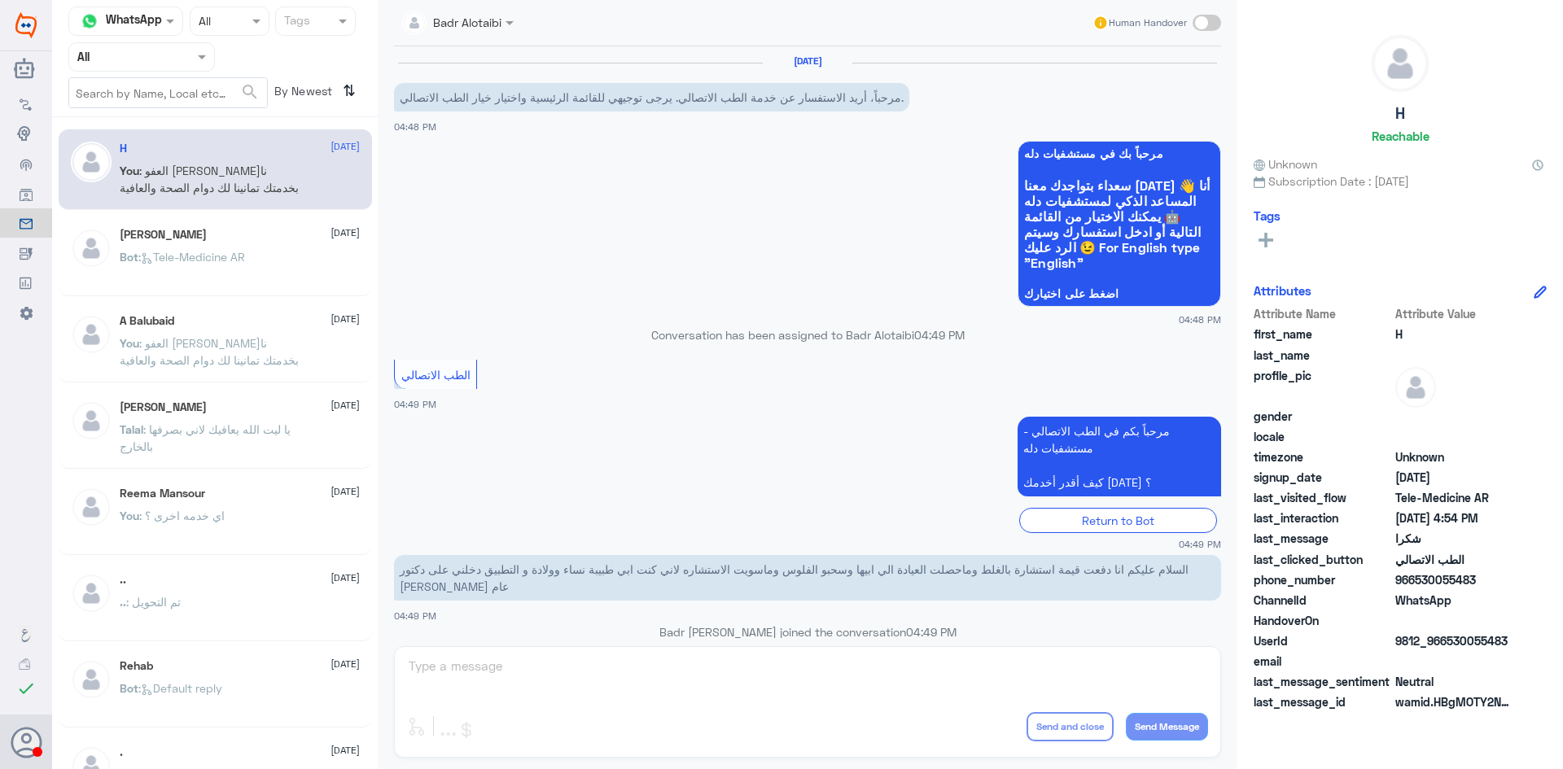
scroll to position [707, 0]
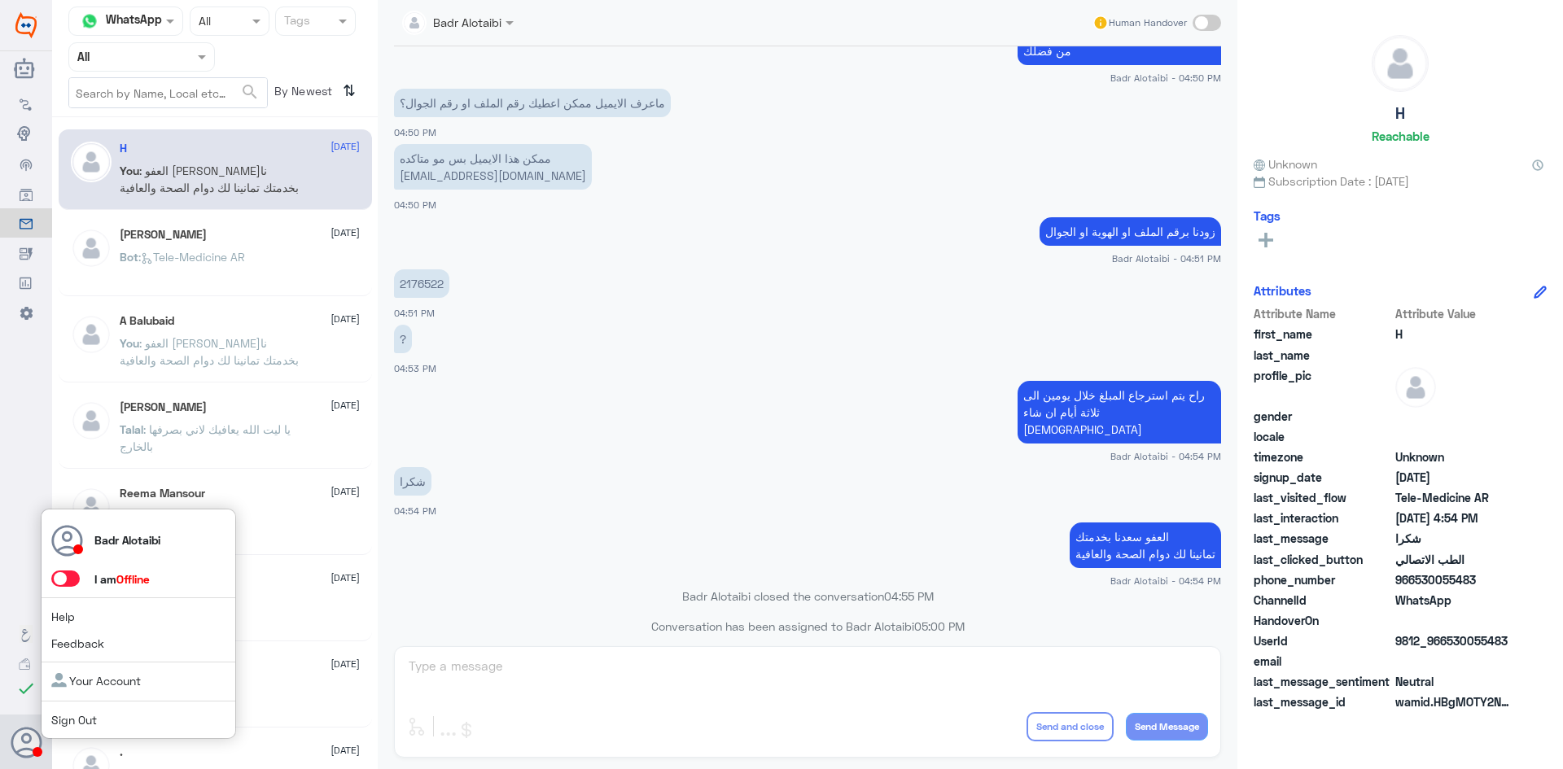
click at [77, 585] on label at bounding box center [65, 579] width 28 height 16
click at [0, 0] on input "checkbox" at bounding box center [0, 0] width 0 height 0
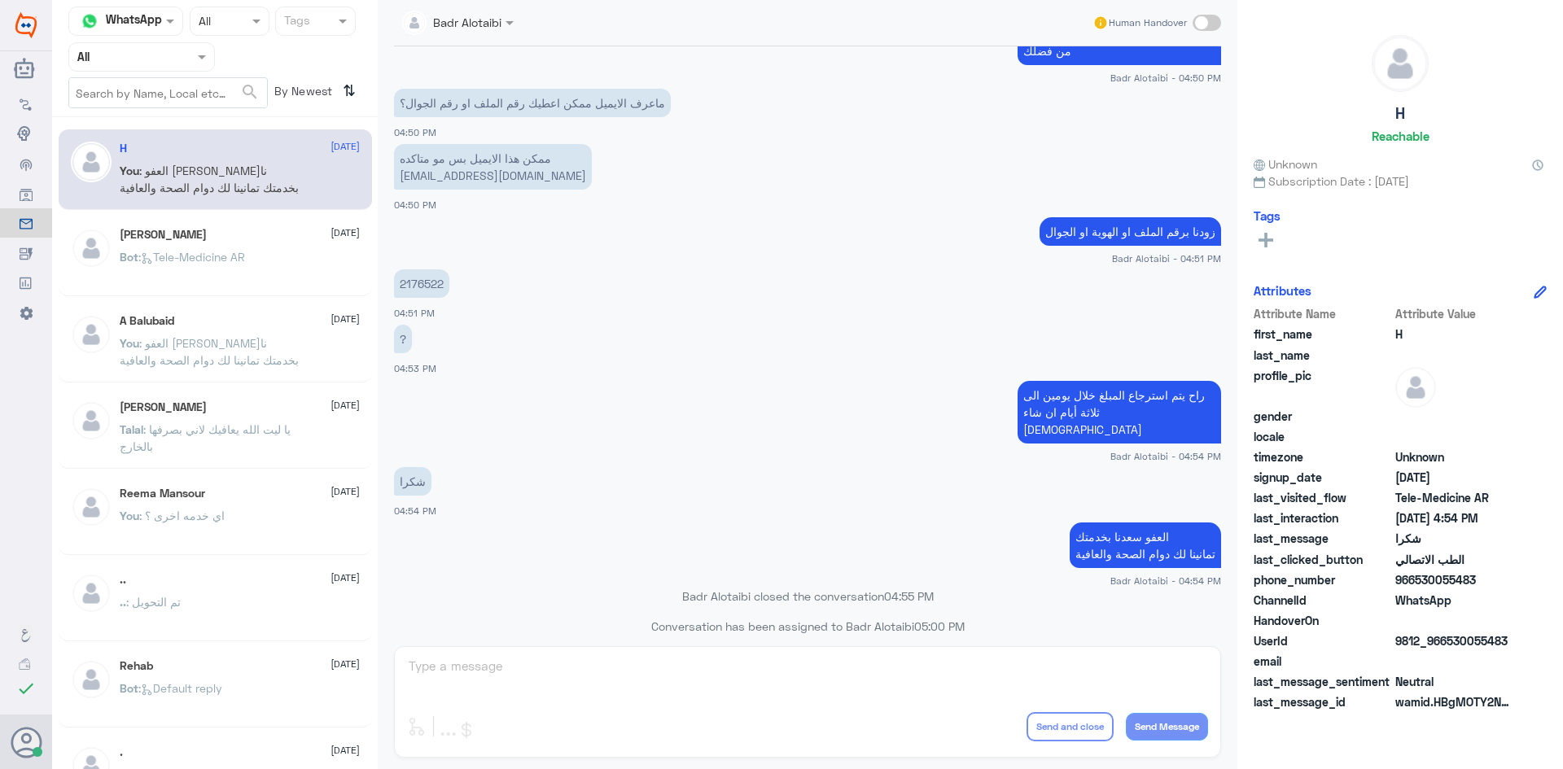
click at [172, 252] on span ": Tele-Medicine [GEOGRAPHIC_DATA]" at bounding box center [191, 257] width 107 height 14
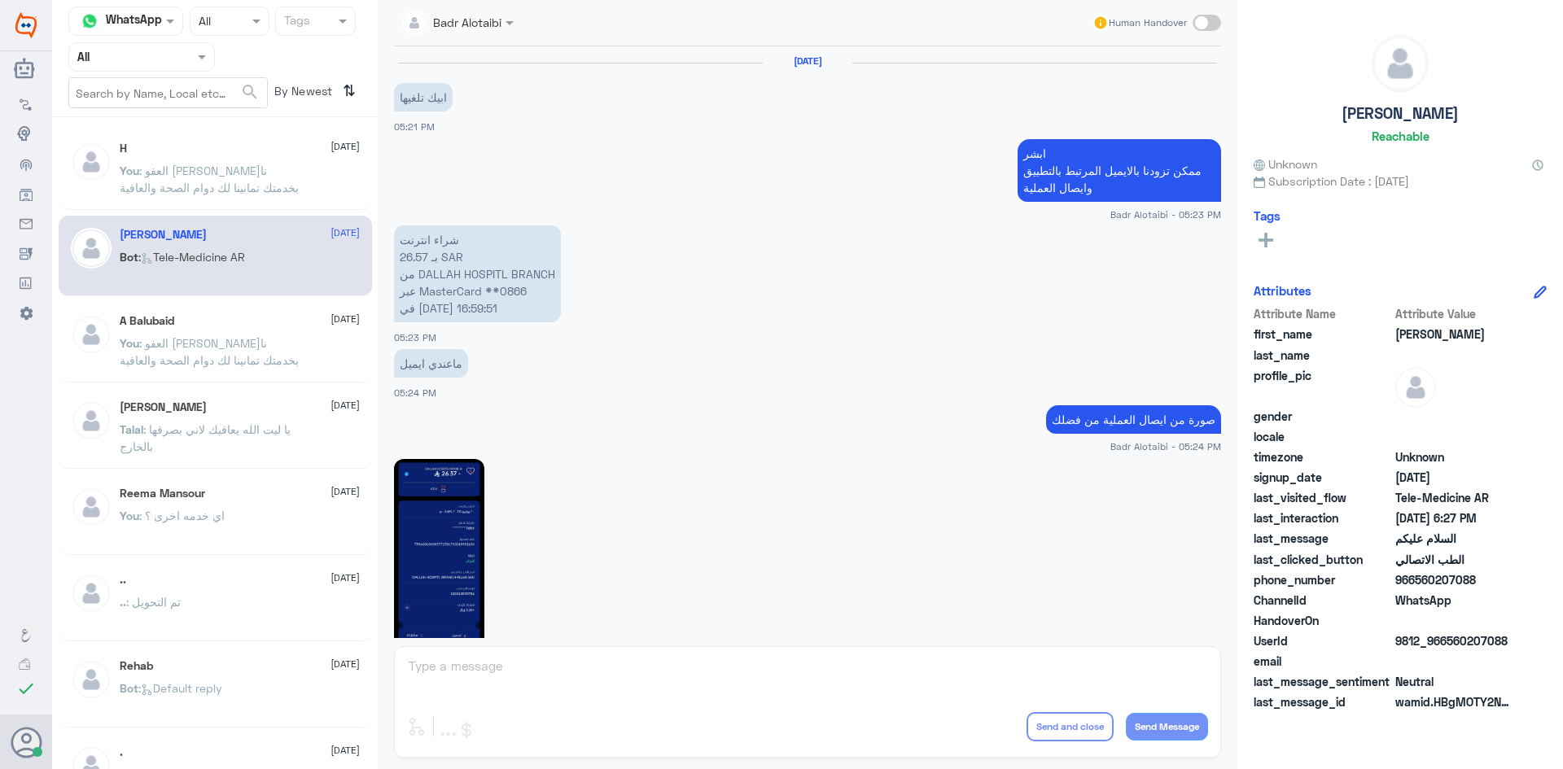
scroll to position [915, 0]
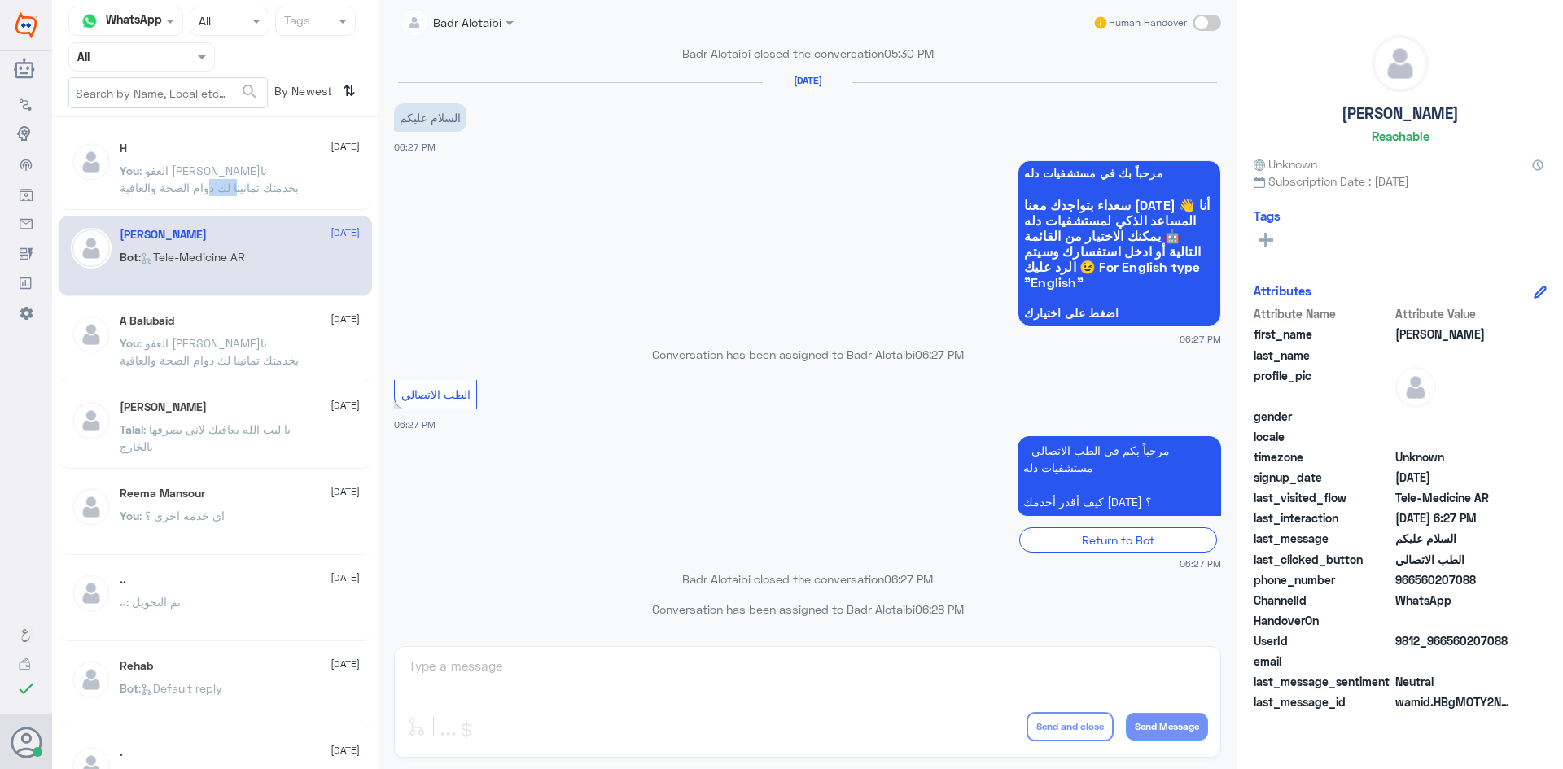
click at [179, 182] on span ": العفو [PERSON_NAME]نا بخدمتك تمانينا لك دوام الصحة والعافية" at bounding box center [209, 179] width 179 height 31
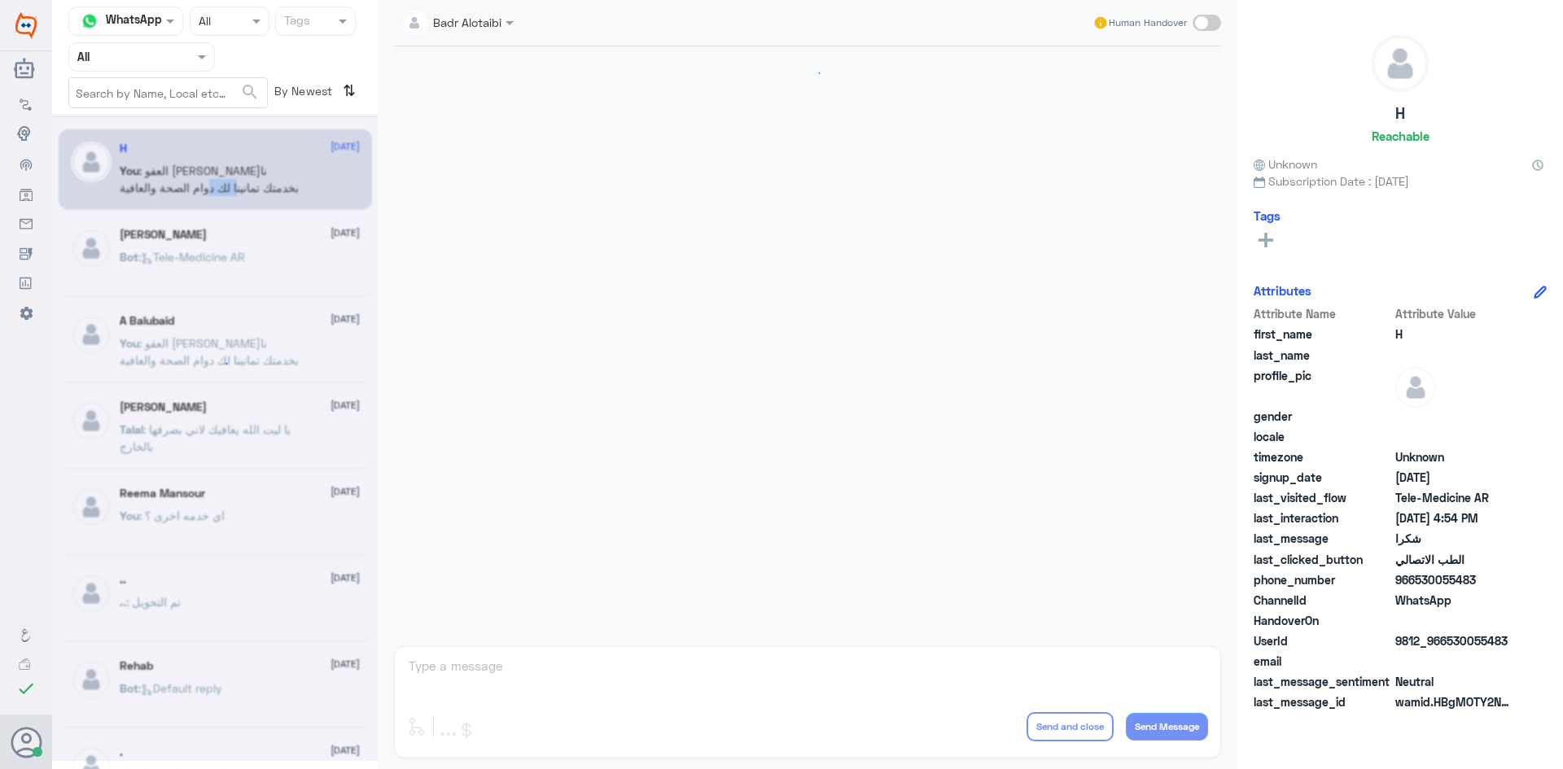
scroll to position [707, 0]
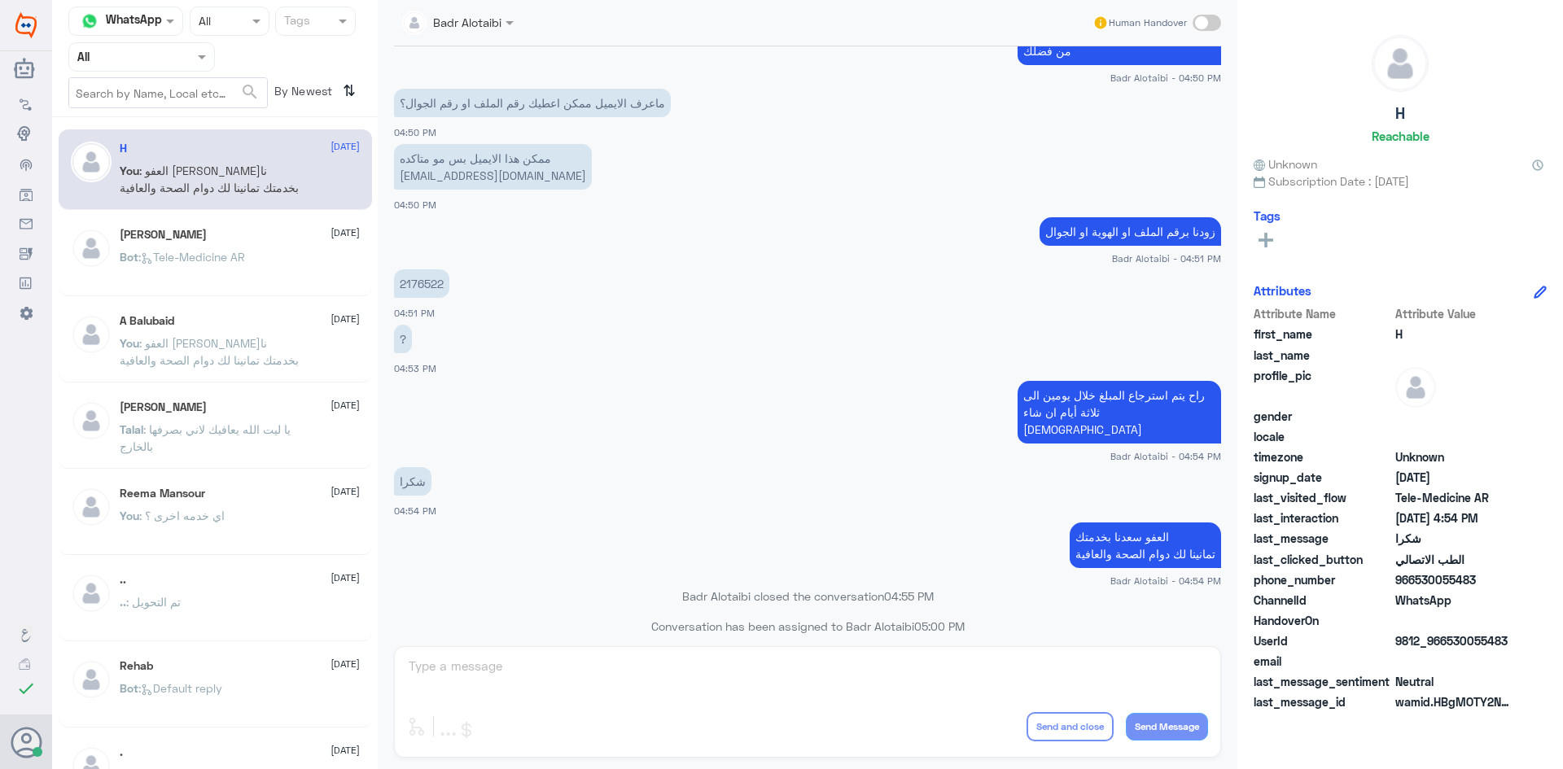
click at [255, 165] on span ": العفو [PERSON_NAME]نا بخدمتك تمانينا لك دوام الصحة والعافية" at bounding box center [209, 179] width 179 height 31
click at [136, 245] on div "[PERSON_NAME] [DATE] Bot : Tele-Medicine AR" at bounding box center [240, 258] width 240 height 61
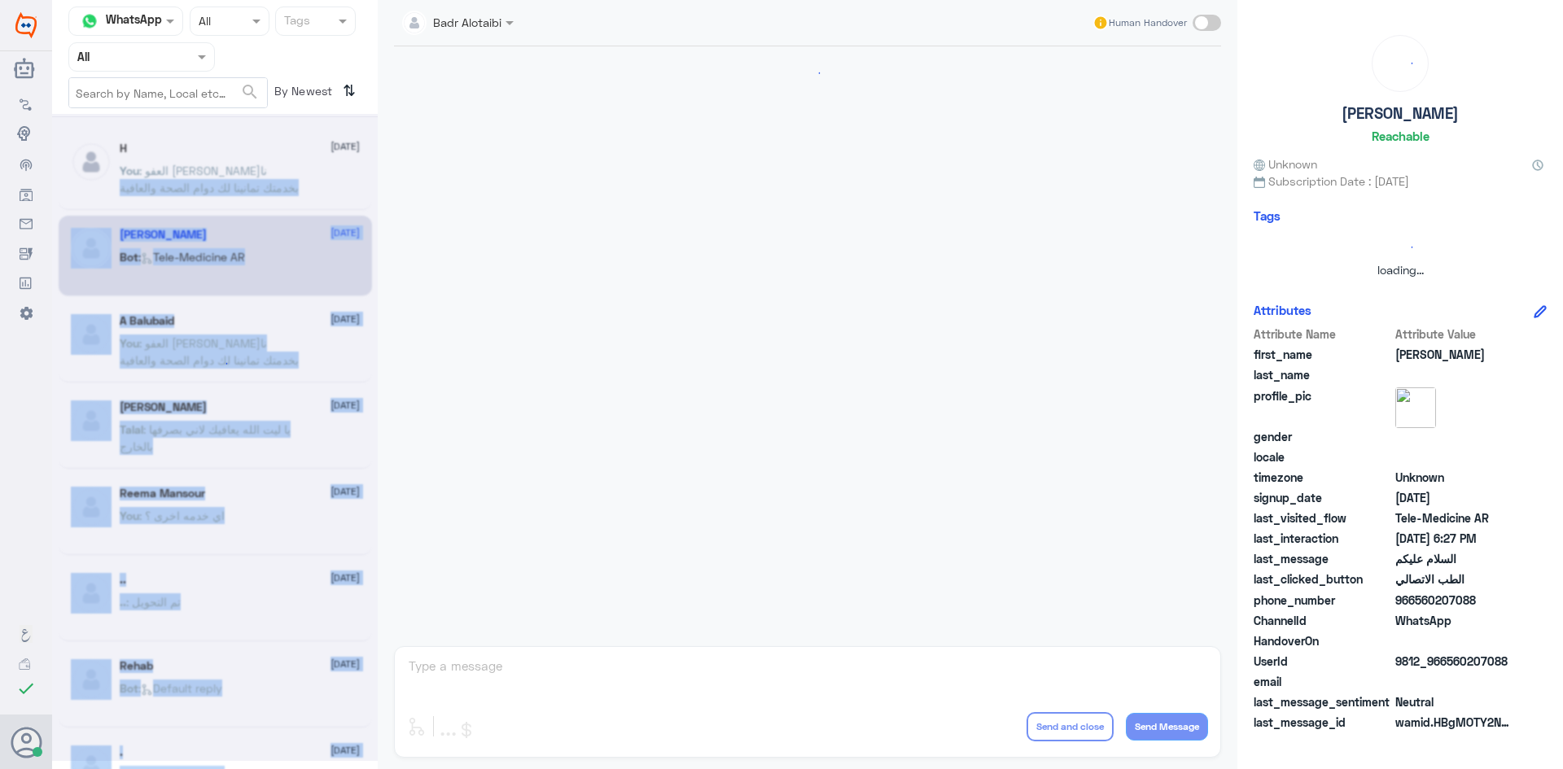
scroll to position [915, 0]
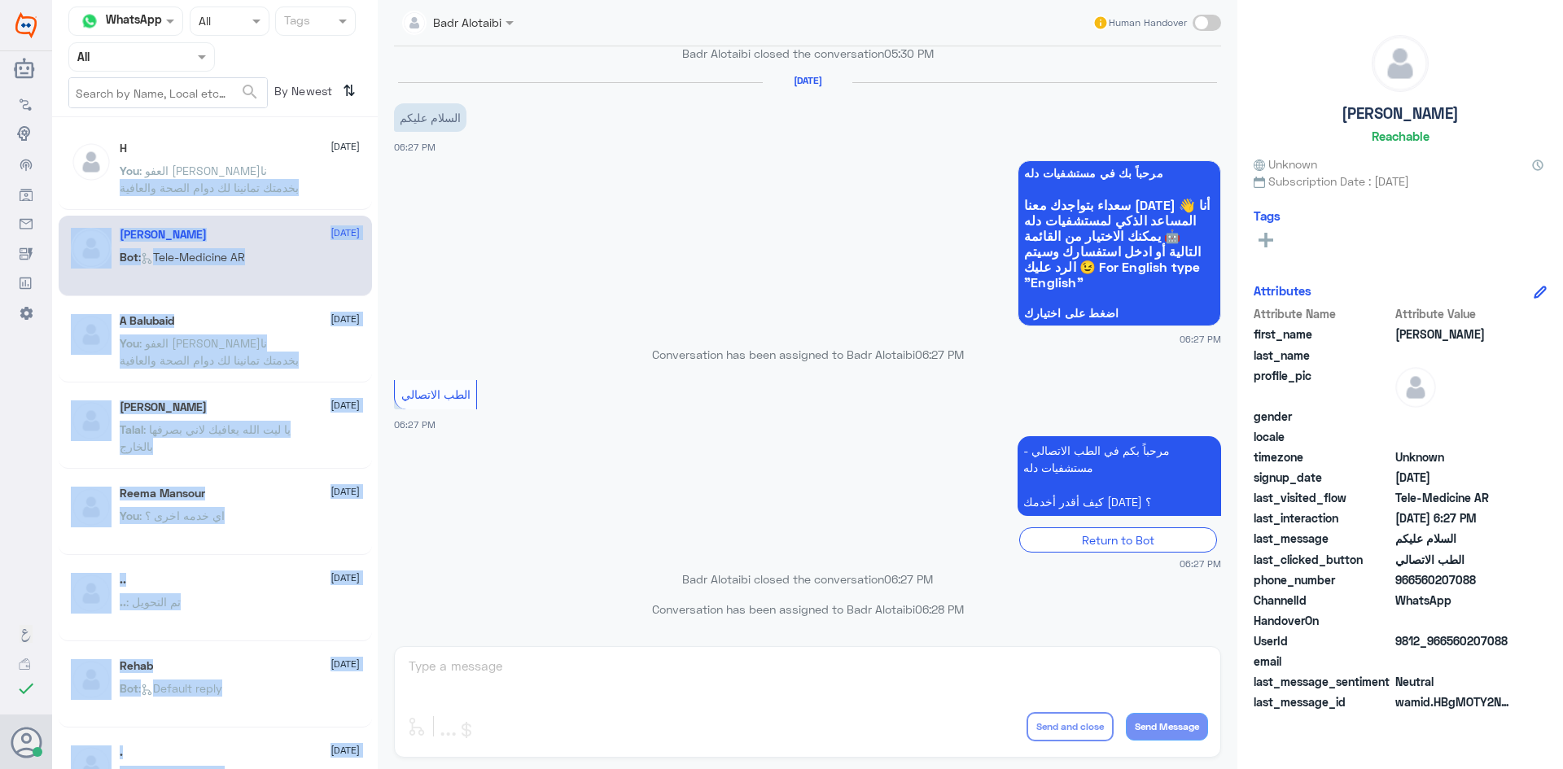
click at [181, 163] on p "You : العفو [PERSON_NAME] بخدمتك تمانينا لك دوام الصحة والعافية" at bounding box center [211, 182] width 183 height 41
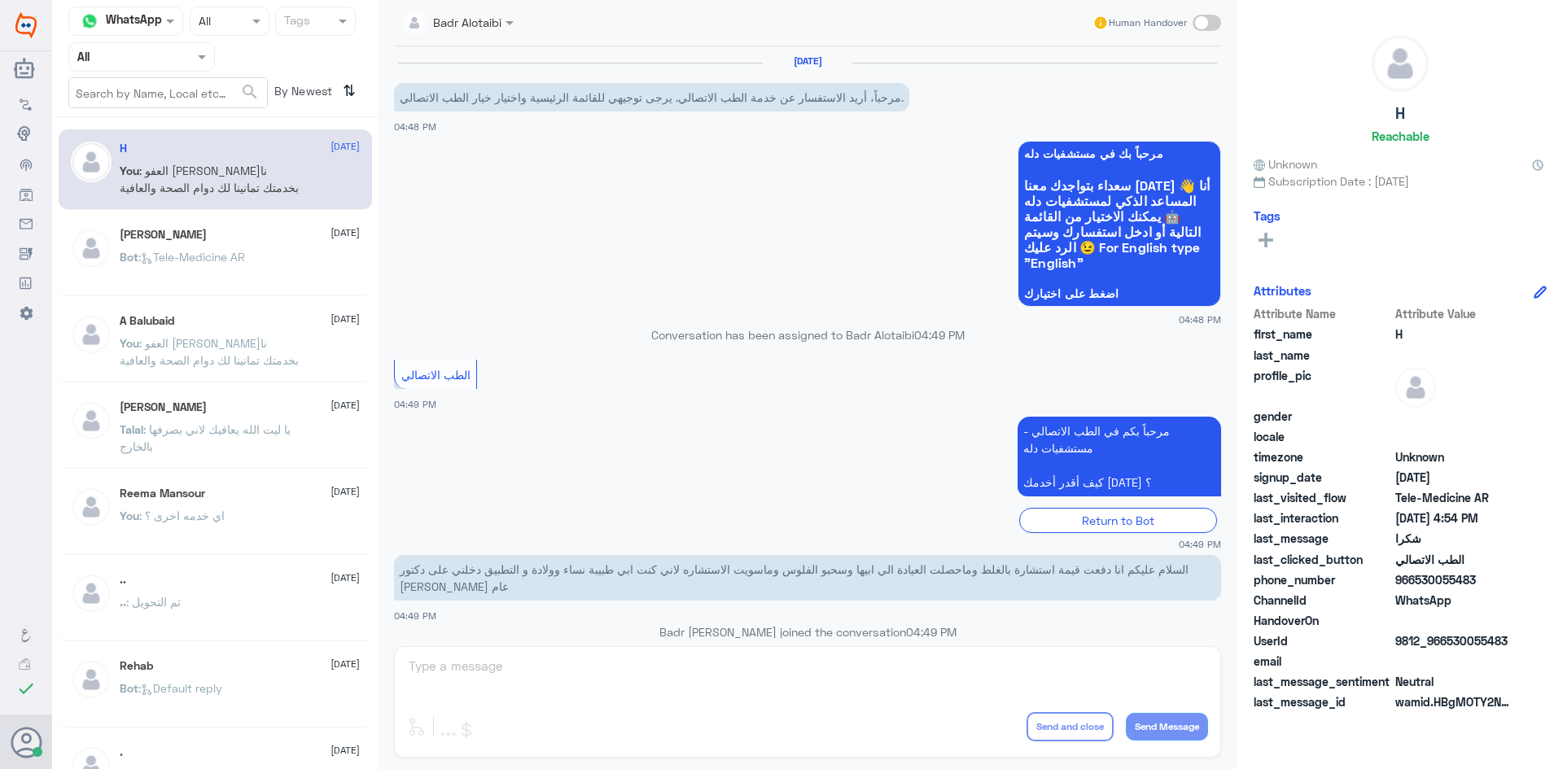
scroll to position [707, 0]
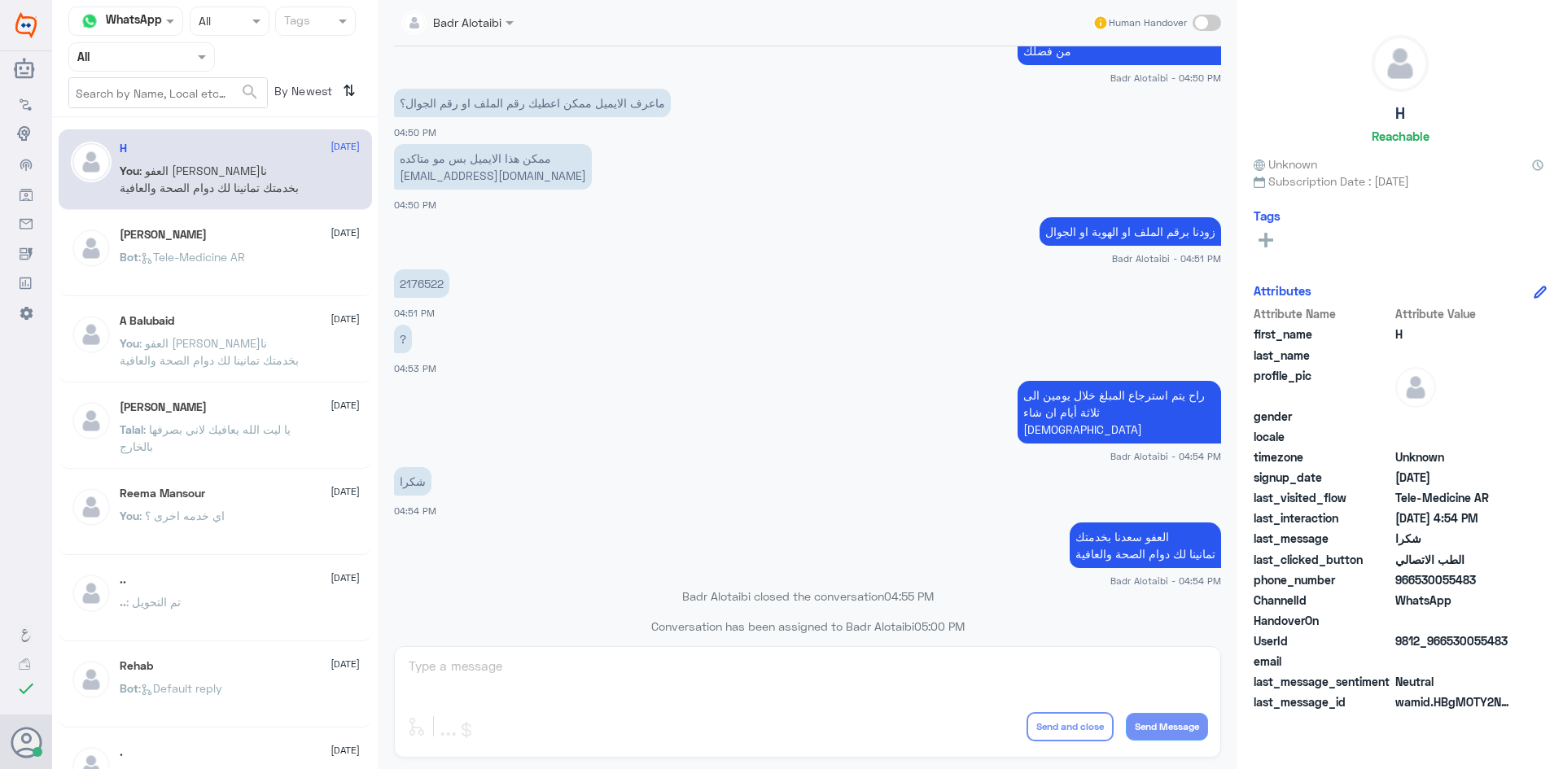
click at [173, 343] on span ": العفو [PERSON_NAME]نا بخدمتك تمانينا لك دوام الصحة والعافية" at bounding box center [209, 351] width 179 height 31
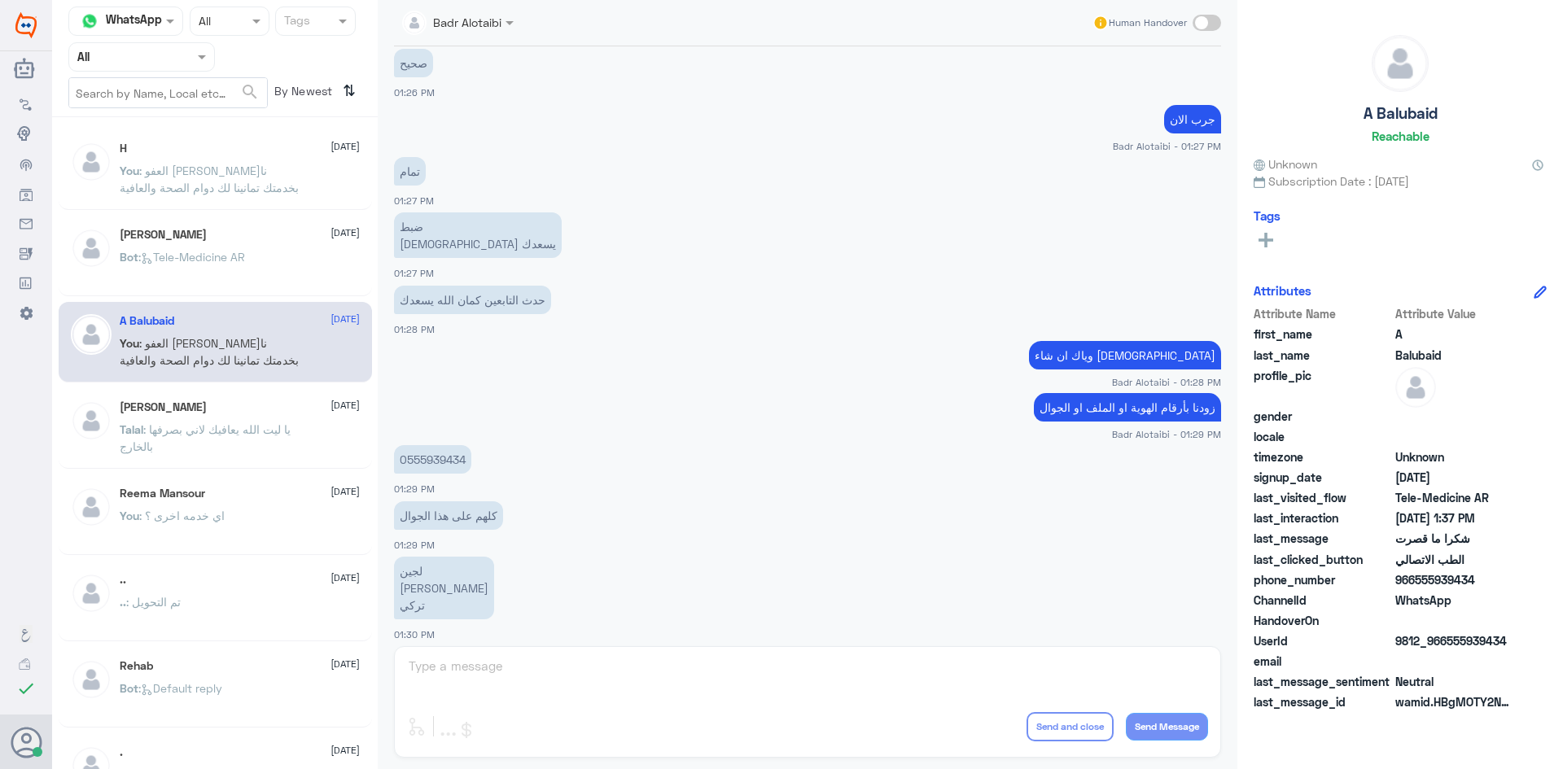
scroll to position [33, 0]
click at [179, 448] on p "Talal : يا ليت الله يعافيك لاني بصرفها بالخارج" at bounding box center [211, 441] width 183 height 41
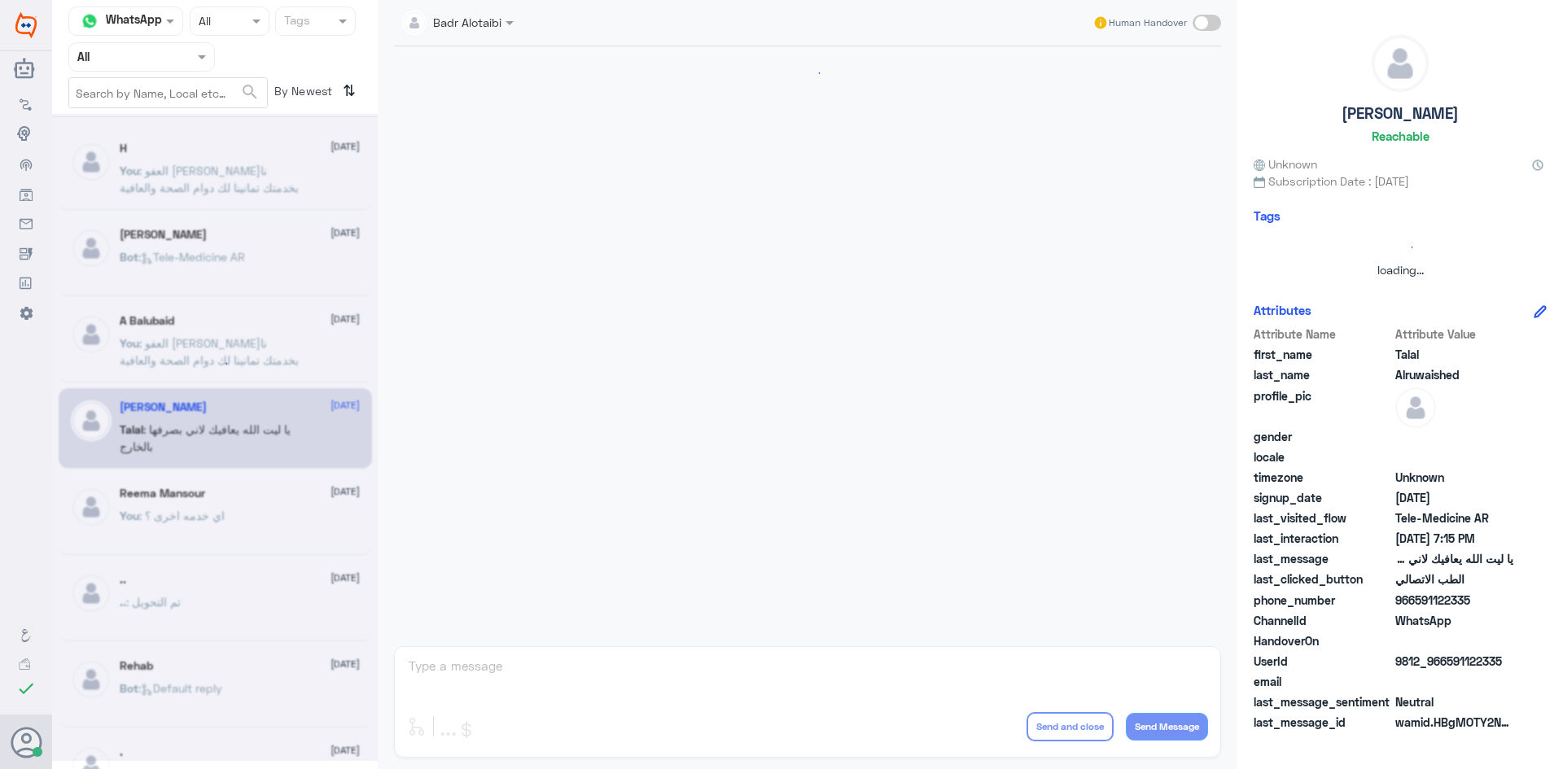
scroll to position [371, 0]
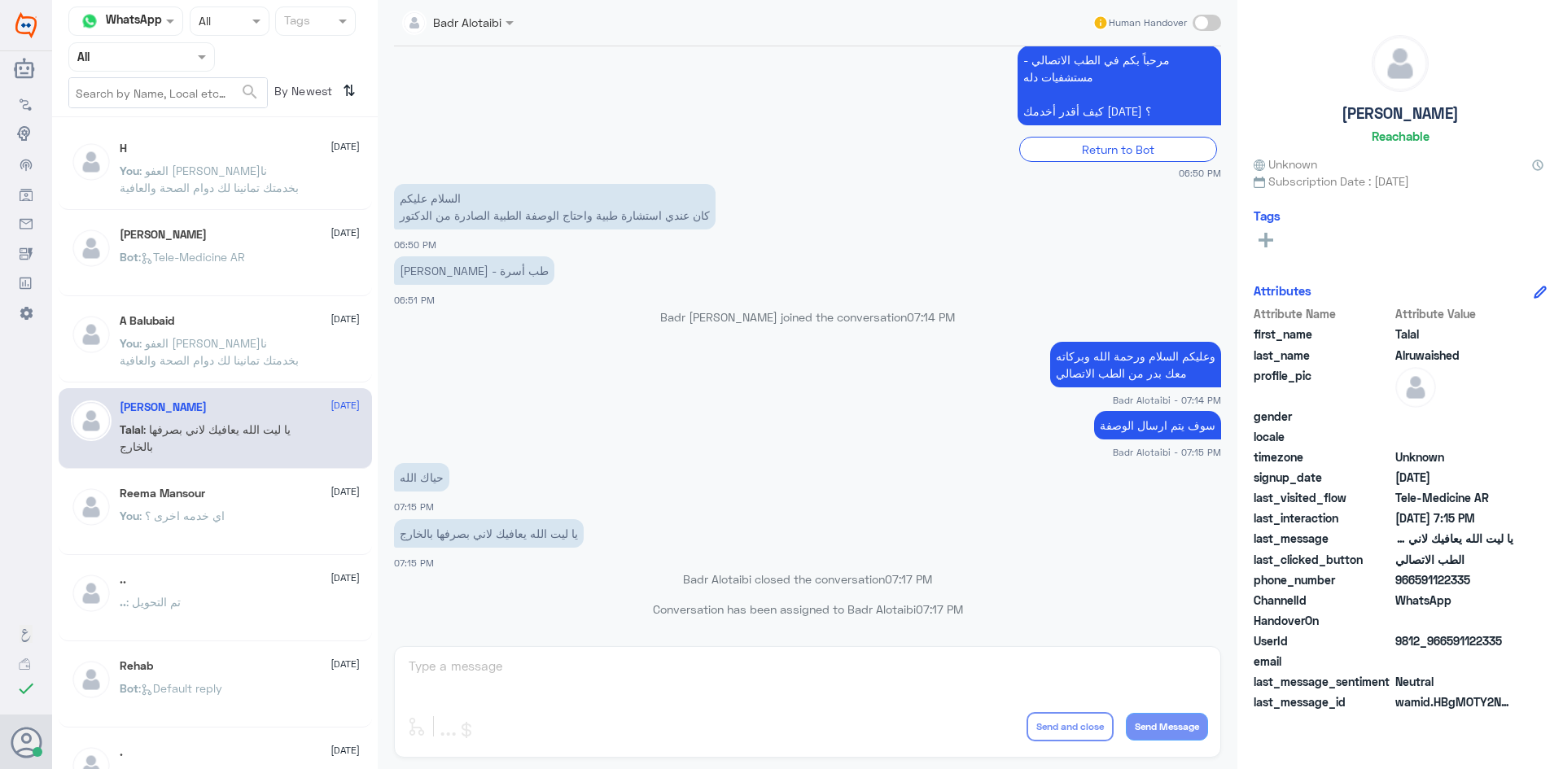
click at [209, 514] on span ": اي خدمه اخرى ؟" at bounding box center [181, 516] width 85 height 14
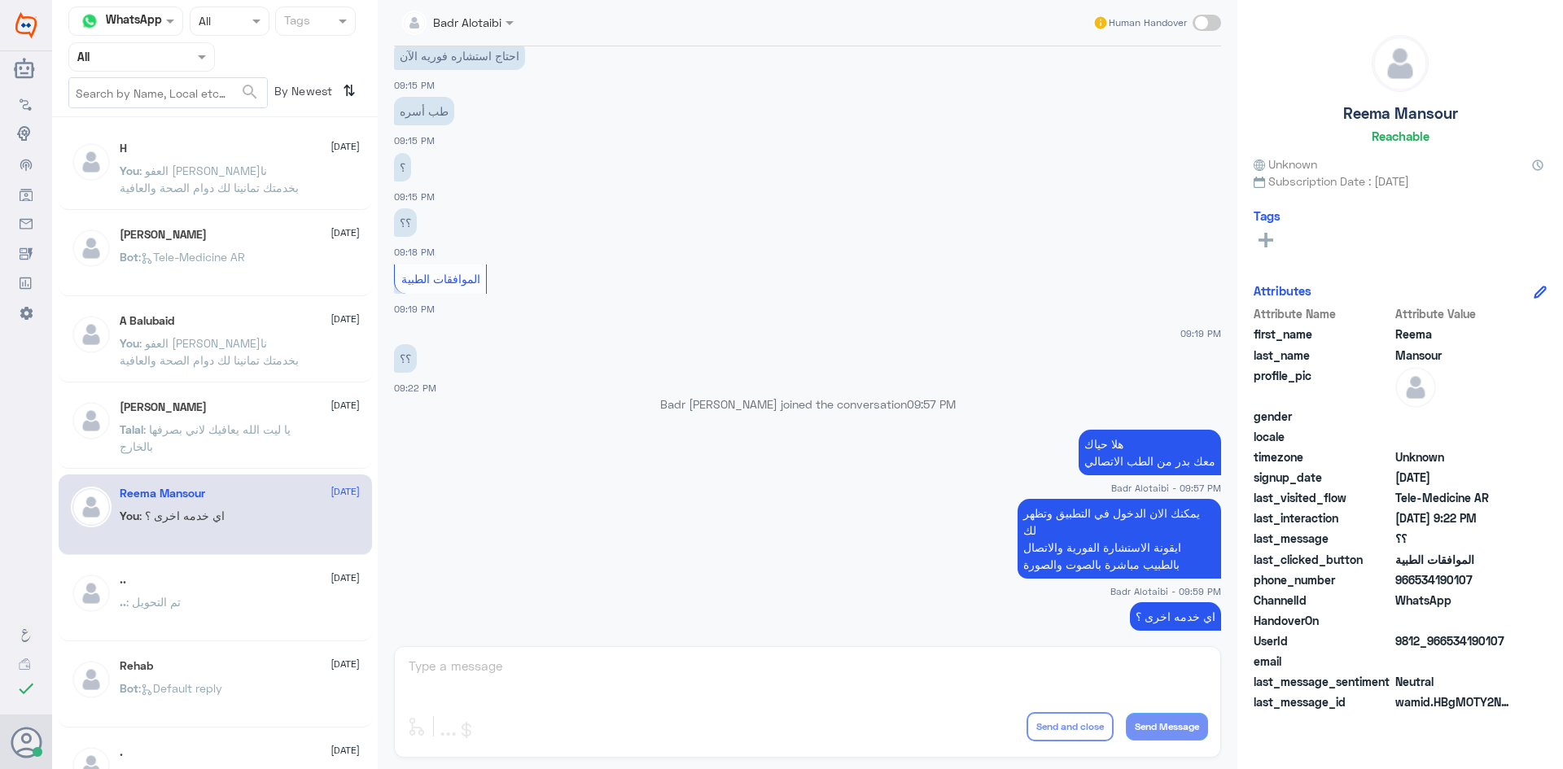
scroll to position [593, 0]
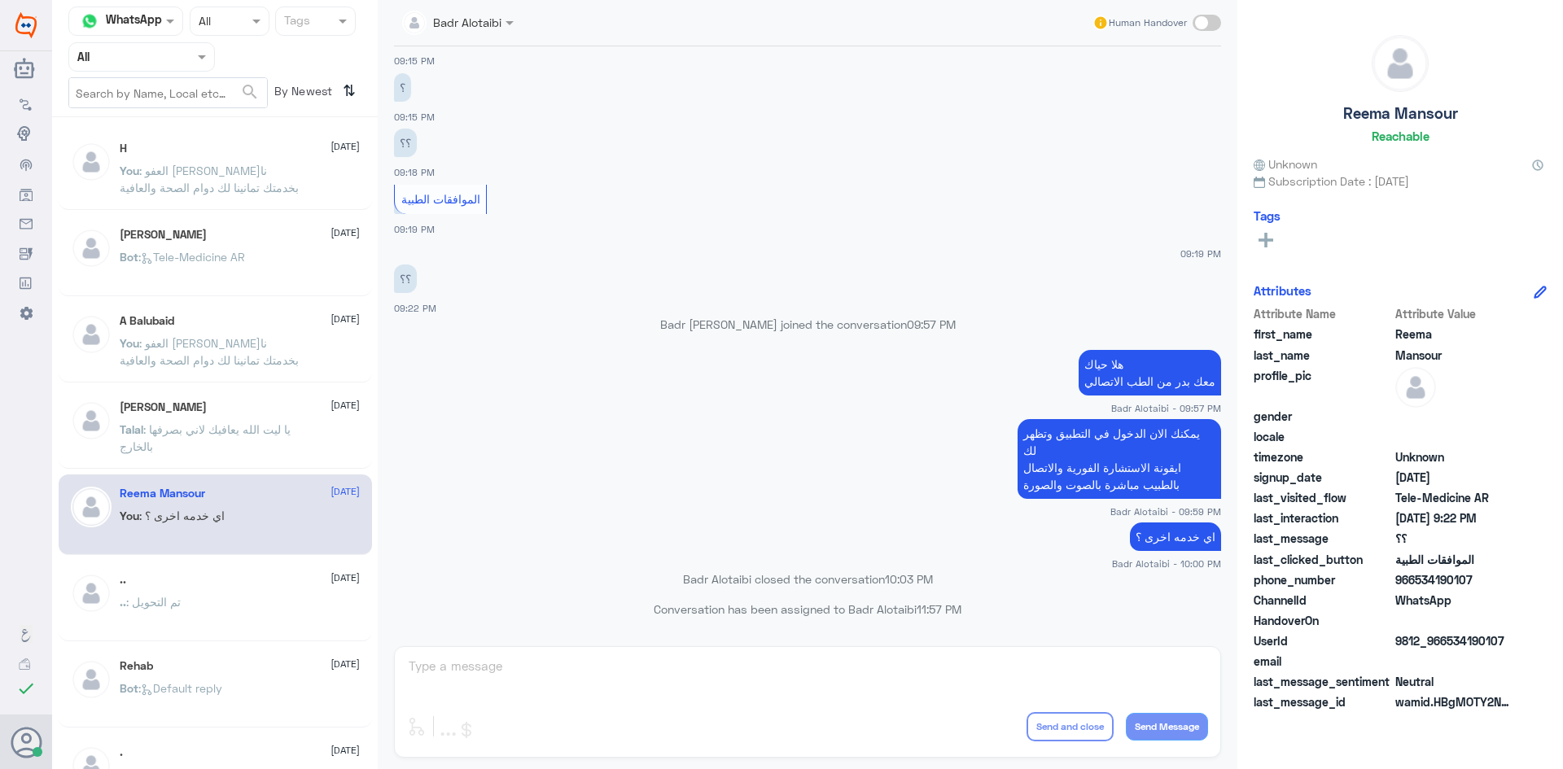
click at [244, 593] on div ".. 2 August .. : تم التحويل" at bounding box center [240, 603] width 240 height 61
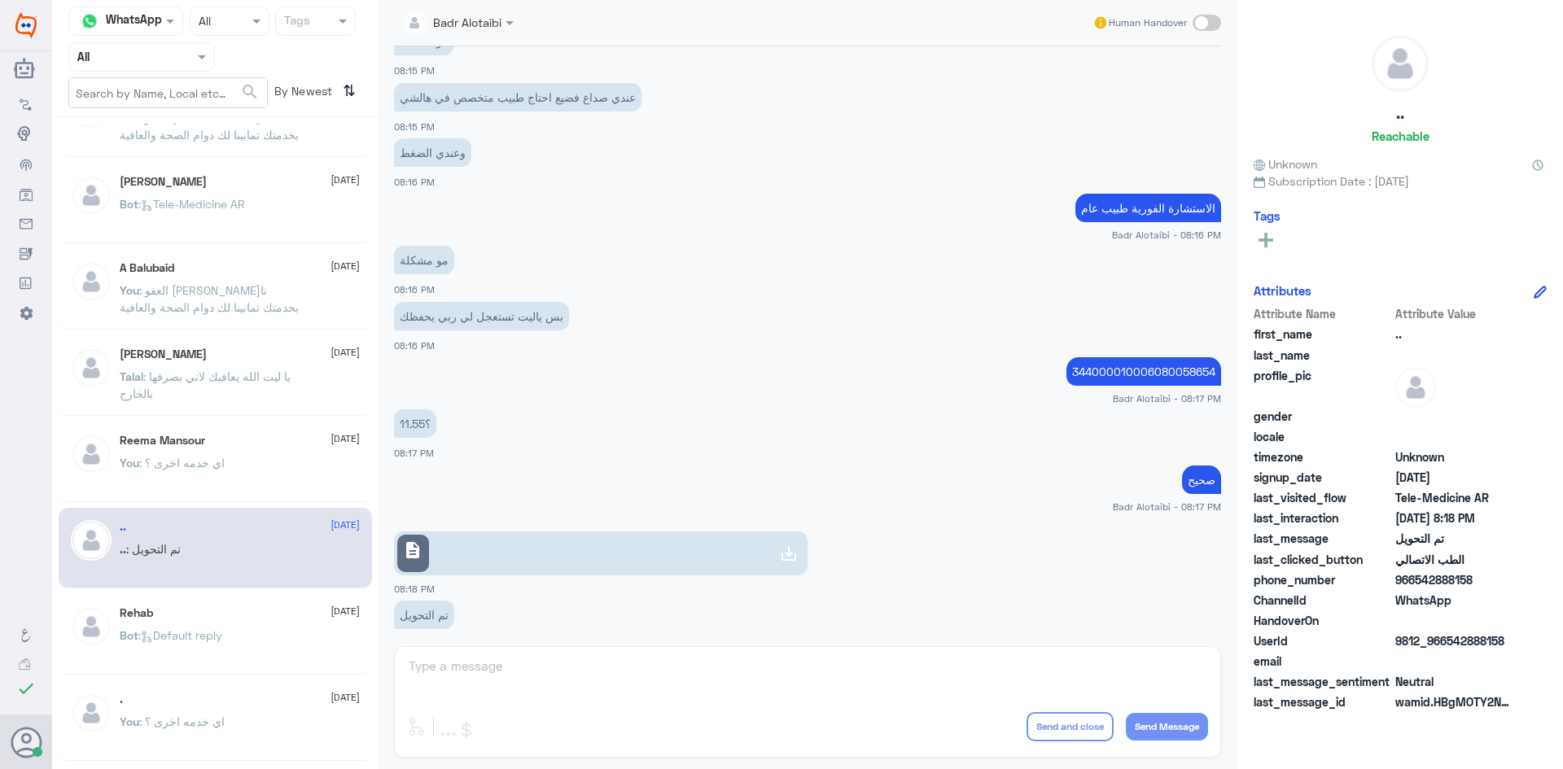
scroll to position [81, 0]
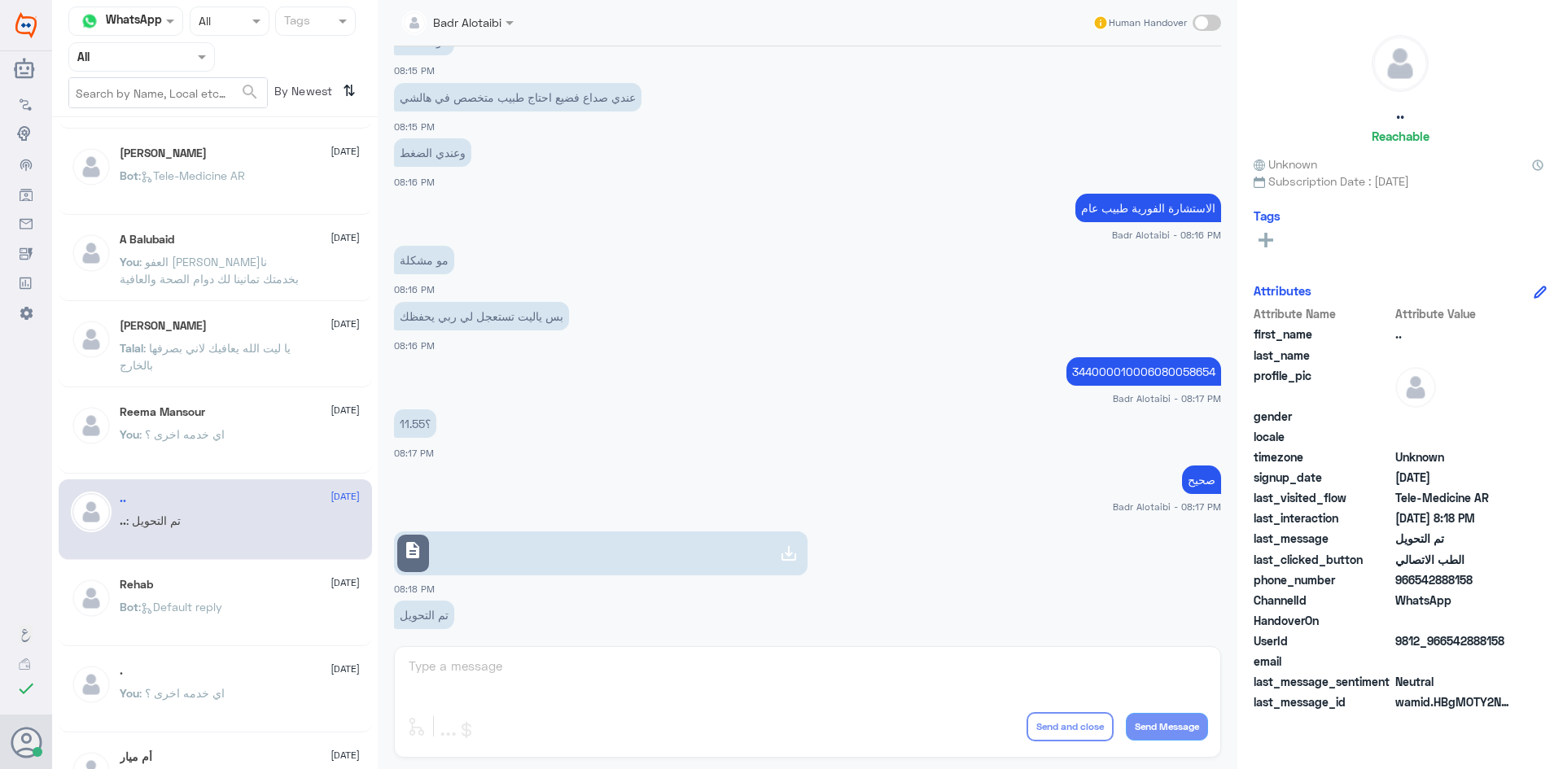
drag, startPoint x: 176, startPoint y: 628, endPoint x: 177, endPoint y: 616, distance: 11.5
click at [177, 616] on p "Bot : Default reply" at bounding box center [171, 618] width 103 height 41
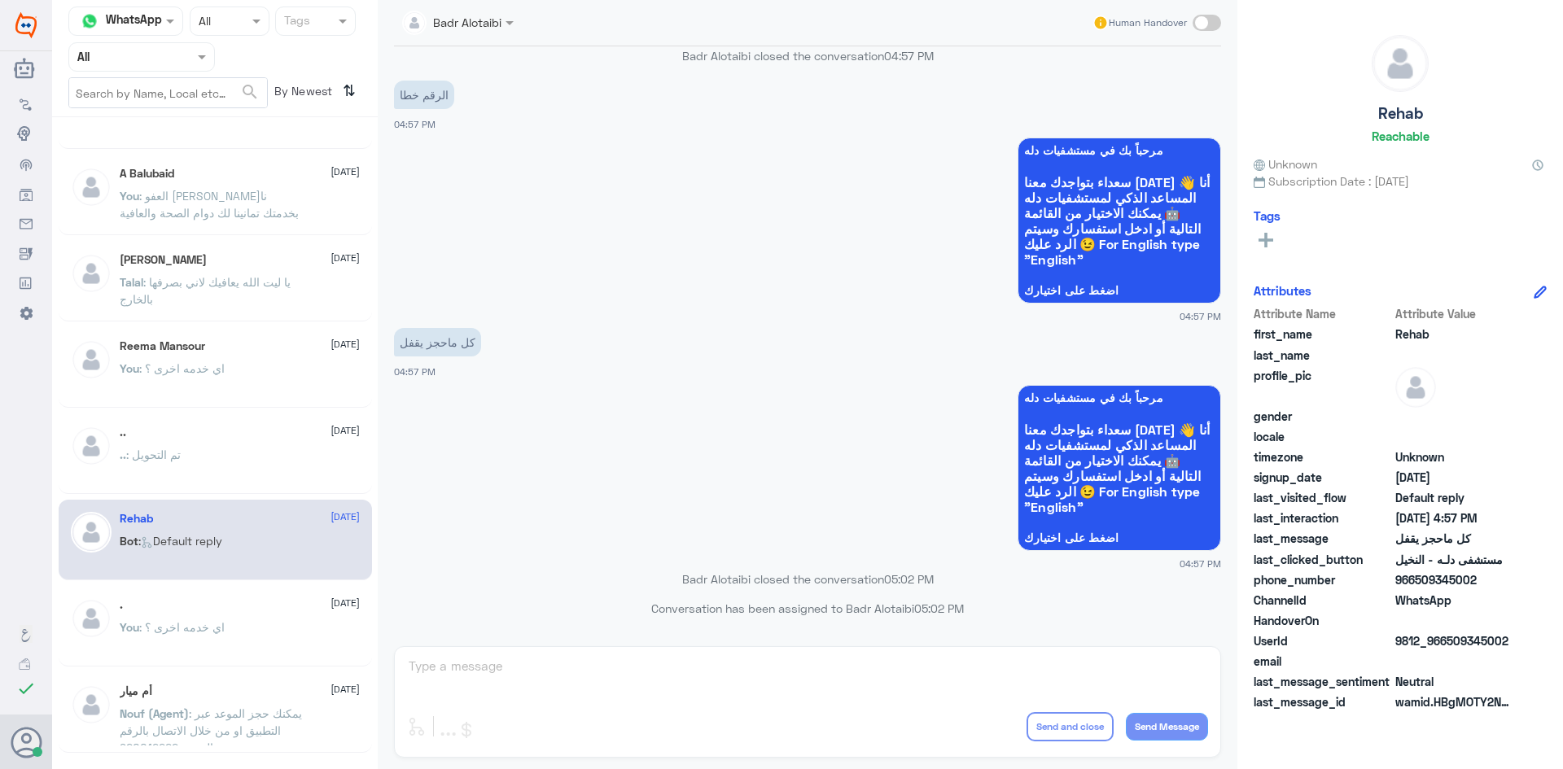
scroll to position [244, 0]
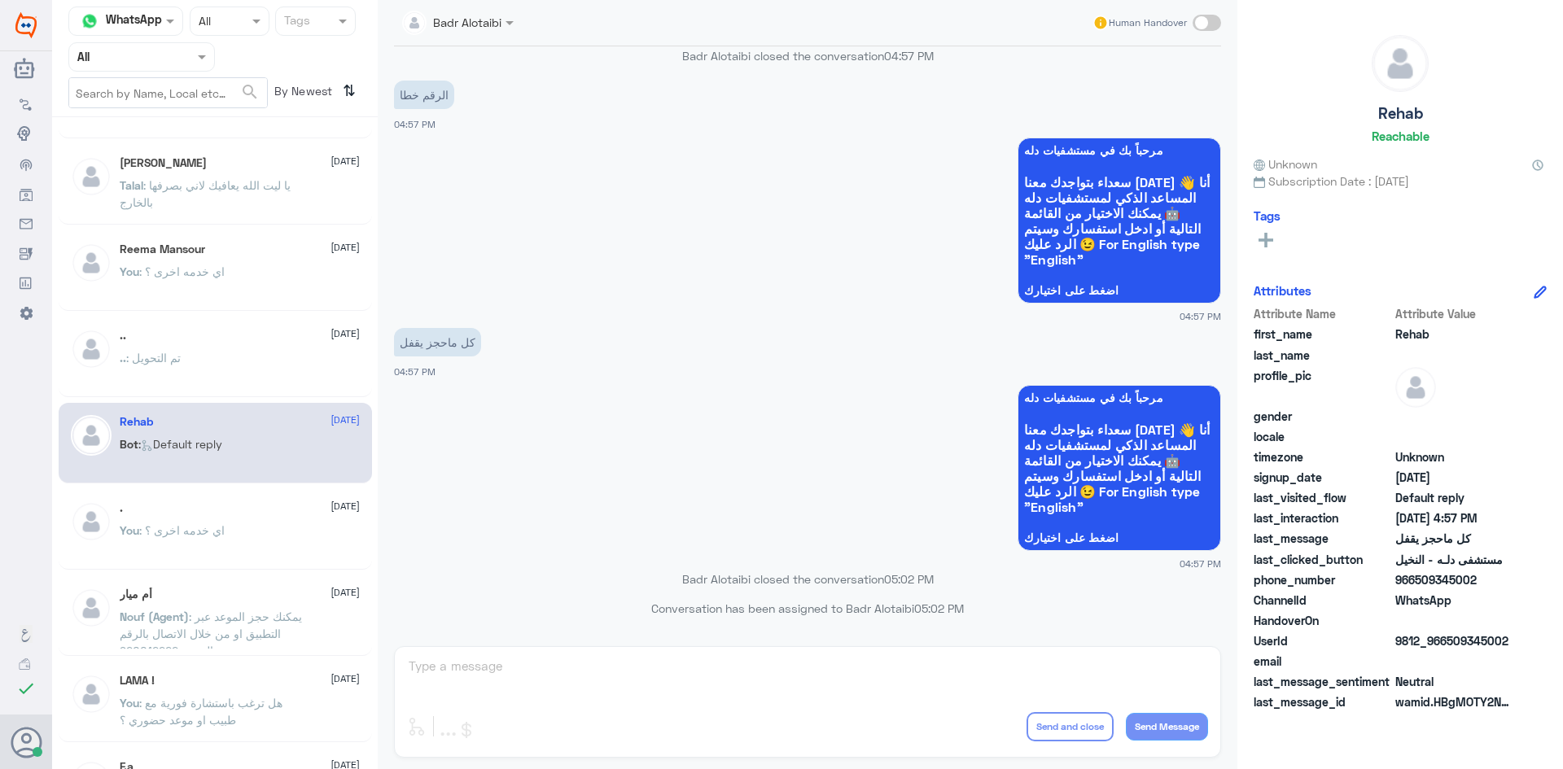
click at [174, 619] on span "Nouf (Agent)" at bounding box center [154, 617] width 69 height 14
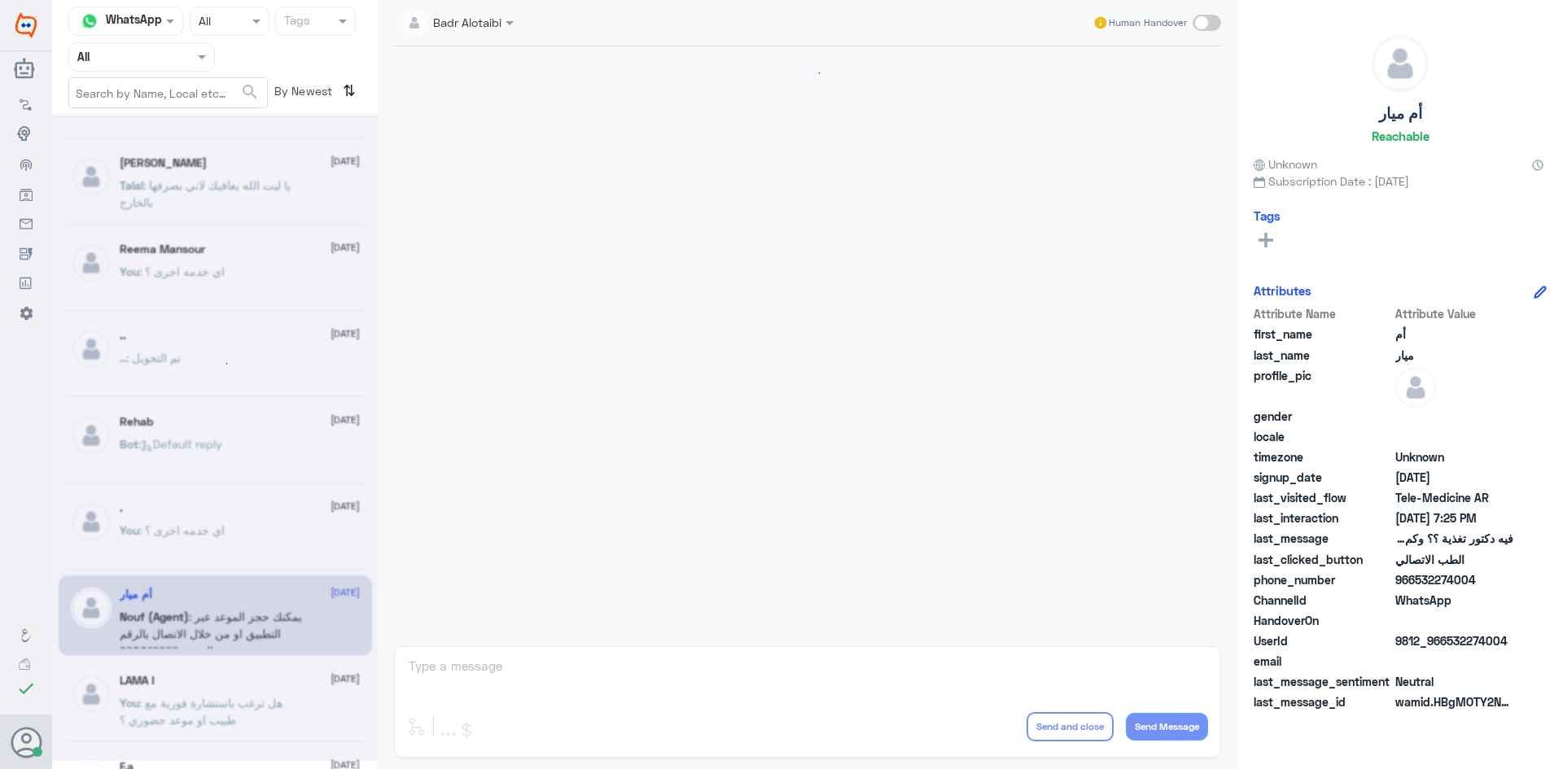
scroll to position [537, 0]
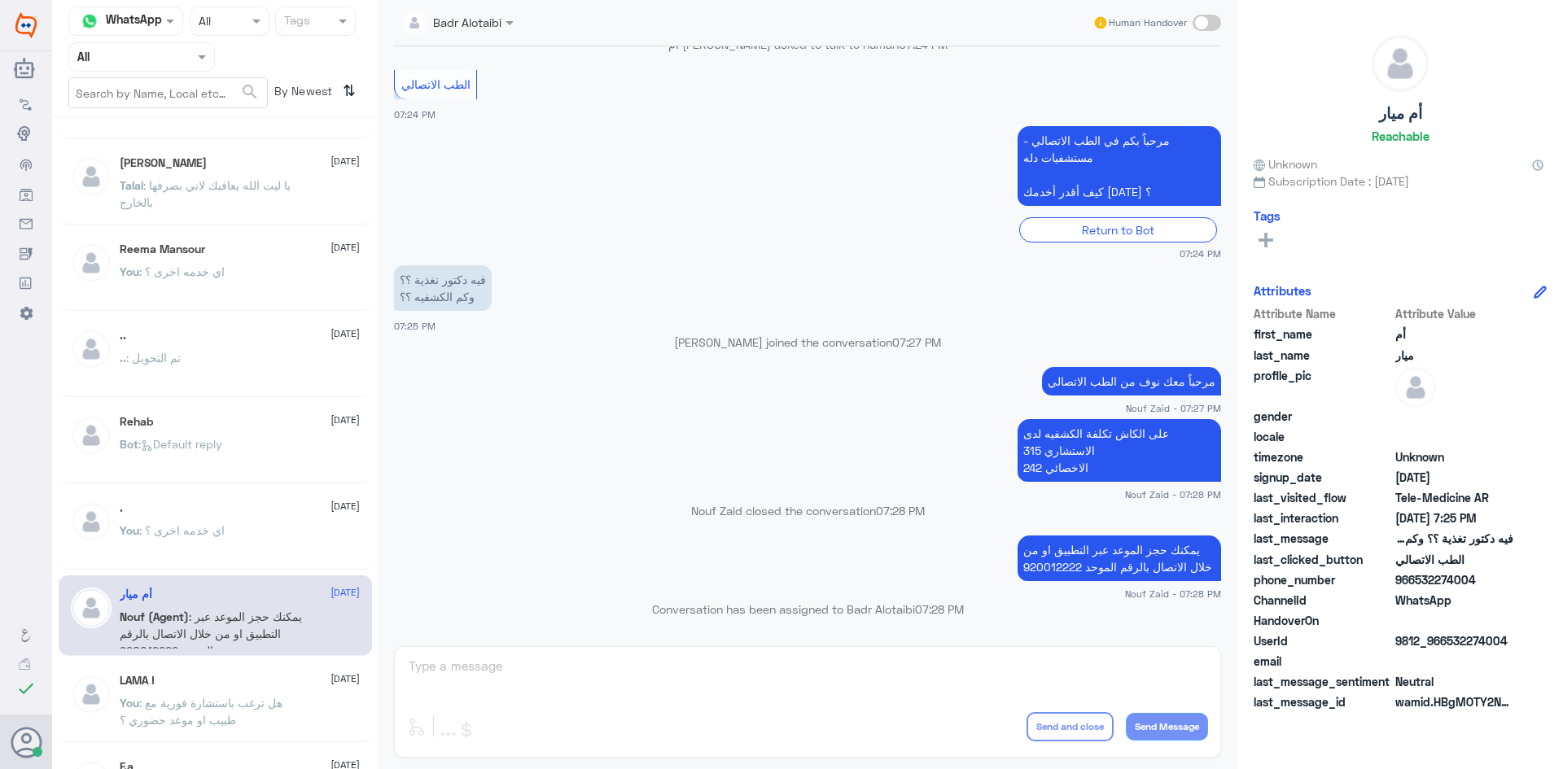
click at [293, 520] on div ". 29 July You : اي خدمه اخرى ؟" at bounding box center [240, 531] width 240 height 61
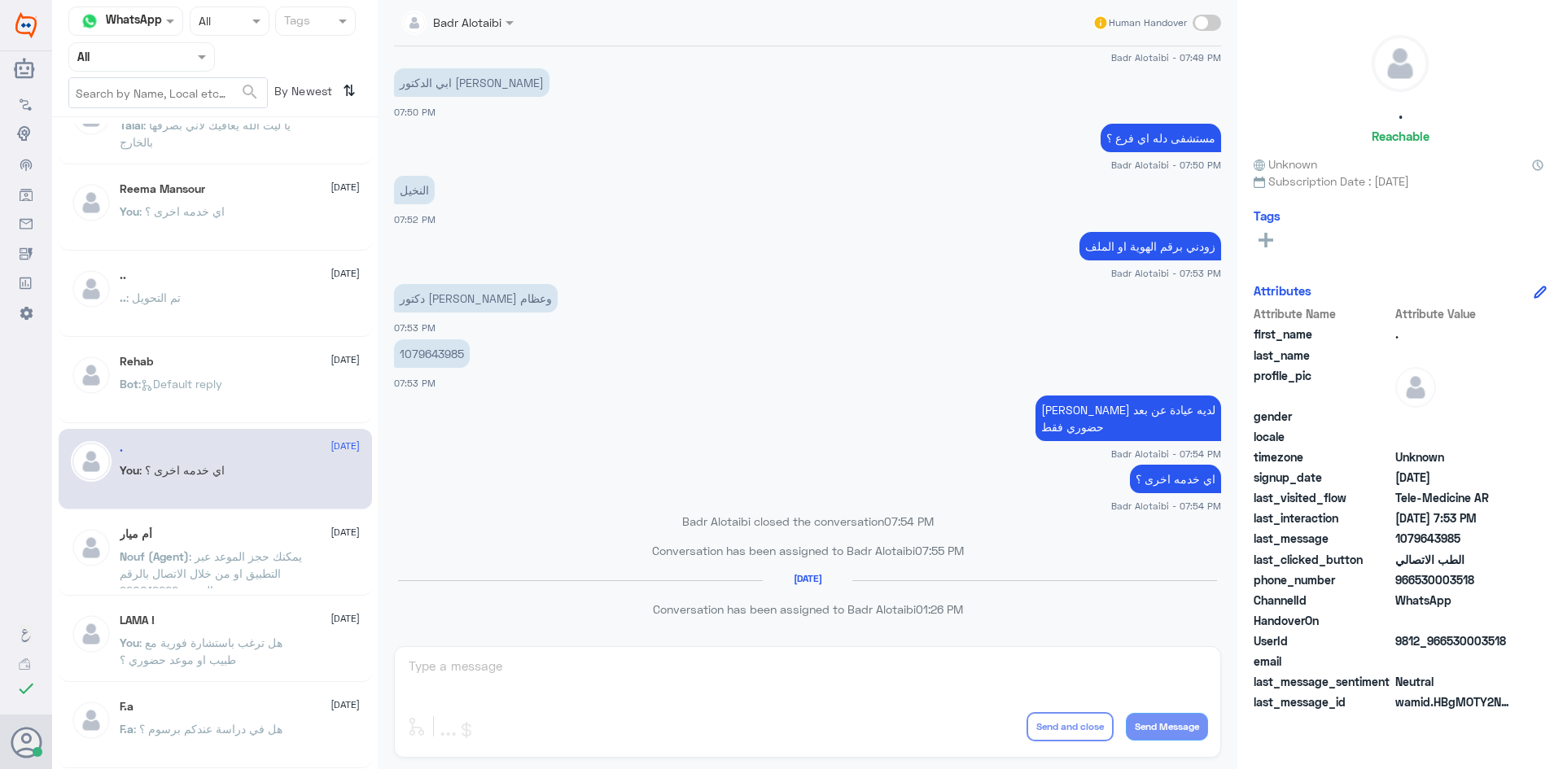
scroll to position [8, 0]
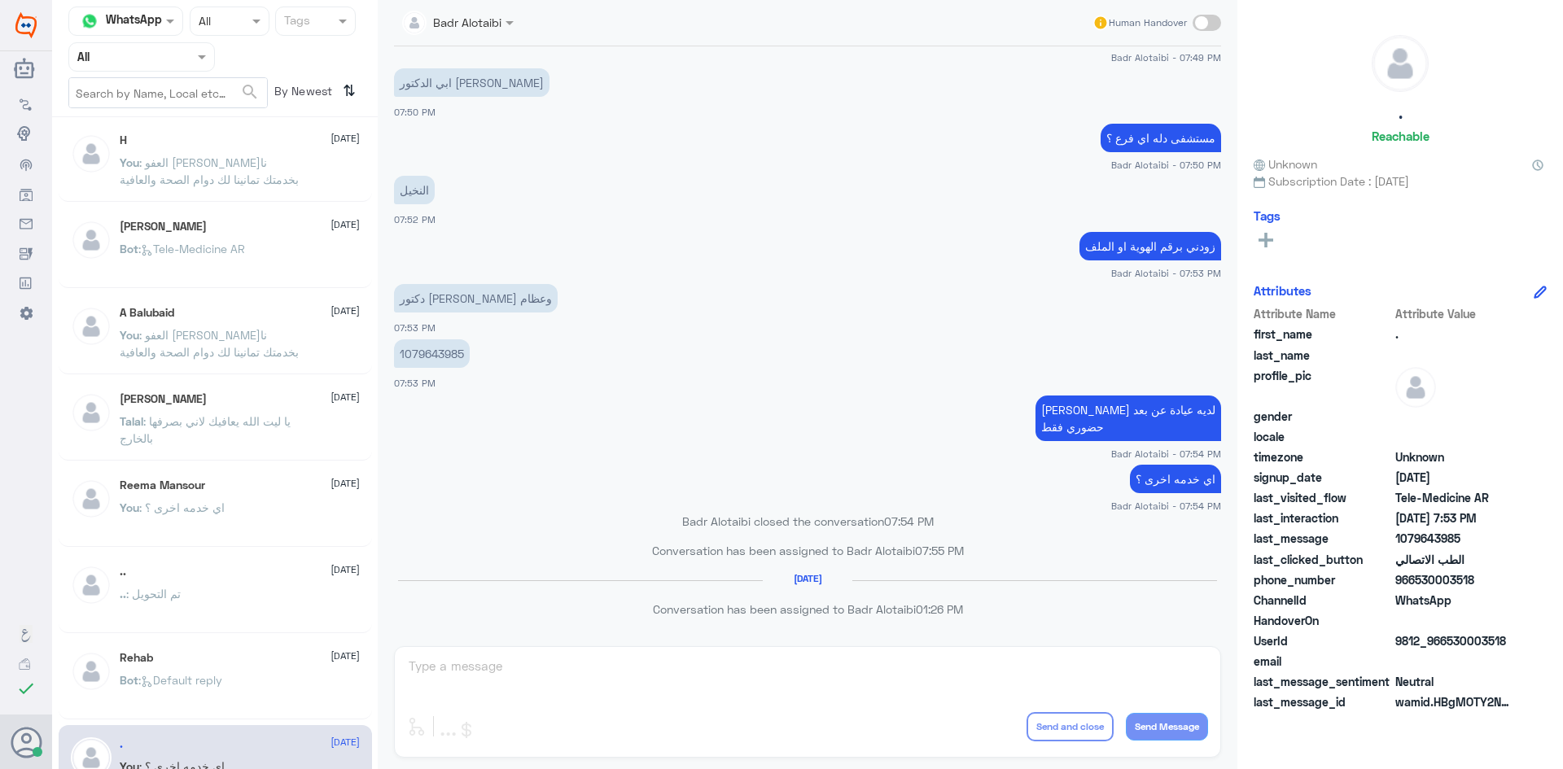
click at [227, 625] on div ".. : تم التحويل" at bounding box center [240, 607] width 240 height 37
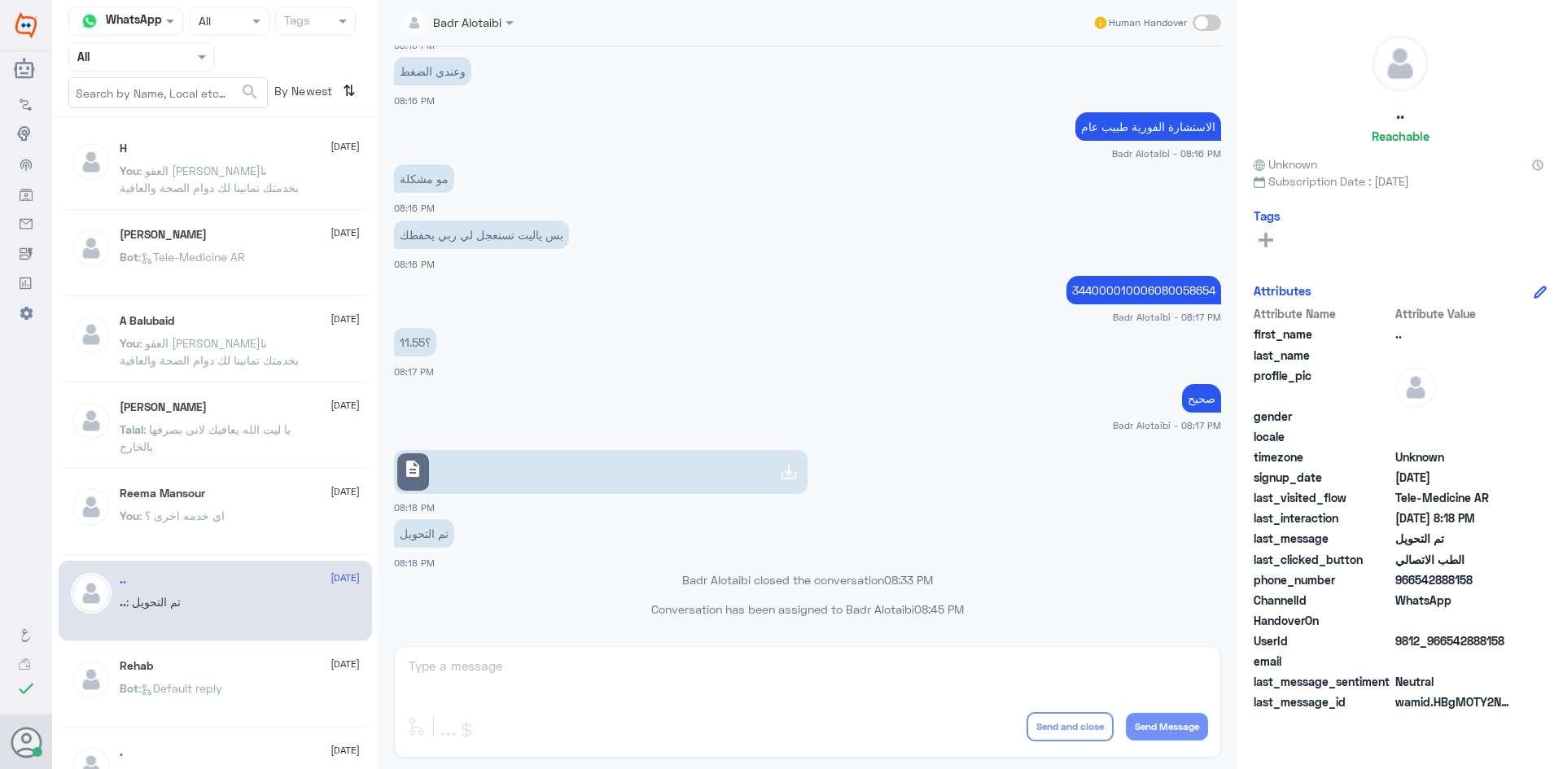
click at [238, 185] on p "You : العفو سعدنا بخدمتك تمانينا لك دوام الصحة والعافية" at bounding box center [211, 182] width 183 height 41
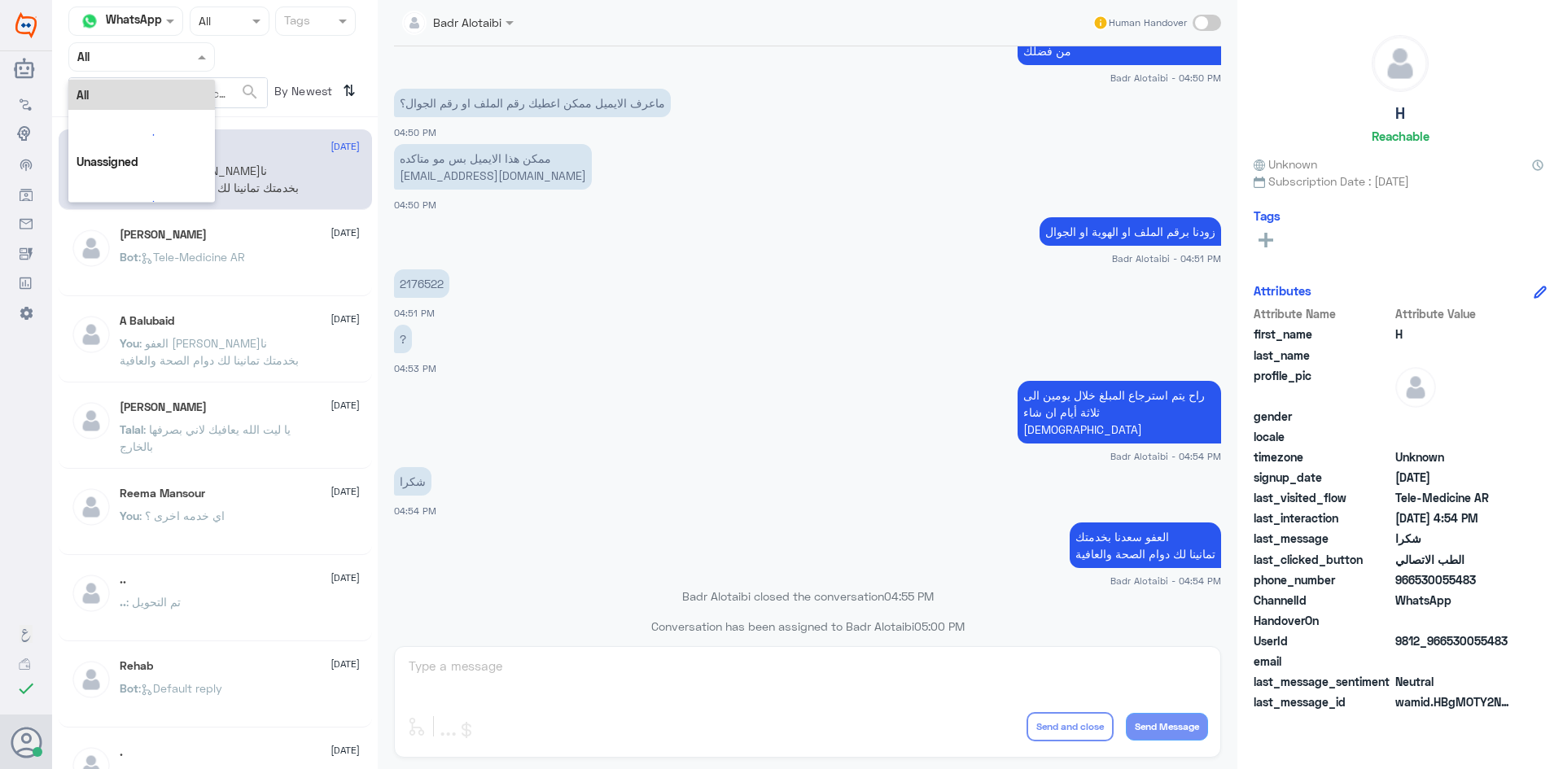
click at [145, 55] on input "text" at bounding box center [122, 56] width 90 height 19
click at [142, 117] on div "Unassigned" at bounding box center [141, 128] width 147 height 37
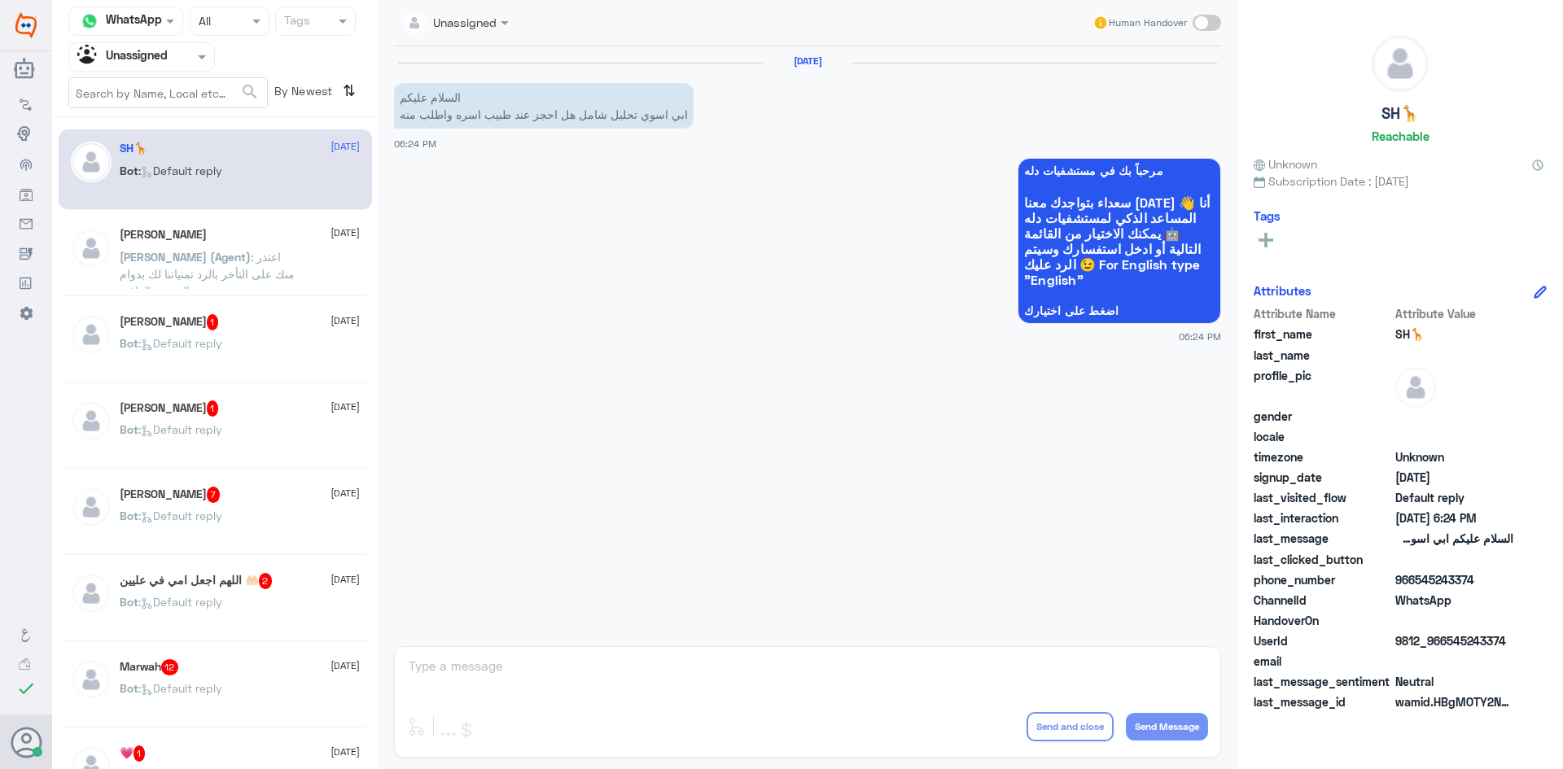
click at [1206, 24] on span at bounding box center [1206, 23] width 28 height 16
click at [0, 0] on input "checkbox" at bounding box center [0, 0] width 0 height 0
click at [713, 661] on textarea at bounding box center [807, 675] width 801 height 40
type textarea ","
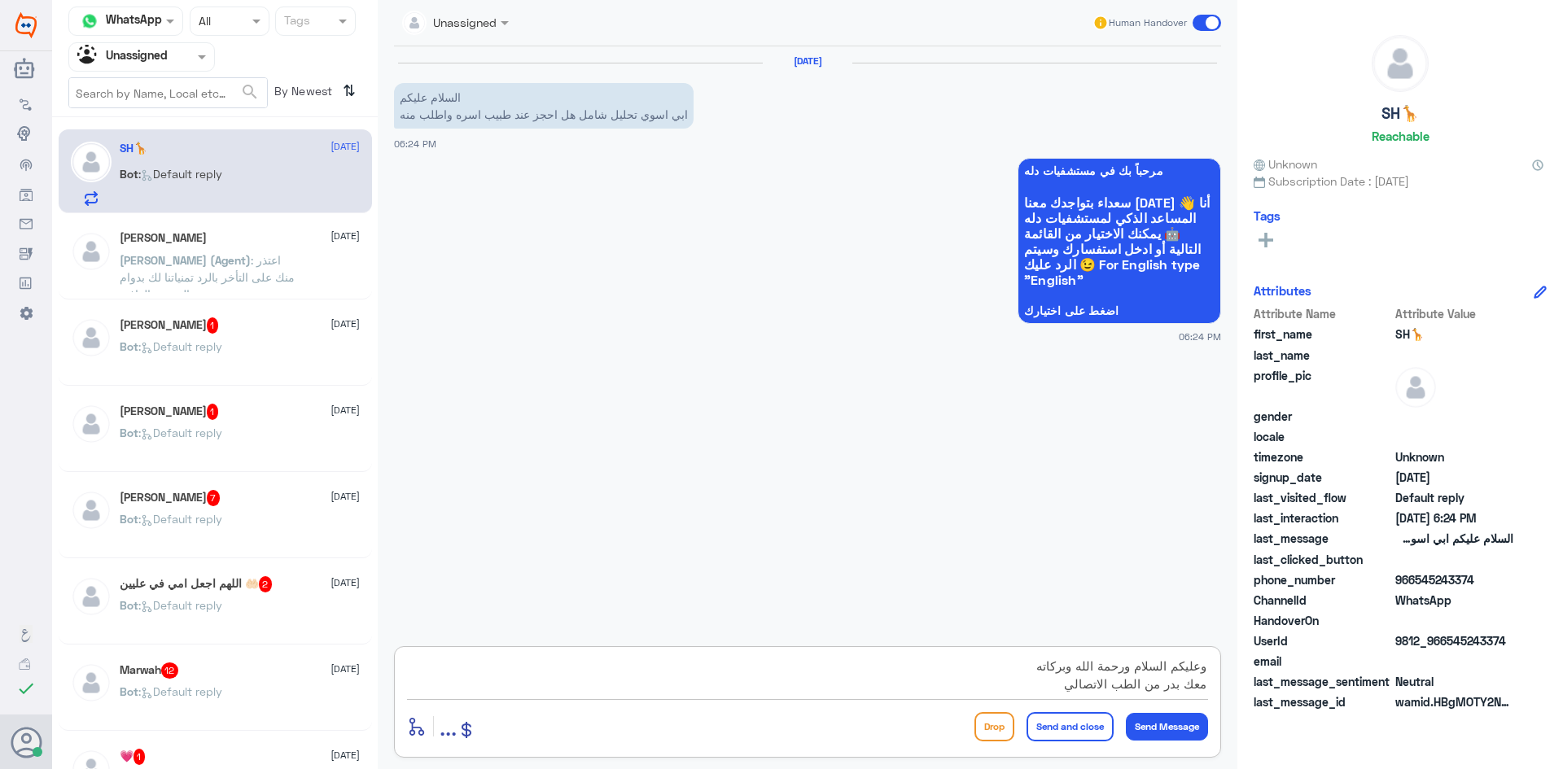
type textarea "وعليكم السلام ورحمة الله وبركاته معك بدر من الطب الاتصالي"
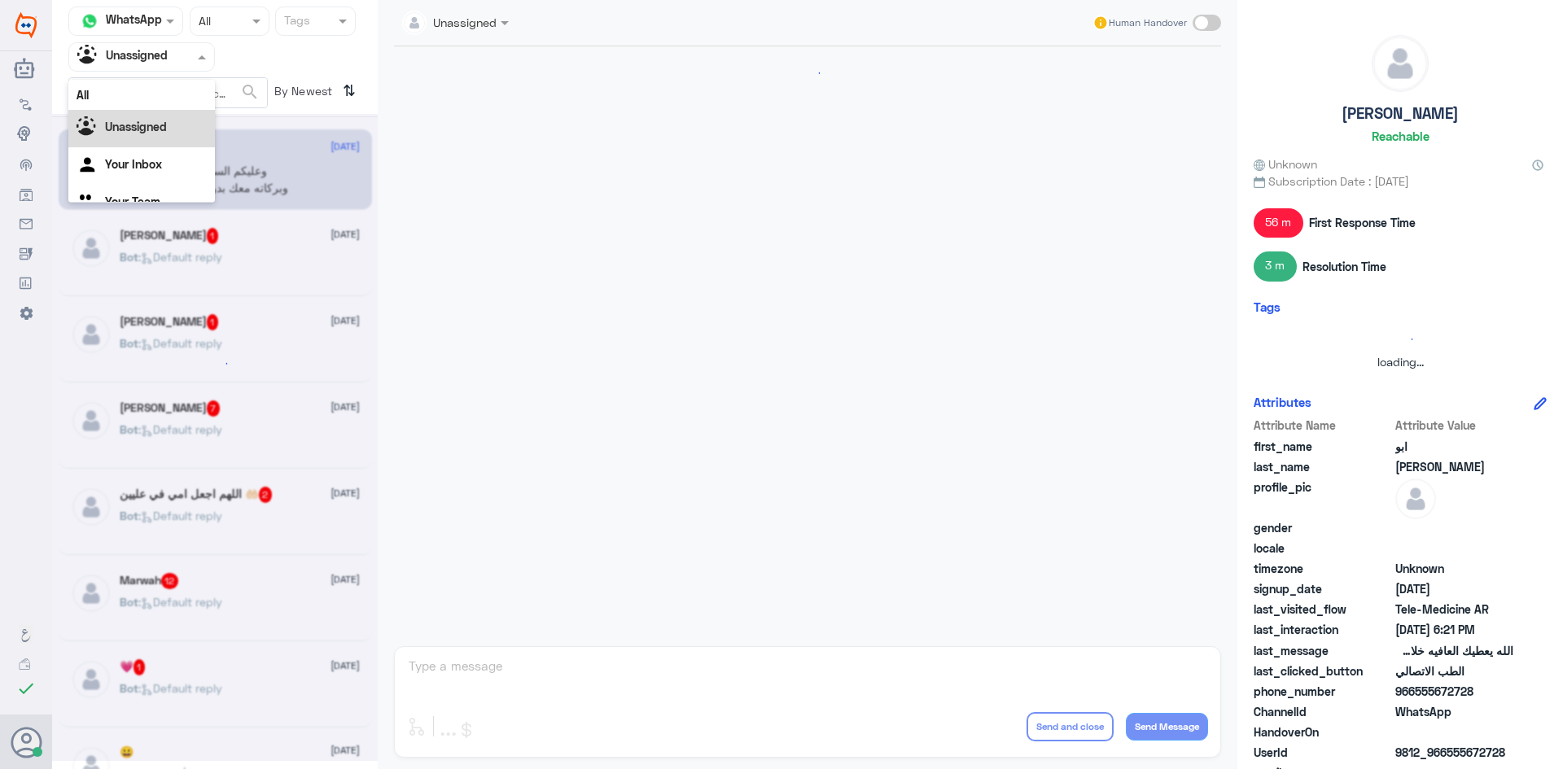
scroll to position [777, 0]
click at [183, 63] on div at bounding box center [141, 56] width 145 height 19
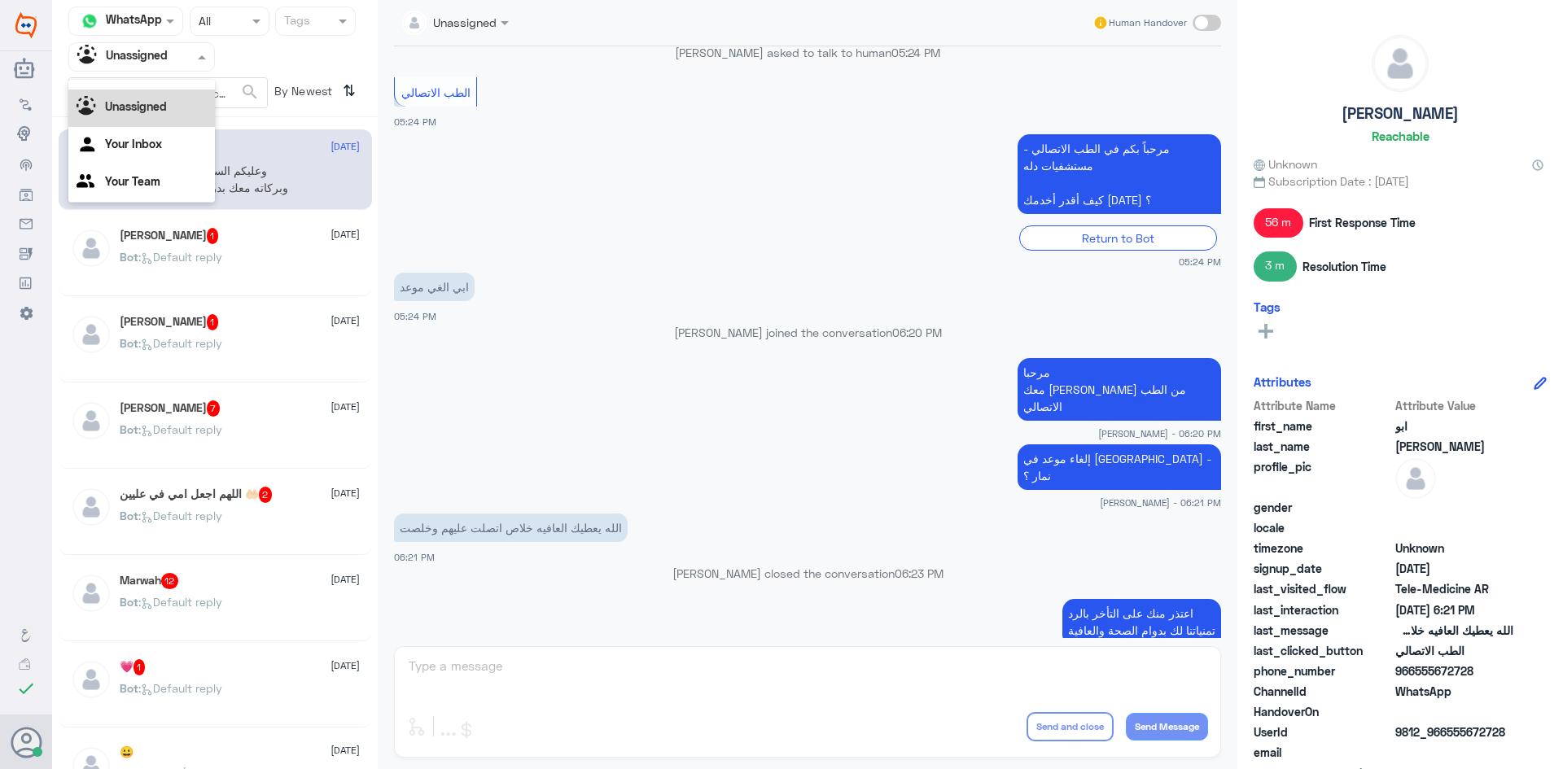
scroll to position [0, 0]
click at [159, 95] on div "All" at bounding box center [141, 95] width 147 height 30
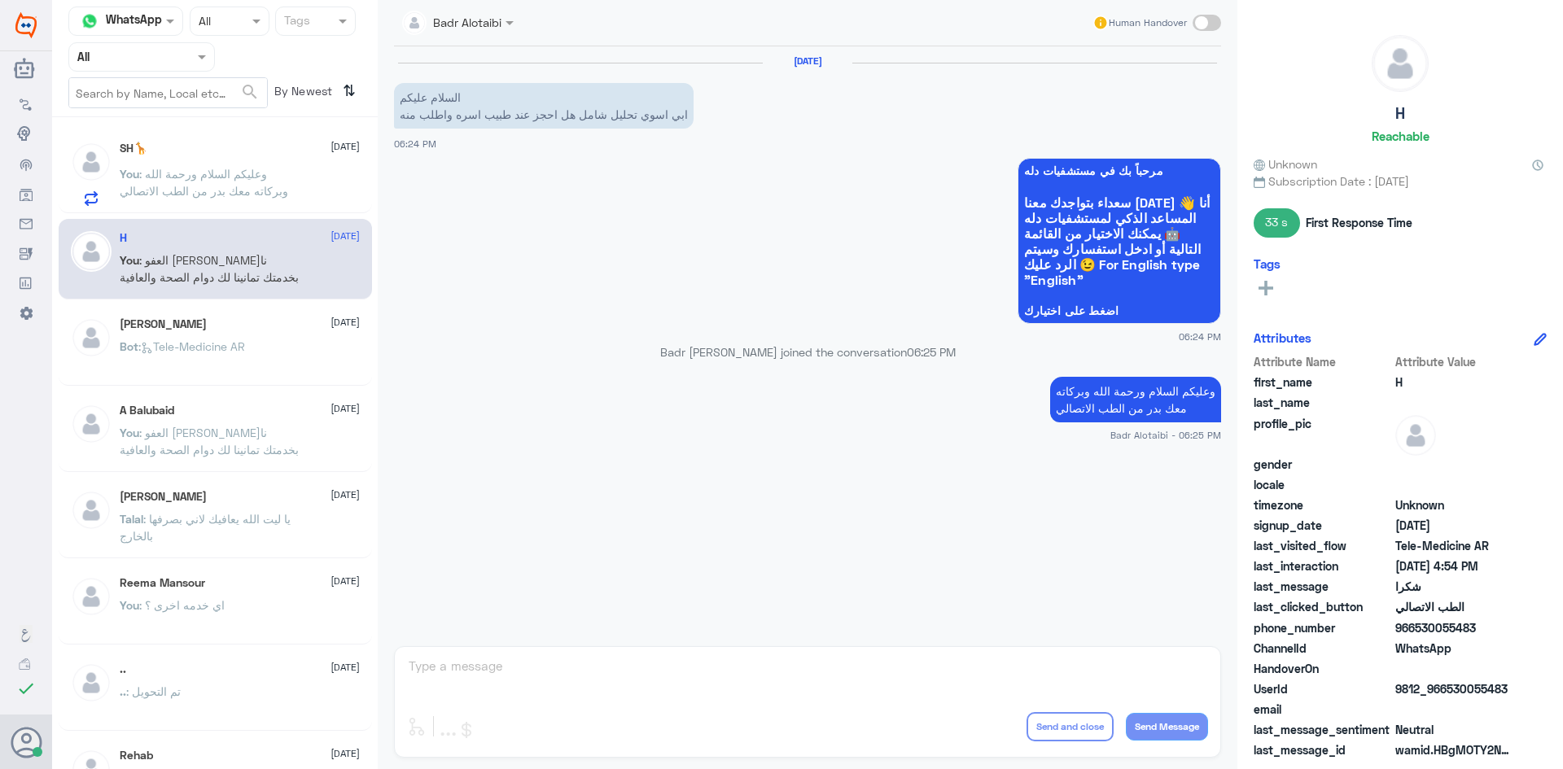
click at [876, 704] on div "Badr Alotaibi Human Handover 10 Aug 2025 السلام عليكم ابي اسوي تحليل شامل هل اح…" at bounding box center [808, 387] width 860 height 774
click at [863, 691] on div "Badr Alotaibi Human Handover 10 Aug 2025 السلام عليكم ابي اسوي تحليل شامل هل اح…" at bounding box center [808, 387] width 860 height 774
click at [1212, 17] on span at bounding box center [1206, 23] width 28 height 16
click at [0, 0] on input "checkbox" at bounding box center [0, 0] width 0 height 0
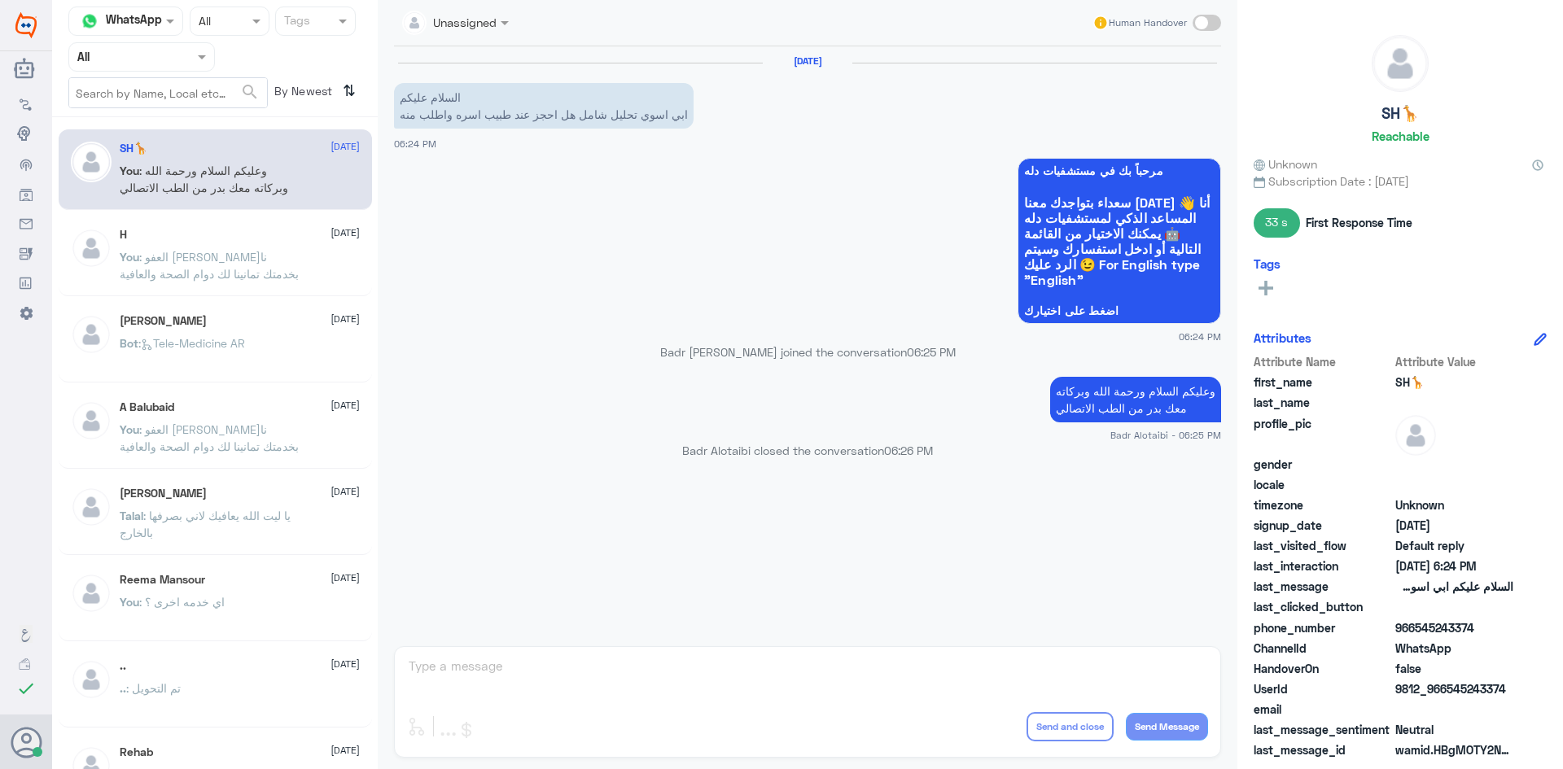
click at [874, 694] on div "Unassigned Human Handover 10 Aug 2025 السلام عليكم ابي اسوي تحليل شامل هل احجز …" at bounding box center [808, 387] width 860 height 774
click at [827, 679] on div "Unassigned Human Handover 10 Aug 2025 السلام عليكم ابي اسوي تحليل شامل هل احجز …" at bounding box center [808, 387] width 860 height 774
click at [1226, 15] on div "Unassigned Human Handover" at bounding box center [808, 23] width 860 height 46
click at [1201, 20] on span at bounding box center [1206, 23] width 28 height 16
click at [0, 0] on input "checkbox" at bounding box center [0, 0] width 0 height 0
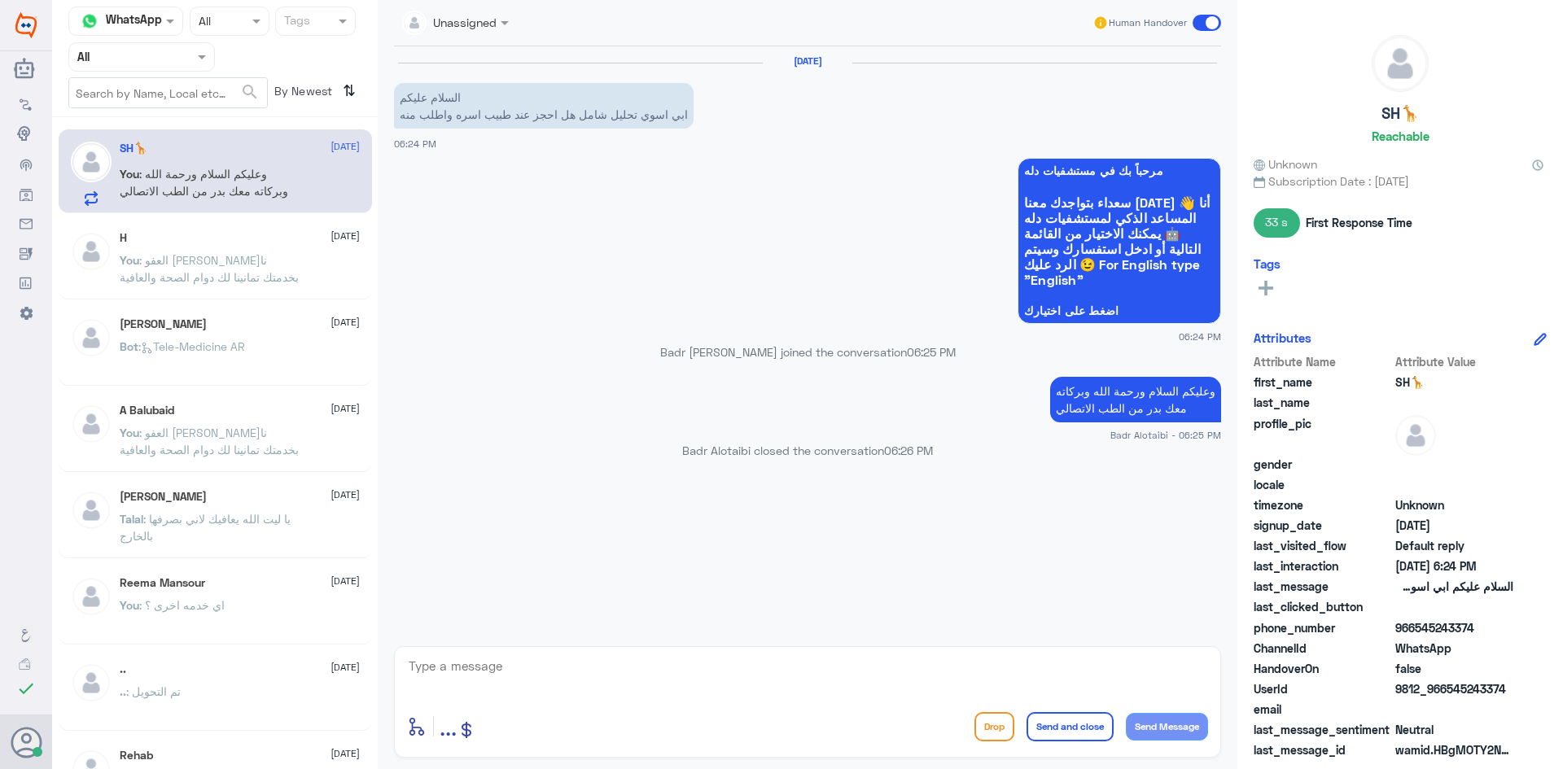
click at [529, 666] on textarea at bounding box center [807, 675] width 801 height 40
type textarea "يمكنك عمل تحاليل شاملة عن طريق تسجيل زيارة فورية عبر التطبيق"
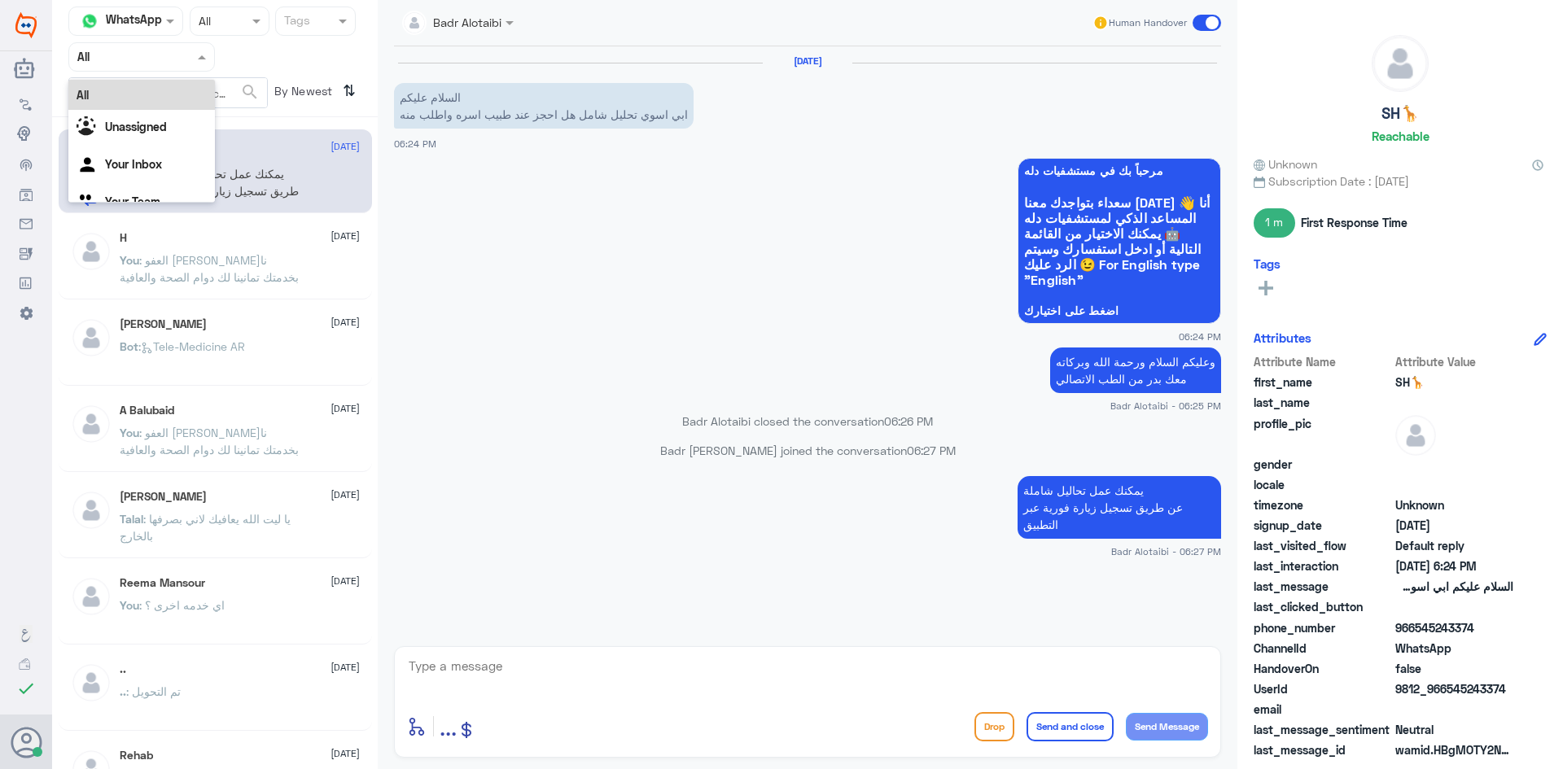
drag, startPoint x: 203, startPoint y: 63, endPoint x: 198, endPoint y: 100, distance: 37.8
click at [202, 63] on span at bounding box center [204, 56] width 20 height 17
click at [184, 126] on div "Unassigned" at bounding box center [141, 128] width 147 height 37
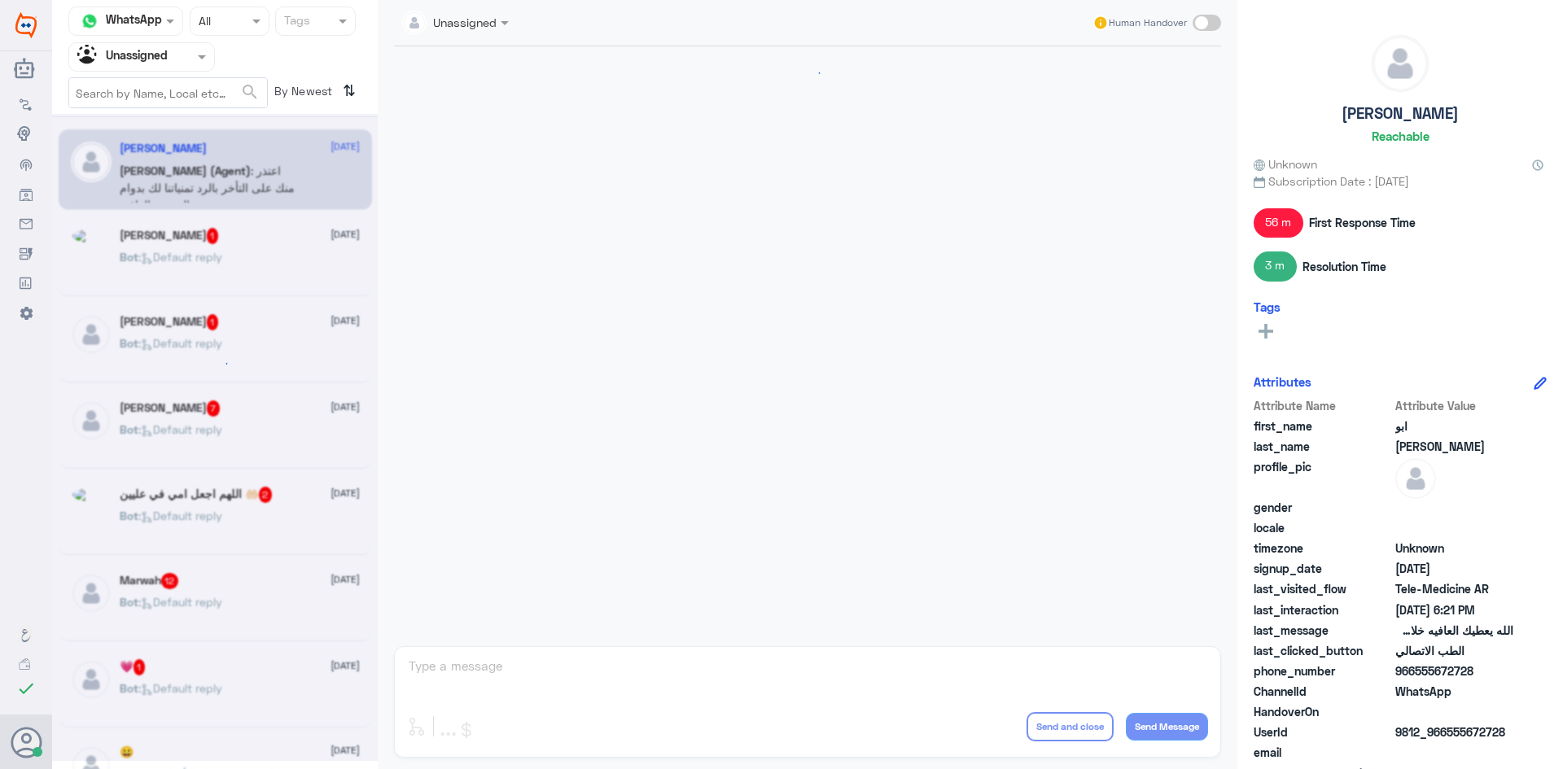
scroll to position [777, 0]
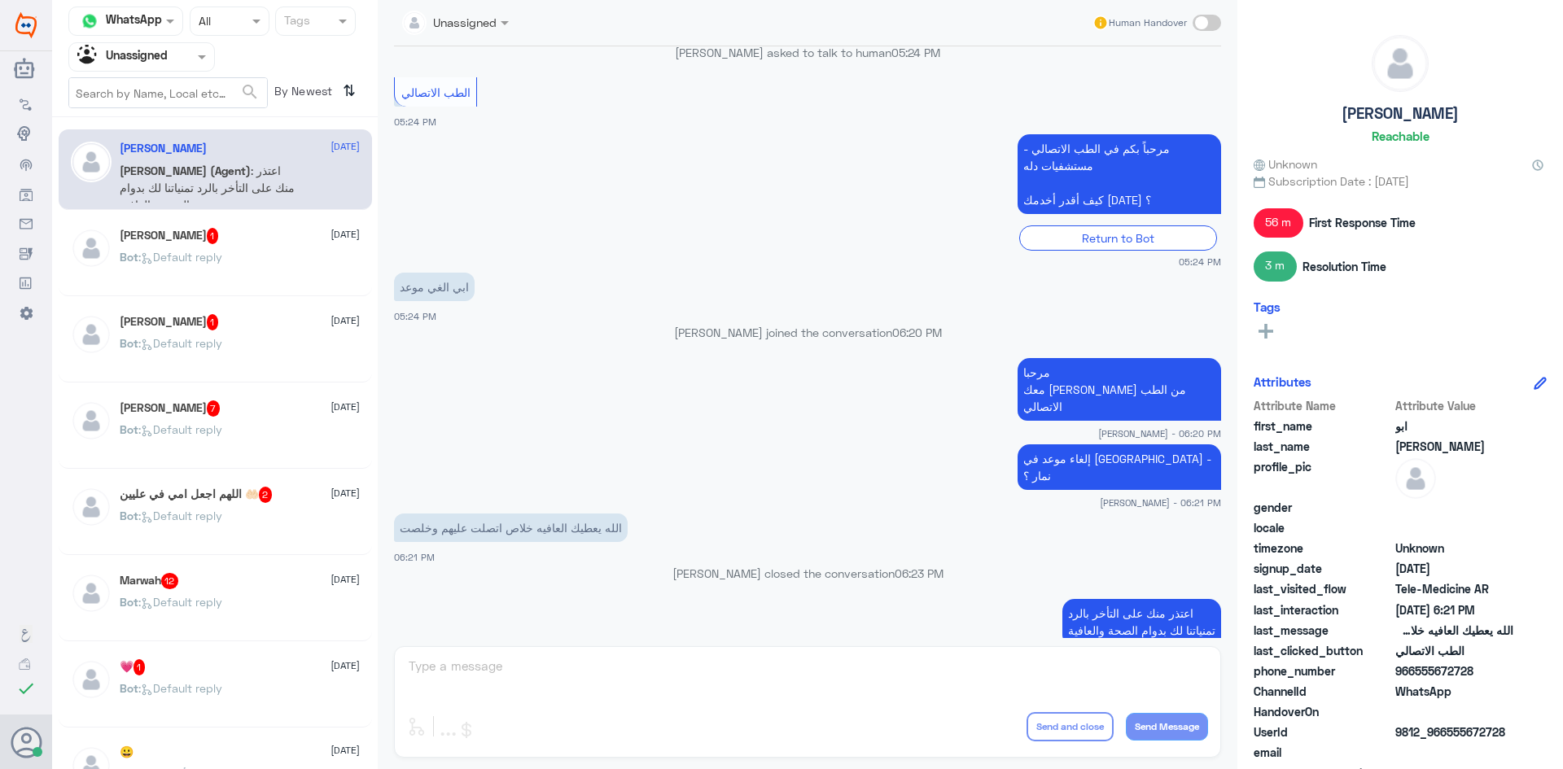
click at [246, 241] on div "SALMAN 1 10 August" at bounding box center [240, 236] width 240 height 16
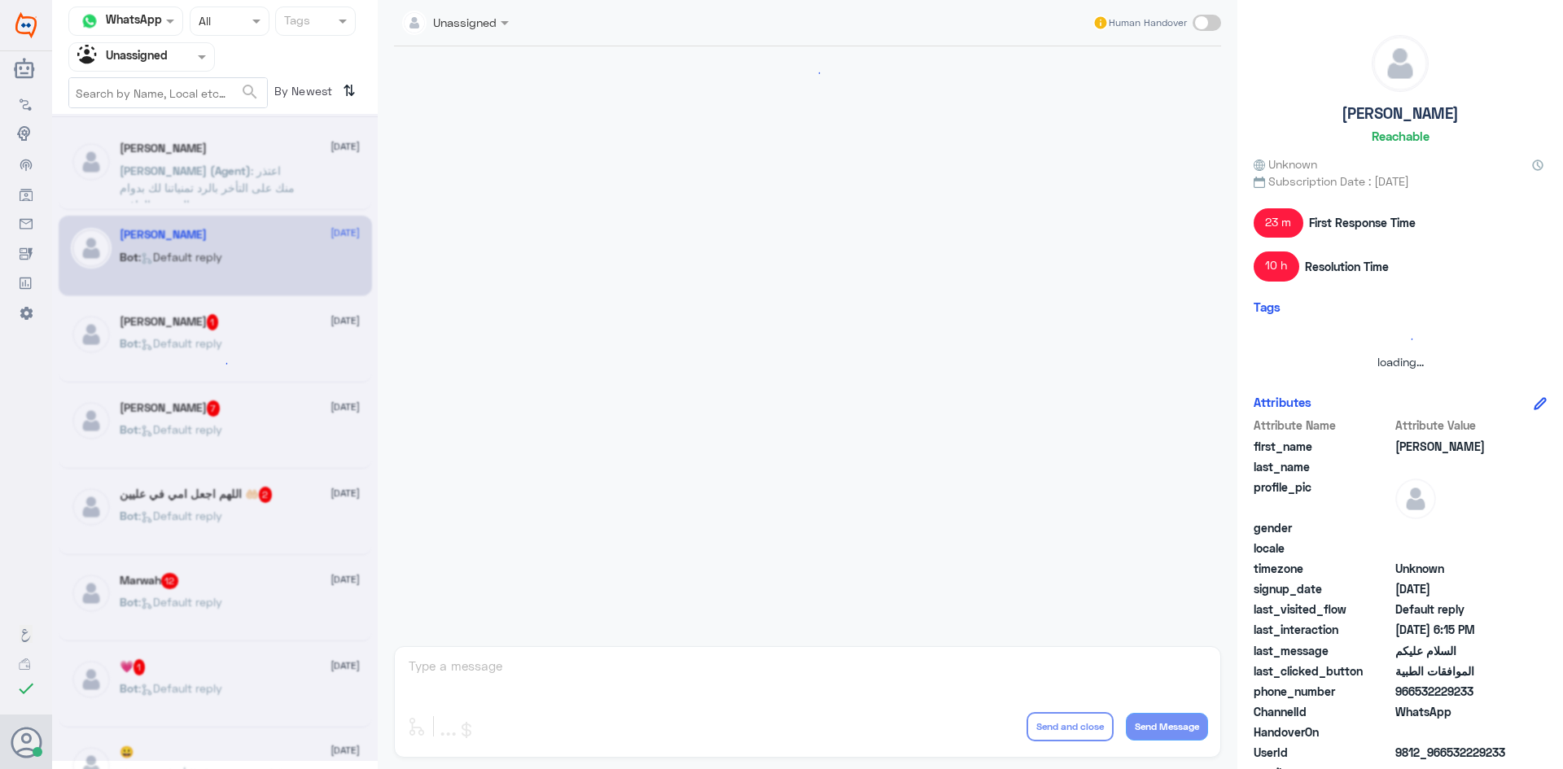
scroll to position [975, 0]
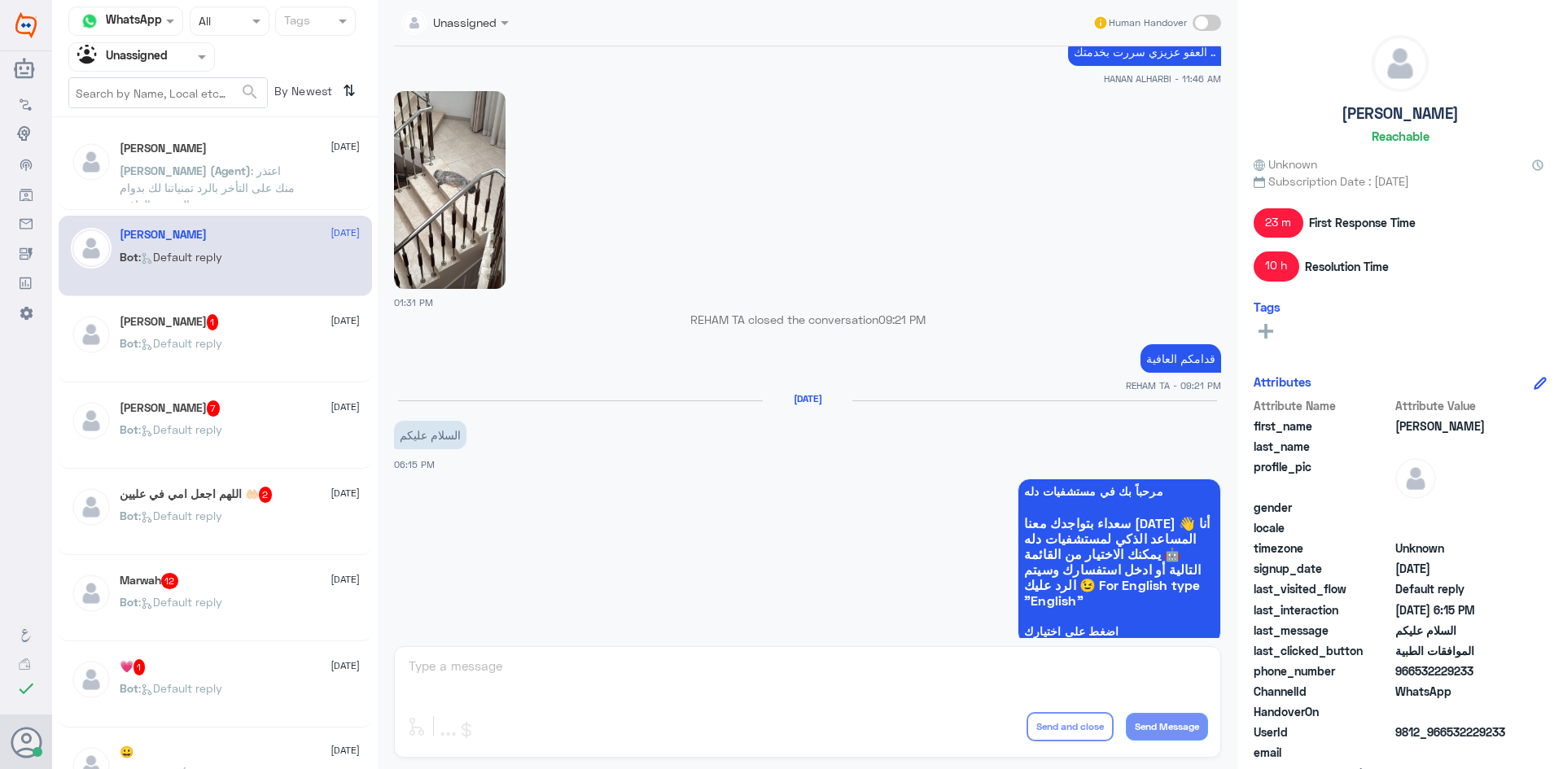
click at [192, 333] on div "Abdulrahman Ghazwani 1 10 August Bot : Default reply" at bounding box center [240, 344] width 240 height 61
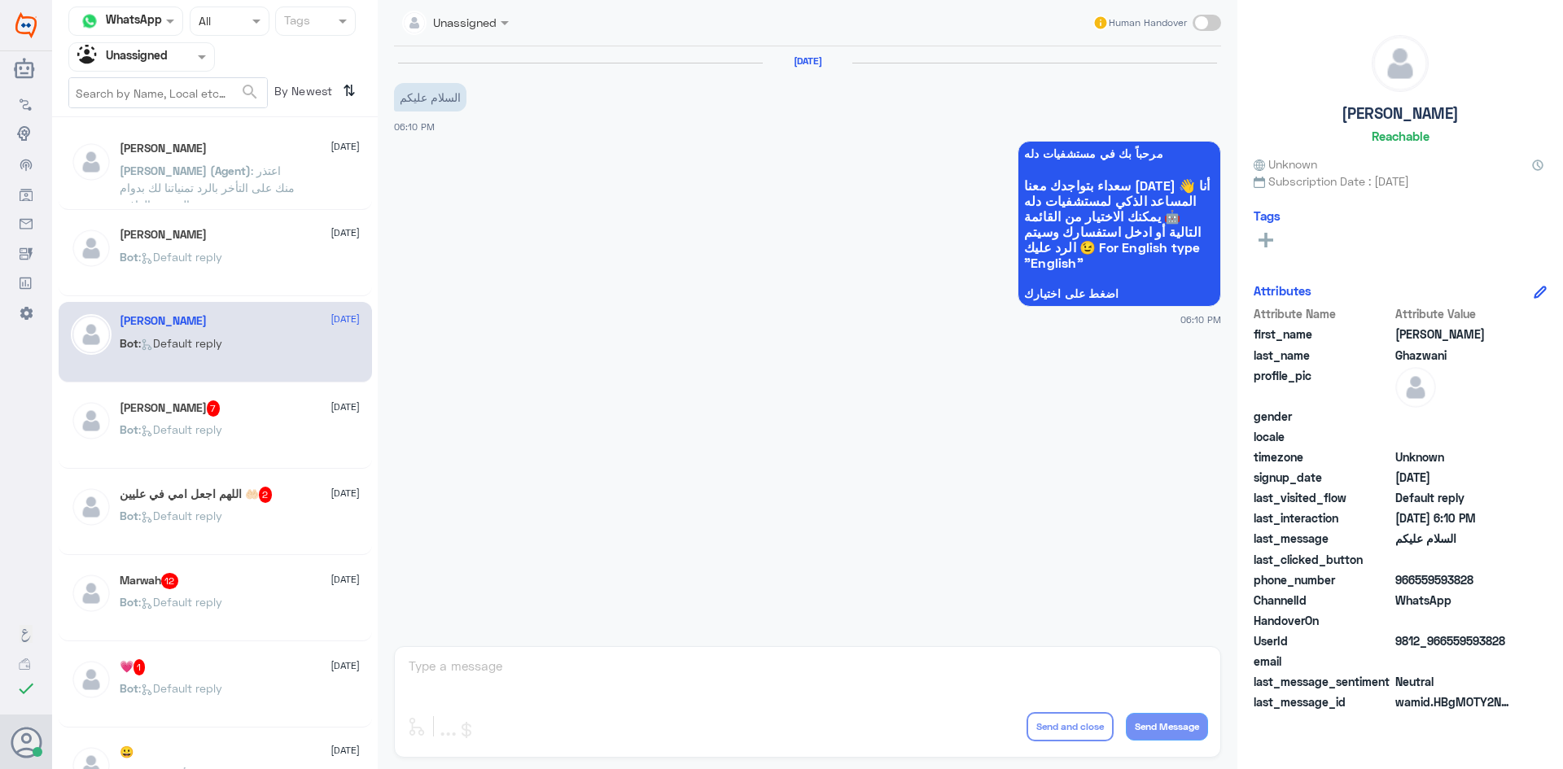
click at [204, 243] on div "SALMAN 10 August Bot : Default reply" at bounding box center [240, 258] width 240 height 61
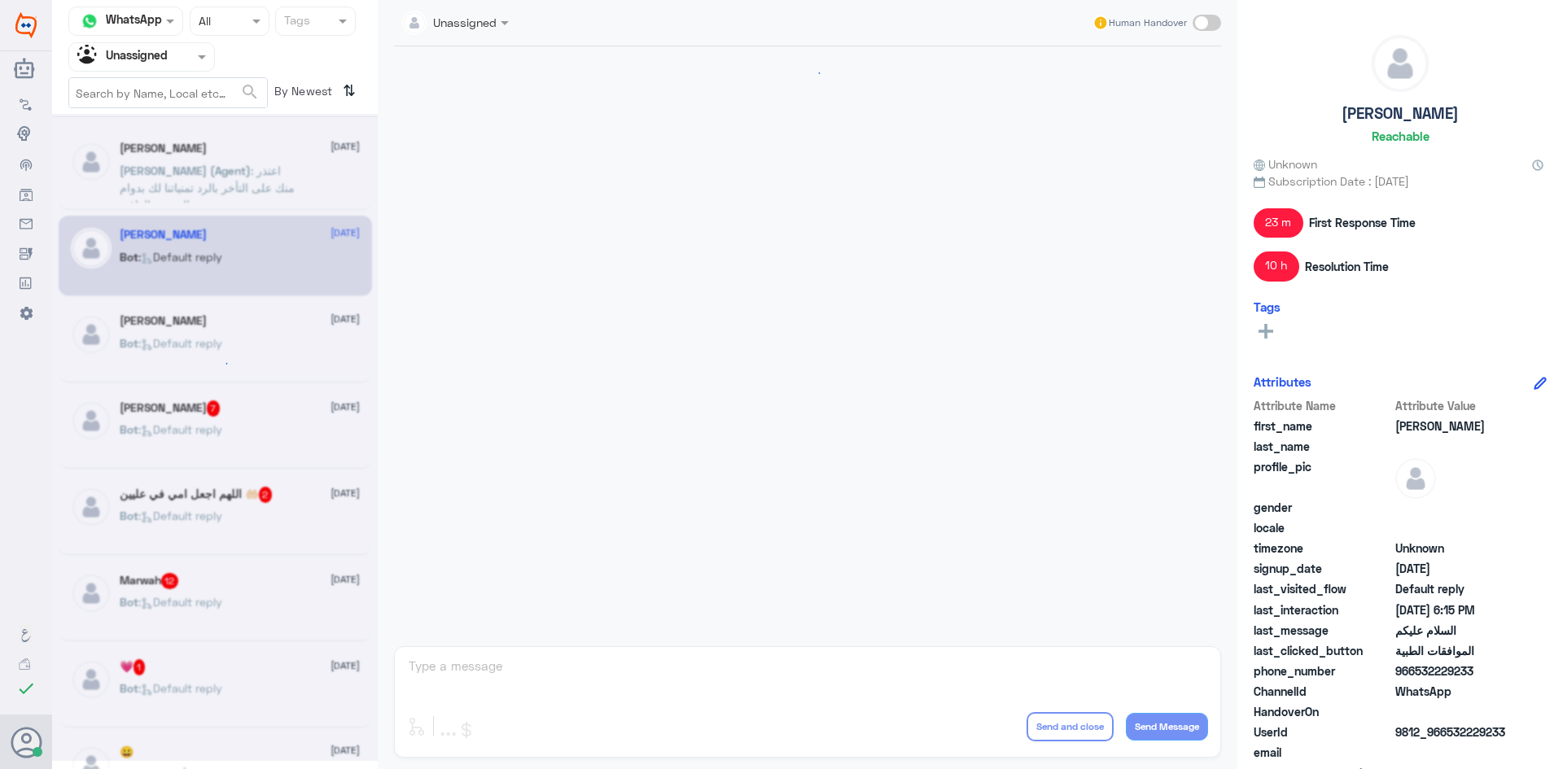
scroll to position [975, 0]
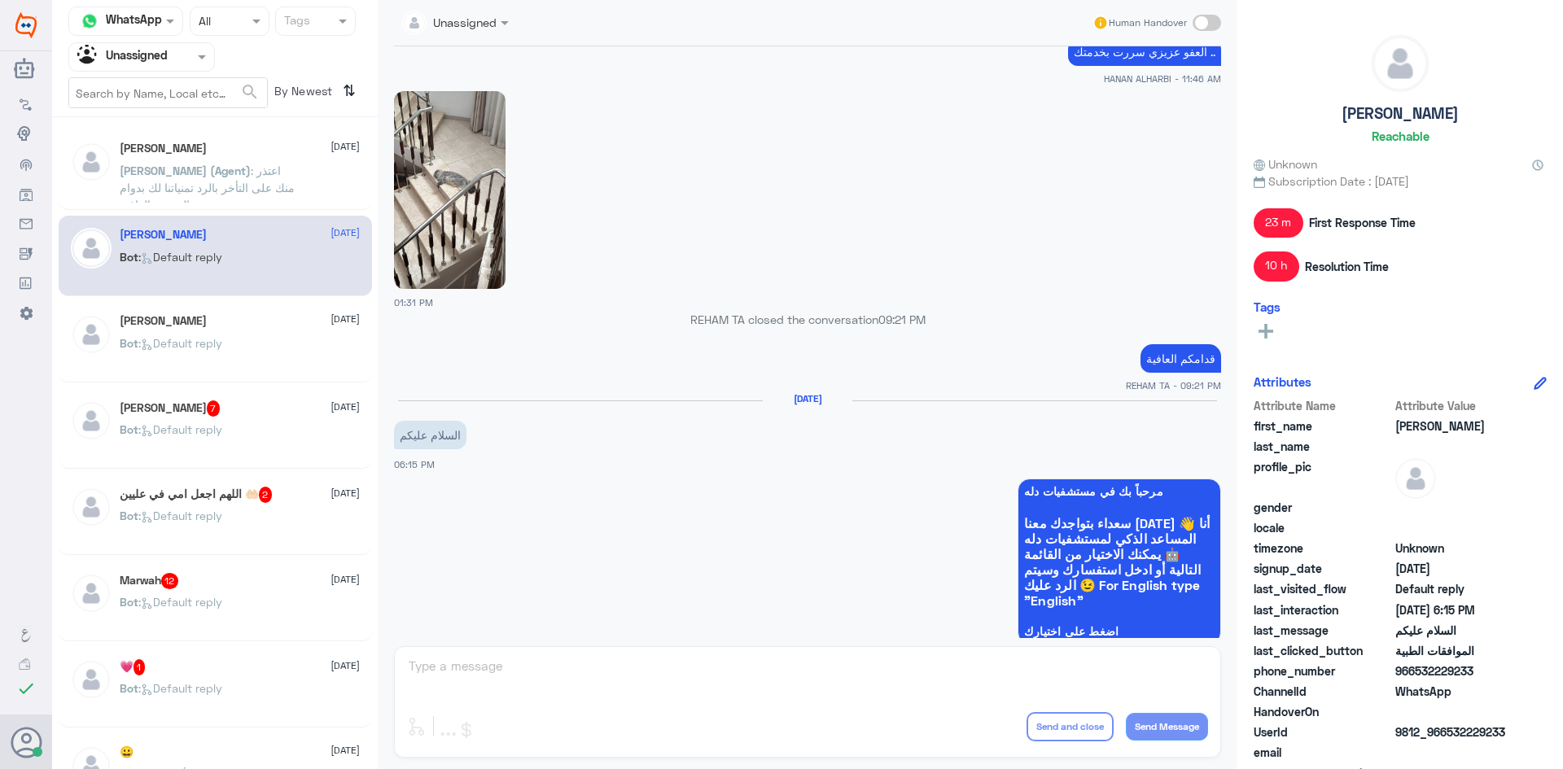
click at [457, 190] on img at bounding box center [450, 190] width 112 height 198
click at [238, 423] on div "يوسف 7 10 August Bot : Default reply" at bounding box center [240, 430] width 240 height 61
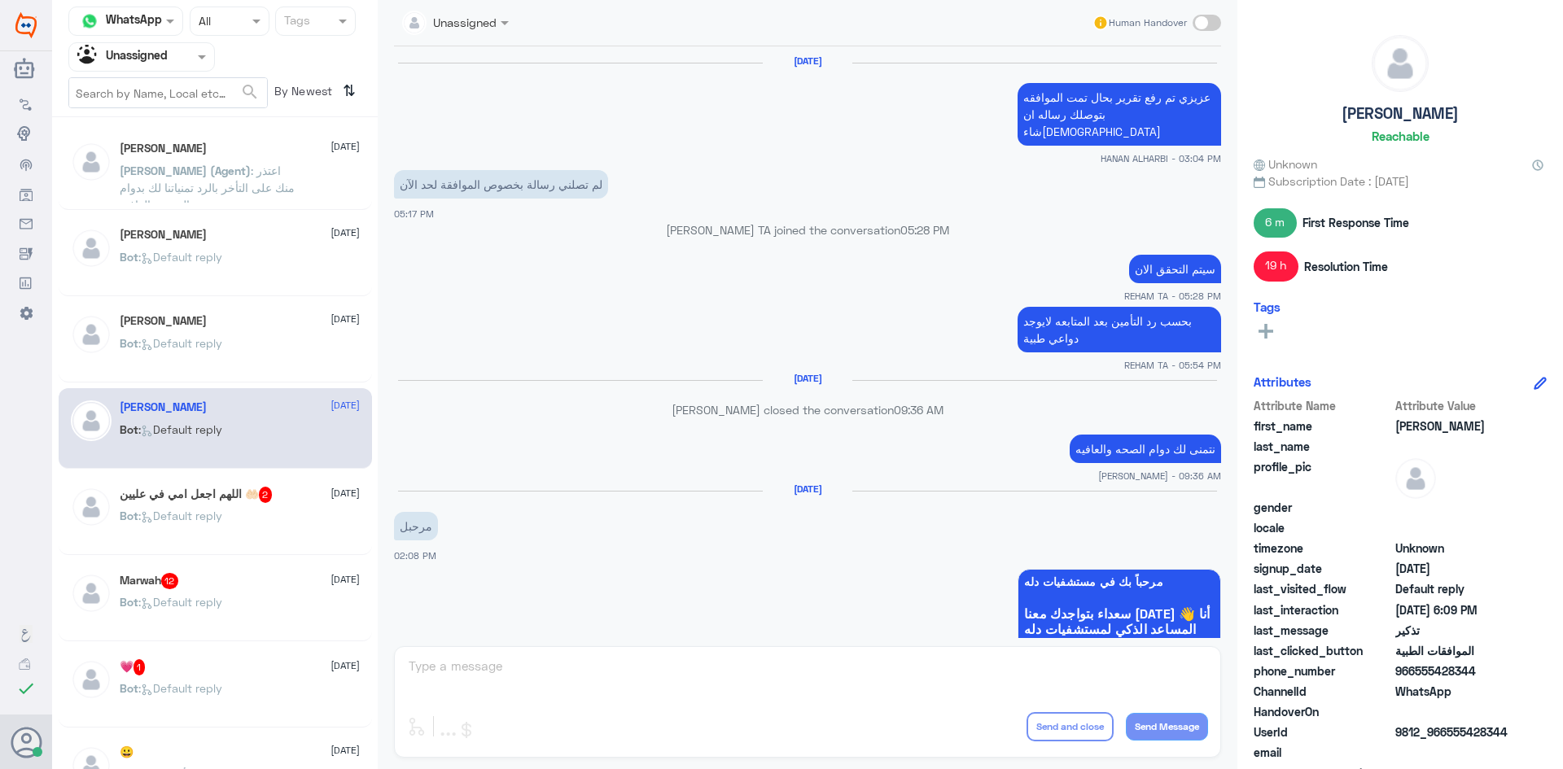
scroll to position [1219, 0]
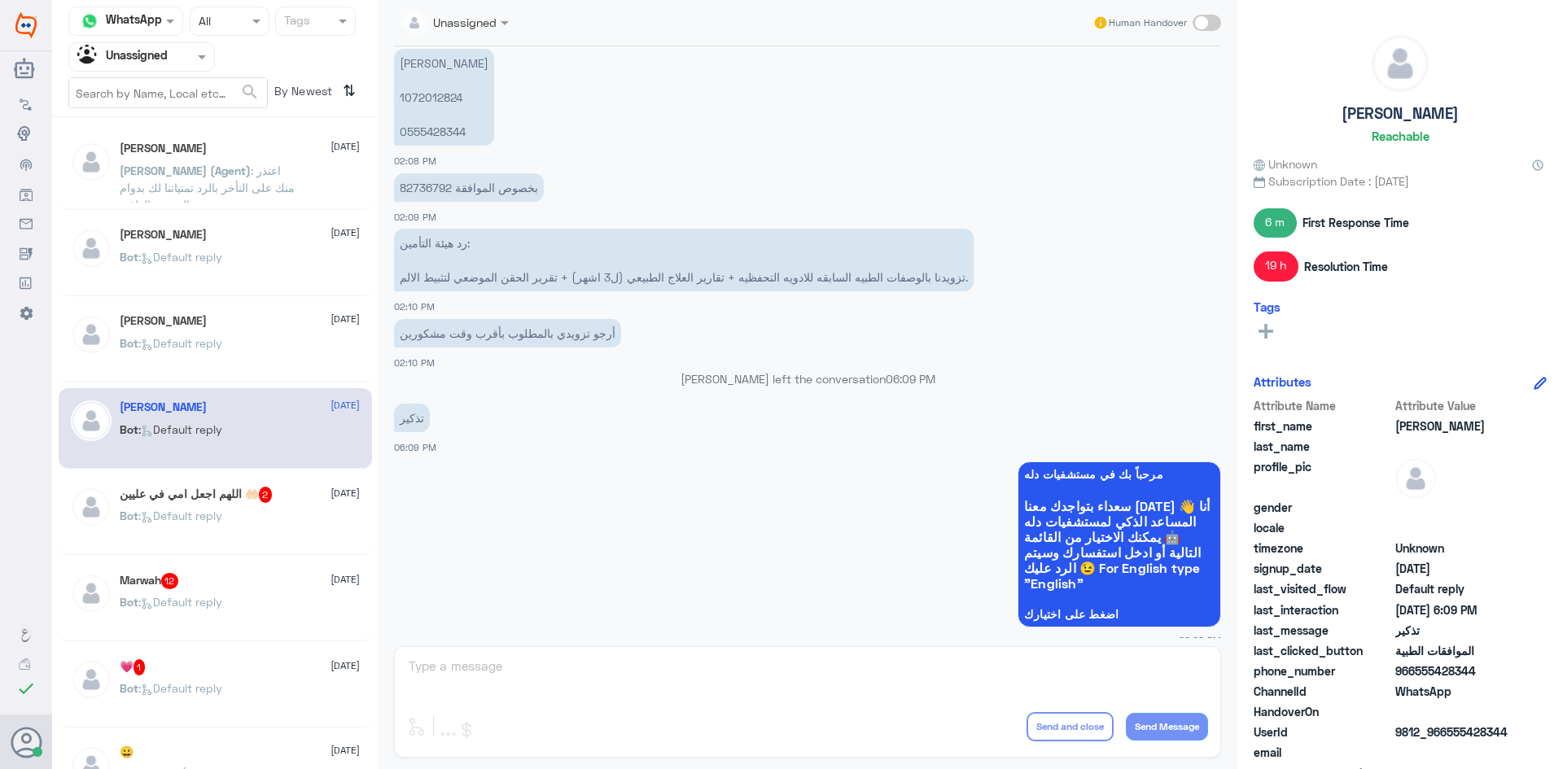
click at [241, 537] on div "Bot : Default reply" at bounding box center [240, 529] width 240 height 37
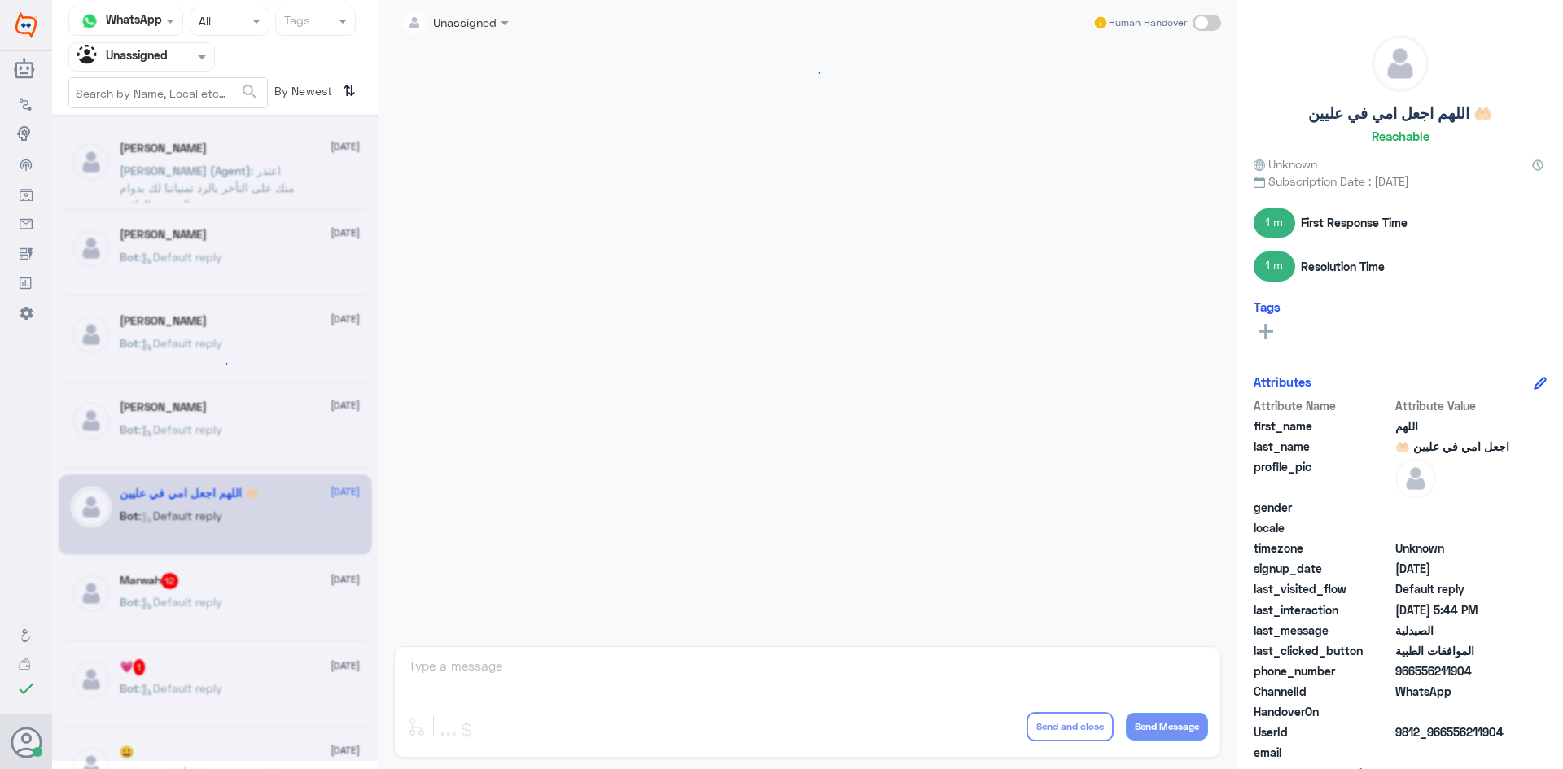
scroll to position [1584, 0]
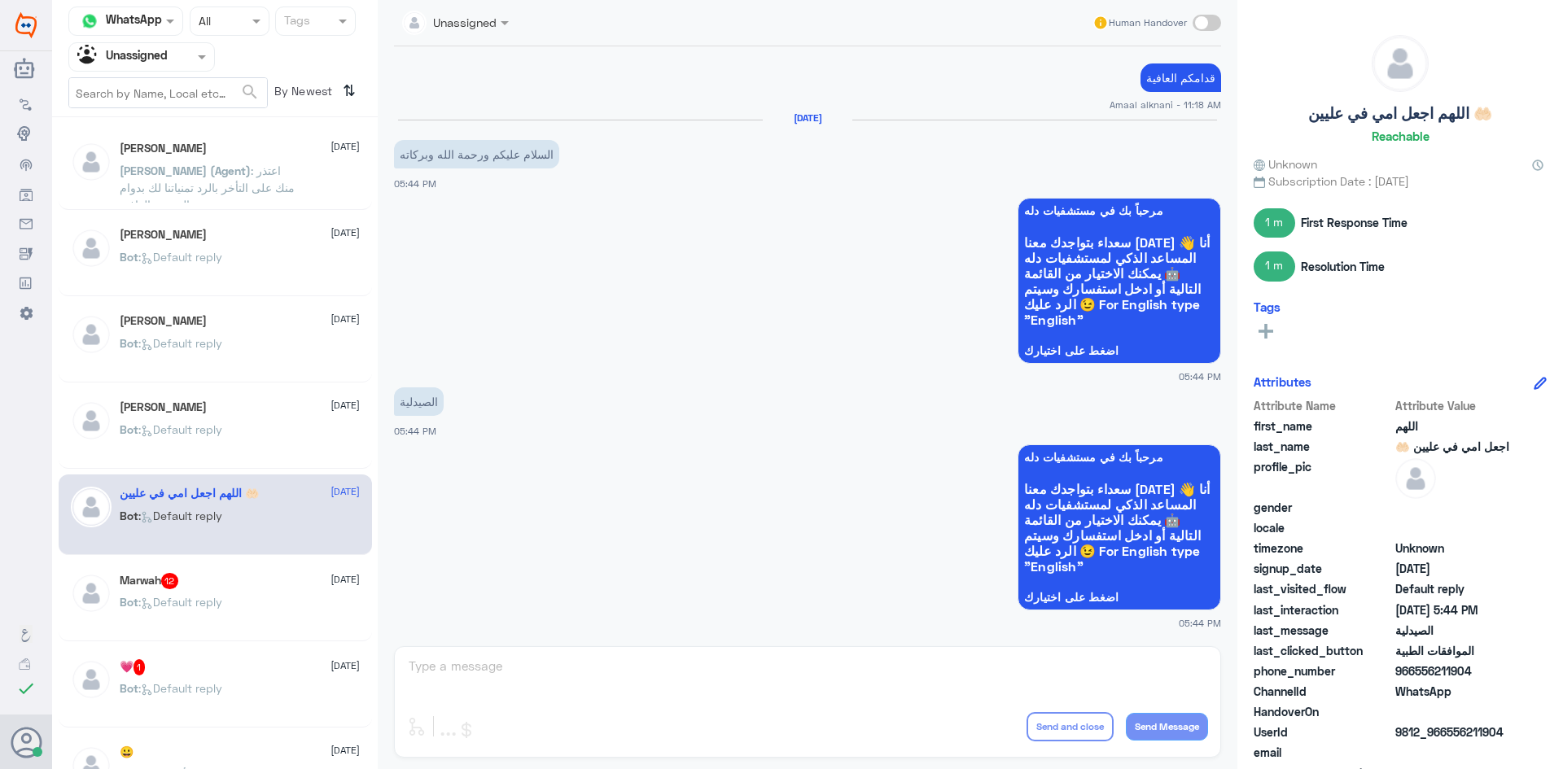
drag, startPoint x: 1474, startPoint y: 667, endPoint x: 1417, endPoint y: 673, distance: 57.3
click at [1417, 673] on span "966556211904" at bounding box center [1454, 671] width 118 height 17
copy span "556211904"
click at [176, 57] on div at bounding box center [141, 56] width 145 height 19
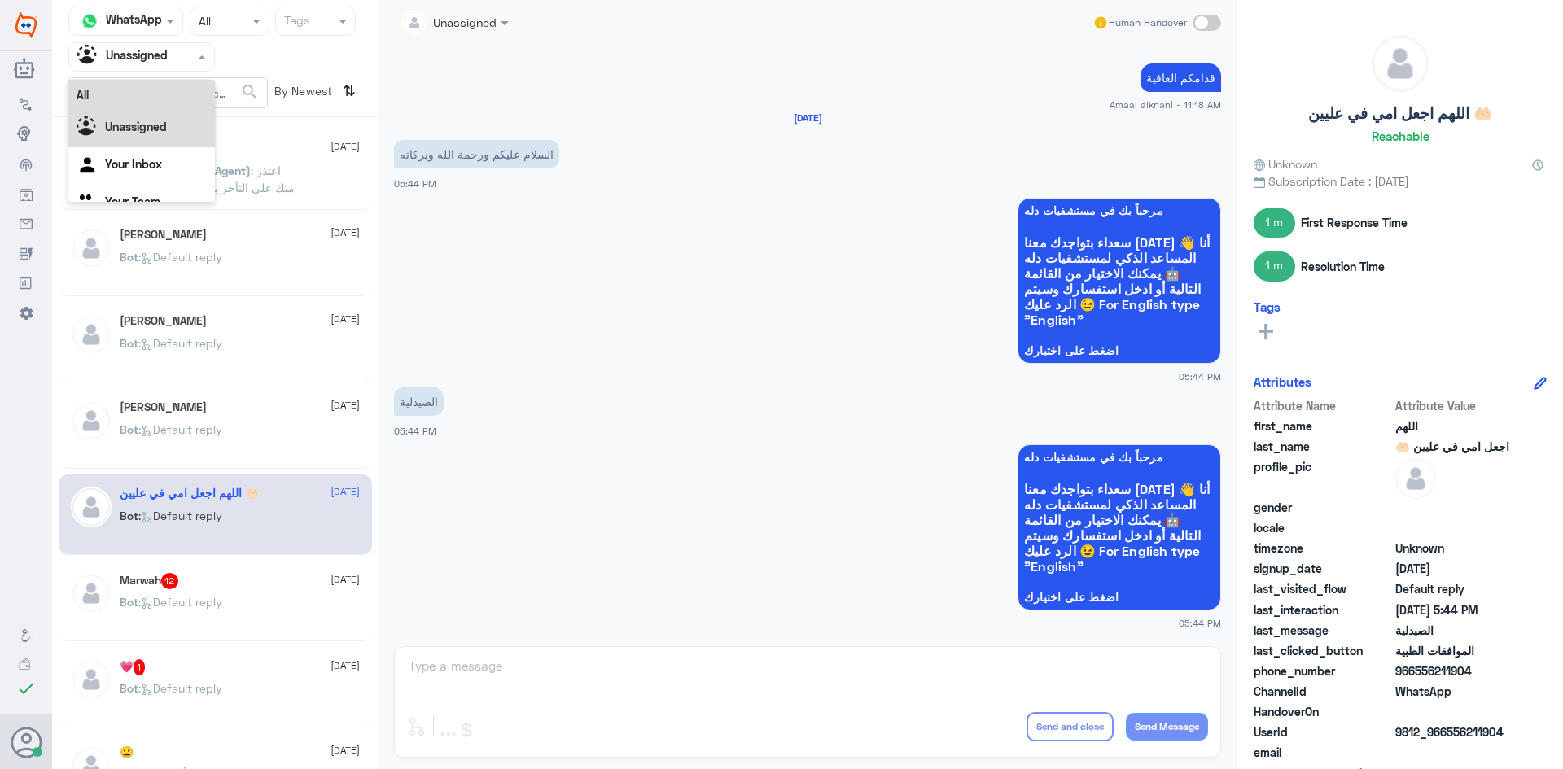
click at [167, 94] on div "All" at bounding box center [141, 95] width 147 height 30
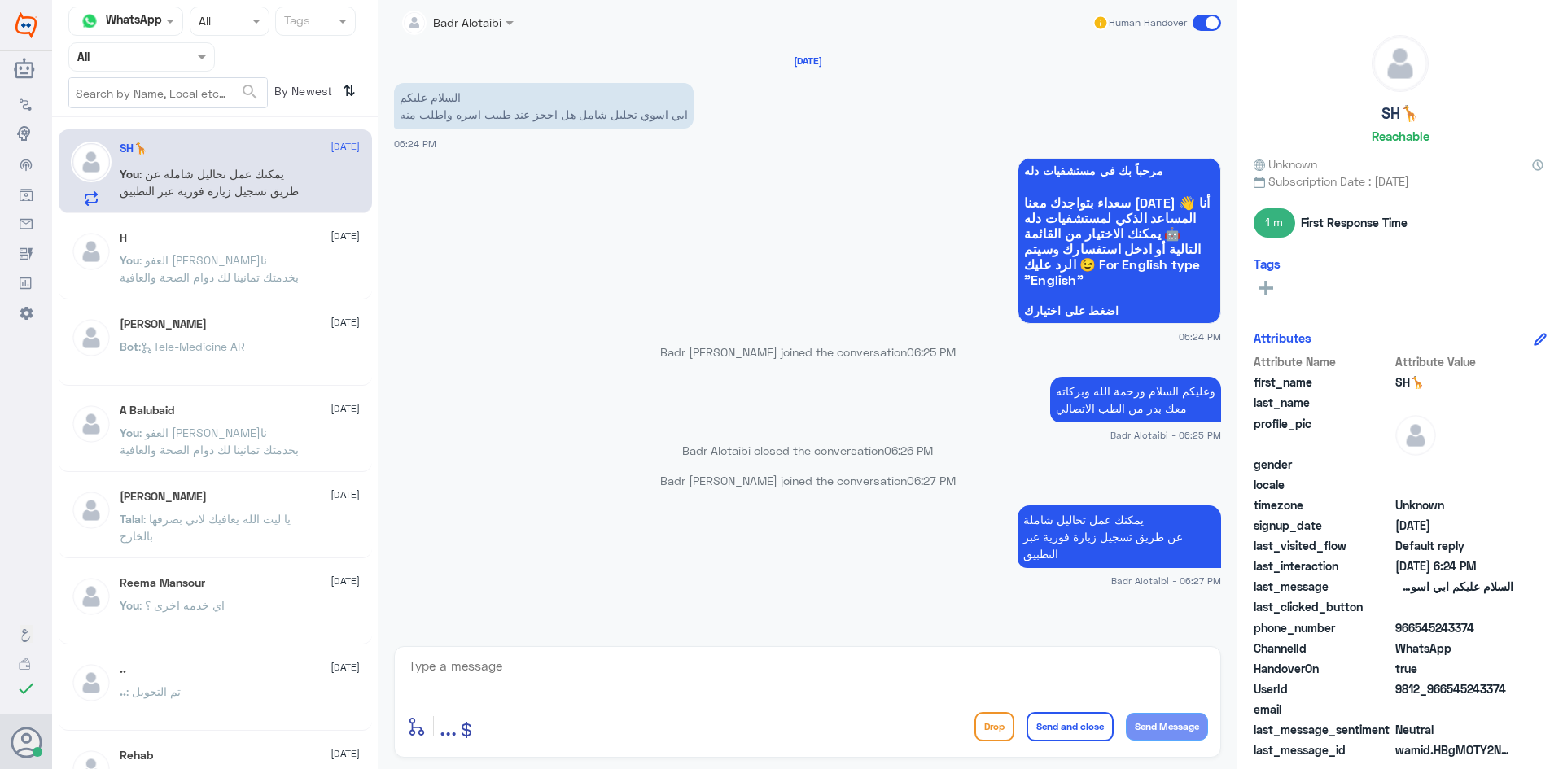
drag, startPoint x: 1511, startPoint y: 693, endPoint x: 1446, endPoint y: 688, distance: 65.3
click at [1446, 688] on span "9812_966545243374" at bounding box center [1454, 688] width 118 height 17
copy span "545243374"
click at [186, 58] on div at bounding box center [141, 56] width 145 height 19
click at [190, 120] on div "Unassigned" at bounding box center [141, 128] width 147 height 37
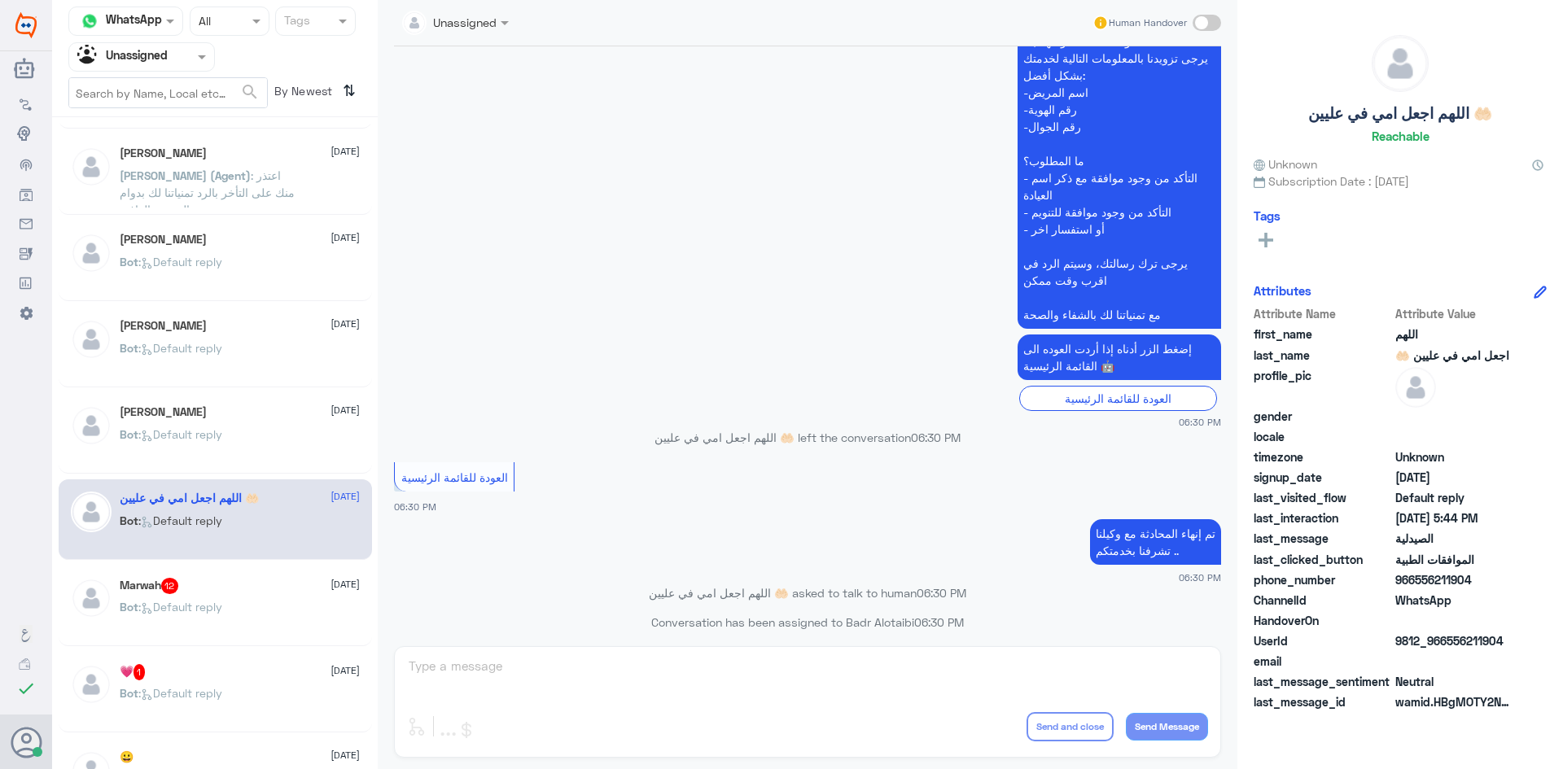
scroll to position [616, 0]
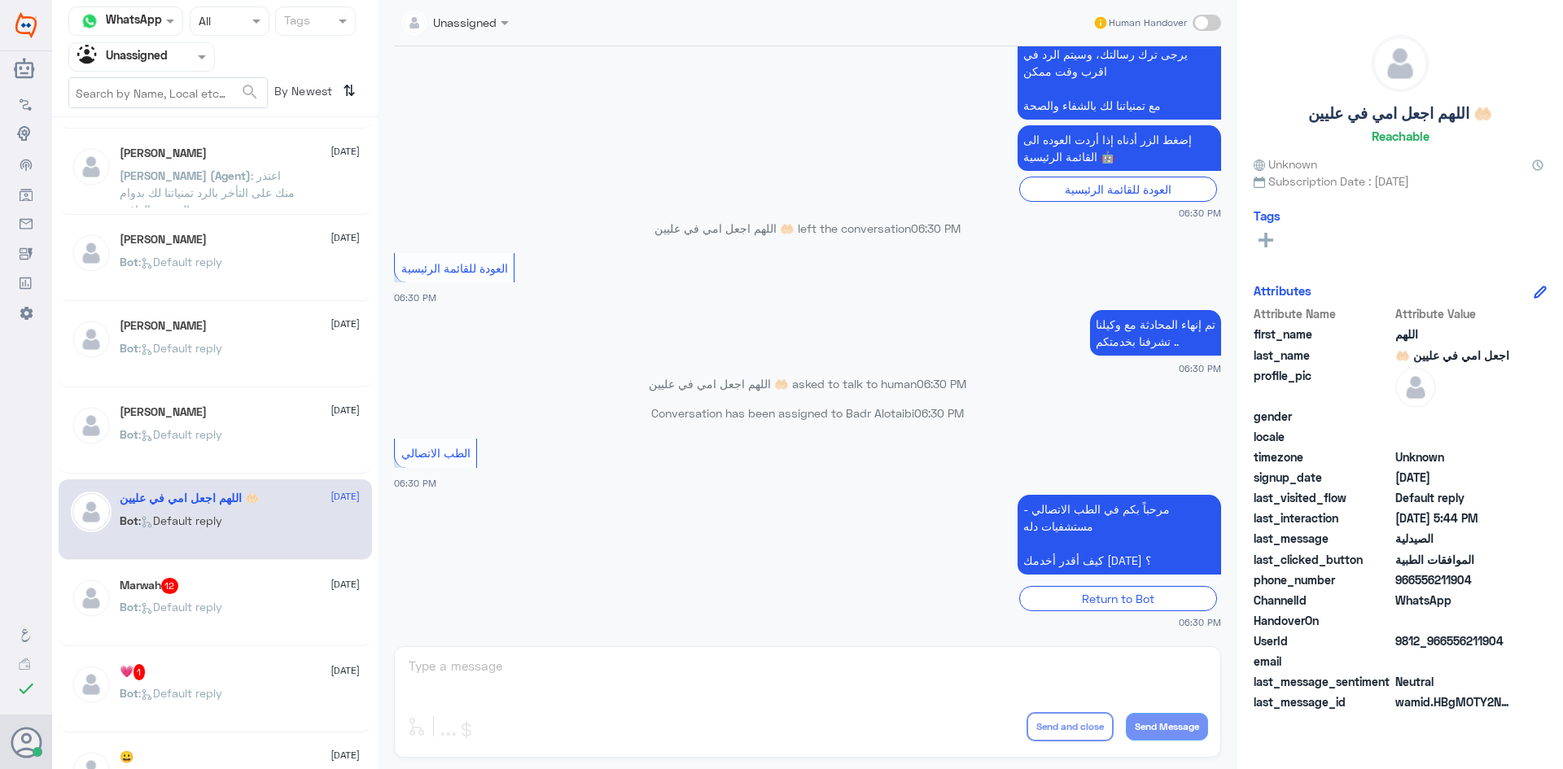
drag, startPoint x: 1502, startPoint y: 638, endPoint x: 1449, endPoint y: 639, distance: 52.9
click at [1449, 639] on span "9812_966556211904" at bounding box center [1454, 640] width 118 height 17
copy span "556211904"
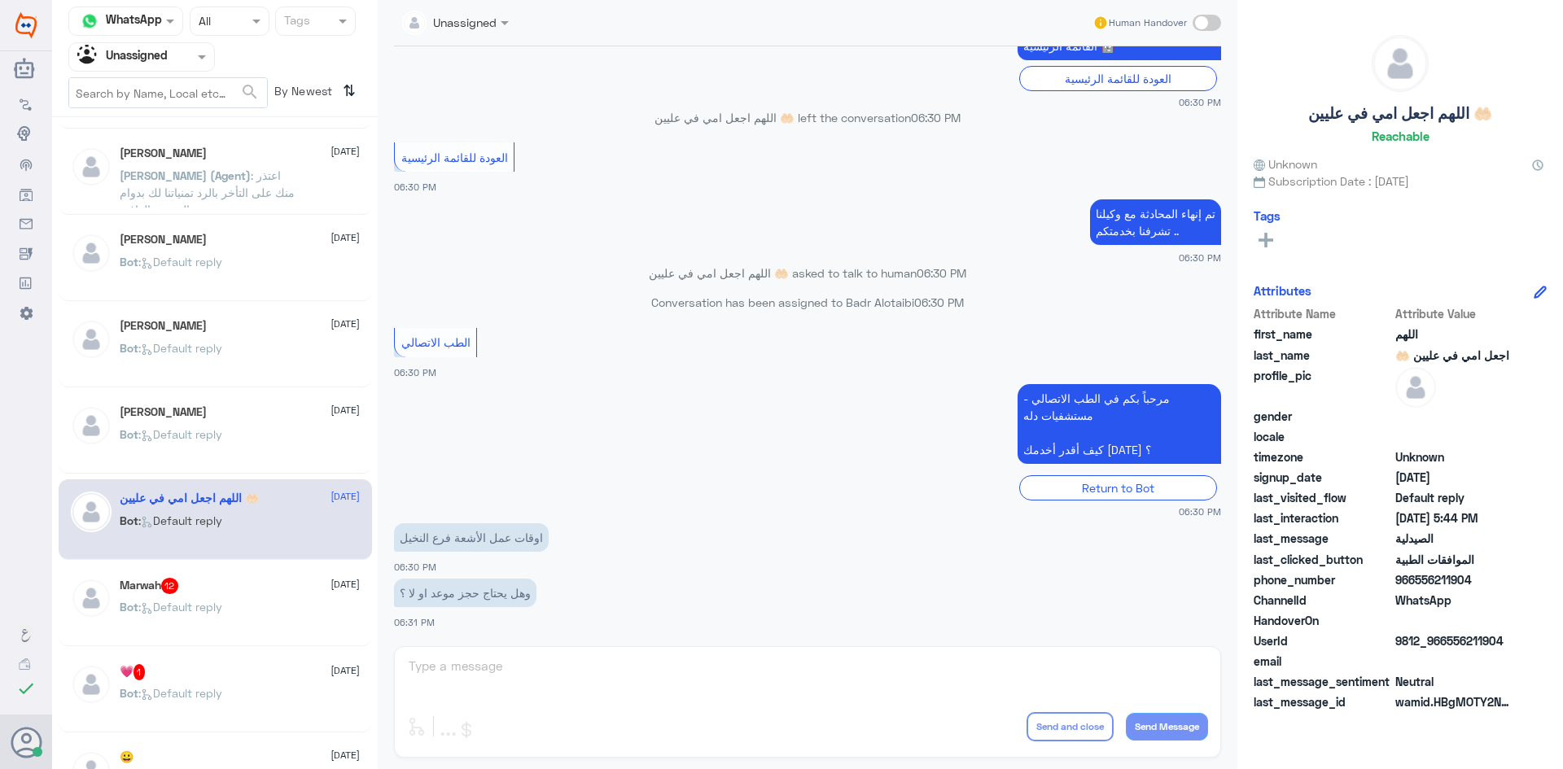
copy span "556211904"
click at [712, 672] on div "Unassigned Human Handover 10 Aug 2025 السلام عليكم 06:29 PM مرحباً بك في مستشفي…" at bounding box center [808, 387] width 860 height 774
click at [698, 680] on div "Unassigned Human Handover 10 Aug 2025 السلام عليكم 06:29 PM مرحباً بك في مستشفي…" at bounding box center [808, 387] width 860 height 774
click at [1205, 22] on span at bounding box center [1206, 23] width 28 height 16
click at [0, 0] on input "checkbox" at bounding box center [0, 0] width 0 height 0
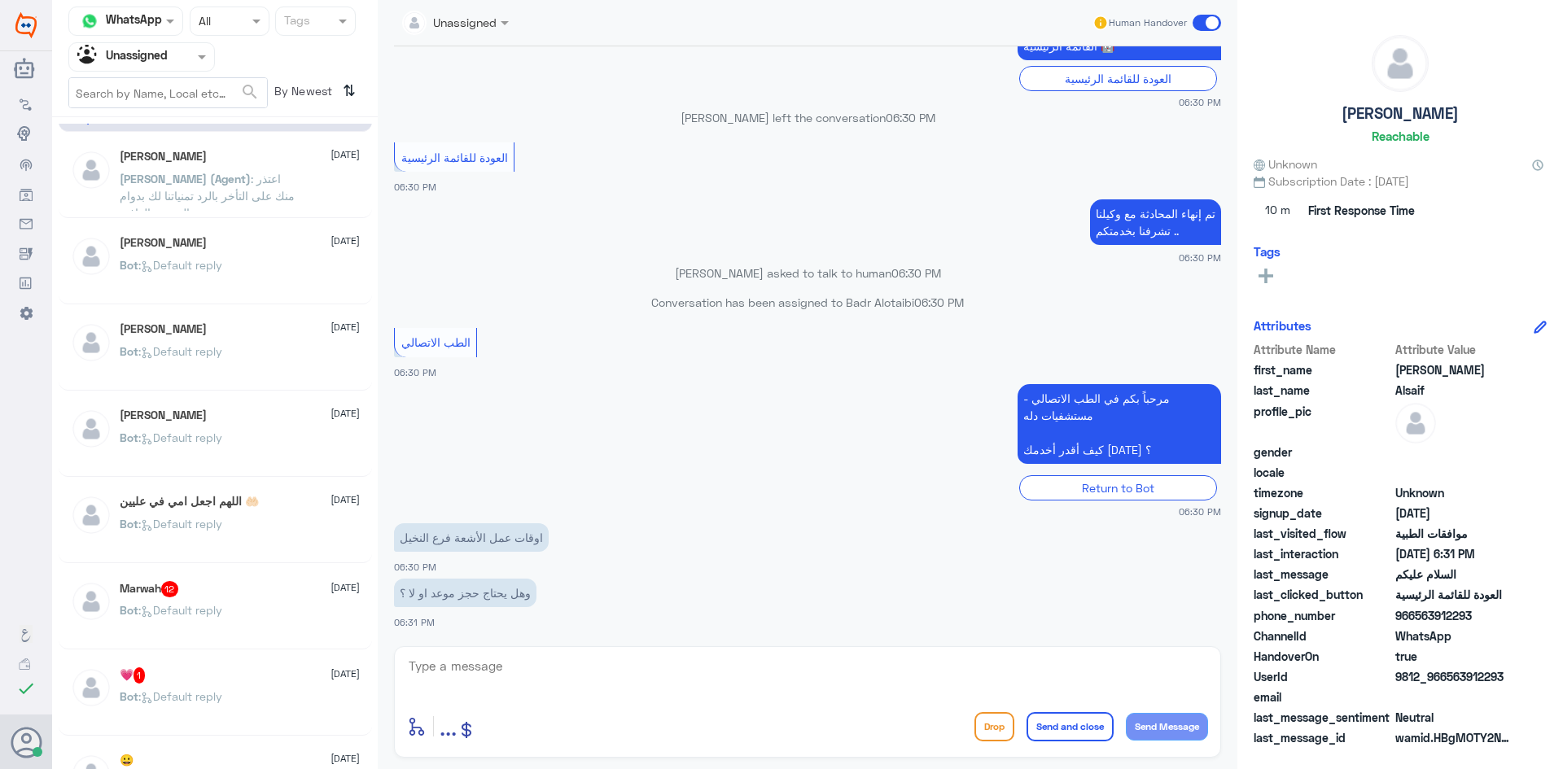
click at [676, 668] on textarea at bounding box center [807, 675] width 801 height 40
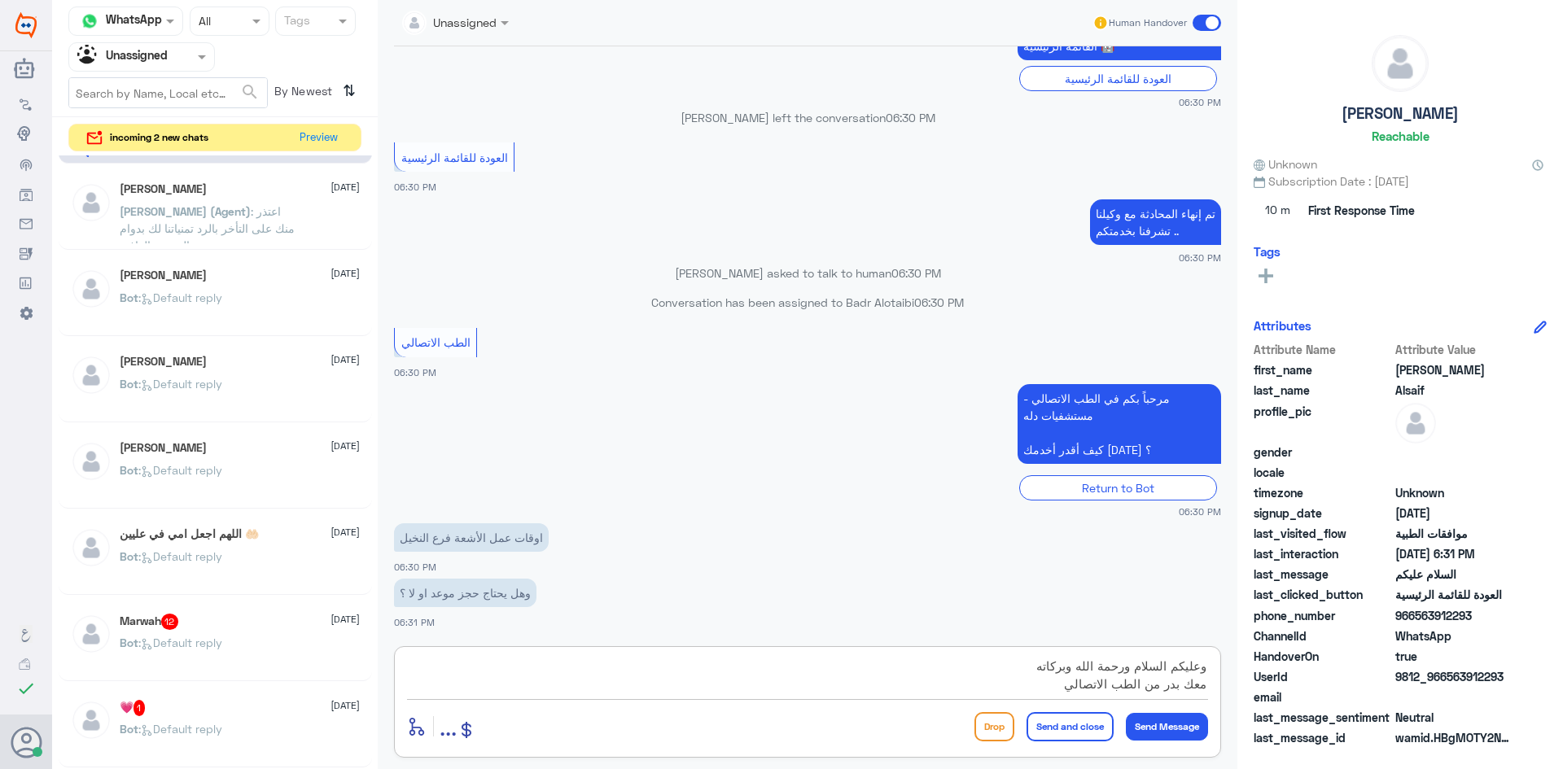
type textarea "وعليكم السلام ورحمة الله وبركاته معك بدر من الطب الاتصالي"
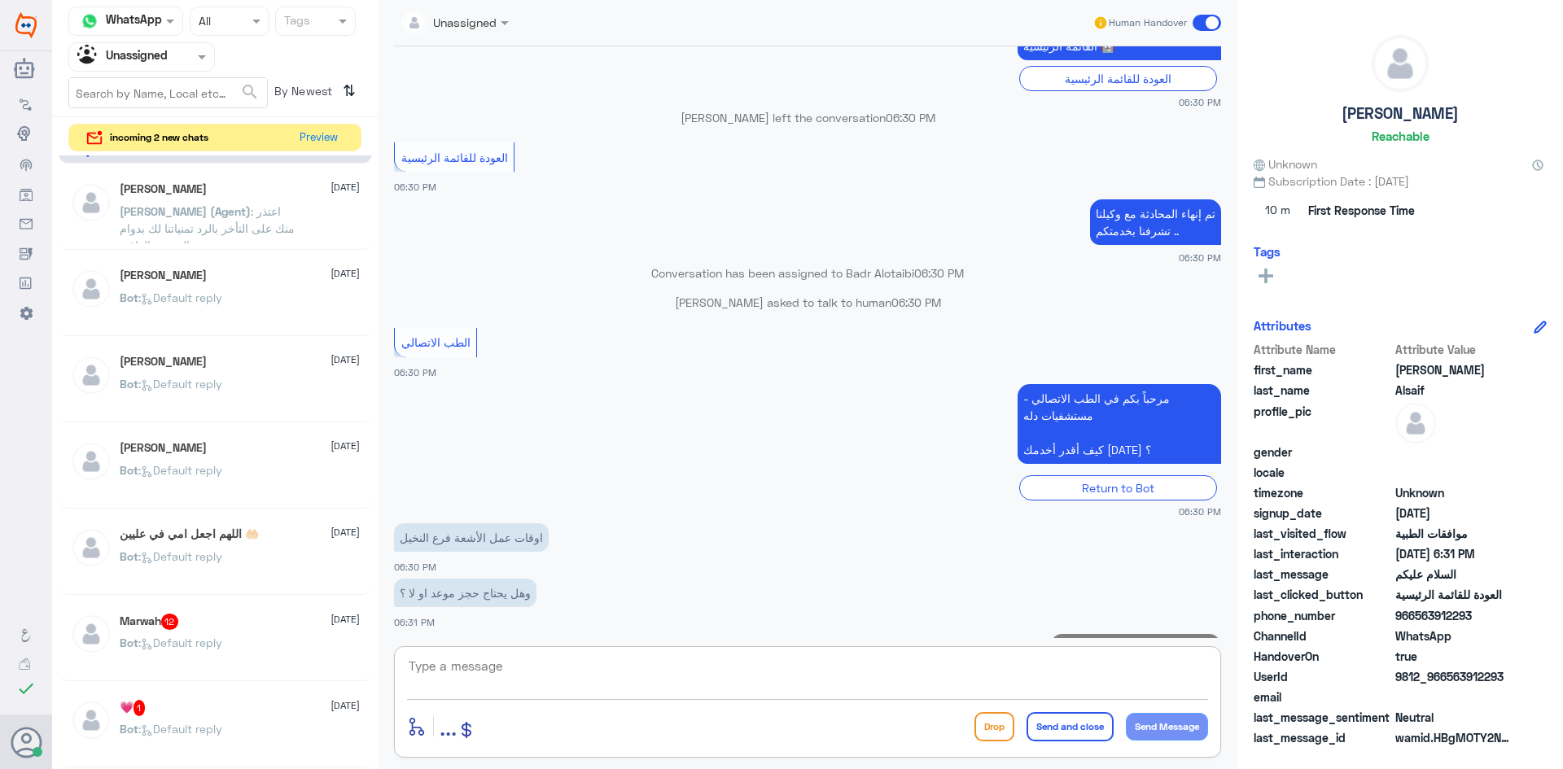
scroll to position [796, 0]
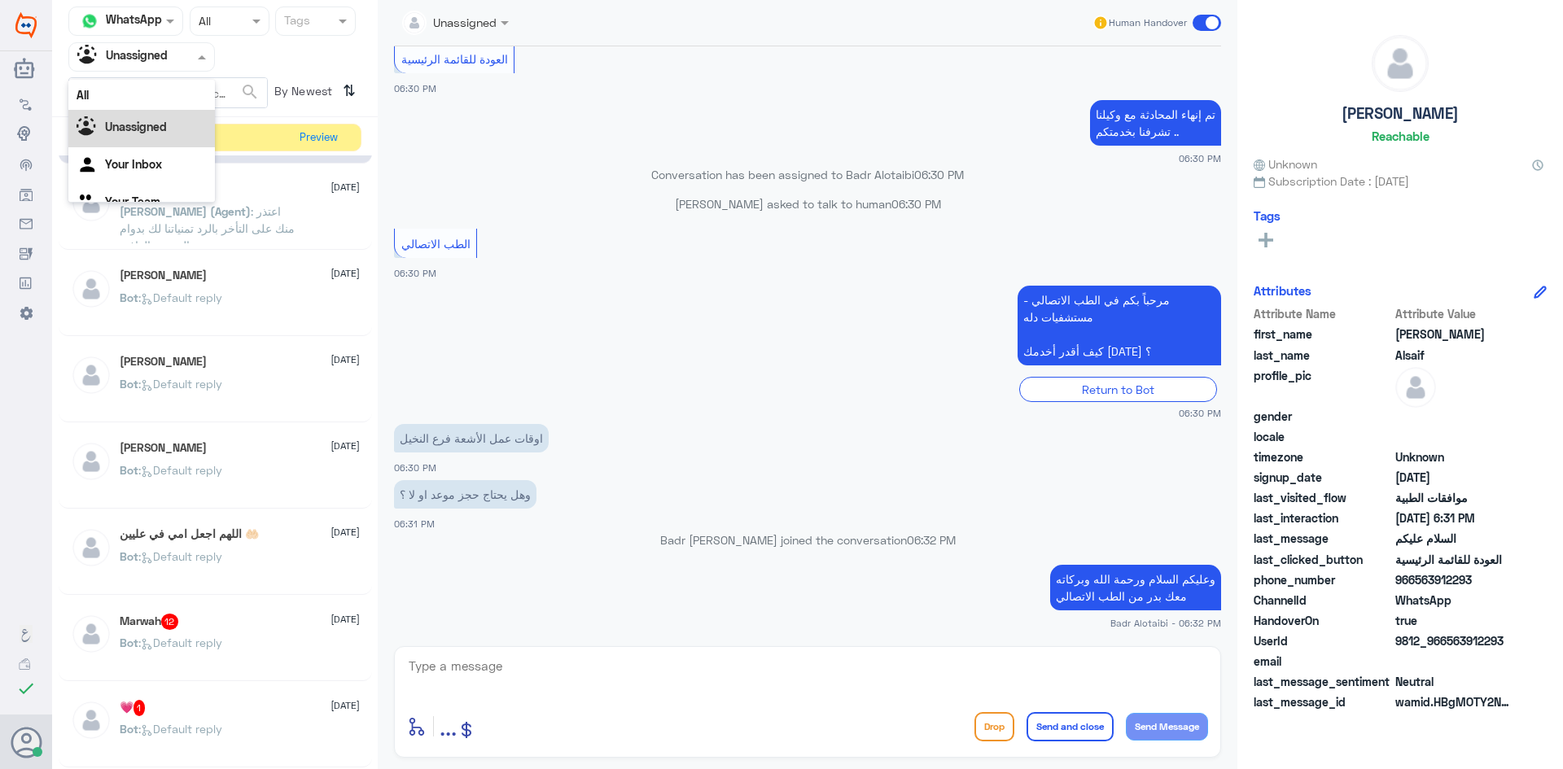
click at [195, 65] on span at bounding box center [204, 56] width 20 height 17
click at [170, 90] on div "All" at bounding box center [141, 95] width 147 height 30
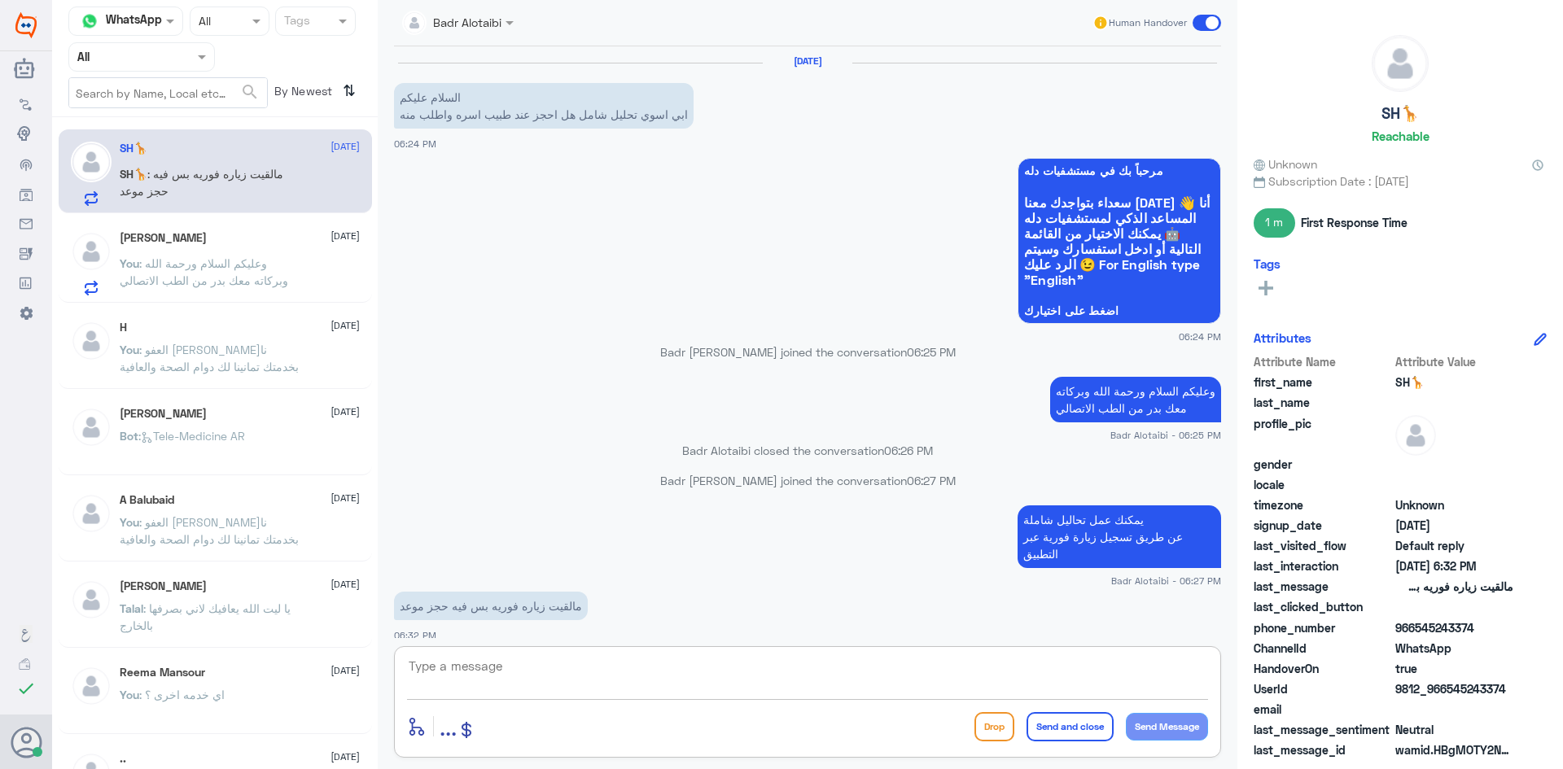
click at [702, 682] on textarea at bounding box center [807, 675] width 801 height 40
click at [603, 666] on textarea at bounding box center [807, 675] width 801 height 40
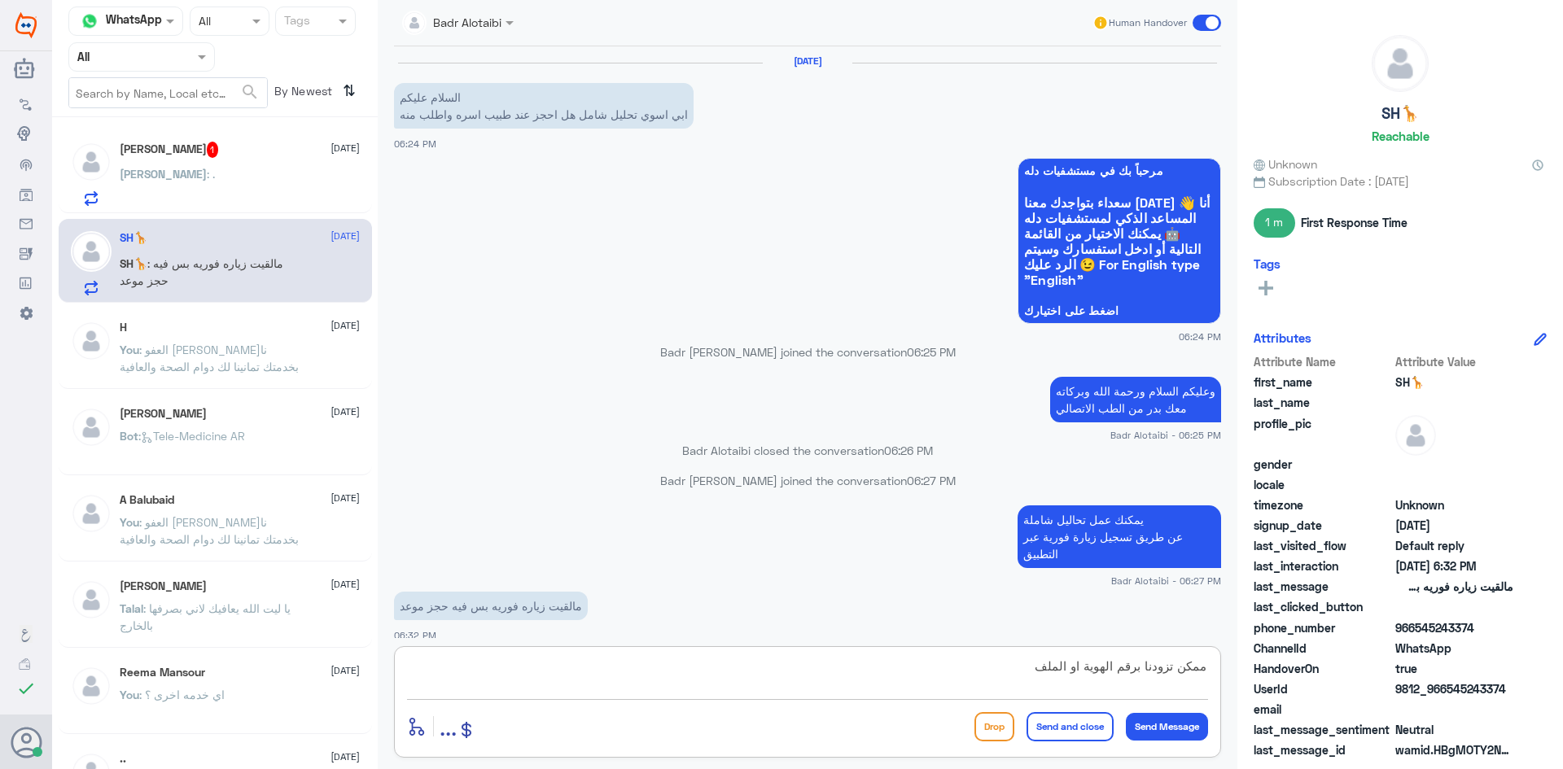
type textarea "ممكن تزودنا برقم الهوية او الملف"
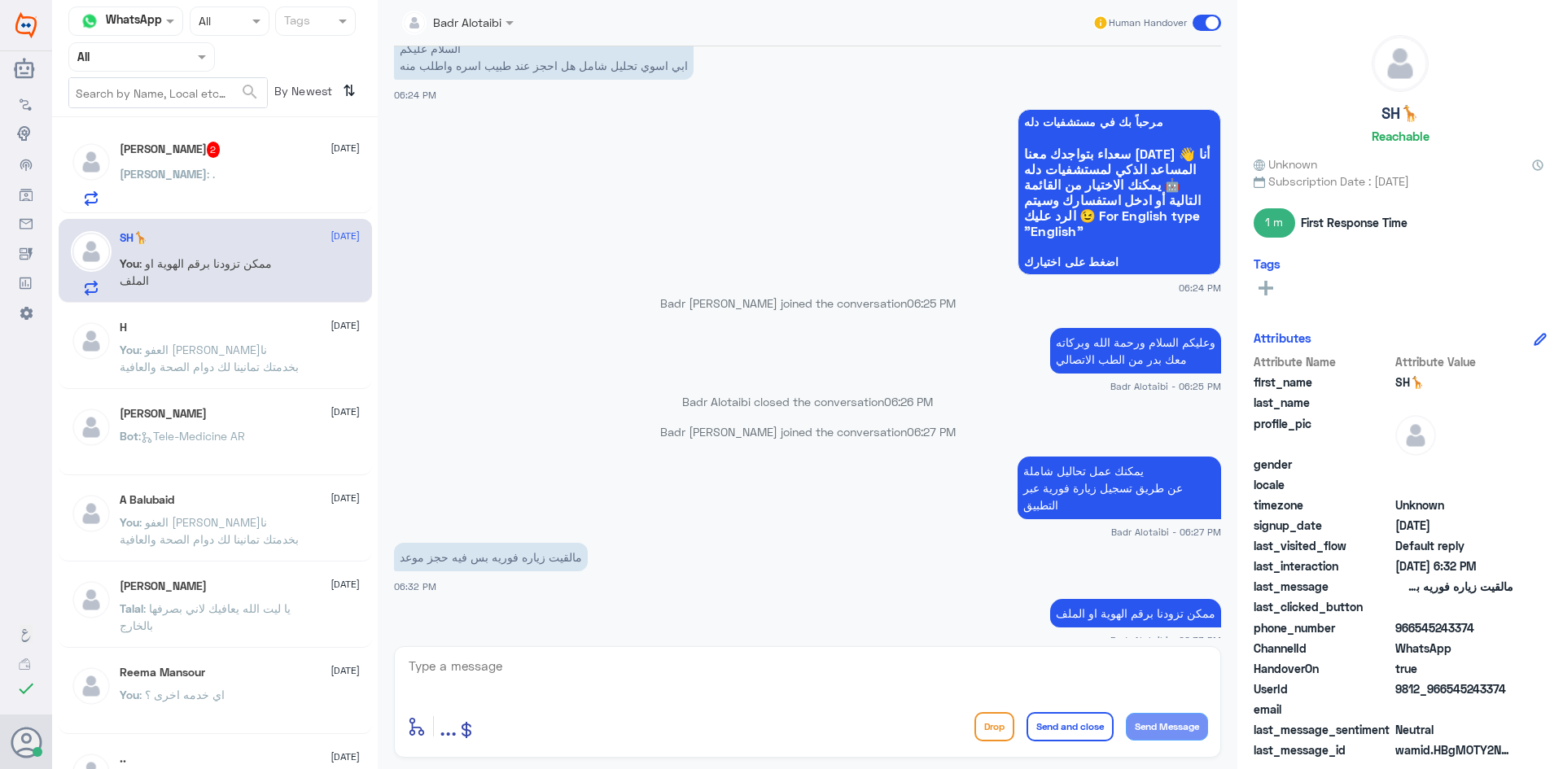
click at [330, 206] on div "Ibrahim : ." at bounding box center [240, 187] width 240 height 37
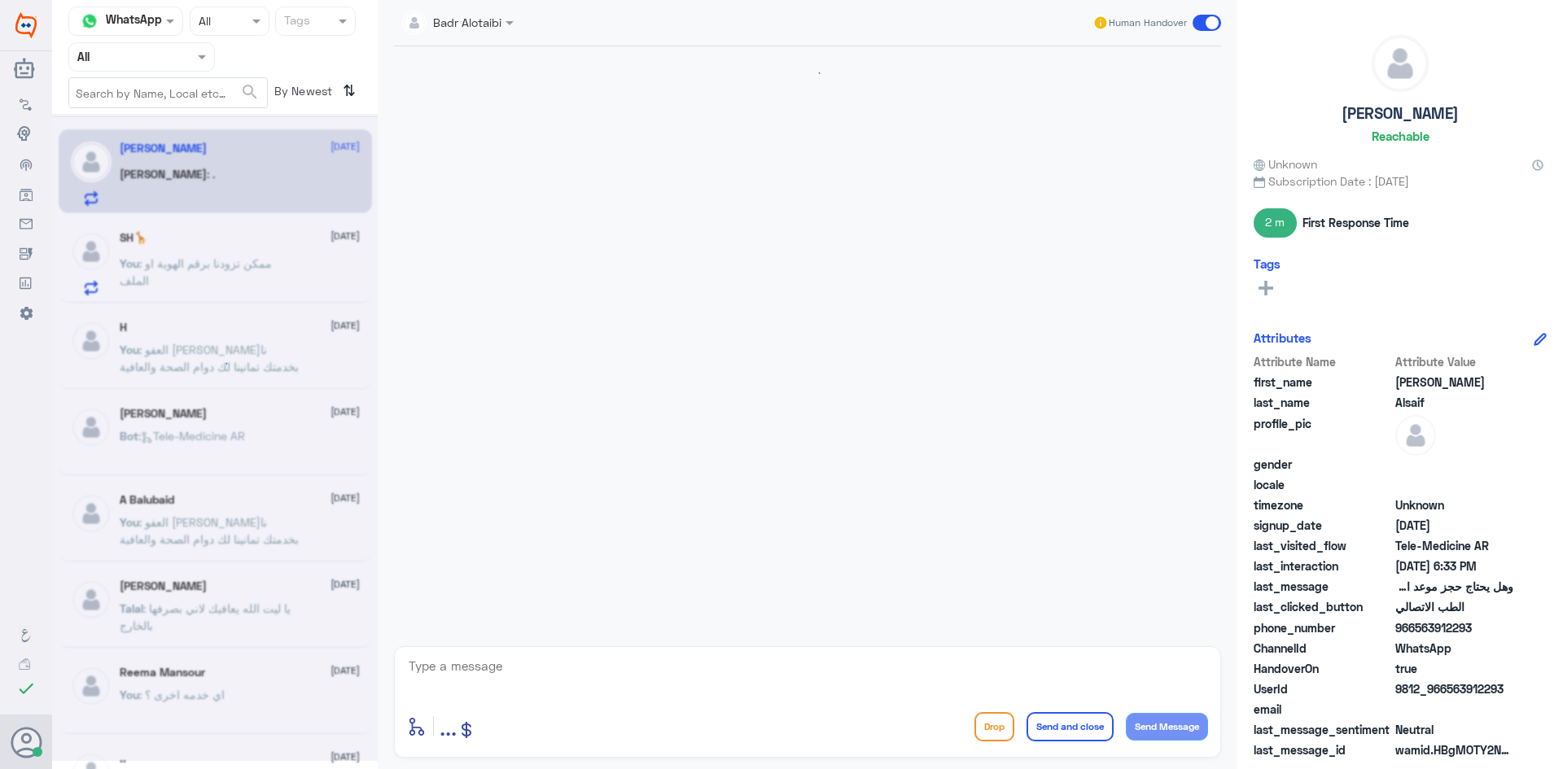
scroll to position [908, 0]
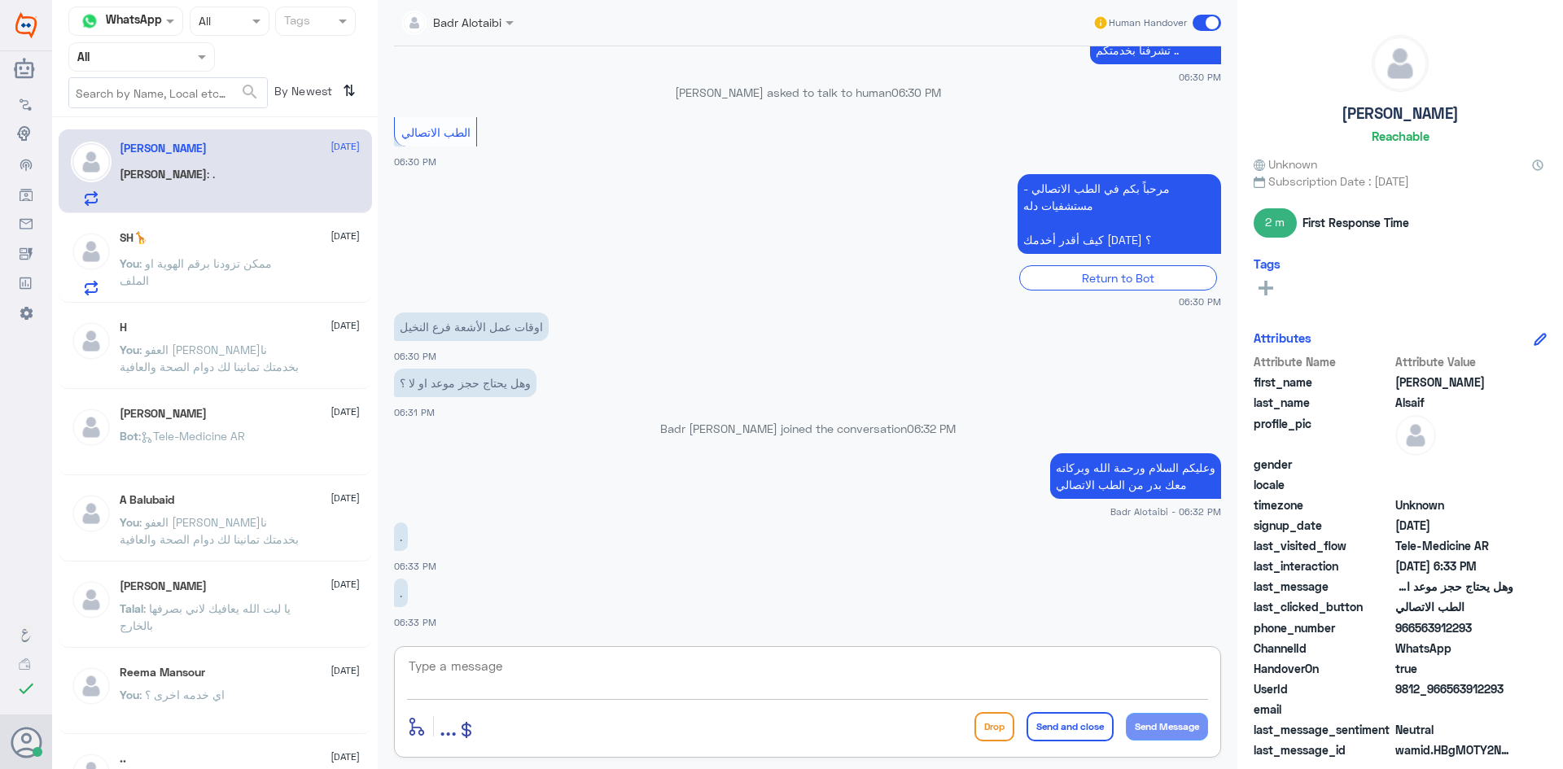
click at [803, 676] on textarea at bounding box center [807, 675] width 801 height 40
click at [982, 667] on textarea "يمكنك حجز استشارة فورية مع الطبيب واضافة الأشعة وزيارة المس" at bounding box center [807, 675] width 801 height 40
click at [1057, 685] on textarea "يمكنك حجز استشارة فورية مع الطبيب عبر التطبيق واضافة الأشعة وزيارة المس" at bounding box center [807, 675] width 801 height 40
type textarea "يمكنك حجز استشارة فورية مع الطبيب عبر التطبيق واضافة الأشعة وزيارة المستشفى لعم…"
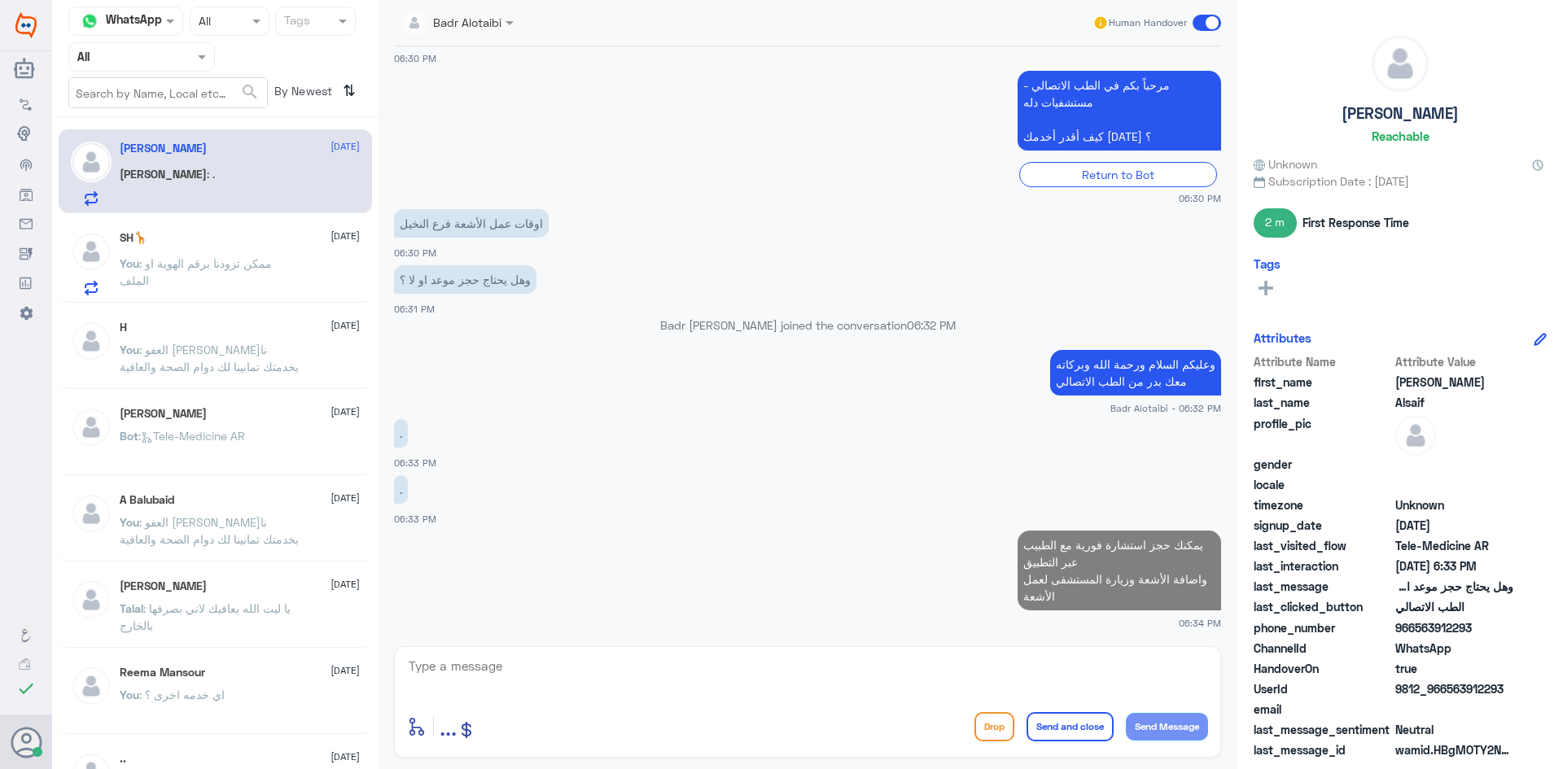
click at [243, 269] on span ": ممكن تزودنا برقم الهوية او الملف" at bounding box center [196, 271] width 152 height 31
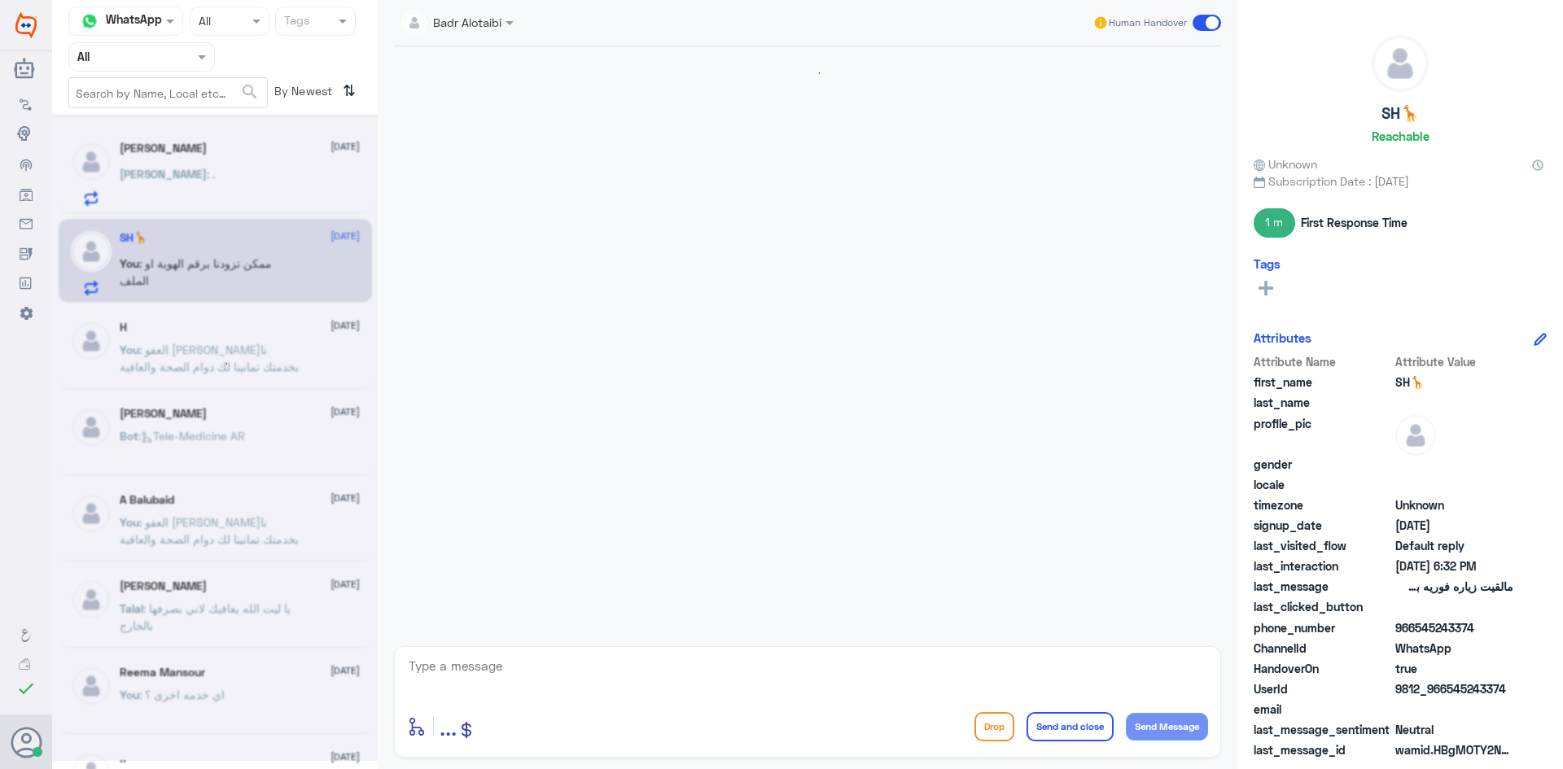
scroll to position [49, 0]
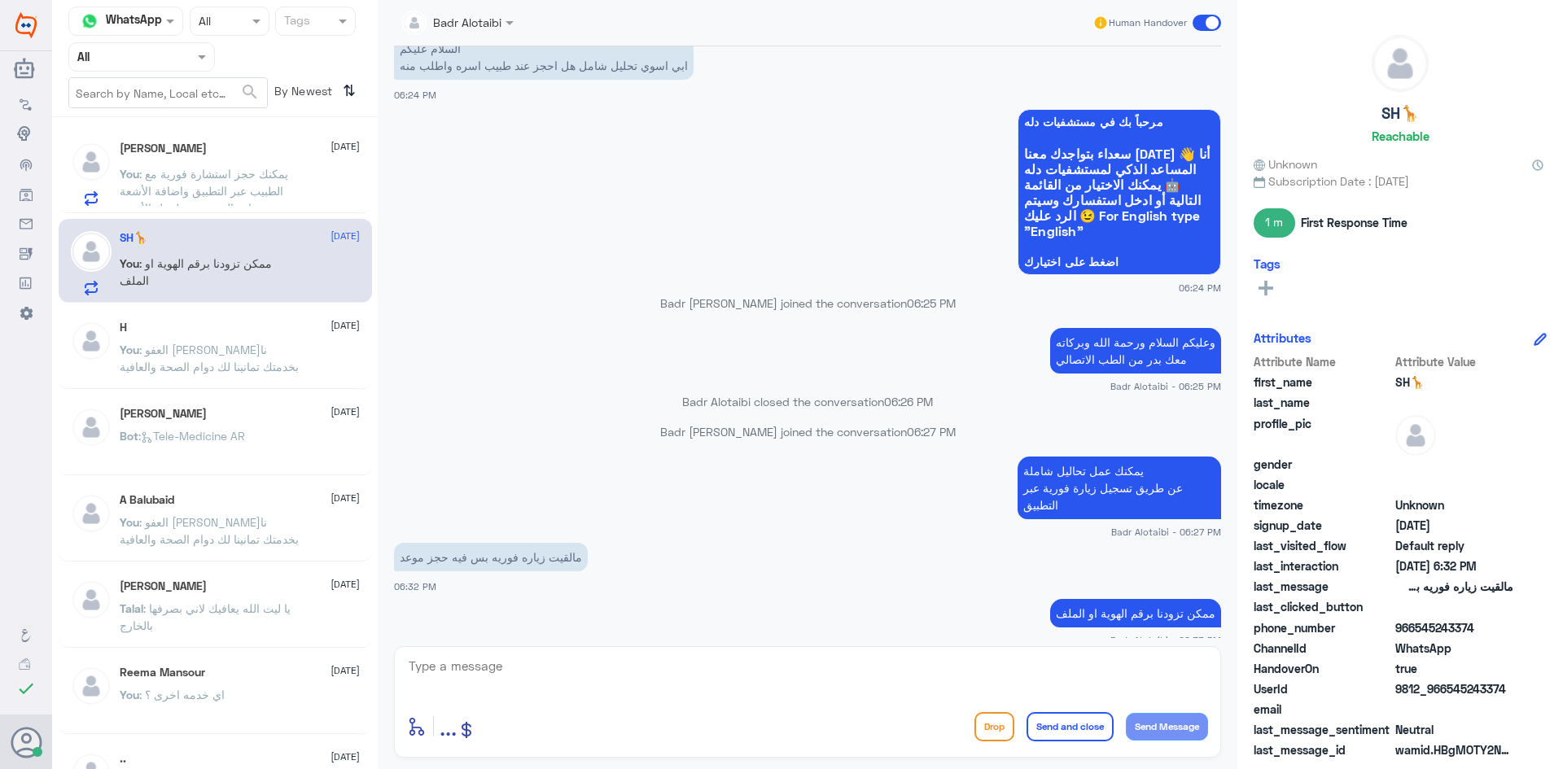
click at [268, 224] on div "SH🦒 10 August You : ممكن تزودنا برقم الهوية او الملف" at bounding box center [215, 261] width 313 height 84
click at [261, 201] on span ": يمكنك حجز استشارة فورية مع الطبيب عبر التطبيق واضافة الأشعة وزيارة المستشفى ل…" at bounding box center [204, 191] width 168 height 48
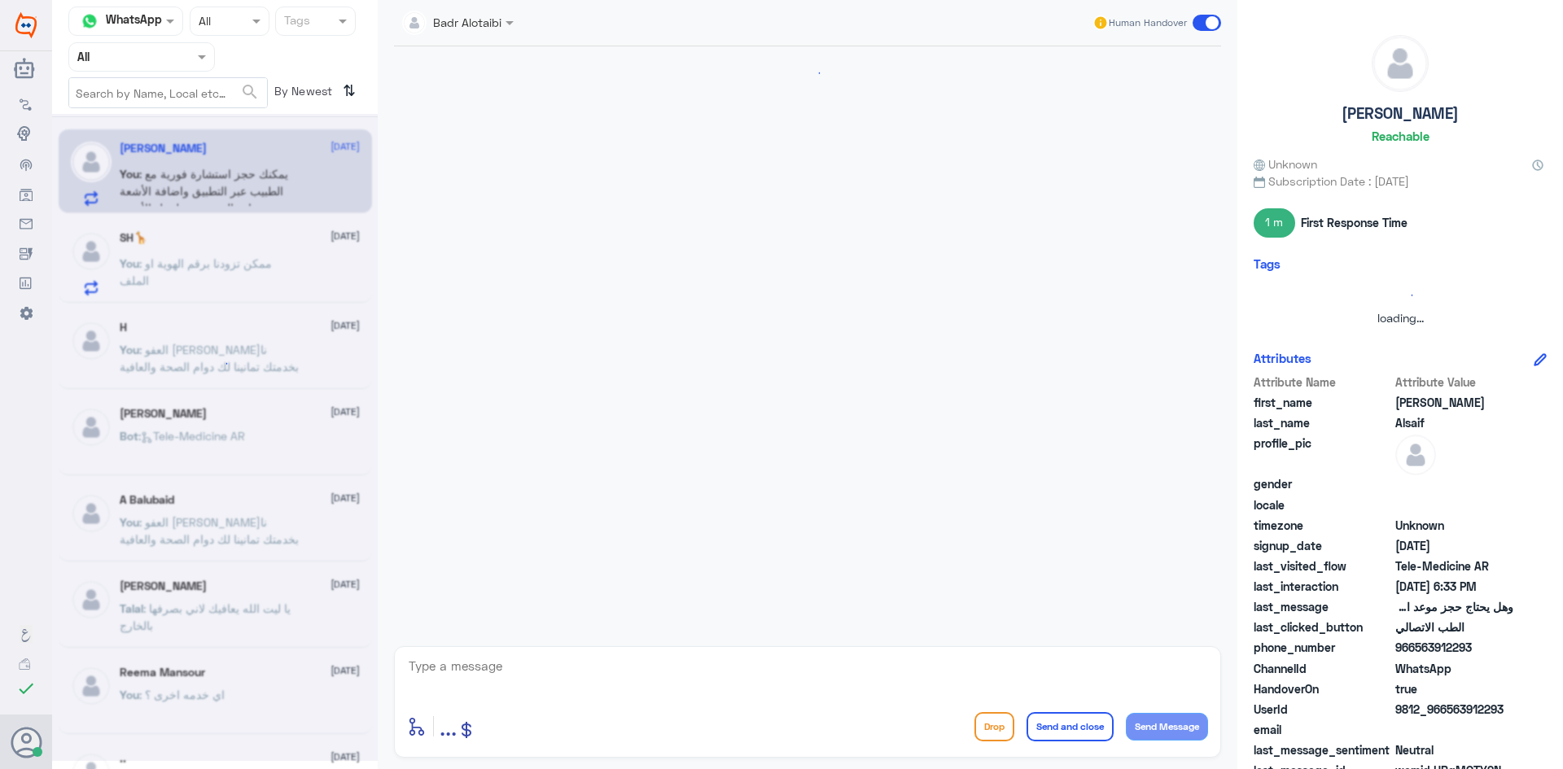
scroll to position [1011, 0]
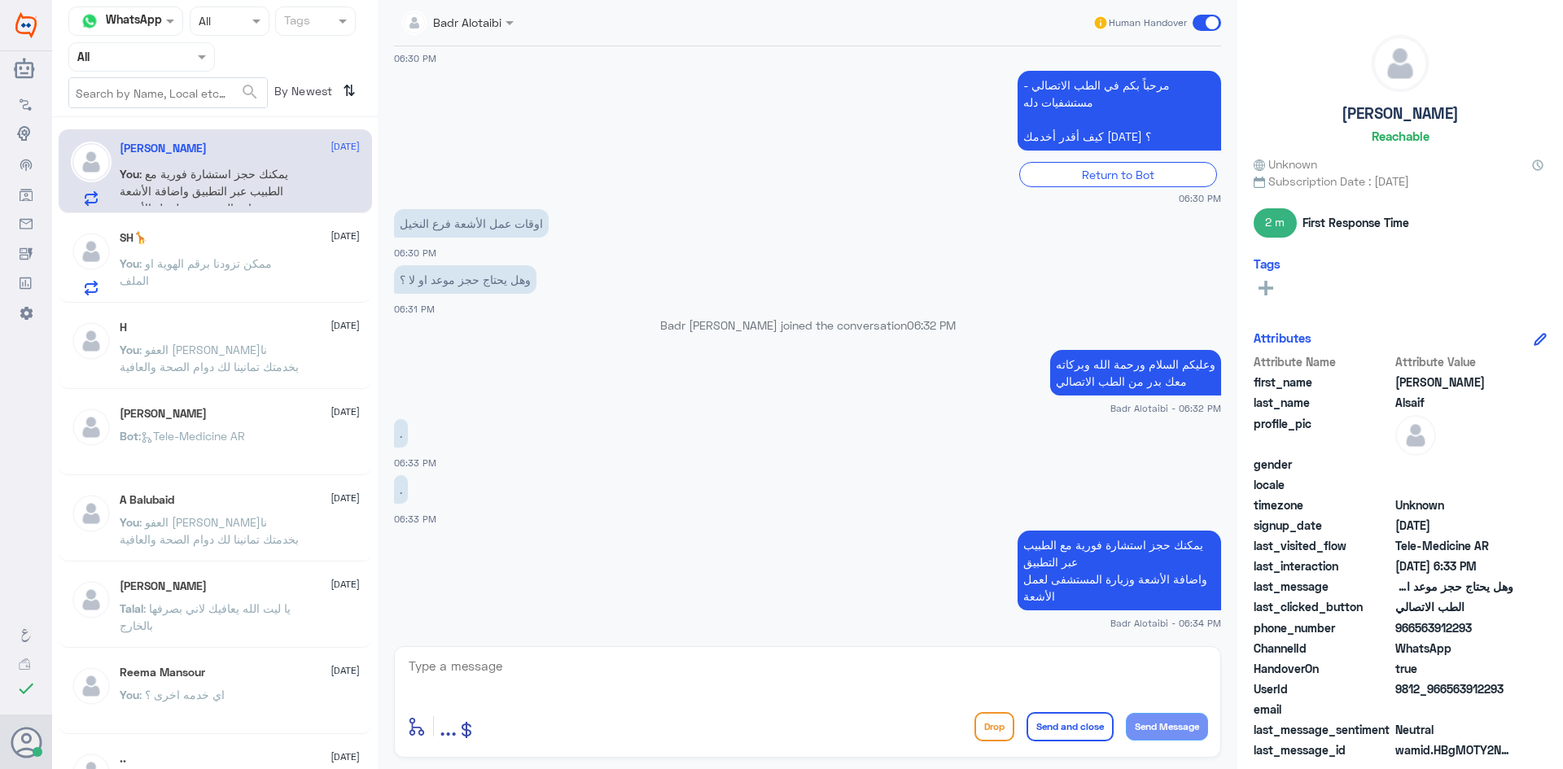
click at [269, 265] on span ": ممكن تزودنا برقم الهوية او الملف" at bounding box center [196, 271] width 152 height 31
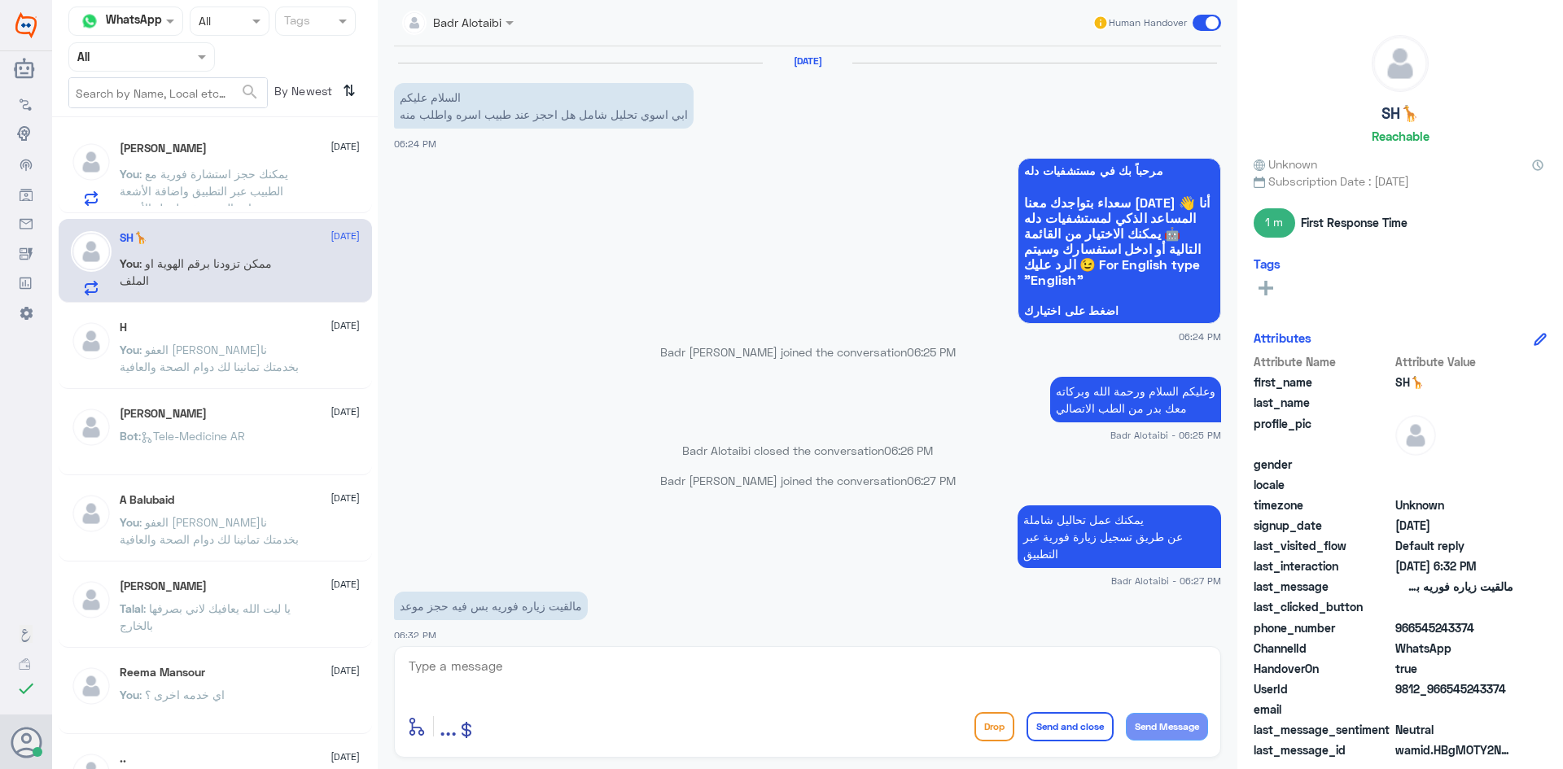
scroll to position [49, 0]
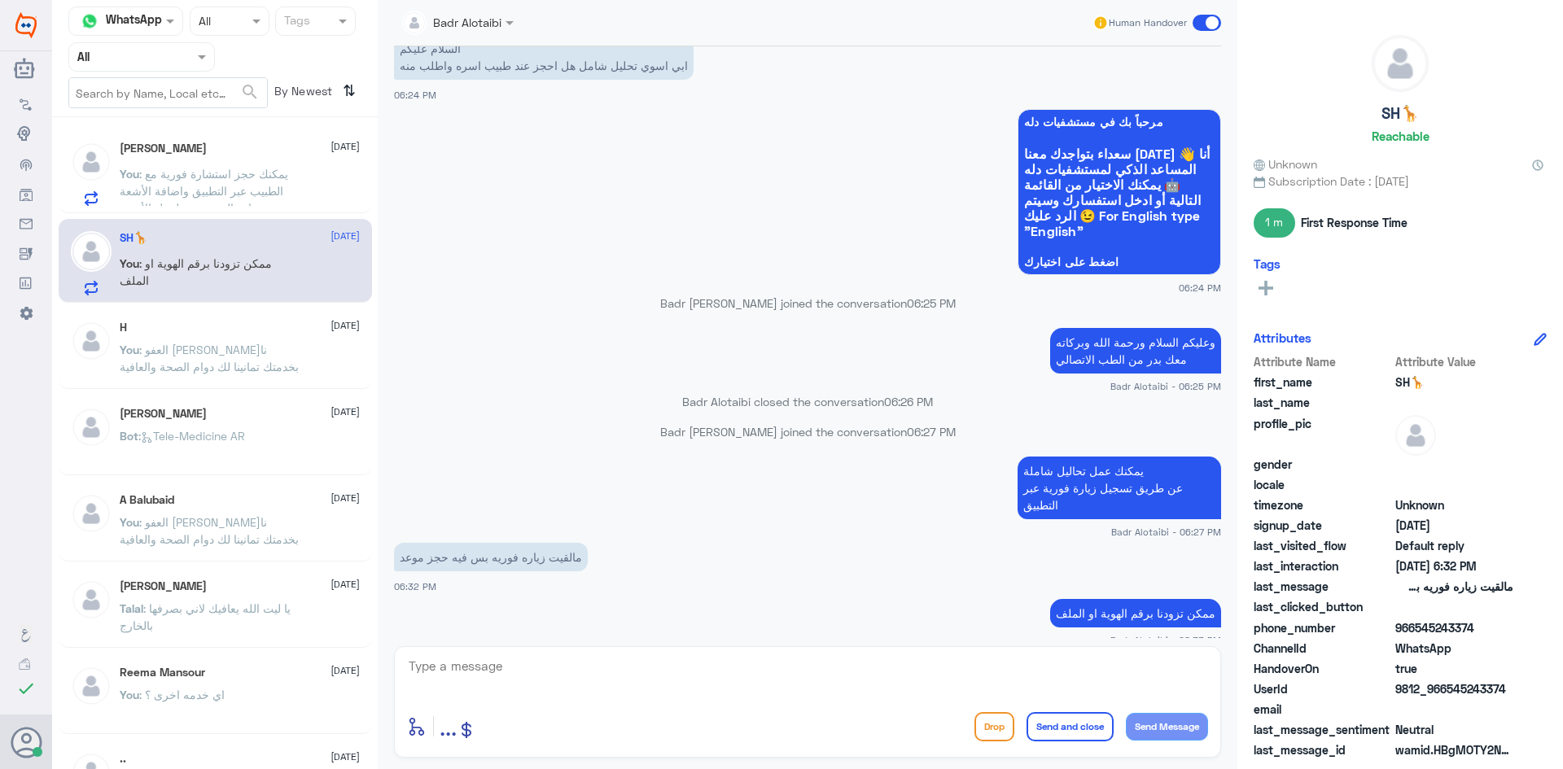
click at [575, 662] on textarea at bounding box center [807, 675] width 801 height 40
click at [236, 203] on span ": يمكنك حجز استشارة فورية مع الطبيب عبر التطبيق واضافة الأشعة وزيارة المستشفى ل…" at bounding box center [204, 191] width 168 height 48
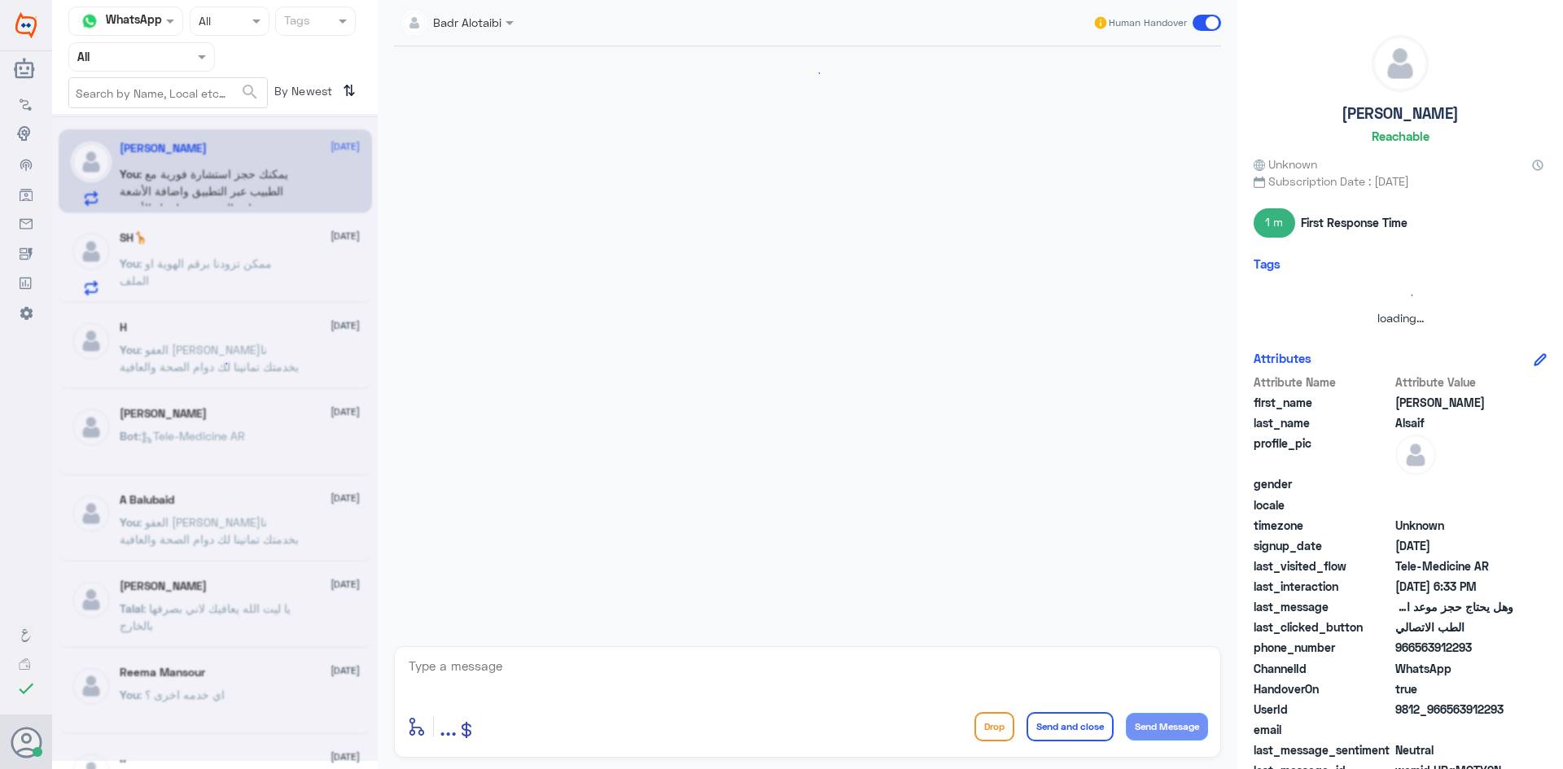
scroll to position [1011, 0]
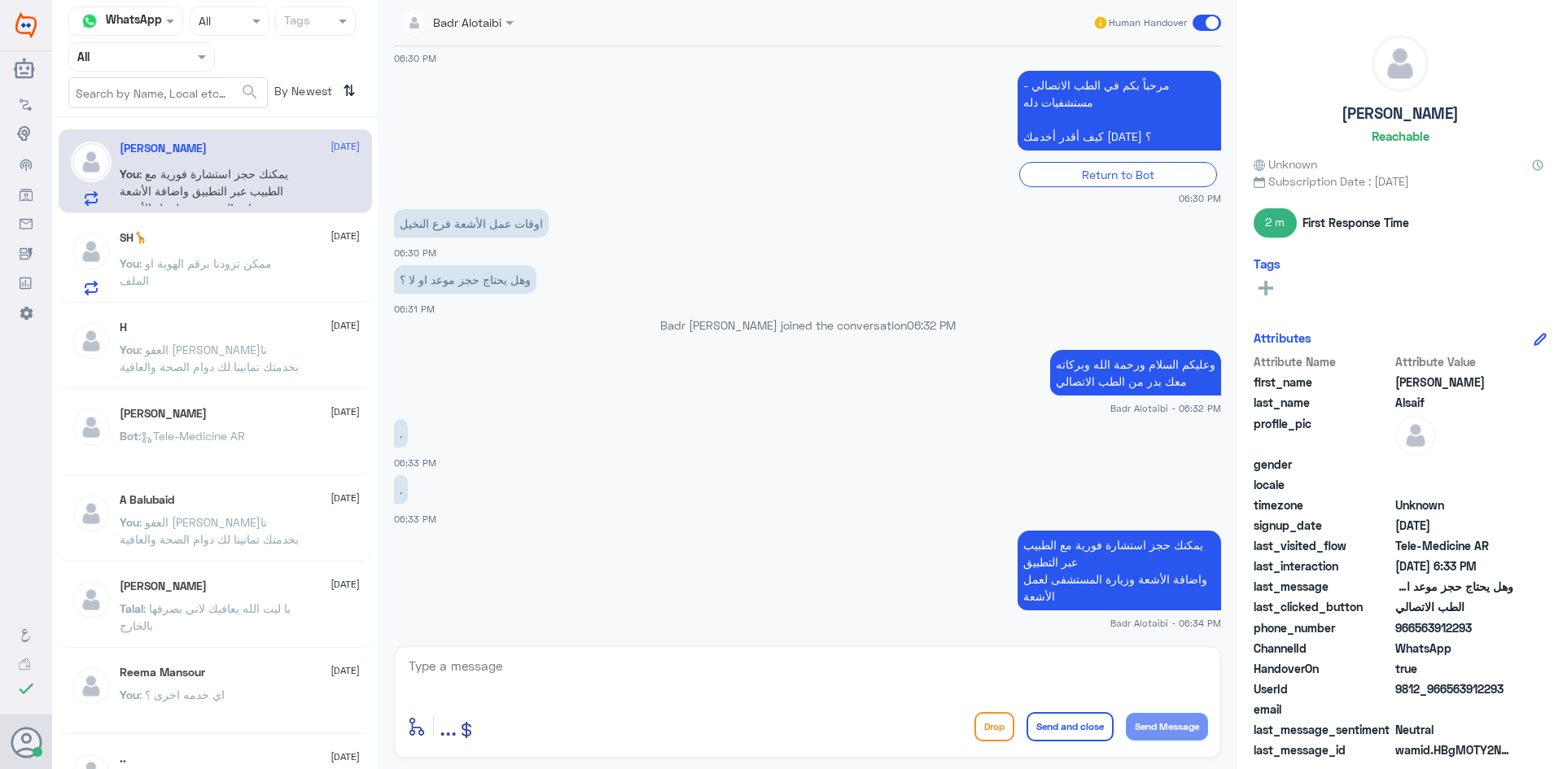
drag, startPoint x: 1510, startPoint y: 688, endPoint x: 1448, endPoint y: 696, distance: 62.4
click at [1448, 696] on span "9812_966563912293" at bounding box center [1454, 688] width 118 height 17
copy span "563912293"
click at [255, 234] on div "SH🦒 10 August" at bounding box center [240, 238] width 240 height 14
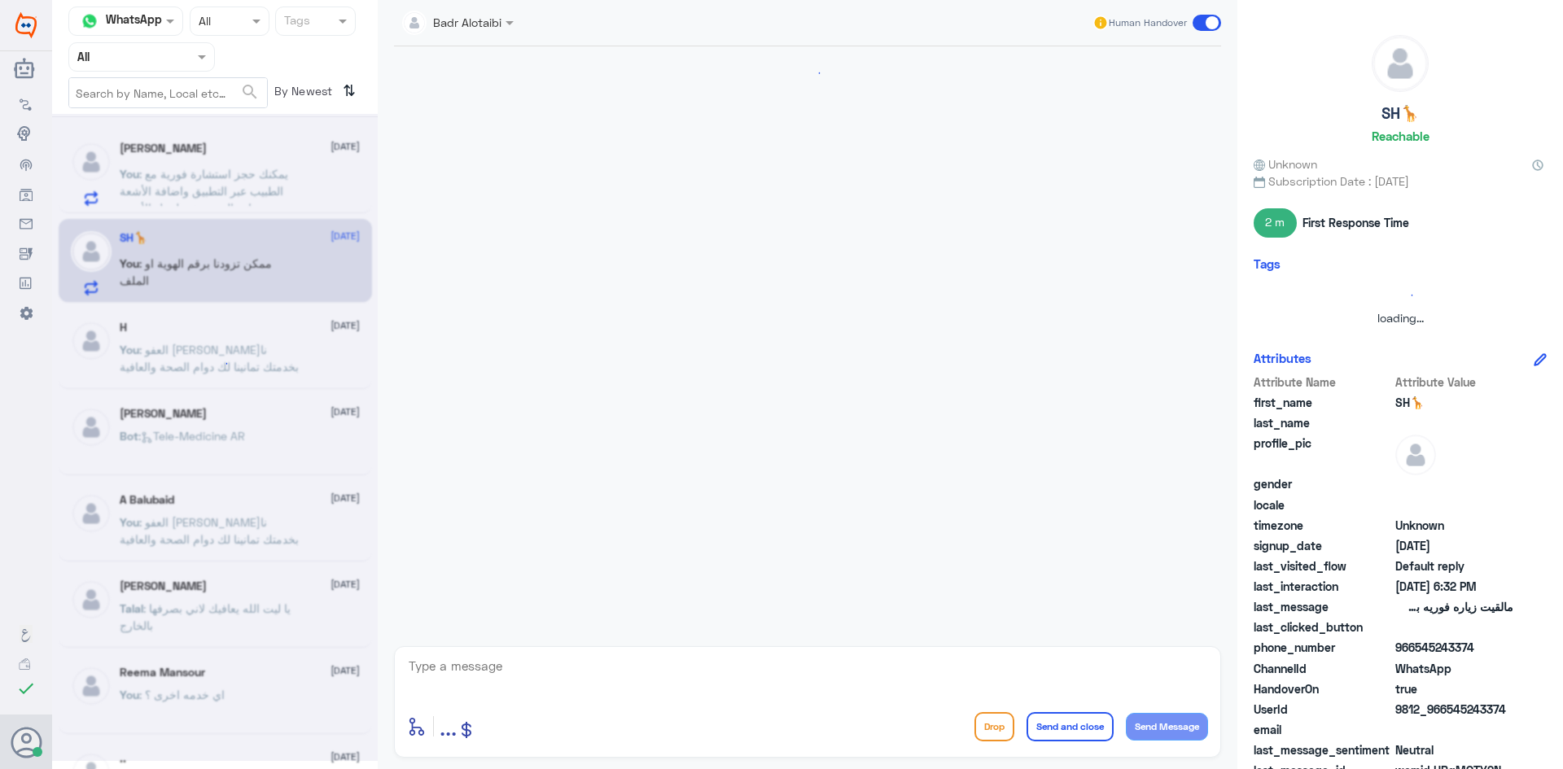
scroll to position [49, 0]
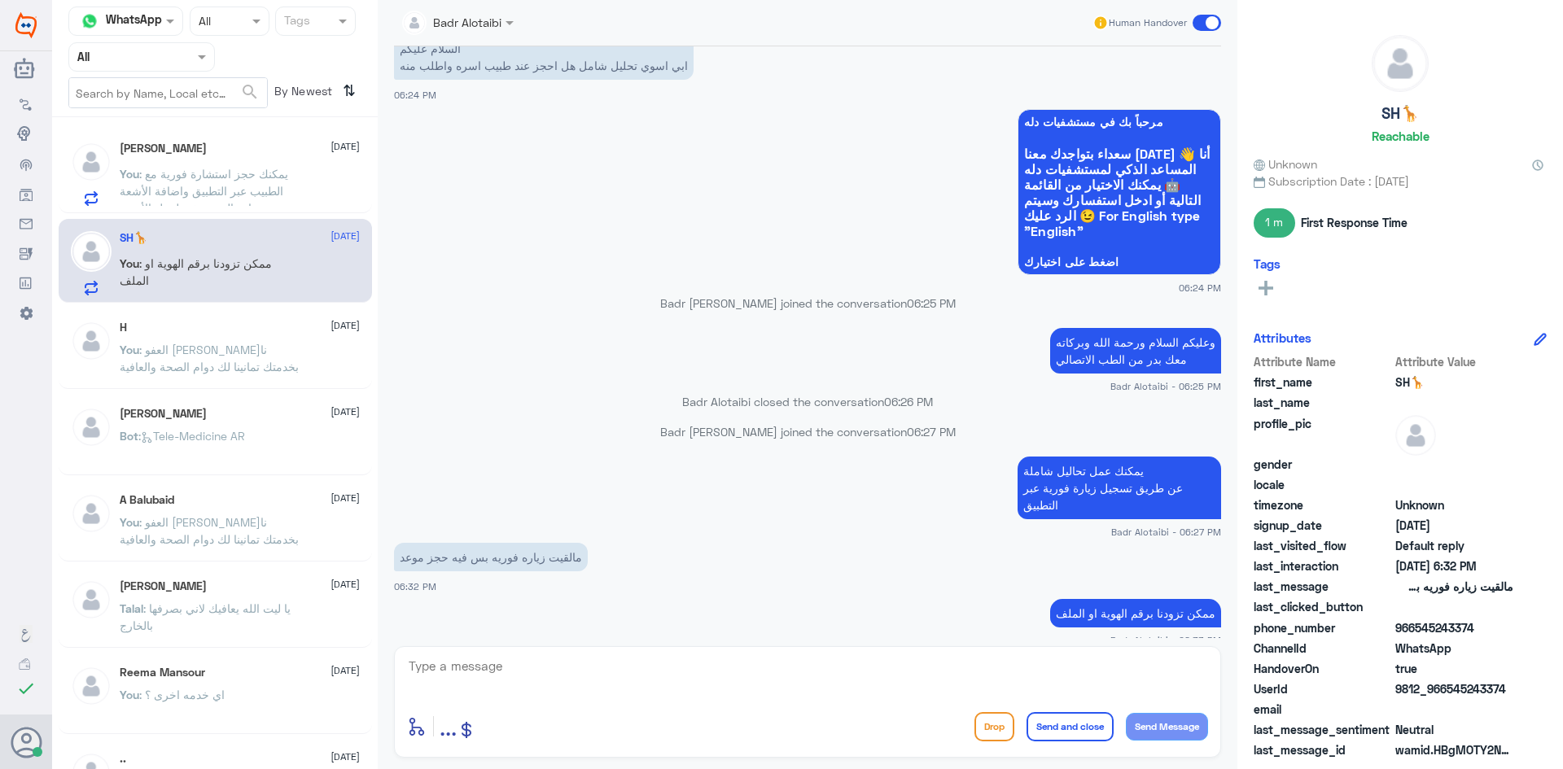
click at [260, 172] on span ": يمكنك حجز استشارة فورية مع الطبيب عبر التطبيق واضافة الأشعة وزيارة المستشفى ل…" at bounding box center [204, 191] width 168 height 48
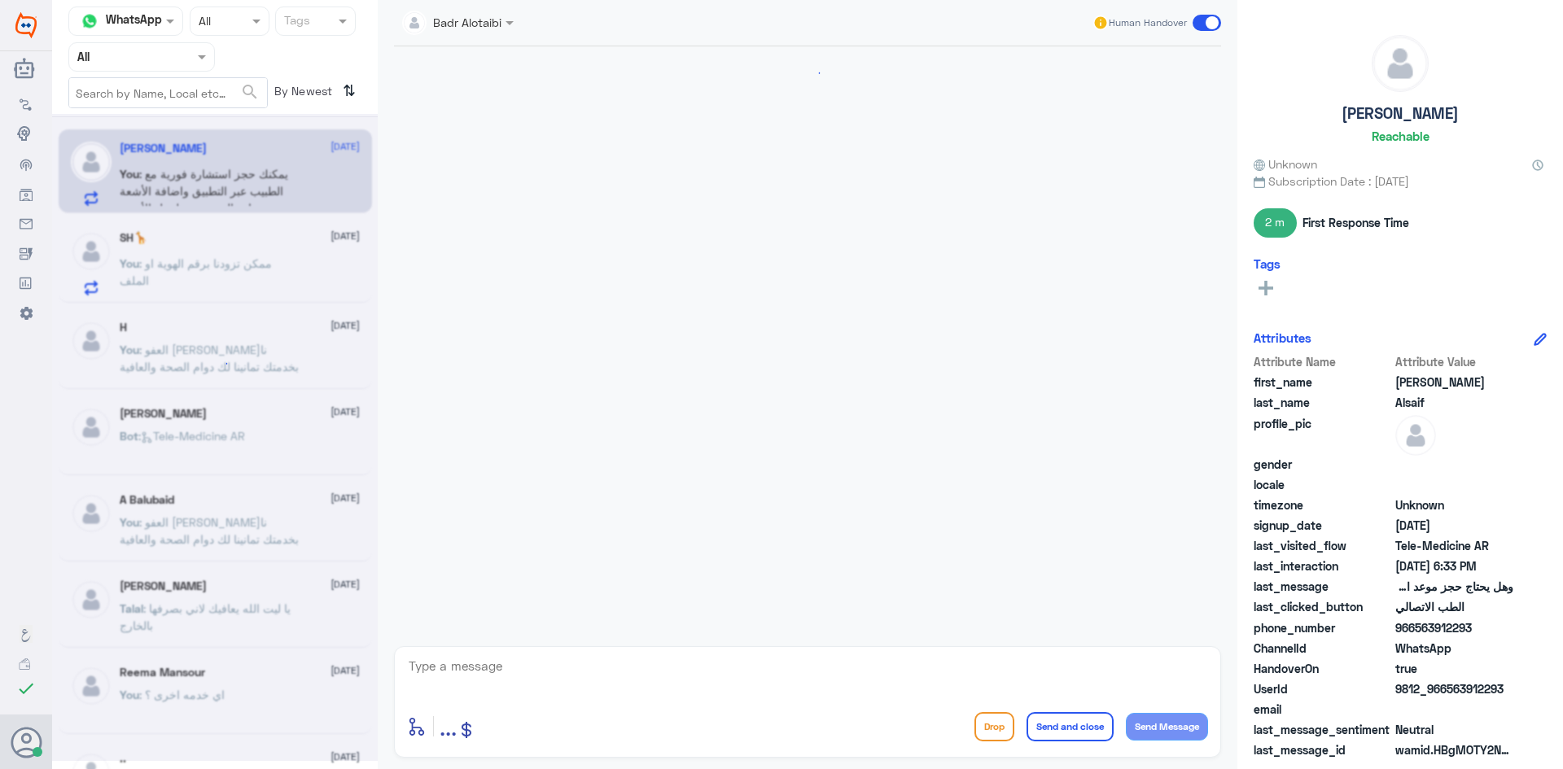
scroll to position [1011, 0]
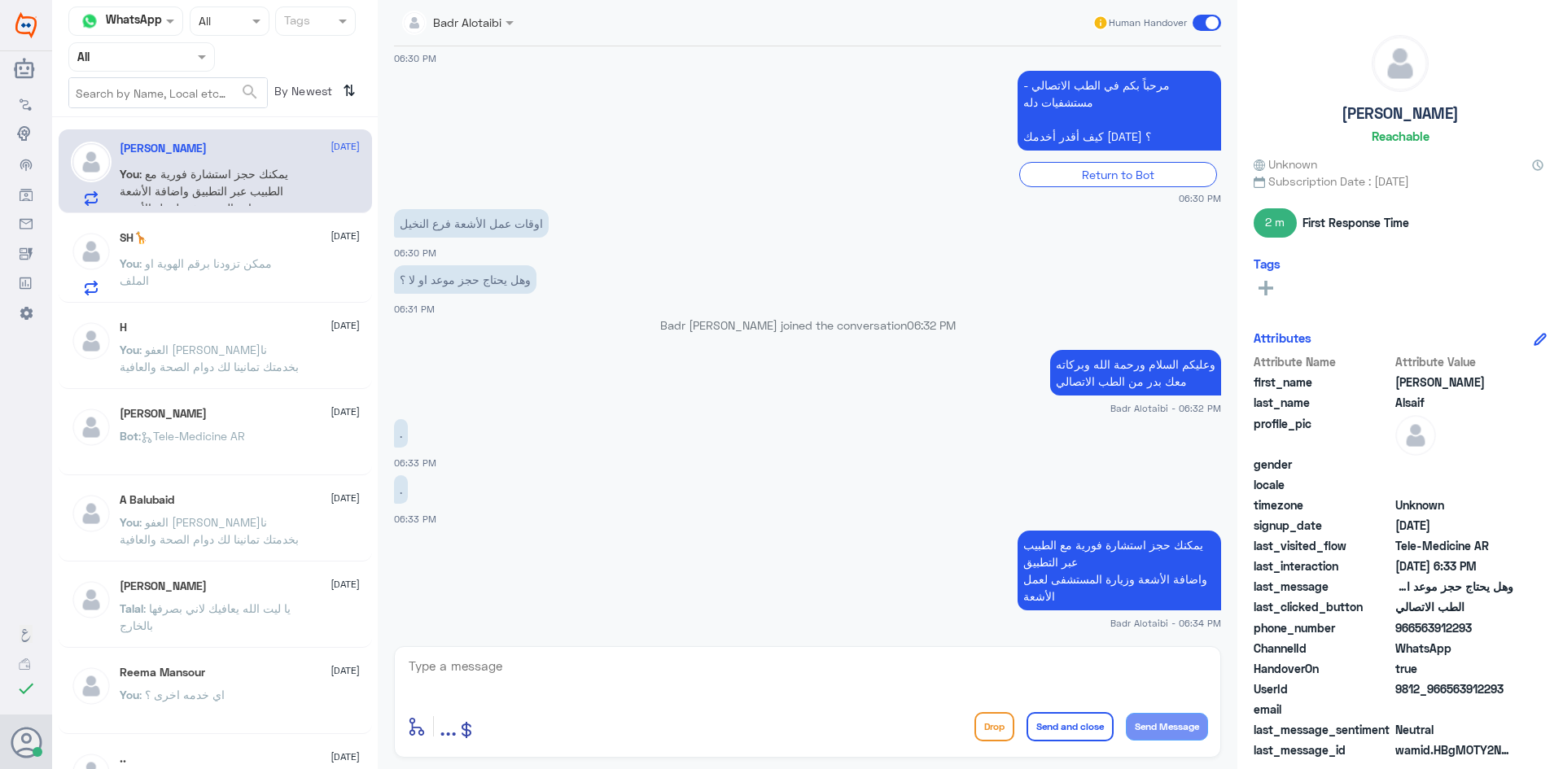
click at [281, 290] on p "You : ممكن تزودنا برقم الهوية او الملف" at bounding box center [211, 275] width 183 height 41
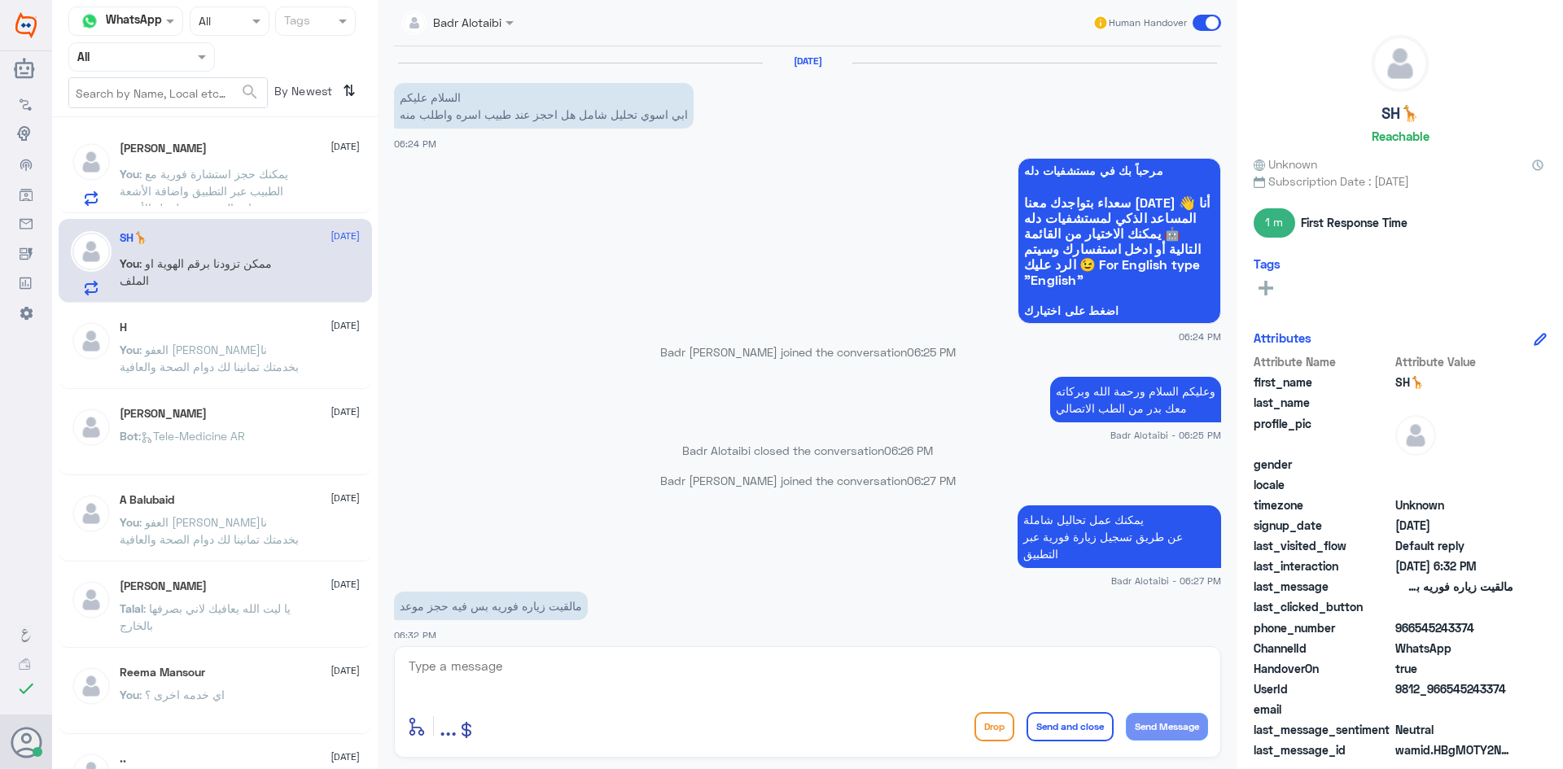
scroll to position [49, 0]
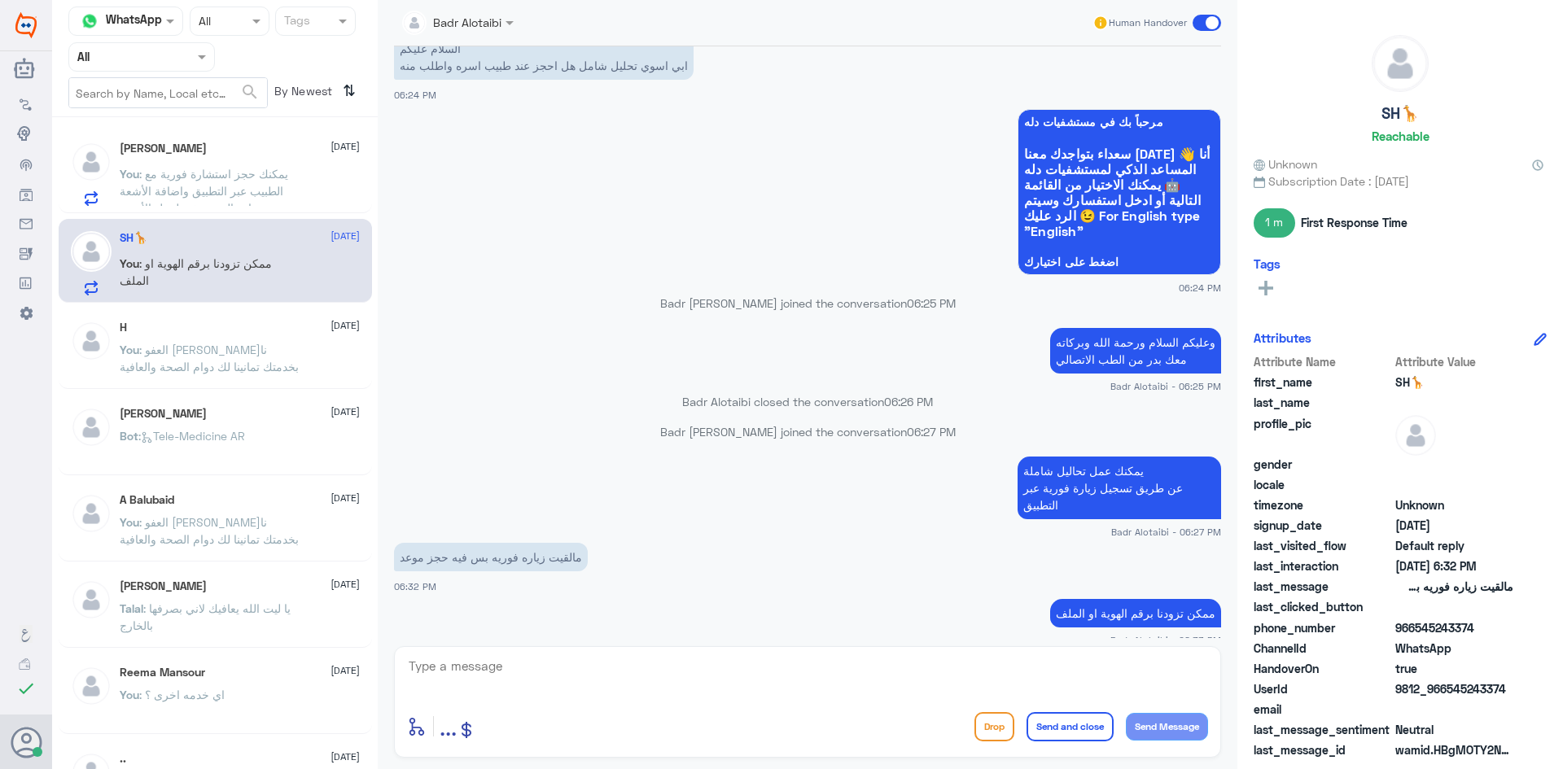
click at [300, 162] on div "Ibrahim Alsaif 10 August You : يمكنك حجز استشارة فورية مع الطبيب عبر التطبيق وا…" at bounding box center [240, 174] width 240 height 64
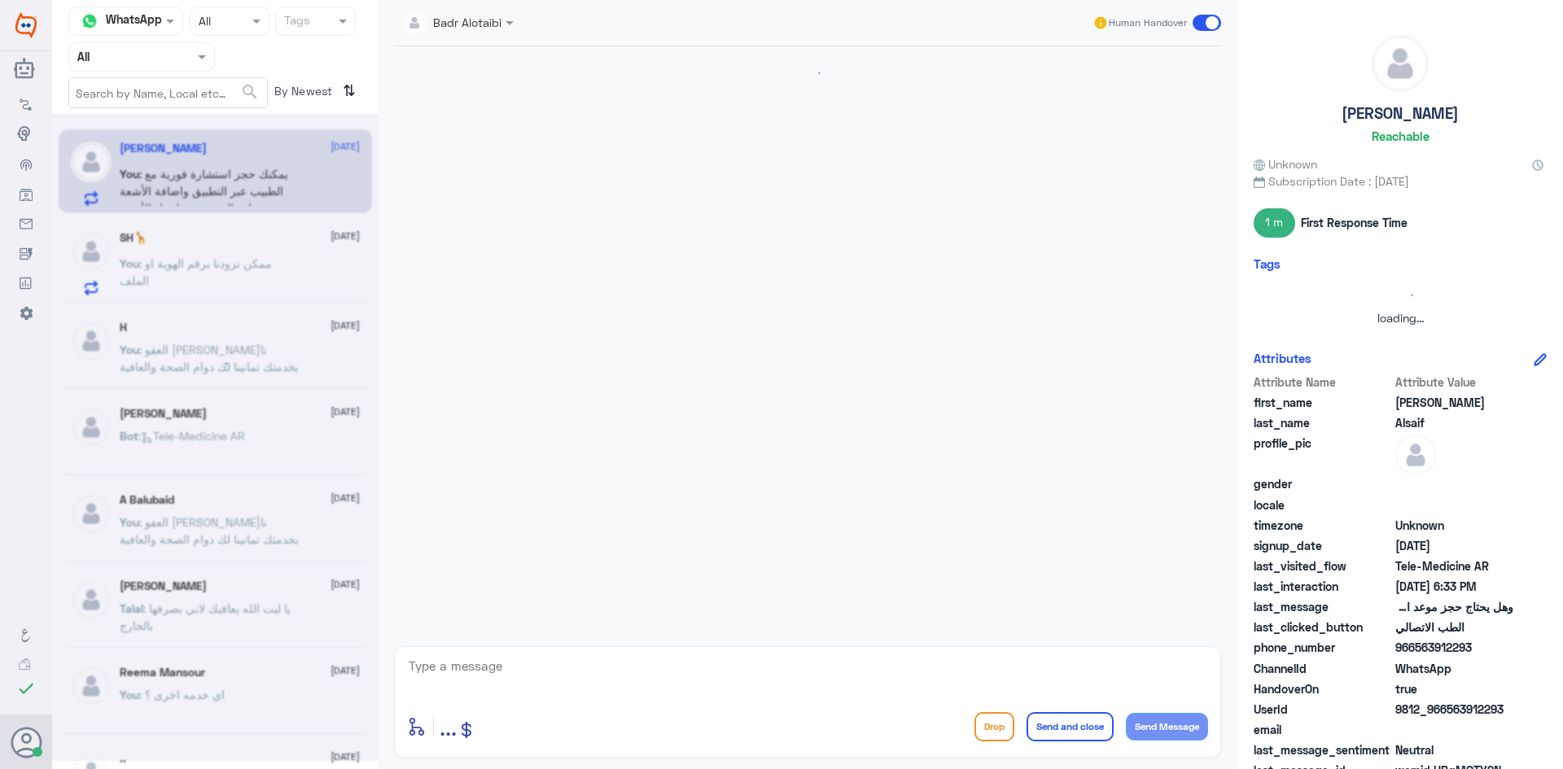
scroll to position [1011, 0]
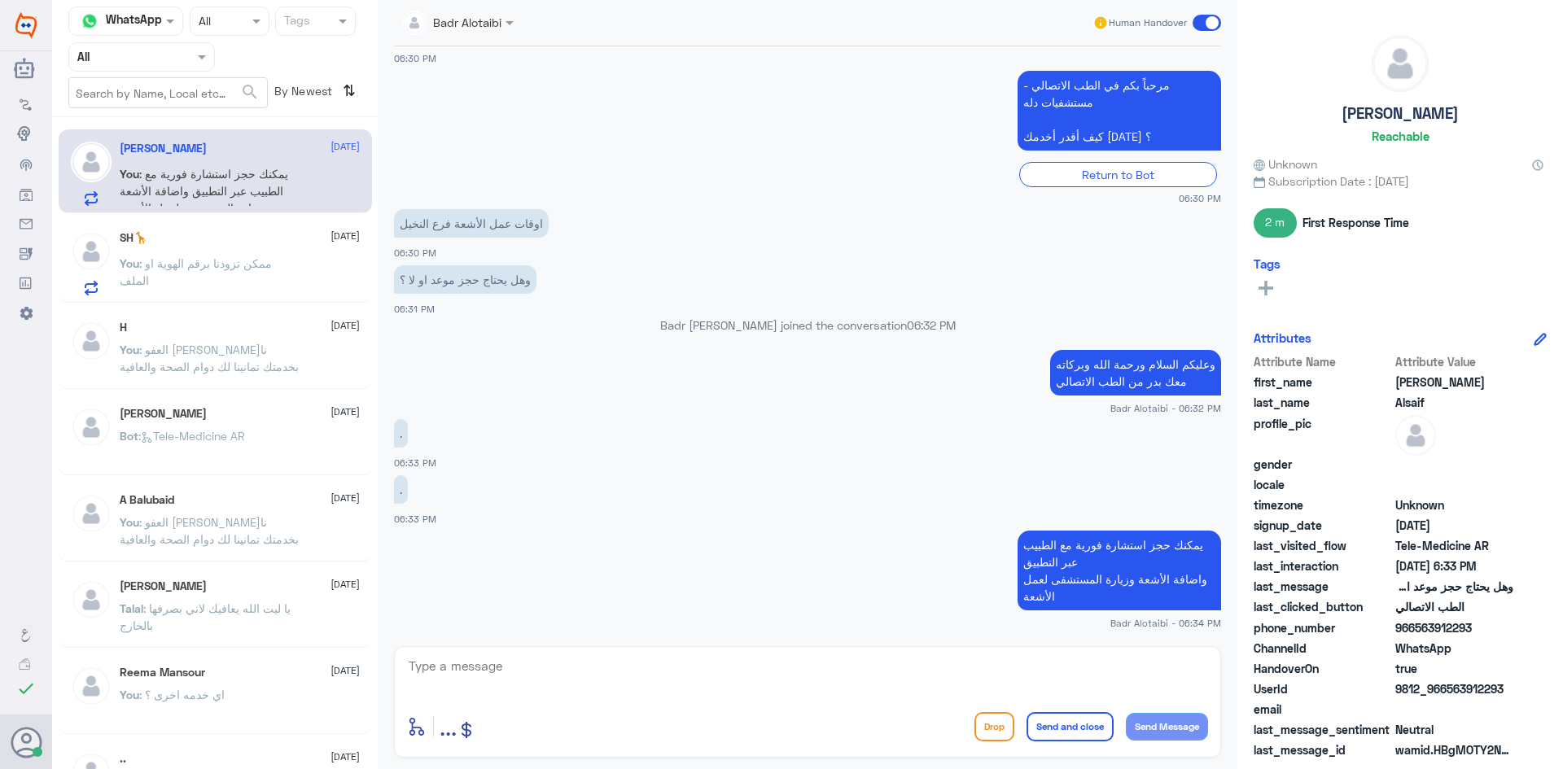
click at [269, 237] on div "SH🦒 10 August" at bounding box center [240, 238] width 240 height 14
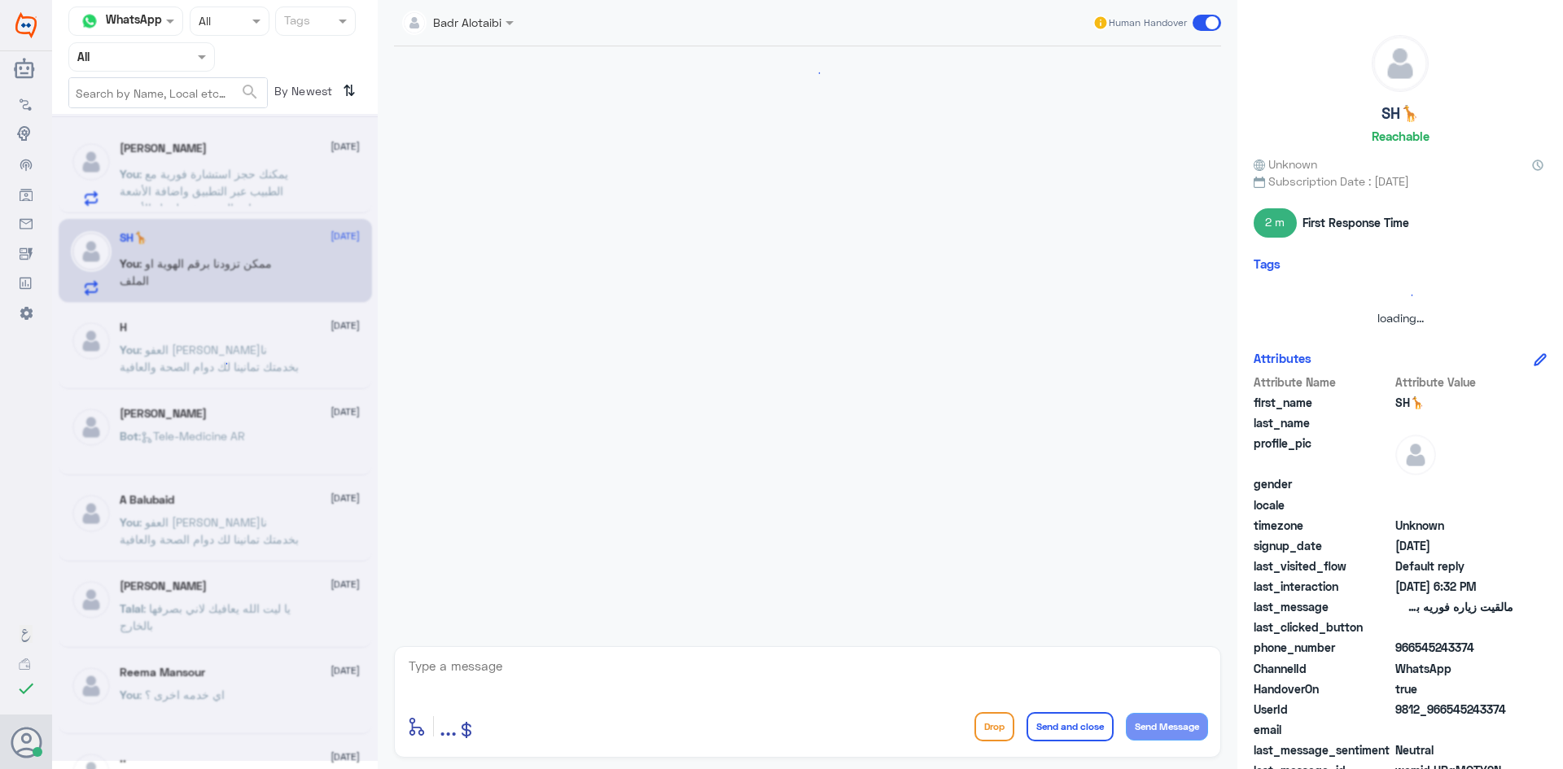
scroll to position [49, 0]
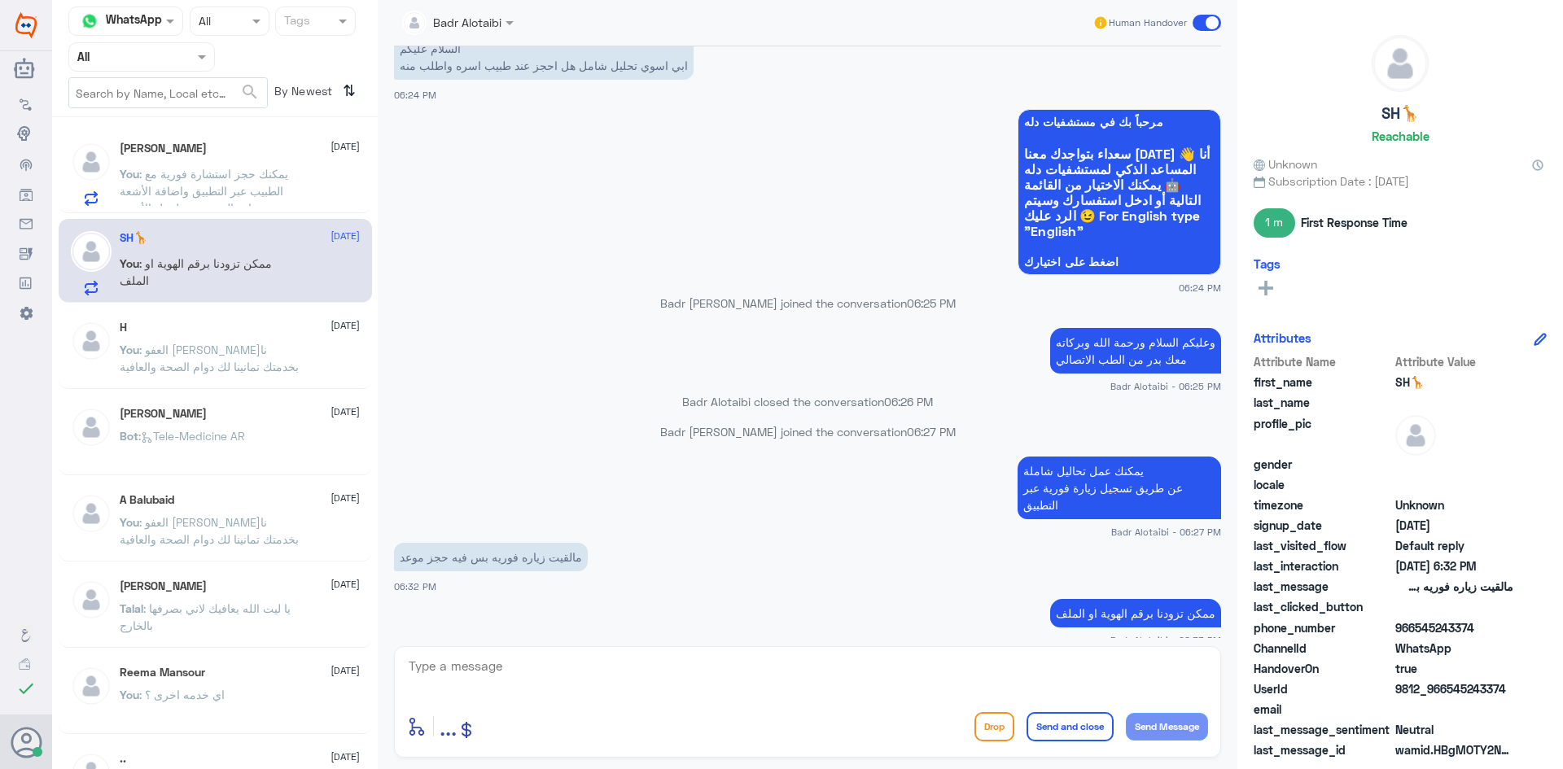
click at [177, 338] on div "H 10 August You : العفو سعدنا بخدمتك تمانينا لك دوام الصحة والعافية" at bounding box center [240, 351] width 240 height 61
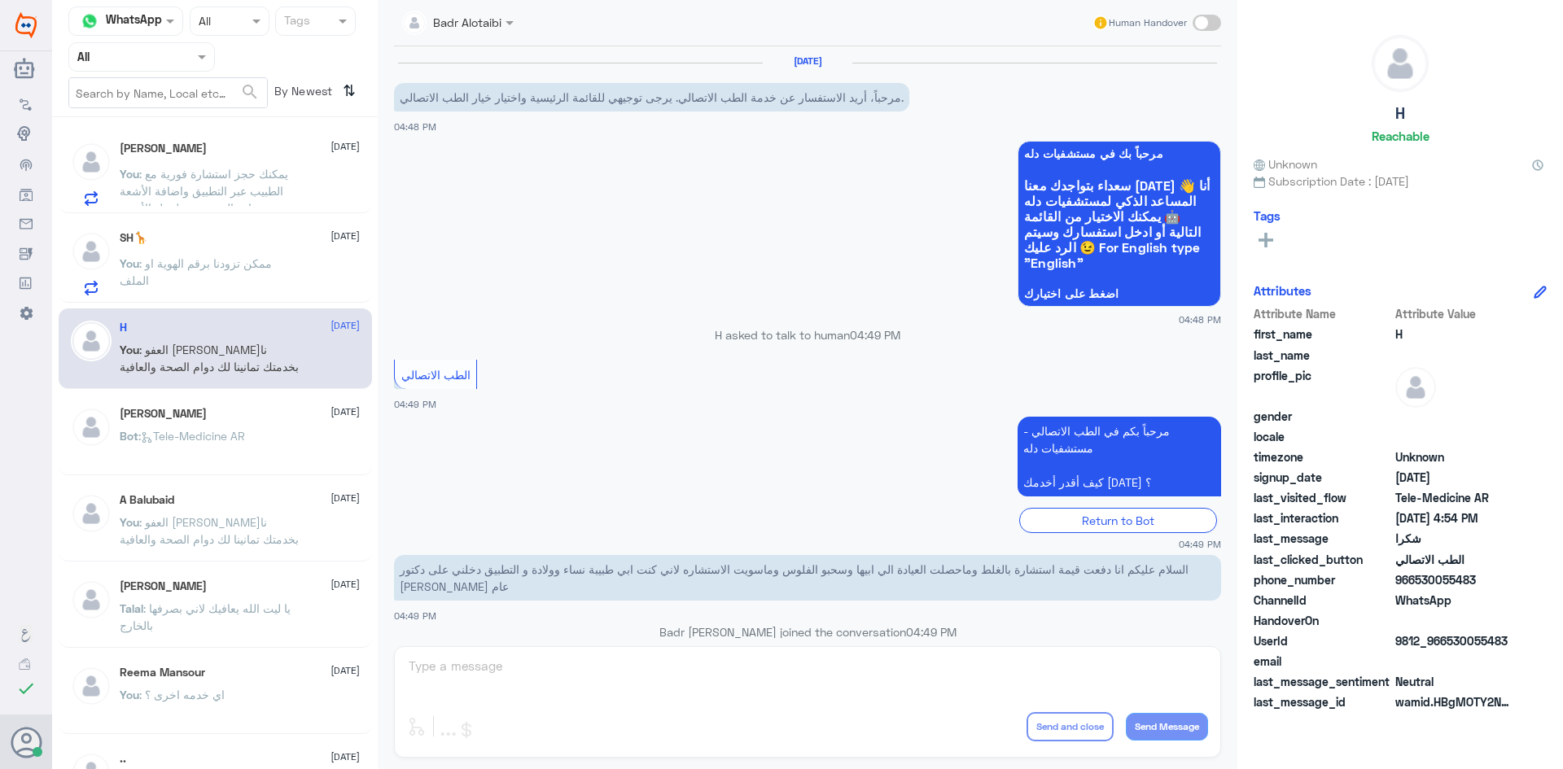
scroll to position [707, 0]
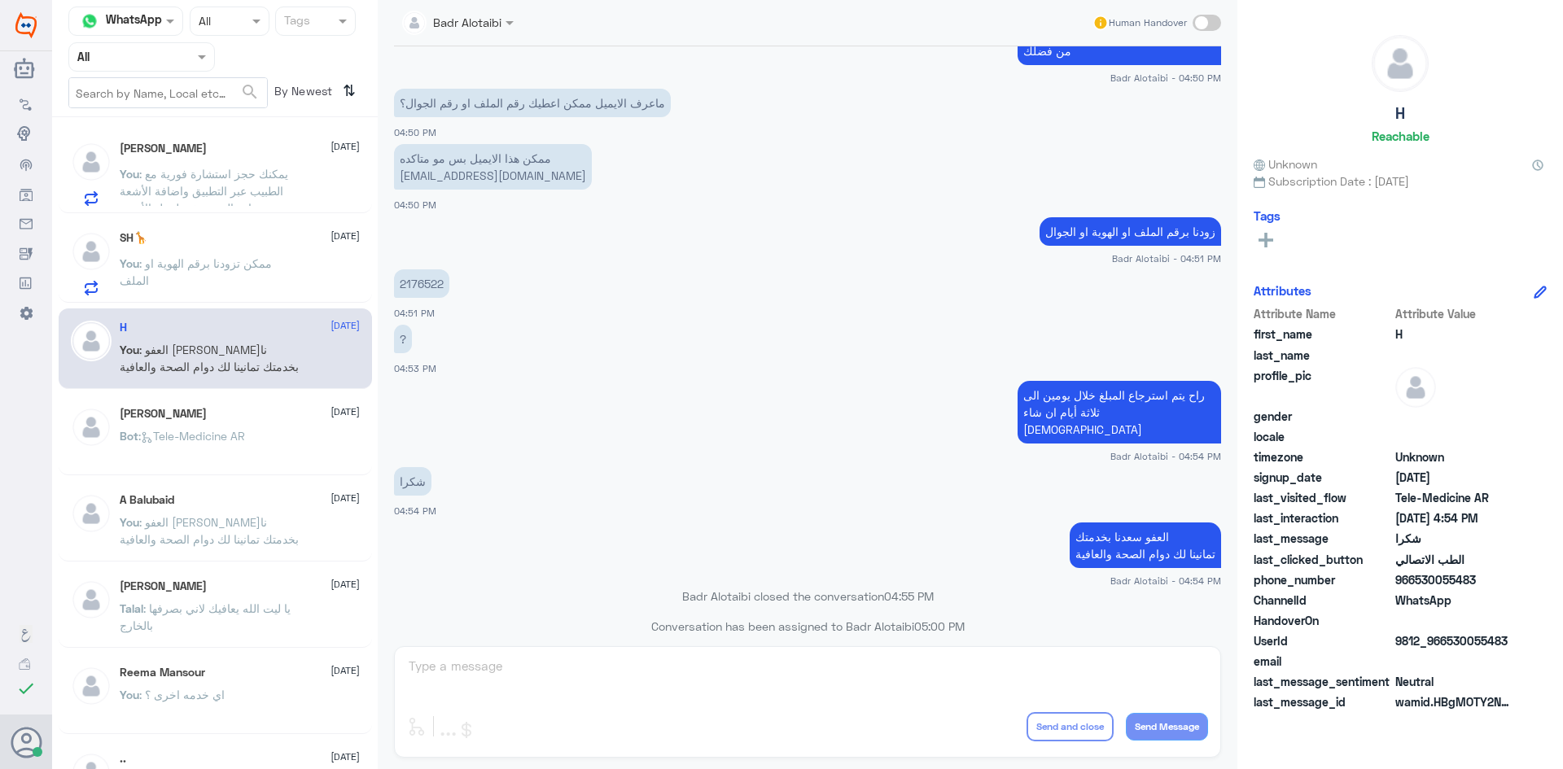
click at [176, 263] on span ": ممكن تزودنا برقم الهوية او الملف" at bounding box center [196, 271] width 152 height 31
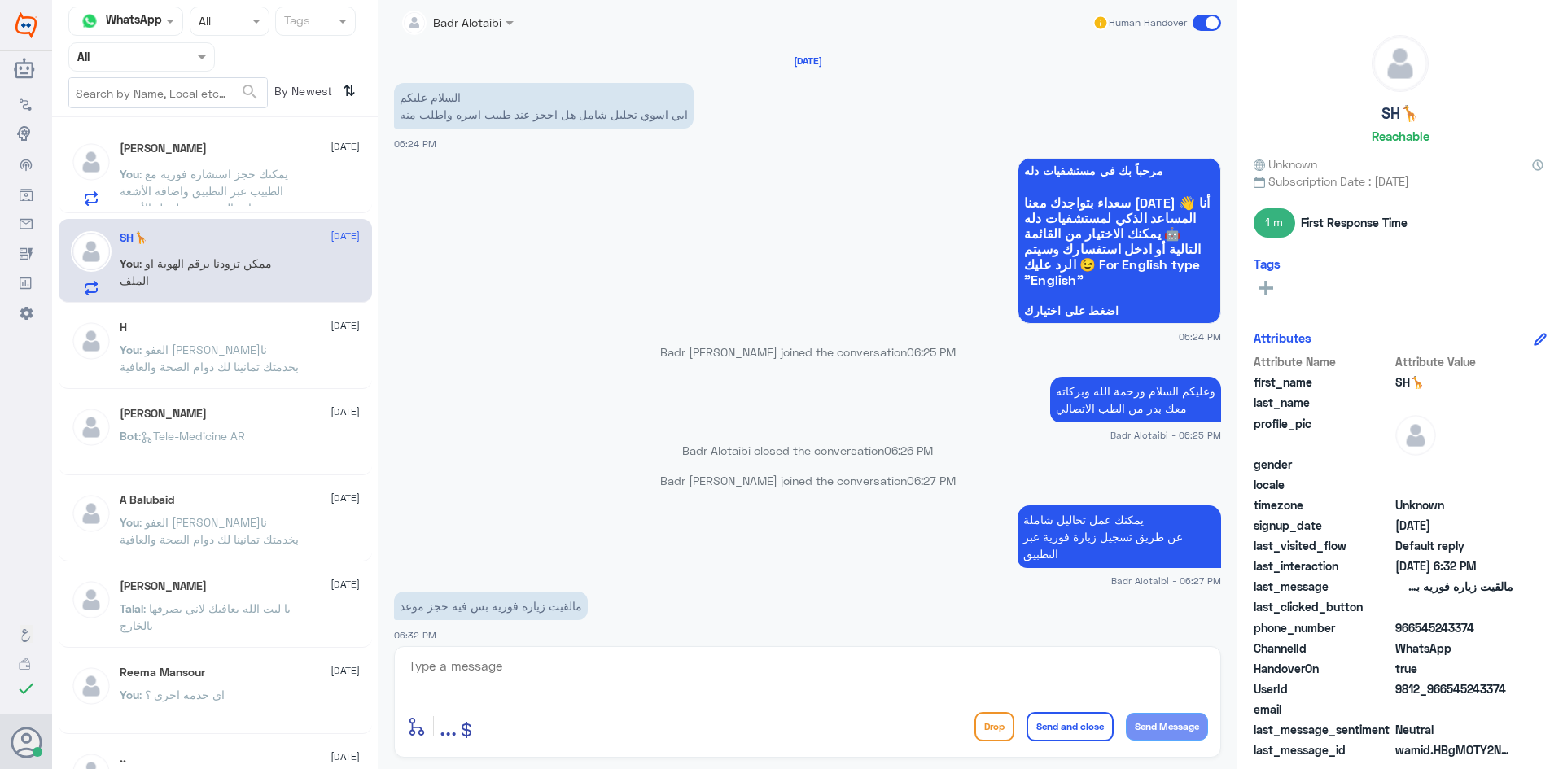
scroll to position [49, 0]
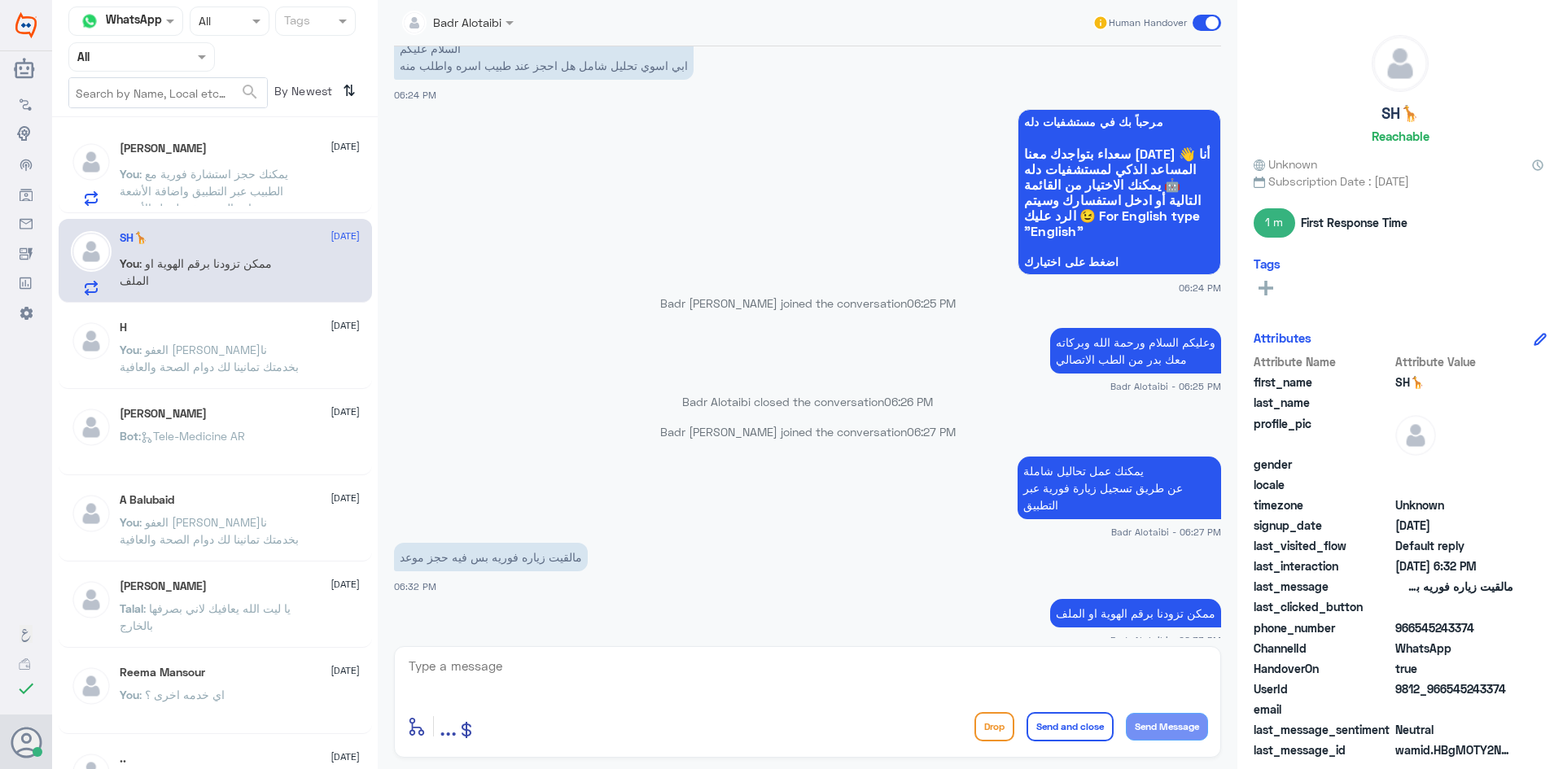
click at [177, 59] on div at bounding box center [141, 56] width 145 height 19
click at [159, 116] on div "Unassigned" at bounding box center [141, 128] width 147 height 37
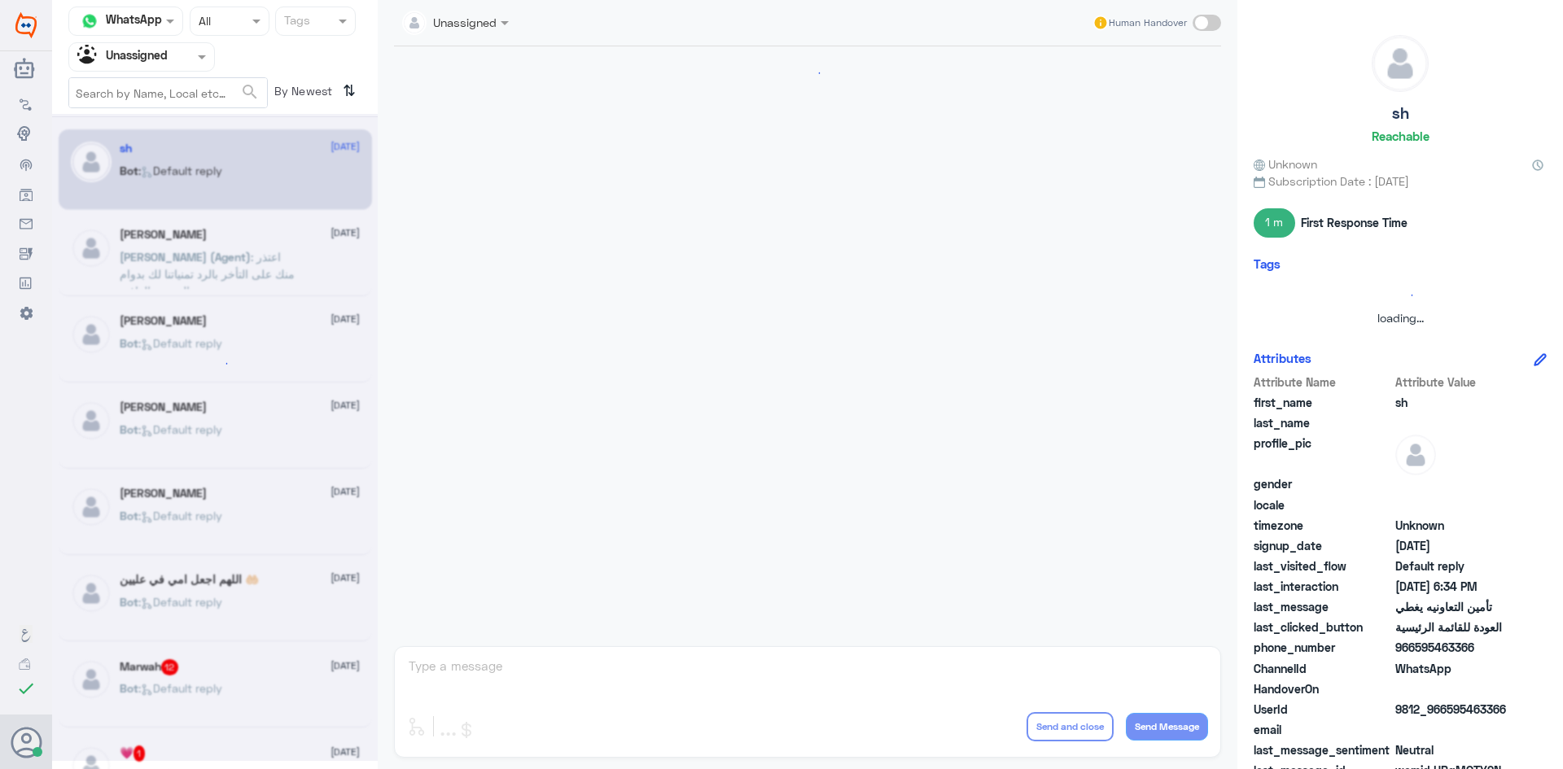
scroll to position [608, 0]
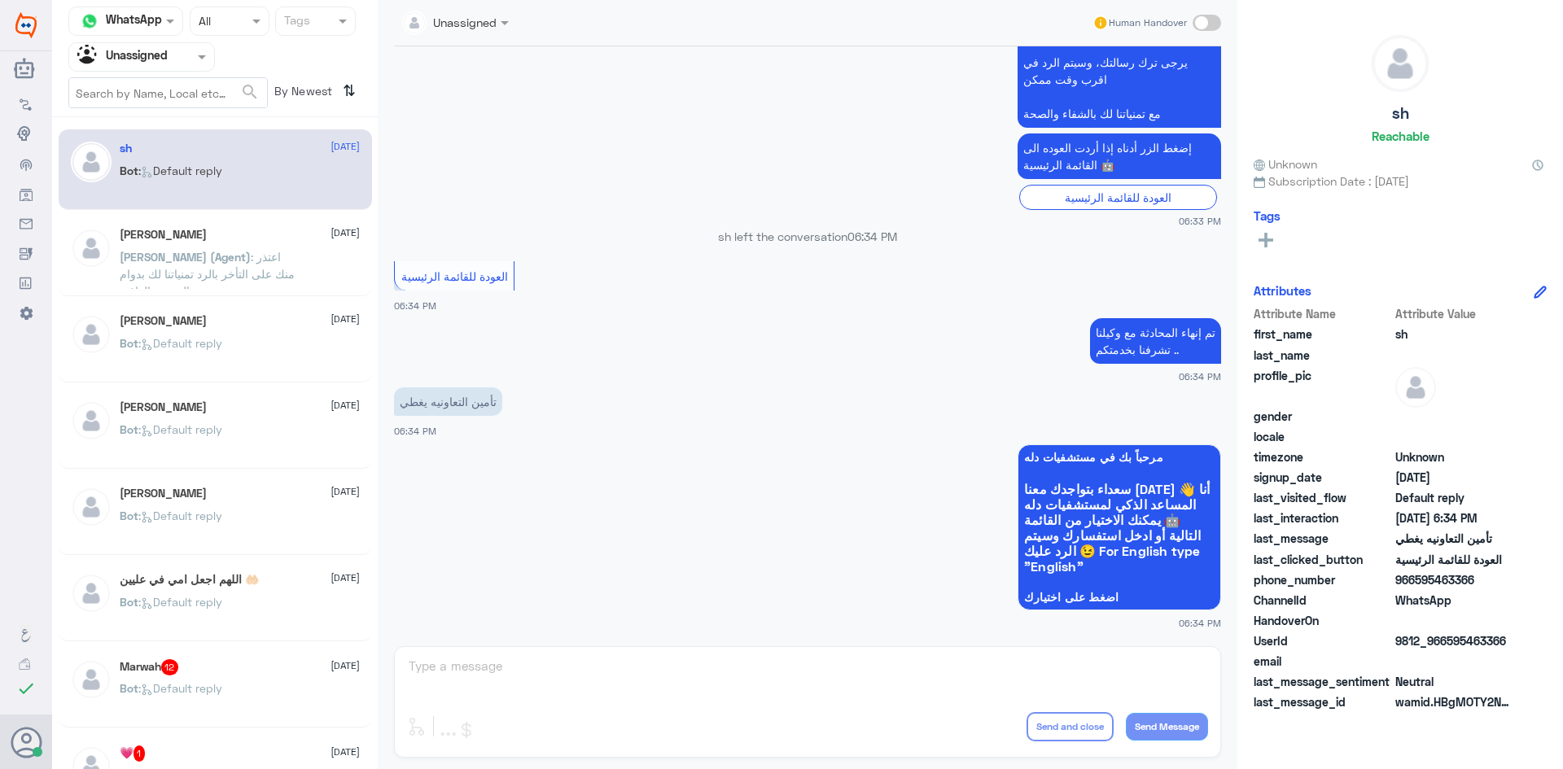
click at [247, 322] on div "SALMAN 10 August" at bounding box center [240, 321] width 240 height 14
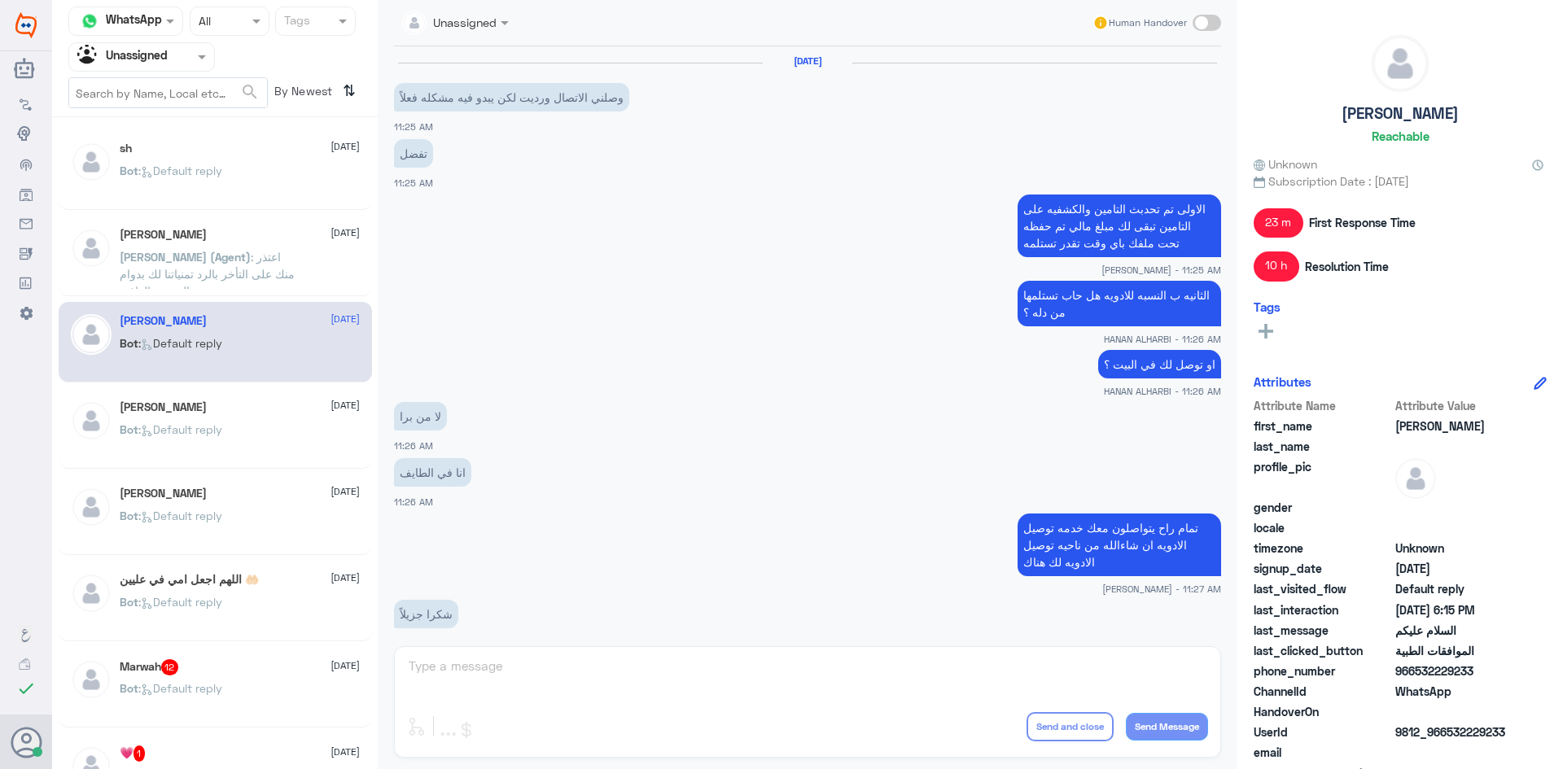
scroll to position [975, 0]
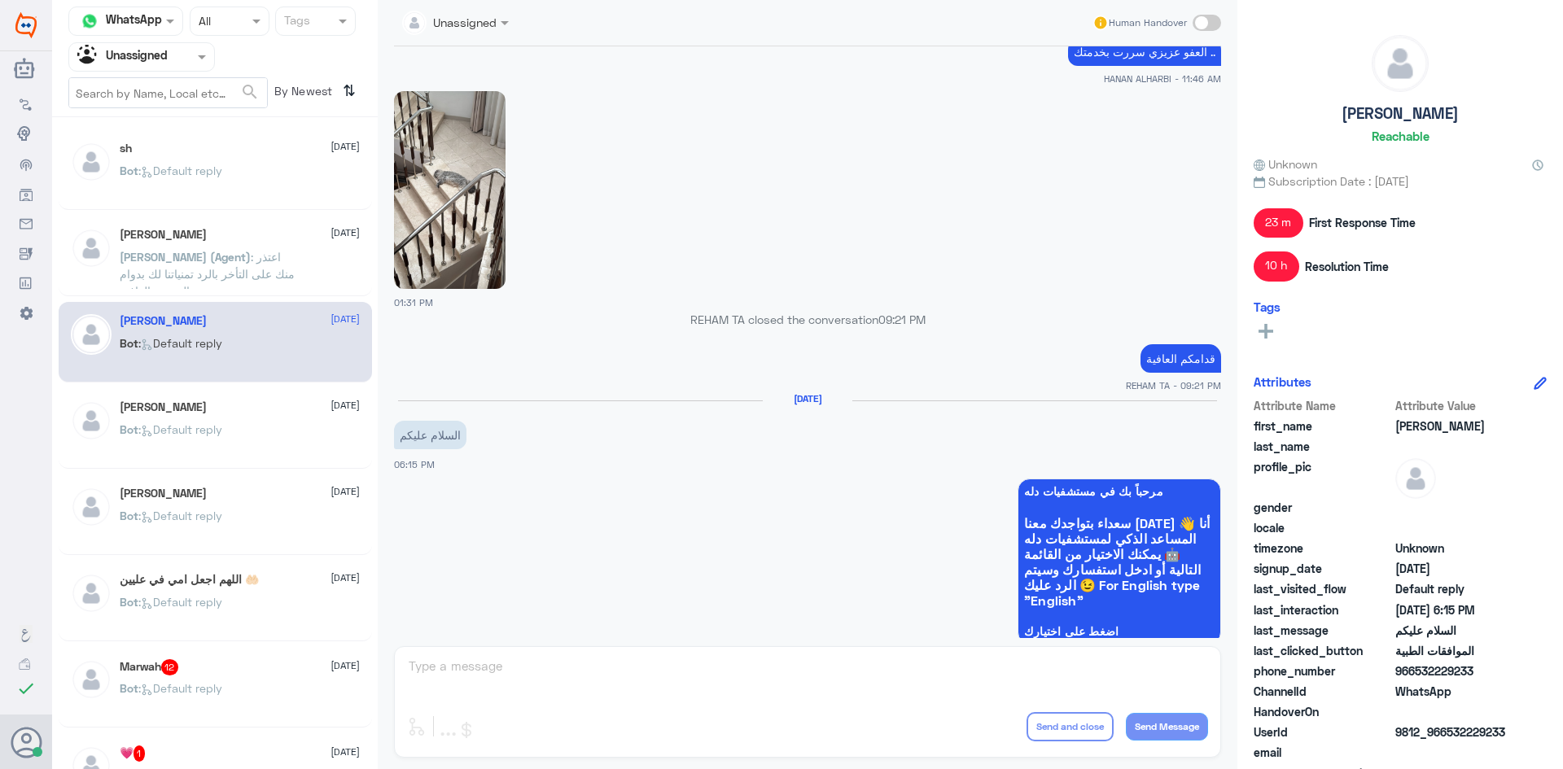
click at [233, 423] on div "Abdulrahman Ghazwani 10 August Bot : Default reply" at bounding box center [240, 430] width 240 height 61
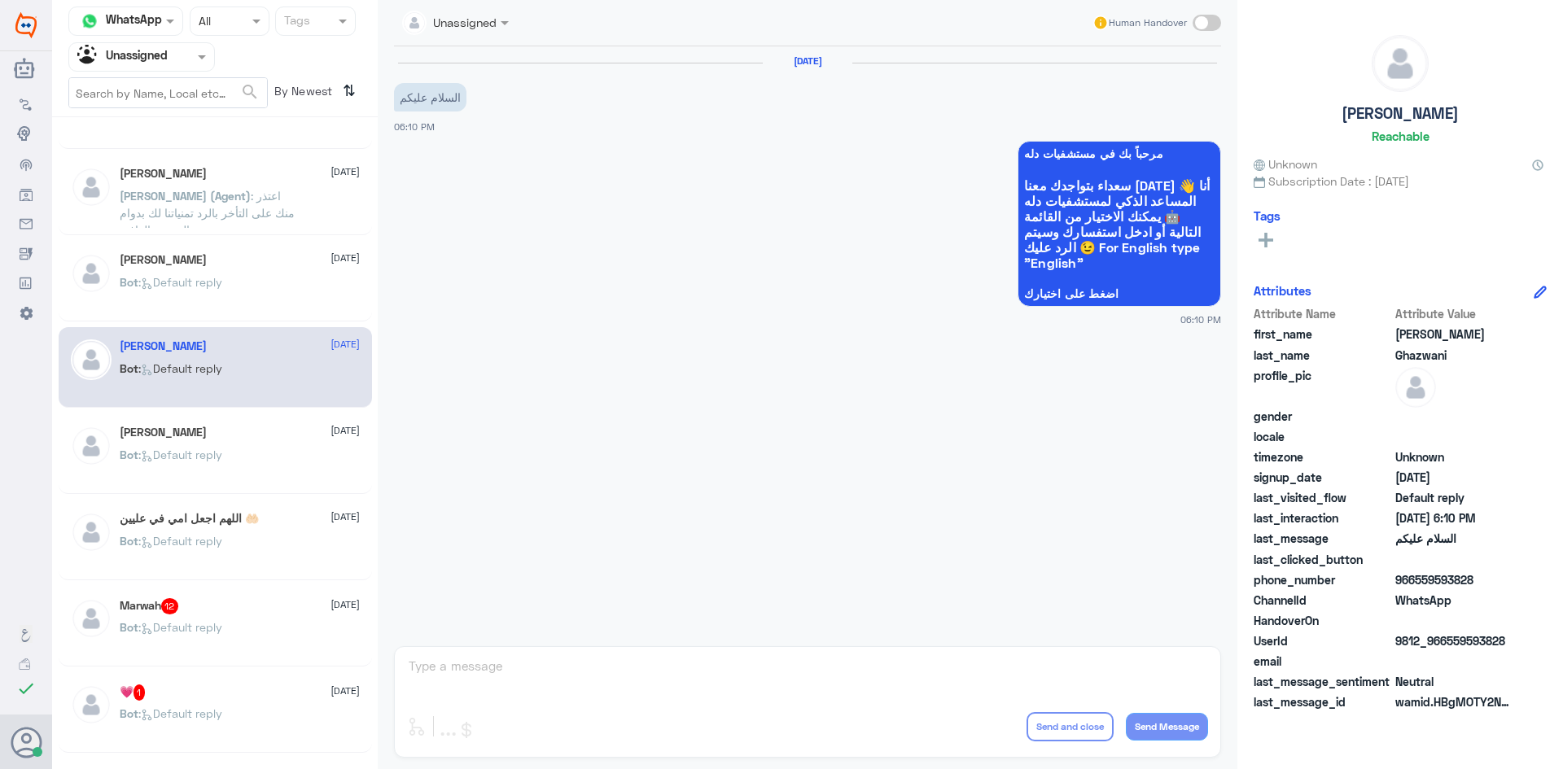
scroll to position [163, 0]
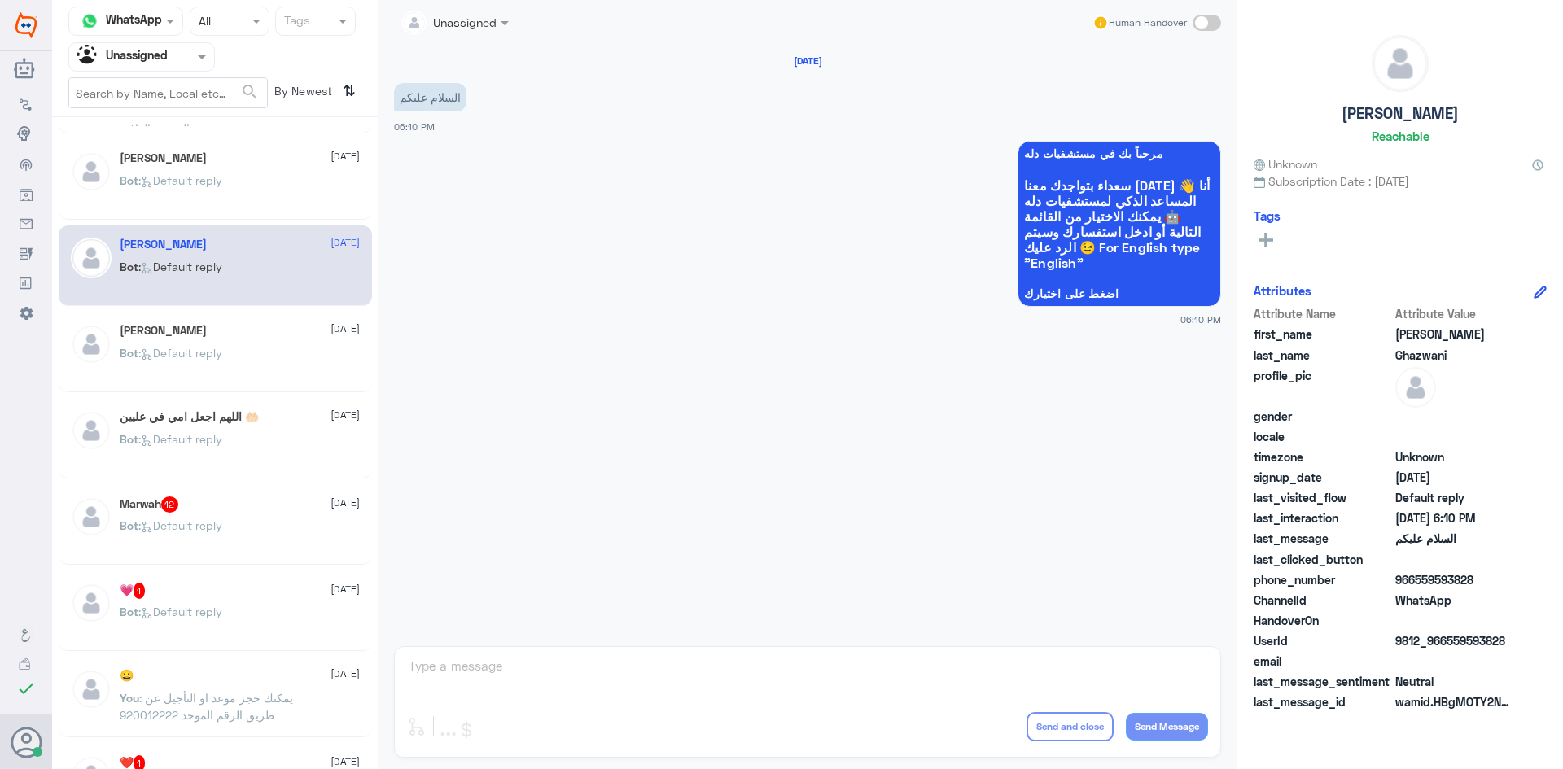
click at [243, 596] on div "💗 1 10 August" at bounding box center [240, 591] width 240 height 16
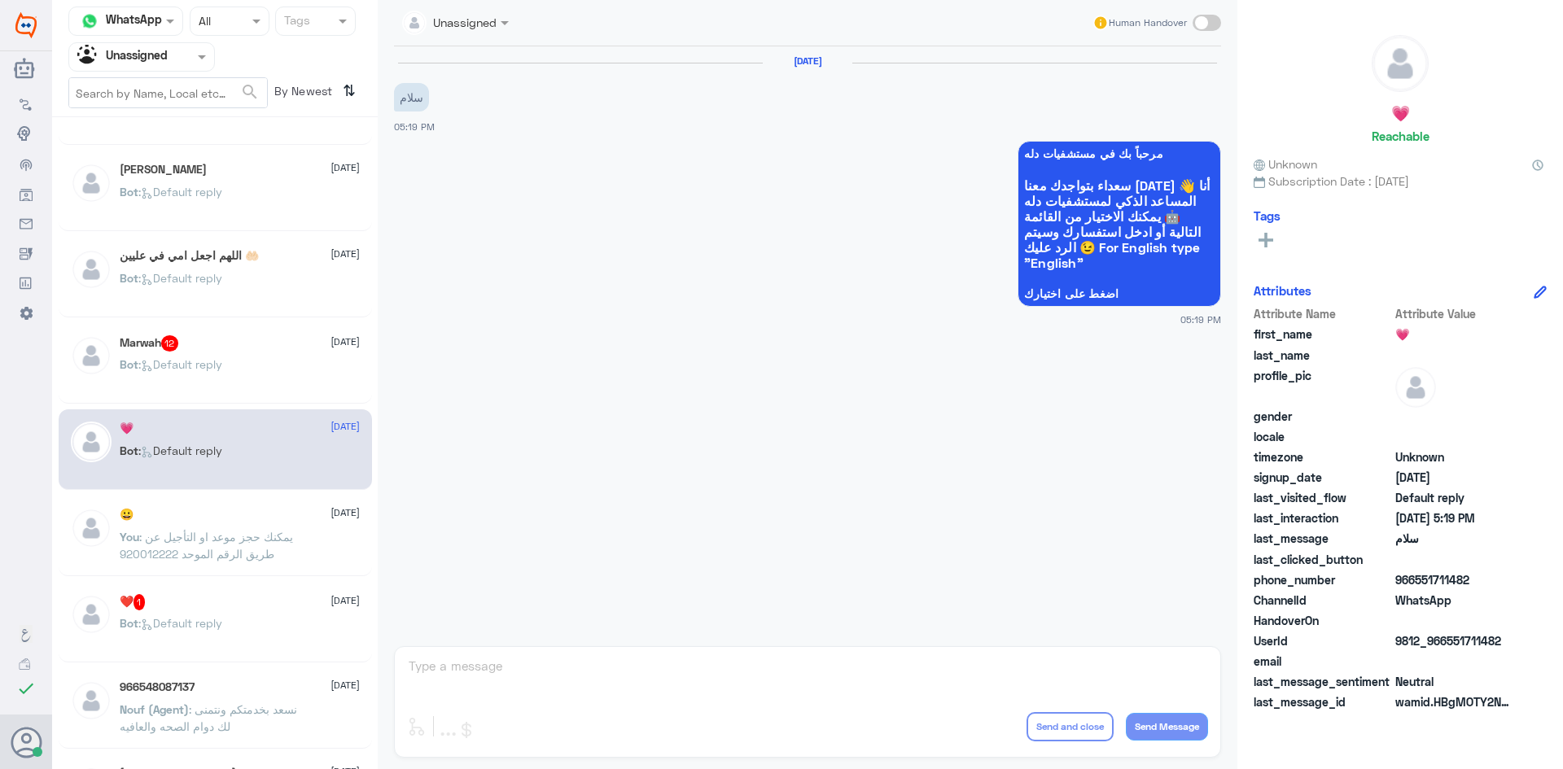
scroll to position [326, 0]
click at [248, 590] on div "❤️ 1 10 August Bot : Default reply" at bounding box center [215, 620] width 313 height 81
click at [236, 546] on span ": يمكنك حجز موعد او التأجيل عن طريق الرقم الموحد 920012222" at bounding box center [206, 543] width 173 height 31
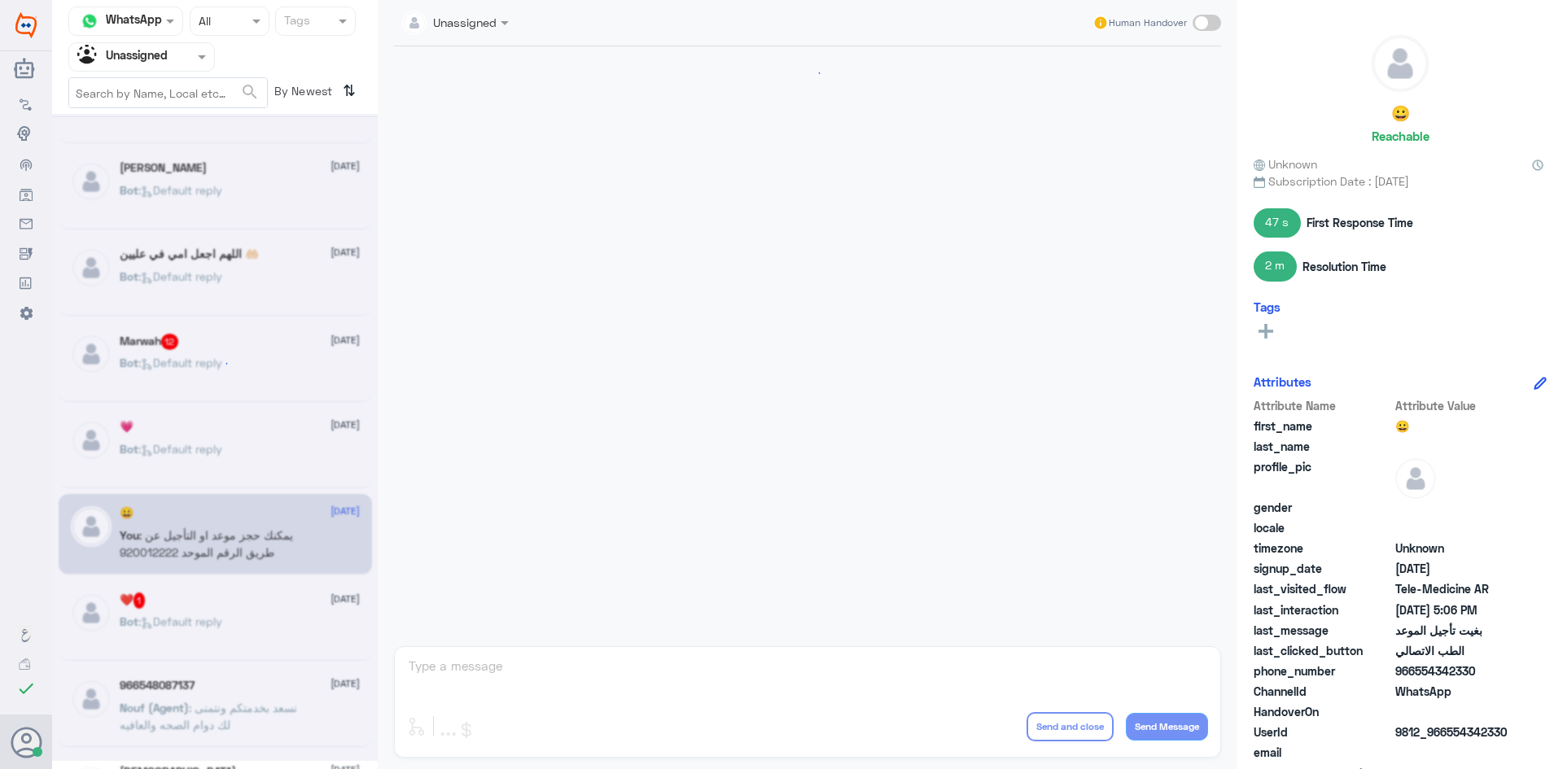
scroll to position [230, 0]
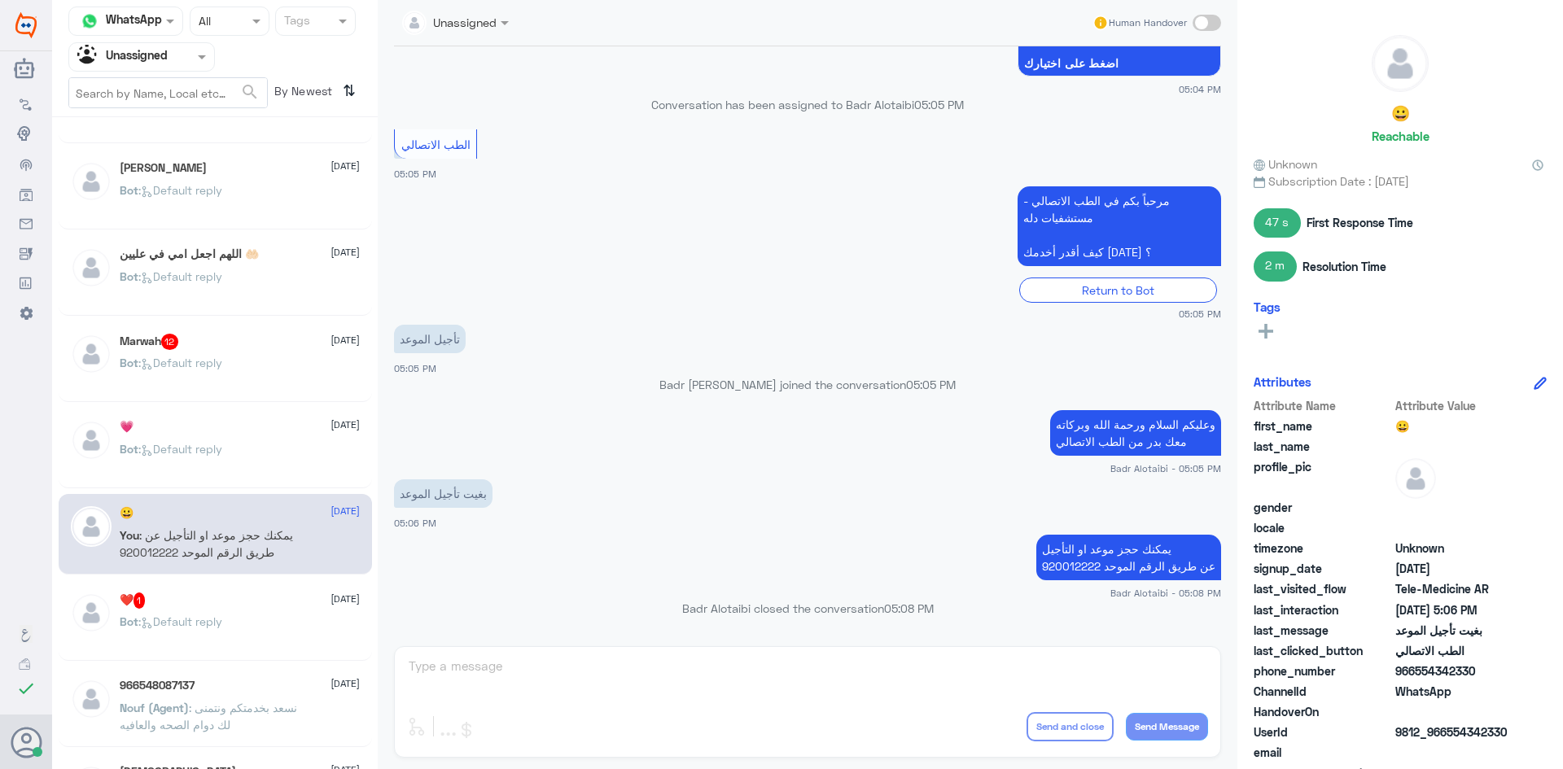
click at [236, 608] on div "❤️ 1 10 August" at bounding box center [240, 601] width 240 height 16
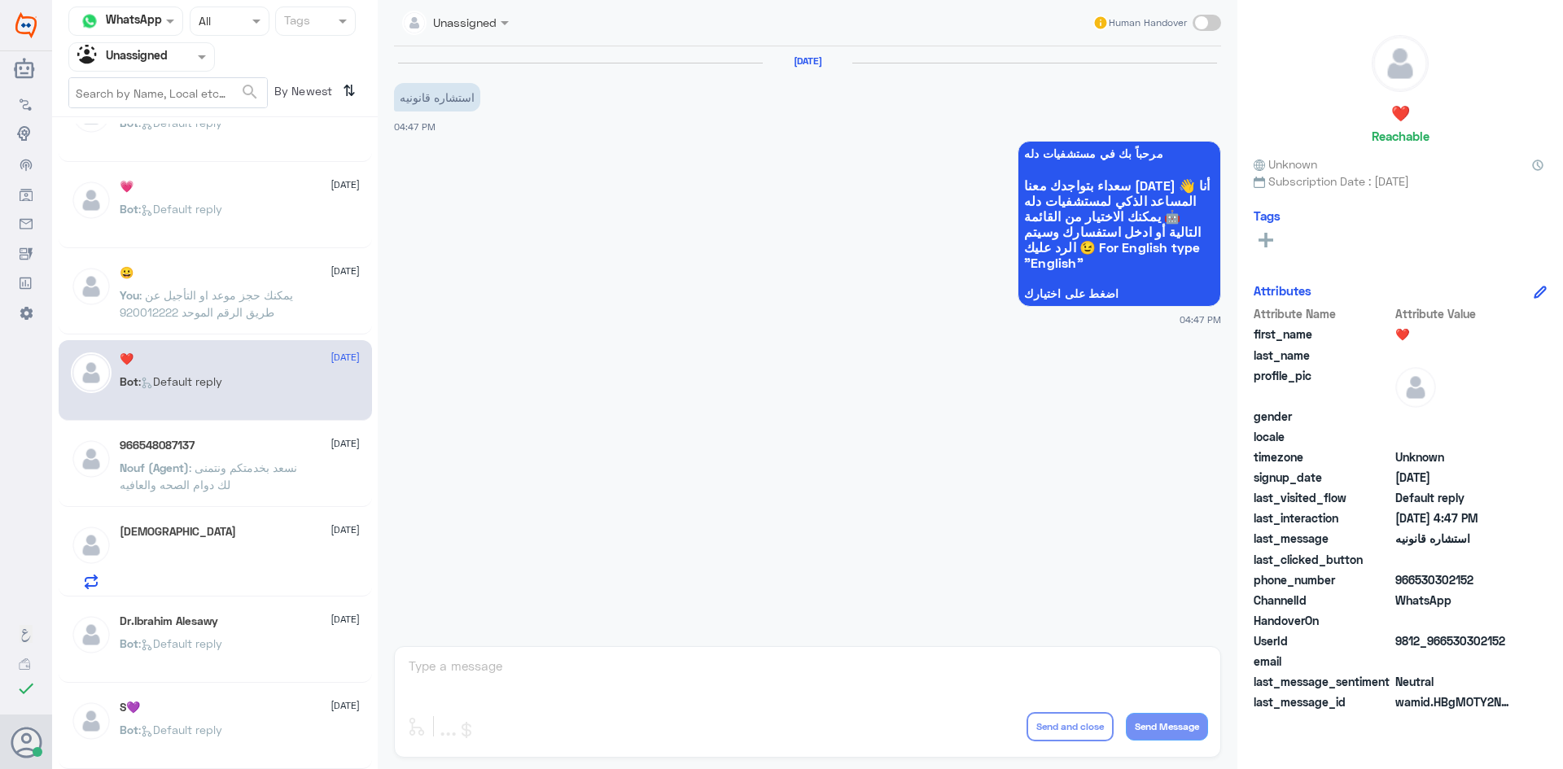
scroll to position [570, 0]
click at [305, 490] on div "Nouf (Agent) : نسعد بخدمتكم ونتمنى لك دوام الصحه والعافيه" at bounding box center [240, 477] width 240 height 37
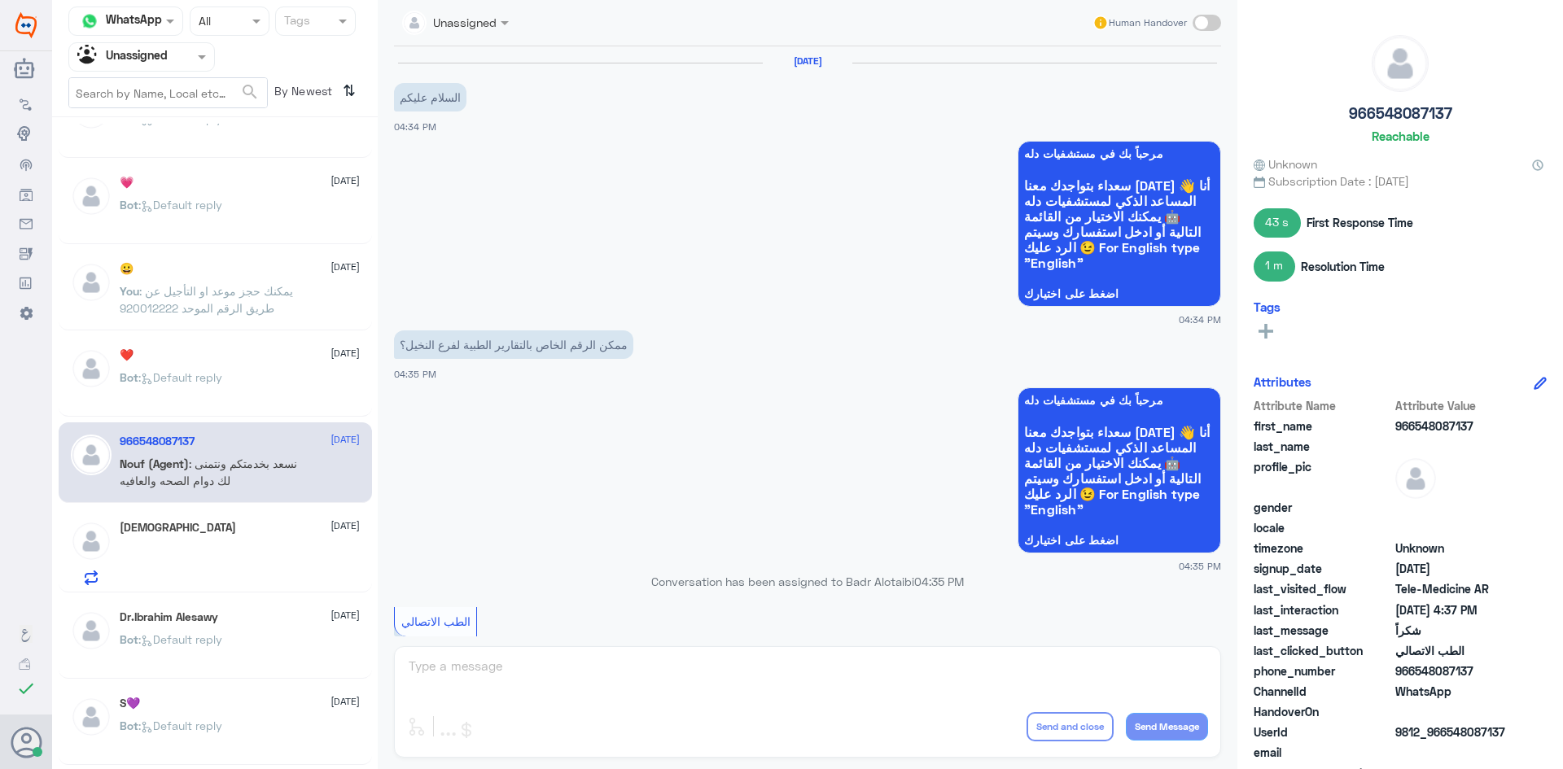
scroll to position [697, 0]
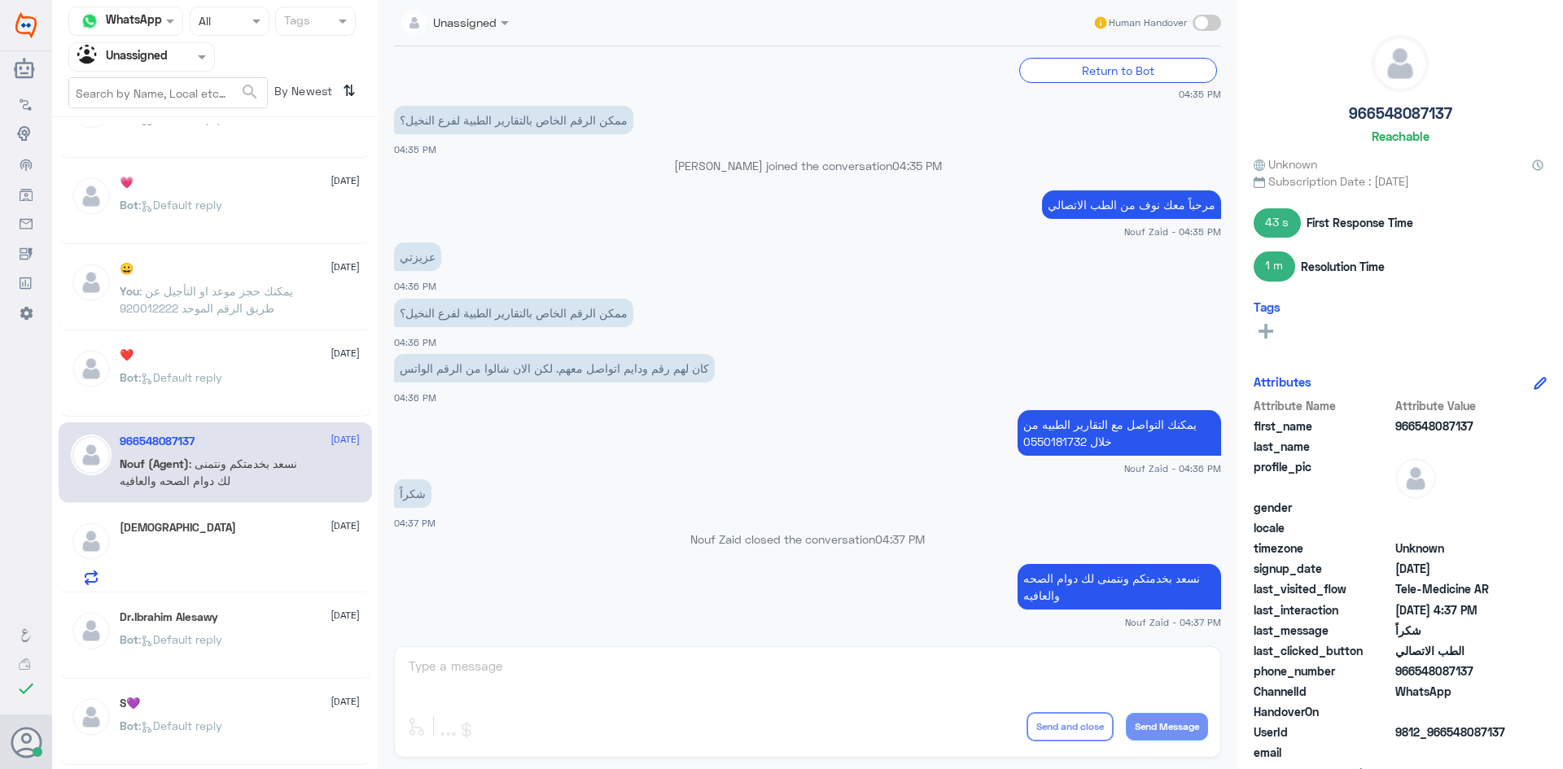
click at [244, 527] on div "سبحان الله 10 August" at bounding box center [240, 528] width 240 height 14
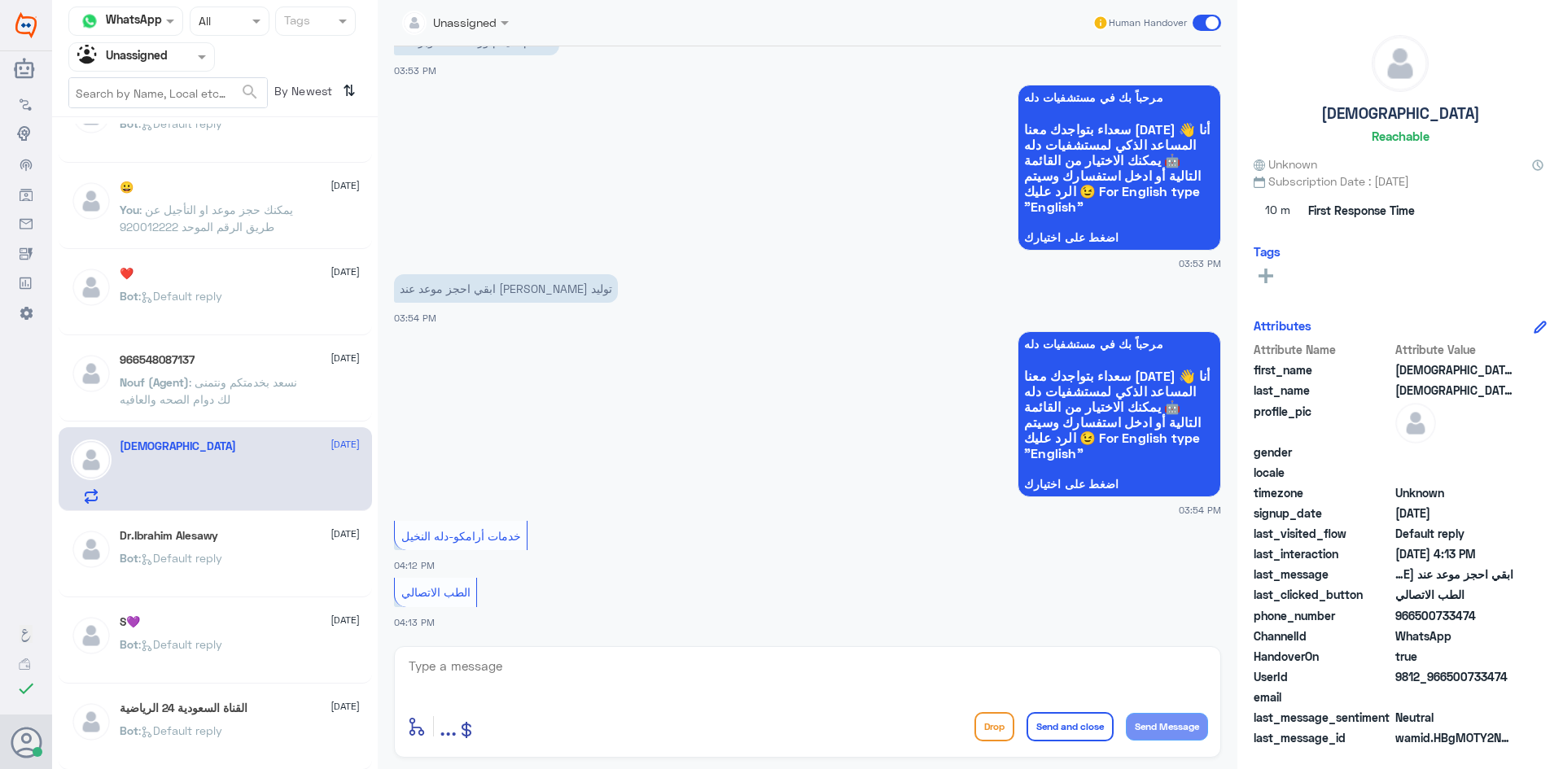
scroll to position [733, 0]
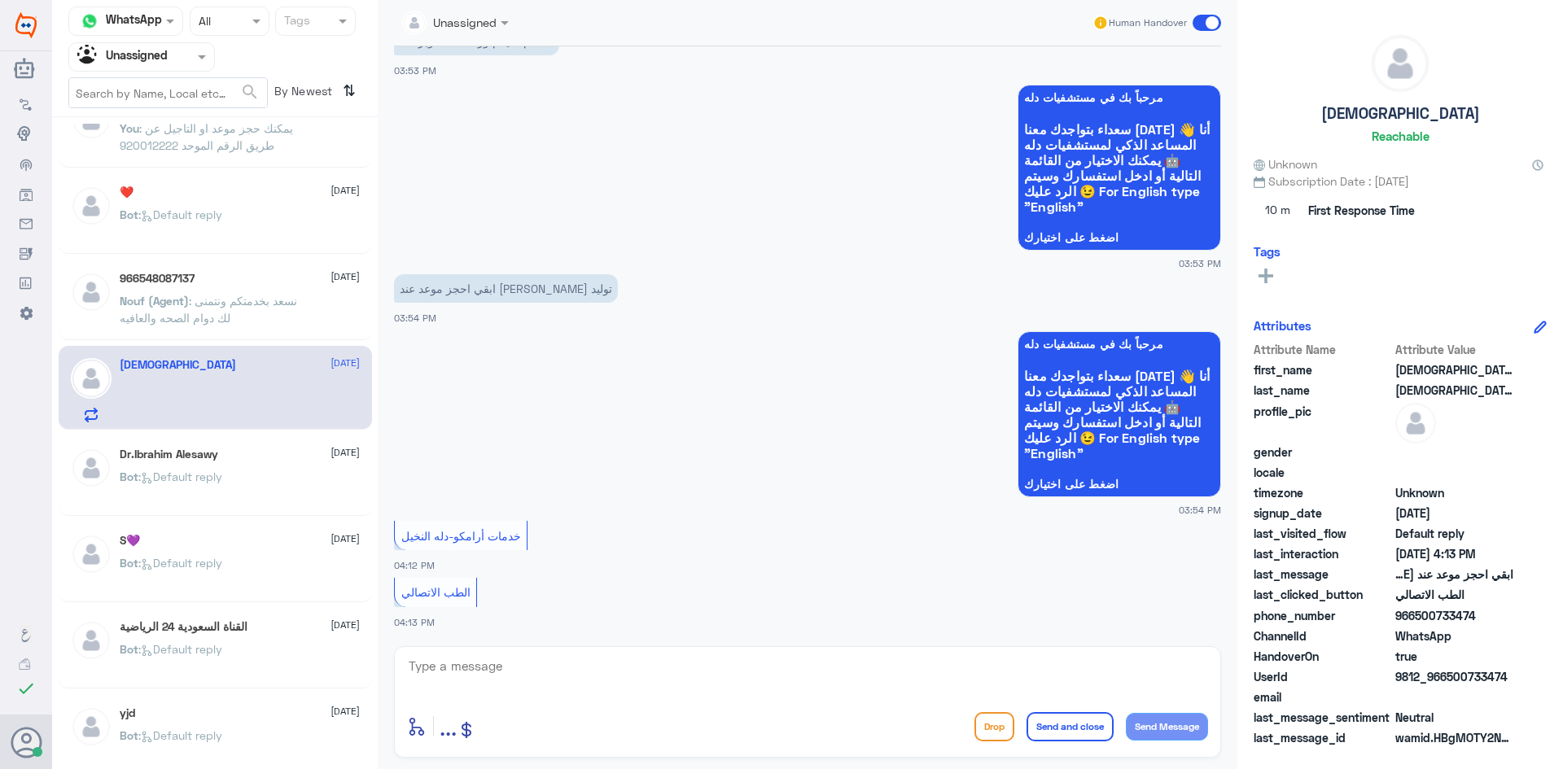
click at [260, 484] on div "Bot : Default reply" at bounding box center [240, 490] width 240 height 37
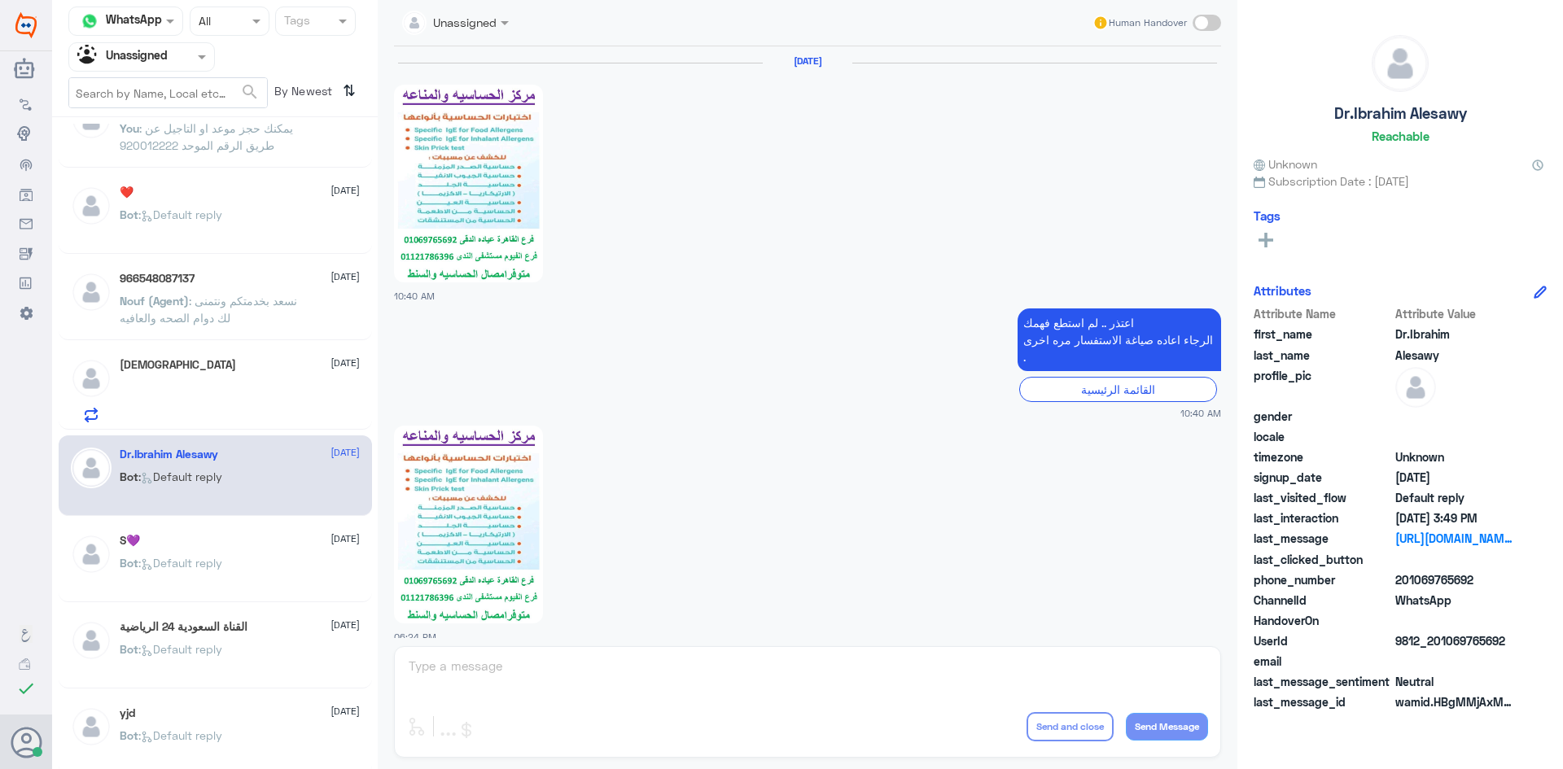
scroll to position [930, 0]
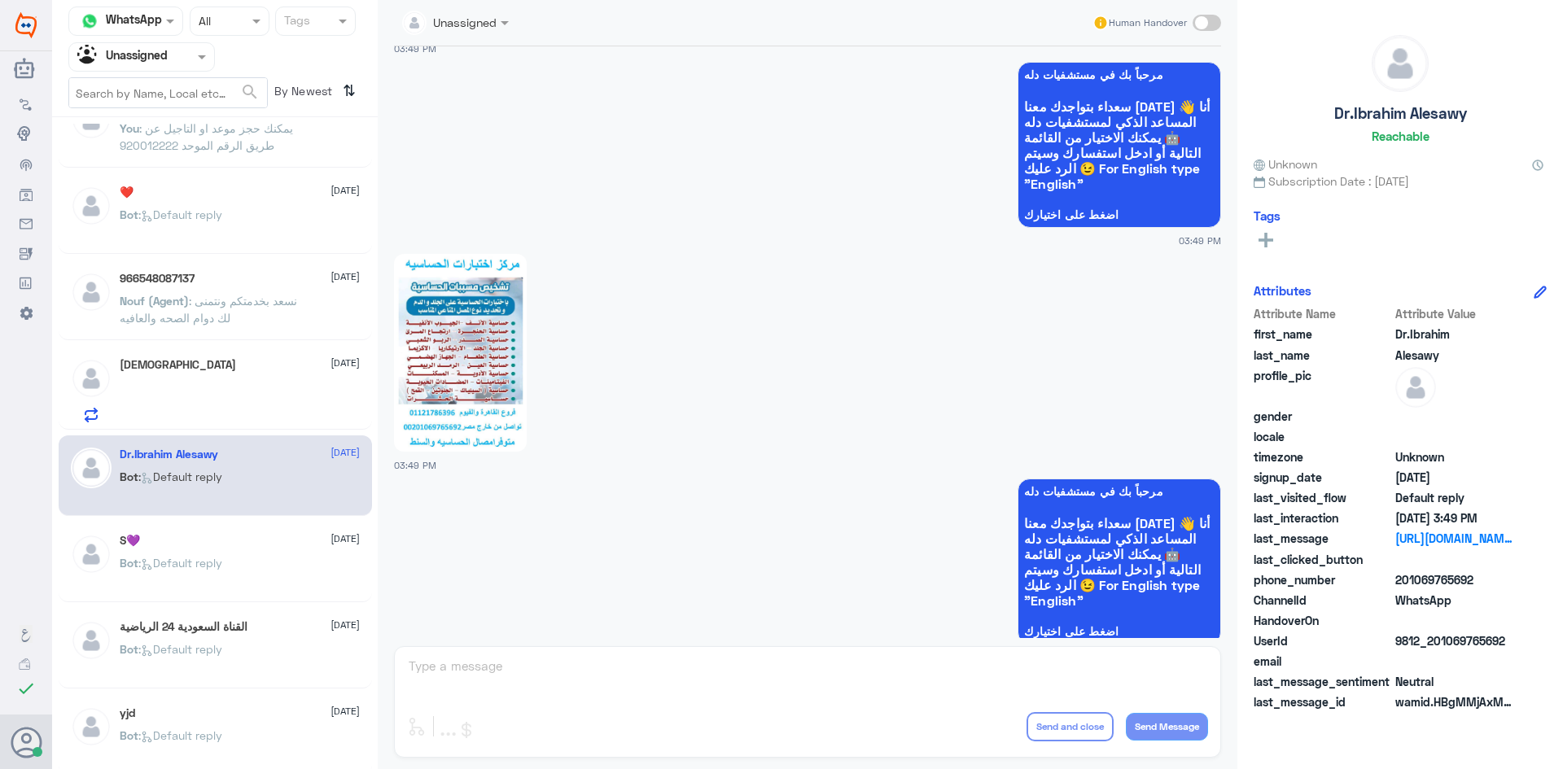
click at [261, 428] on div "سبحان الله 10 August" at bounding box center [215, 388] width 313 height 84
click at [264, 416] on div at bounding box center [240, 404] width 240 height 37
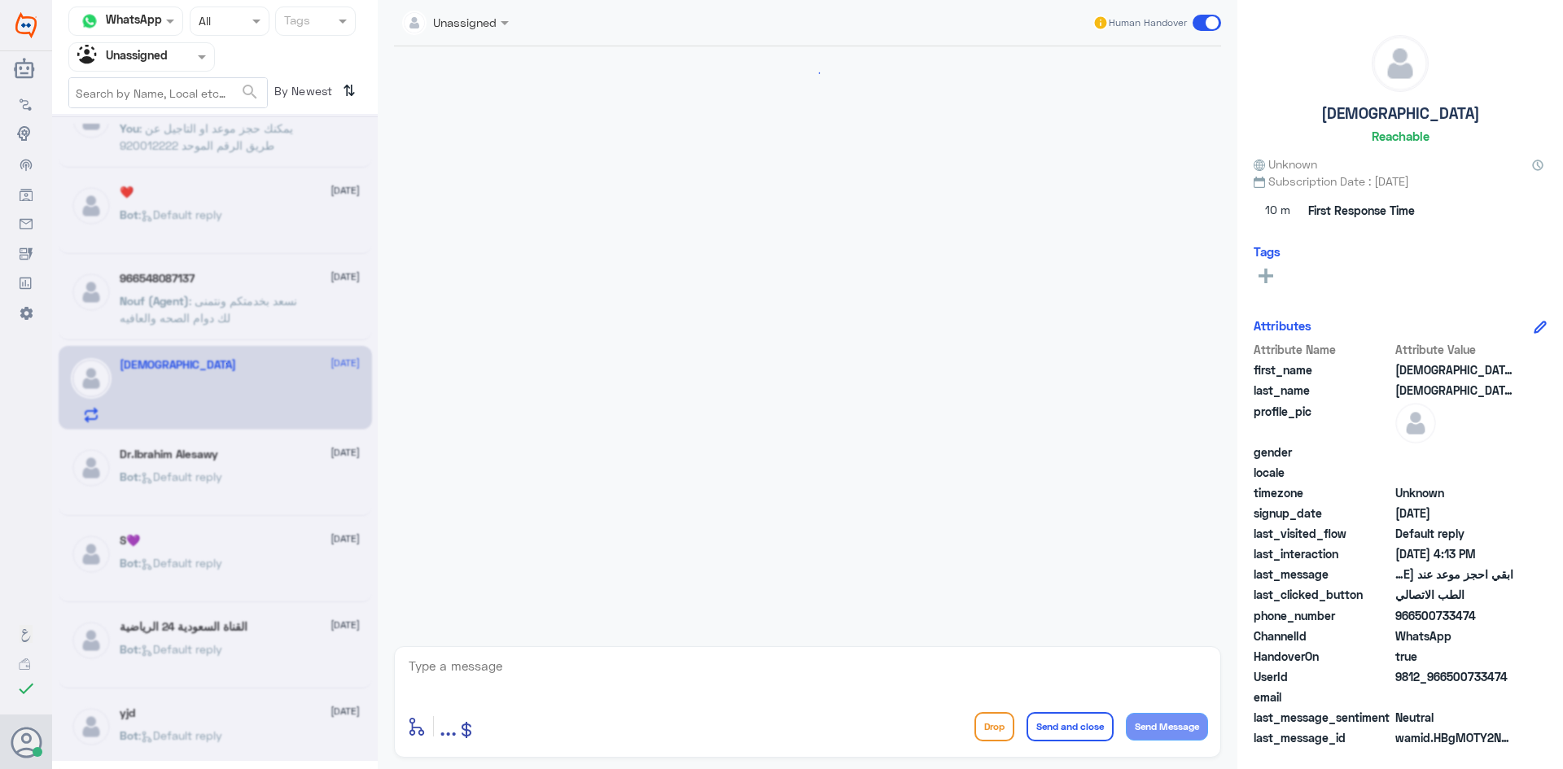
scroll to position [56, 0]
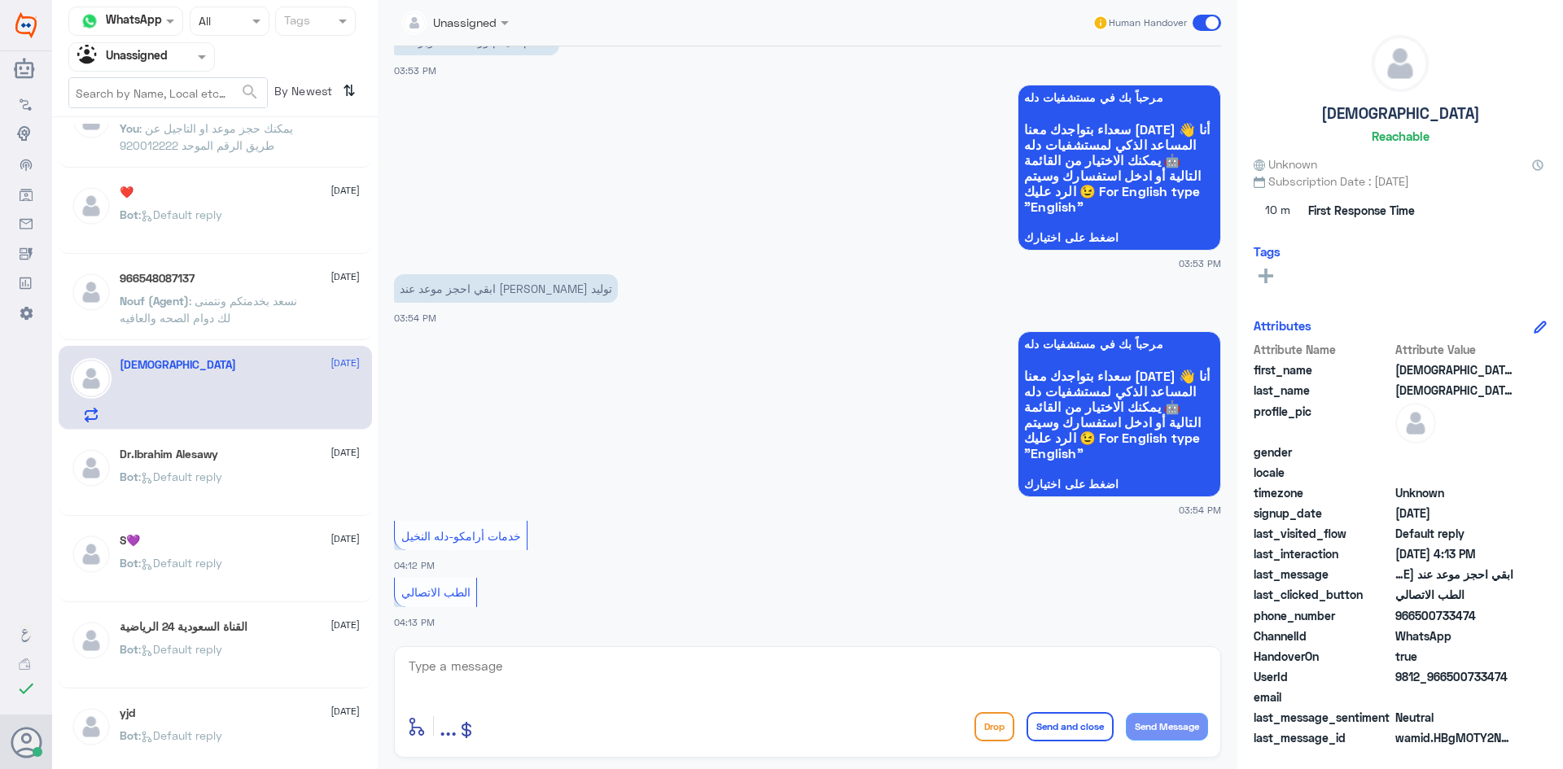
click at [267, 492] on div "Bot : Default reply" at bounding box center [240, 490] width 240 height 37
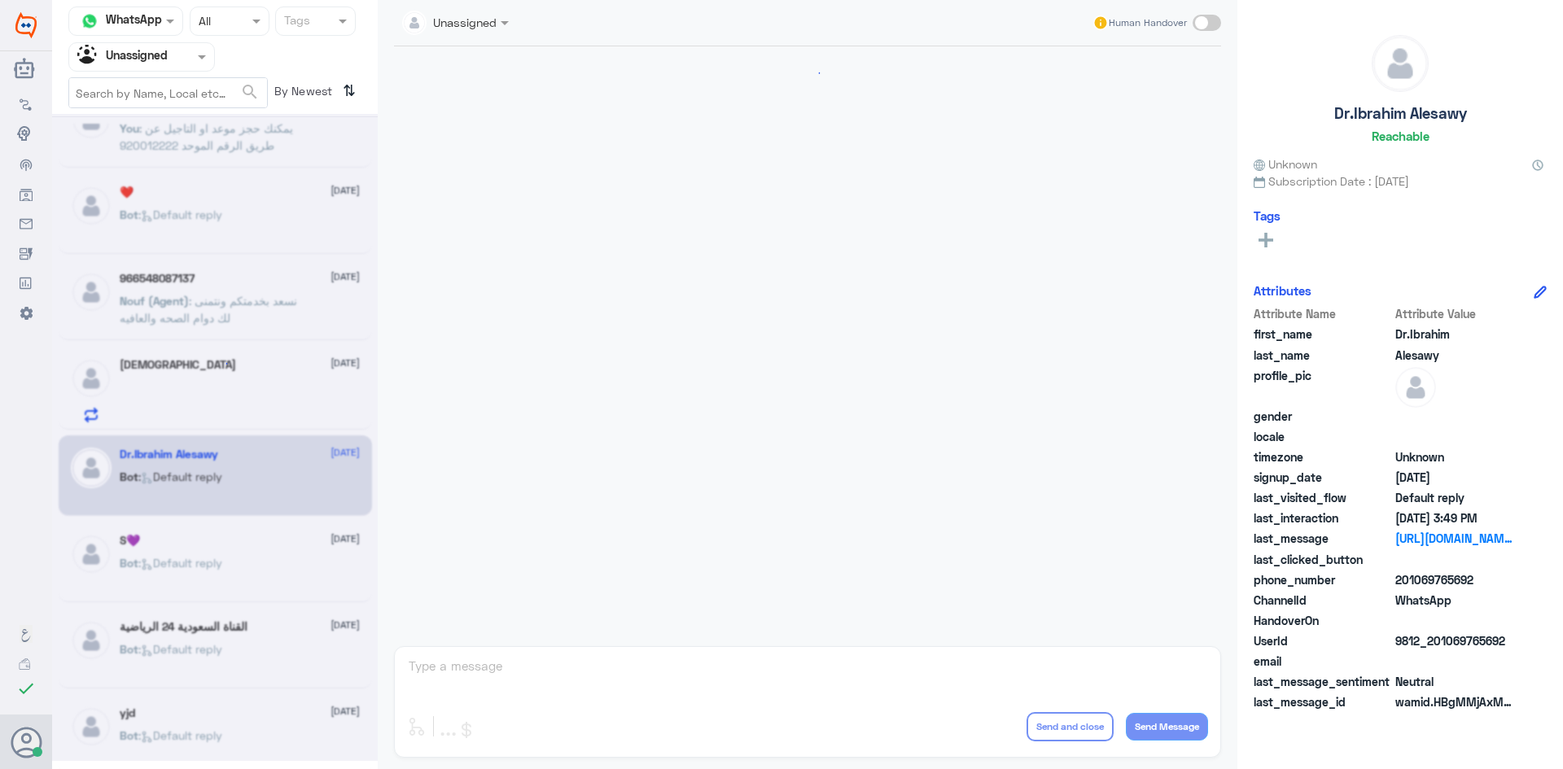
scroll to position [930, 0]
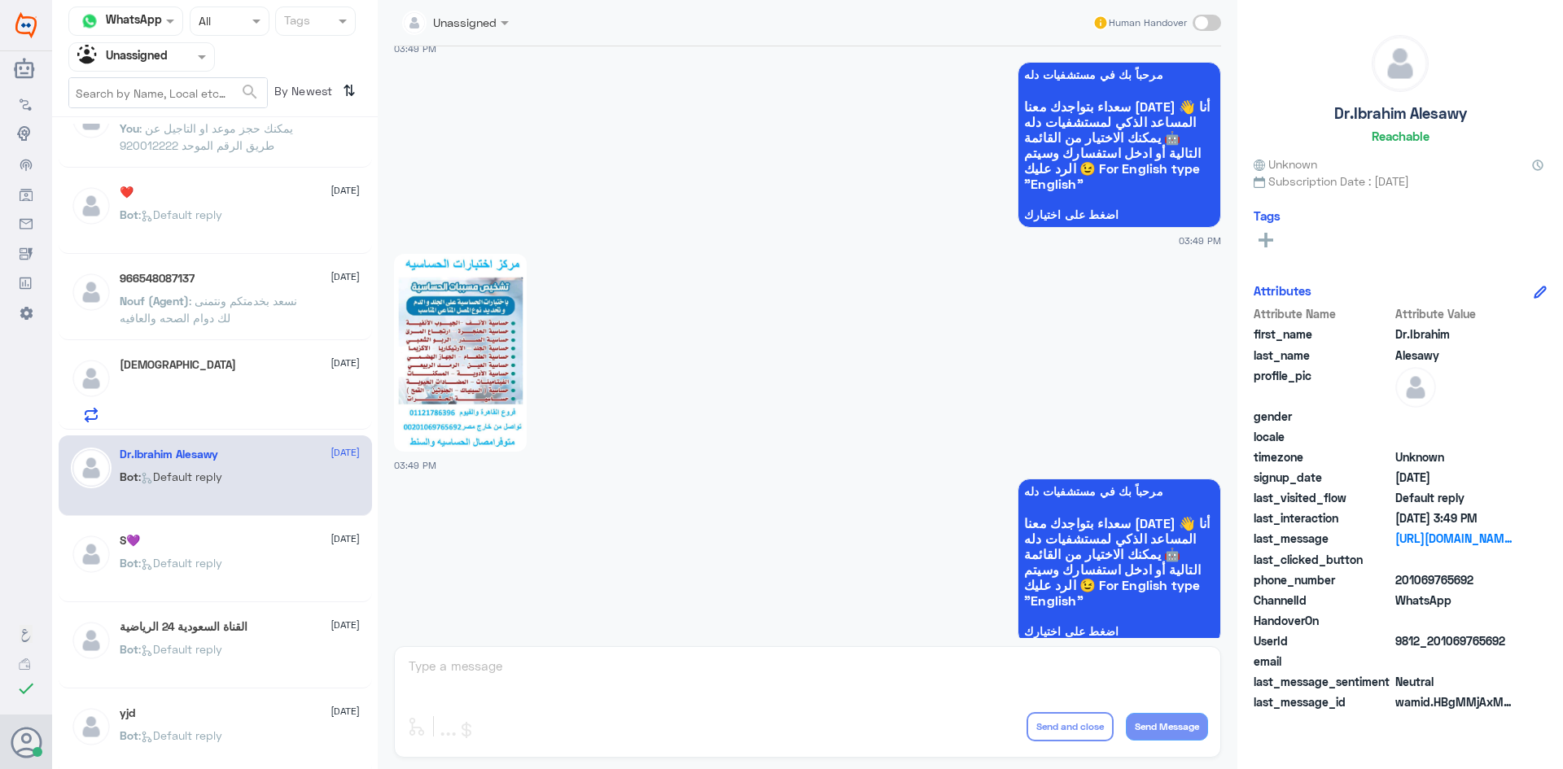
click at [225, 528] on div "S💜 10 August Bot : Default reply" at bounding box center [215, 562] width 313 height 81
click at [234, 534] on div "S💜 10 August" at bounding box center [240, 541] width 240 height 14
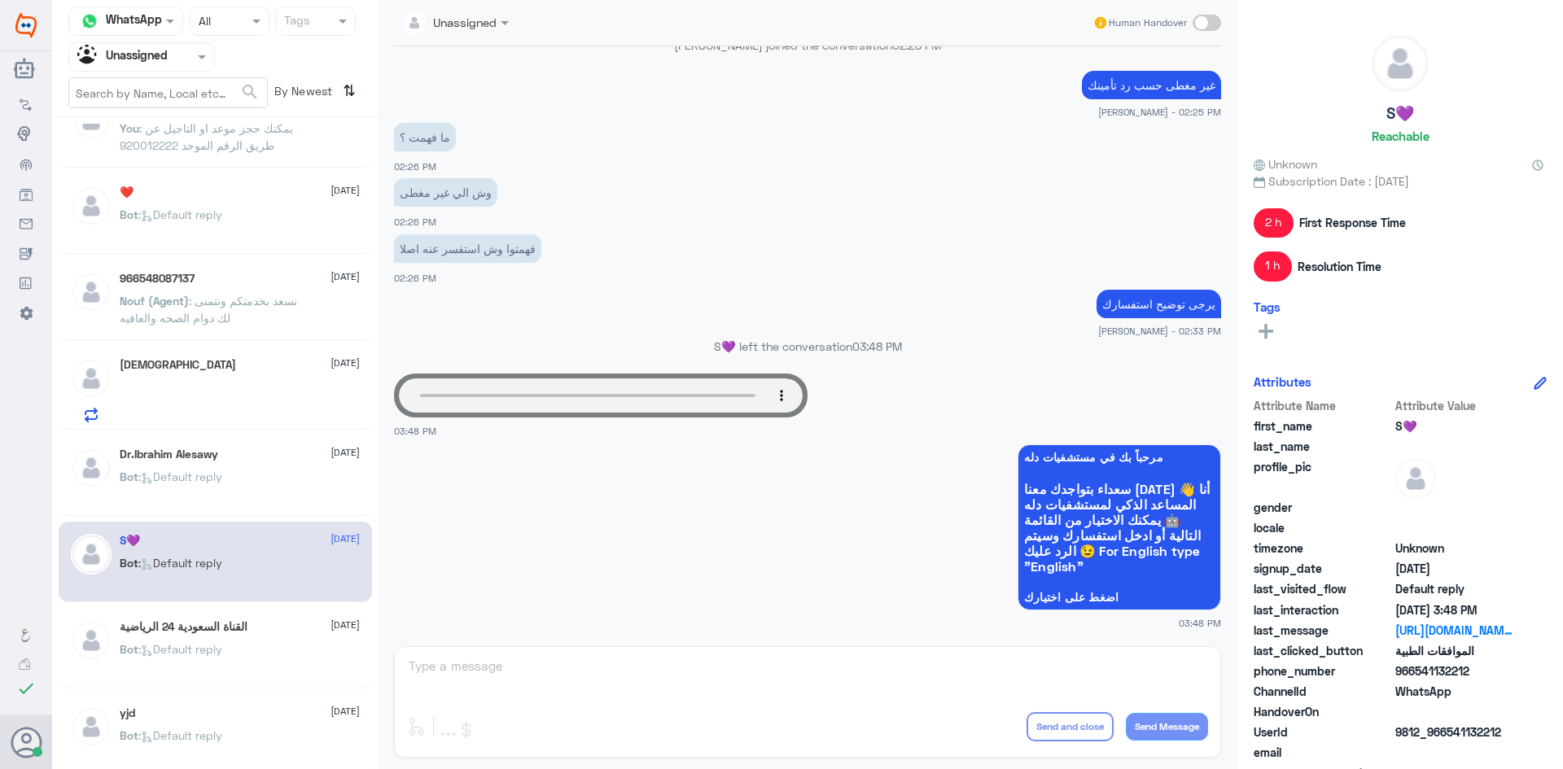
scroll to position [814, 0]
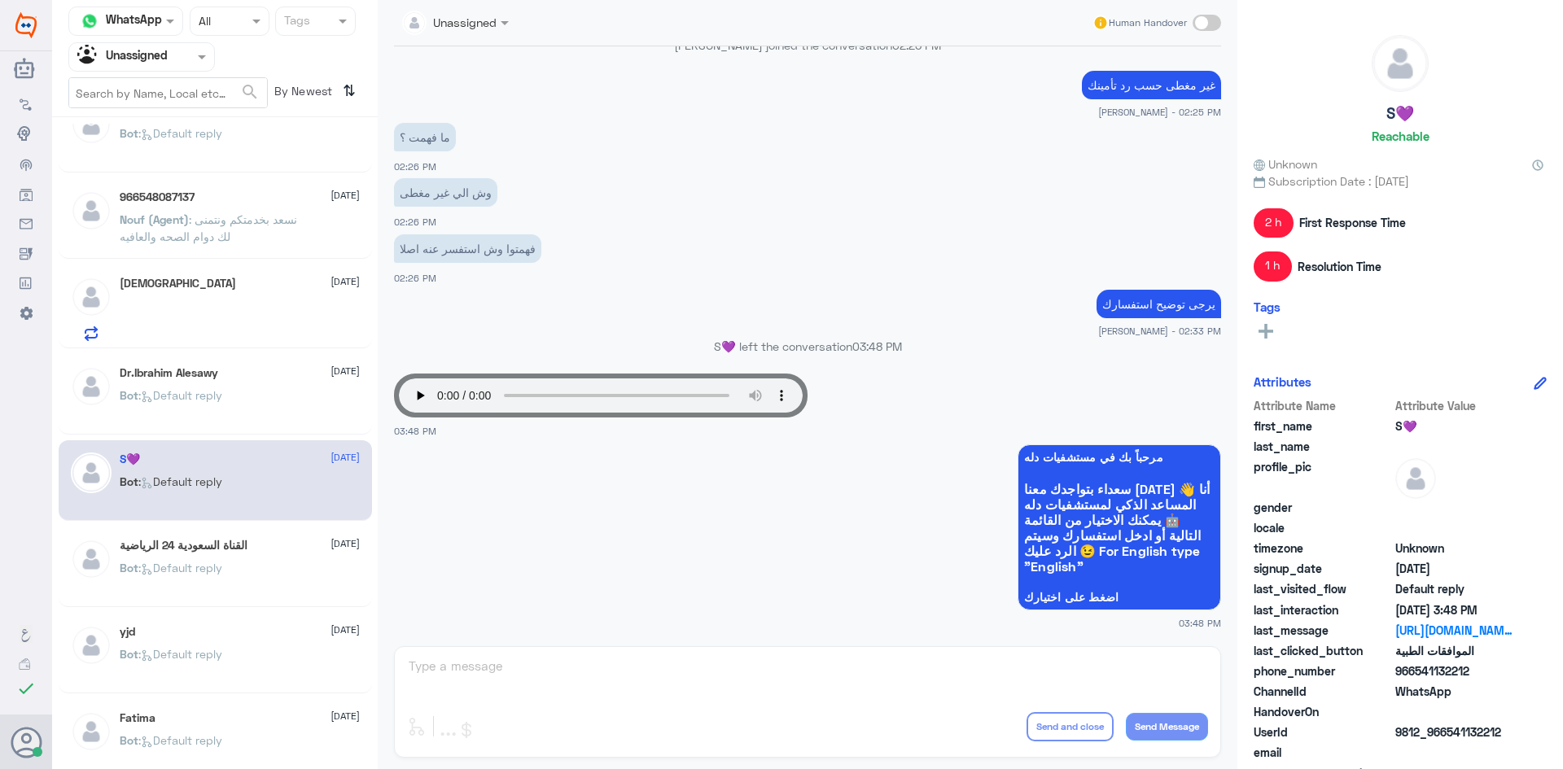
click at [233, 522] on div "sh 10 August Bot : Default reply ابو عبدالله 10 August عبدالكريم (Agent) : اعتذ…" at bounding box center [215, 449] width 326 height 651
click at [236, 544] on h5 "القناة السعودية 24 الرياضية" at bounding box center [184, 546] width 128 height 14
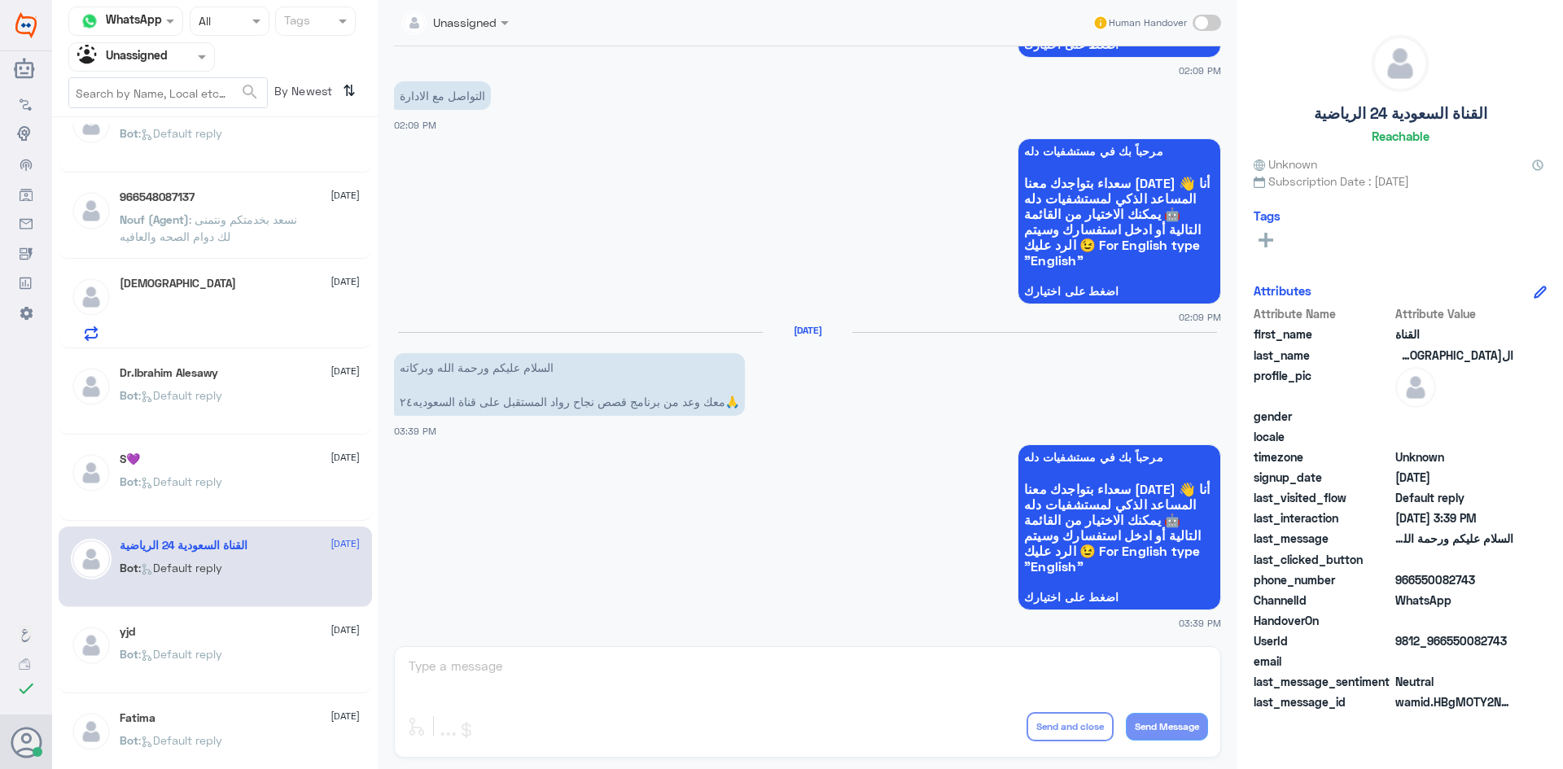
click at [217, 616] on div "yjd 10 August Bot : Default reply" at bounding box center [215, 653] width 313 height 81
click at [221, 629] on div "yjd 10 August" at bounding box center [240, 632] width 240 height 14
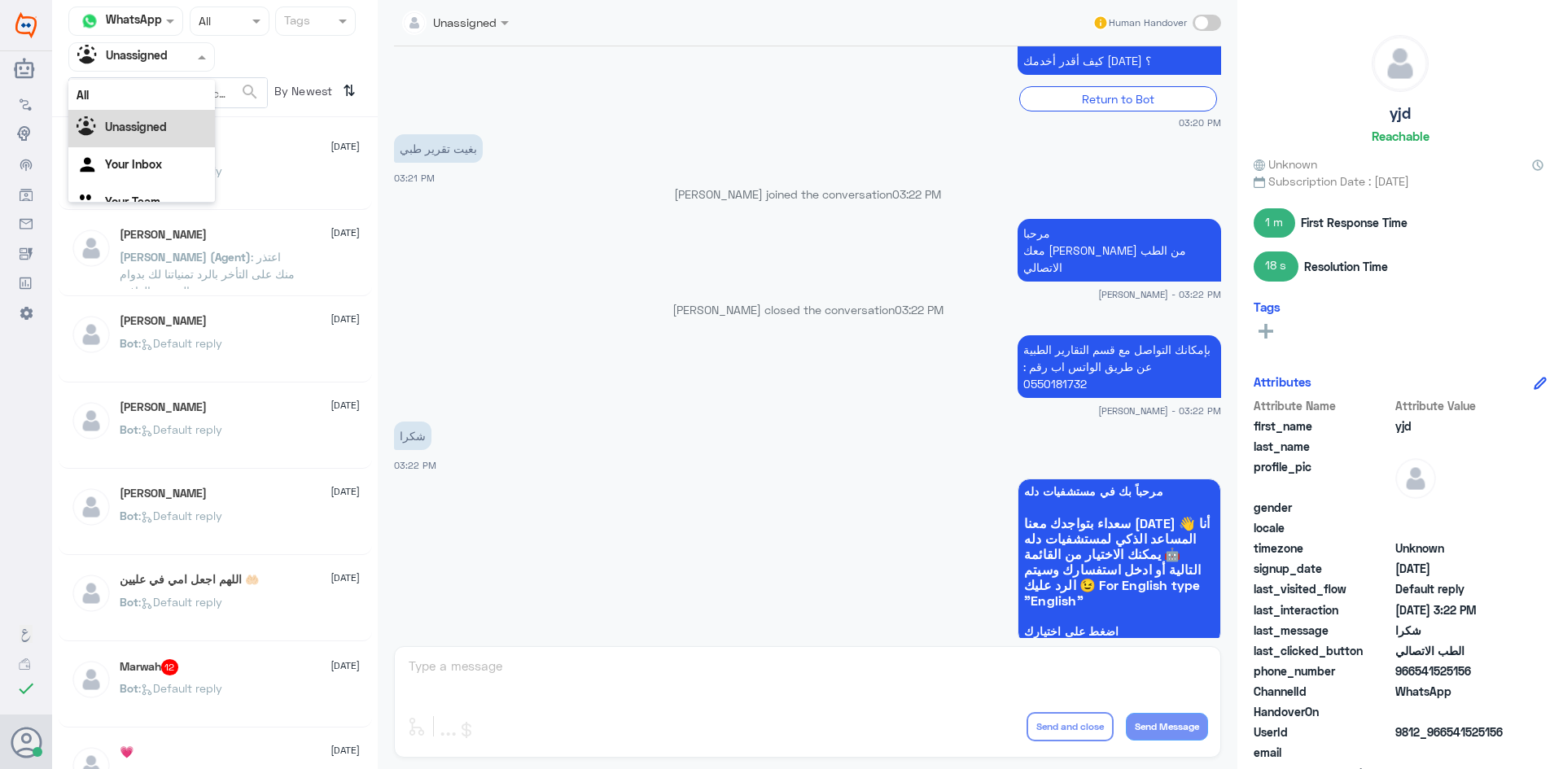
click at [172, 65] on div at bounding box center [141, 56] width 145 height 19
click at [171, 90] on div "All" at bounding box center [141, 95] width 147 height 30
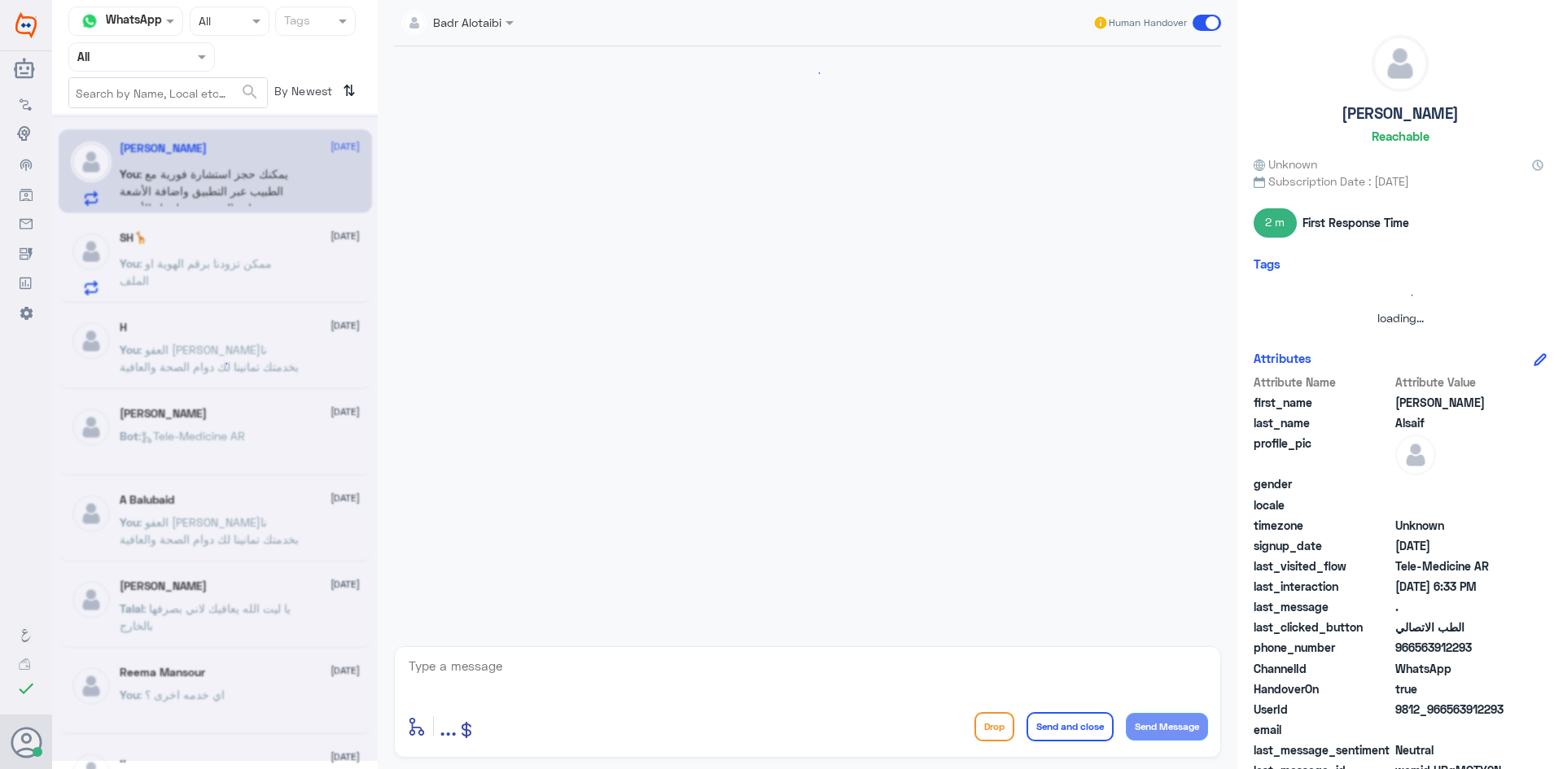
scroll to position [1011, 0]
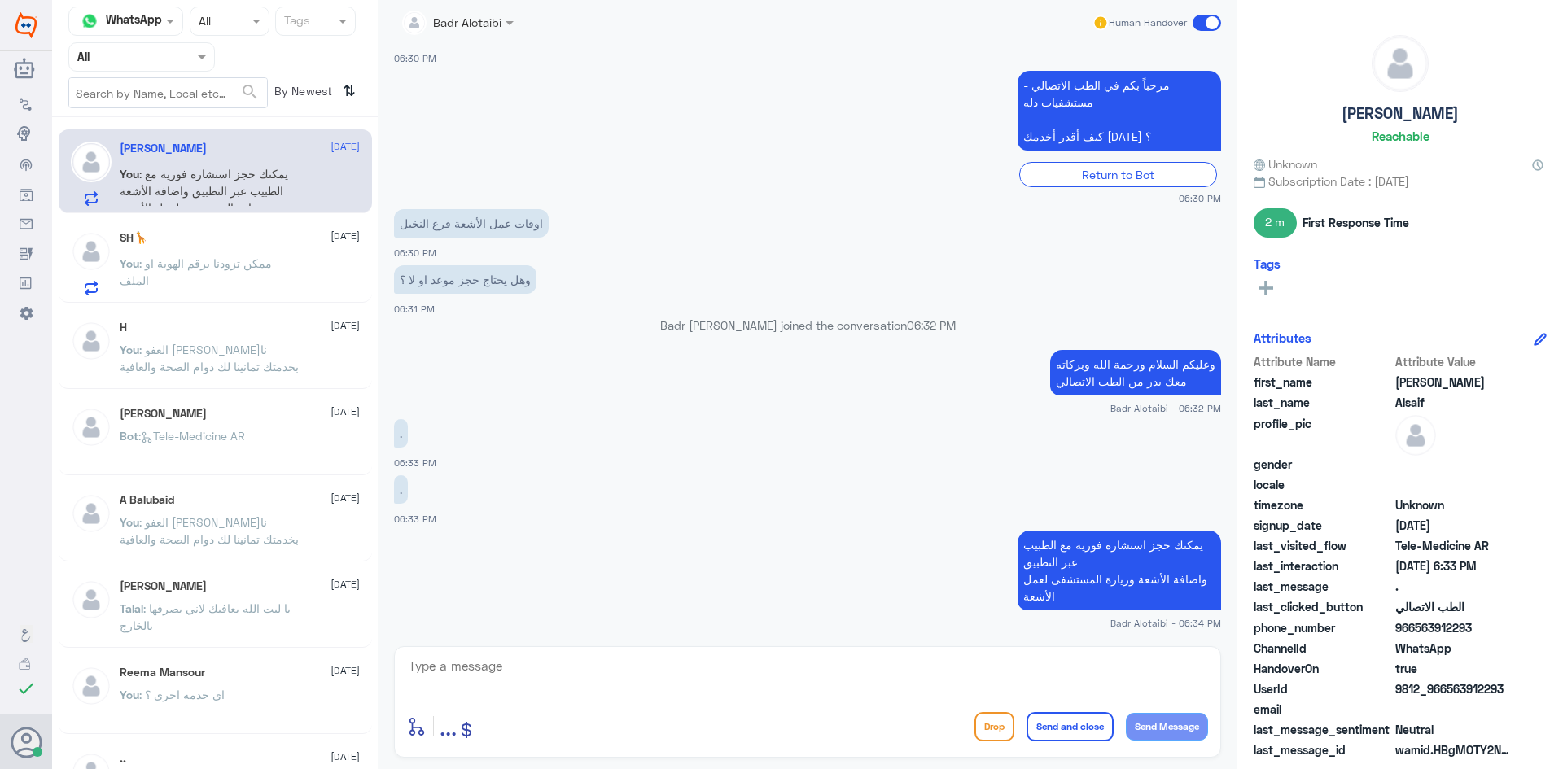
click at [240, 241] on div "SH🦒 10 August" at bounding box center [240, 238] width 240 height 14
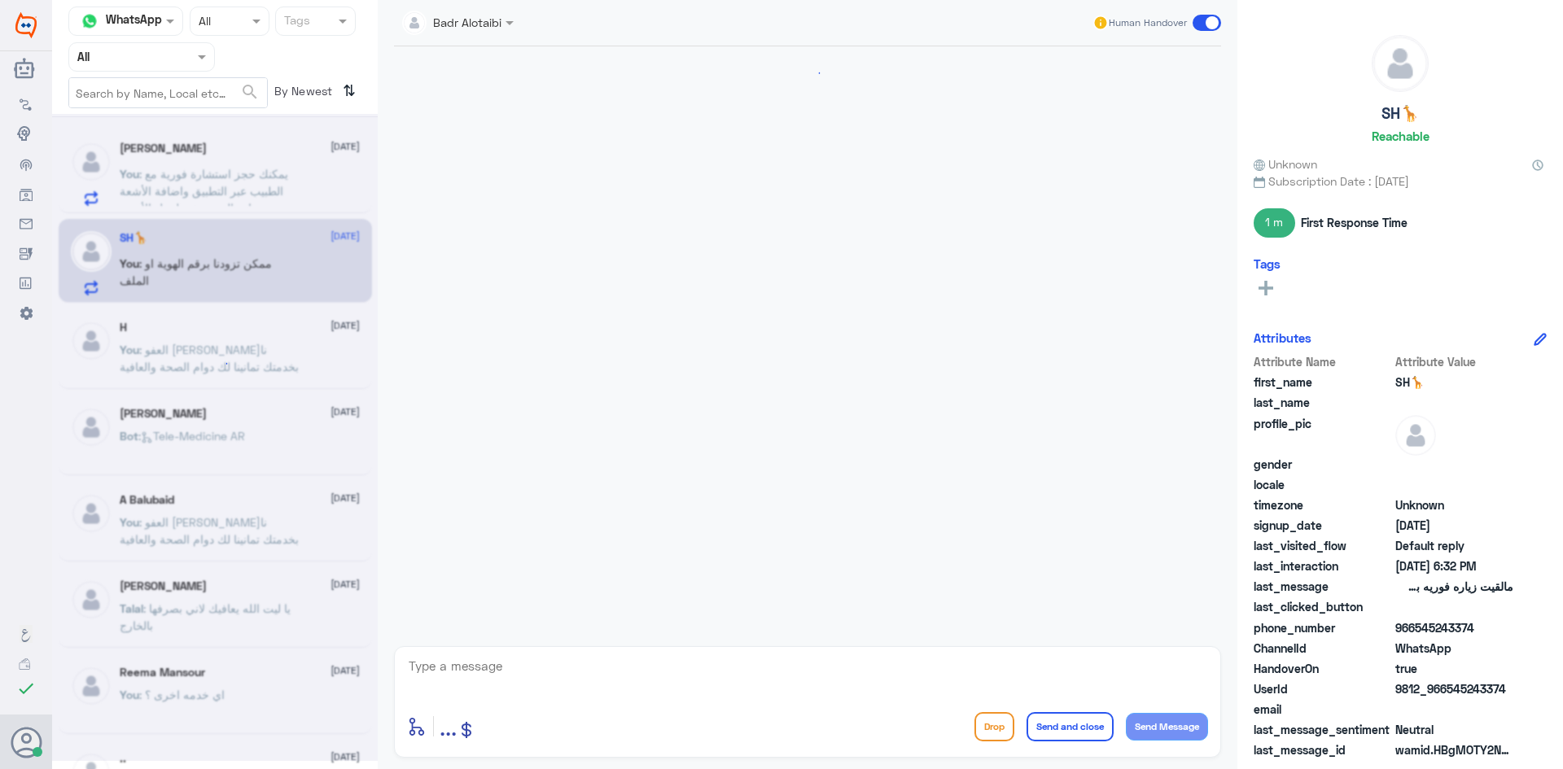
scroll to position [49, 0]
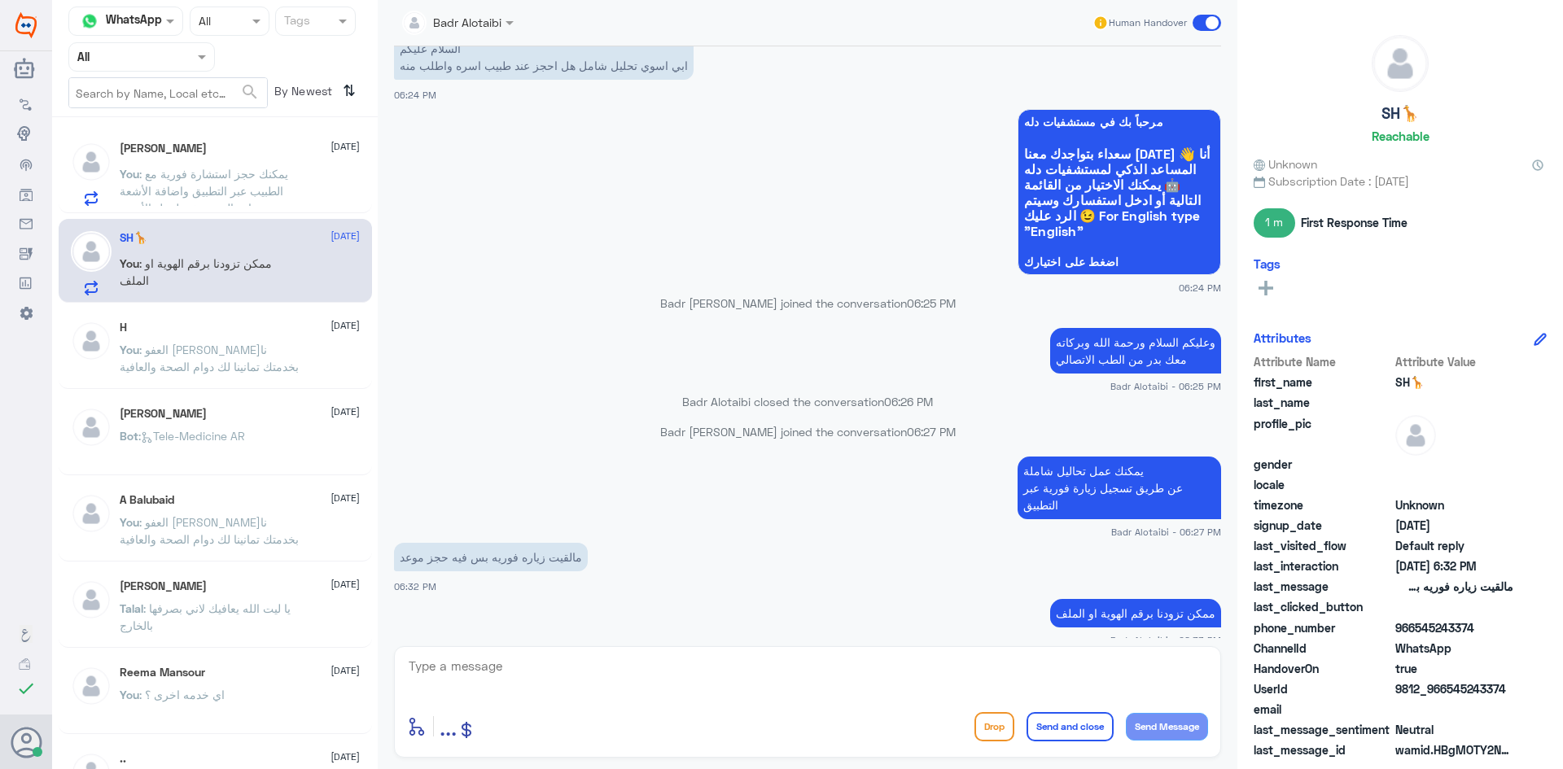
click at [241, 176] on span ": يمكنك حجز استشارة فورية مع الطبيب عبر التطبيق واضافة الأشعة وزيارة المستشفى ل…" at bounding box center [204, 191] width 168 height 48
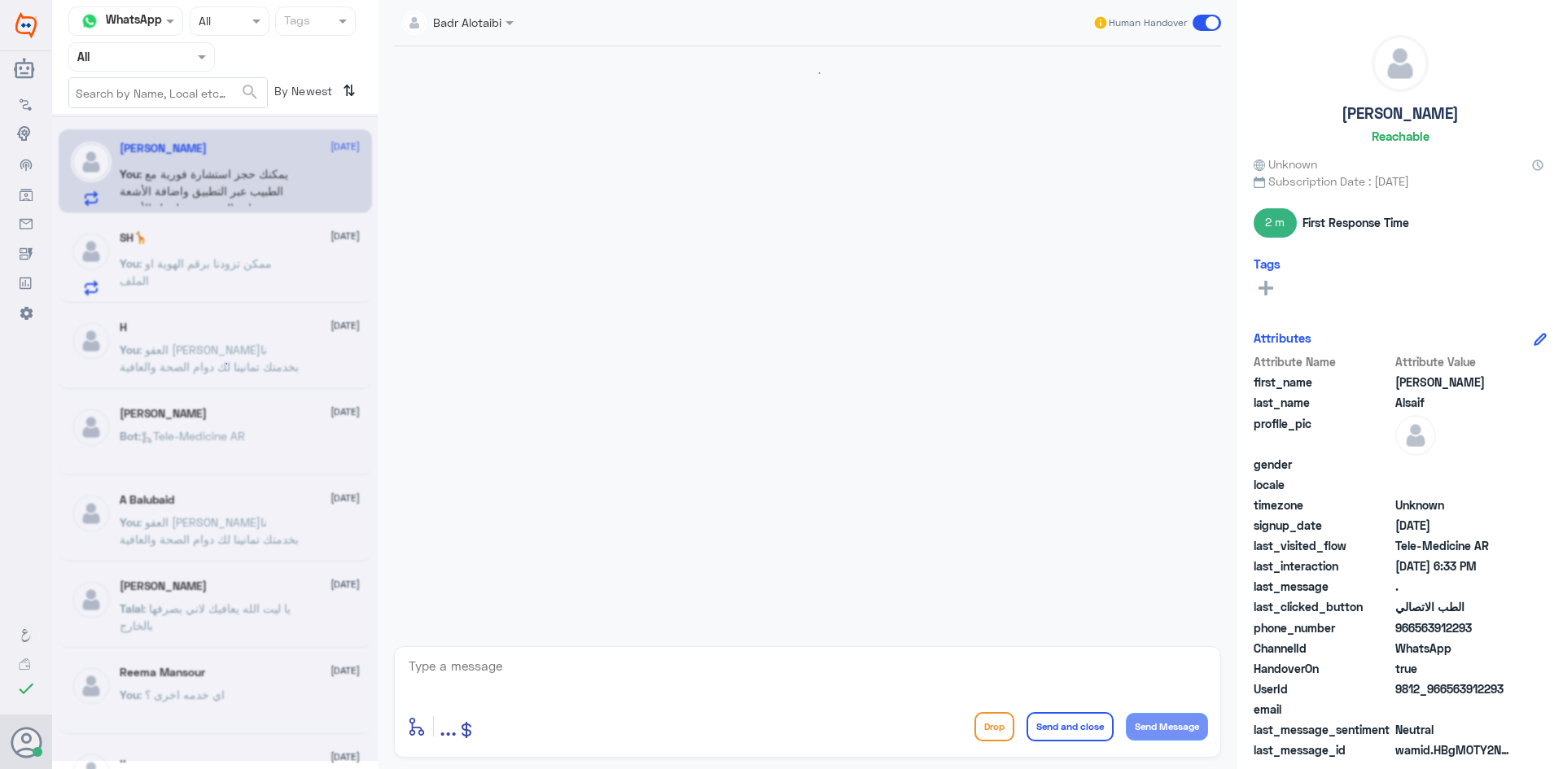
scroll to position [1011, 0]
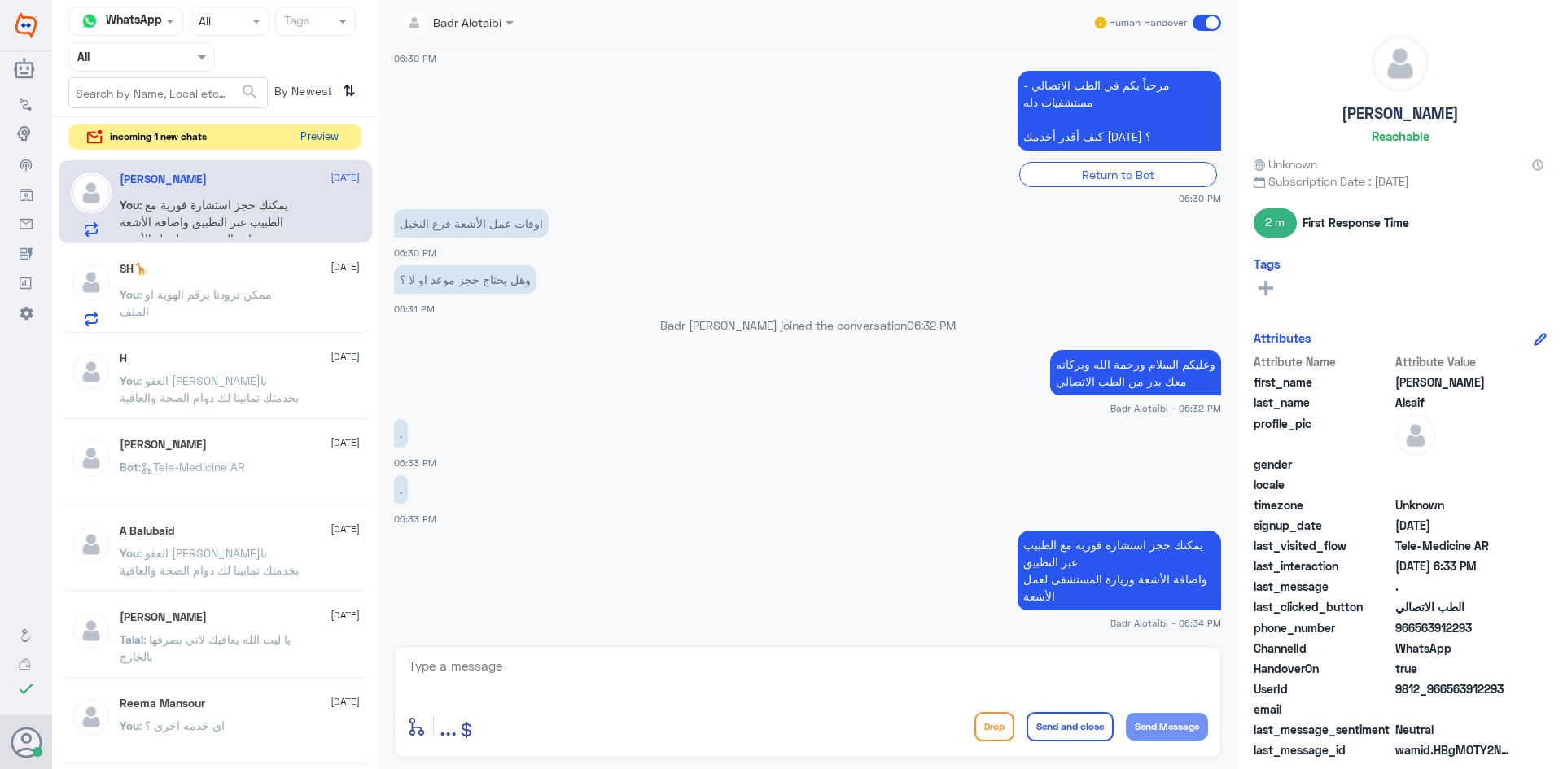
click at [302, 133] on button "Preview" at bounding box center [319, 137] width 50 height 25
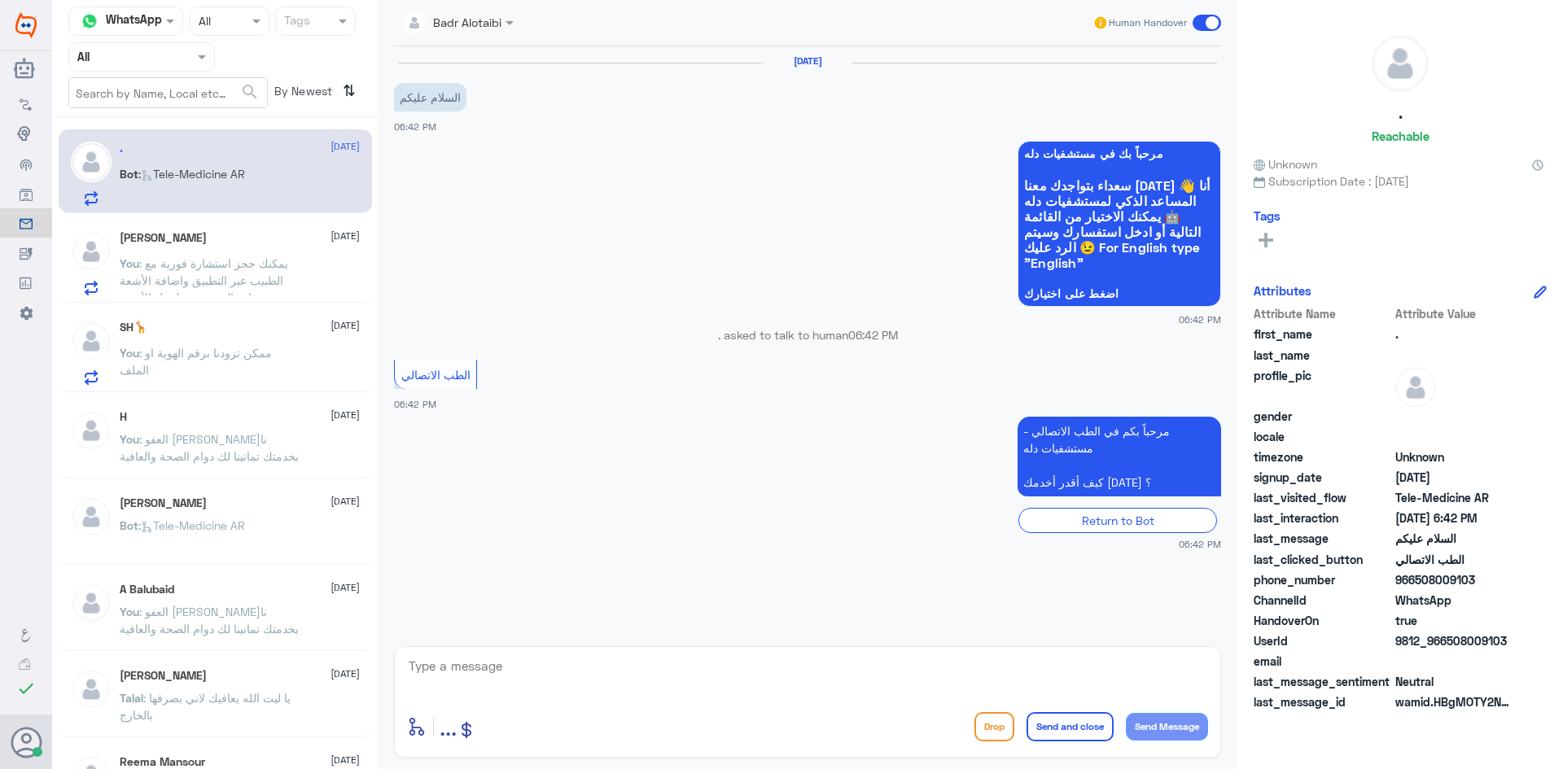
click at [794, 680] on textarea at bounding box center [807, 675] width 801 height 40
type textarea "وعليكم السلام ورحمة الله وبركاته معك بدر من الطب الاتصالي كيف اقدر اساعدك ؟"
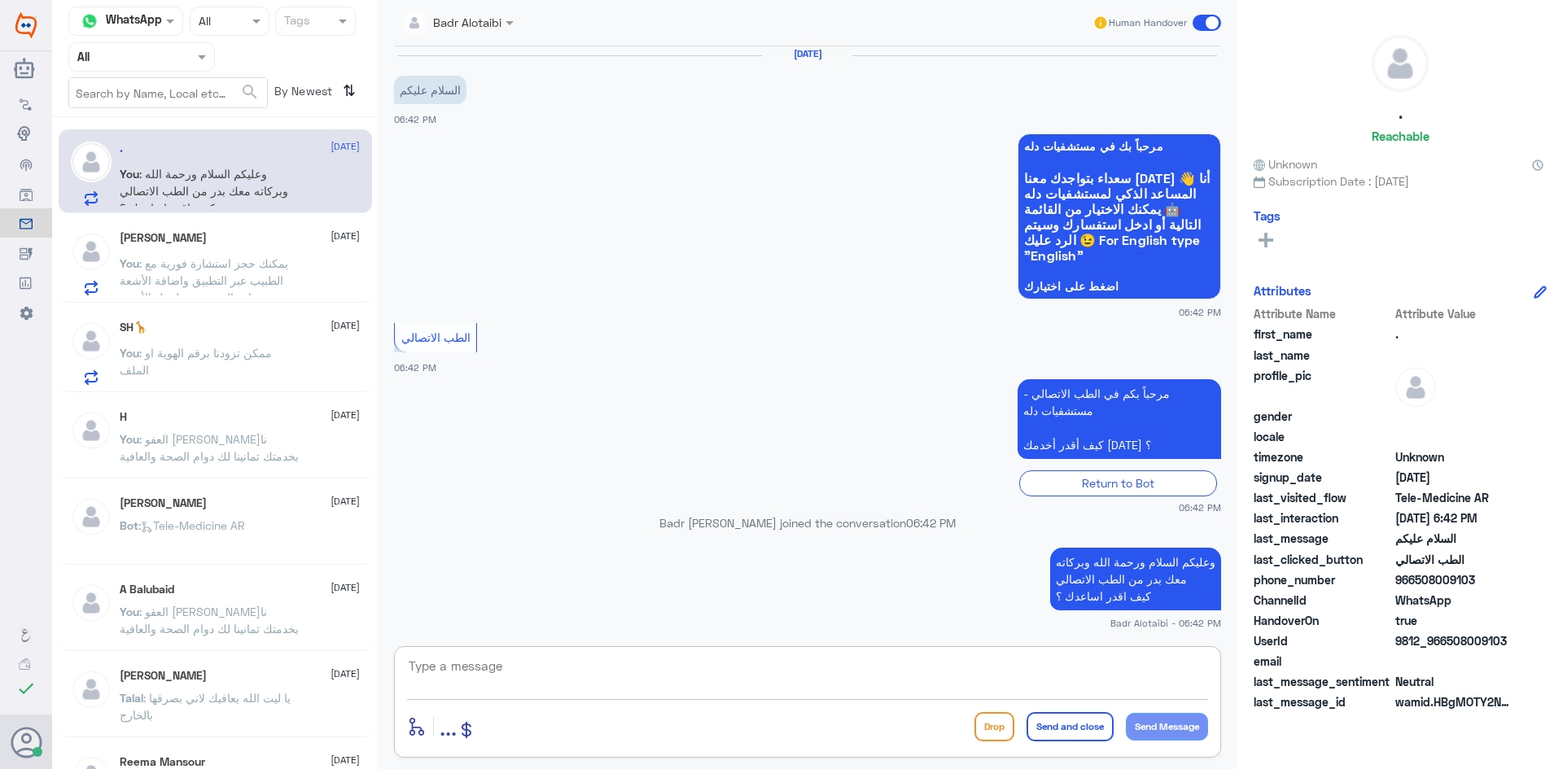
click at [1208, 28] on span at bounding box center [1206, 23] width 28 height 16
click at [0, 0] on input "checkbox" at bounding box center [0, 0] width 0 height 0
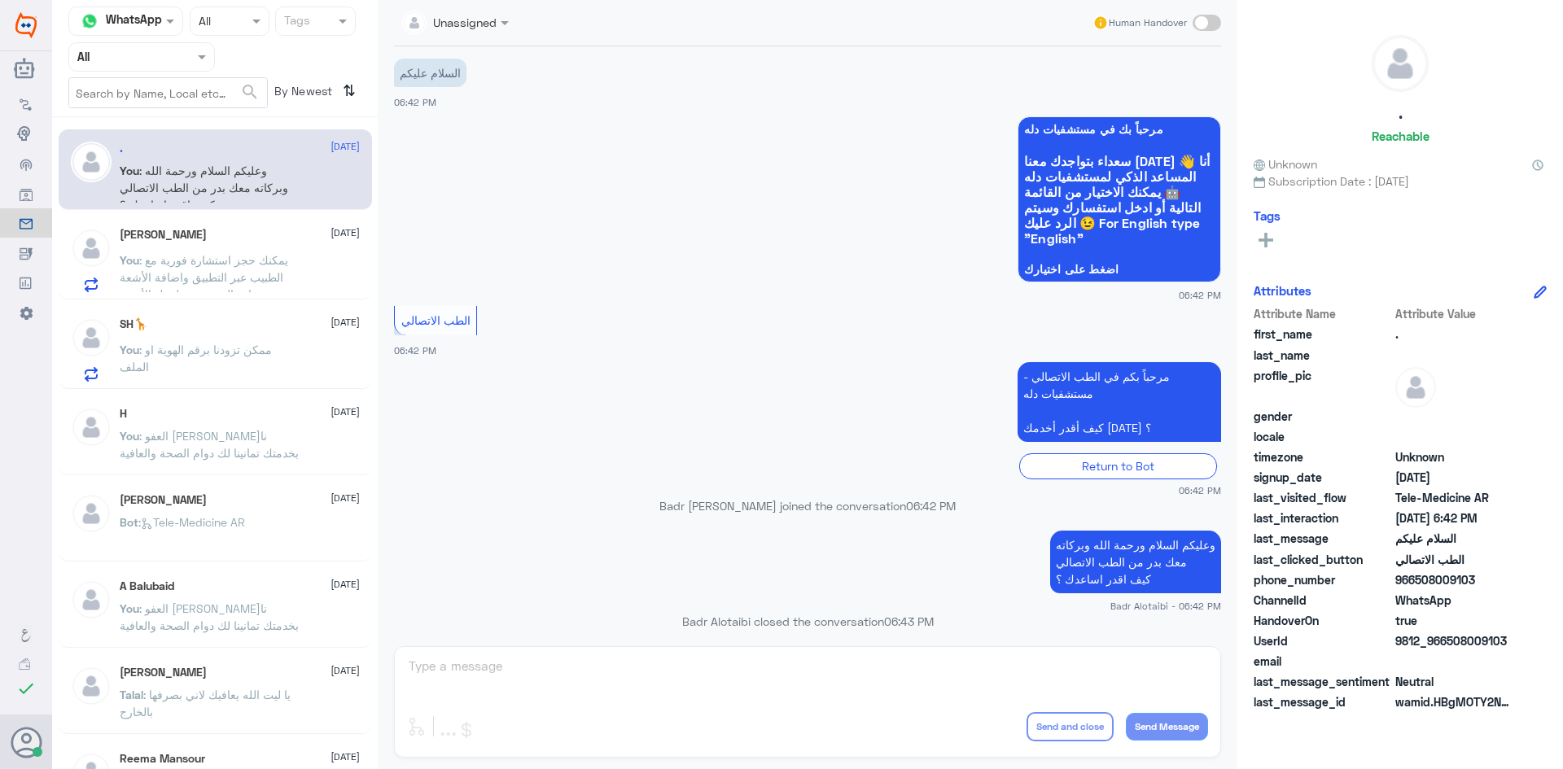
scroll to position [37, 0]
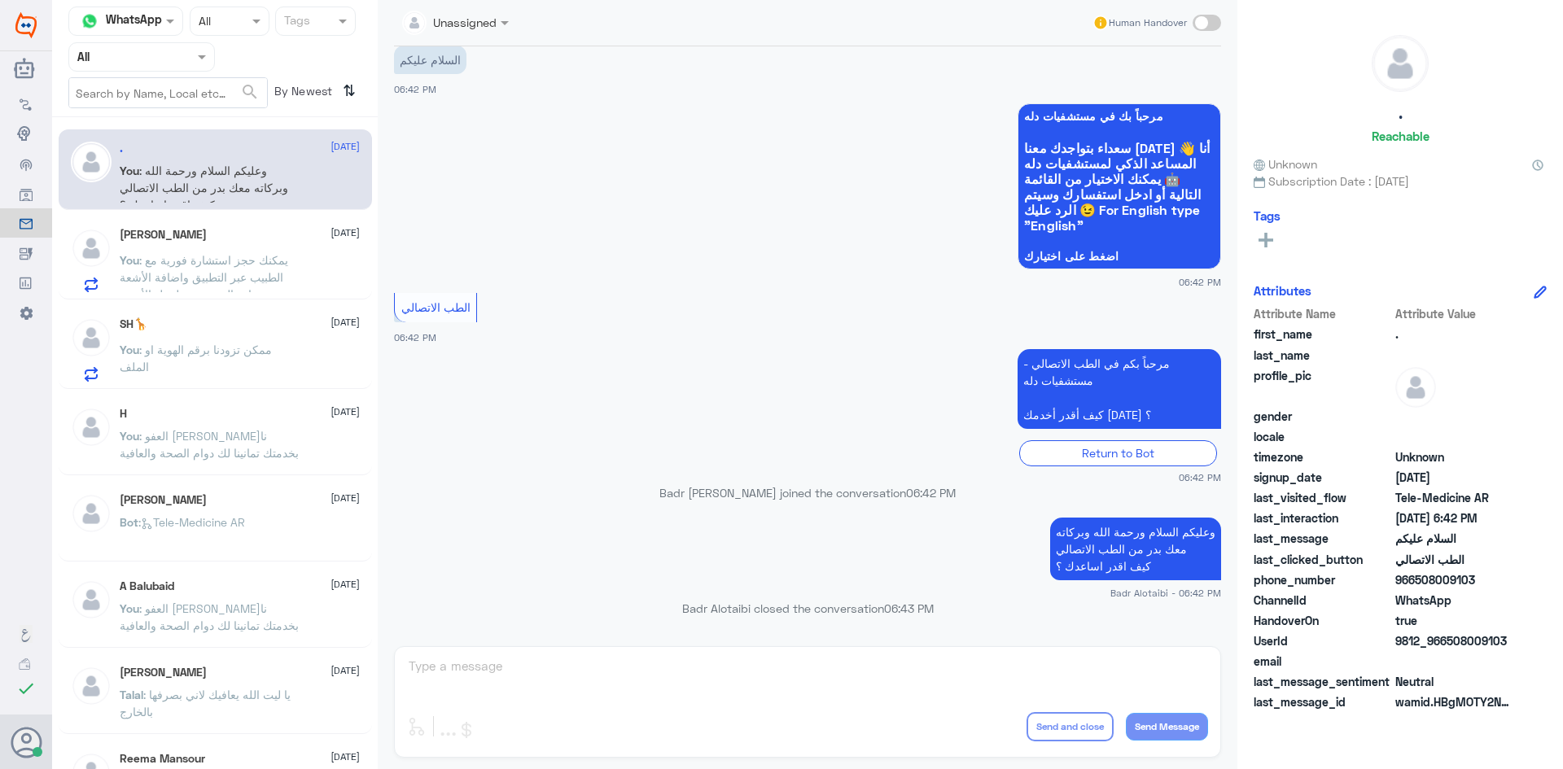
click at [1210, 25] on span at bounding box center [1206, 23] width 28 height 16
click at [0, 0] on input "checkbox" at bounding box center [0, 0] width 0 height 0
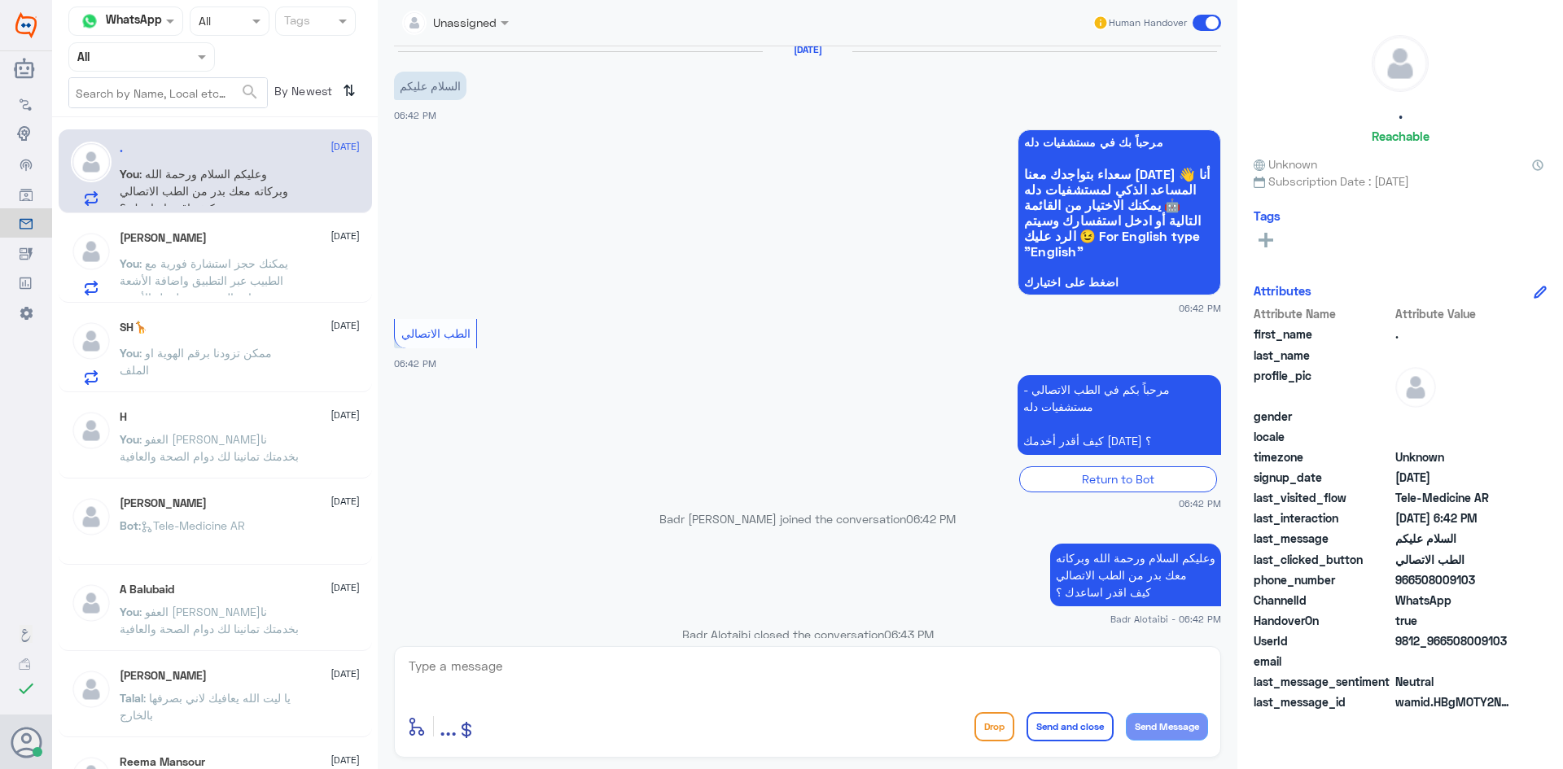
scroll to position [0, 0]
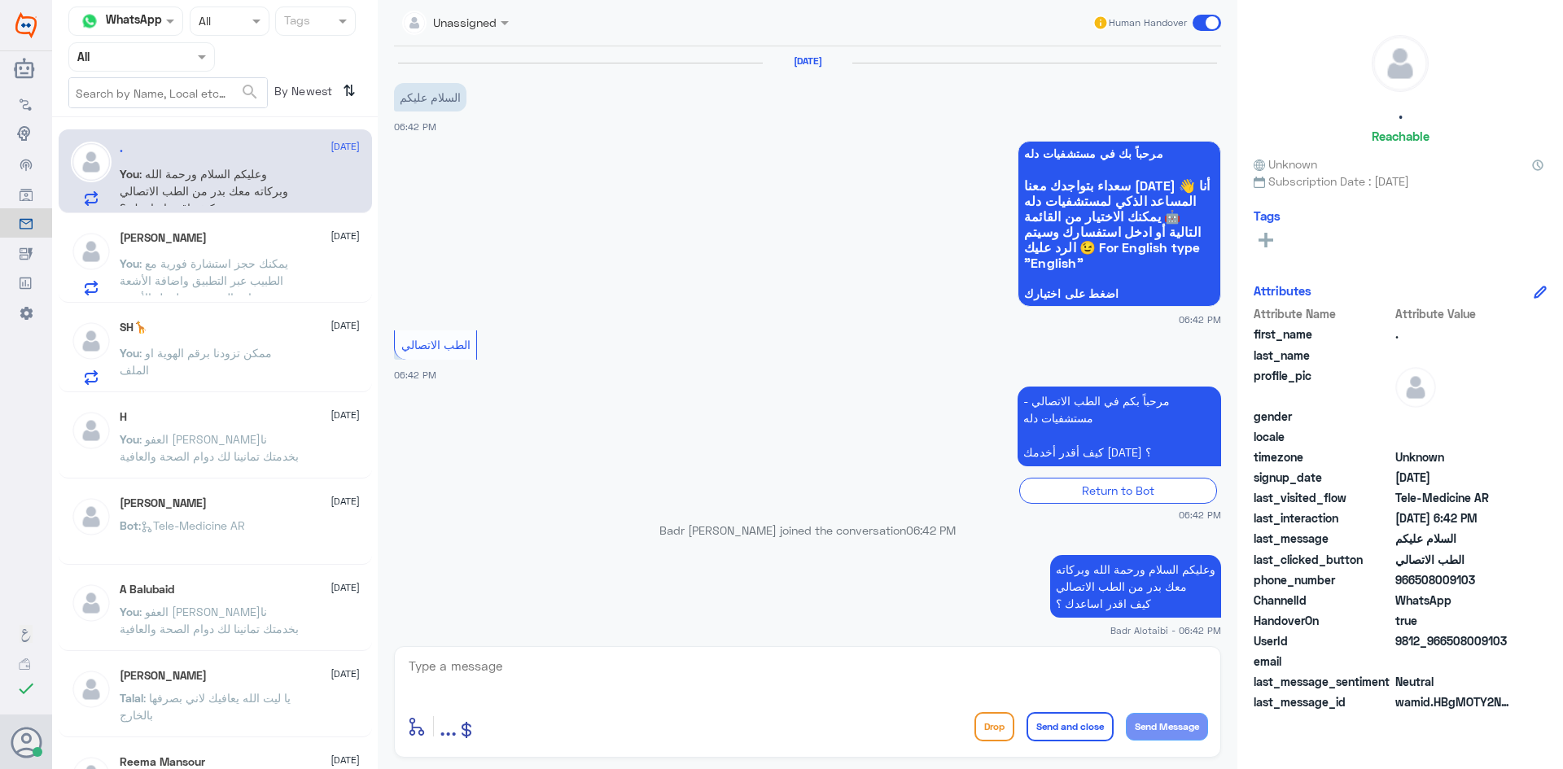
click at [1203, 23] on span at bounding box center [1206, 23] width 28 height 16
click at [0, 0] on input "checkbox" at bounding box center [0, 0] width 0 height 0
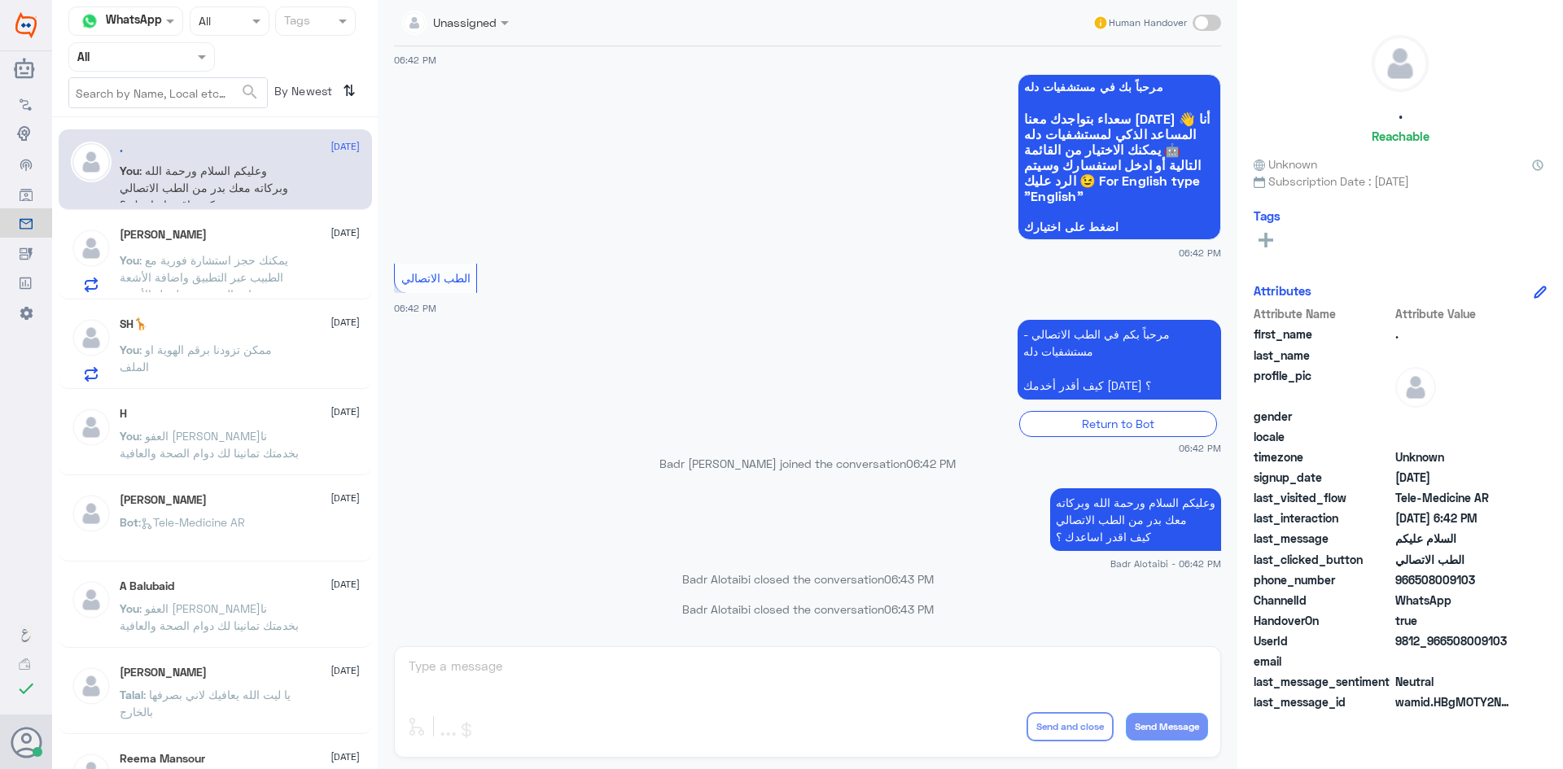
click at [236, 262] on span ": يمكنك حجز استشارة فورية مع الطبيب عبر التطبيق واضافة الأشعة وزيارة المستشفى ل…" at bounding box center [204, 277] width 168 height 48
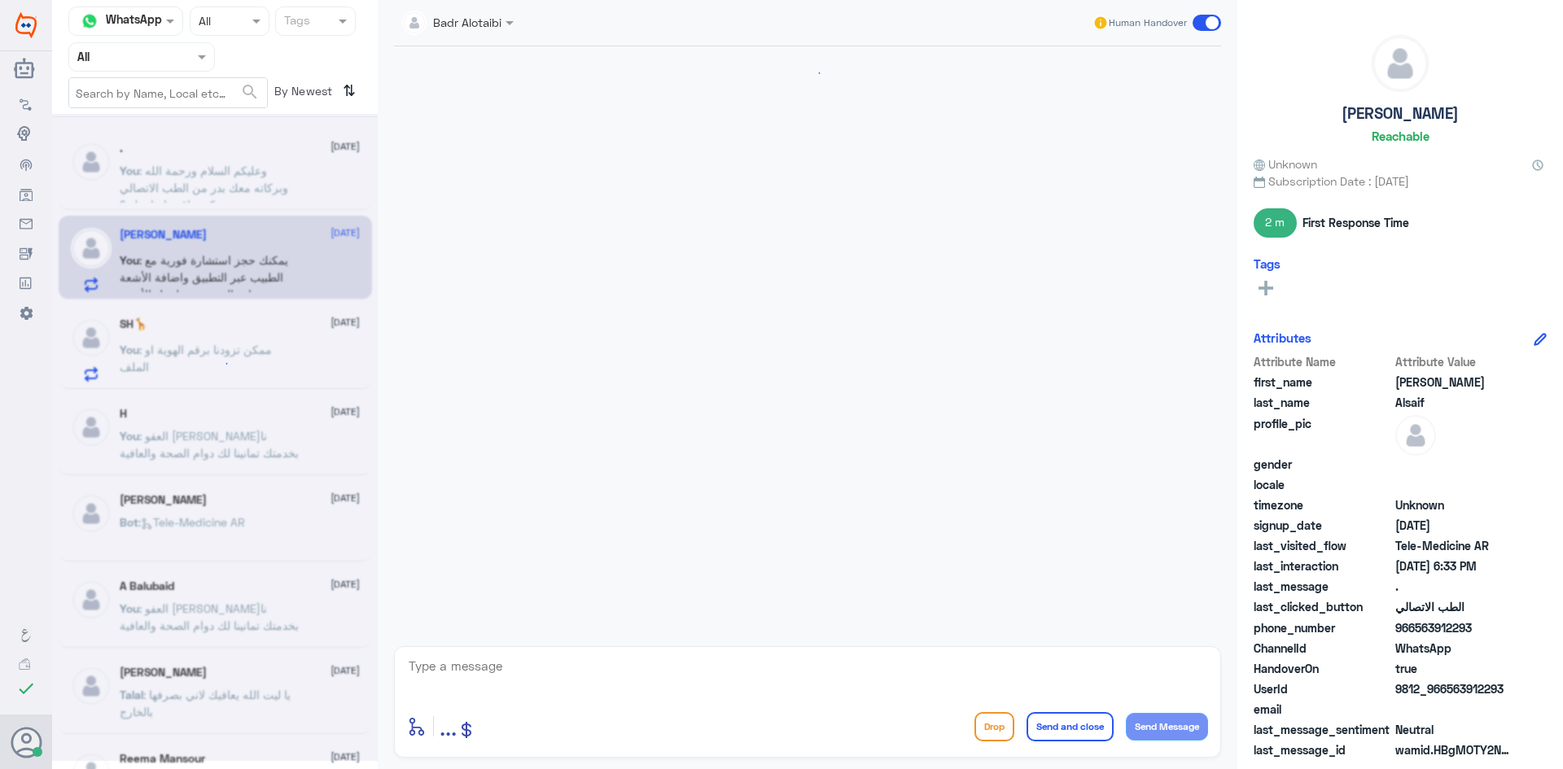
scroll to position [1011, 0]
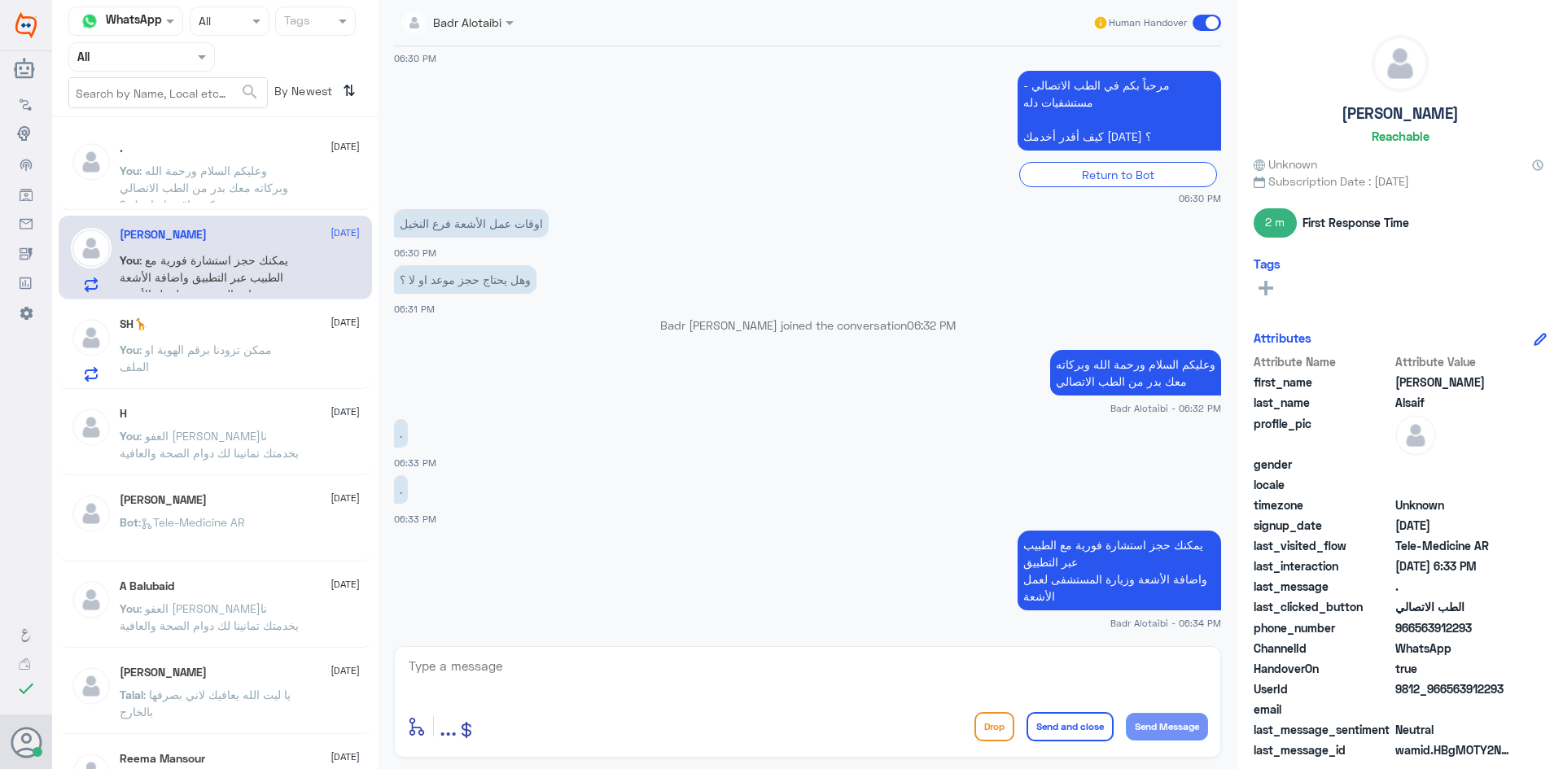
click at [230, 148] on div ". 10 August" at bounding box center [240, 149] width 240 height 14
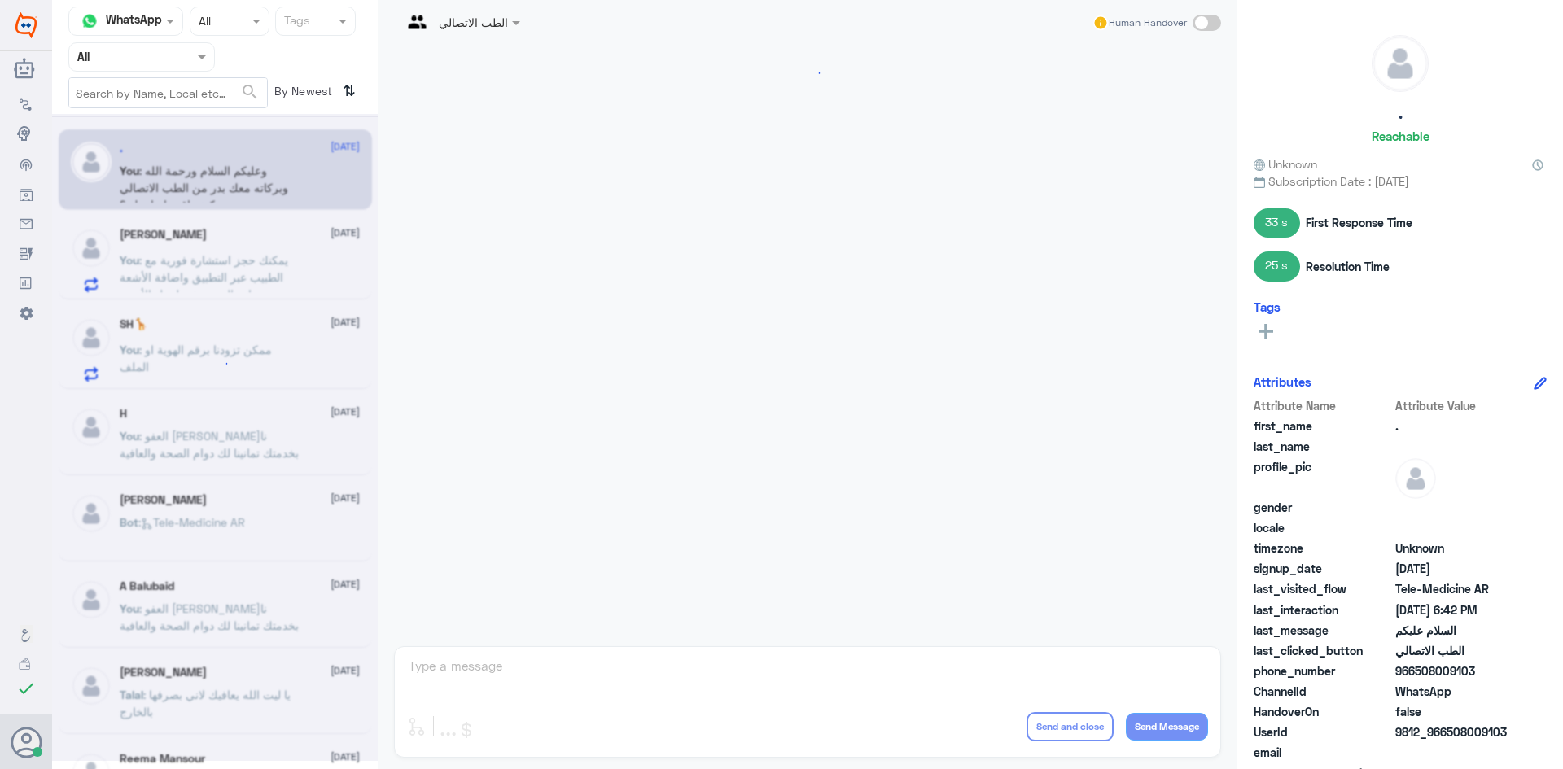
scroll to position [96, 0]
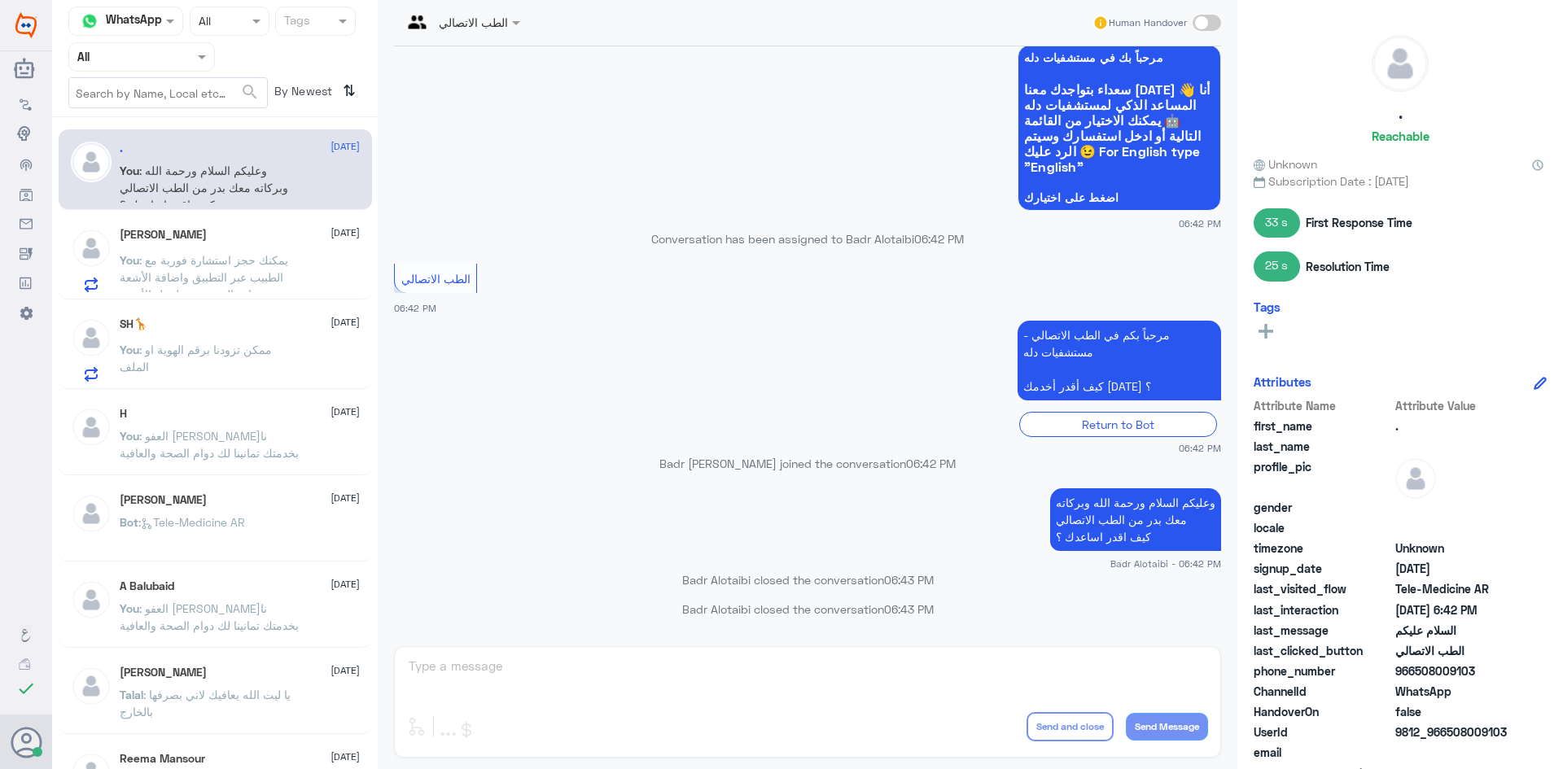
click at [174, 240] on h5 "[PERSON_NAME]" at bounding box center [163, 235] width 87 height 14
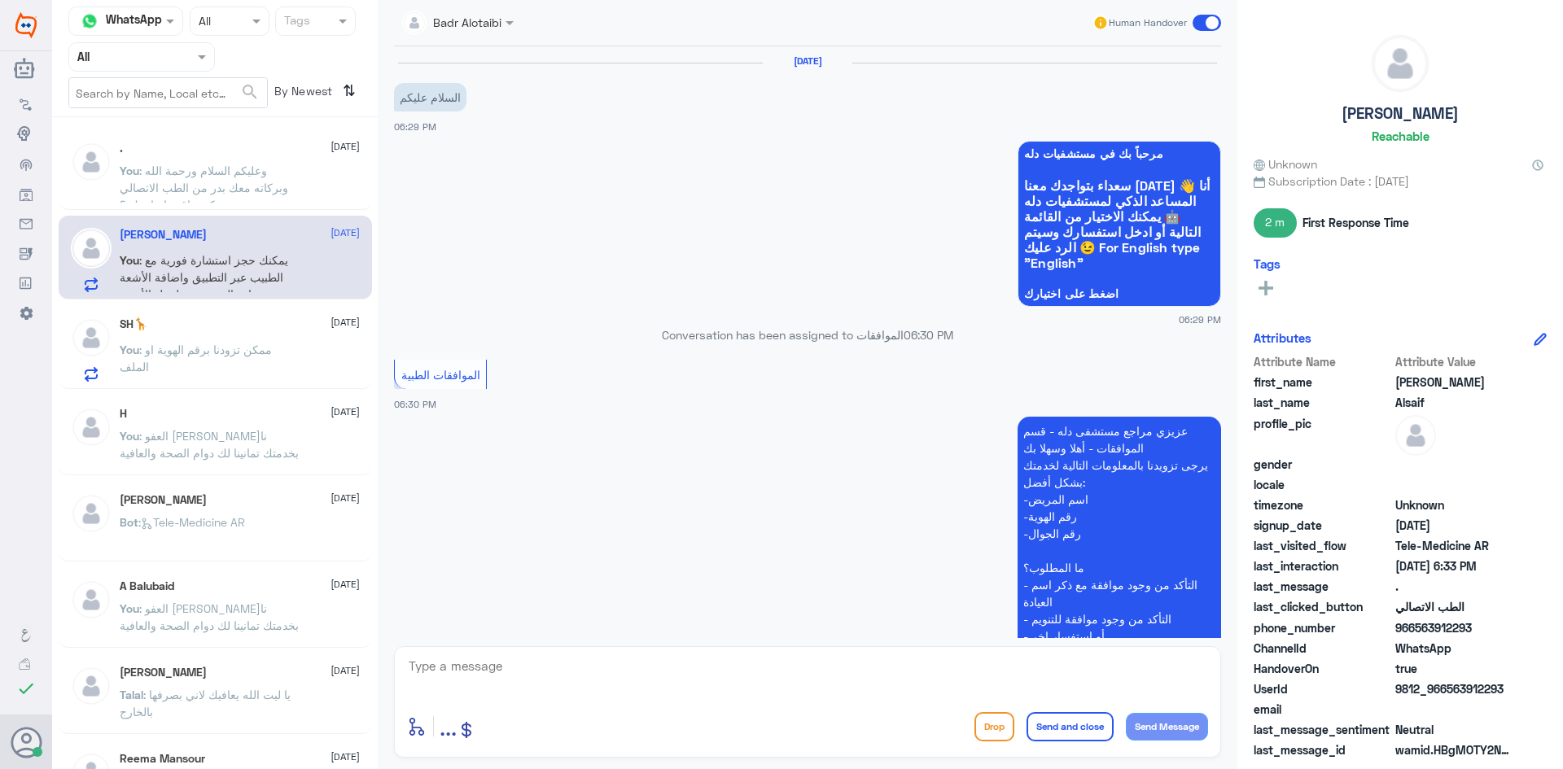
scroll to position [1011, 0]
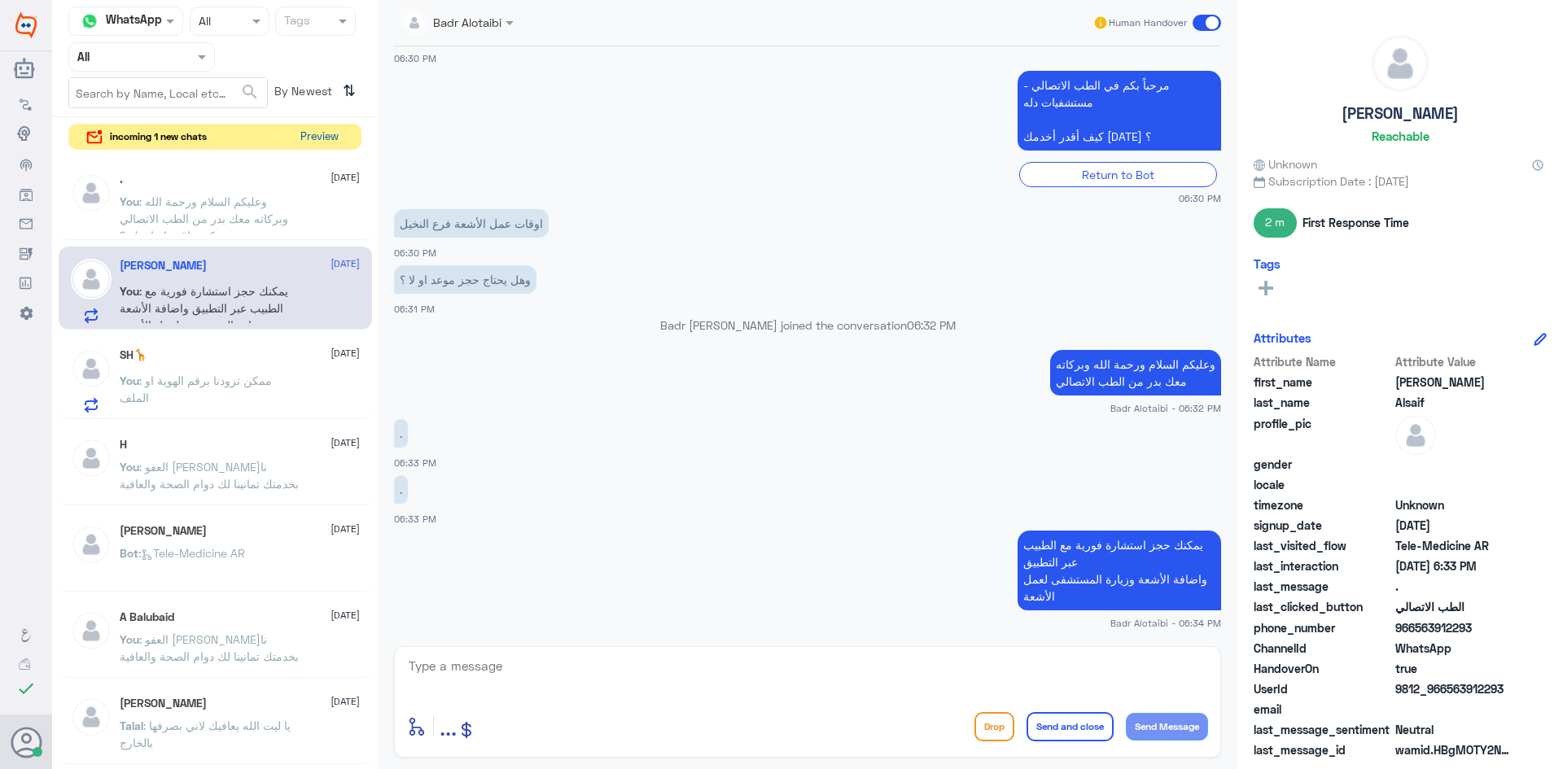
click at [317, 143] on button "Preview" at bounding box center [319, 137] width 50 height 25
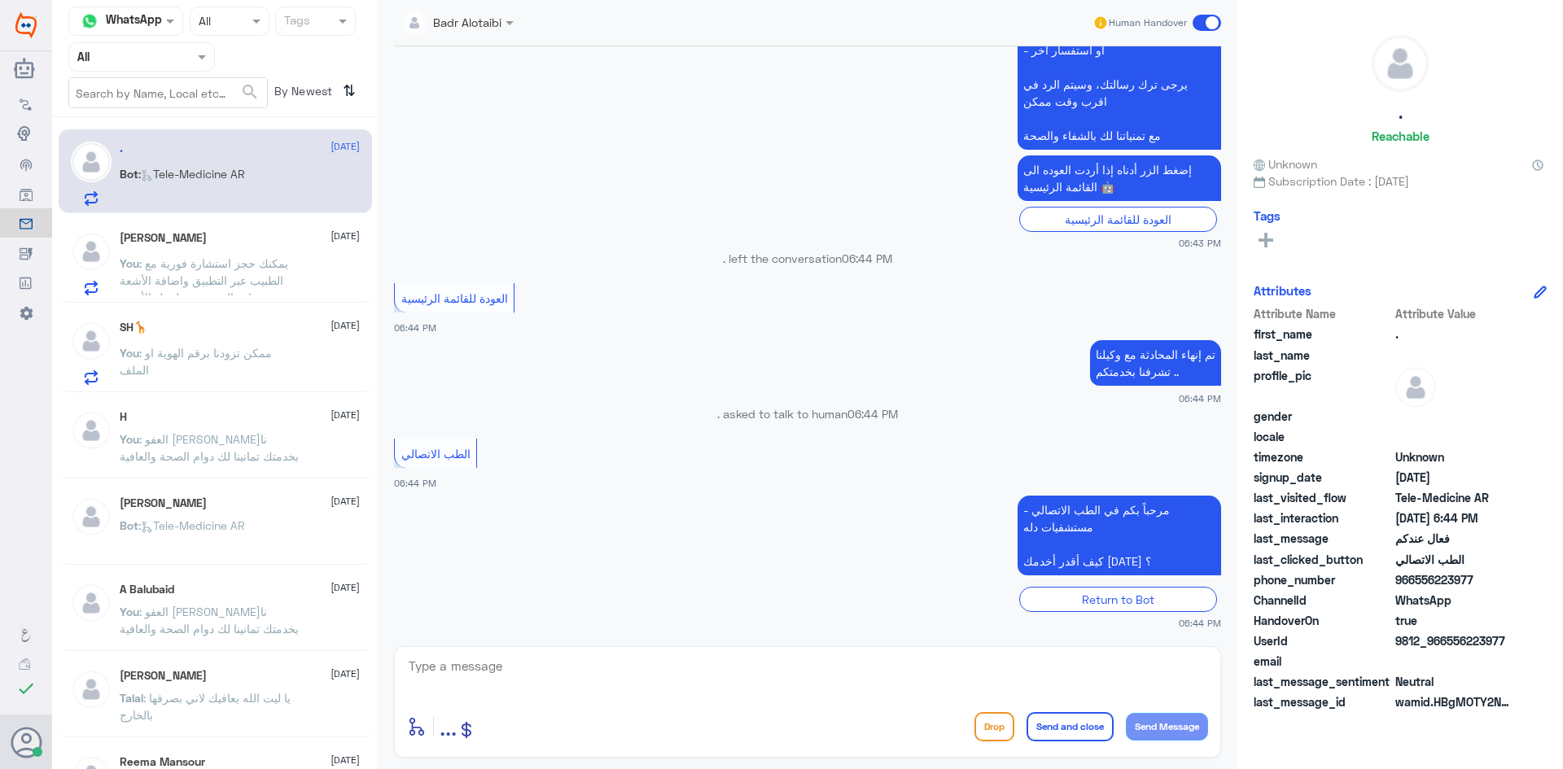
scroll to position [1136, 0]
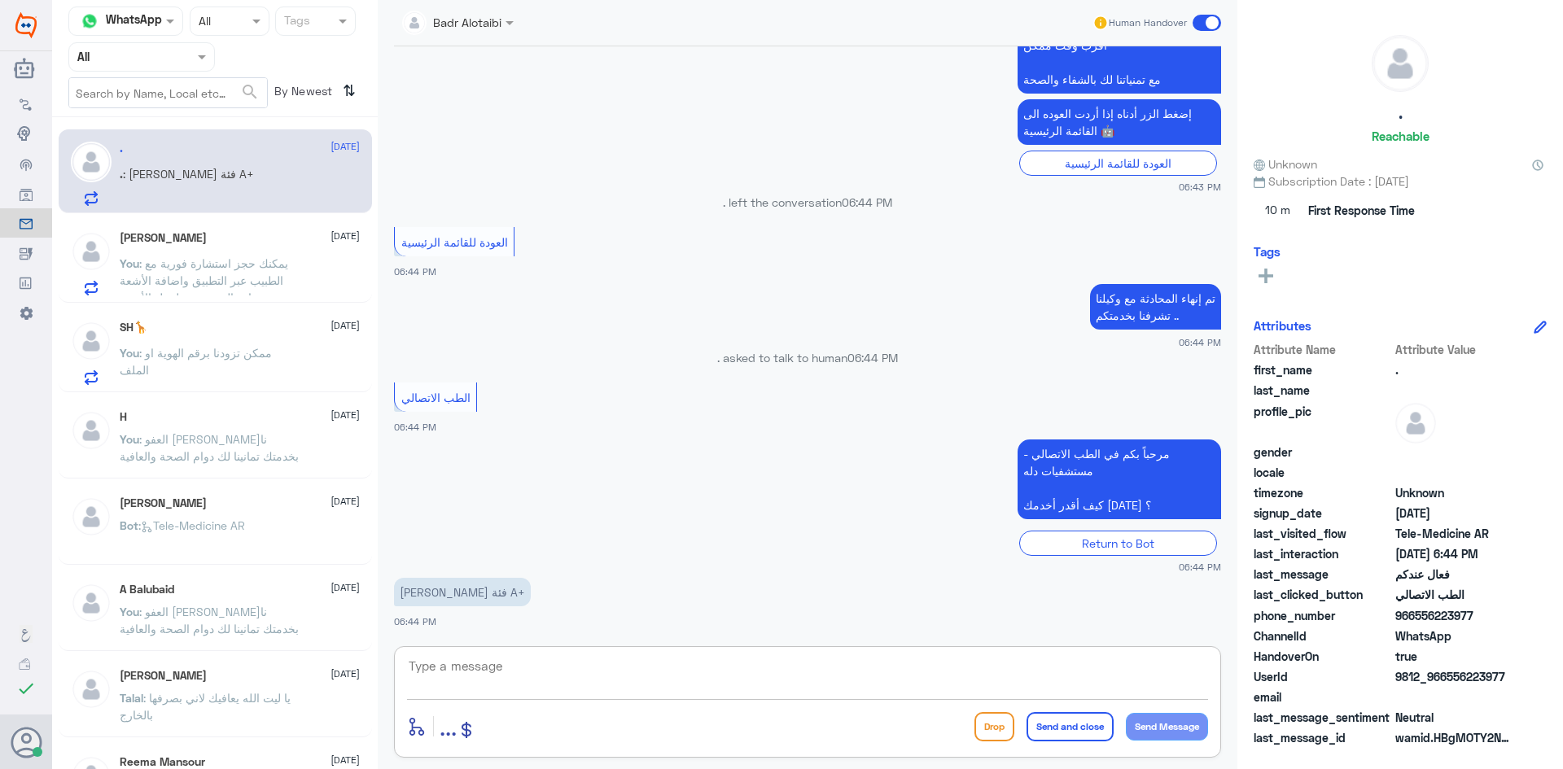
click at [785, 671] on textarea at bounding box center [807, 675] width 801 height 40
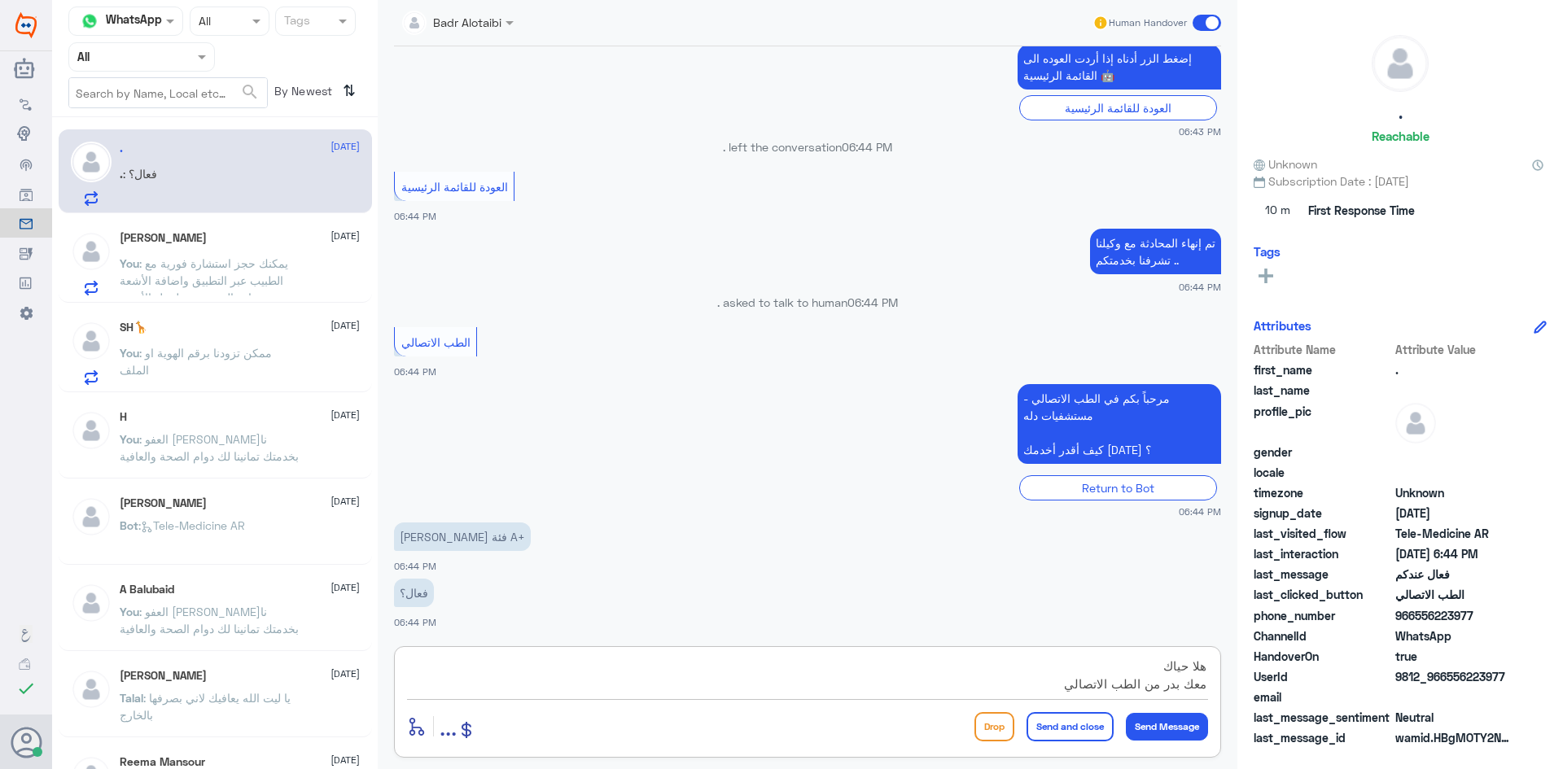
type textarea "هلا حياك معك بدر من الطب الاتصالي"
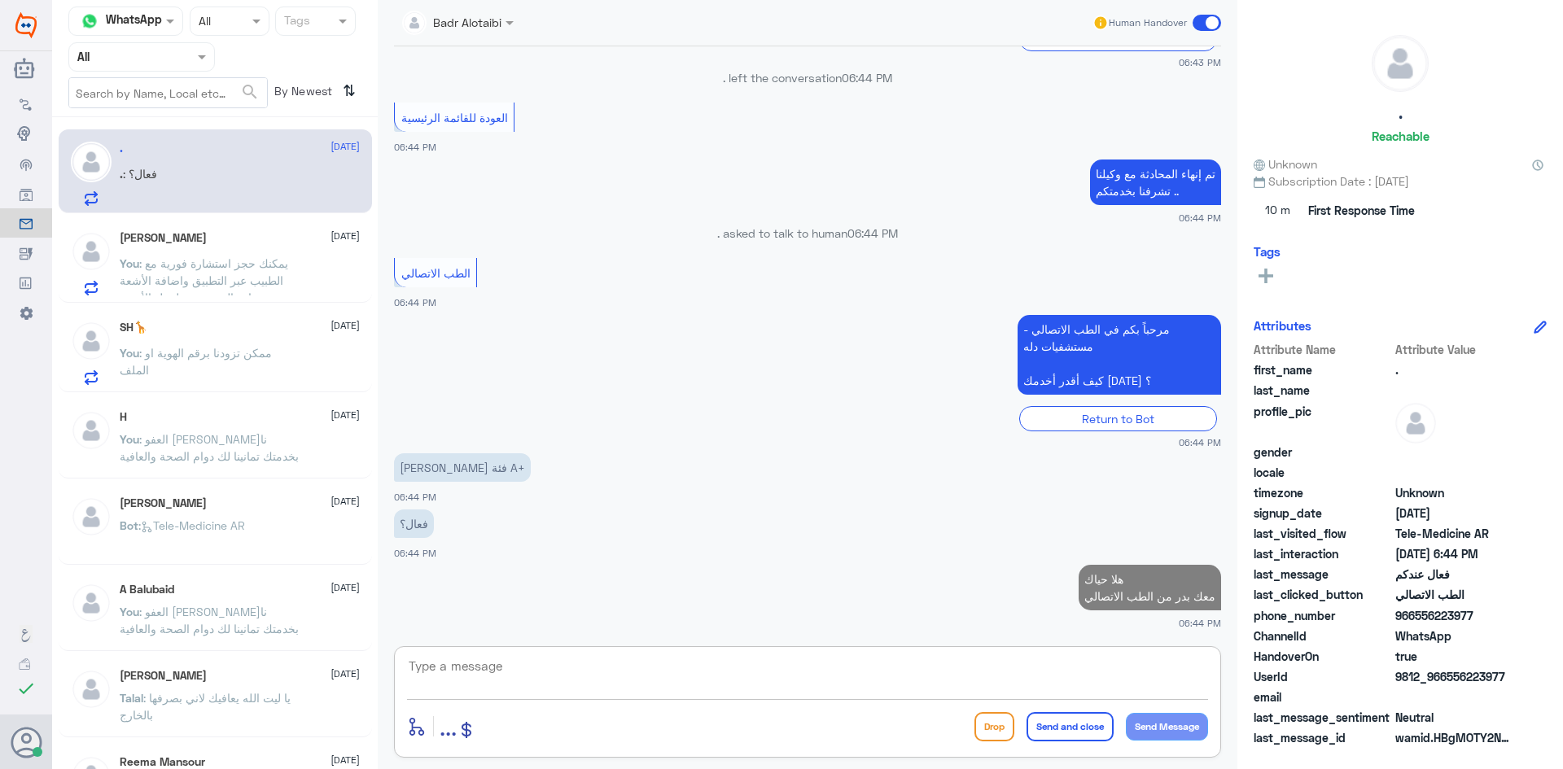
click at [781, 671] on textarea at bounding box center [807, 675] width 801 height 40
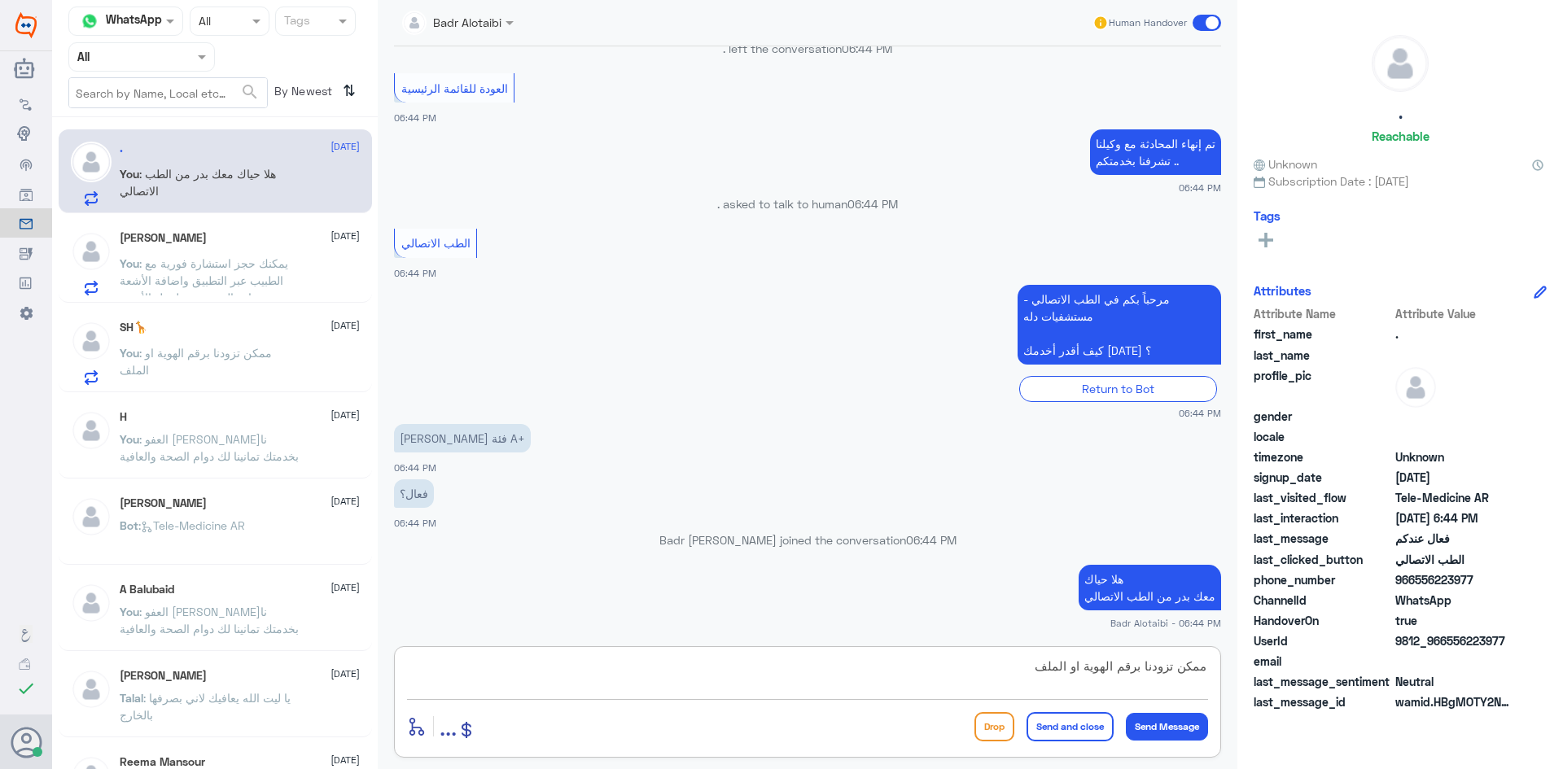
type textarea "ممكن تزودنا برقم الهوية او الملف"
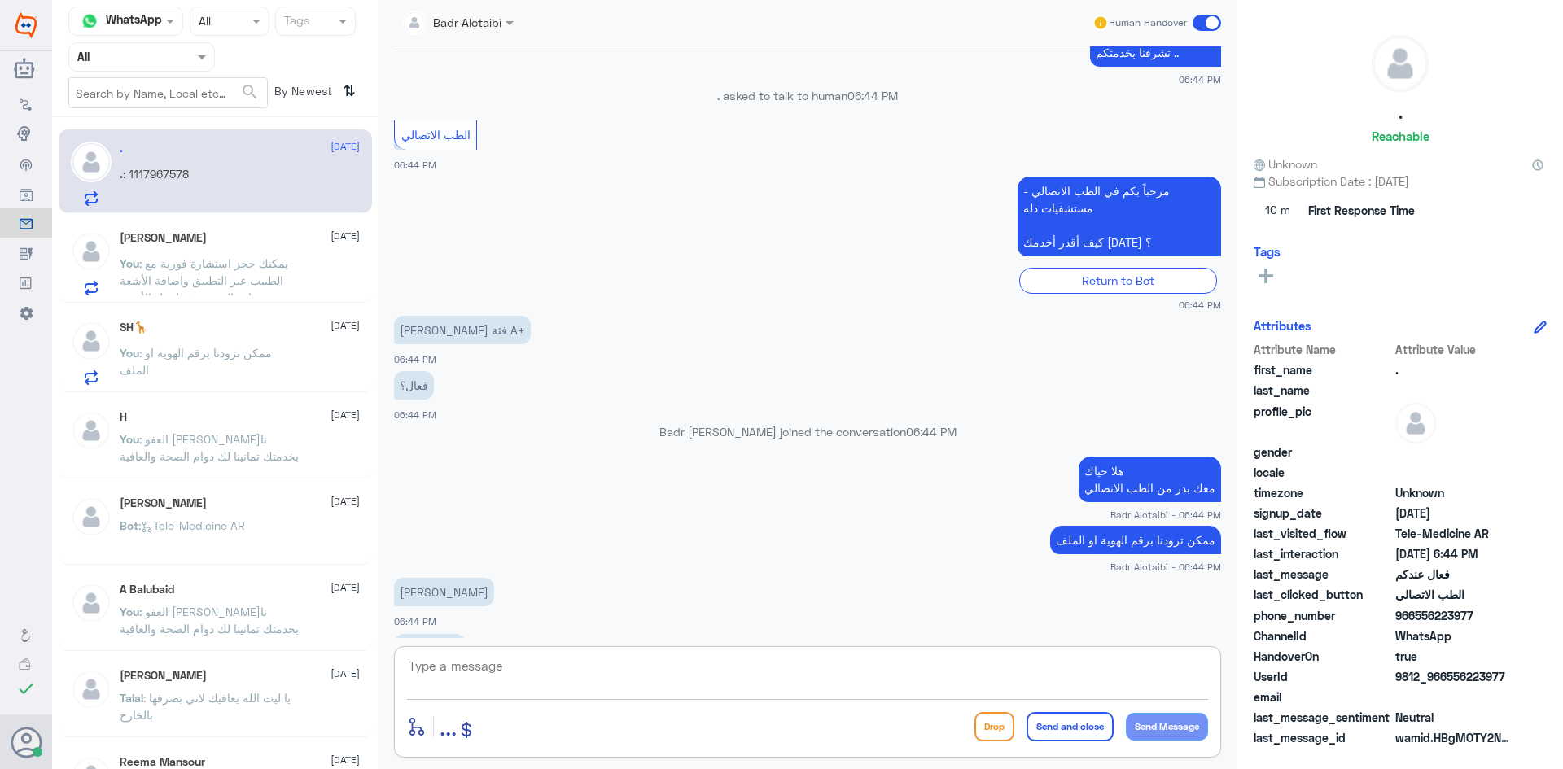
scroll to position [1424, 0]
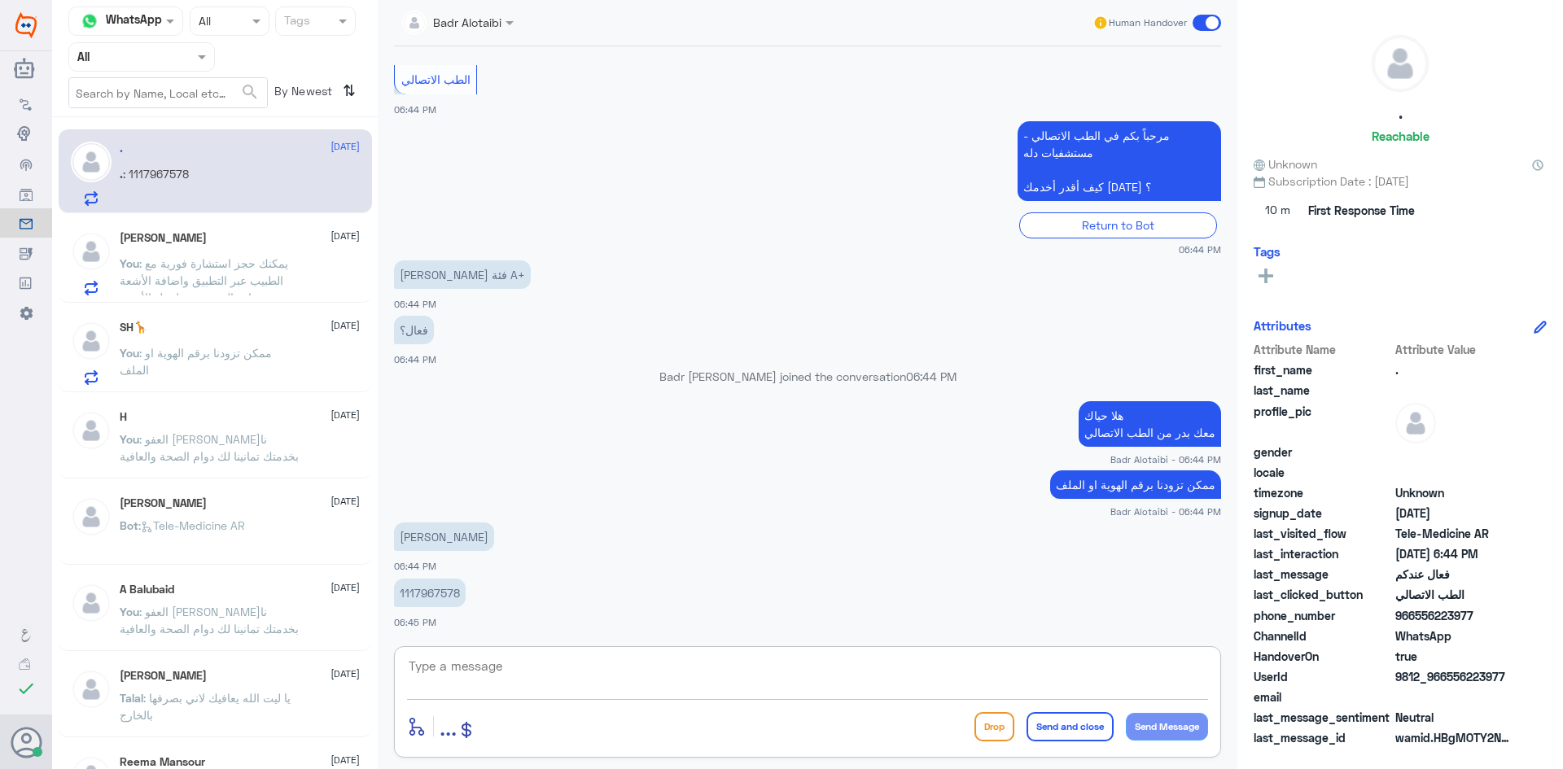
click at [460, 593] on p "1117967578" at bounding box center [430, 593] width 72 height 28
click at [458, 593] on p "1117967578" at bounding box center [430, 593] width 72 height 28
click at [457, 593] on p "1117967578" at bounding box center [430, 593] width 72 height 28
copy div "1117967578"
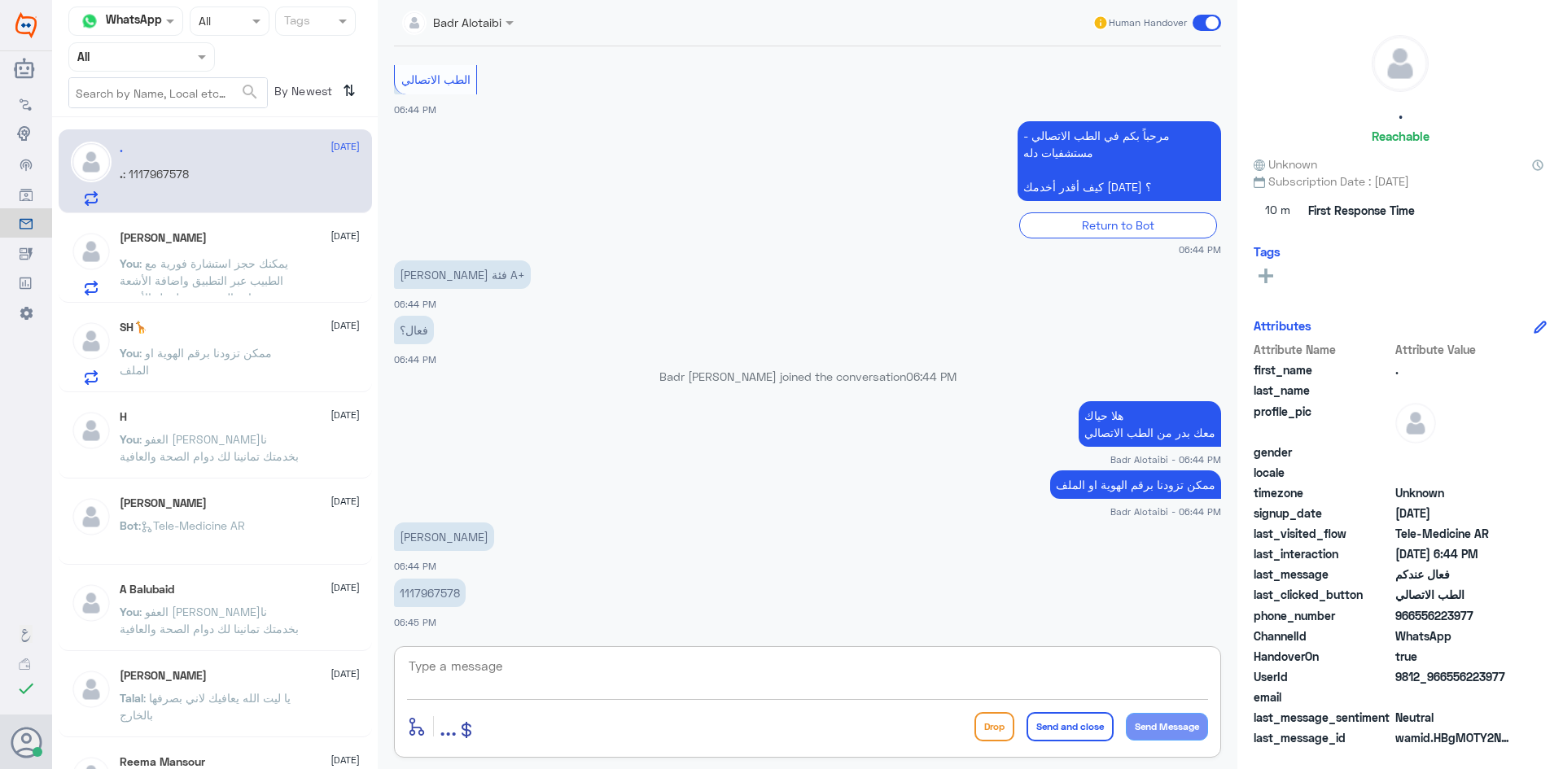
click at [713, 677] on textarea at bounding box center [807, 675] width 801 height 40
click at [642, 663] on textarea at bounding box center [807, 675] width 801 height 40
type textarea "هل لديك ملف بمستشفيات دله"
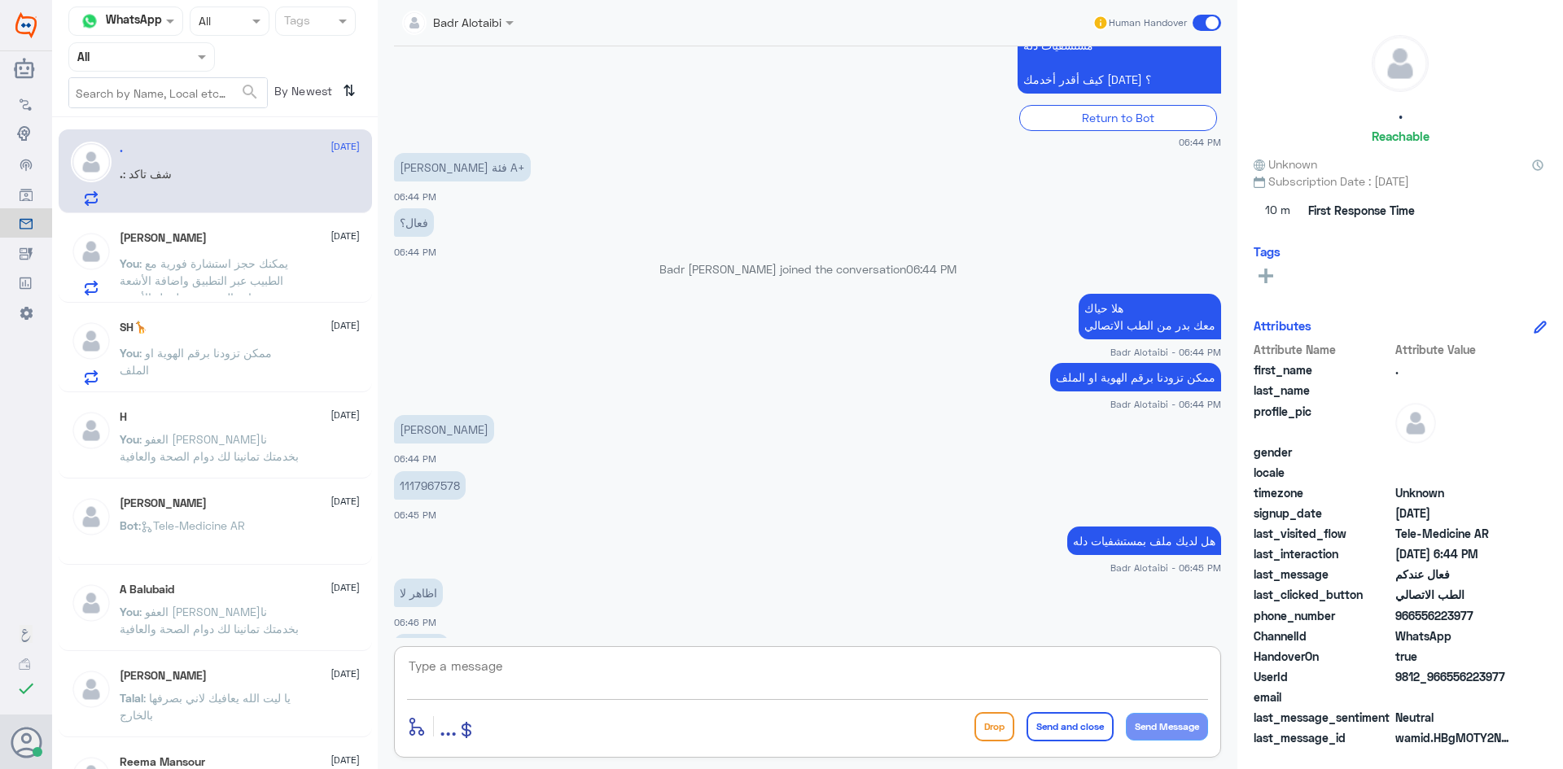
scroll to position [1588, 0]
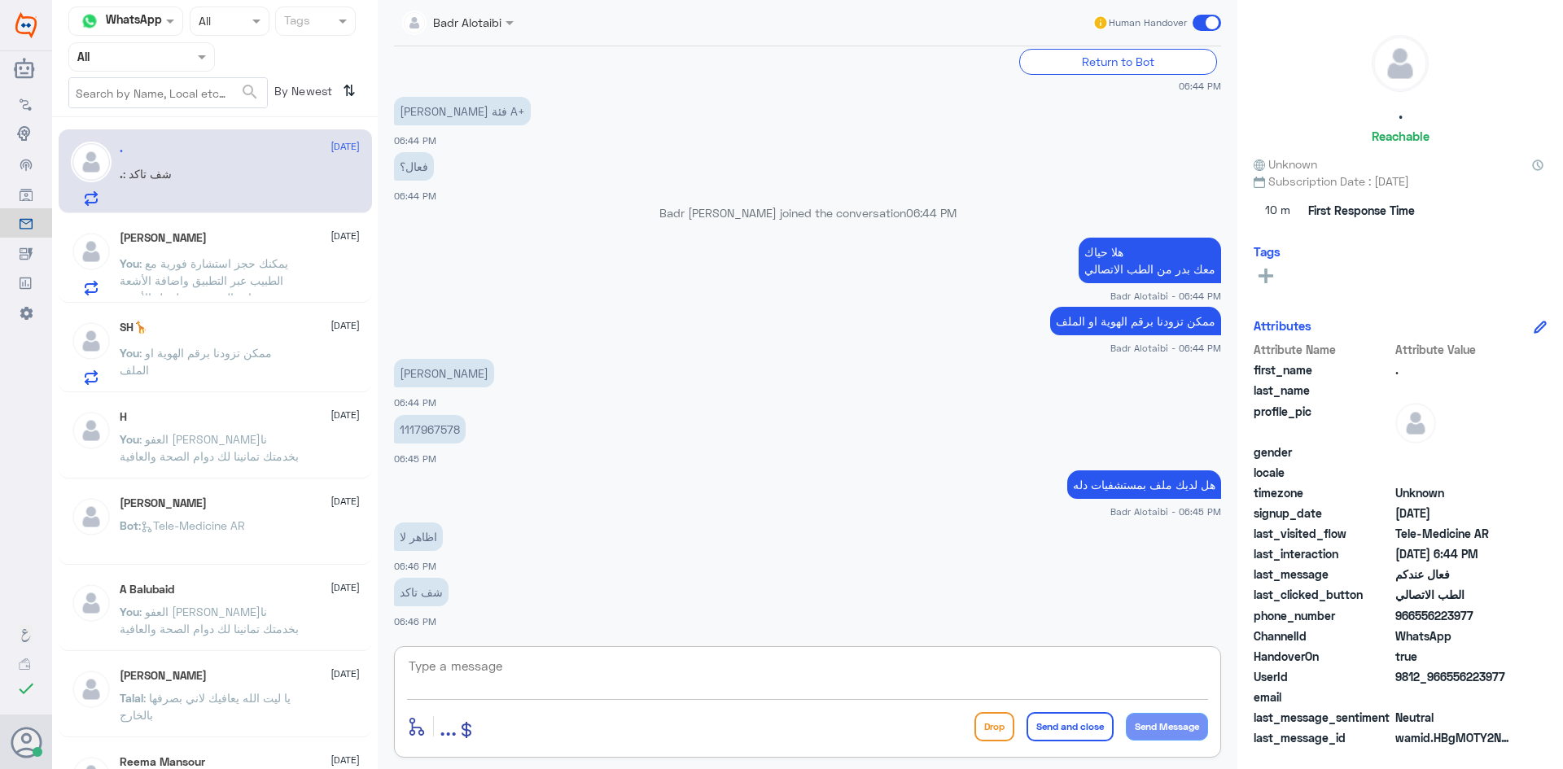
click at [640, 659] on textarea at bounding box center [807, 675] width 801 height 40
click at [862, 686] on textarea at bounding box center [807, 675] width 801 height 40
type textarea "لا يوجد ملف يمكنك التأكيد اذا التامين يغطي ام لا عبر تطبيق بوبا من قائمة (تغطيا…"
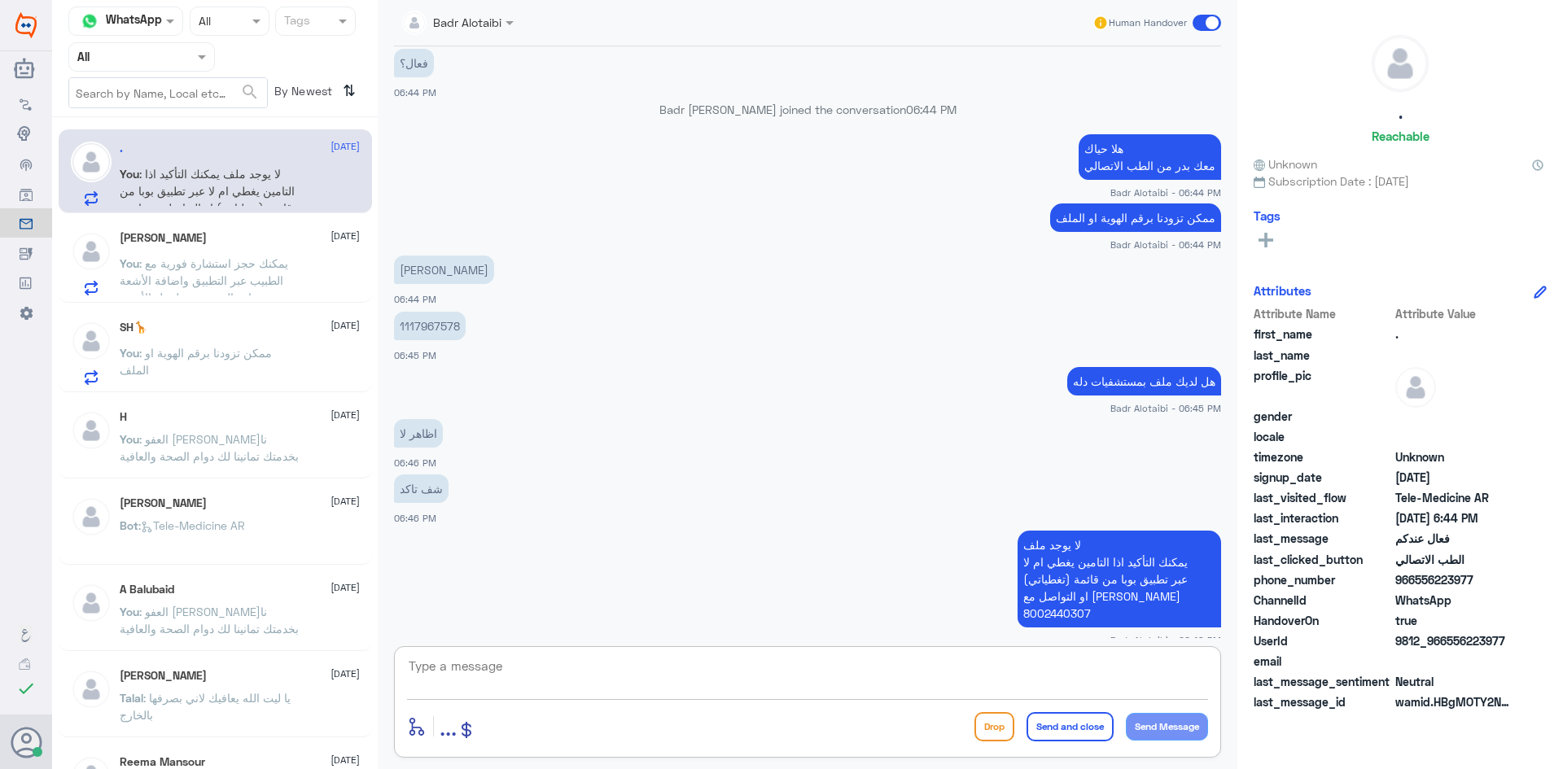
click at [1026, 678] on textarea at bounding box center [807, 675] width 801 height 40
click at [1199, 26] on span at bounding box center [1206, 23] width 28 height 16
click at [0, 0] on input "checkbox" at bounding box center [0, 0] width 0 height 0
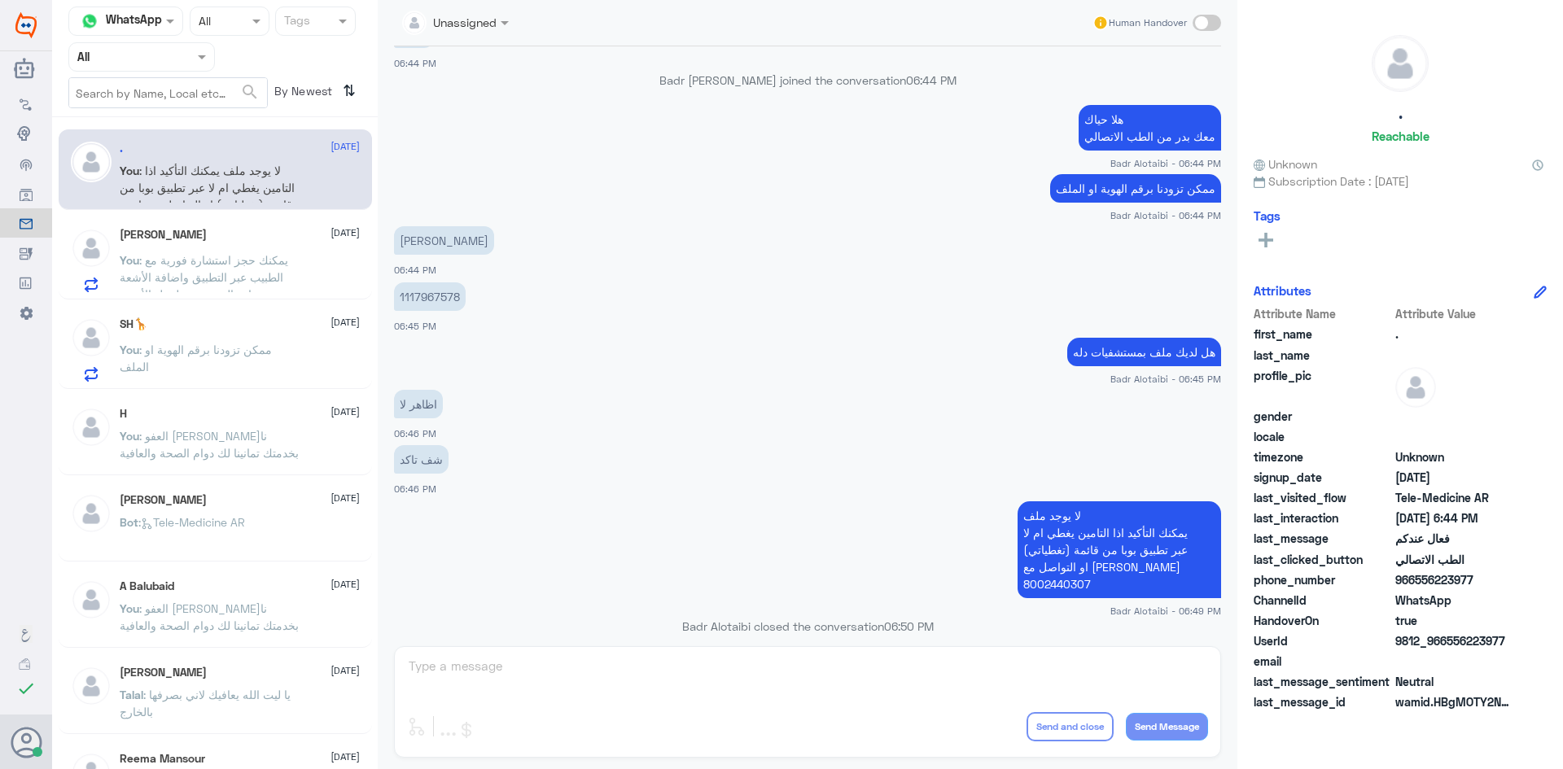
click at [299, 273] on p "You : يمكنك حجز استشارة فورية مع الطبيب عبر التطبيق واضافة الأشعة وزيارة المستش…" at bounding box center [211, 272] width 183 height 41
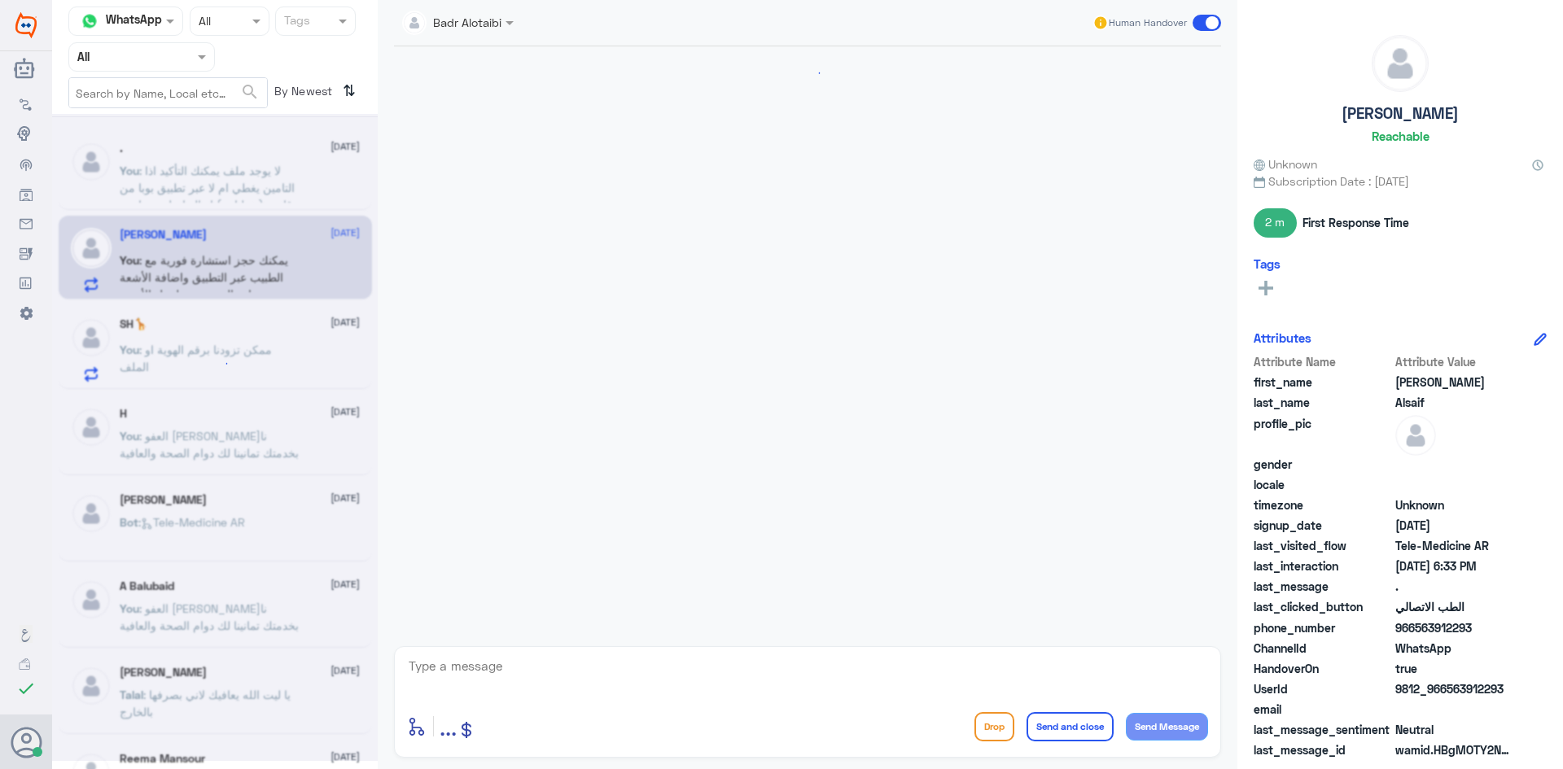
scroll to position [1011, 0]
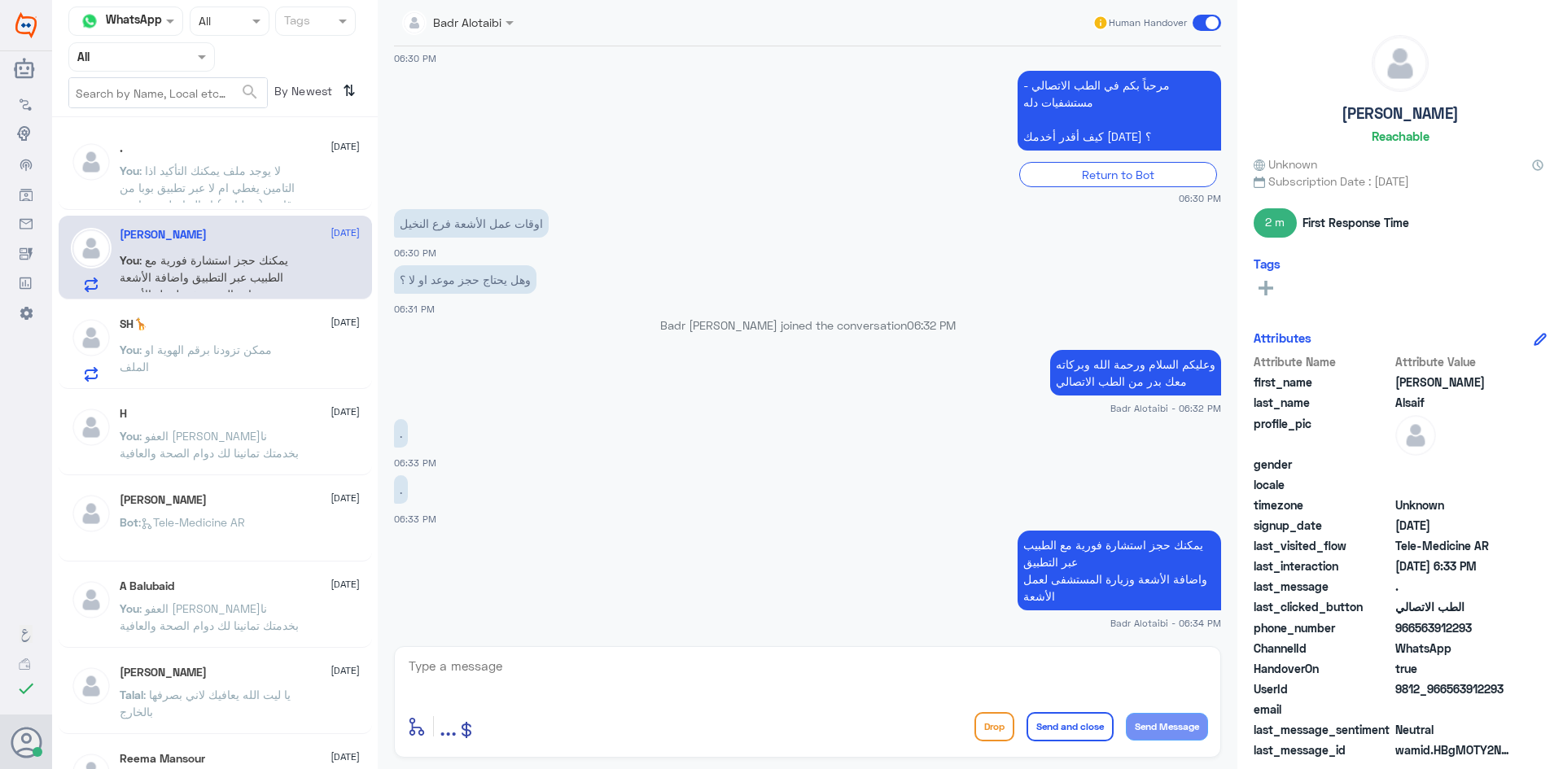
drag, startPoint x: 1507, startPoint y: 685, endPoint x: 1450, endPoint y: 689, distance: 57.9
click at [1450, 689] on span "9812_966563912293" at bounding box center [1454, 688] width 118 height 17
copy span "563912293"
click at [267, 148] on div ". 10 August" at bounding box center [240, 149] width 240 height 14
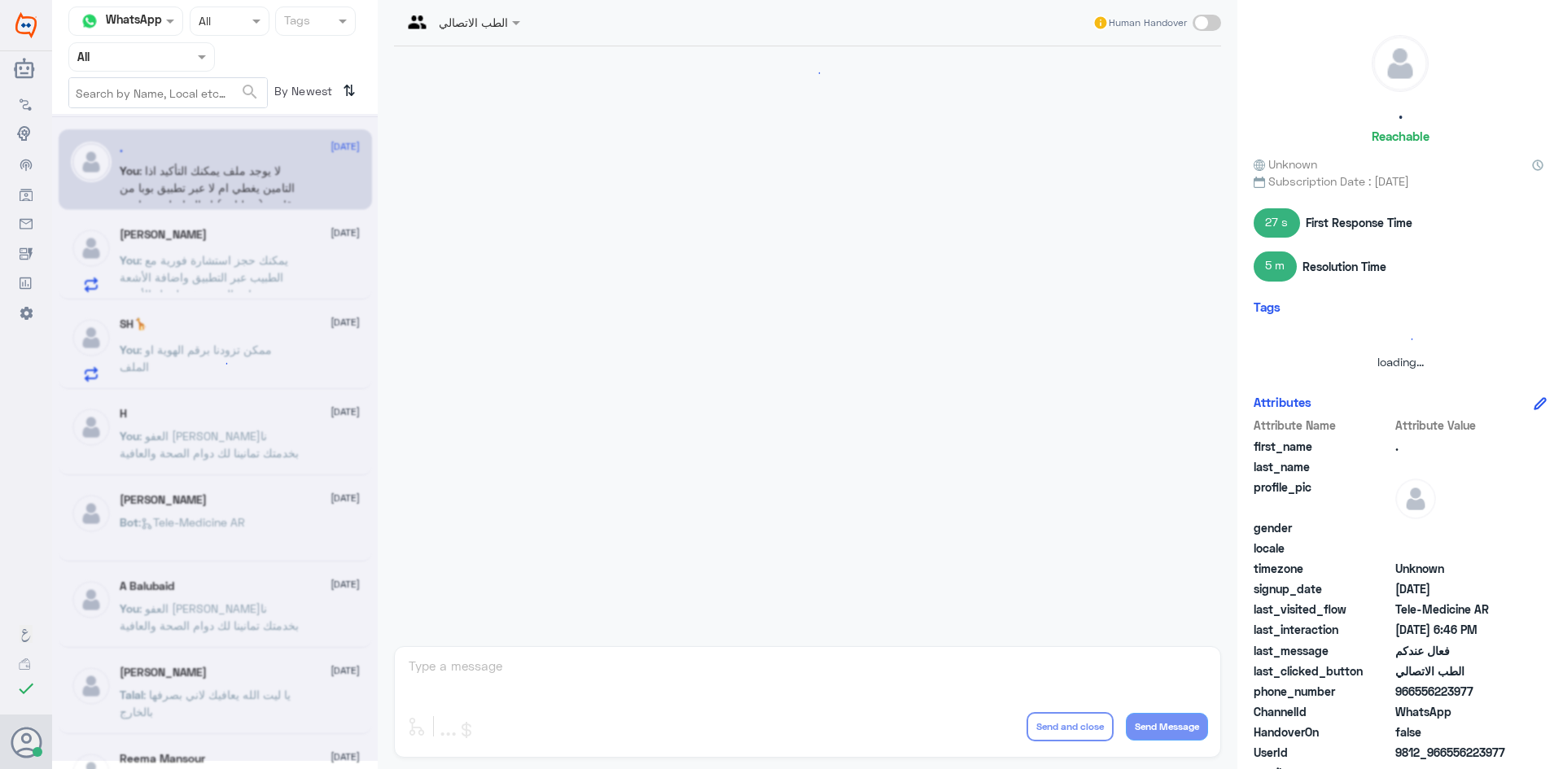
scroll to position [923, 0]
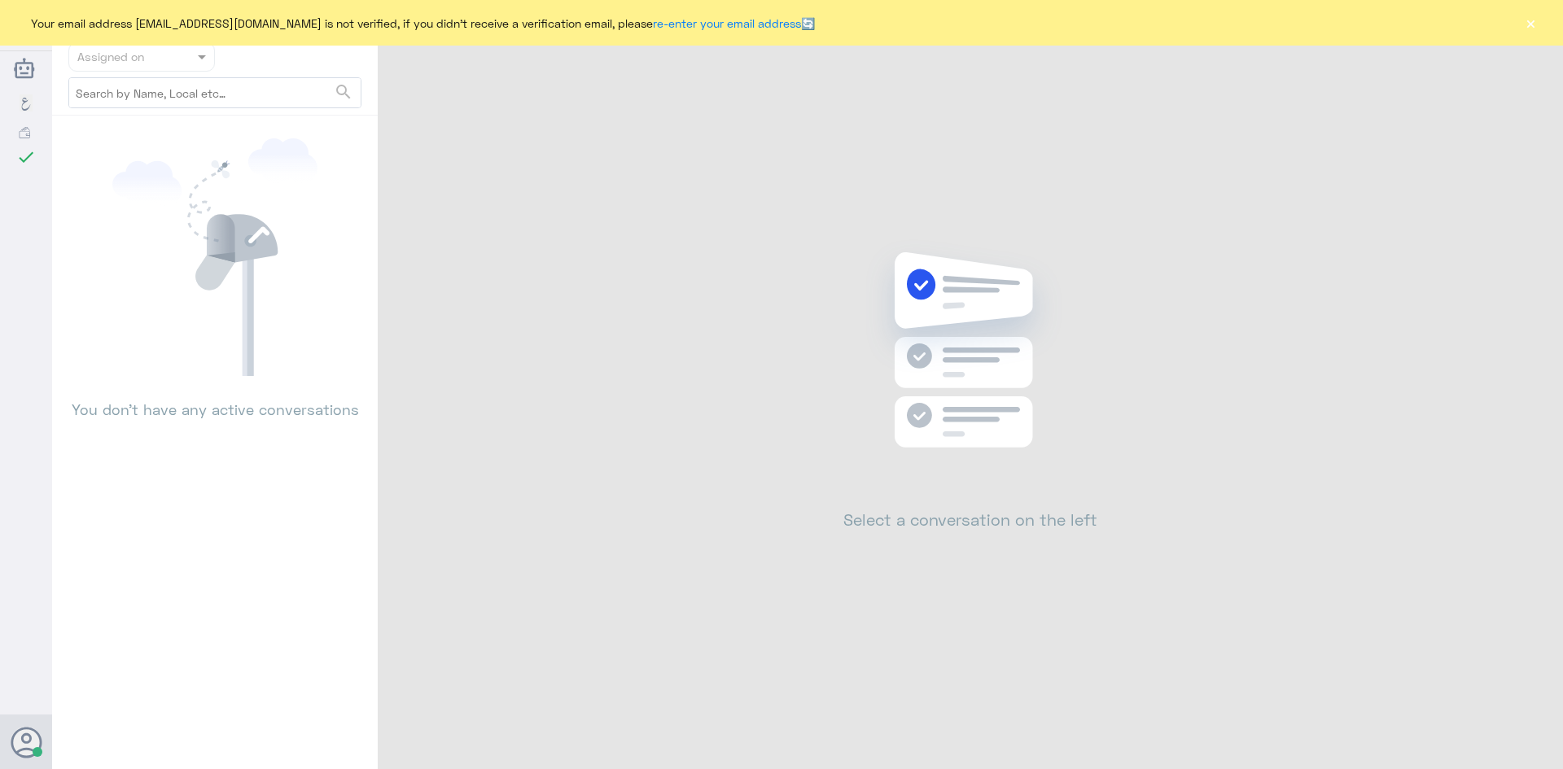
click at [1538, 17] on button "×" at bounding box center [1530, 23] width 16 height 16
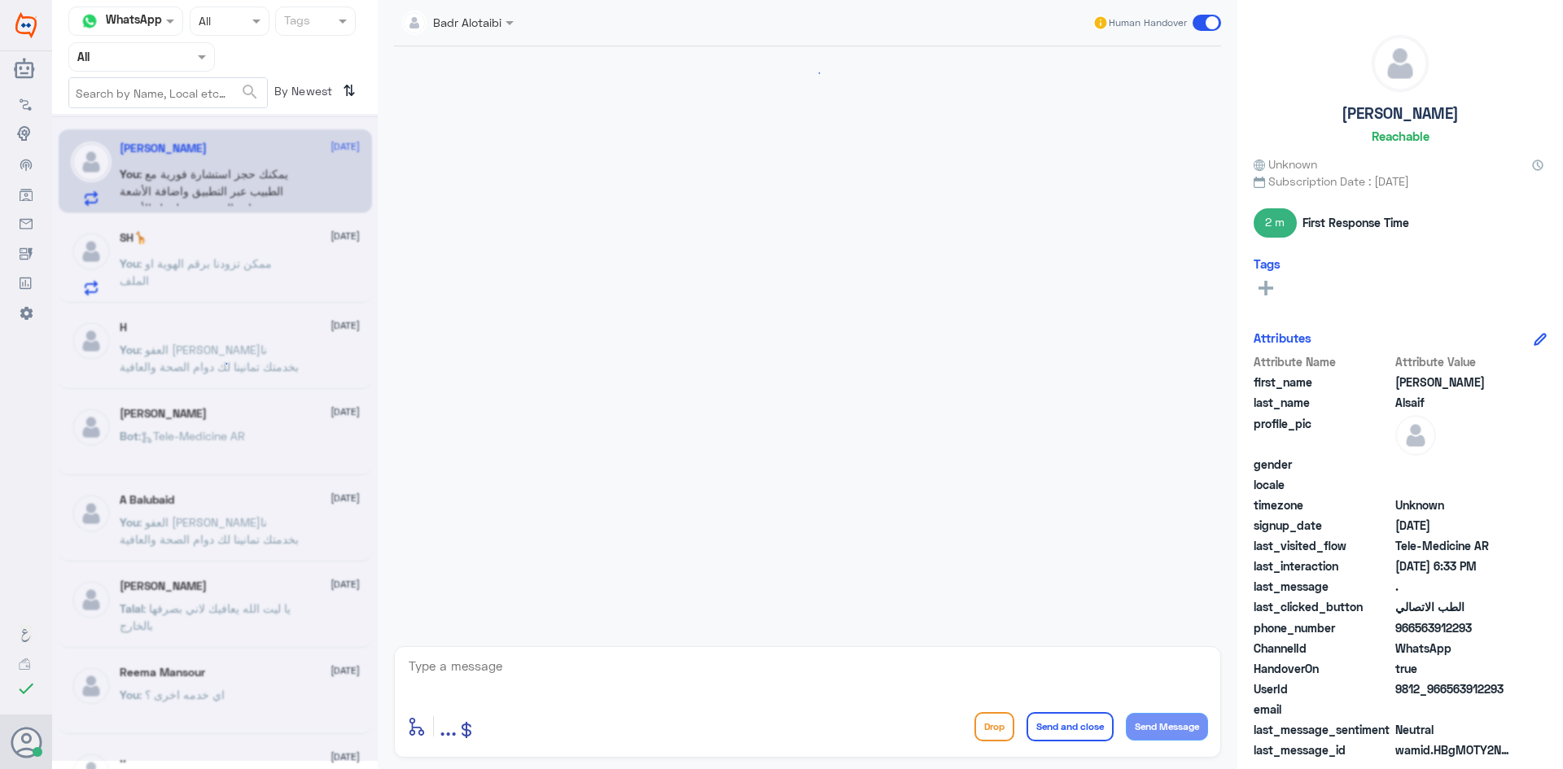
scroll to position [1011, 0]
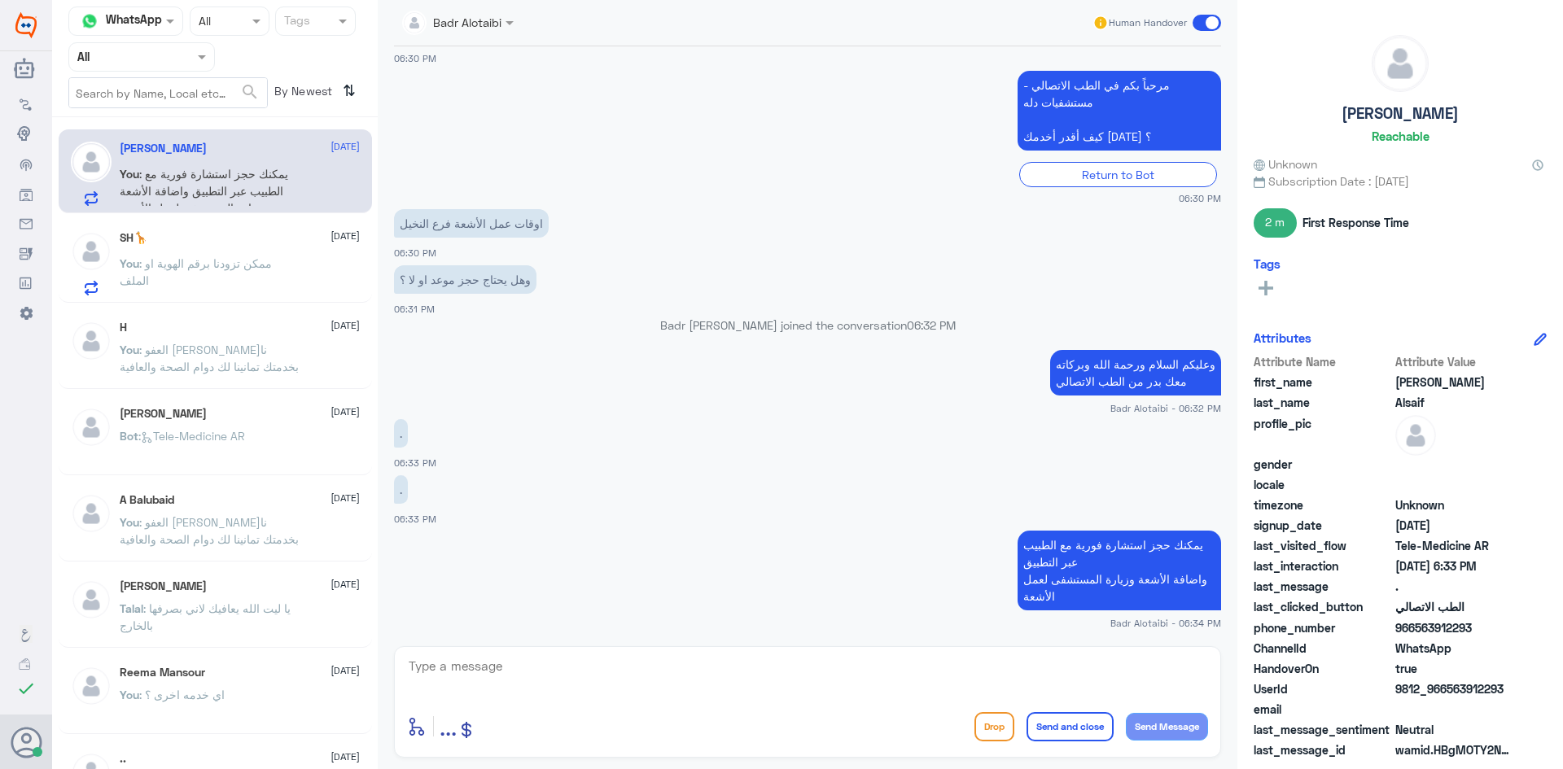
drag, startPoint x: 1511, startPoint y: 688, endPoint x: 1448, endPoint y: 691, distance: 62.8
click at [1448, 691] on span "9812_966563912293" at bounding box center [1454, 688] width 118 height 17
copy span "563912293"
click at [1512, 687] on span "9812_966563912293" at bounding box center [1454, 688] width 118 height 17
drag, startPoint x: 1512, startPoint y: 691, endPoint x: 1449, endPoint y: 698, distance: 63.0
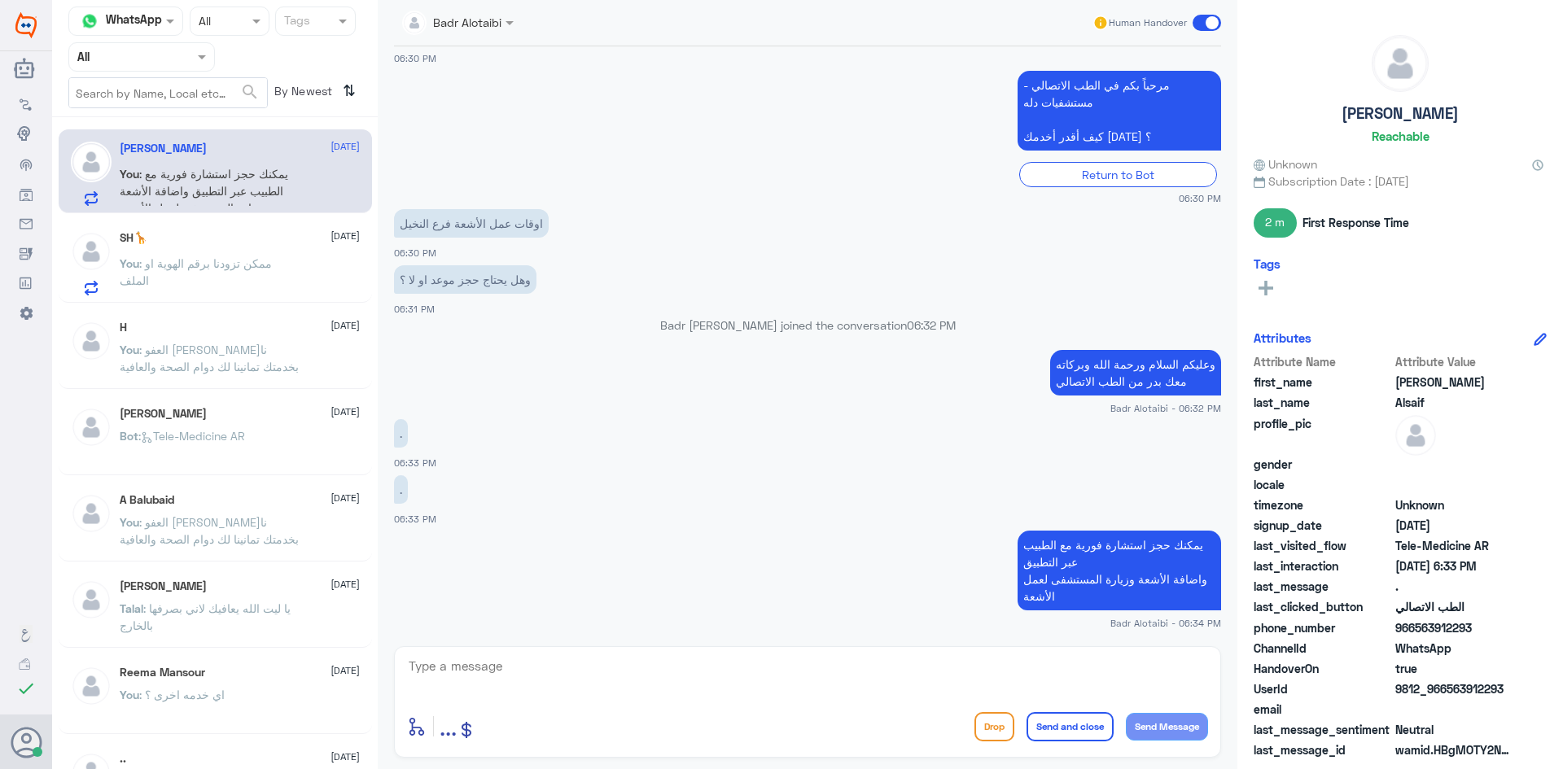
click at [1449, 698] on span "9812_966563912293" at bounding box center [1454, 688] width 118 height 17
copy span "563912293"
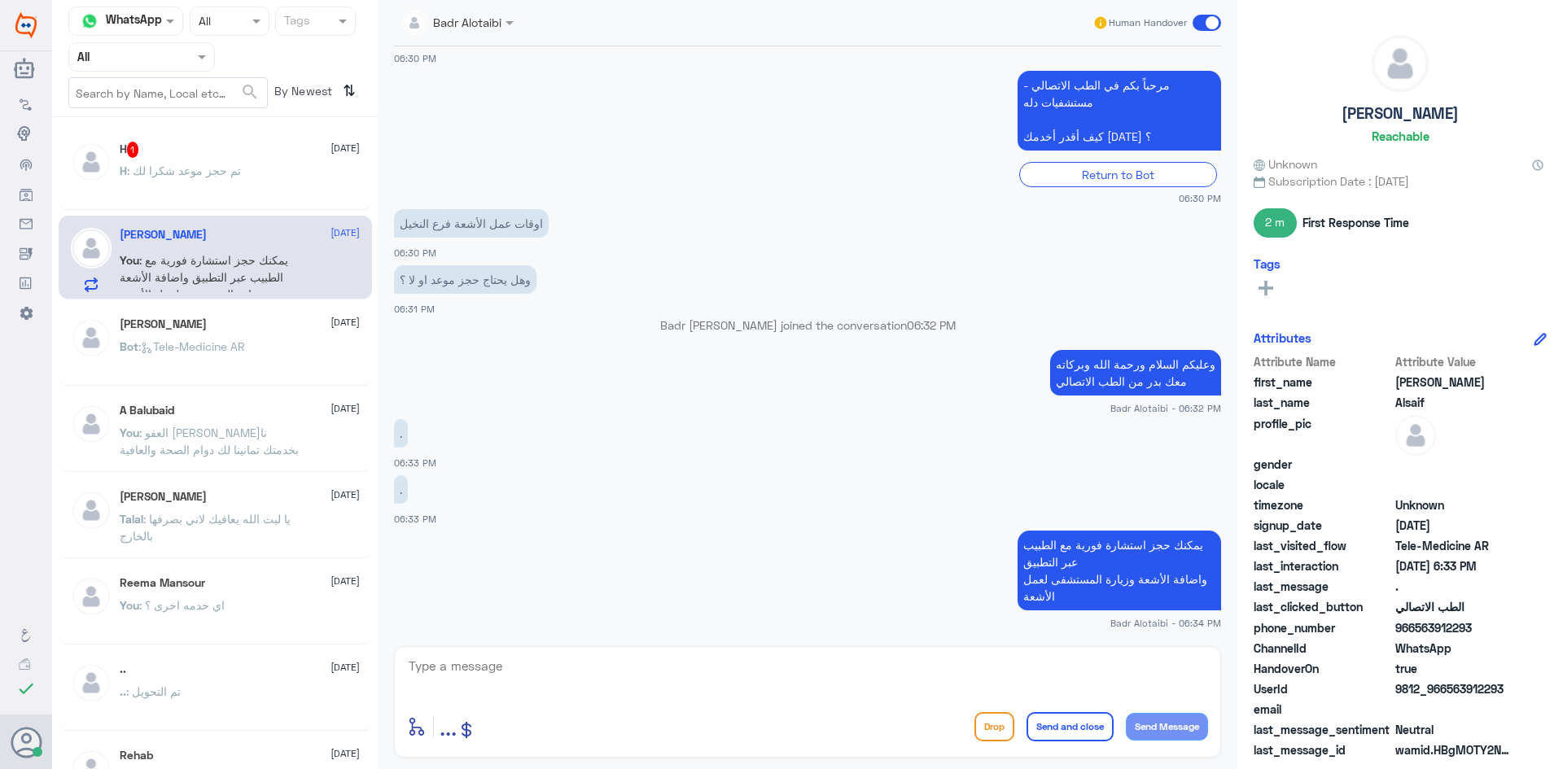
click at [271, 188] on div "H : تم حجز موعد شكرا لك" at bounding box center [240, 184] width 240 height 37
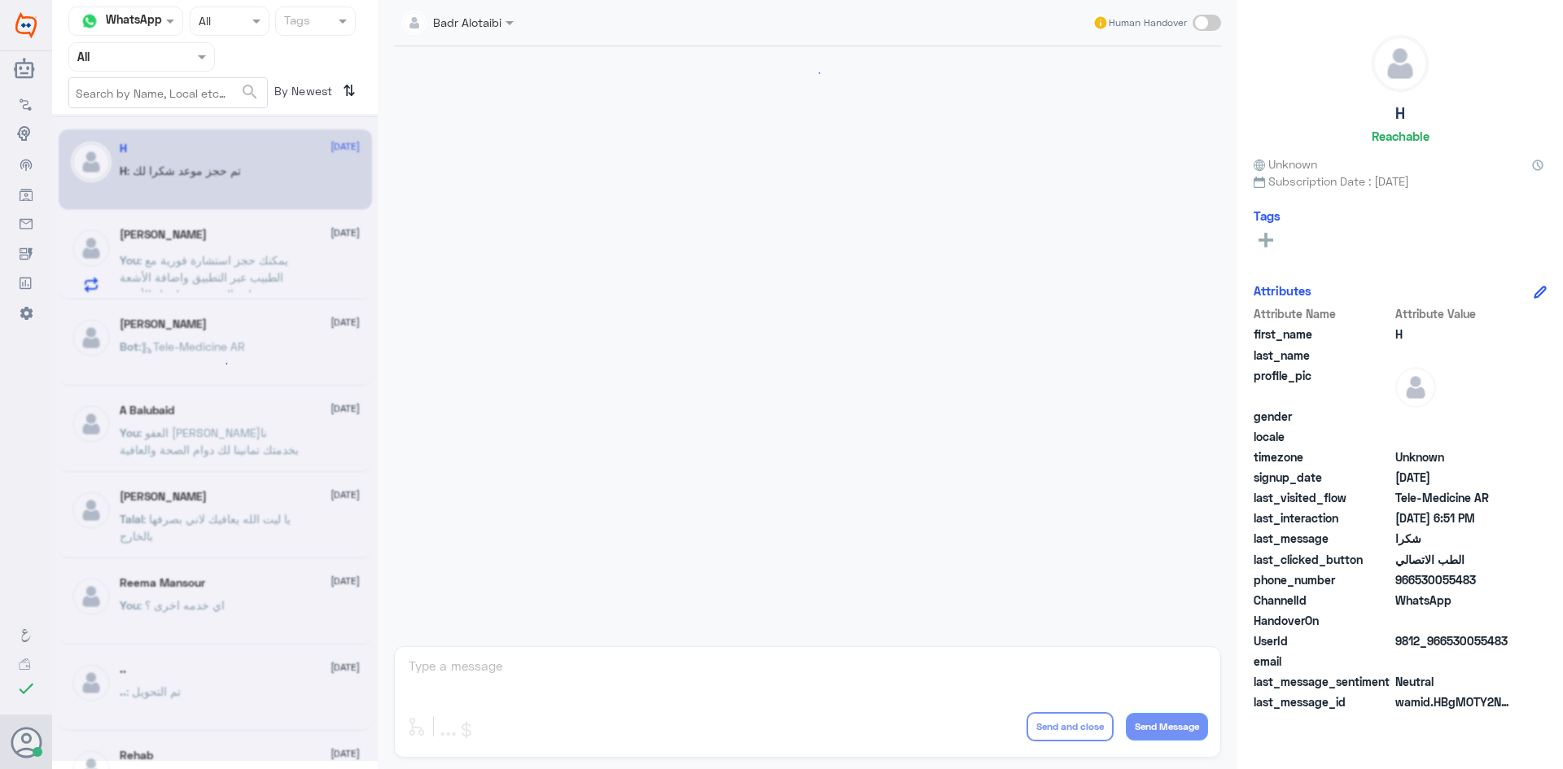
scroll to position [707, 0]
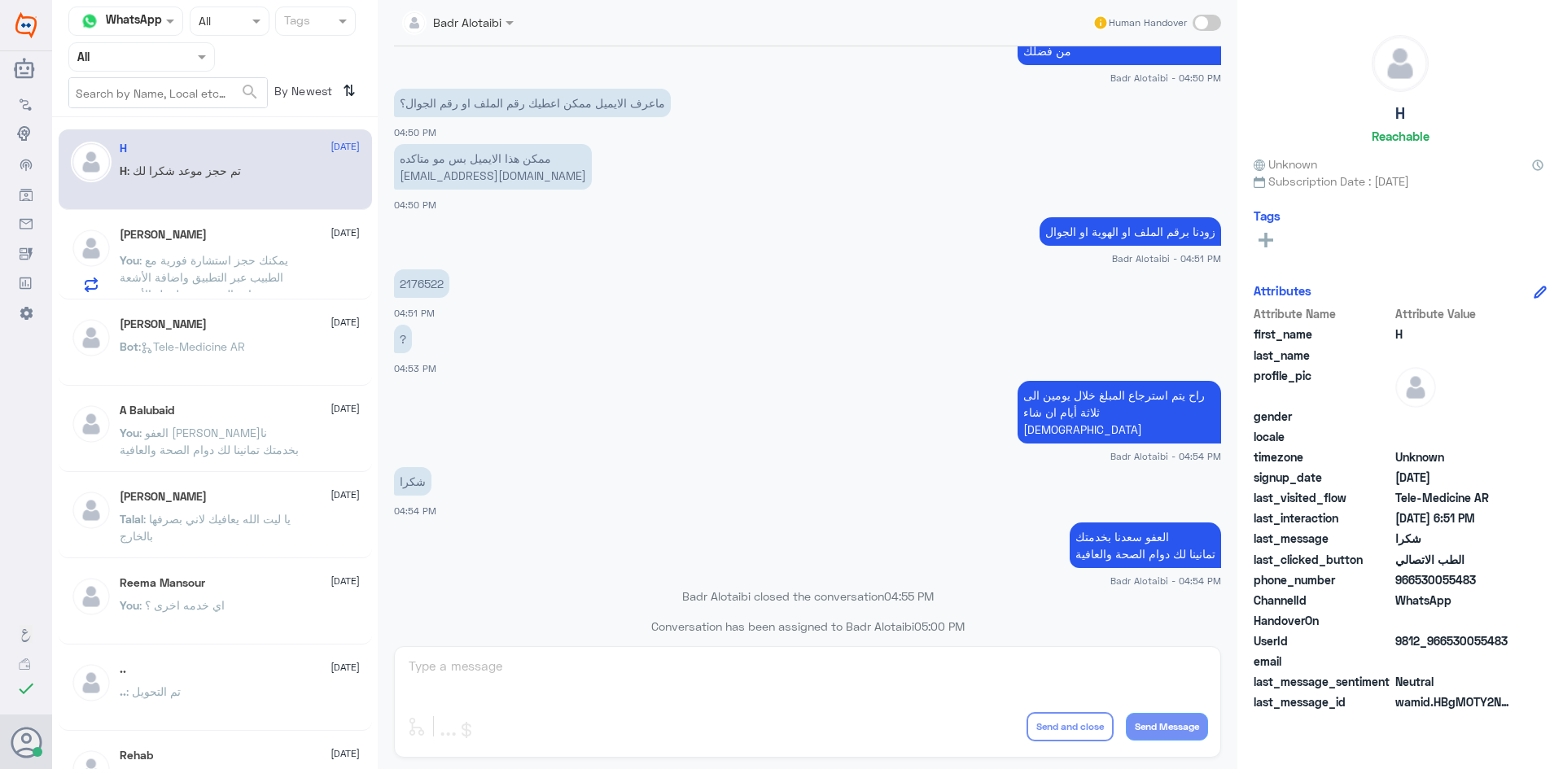
click at [216, 258] on span ": يمكنك حجز استشارة فورية مع الطبيب عبر التطبيق واضافة الأشعة وزيارة المستشفى ل…" at bounding box center [204, 277] width 168 height 48
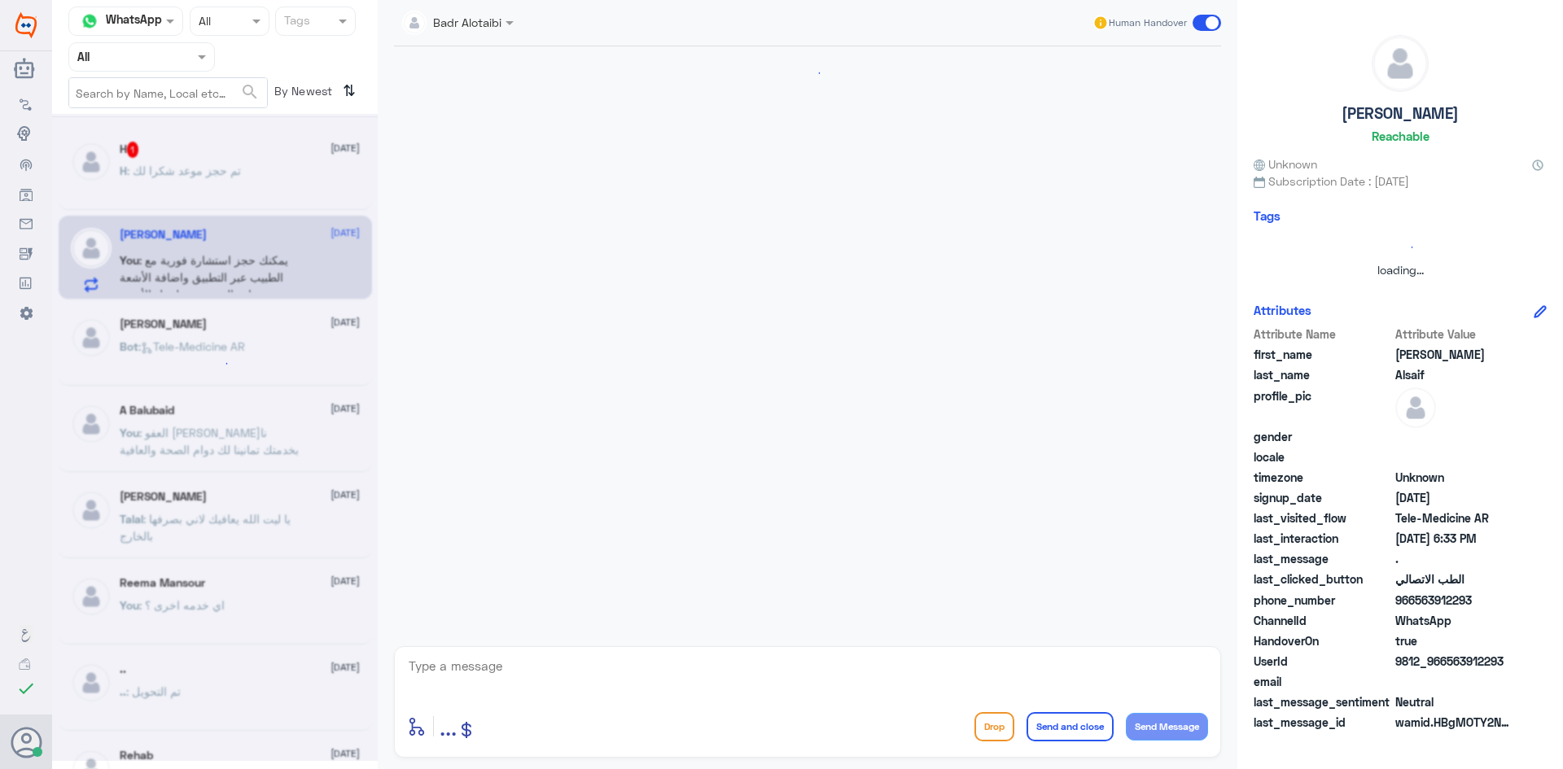
scroll to position [1011, 0]
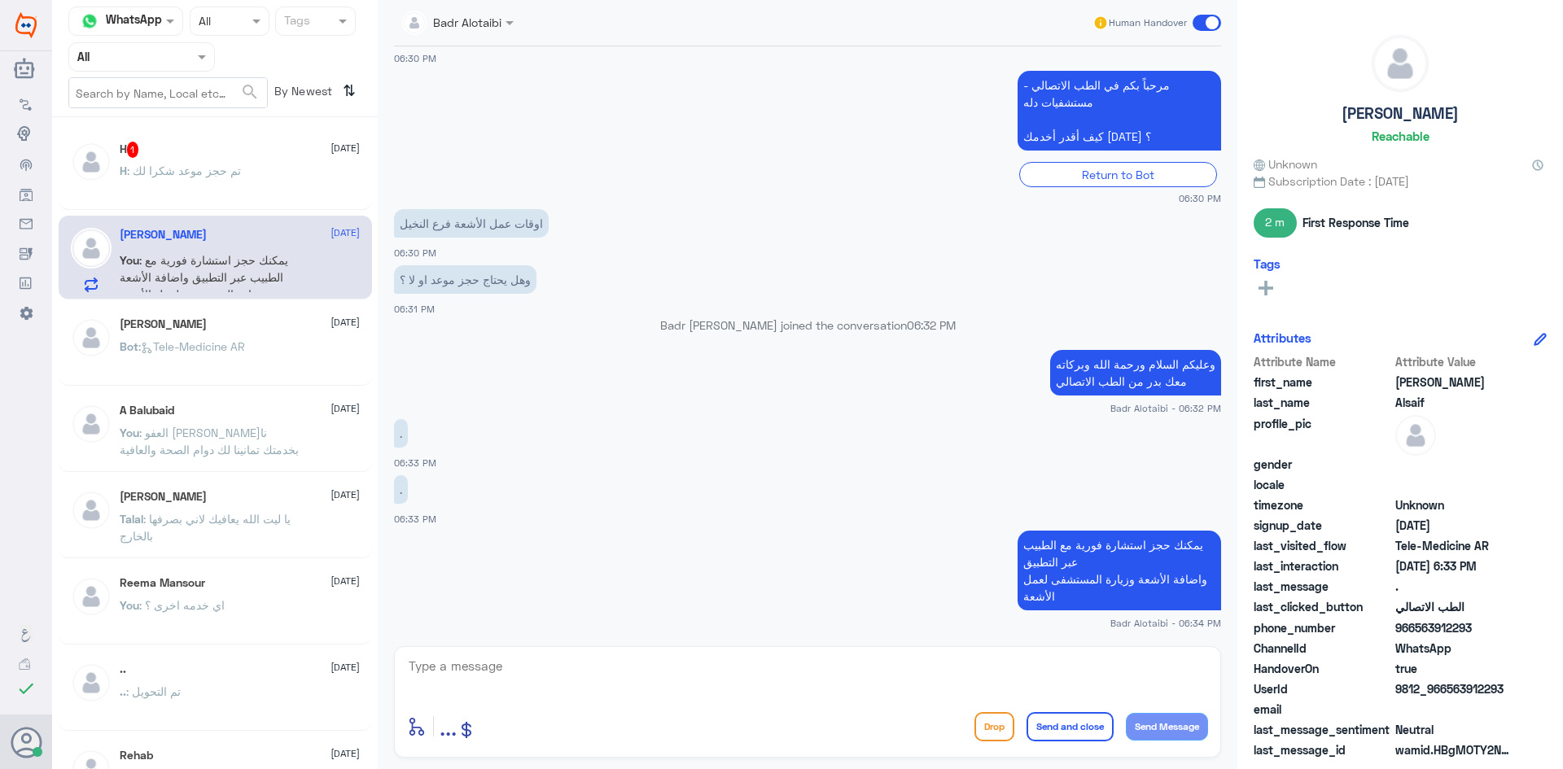
click at [231, 169] on span ": تم حجز موعد شكرا لك" at bounding box center [184, 171] width 114 height 14
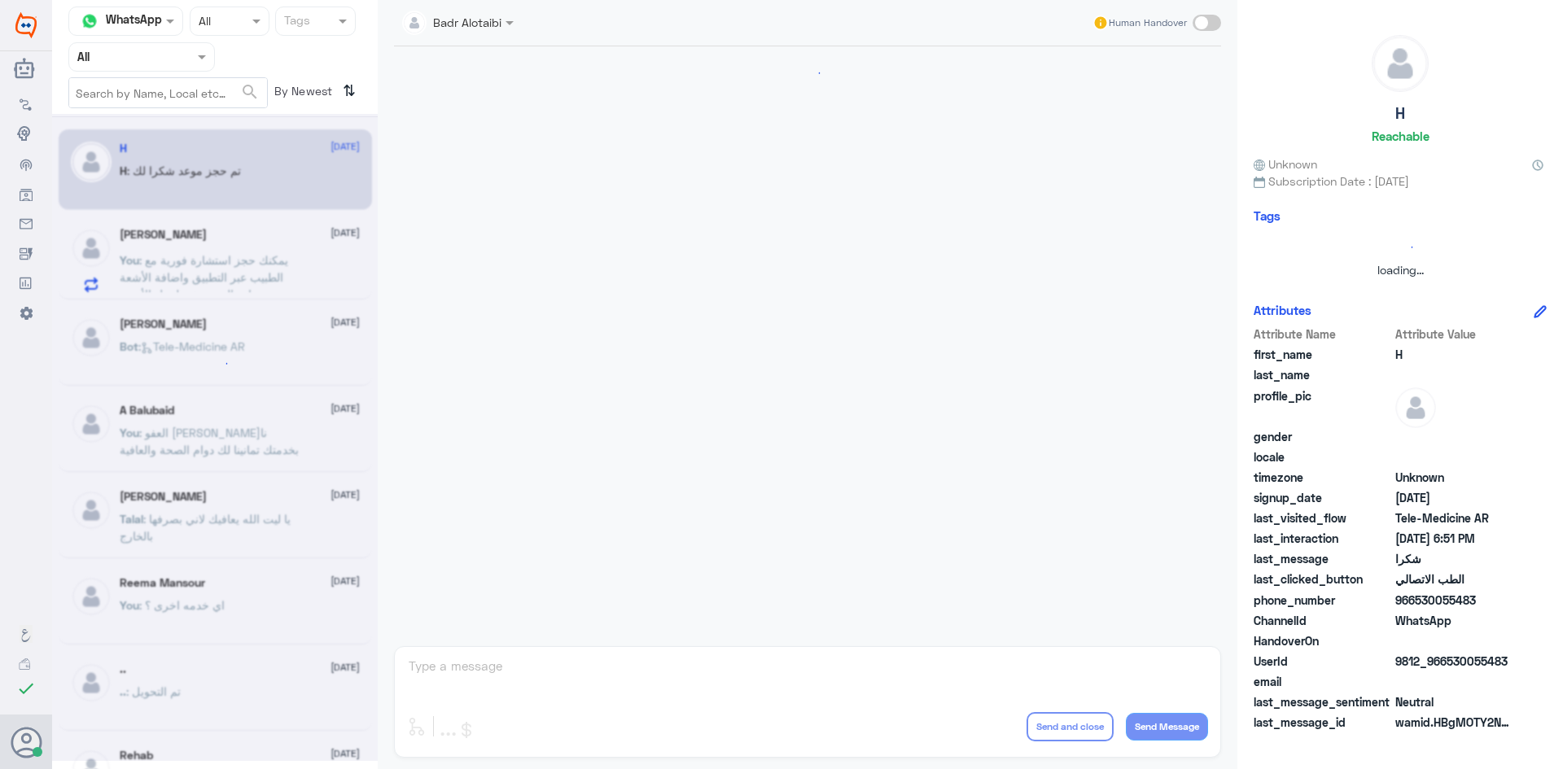
scroll to position [707, 0]
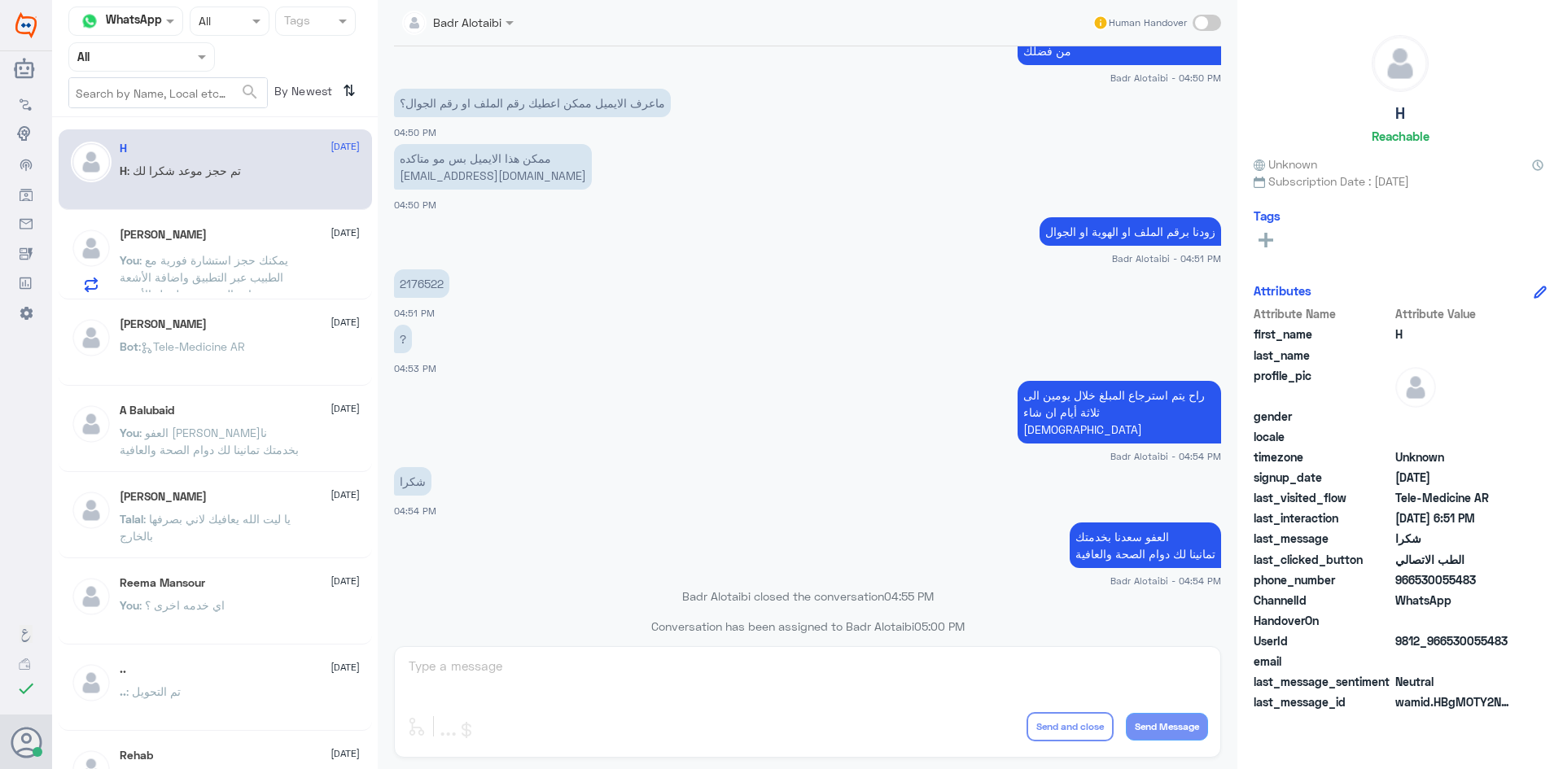
click at [254, 254] on span ": يمكنك حجز استشارة فورية مع الطبيب عبر التطبيق واضافة الأشعة وزيارة المستشفى ل…" at bounding box center [204, 277] width 168 height 48
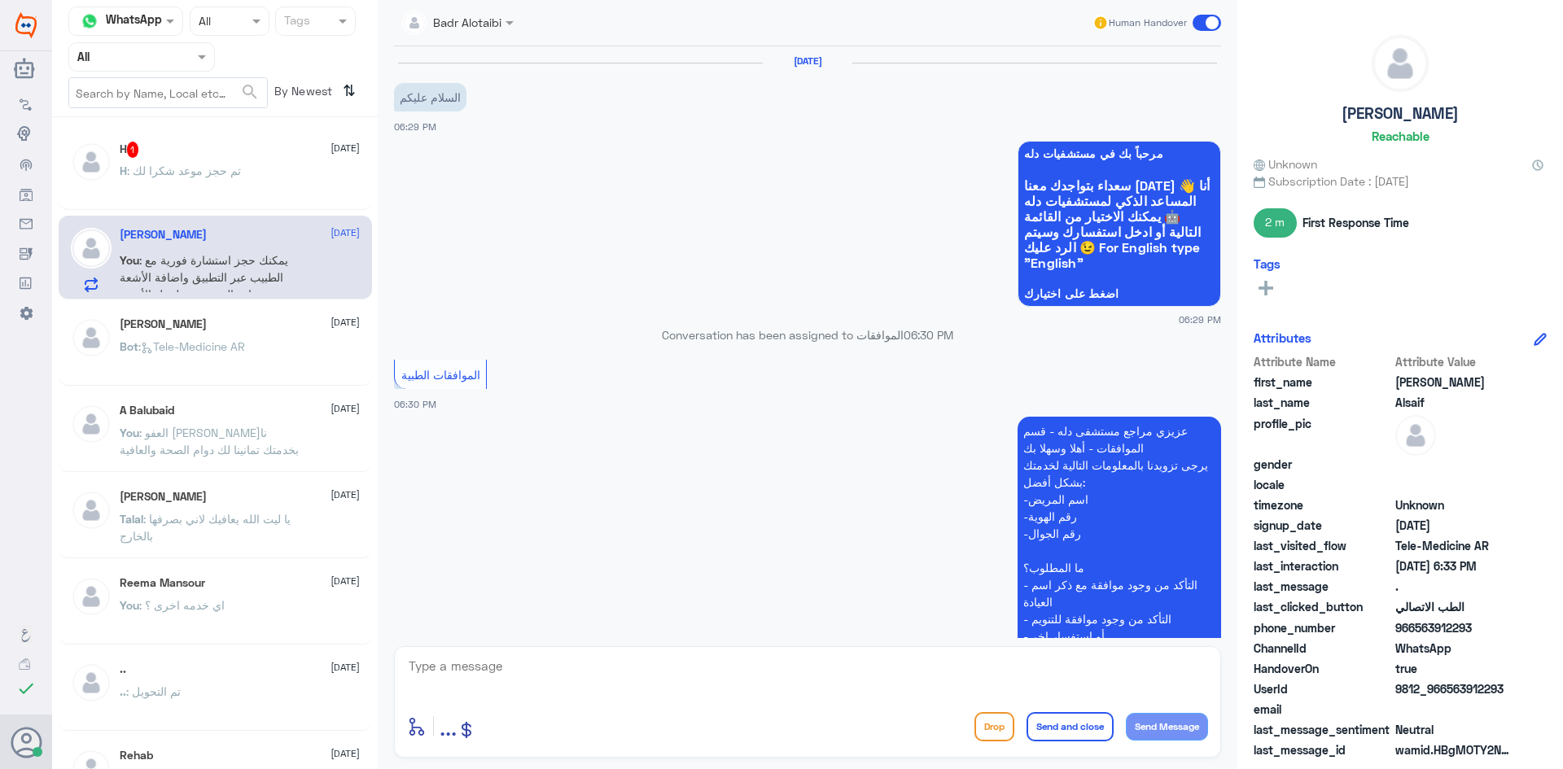
scroll to position [1011, 0]
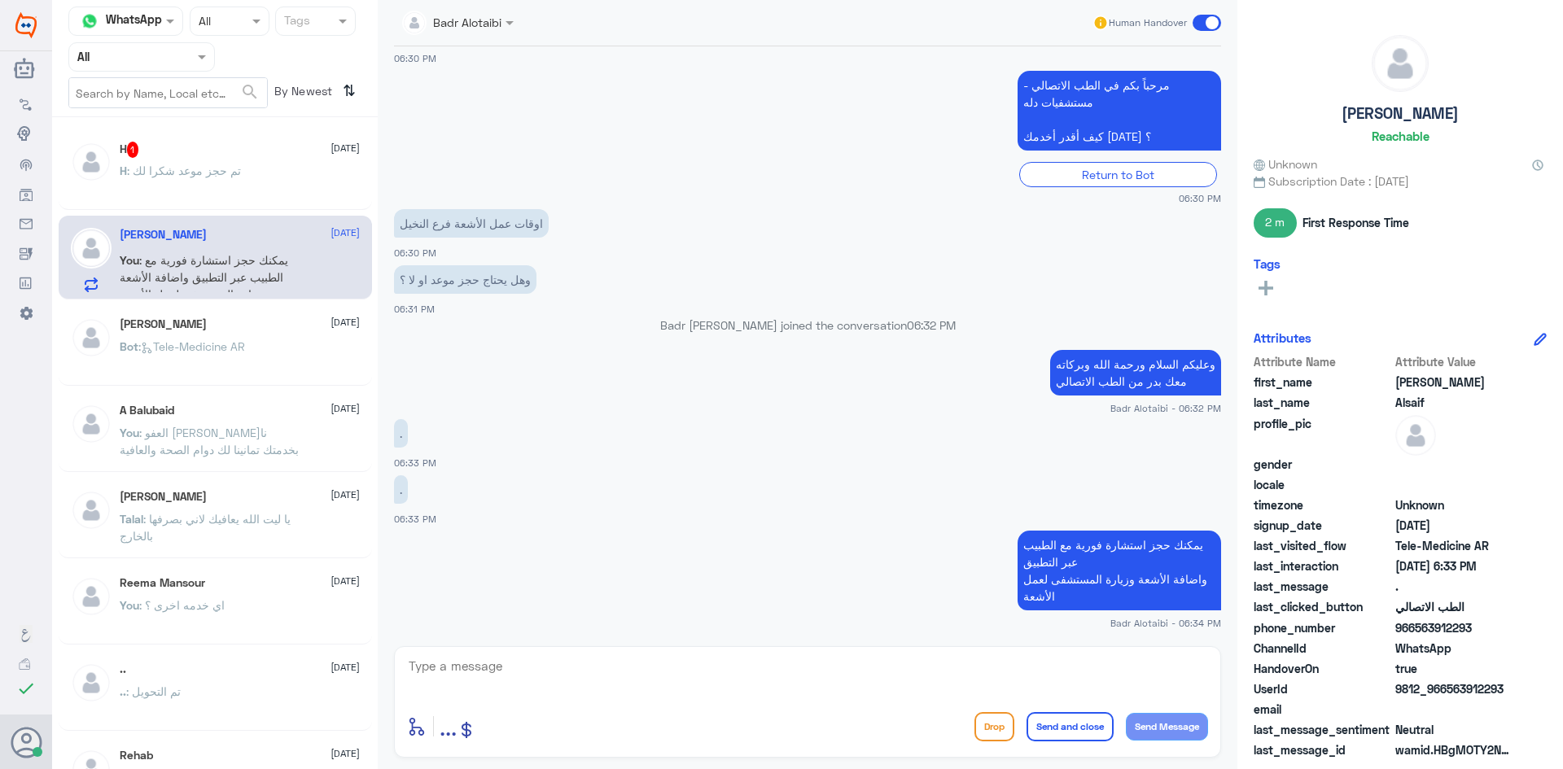
click at [734, 110] on app-msgs-text "مرحباً بكم في الطب الاتصالي - مستشفيات دله كيف أقدر أخدمك اليوم ؟" at bounding box center [807, 111] width 827 height 81
drag, startPoint x: 1510, startPoint y: 683, endPoint x: 1447, endPoint y: 698, distance: 64.4
click at [1447, 698] on span "9812_966563912293" at bounding box center [1454, 688] width 118 height 17
click at [1475, 690] on span "9812_966563912293" at bounding box center [1454, 688] width 118 height 17
drag, startPoint x: 1506, startPoint y: 687, endPoint x: 1447, endPoint y: 696, distance: 59.3
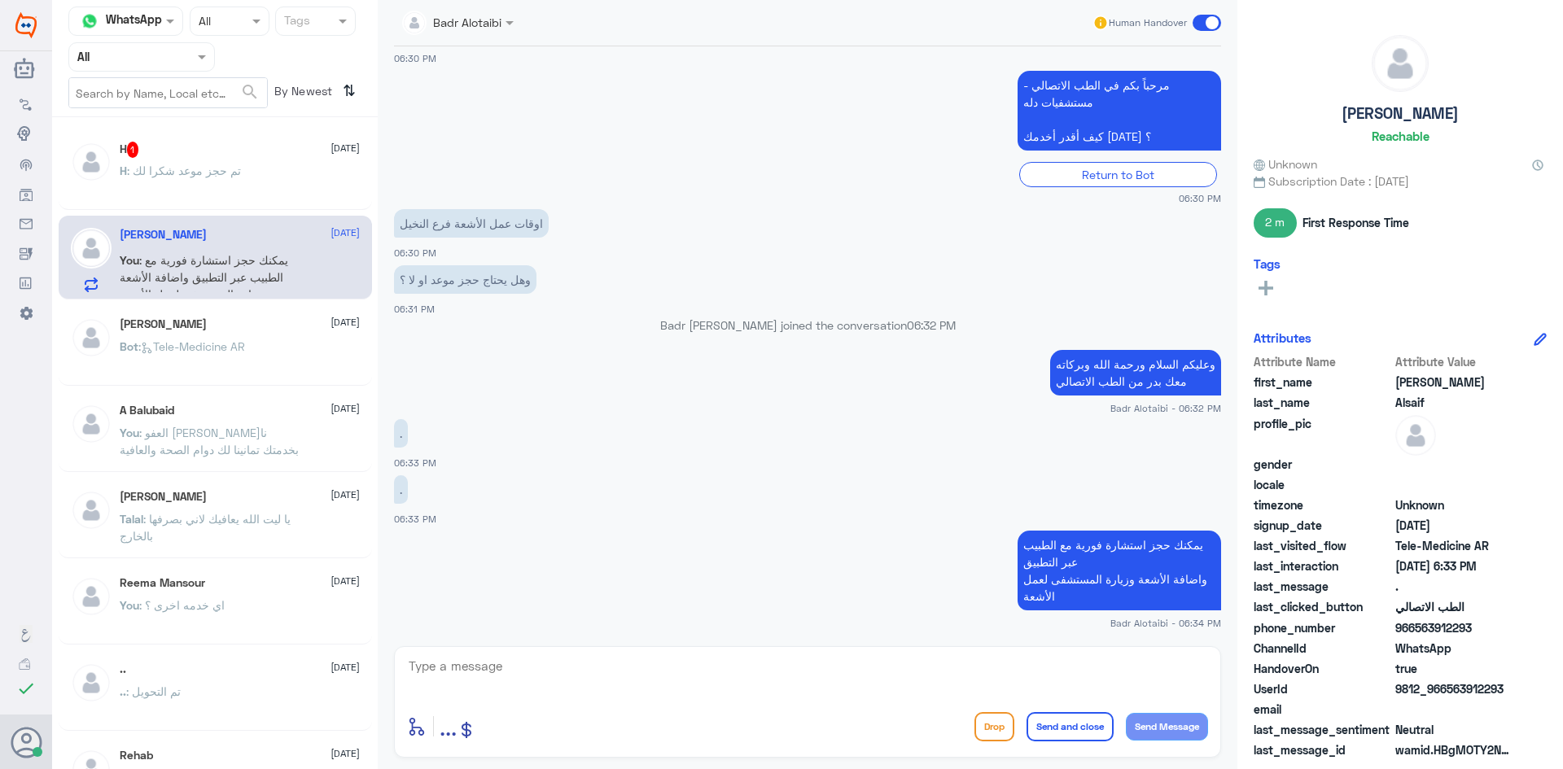
click at [1447, 696] on span "9812_966563912293" at bounding box center [1454, 688] width 118 height 17
copy span "563912293"
click at [1206, 24] on span at bounding box center [1206, 23] width 28 height 16
click at [0, 0] on input "checkbox" at bounding box center [0, 0] width 0 height 0
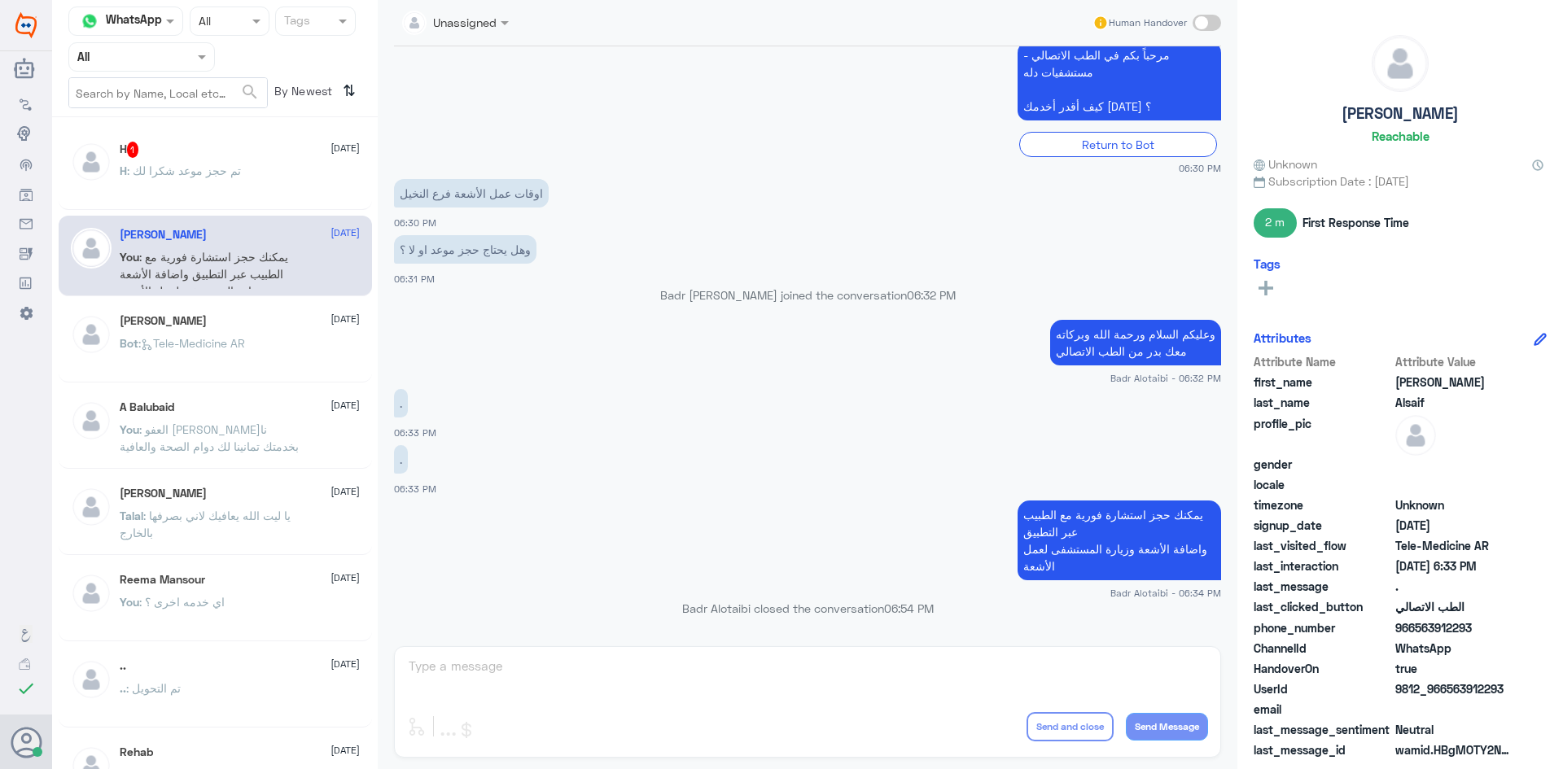
click at [245, 355] on p "Bot : Tele-Medicine AR" at bounding box center [182, 355] width 125 height 41
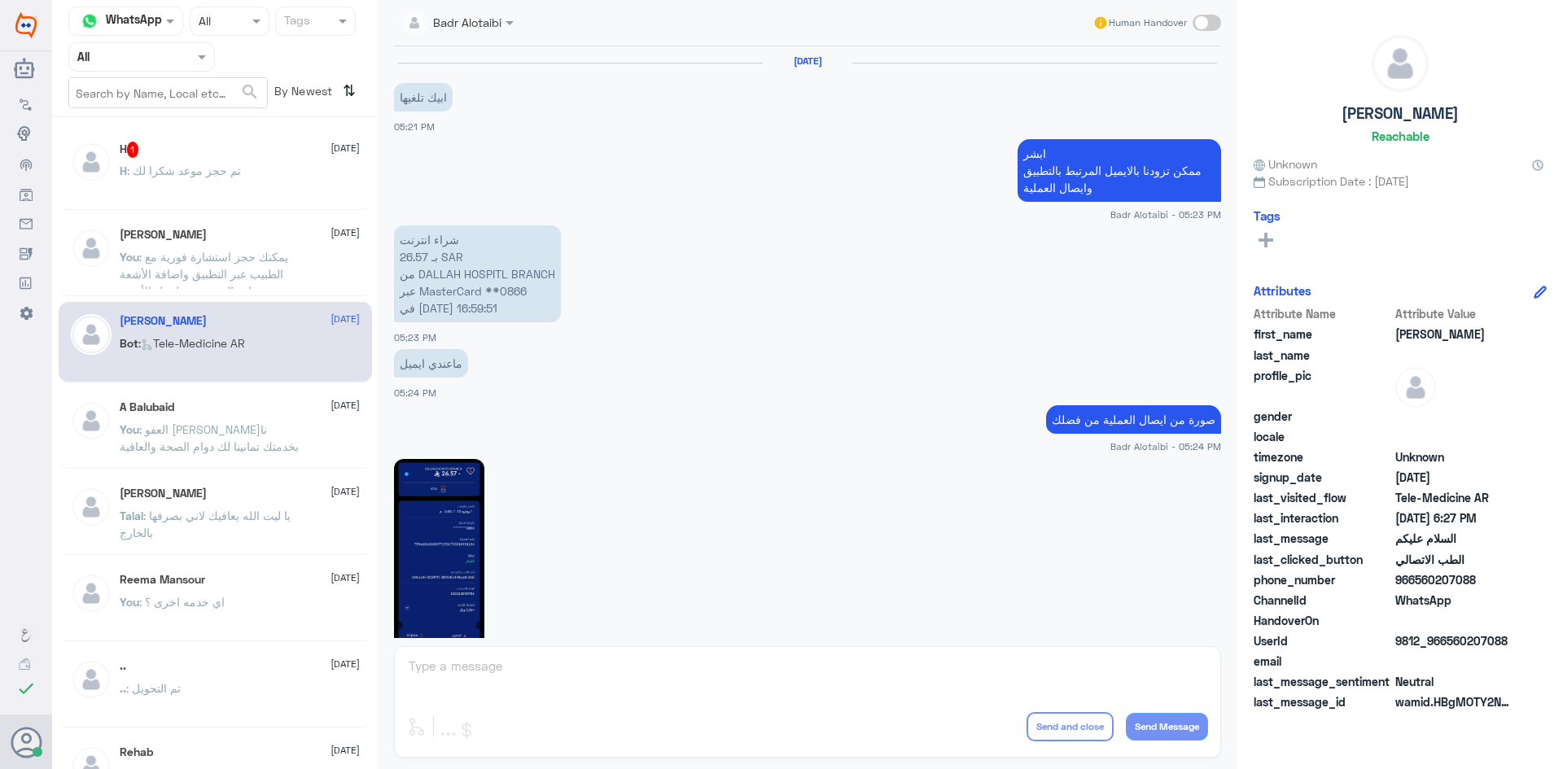
scroll to position [915, 0]
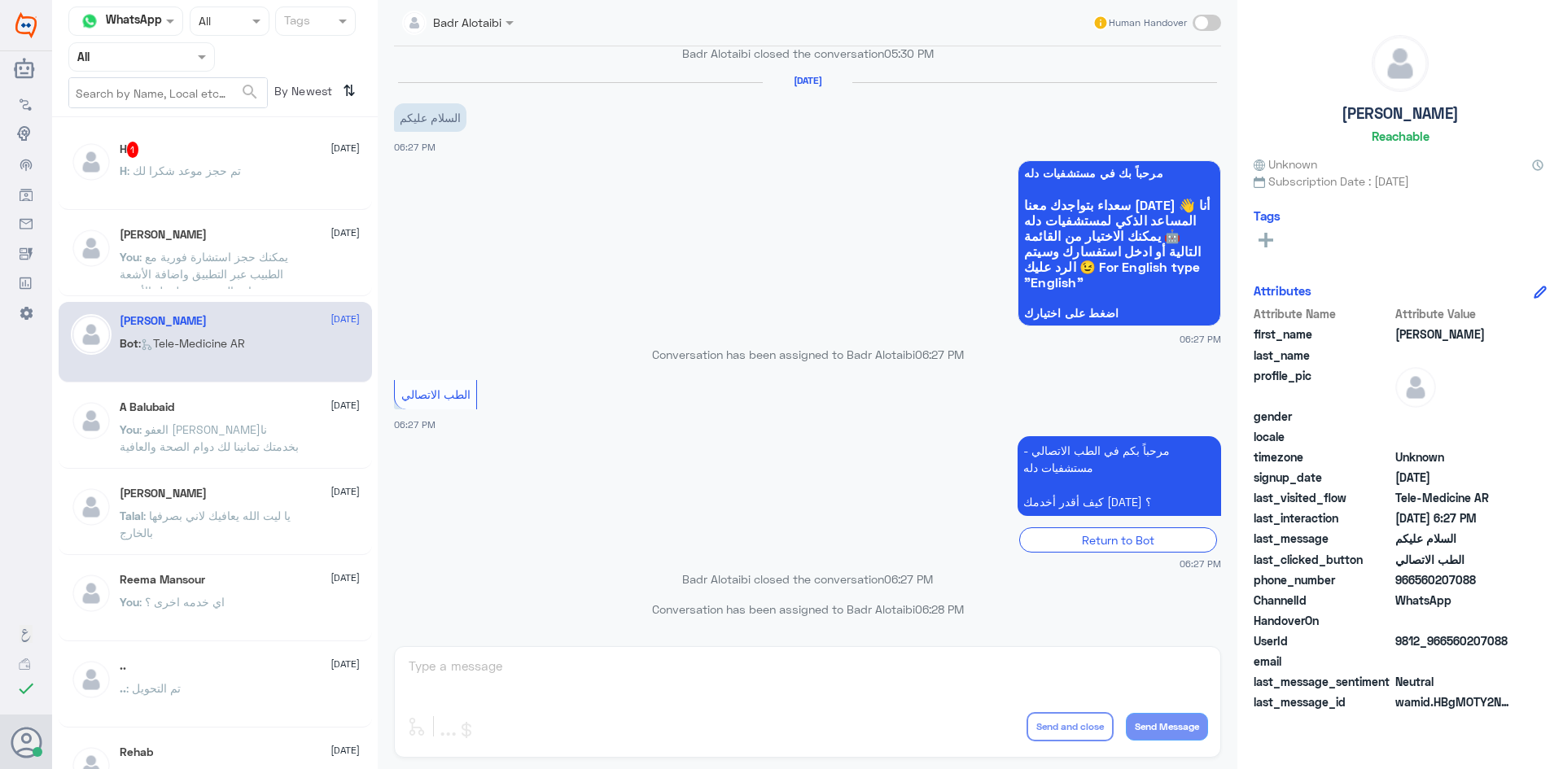
click at [227, 292] on div "[PERSON_NAME] [DATE] You : يمكنك حجز استشارة فورية مع الطبيب عبر التطبيق واضافة…" at bounding box center [215, 256] width 313 height 81
click at [225, 282] on p "You : يمكنك حجز استشارة فورية مع الطبيب عبر التطبيق واضافة الأشعة وزيارة المستش…" at bounding box center [211, 268] width 183 height 41
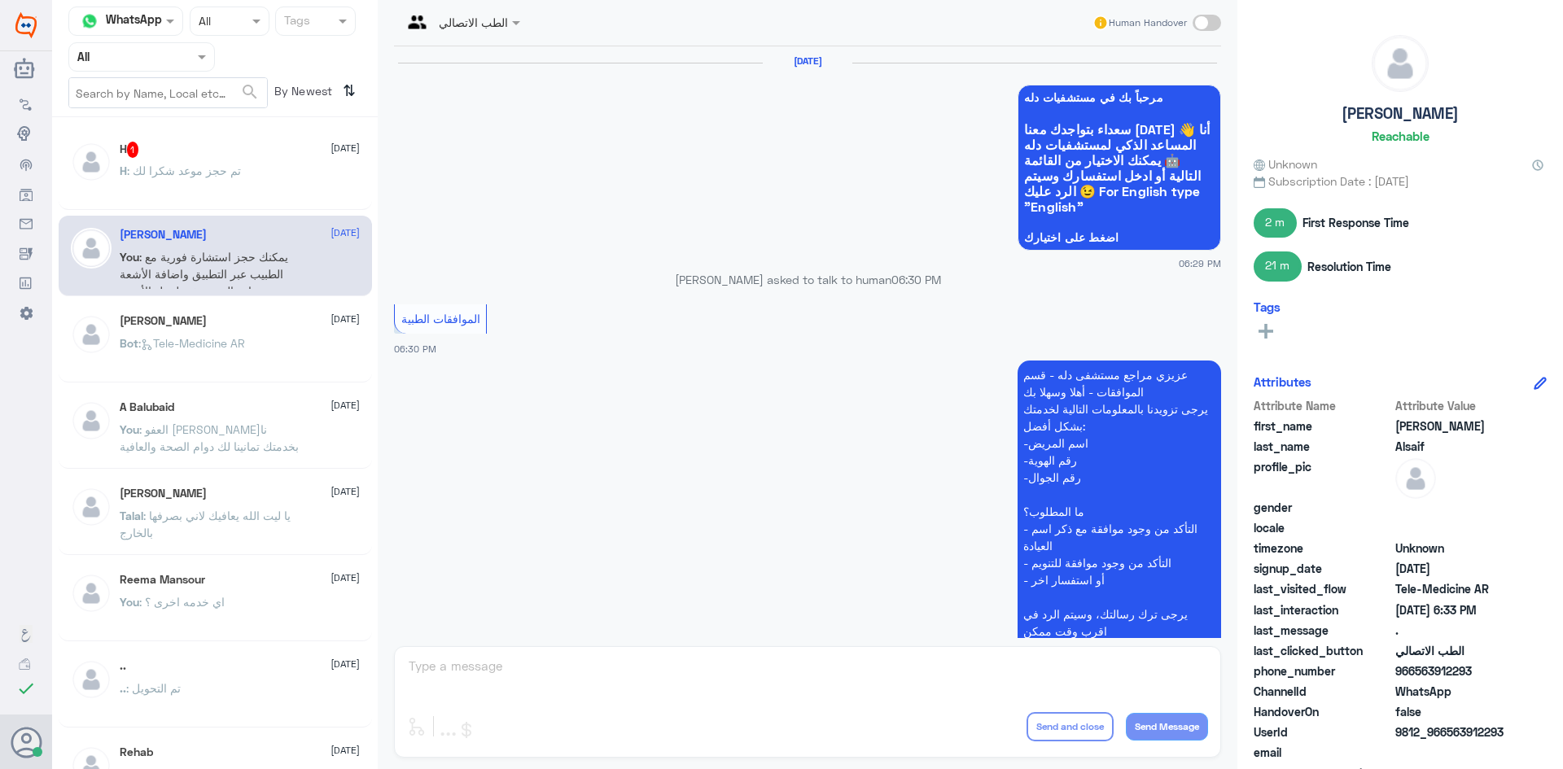
scroll to position [985, 0]
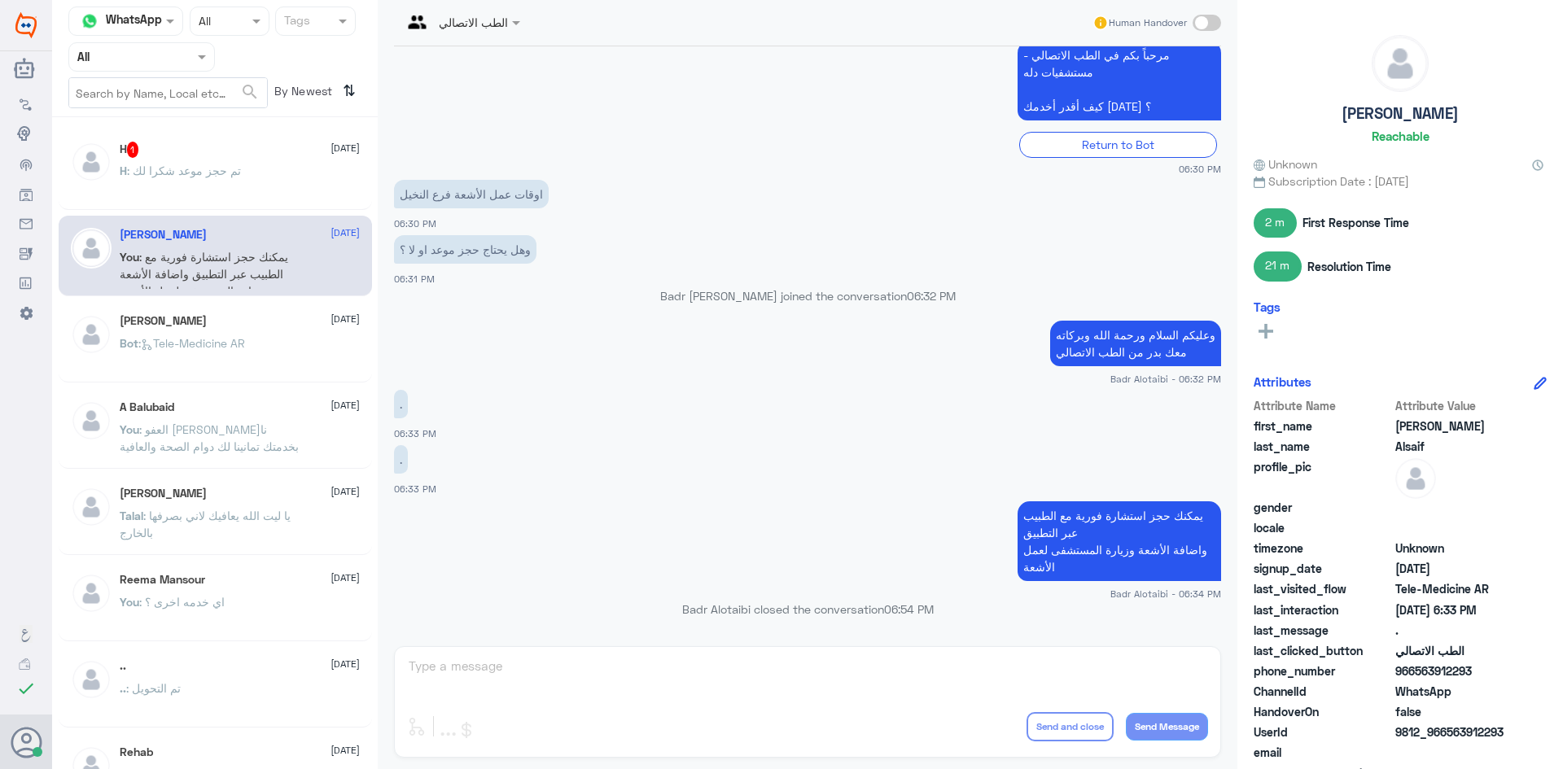
click at [269, 173] on div "H : تم حجز موعد شكرا لك" at bounding box center [240, 184] width 240 height 37
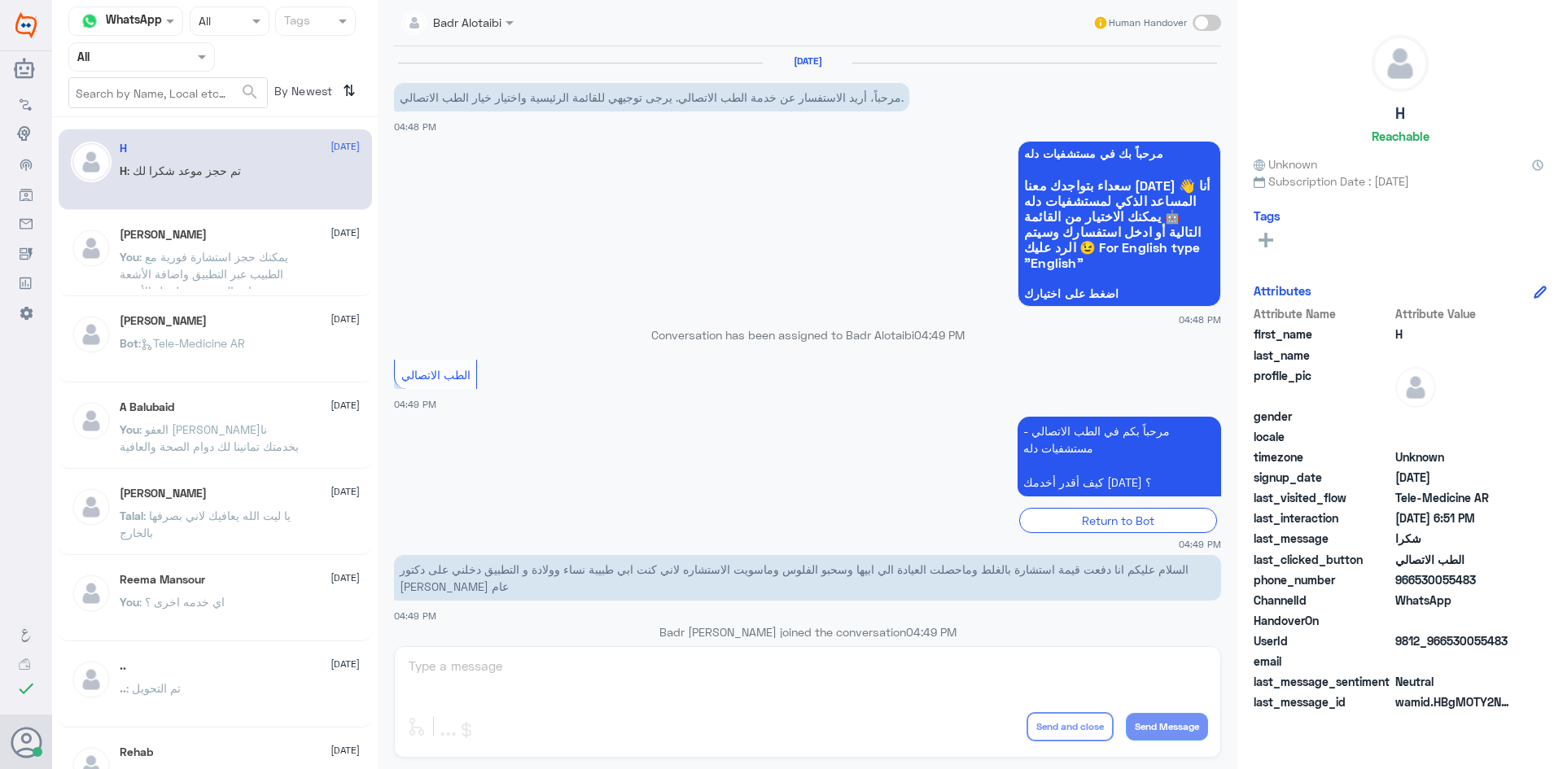
scroll to position [707, 0]
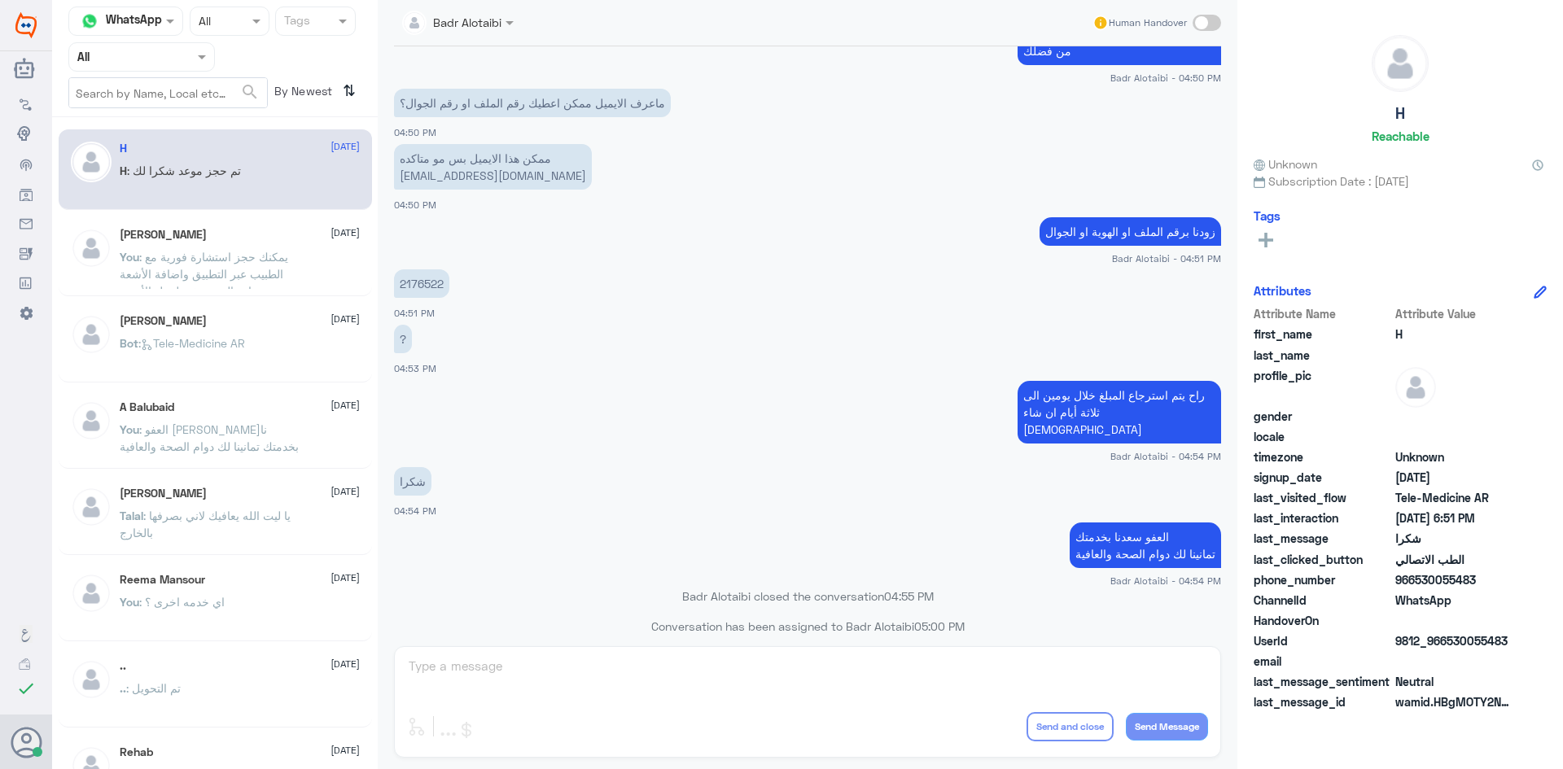
click at [222, 261] on span ": يمكنك حجز استشارة فورية مع الطبيب عبر التطبيق واضافة الأشعة وزيارة المستشفى ل…" at bounding box center [204, 274] width 168 height 48
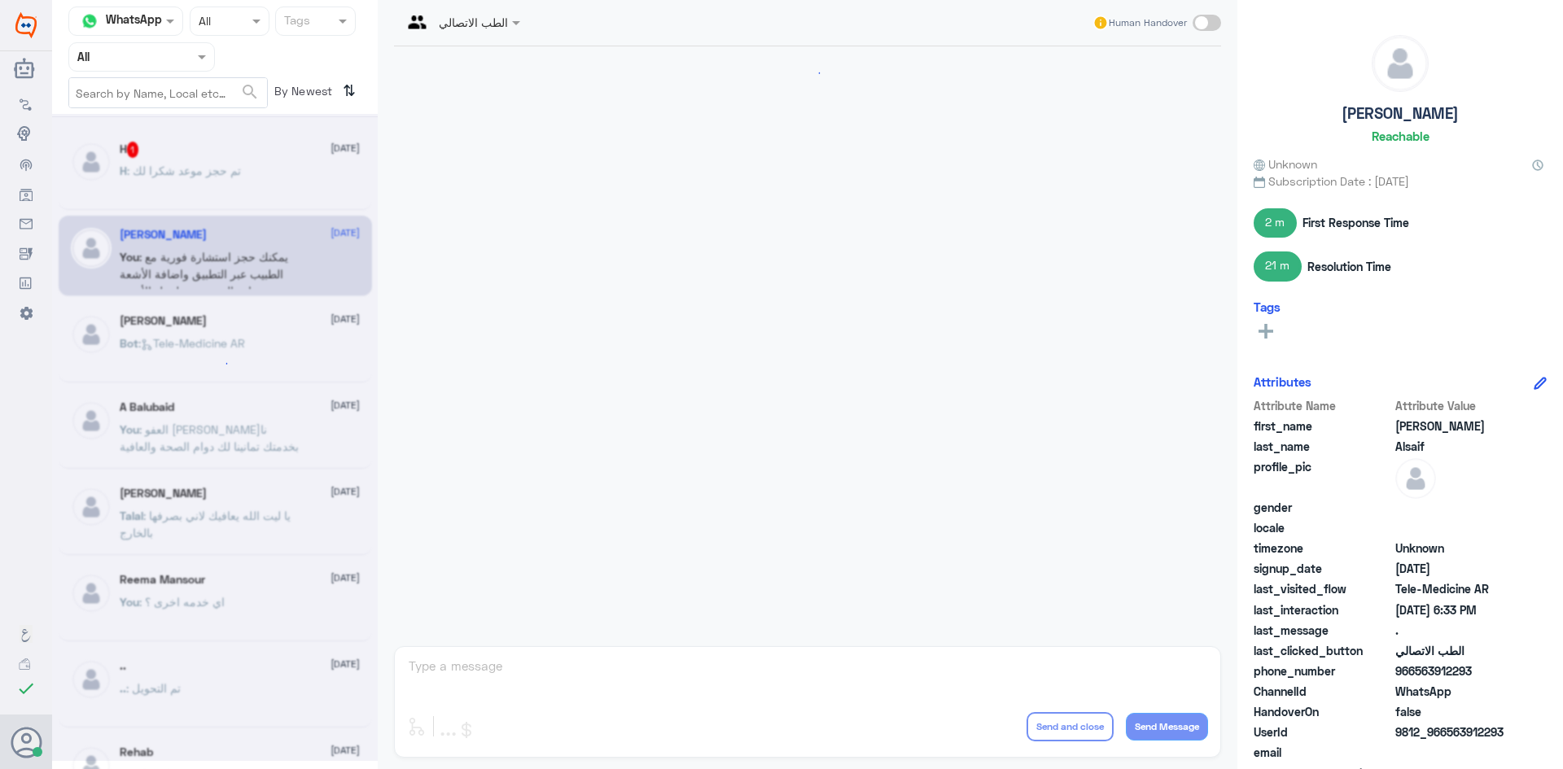
scroll to position [985, 0]
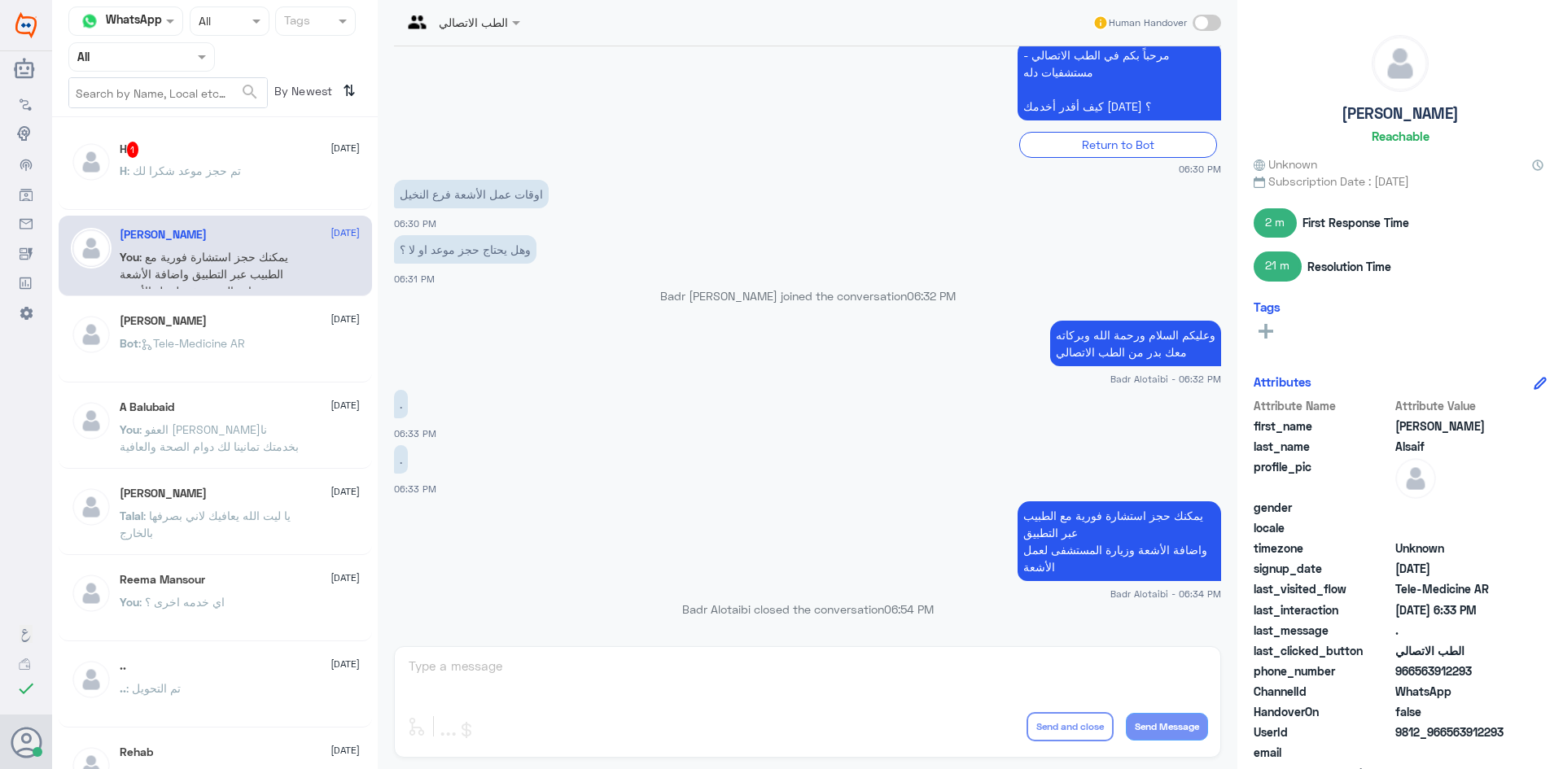
click at [278, 331] on div "[PERSON_NAME] [DATE] Bot : Tele-Medicine AR" at bounding box center [240, 344] width 240 height 61
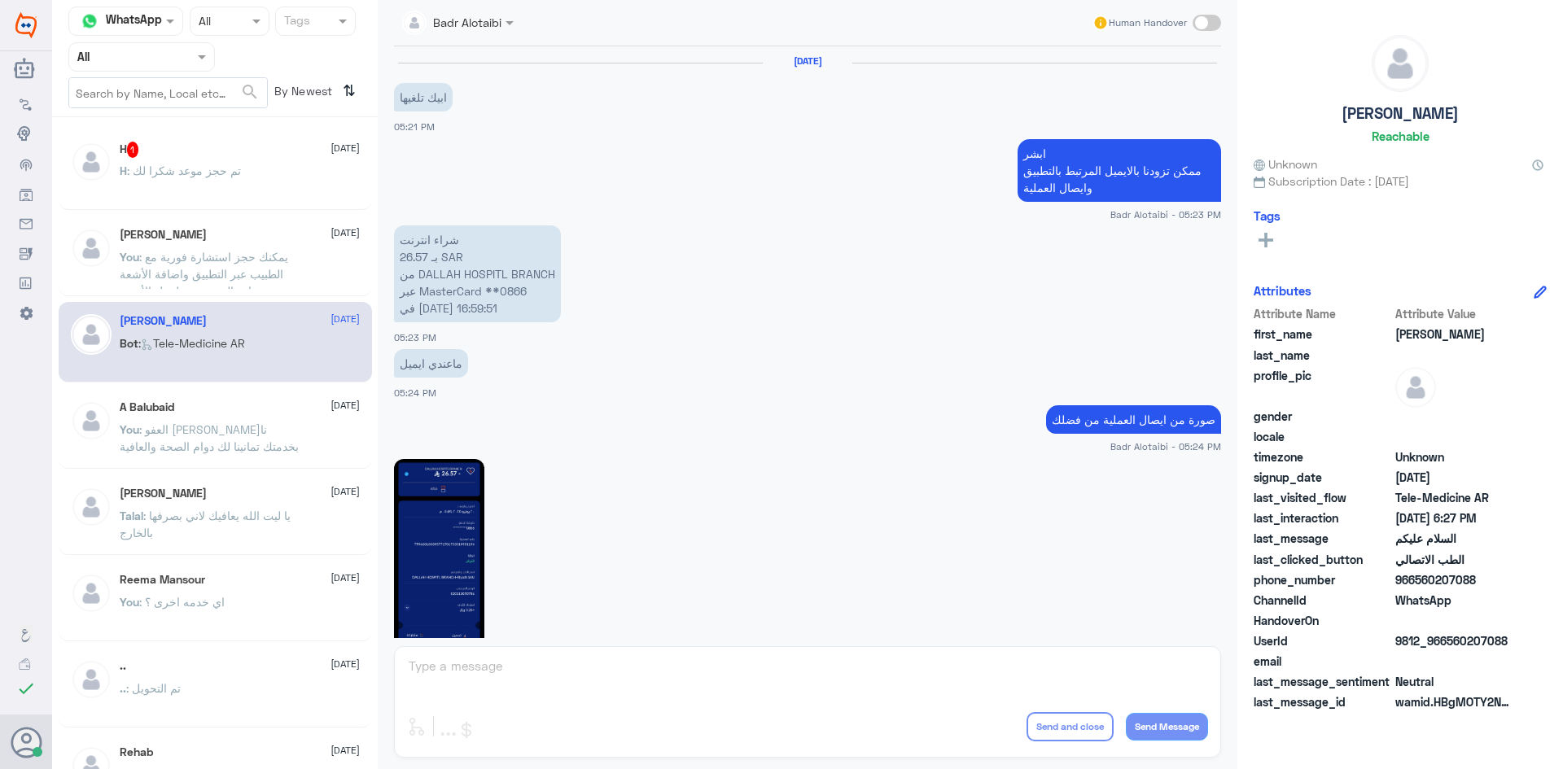
scroll to position [915, 0]
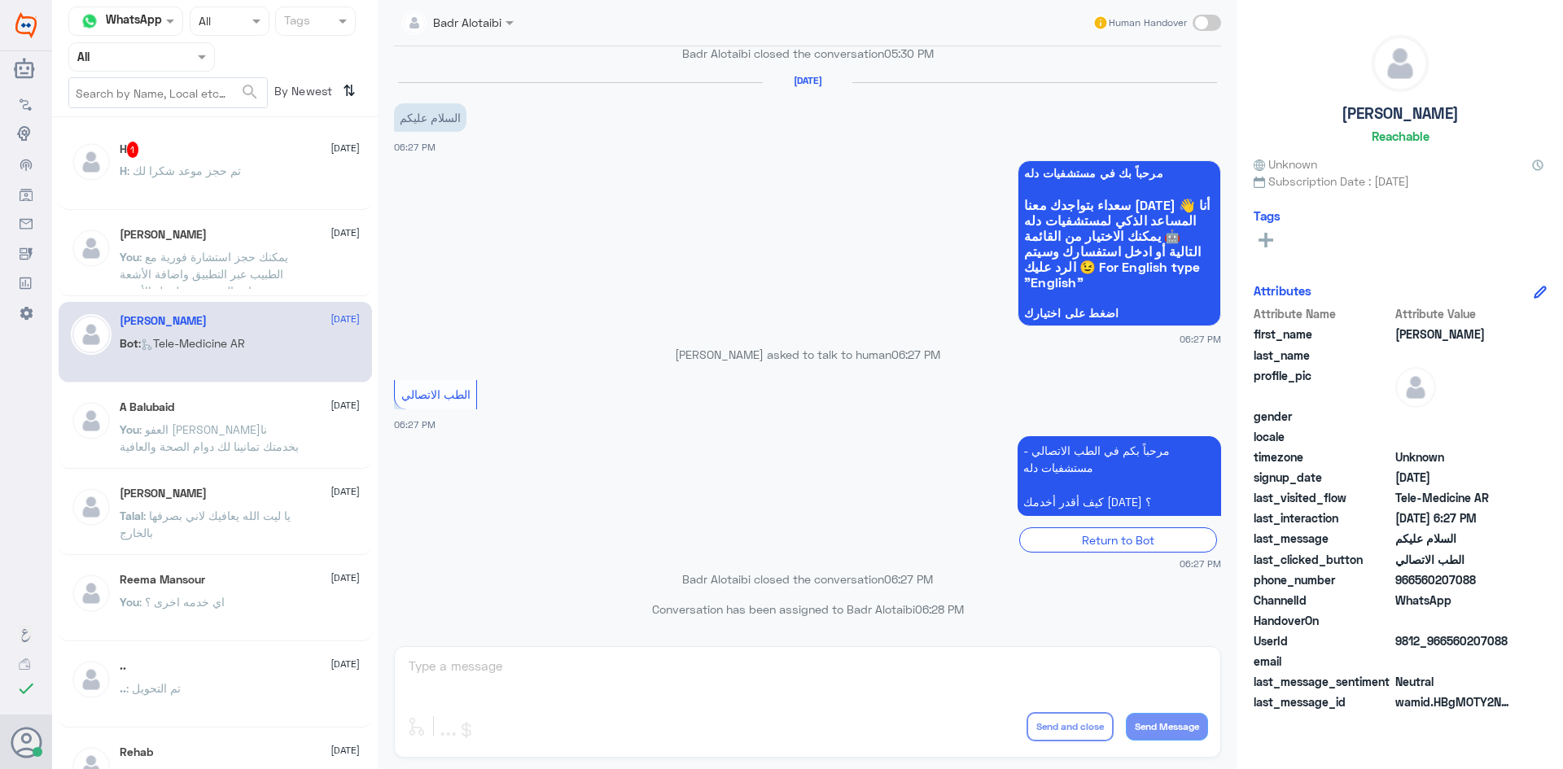
click at [243, 260] on span ": يمكنك حجز استشارة فورية مع الطبيب عبر التطبيق واضافة الأشعة وزيارة المستشفى ل…" at bounding box center [204, 274] width 168 height 48
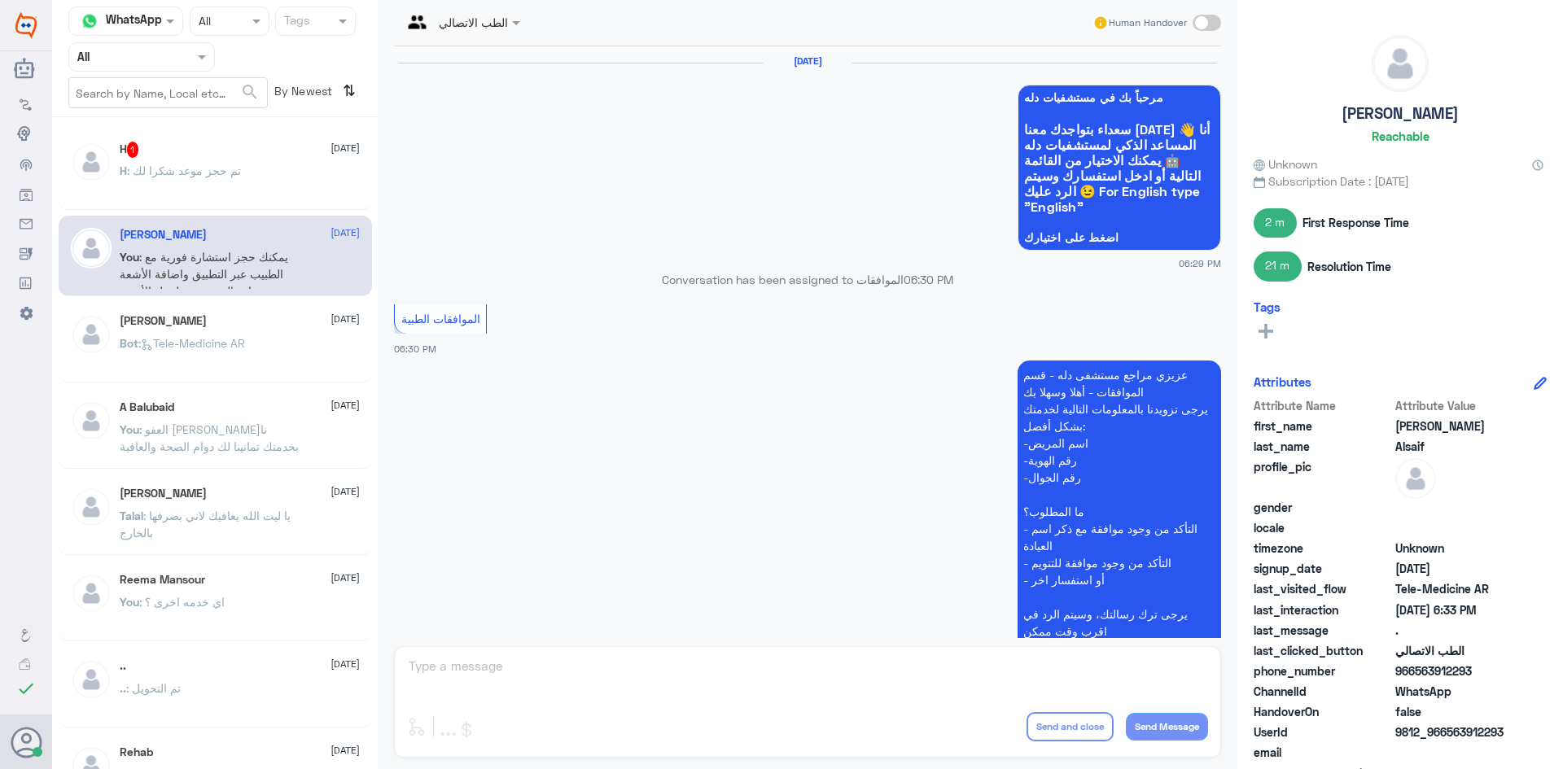
scroll to position [985, 0]
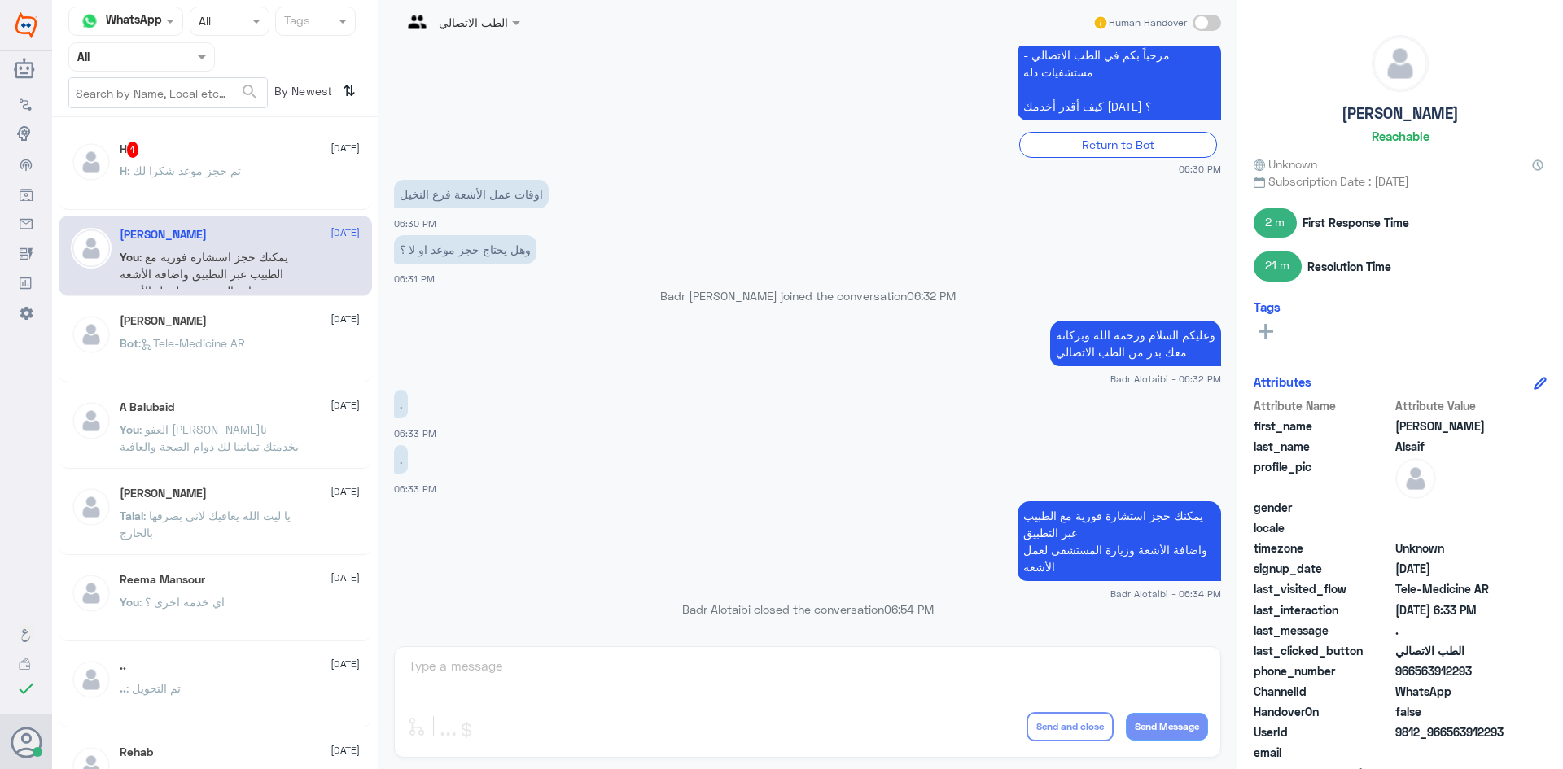
click at [272, 343] on div "Bot : Tele-Medicine AR" at bounding box center [240, 357] width 240 height 37
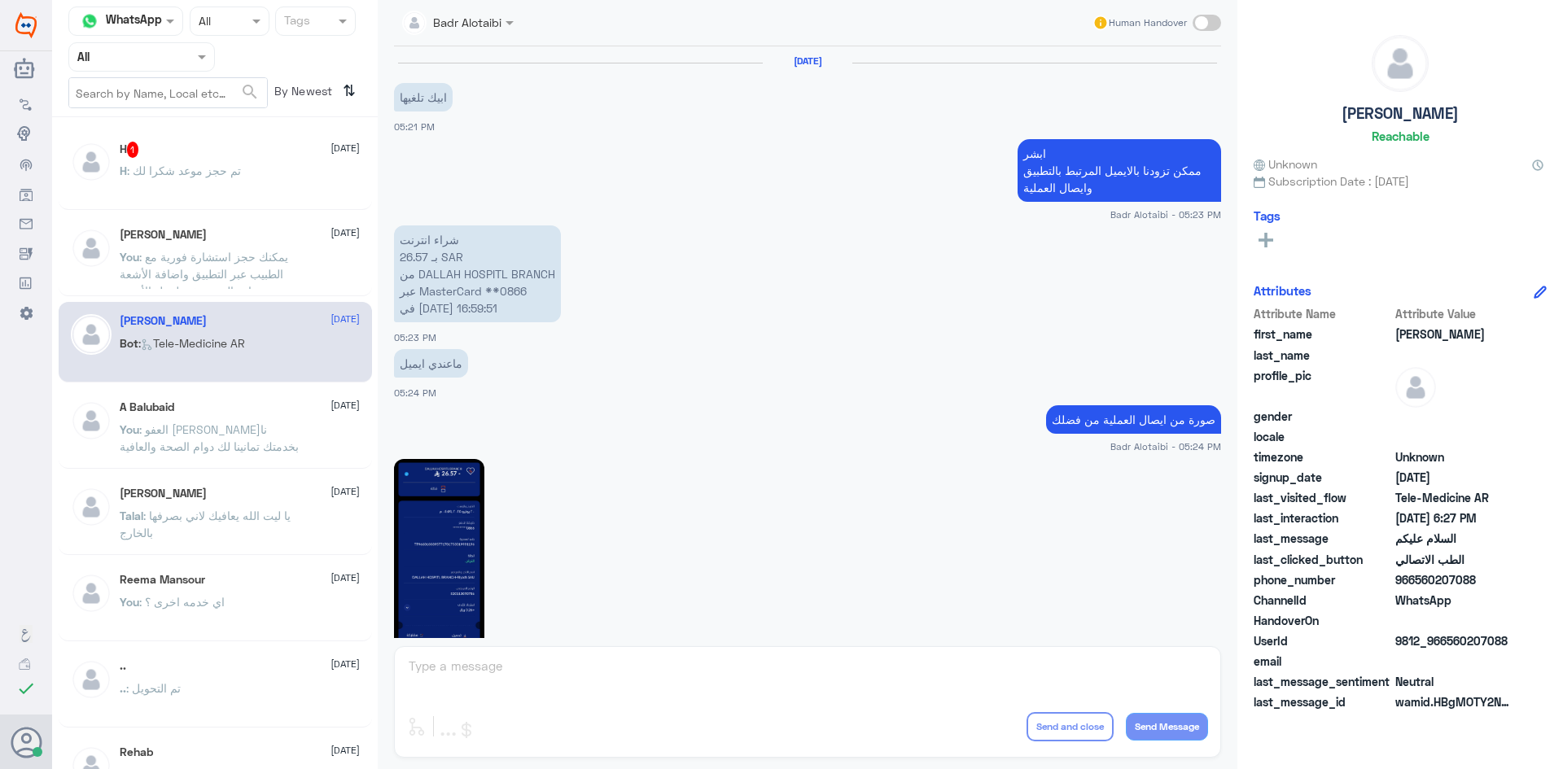
scroll to position [915, 0]
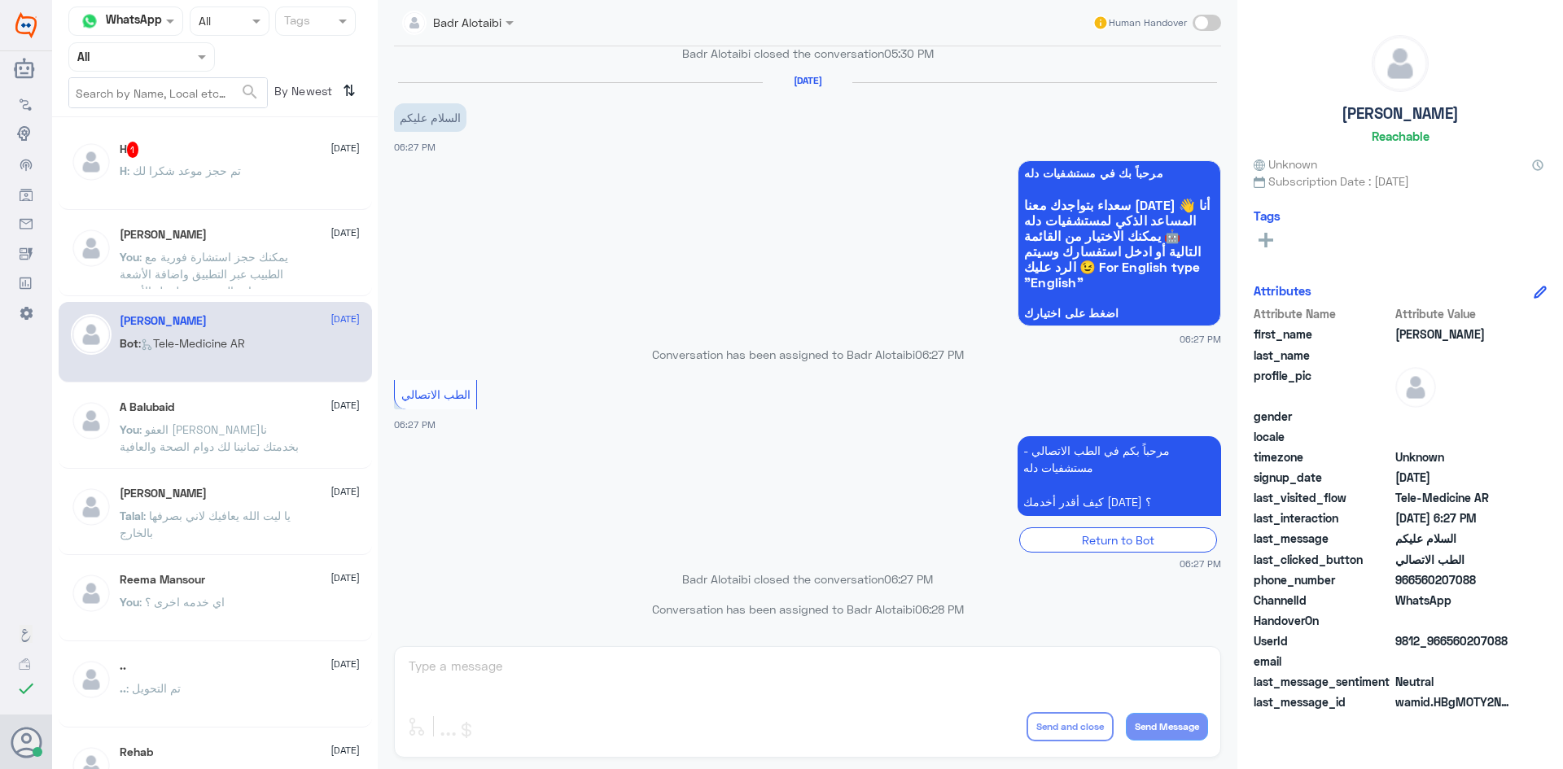
click at [257, 280] on span ": يمكنك حجز استشارة فورية مع الطبيب عبر التطبيق واضافة الأشعة وزيارة المستشفى ل…" at bounding box center [204, 274] width 168 height 48
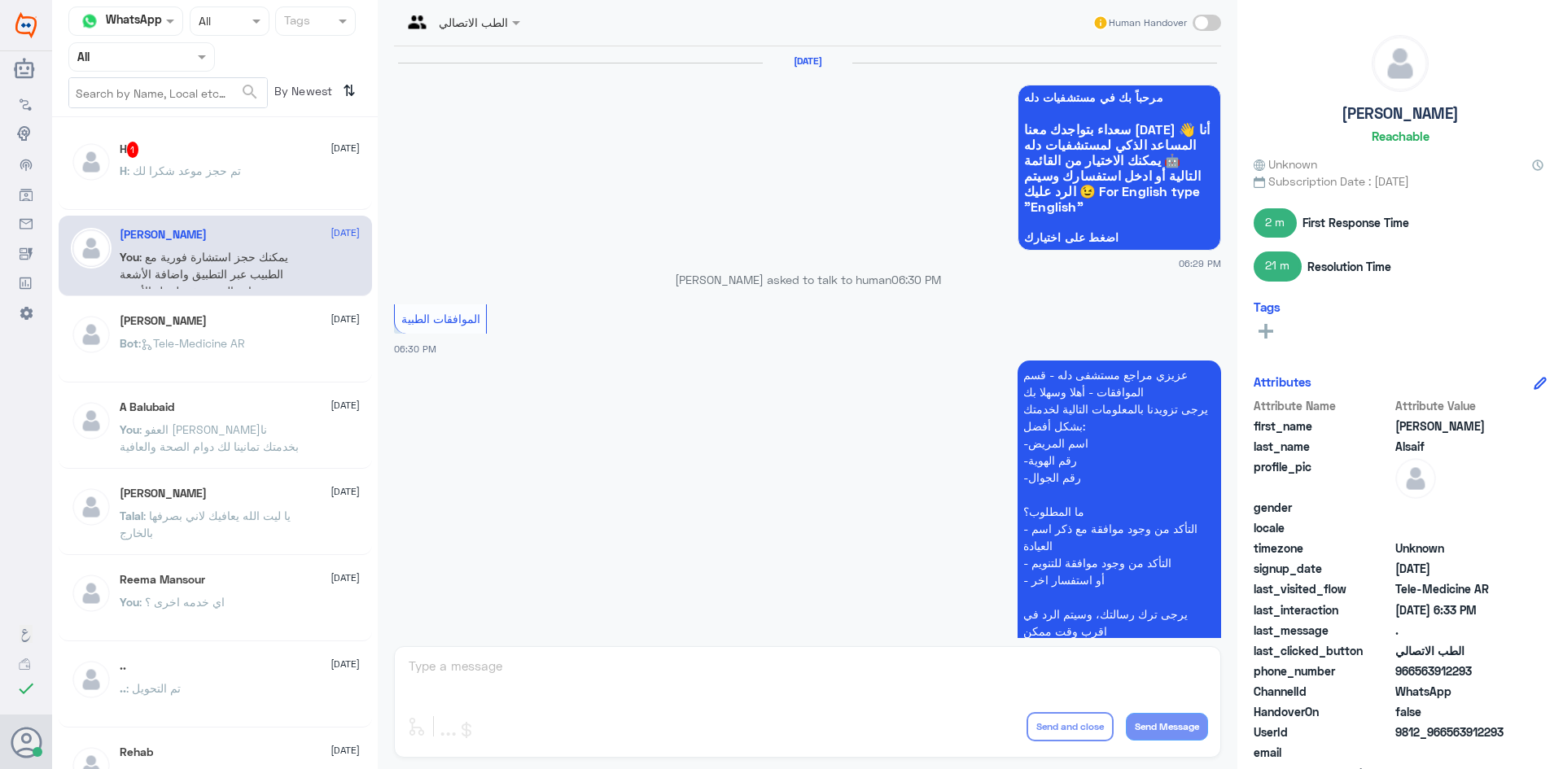
scroll to position [985, 0]
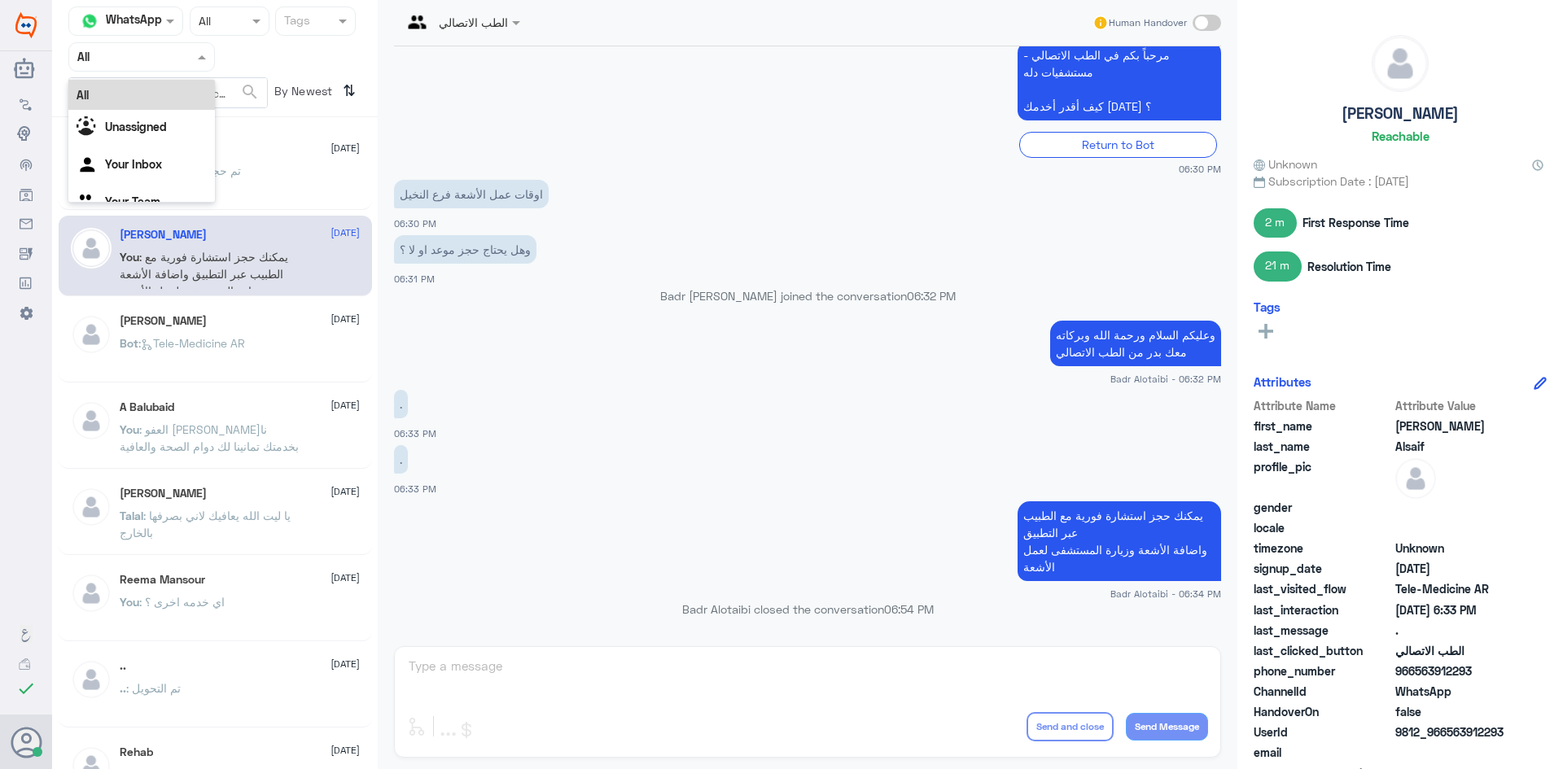
click at [190, 55] on div at bounding box center [141, 56] width 145 height 19
drag, startPoint x: 178, startPoint y: 108, endPoint x: 175, endPoint y: 120, distance: 11.9
click at [175, 120] on div "All Unassigned Your Inbox Your Team" at bounding box center [141, 151] width 147 height 142
click at [178, 125] on div "Unassigned" at bounding box center [141, 128] width 147 height 37
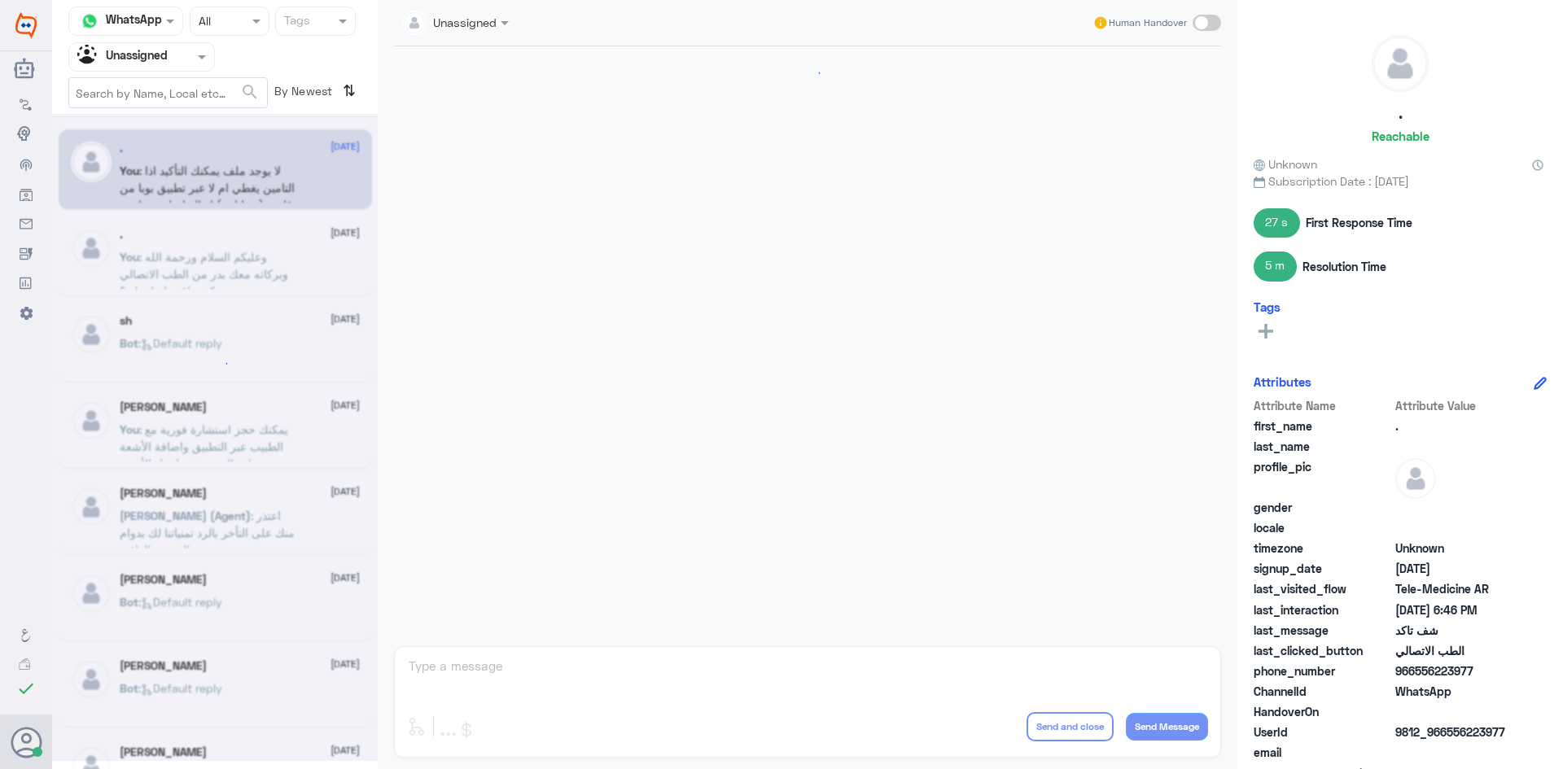
scroll to position [923, 0]
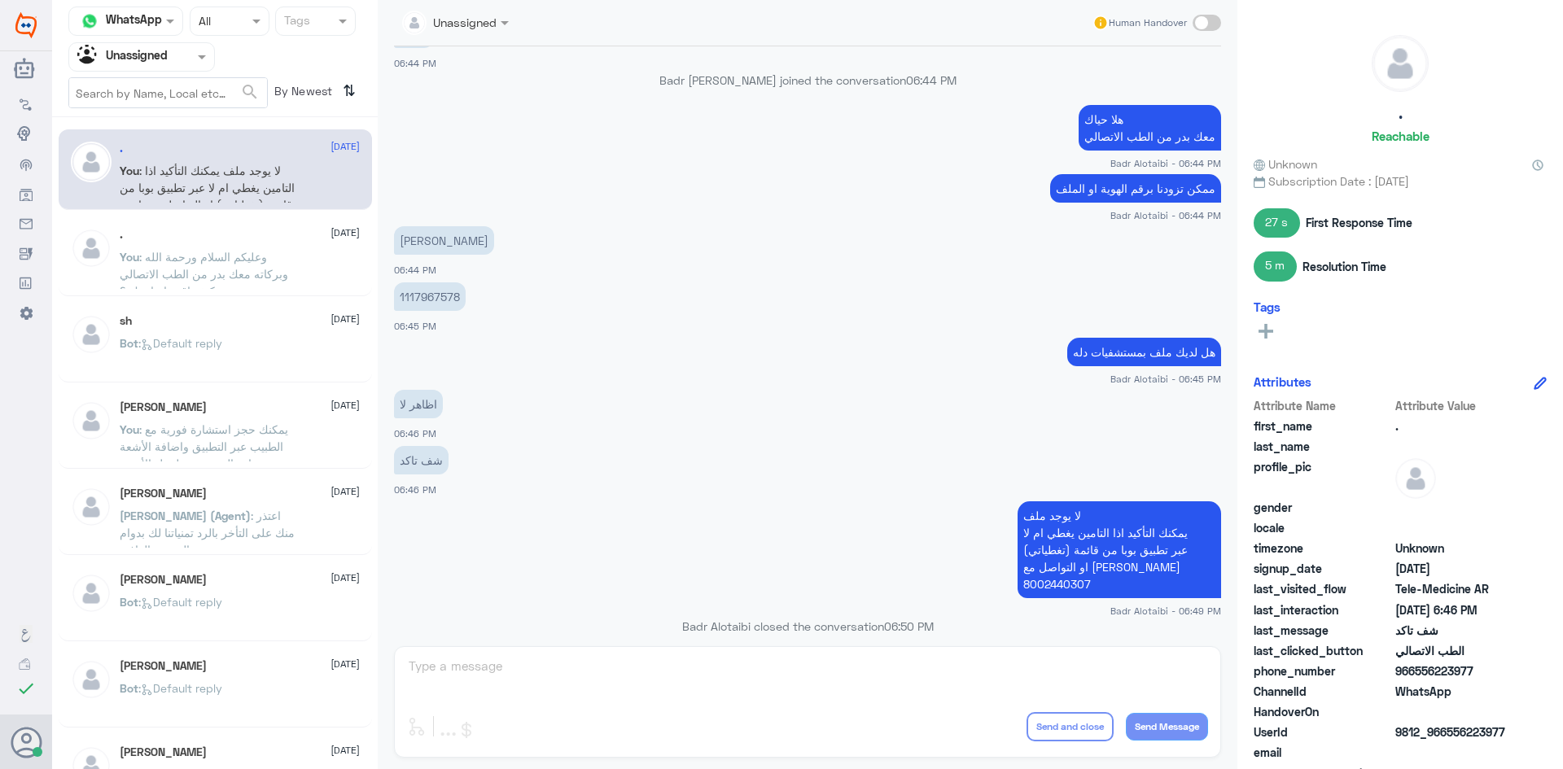
click at [168, 247] on div ". 10 August You : وعليكم السلام ورحمة الله وبركاته معك بدر من الطب الاتصالي كيف…" at bounding box center [240, 258] width 240 height 61
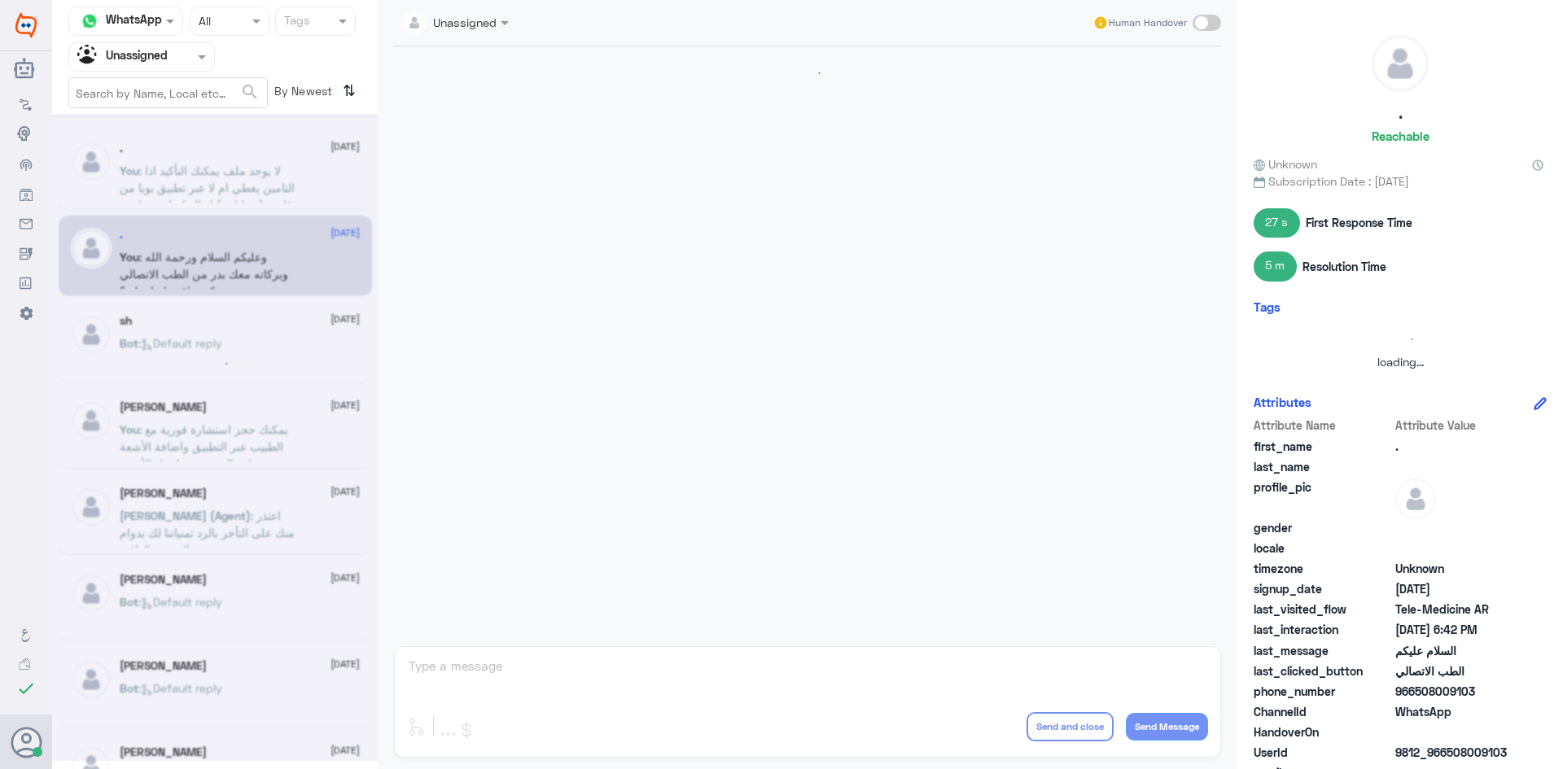
scroll to position [96, 0]
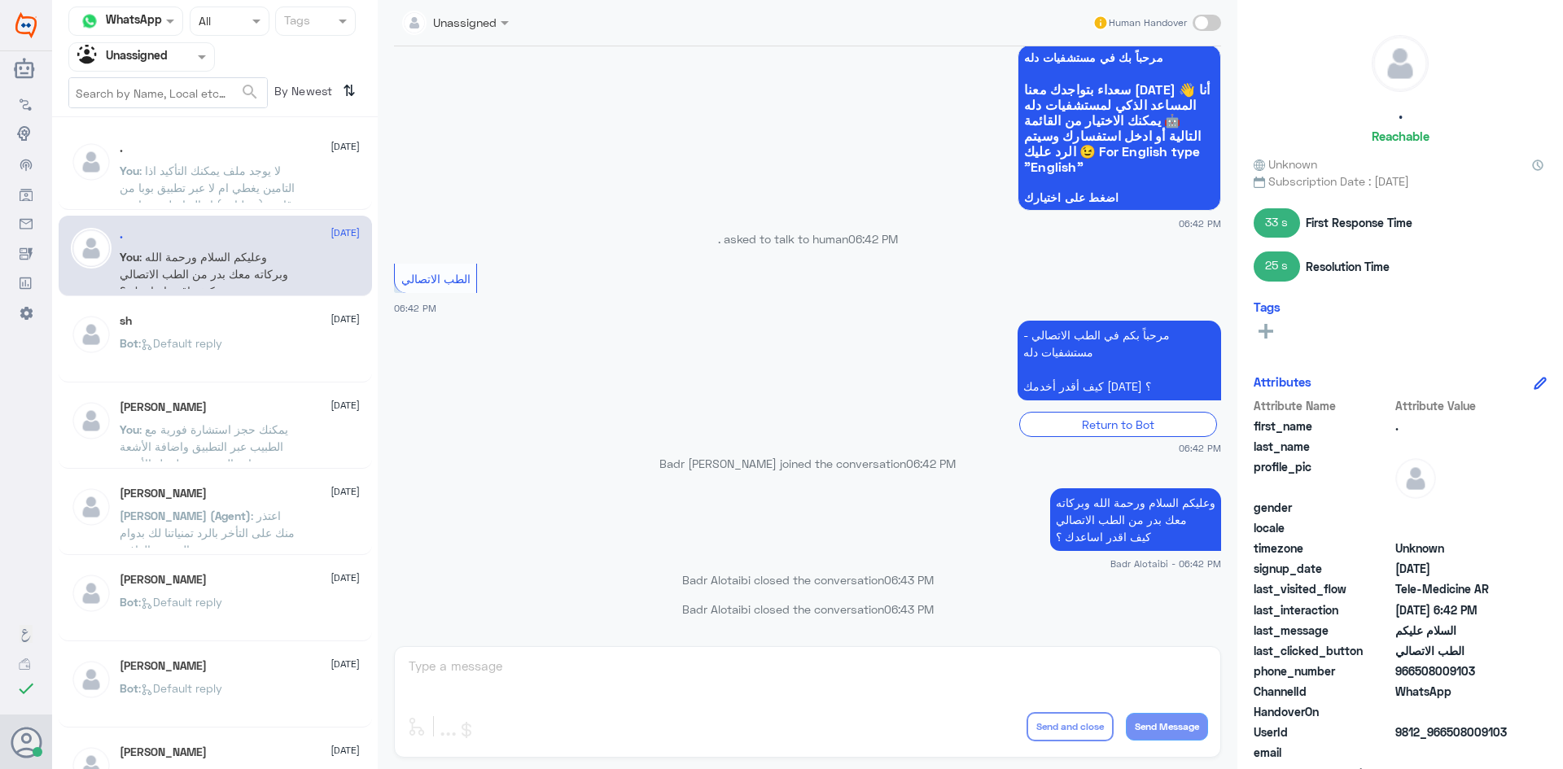
click at [188, 334] on div "sh 10 August Bot : Default reply" at bounding box center [240, 344] width 240 height 61
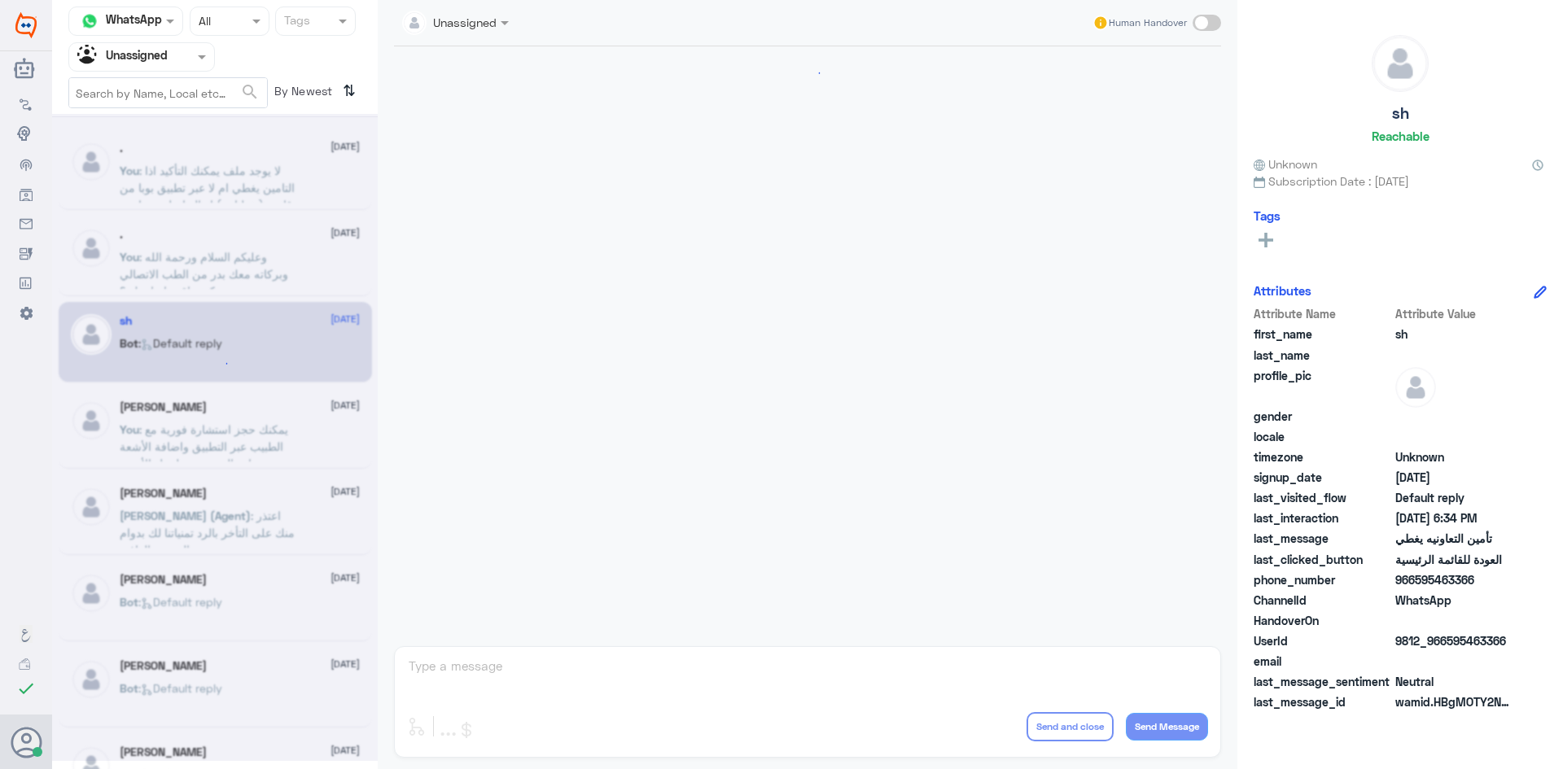
scroll to position [608, 0]
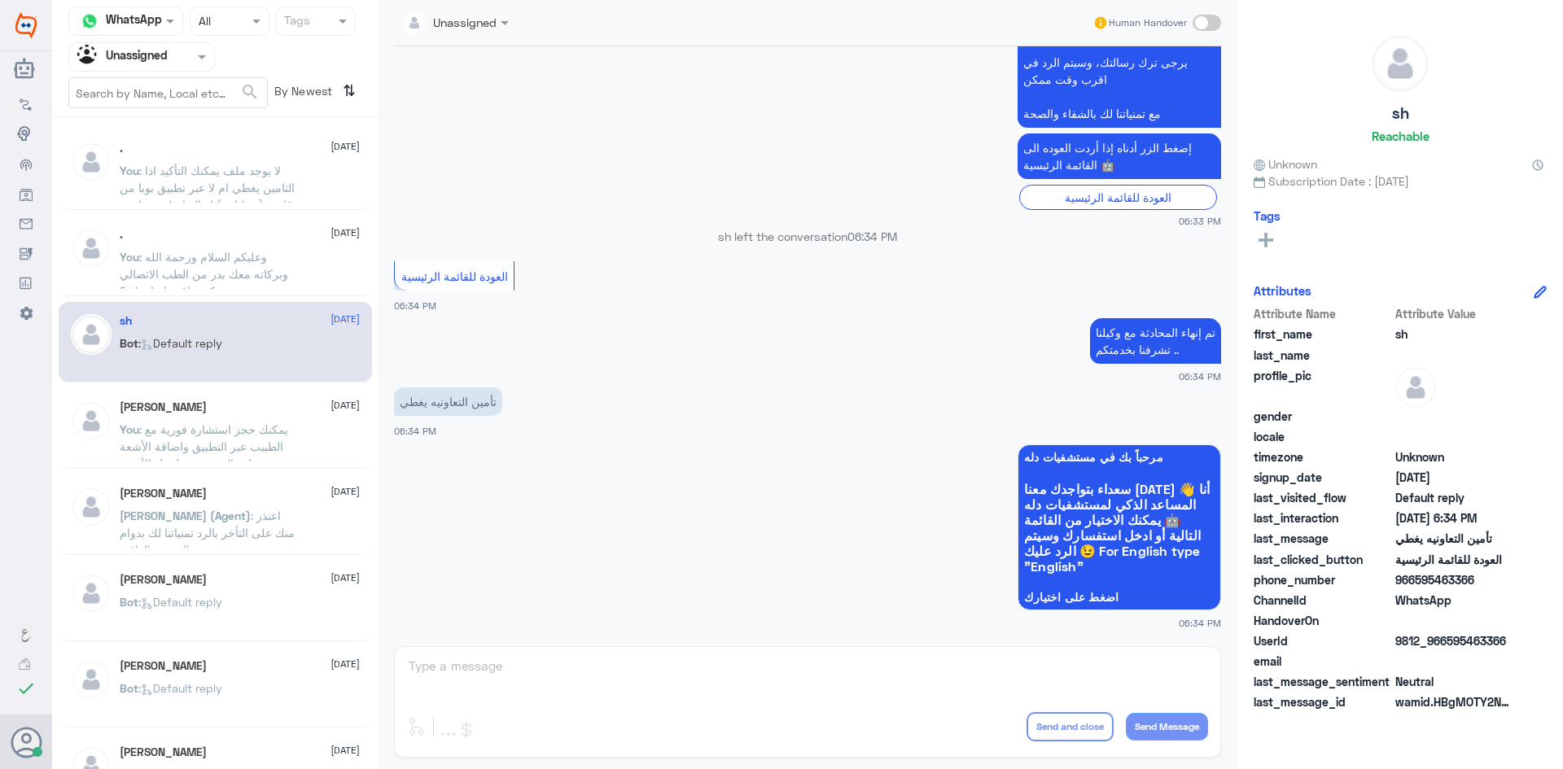
click at [1502, 639] on span "9812_966595463366" at bounding box center [1454, 640] width 118 height 17
drag, startPoint x: 1512, startPoint y: 637, endPoint x: 1449, endPoint y: 641, distance: 63.6
click at [1449, 641] on span "9812_966595463366" at bounding box center [1454, 640] width 118 height 17
copy span "595463366"
click at [267, 365] on div "Bot : Default reply" at bounding box center [240, 357] width 240 height 37
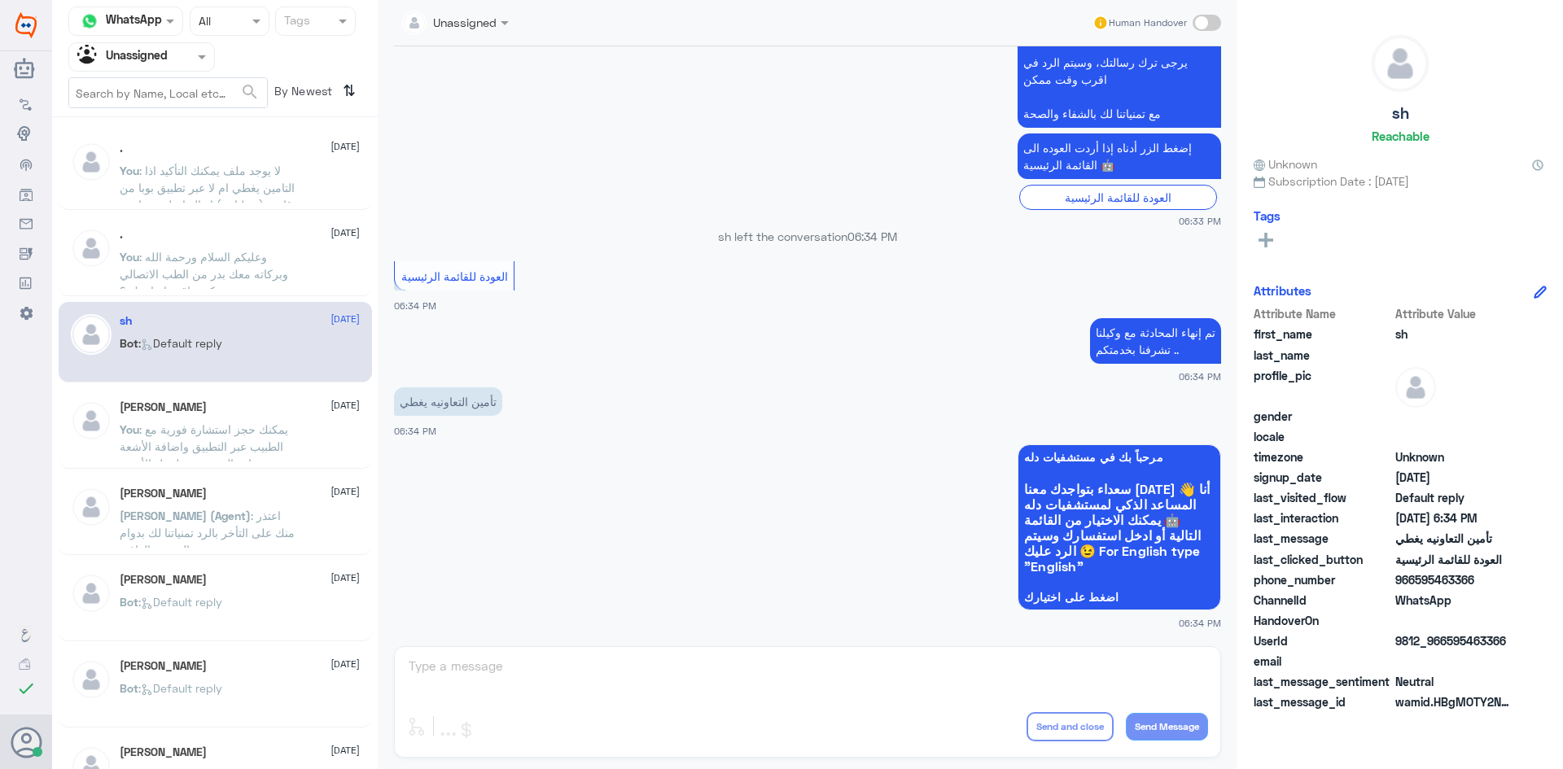
click at [244, 418] on div "[PERSON_NAME] [DATE] You : يمكنك حجز استشارة فورية مع الطبيب عبر التطبيق واضافة…" at bounding box center [240, 430] width 240 height 61
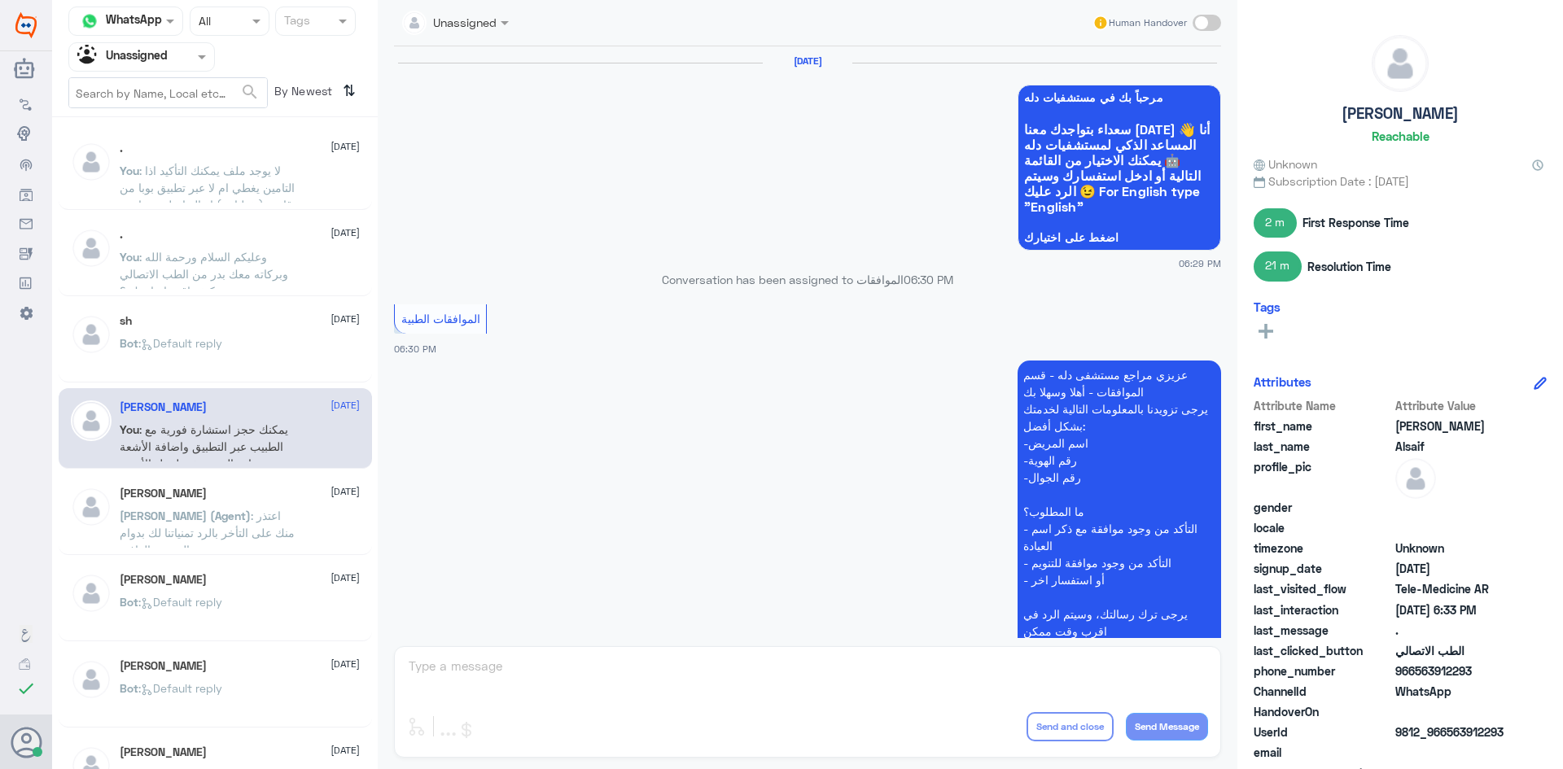
scroll to position [985, 0]
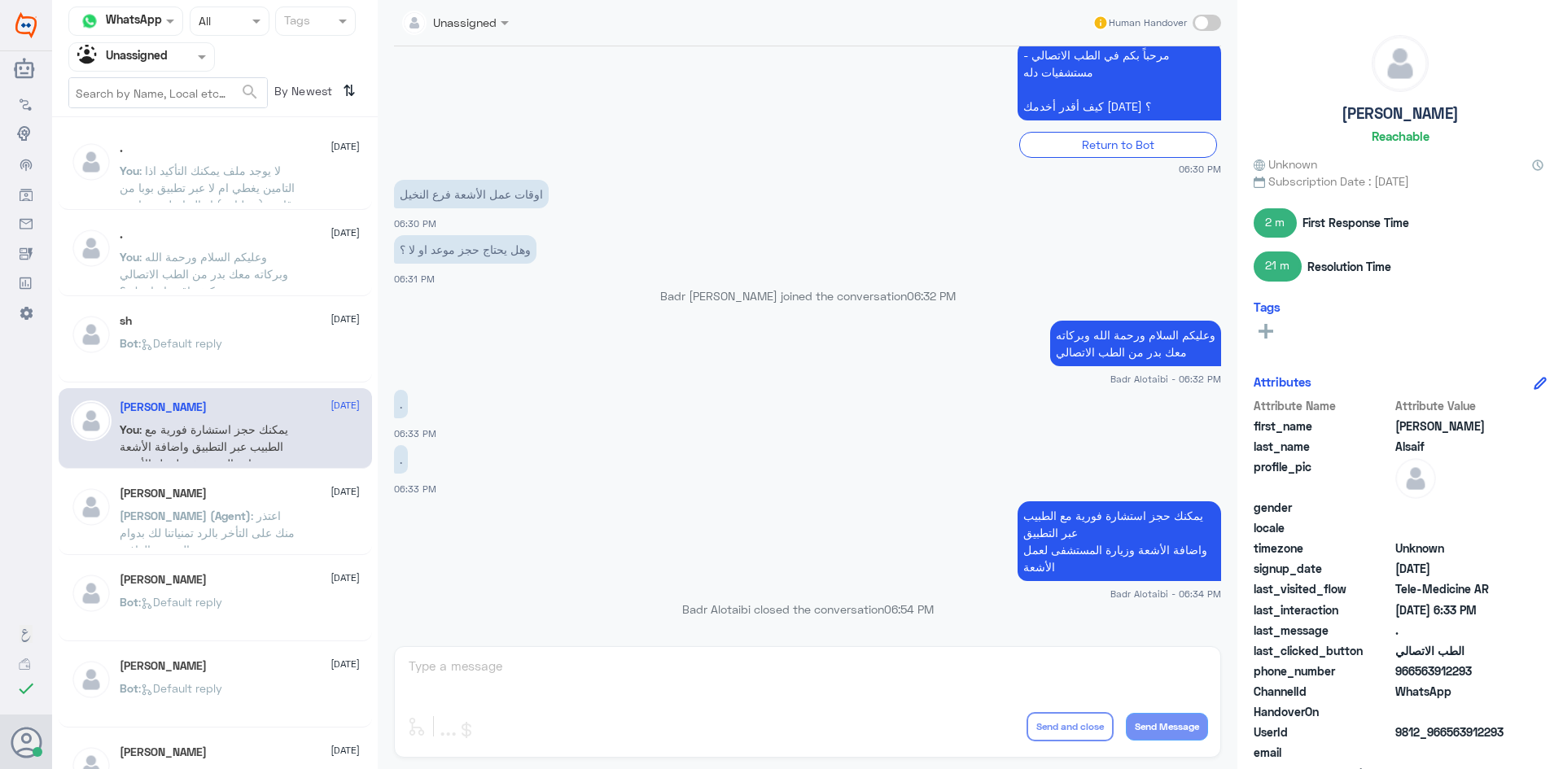
click at [282, 494] on div "ابو عبدالله 10 August" at bounding box center [240, 494] width 240 height 14
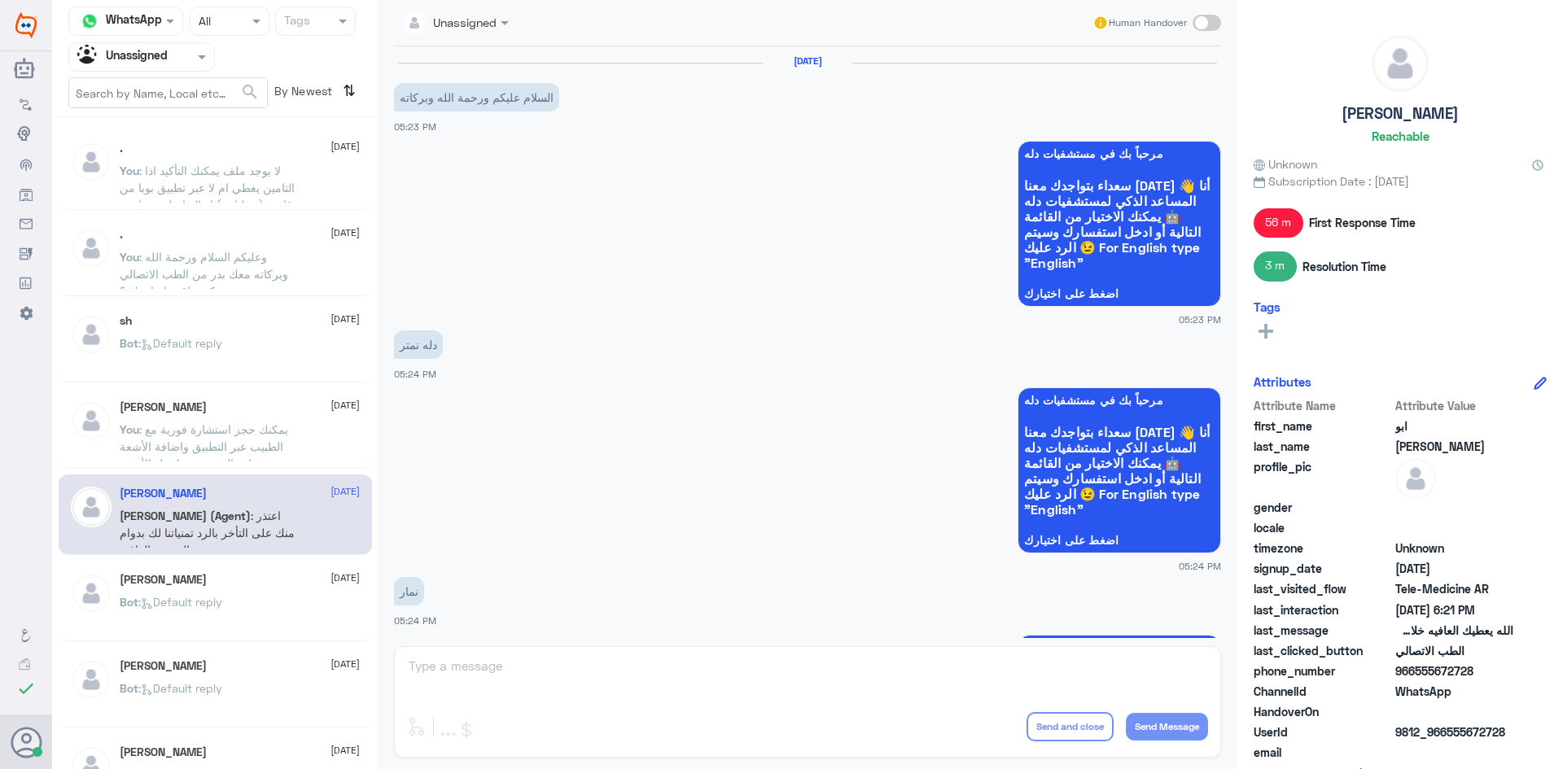
scroll to position [777, 0]
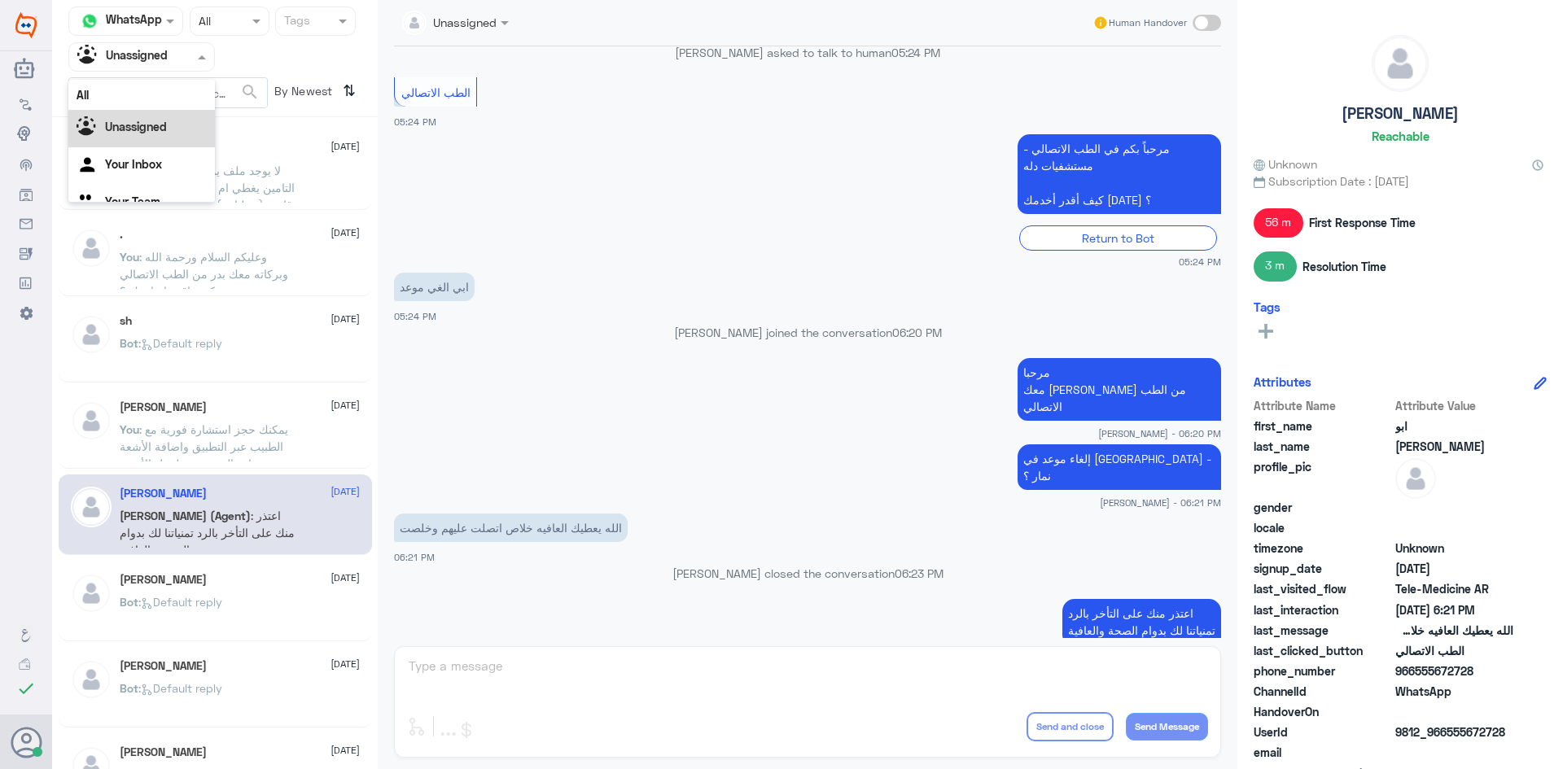
click at [191, 63] on div at bounding box center [141, 56] width 145 height 19
click at [152, 100] on div "All" at bounding box center [141, 95] width 147 height 30
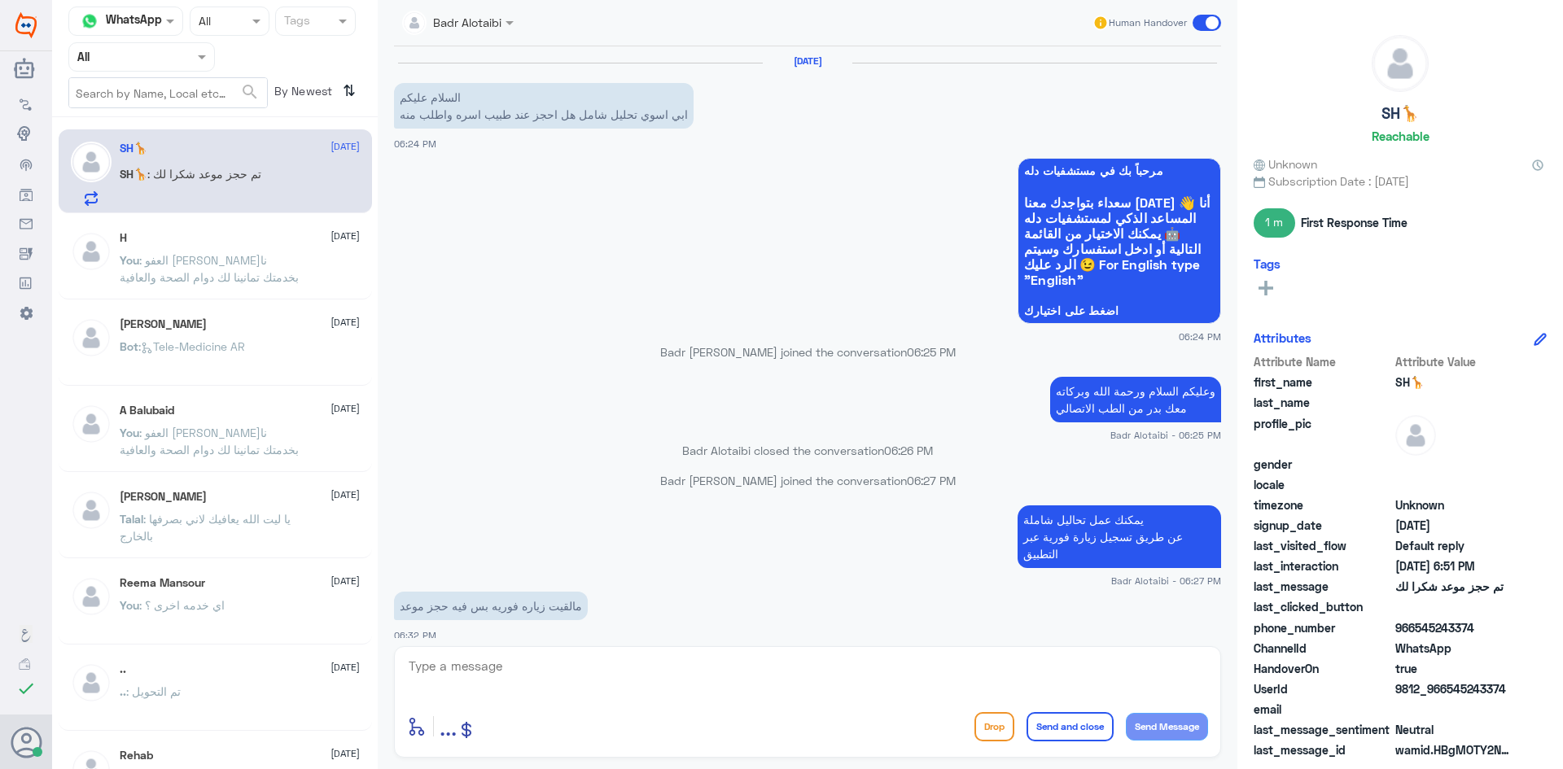
scroll to position [104, 0]
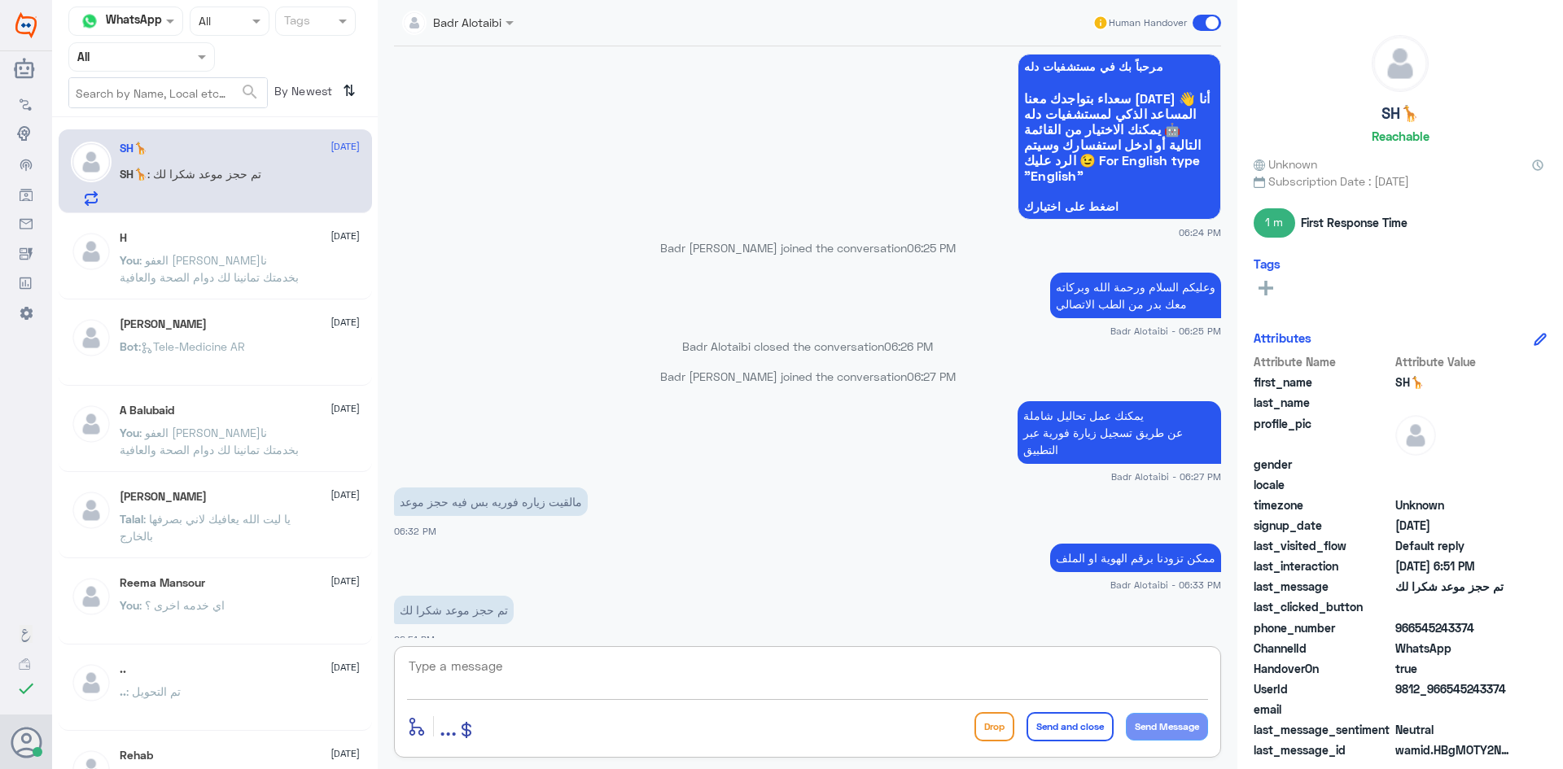
click at [598, 664] on textarea at bounding box center [807, 675] width 801 height 40
drag, startPoint x: 1501, startPoint y: 689, endPoint x: 1475, endPoint y: 689, distance: 26.0
click at [1475, 689] on span "9812_966545243374" at bounding box center [1454, 688] width 118 height 17
click at [1518, 676] on div "HandoverOn true" at bounding box center [1400, 670] width 293 height 20
drag, startPoint x: 1517, startPoint y: 685, endPoint x: 1446, endPoint y: 686, distance: 70.8
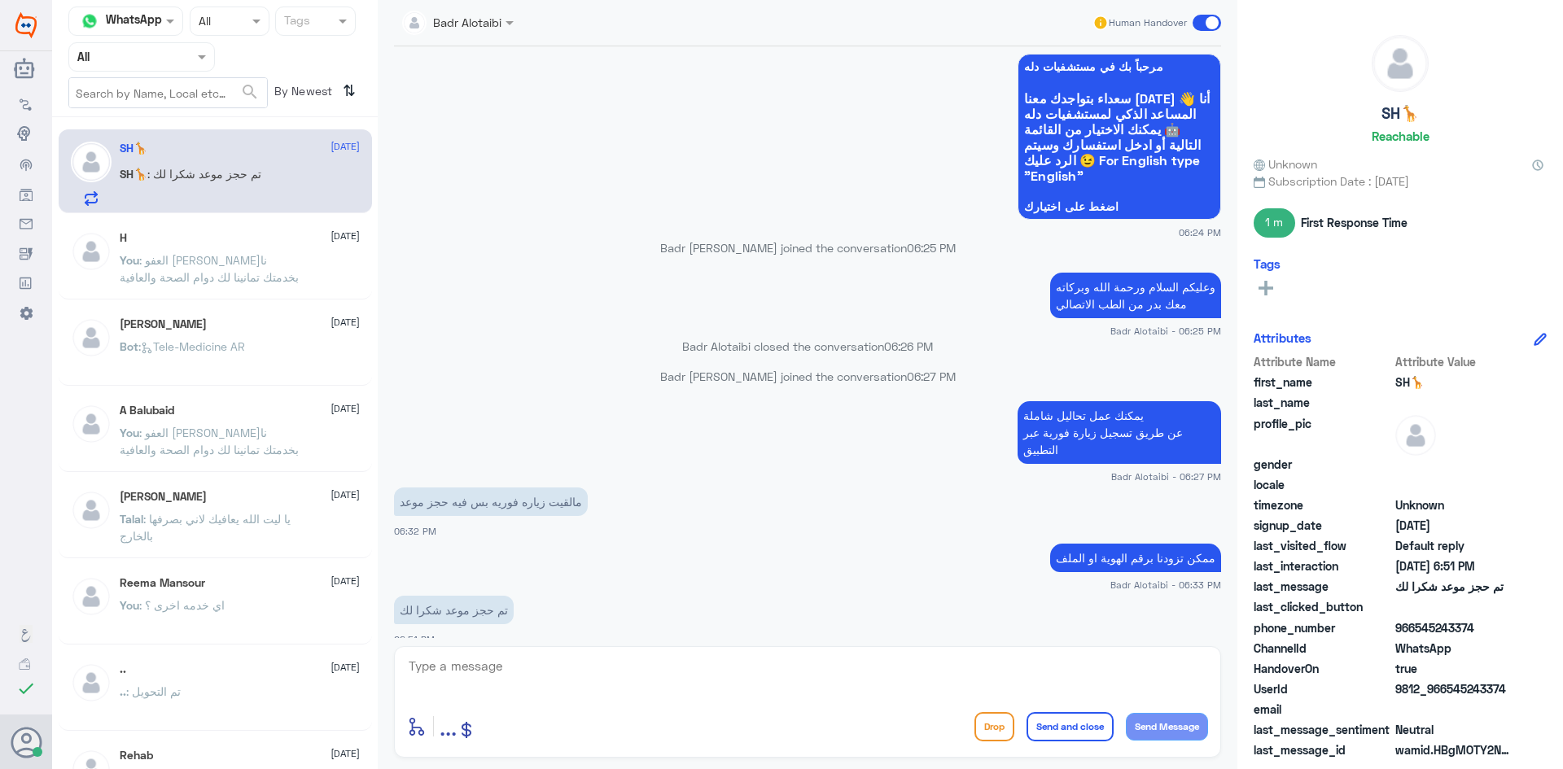
click at [1446, 686] on div "UserId 9812_966545243374" at bounding box center [1400, 690] width 293 height 20
copy span "545243374"
click at [768, 675] on textarea at bounding box center [807, 675] width 801 height 40
type textarea "العفو تمانينا لك دوام الصحة والعافية"
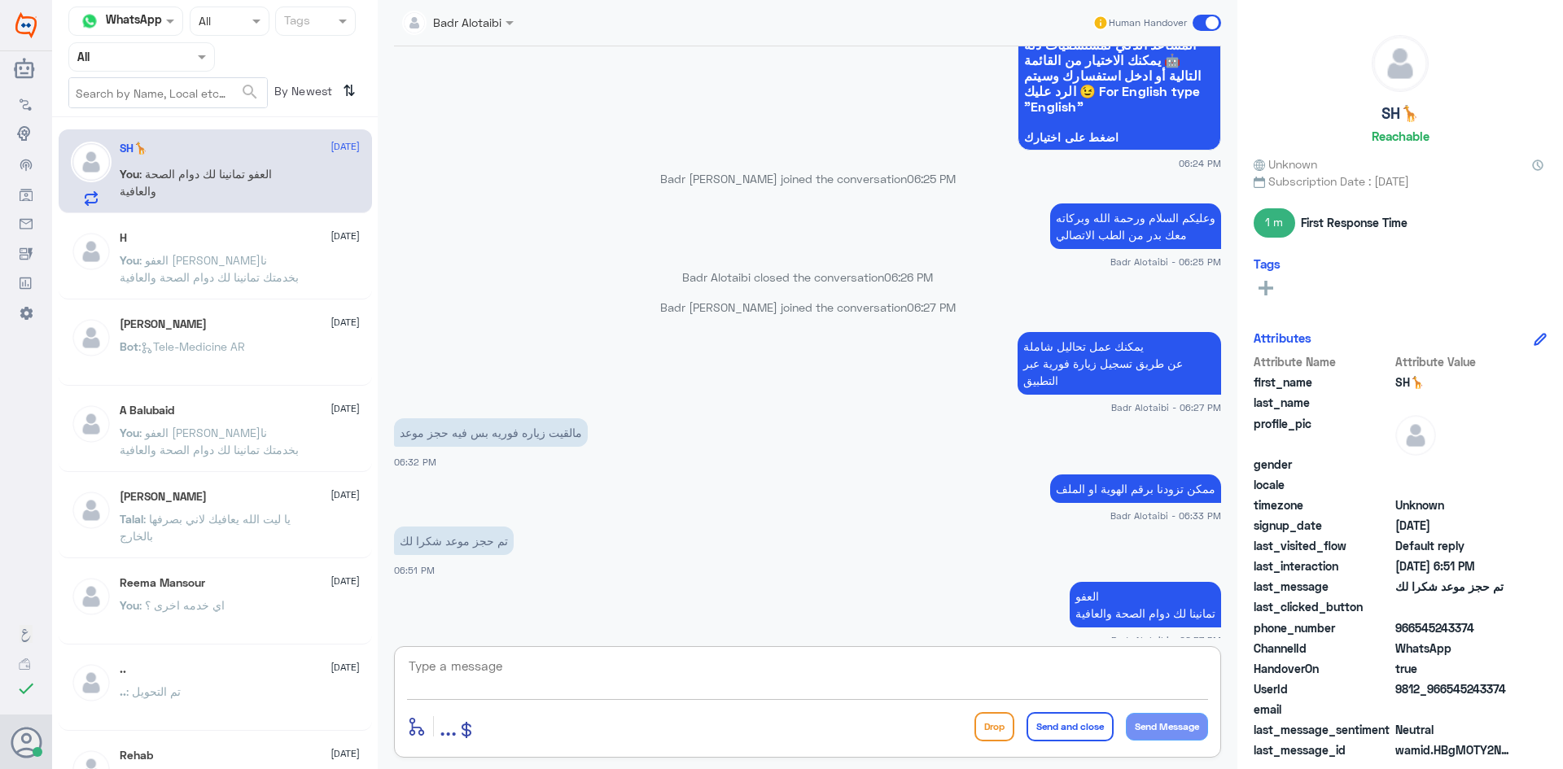
click at [235, 274] on p "You : العفو [PERSON_NAME] بخدمتك تمانينا لك دوام الصحة والعافية" at bounding box center [211, 272] width 183 height 41
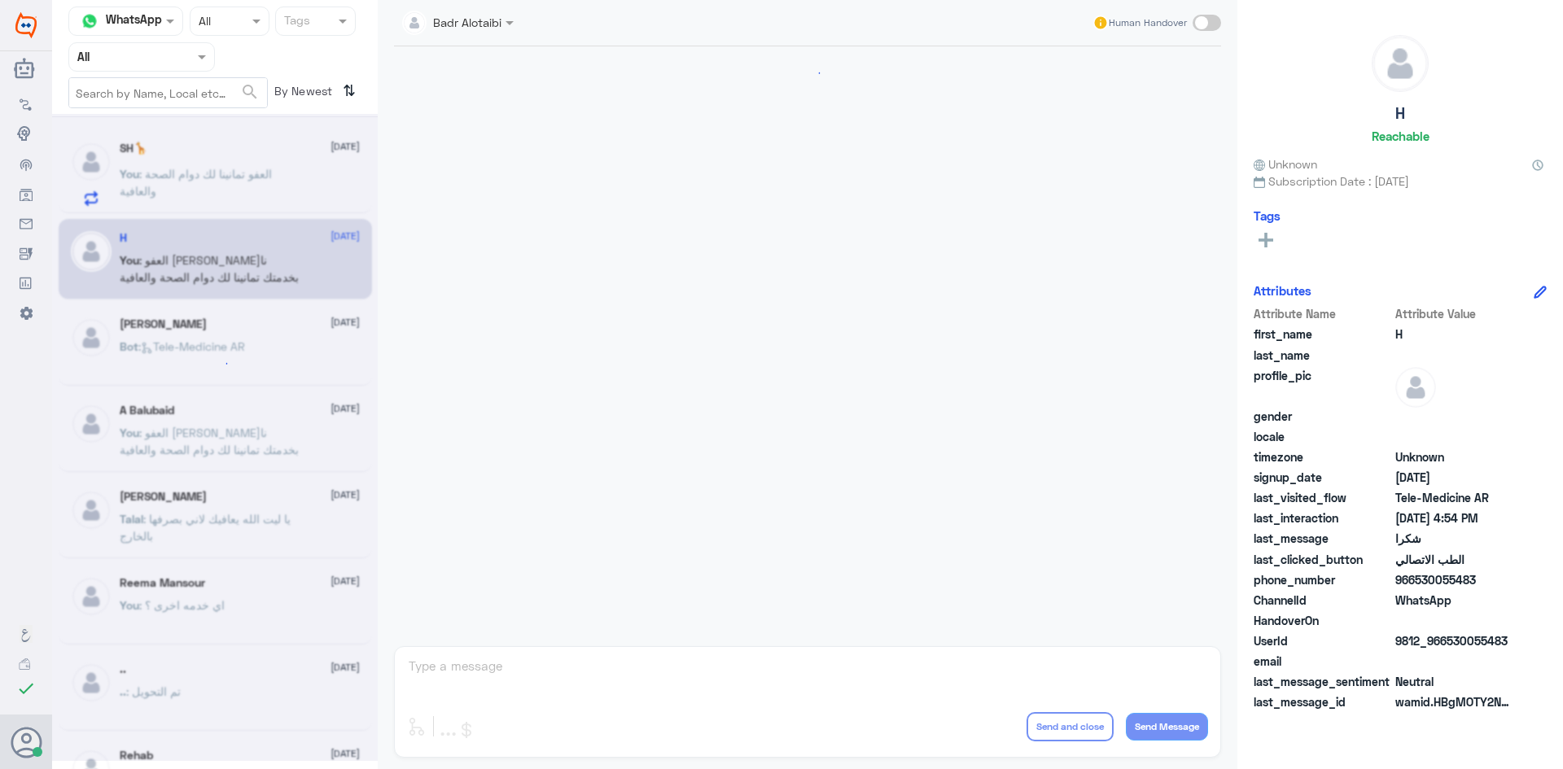
click at [230, 170] on div at bounding box center [215, 437] width 326 height 647
click at [230, 170] on span ": العفو تمانينا لك دوام الصحة والعافية" at bounding box center [196, 182] width 152 height 31
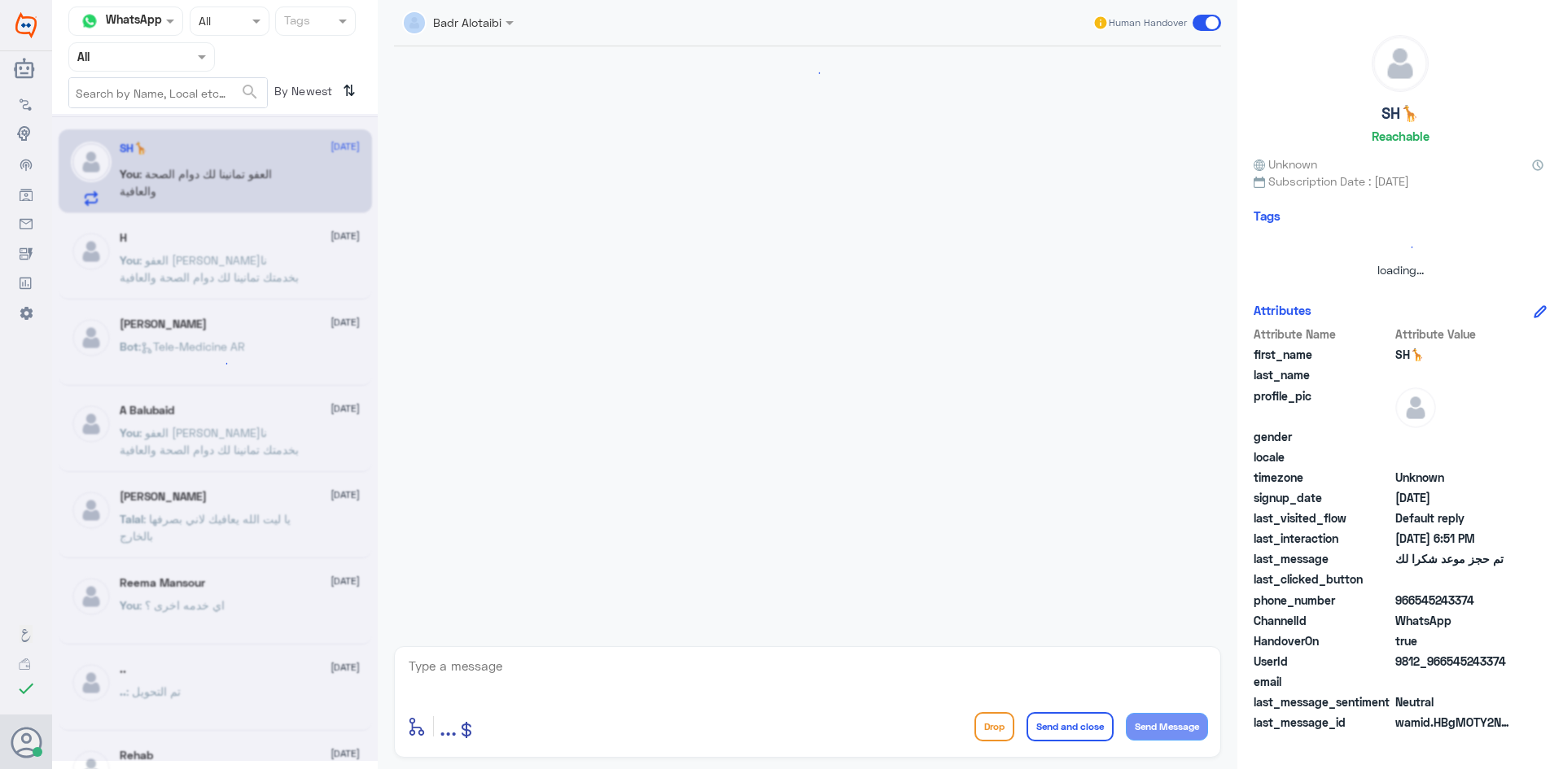
click at [230, 170] on div at bounding box center [215, 437] width 326 height 647
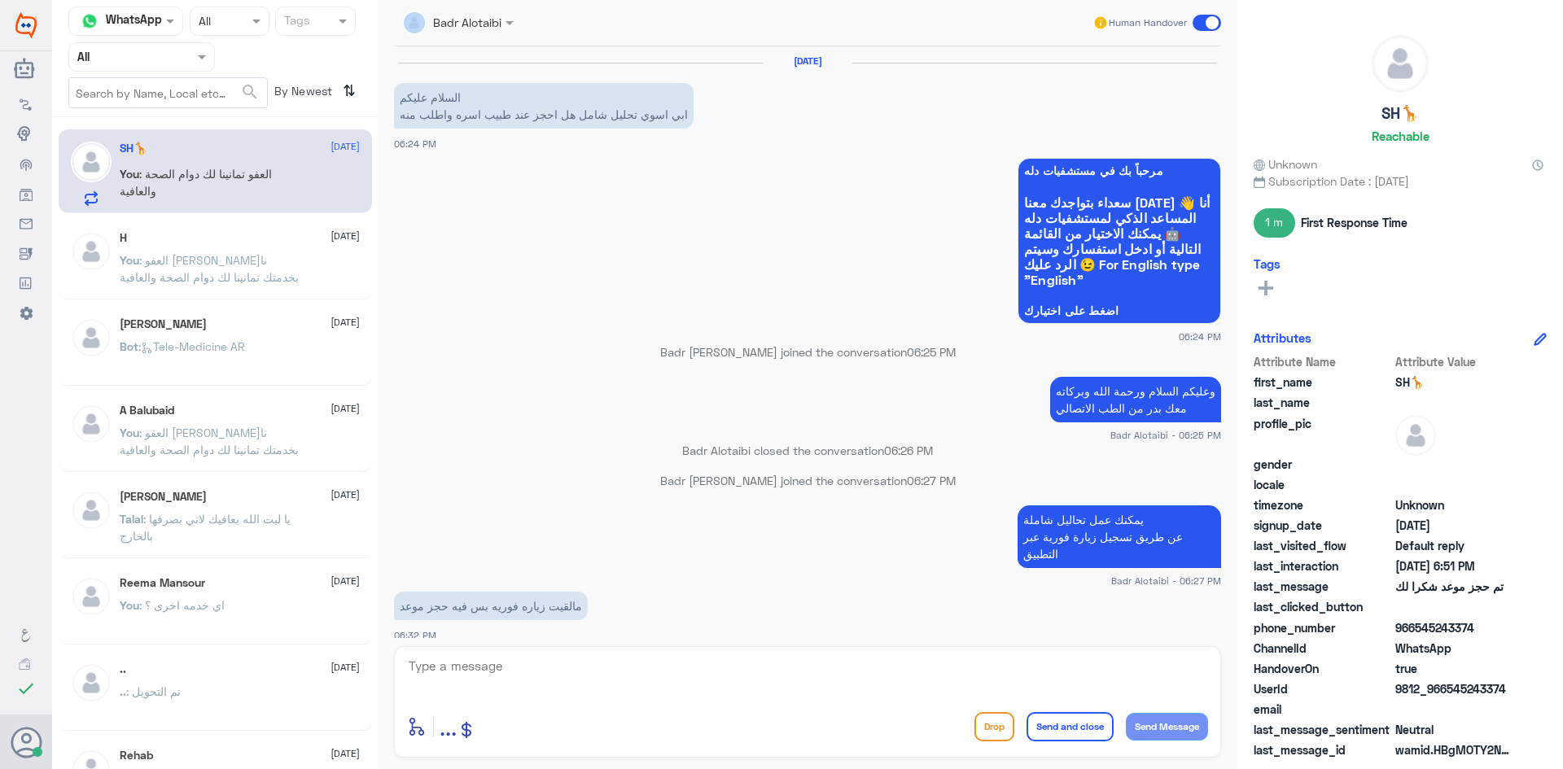
scroll to position [173, 0]
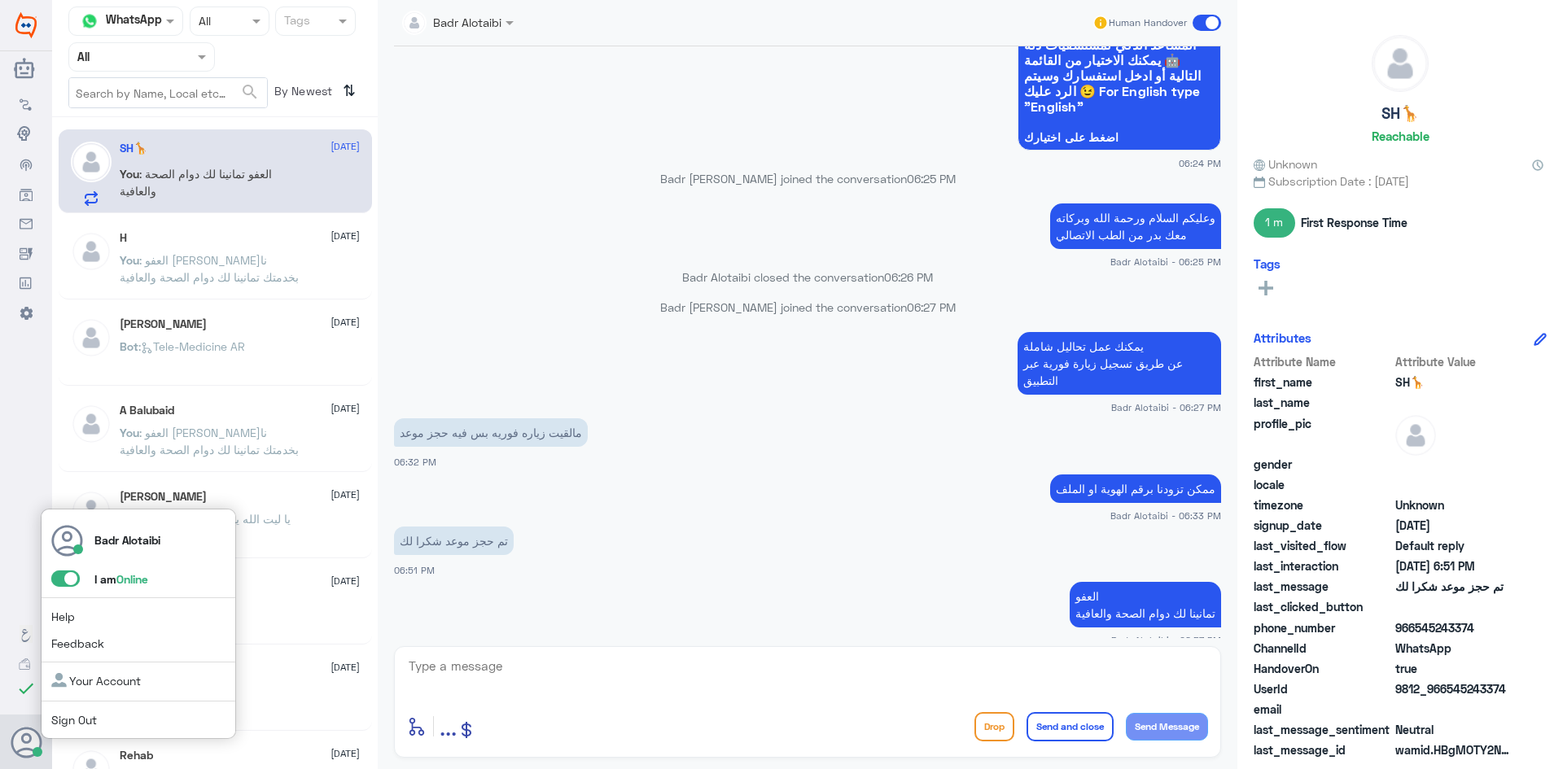
click at [72, 580] on span at bounding box center [65, 579] width 28 height 16
click at [0, 0] on input "checkbox" at bounding box center [0, 0] width 0 height 0
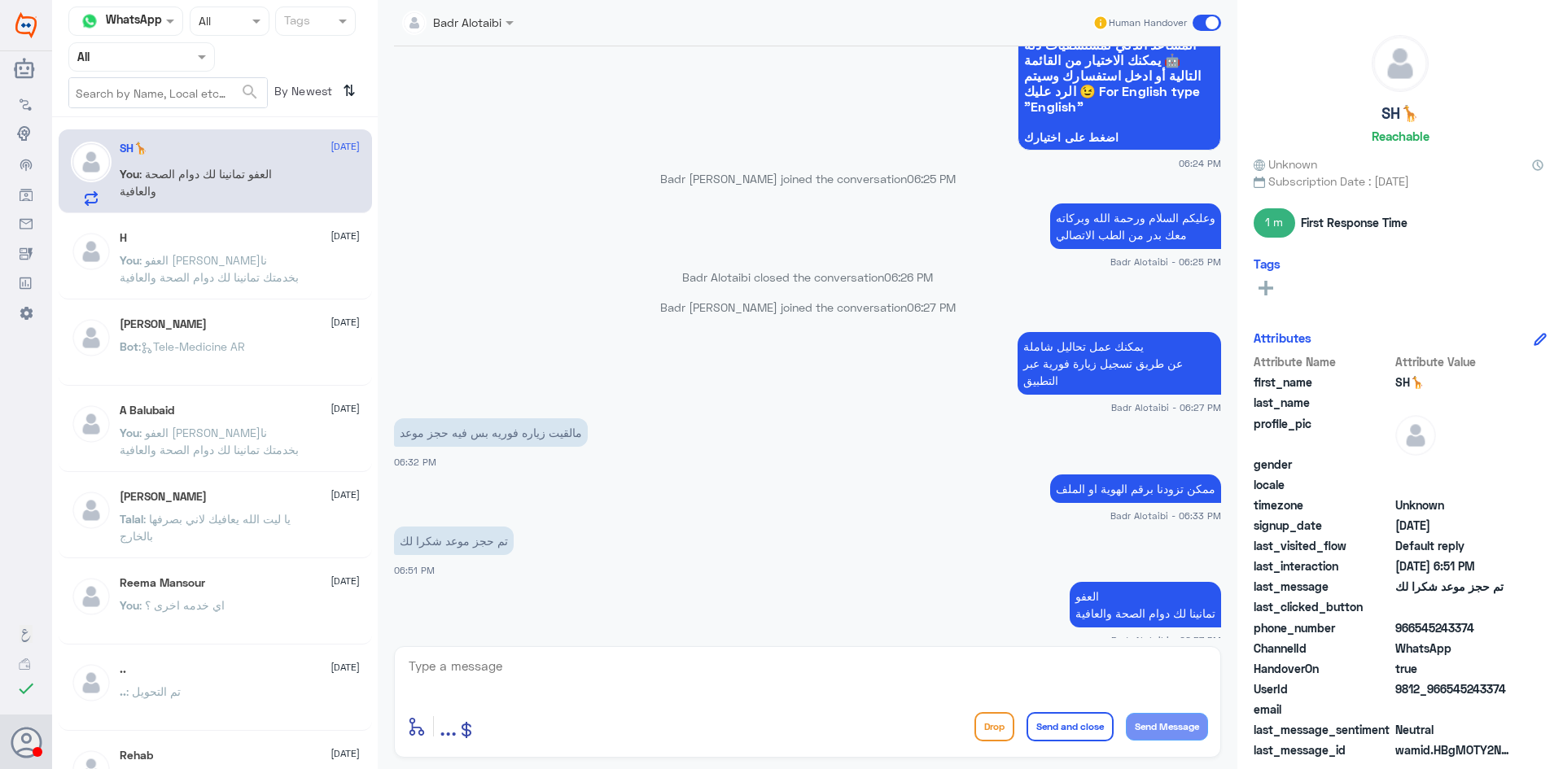
click at [792, 527] on app-msgs-text "تم حجز موعد شكرا لك" at bounding box center [807, 542] width 827 height 30
click at [1207, 15] on span at bounding box center [1206, 23] width 28 height 16
click at [0, 0] on input "checkbox" at bounding box center [0, 0] width 0 height 0
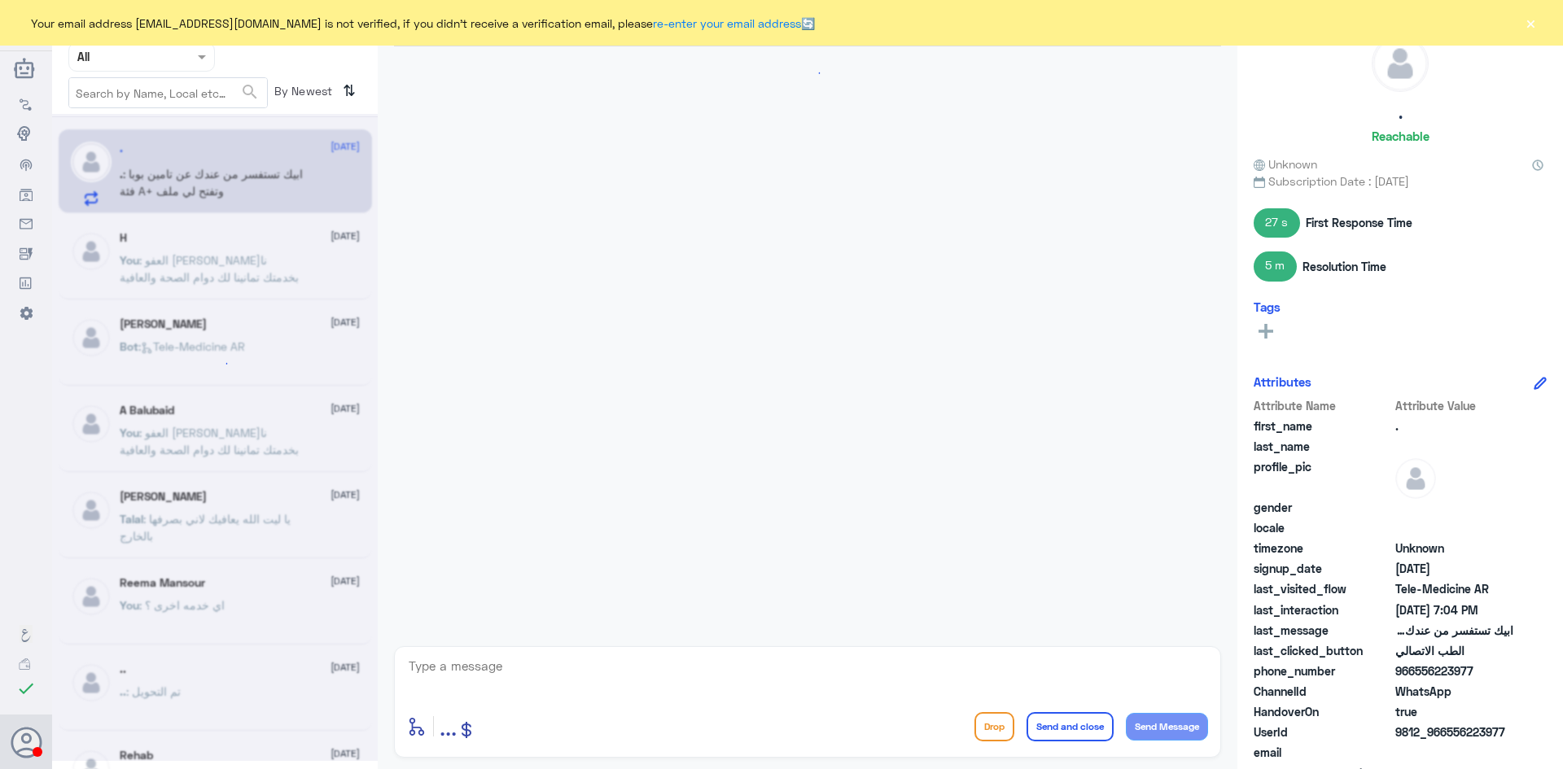
scroll to position [838, 0]
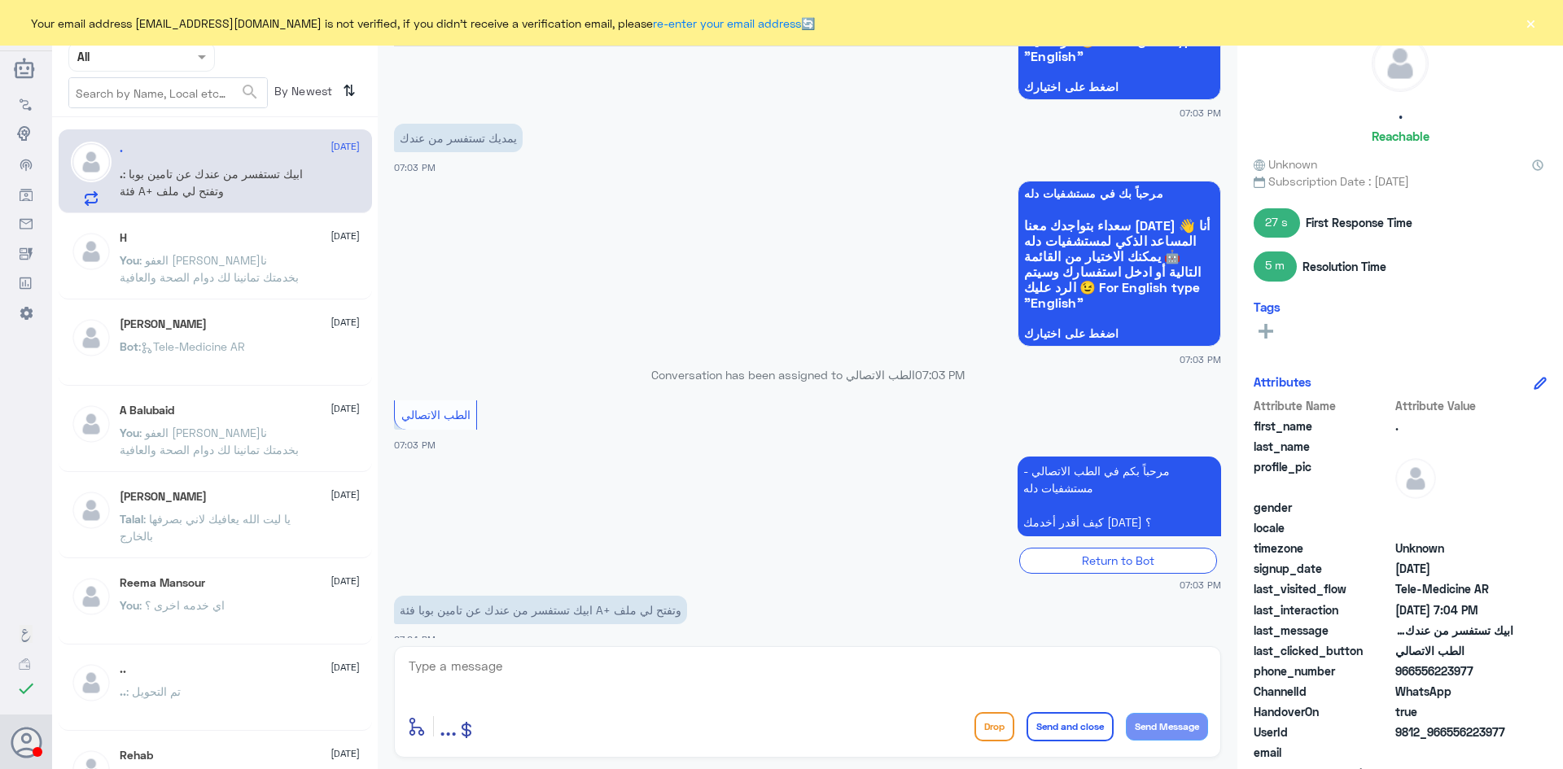
click at [1532, 31] on button "×" at bounding box center [1530, 23] width 16 height 16
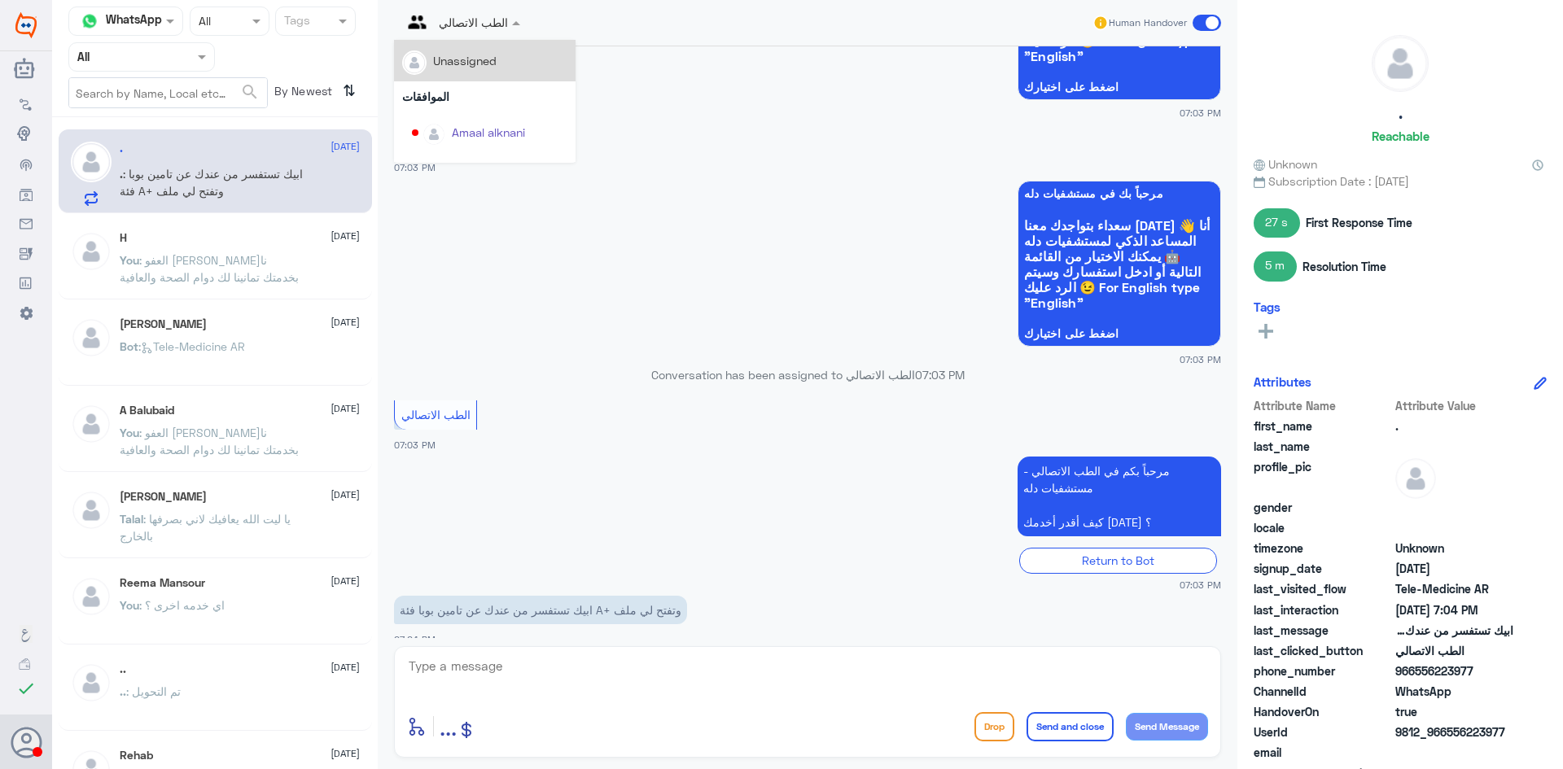
click at [523, 32] on div "الطب الاتصالي" at bounding box center [461, 22] width 134 height 29
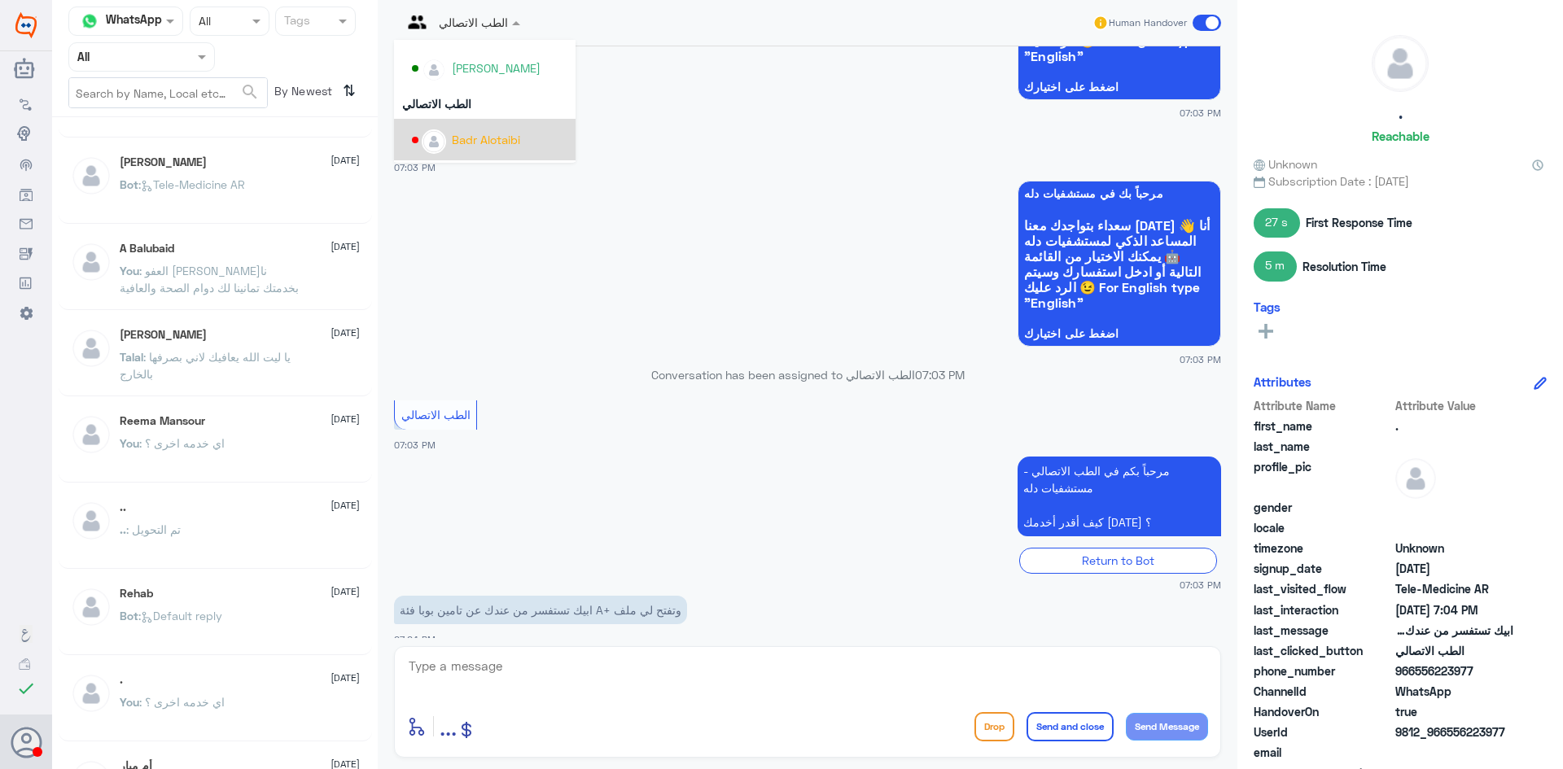
scroll to position [163, 0]
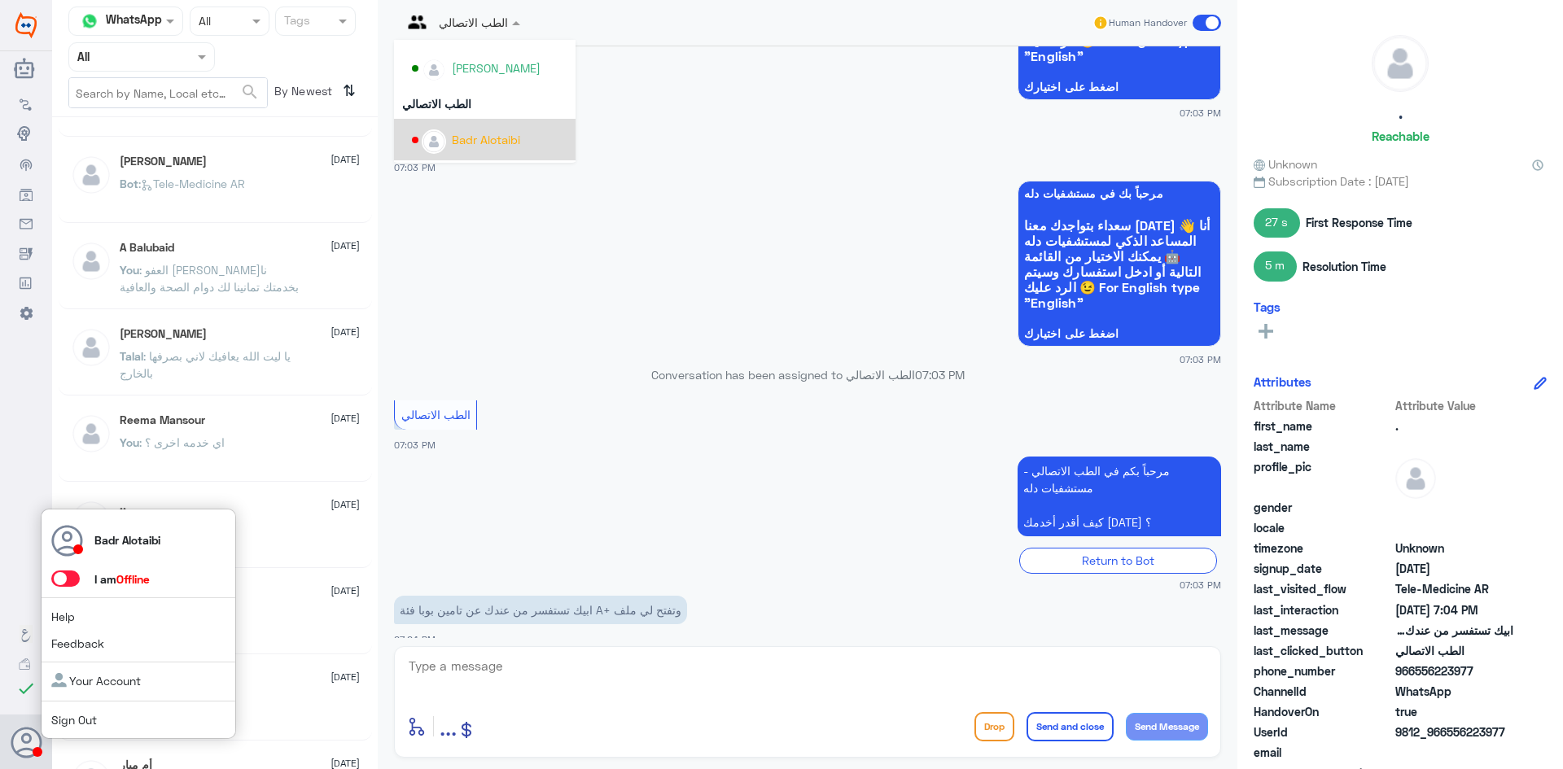
click at [62, 580] on span at bounding box center [65, 579] width 28 height 16
click at [0, 0] on input "checkbox" at bounding box center [0, 0] width 0 height 0
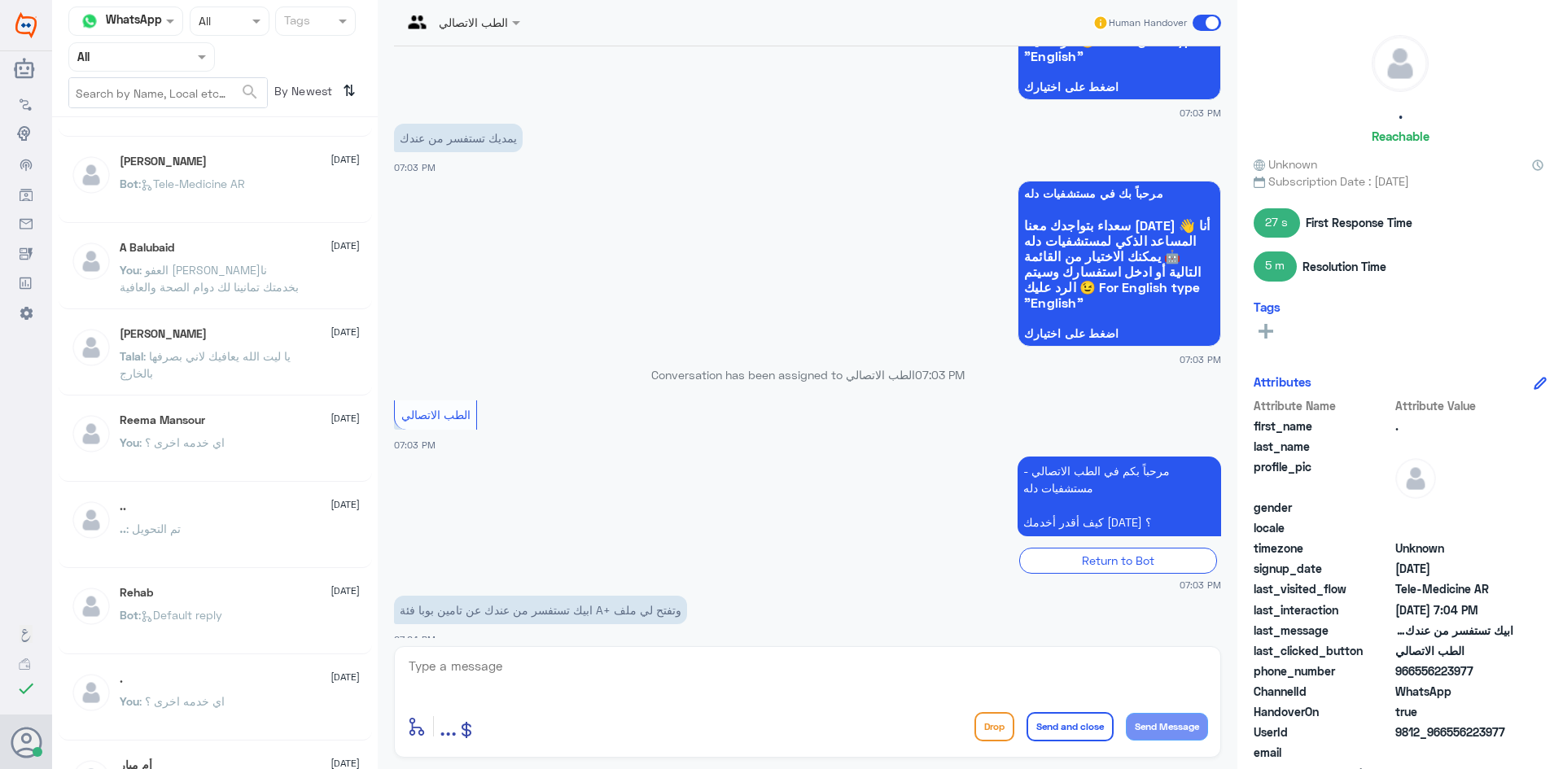
click at [485, 28] on div at bounding box center [461, 21] width 134 height 19
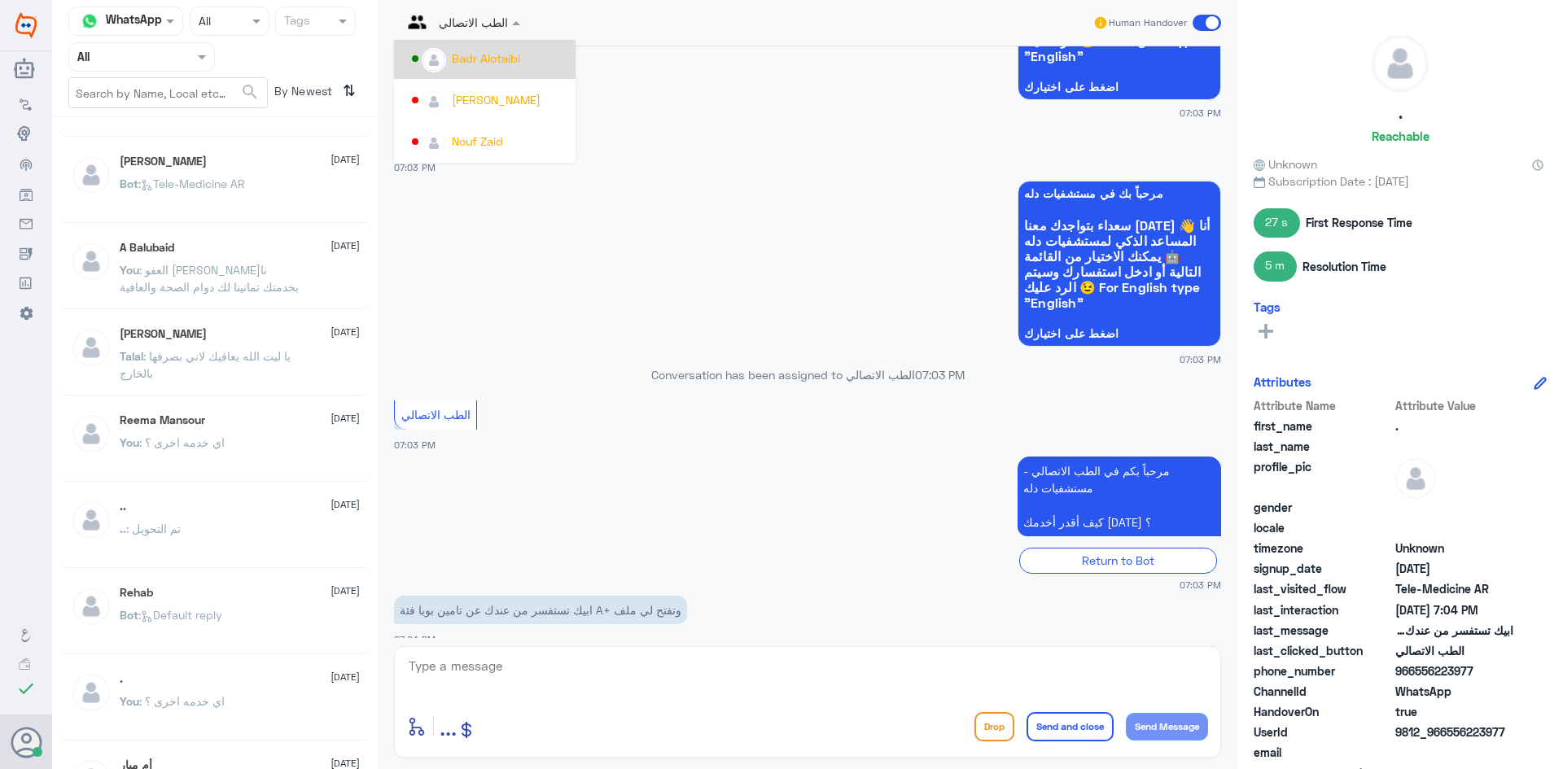
click at [478, 61] on div "Badr Alotaibi" at bounding box center [486, 58] width 68 height 17
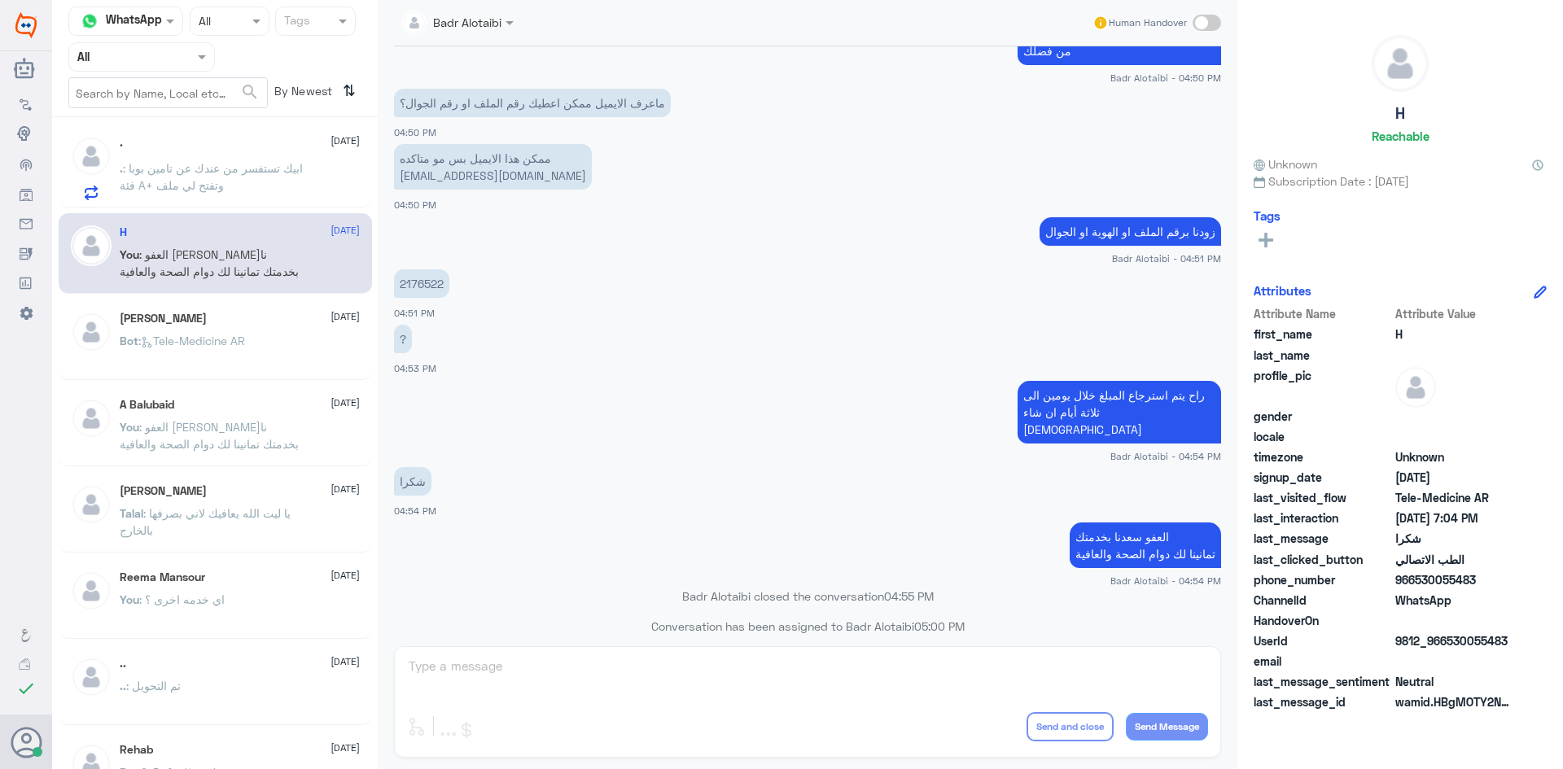
scroll to position [0, 0]
click at [297, 190] on p ". : ابيك تستفسر من عندك عن تامين بوبا فئة A+ وتفتح لي ملف" at bounding box center [211, 185] width 183 height 41
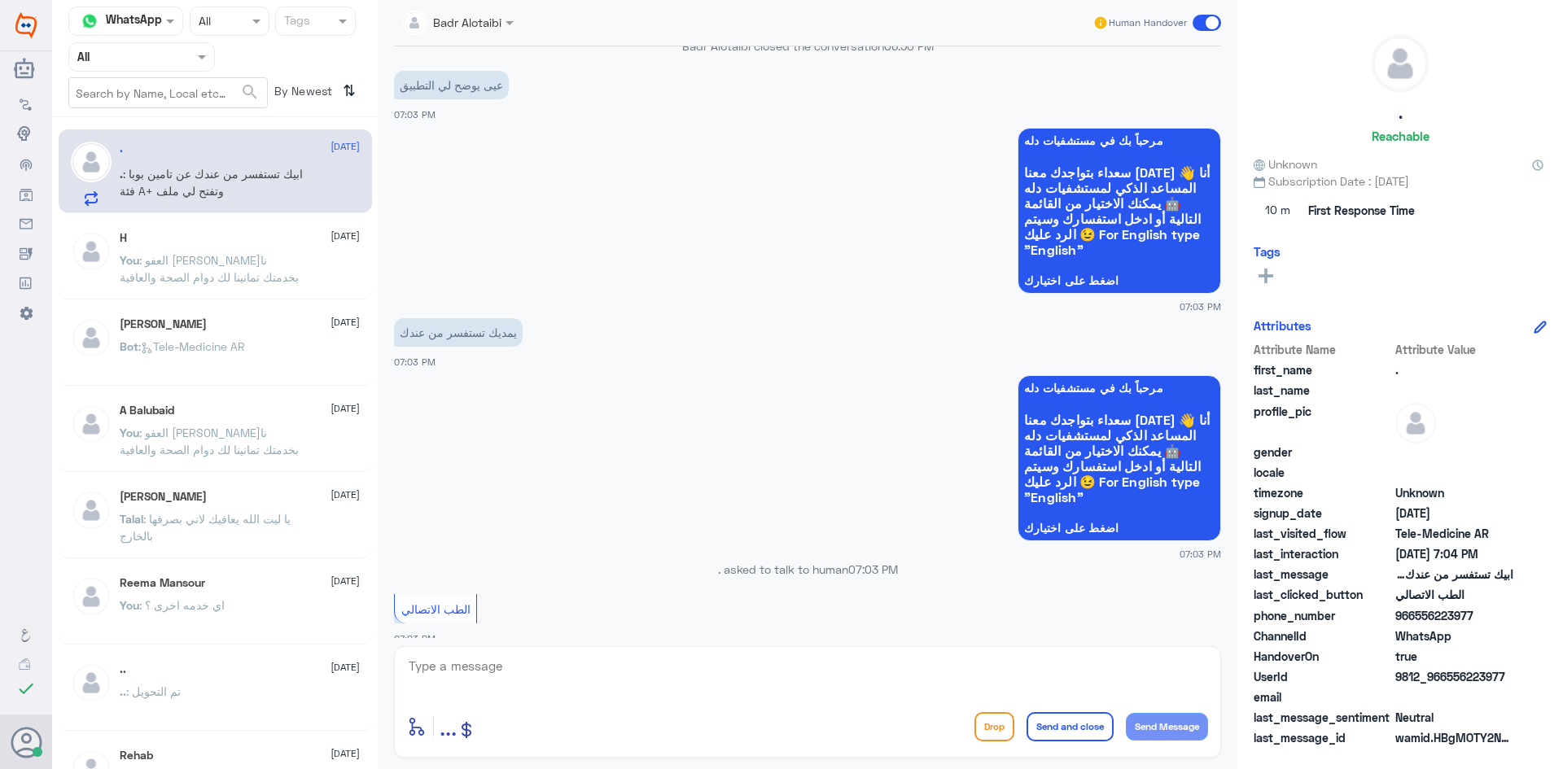
scroll to position [816, 0]
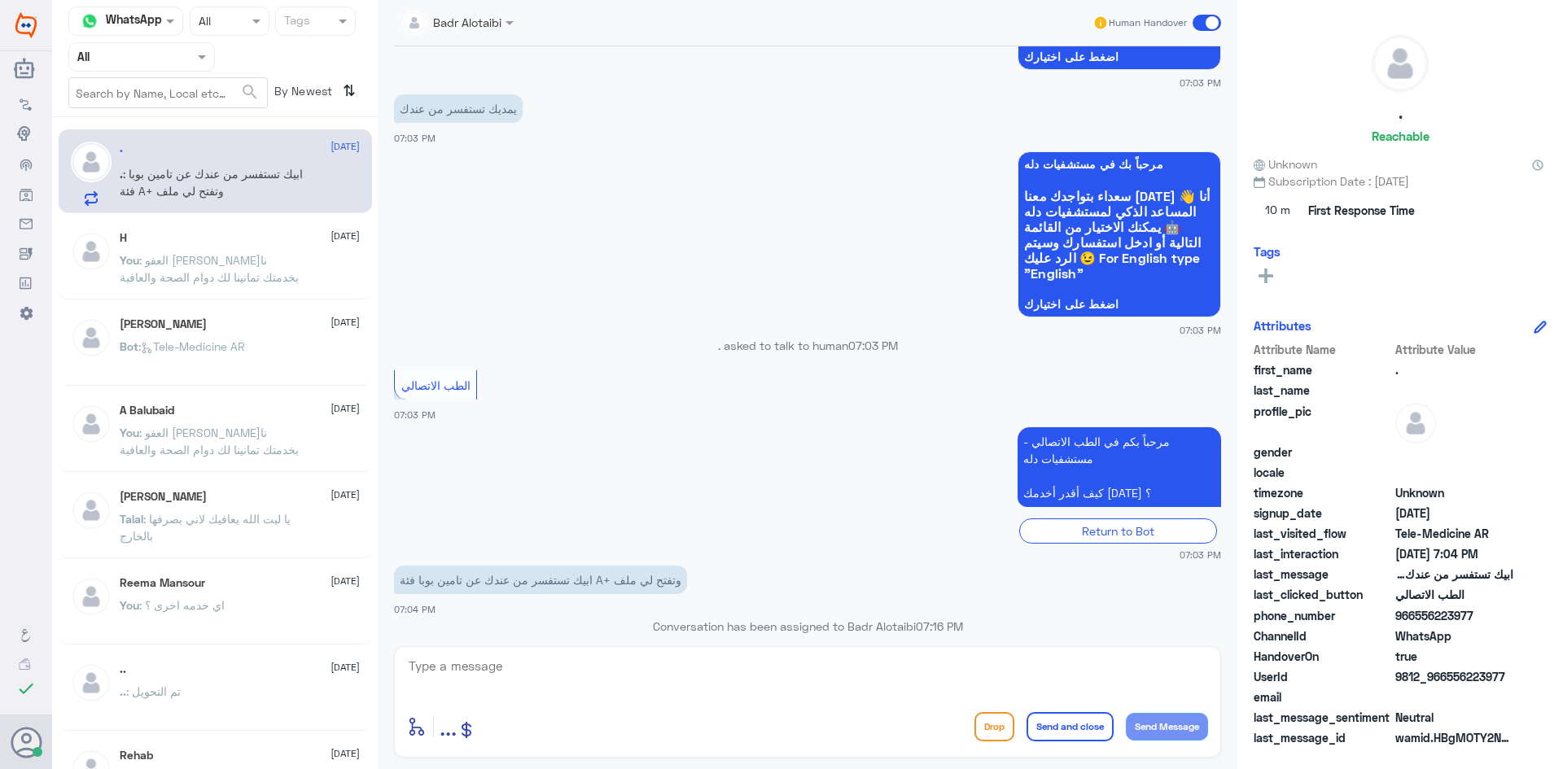
drag, startPoint x: 1500, startPoint y: 676, endPoint x: 1447, endPoint y: 678, distance: 53.0
click at [1447, 678] on span "9812_966556223977" at bounding box center [1454, 676] width 118 height 17
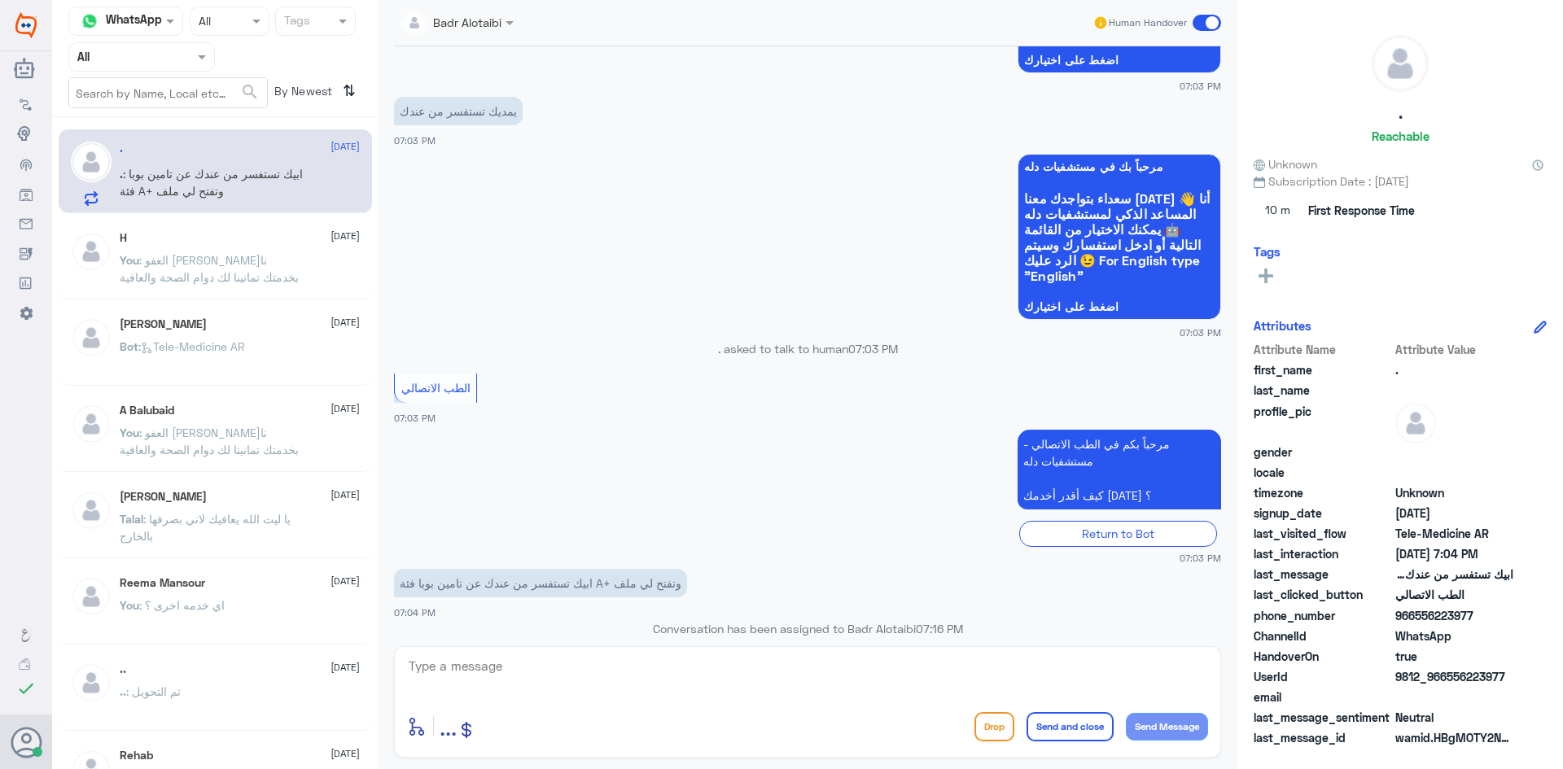
scroll to position [2555, 0]
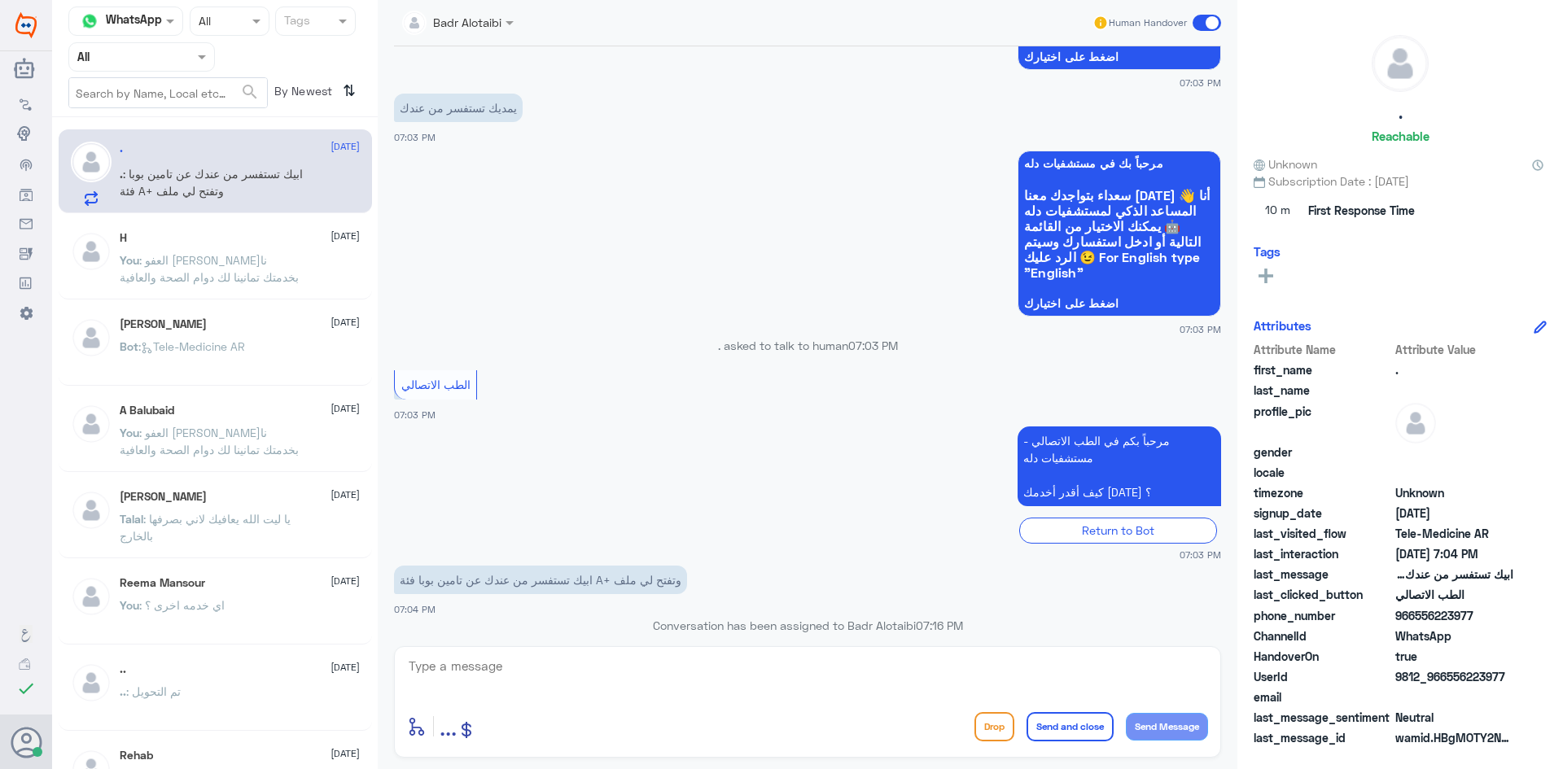
drag, startPoint x: 1467, startPoint y: 653, endPoint x: 1504, endPoint y: 663, distance: 38.9
click at [1473, 653] on span "true" at bounding box center [1454, 656] width 118 height 17
drag, startPoint x: 1516, startPoint y: 670, endPoint x: 1444, endPoint y: 674, distance: 71.7
click at [1444, 674] on div "UserId 9812_966556223977" at bounding box center [1400, 678] width 293 height 20
copy span "556223977"
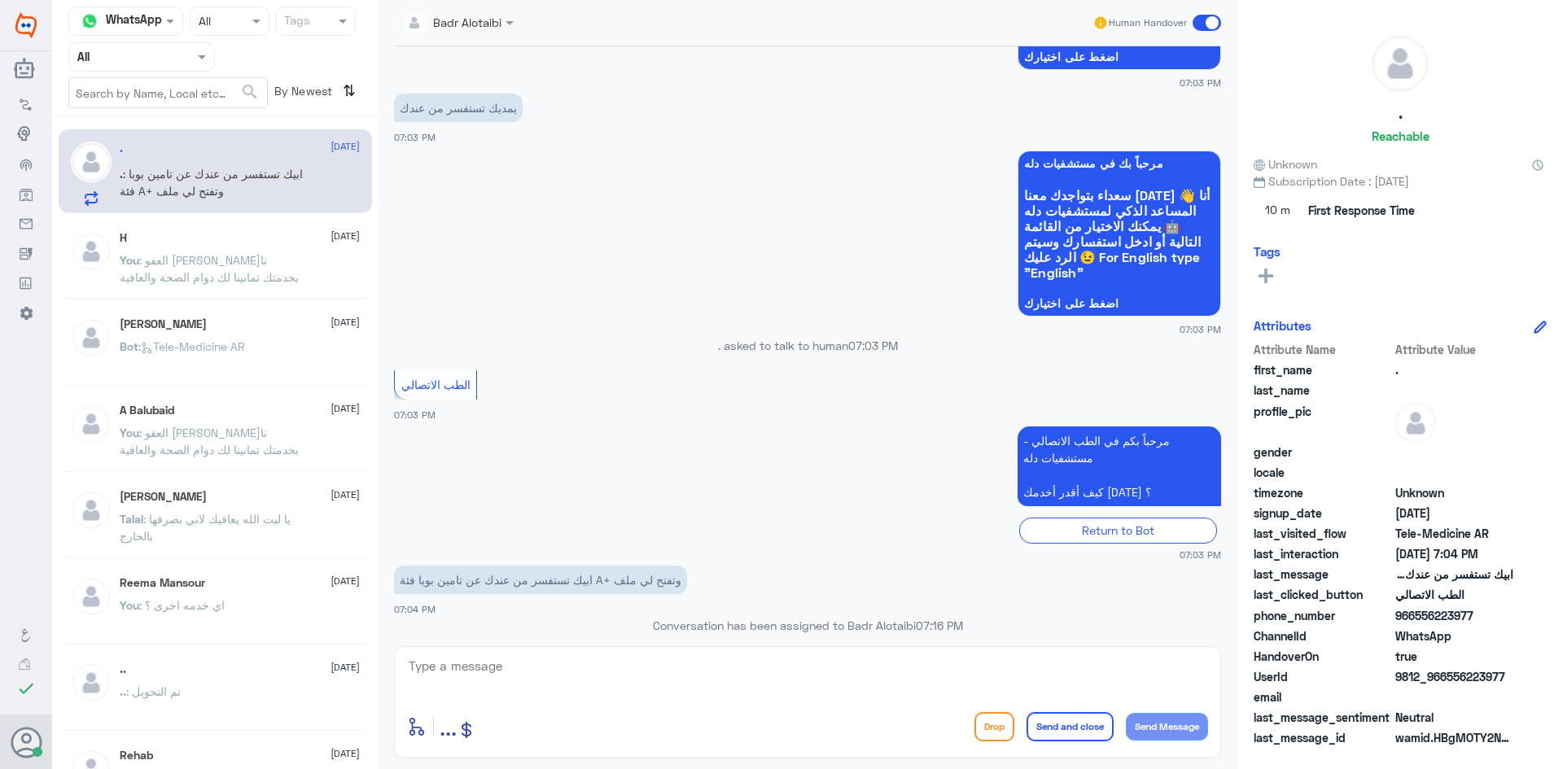
click at [1206, 27] on span at bounding box center [1206, 23] width 28 height 16
click at [0, 0] on input "checkbox" at bounding box center [0, 0] width 0 height 0
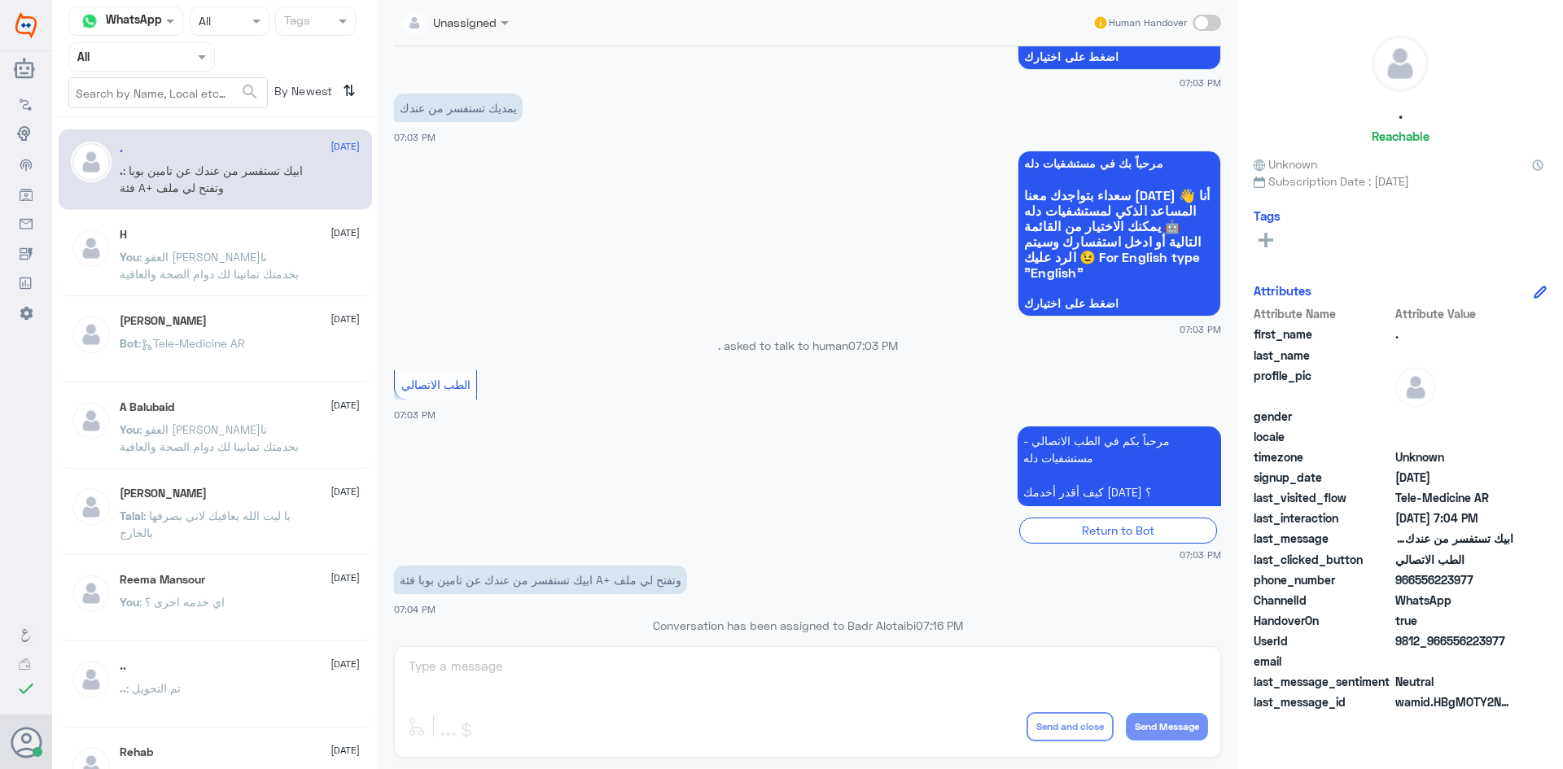
scroll to position [2584, 0]
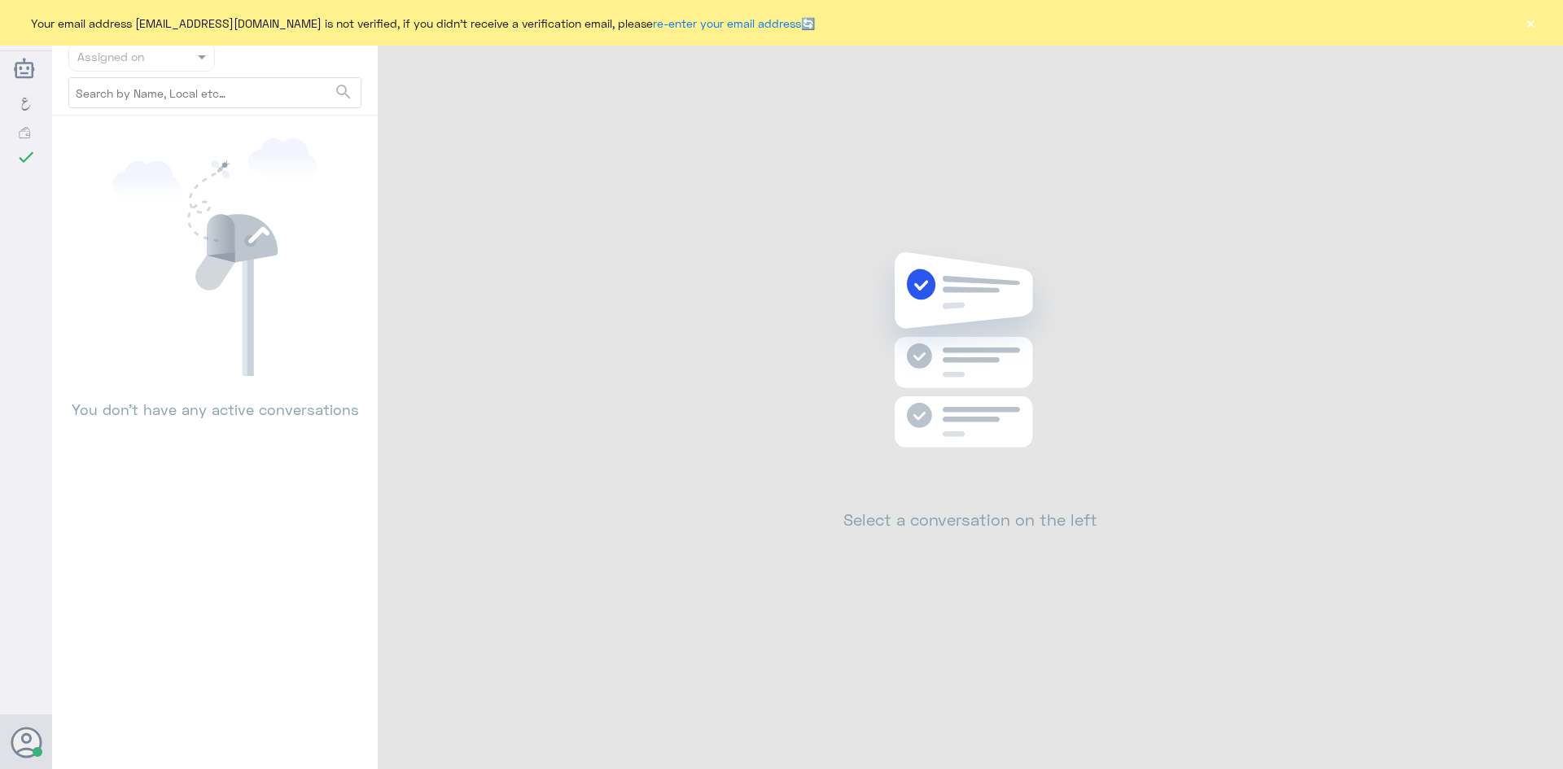
click at [1536, 29] on button "×" at bounding box center [1530, 23] width 16 height 16
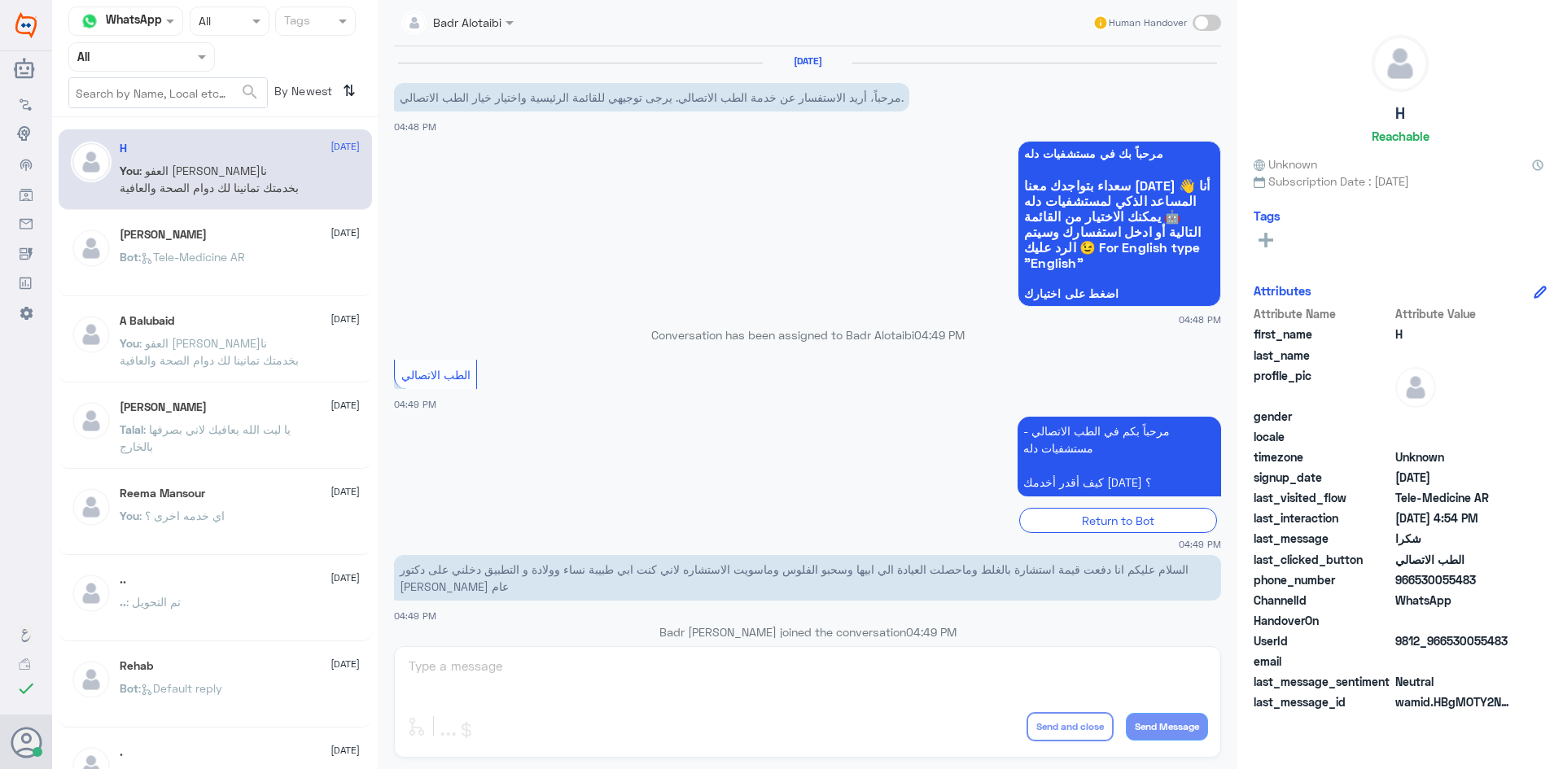
scroll to position [707, 0]
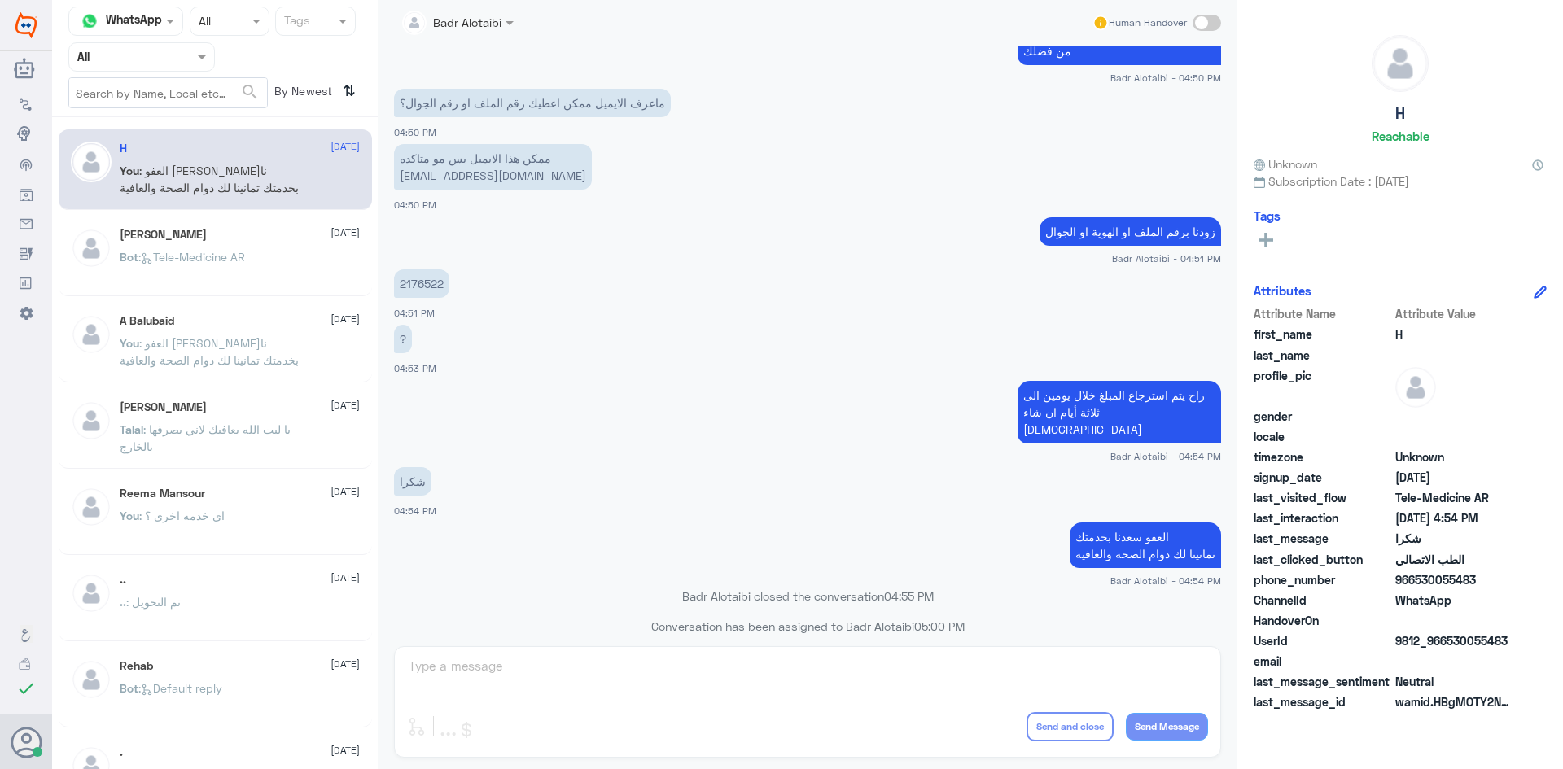
click at [223, 232] on div "عبدالرحمن 9 August" at bounding box center [240, 235] width 240 height 14
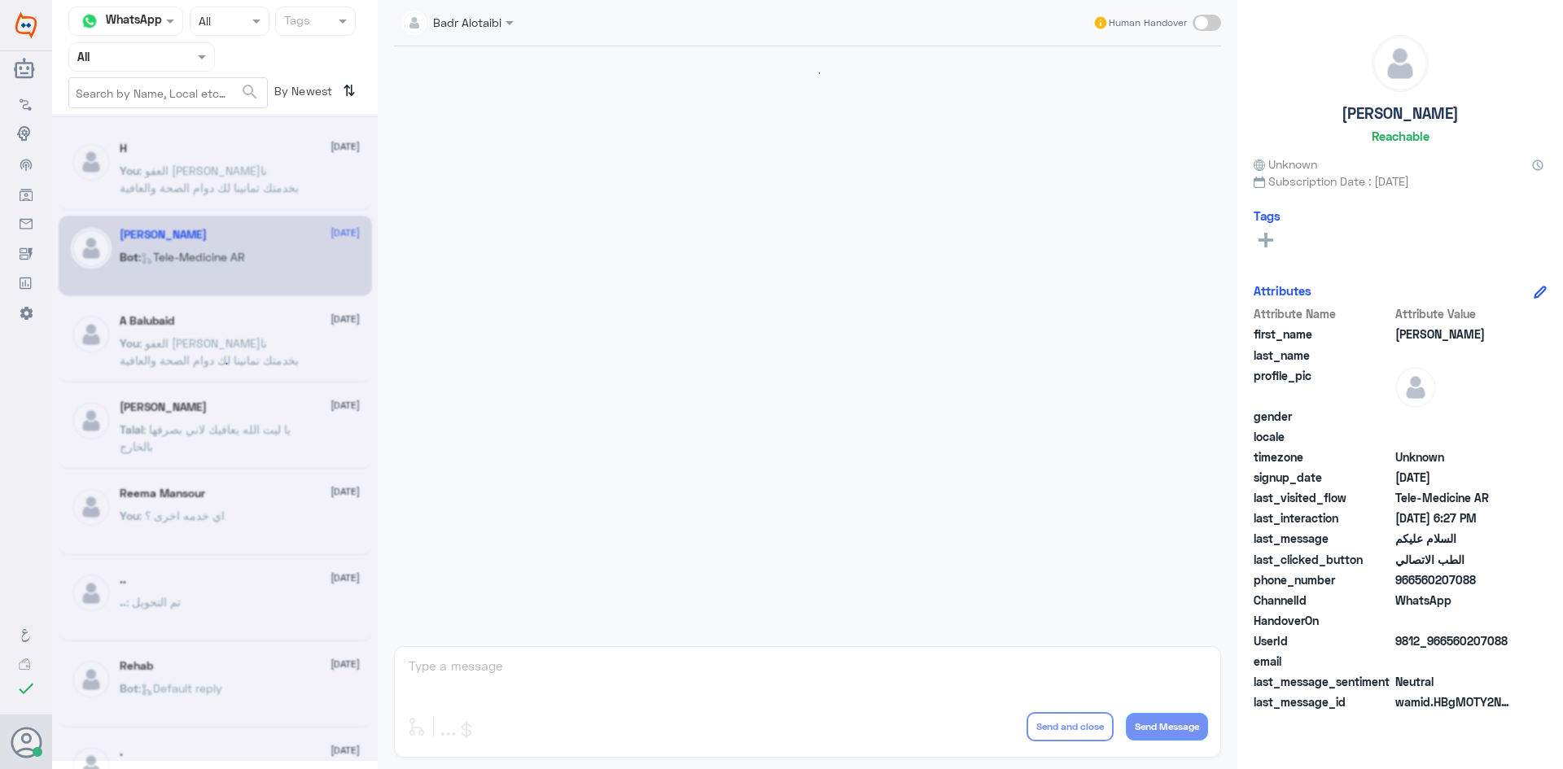
scroll to position [915, 0]
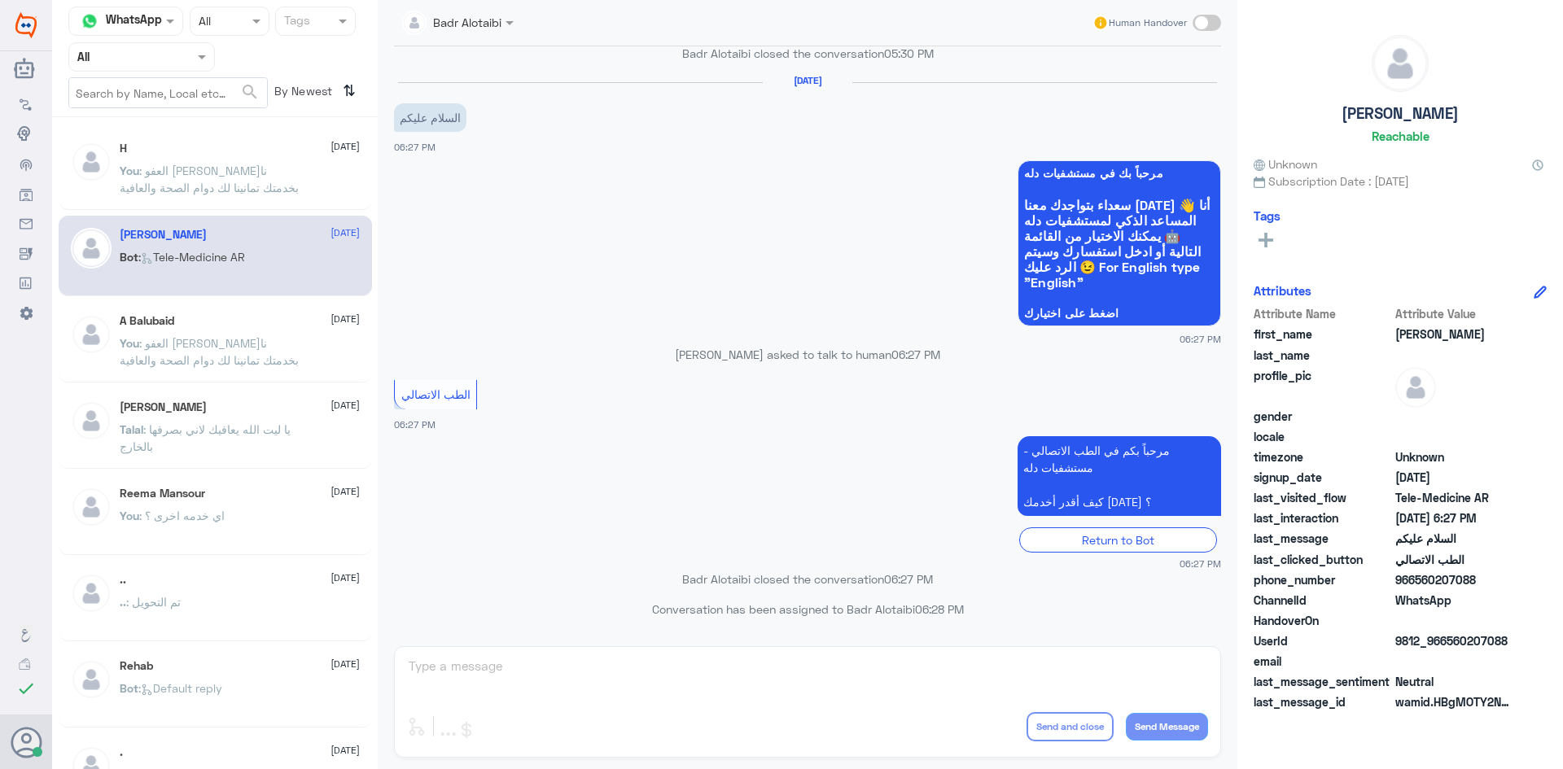
click at [203, 322] on div "A Balubaid 9 August" at bounding box center [240, 321] width 240 height 14
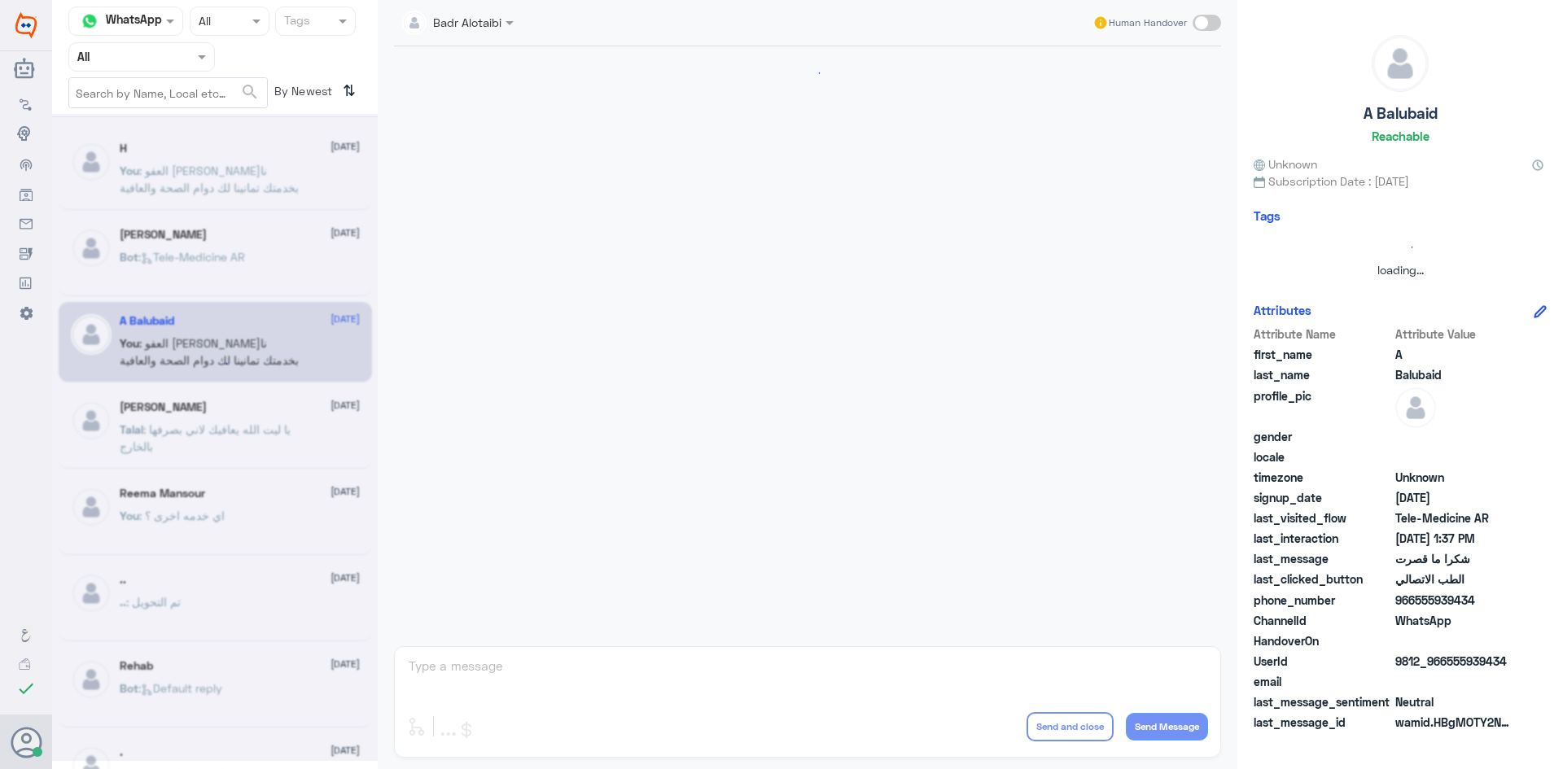
scroll to position [602, 0]
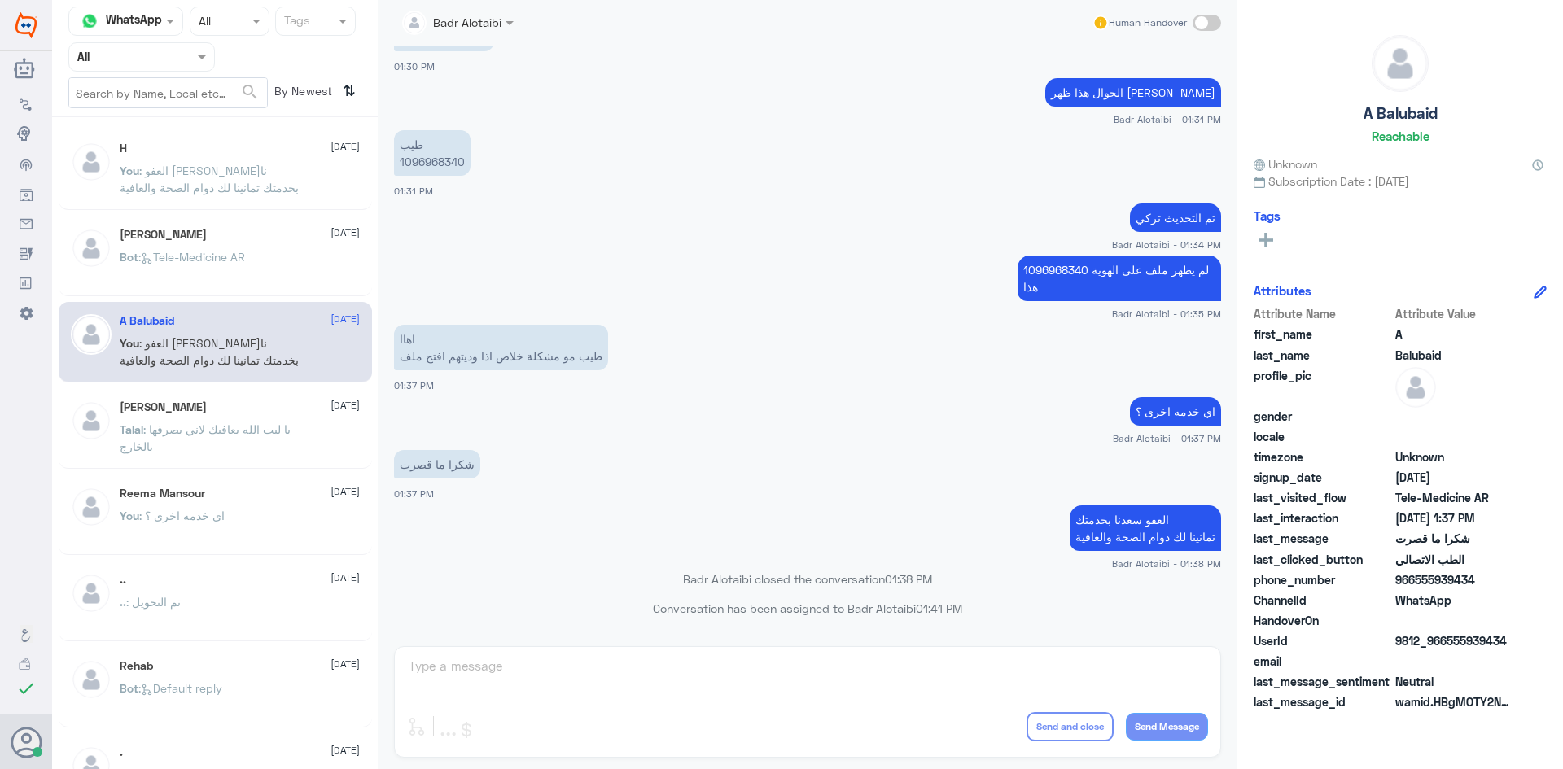
click at [195, 236] on div "عبدالرحمن 9 August" at bounding box center [240, 235] width 240 height 14
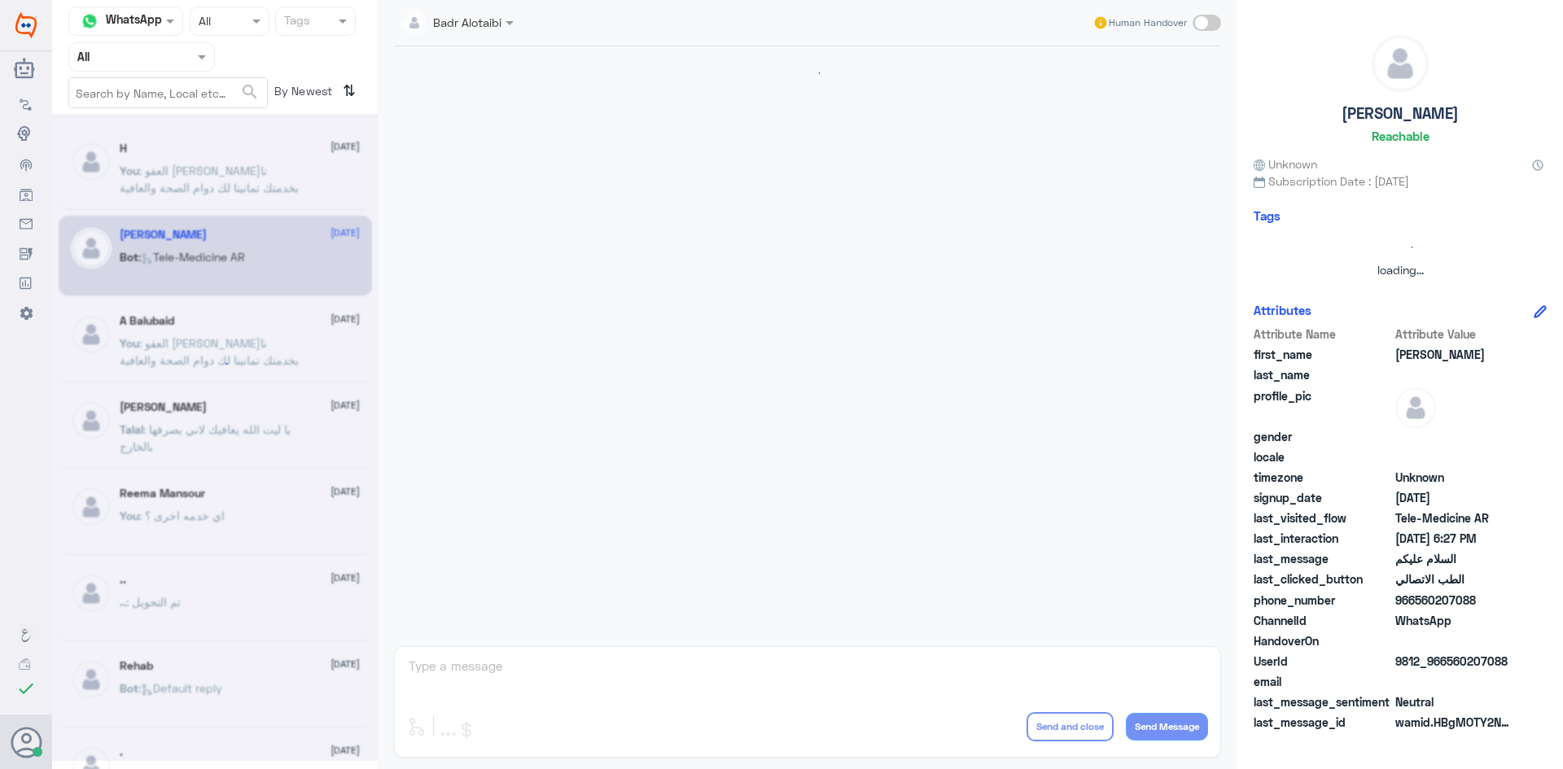
click at [190, 177] on div at bounding box center [215, 437] width 326 height 647
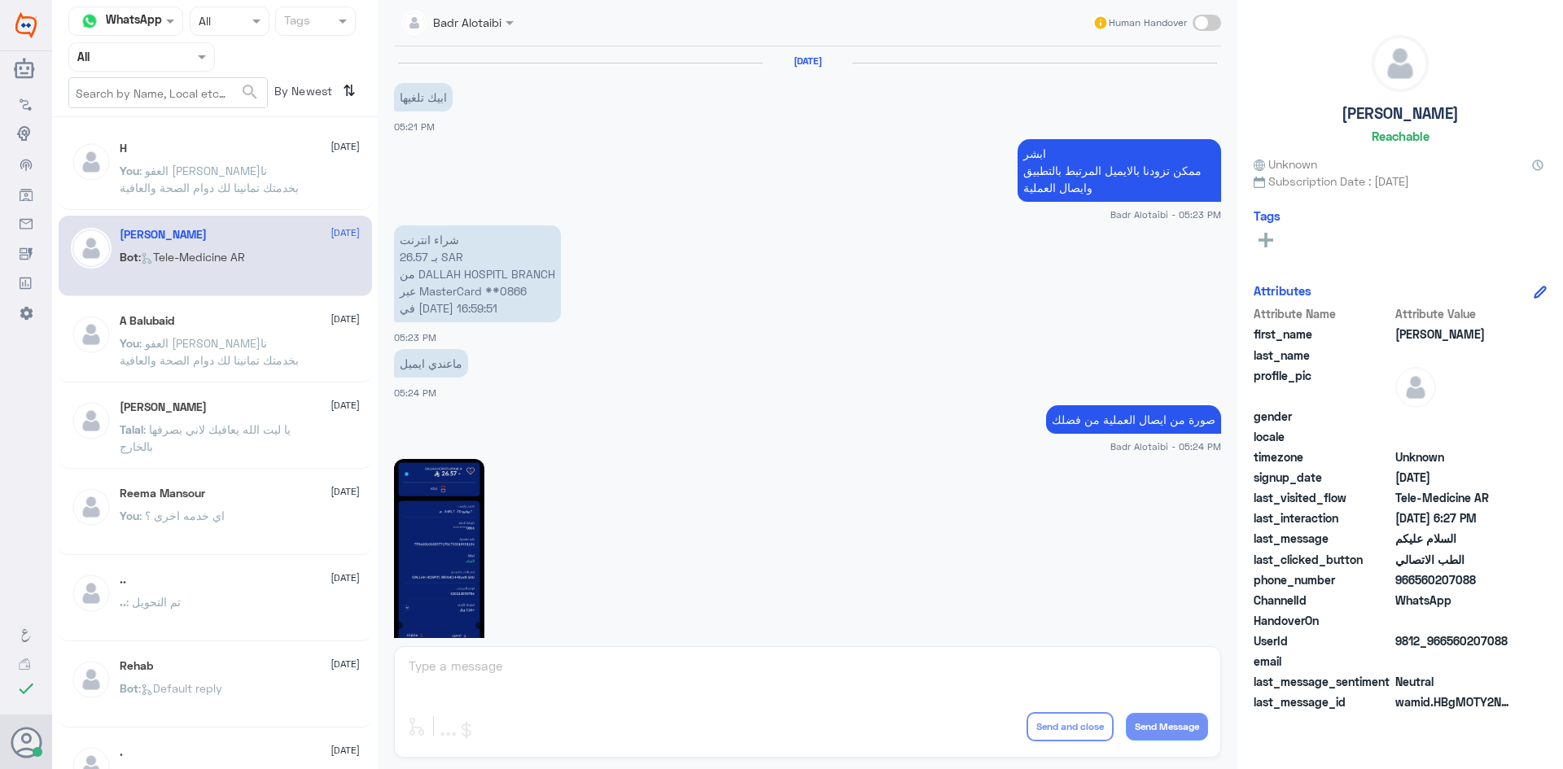
scroll to position [915, 0]
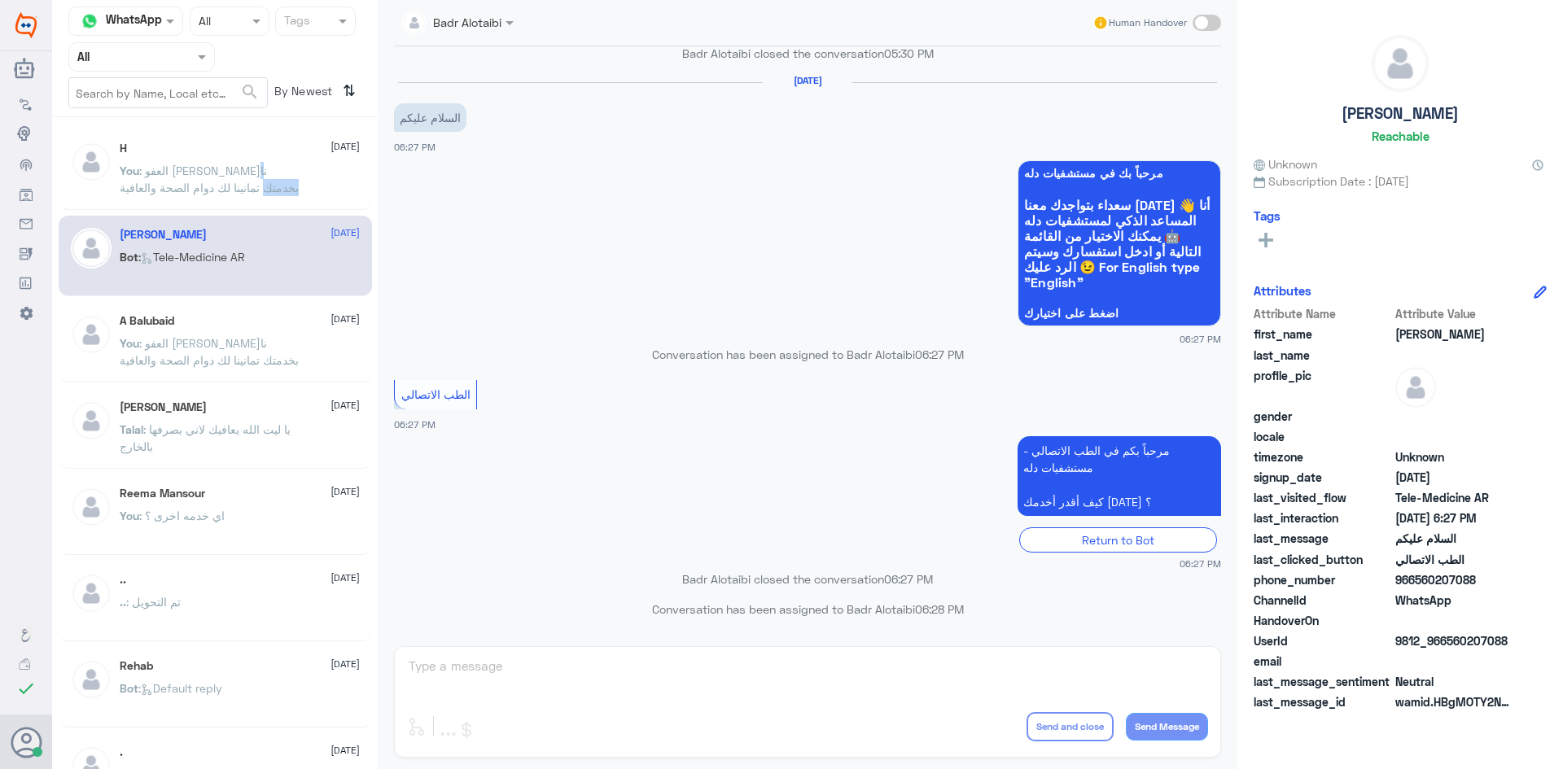
click at [190, 177] on p "You : العفو [PERSON_NAME] بخدمتك تمانينا لك دوام الصحة والعافية" at bounding box center [211, 182] width 183 height 41
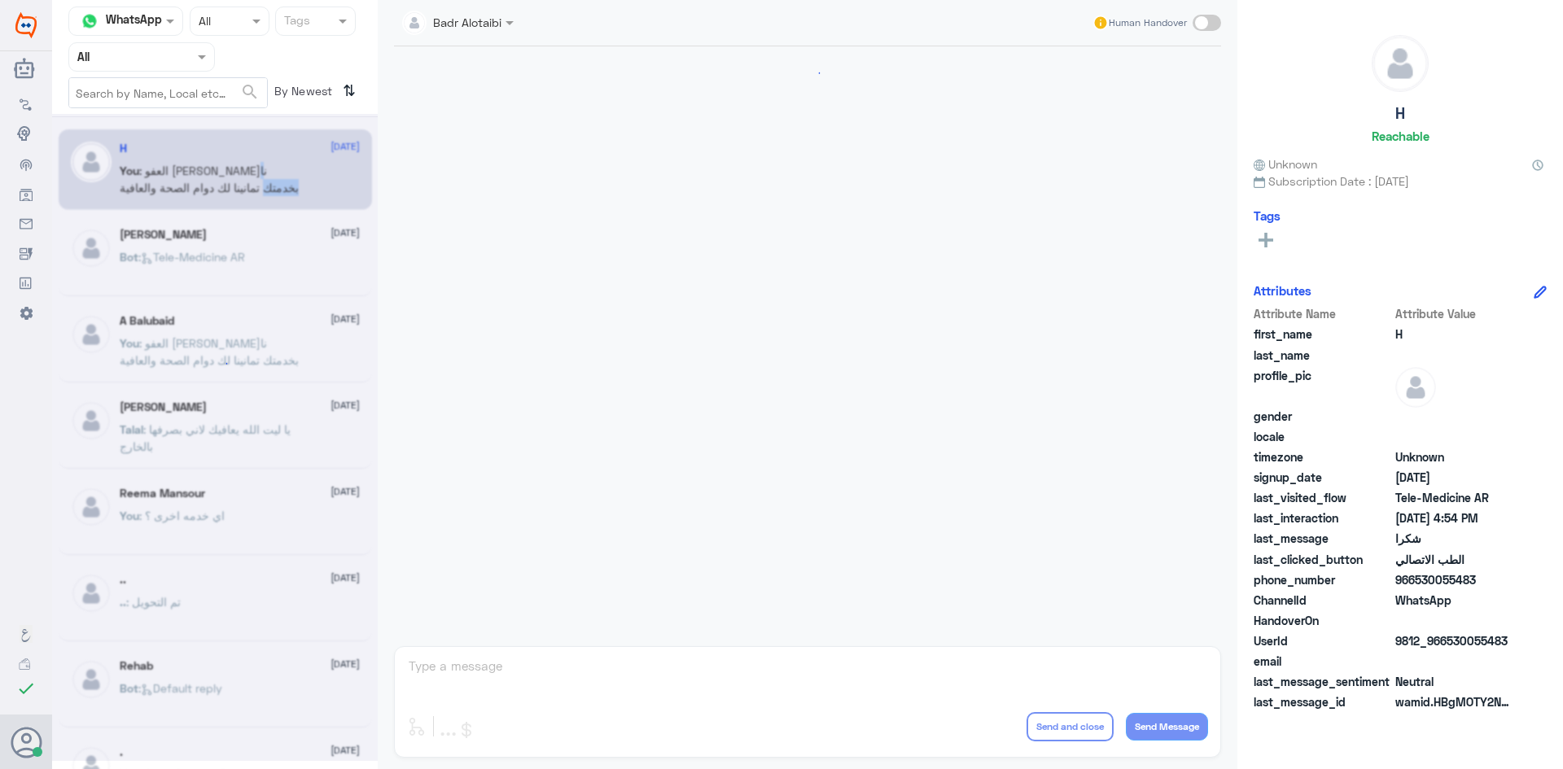
scroll to position [707, 0]
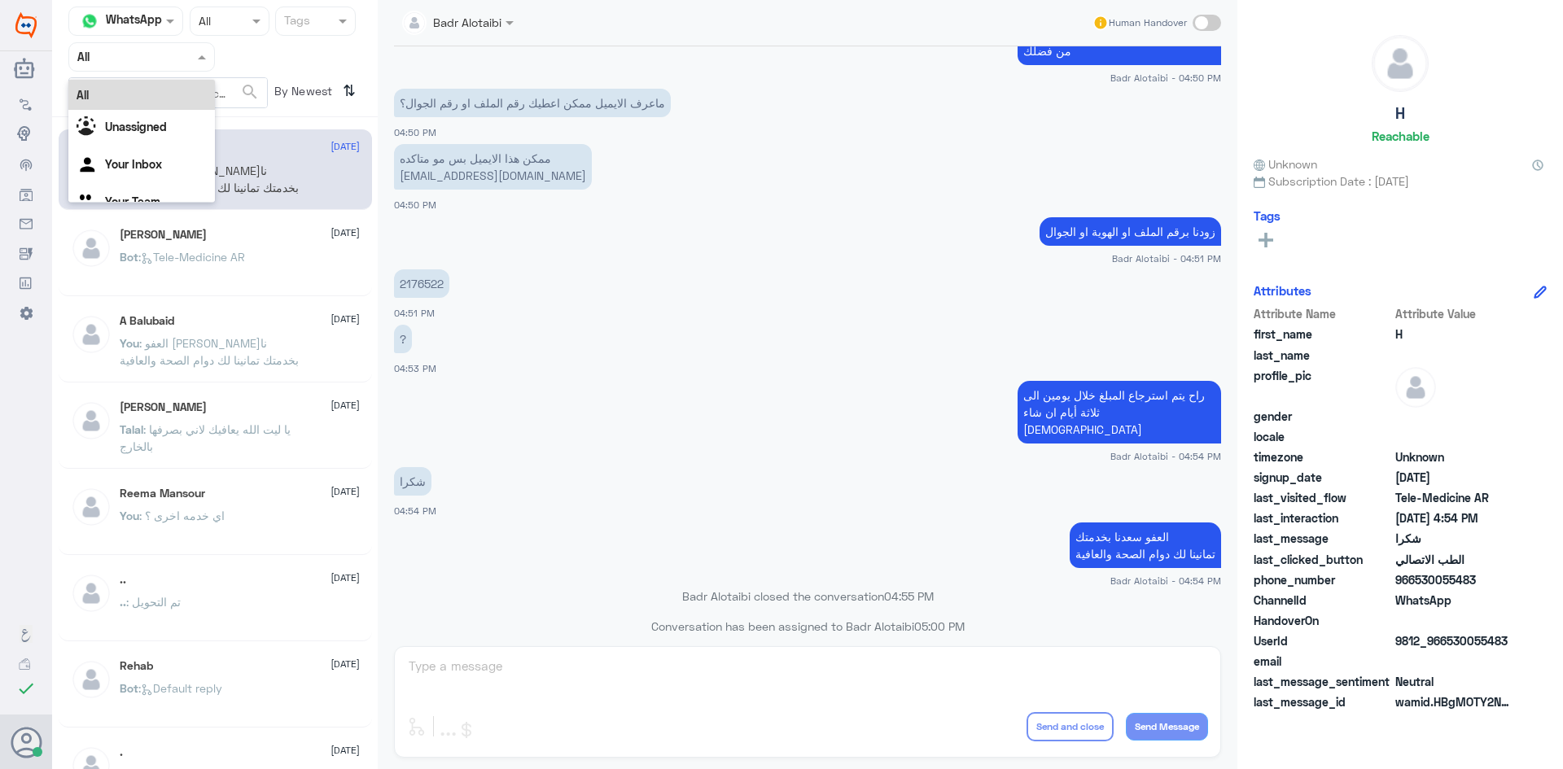
click at [177, 66] on div "Agent Filter All" at bounding box center [141, 56] width 147 height 29
click at [151, 124] on b "Unassigned" at bounding box center [136, 127] width 62 height 14
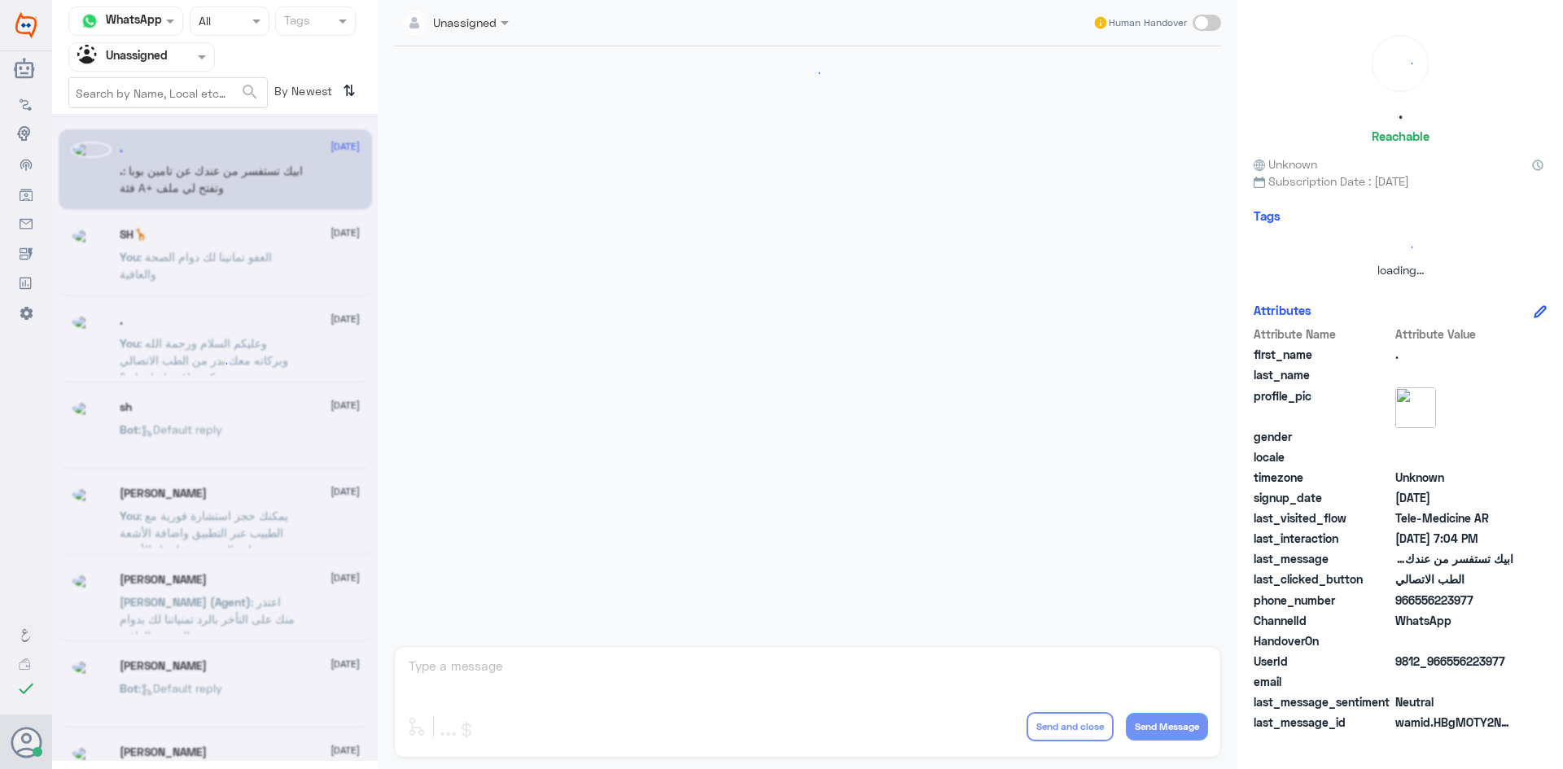
scroll to position [812, 0]
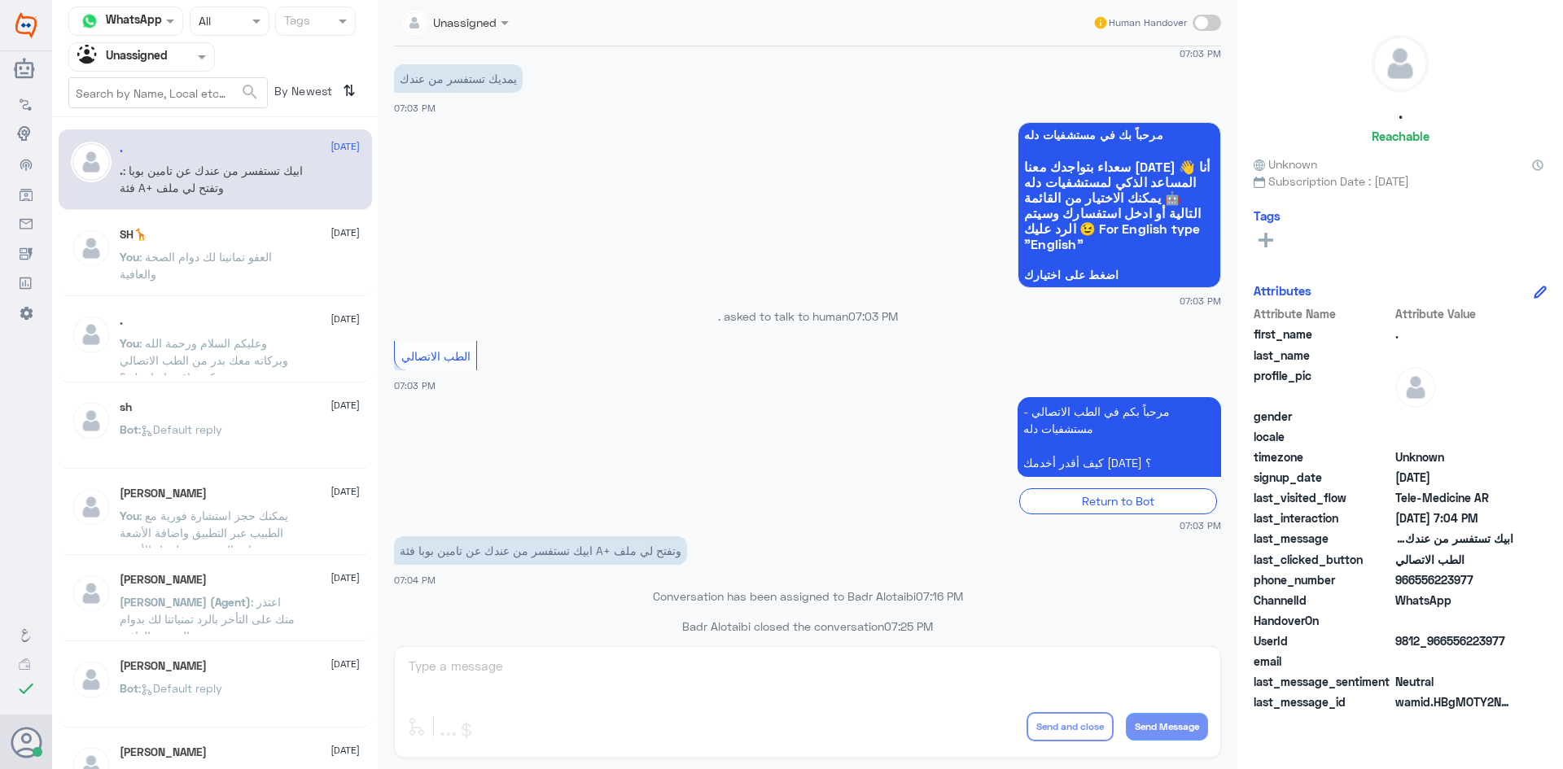
click at [186, 269] on p "You : العفو تمانينا لك دوام الصحة والعافية" at bounding box center [211, 268] width 183 height 41
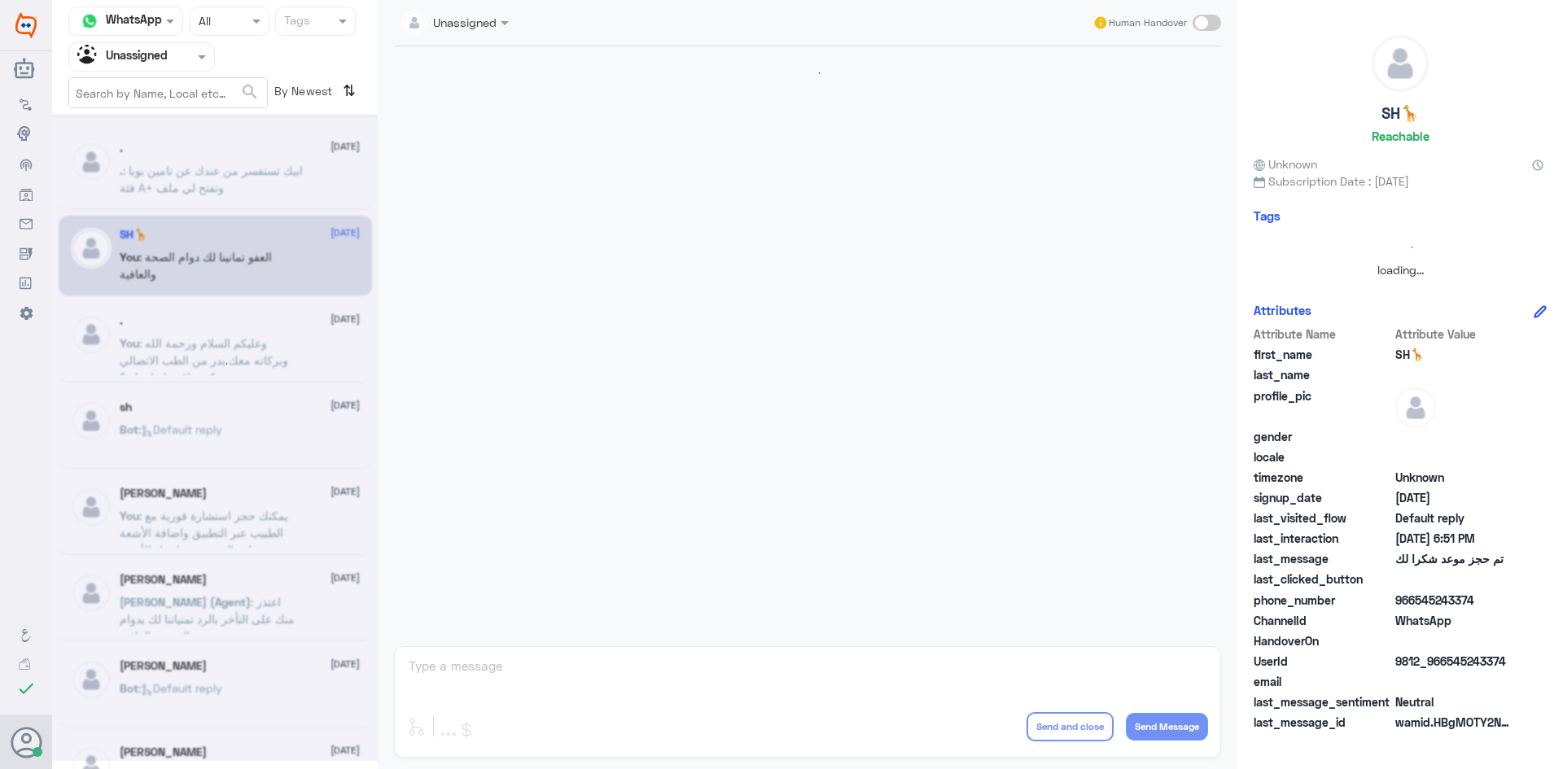
scroll to position [203, 0]
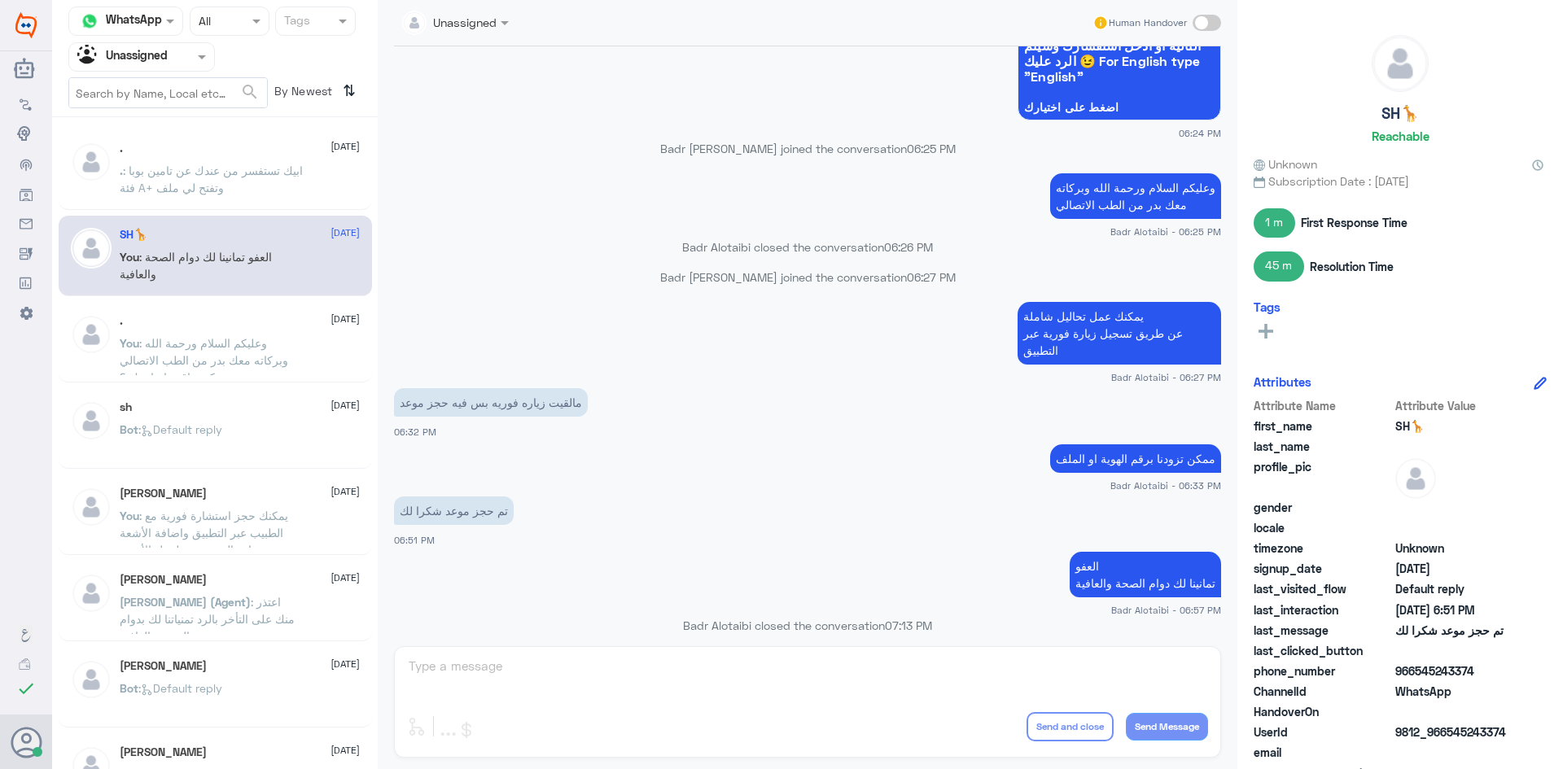
click at [194, 326] on div ". [DATE]" at bounding box center [240, 321] width 240 height 14
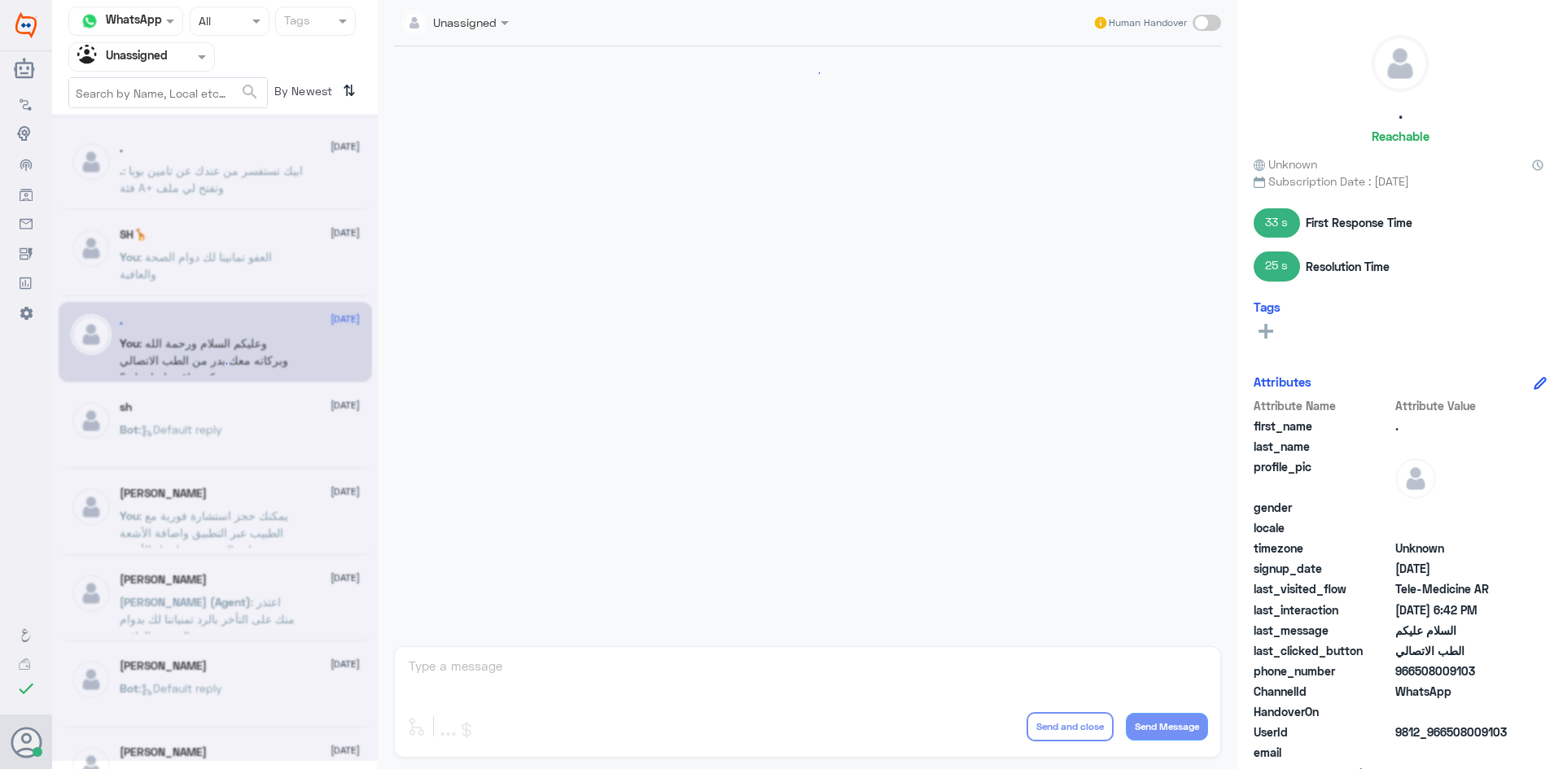
scroll to position [96, 0]
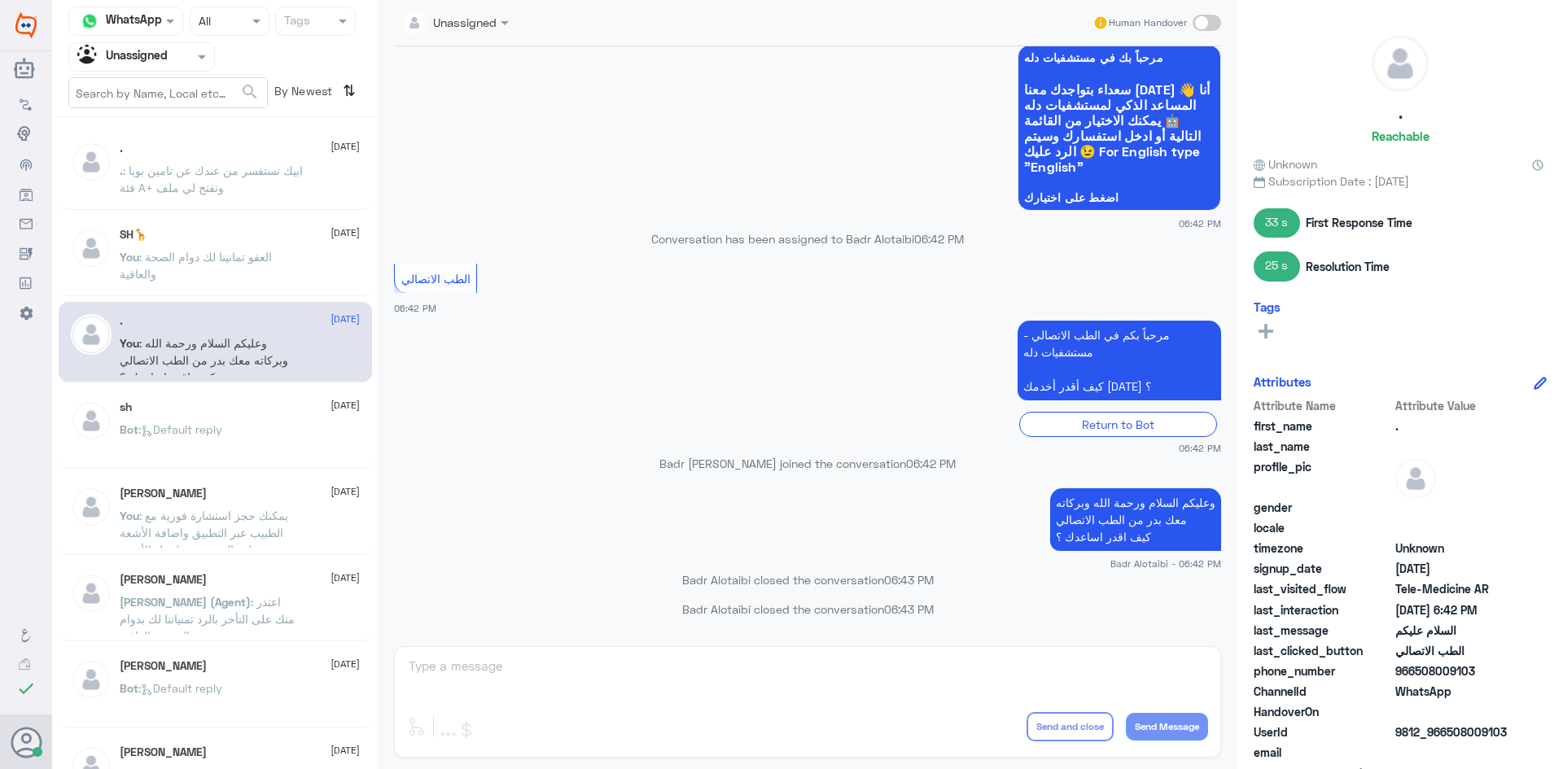
click at [217, 396] on div "sh 10 August Bot : Default reply" at bounding box center [215, 428] width 313 height 81
click at [216, 419] on div "sh 10 August Bot : Default reply" at bounding box center [240, 430] width 240 height 61
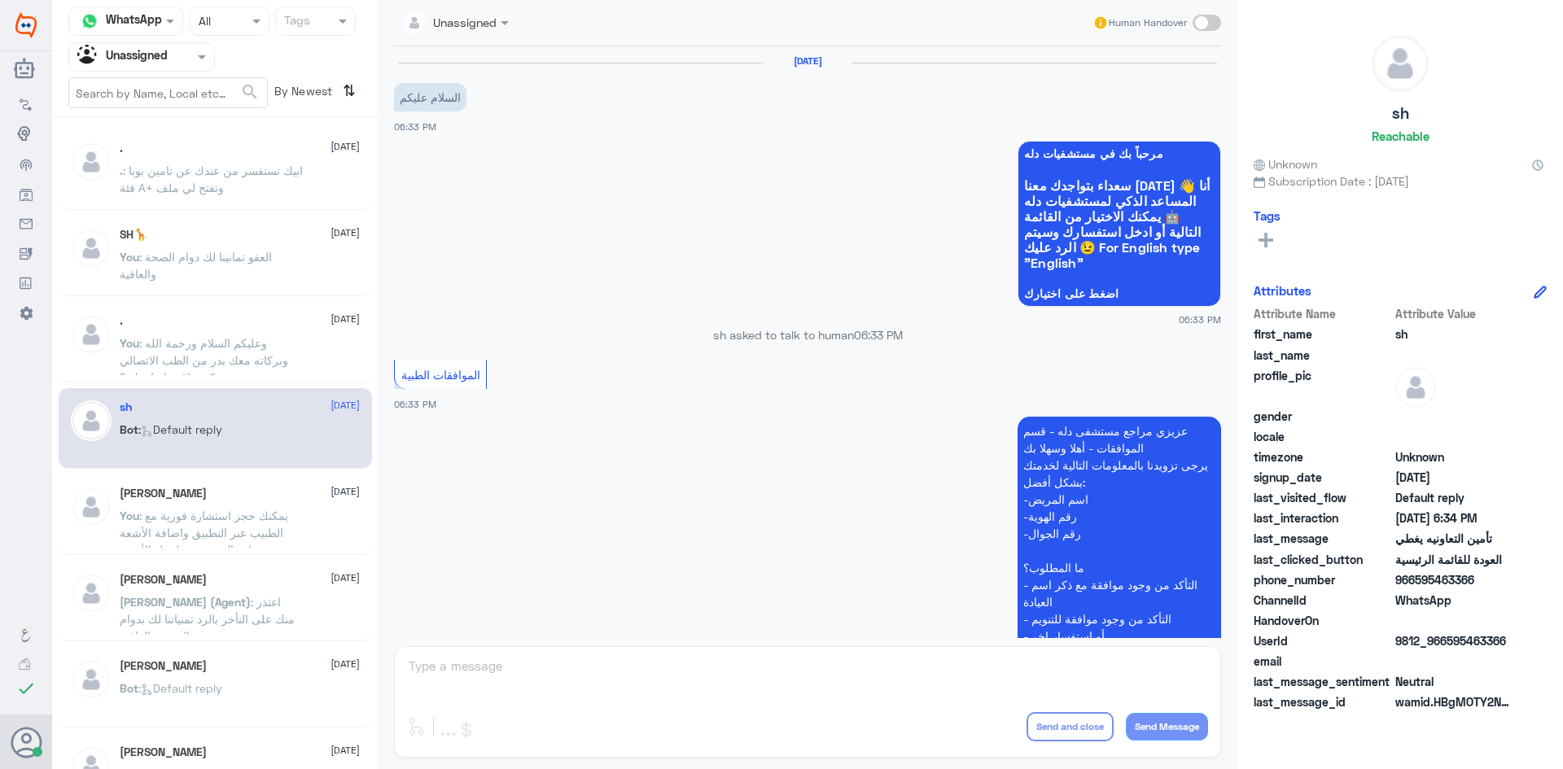
scroll to position [608, 0]
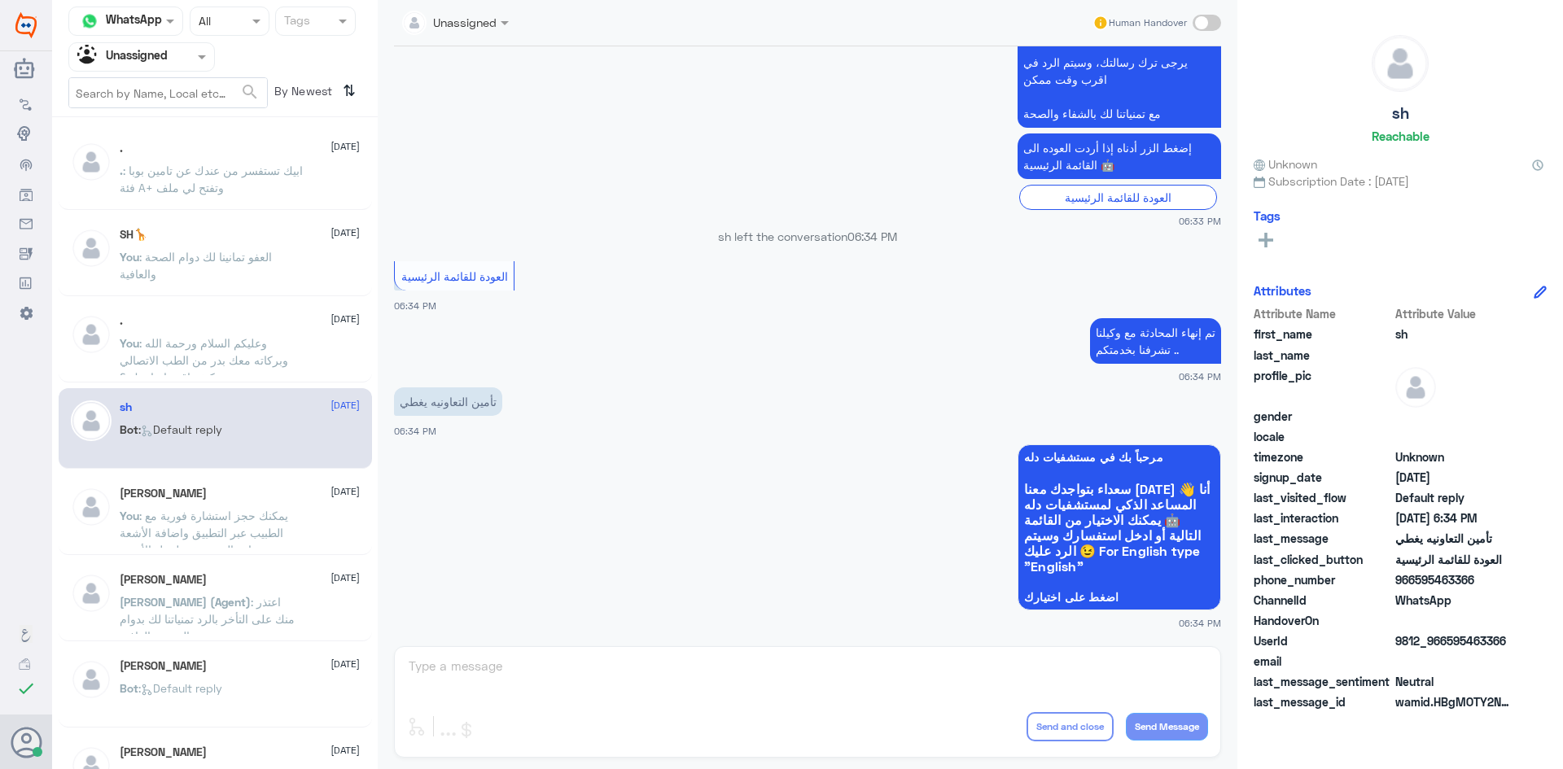
click at [223, 523] on p "You : يمكنك حجز استشارة فورية مع الطبيب عبر التطبيق واضافة الأشعة وزيارة المستش…" at bounding box center [211, 527] width 183 height 41
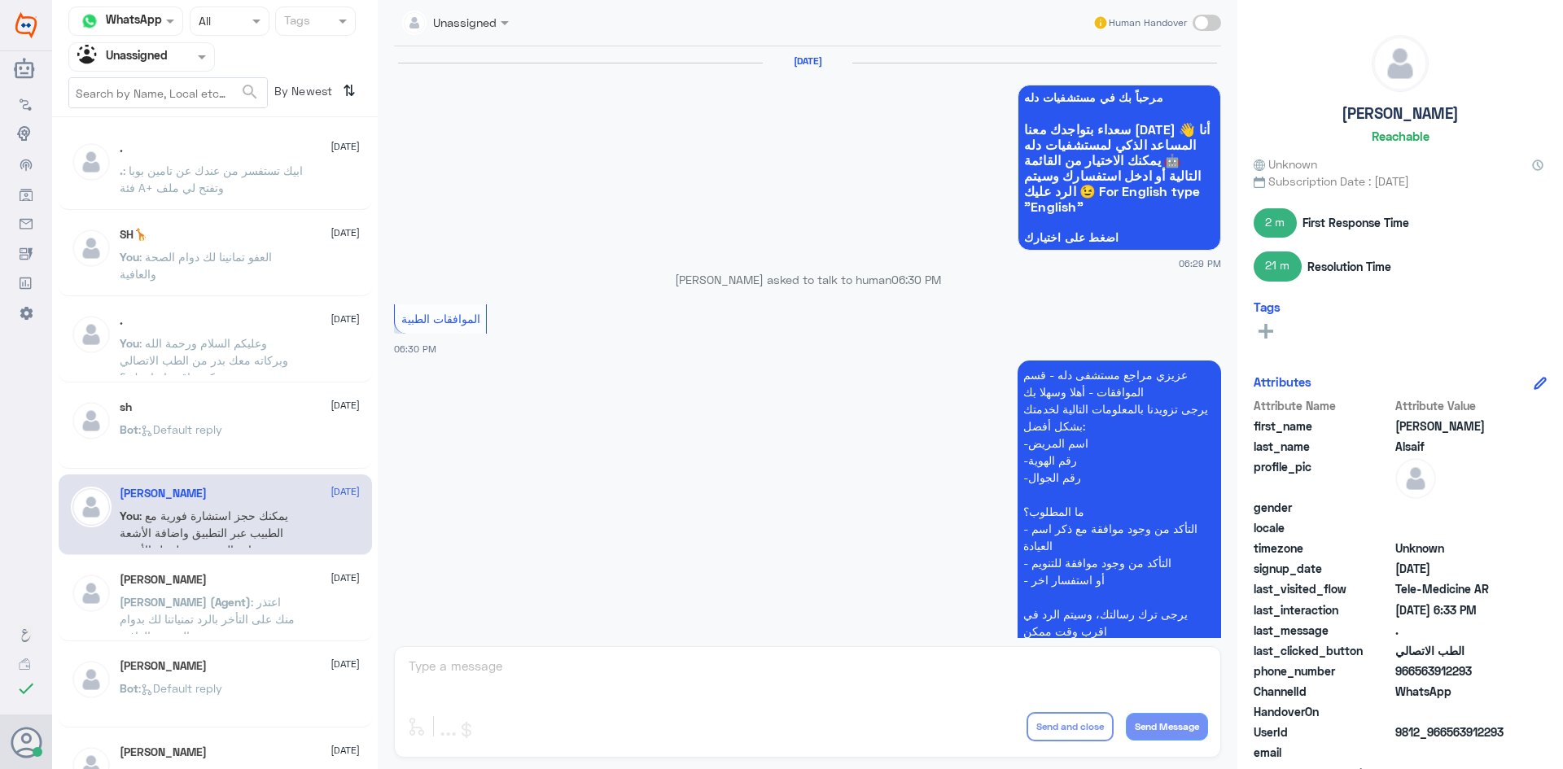
scroll to position [985, 0]
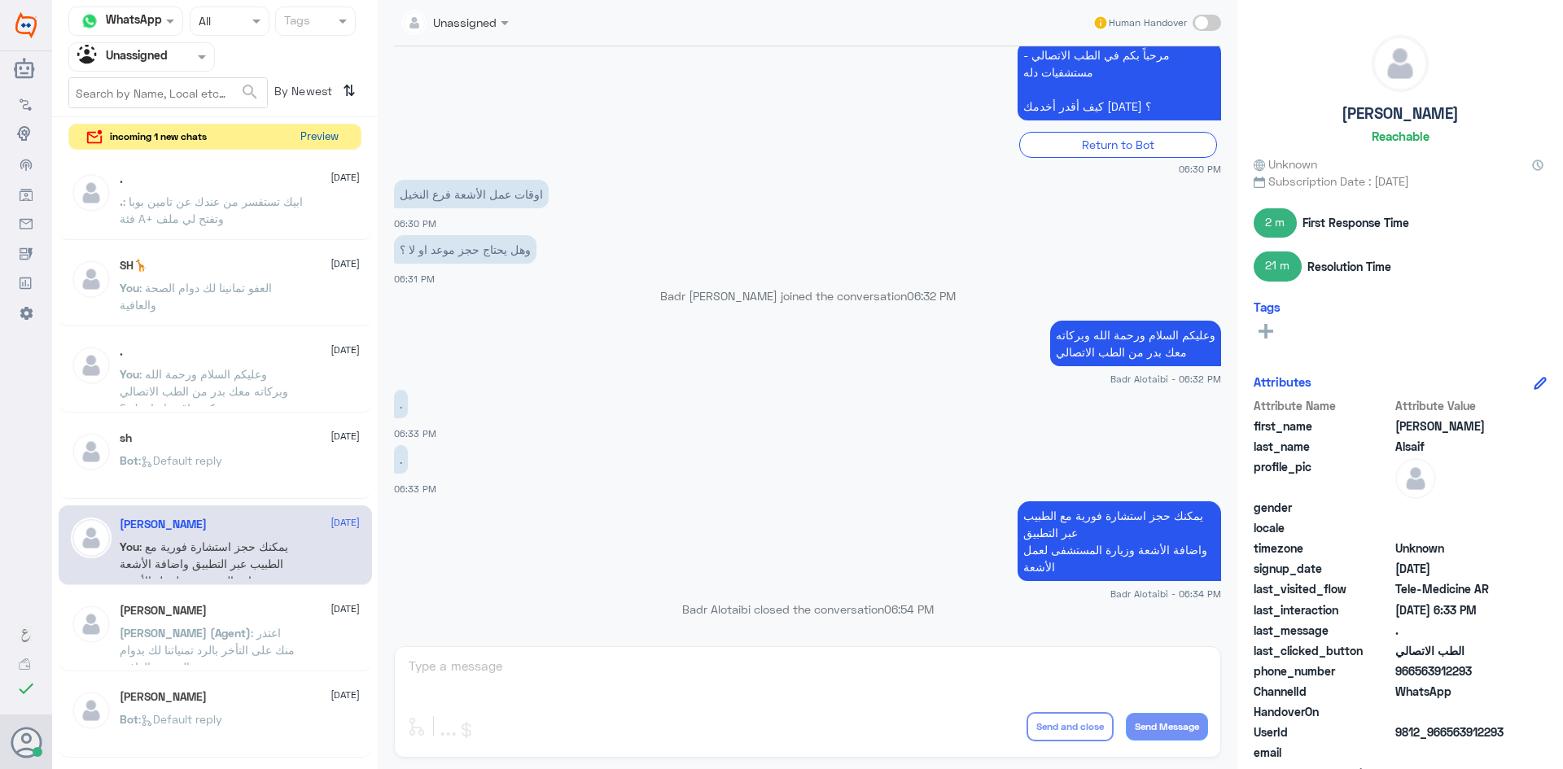
click at [308, 134] on button "Preview" at bounding box center [319, 137] width 50 height 25
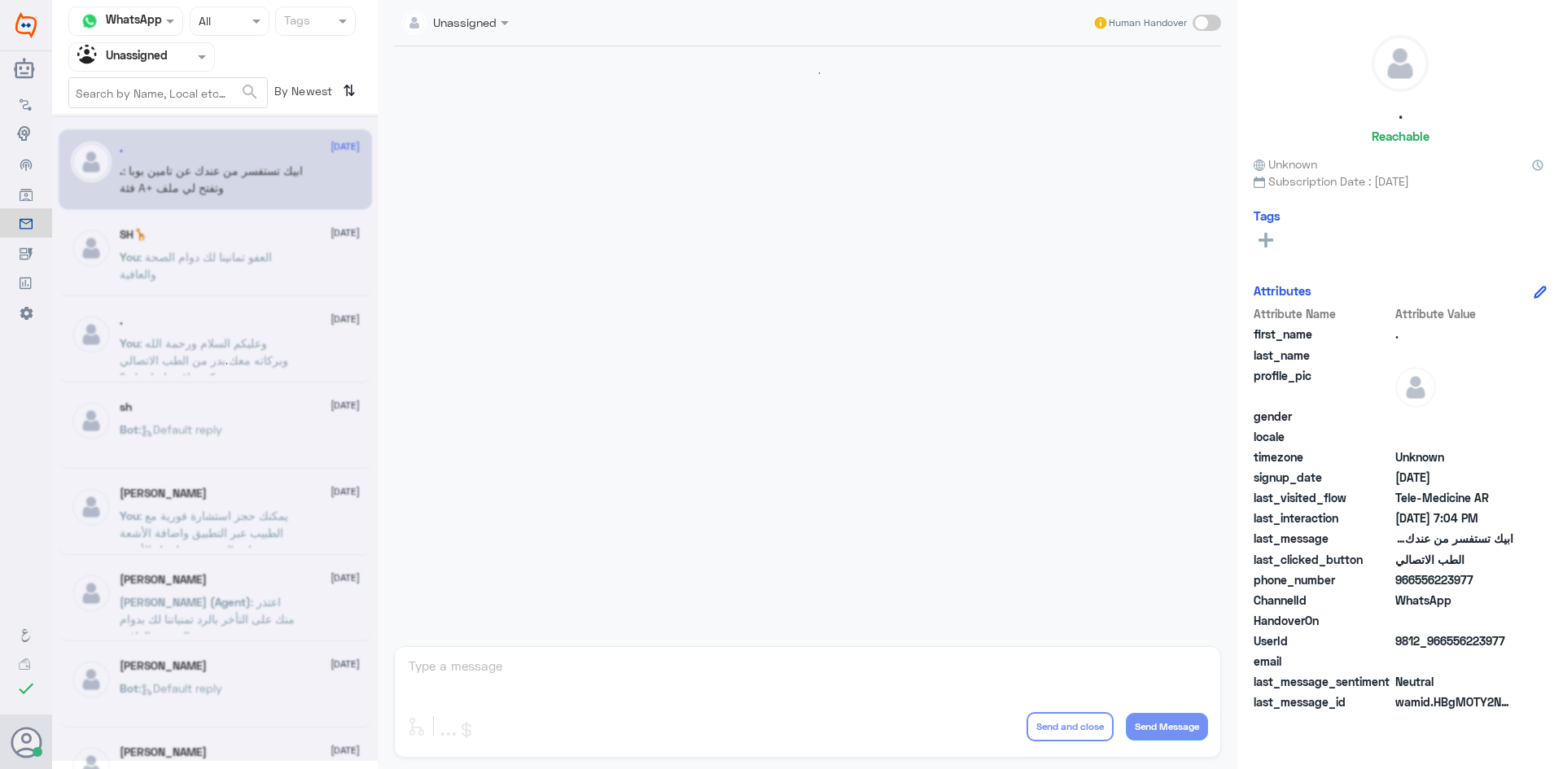
scroll to position [812, 0]
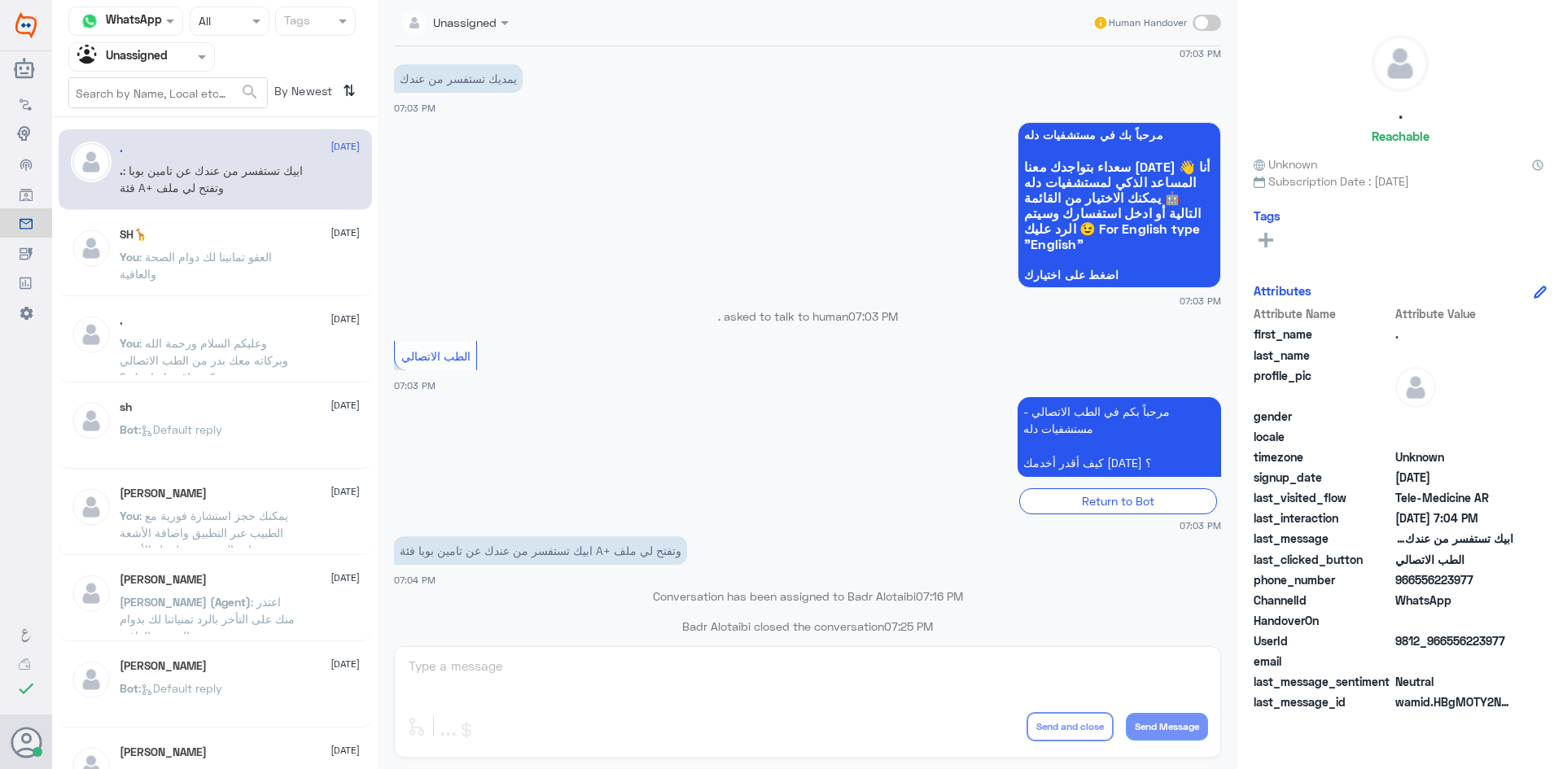
click at [138, 609] on p "عبدالكريم (Agent) : اعتذر منك على التأخر بالرد تمنياتنا لك بدوام الصحة والعافية" at bounding box center [211, 613] width 183 height 41
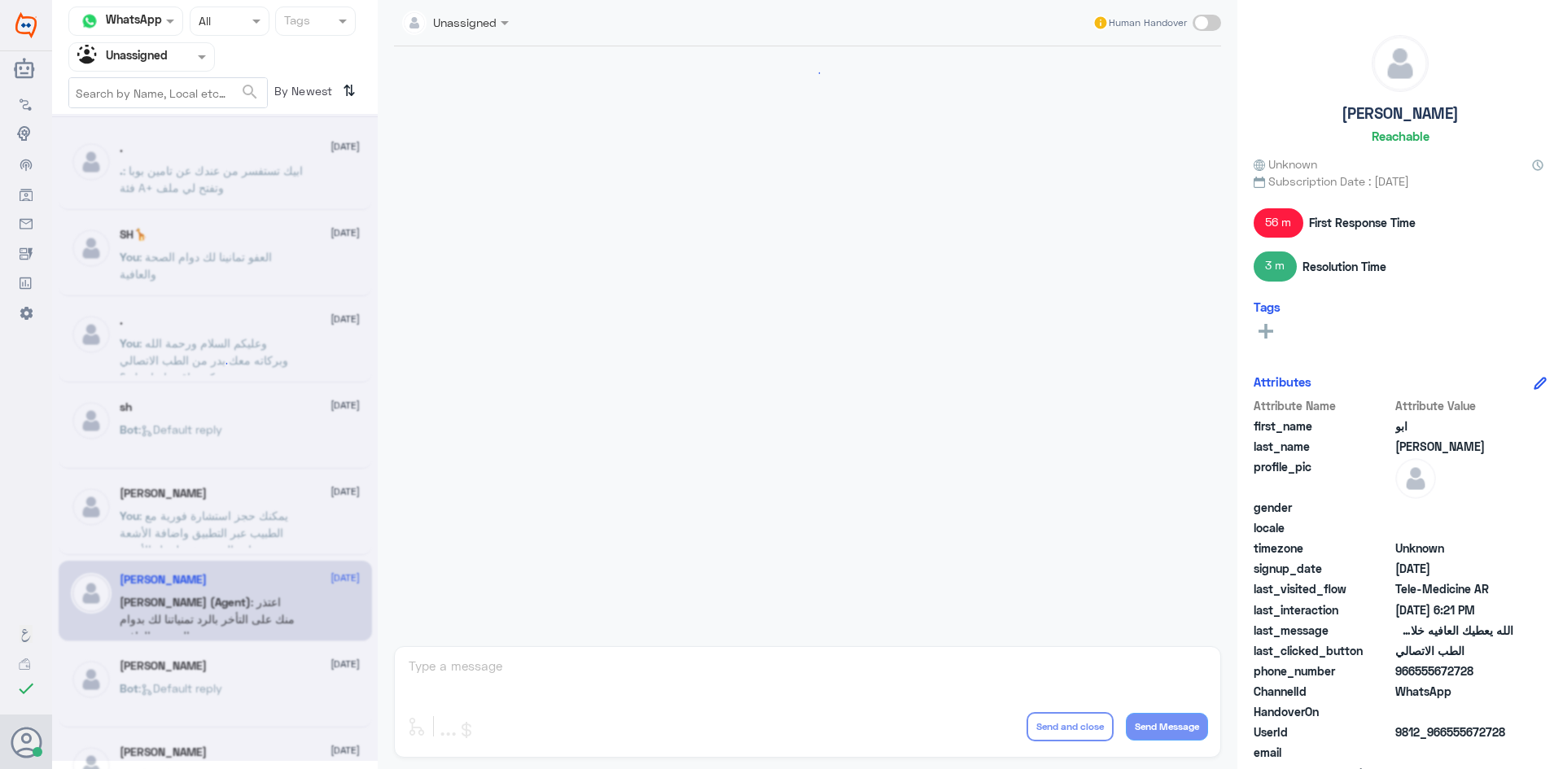
scroll to position [777, 0]
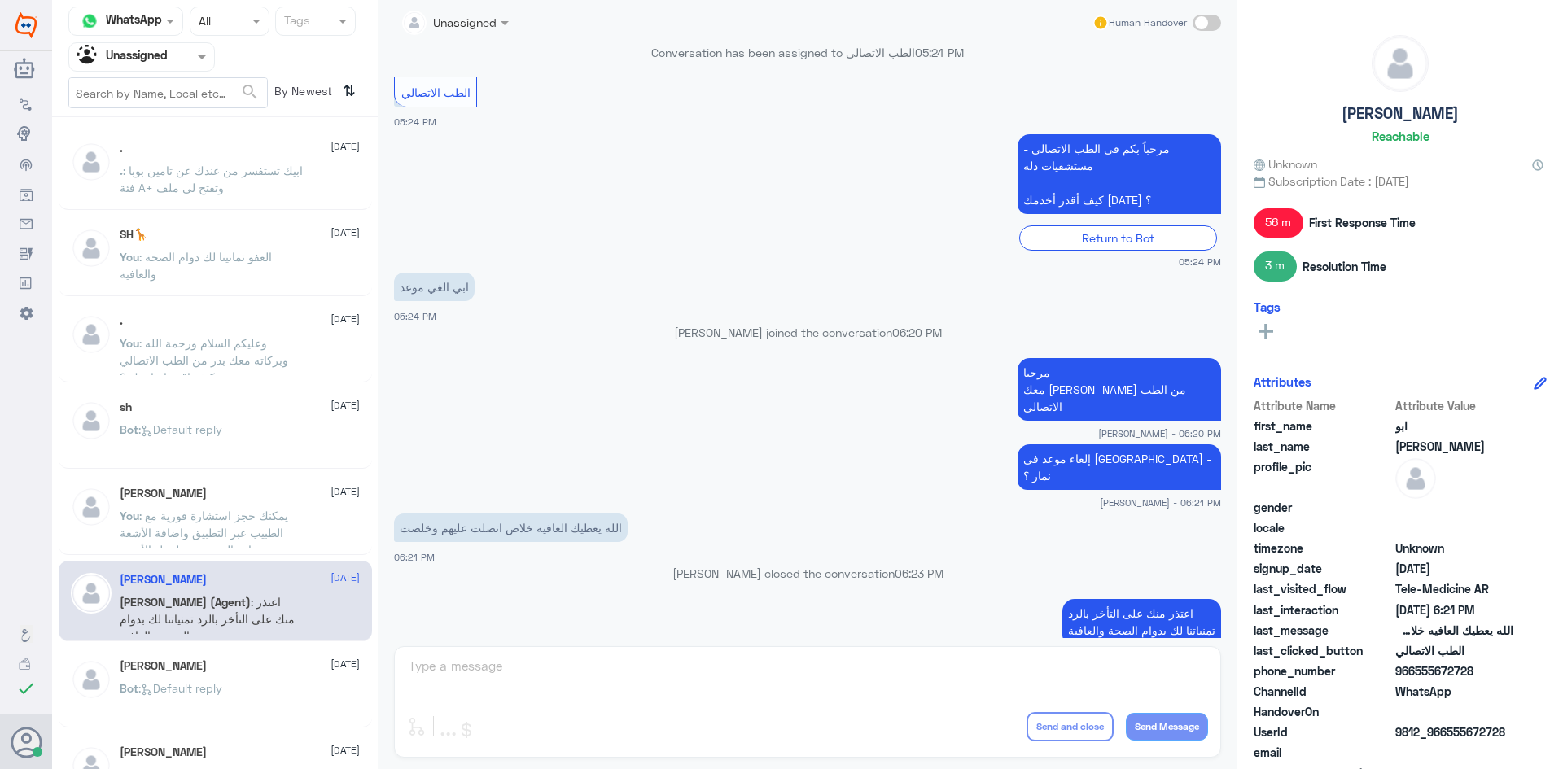
click at [167, 151] on div ". [DATE]" at bounding box center [240, 149] width 240 height 14
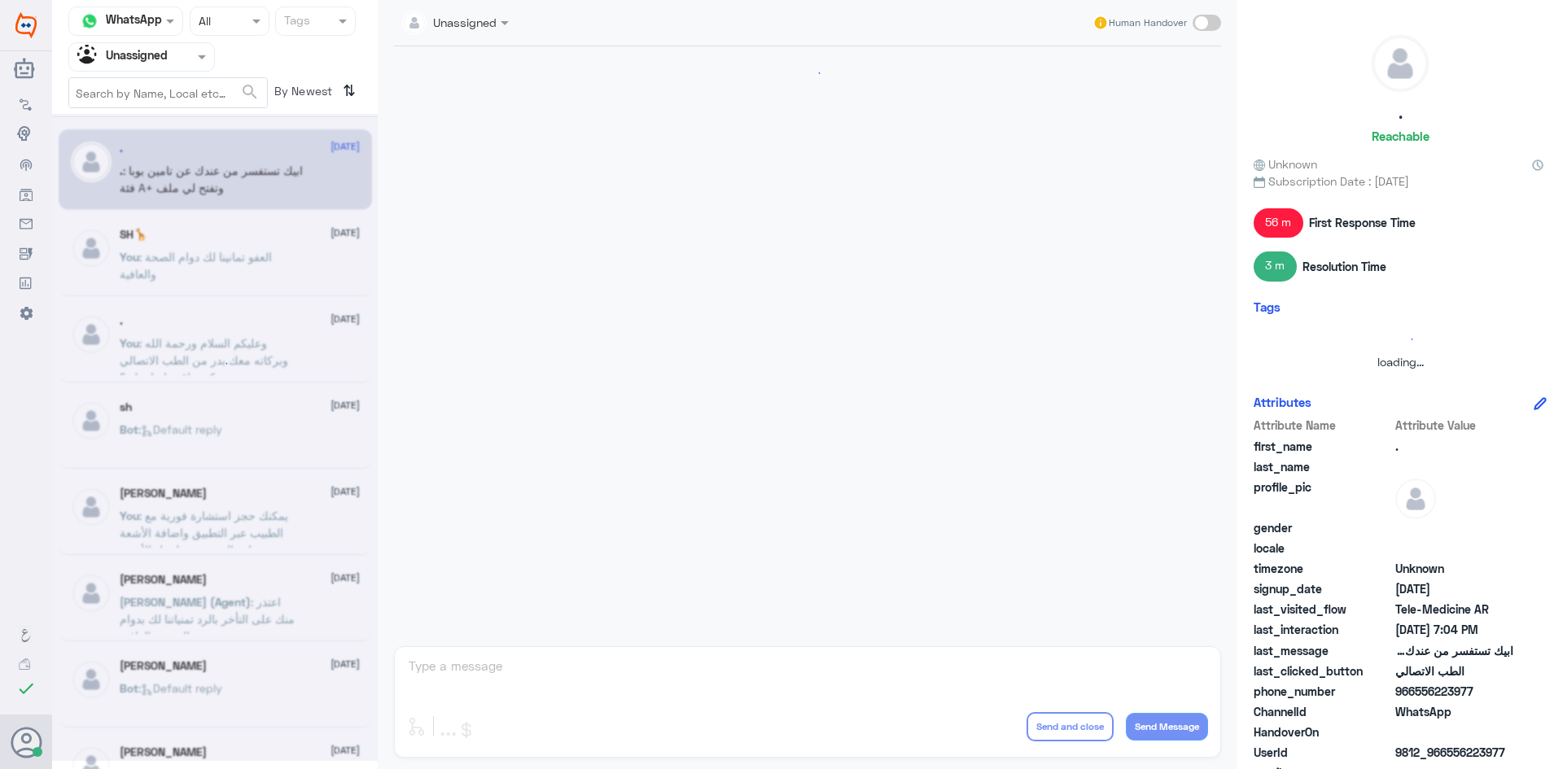
scroll to position [812, 0]
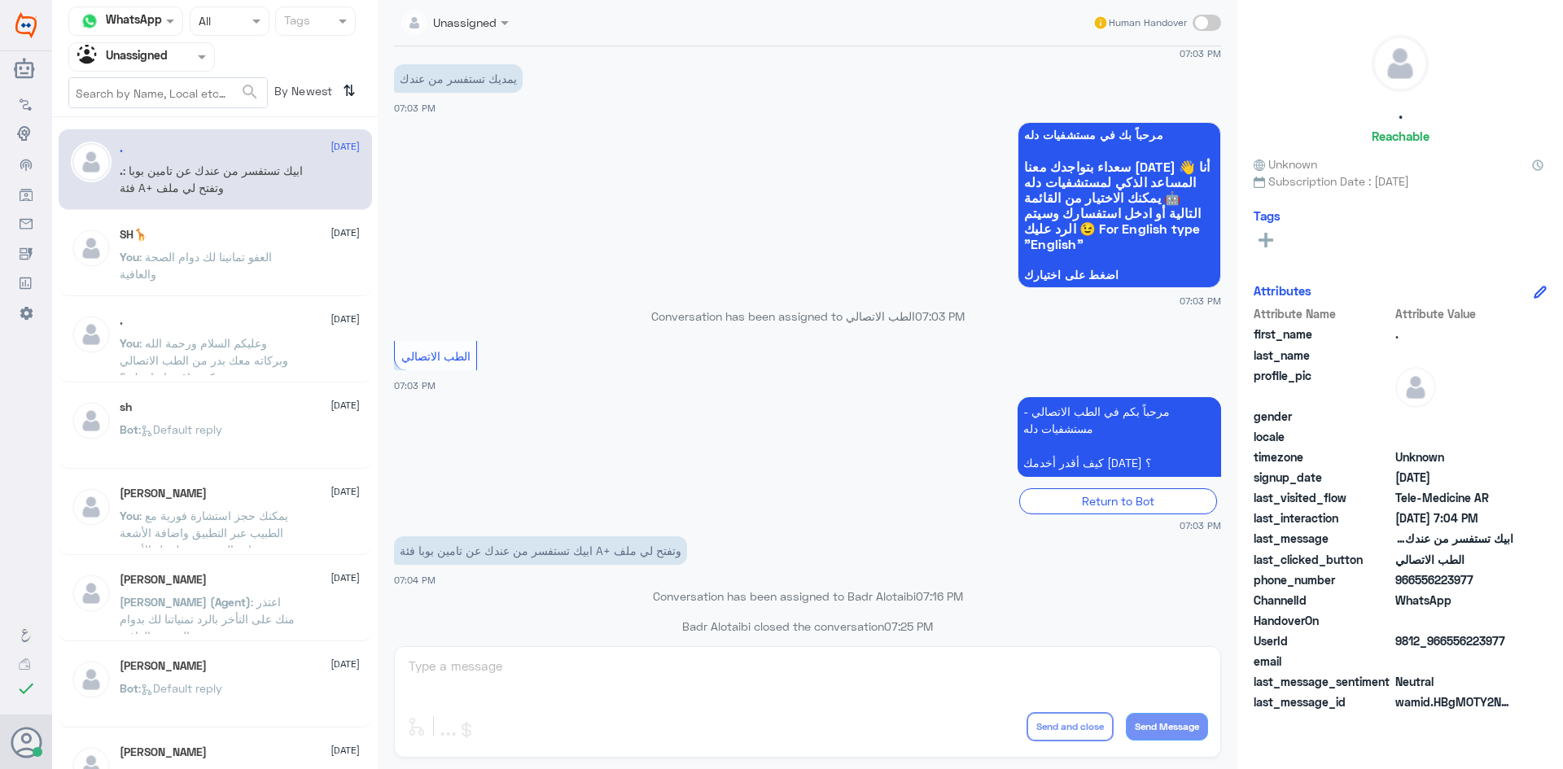
click at [192, 508] on p "You : يمكنك حجز استشارة فورية مع الطبيب عبر التطبيق واضافة الأشعة وزيارة المستش…" at bounding box center [211, 527] width 183 height 41
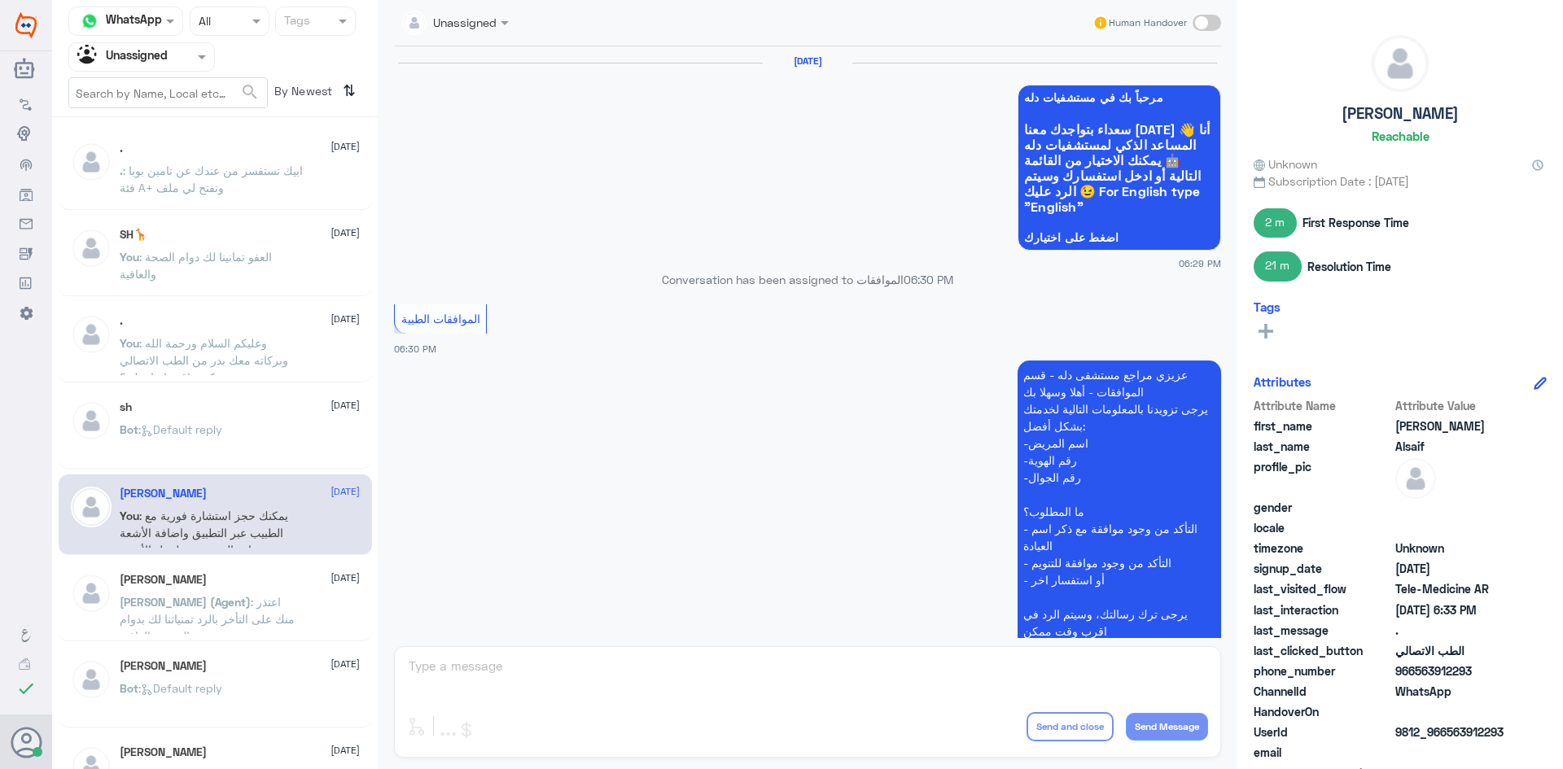
scroll to position [985, 0]
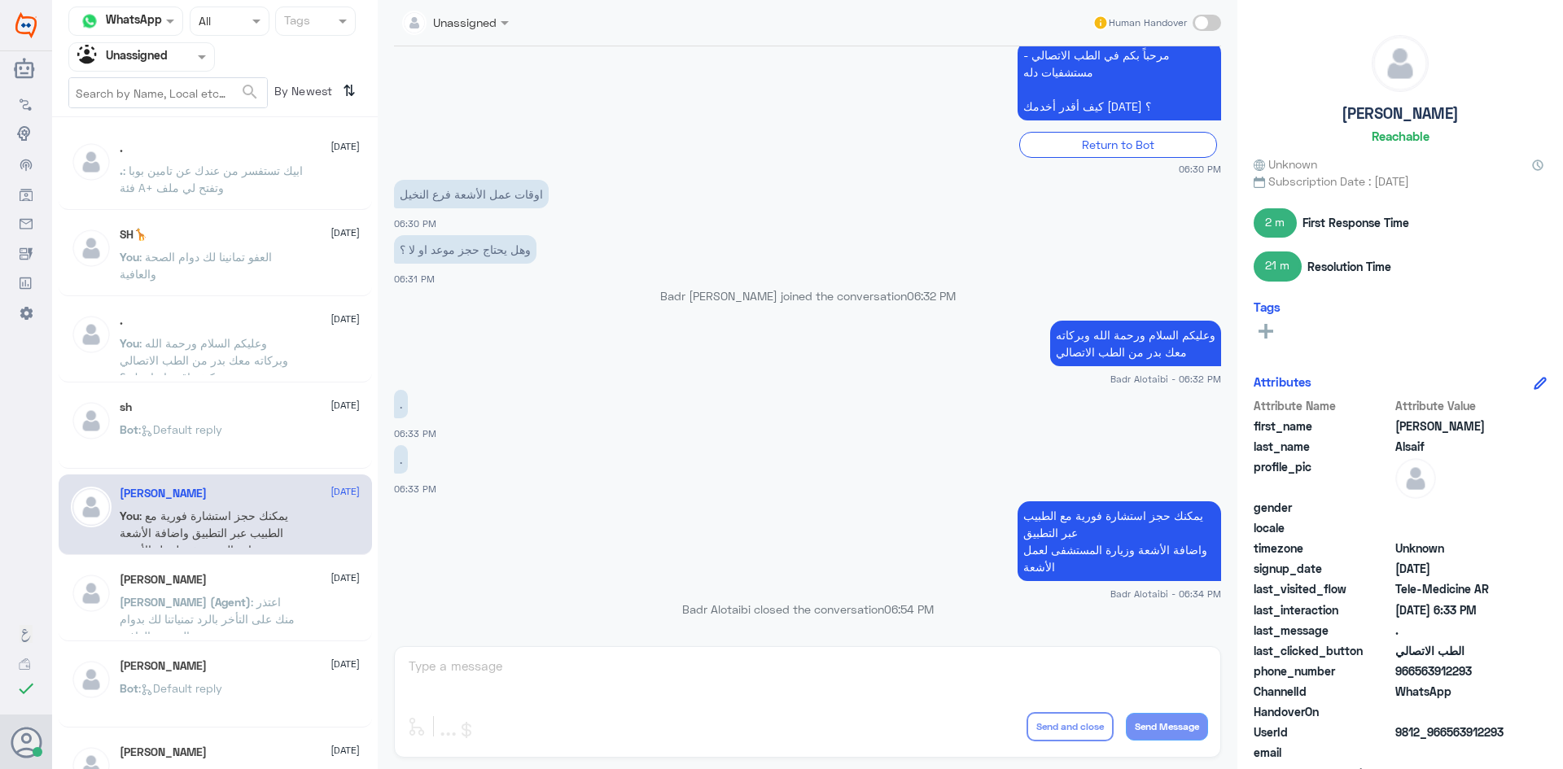
click at [192, 571] on div "ابو عبدالله 10 August عبدالكريم (Agent) : اعتذر منك على التأخر بالرد تمنياتنا ل…" at bounding box center [215, 601] width 313 height 81
click at [195, 580] on div "ابو عبدالله 10 August" at bounding box center [240, 580] width 240 height 14
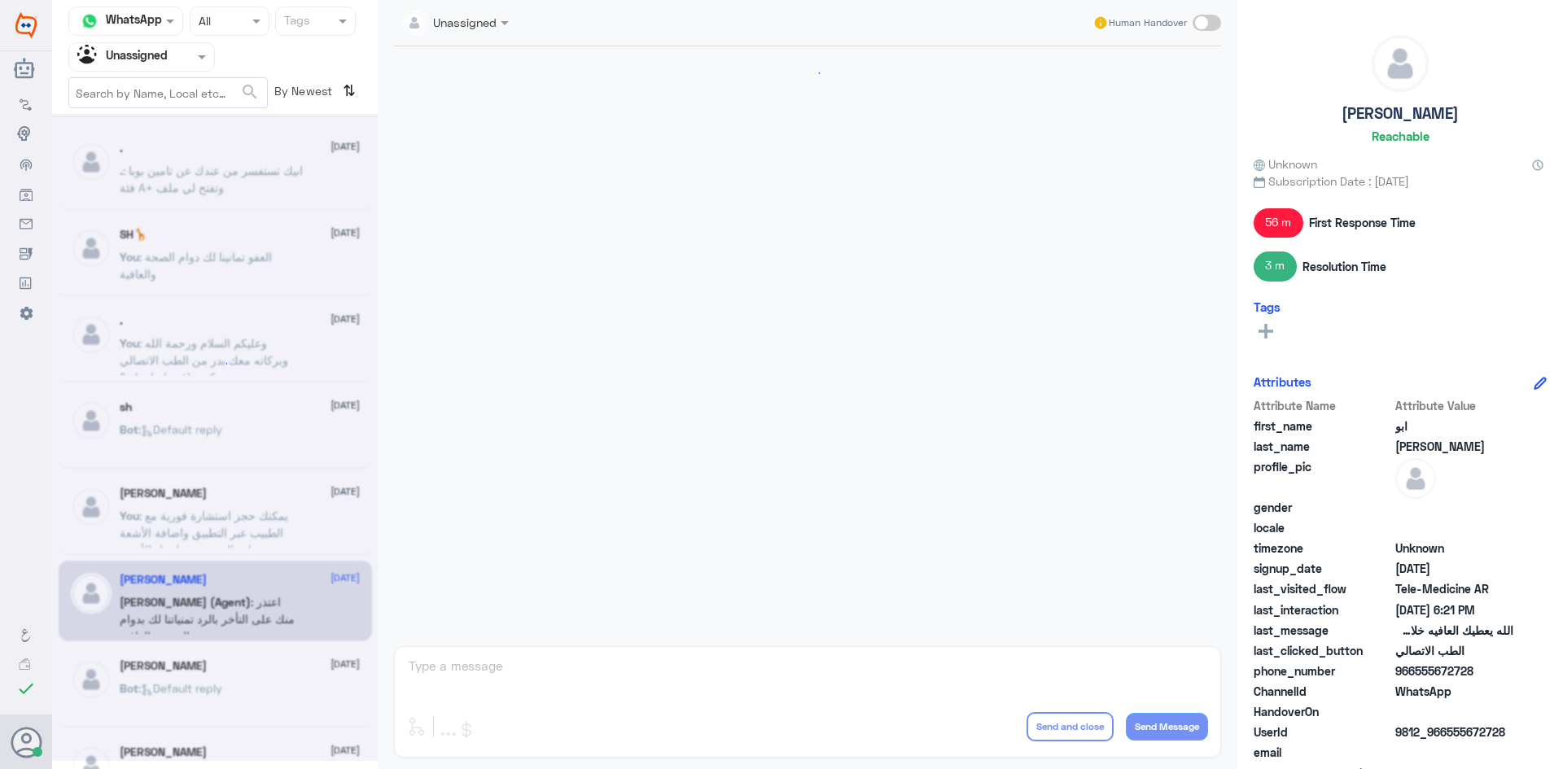
scroll to position [777, 0]
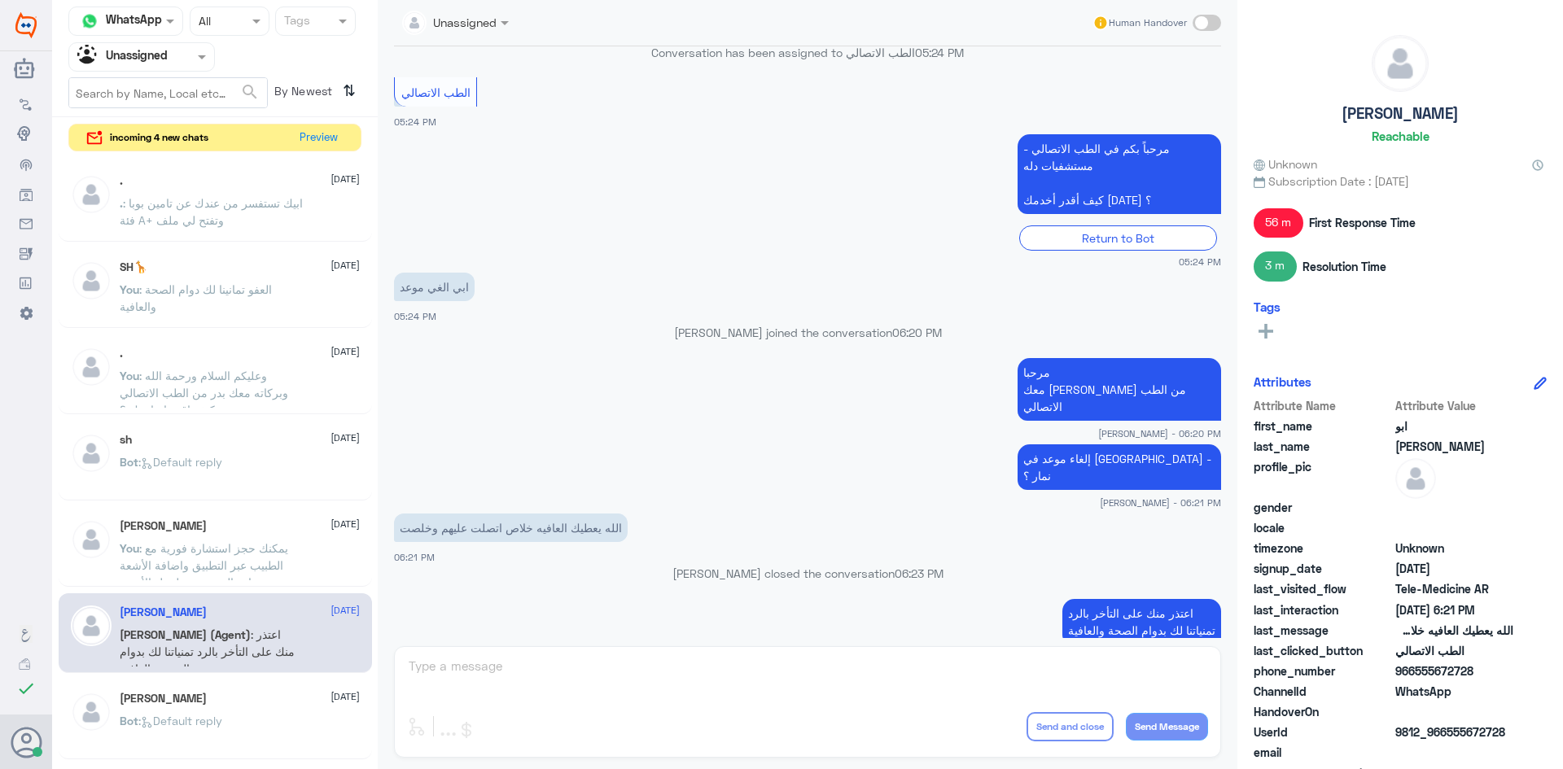
click at [207, 266] on div "SH🦒 [DATE]" at bounding box center [240, 267] width 240 height 14
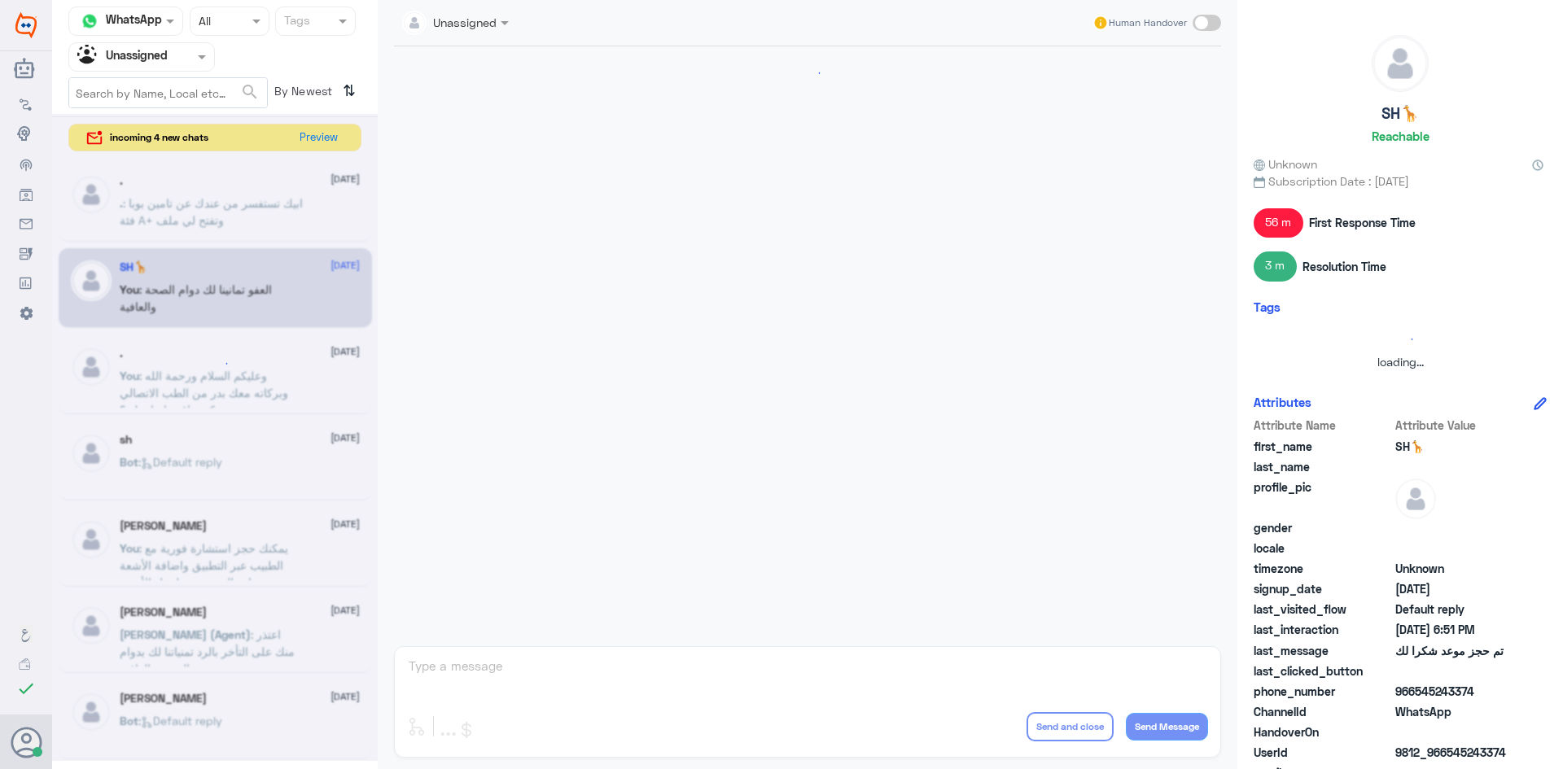
scroll to position [203, 0]
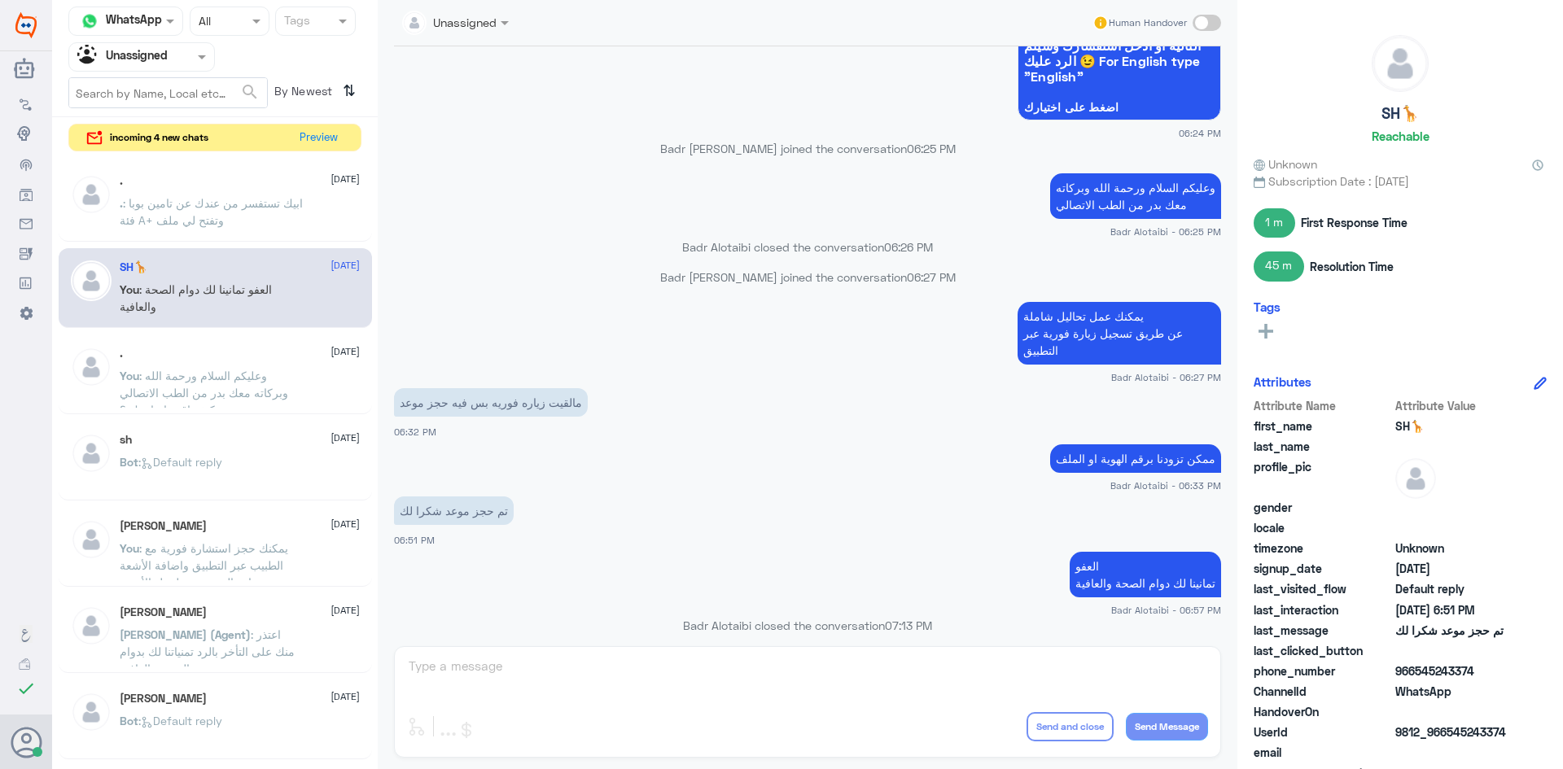
click at [196, 226] on span ": ابيك تستفسر من عندك عن تامين بوبا فئة A+ وتفتح لي ملف" at bounding box center [211, 211] width 183 height 31
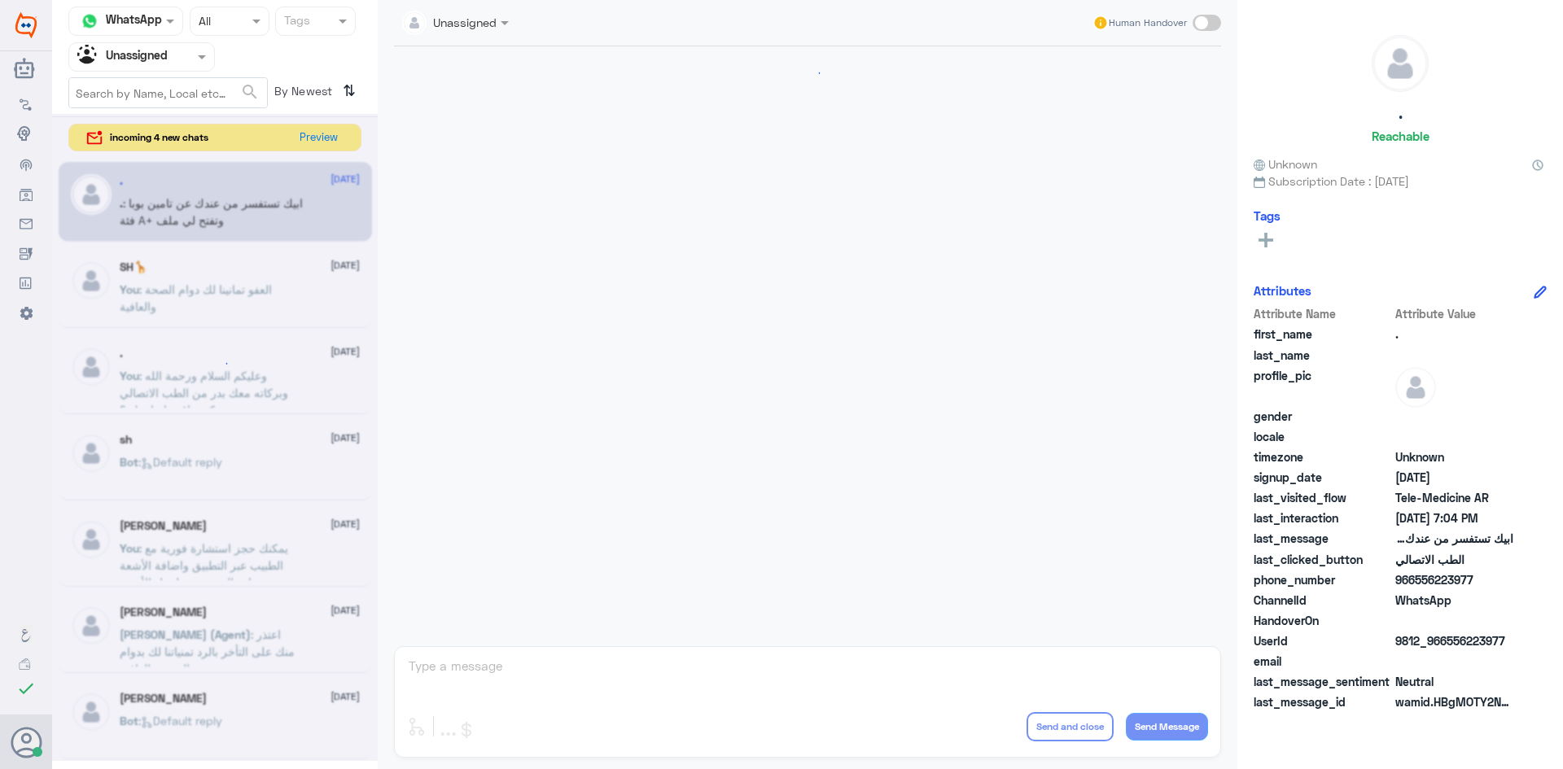
scroll to position [772, 0]
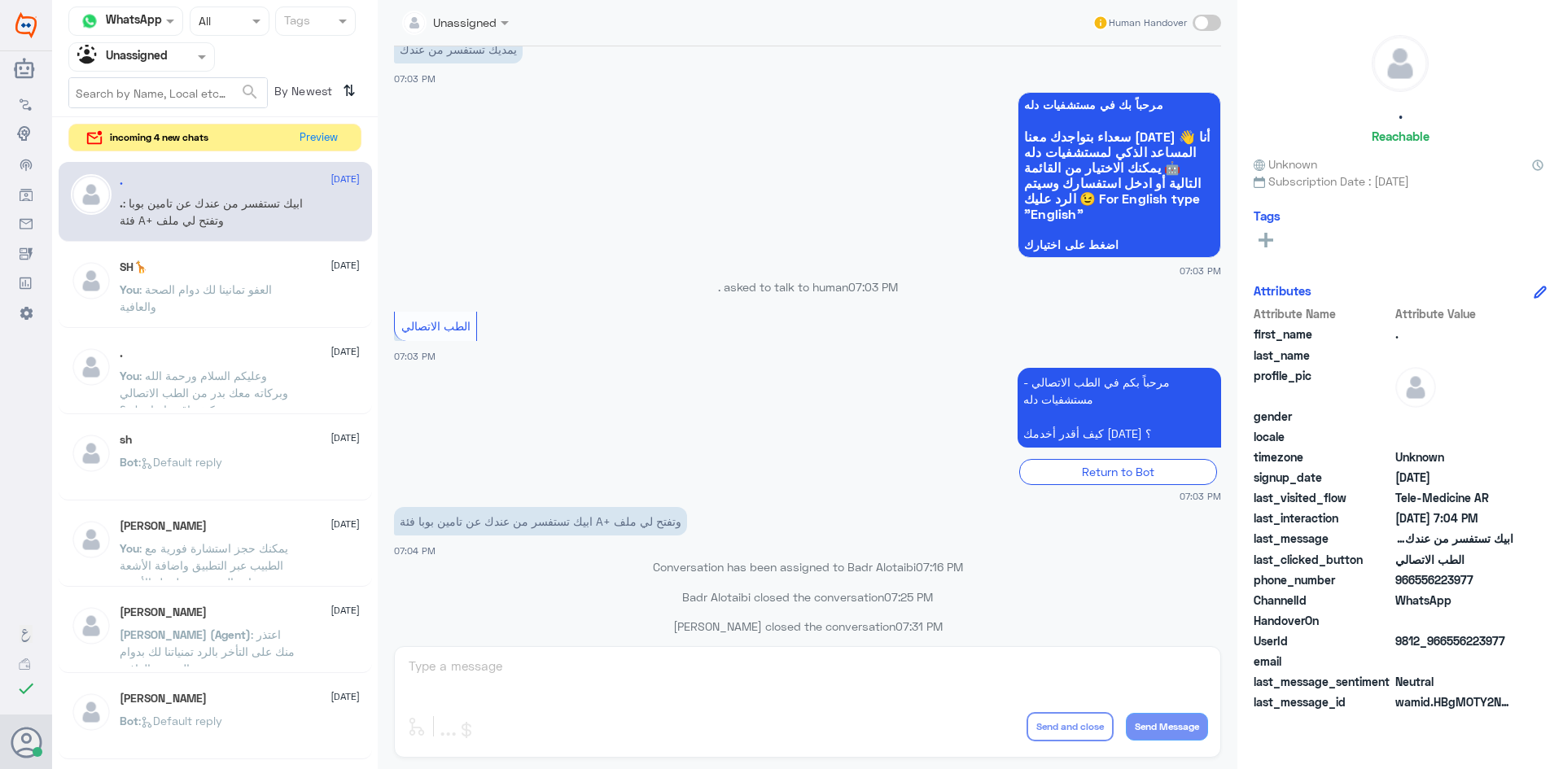
click at [233, 261] on div "SH🦒 [DATE]" at bounding box center [240, 267] width 240 height 14
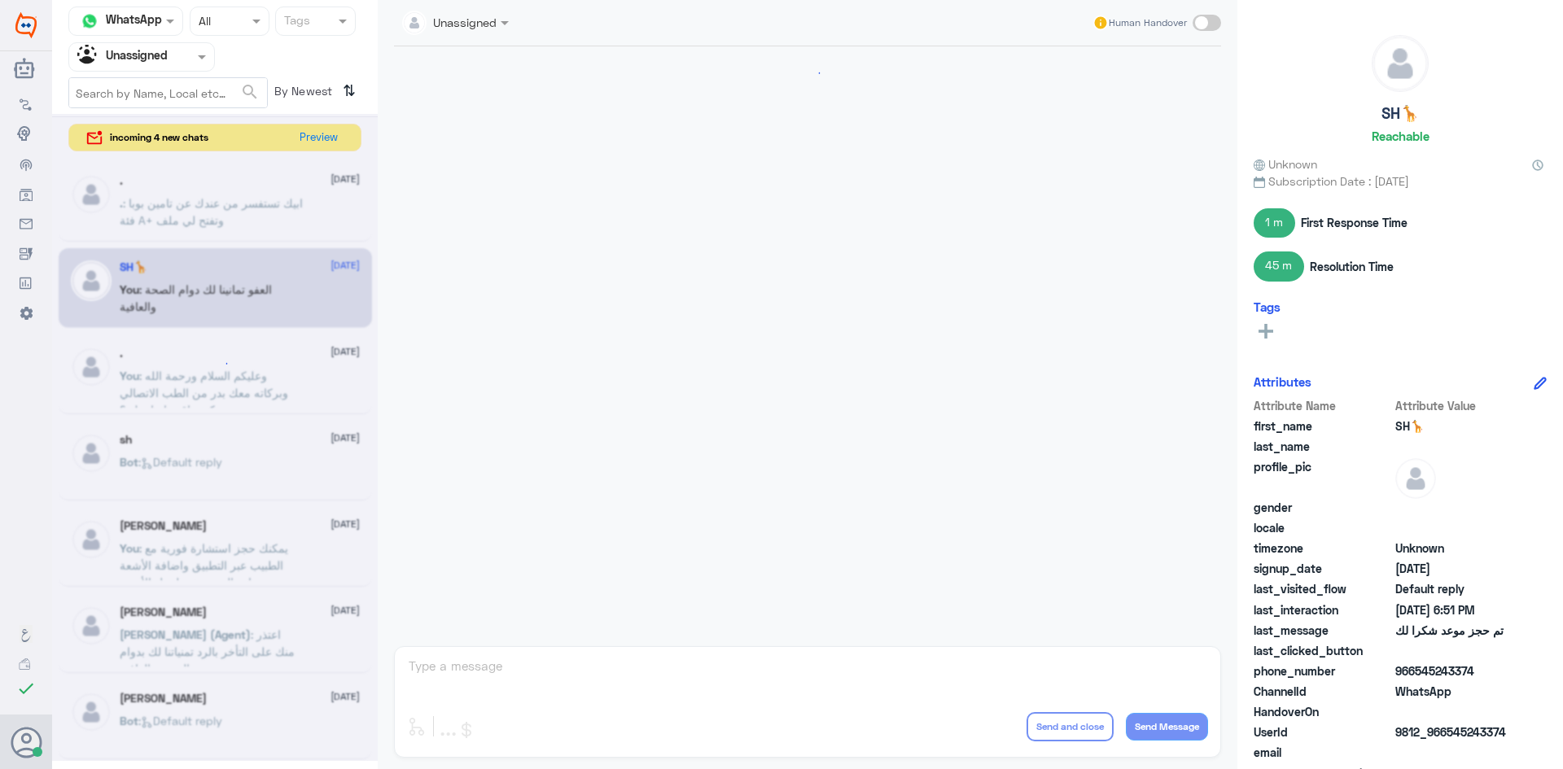
scroll to position [203, 0]
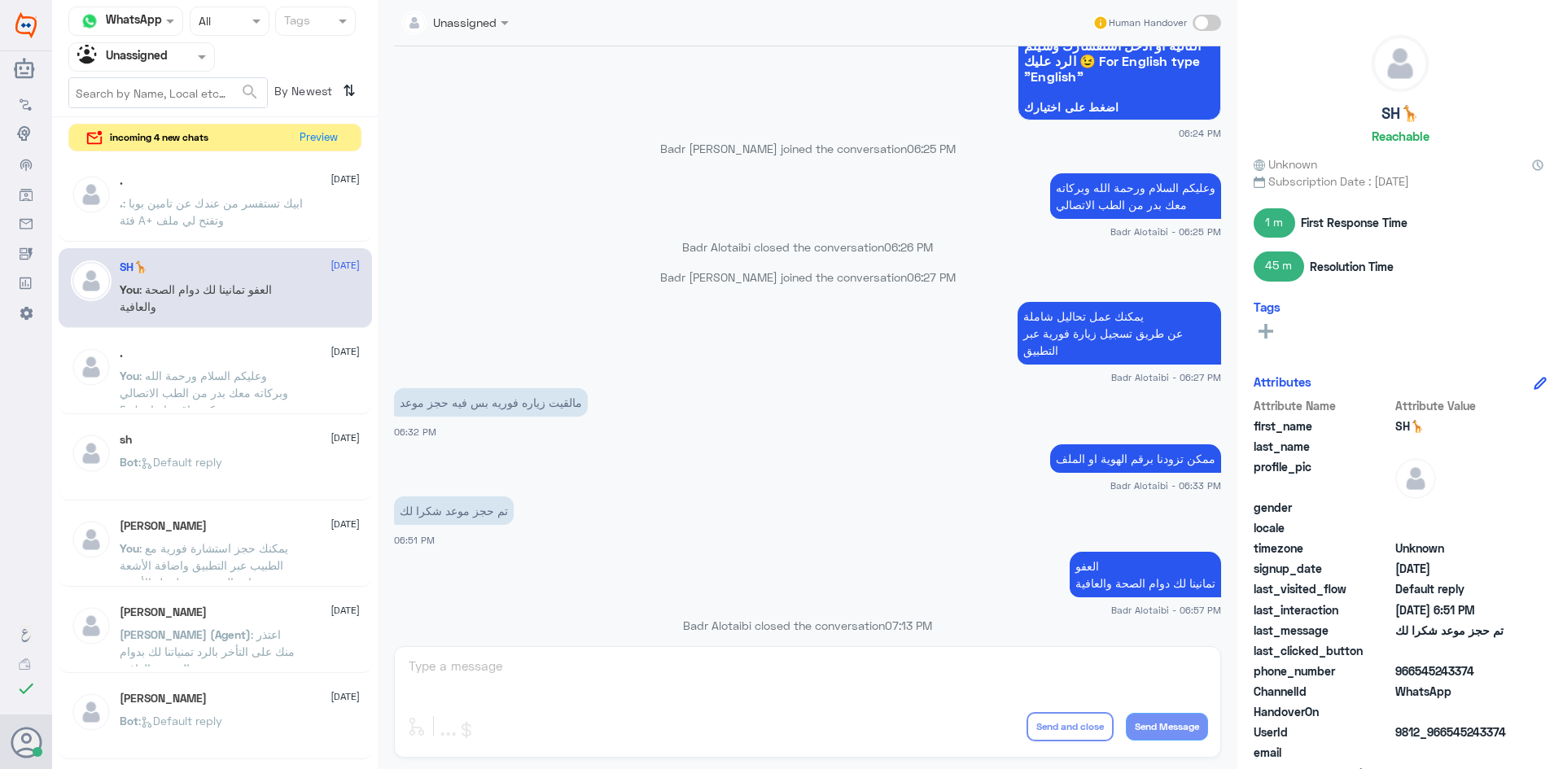
click at [226, 225] on p ". : ابيك تستفسر من عندك عن تامين بوبا فئة A+ وتفتح لي ملف" at bounding box center [211, 215] width 183 height 41
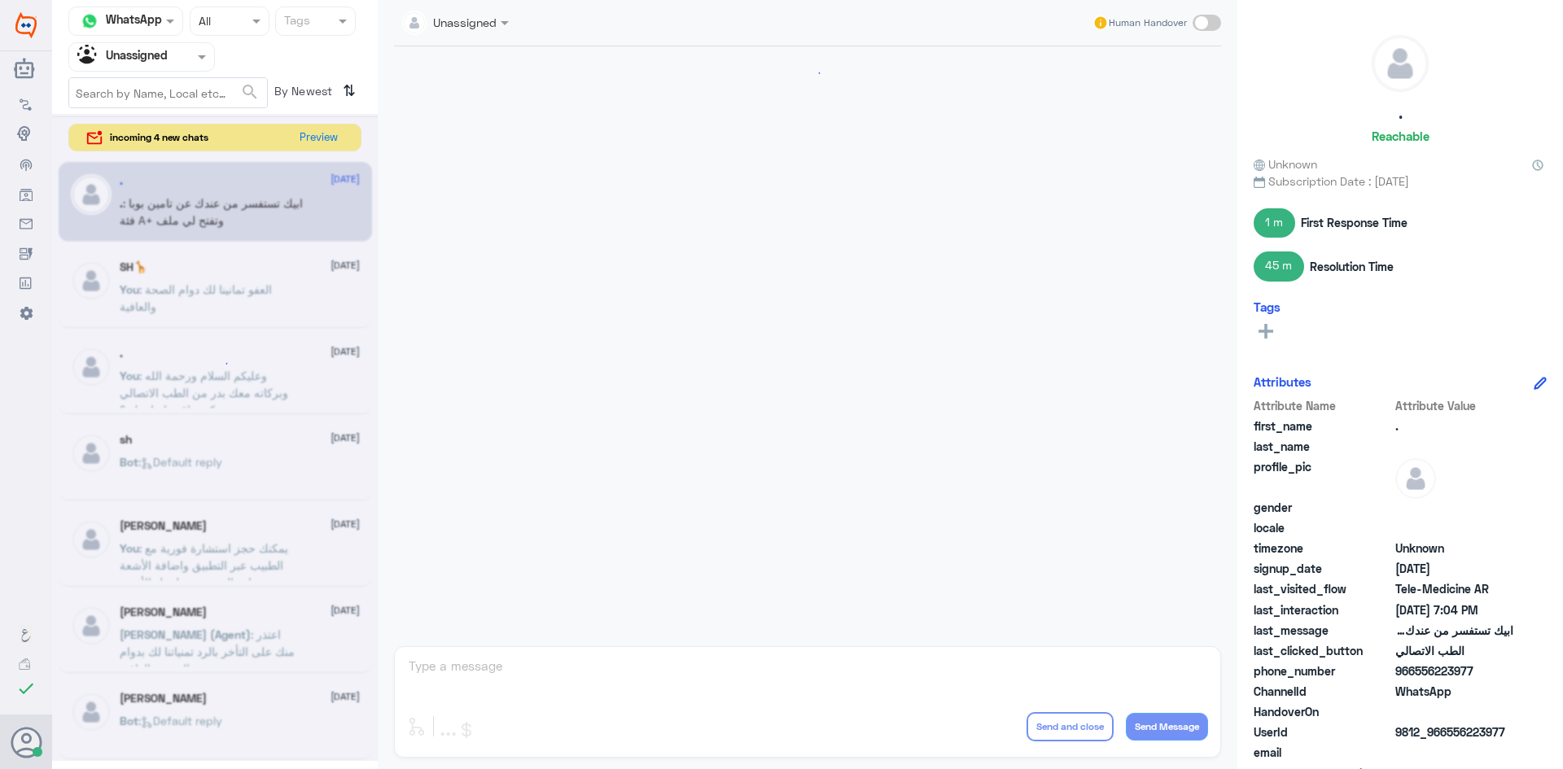
scroll to position [772, 0]
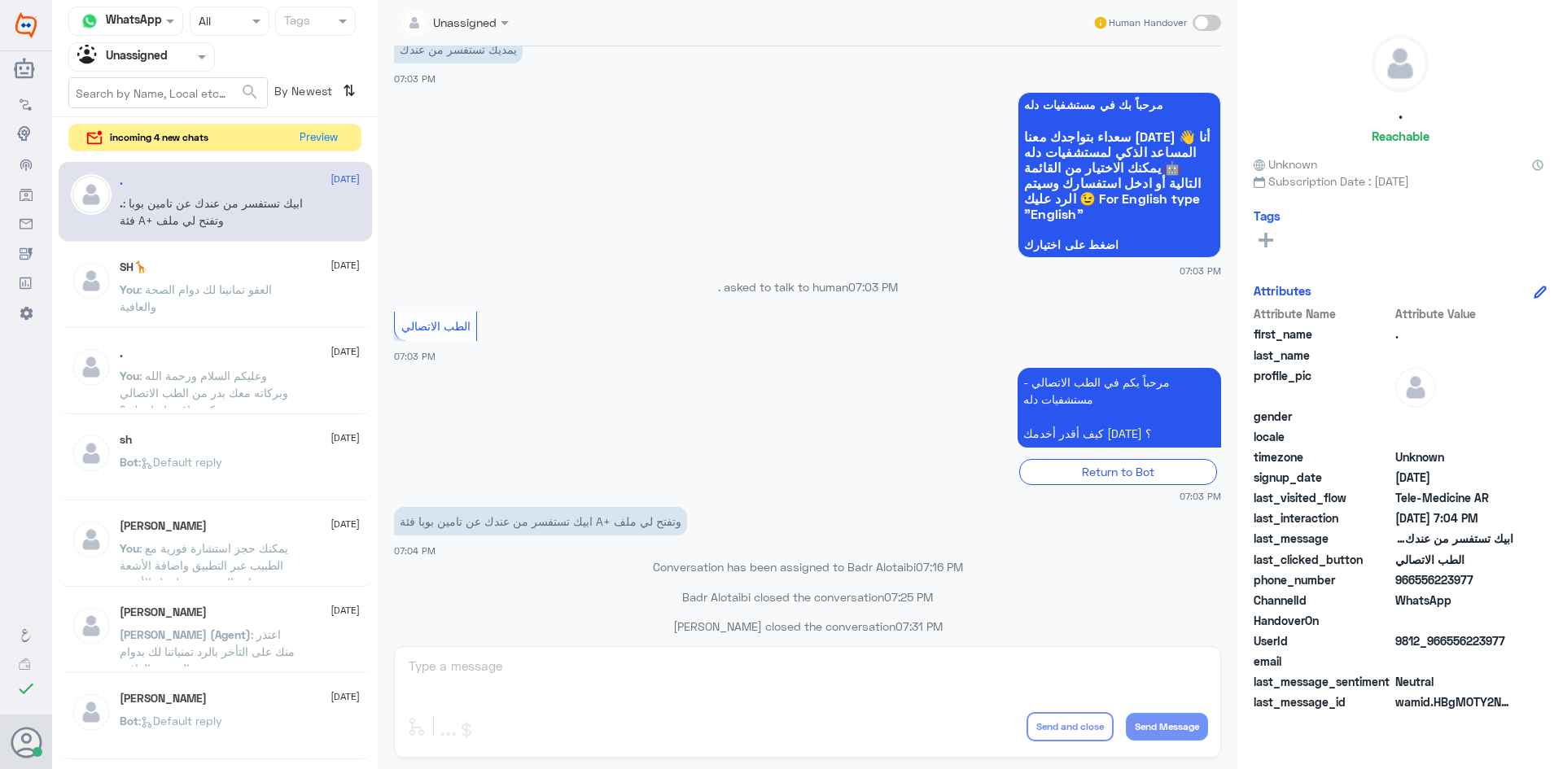
drag, startPoint x: 1504, startPoint y: 639, endPoint x: 1455, endPoint y: 645, distance: 50.0
click at [1455, 645] on span "9812_966556223977" at bounding box center [1454, 640] width 118 height 17
click at [1013, 683] on div "Unassigned Human Handover 10 Aug 2025 ممكن تزودنا برقم الهوية او الملف Badr Alo…" at bounding box center [808, 387] width 860 height 774
click at [1211, 19] on span at bounding box center [1206, 23] width 28 height 16
click at [0, 0] on input "checkbox" at bounding box center [0, 0] width 0 height 0
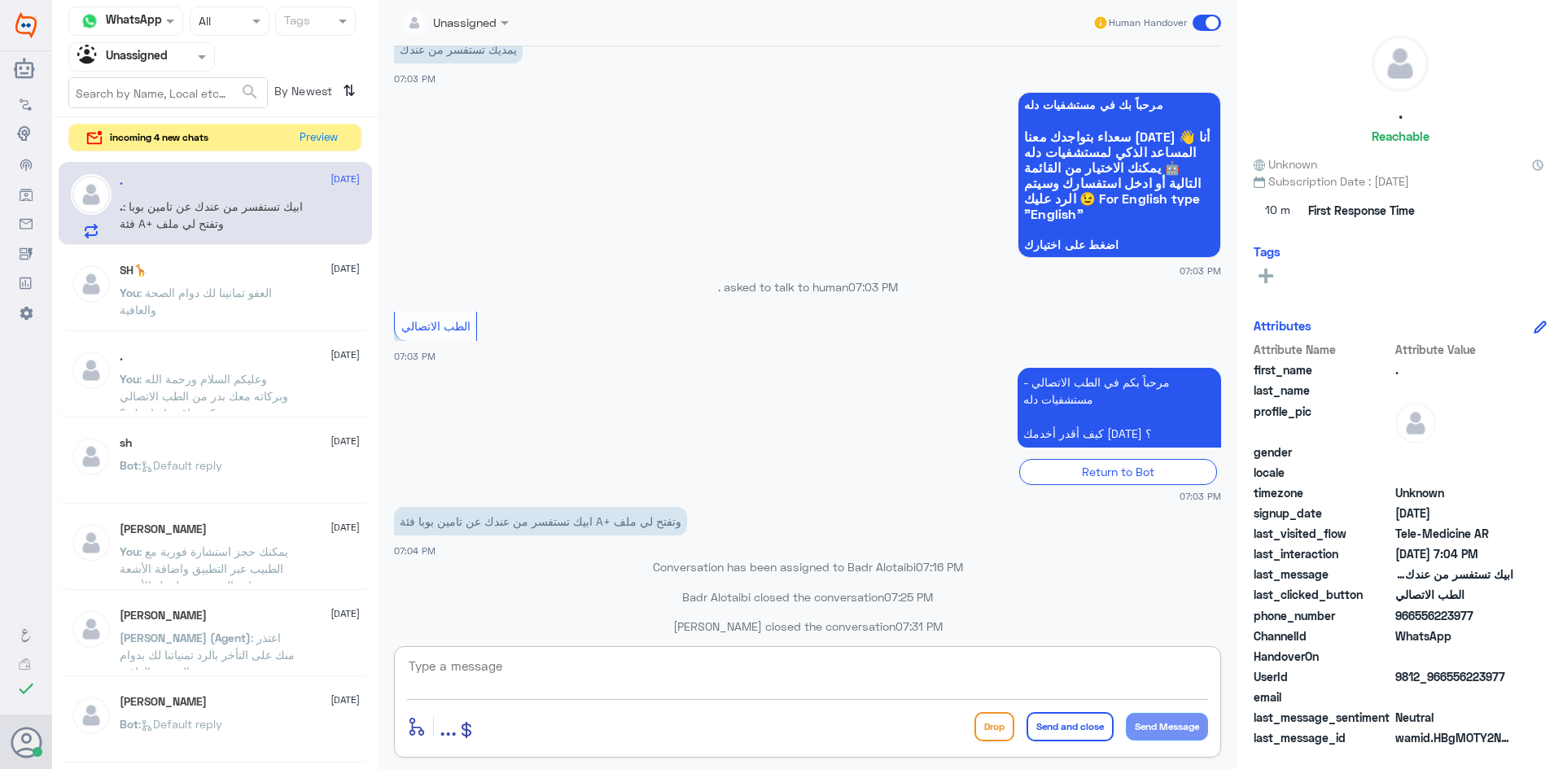
click at [764, 670] on textarea at bounding box center [807, 675] width 801 height 40
click at [701, 683] on textarea at bounding box center [807, 675] width 801 height 40
type textarea "ل"
click at [930, 685] on textarea at bounding box center [807, 675] width 801 height 40
click at [664, 680] on textarea at bounding box center [807, 675] width 801 height 40
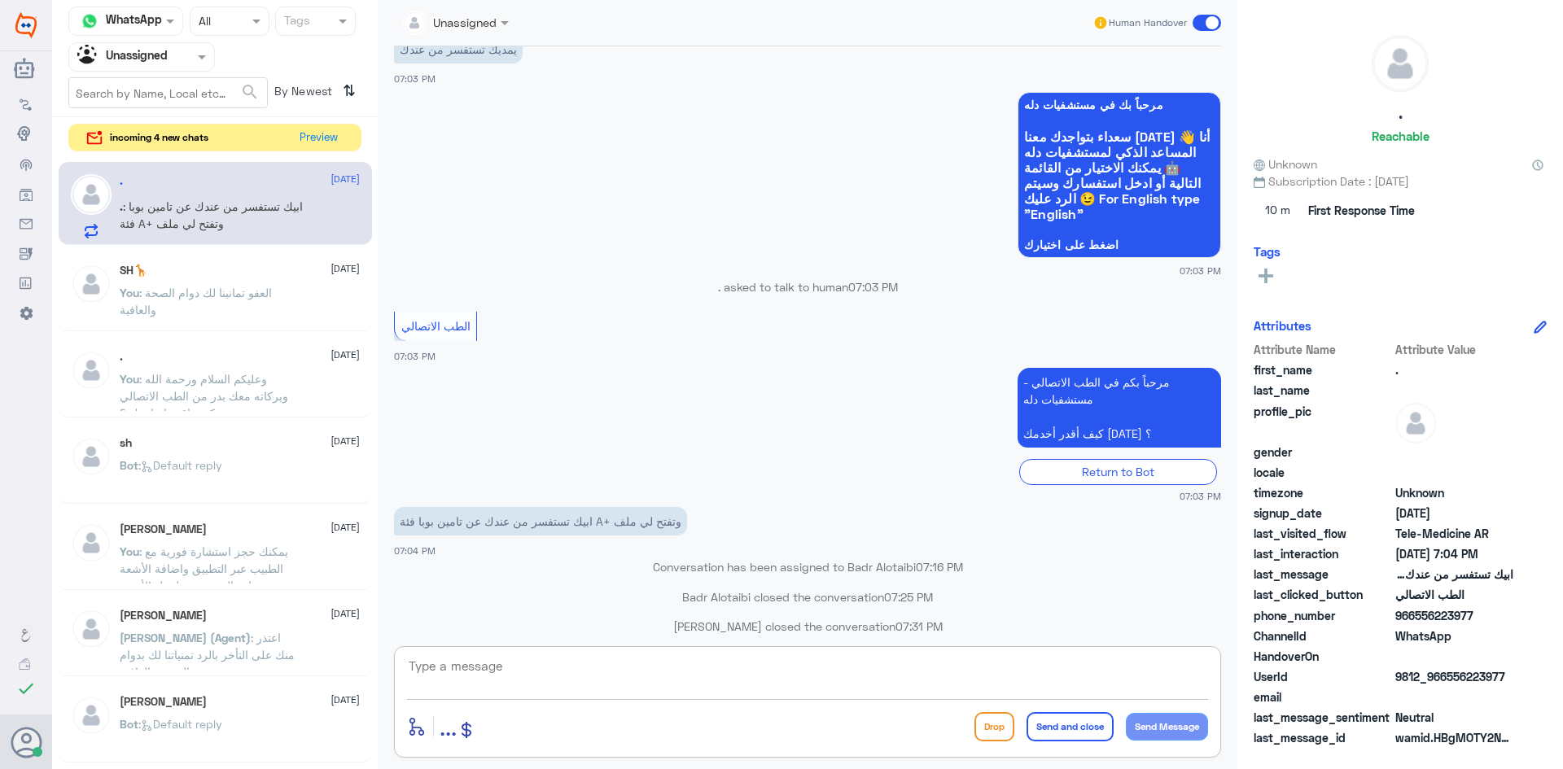
click at [664, 680] on textarea at bounding box center [807, 675] width 801 height 40
type textarea "ك"
drag, startPoint x: 834, startPoint y: 637, endPoint x: 820, endPoint y: 675, distance: 39.6
click at [833, 638] on div "Unassigned Human Handover 10 Aug 2025 ممكن تزودنا برقم الهوية او الملف Badr Alo…" at bounding box center [808, 387] width 860 height 774
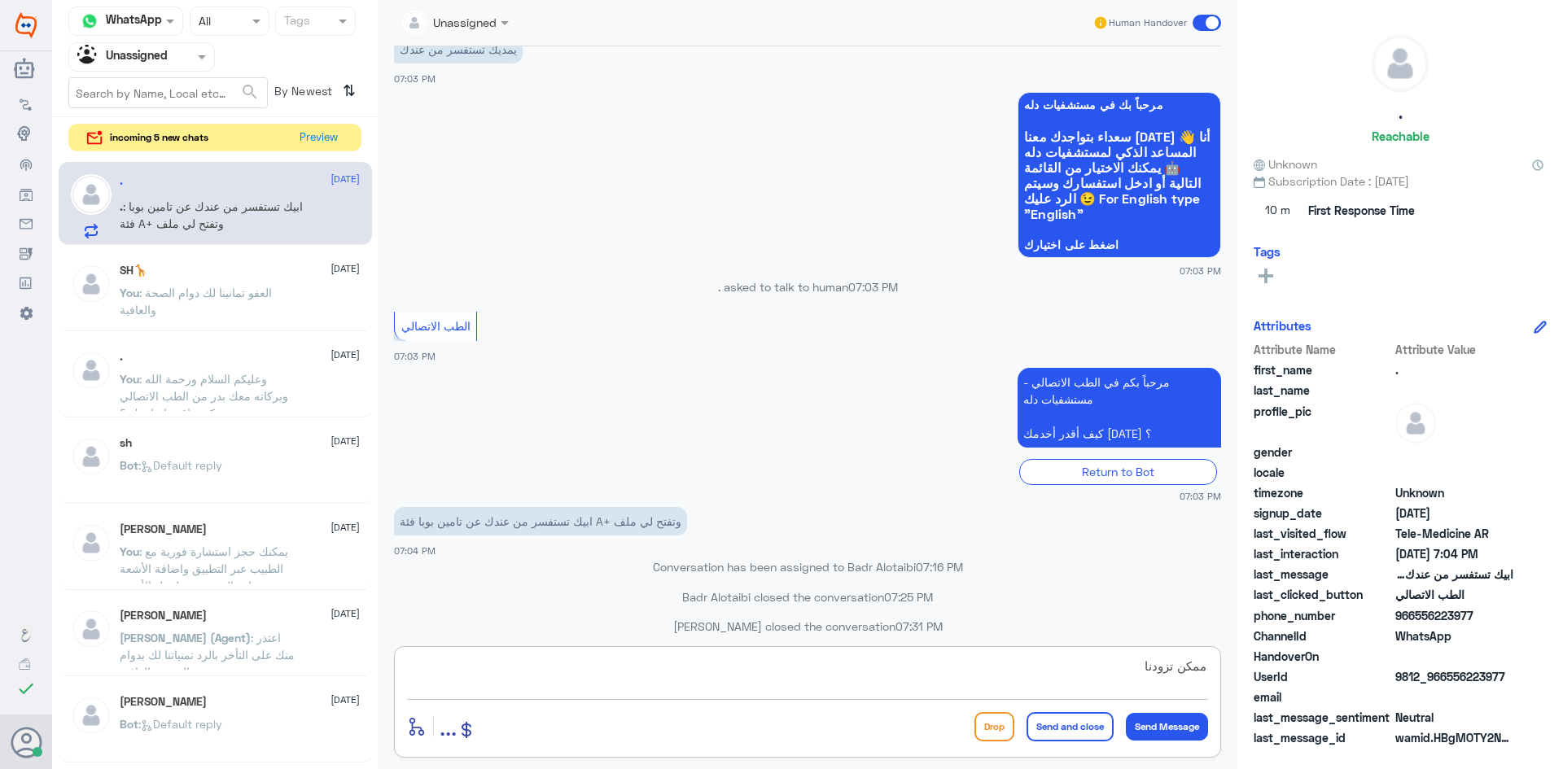
click at [820, 678] on textarea "ممكن تزودنا" at bounding box center [807, 675] width 801 height 40
type textarea "ممكن تزودنا بصورة من الهوية"
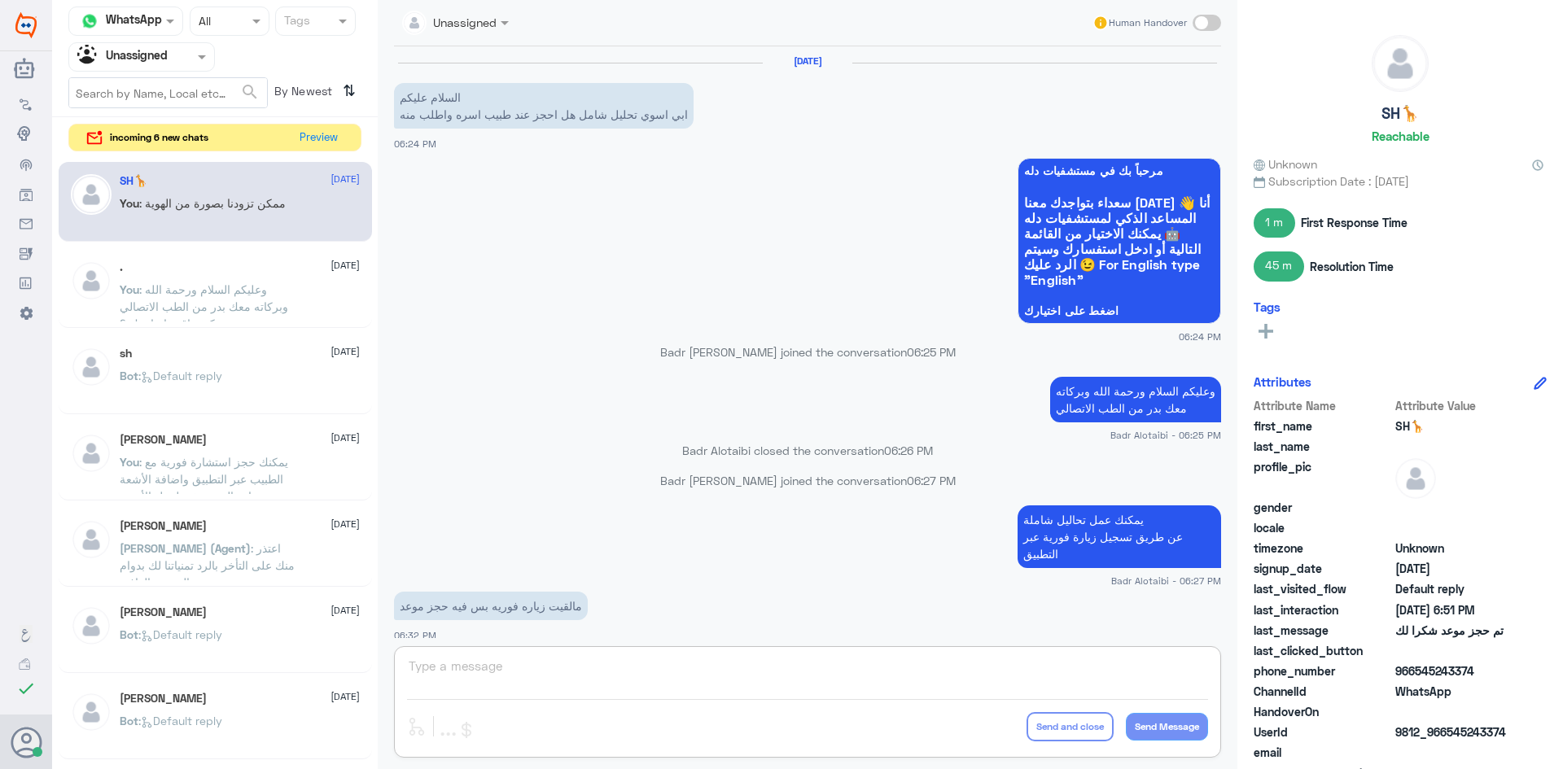
scroll to position [203, 0]
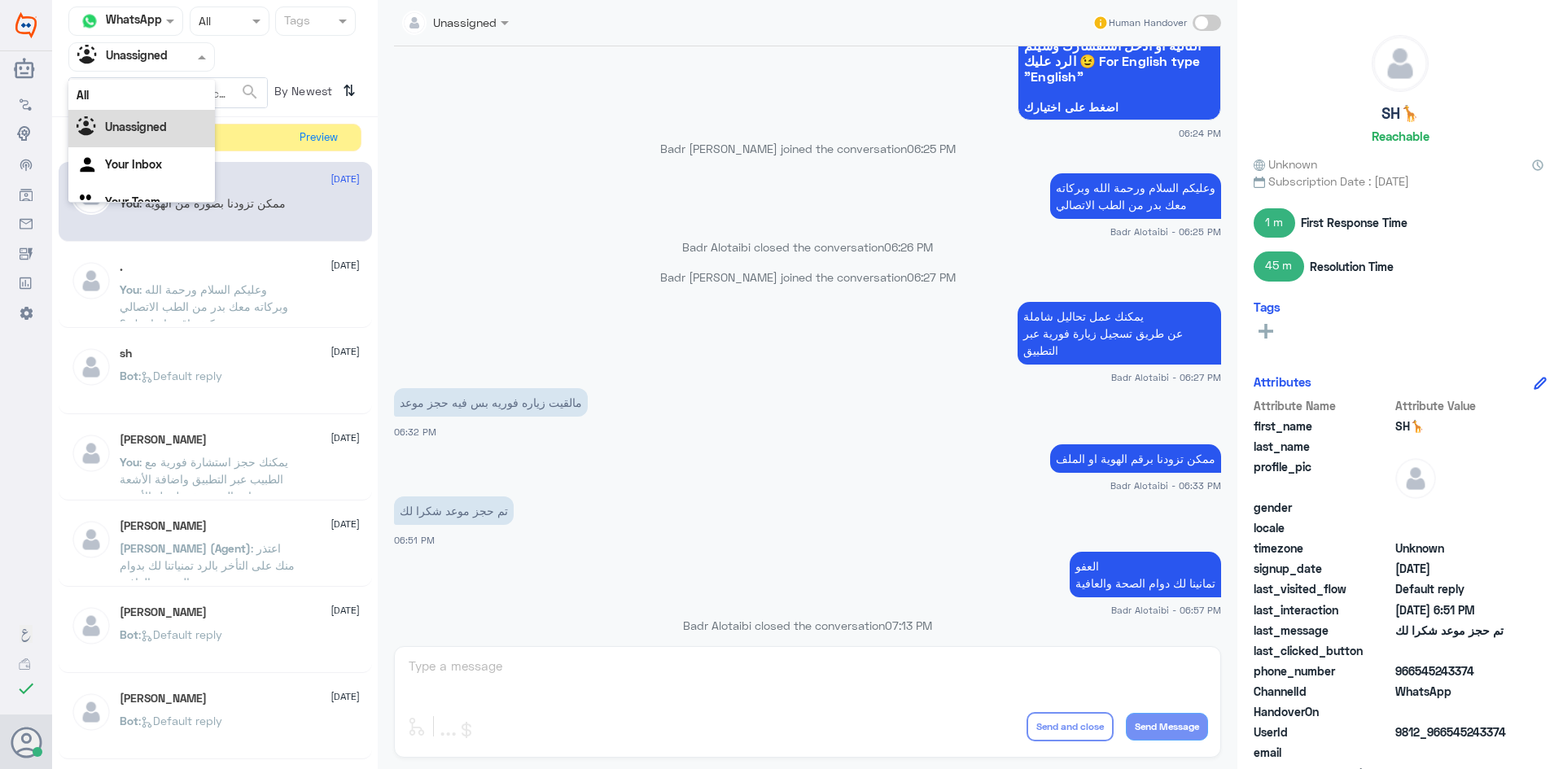
click at [196, 59] on span at bounding box center [204, 56] width 20 height 17
click at [177, 82] on div "All" at bounding box center [141, 95] width 147 height 30
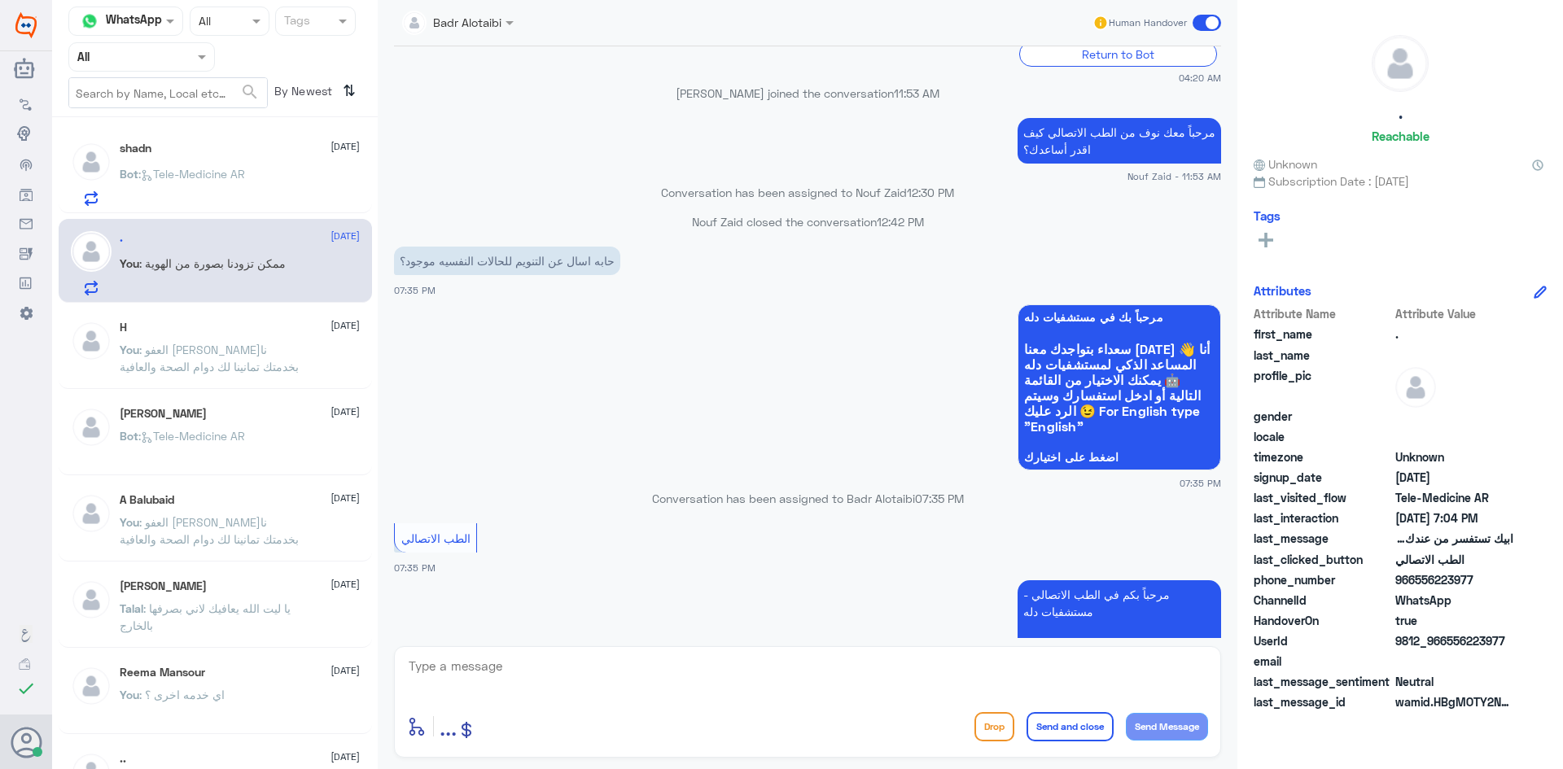
scroll to position [614, 0]
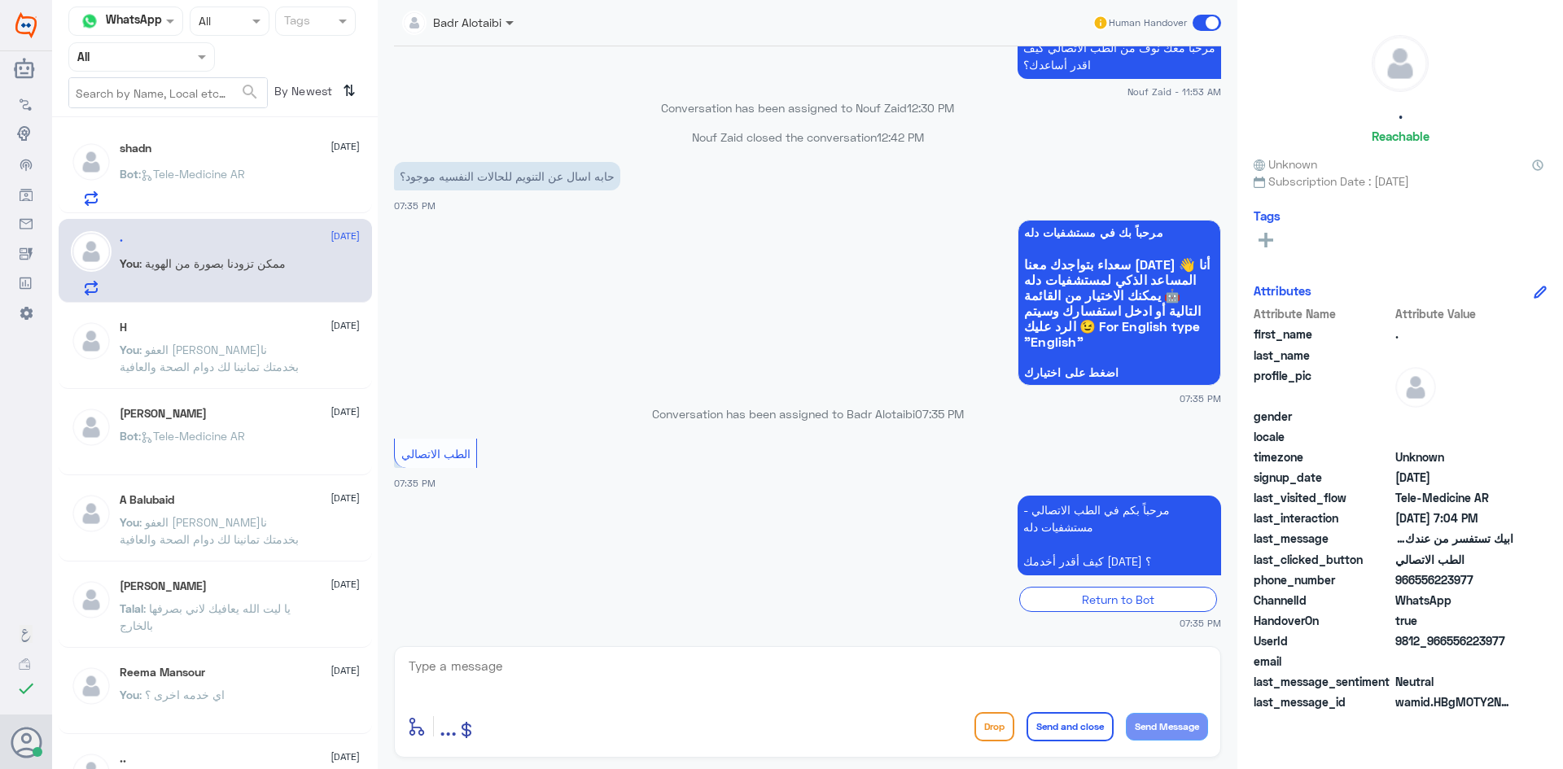
drag, startPoint x: 520, startPoint y: 9, endPoint x: 510, endPoint y: 24, distance: 18.3
click at [516, 15] on div "Badr Alotaibi" at bounding box center [458, 22] width 128 height 29
click at [517, 133] on div "Nouf Zaid" at bounding box center [489, 141] width 155 height 28
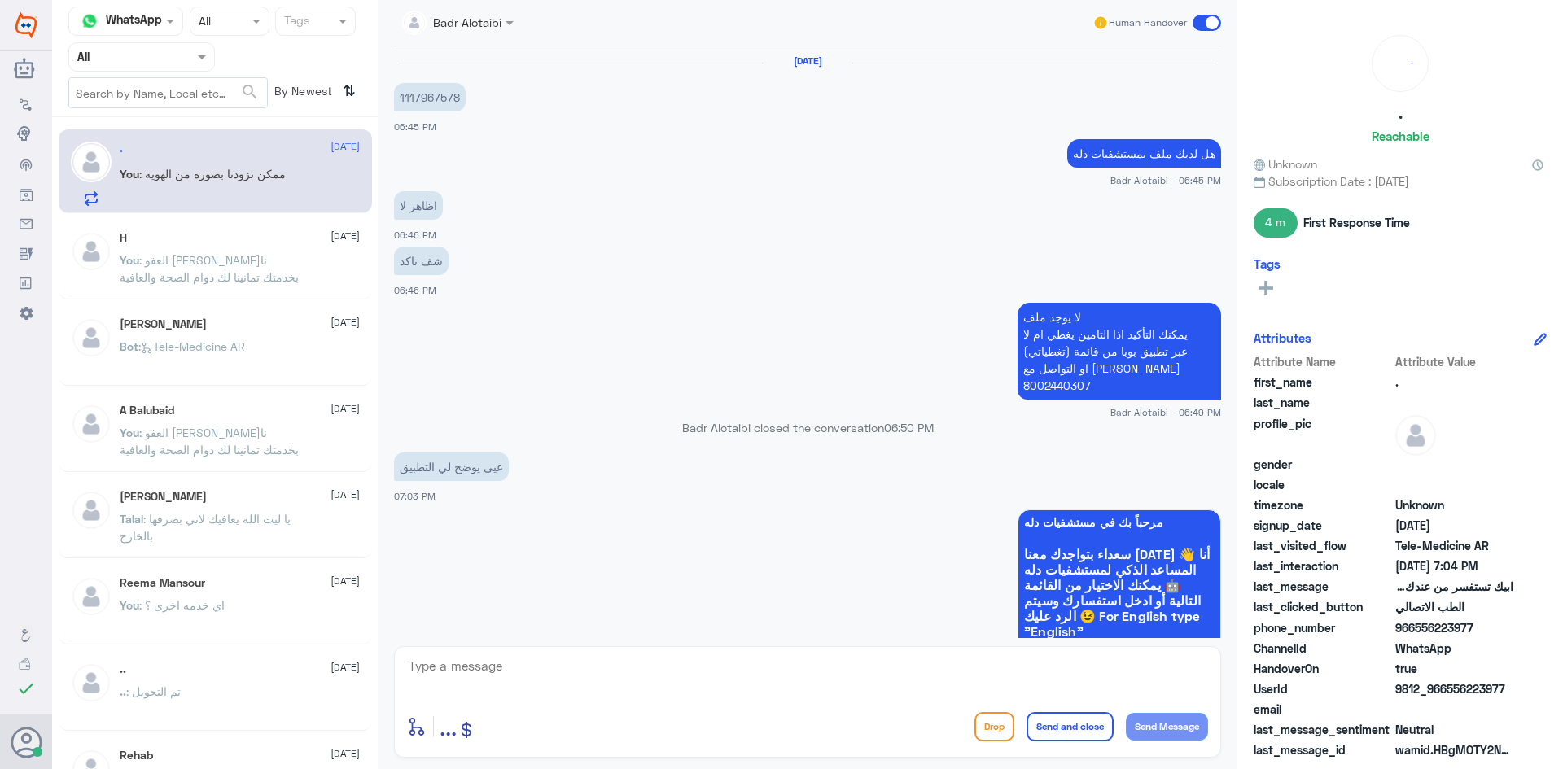
scroll to position [746, 0]
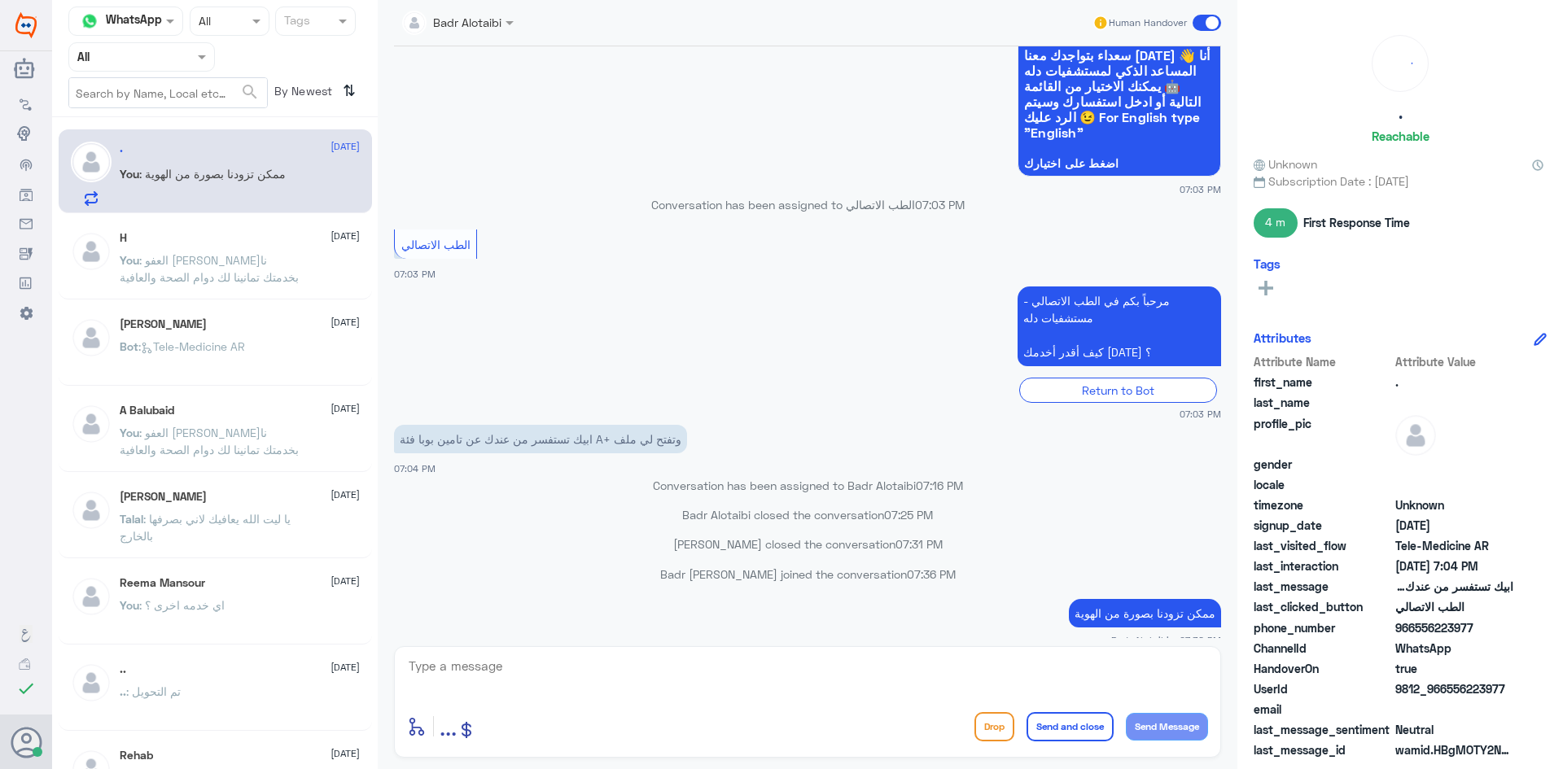
click at [299, 256] on p "You : العفو [PERSON_NAME] بخدمتك تمانينا لك دوام الصحة والعافية" at bounding box center [211, 272] width 183 height 41
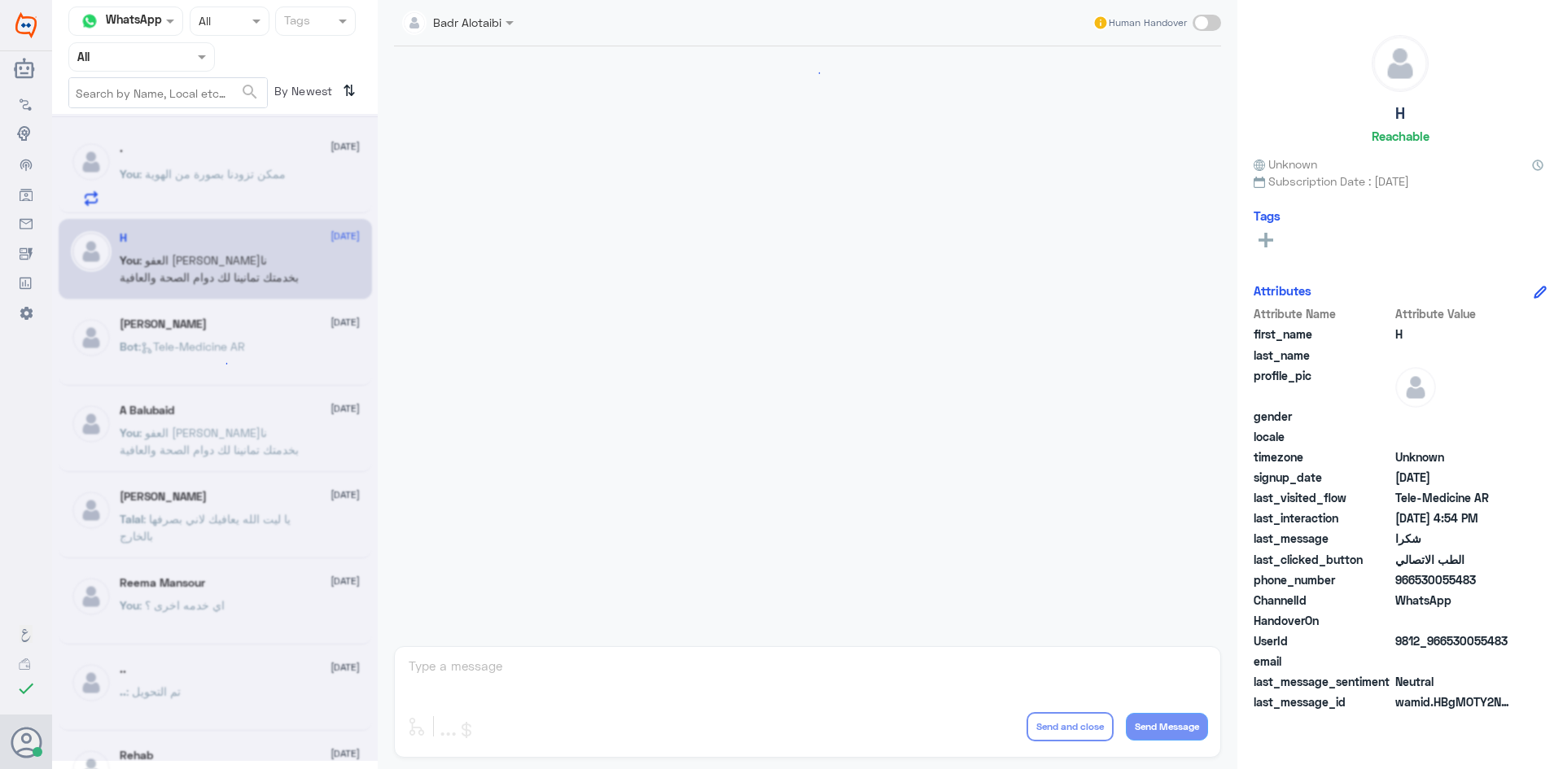
scroll to position [707, 0]
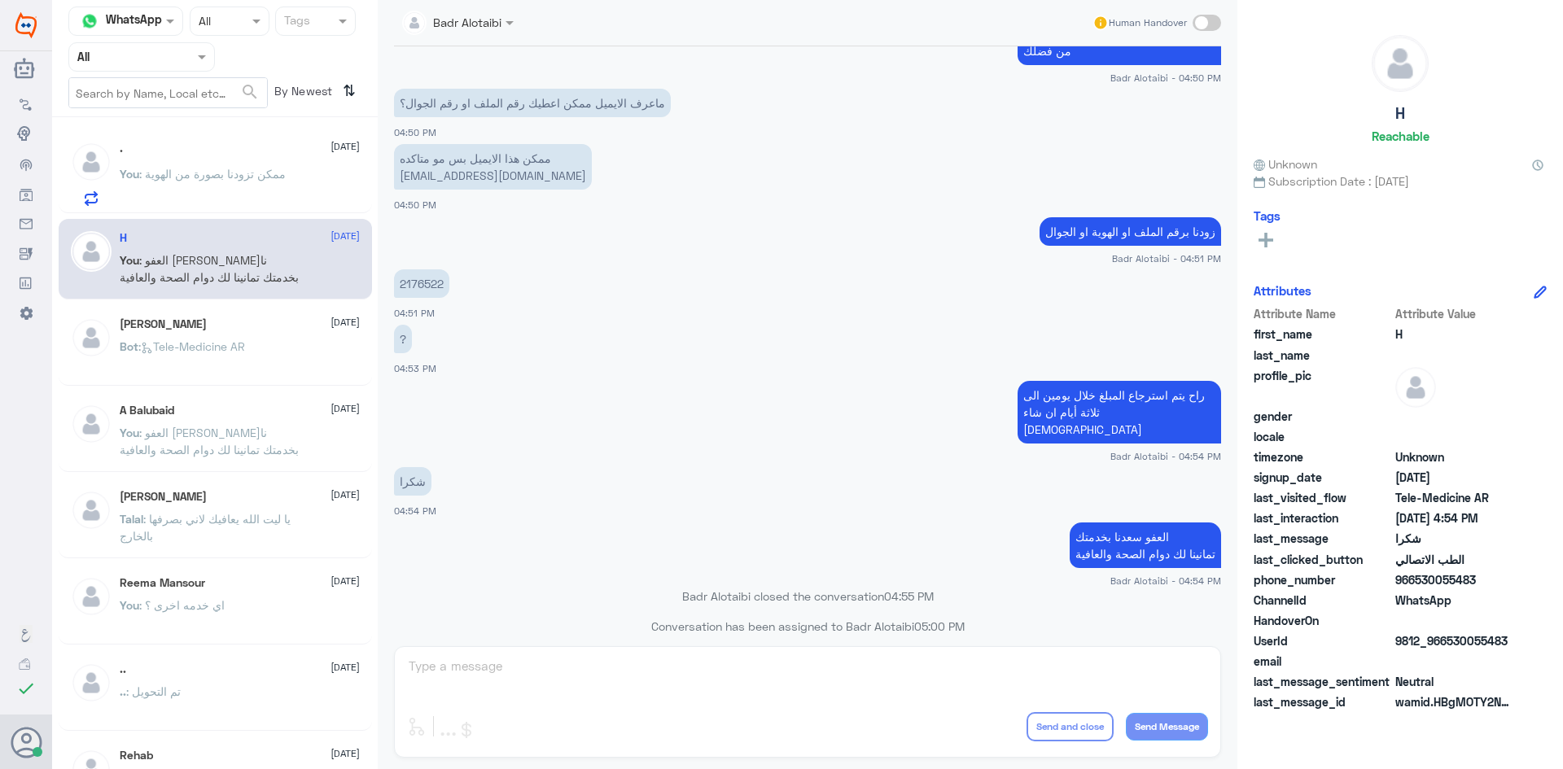
click at [264, 156] on div ". 10 August You : ممكن تزودنا بصورة من الهوية" at bounding box center [240, 174] width 240 height 64
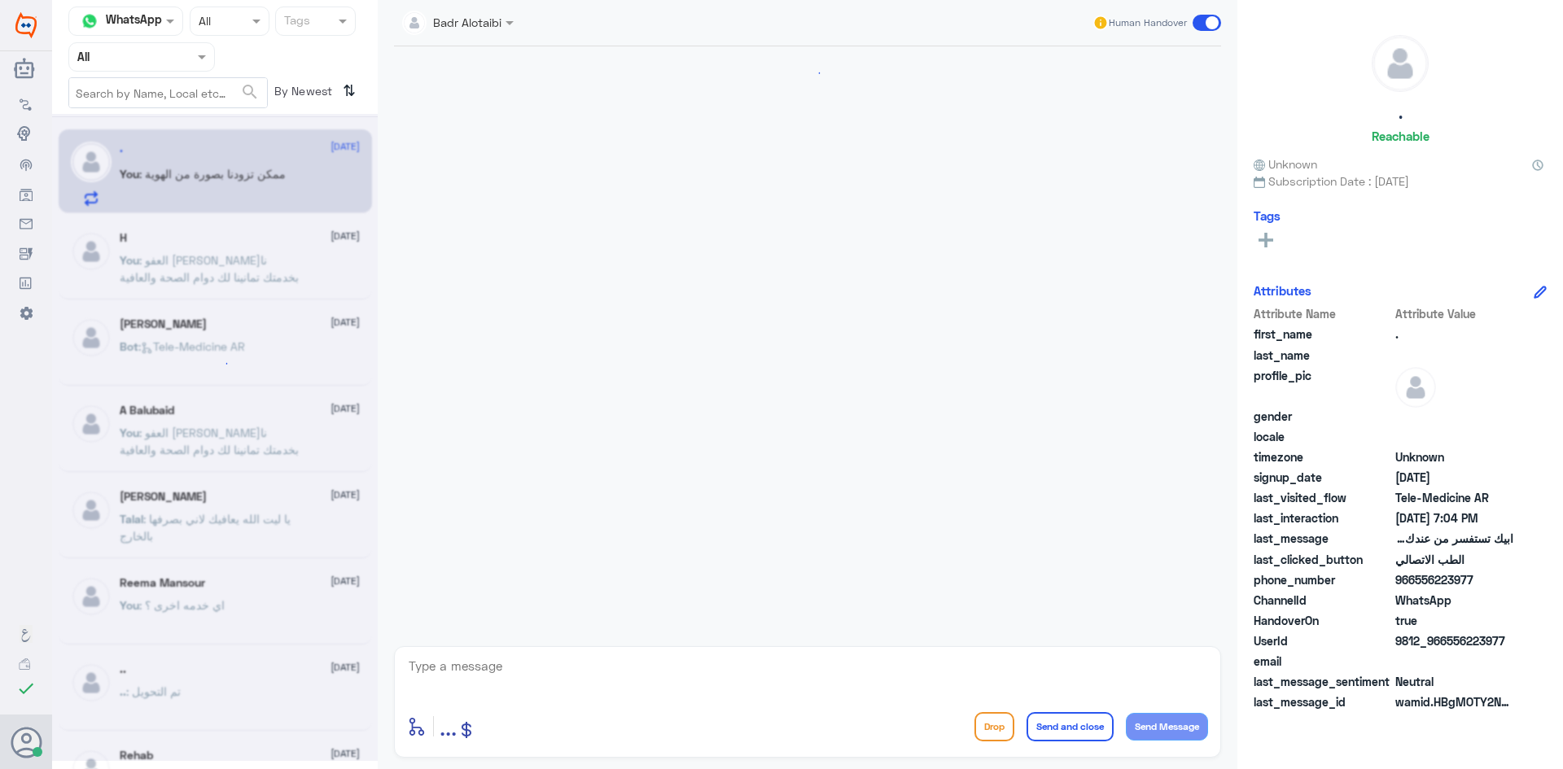
scroll to position [746, 0]
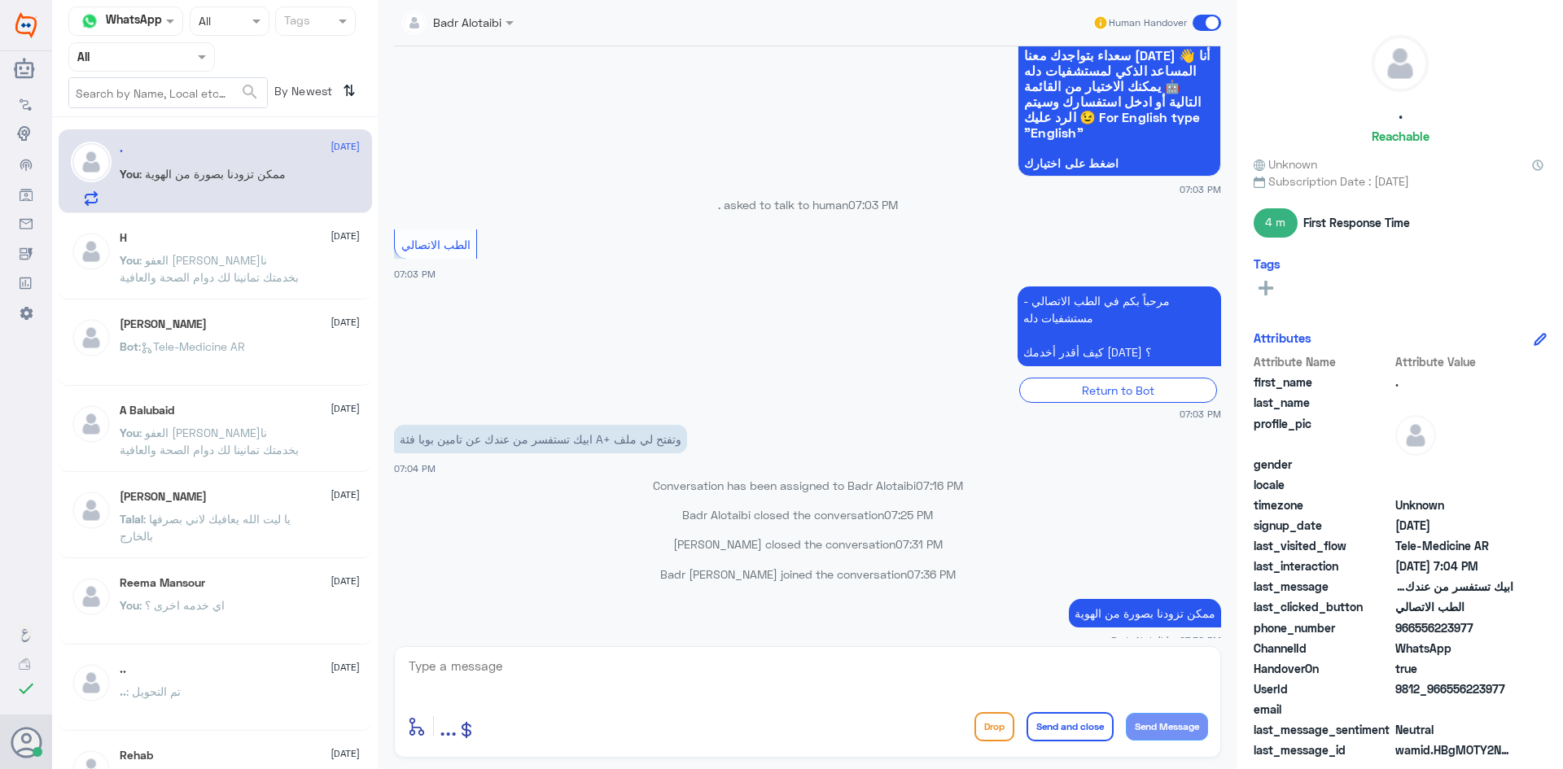
click at [1058, 667] on textarea at bounding box center [807, 675] width 801 height 40
click at [200, 284] on span ": العفو [PERSON_NAME]نا بخدمتك تمانينا لك دوام الصحة والعافية" at bounding box center [209, 268] width 179 height 31
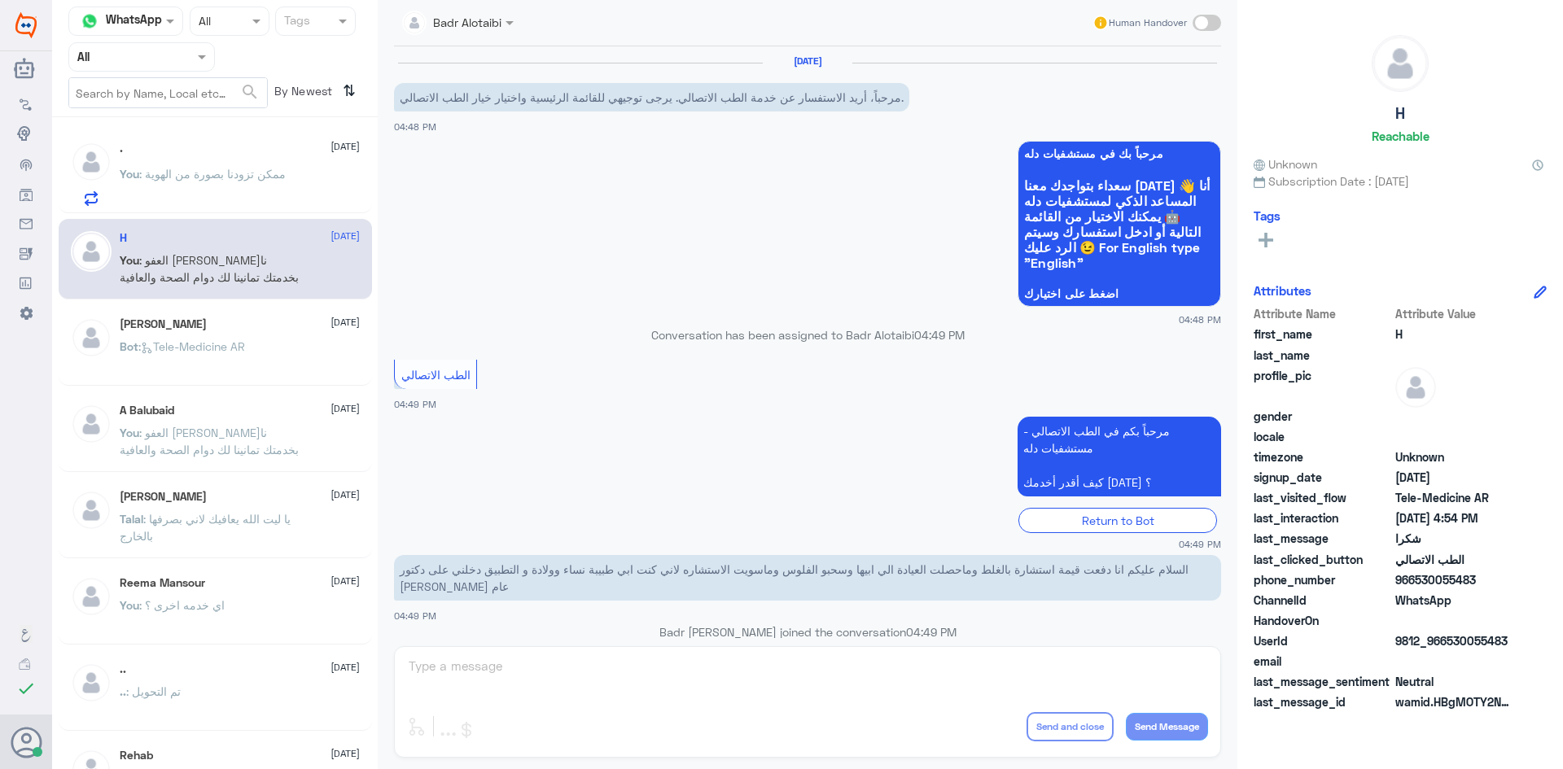
scroll to position [707, 0]
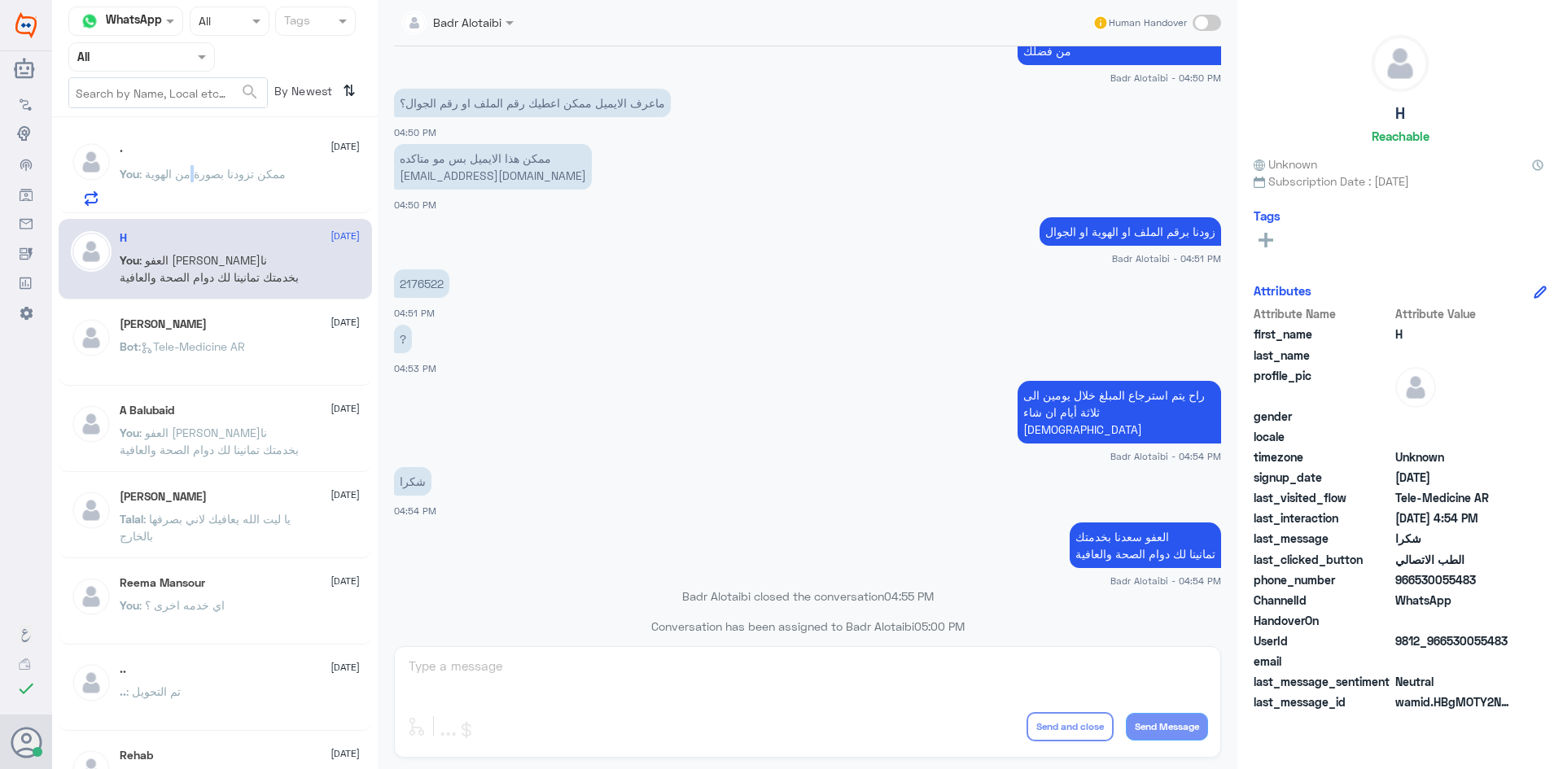
click at [196, 181] on span ": ممكن تزودنا بصورة من الهوية" at bounding box center [212, 174] width 147 height 14
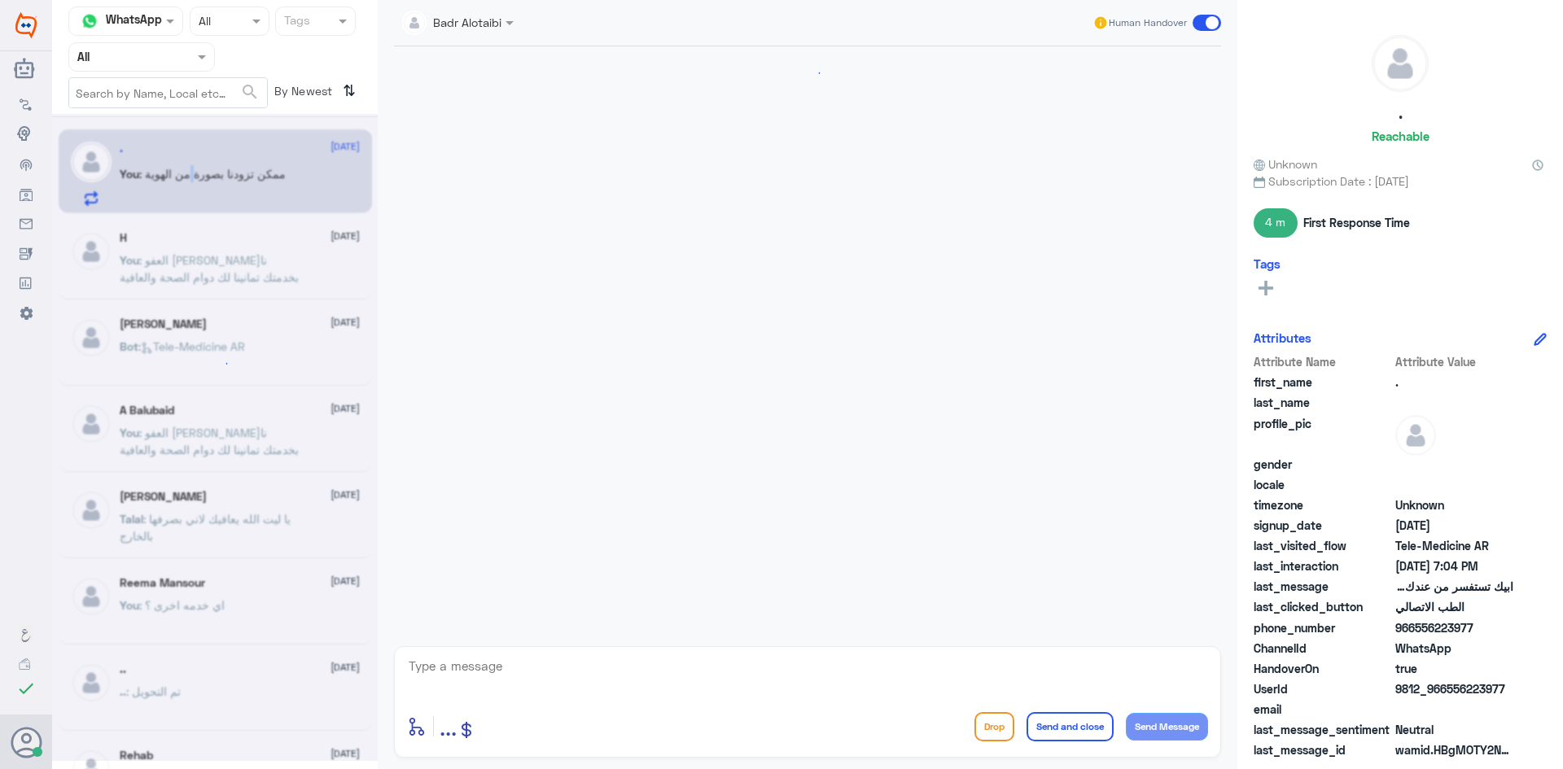
scroll to position [746, 0]
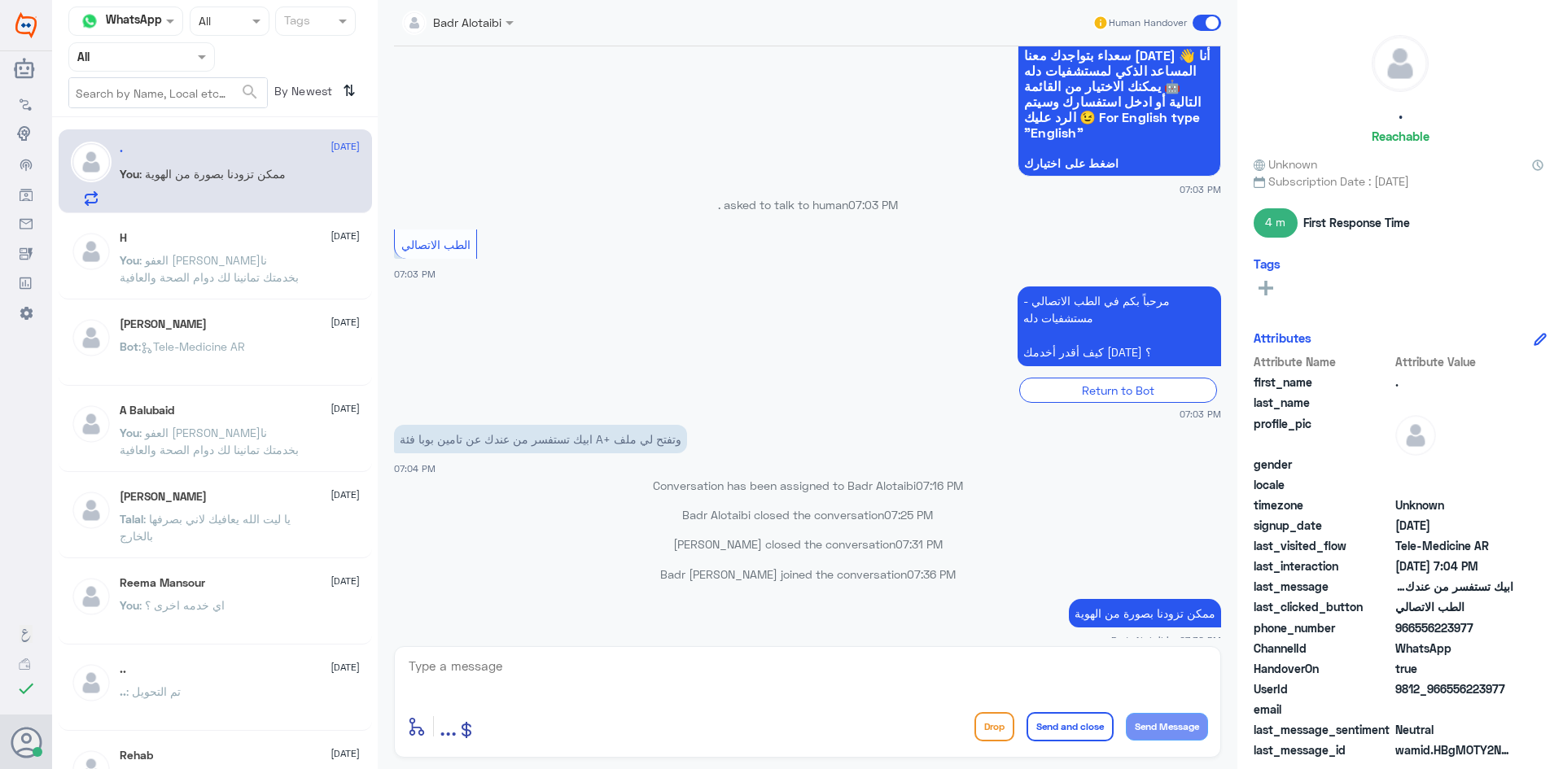
click at [531, 182] on small "07:03 PM" at bounding box center [807, 189] width 827 height 14
drag, startPoint x: 187, startPoint y: 39, endPoint x: 187, endPoint y: 48, distance: 9.0
click at [187, 42] on nav "Channel WhatsApp Status × All Tags Agent Filter All search By Newest ⇅" at bounding box center [215, 62] width 326 height 111
click at [183, 72] on nav "Channel WhatsApp Status × All Tags Agent Filter All search By Newest ⇅" at bounding box center [215, 62] width 326 height 111
click at [176, 57] on div at bounding box center [141, 56] width 145 height 19
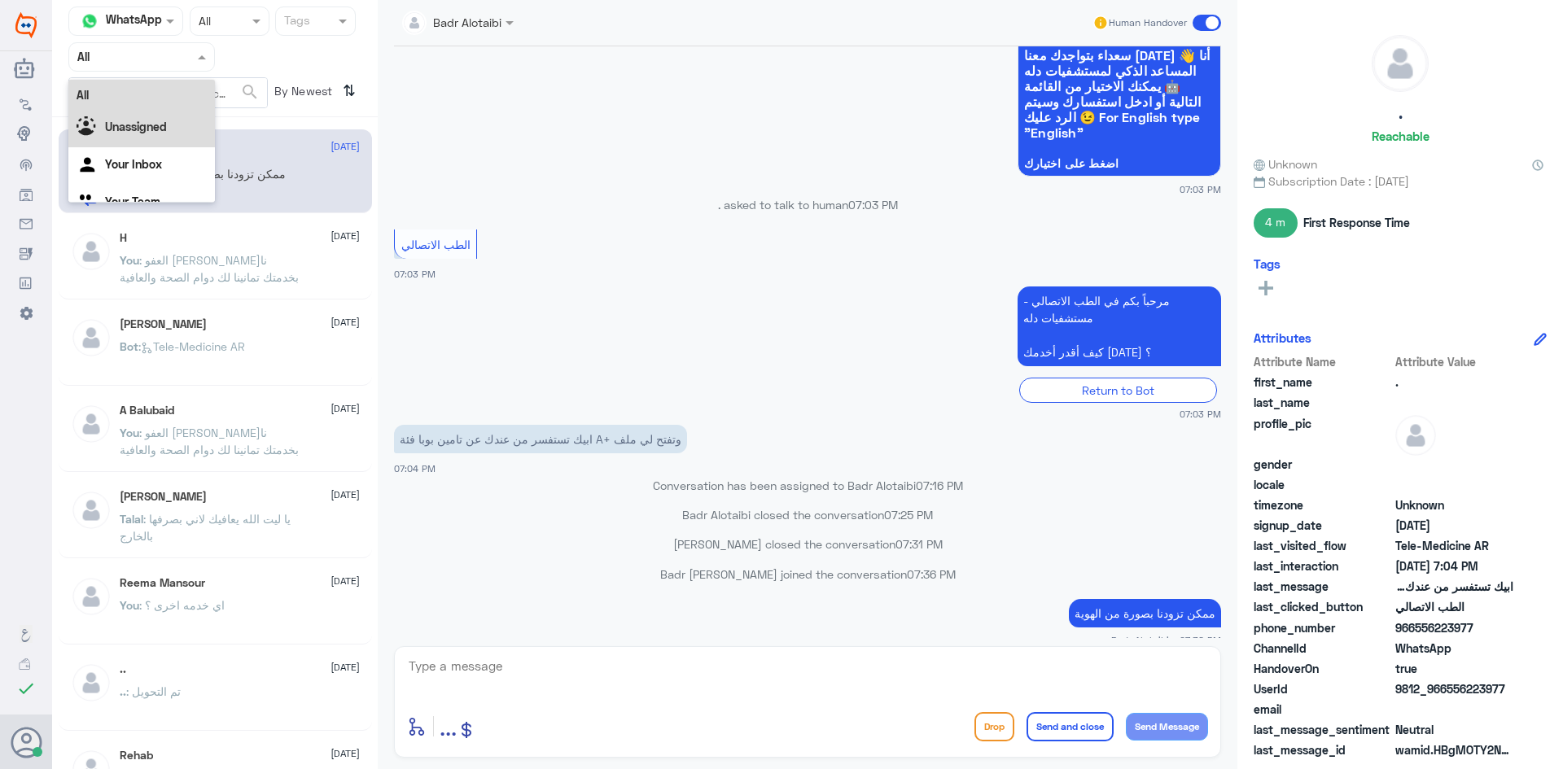
click at [186, 121] on div "Unassigned" at bounding box center [141, 128] width 147 height 37
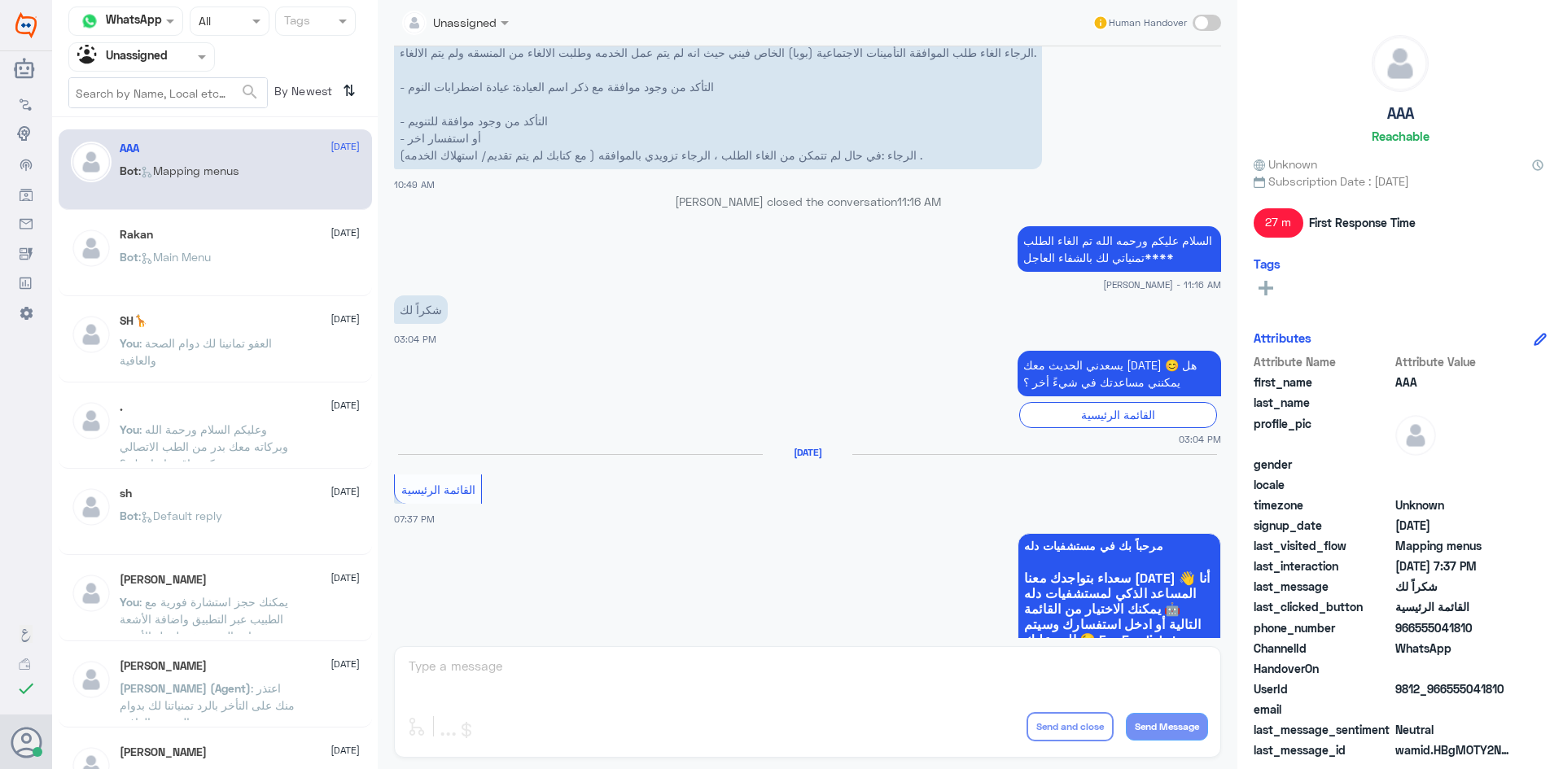
scroll to position [1671, 0]
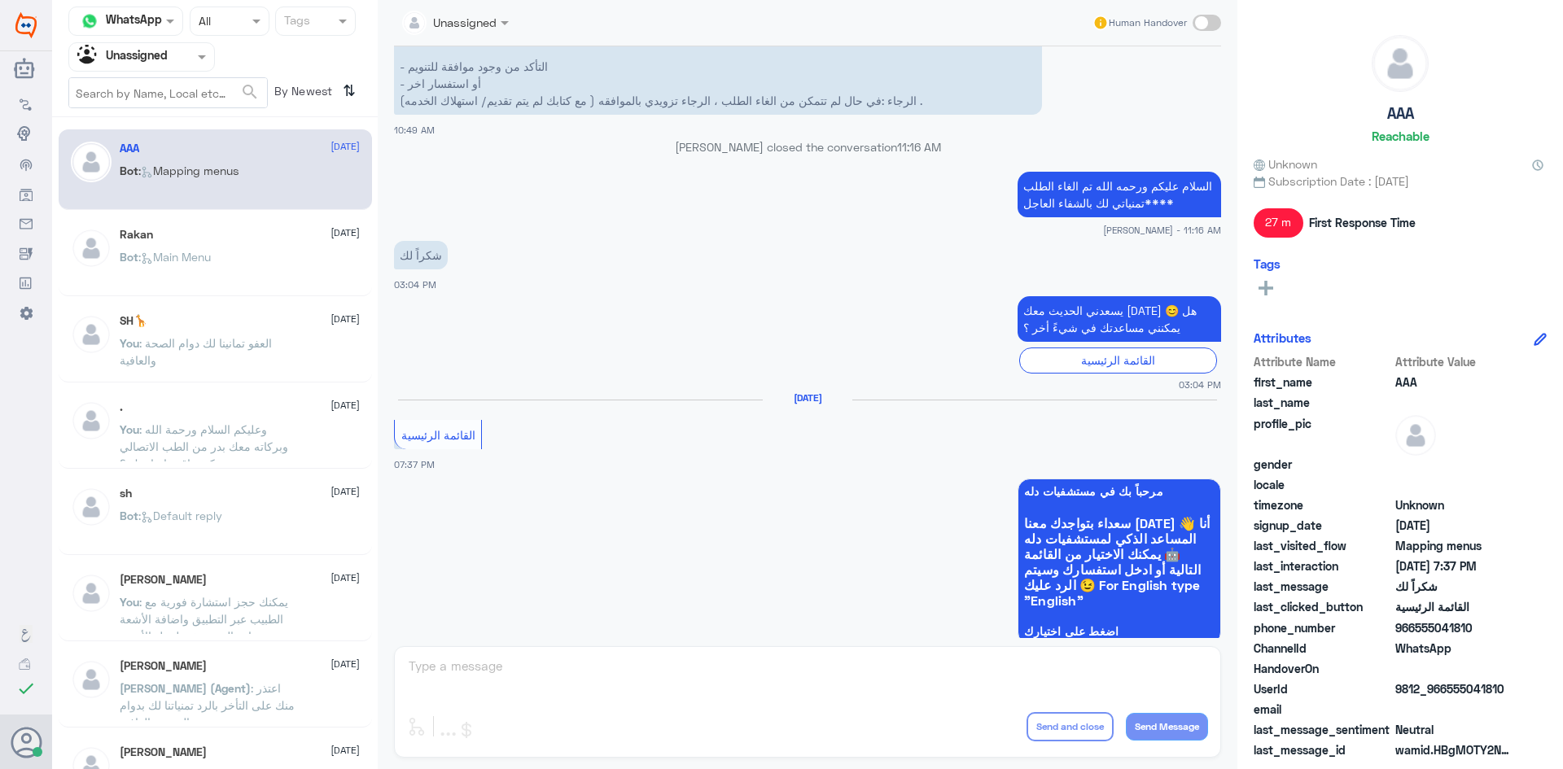
click at [270, 265] on div "Bot : Main Menu" at bounding box center [240, 270] width 240 height 37
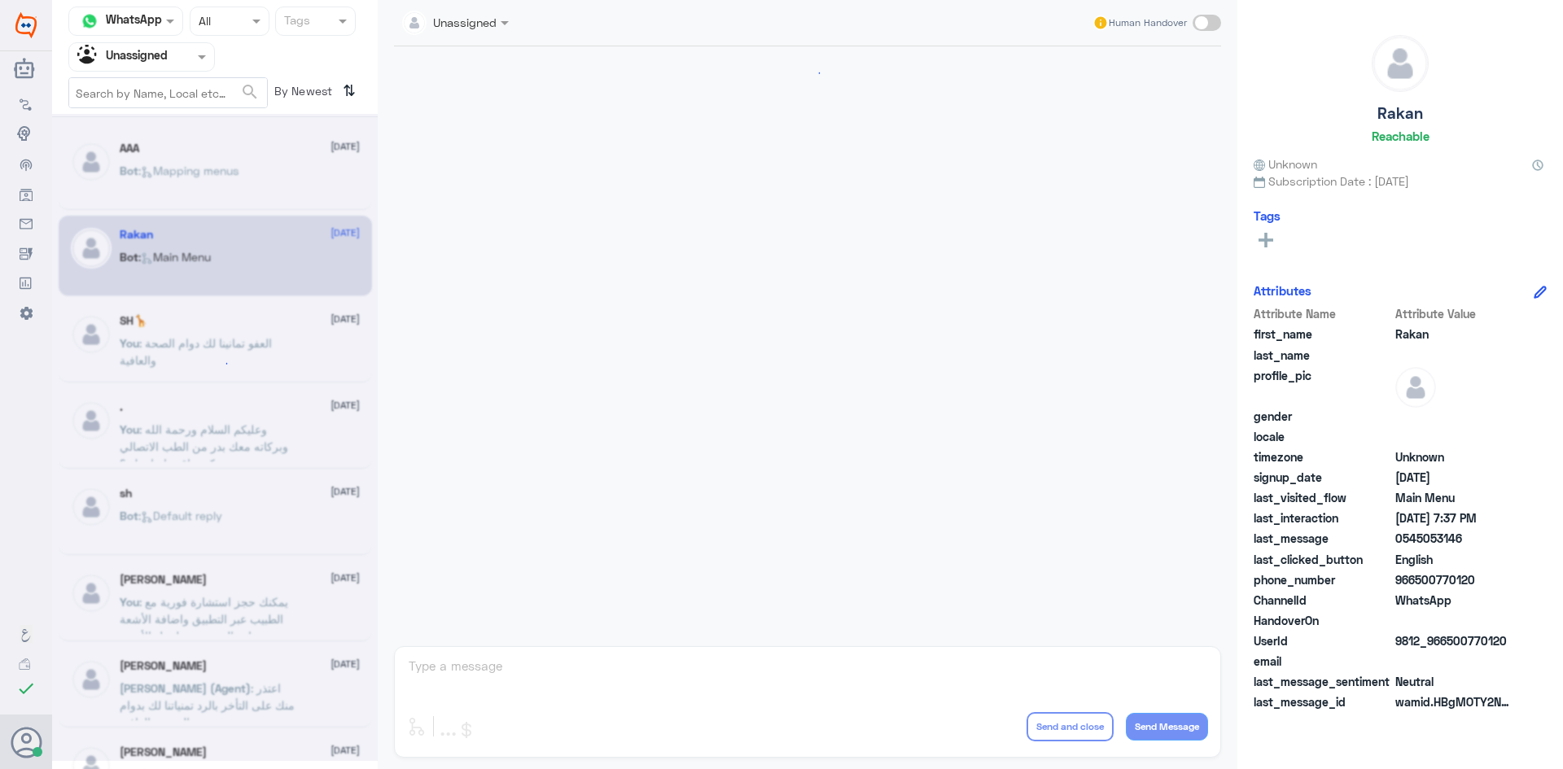
scroll to position [438, 0]
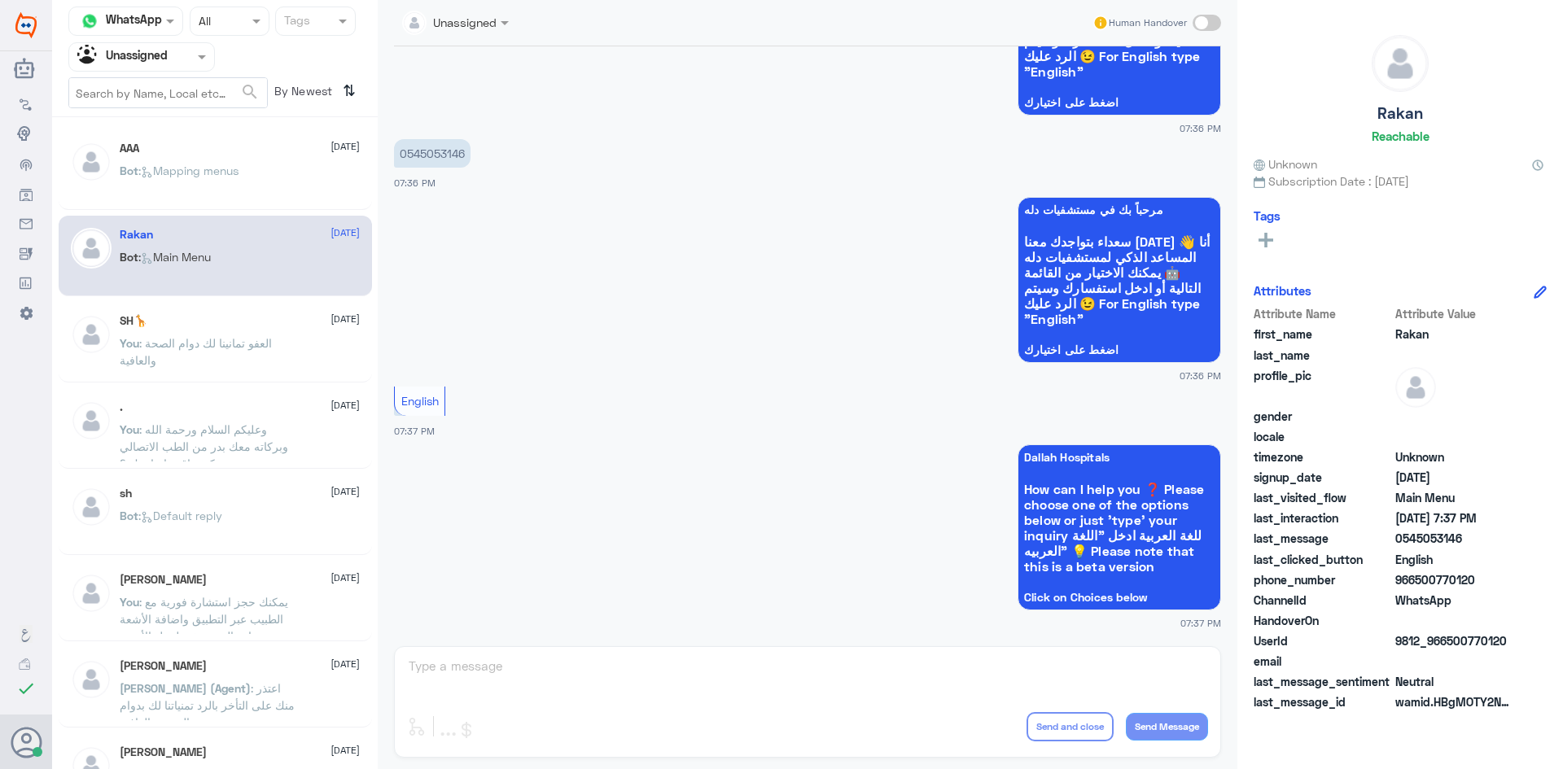
click at [287, 357] on p "You : العفو تمانينا لك دوام الصحة والعافية" at bounding box center [211, 355] width 183 height 41
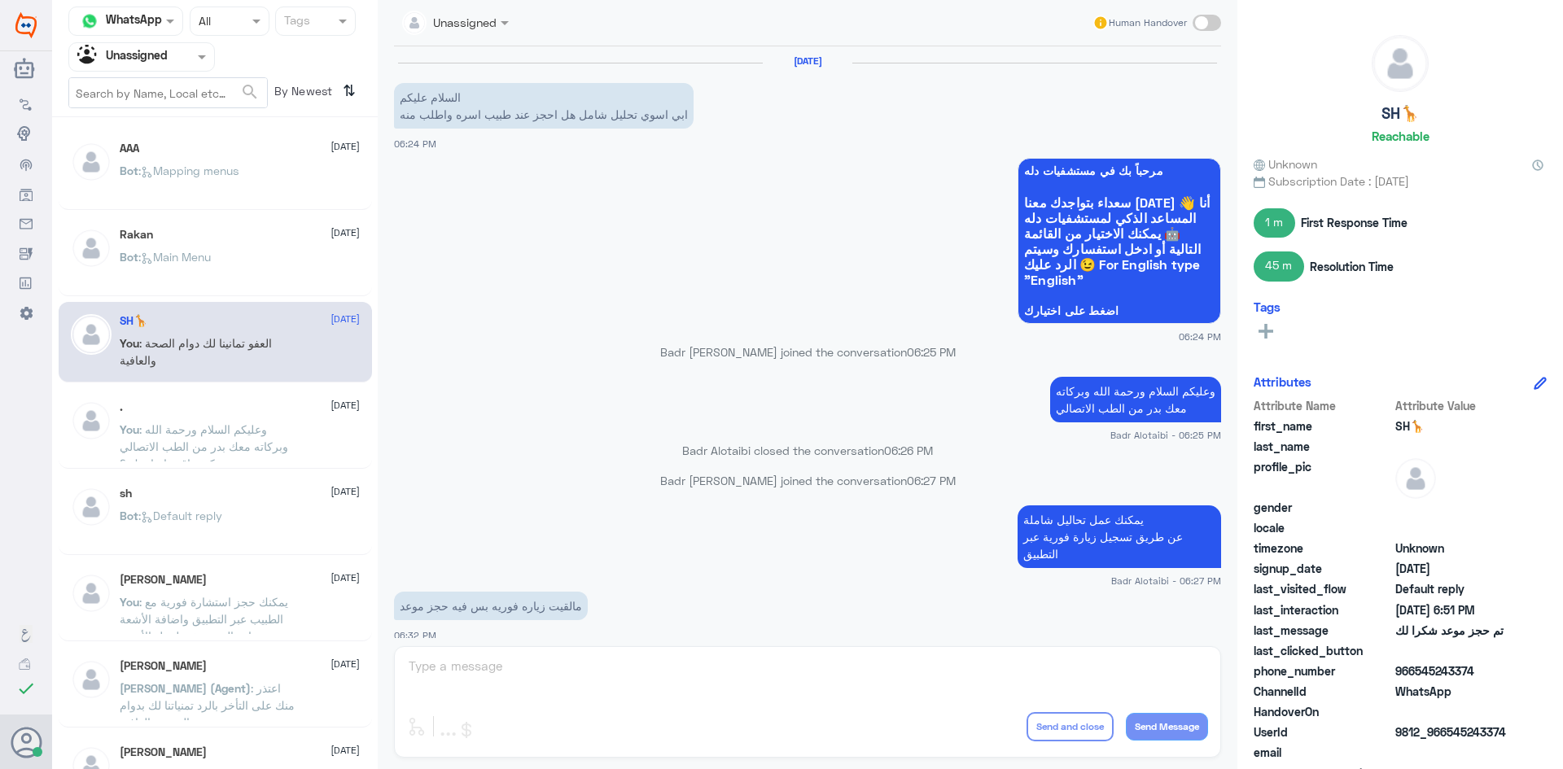
scroll to position [203, 0]
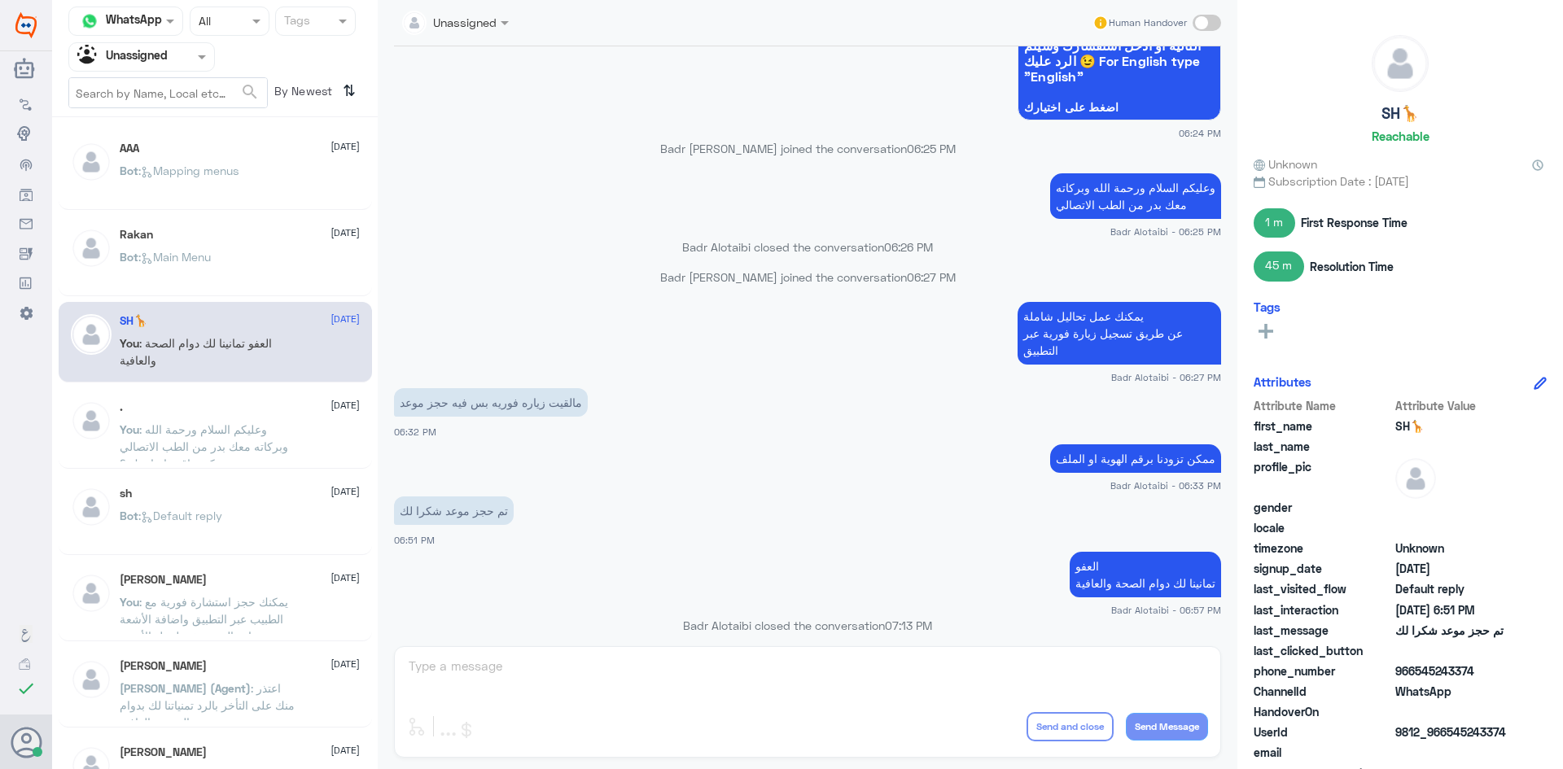
click at [308, 414] on div ". 10 August" at bounding box center [240, 407] width 240 height 14
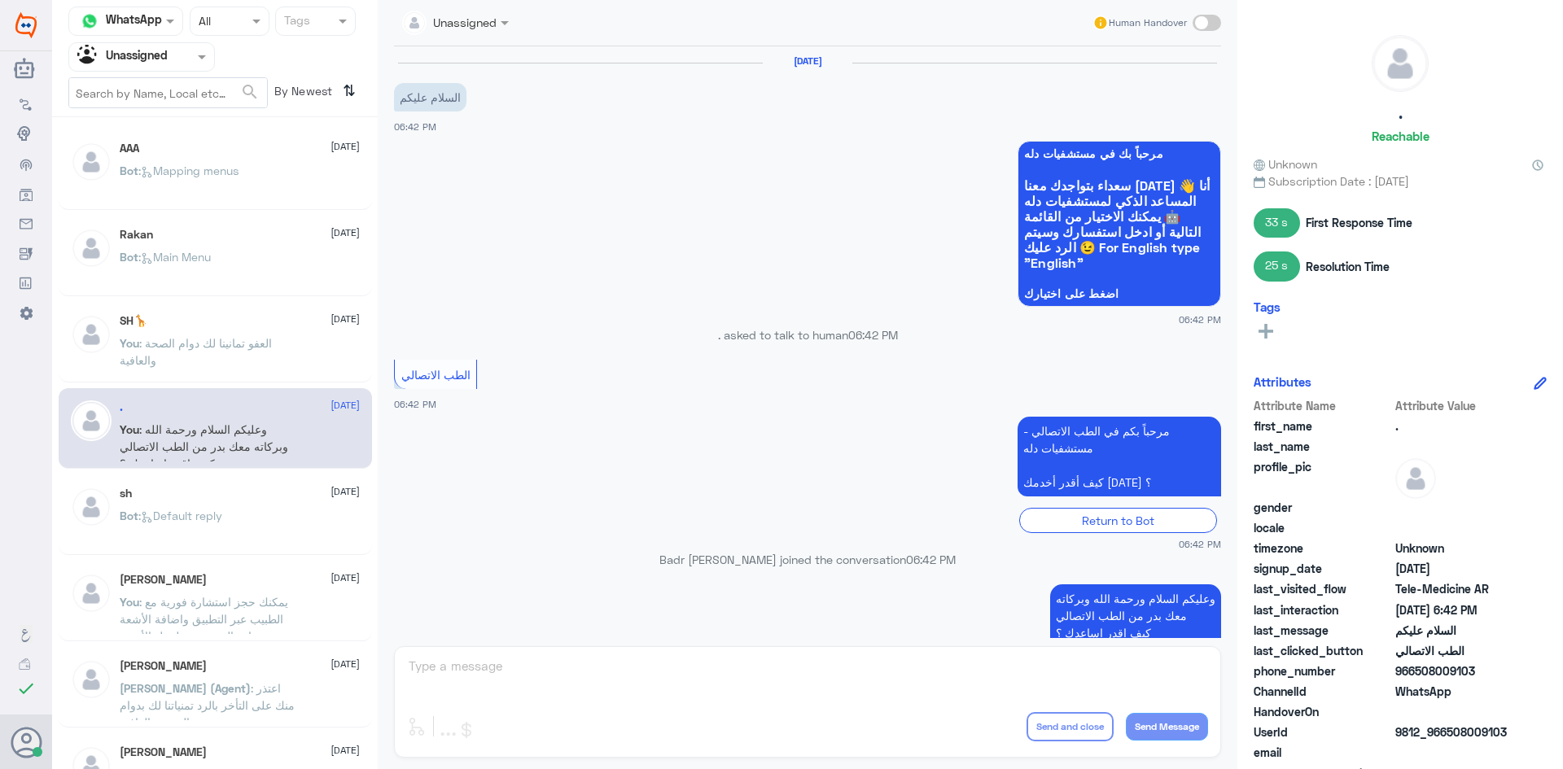
scroll to position [96, 0]
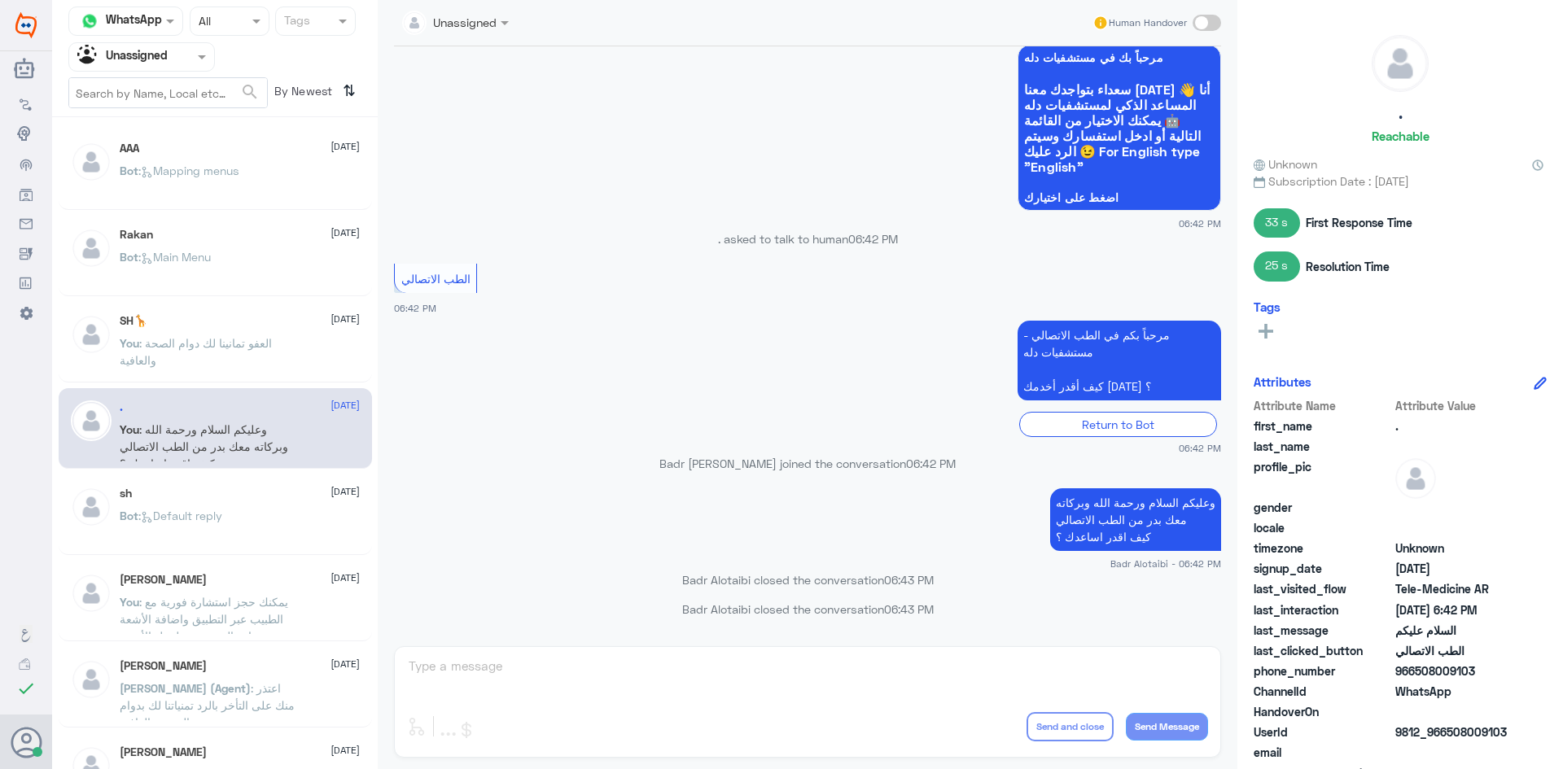
click at [282, 368] on p "You : العفو تمانينا لك دوام الصحة والعافية" at bounding box center [211, 355] width 183 height 41
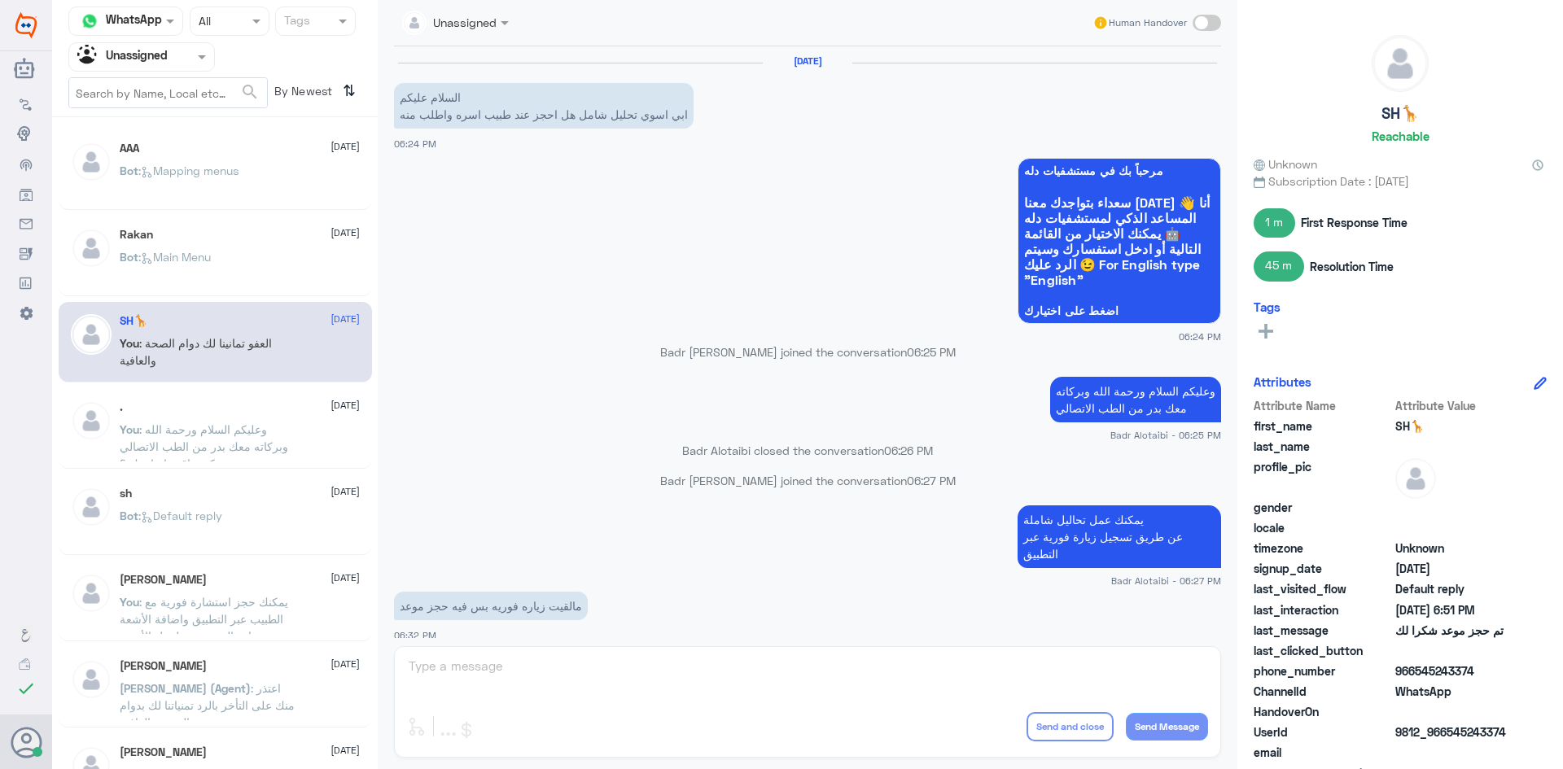
scroll to position [203, 0]
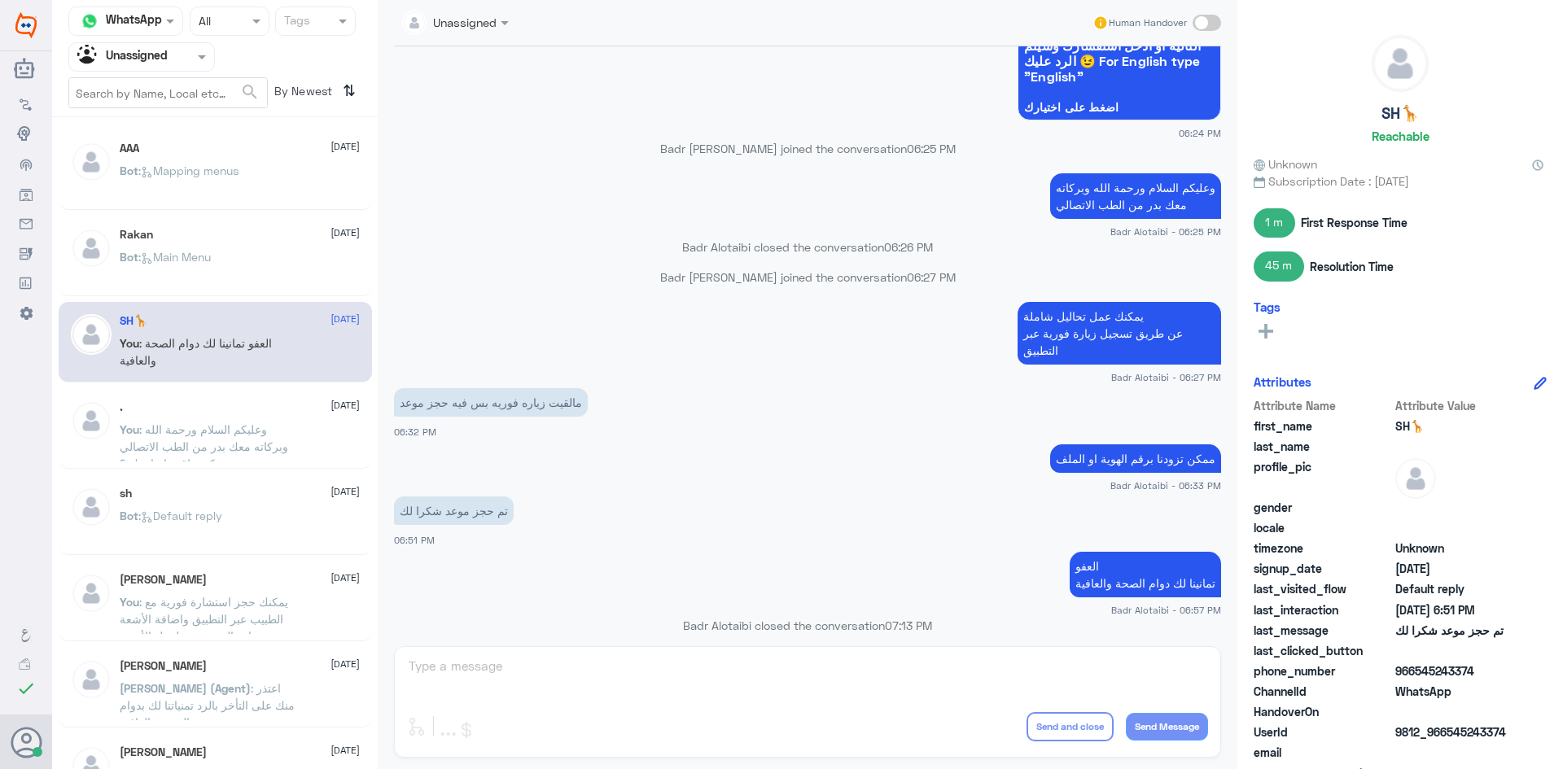
click at [303, 422] on div ". 10 August You : وعليكم السلام ورحمة الله وبركاته معك بدر من الطب الاتصالي كيف…" at bounding box center [240, 430] width 240 height 61
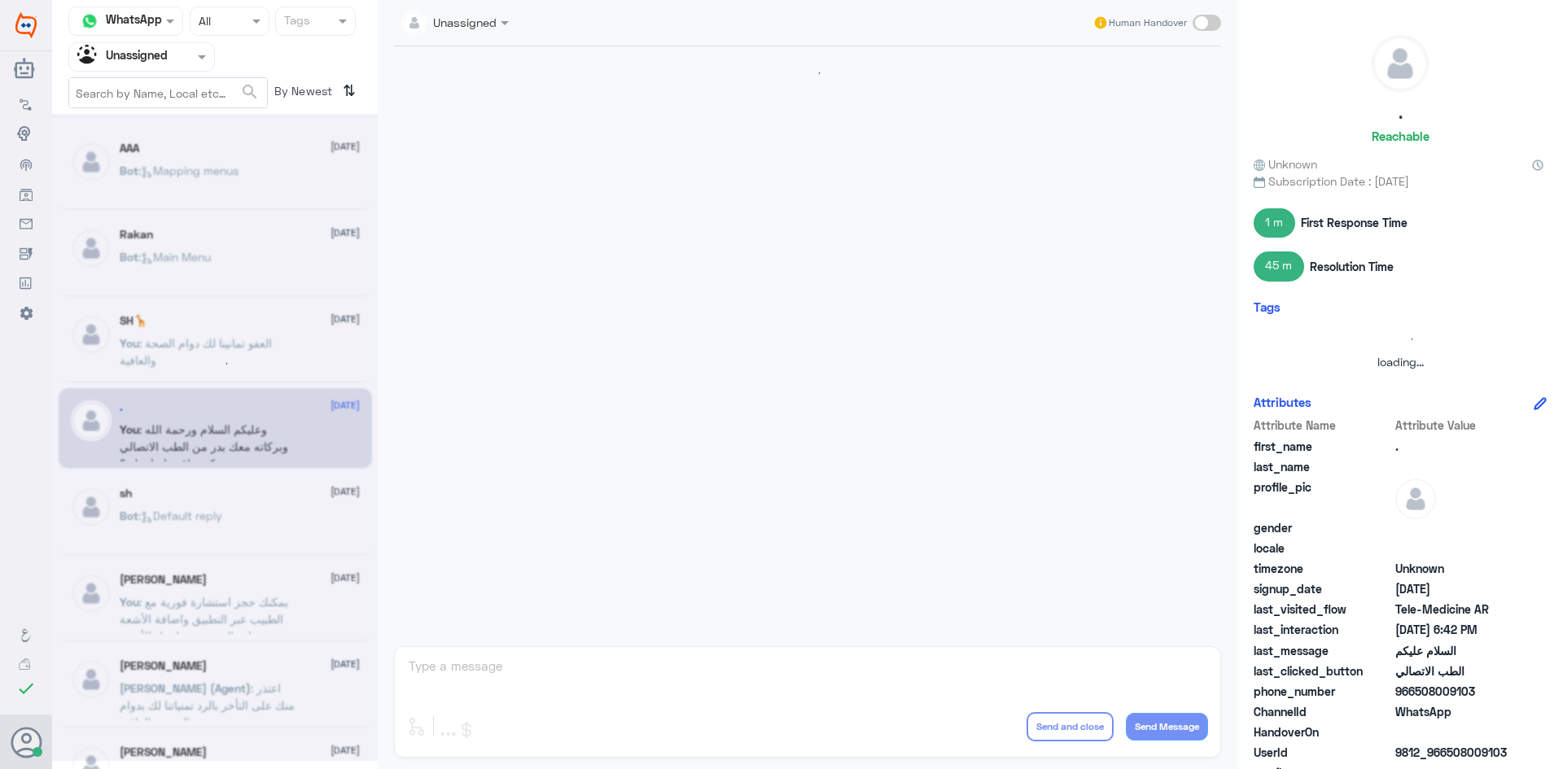
scroll to position [96, 0]
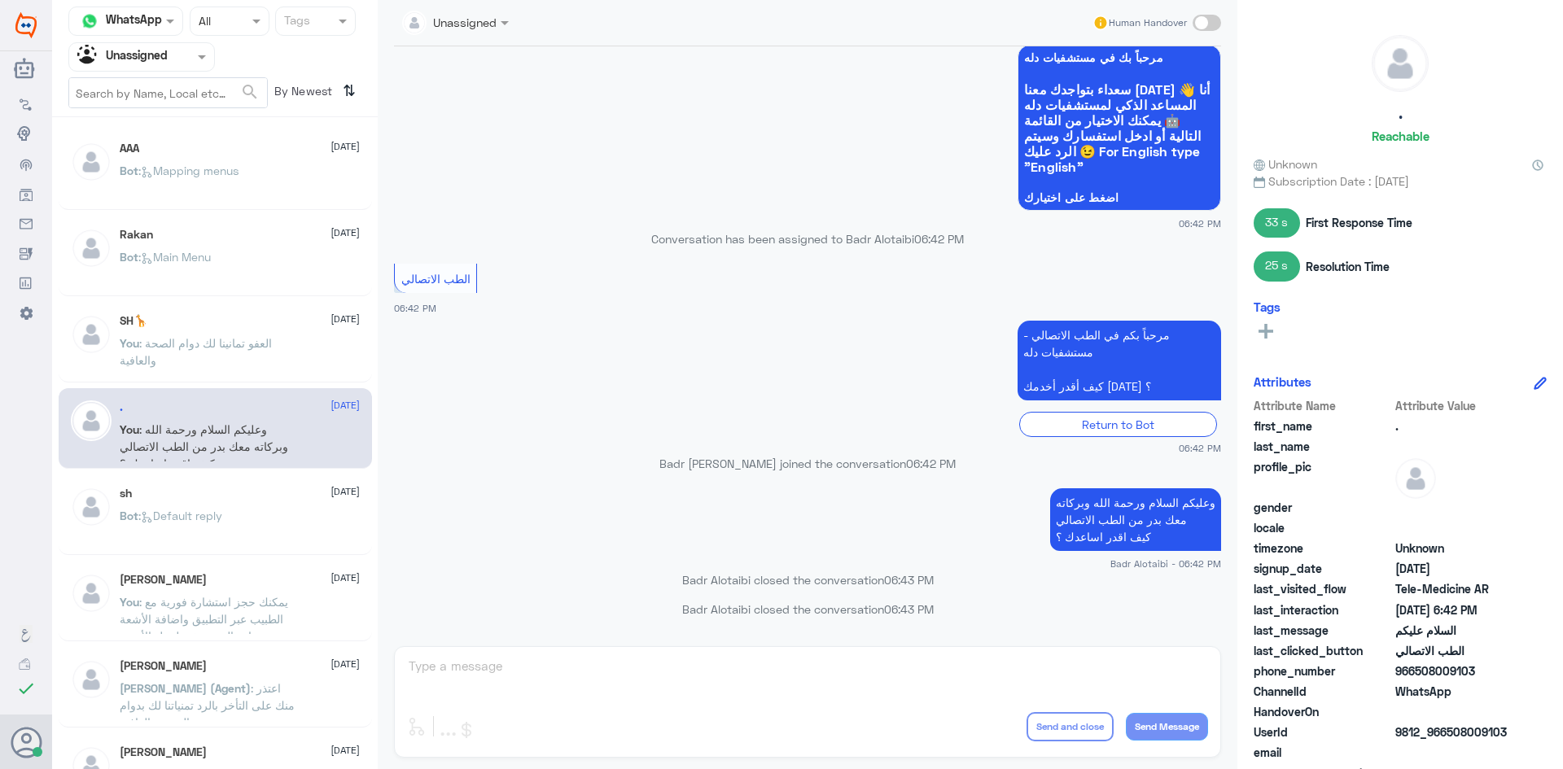
click at [293, 497] on div "sh 10 August" at bounding box center [240, 494] width 240 height 14
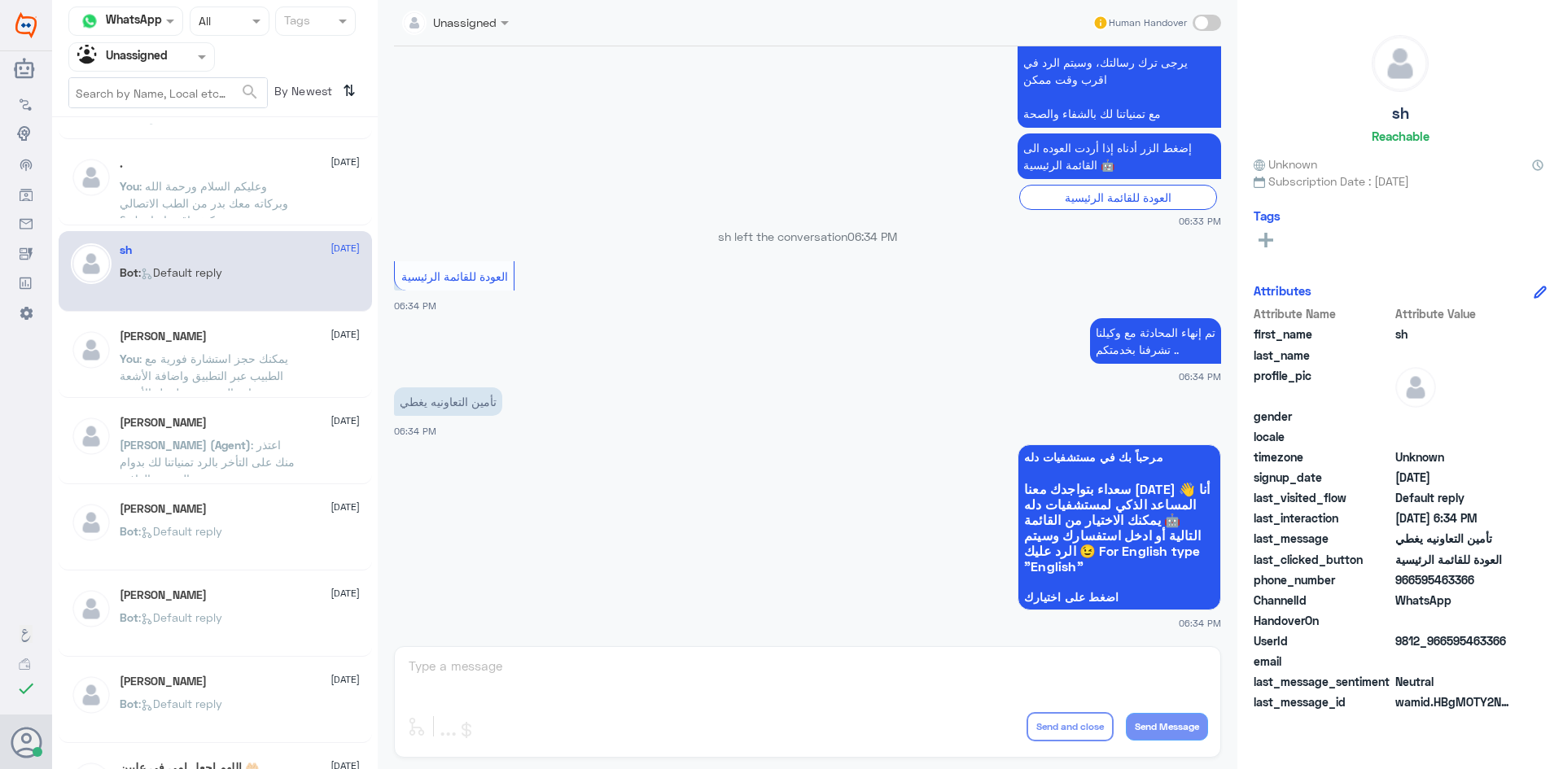
scroll to position [244, 0]
click at [287, 484] on div "AAA 10 August Bot : Mapping menus Rakan 10 August Bot : Main Menu SH🦒 10 August…" at bounding box center [215, 449] width 326 height 651
click at [265, 454] on span ": اعتذر منك على التأخر بالرد تمنياتنا لك بدوام الصحة والعافية" at bounding box center [207, 461] width 175 height 48
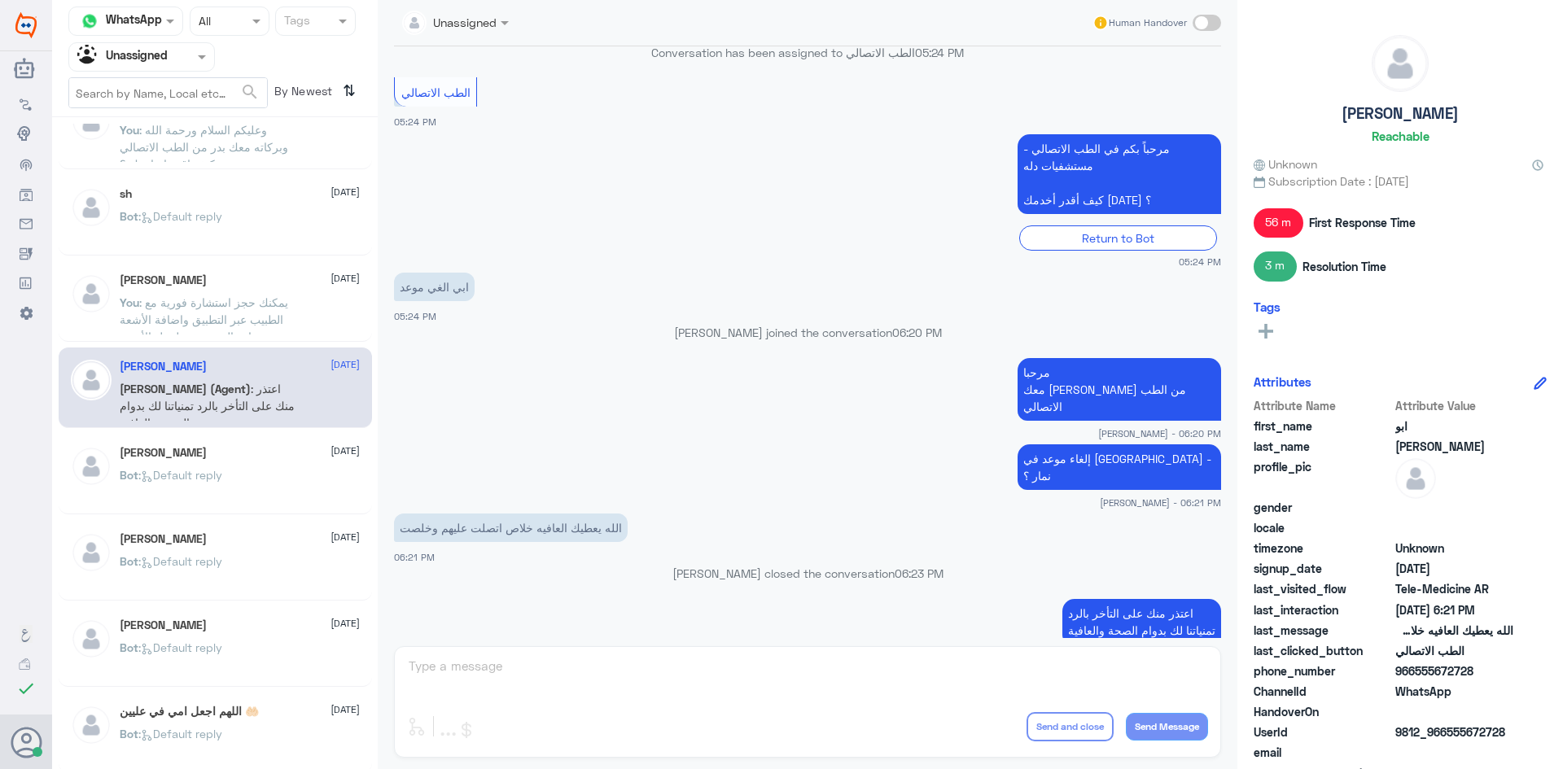
scroll to position [326, 0]
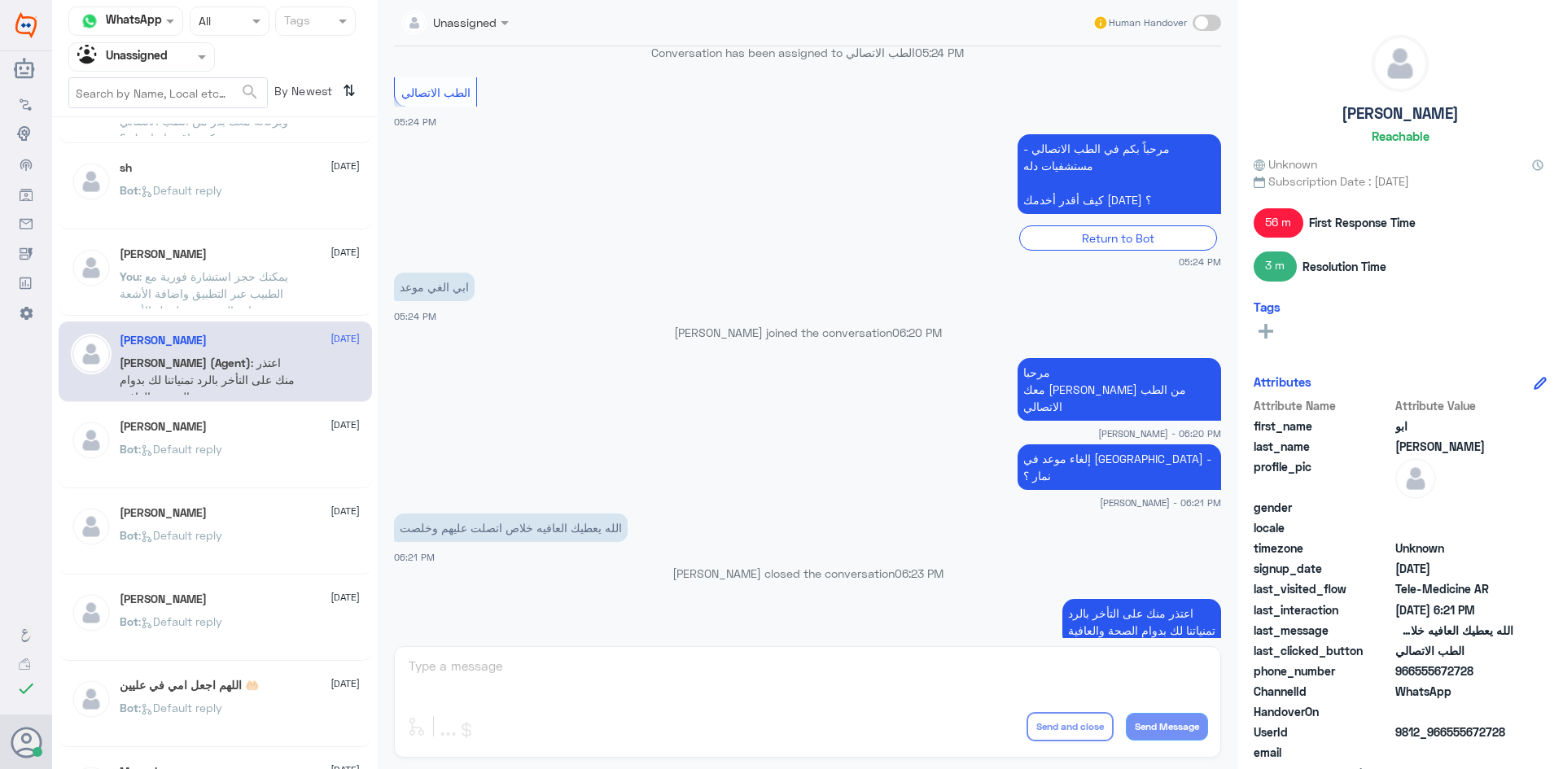
click at [270, 425] on div "SALMAN 10 August" at bounding box center [240, 427] width 240 height 14
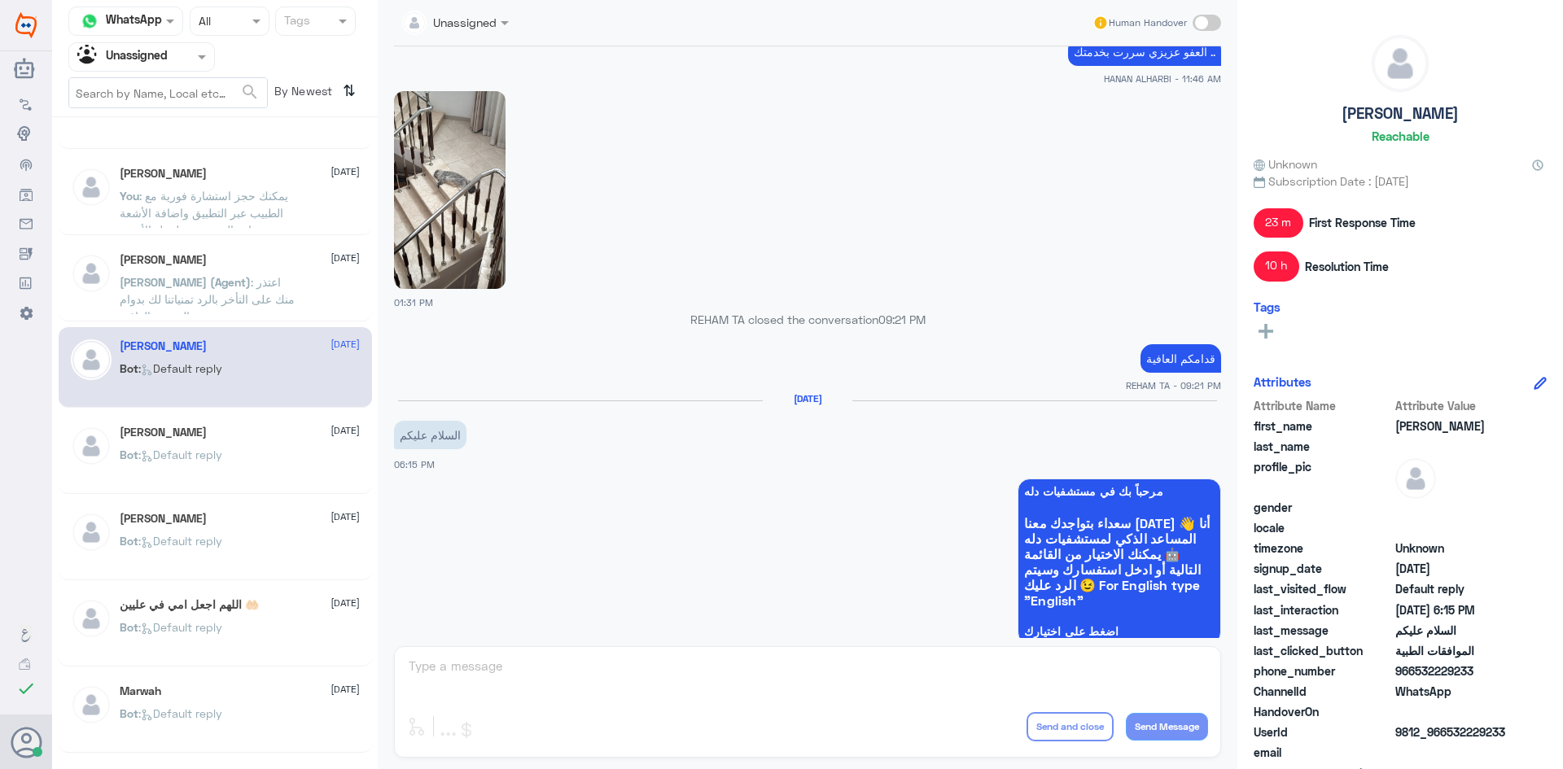
scroll to position [407, 0]
click at [268, 436] on div "Abdulrahman Ghazwani 10 August" at bounding box center [240, 432] width 240 height 14
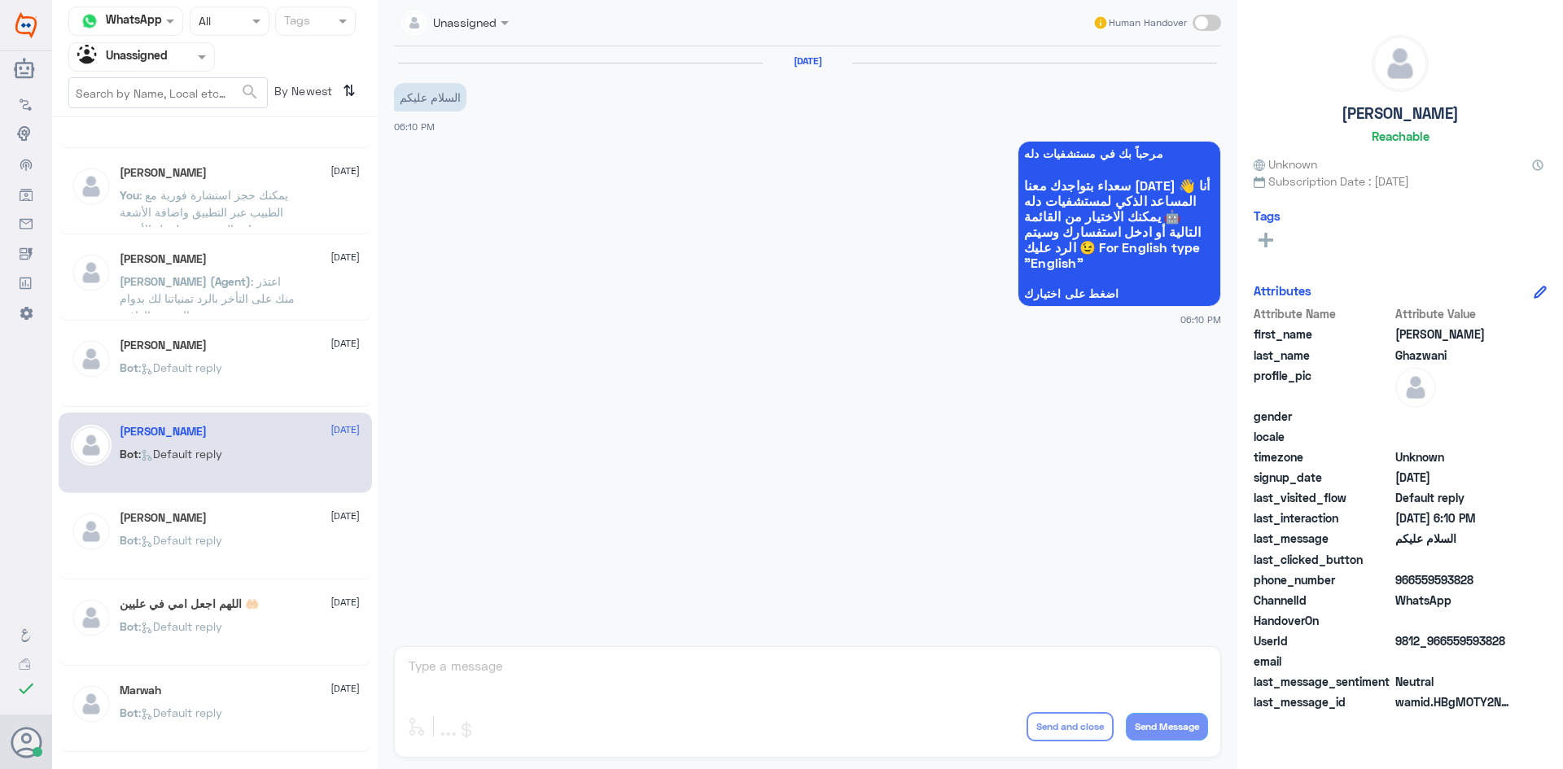
click at [262, 484] on div "Bot : Default reply" at bounding box center [240, 467] width 240 height 37
click at [265, 506] on div "يوسف 10 August Bot : Default reply" at bounding box center [215, 539] width 313 height 81
click at [283, 517] on div "يوسف 10 August" at bounding box center [240, 518] width 240 height 14
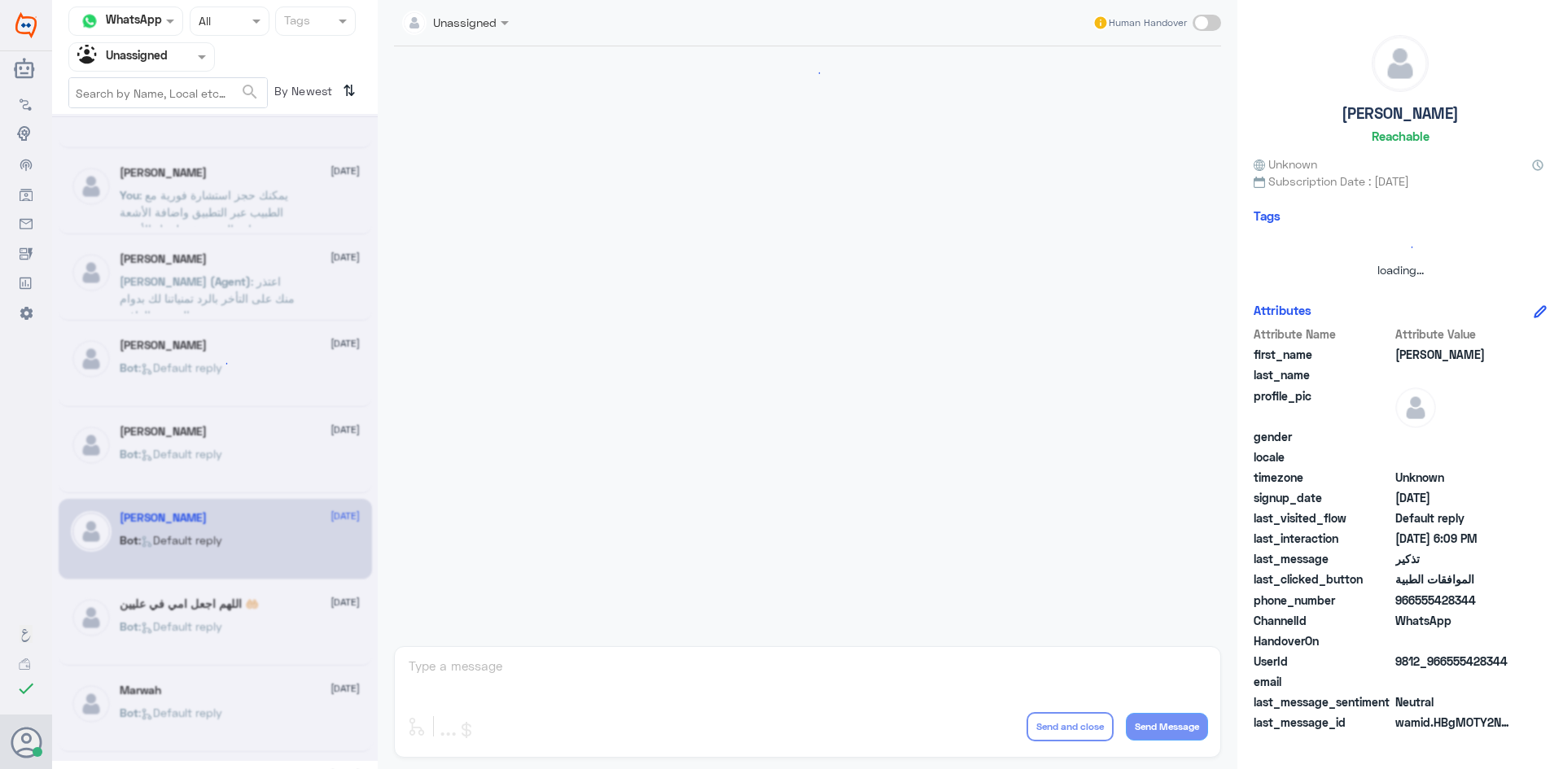
click at [284, 516] on div at bounding box center [215, 437] width 326 height 647
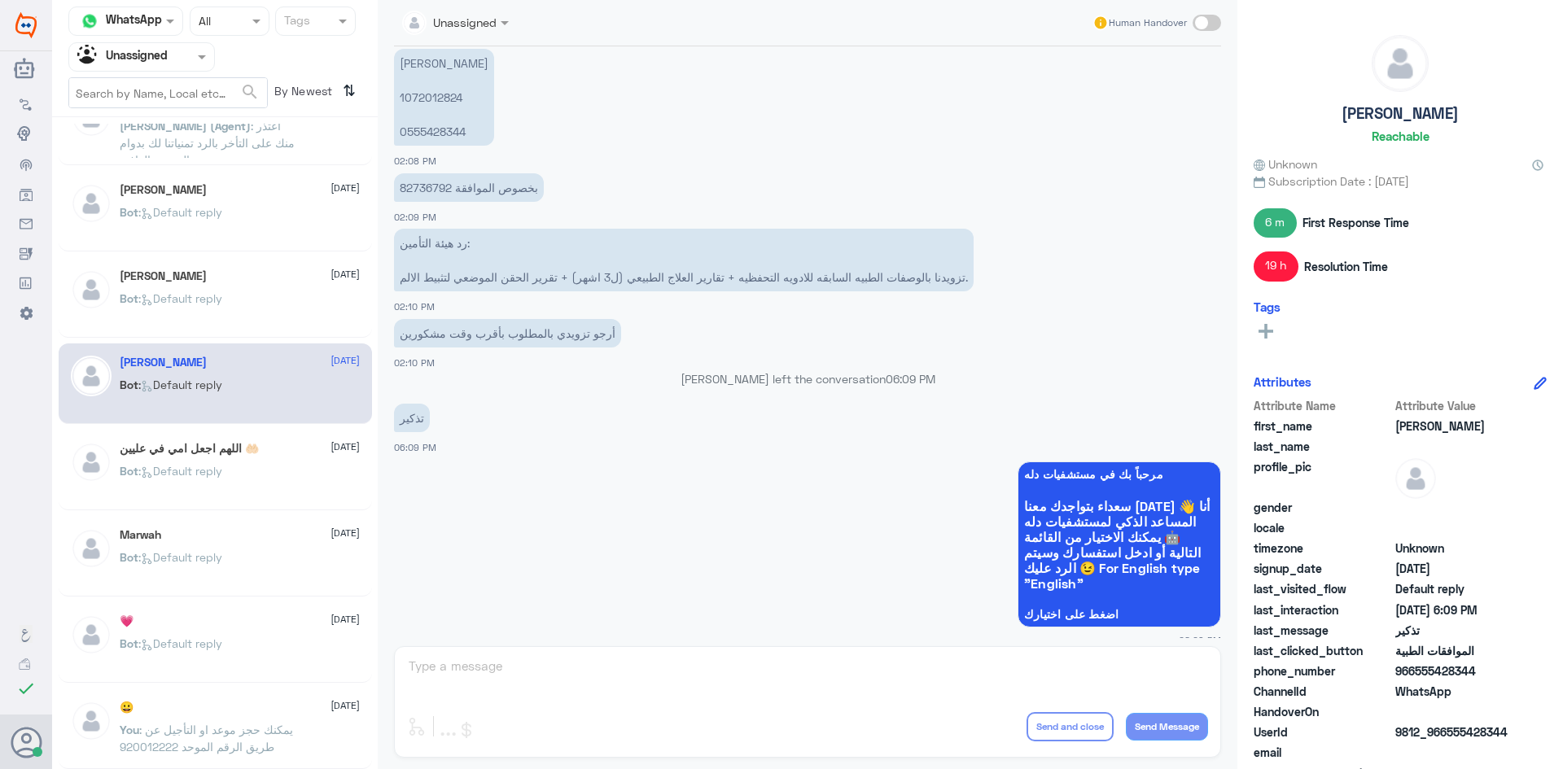
scroll to position [570, 0]
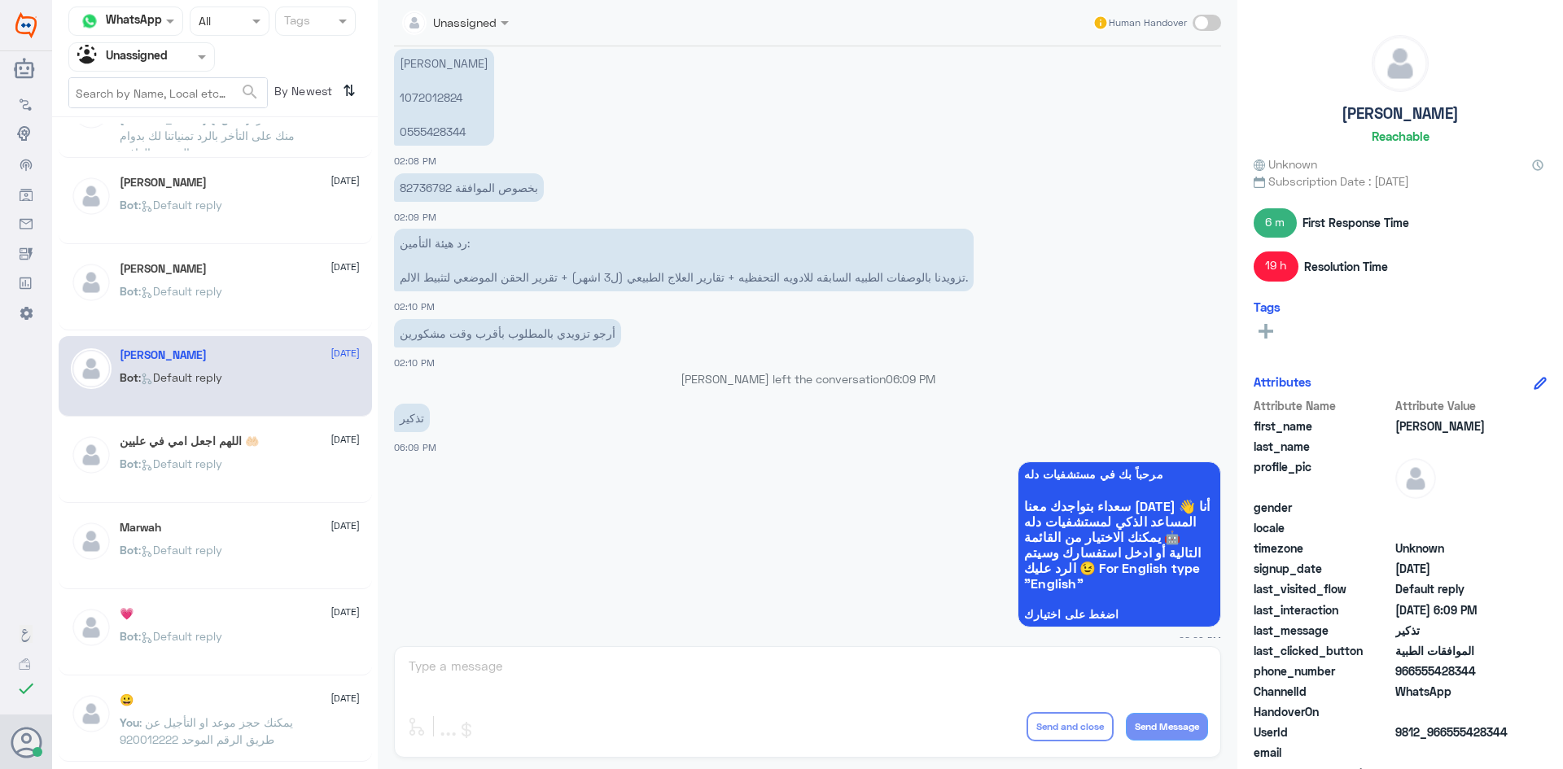
click at [285, 488] on div "Bot : Default reply" at bounding box center [240, 477] width 240 height 37
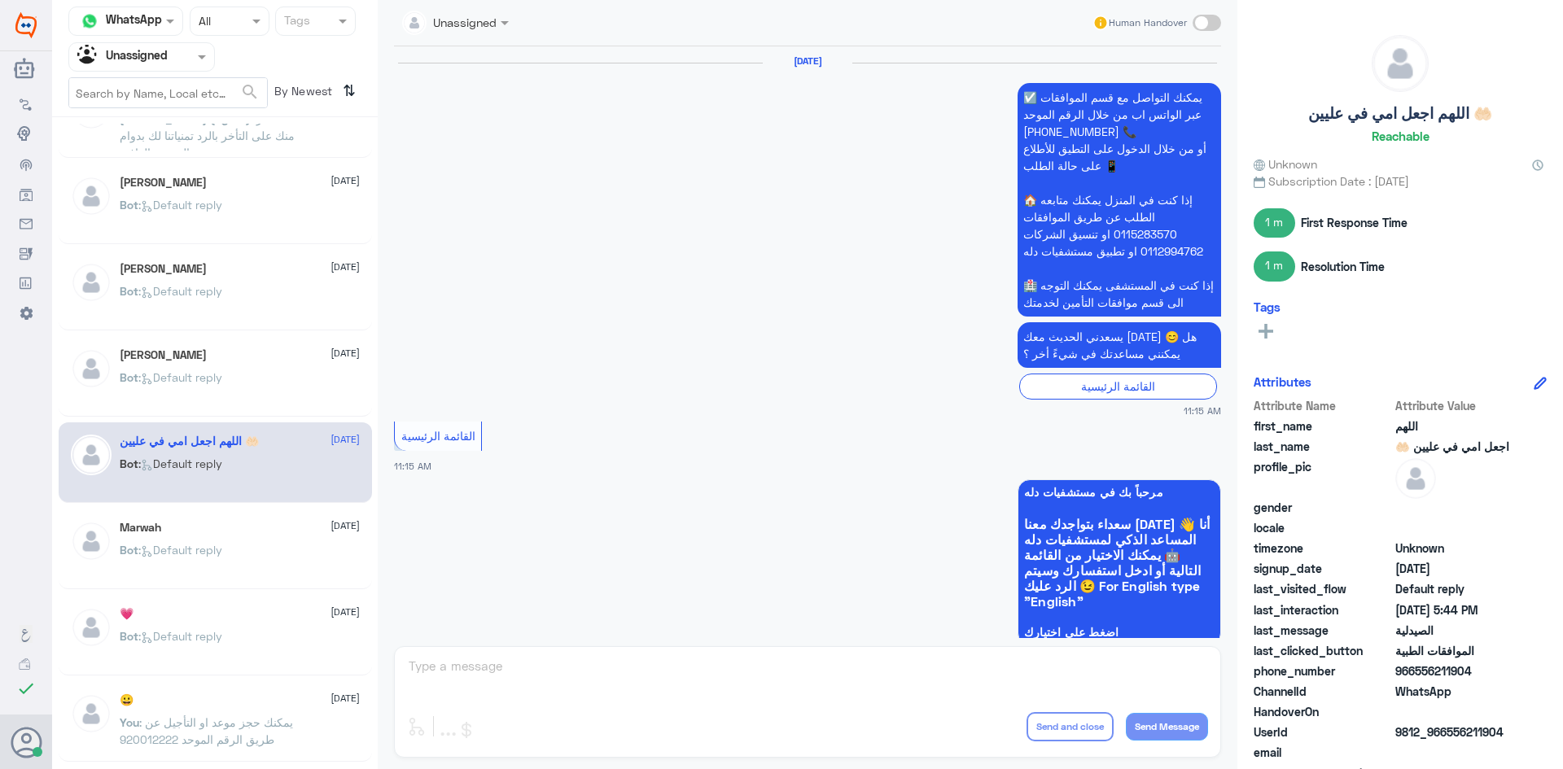
scroll to position [1584, 0]
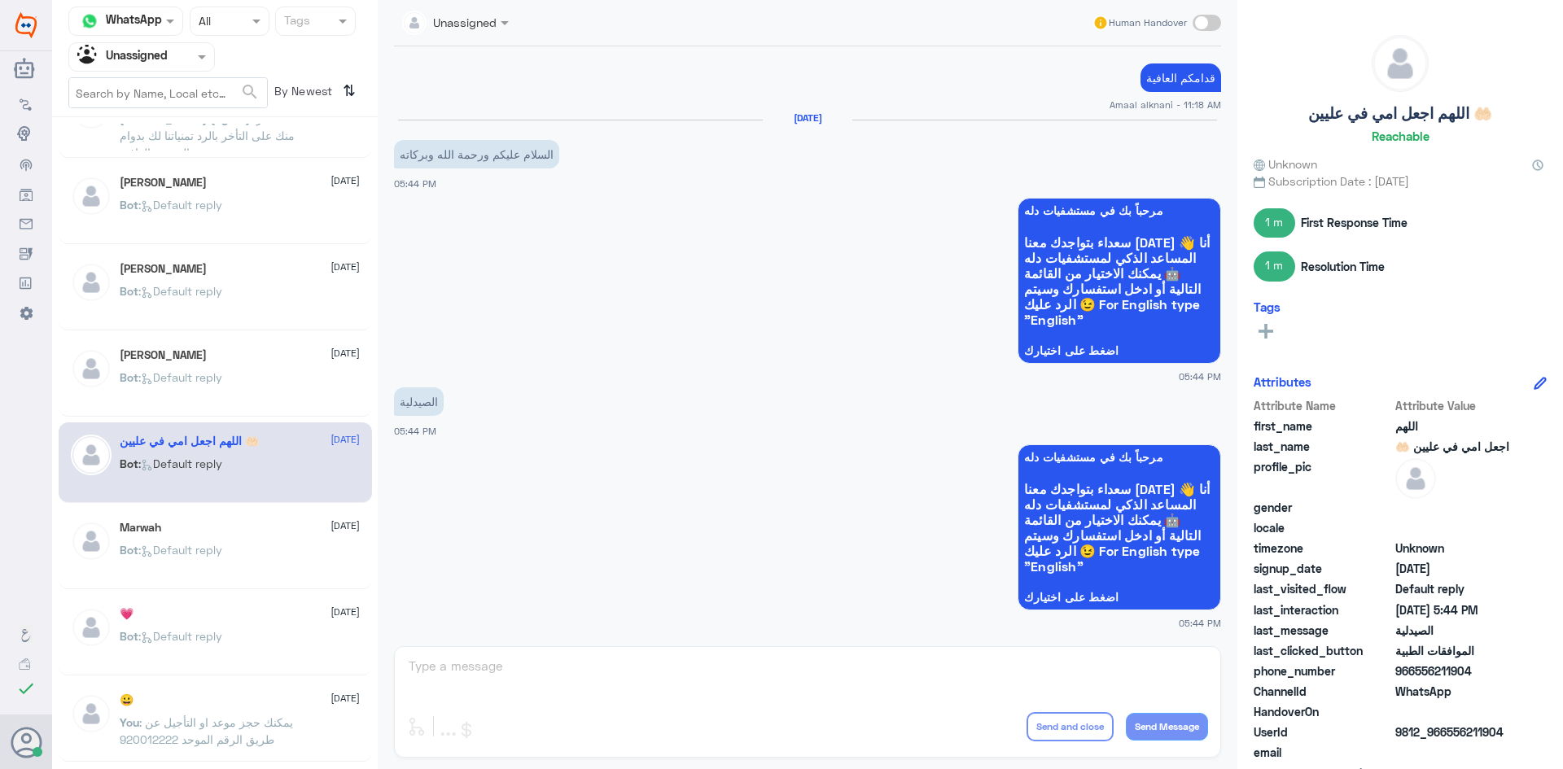
click at [260, 510] on div "Marwah 10 August Bot : Default reply" at bounding box center [215, 549] width 313 height 81
click at [252, 520] on div "Marwah 10 August Bot : Default reply" at bounding box center [215, 549] width 313 height 81
click at [252, 519] on div "Marwah 10 August Bot : Default reply" at bounding box center [215, 549] width 313 height 81
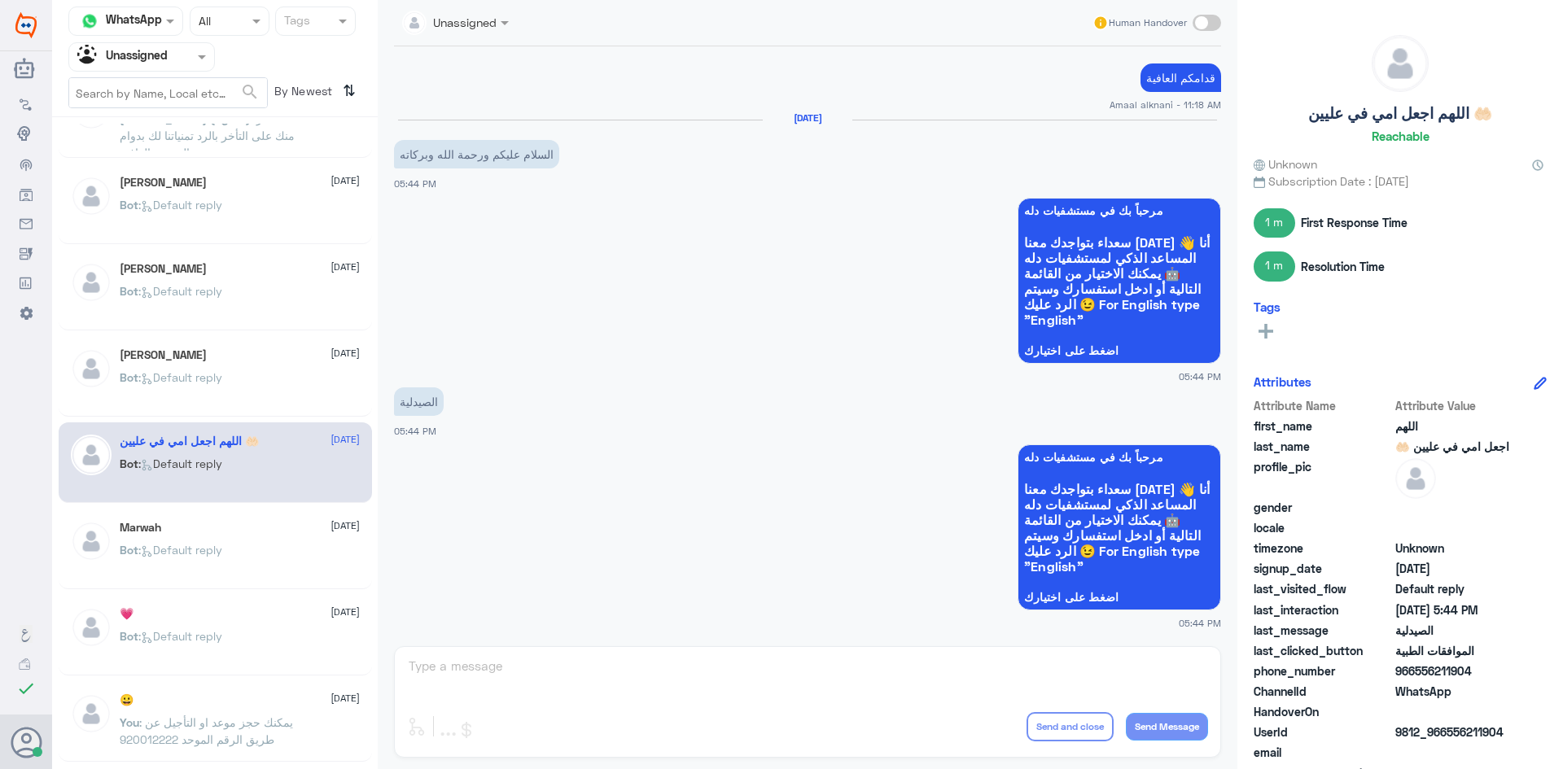
click at [230, 536] on div "Marwah 10 August Bot : Default reply" at bounding box center [240, 551] width 240 height 61
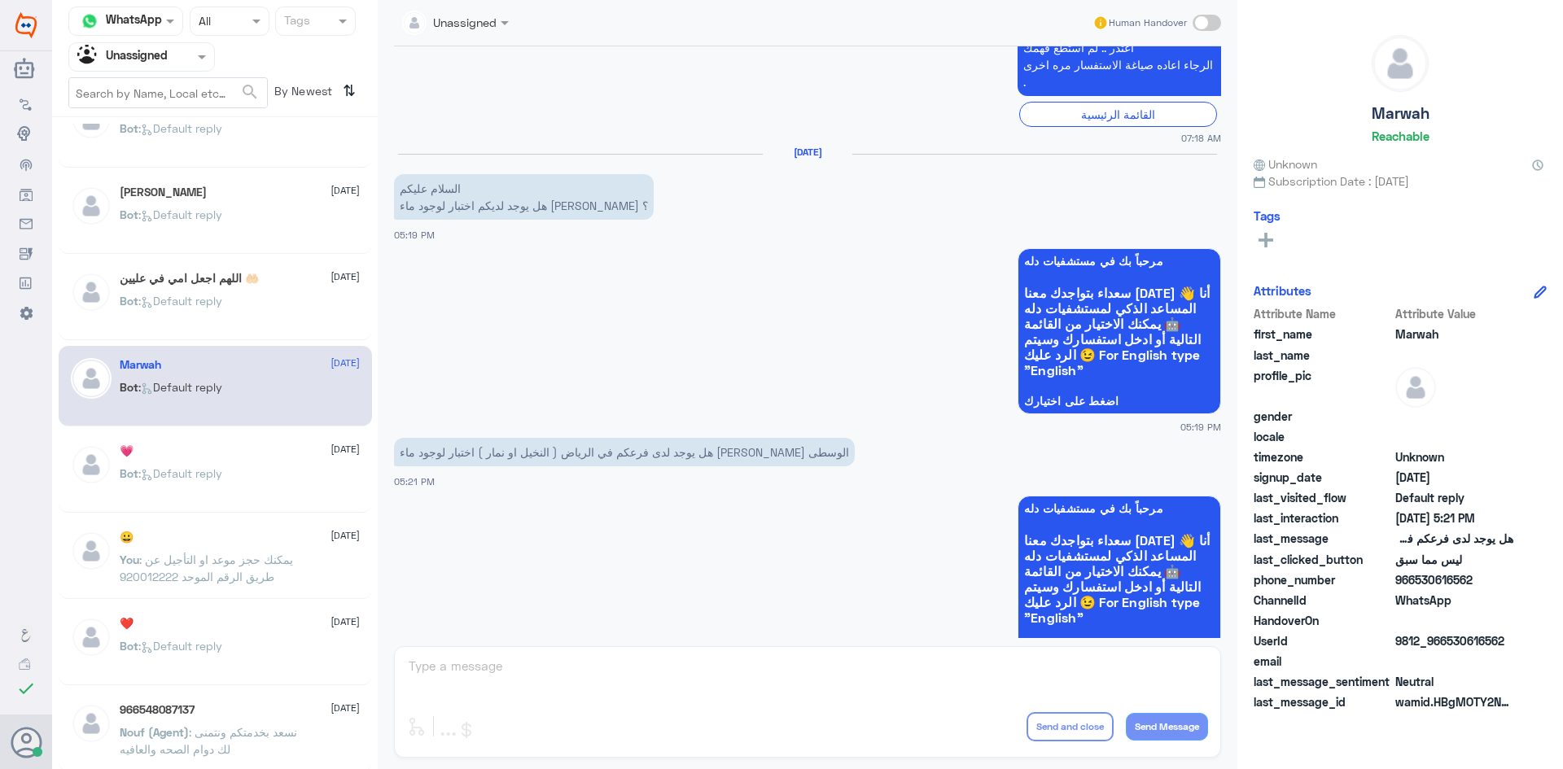
click at [251, 470] on div "Bot : Default reply" at bounding box center [240, 487] width 240 height 37
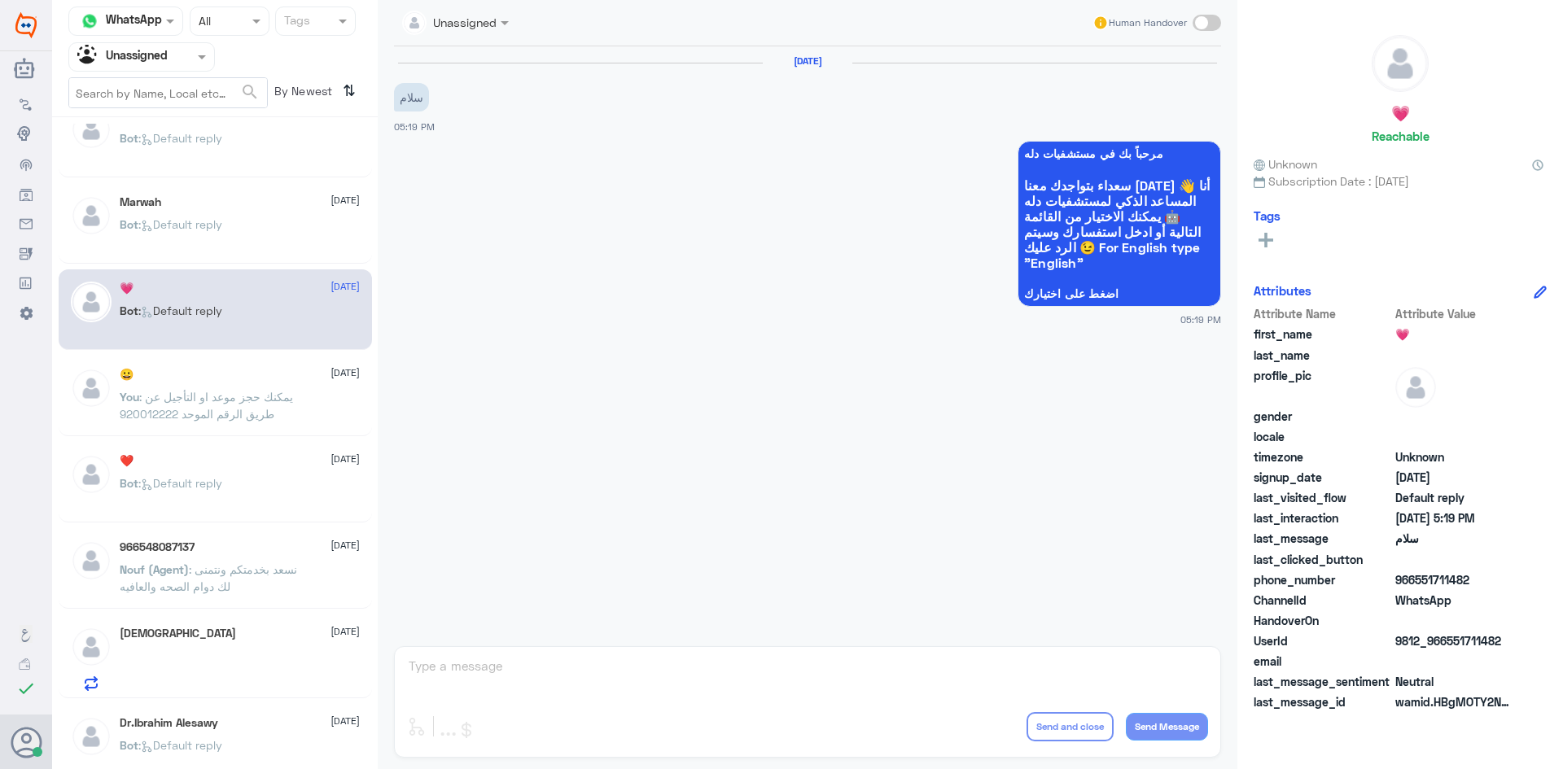
click at [235, 423] on p "You : يمكنك حجز موعد او التأجيل عن طريق الرقم الموحد 920012222" at bounding box center [211, 408] width 183 height 41
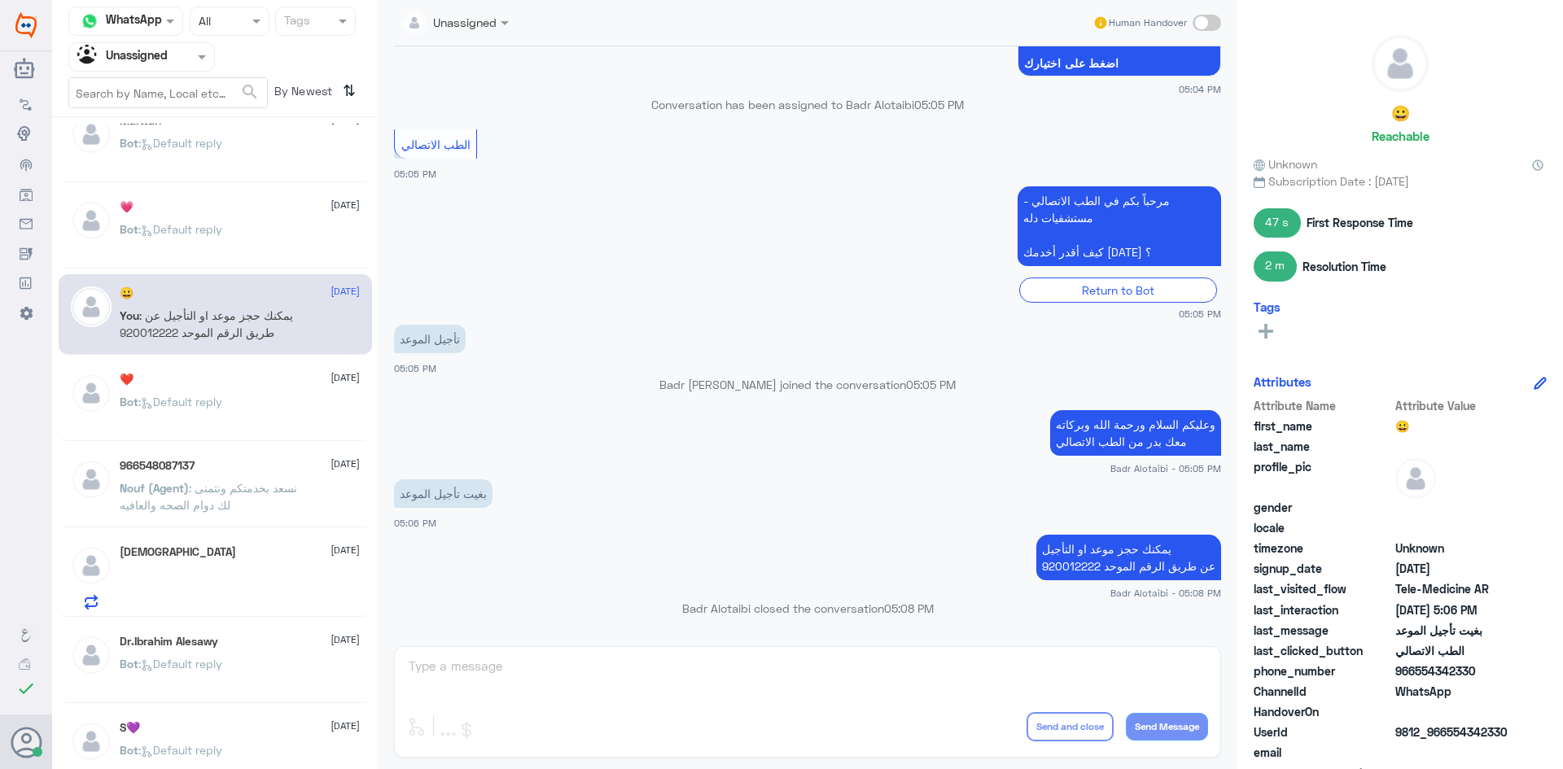
click at [235, 423] on div "Bot : Default reply" at bounding box center [240, 415] width 240 height 37
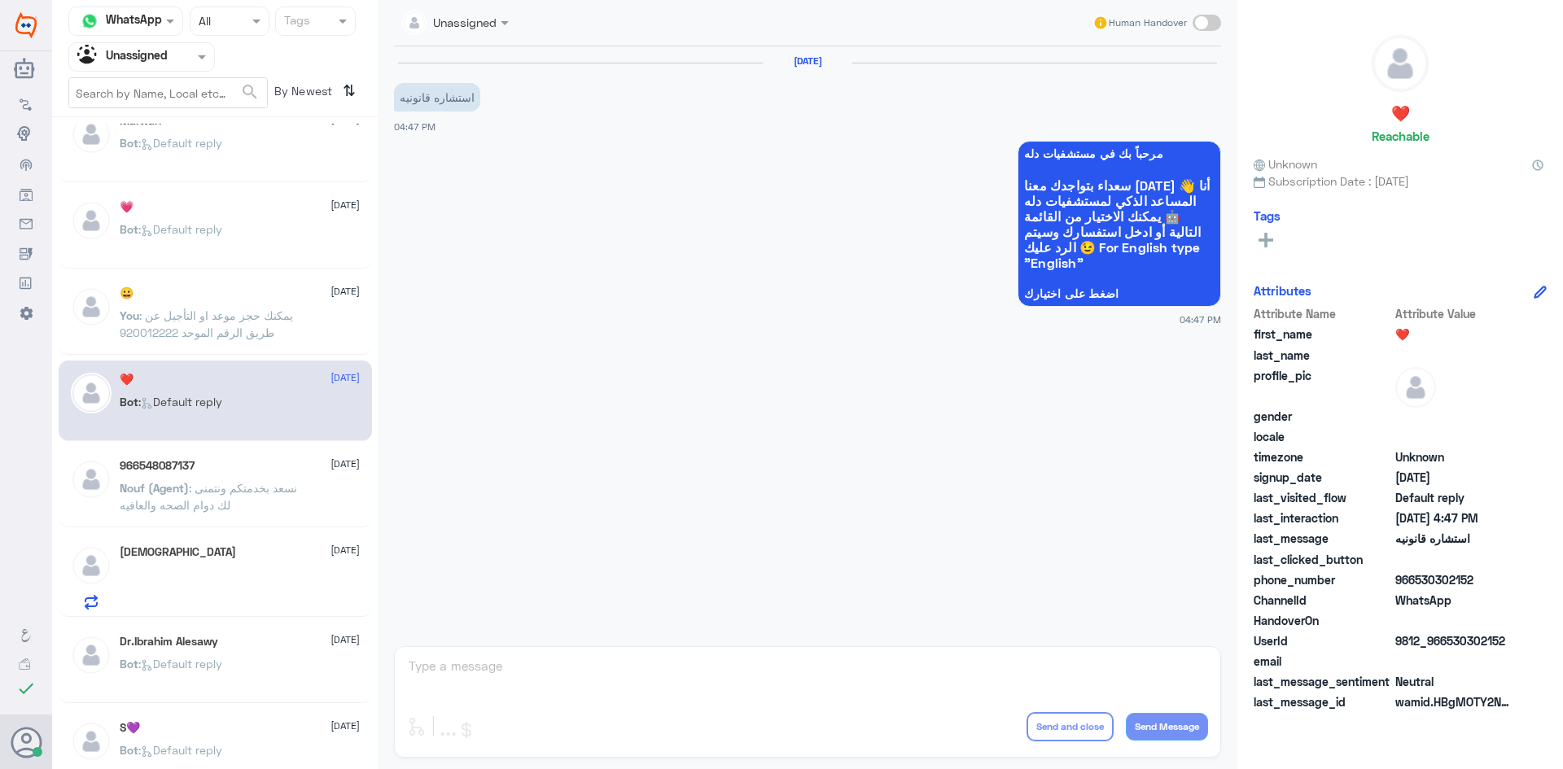
click at [260, 480] on p "Nouf (Agent) : نسعد بخدمتكم ونتمنى لك دوام الصحه والعافيه" at bounding box center [211, 499] width 183 height 41
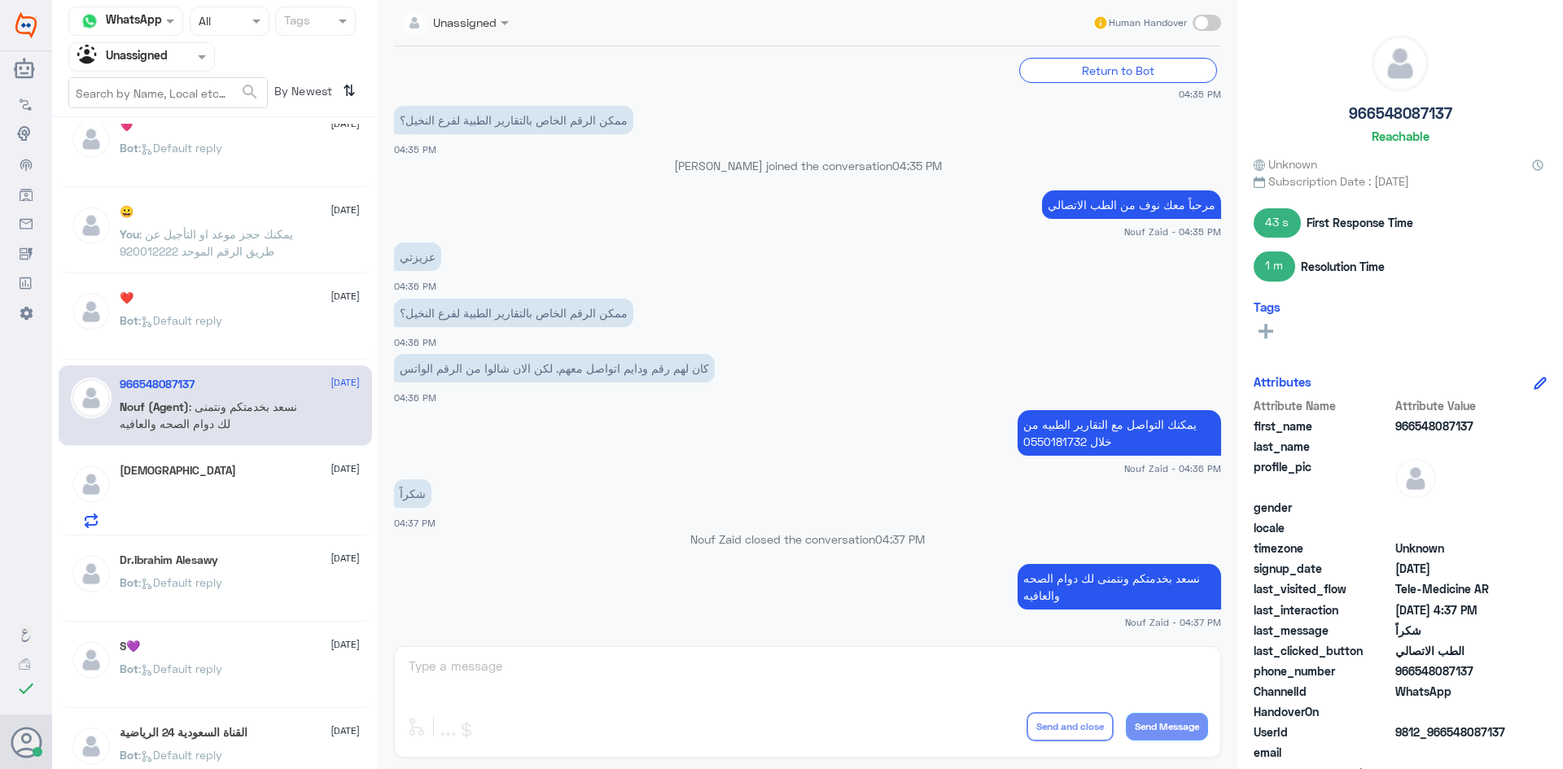
click at [256, 493] on div at bounding box center [240, 510] width 240 height 37
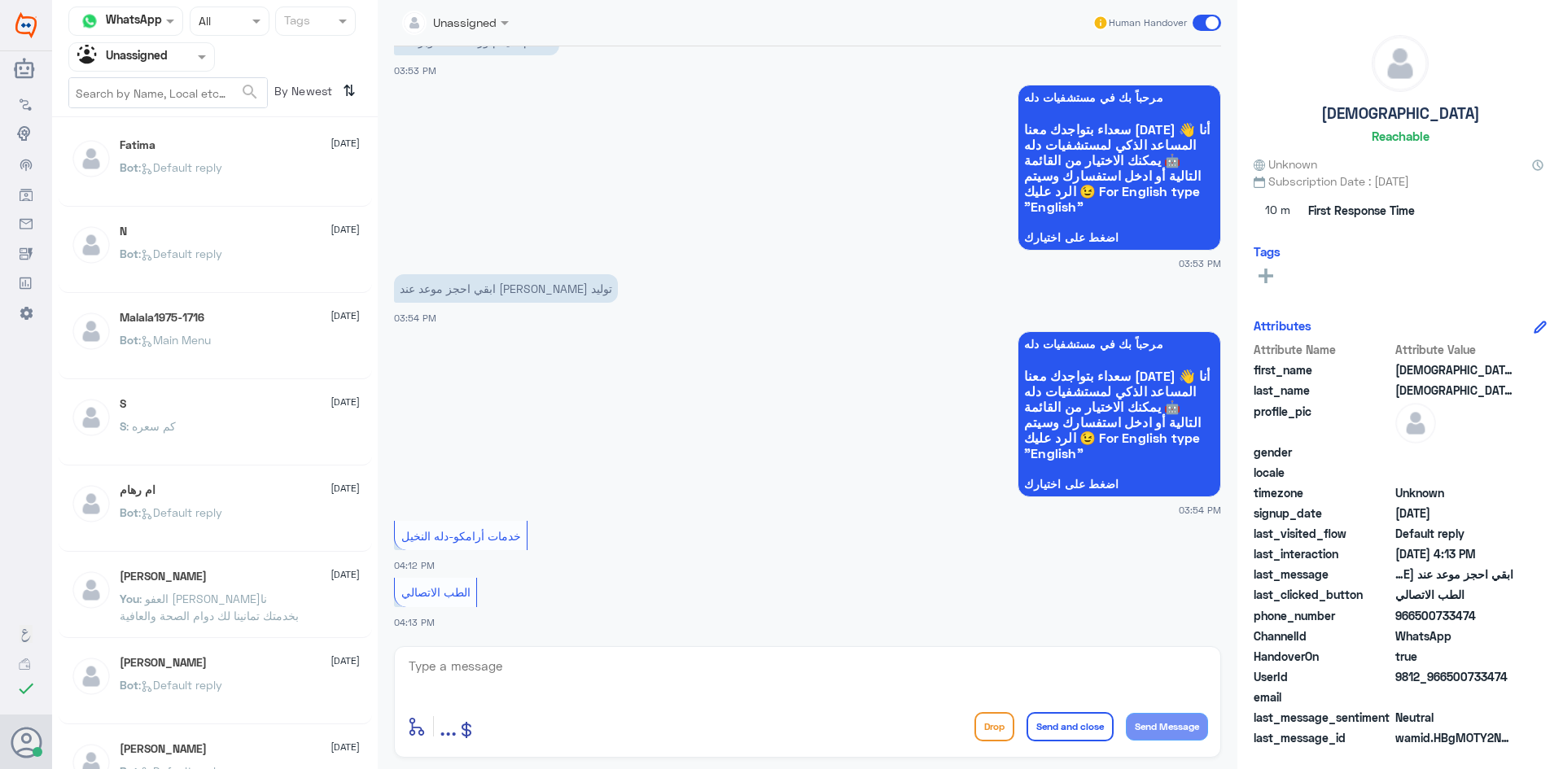
click at [212, 425] on div "S : كم سعره" at bounding box center [240, 440] width 240 height 37
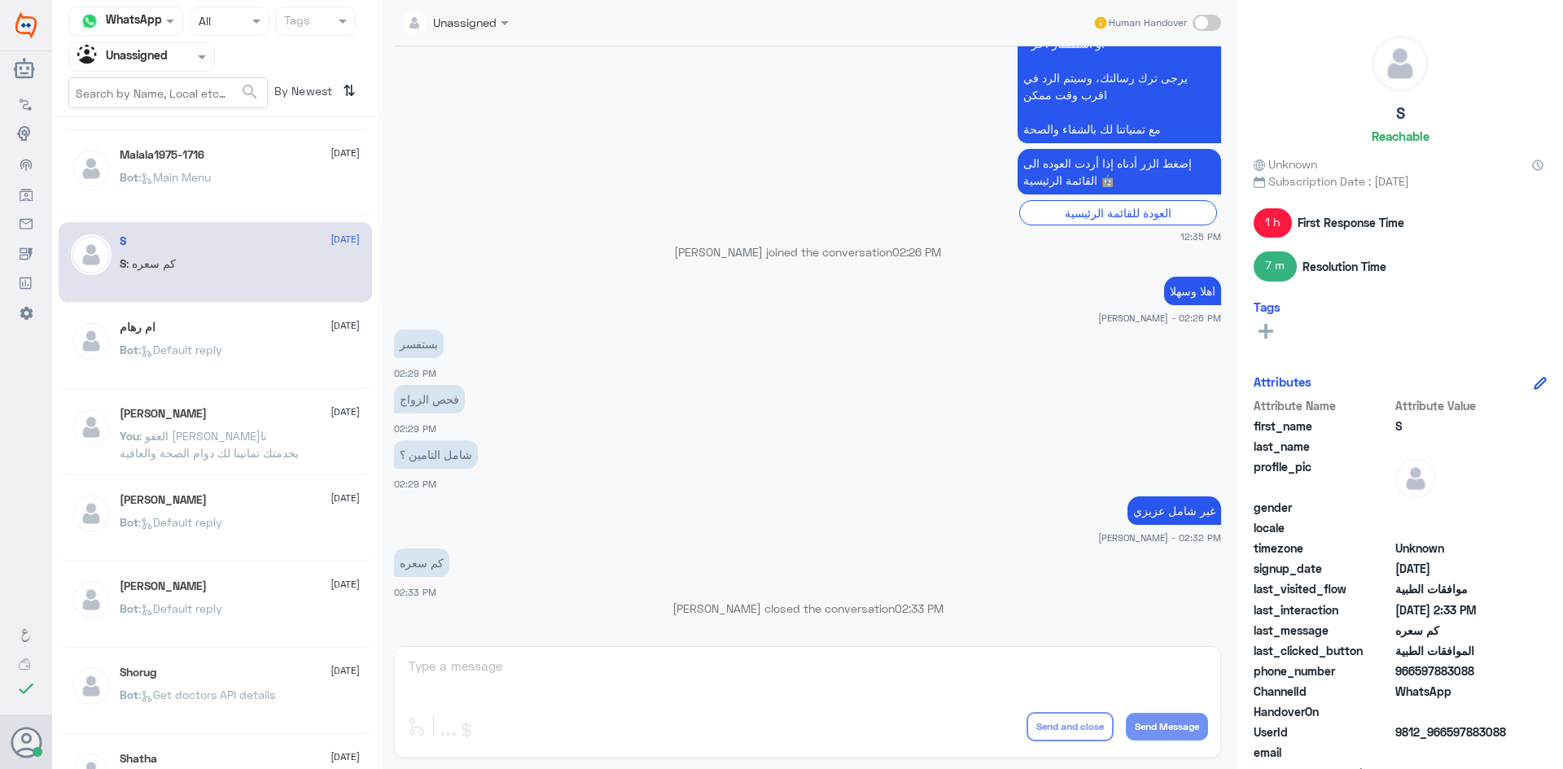
click at [215, 414] on div "Zahraa Alidhaim 10 August" at bounding box center [240, 414] width 240 height 14
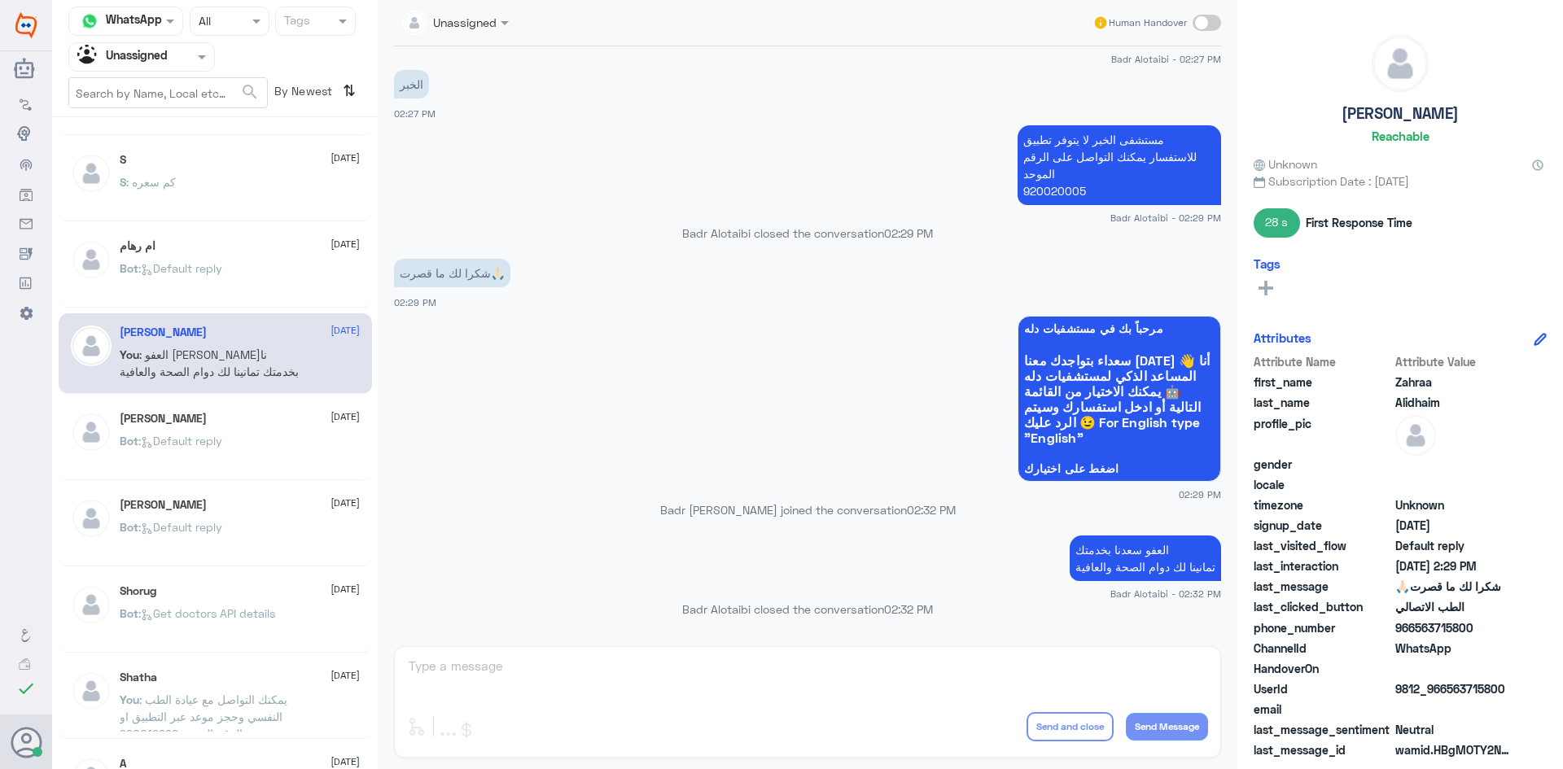
click at [215, 414] on div "أبو عبد الرحمن 10 August" at bounding box center [240, 419] width 240 height 14
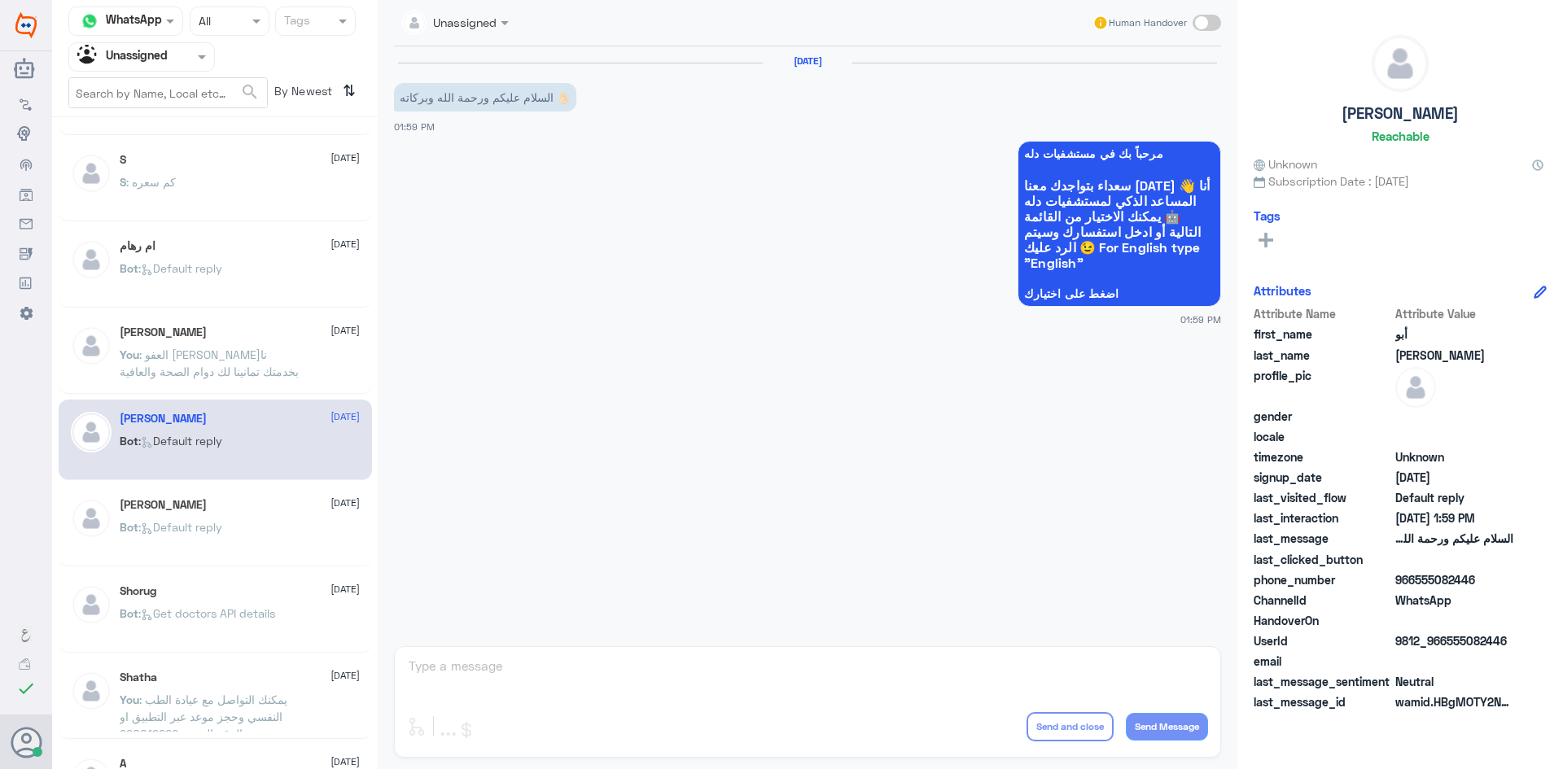
click at [225, 378] on p "You : العفو سعدنا بخدمتك تمانينا لك دوام الصحة والعافية" at bounding box center [211, 366] width 183 height 41
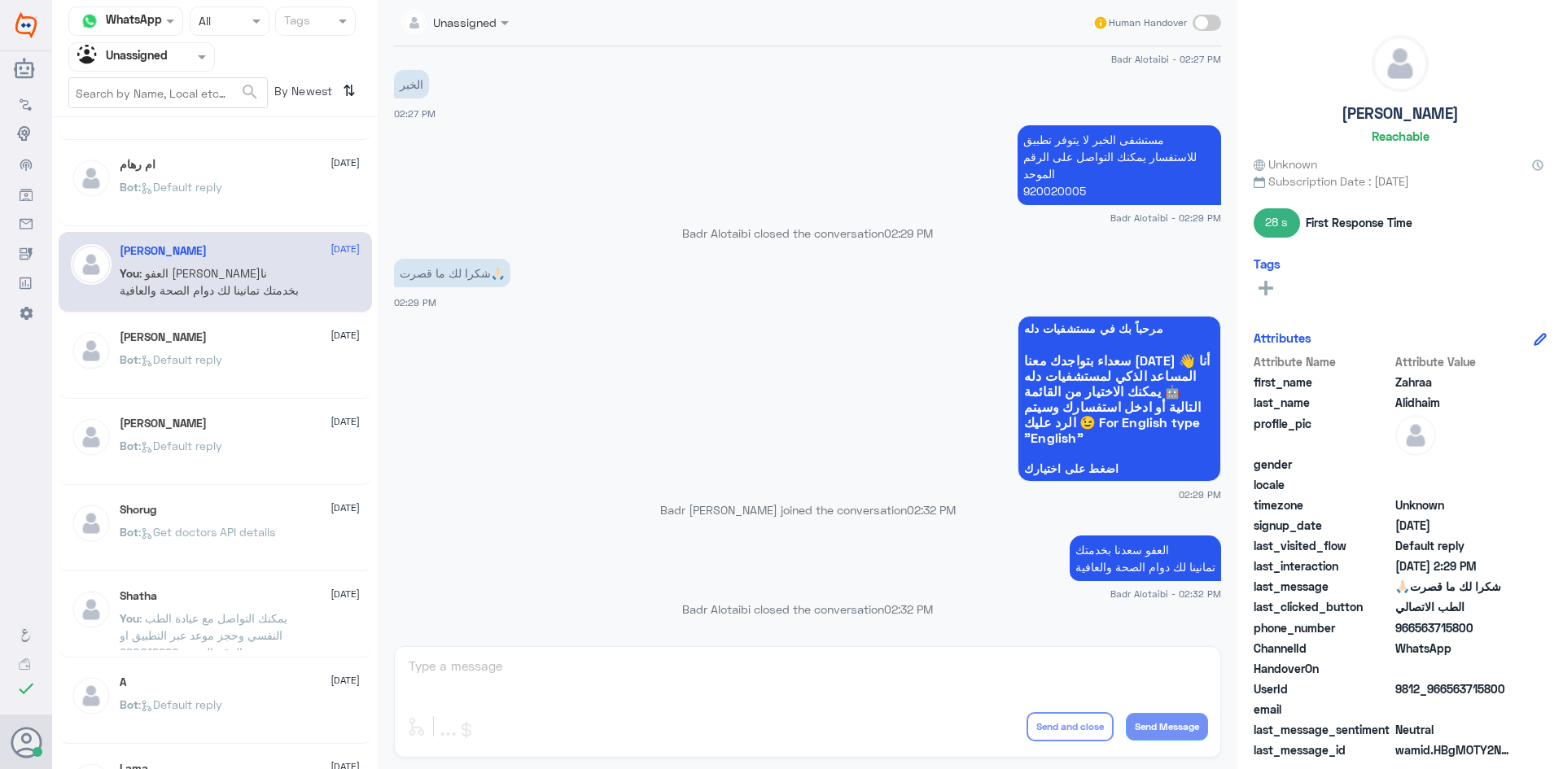
click at [222, 378] on p "Bot : Default reply" at bounding box center [171, 371] width 103 height 41
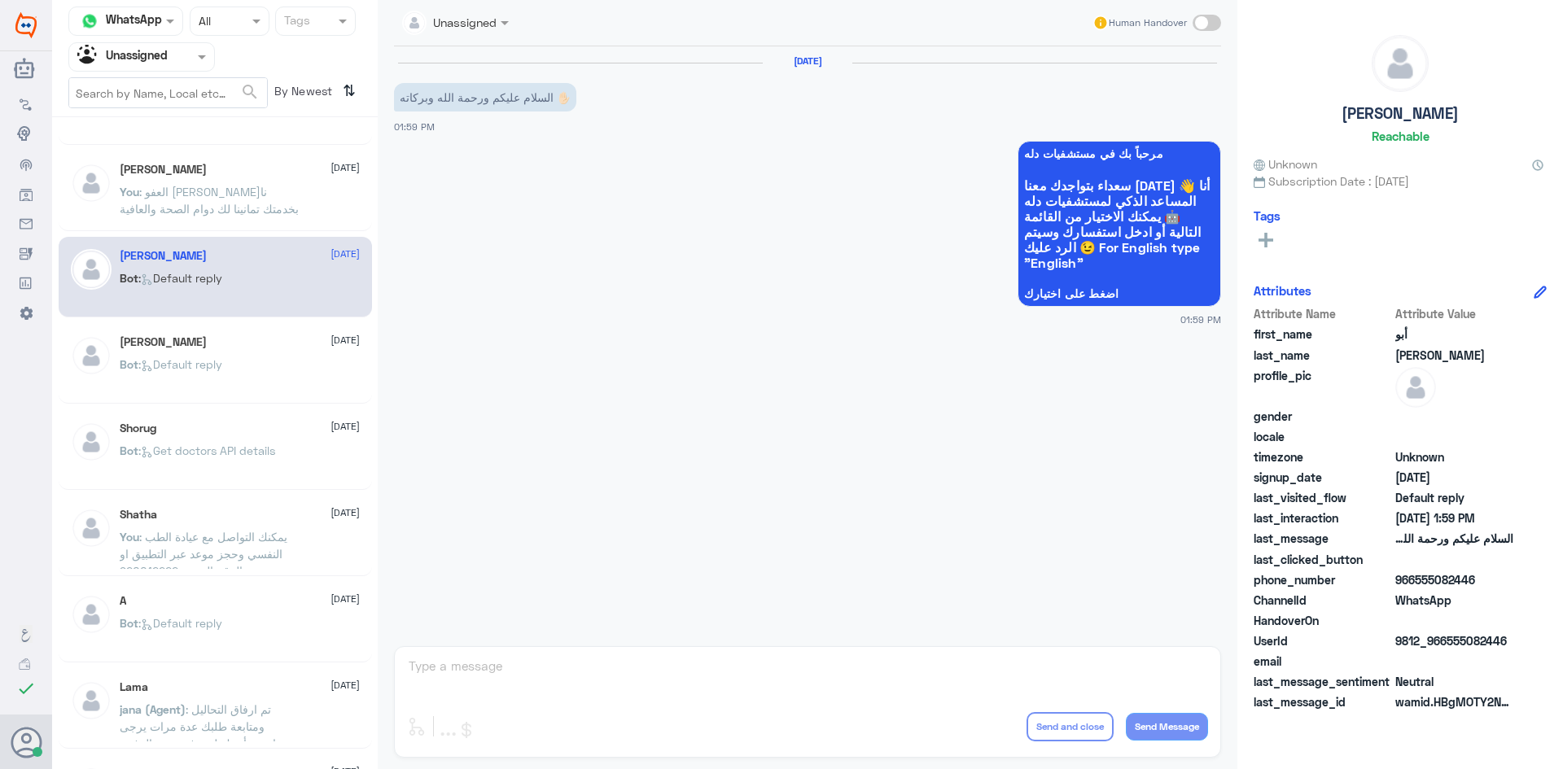
click at [222, 366] on span ": Default reply" at bounding box center [180, 364] width 84 height 14
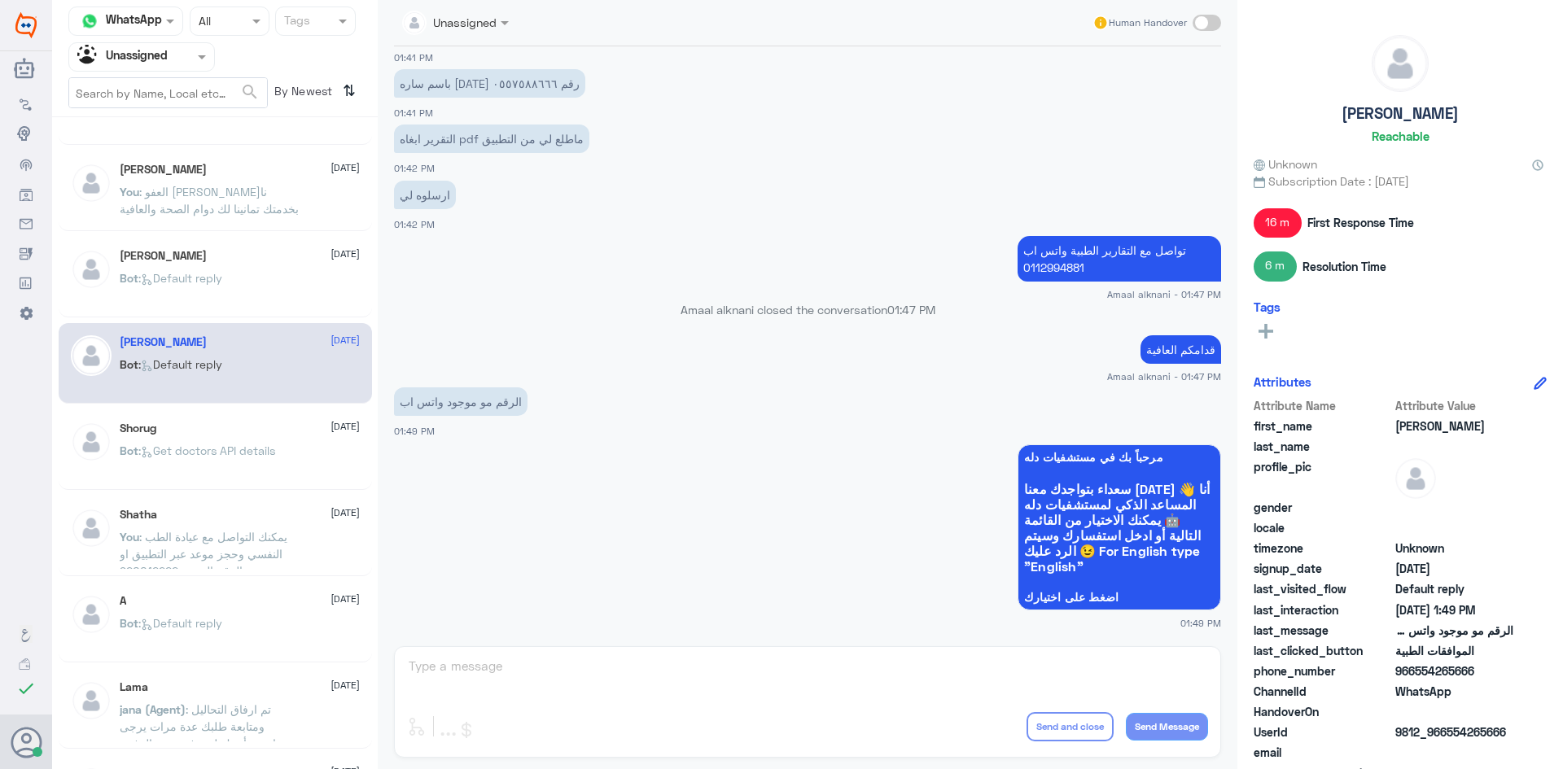
click at [259, 428] on div "Shorug 10 August" at bounding box center [240, 429] width 240 height 14
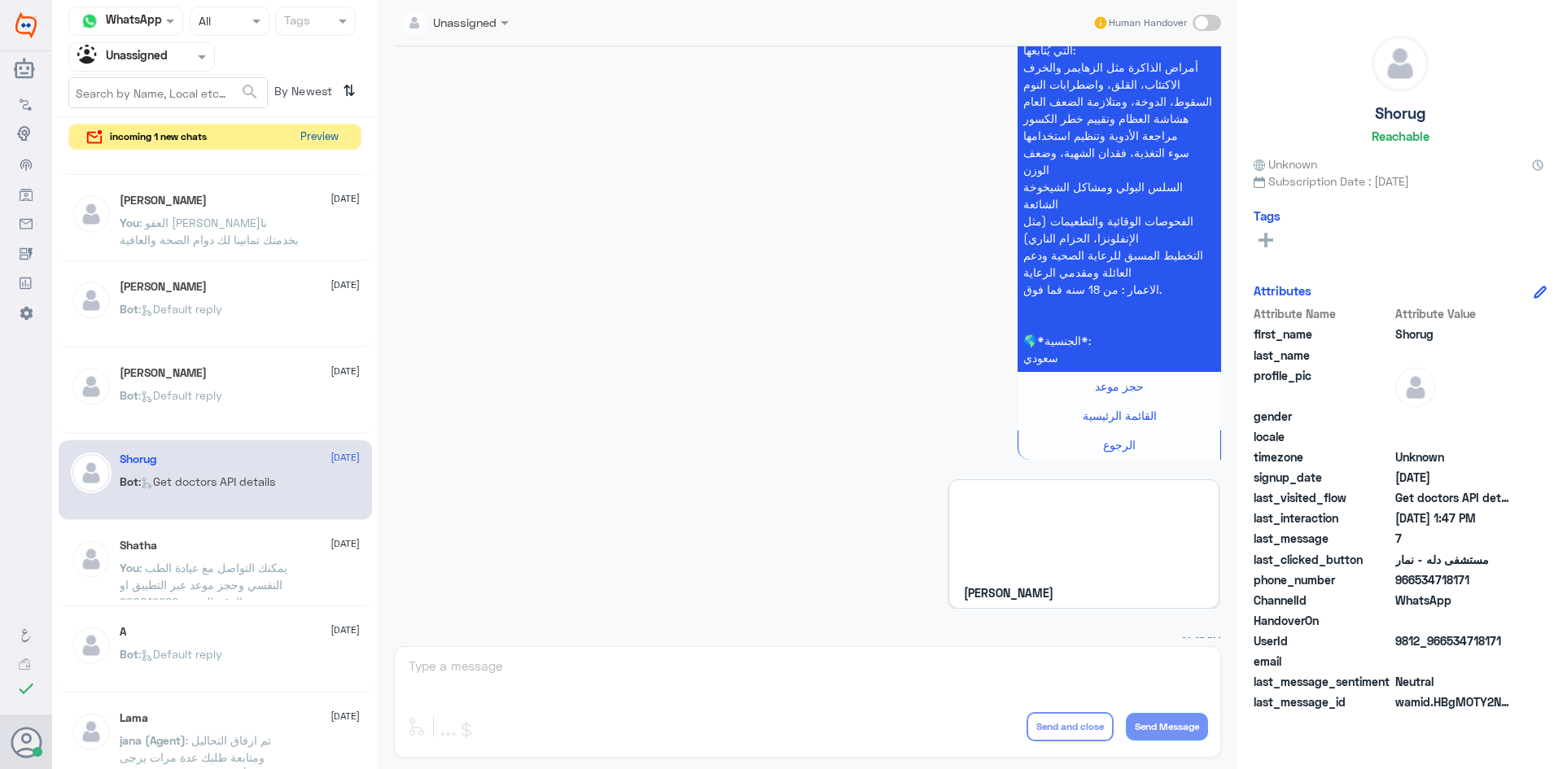
click at [325, 144] on button "Preview" at bounding box center [319, 137] width 50 height 25
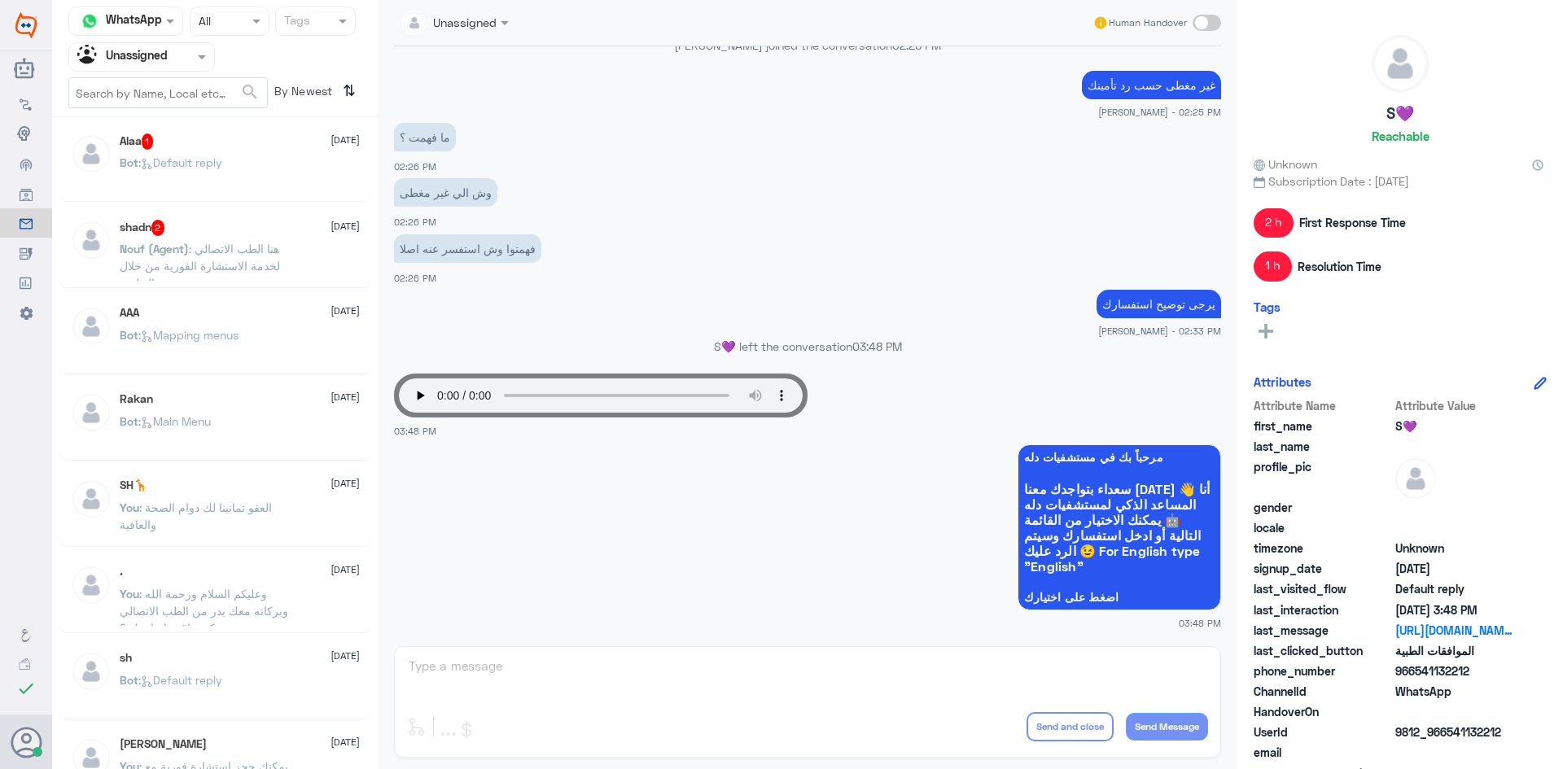
click at [198, 165] on span ": Default reply" at bounding box center [180, 162] width 84 height 14
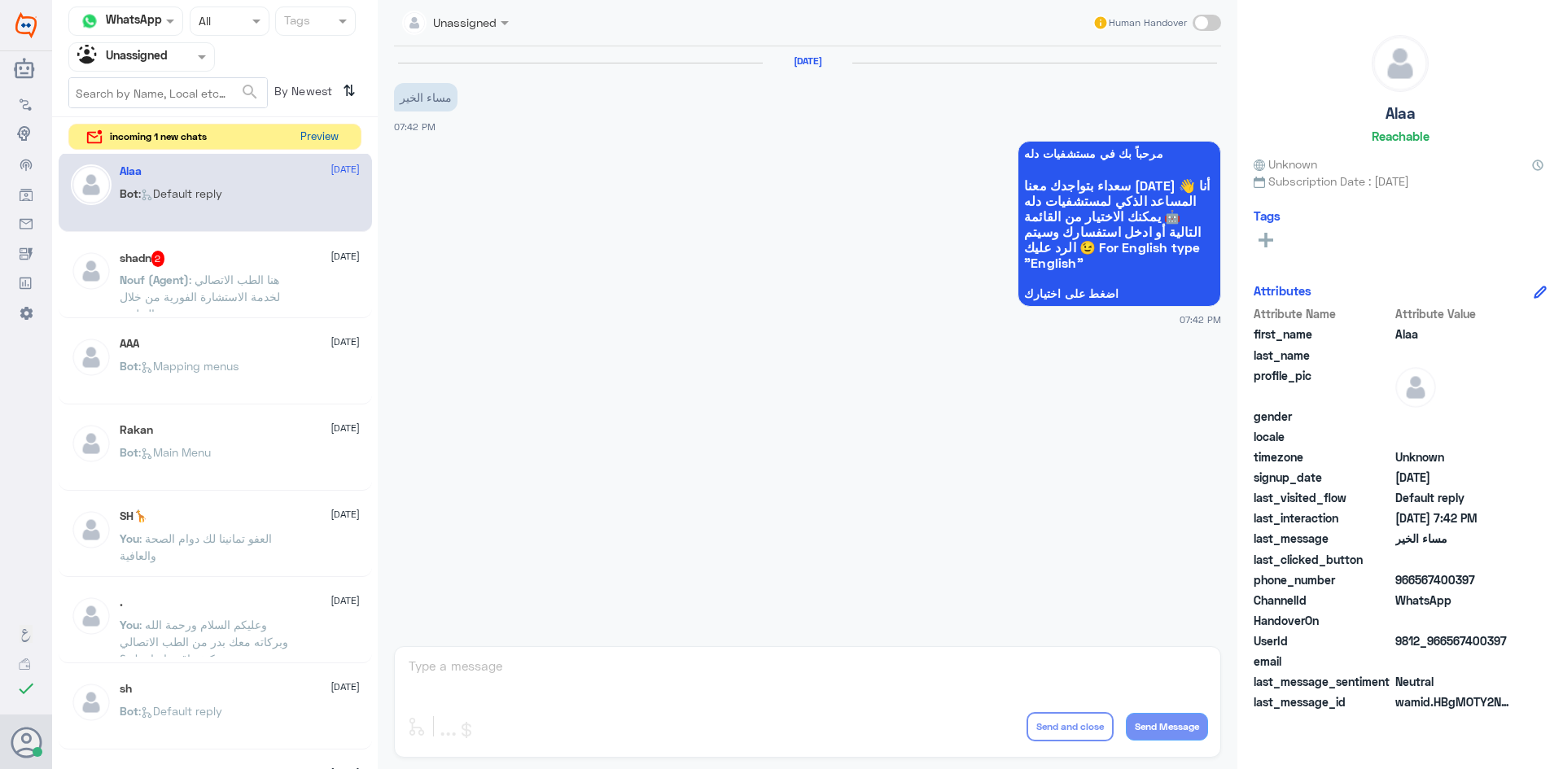
click at [329, 141] on button "Preview" at bounding box center [319, 137] width 50 height 25
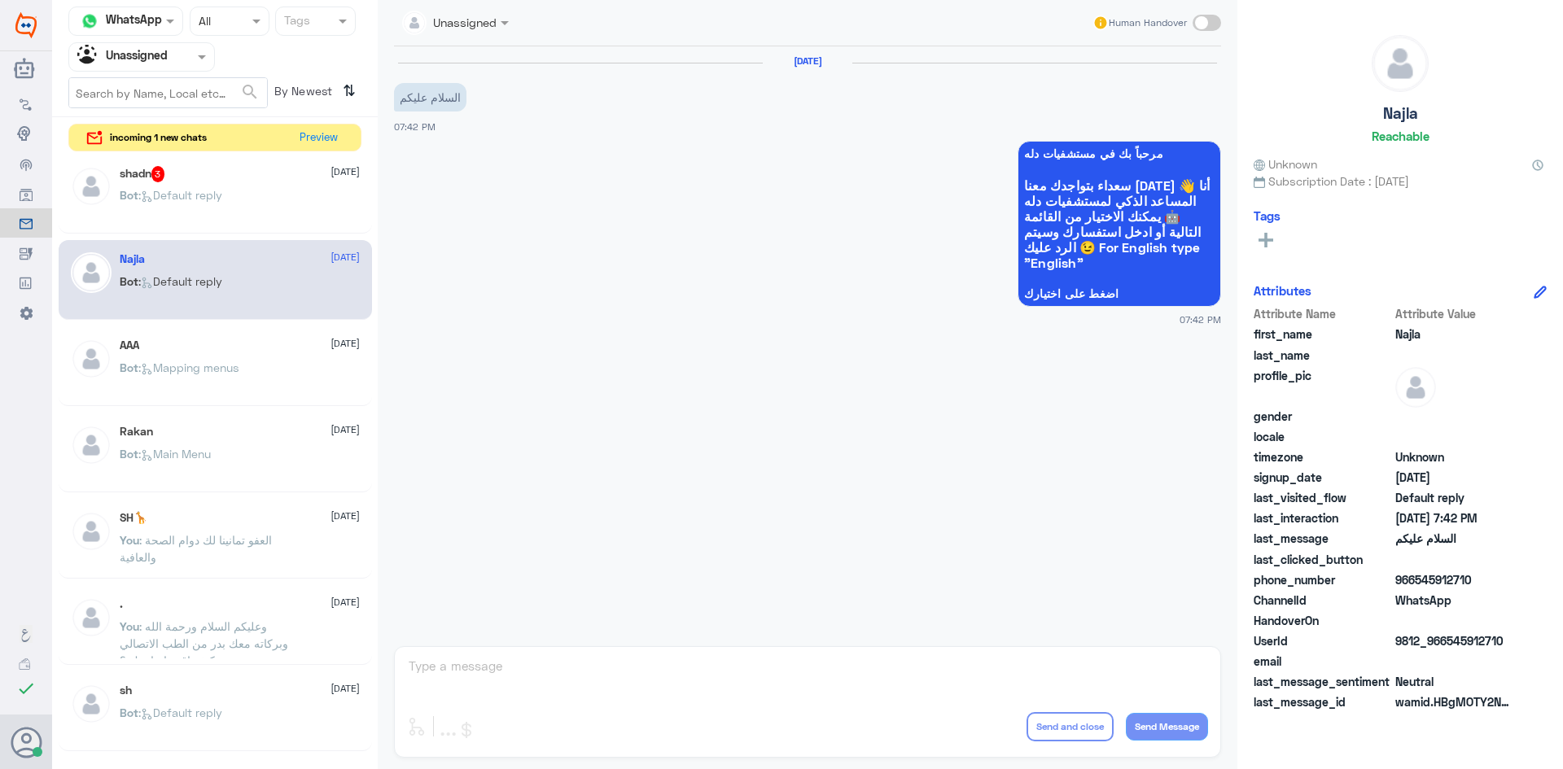
click at [237, 355] on div "AAA 10 August Bot : Mapping menus" at bounding box center [240, 369] width 240 height 61
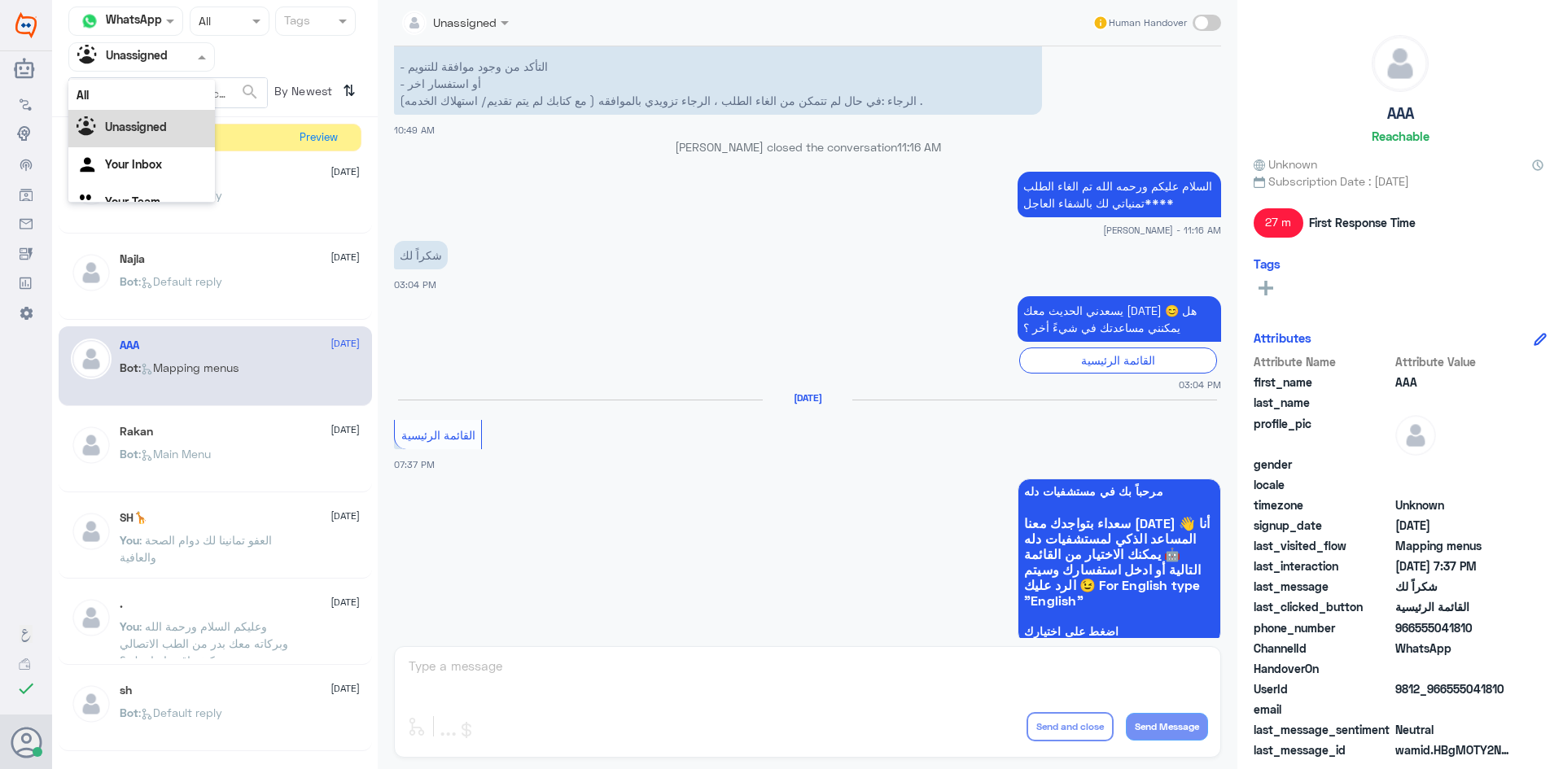
click at [194, 63] on span at bounding box center [204, 56] width 20 height 17
click at [172, 89] on div "All" at bounding box center [141, 95] width 147 height 30
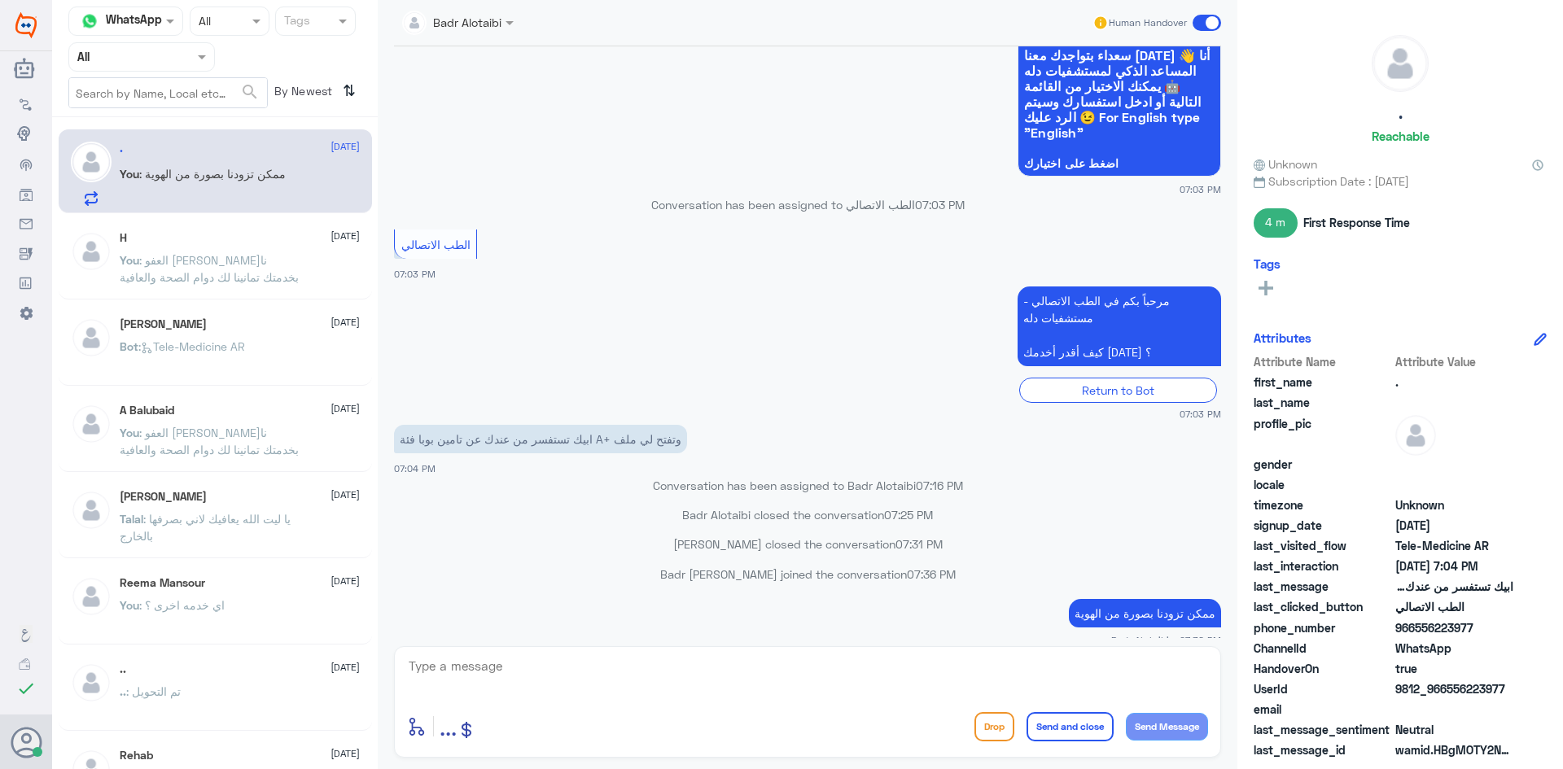
click at [148, 59] on input "text" at bounding box center [122, 56] width 90 height 19
click at [163, 123] on b "Unassigned" at bounding box center [136, 127] width 62 height 14
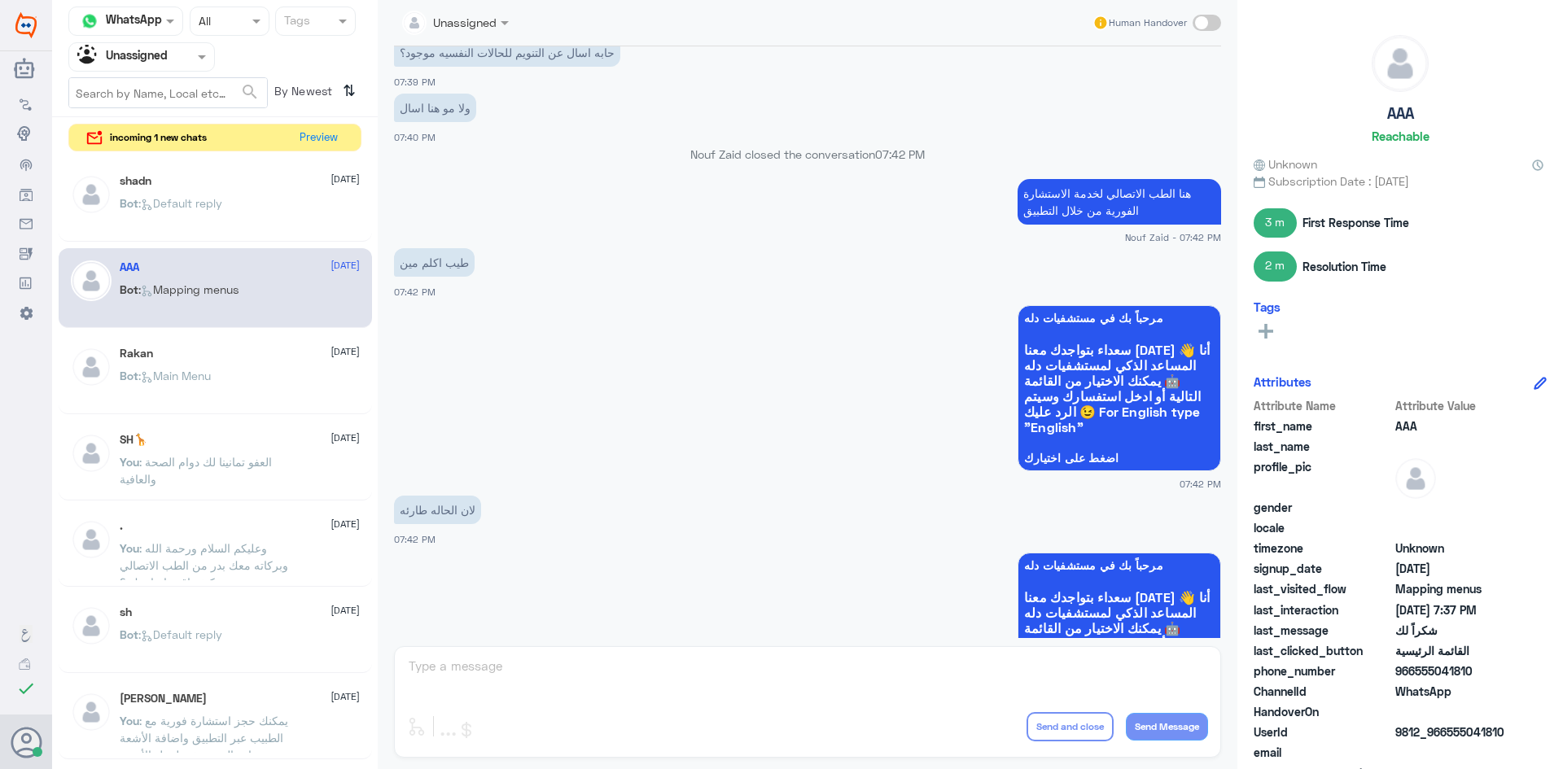
scroll to position [801, 0]
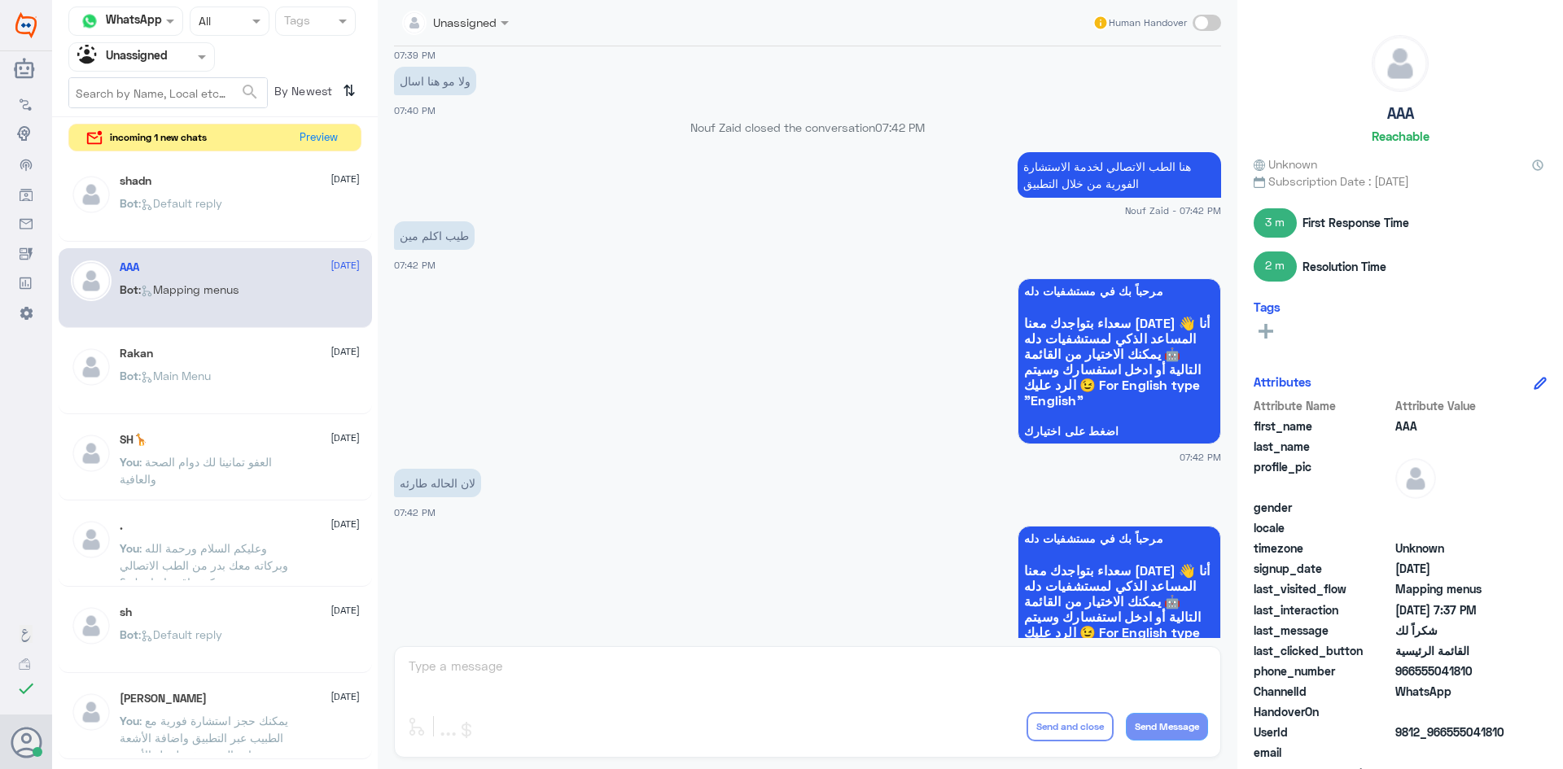
click at [260, 367] on div "Rakan 10 August Bot : Main Menu" at bounding box center [240, 377] width 240 height 61
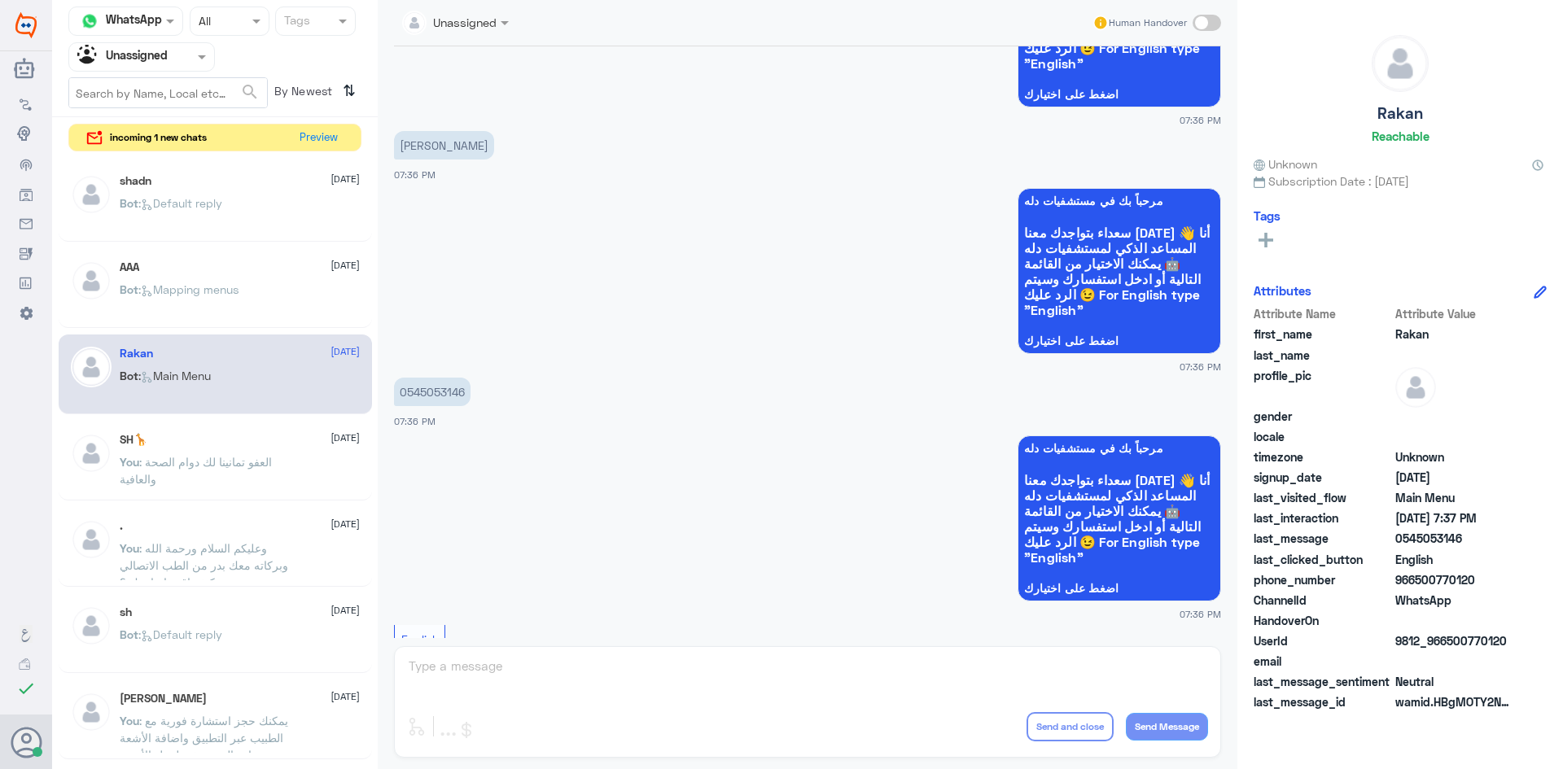
scroll to position [194, 0]
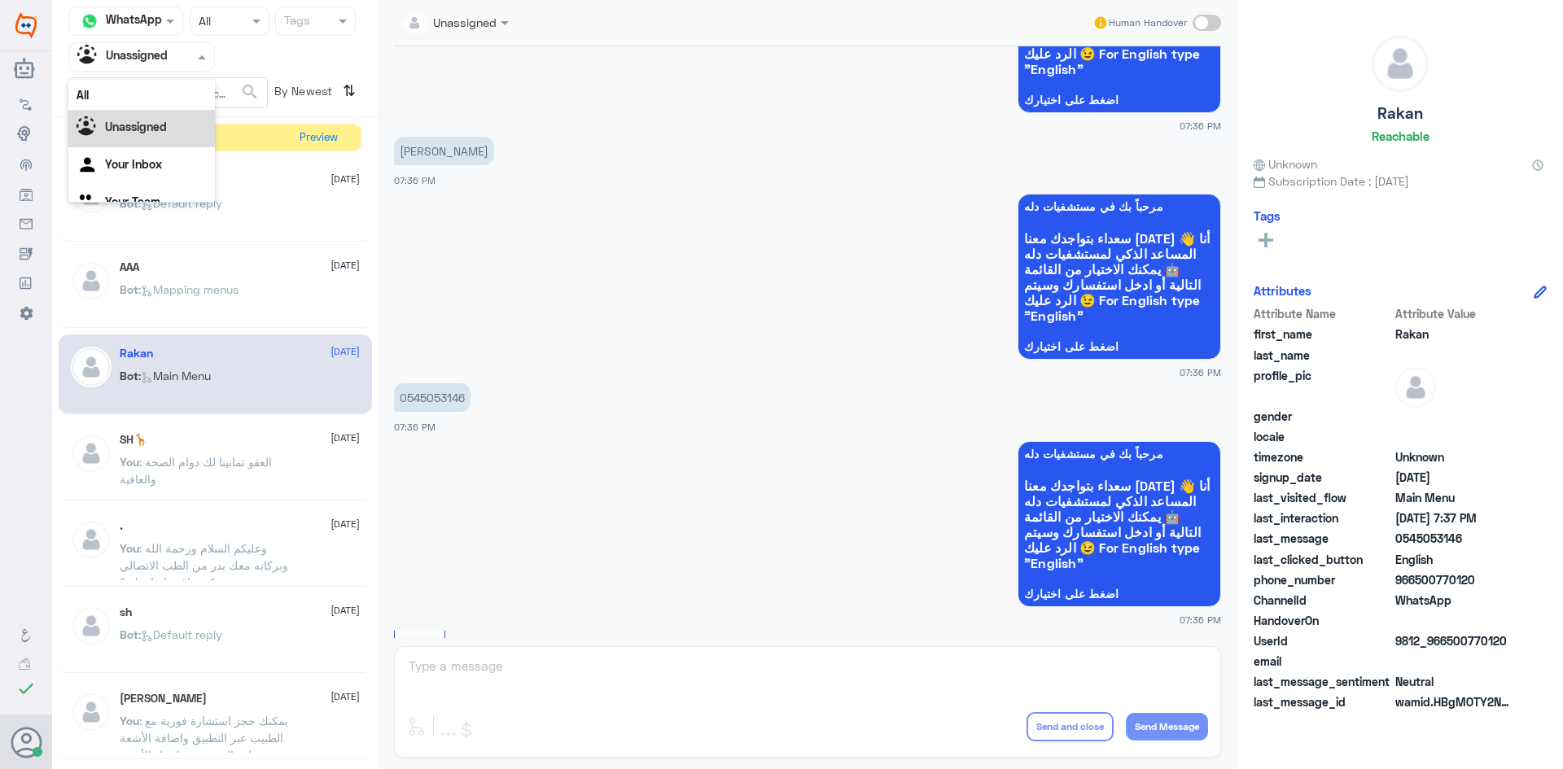
click at [177, 64] on div at bounding box center [141, 56] width 145 height 19
click at [160, 101] on div "All" at bounding box center [141, 95] width 147 height 30
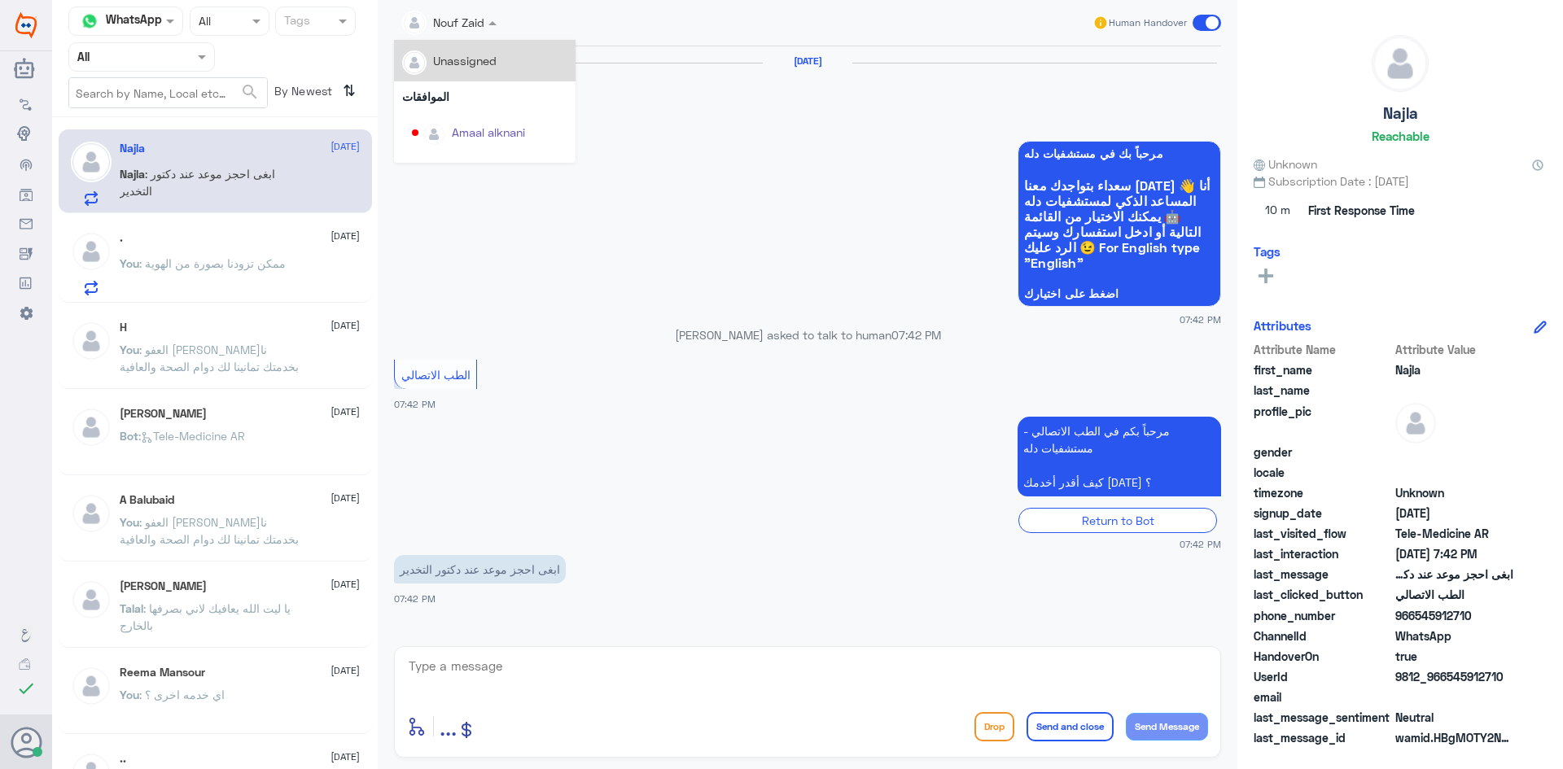
click at [475, 30] on div at bounding box center [449, 21] width 111 height 19
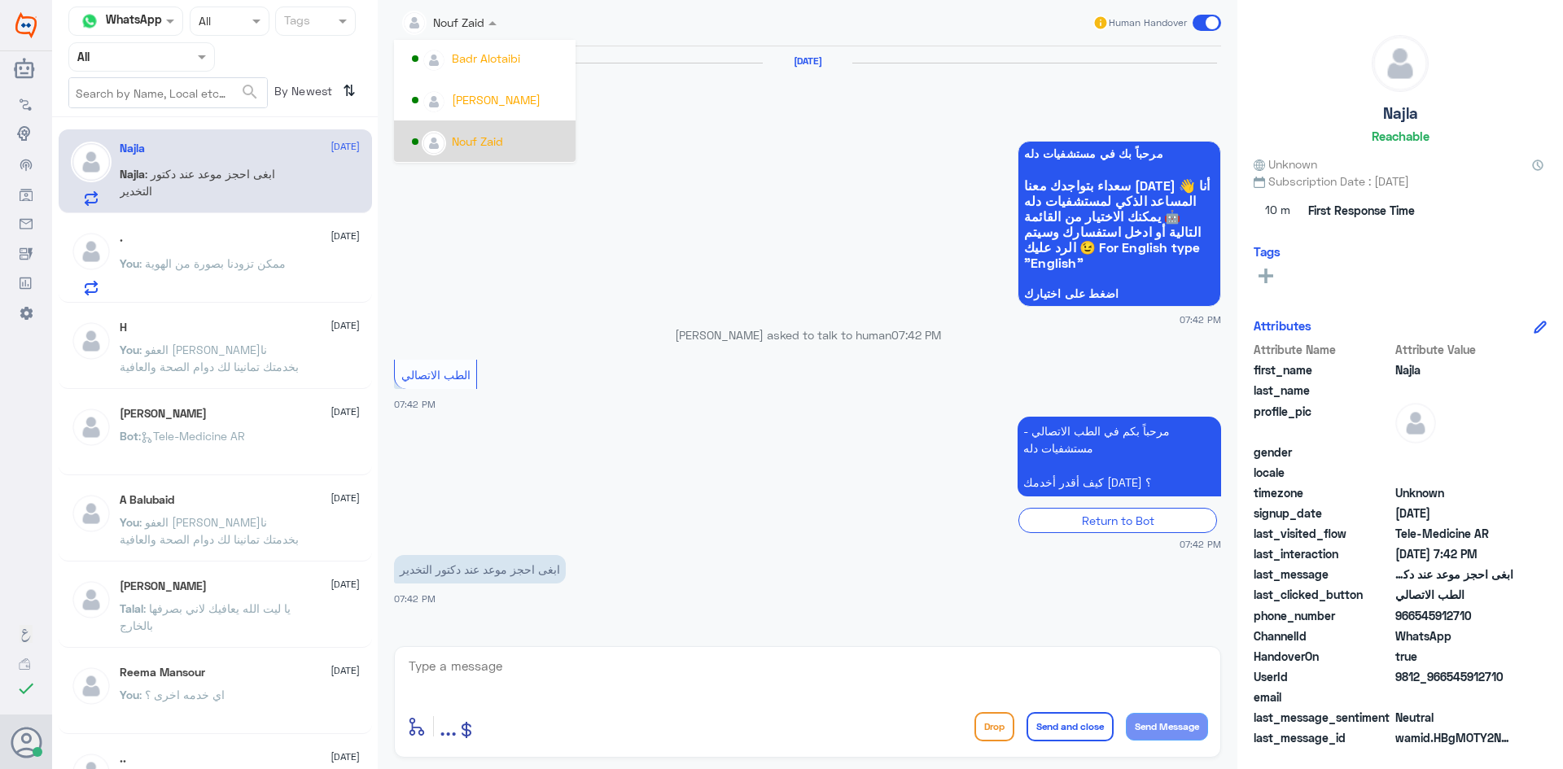
click at [500, 135] on div "Nouf Zaid" at bounding box center [477, 141] width 51 height 17
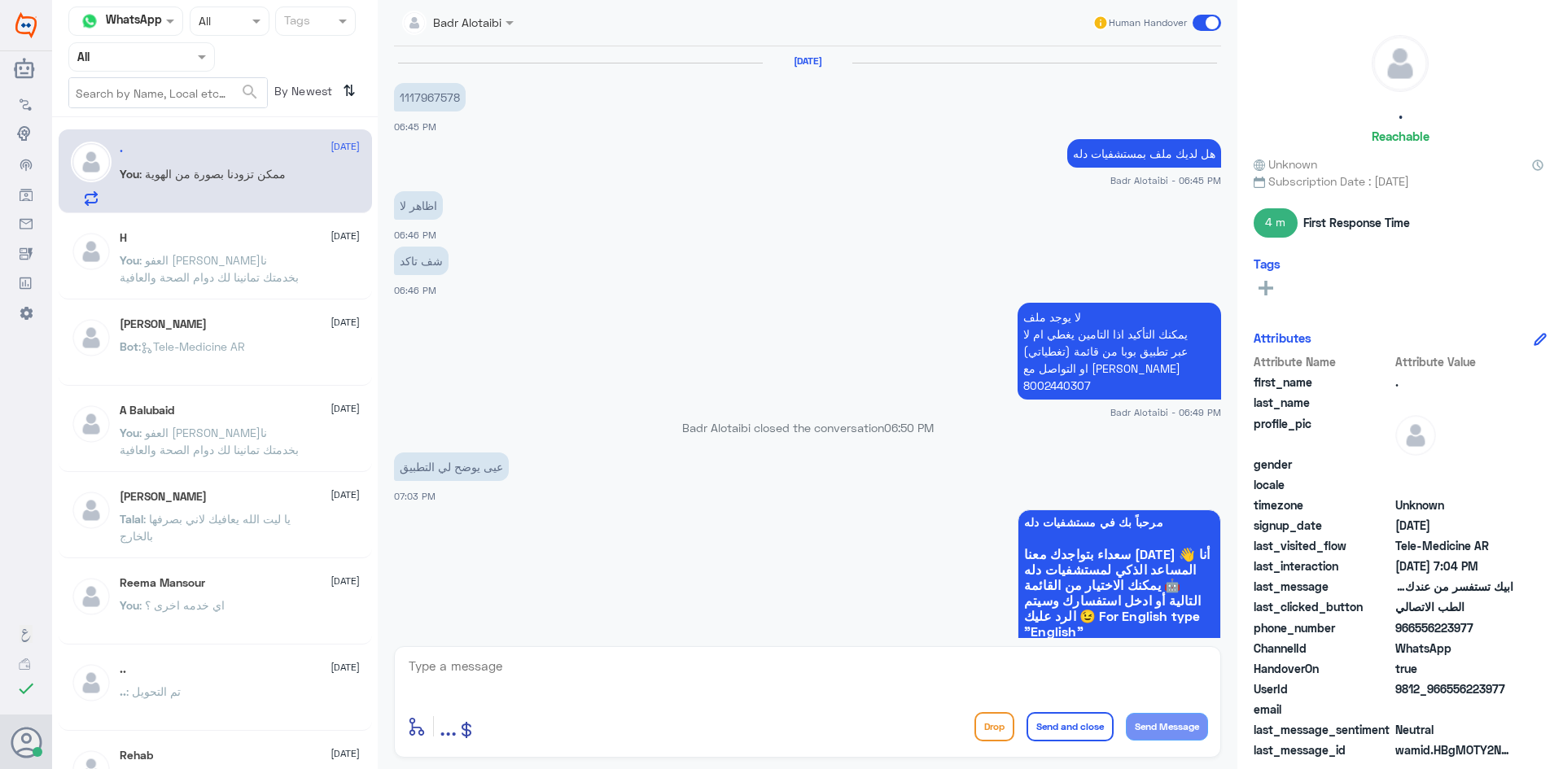
scroll to position [746, 0]
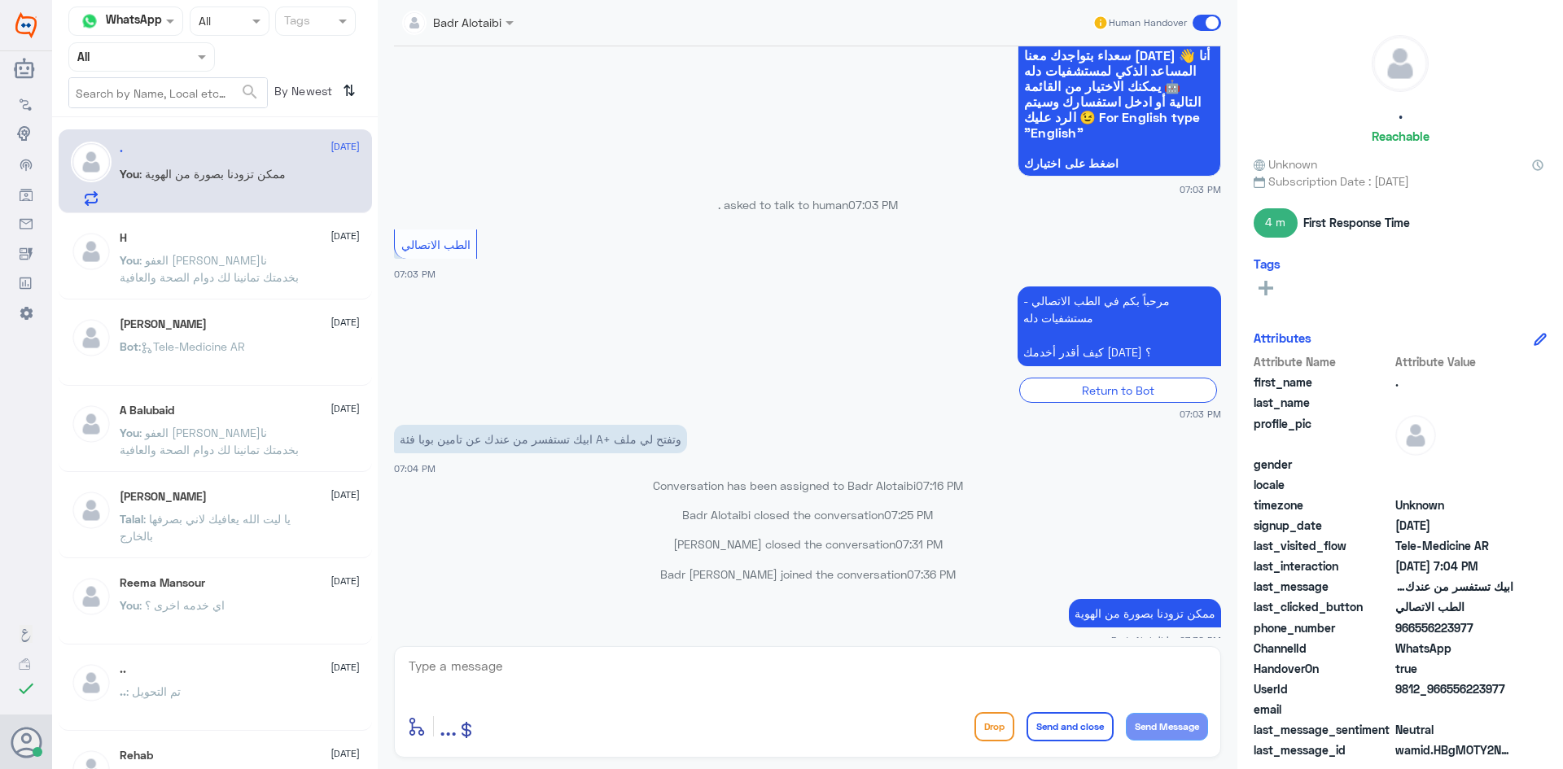
click at [507, 679] on textarea at bounding box center [807, 675] width 801 height 40
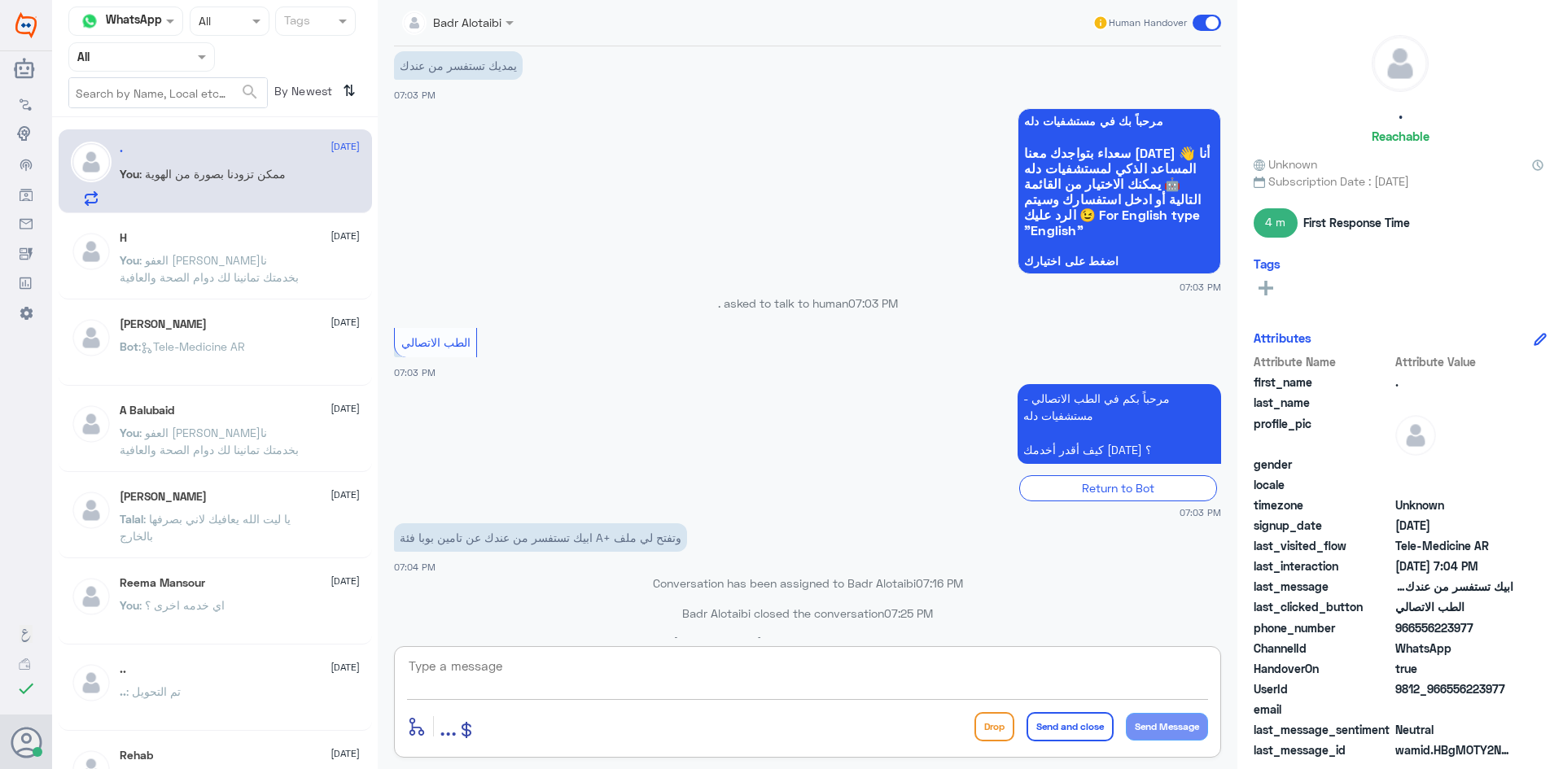
scroll to position [2696, 0]
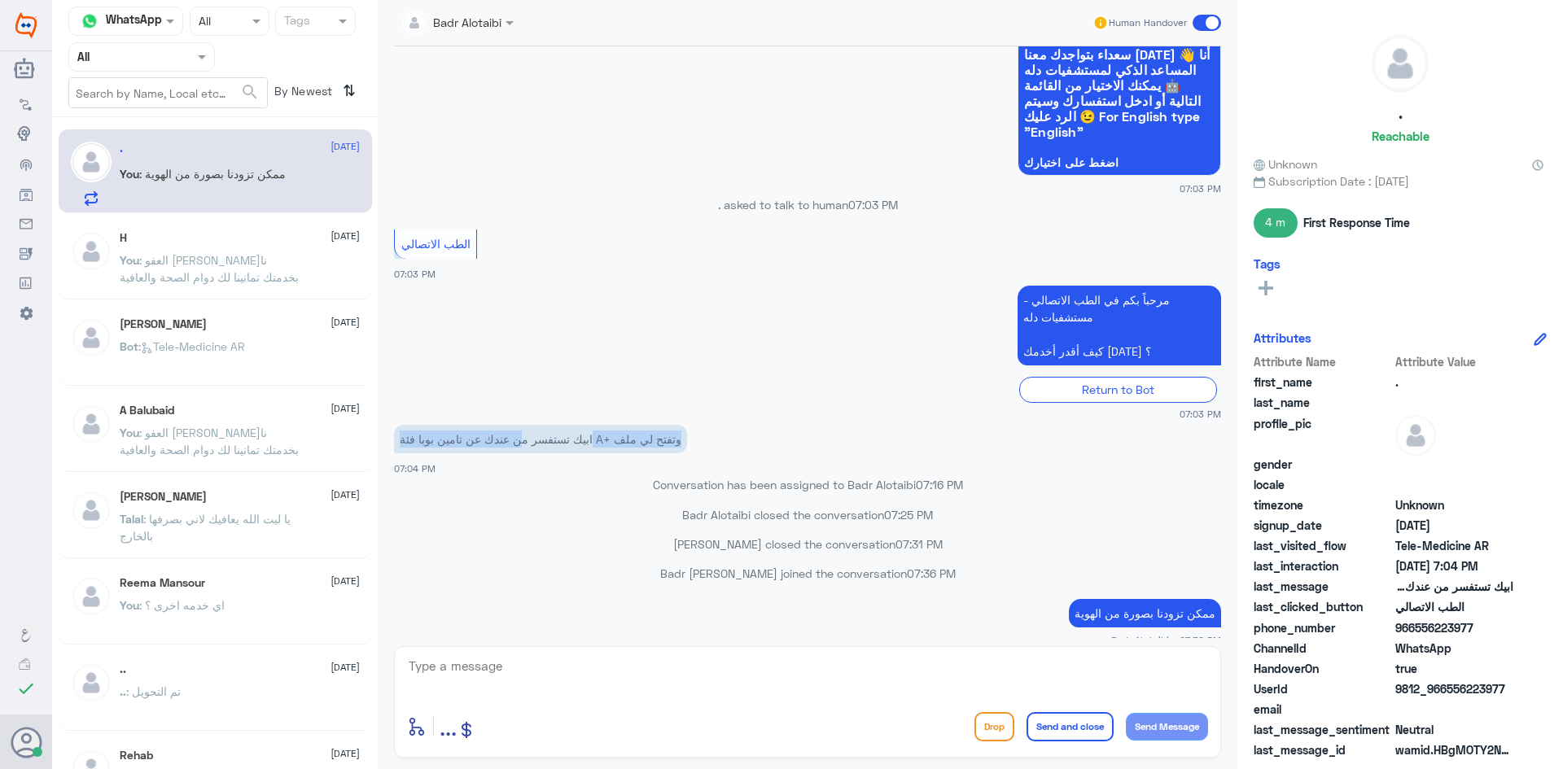
drag, startPoint x: 683, startPoint y: 424, endPoint x: 524, endPoint y: 424, distance: 158.7
click at [524, 425] on p "ابيك تستفسر من عندك عن تامين بوبا فئة A+ وتفتح لي ملف" at bounding box center [540, 439] width 293 height 28
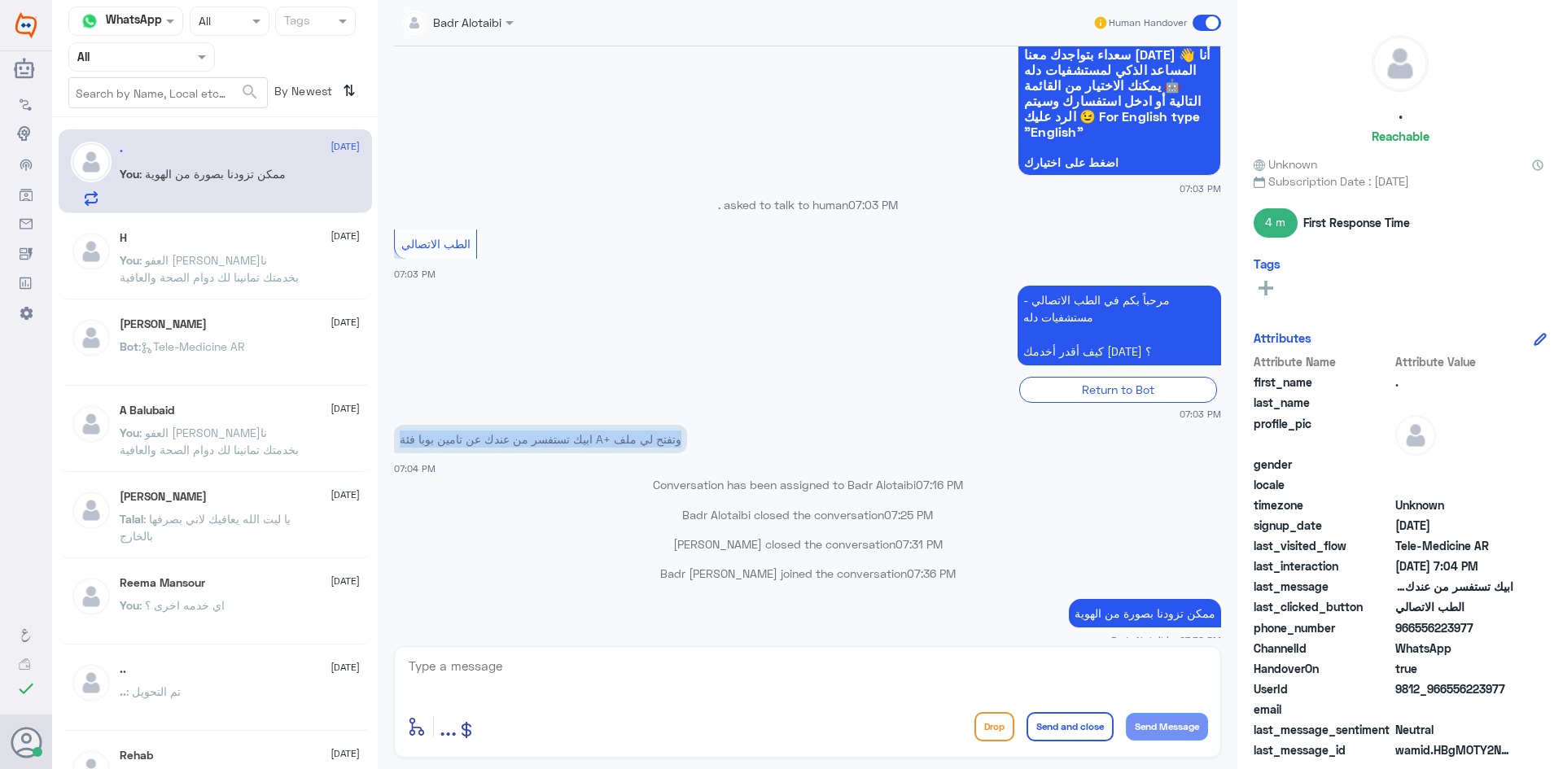
click at [523, 425] on p "ابيك تستفسر من عندك عن تامين بوبا فئة A+ وتفتح لي ملف" at bounding box center [540, 439] width 293 height 28
click at [499, 441] on div "ابيك تستفسر من عندك عن تامين بوبا فئة A+ وتفتح لي ملف 07:04 PM" at bounding box center [807, 448] width 827 height 55
click at [498, 442] on div "ابيك تستفسر من عندك عن تامين بوبا فئة A+ وتفتح لي ملف 07:04 PM" at bounding box center [807, 448] width 827 height 55
click at [431, 463] on span "07:04 PM" at bounding box center [415, 468] width 42 height 11
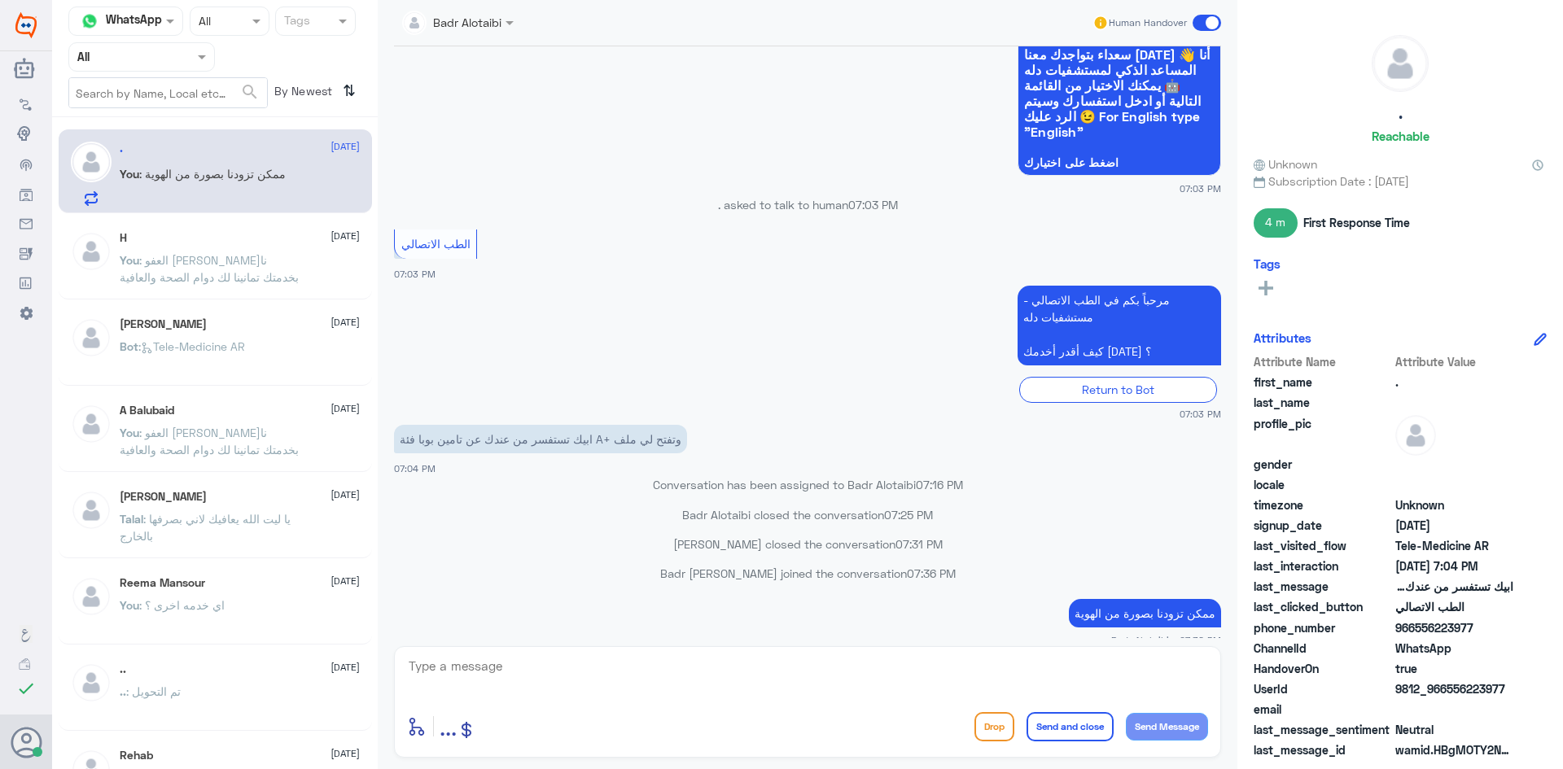
click at [431, 463] on span "07:04 PM" at bounding box center [415, 468] width 42 height 11
click at [433, 430] on p "ابيك تستفسر من عندك عن تامين بوبا فئة A+ وتفتح لي ملف" at bounding box center [540, 439] width 293 height 28
click at [433, 429] on p "ابيك تستفسر من عندك عن تامين بوبا فئة A+ وتفتح لي ملف" at bounding box center [540, 439] width 293 height 28
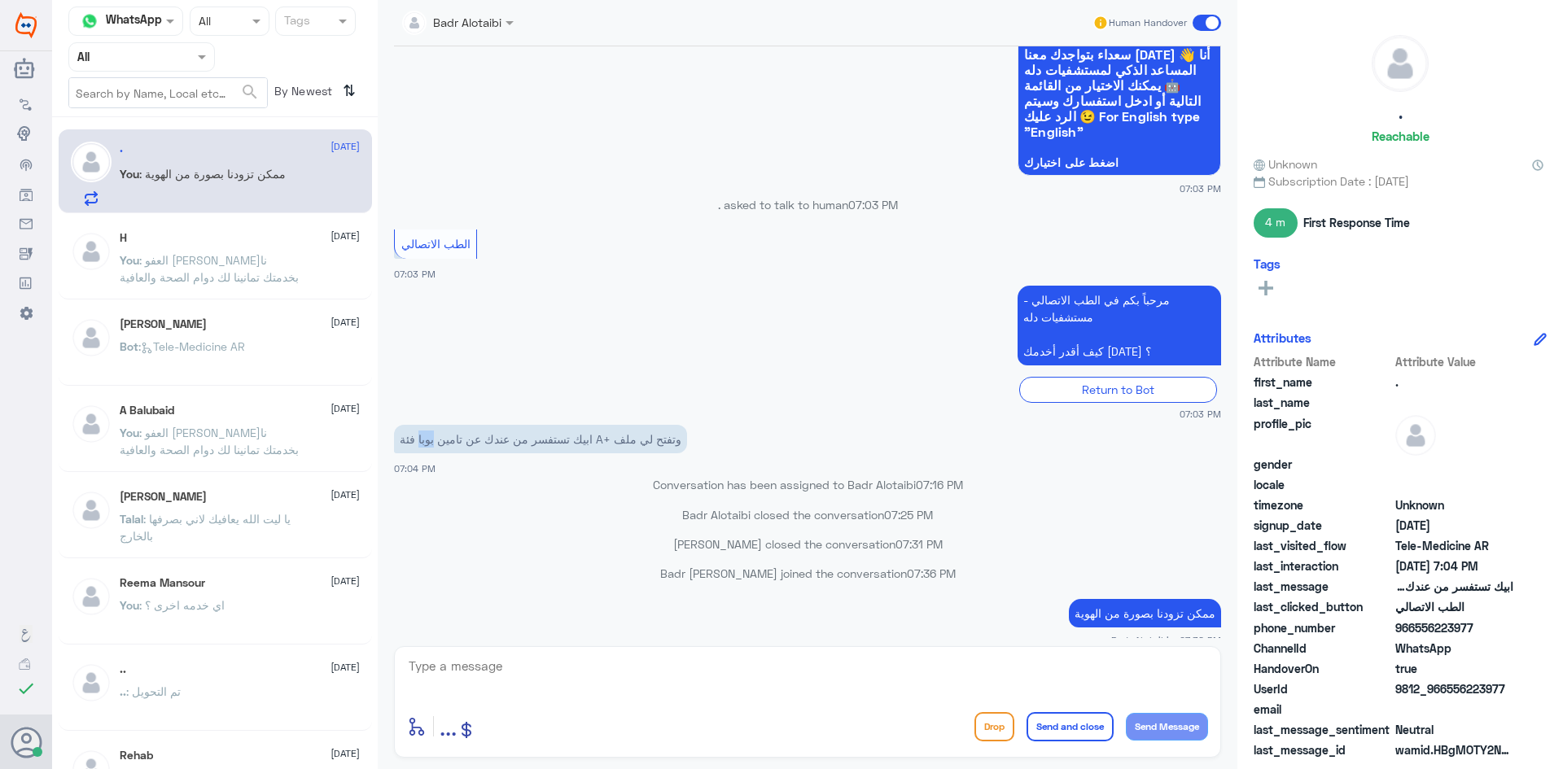
click at [432, 428] on p "ابيك تستفسر من عندك عن تامين بوبا فئة A+ وتفتح لي ملف" at bounding box center [540, 439] width 293 height 28
click at [414, 425] on p "ابيك تستفسر من عندك عن تامين بوبا فئة A+ وتفتح لي ملف" at bounding box center [540, 439] width 293 height 28
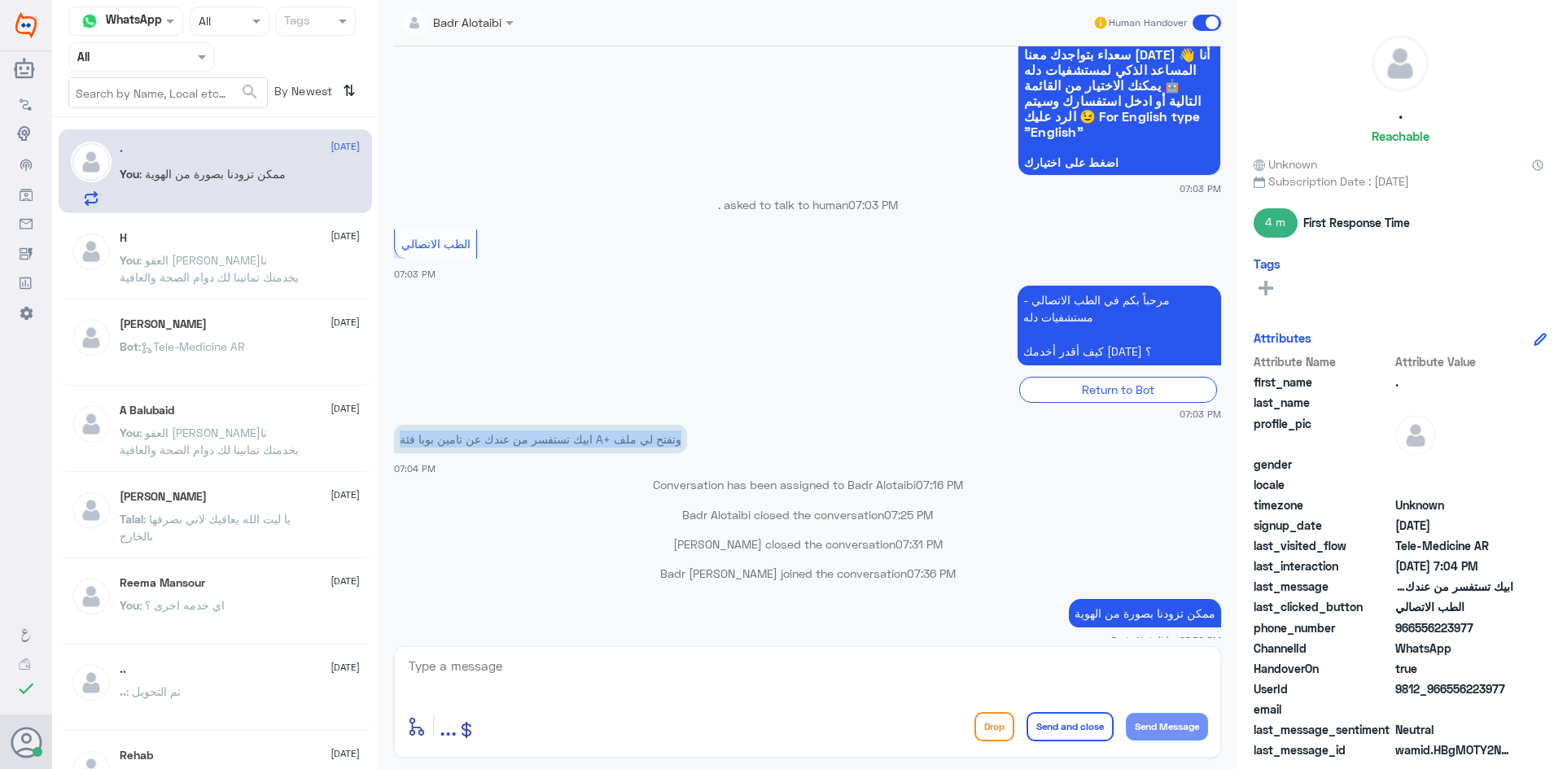
click at [414, 425] on p "ابيك تستفسر من عندك عن تامين بوبا فئة A+ وتفتح لي ملف" at bounding box center [540, 439] width 293 height 28
click at [492, 435] on p "ابيك تستفسر من عندك عن تامين بوبا فئة A+ وتفتح لي ملف" at bounding box center [540, 439] width 293 height 28
click at [695, 445] on div "ابيك تستفسر من عندك عن تامين بوبا فئة A+ وتفتح لي ملف 07:04 PM" at bounding box center [807, 448] width 827 height 55
click at [683, 476] on p "Conversation has been assigned to Badr Alotaibi 07:16 PM" at bounding box center [807, 484] width 827 height 17
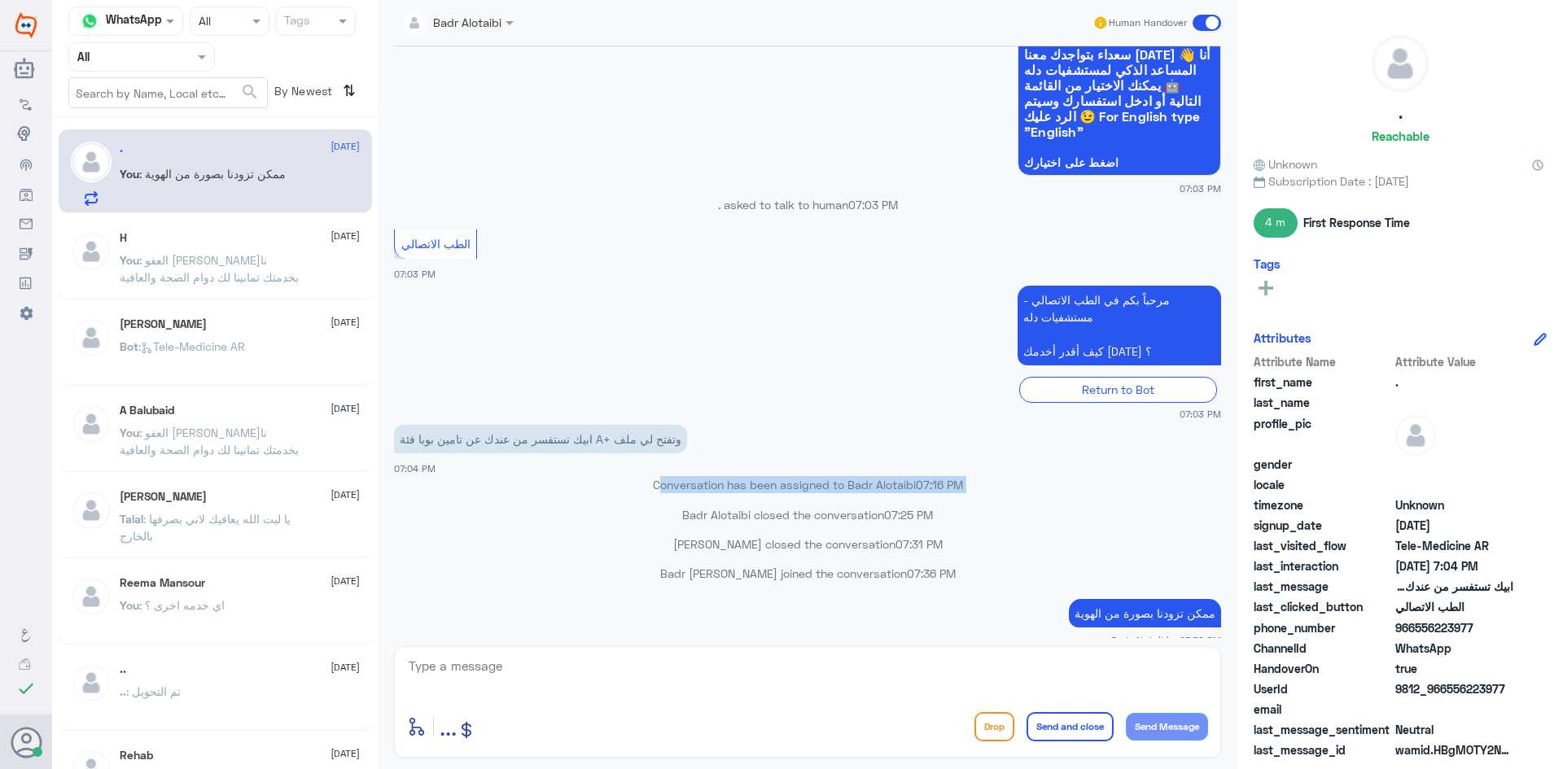
click at [683, 476] on p "Conversation has been assigned to Badr Alotaibi 07:16 PM" at bounding box center [807, 484] width 827 height 17
click at [698, 487] on div "Conversation has been assigned to Badr Alotaibi 07:16 PM" at bounding box center [807, 490] width 827 height 29
click at [676, 506] on p "Badr Alotaibi closed the conversation 07:25 PM" at bounding box center [807, 514] width 827 height 17
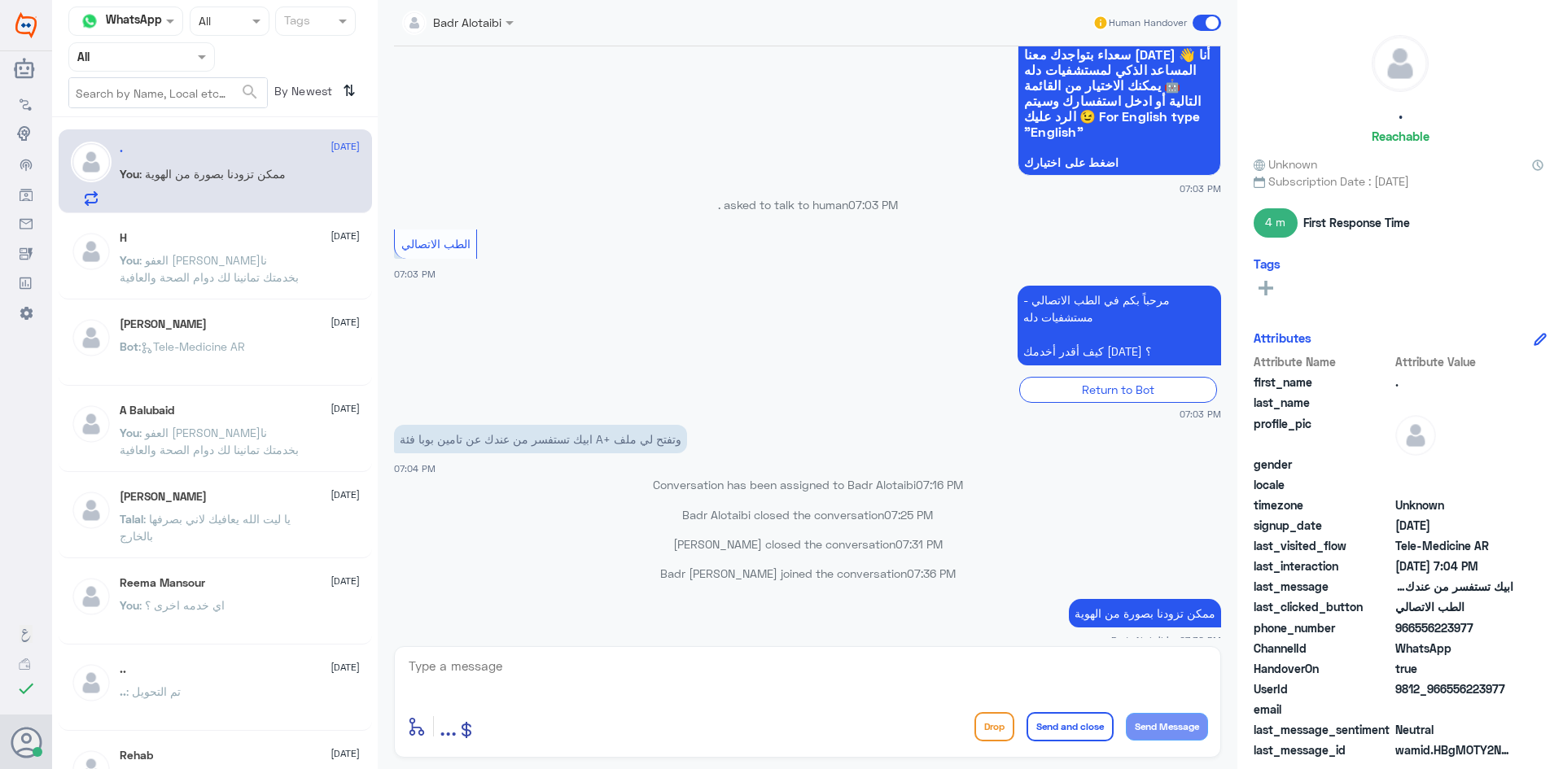
click at [610, 488] on div "Conversation has been assigned to Badr Alotaibi 07:16 PM" at bounding box center [807, 490] width 827 height 29
click at [706, 536] on p "عبدالكريم الموسى closed the conversation 07:31 PM" at bounding box center [807, 544] width 827 height 17
click at [705, 536] on p "عبدالكريم الموسى closed the conversation 07:31 PM" at bounding box center [807, 544] width 827 height 17
click at [621, 536] on p "عبدالكريم الموسى closed the conversation 07:31 PM" at bounding box center [807, 544] width 827 height 17
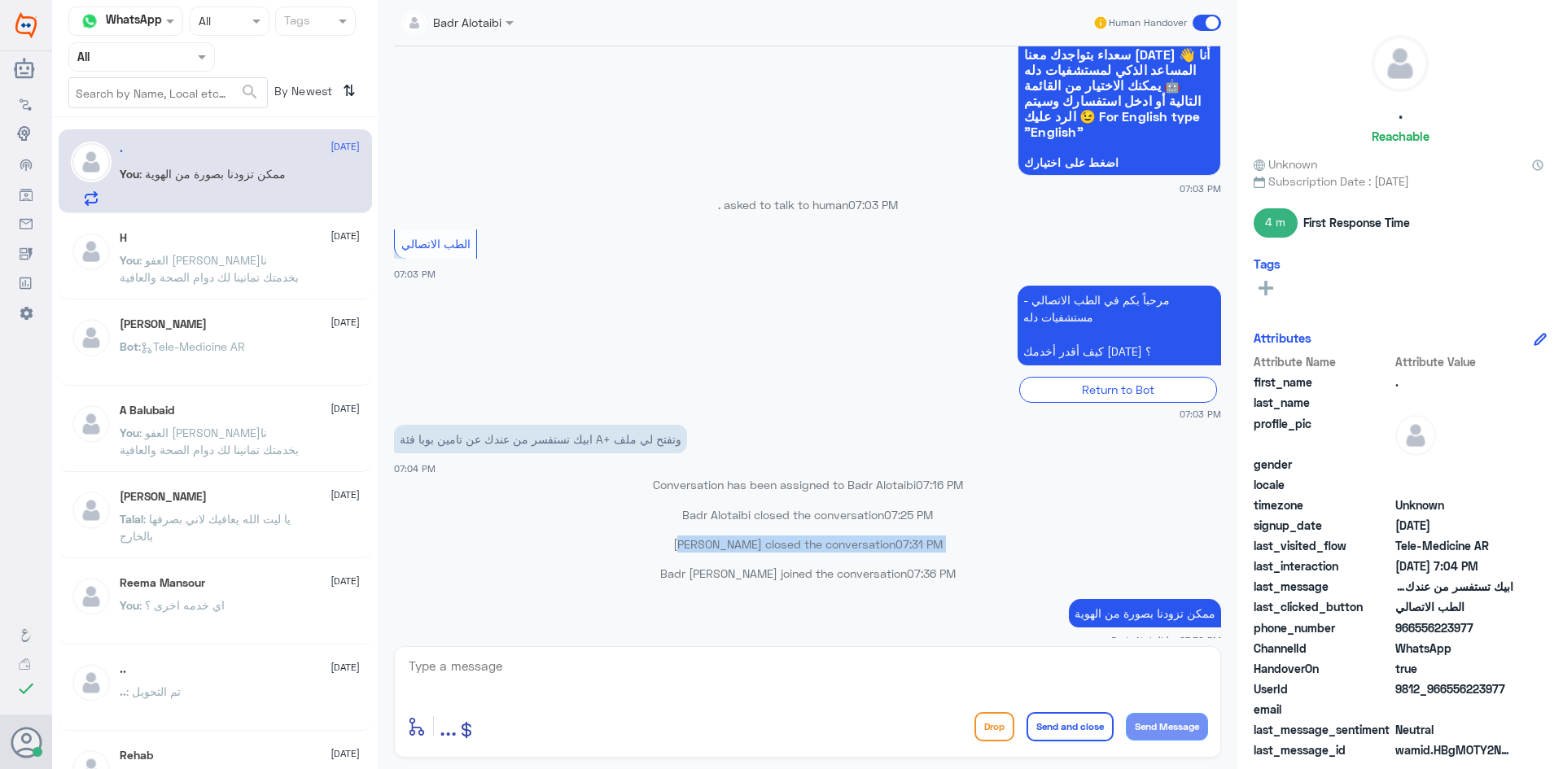
click at [621, 536] on p "عبدالكريم الموسى closed the conversation 07:31 PM" at bounding box center [807, 544] width 827 height 17
click at [696, 565] on p "Badr Alotaibi joined the conversation 07:36 PM" at bounding box center [807, 573] width 827 height 17
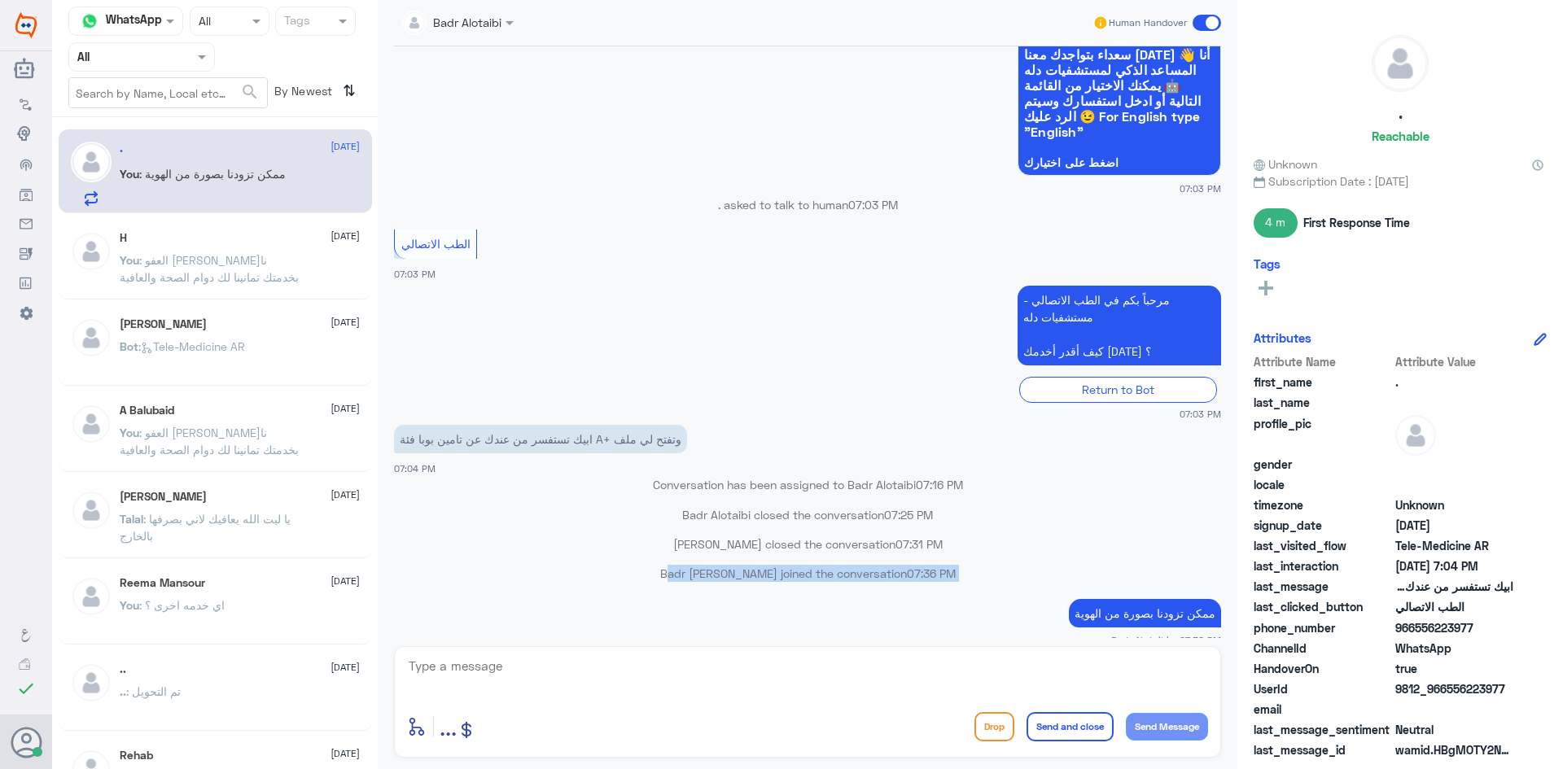
click at [696, 565] on p "Badr Alotaibi joined the conversation 07:36 PM" at bounding box center [807, 573] width 827 height 17
click at [685, 541] on div "عبدالكريم الموسى closed the conversation 07:31 PM" at bounding box center [807, 550] width 827 height 29
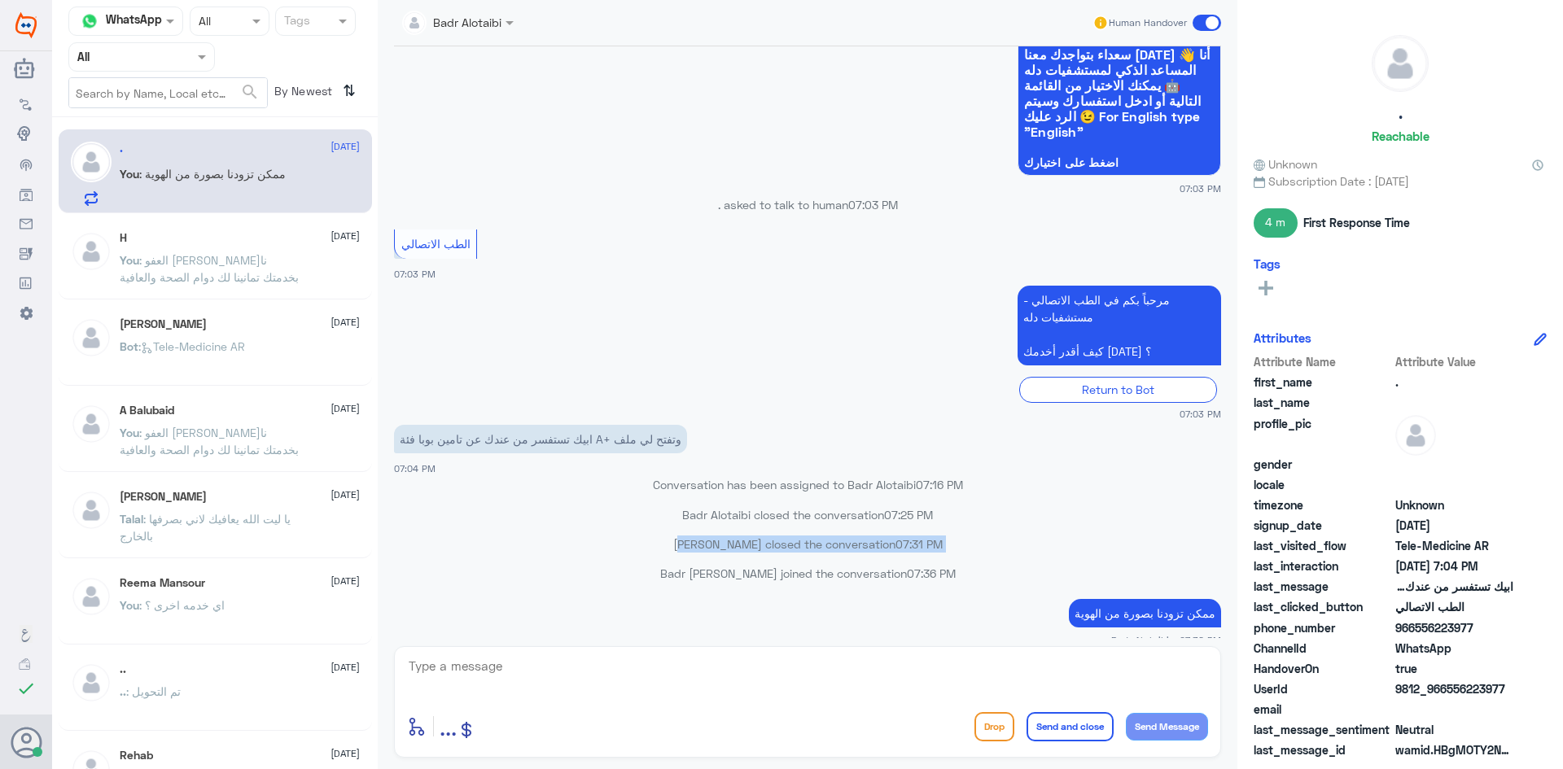
click at [685, 541] on div "عبدالكريم الموسى closed the conversation 07:31 PM" at bounding box center [807, 550] width 827 height 29
click at [686, 511] on div "Badr Alotaibi closed the conversation 07:25 PM" at bounding box center [807, 520] width 827 height 29
click at [674, 458] on div "ابيك تستفسر من عندك عن تامين بوبا فئة A+ وتفتح لي ملف 07:04 PM" at bounding box center [807, 448] width 827 height 55
click at [677, 476] on p "Conversation has been assigned to Badr Alotaibi 07:16 PM" at bounding box center [807, 484] width 827 height 17
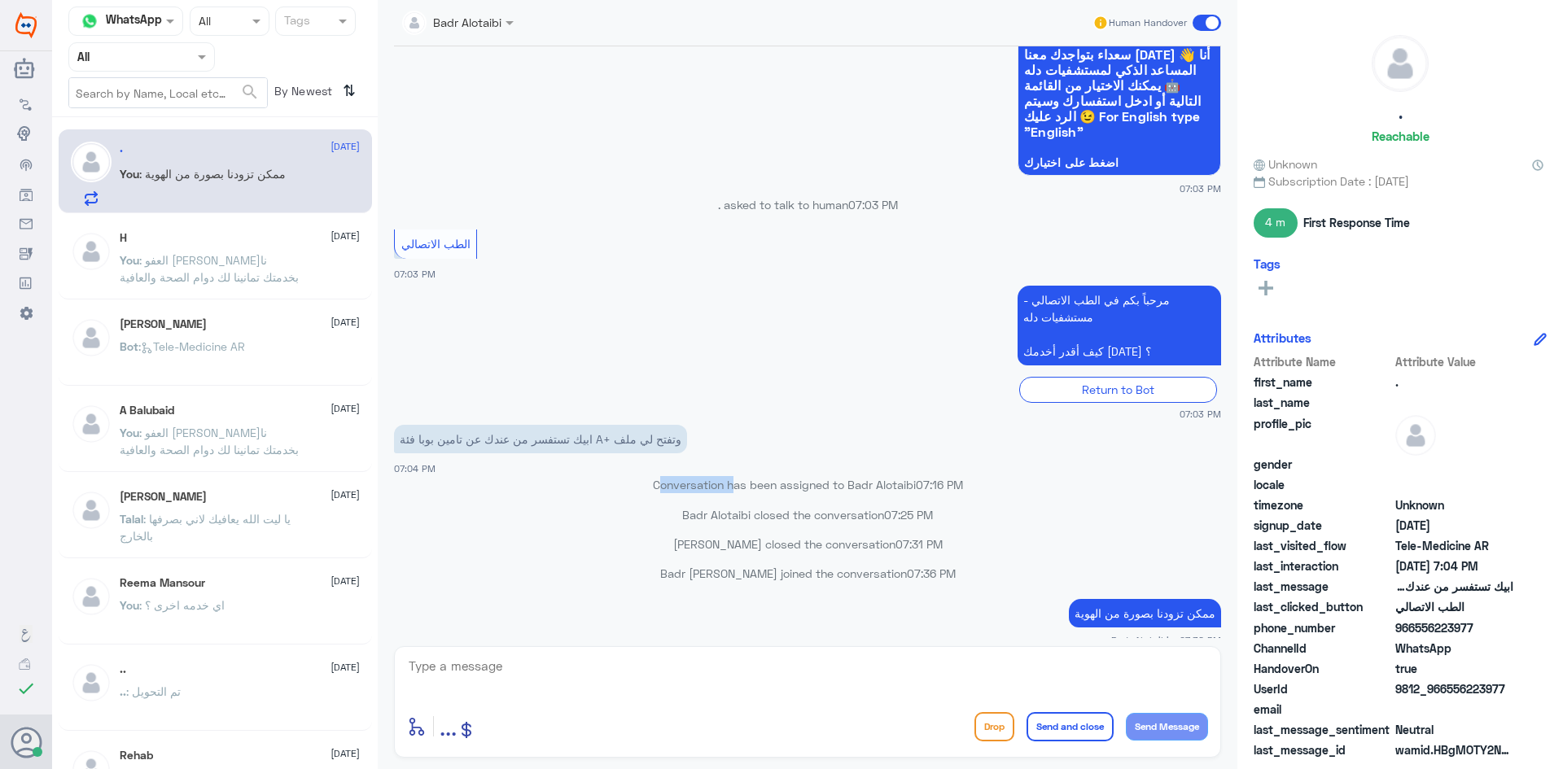
click at [677, 476] on p "Conversation has been assigned to Badr Alotaibi 07:16 PM" at bounding box center [807, 484] width 827 height 17
click at [683, 476] on p "Conversation has been assigned to Badr Alotaibi 07:16 PM" at bounding box center [807, 484] width 827 height 17
click at [769, 476] on p "Conversation has been assigned to Badr Alotaibi 07:16 PM" at bounding box center [807, 484] width 827 height 17
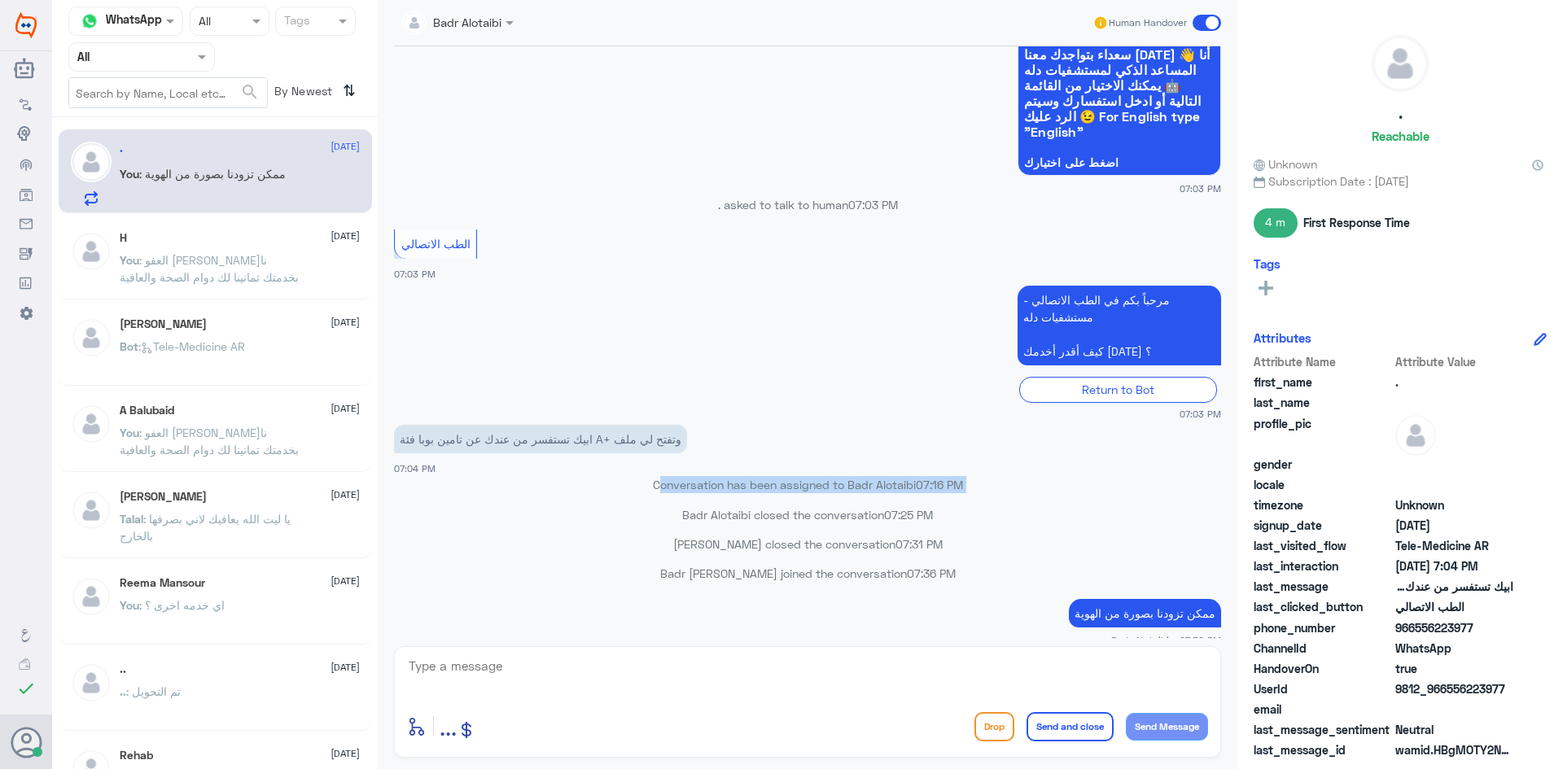
drag, startPoint x: 770, startPoint y: 495, endPoint x: 781, endPoint y: 500, distance: 11.7
click at [759, 475] on div at bounding box center [759, 475] width 0 height 0
click at [795, 506] on p "Badr Alotaibi closed the conversation 07:25 PM" at bounding box center [807, 514] width 827 height 17
click at [796, 506] on p "Badr Alotaibi closed the conversation 07:25 PM" at bounding box center [807, 514] width 827 height 17
click at [623, 506] on p "Badr Alotaibi closed the conversation 07:25 PM" at bounding box center [807, 514] width 827 height 17
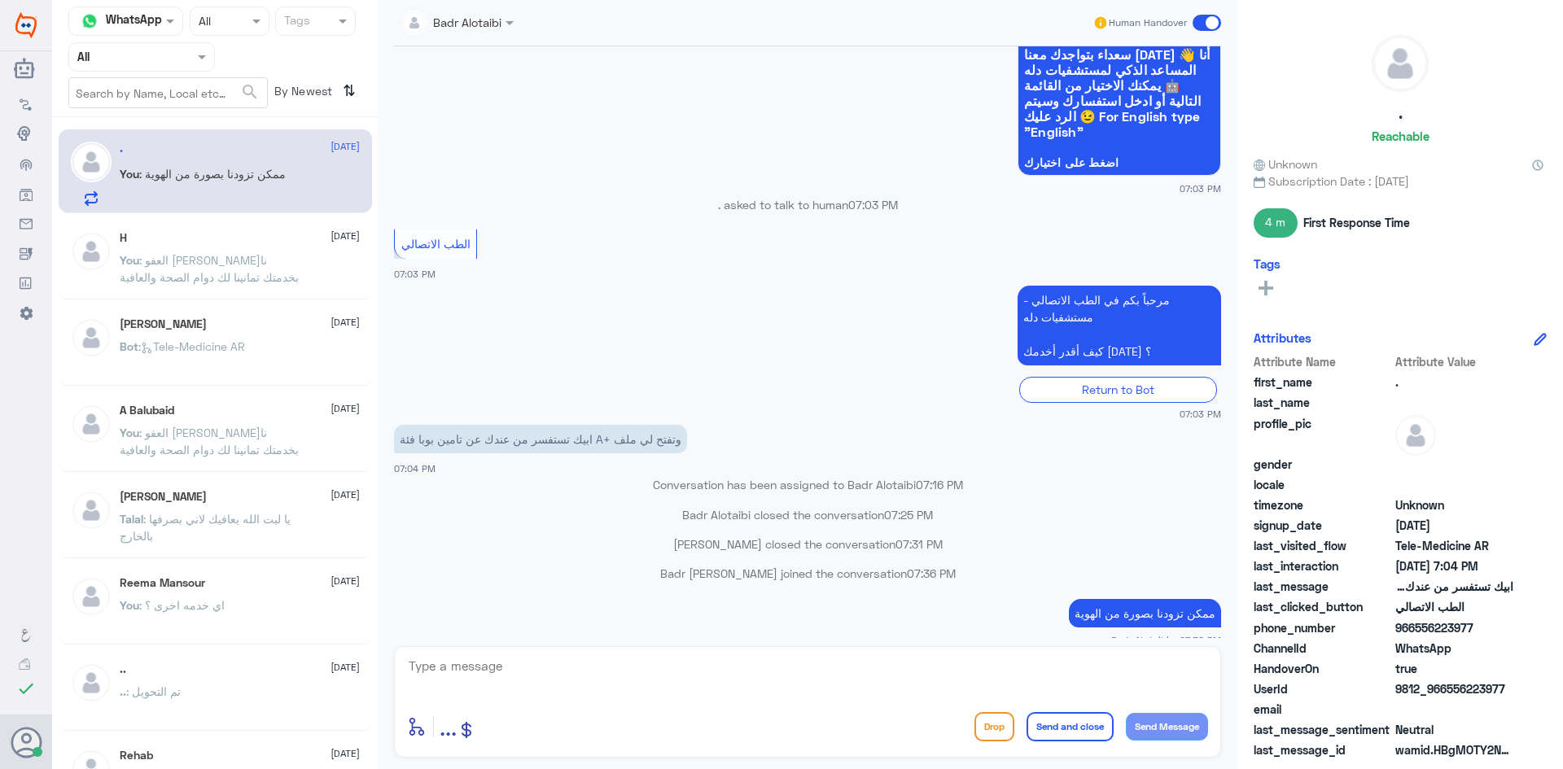
click at [1204, 28] on span at bounding box center [1206, 23] width 28 height 16
click at [0, 0] on input "checkbox" at bounding box center [0, 0] width 0 height 0
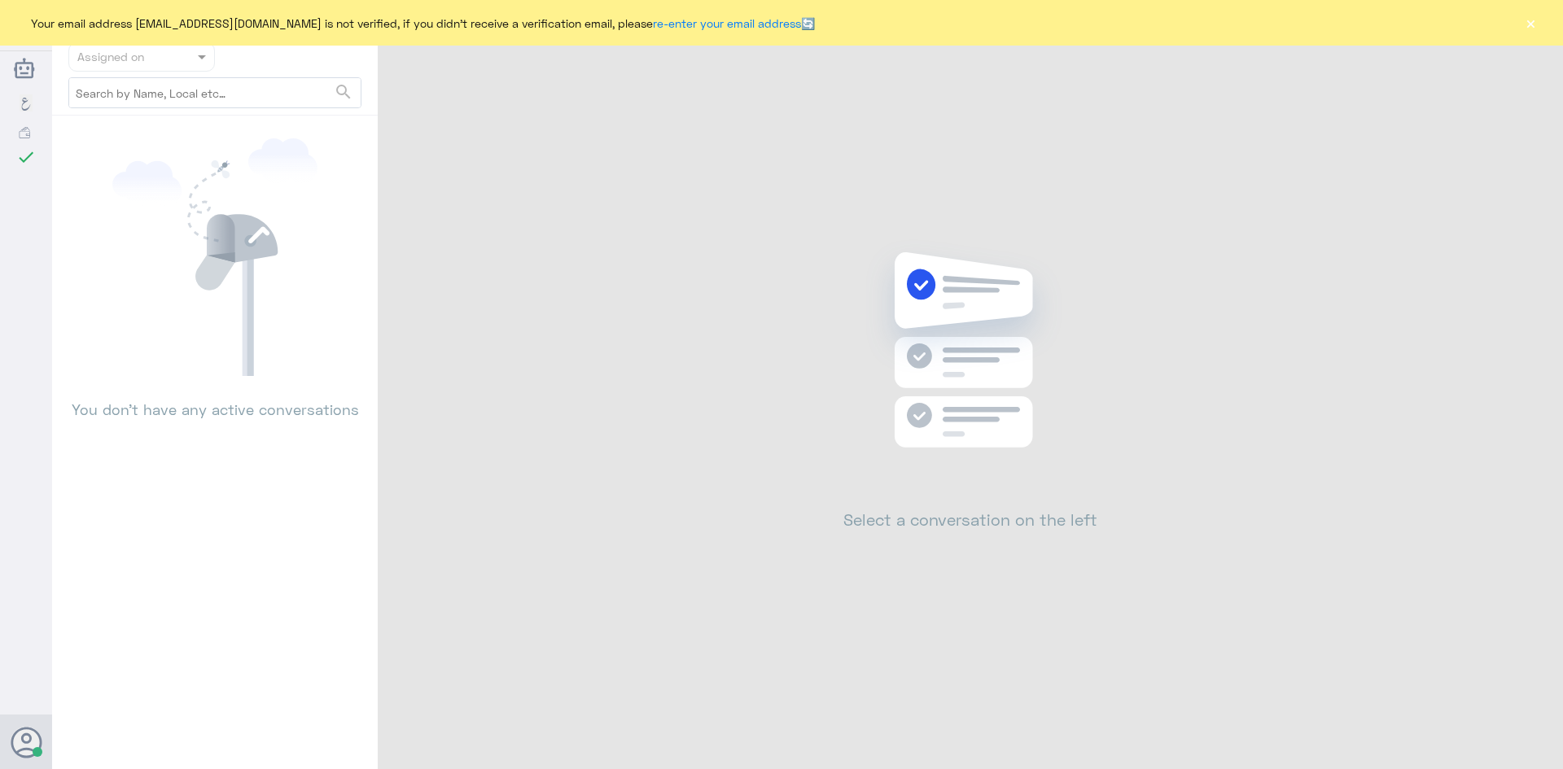
click at [1529, 21] on button "×" at bounding box center [1530, 23] width 16 height 16
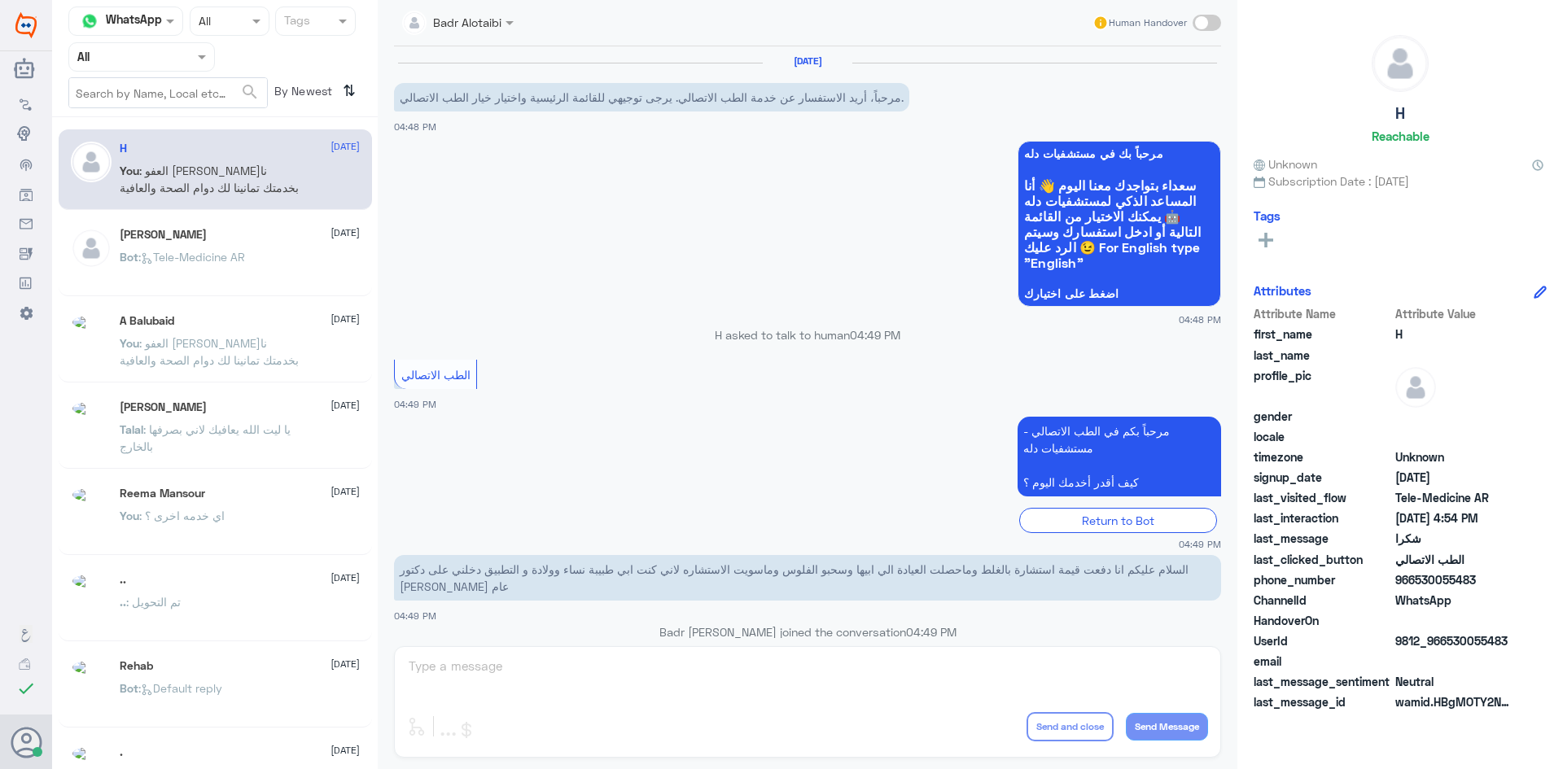
scroll to position [707, 0]
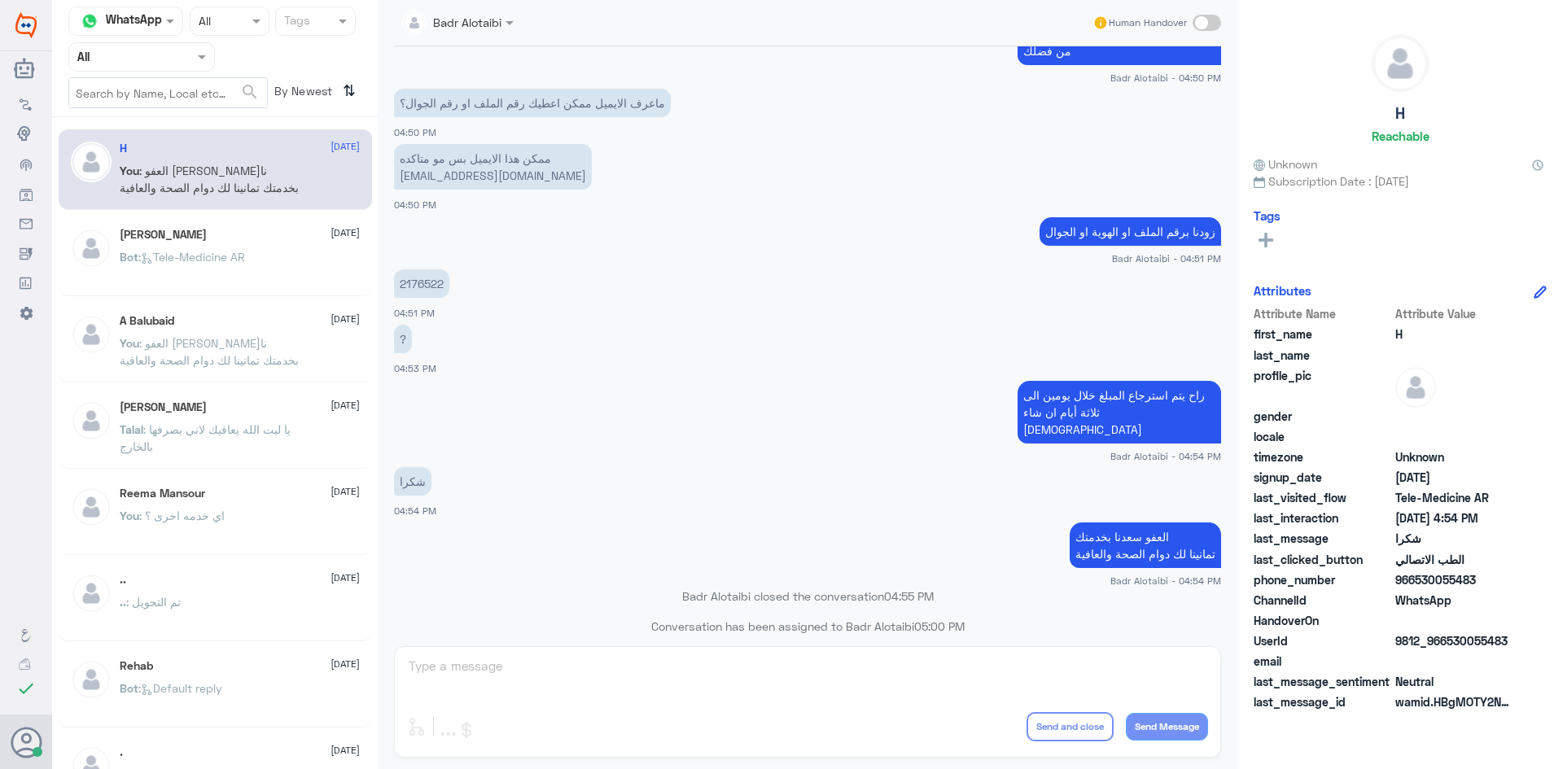
drag, startPoint x: 371, startPoint y: 462, endPoint x: 372, endPoint y: 484, distance: 22.8
click at [372, 484] on div "H [DATE] You : العفو [PERSON_NAME] بخدمتك تمانينا لك دوام الصحة والعافية [PERSO…" at bounding box center [215, 449] width 326 height 651
click at [400, 463] on div "شكرا 04:54 PM" at bounding box center [807, 490] width 827 height 55
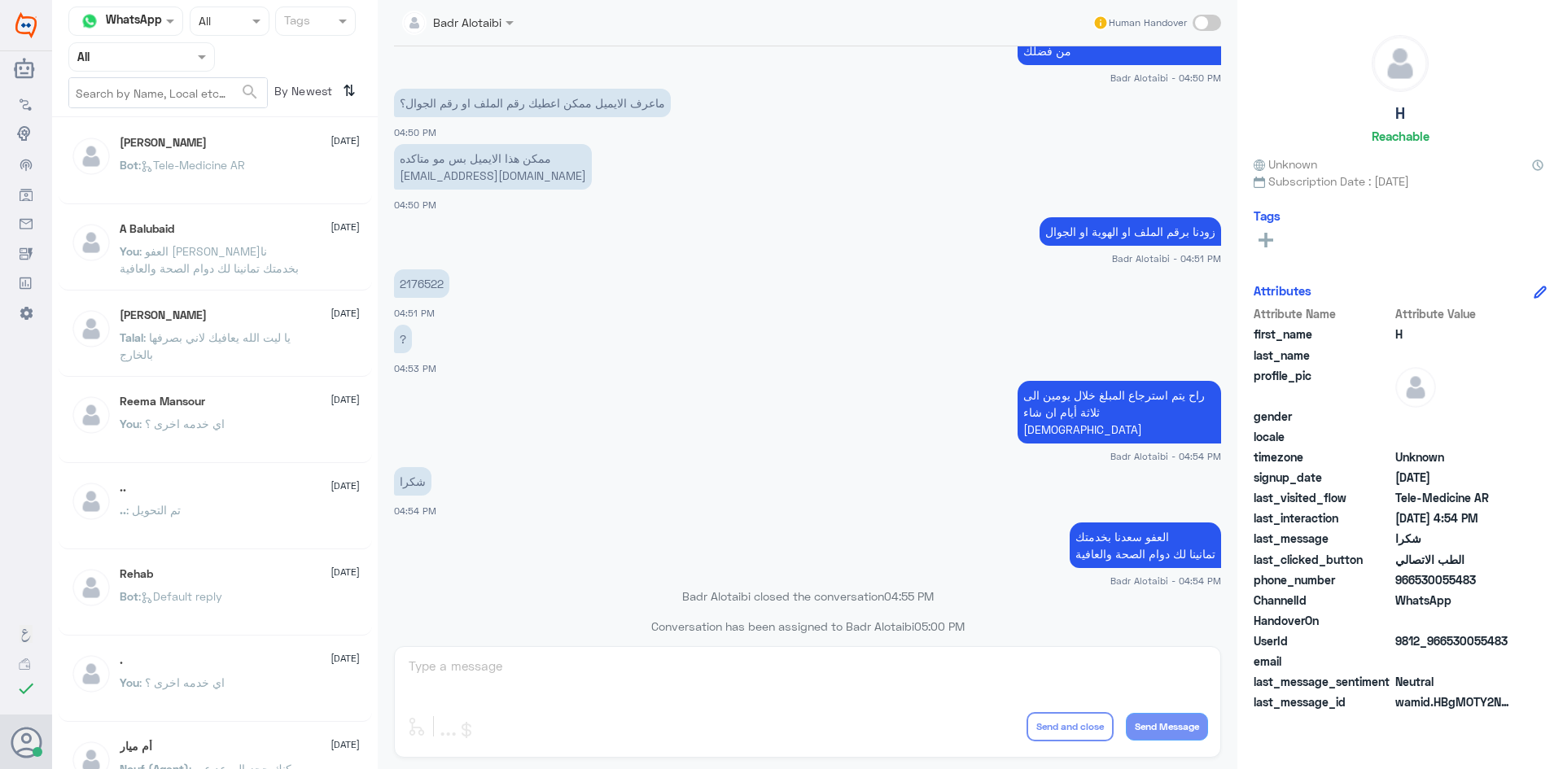
scroll to position [0, 0]
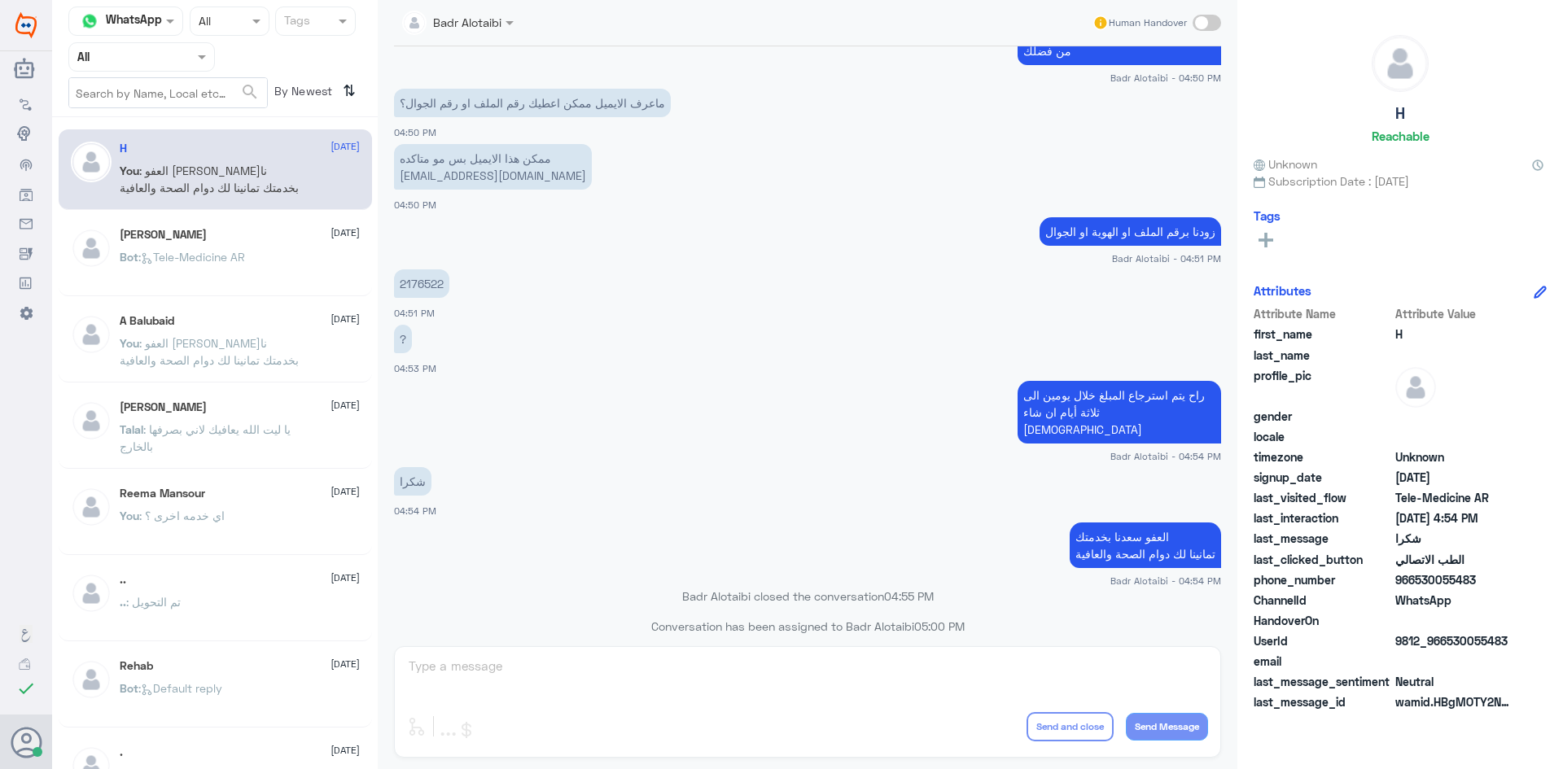
click at [273, 265] on div "Bot : Tele-Medicine AR" at bounding box center [240, 270] width 240 height 37
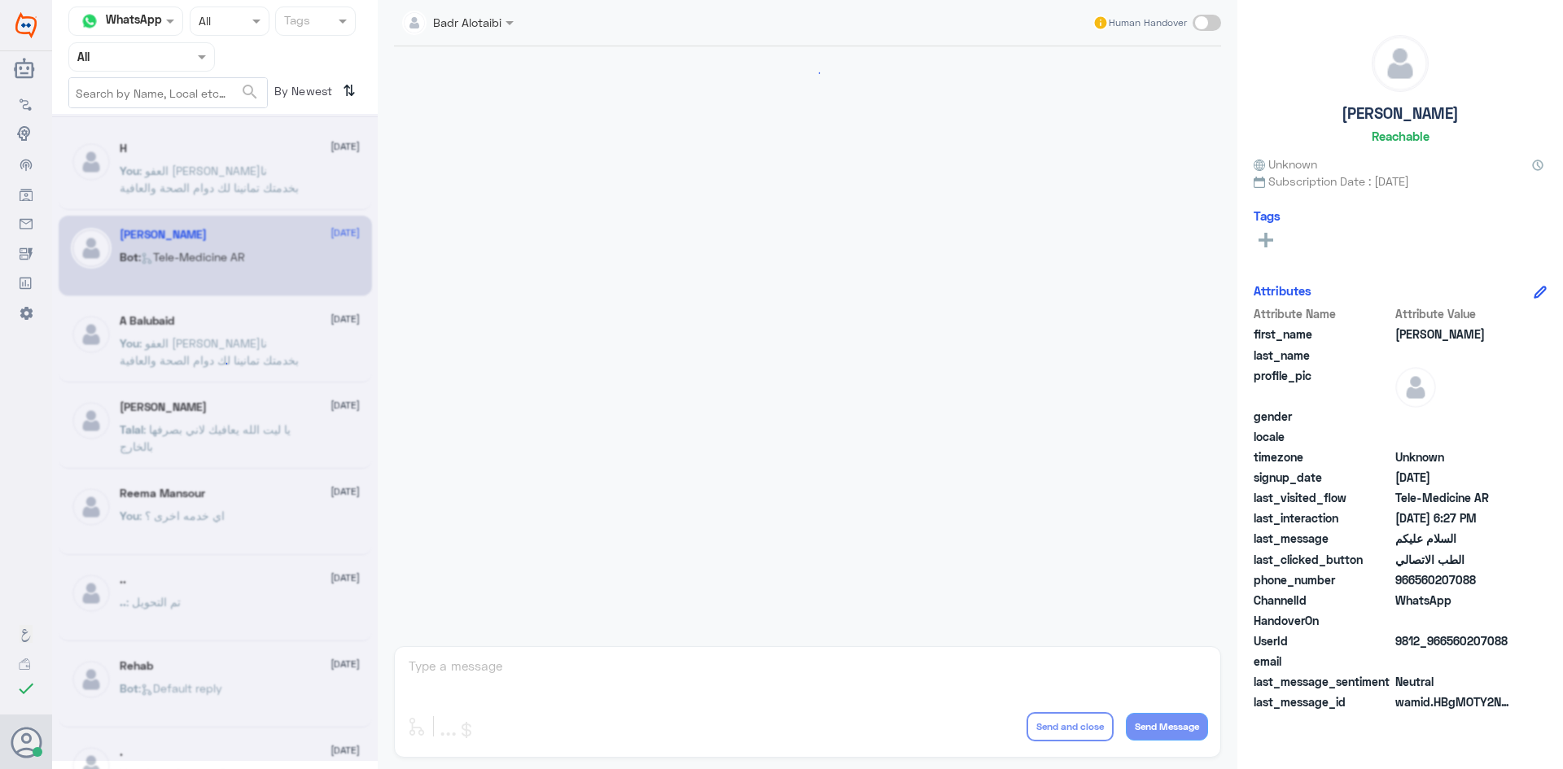
scroll to position [915, 0]
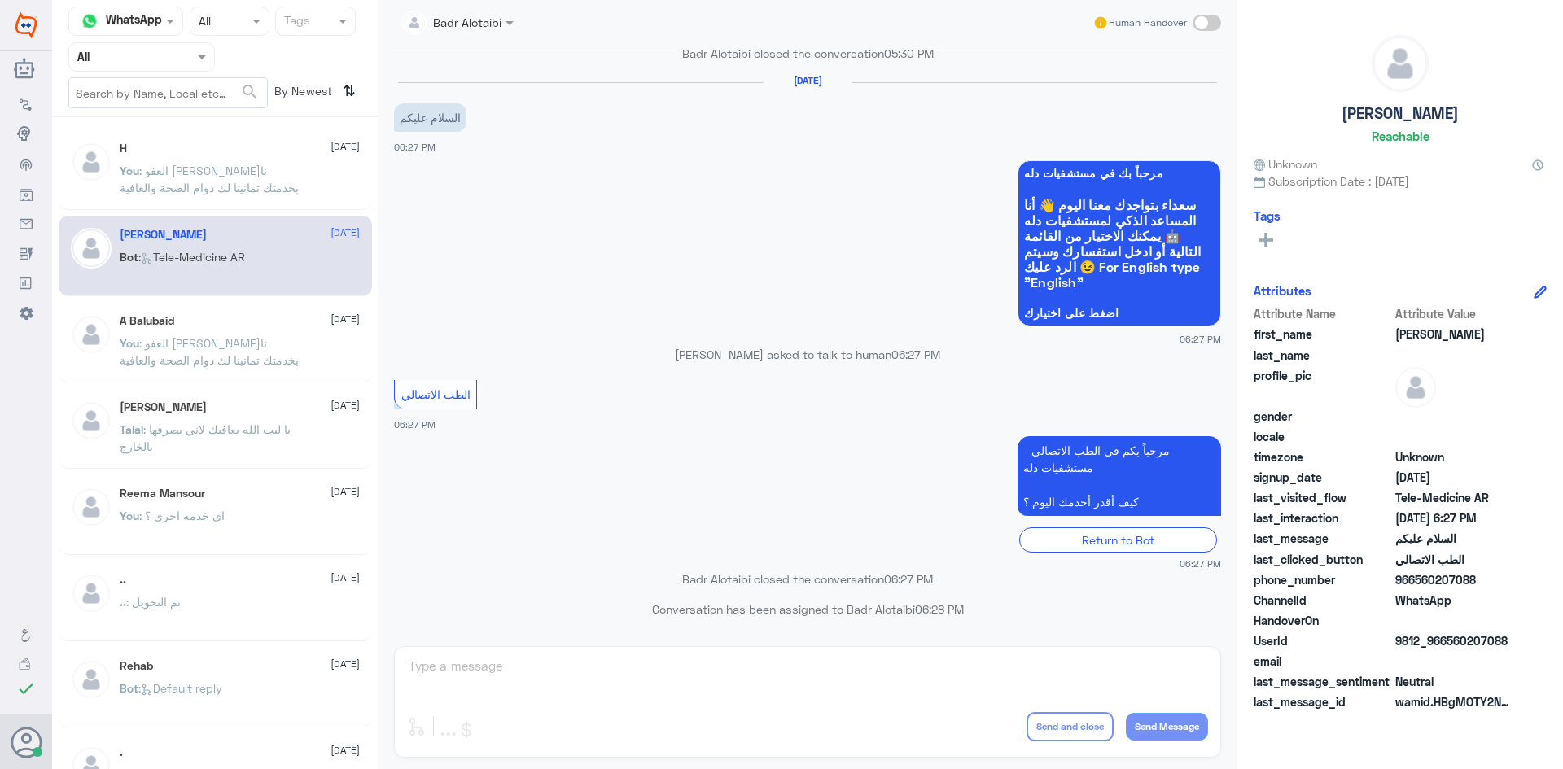
click at [269, 334] on div "A Balubaid [DATE] You : العفو [PERSON_NAME] بخدمتك تمانينا لك دوام الصحة والعاف…" at bounding box center [240, 344] width 240 height 61
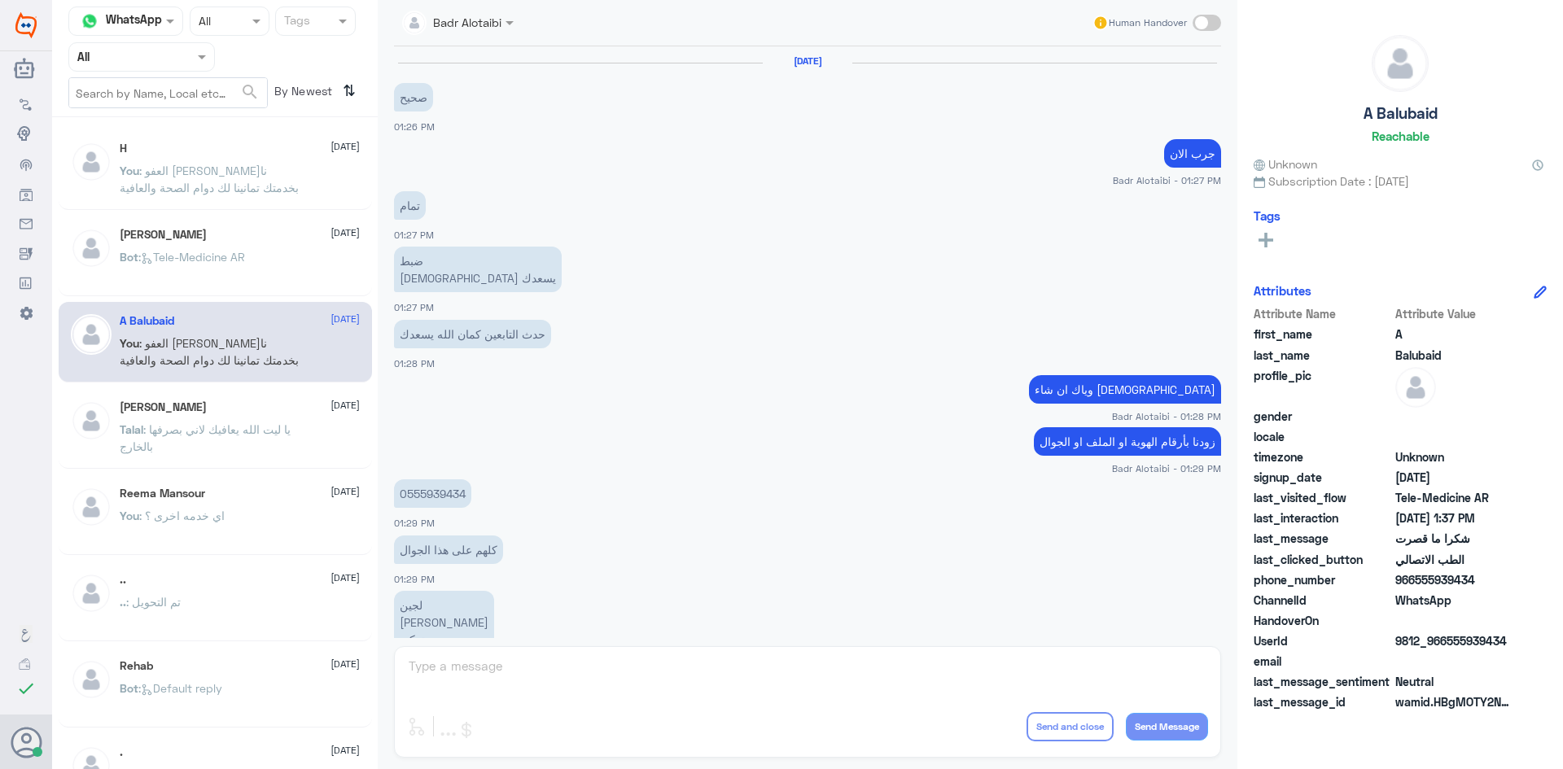
scroll to position [602, 0]
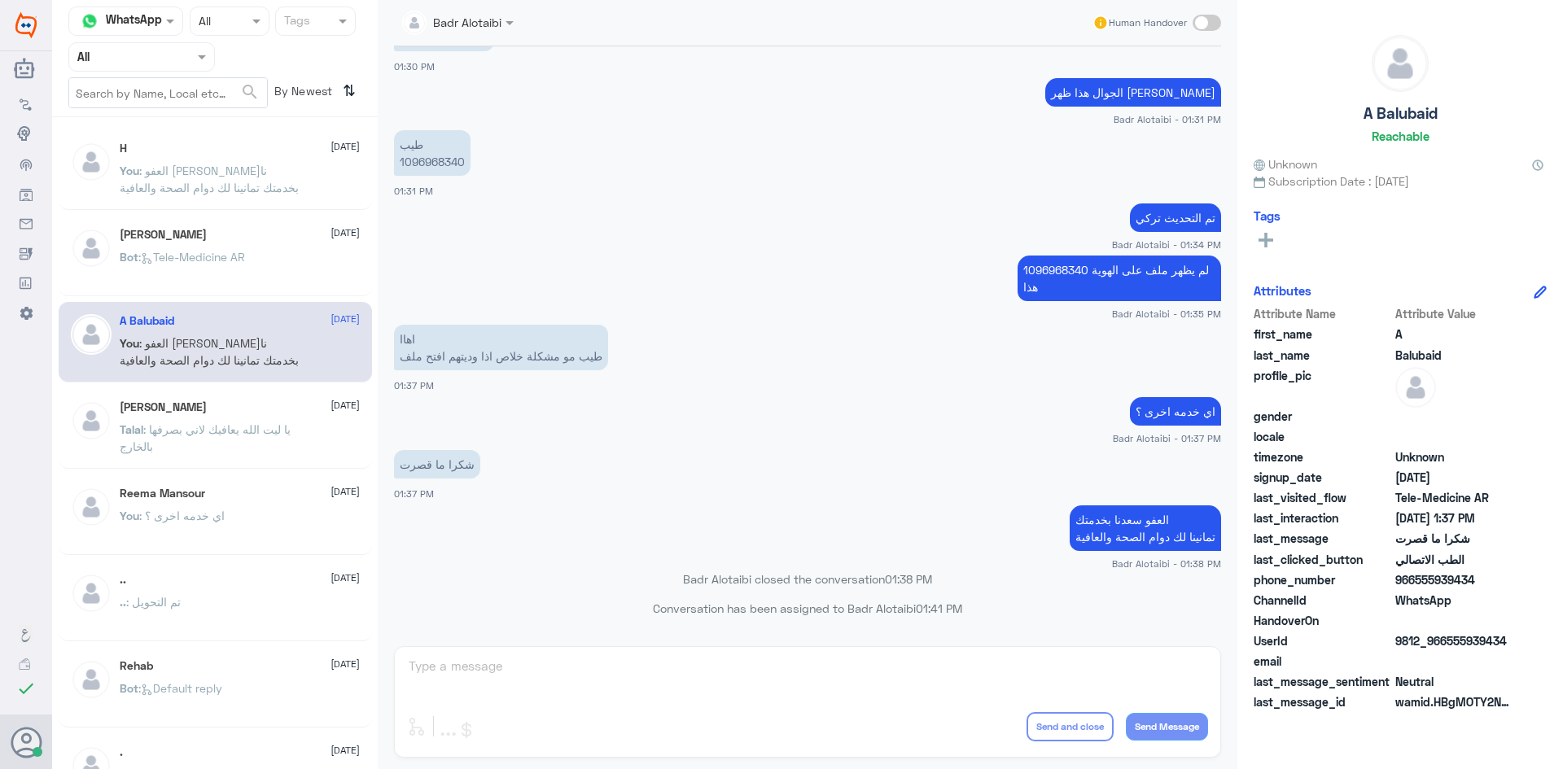
click at [273, 297] on div "H [DATE] You : العفو [PERSON_NAME] بخدمتك تمانينا لك دوام الصحة والعافية [PERSO…" at bounding box center [215, 449] width 326 height 651
click at [264, 269] on div "Bot : Tele-Medicine AR" at bounding box center [240, 270] width 240 height 37
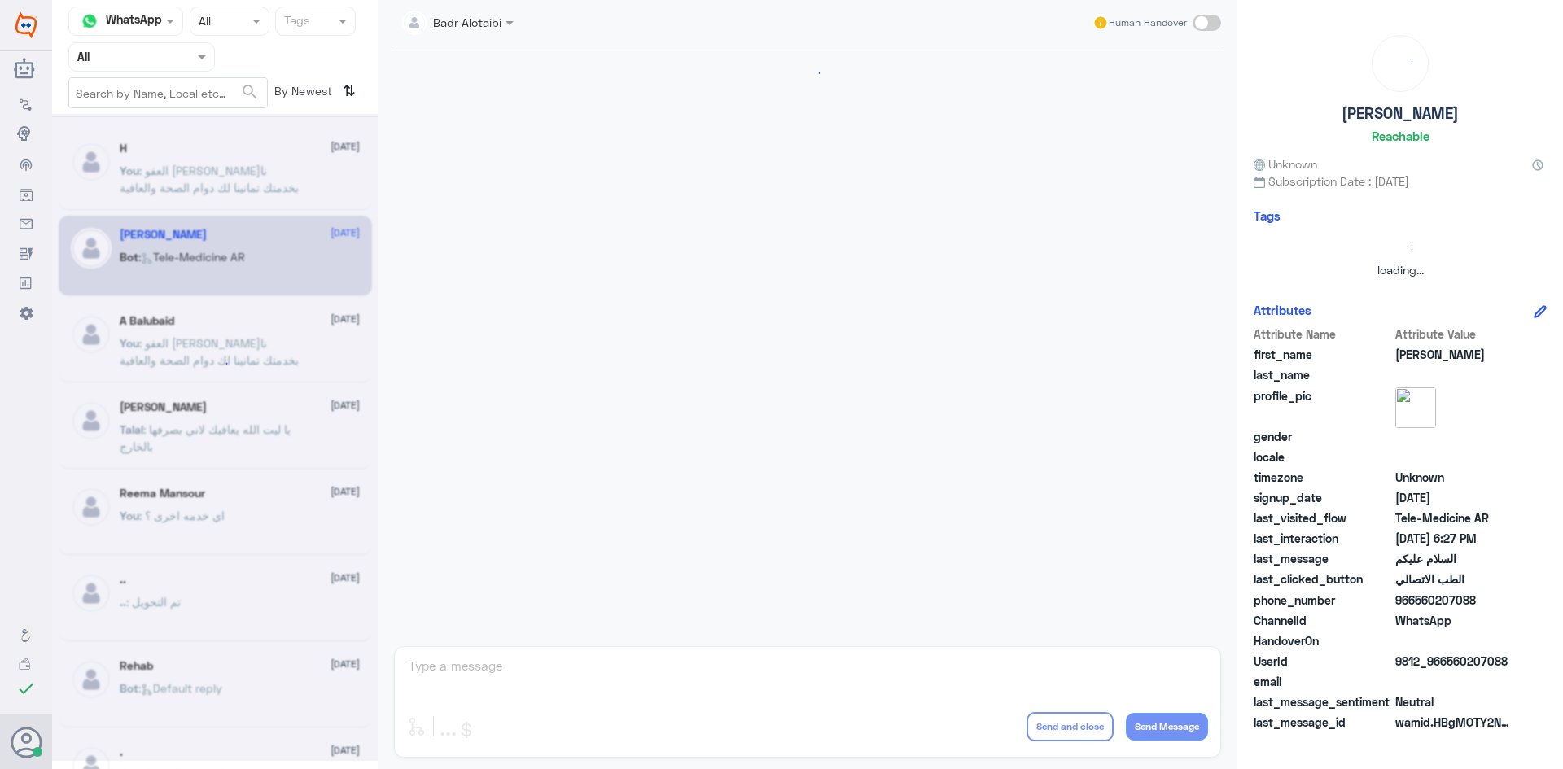
click at [263, 186] on div at bounding box center [215, 437] width 326 height 647
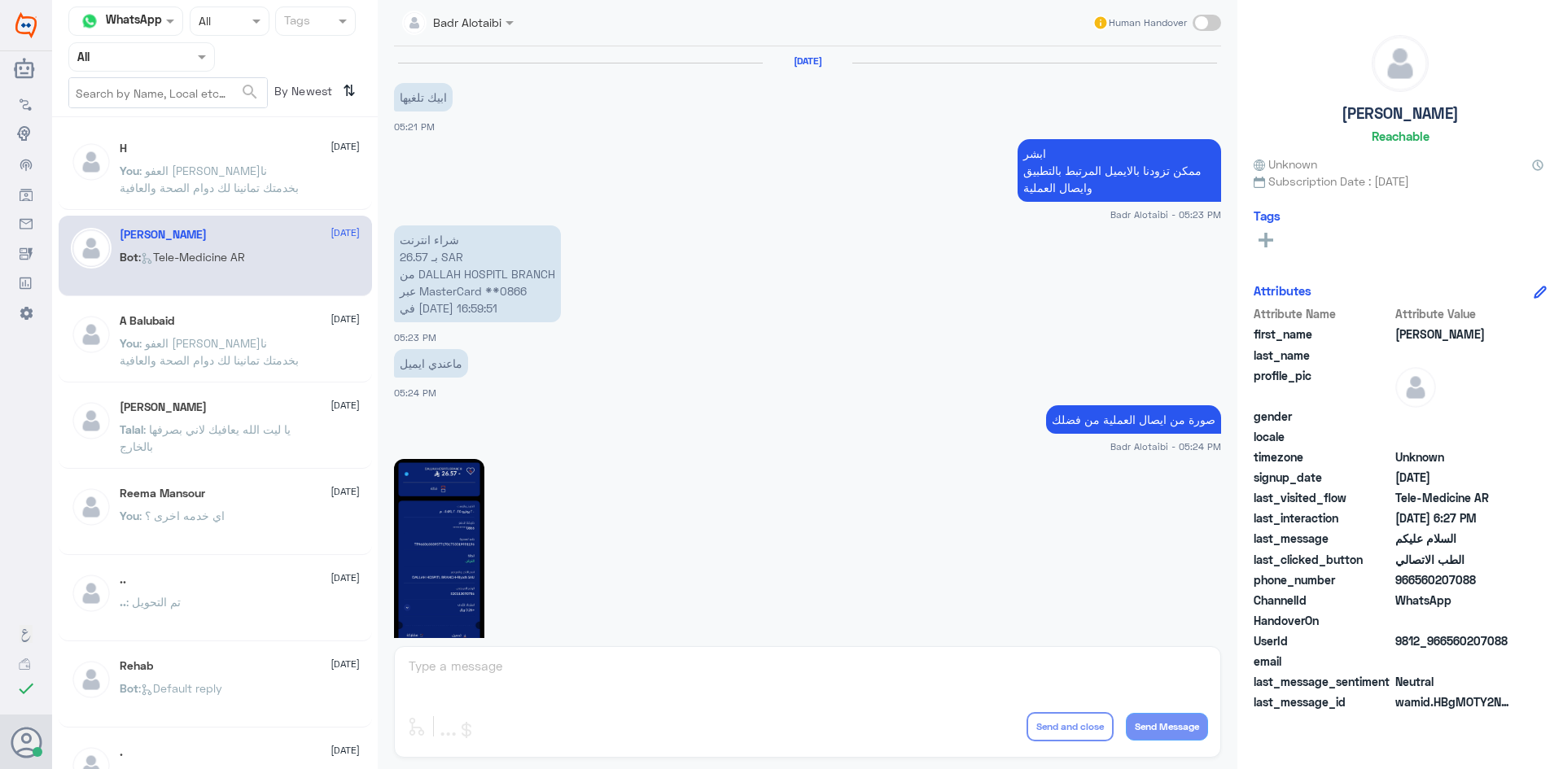
scroll to position [915, 0]
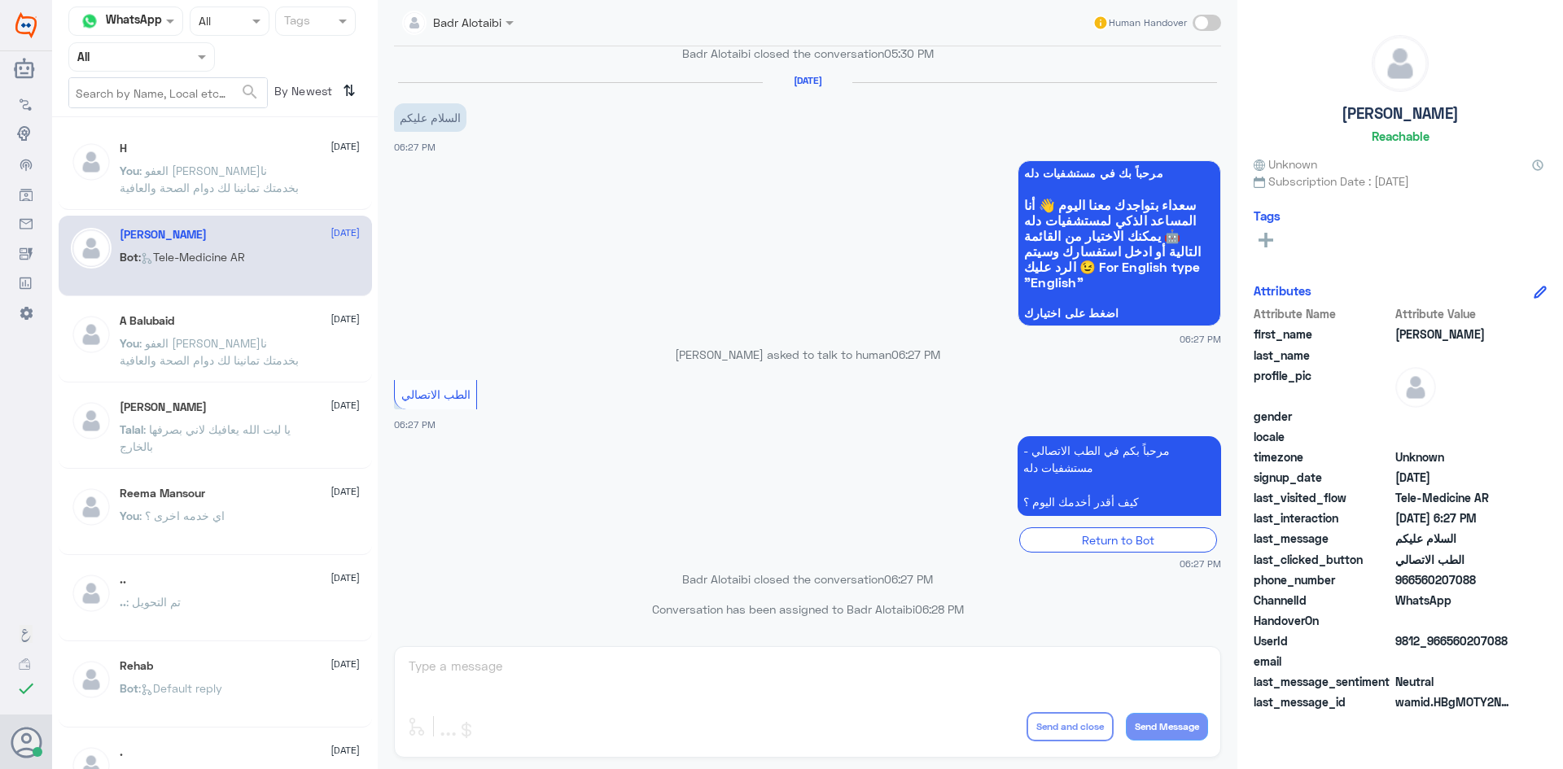
click at [263, 182] on p "You : العفو [PERSON_NAME] بخدمتك تمانينا لك دوام الصحة والعافية" at bounding box center [211, 182] width 183 height 41
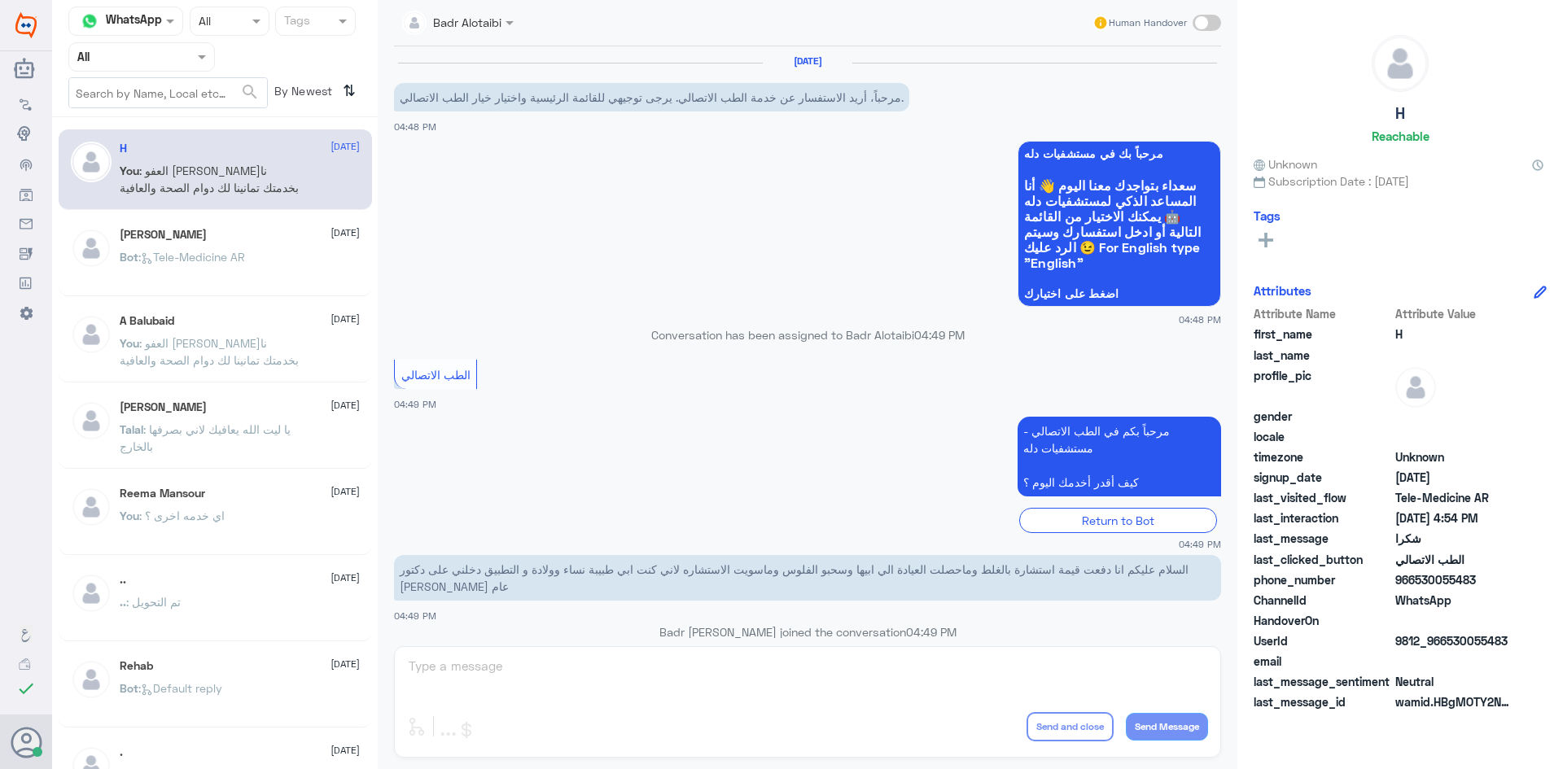
scroll to position [707, 0]
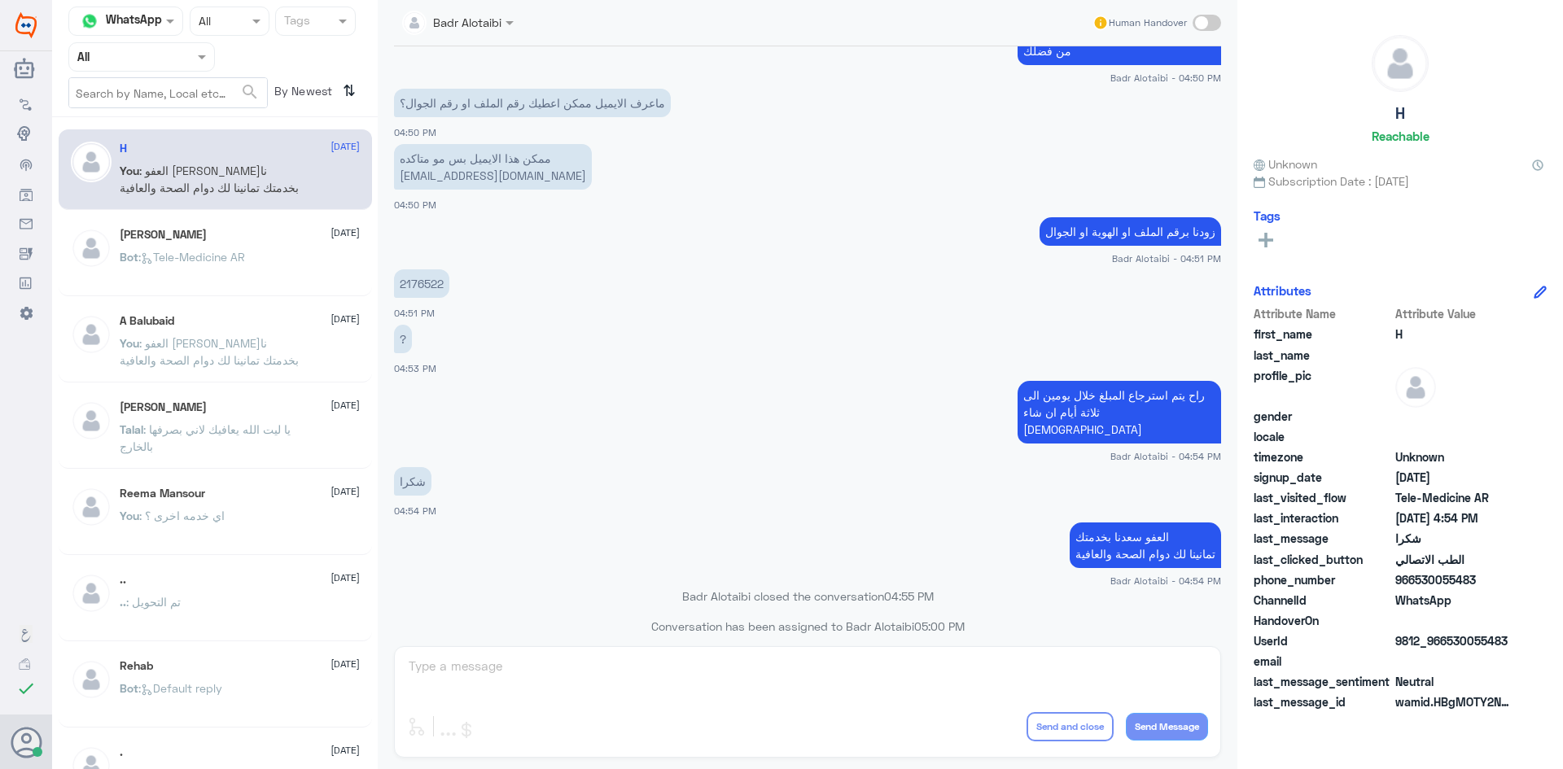
click at [228, 447] on p "Talal : يا ليت الله يعافيك لاني بصرفها بالخارج" at bounding box center [211, 441] width 183 height 41
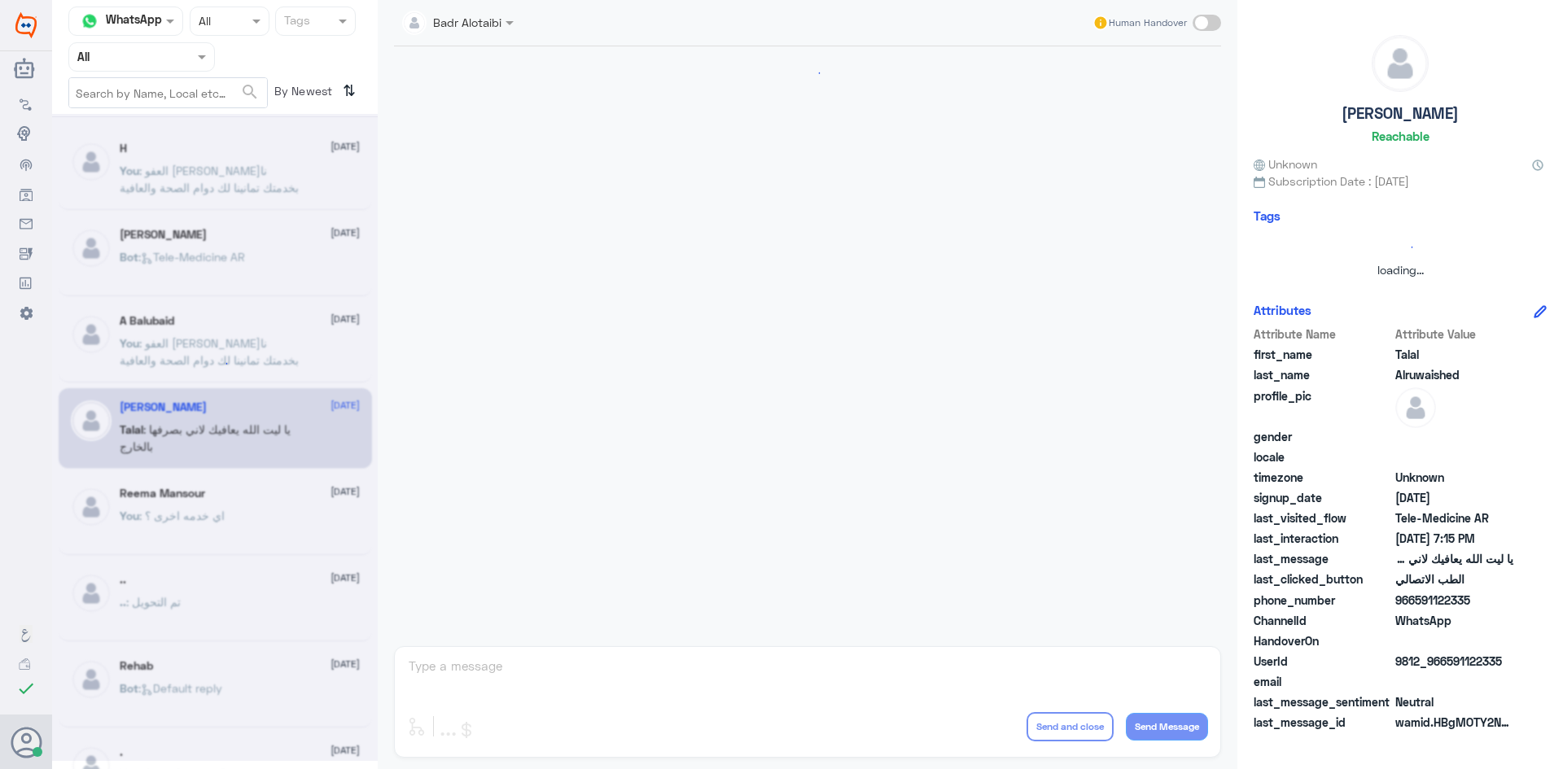
scroll to position [371, 0]
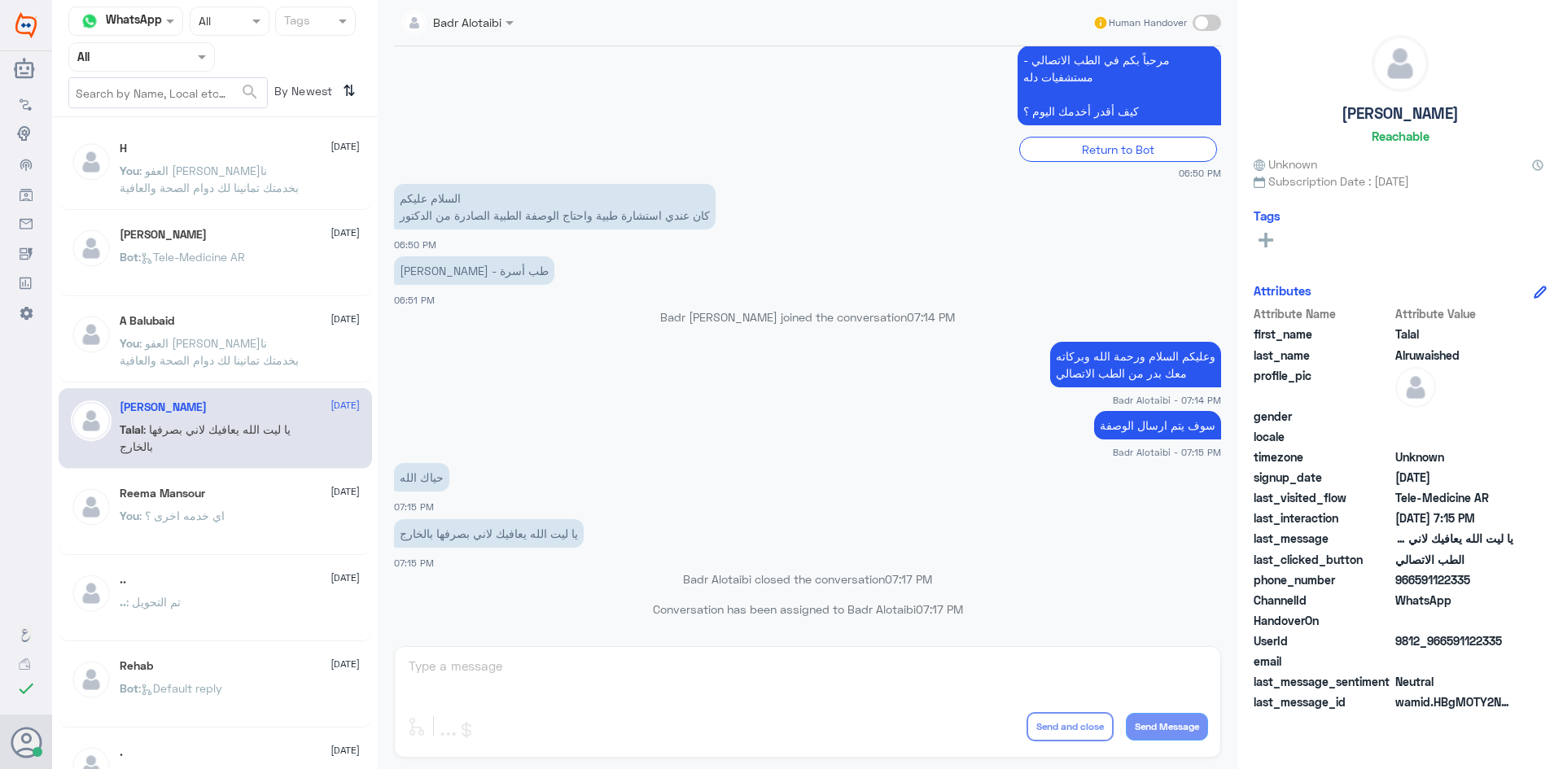
click at [249, 382] on div "A Balubaid 9 August You : العفو سعدنا بخدمتك تمانينا لك دوام الصحة والعافية" at bounding box center [215, 342] width 313 height 81
click at [222, 313] on div "A Balubaid 9 August You : العفو سعدنا بخدمتك تمانينا لك دوام الصحة والعافية" at bounding box center [215, 342] width 313 height 81
click at [218, 243] on div "عبدالرحمن 9 August Bot : Tele-Medicine AR" at bounding box center [240, 258] width 240 height 61
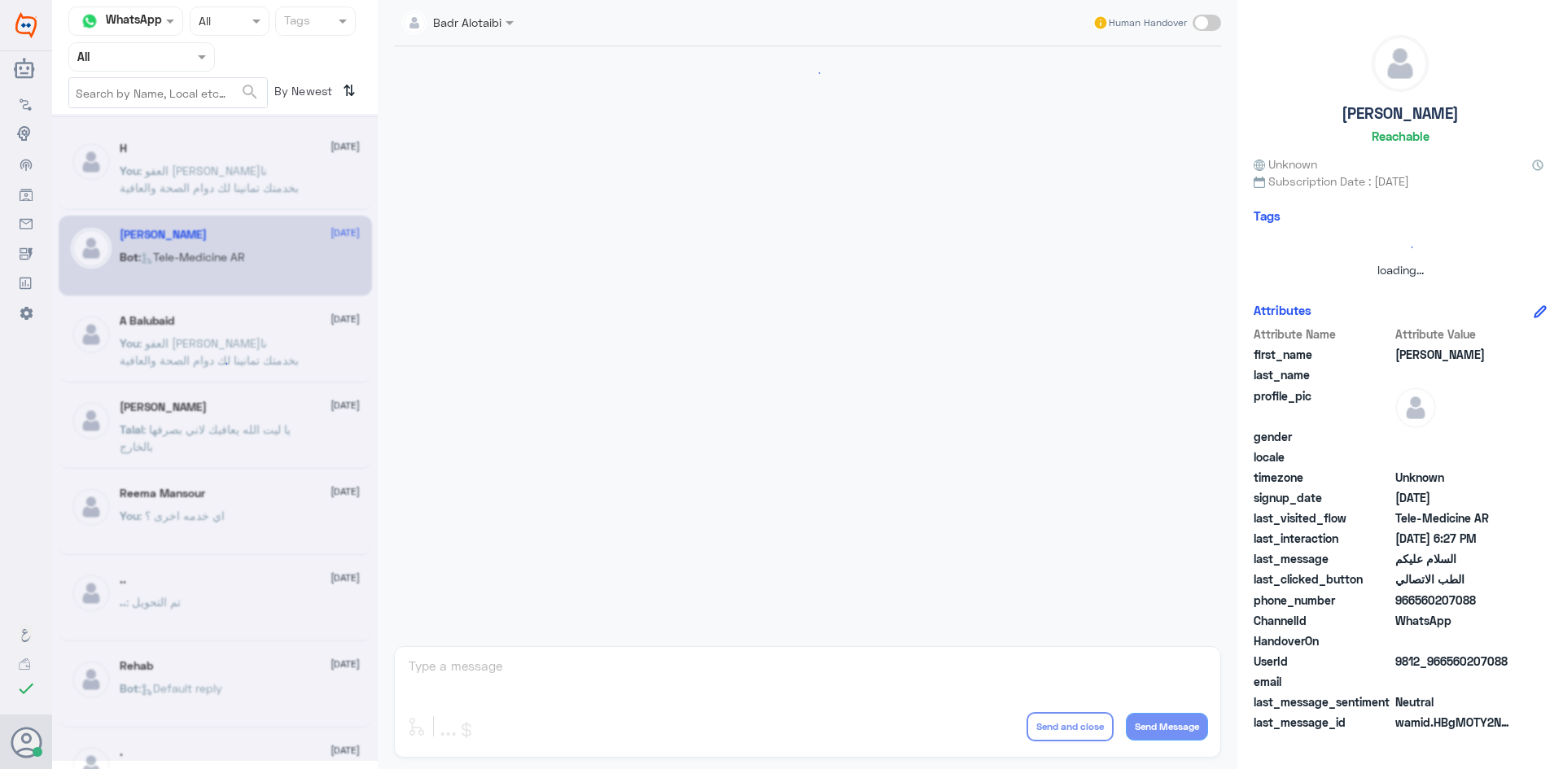
click at [213, 176] on div at bounding box center [215, 437] width 326 height 647
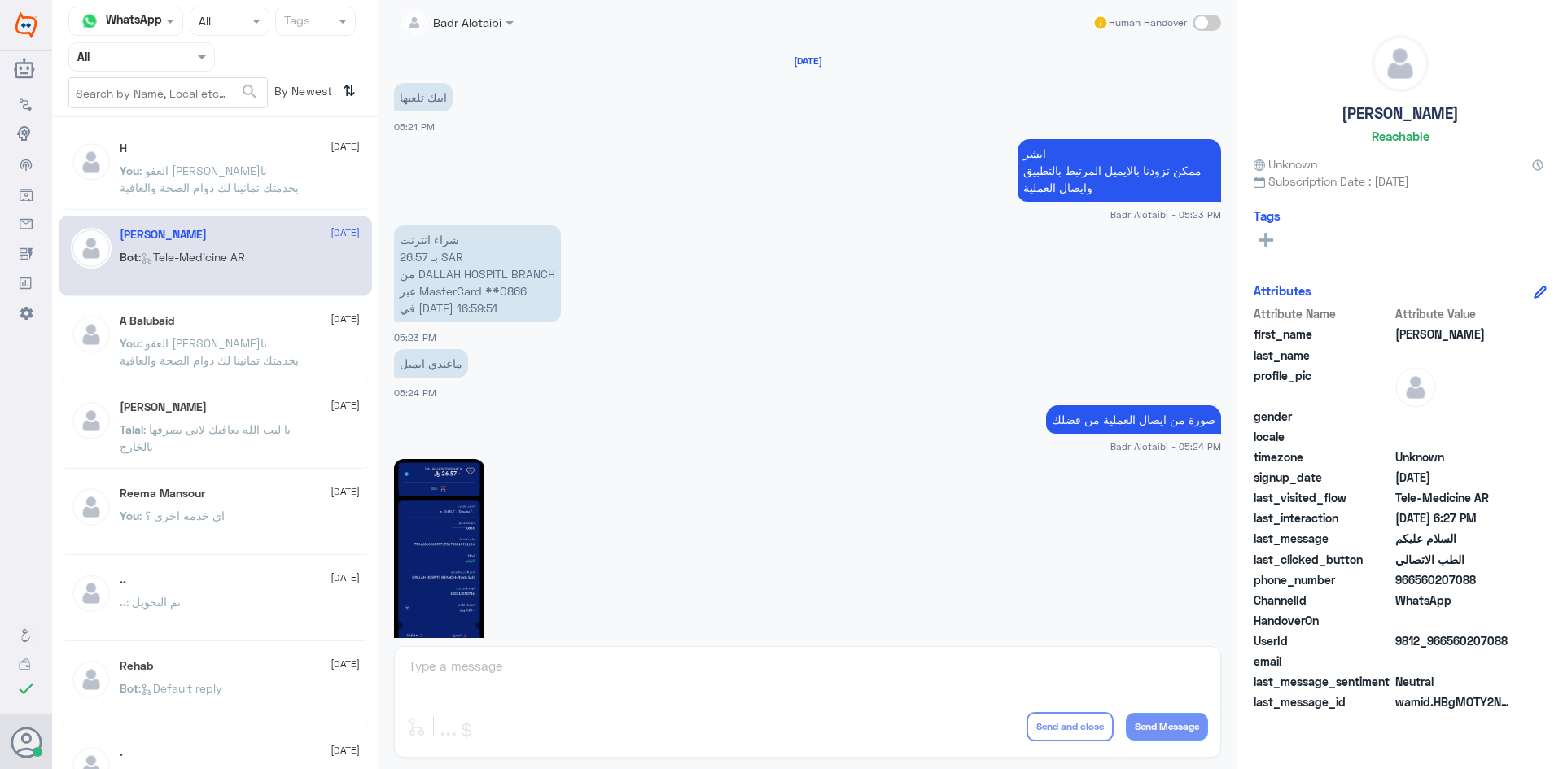
scroll to position [915, 0]
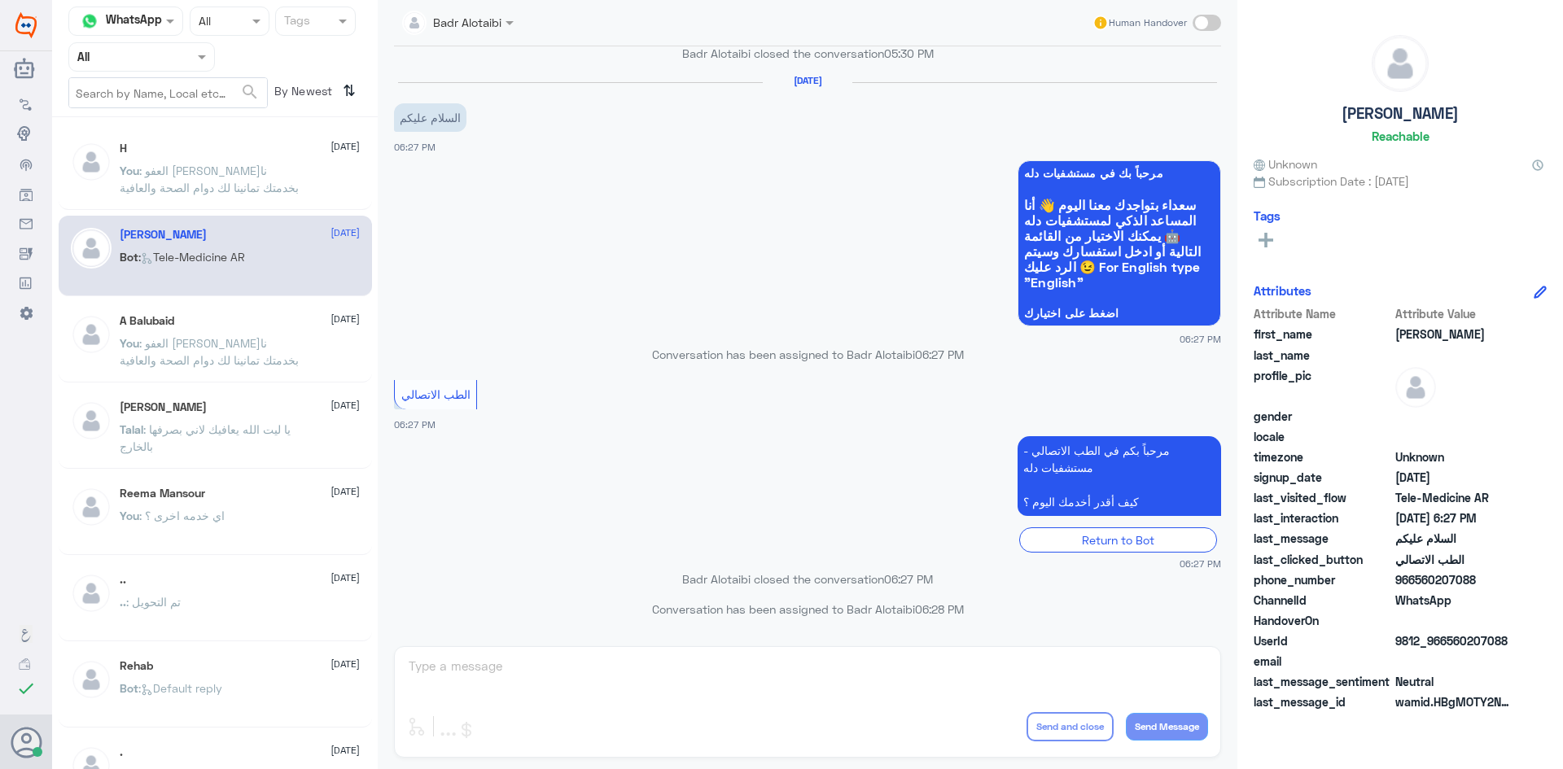
click at [209, 170] on span ": العفو [PERSON_NAME]نا بخدمتك تمانينا لك دوام الصحة والعافية" at bounding box center [209, 179] width 179 height 31
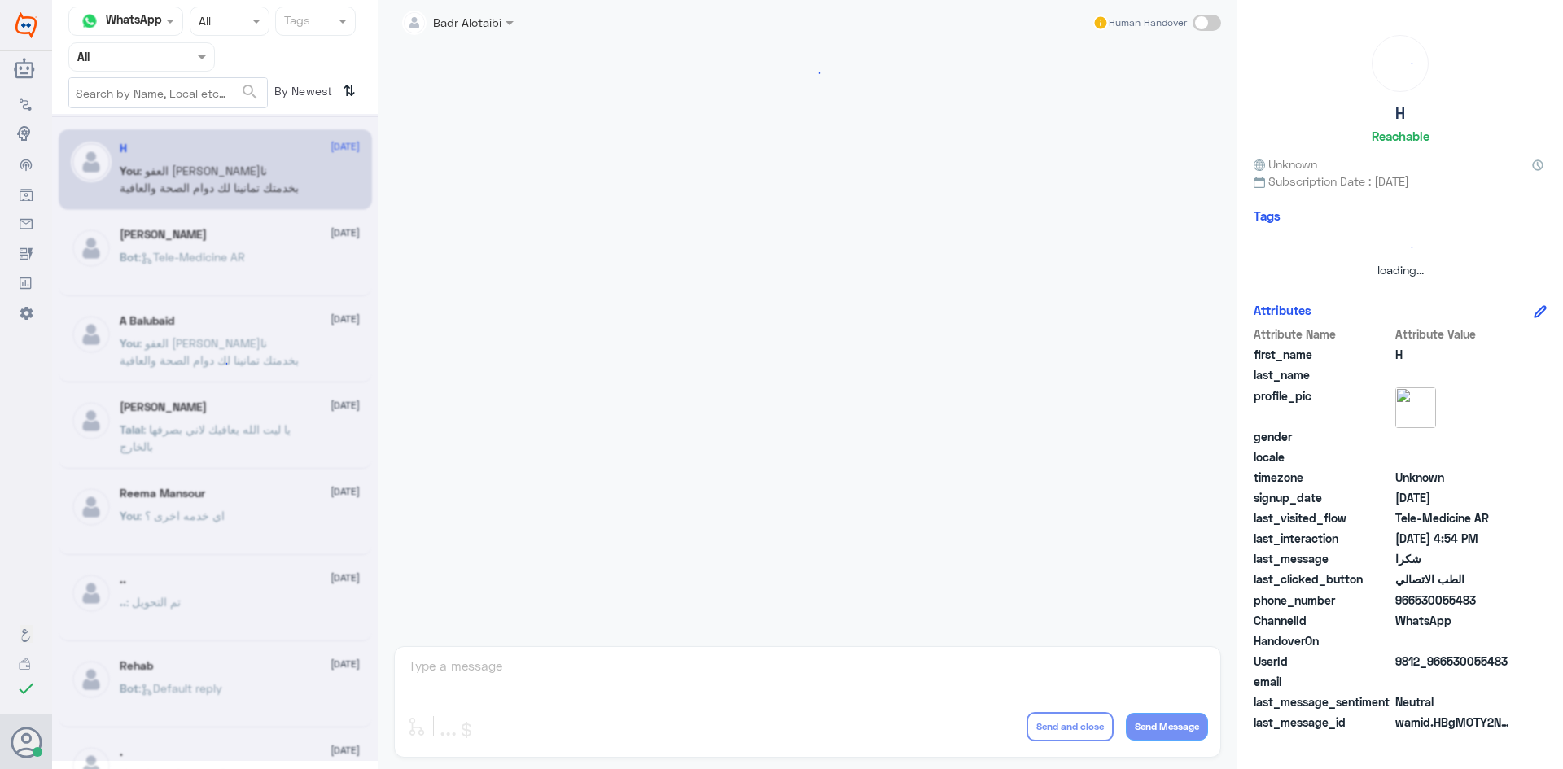
click at [209, 170] on div at bounding box center [215, 437] width 326 height 647
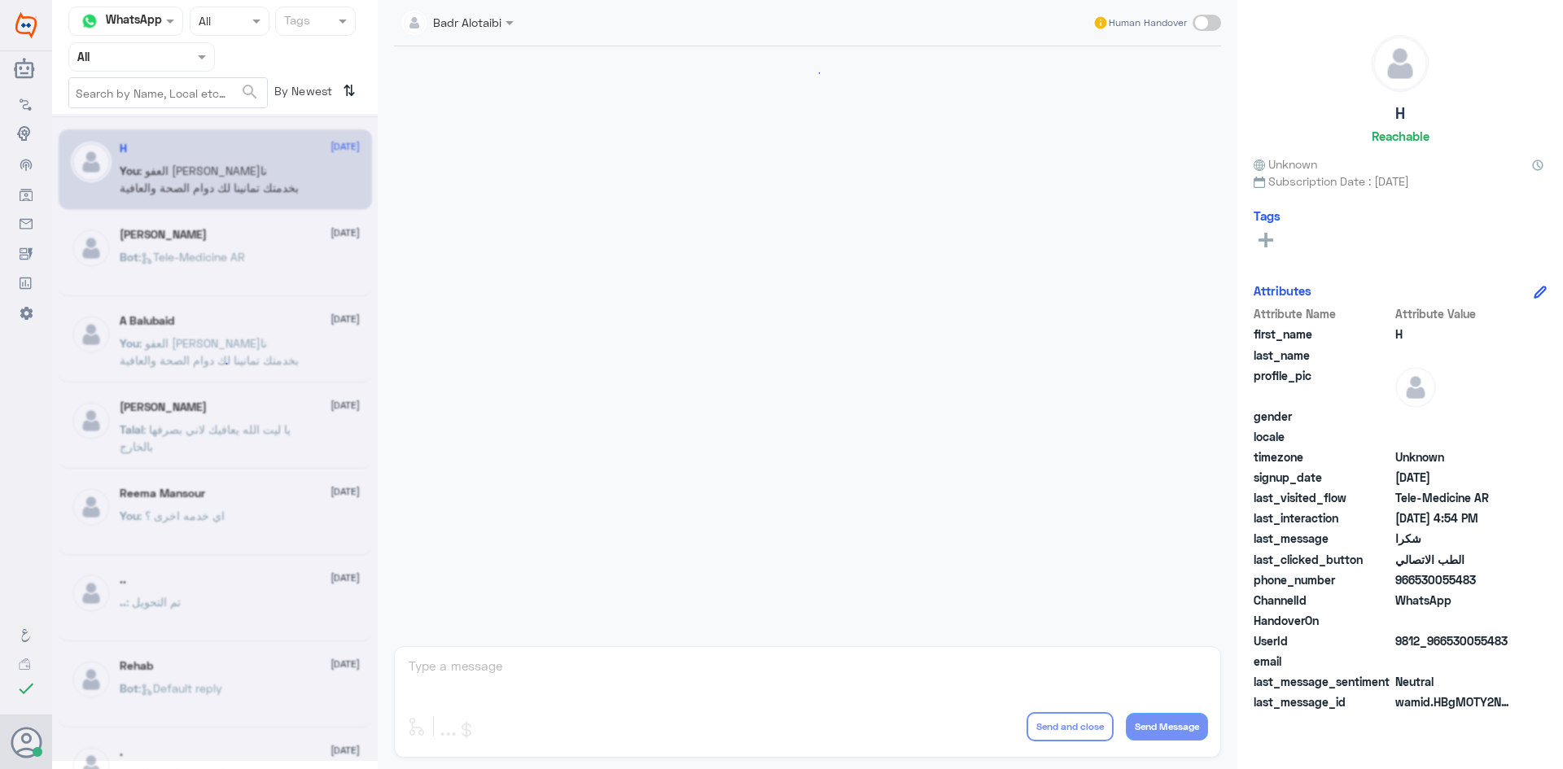
scroll to position [707, 0]
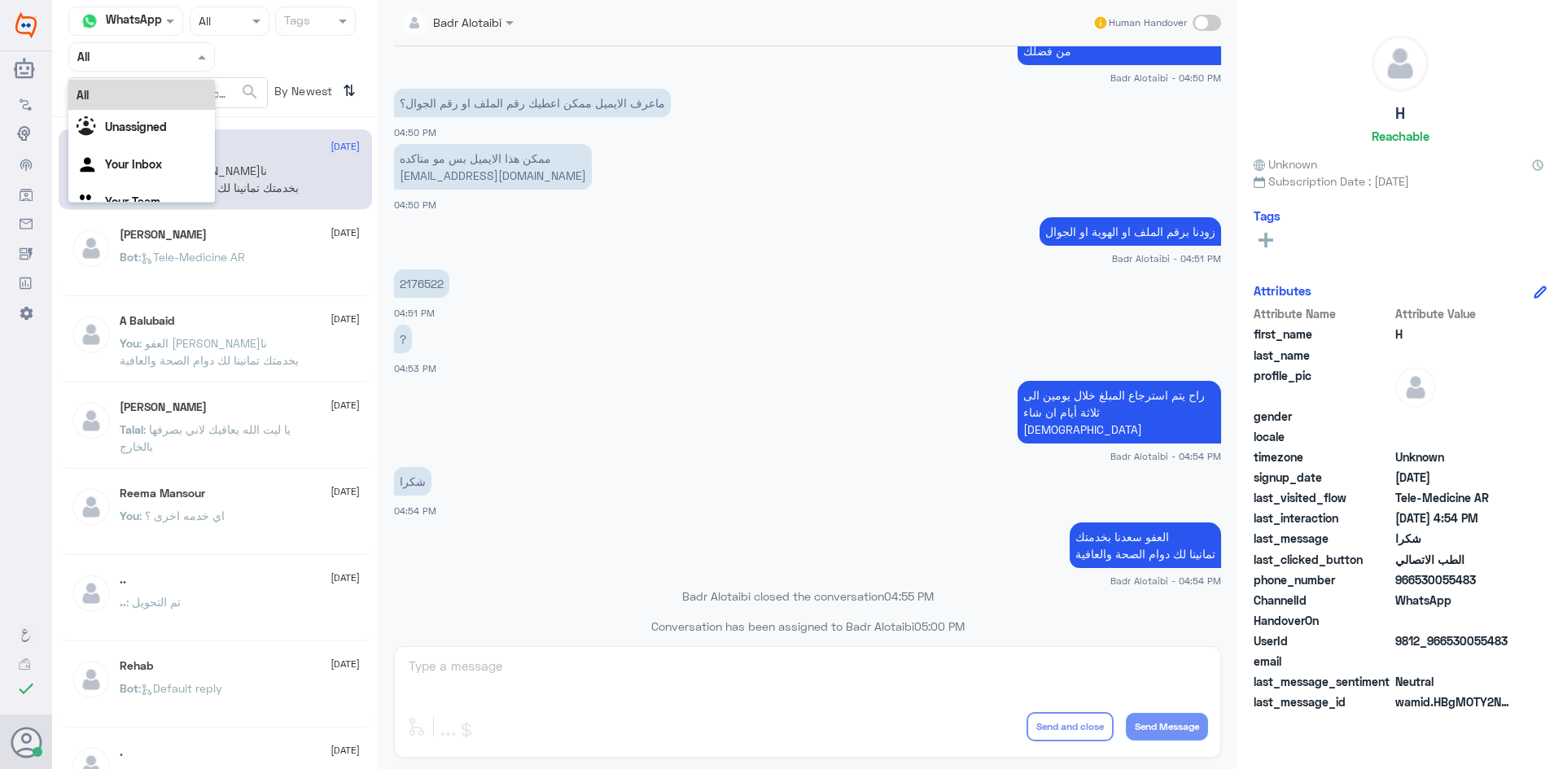
click at [175, 64] on div at bounding box center [141, 56] width 145 height 19
click at [160, 119] on div "Unassigned" at bounding box center [141, 128] width 147 height 37
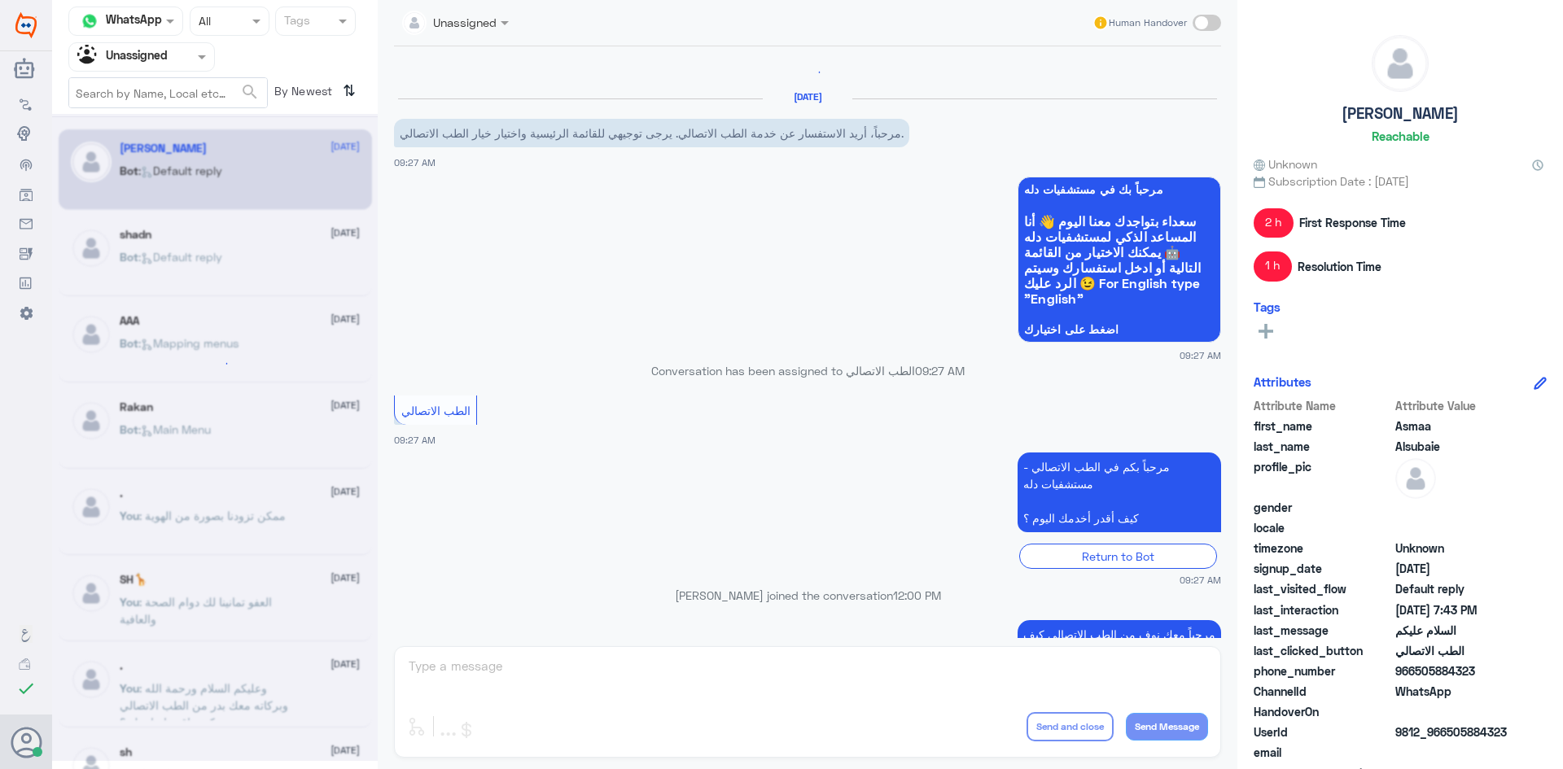
scroll to position [0, 0]
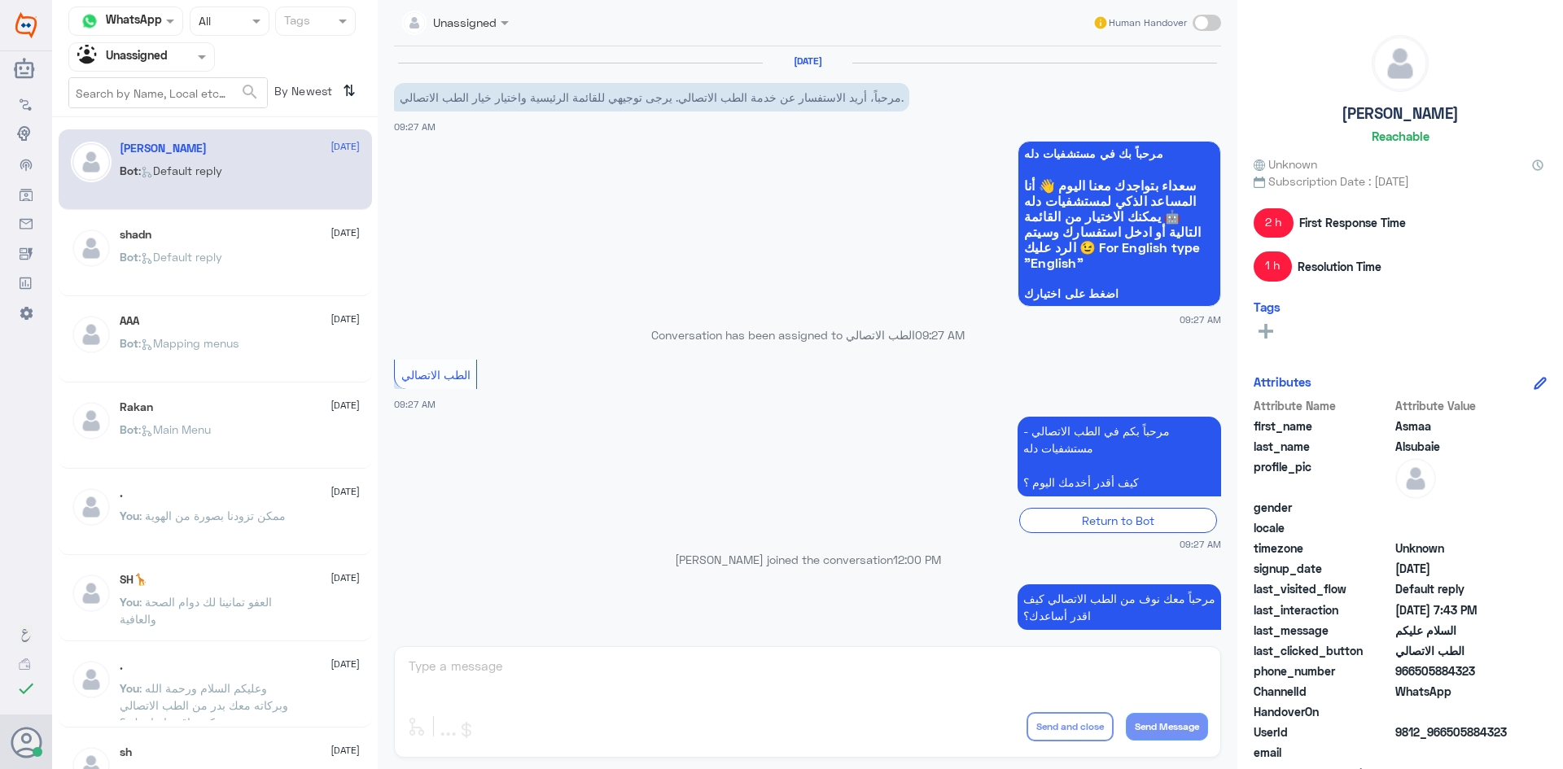
click at [125, 255] on span "Bot" at bounding box center [129, 257] width 19 height 14
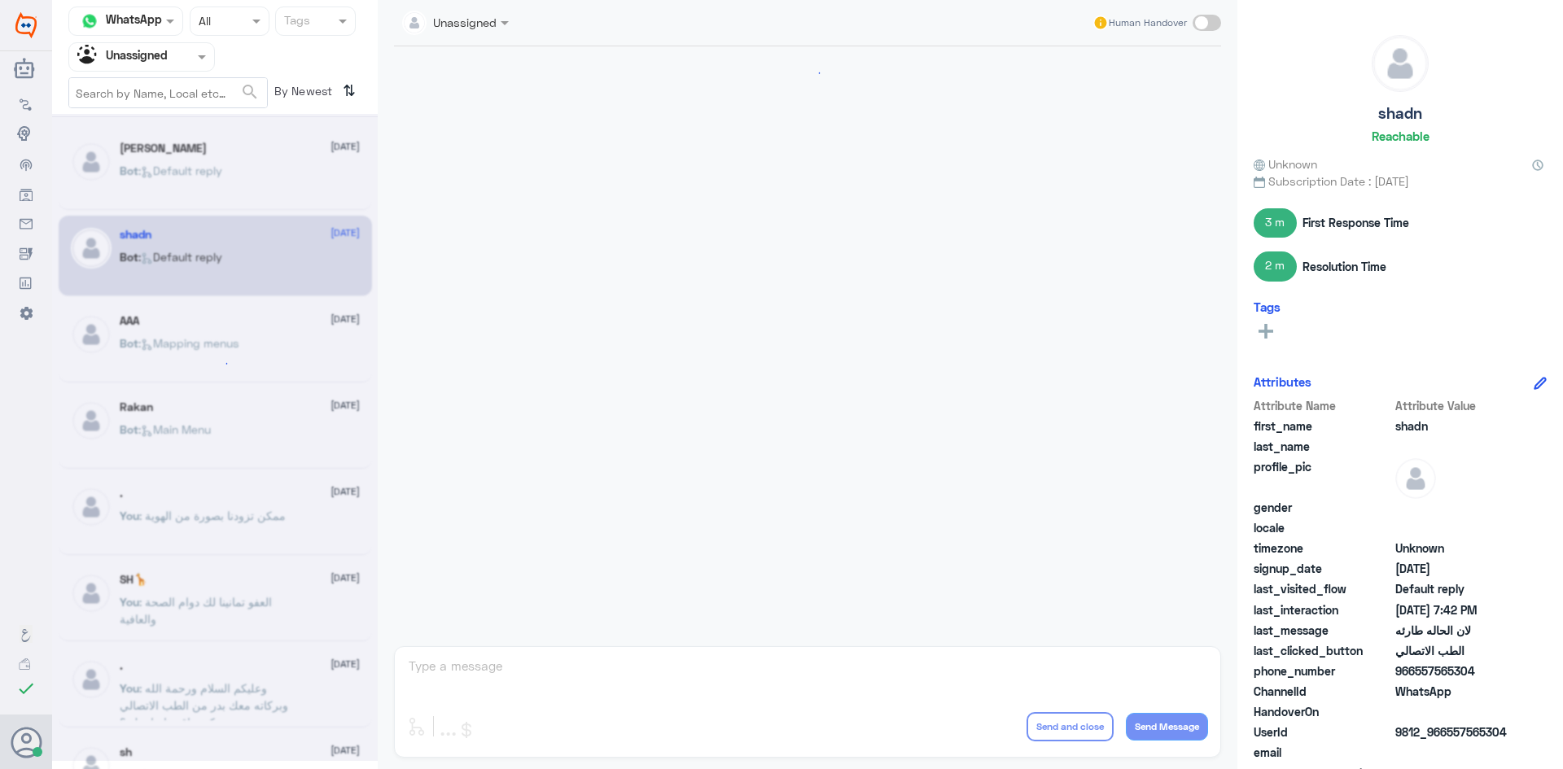
scroll to position [882, 0]
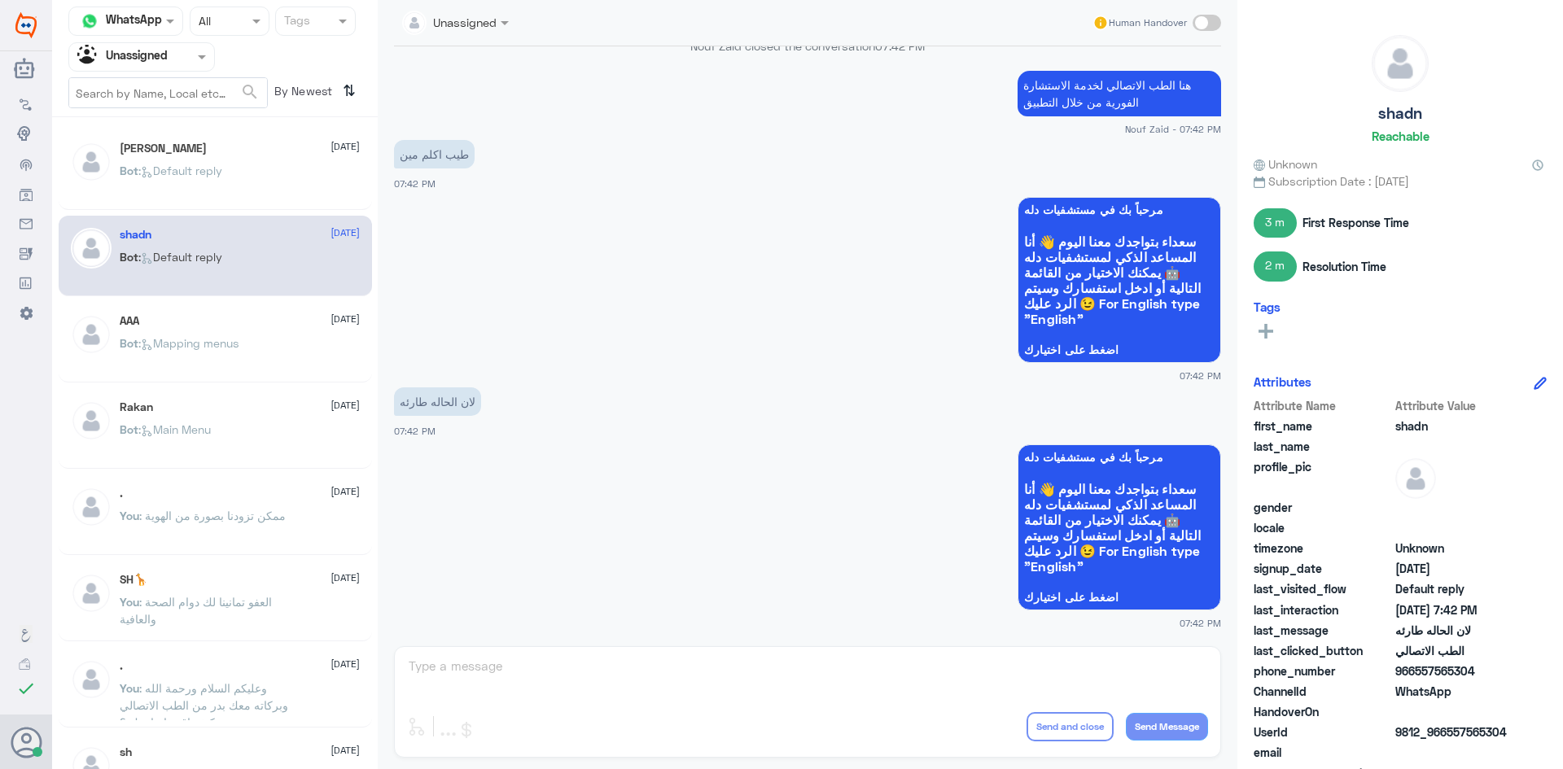
click at [170, 330] on div "AAA 10 August Bot : Mapping menus" at bounding box center [240, 344] width 240 height 61
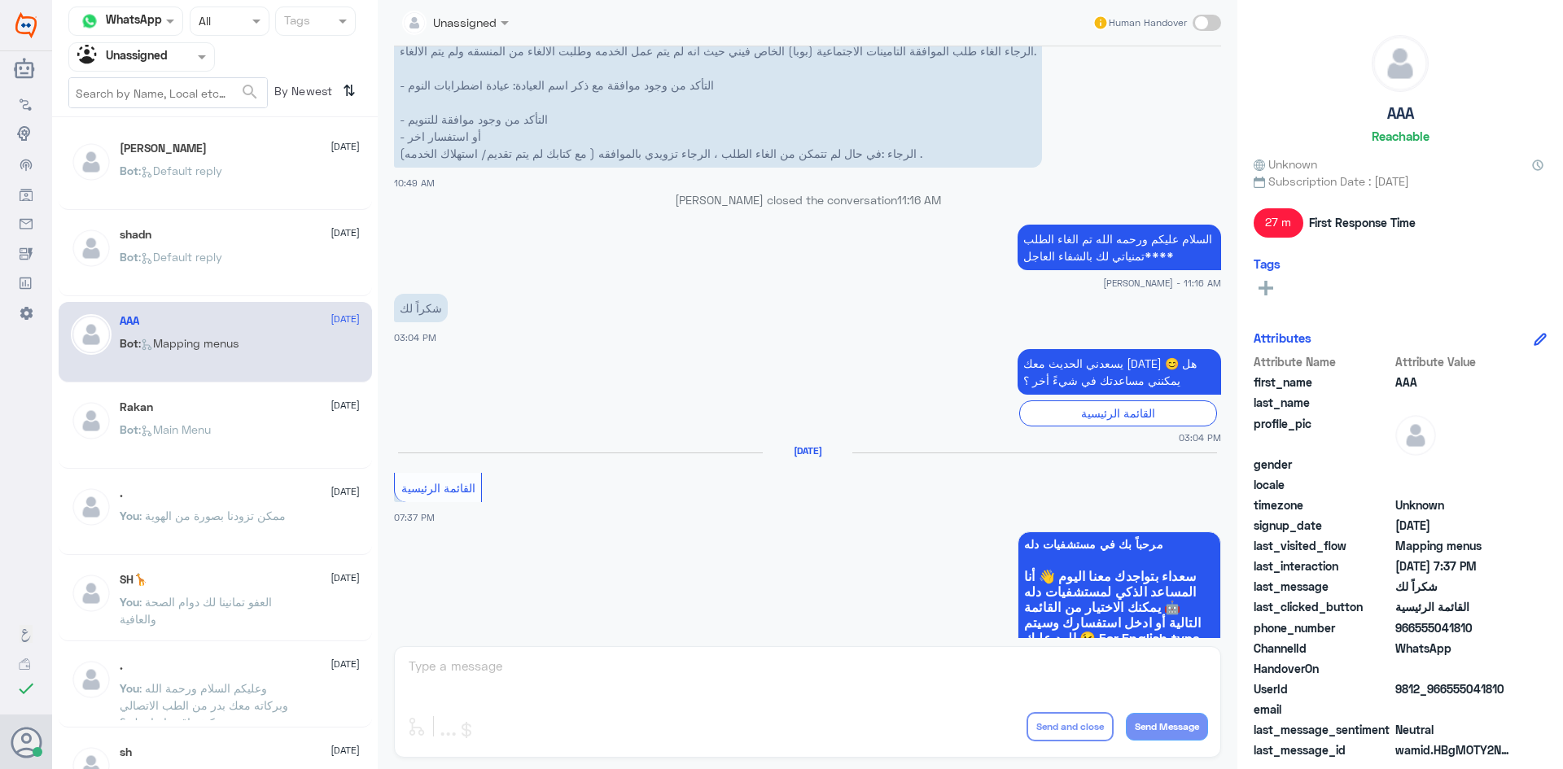
scroll to position [1590, 0]
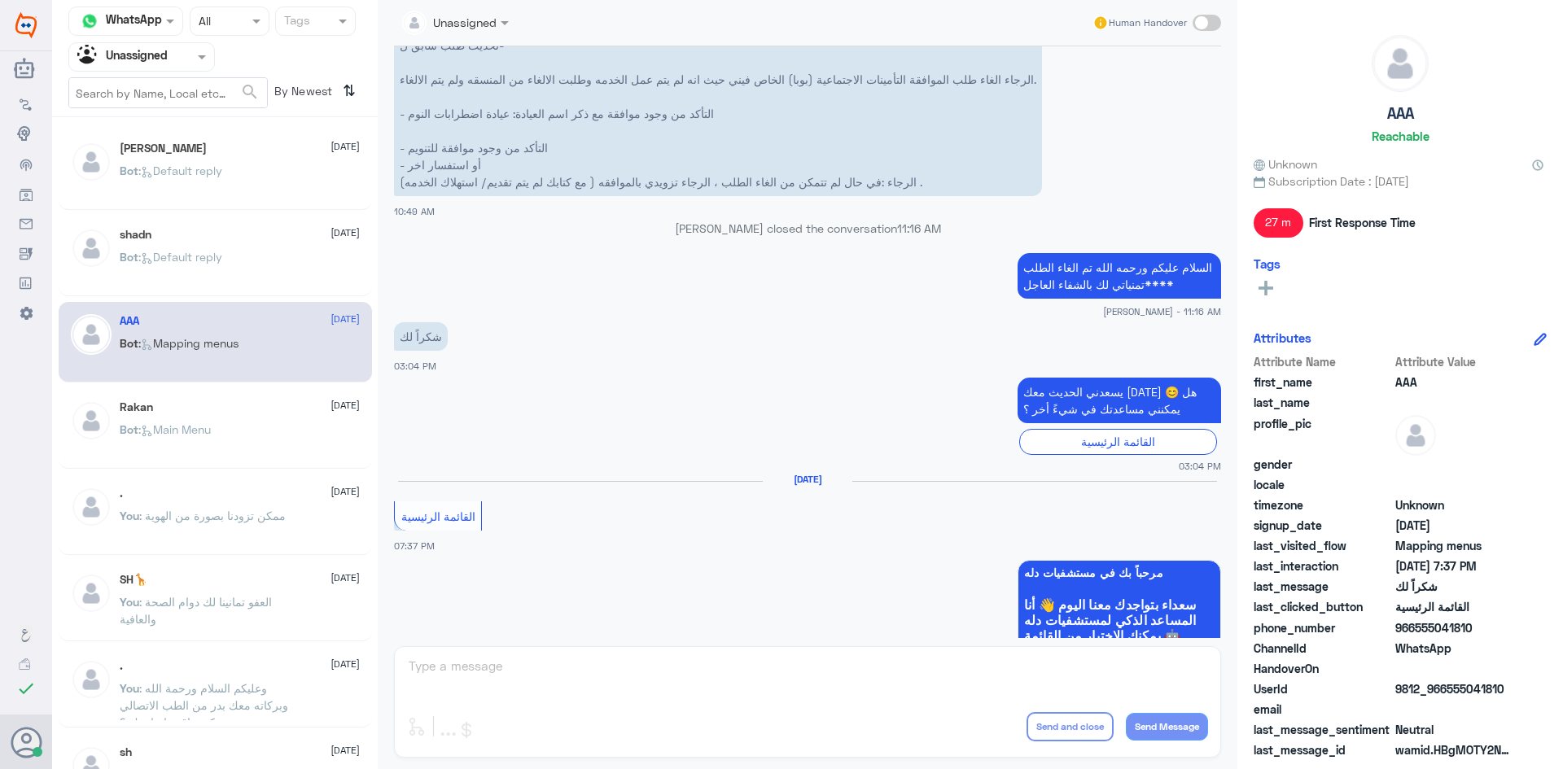
click at [227, 422] on div "Rakan 10 August Bot : Main Menu" at bounding box center [240, 430] width 240 height 61
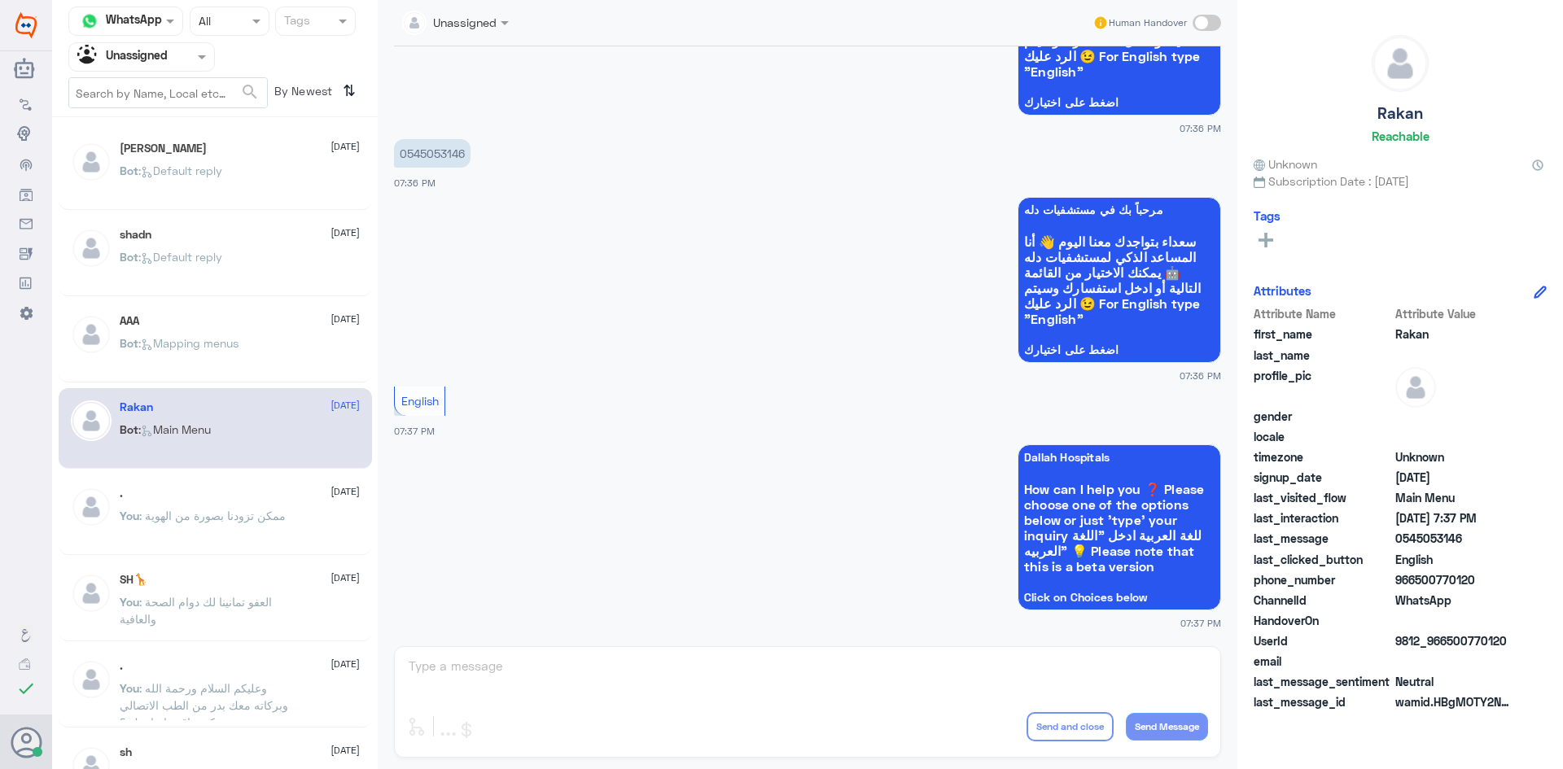
click at [435, 163] on p "0545053146" at bounding box center [432, 153] width 77 height 28
click at [429, 156] on p "0545053146" at bounding box center [432, 153] width 77 height 28
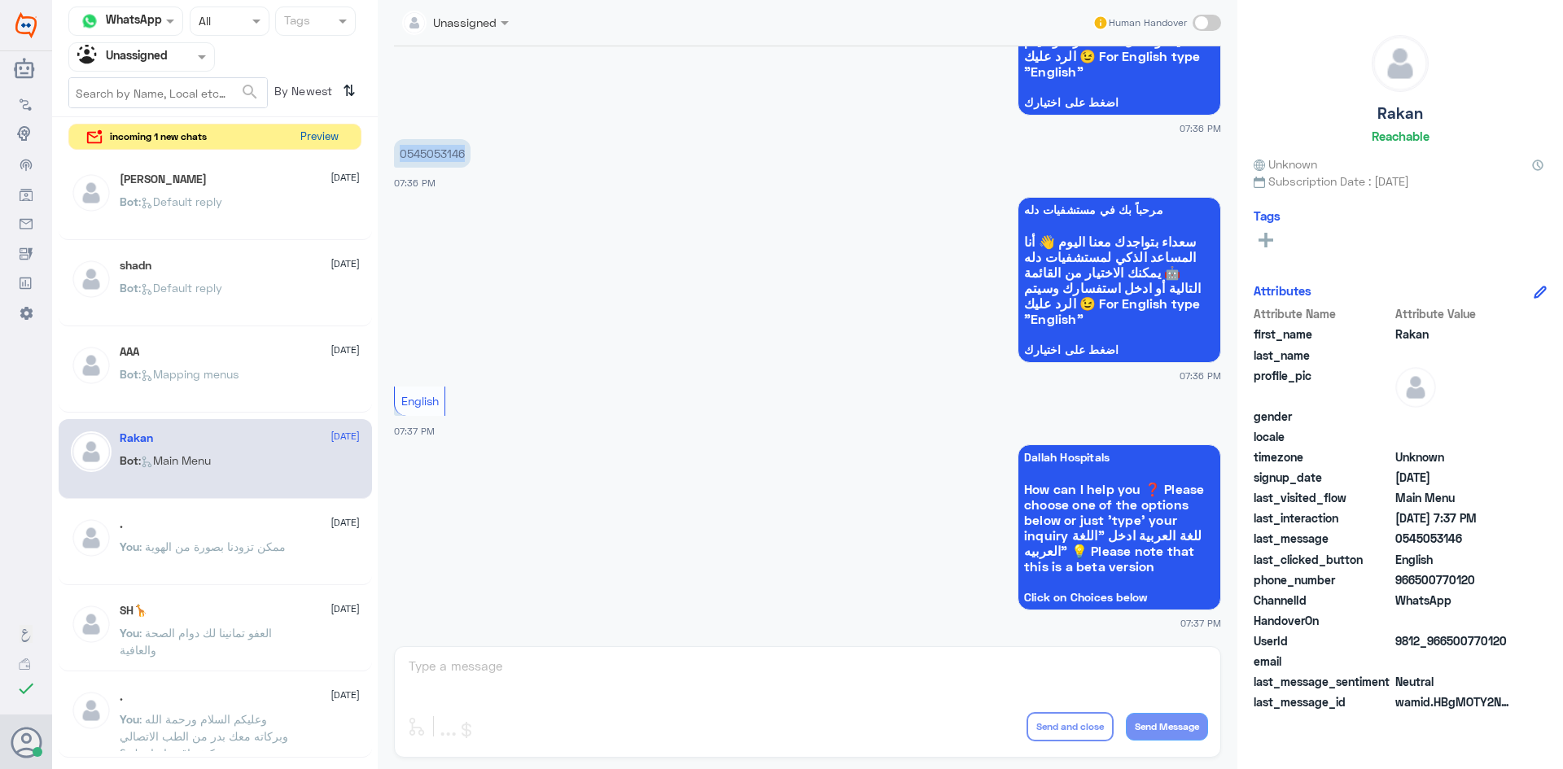
click at [340, 133] on button "Preview" at bounding box center [319, 137] width 50 height 25
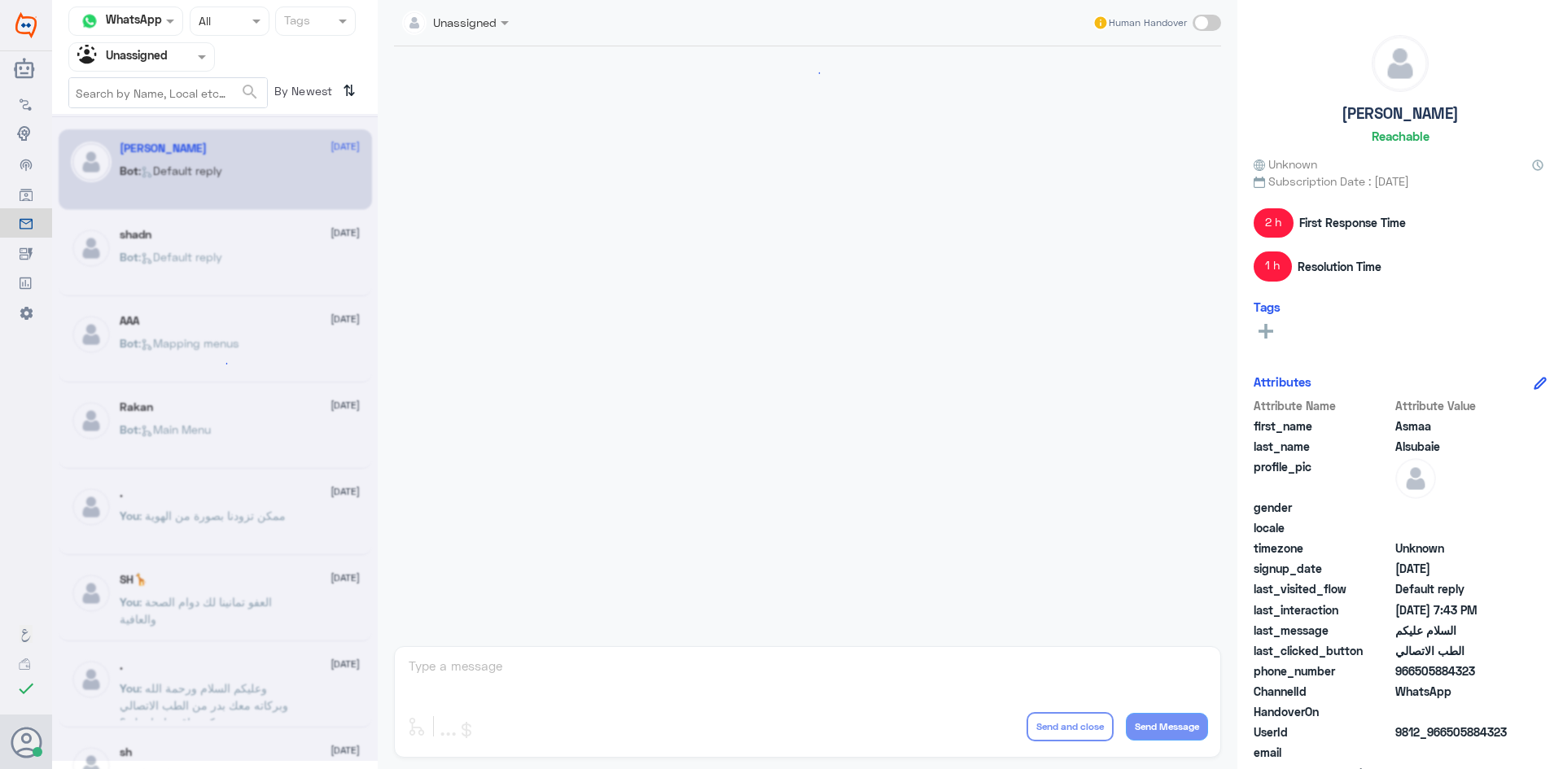
scroll to position [326, 0]
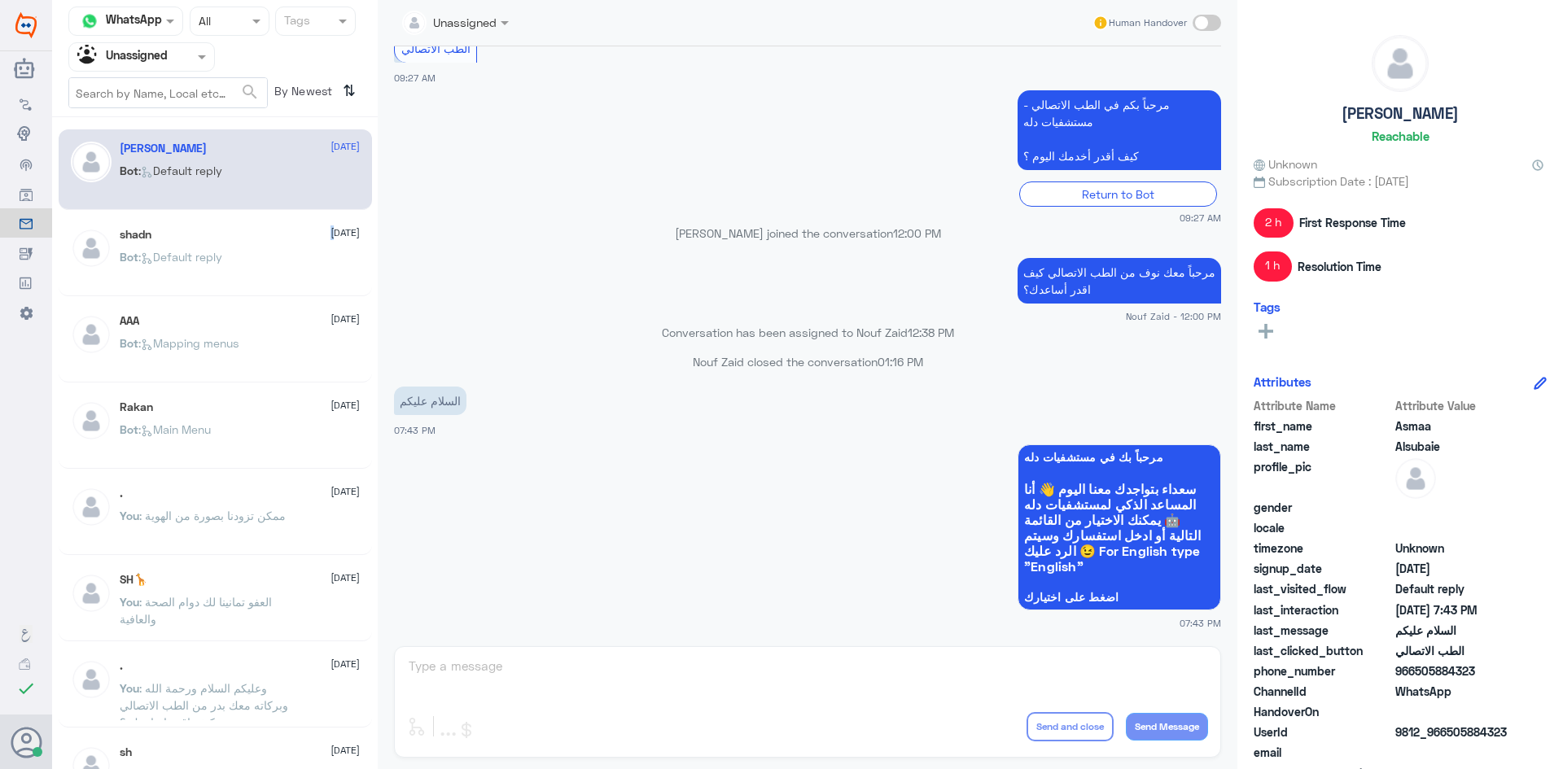
click at [330, 236] on span "[DATE]" at bounding box center [344, 232] width 29 height 15
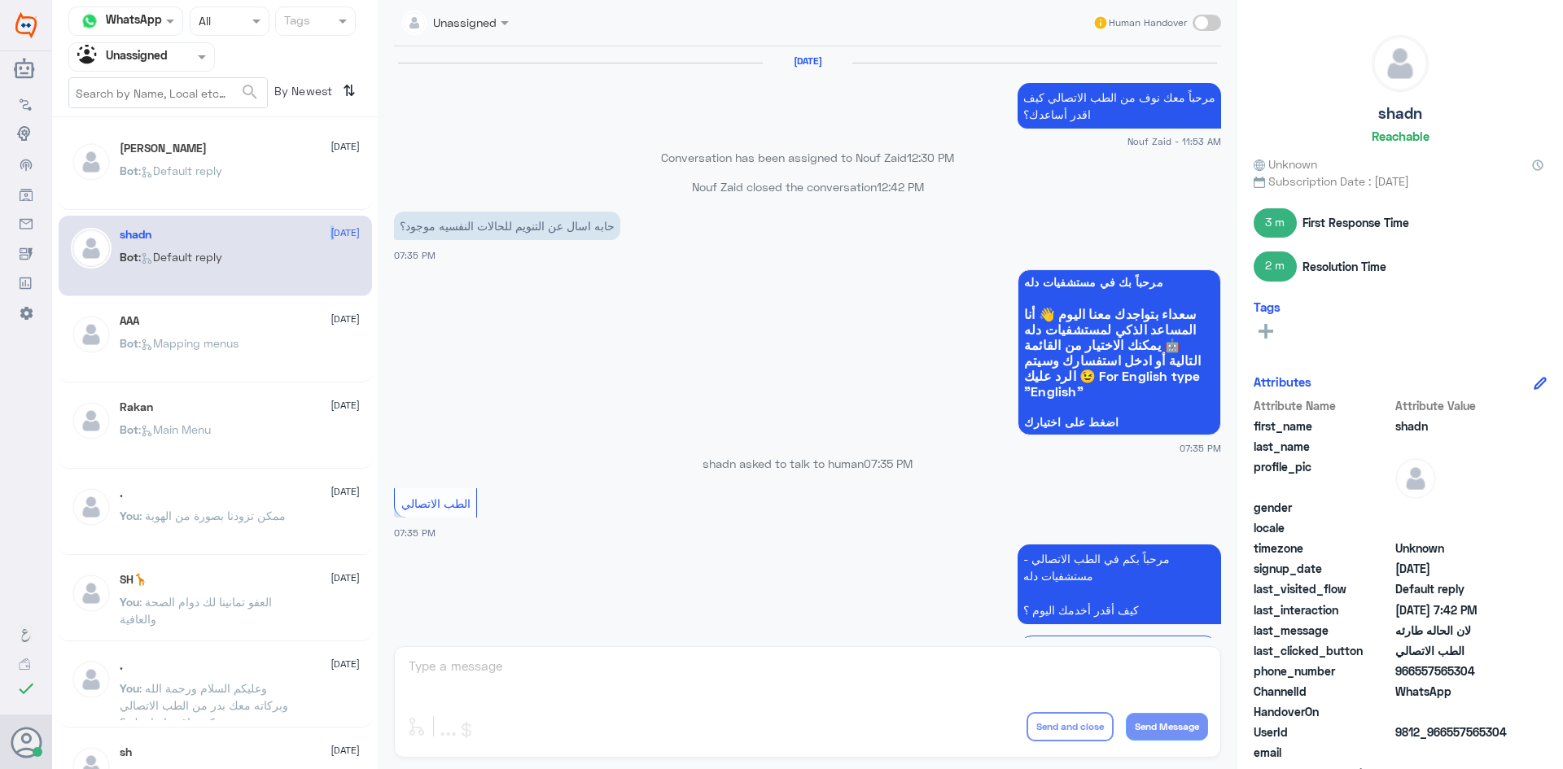
scroll to position [882, 0]
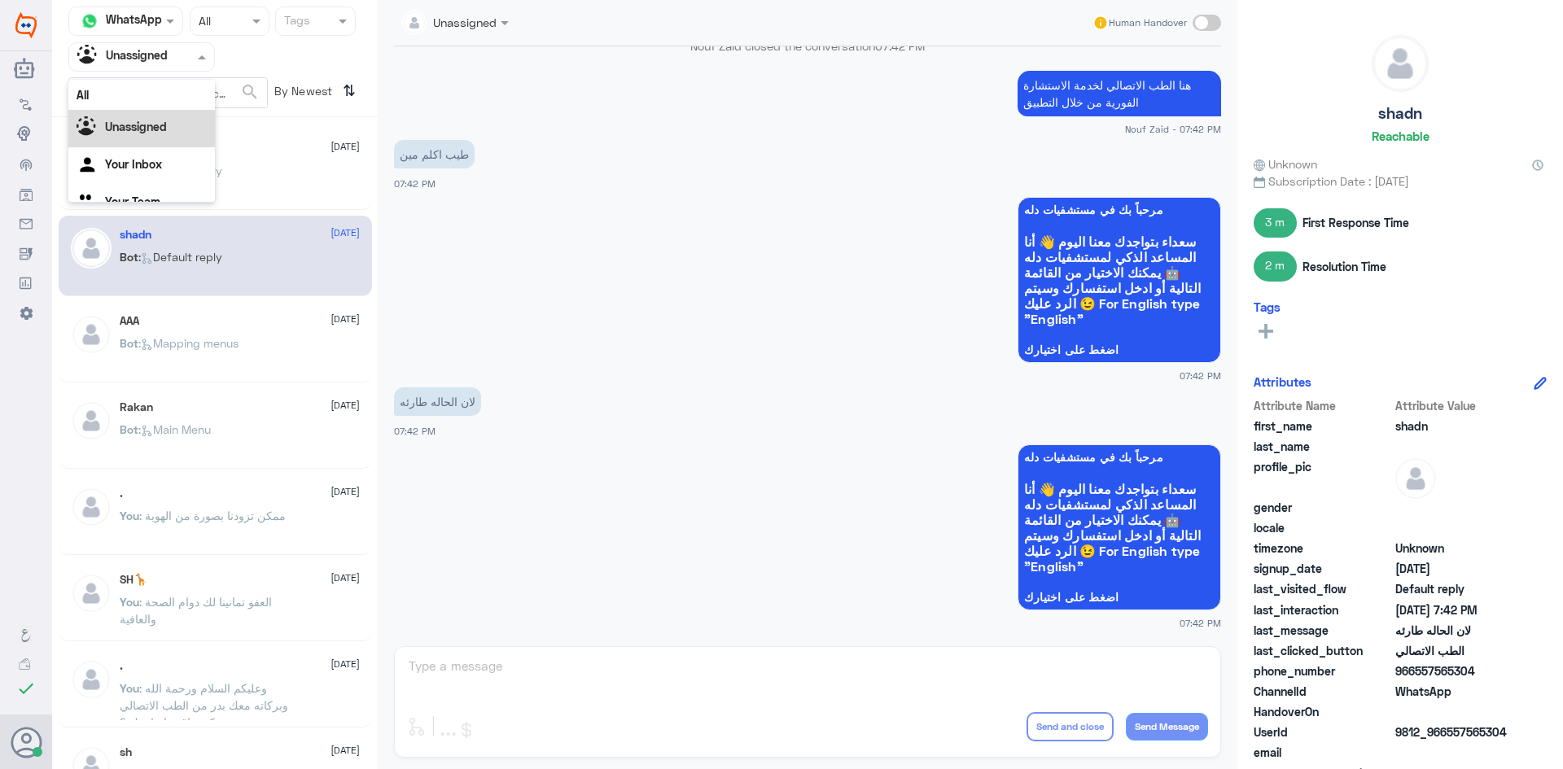
click at [198, 63] on span at bounding box center [204, 56] width 20 height 17
click at [180, 89] on div "All" at bounding box center [141, 95] width 147 height 30
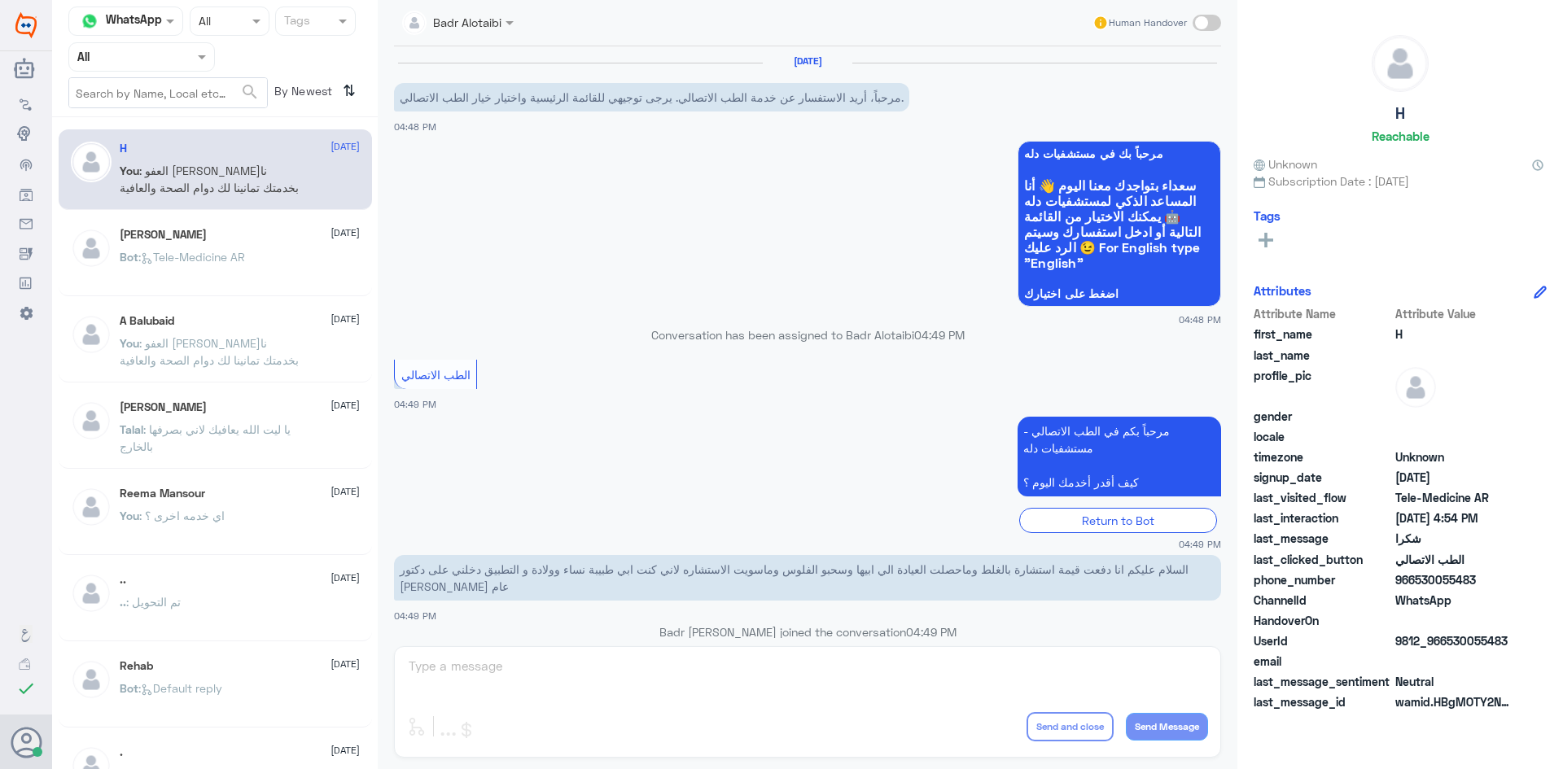
scroll to position [707, 0]
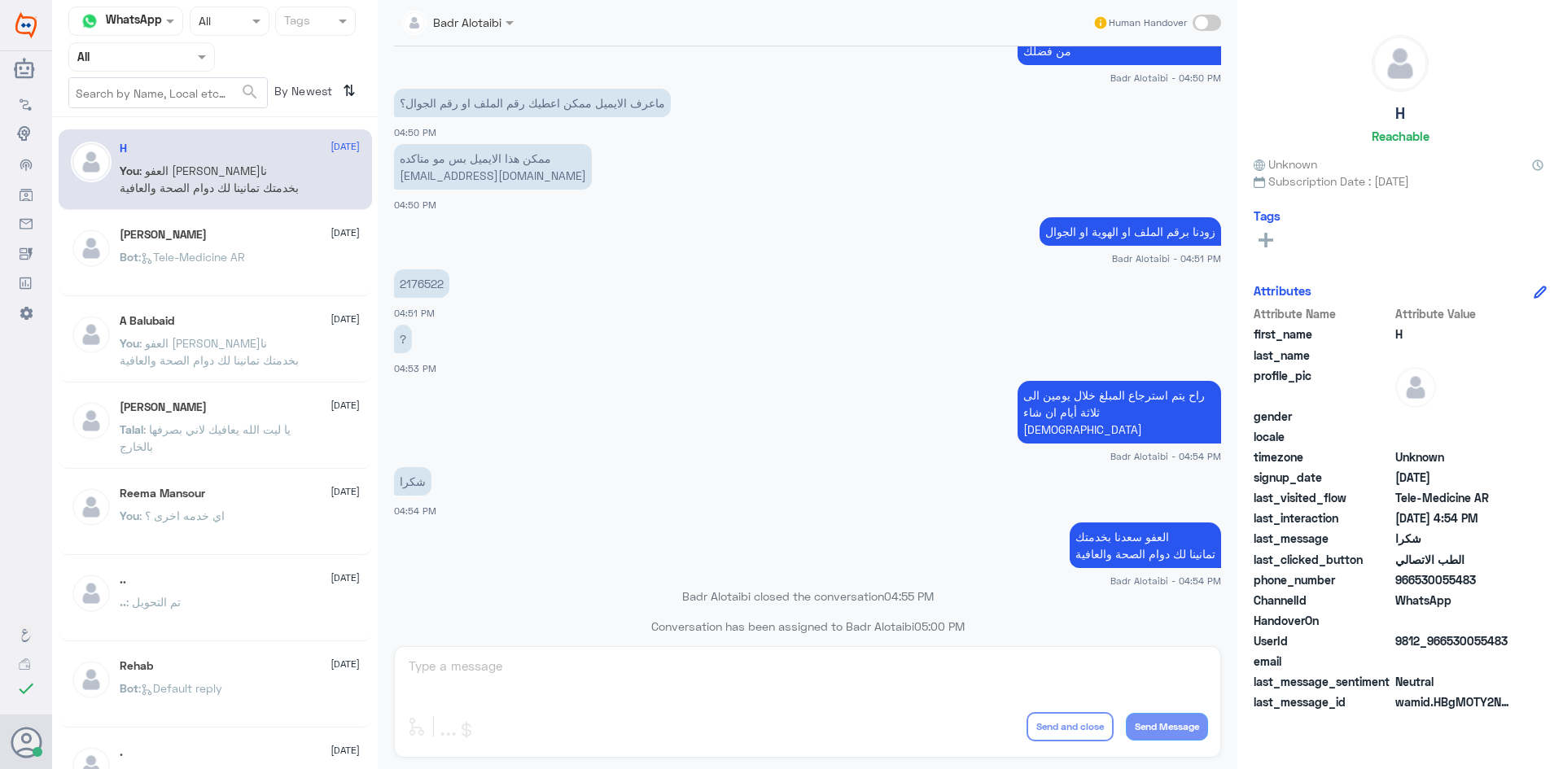
click at [179, 50] on div at bounding box center [141, 56] width 145 height 19
click at [164, 120] on b "Unassigned" at bounding box center [136, 127] width 62 height 14
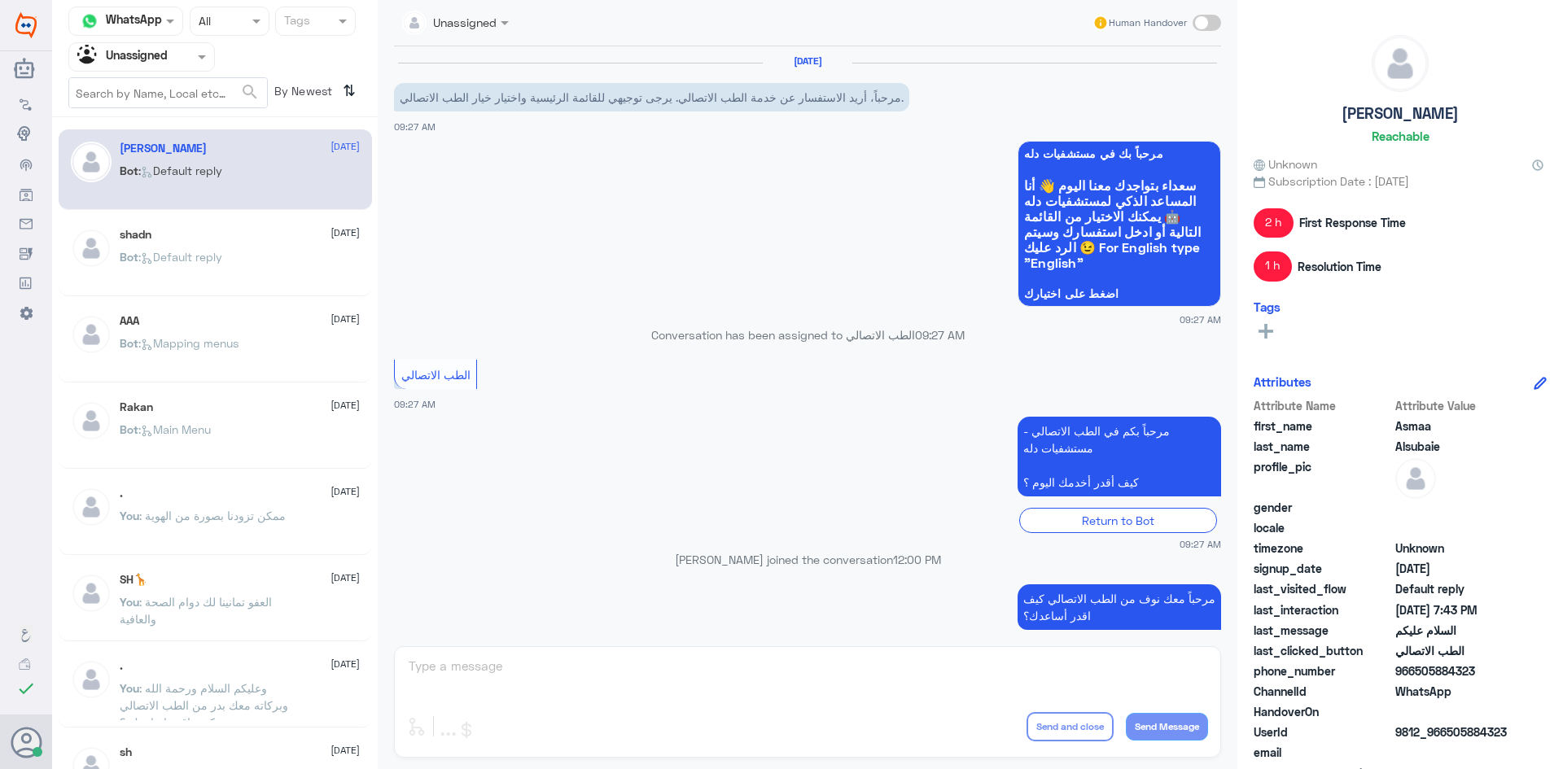
scroll to position [326, 0]
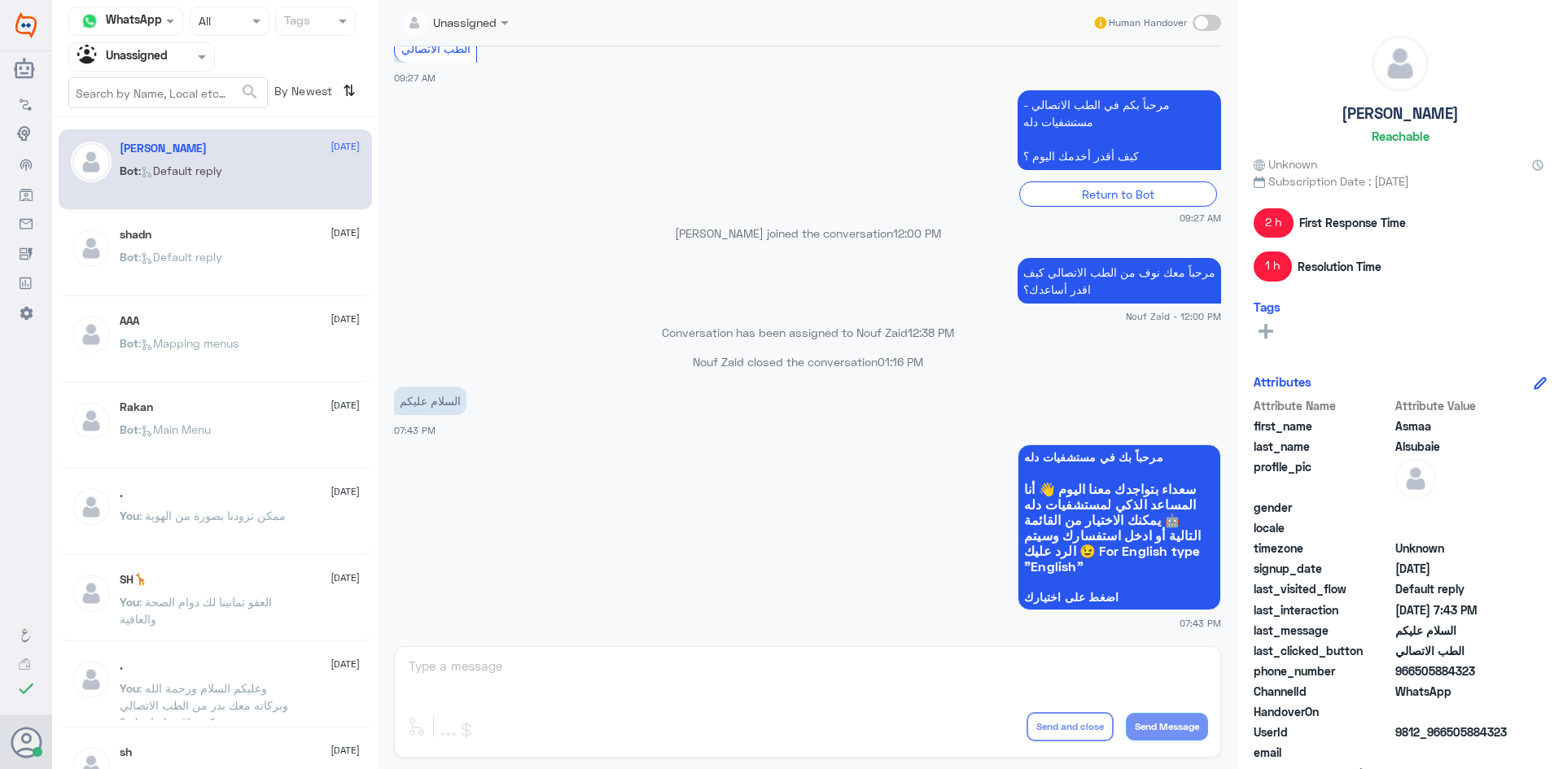
click at [238, 287] on div "Bot : Default reply" at bounding box center [240, 270] width 240 height 37
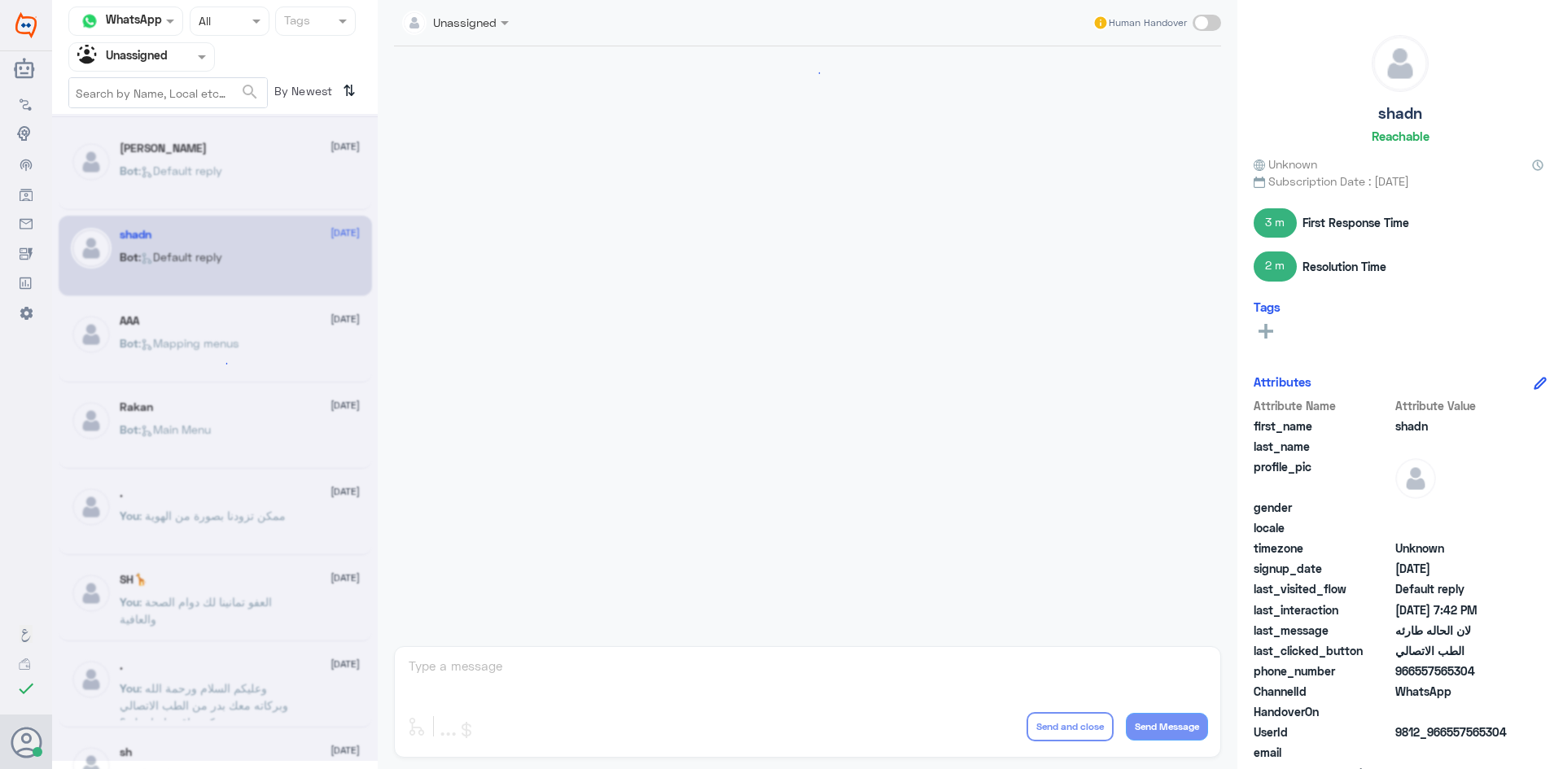
scroll to position [882, 0]
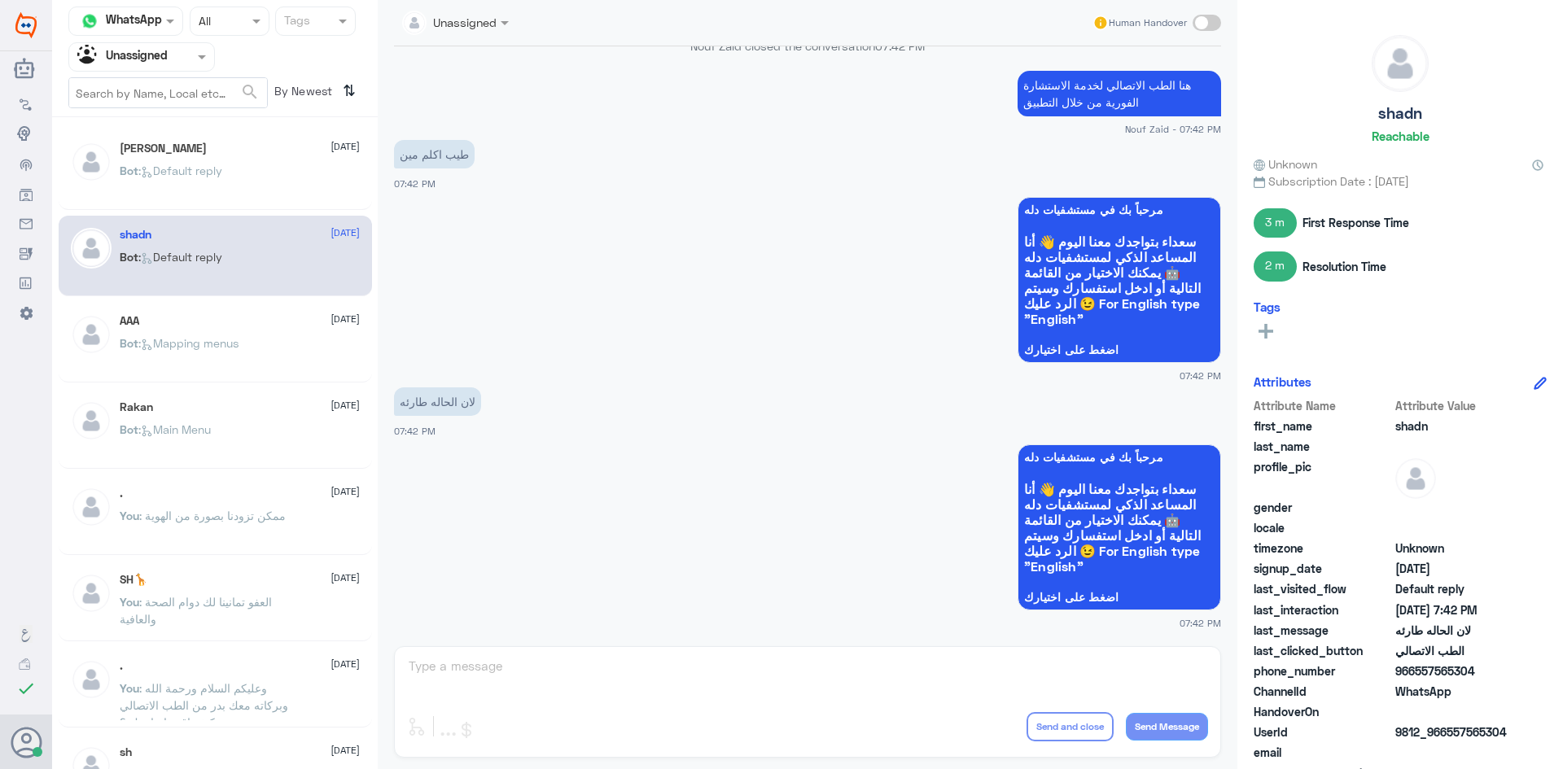
click at [246, 320] on div "AAA 10 August" at bounding box center [240, 321] width 240 height 14
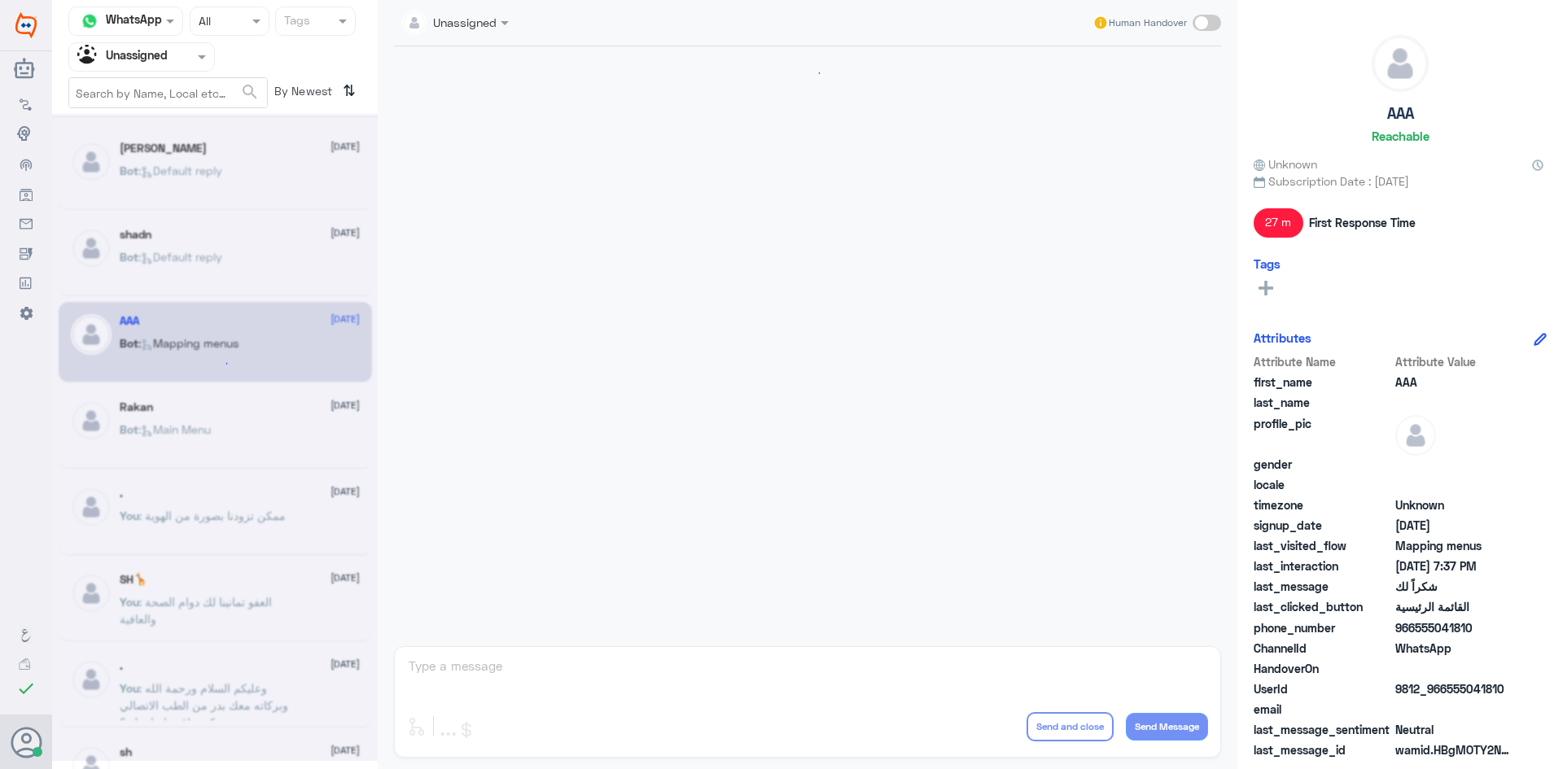
scroll to position [1671, 0]
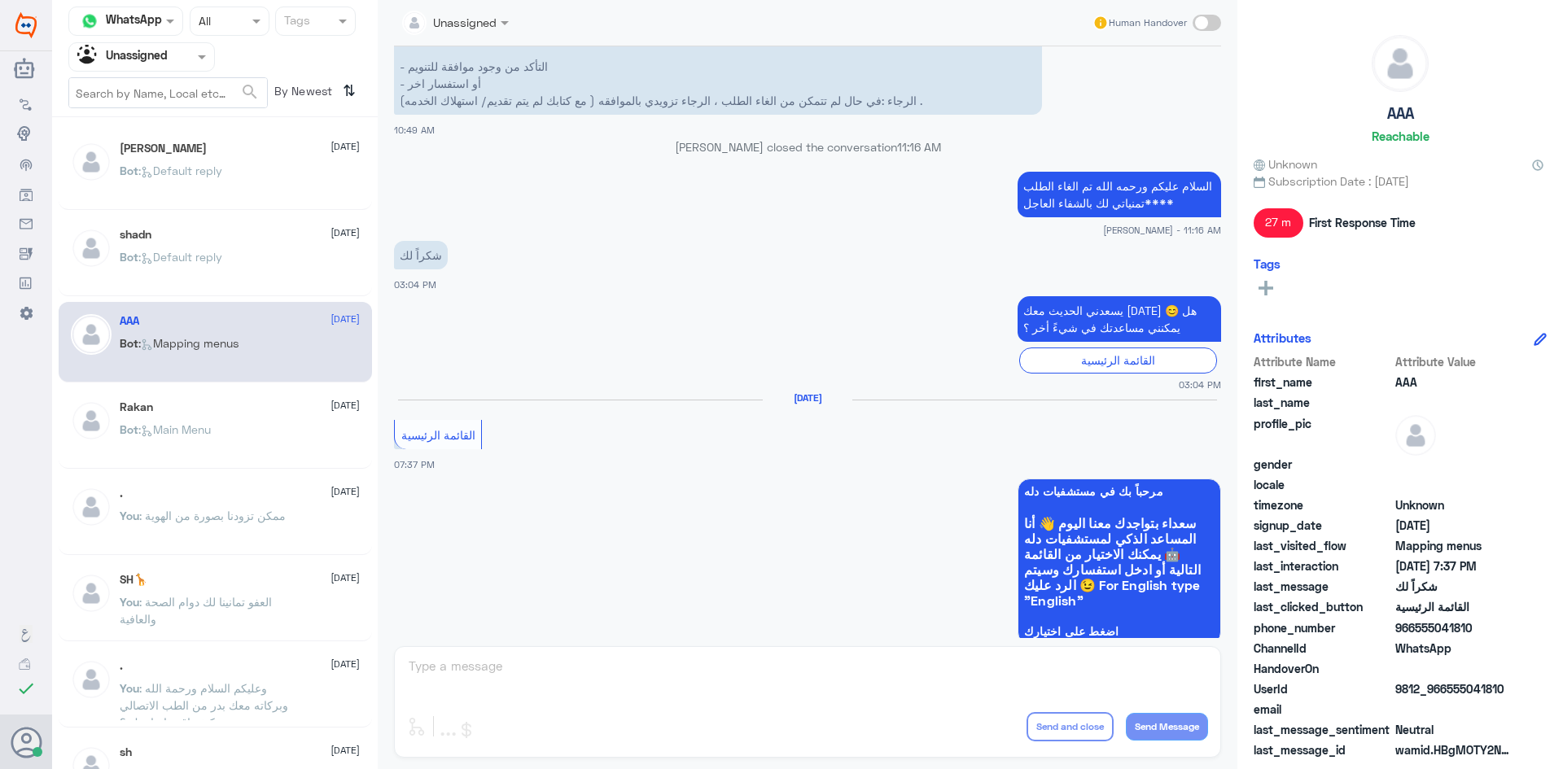
click at [217, 156] on div "Asmaa Alsubaie 10 August Bot : Default reply" at bounding box center [240, 172] width 240 height 61
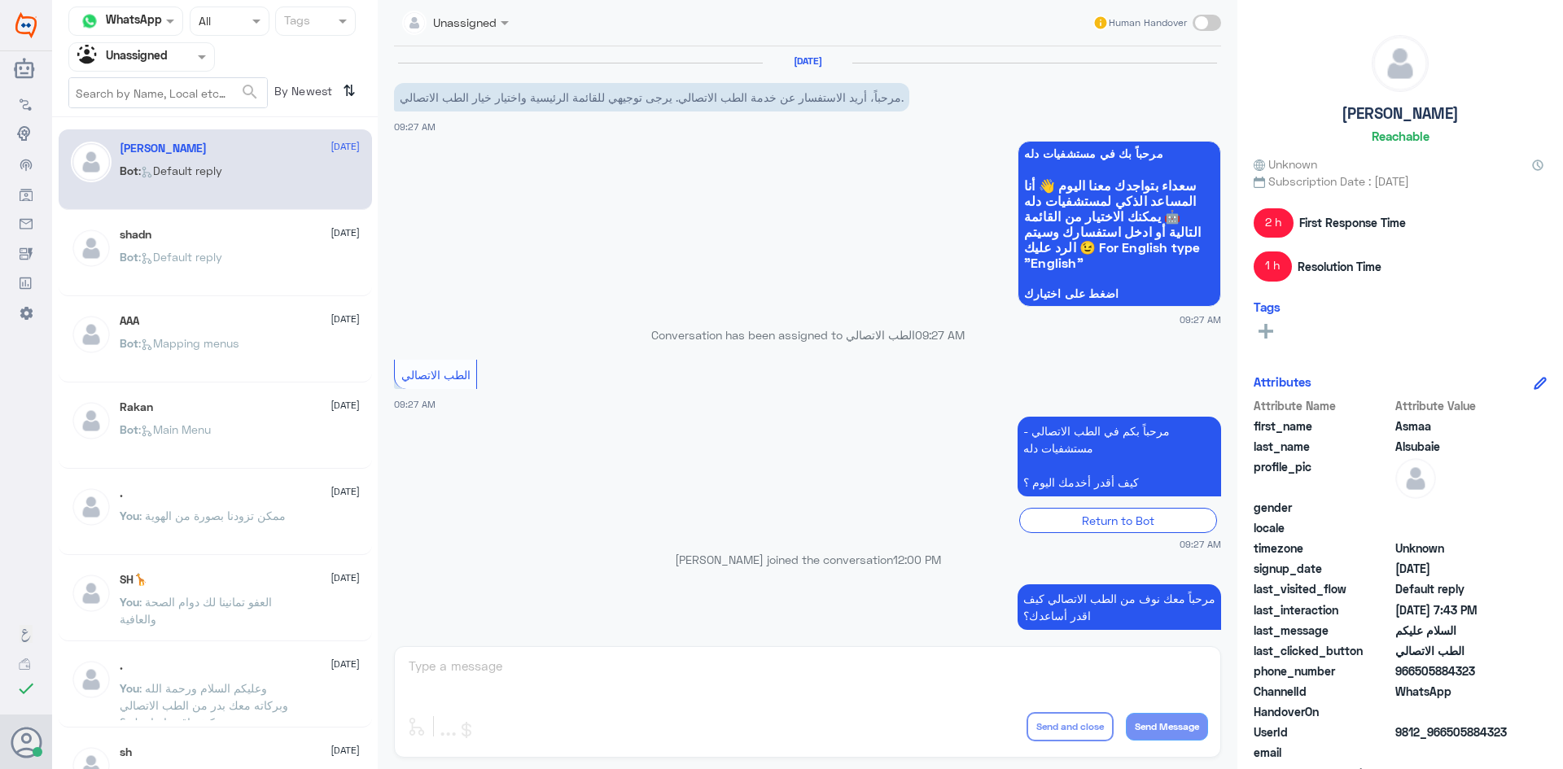
scroll to position [326, 0]
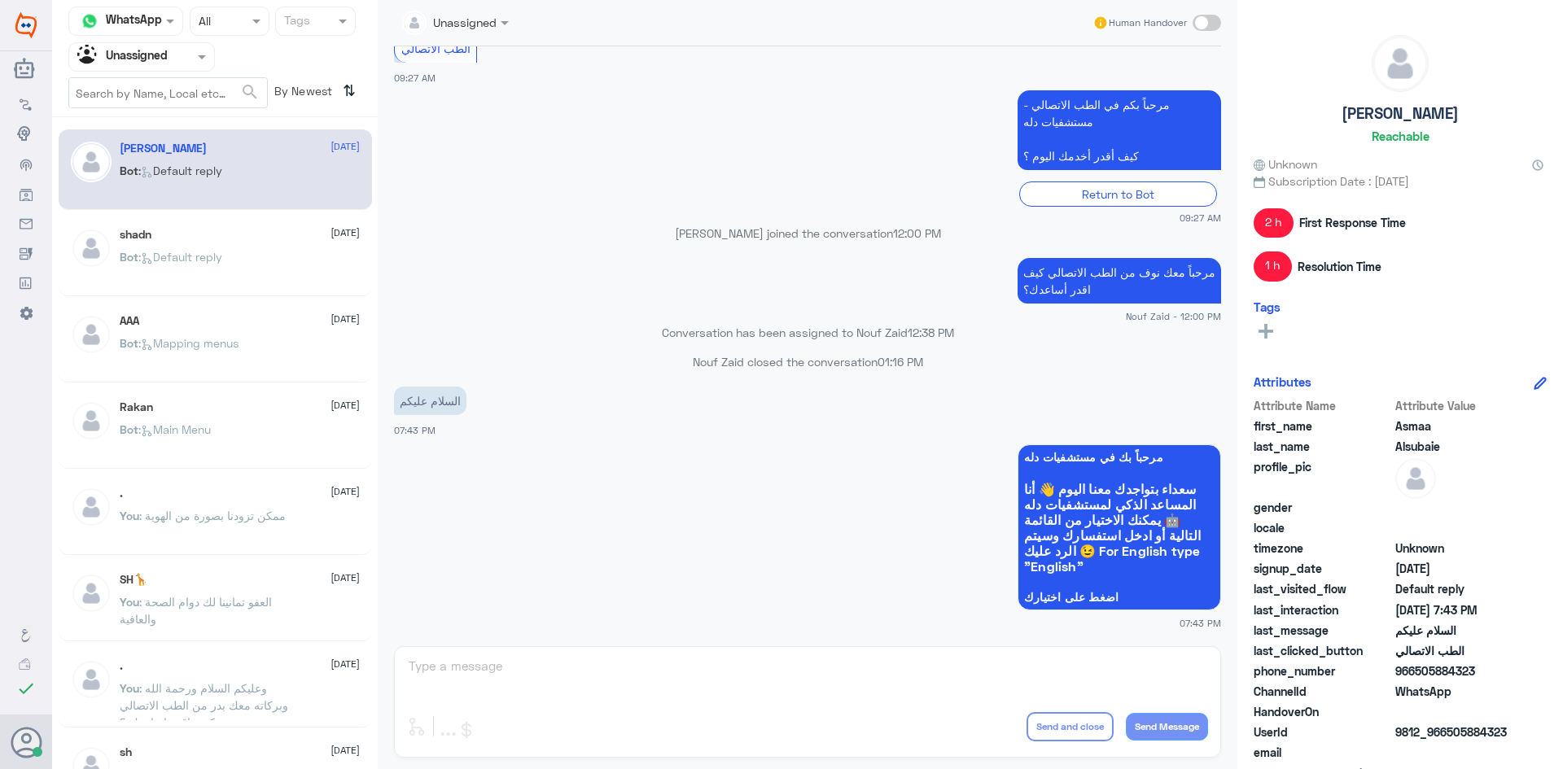
click at [244, 384] on div "Asmaa Alsubaie 10 August Bot : Default reply shadn 10 August Bot : Default repl…" at bounding box center [215, 449] width 326 height 651
click at [227, 378] on div "AAA 10 August Bot : Mapping menus" at bounding box center [215, 342] width 313 height 81
click at [227, 387] on div "Asmaa Alsubaie 10 August Bot : Default reply shadn 10 August Bot : Default repl…" at bounding box center [215, 449] width 326 height 651
click at [239, 400] on div "Rakan 10 August" at bounding box center [240, 407] width 240 height 14
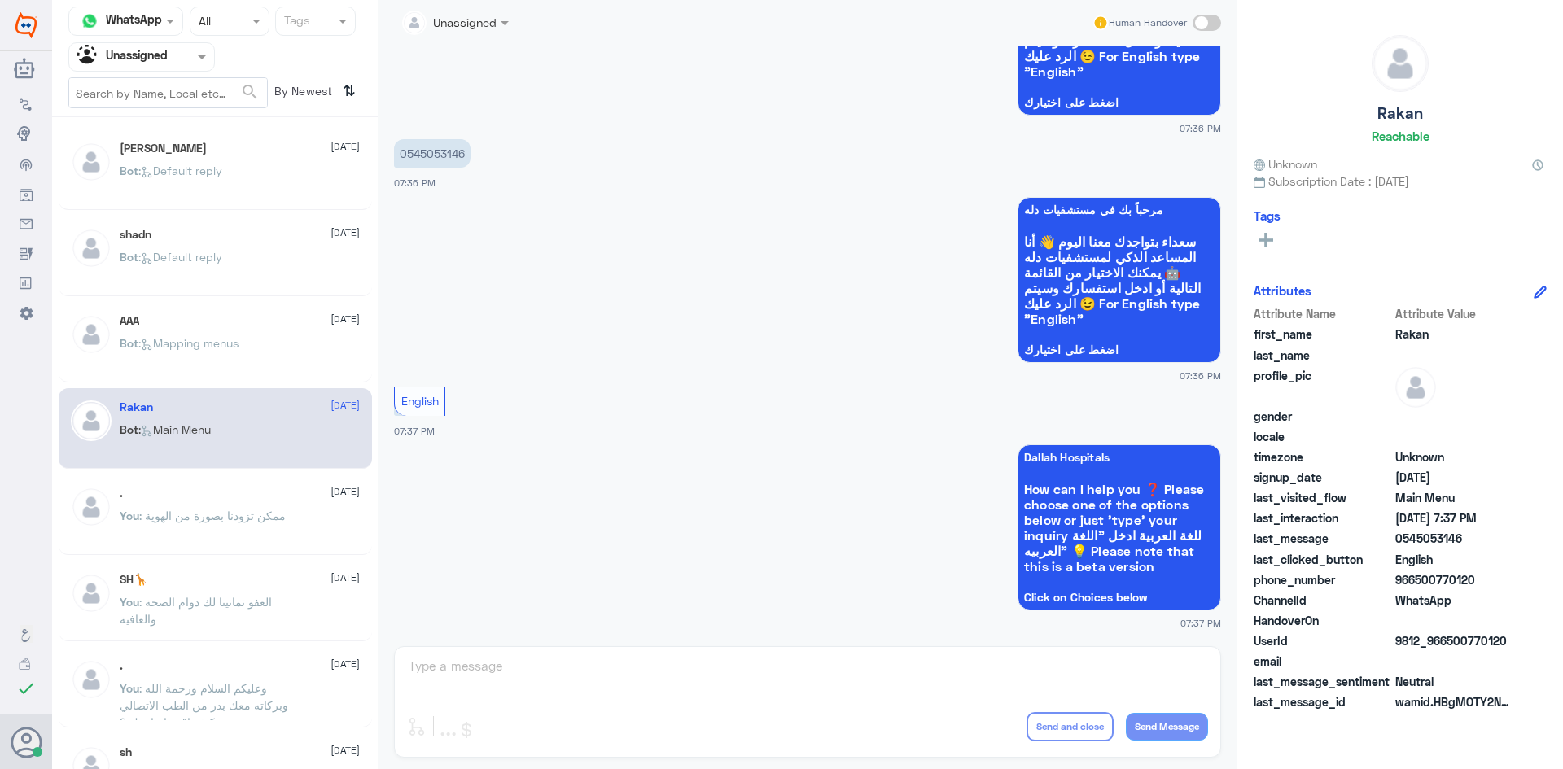
scroll to position [81, 0]
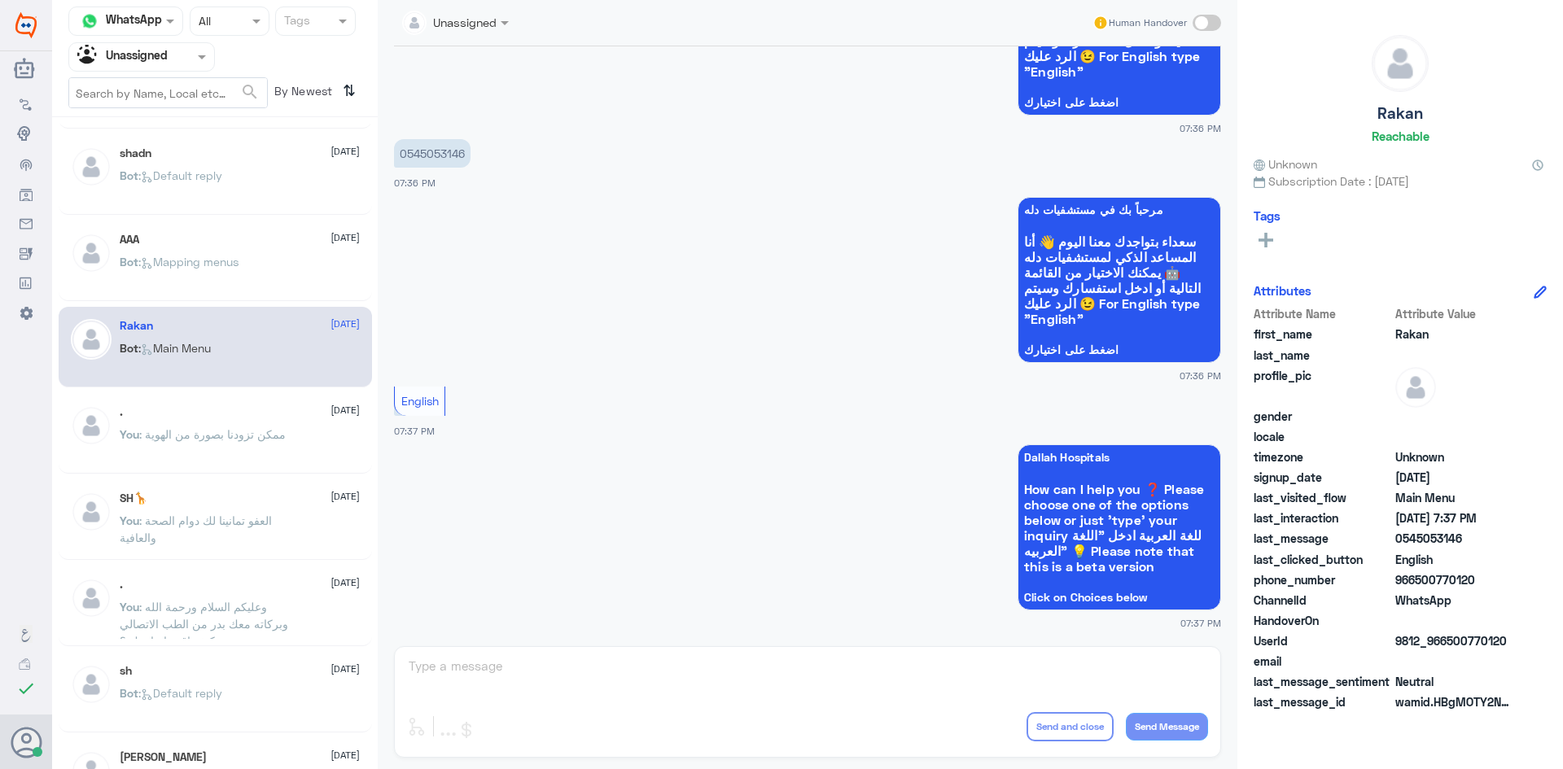
click at [234, 427] on p "You : ممكن تزودنا بصورة من الهوية" at bounding box center [203, 446] width 166 height 41
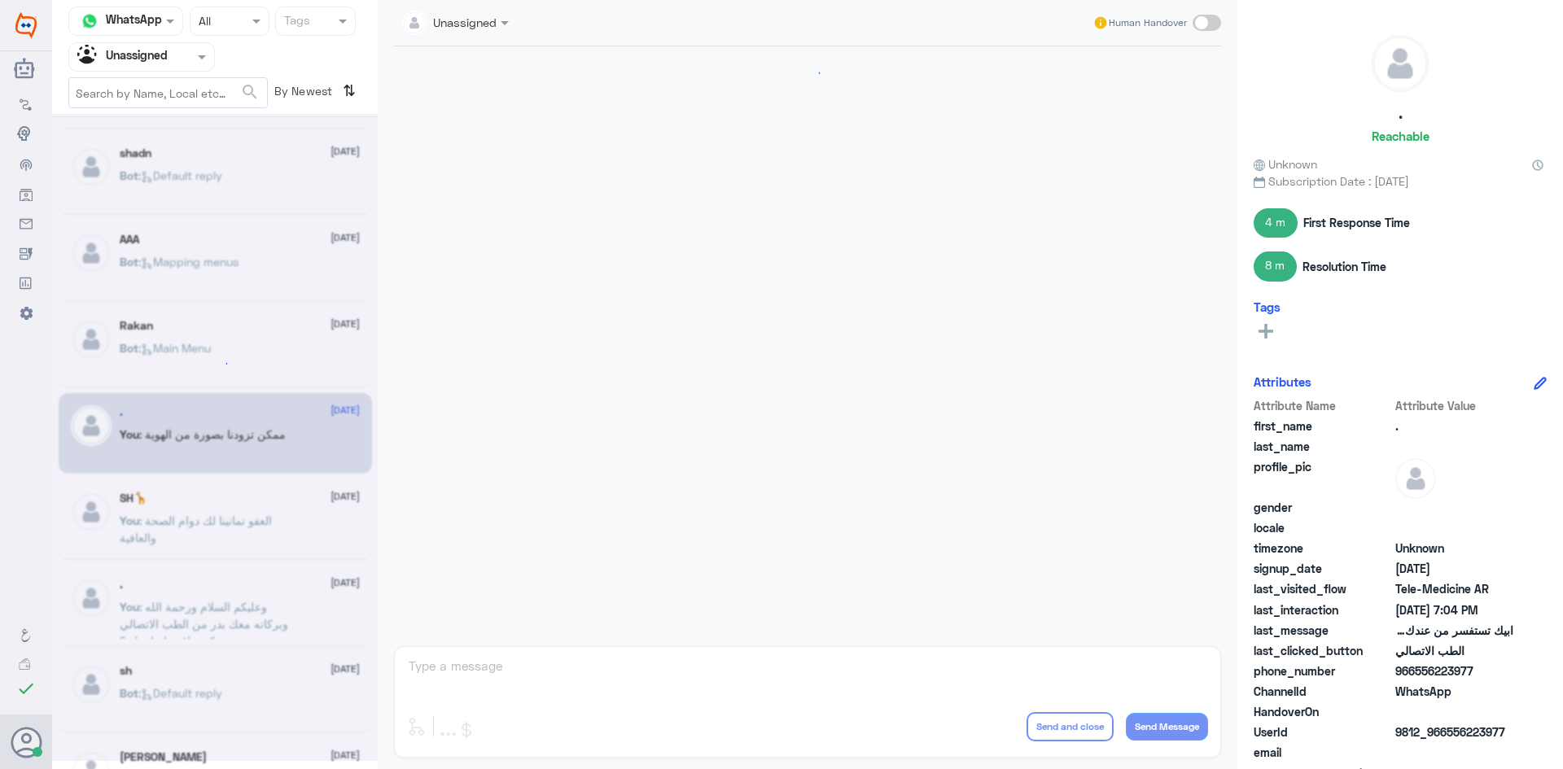
scroll to position [720, 0]
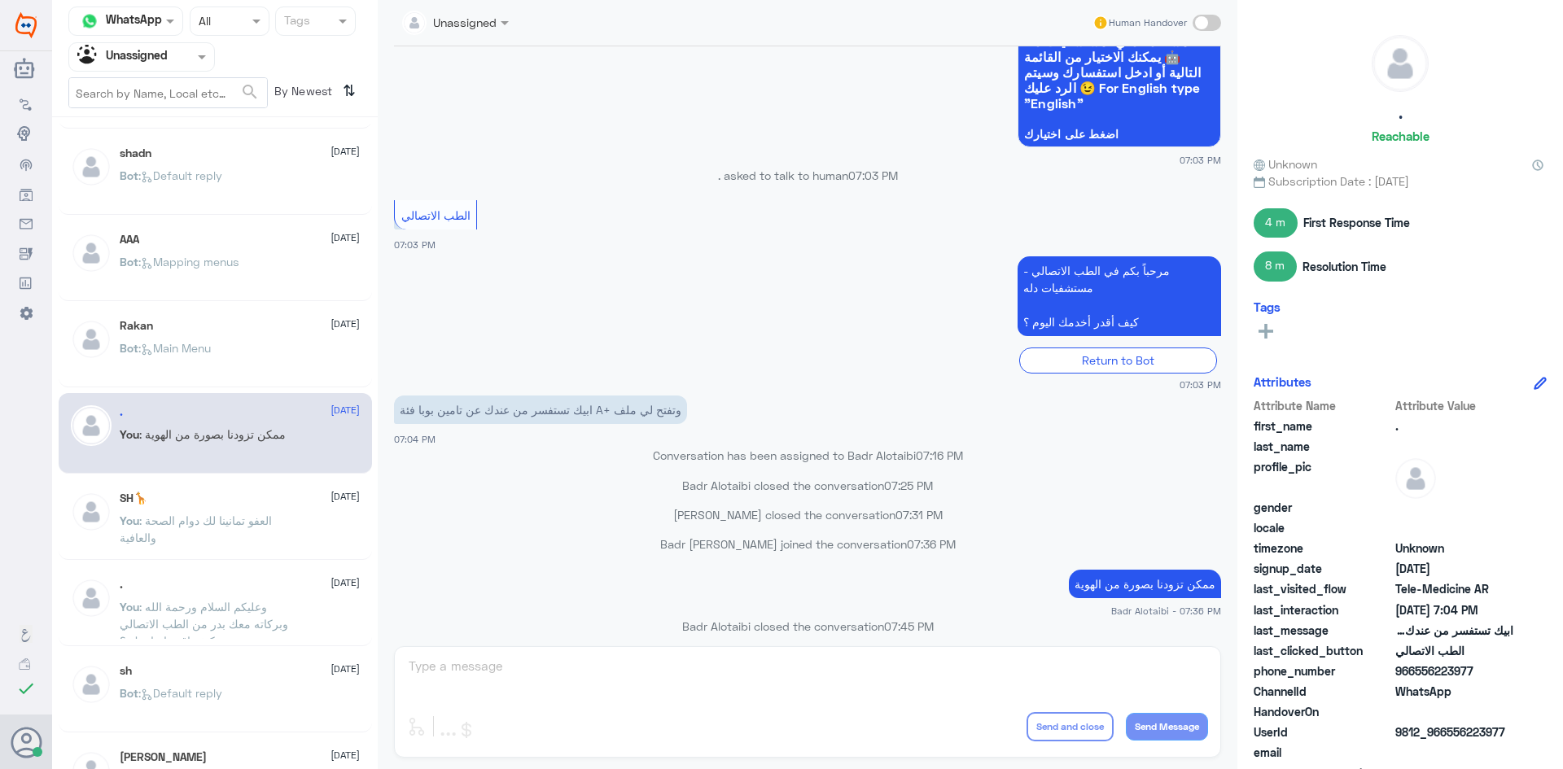
click at [246, 490] on div "SH🦒 10 August You : العفو تمانينا لك دوام الصحة والعافية" at bounding box center [215, 519] width 313 height 81
click at [244, 501] on div "SH🦒 10 August" at bounding box center [240, 499] width 240 height 14
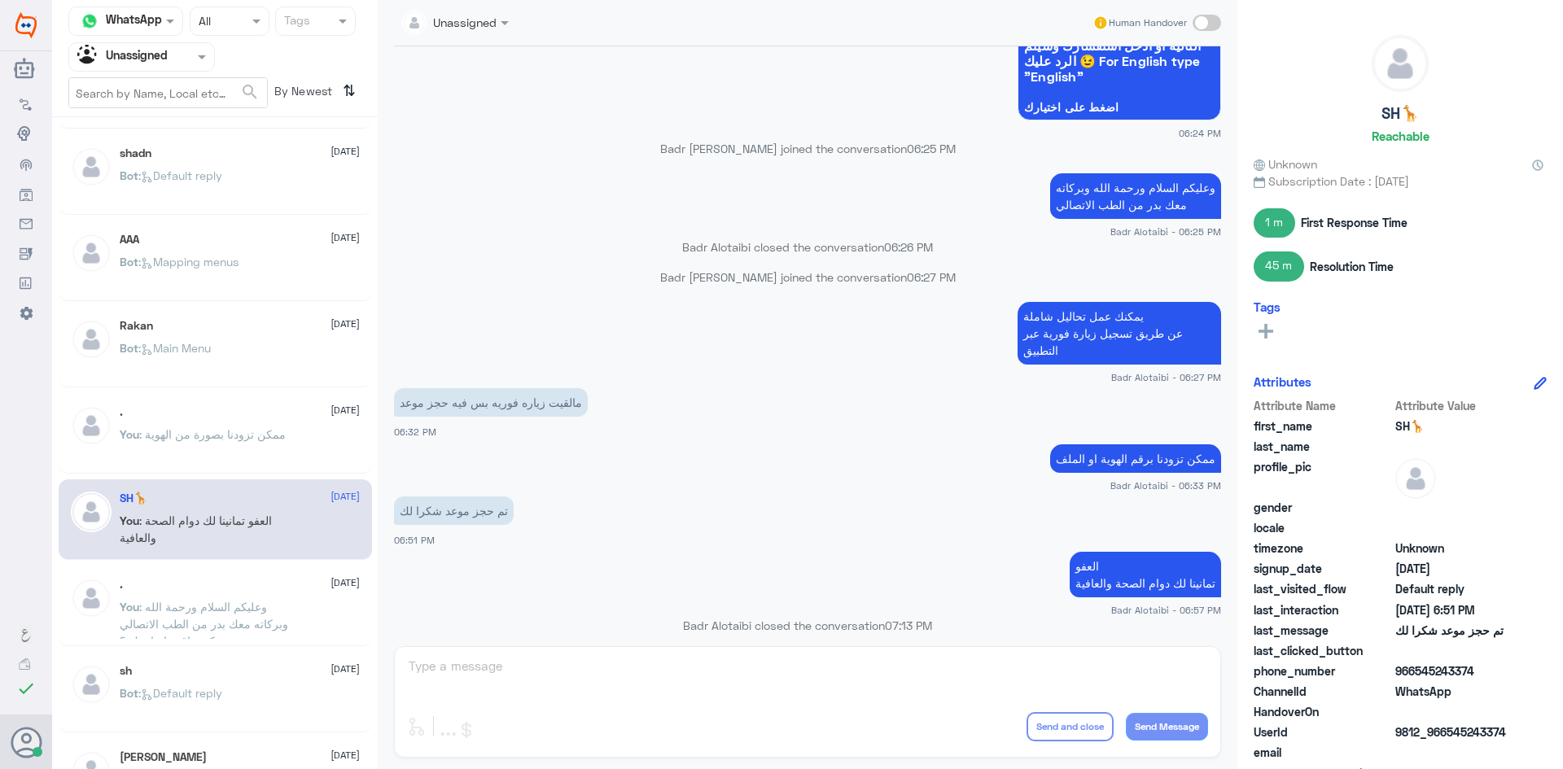
scroll to position [163, 0]
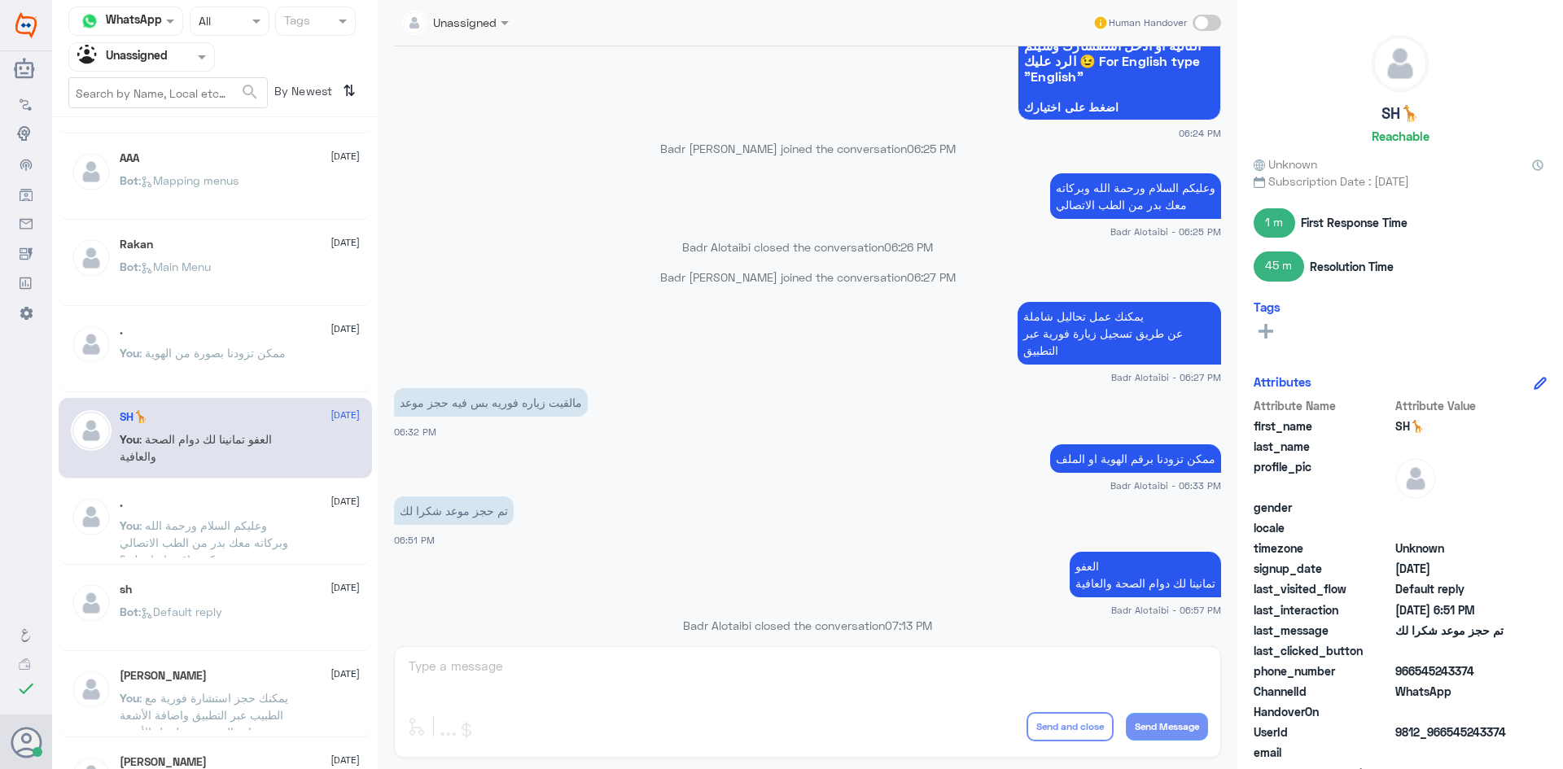
click at [243, 513] on div ". 10 August You : وعليكم السلام ورحمة الله وبركاته معك بدر من الطب الاتصالي كيف…" at bounding box center [240, 527] width 240 height 61
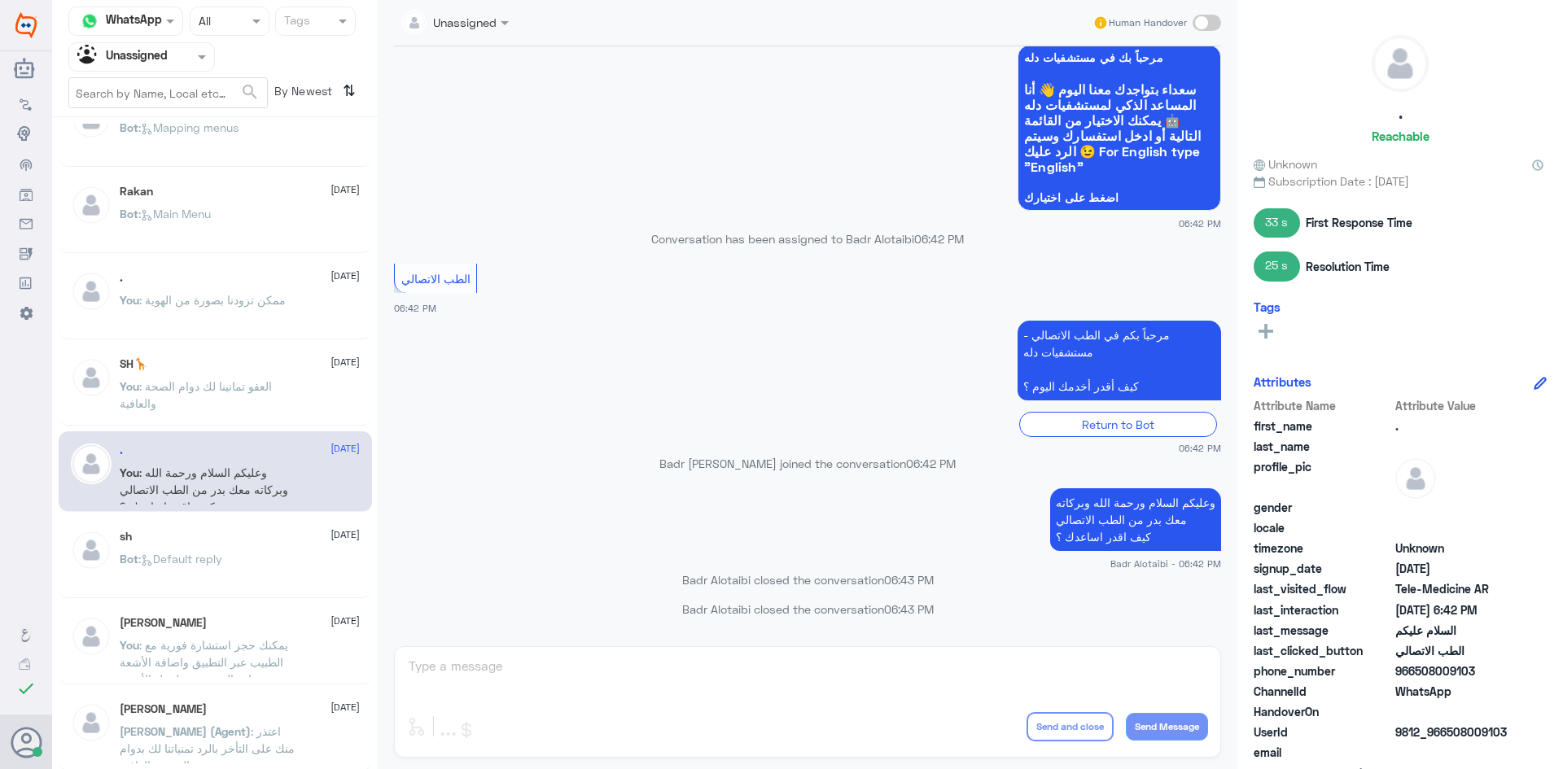
scroll to position [244, 0]
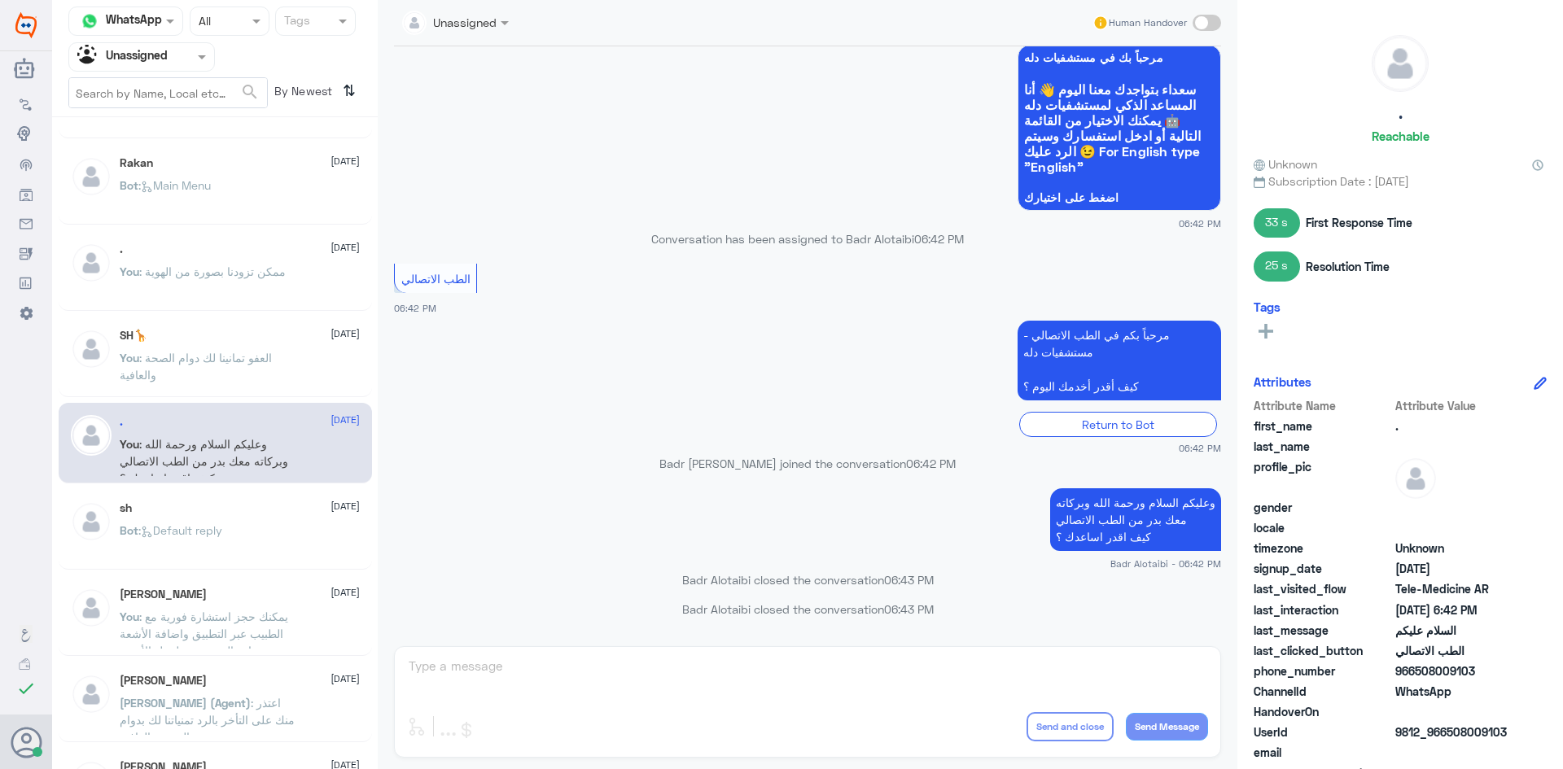
click at [246, 508] on div "sh 10 August" at bounding box center [240, 508] width 240 height 14
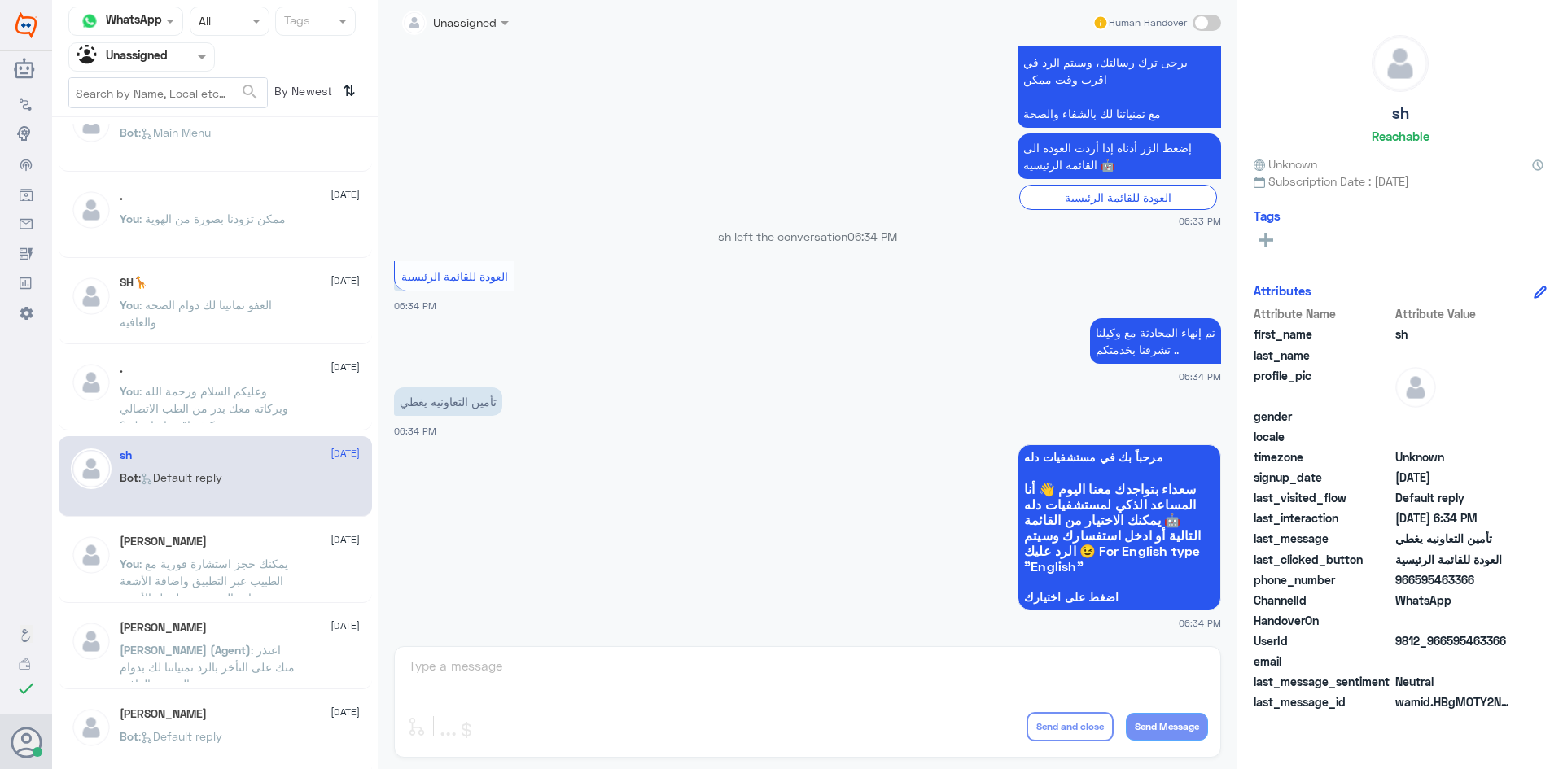
scroll to position [326, 0]
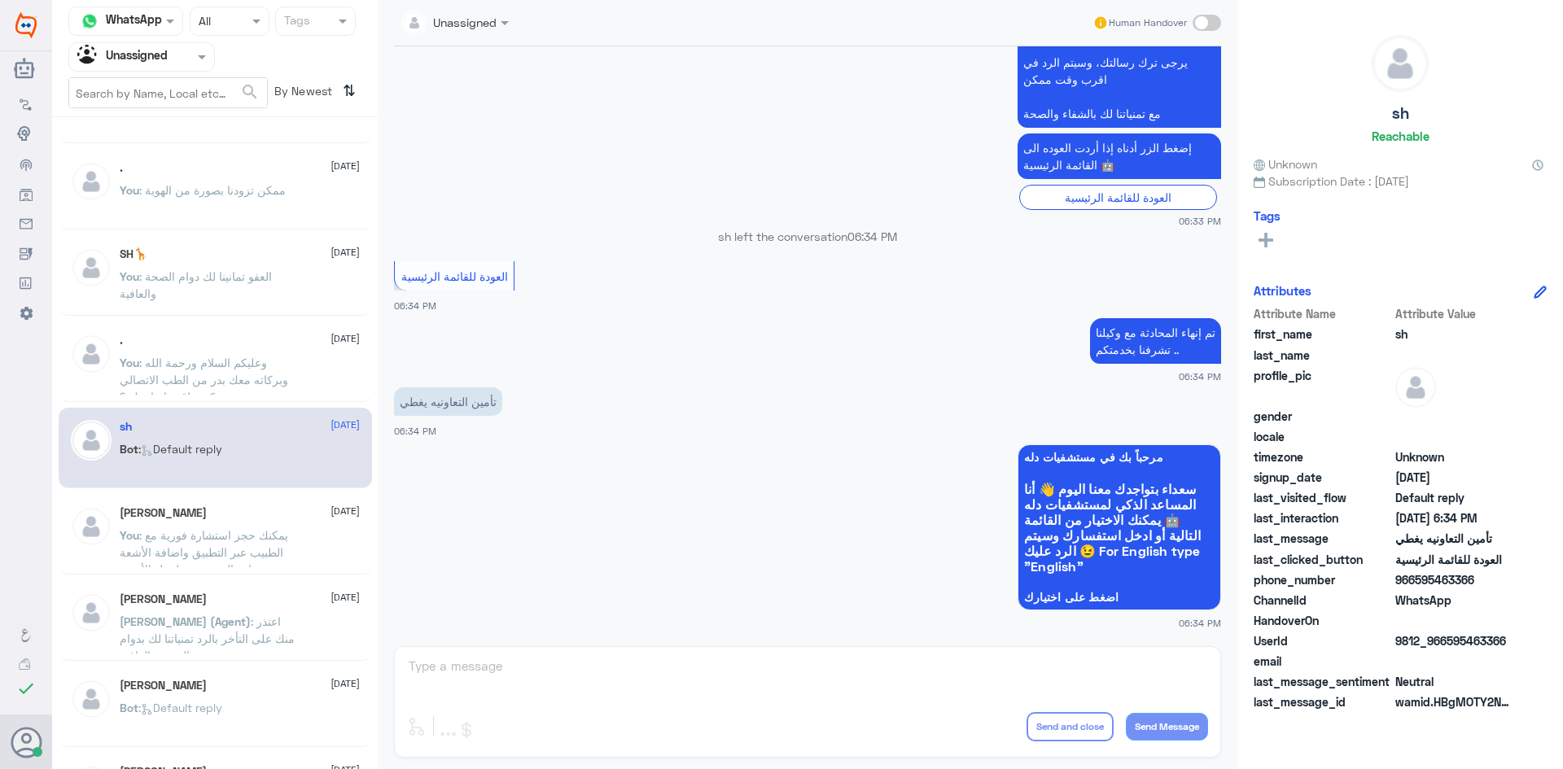
click at [247, 500] on div "Ibrahim Alsaif 10 August You : يمكنك حجز استشارة فورية مع الطبيب عبر التطبيق وا…" at bounding box center [215, 534] width 313 height 81
click at [246, 520] on div "Ibrahim Alsaif 10 August You : يمكنك حجز استشارة فورية مع الطبيب عبر التطبيق وا…" at bounding box center [240, 536] width 240 height 61
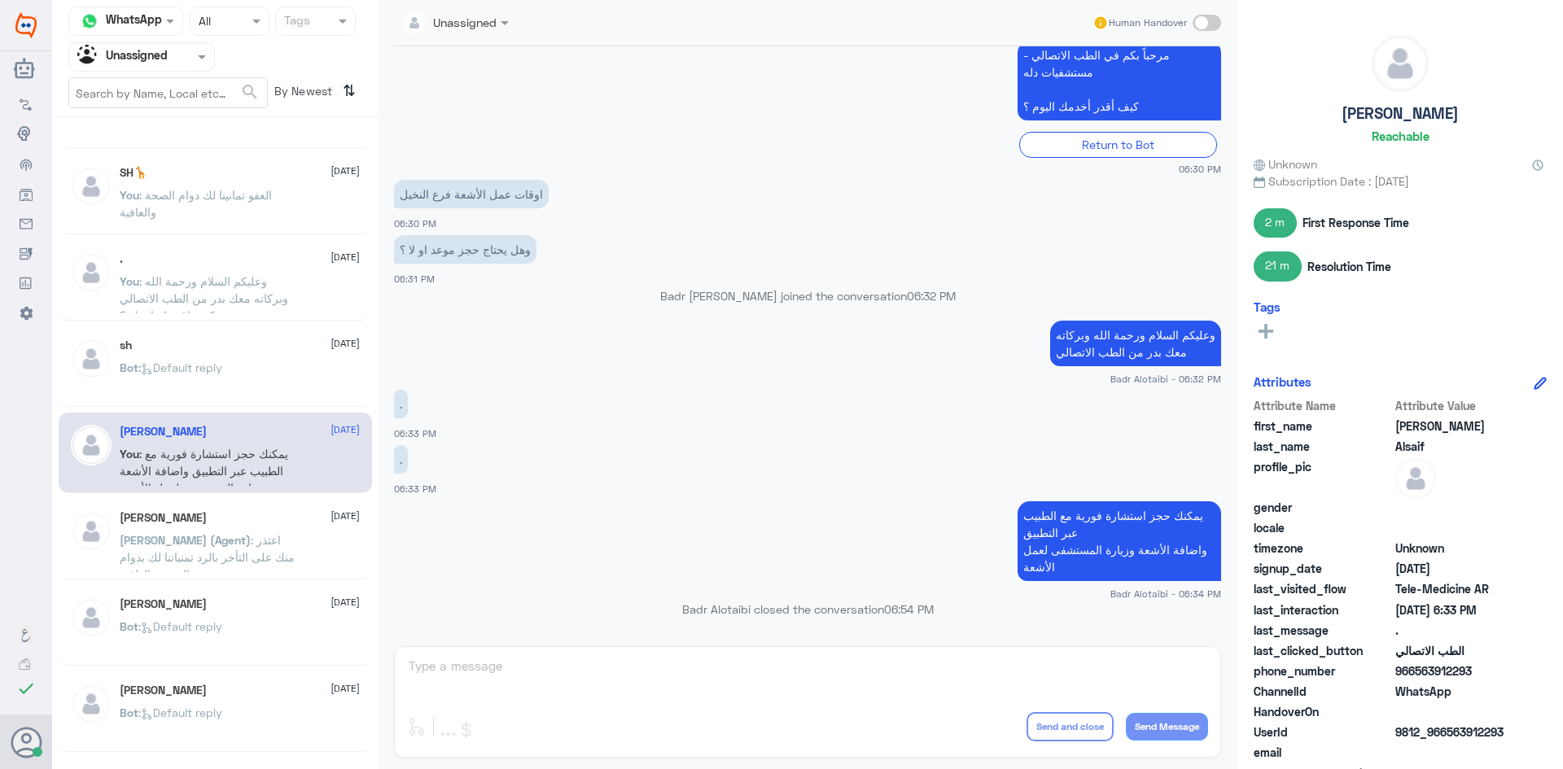
click at [254, 502] on div "ابو عبدالله 10 August عبدالكريم (Agent) : اعتذر منك على التأخر بالرد تمنياتنا ل…" at bounding box center [215, 539] width 313 height 81
click at [252, 518] on div "ابو عبدالله 10 August" at bounding box center [240, 518] width 240 height 14
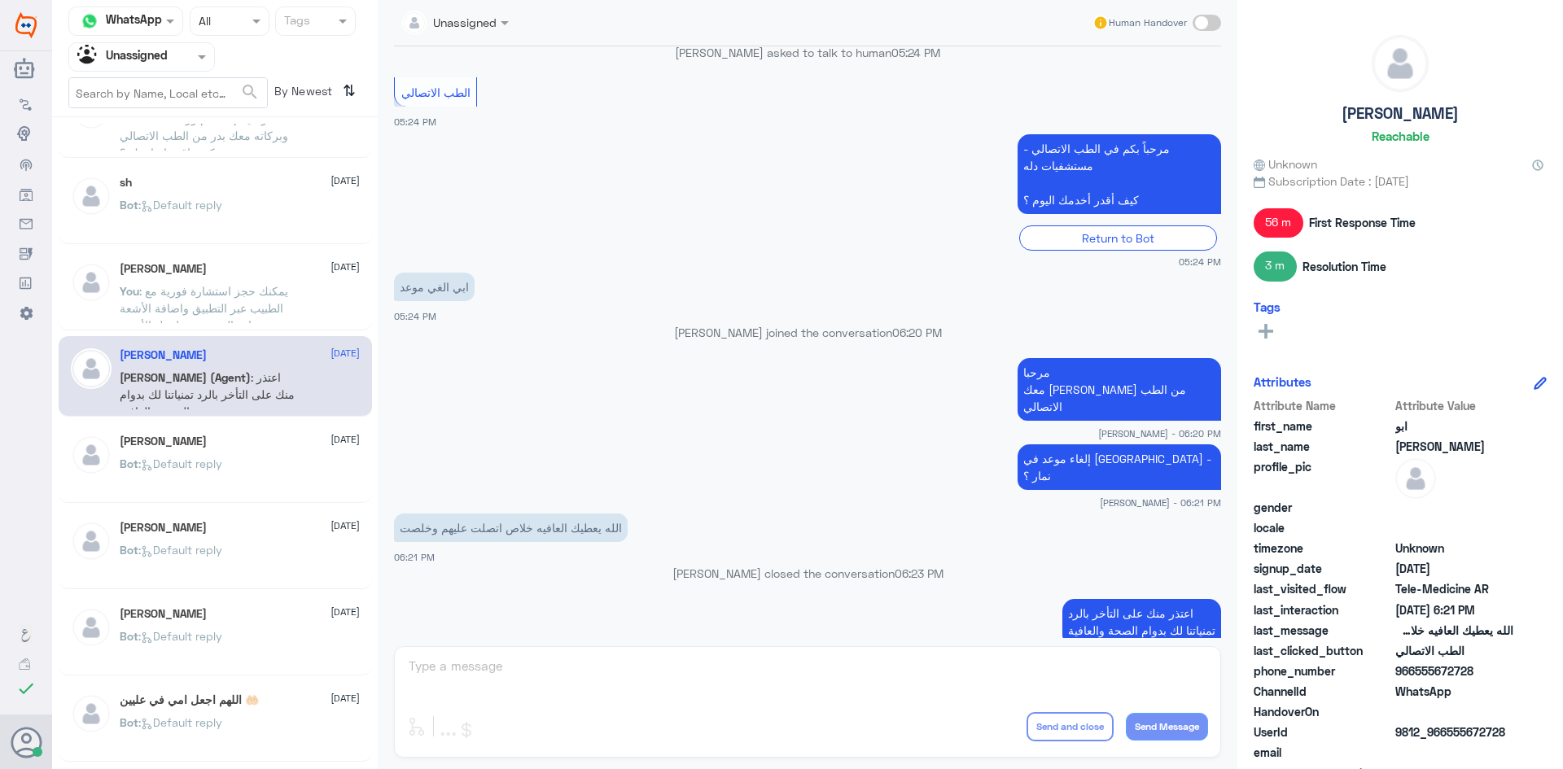
click at [272, 475] on div "Bot : Default reply" at bounding box center [240, 477] width 240 height 37
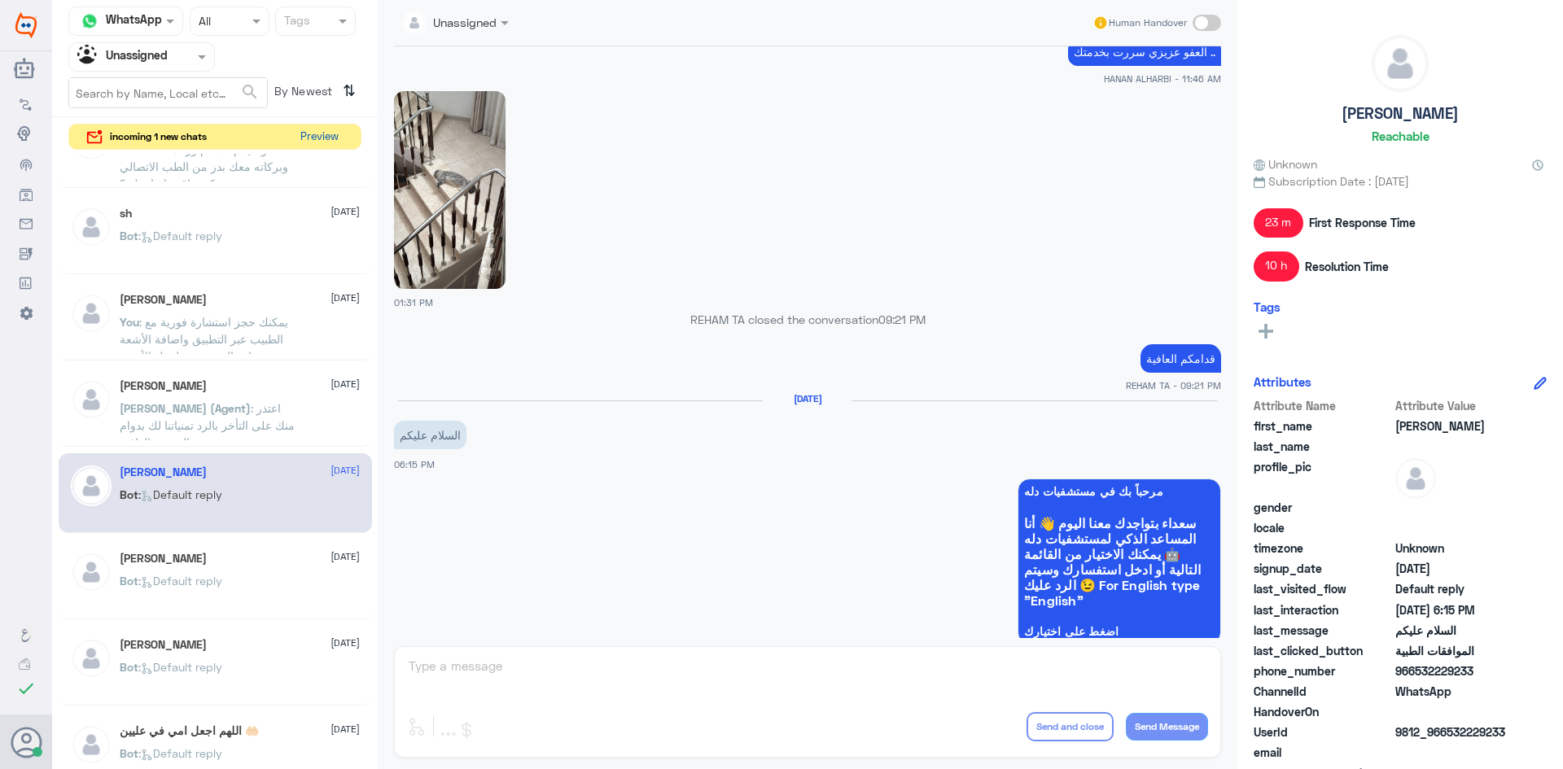
click at [326, 135] on button "Preview" at bounding box center [319, 137] width 50 height 25
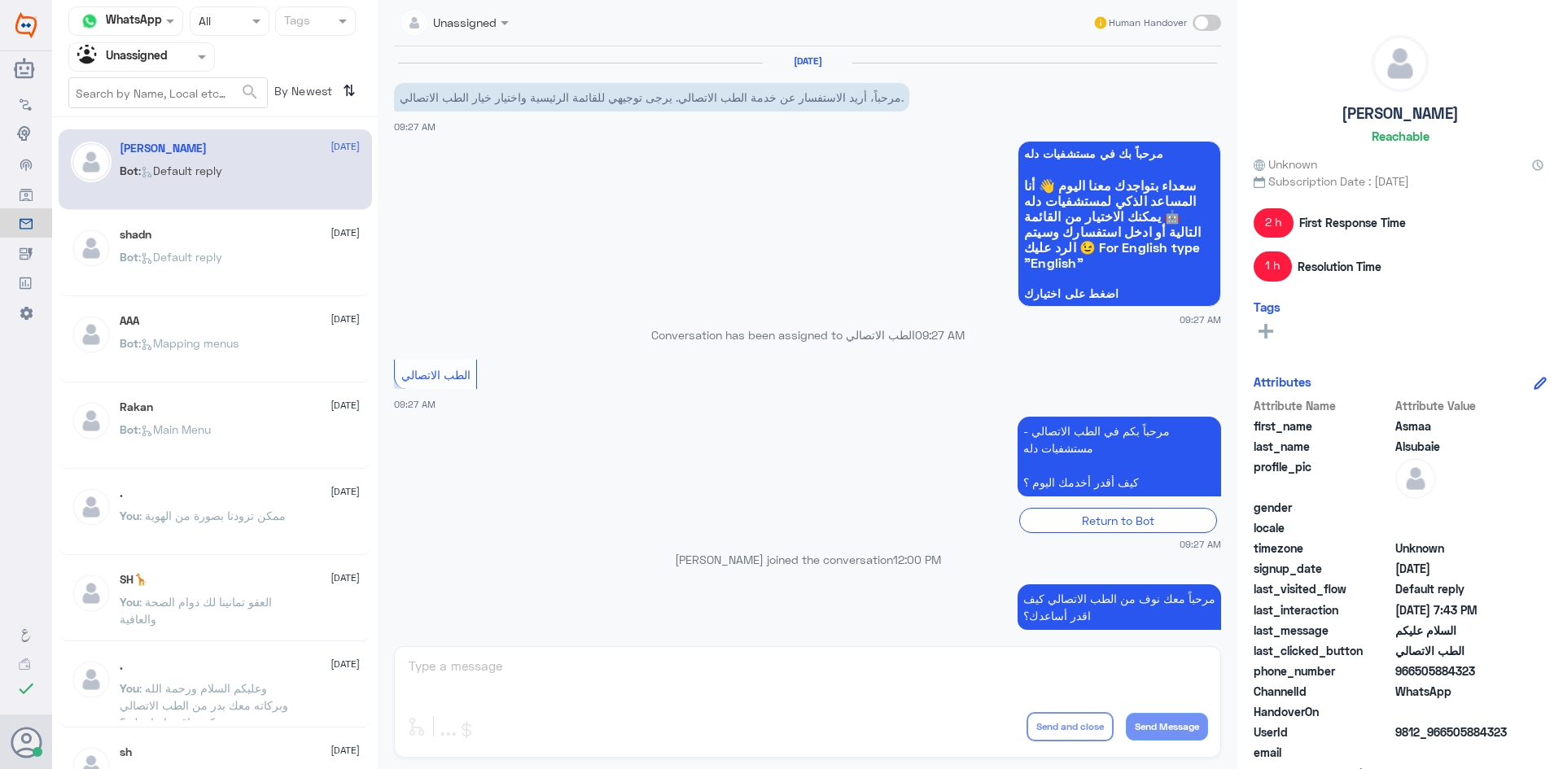
click at [227, 236] on div "shadn 10 August" at bounding box center [240, 235] width 240 height 14
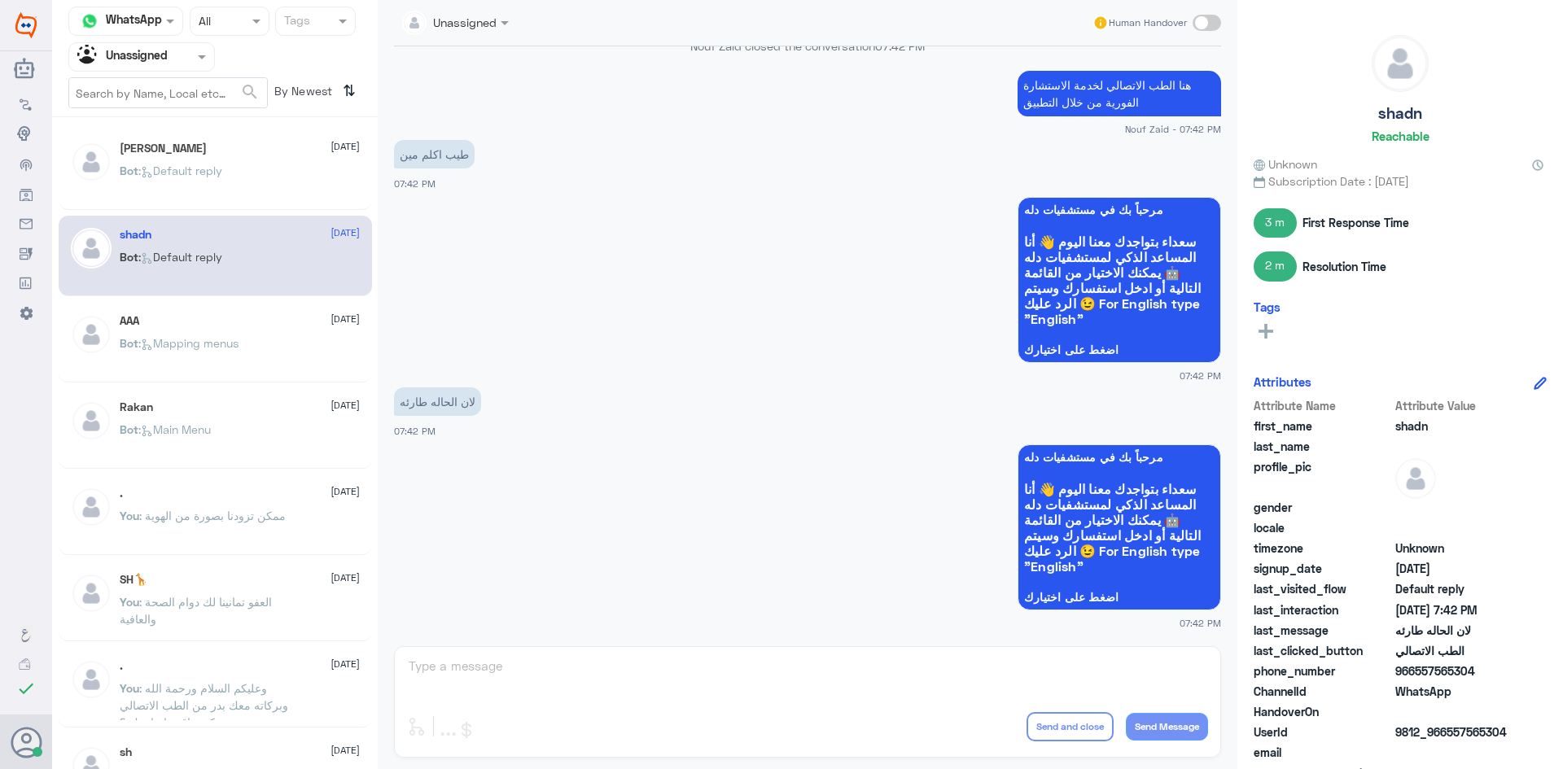
click at [204, 346] on span ": Mapping menus" at bounding box center [188, 343] width 100 height 14
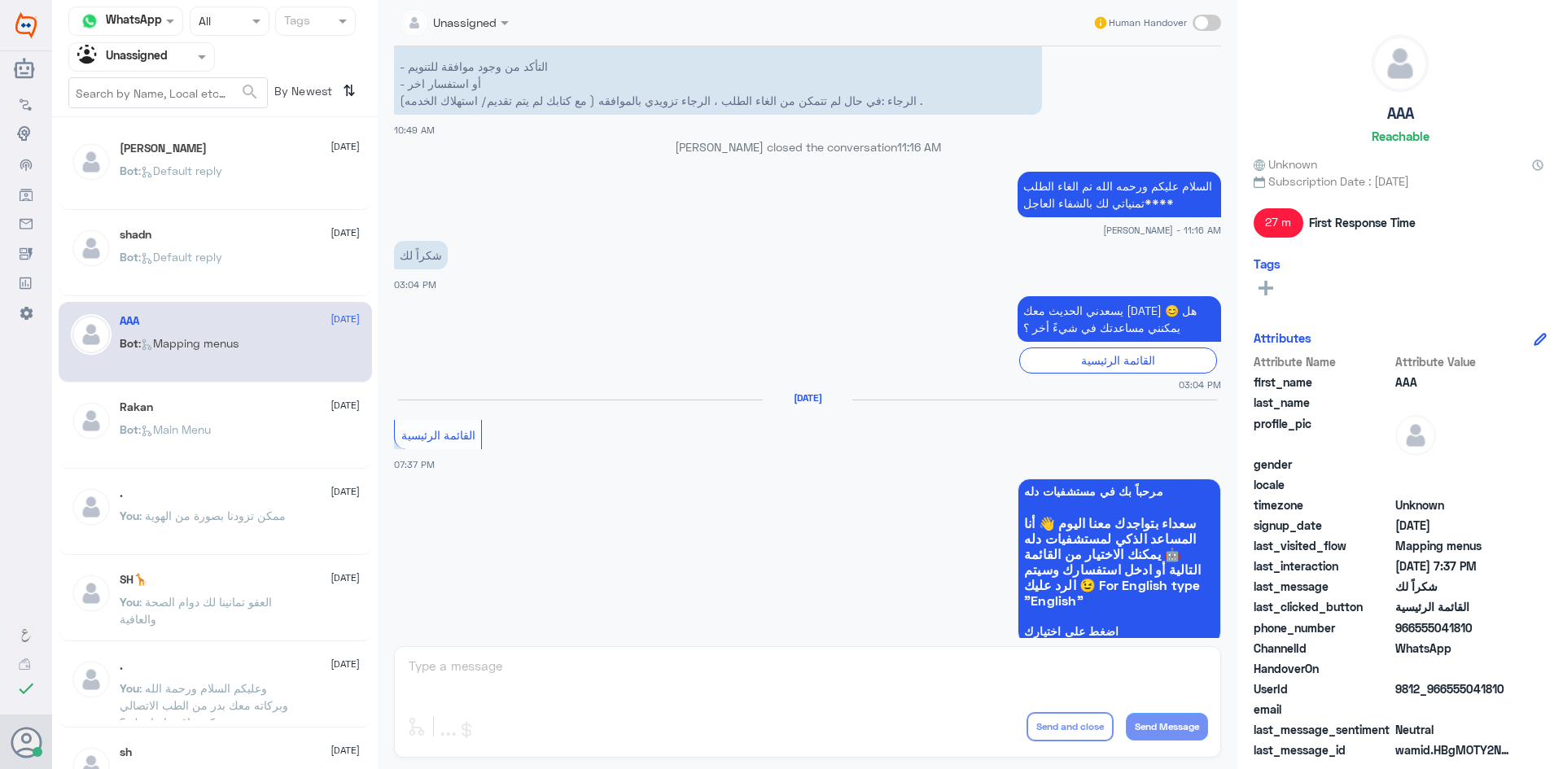
click at [179, 395] on div "Rakan 10 August Bot : Main Menu" at bounding box center [215, 428] width 313 height 81
click at [174, 407] on div "Rakan 10 August" at bounding box center [240, 407] width 240 height 14
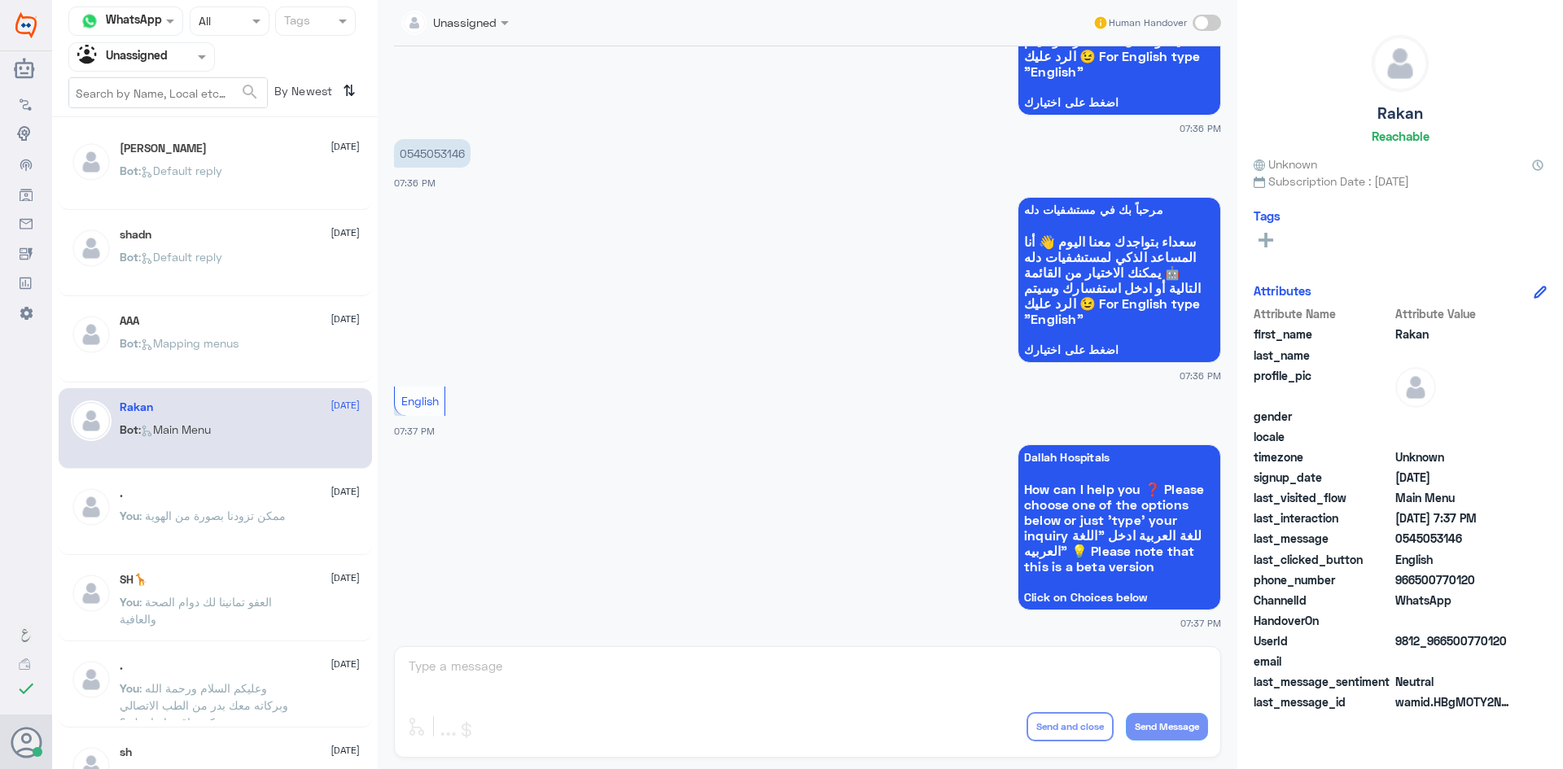
click at [135, 501] on div ". 10 August You : ممكن تزودنا بصورة من الهوية" at bounding box center [240, 517] width 240 height 61
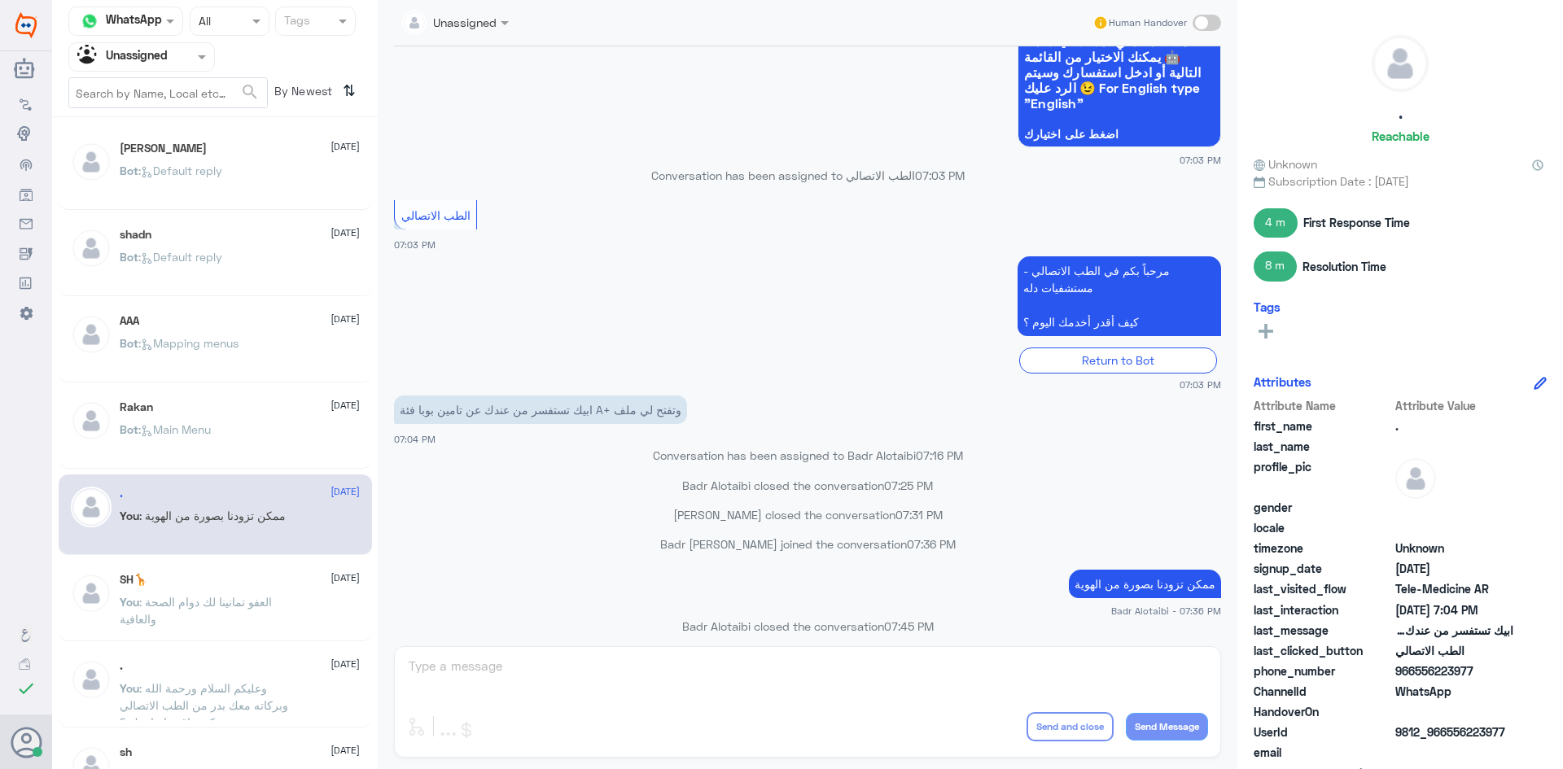
click at [129, 574] on h5 "SH🦒" at bounding box center [134, 580] width 28 height 14
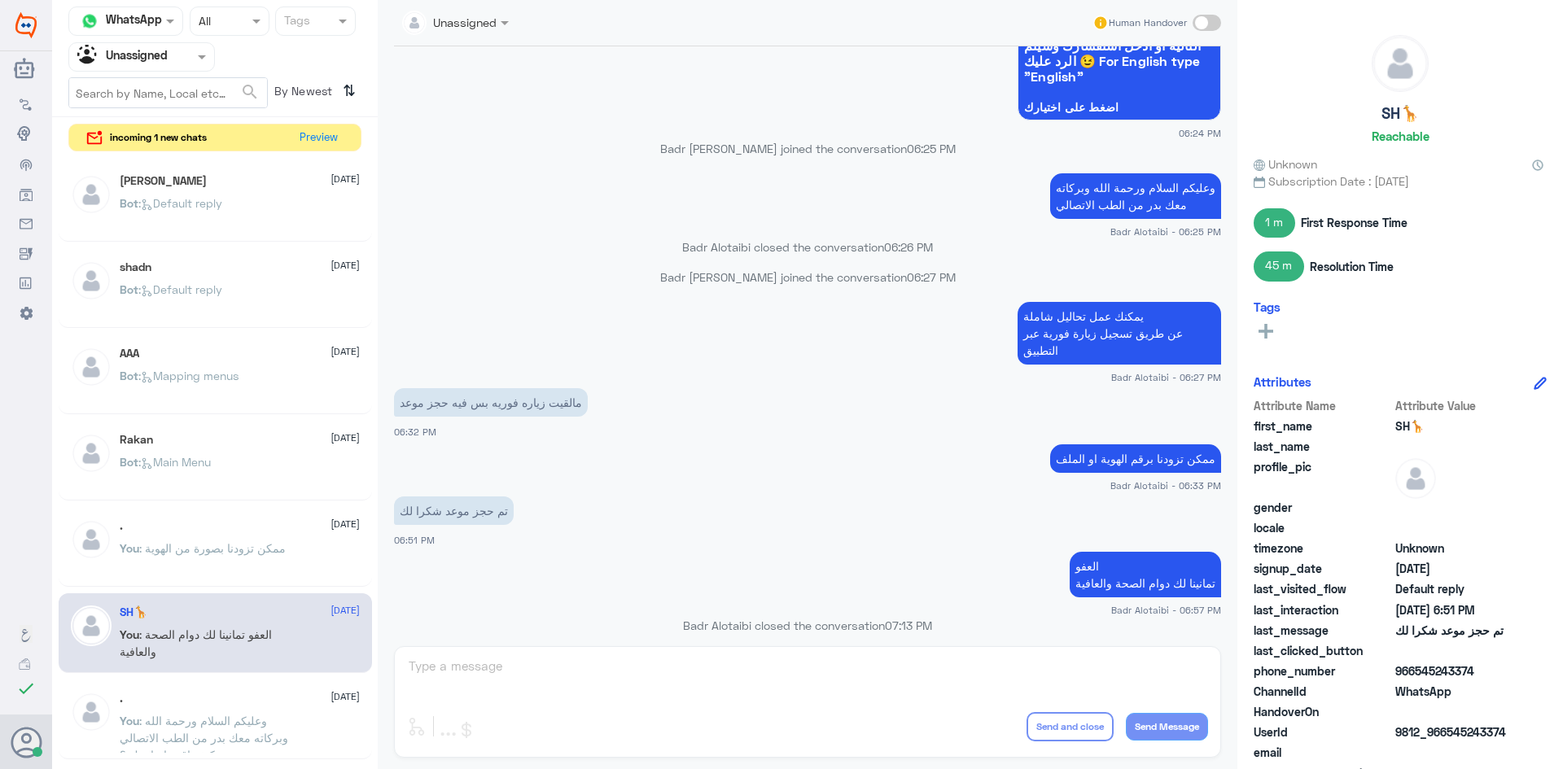
click at [148, 692] on div ". 10 August" at bounding box center [240, 699] width 240 height 14
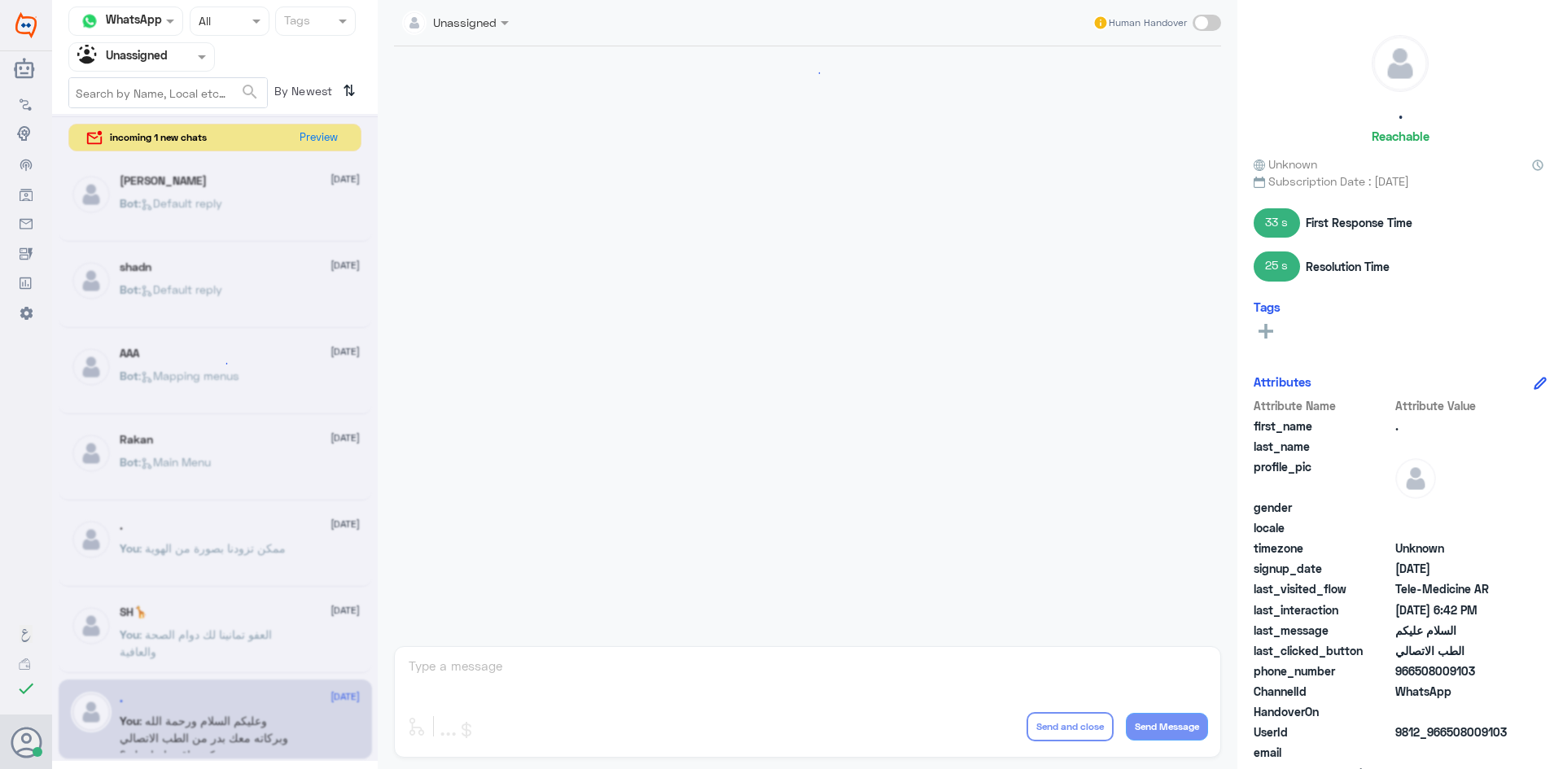
scroll to position [96, 0]
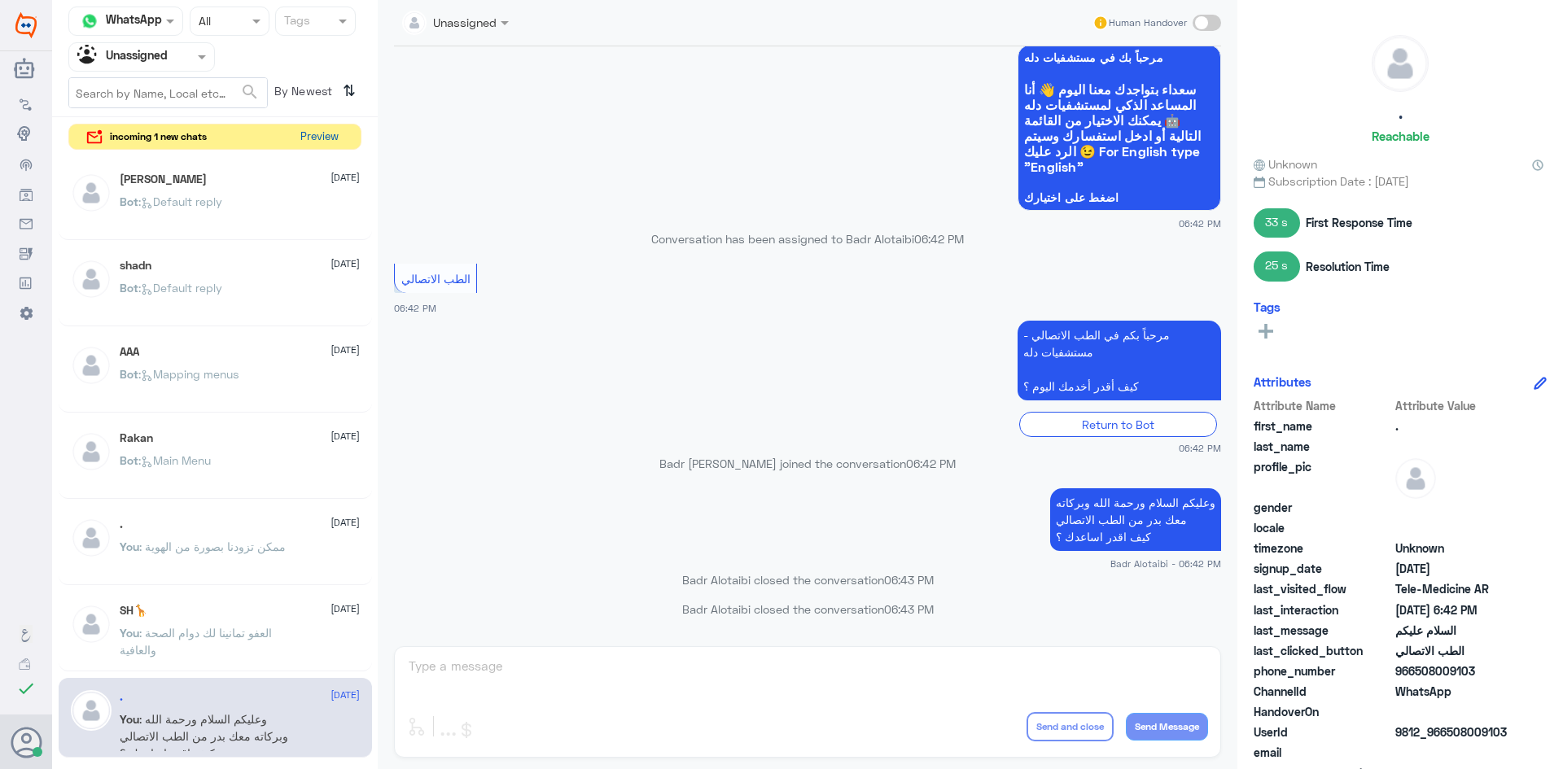
click at [321, 138] on button "Preview" at bounding box center [319, 137] width 50 height 25
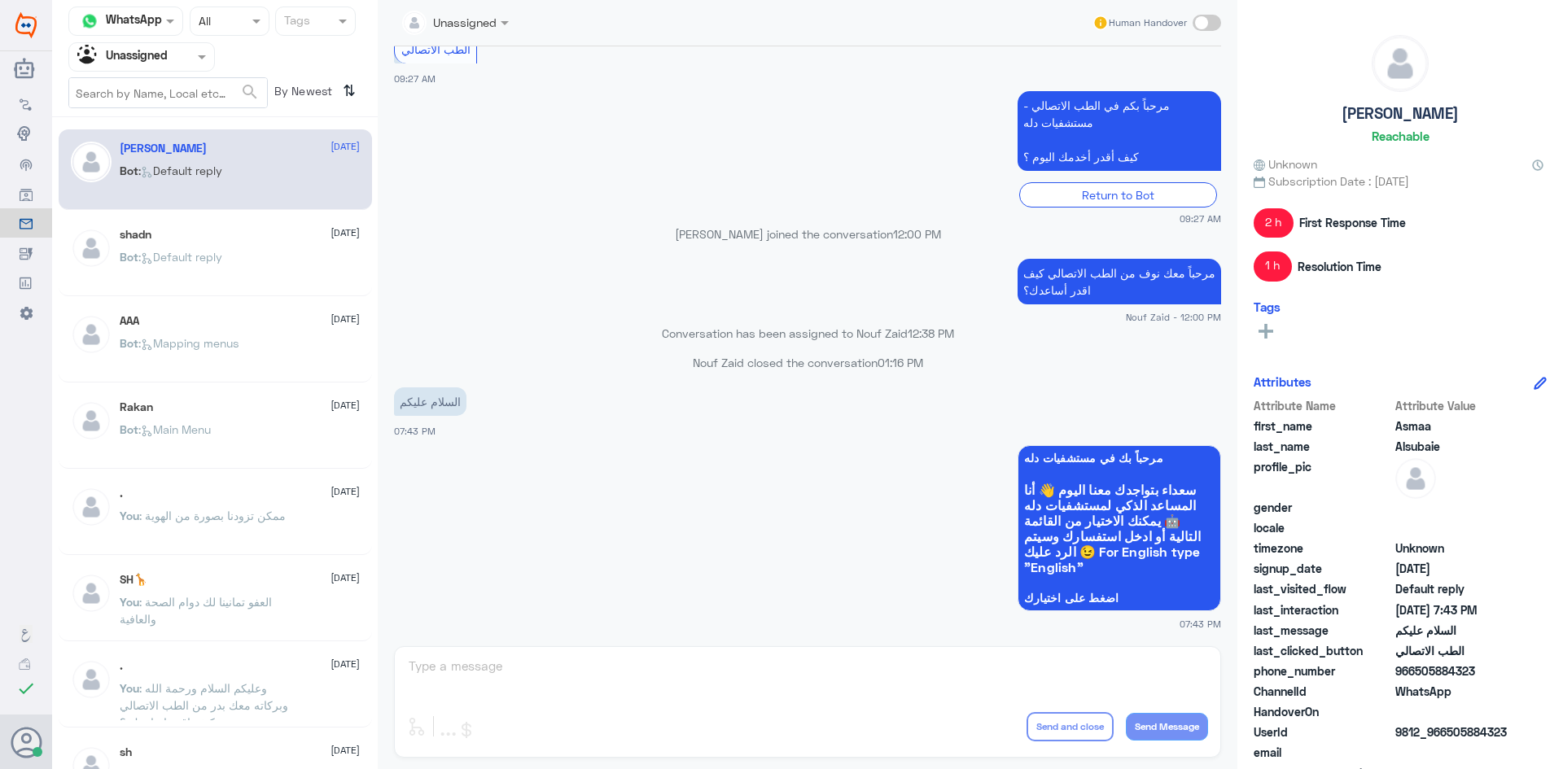
scroll to position [326, 0]
drag, startPoint x: 1509, startPoint y: 727, endPoint x: 1446, endPoint y: 730, distance: 62.8
click at [1446, 730] on span "9812_966505884323" at bounding box center [1454, 732] width 118 height 17
copy span "505884323"
click at [1201, 24] on span at bounding box center [1206, 23] width 28 height 16
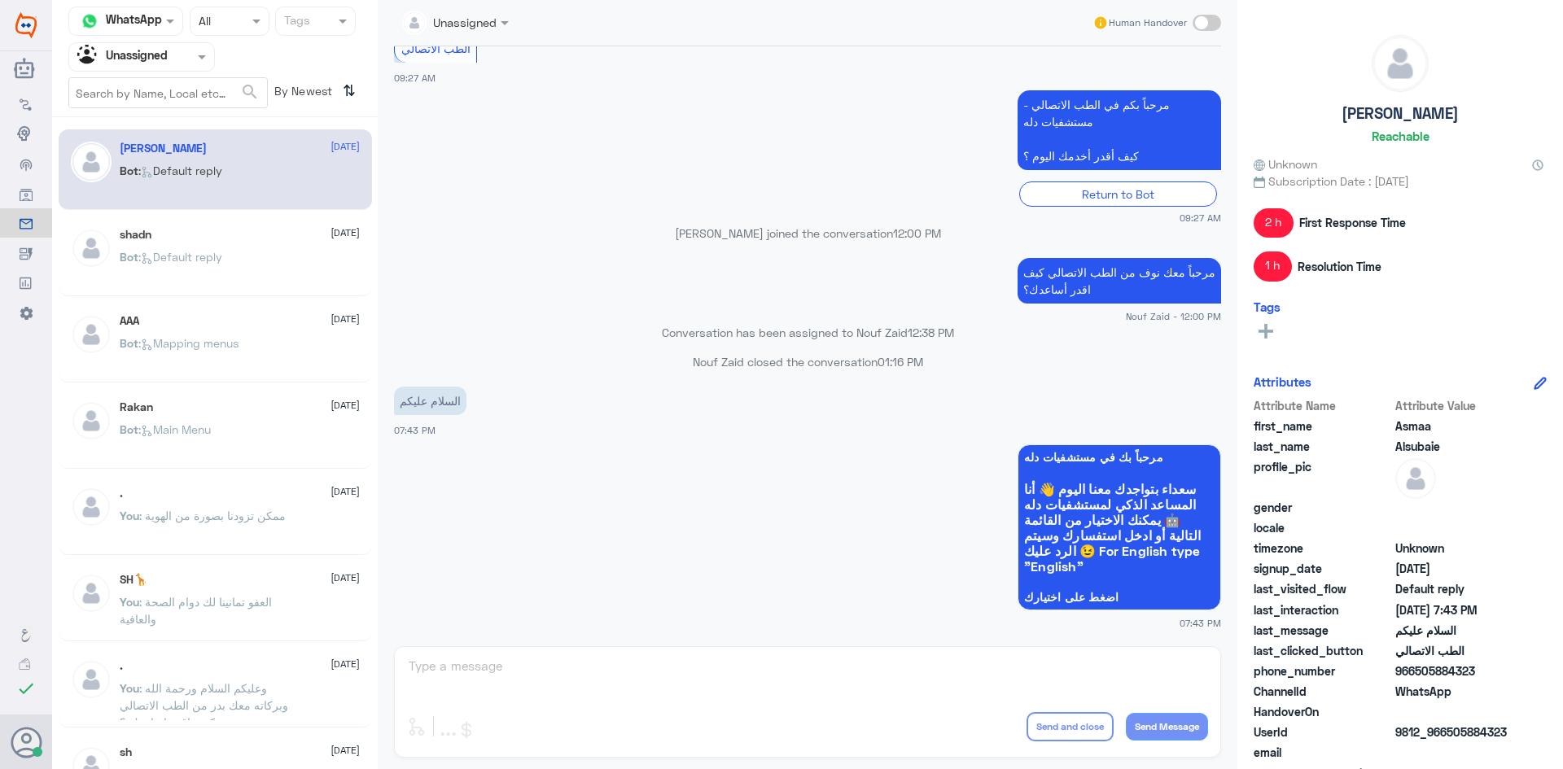
click at [0, 0] on input "checkbox" at bounding box center [0, 0] width 0 height 0
click at [805, 659] on textarea at bounding box center [807, 675] width 801 height 40
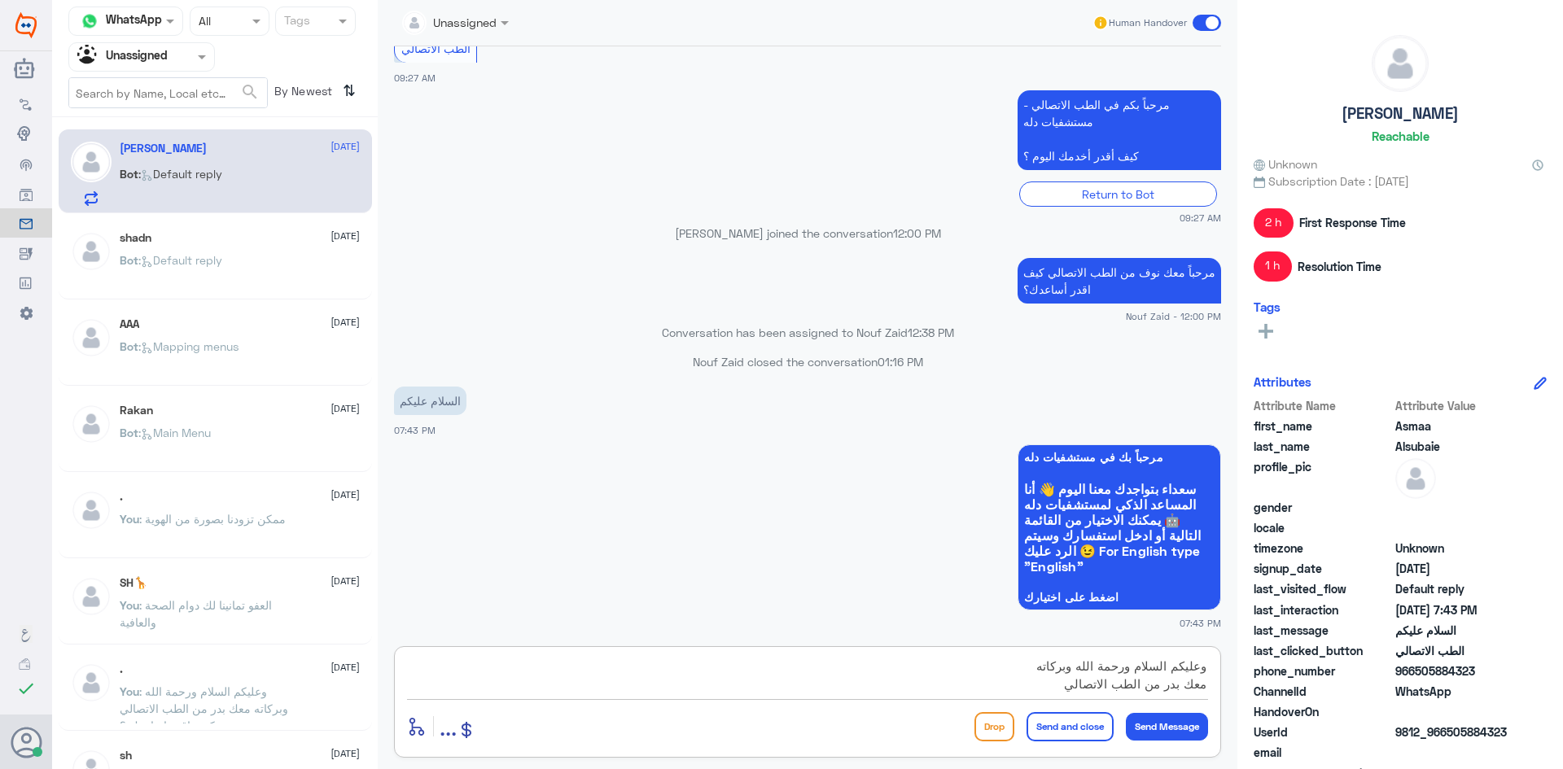
scroll to position [15, 0]
type textarea "وعليكم السلام ورحمة الله وبركاته معك بدر من الطب الاتصالي كيف اقدر اساعدك ؟"
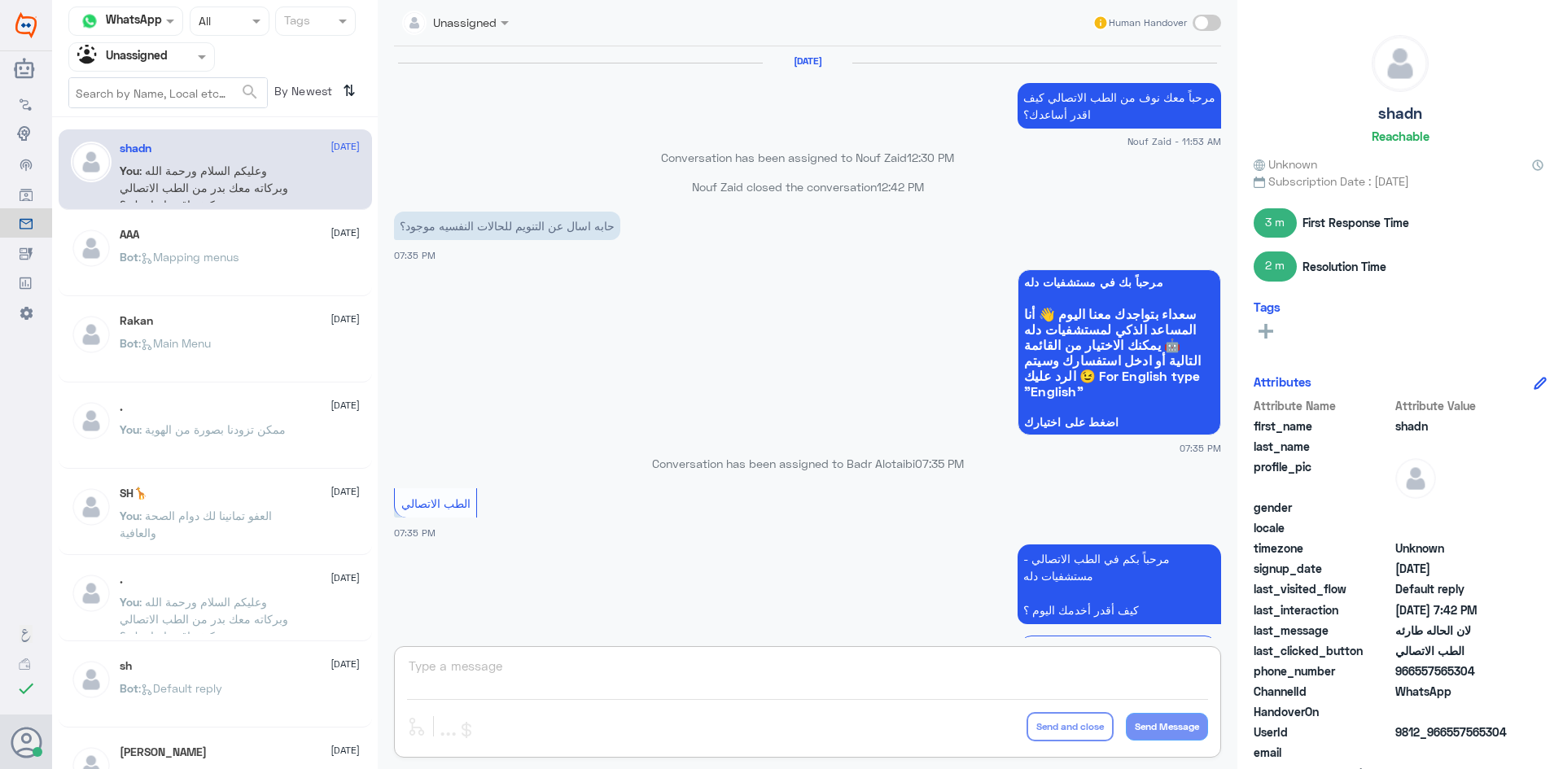
scroll to position [882, 0]
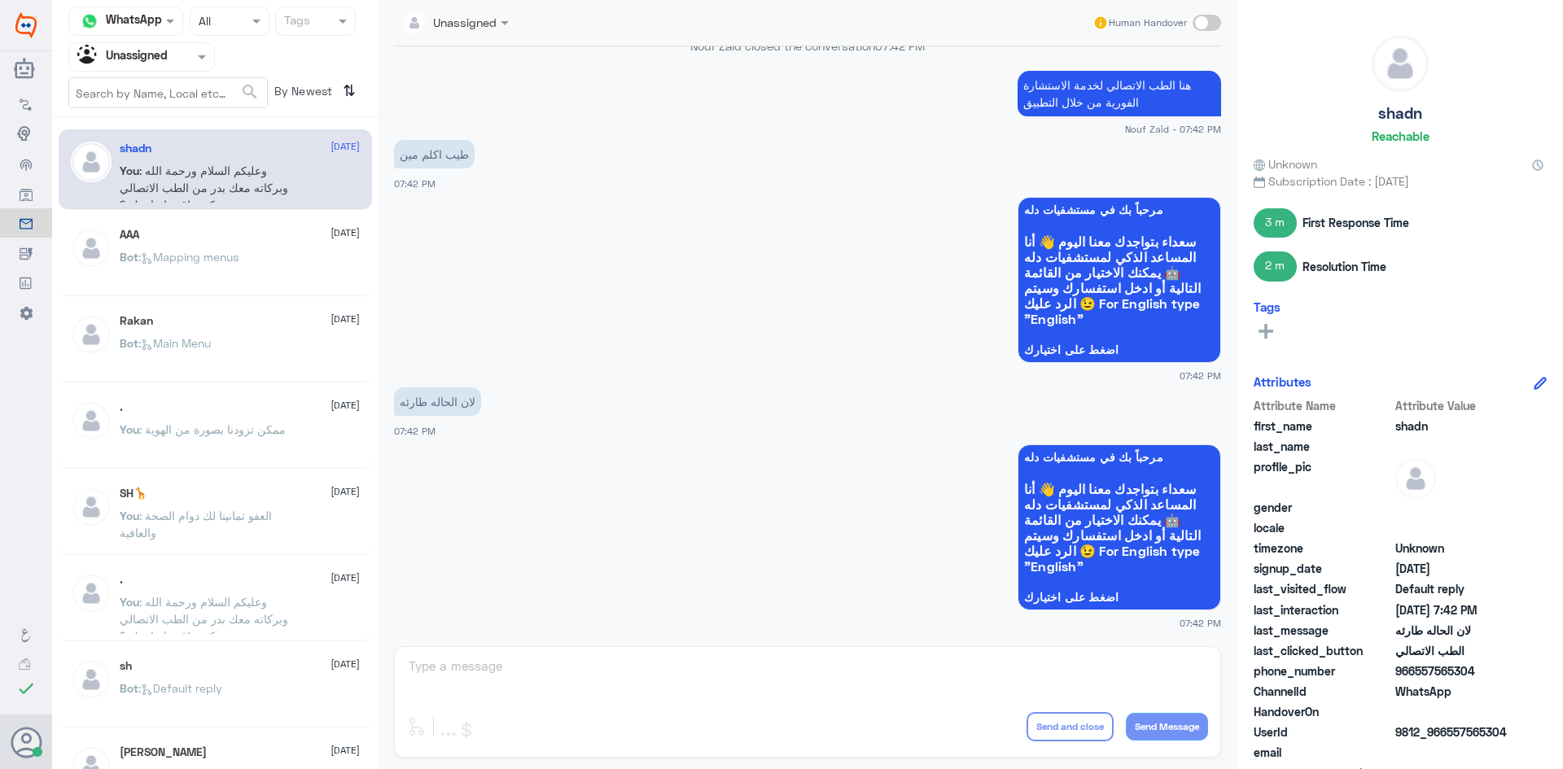
click at [178, 62] on div at bounding box center [141, 56] width 145 height 19
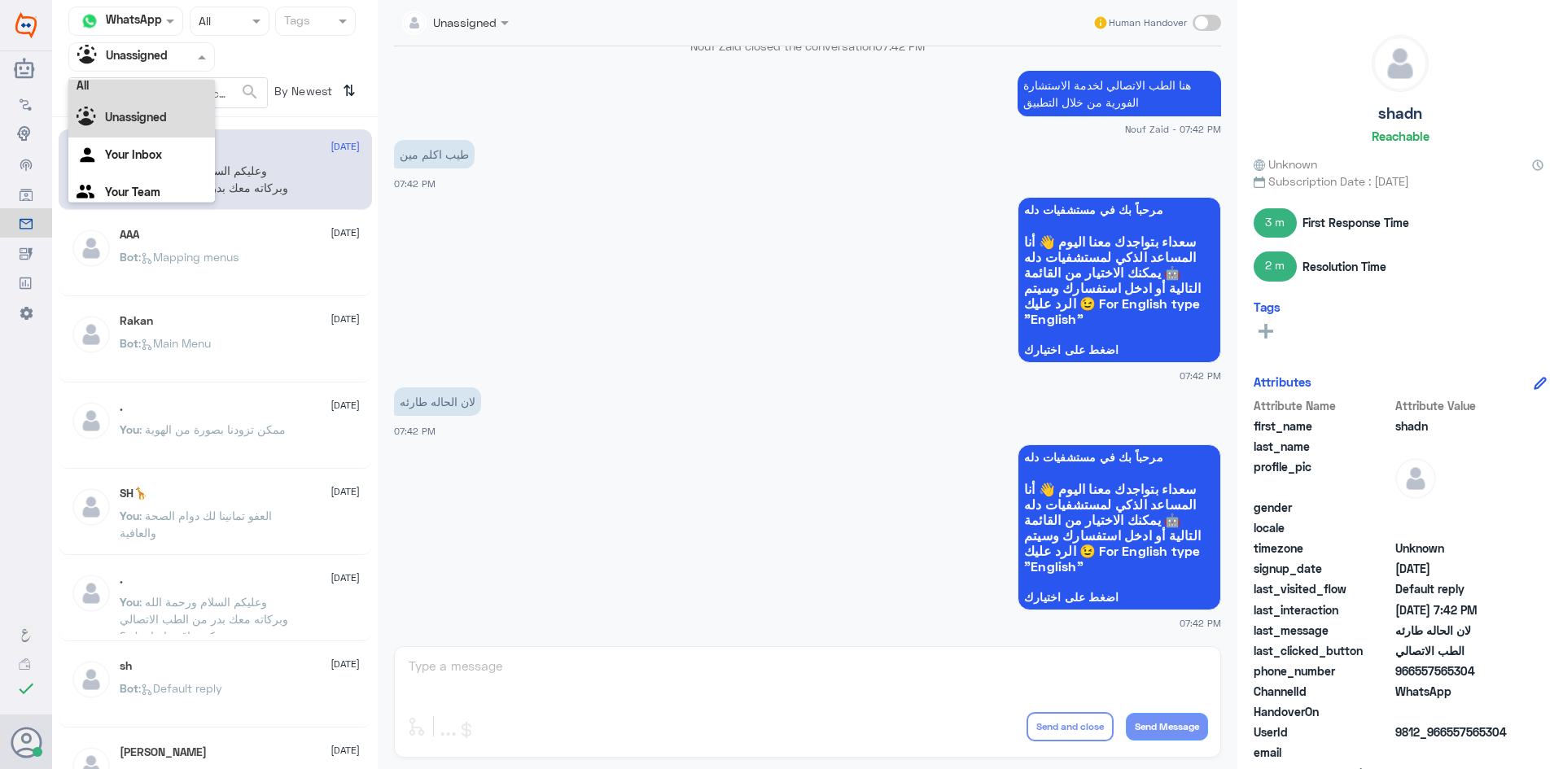
scroll to position [0, 0]
click at [173, 92] on div "All" at bounding box center [141, 95] width 147 height 30
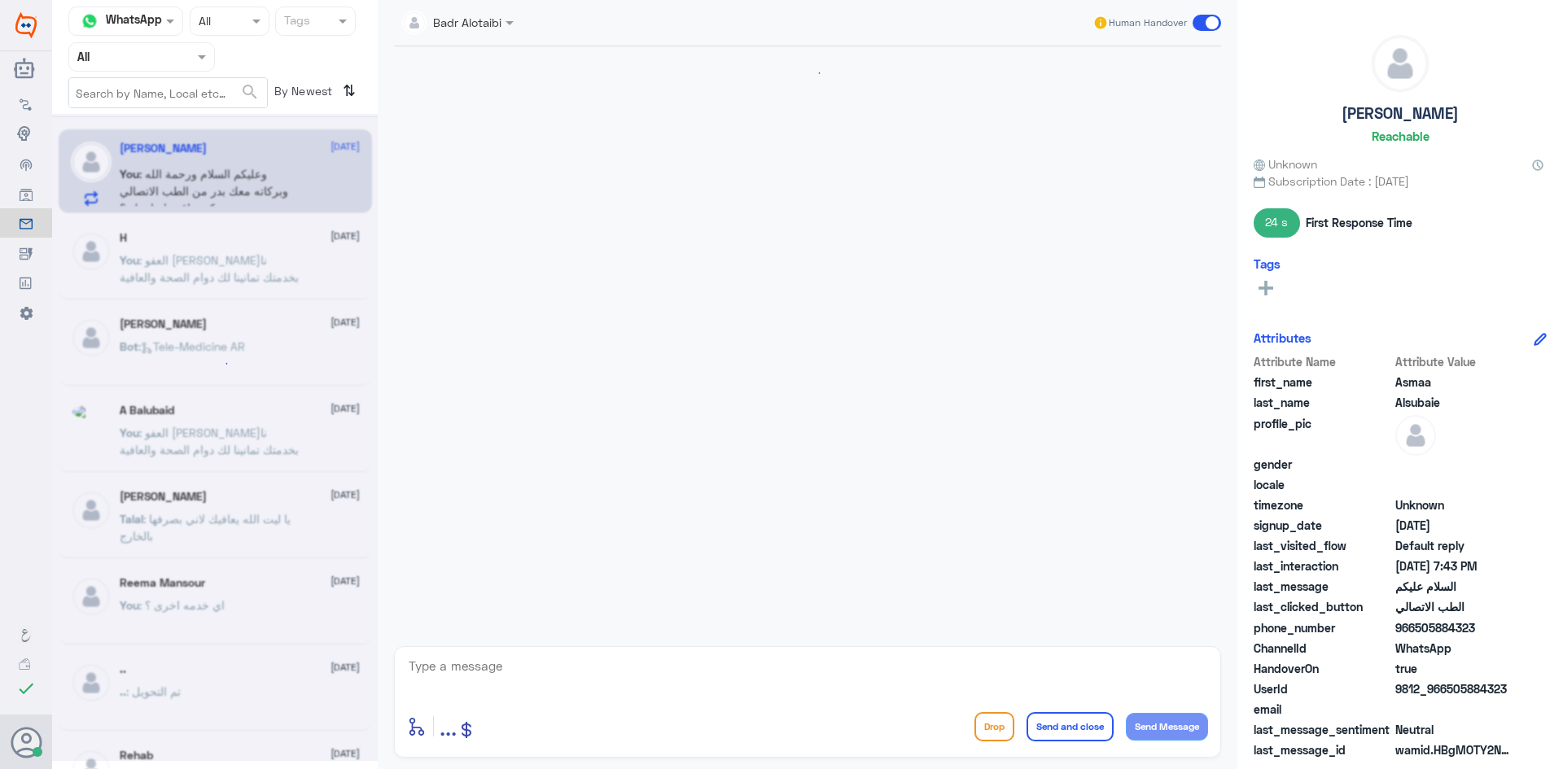
scroll to position [442, 0]
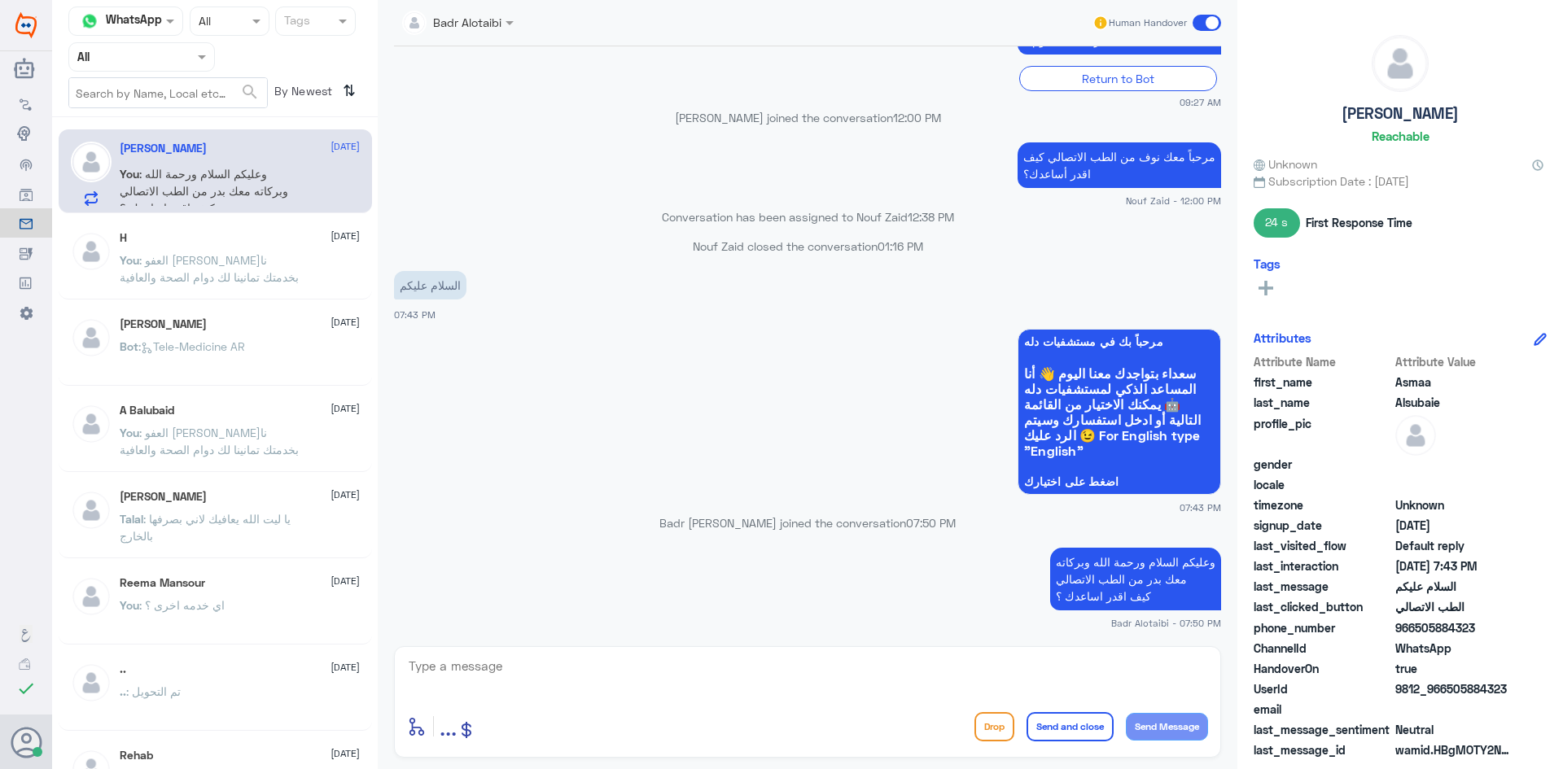
click at [961, 662] on textarea at bounding box center [807, 675] width 801 height 40
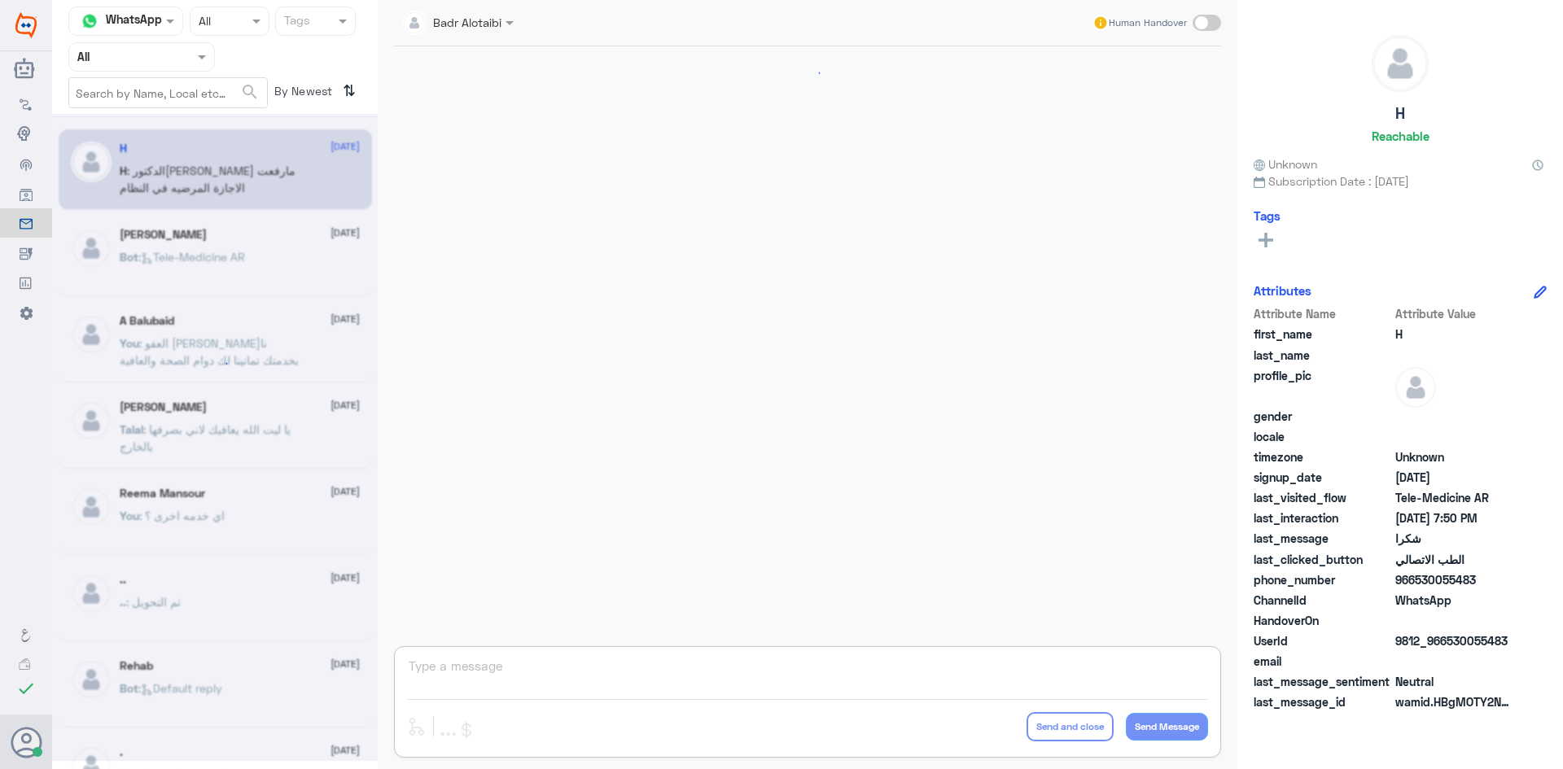
scroll to position [707, 0]
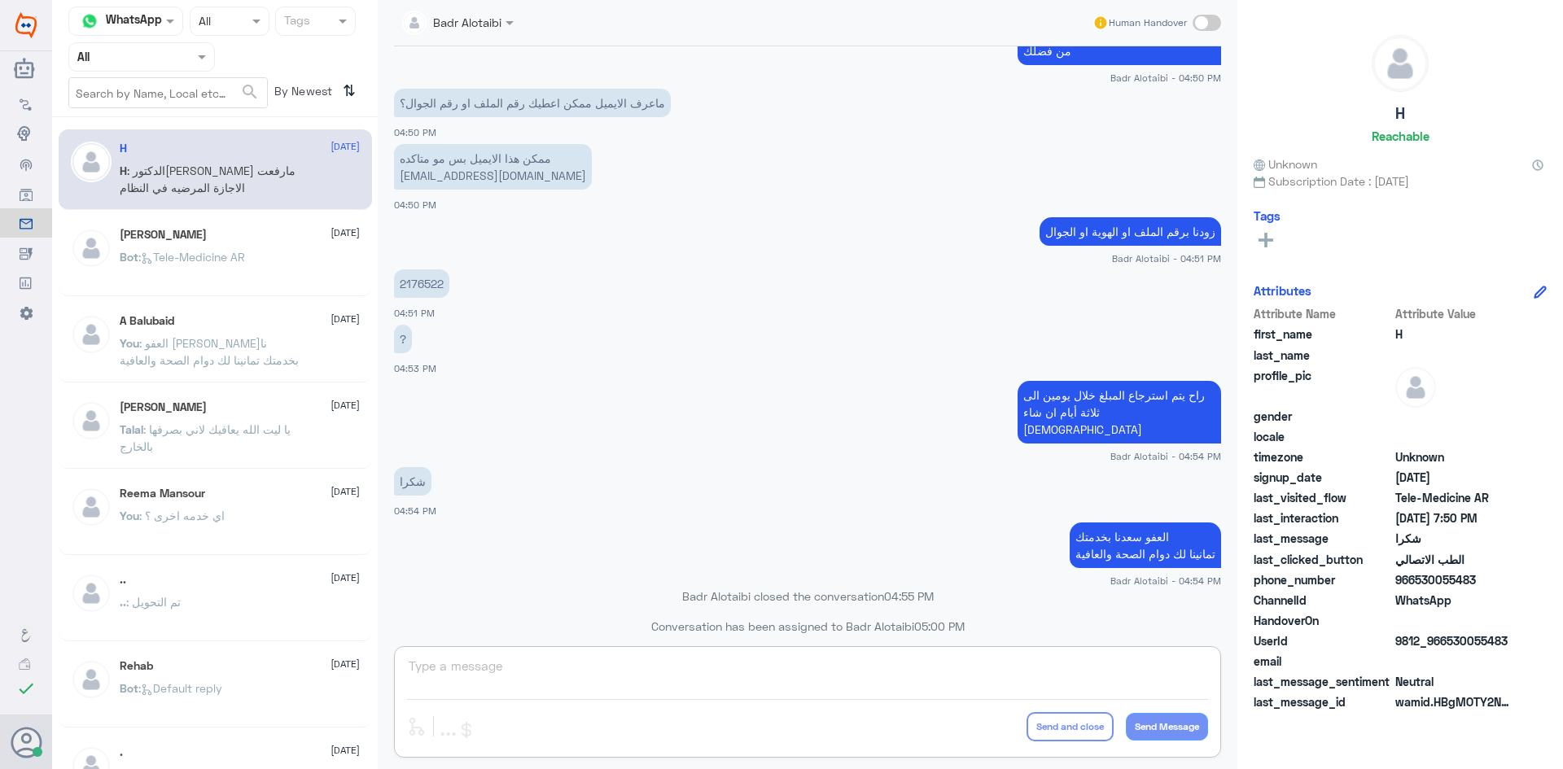
click at [477, 27] on div at bounding box center [458, 21] width 128 height 19
click at [491, 128] on div "Nouf Zaid" at bounding box center [489, 141] width 155 height 28
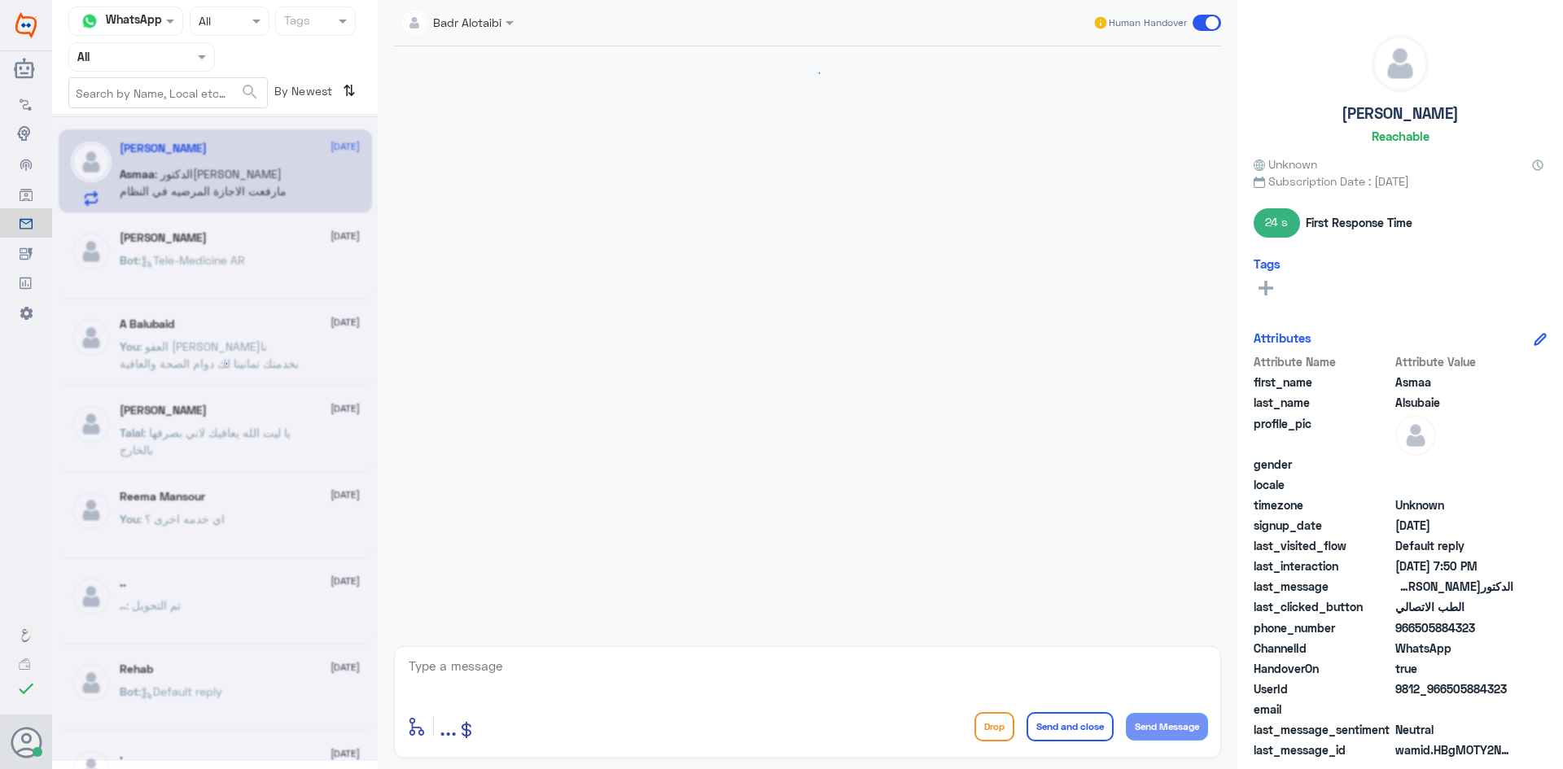
scroll to position [498, 0]
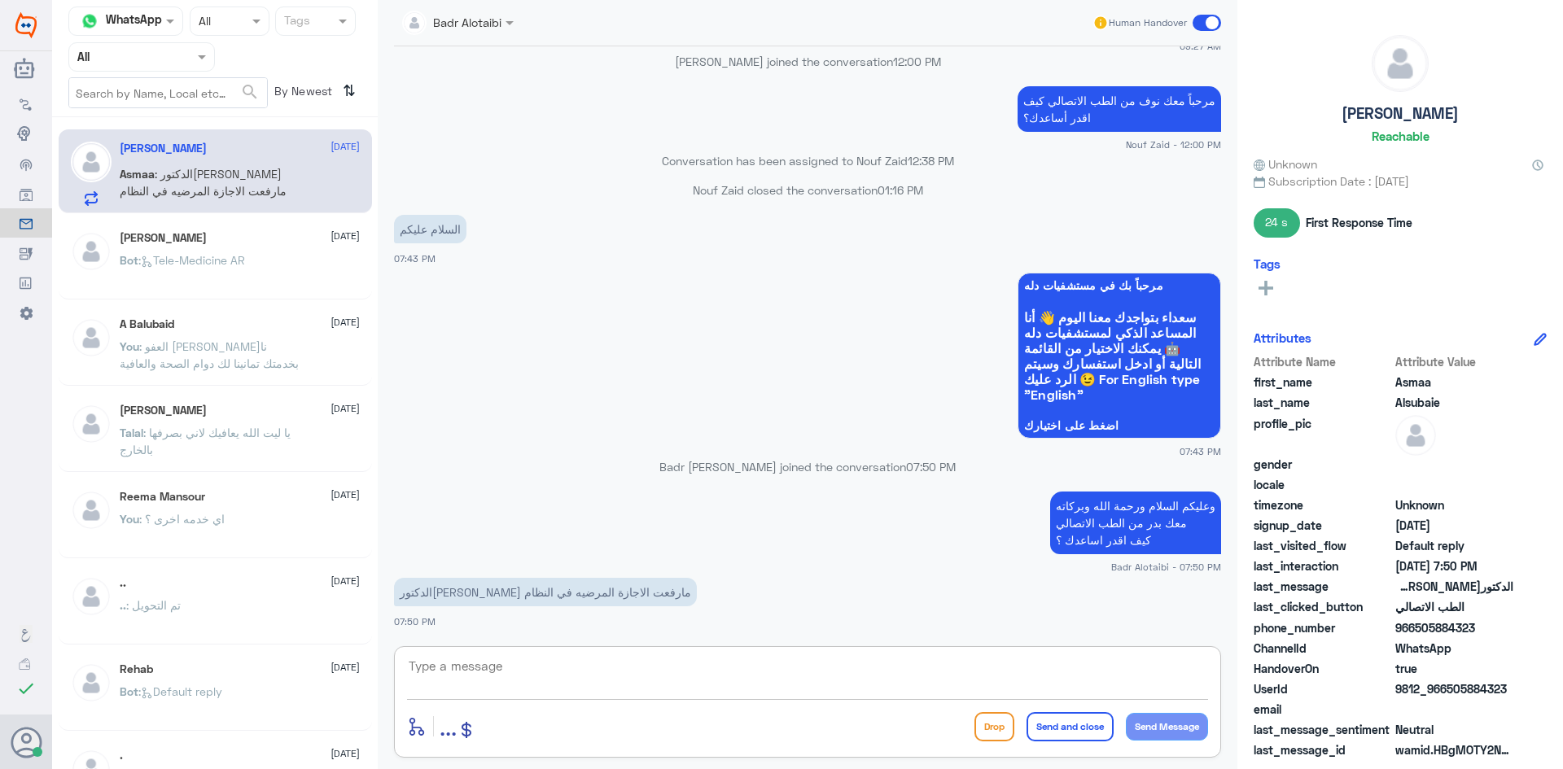
click at [602, 662] on textarea at bounding box center [807, 675] width 801 height 40
click at [324, 215] on div "Asmaa Alsubaie 10 August Asmaa : الدكتوره مارفعت الاجازة المرضيه في النظام عبدا…" at bounding box center [215, 449] width 326 height 651
click at [330, 236] on span "[DATE]" at bounding box center [344, 236] width 29 height 15
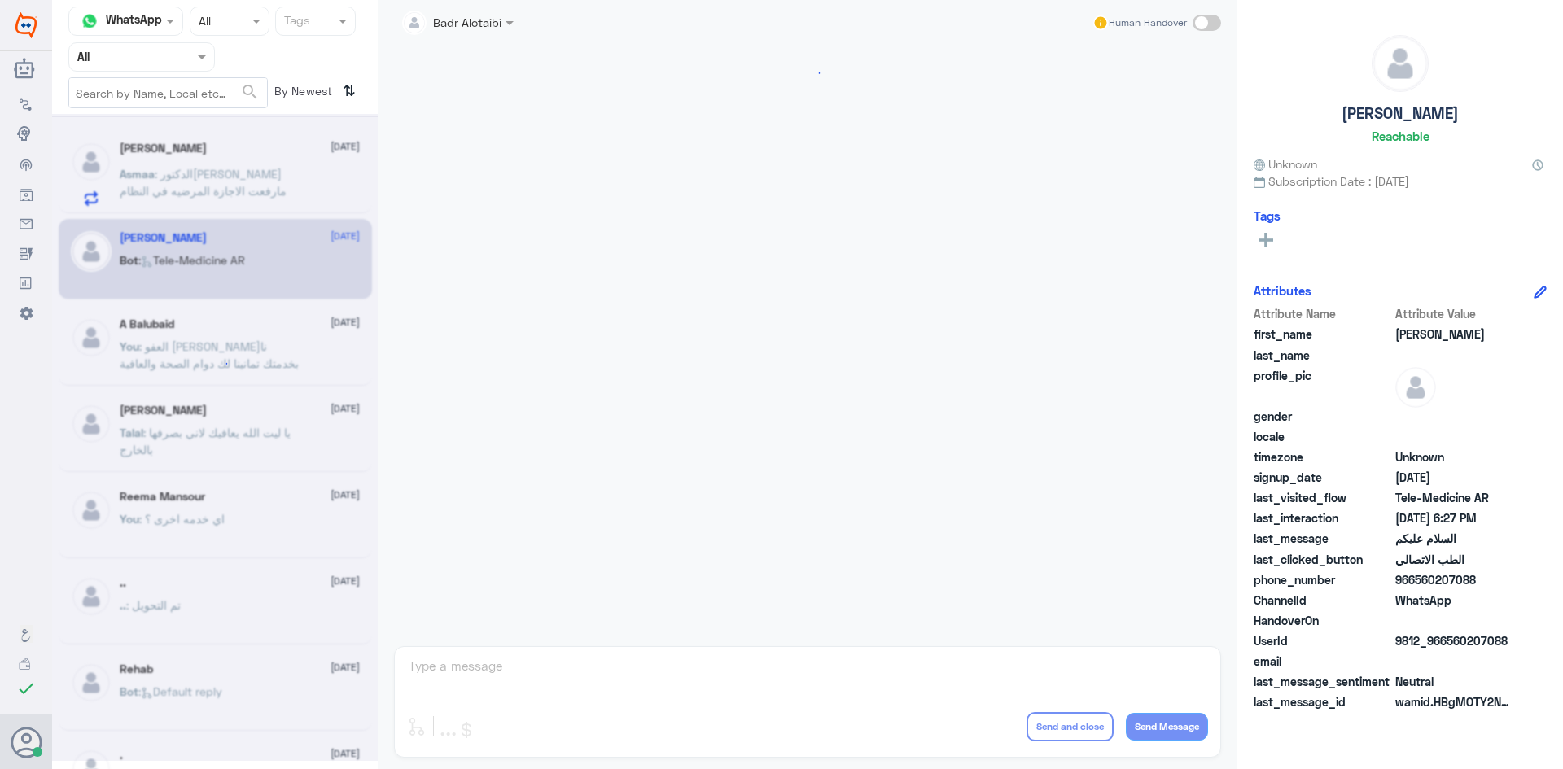
click at [273, 157] on div at bounding box center [215, 437] width 326 height 647
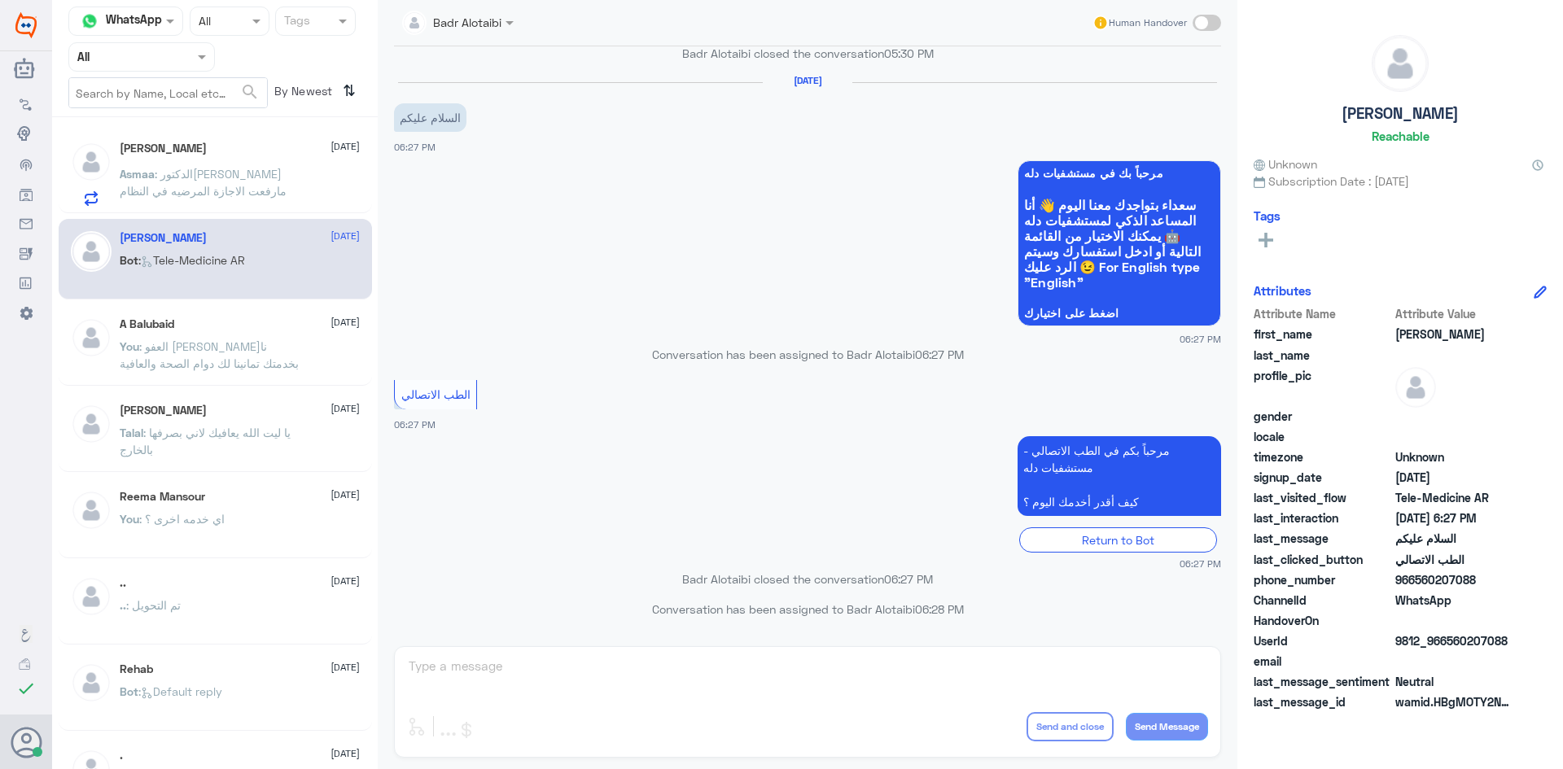
click at [272, 160] on div "Asmaa Alsubaie 10 August Asmaa : الدكتوره مارفعت الاجازة المرضيه في النظام" at bounding box center [240, 174] width 240 height 64
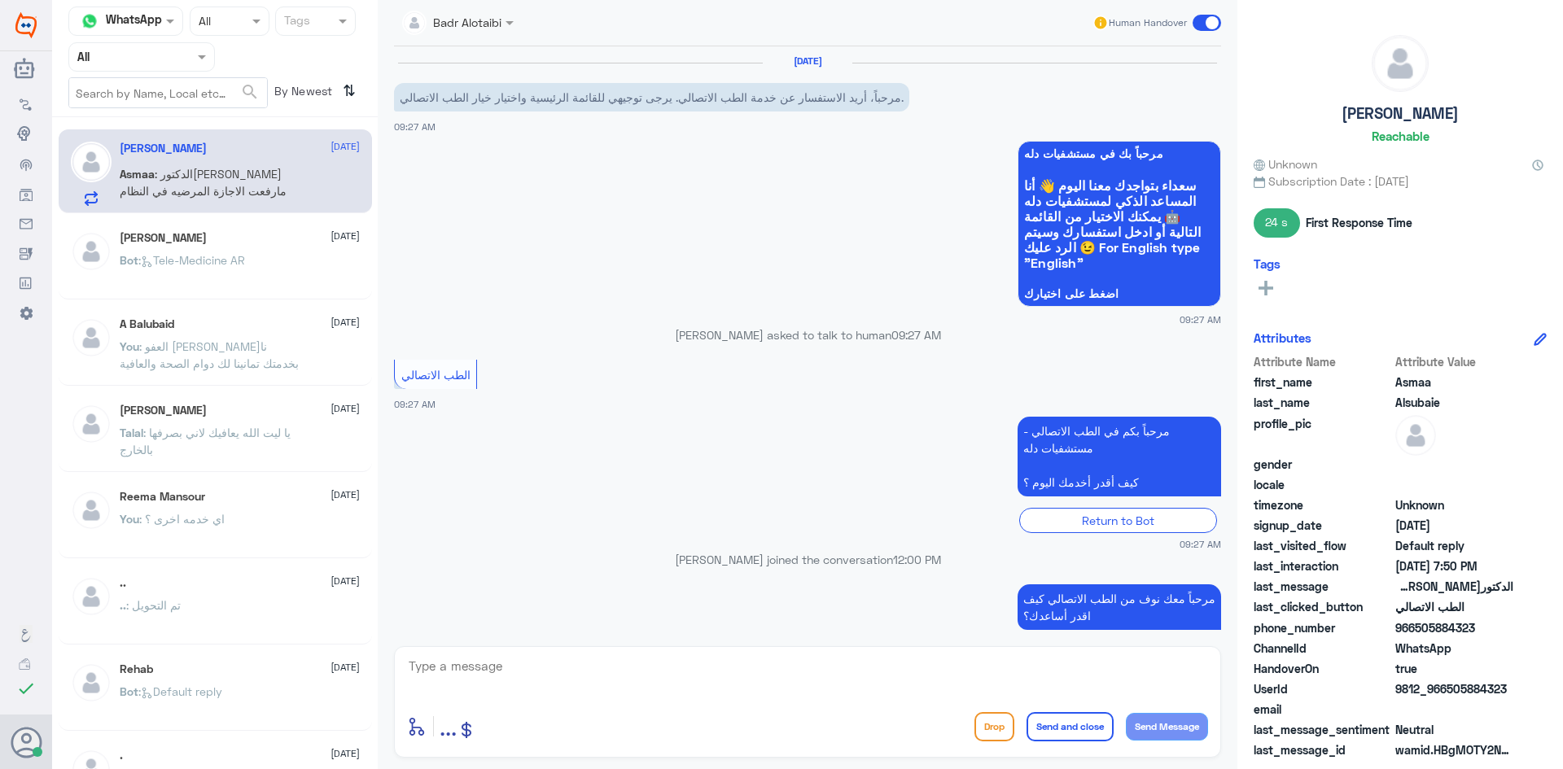
scroll to position [498, 0]
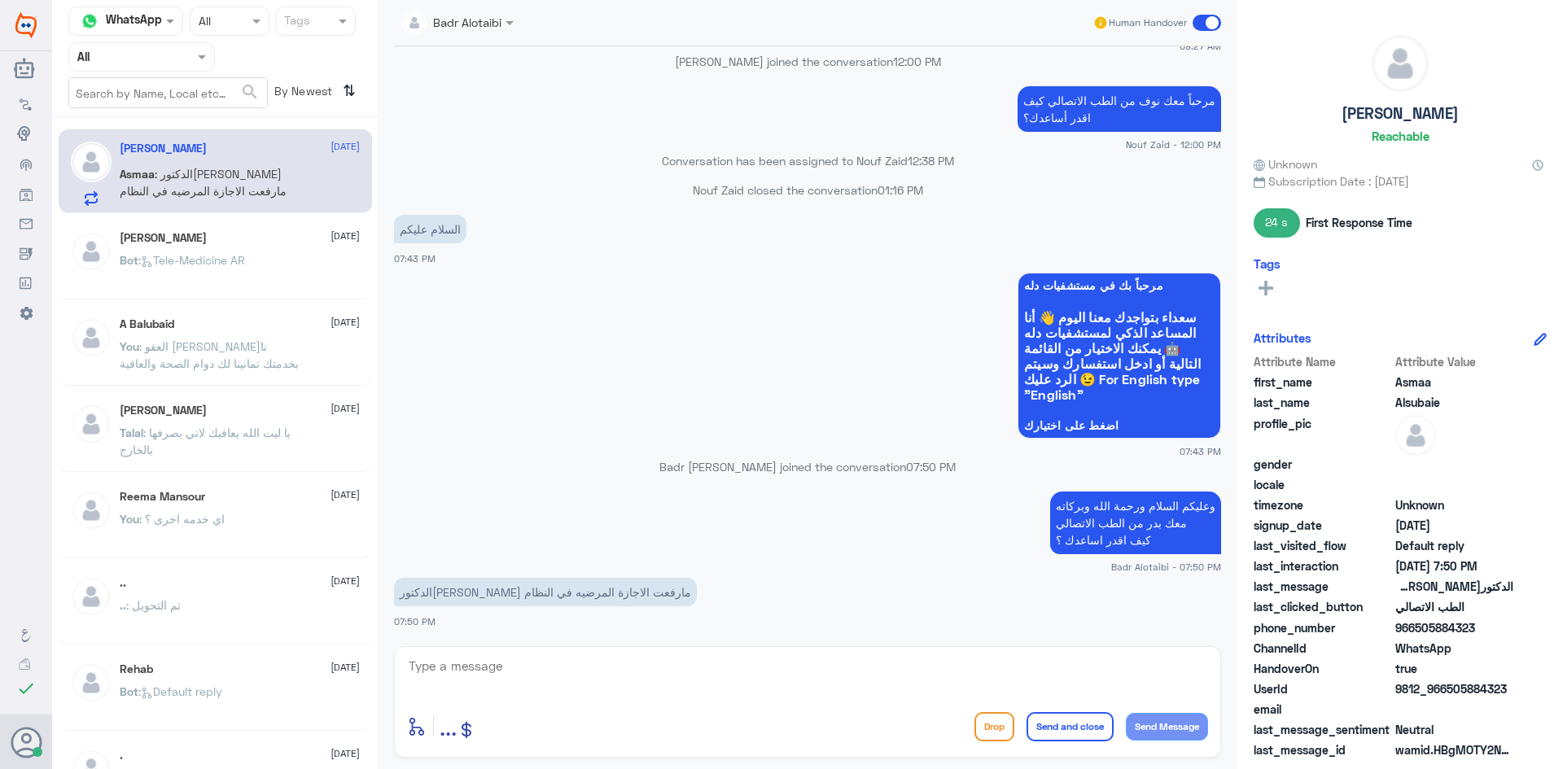
click at [703, 665] on textarea at bounding box center [807, 675] width 801 height 40
type textarea "ممكن تزودنا رقم الهوية او الملف"
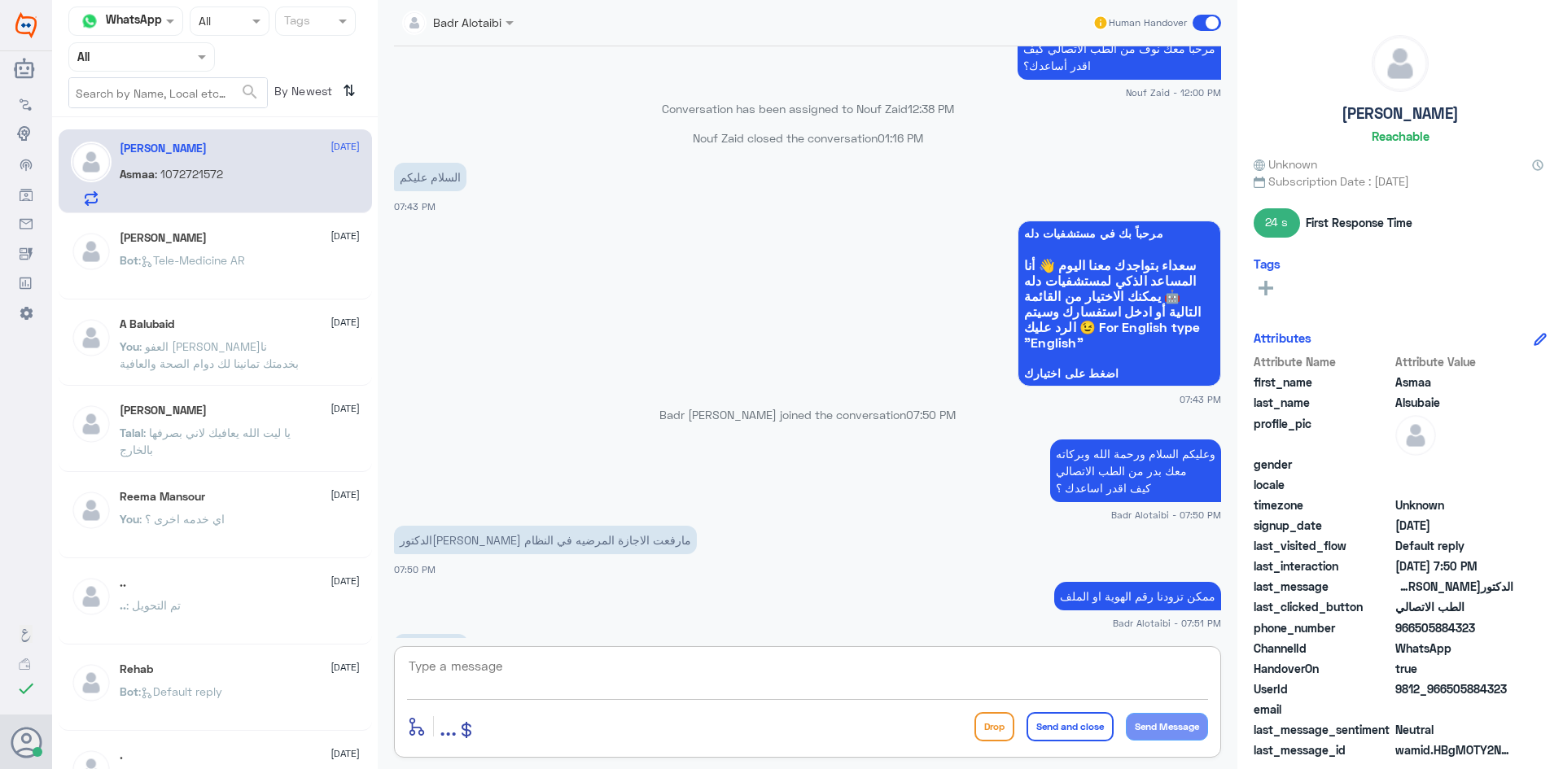
scroll to position [606, 0]
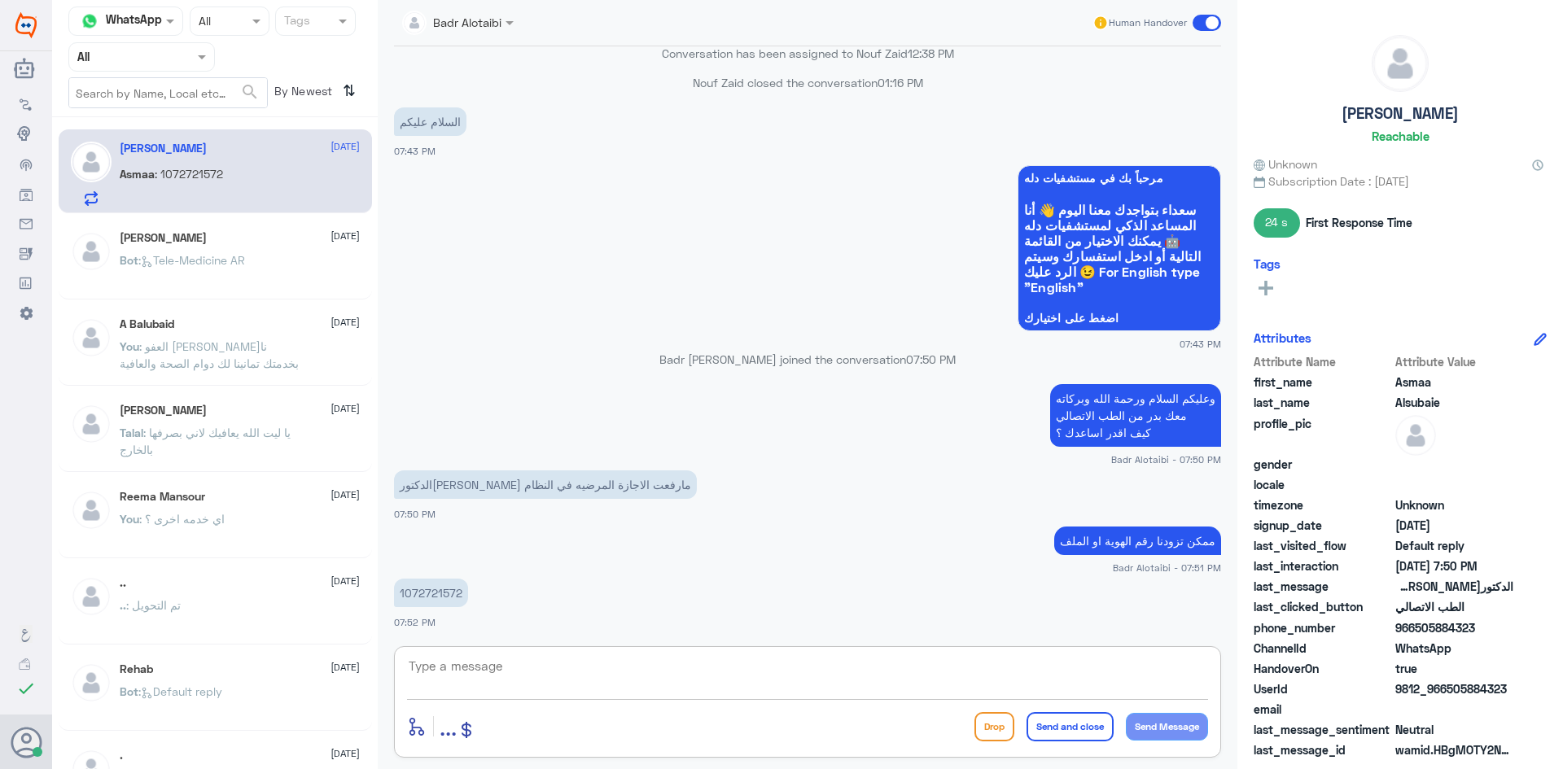
click at [449, 591] on p "1072721572" at bounding box center [431, 593] width 74 height 28
copy p "1072721572"
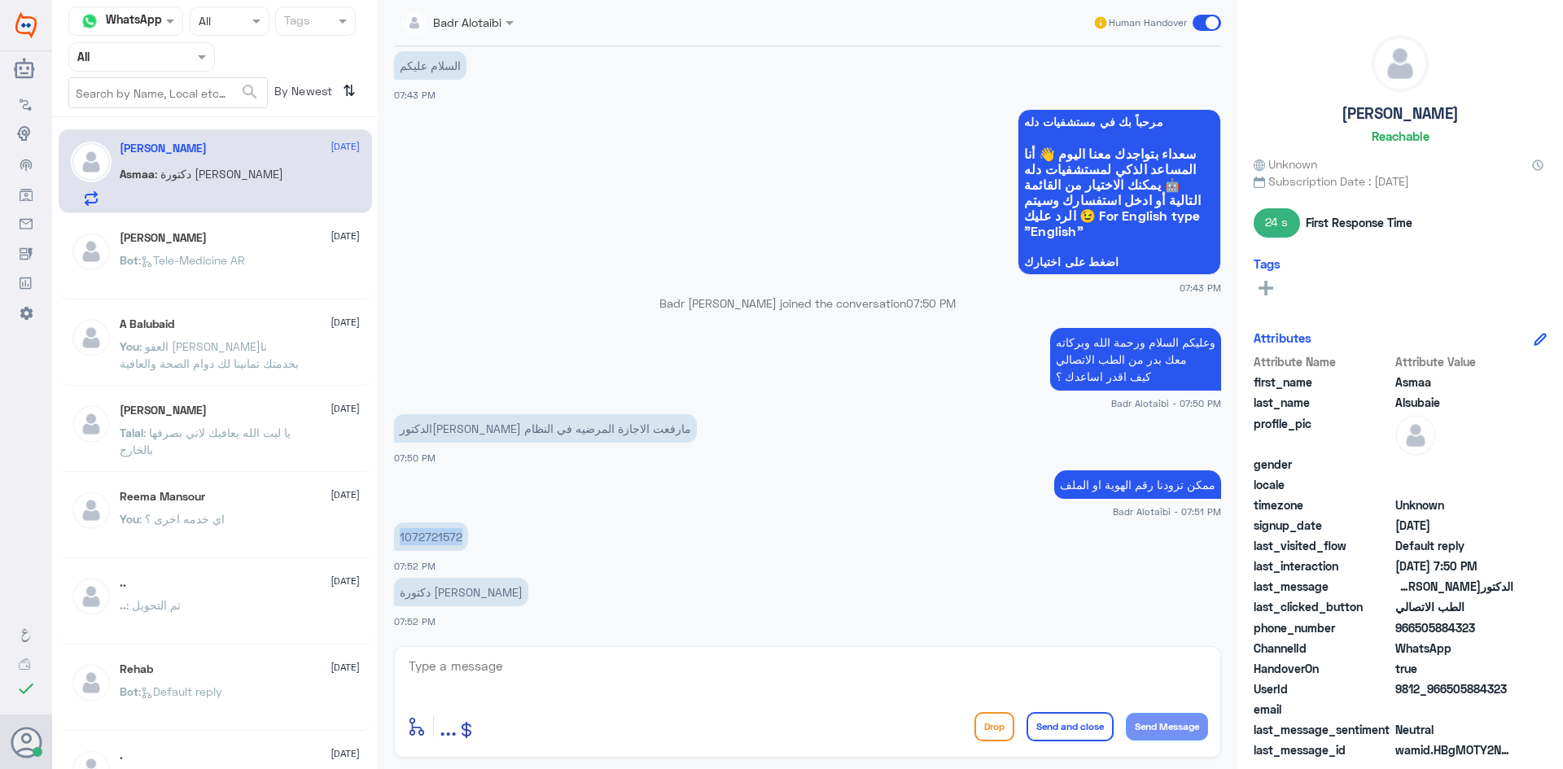
click at [460, 543] on p "1072721572" at bounding box center [431, 537] width 74 height 28
click at [459, 539] on p "1072721572" at bounding box center [431, 537] width 74 height 28
click at [457, 538] on p "1072721572" at bounding box center [431, 537] width 74 height 28
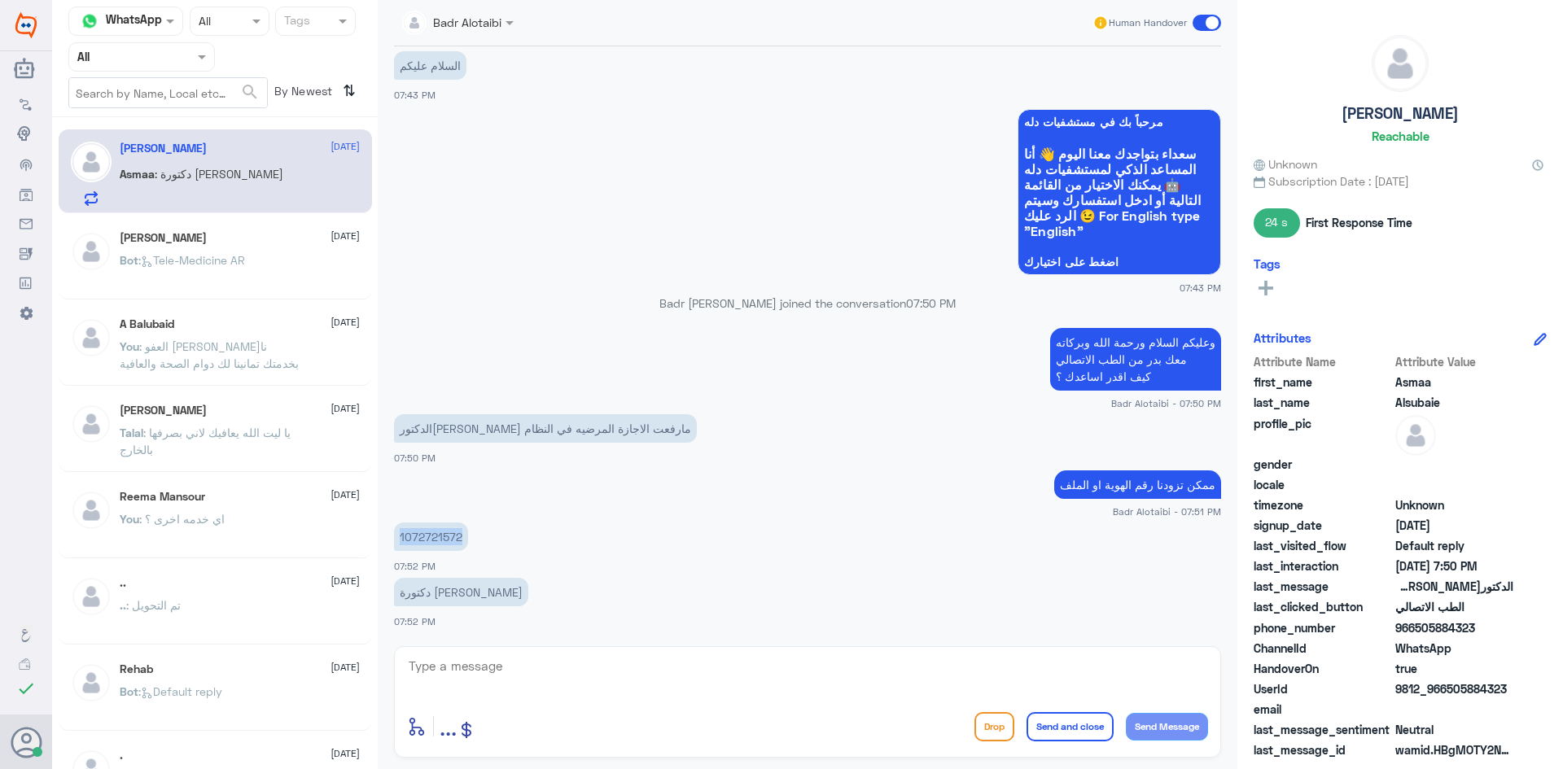
copy div "1072721572"
click at [748, 694] on textarea at bounding box center [807, 675] width 801 height 40
click at [712, 683] on textarea at bounding box center [807, 675] width 801 height 40
type textarea "ا"
type textarea "أ"
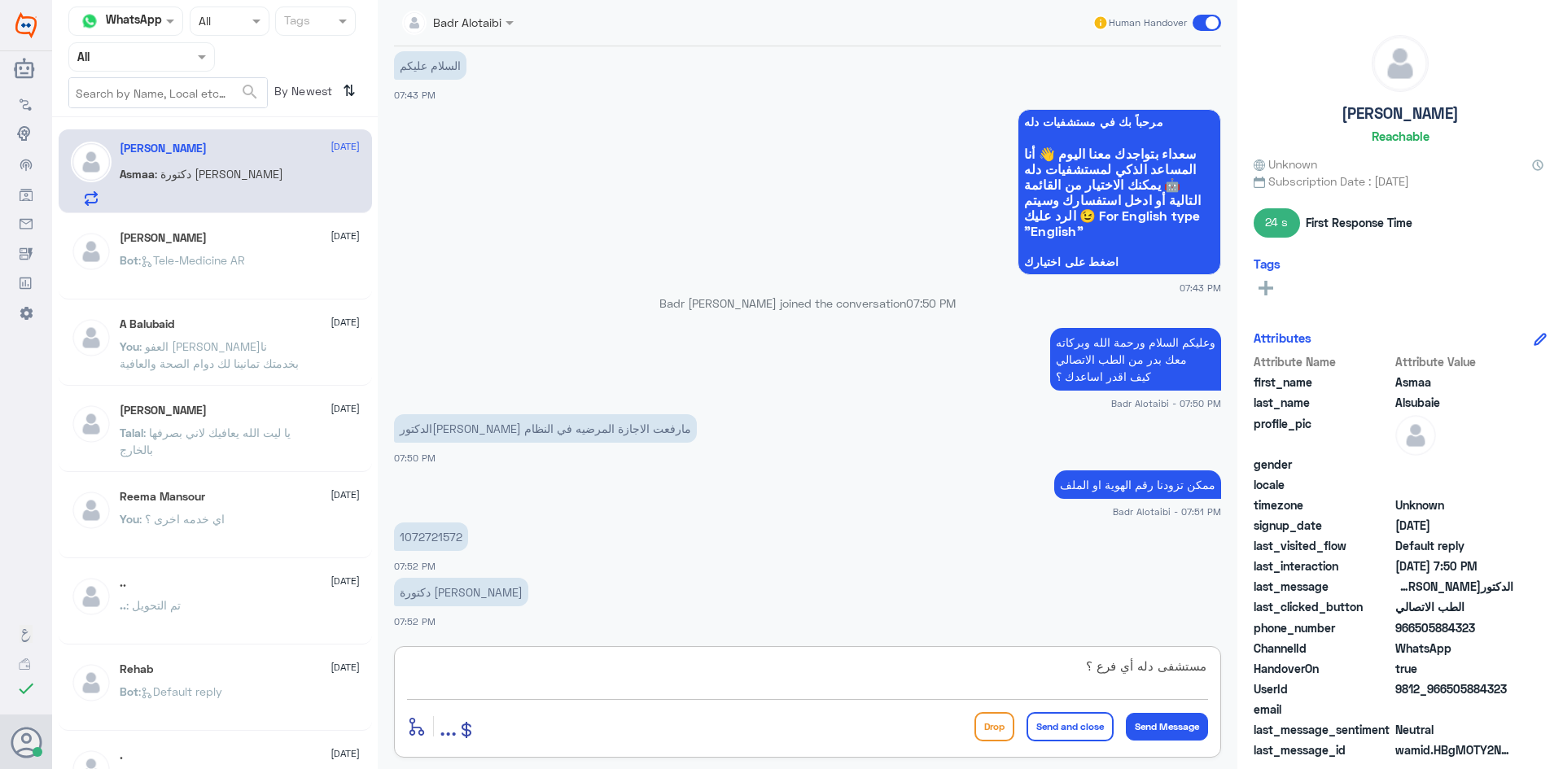
type textarea "مستشفى دله أي فرع ؟"
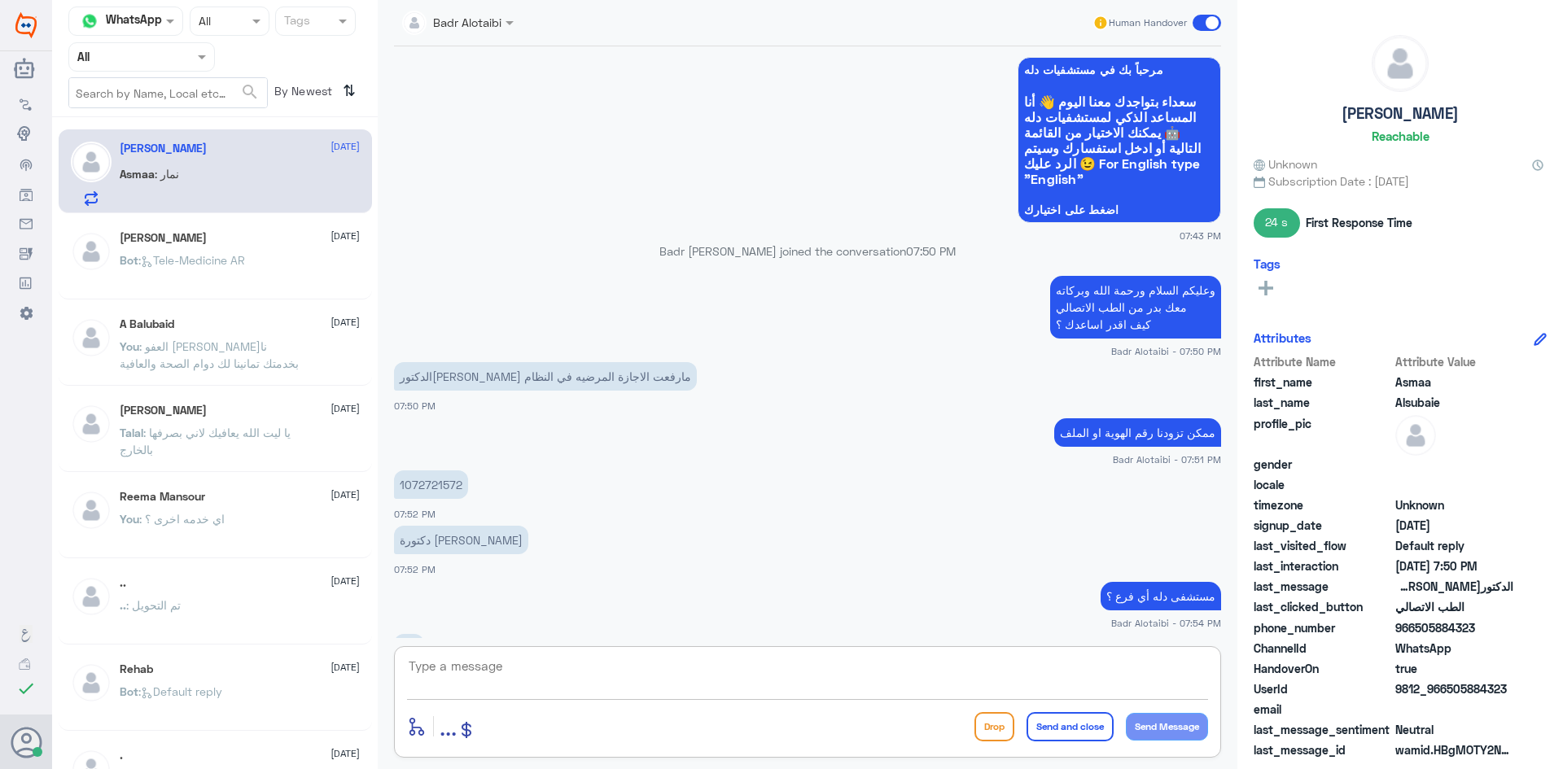
scroll to position [769, 0]
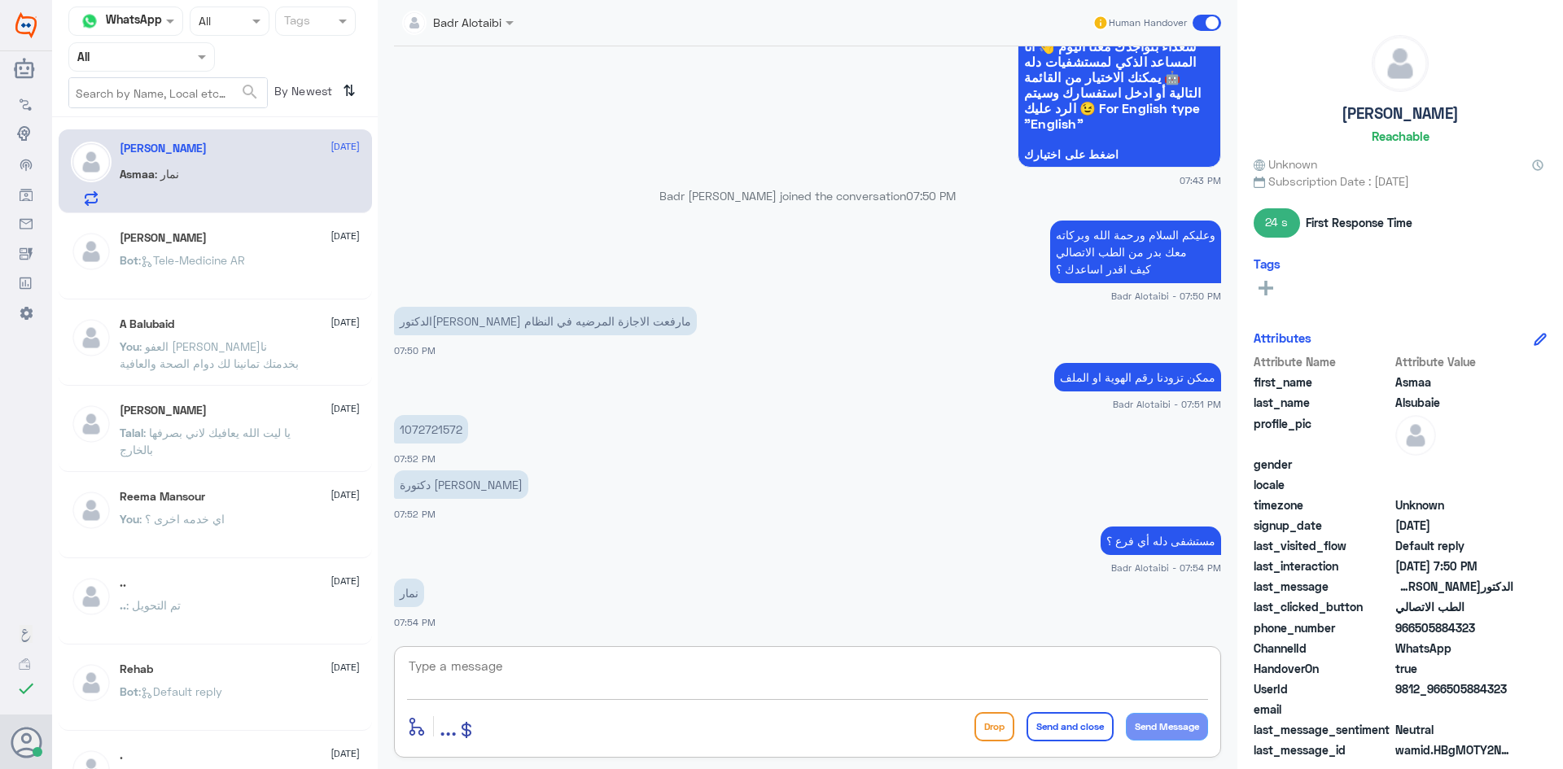
click at [781, 667] on textarea at bounding box center [807, 675] width 801 height 40
type textarea "نحن هنا دله النخيل يمكنك التواصل عبر الرقم الموحد 9200012222 والتحويل الى دله ن…"
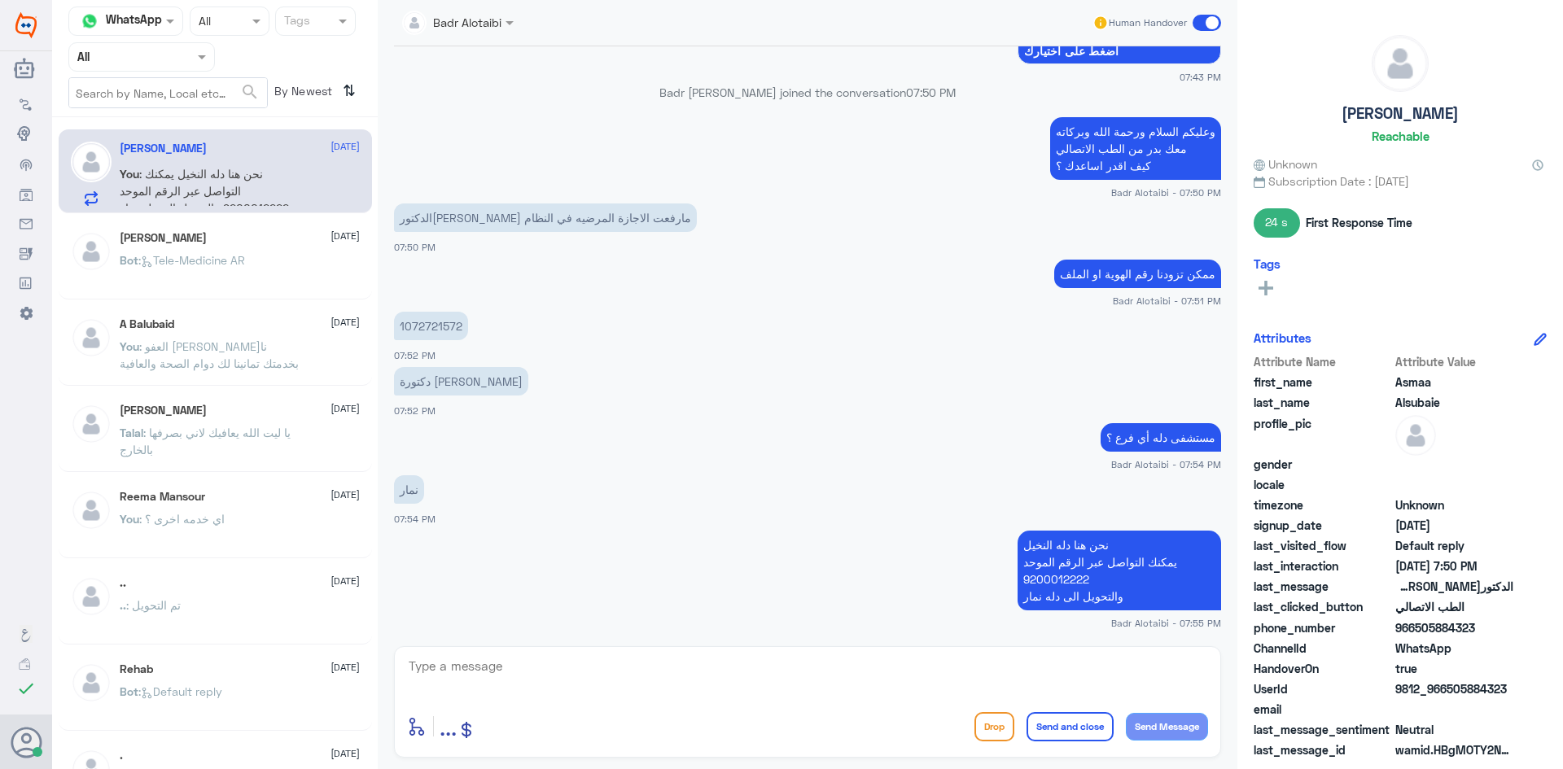
click at [1197, 26] on span at bounding box center [1206, 23] width 28 height 16
click at [0, 0] on input "checkbox" at bounding box center [0, 0] width 0 height 0
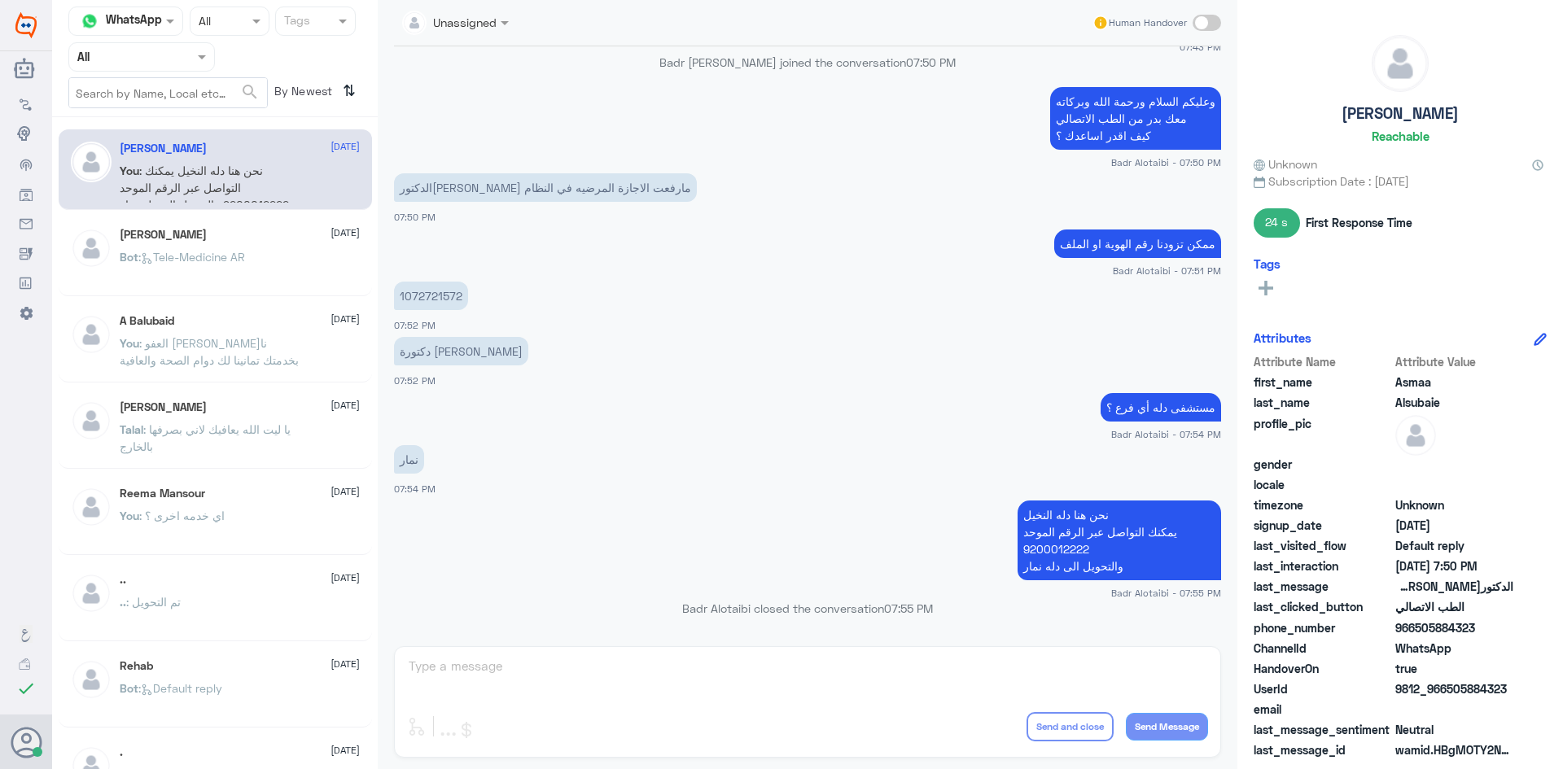
click at [195, 238] on div "عبدالرحمن 9 August" at bounding box center [240, 235] width 240 height 14
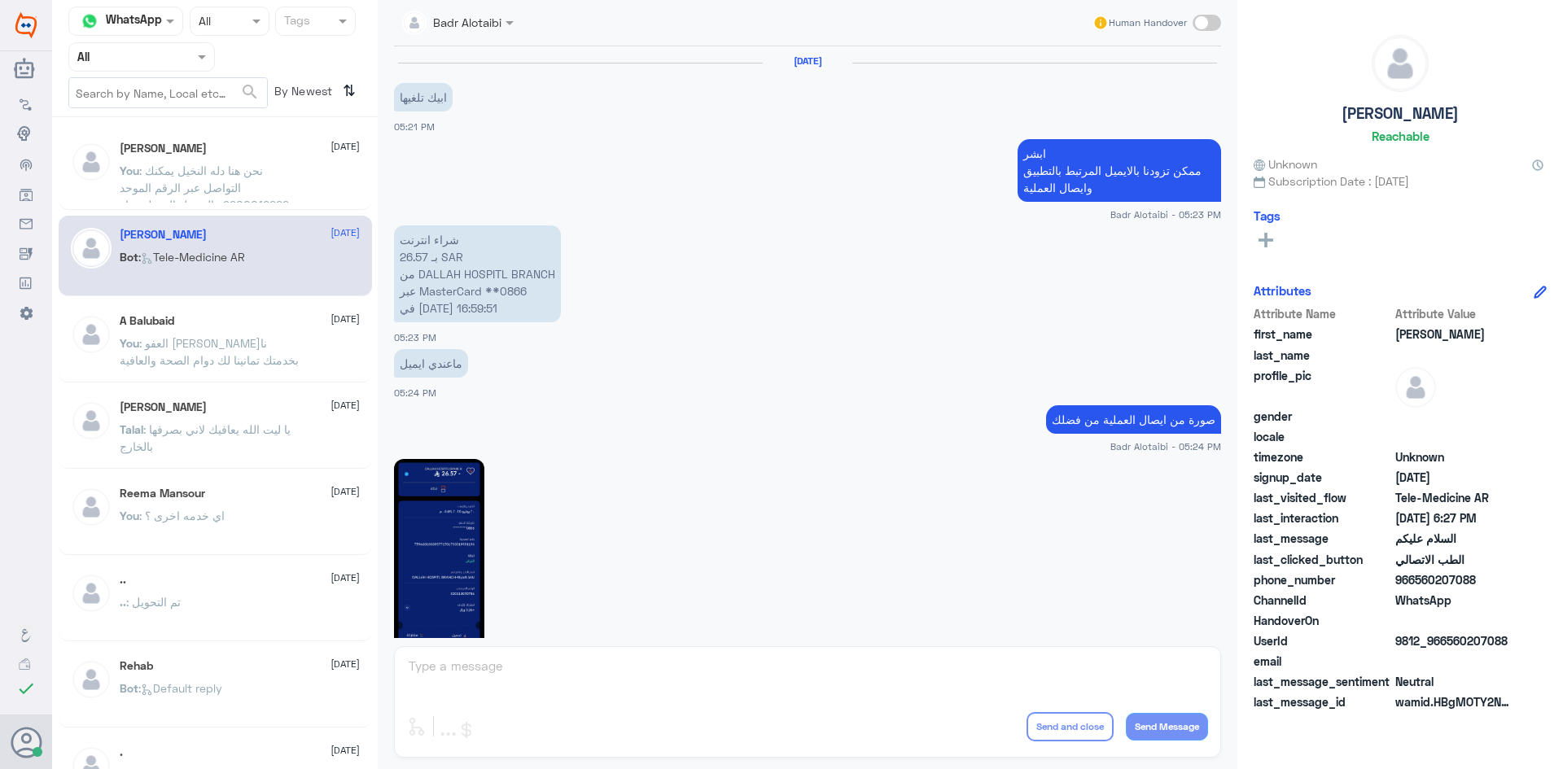
scroll to position [915, 0]
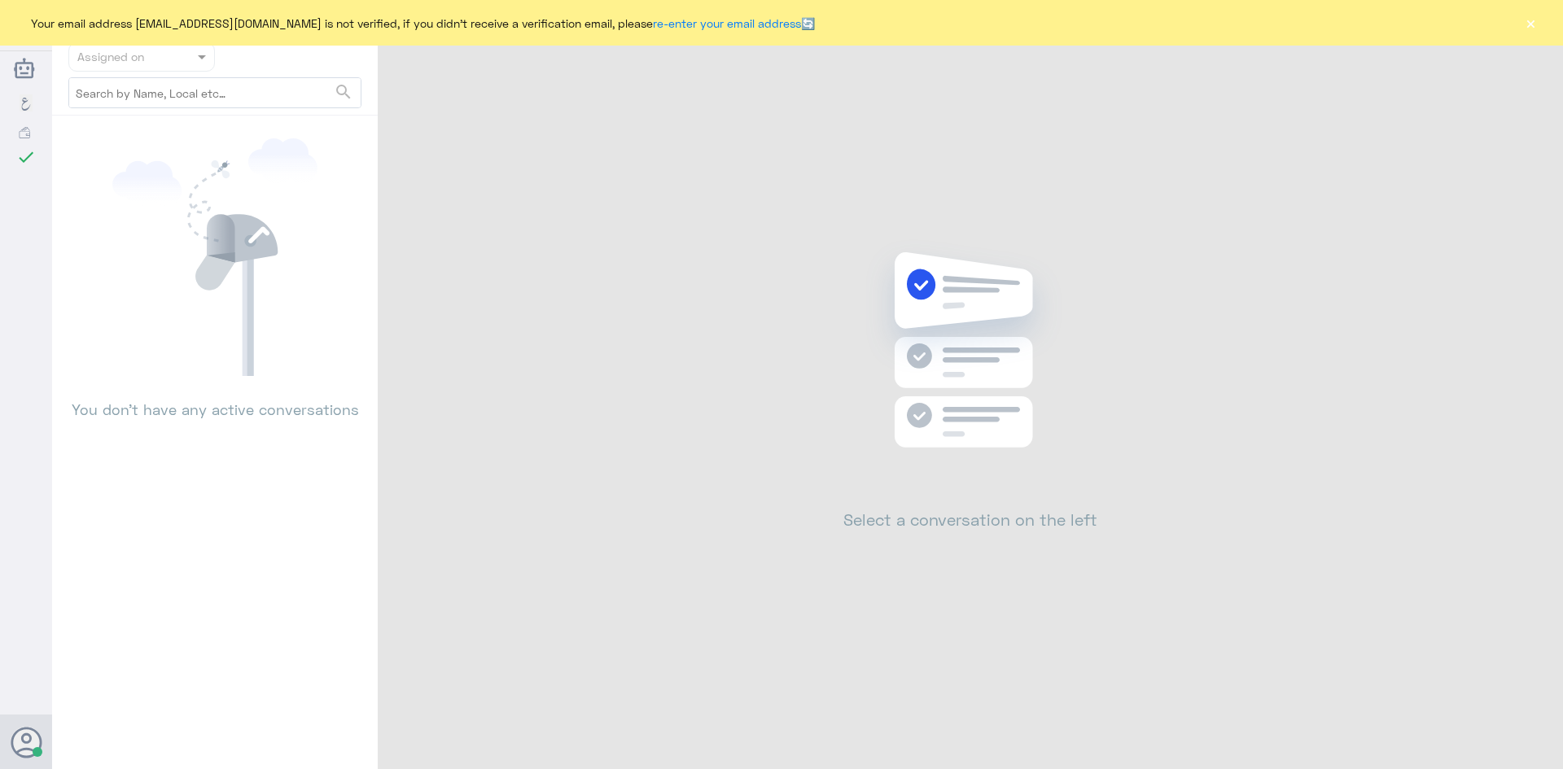
click at [1536, 25] on button "×" at bounding box center [1530, 23] width 16 height 16
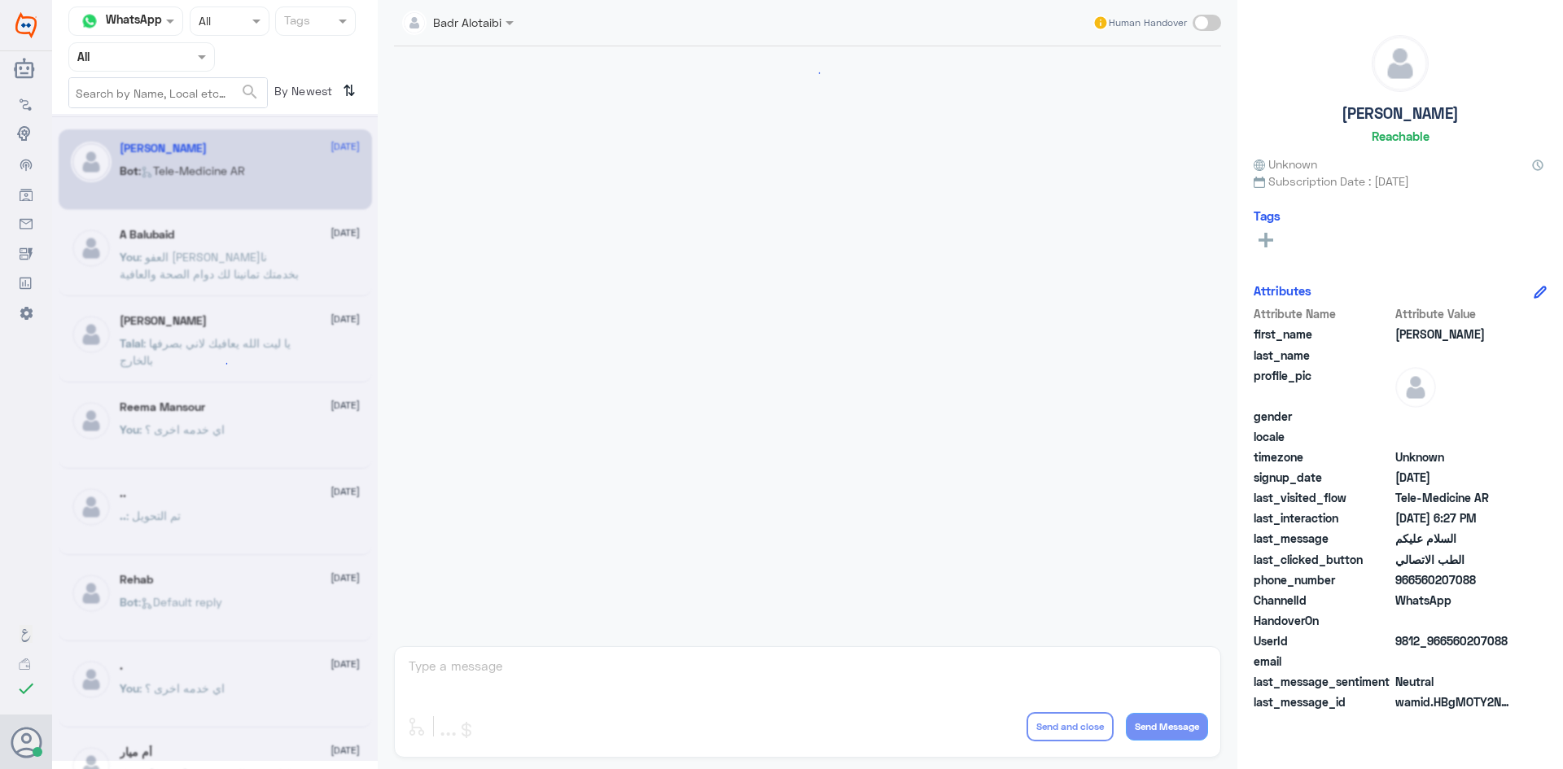
scroll to position [915, 0]
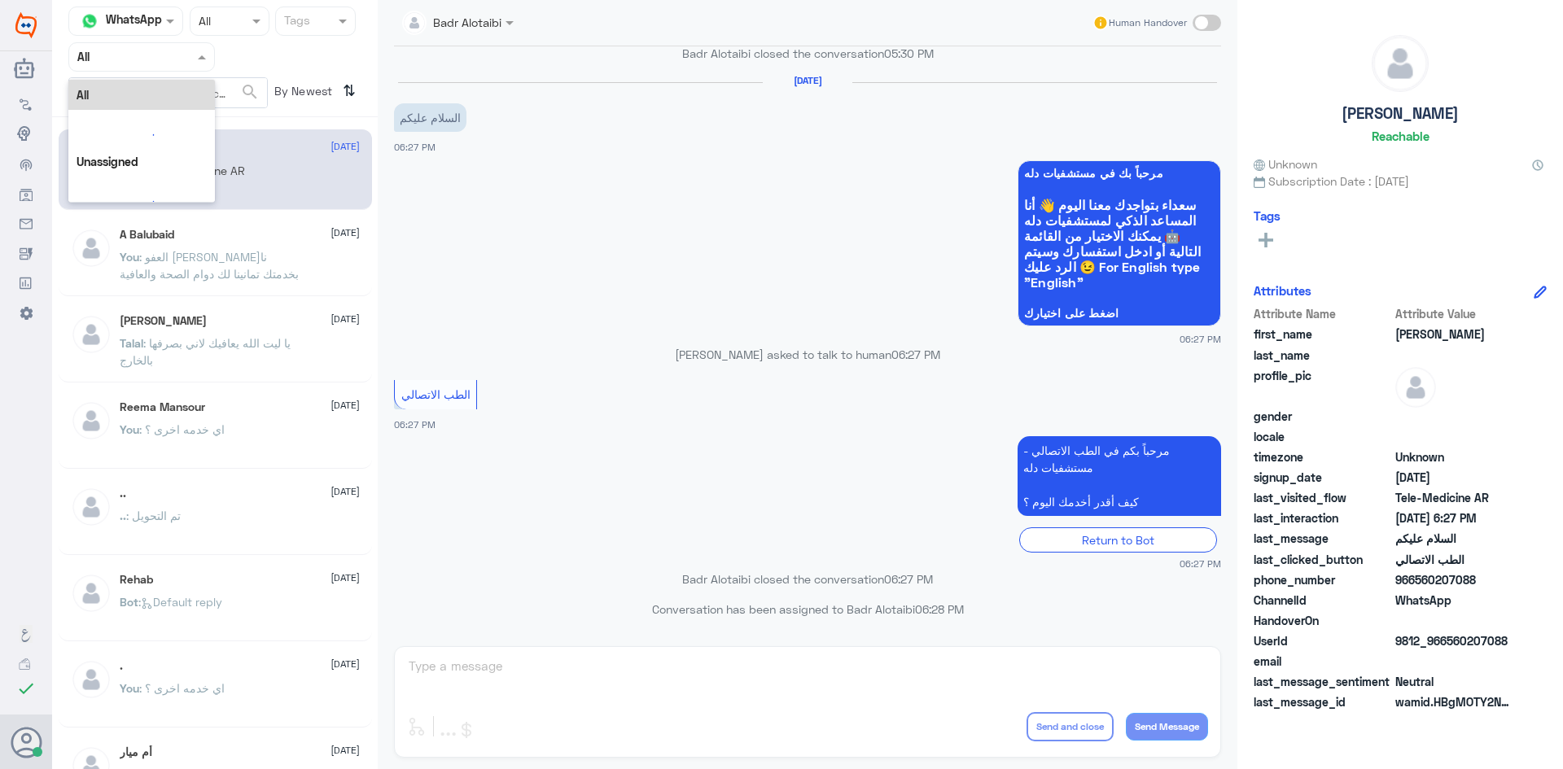
click at [182, 48] on div at bounding box center [141, 56] width 145 height 19
click at [168, 129] on div "Unassigned" at bounding box center [141, 128] width 147 height 37
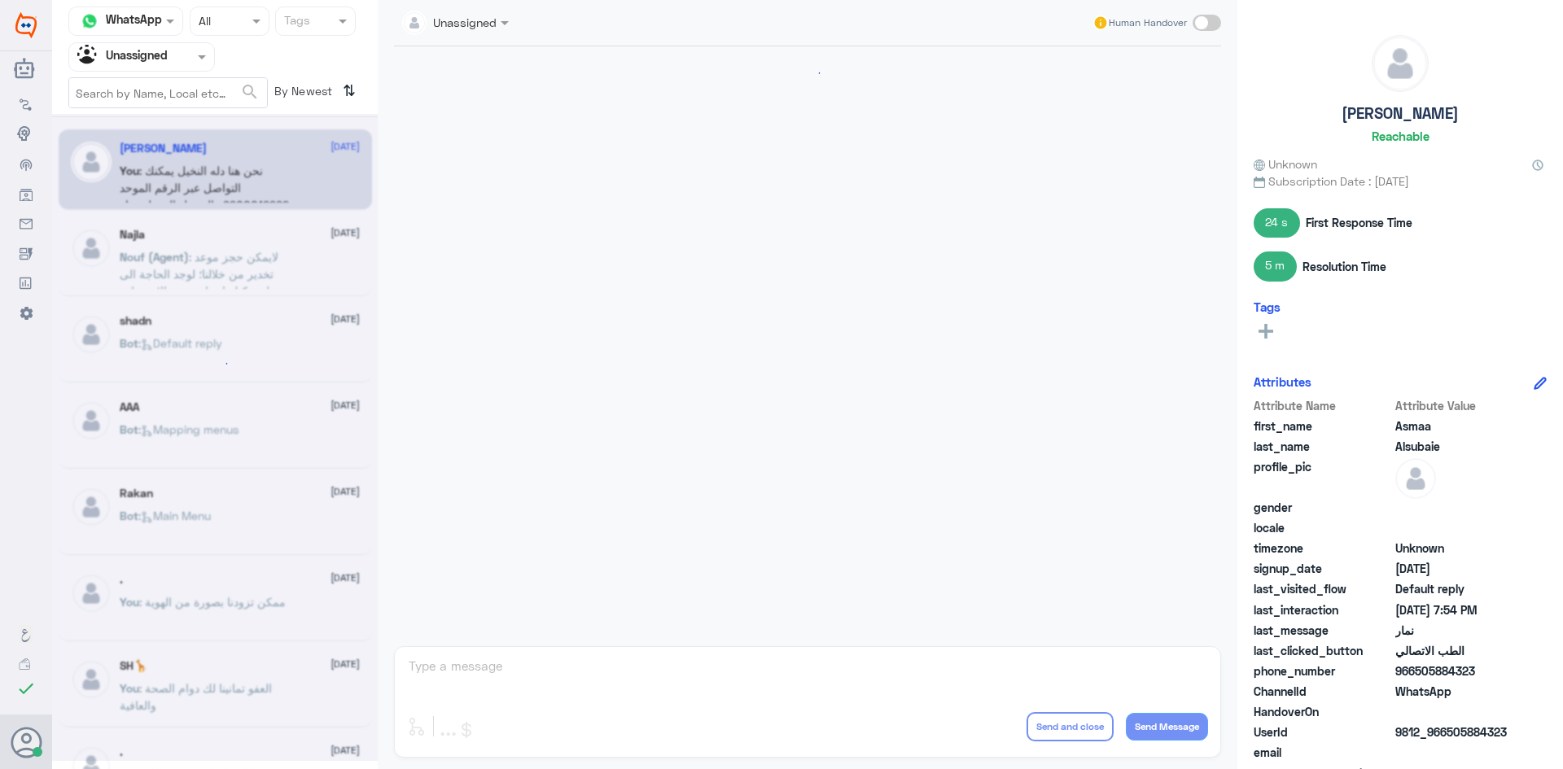
scroll to position [659, 0]
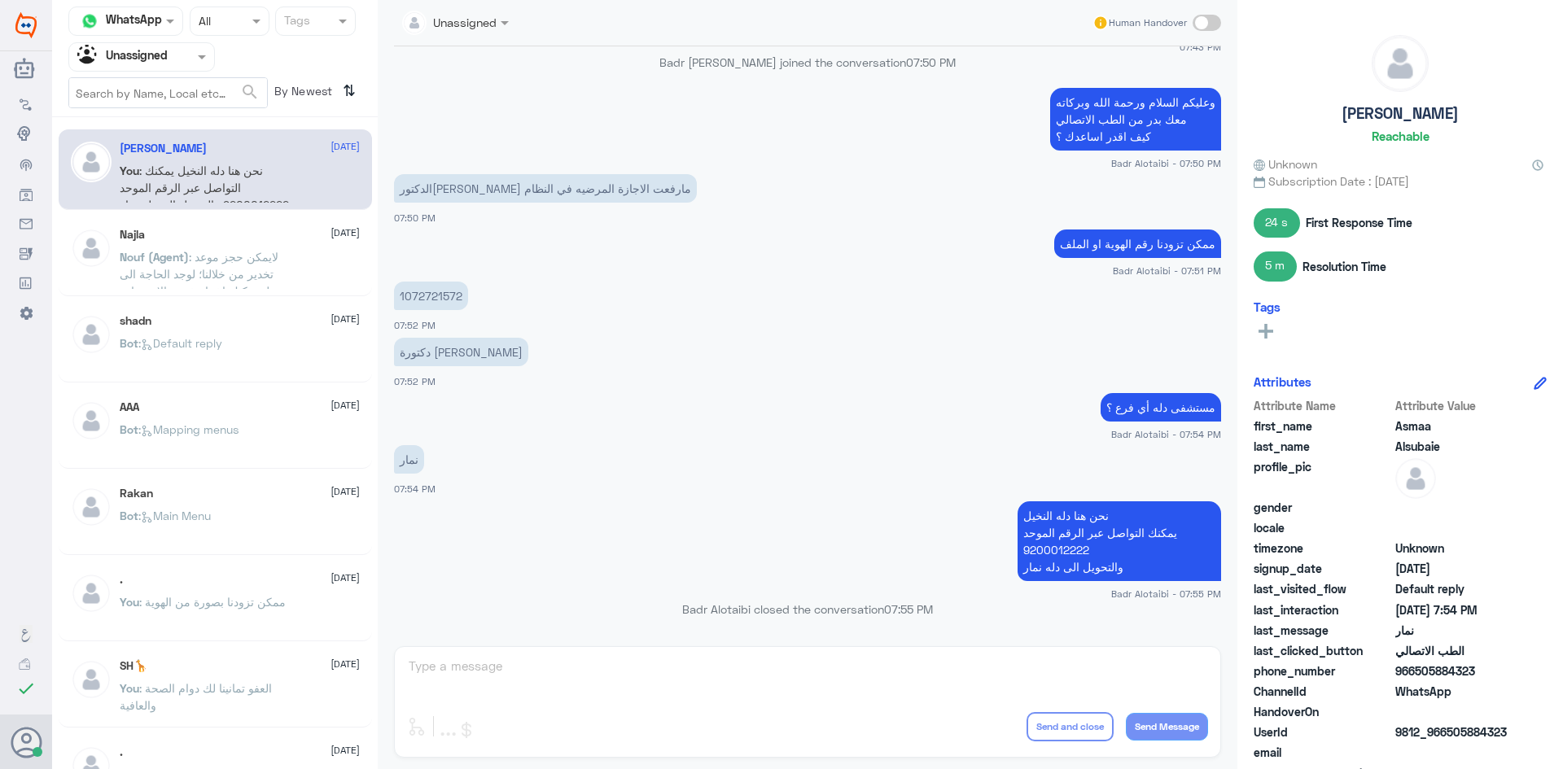
click at [276, 268] on span ": لايمكن حجز موعد تخدير من خلالنا؛ لوجد الحاجة الى تحويل يمكنك اختيار خدمة الاس…" at bounding box center [207, 299] width 175 height 99
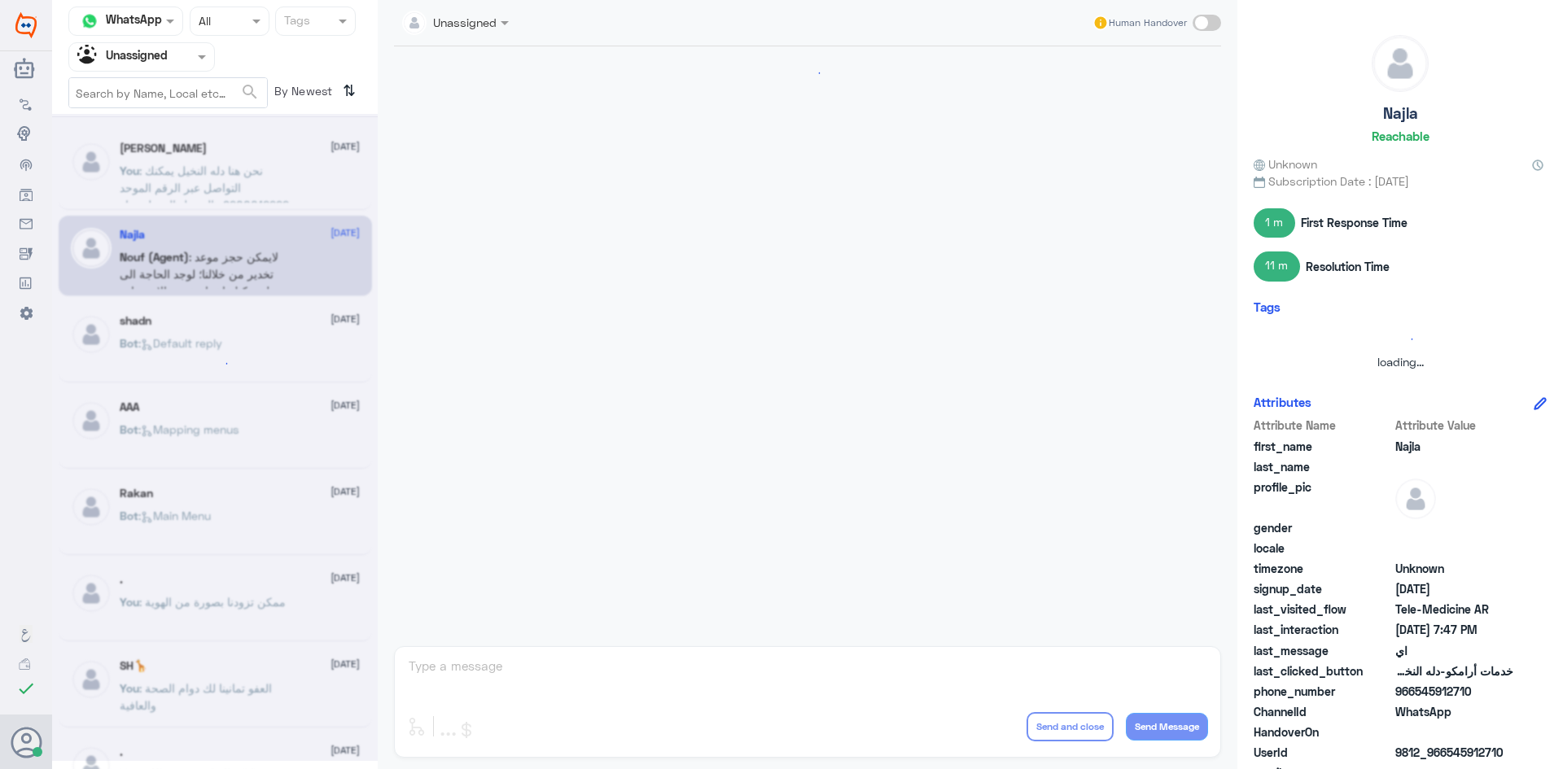
scroll to position [499, 0]
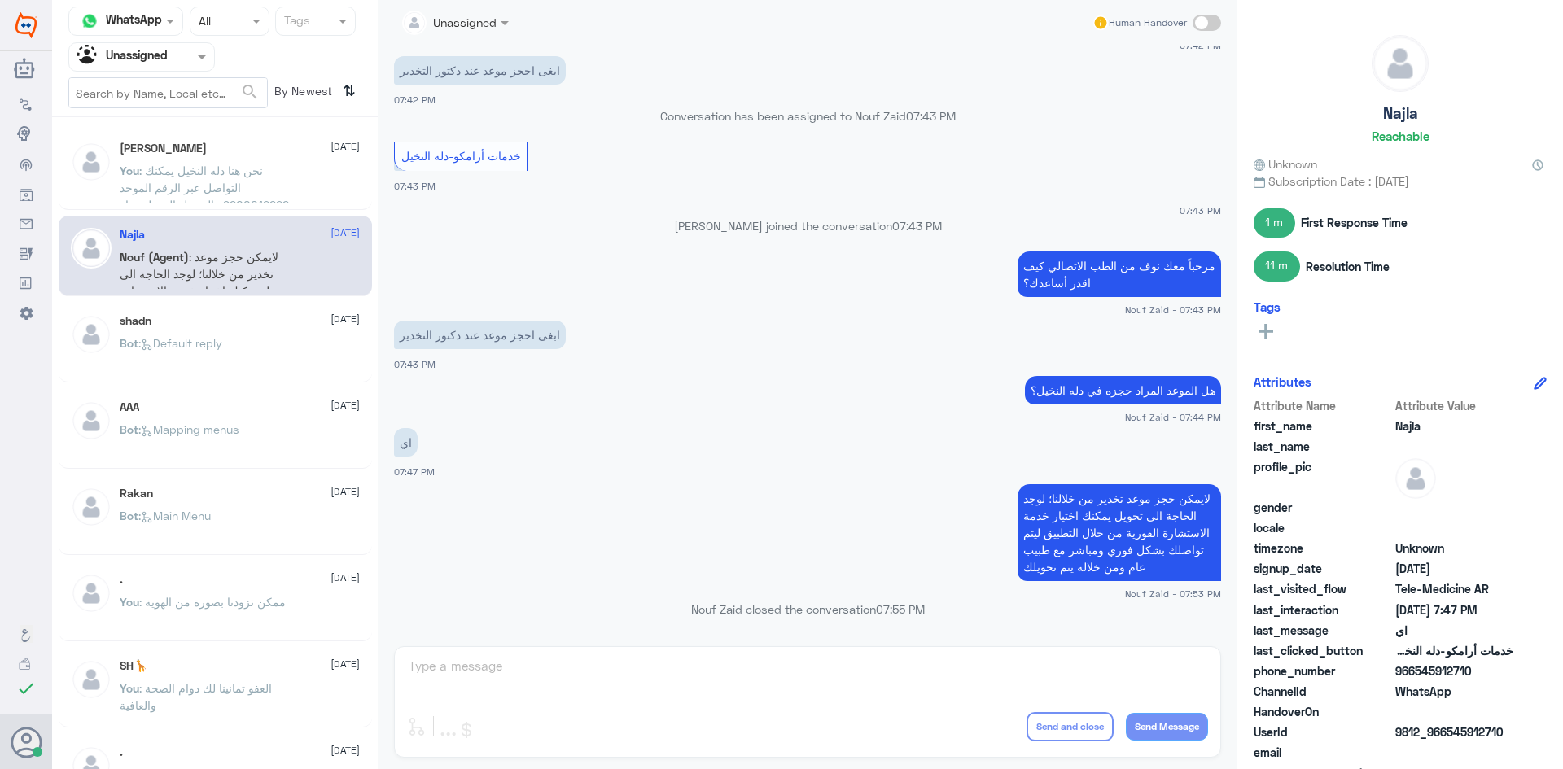
click at [252, 342] on div "Bot : Default reply" at bounding box center [240, 357] width 240 height 37
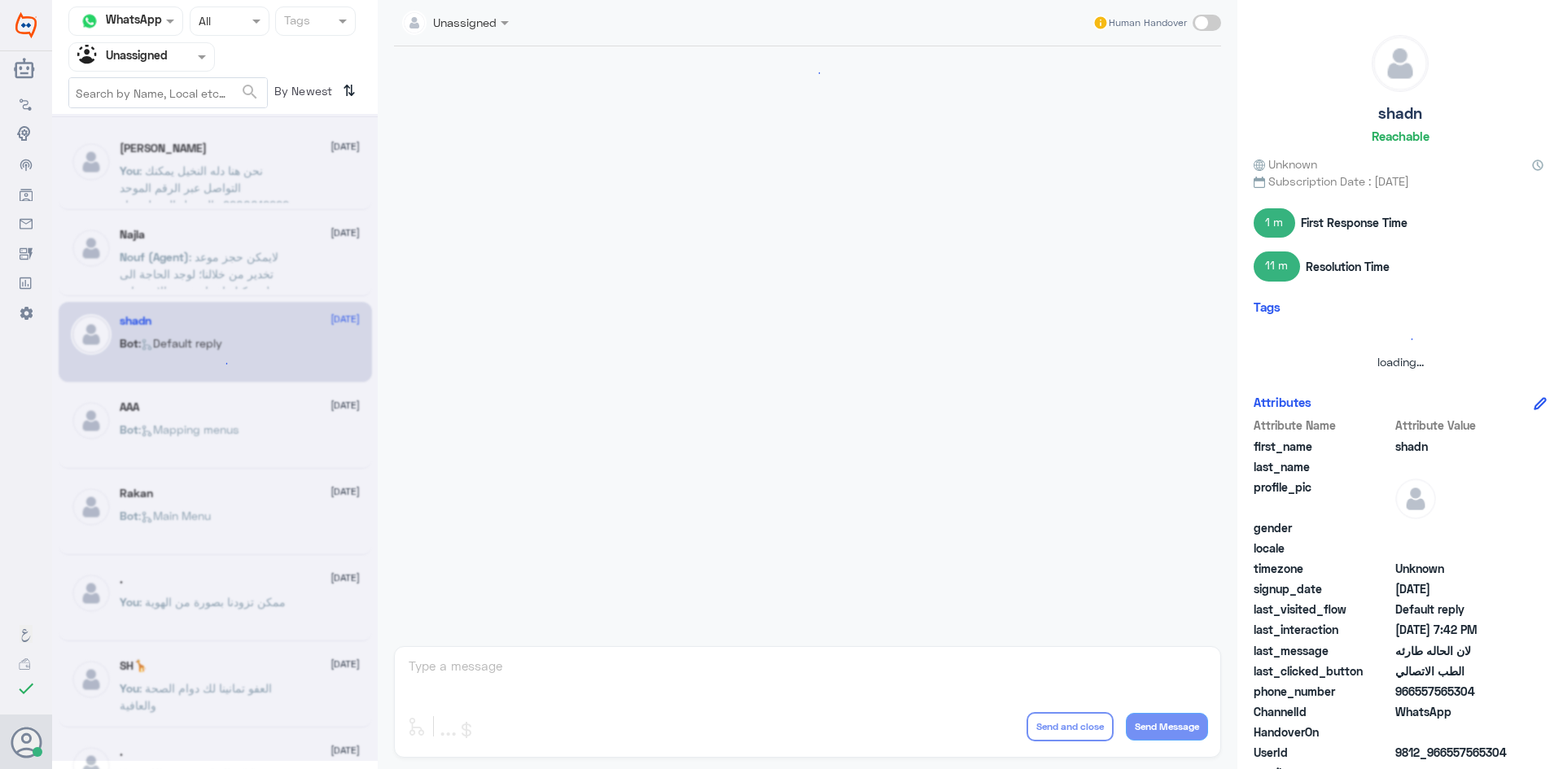
scroll to position [882, 0]
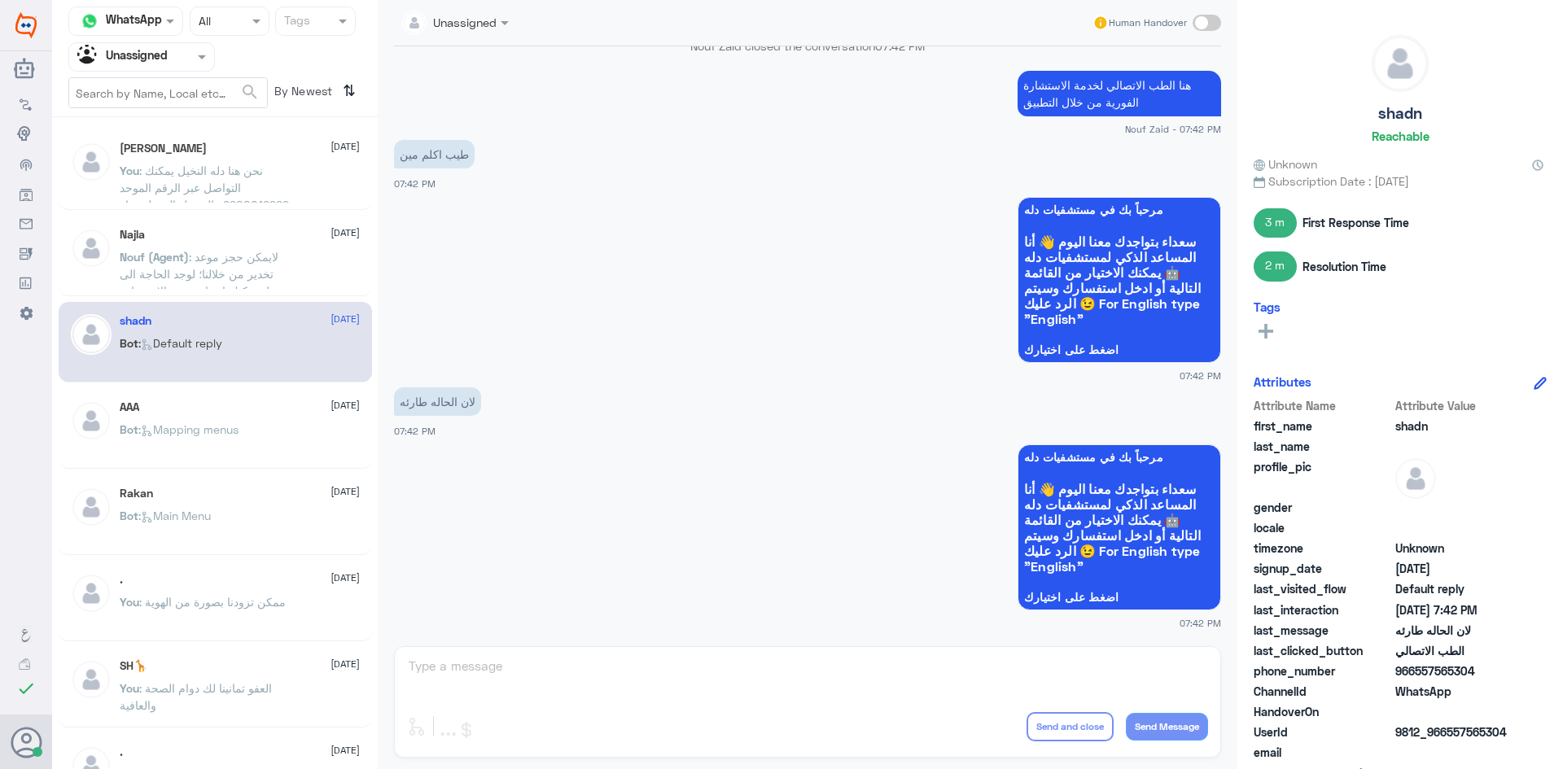
click at [279, 270] on span ": لايمكن حجز موعد تخدير من خلالنا؛ لوجد الحاجة الى تحويل يمكنك اختيار خدمة الاس…" at bounding box center [207, 299] width 175 height 99
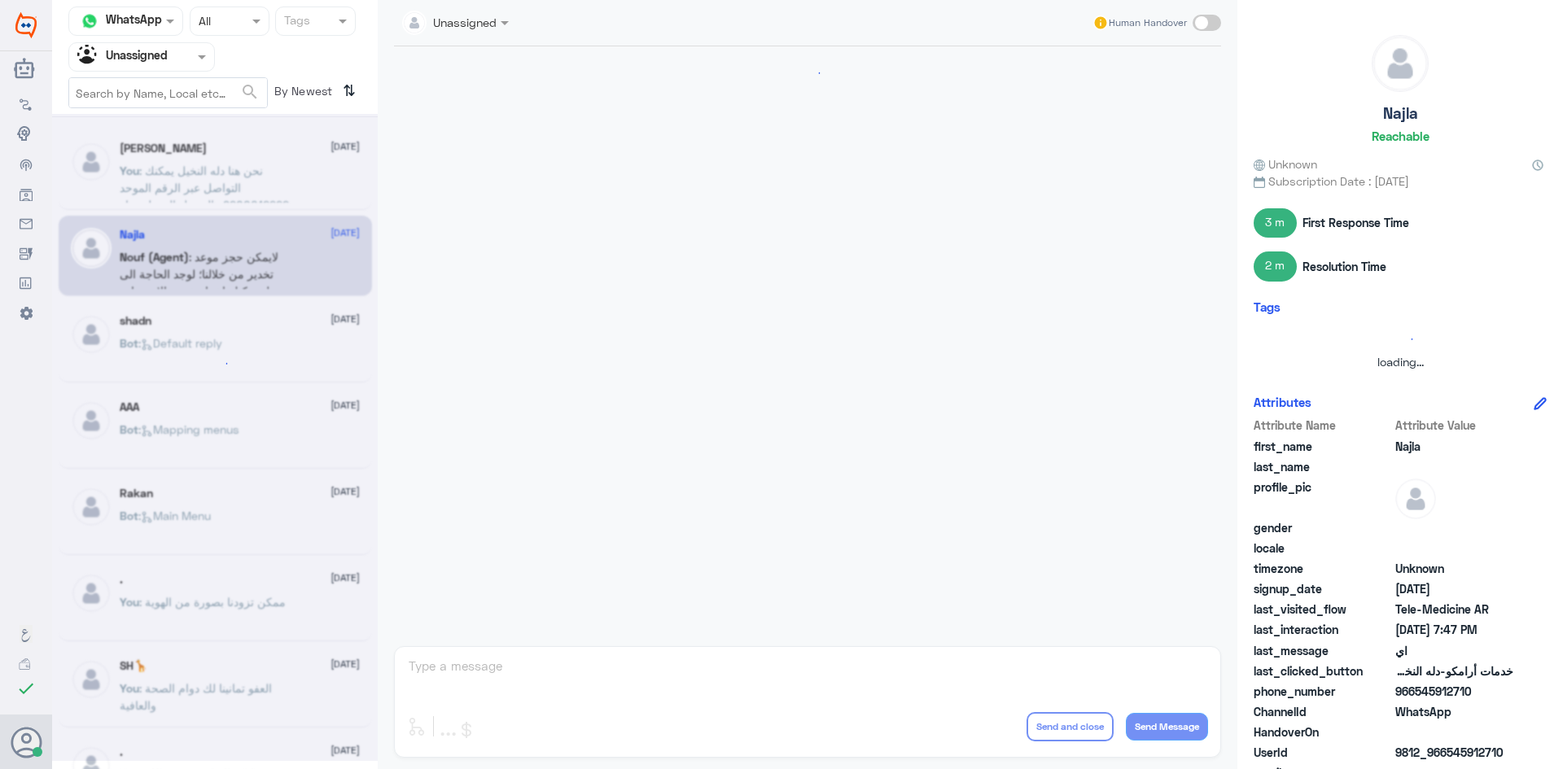
scroll to position [499, 0]
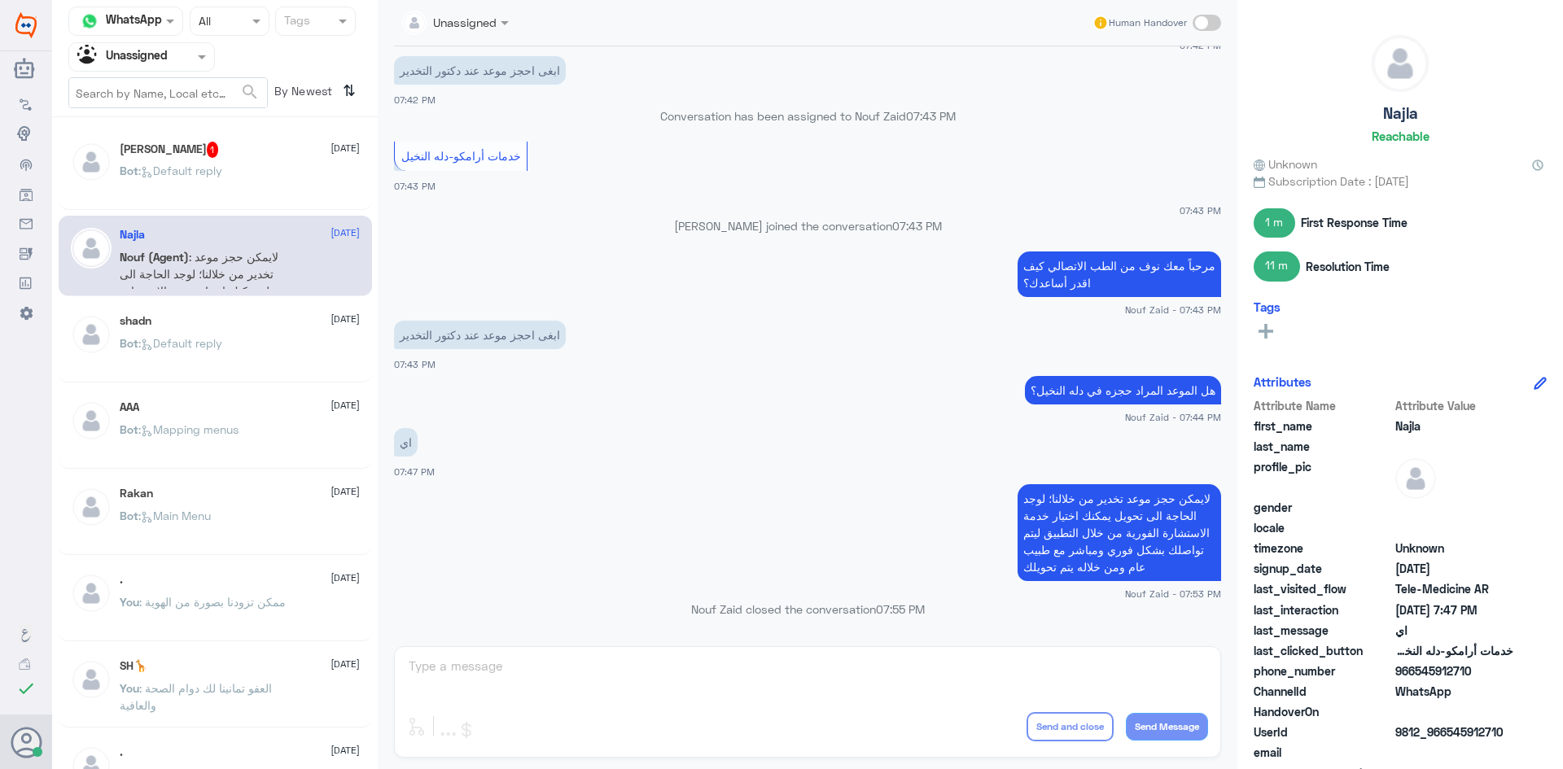
click at [273, 170] on div "Bot : Default reply" at bounding box center [240, 184] width 240 height 37
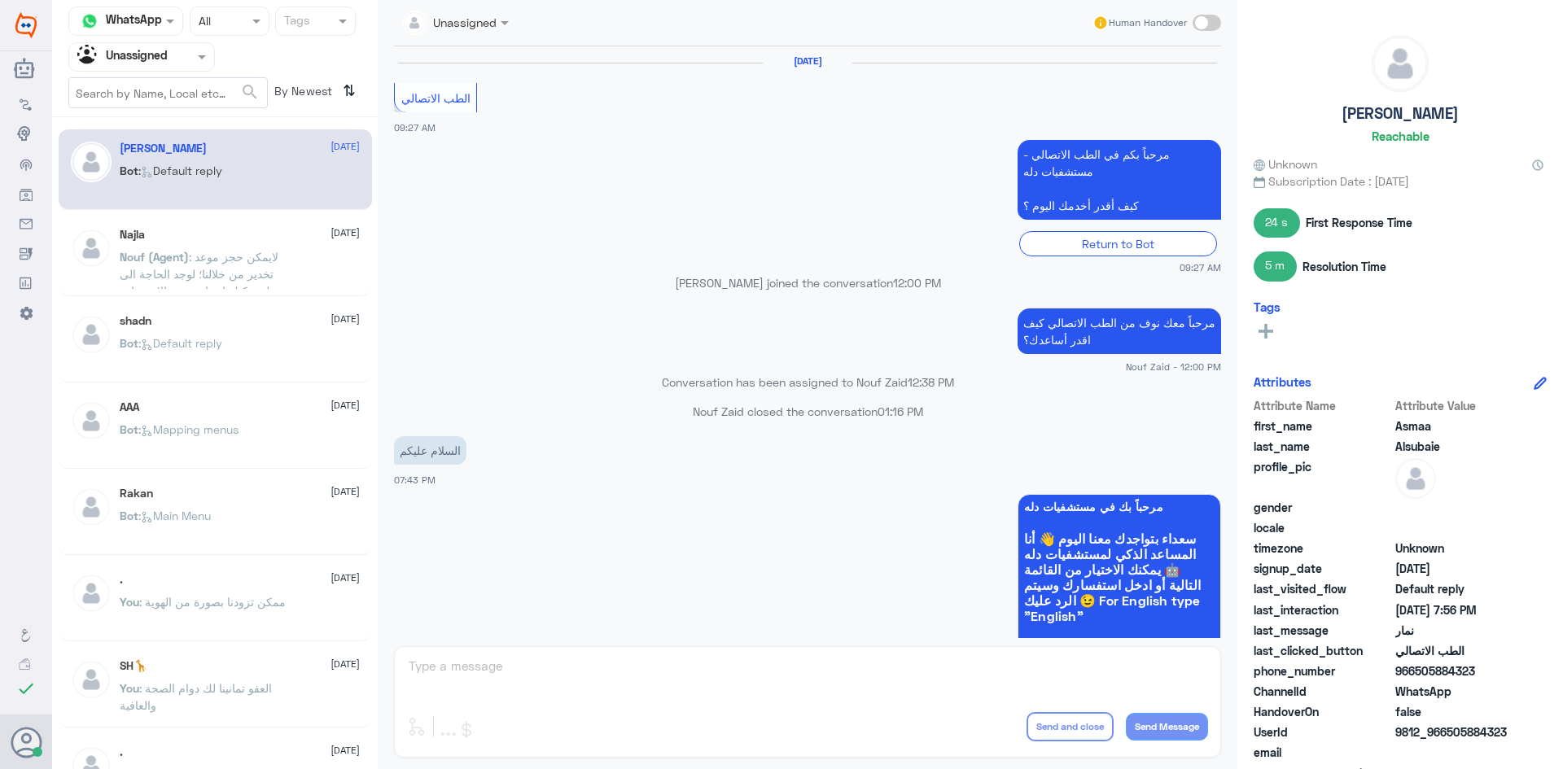
scroll to position [873, 0]
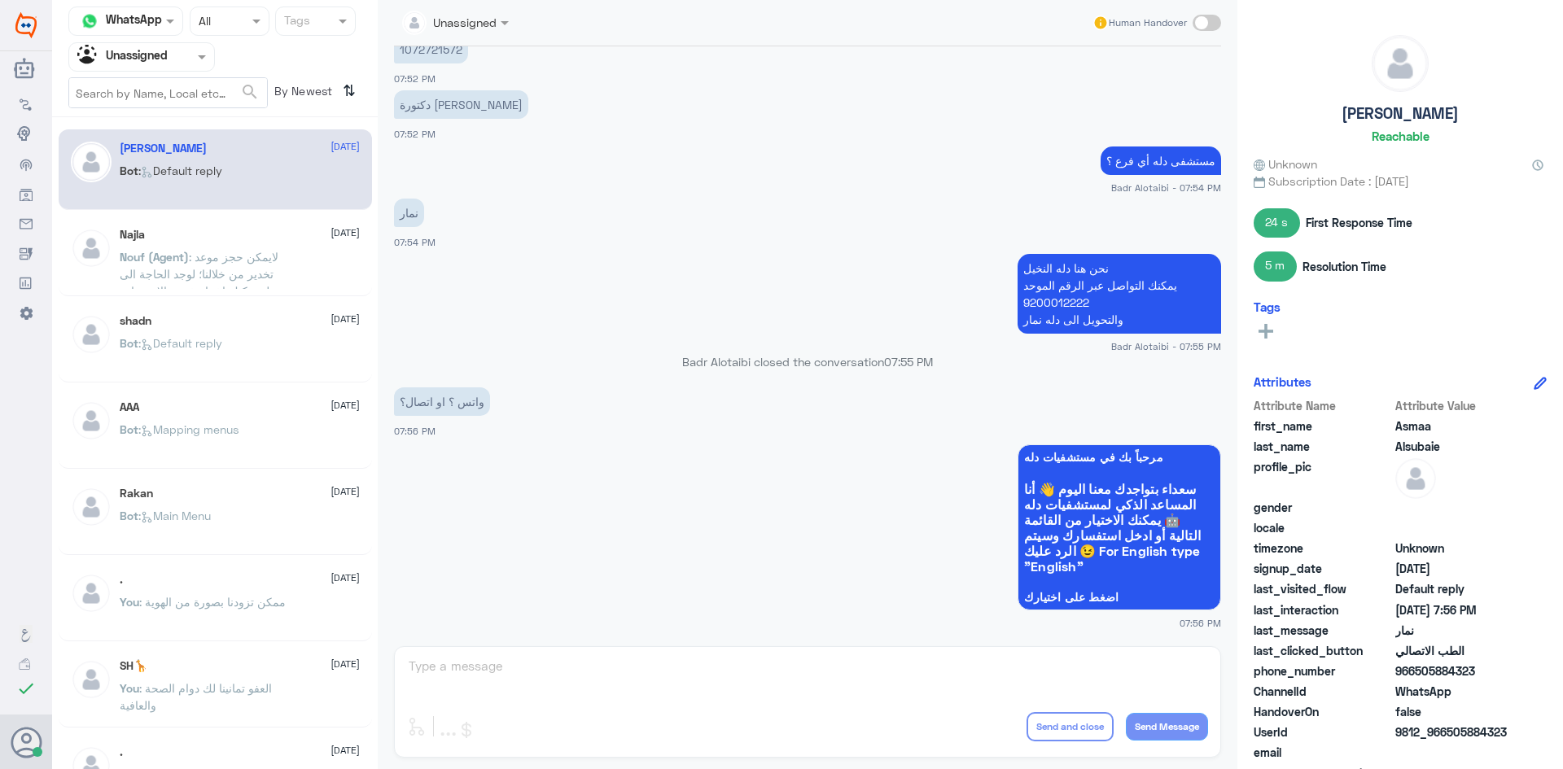
click at [1210, 24] on span at bounding box center [1206, 23] width 28 height 16
click at [0, 0] on input "checkbox" at bounding box center [0, 0] width 0 height 0
click at [788, 666] on textarea at bounding box center [807, 675] width 801 height 40
type textarea "اتصال"
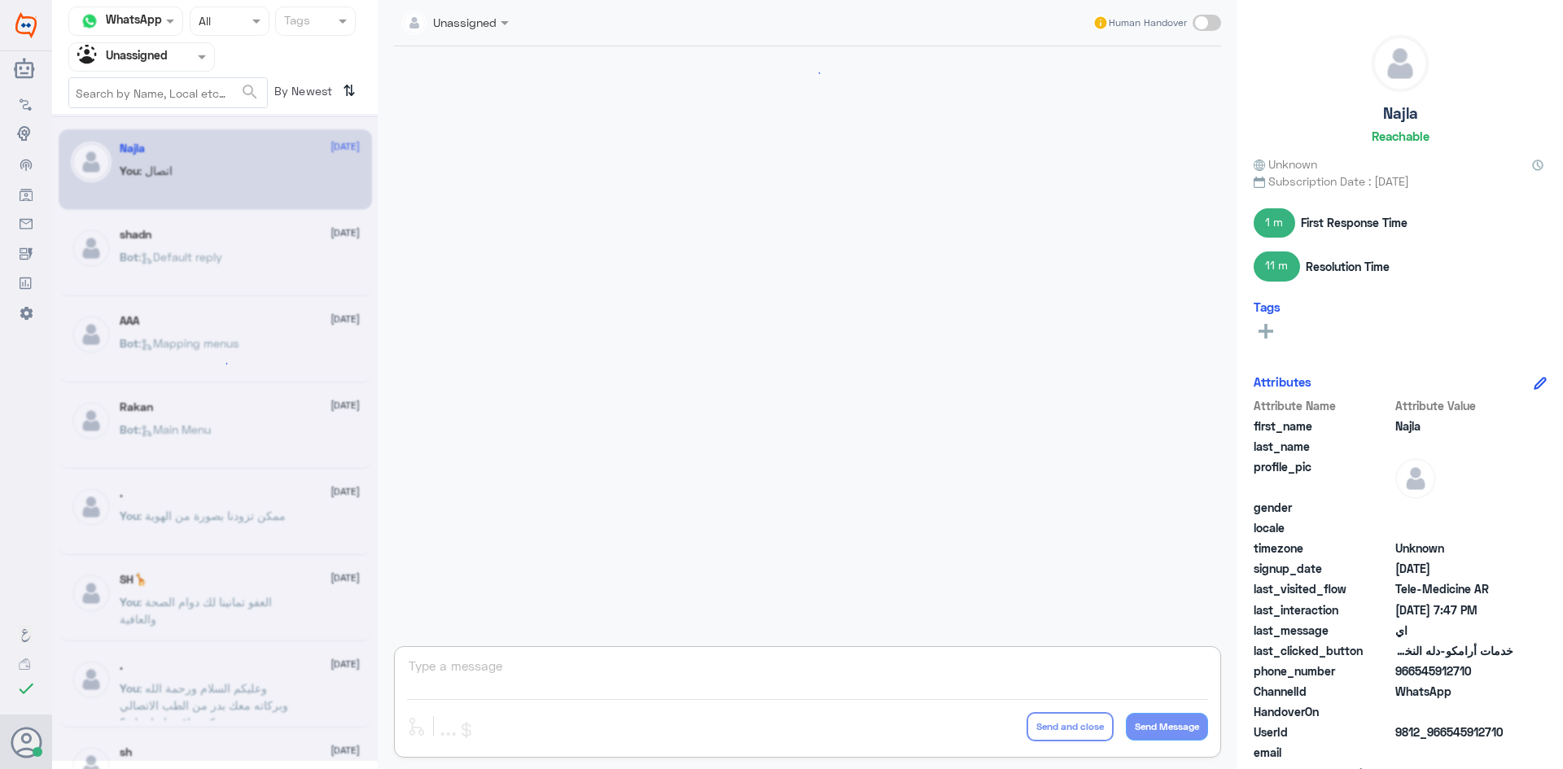
scroll to position [499, 0]
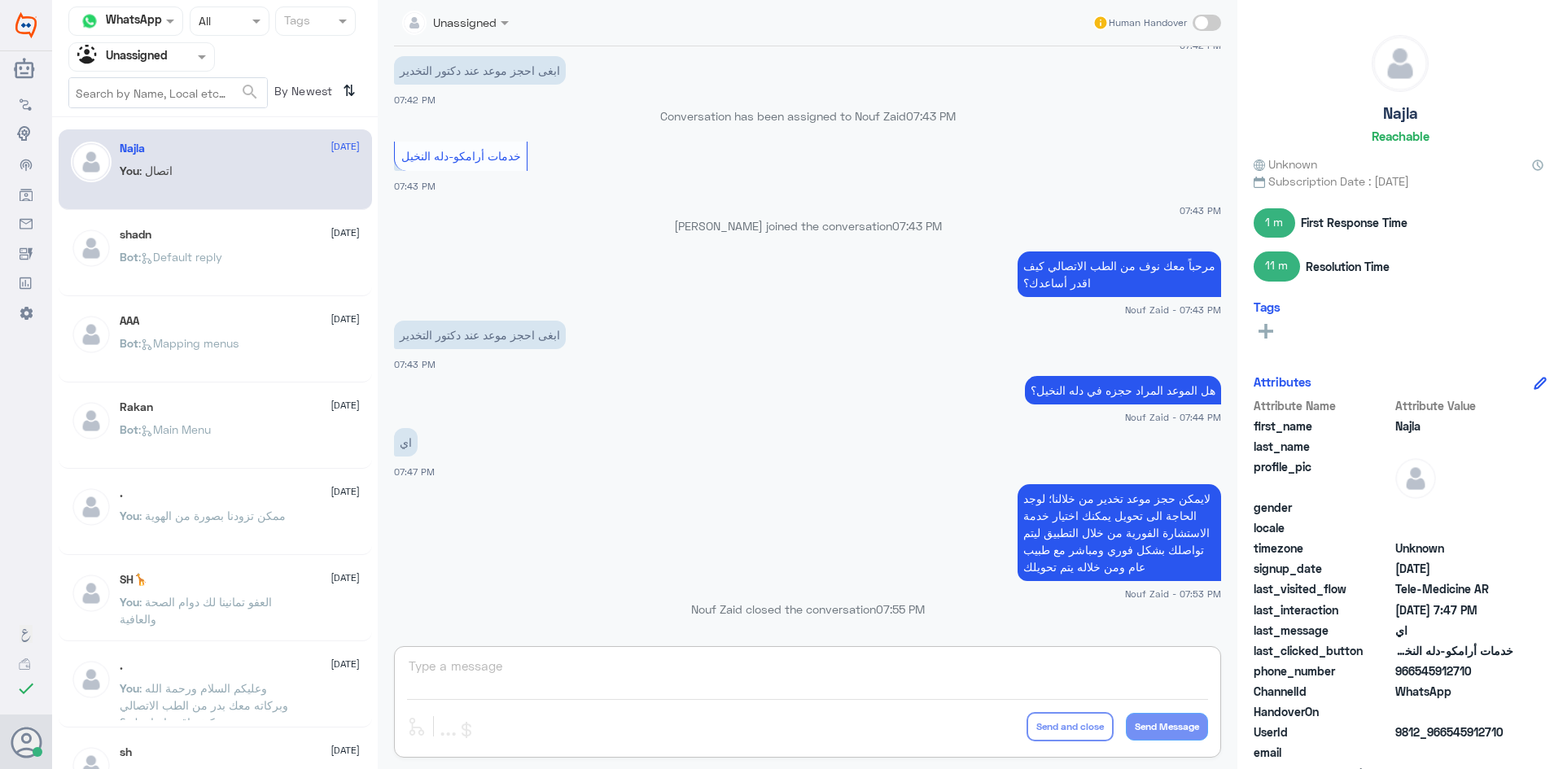
click at [182, 252] on span ": Default reply" at bounding box center [180, 257] width 84 height 14
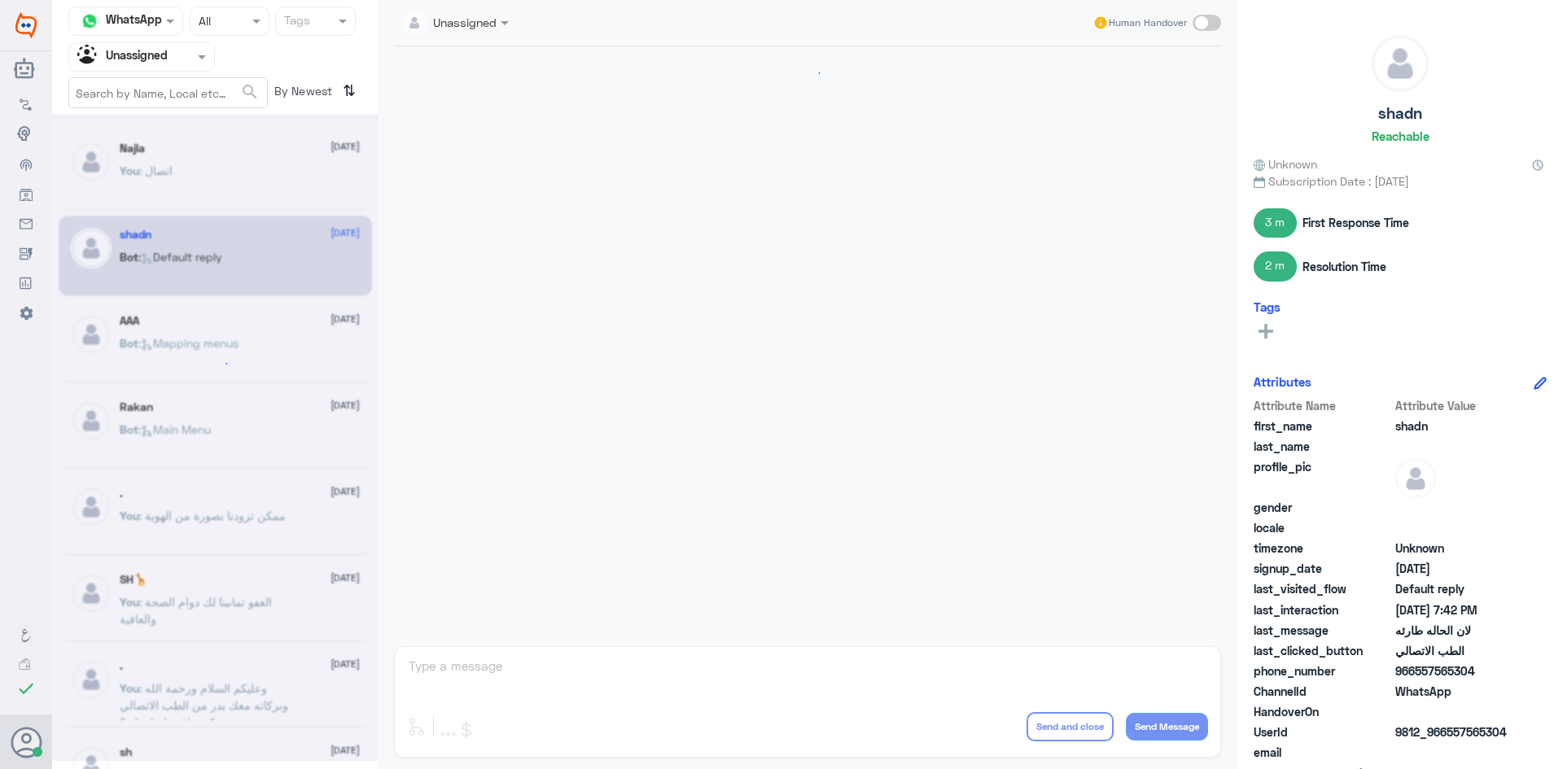
scroll to position [882, 0]
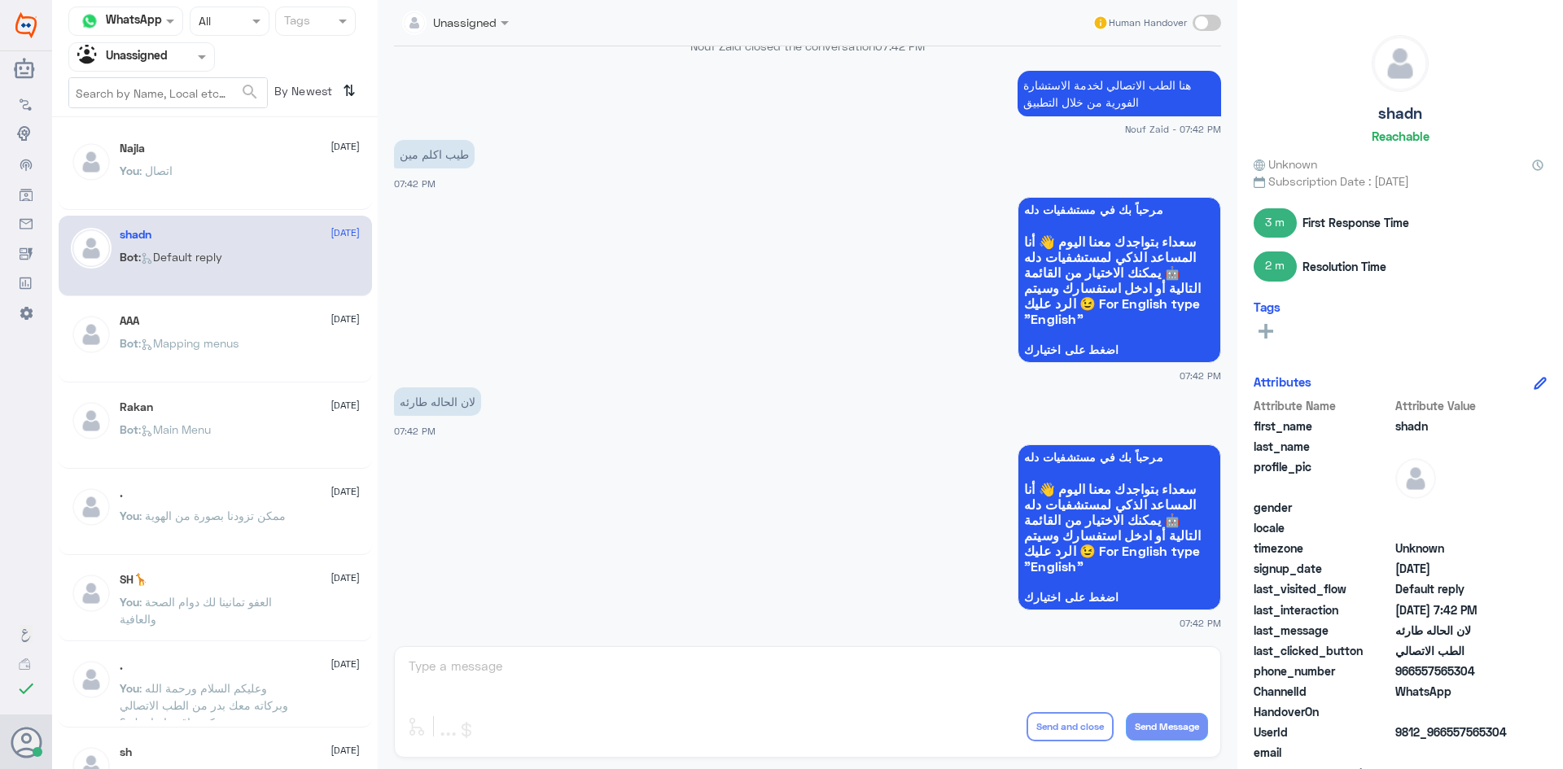
click at [174, 286] on p "Bot : Default reply" at bounding box center [171, 268] width 103 height 41
click at [185, 348] on span ": Mapping menus" at bounding box center [188, 343] width 100 height 14
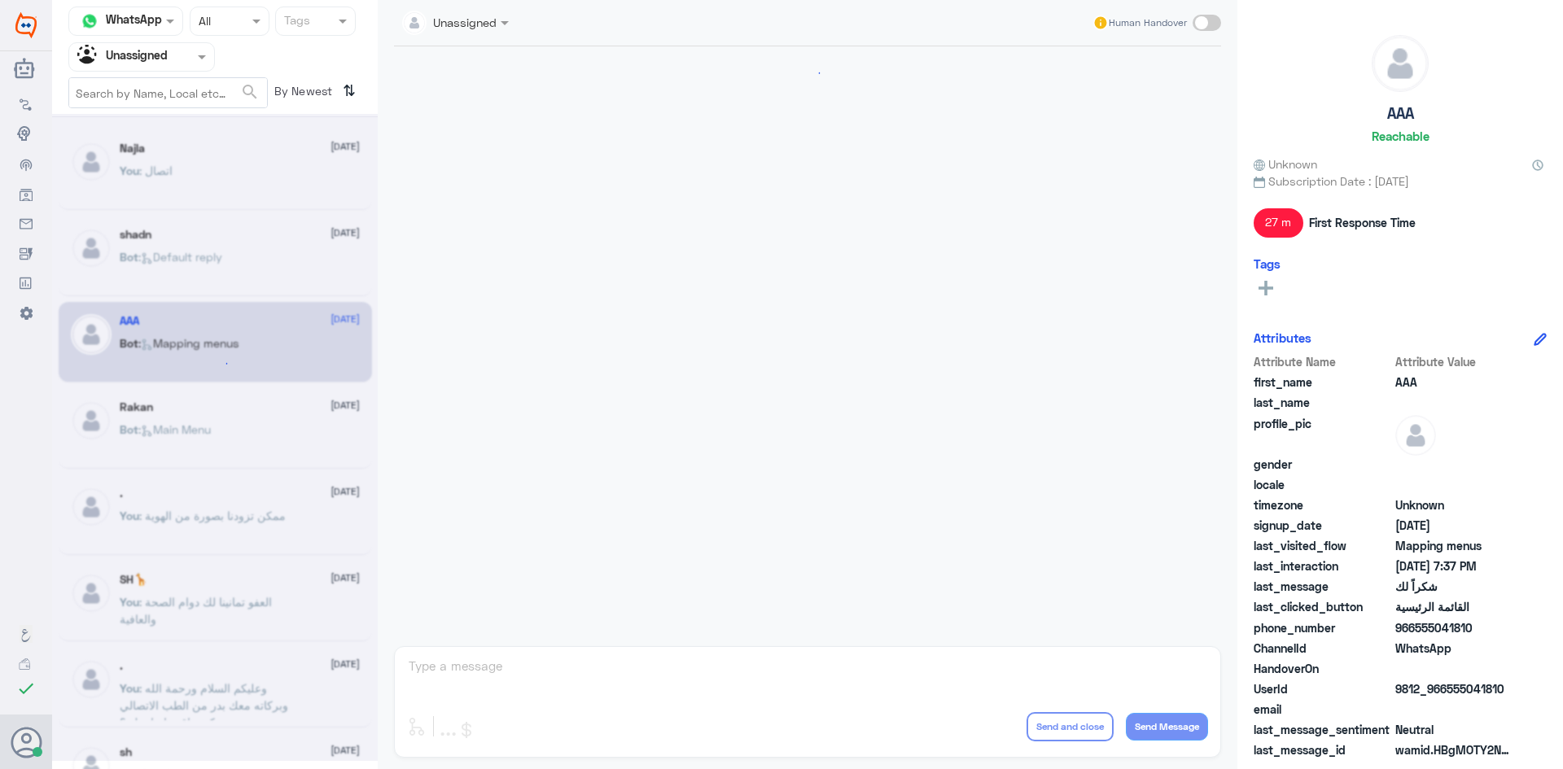
scroll to position [1671, 0]
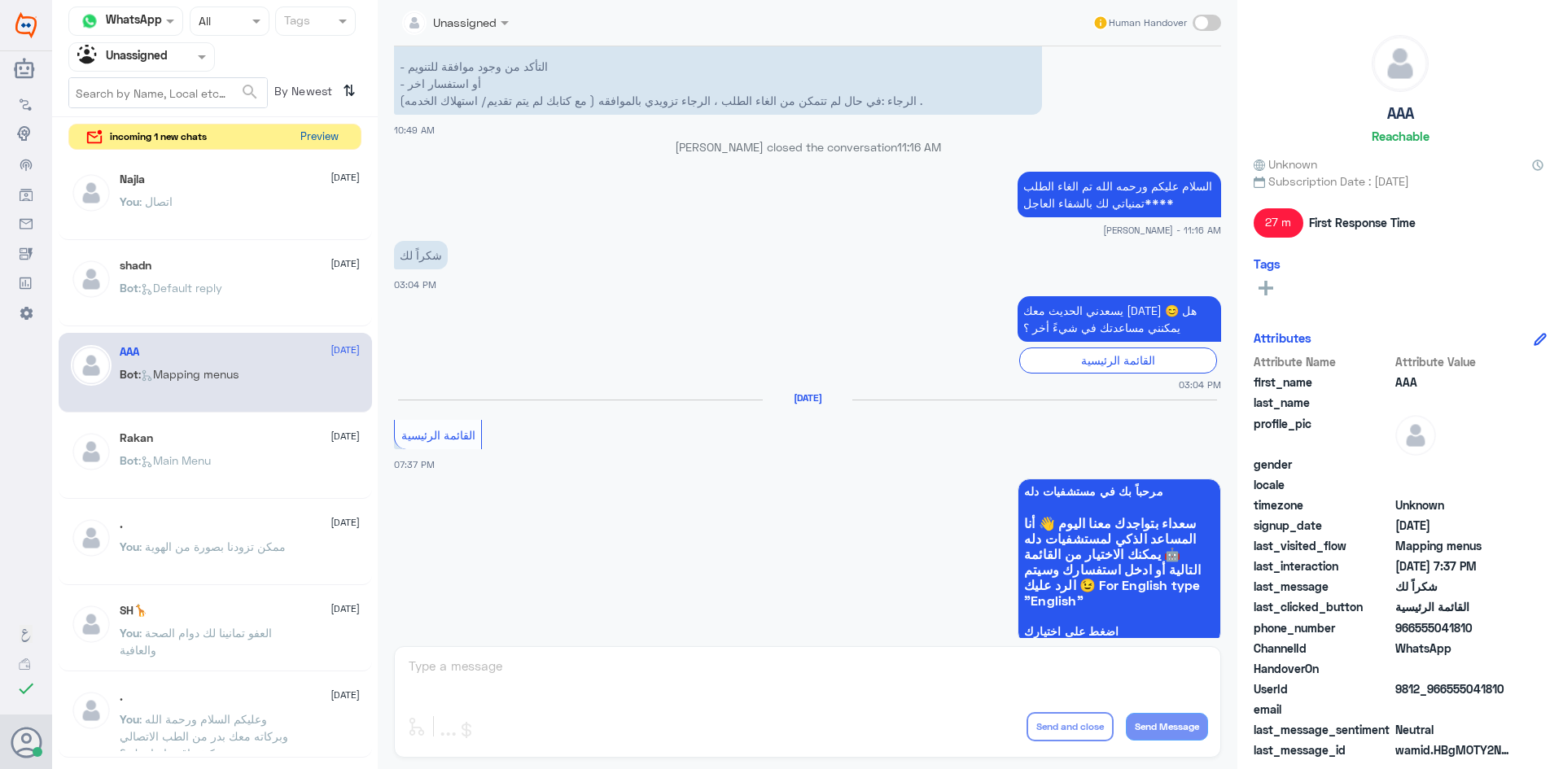
click at [318, 141] on button "Preview" at bounding box center [319, 137] width 50 height 25
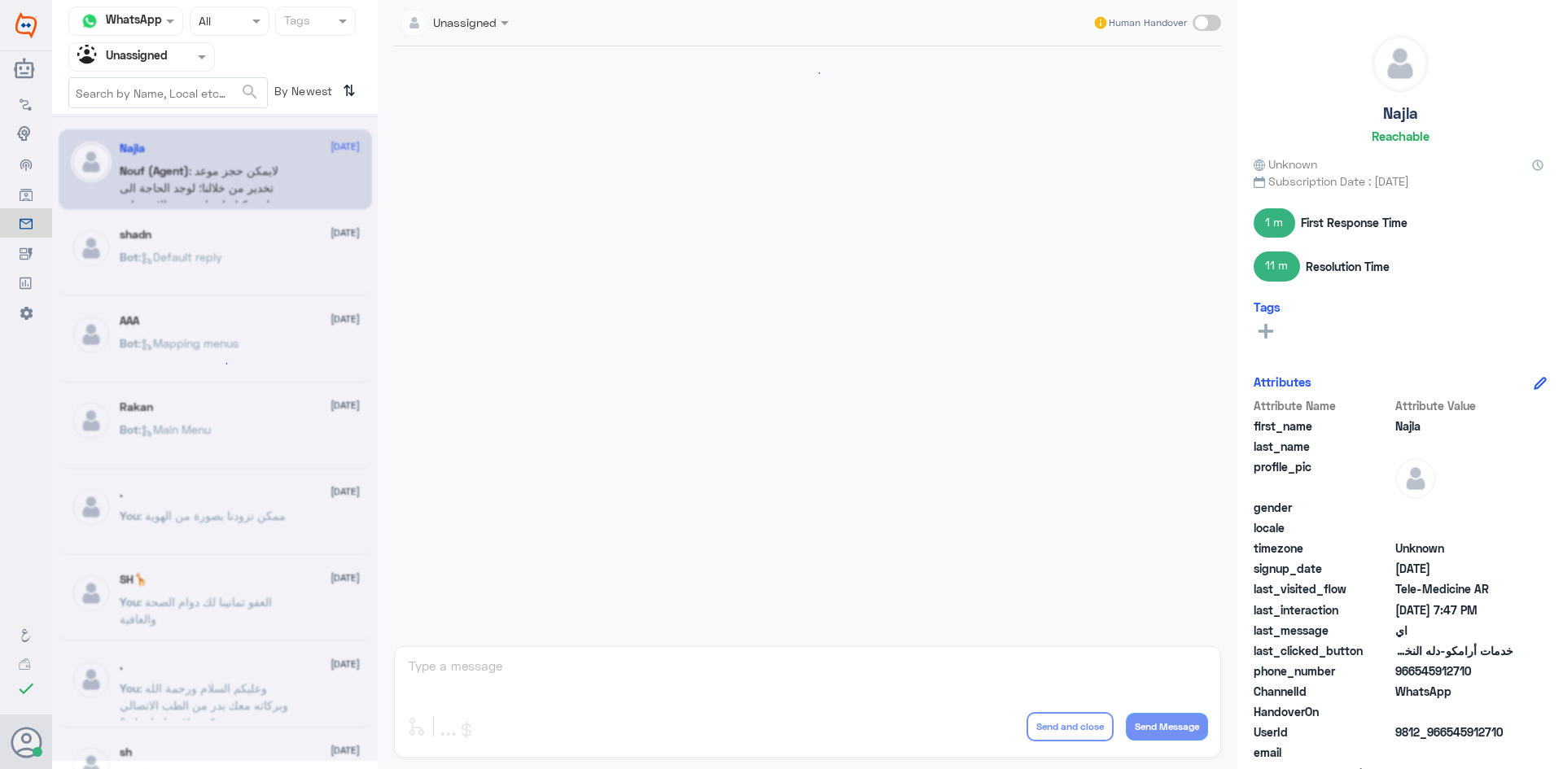
scroll to position [499, 0]
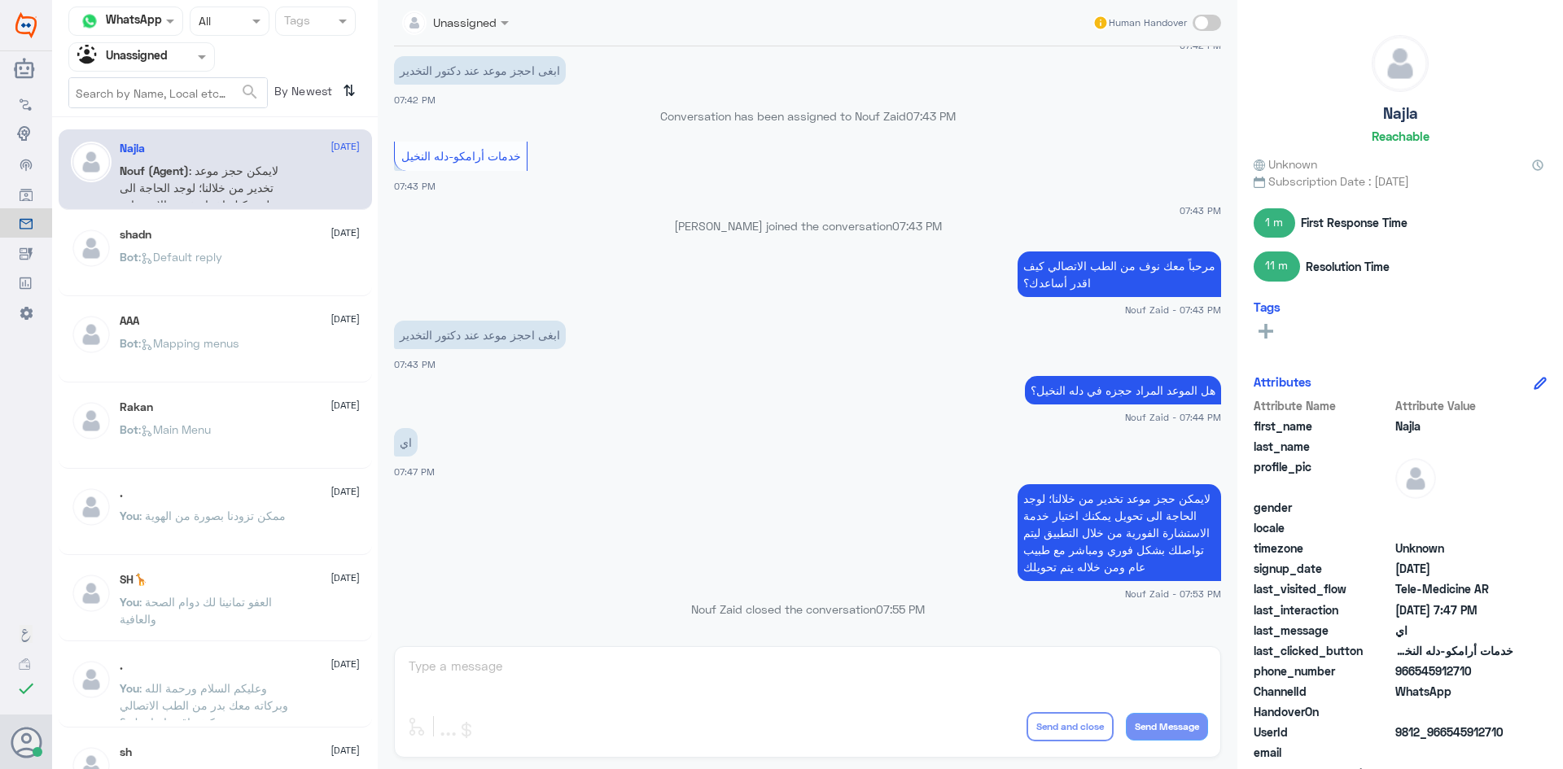
click at [164, 58] on input "text" at bounding box center [122, 56] width 90 height 19
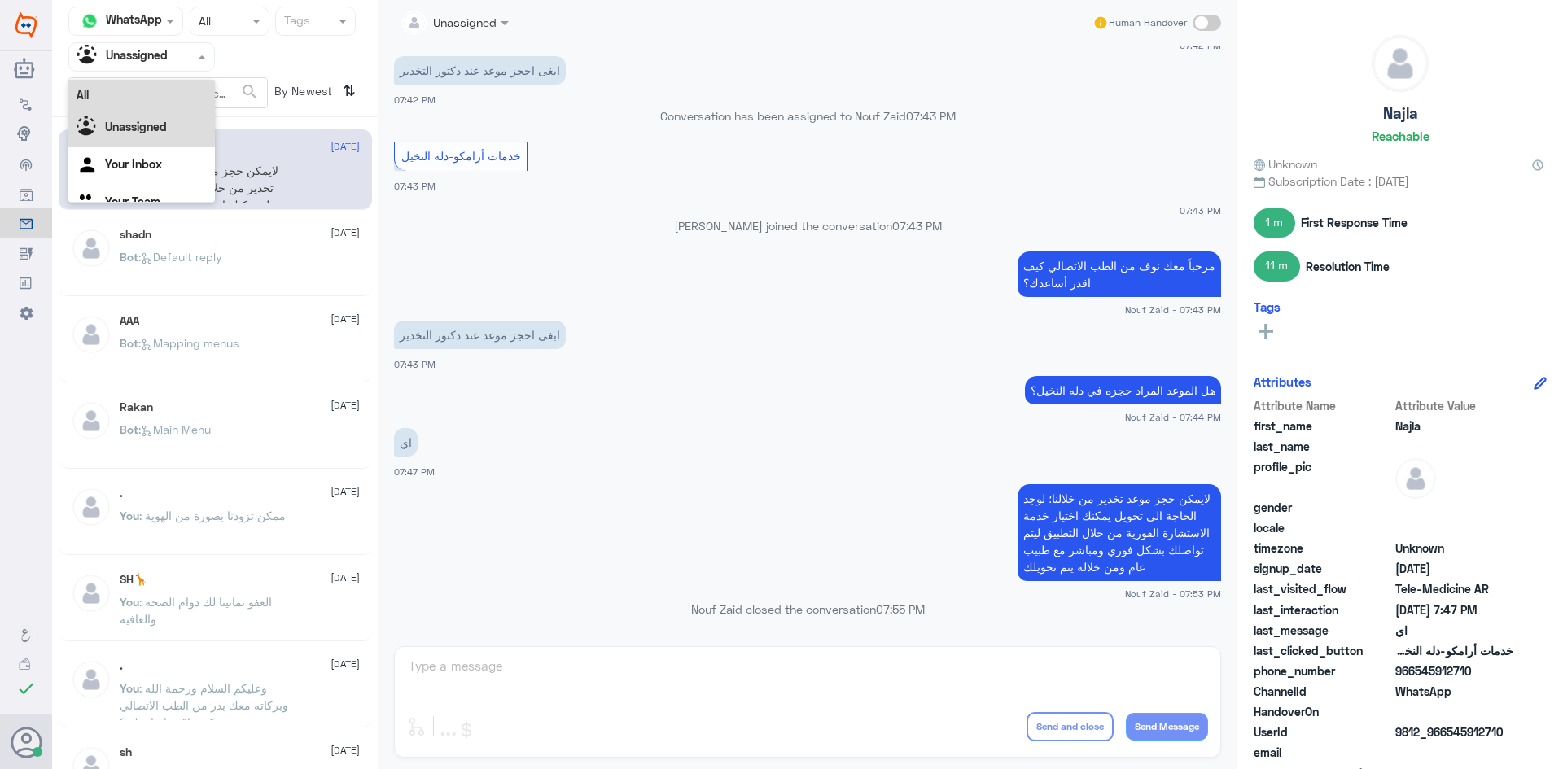
click at [162, 93] on div "All" at bounding box center [141, 95] width 147 height 30
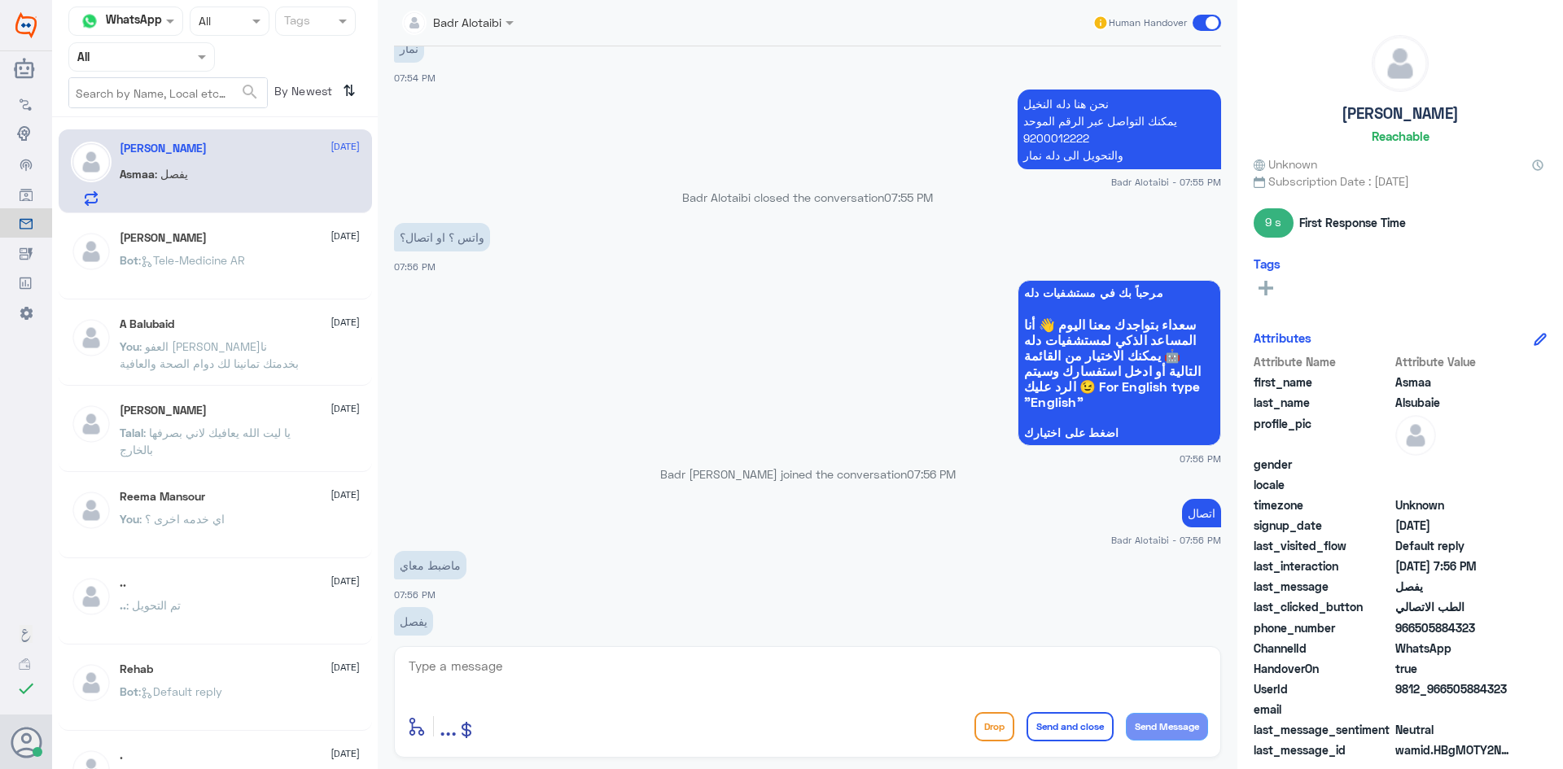
scroll to position [1342, 0]
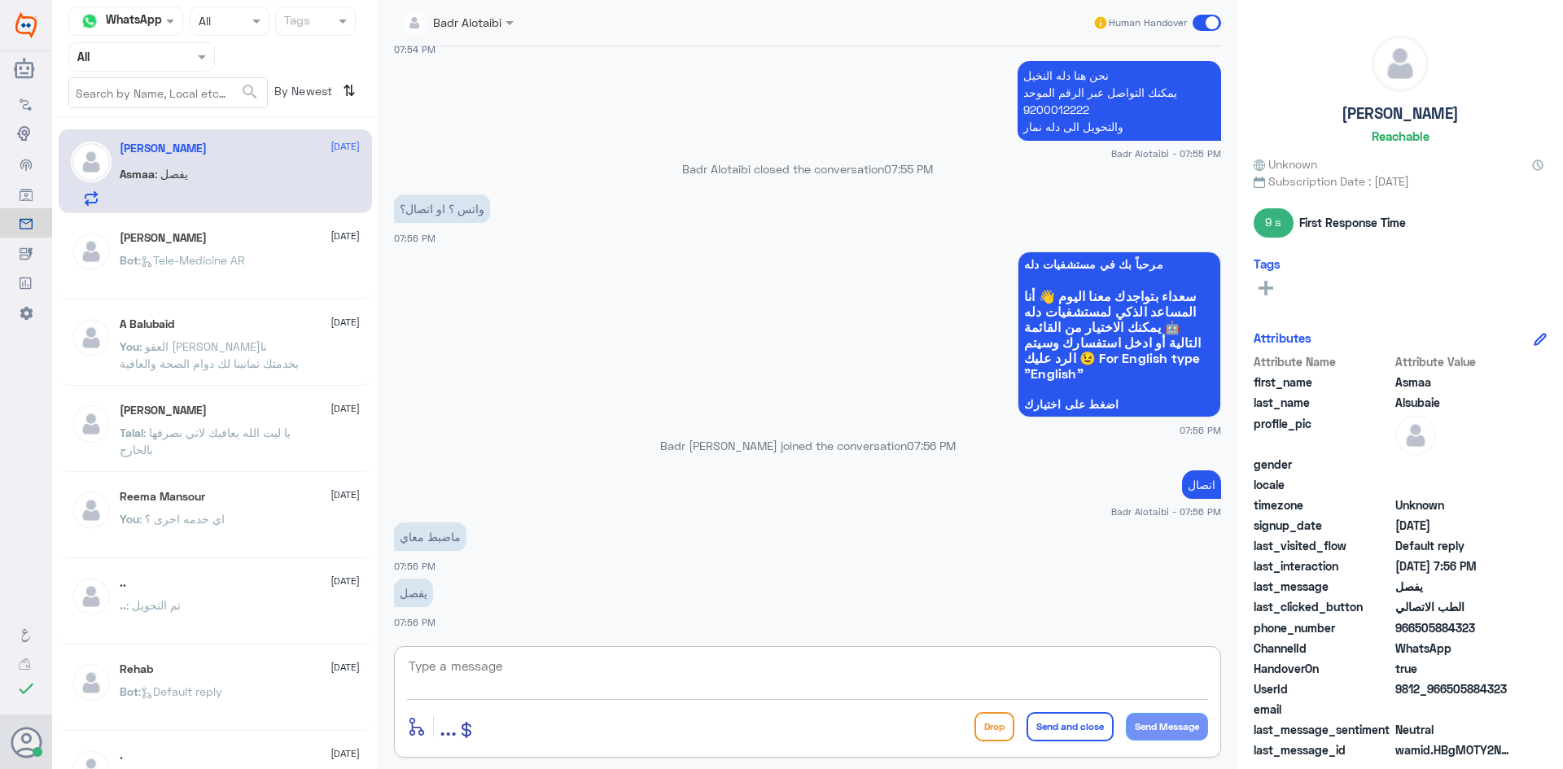
click at [745, 669] on textarea at bounding box center [807, 675] width 801 height 40
type textarea "يمكنك الاستفسار من التقارير الطبية لدى مستشفى دله نمار عبر الواتساب على رقم 056…"
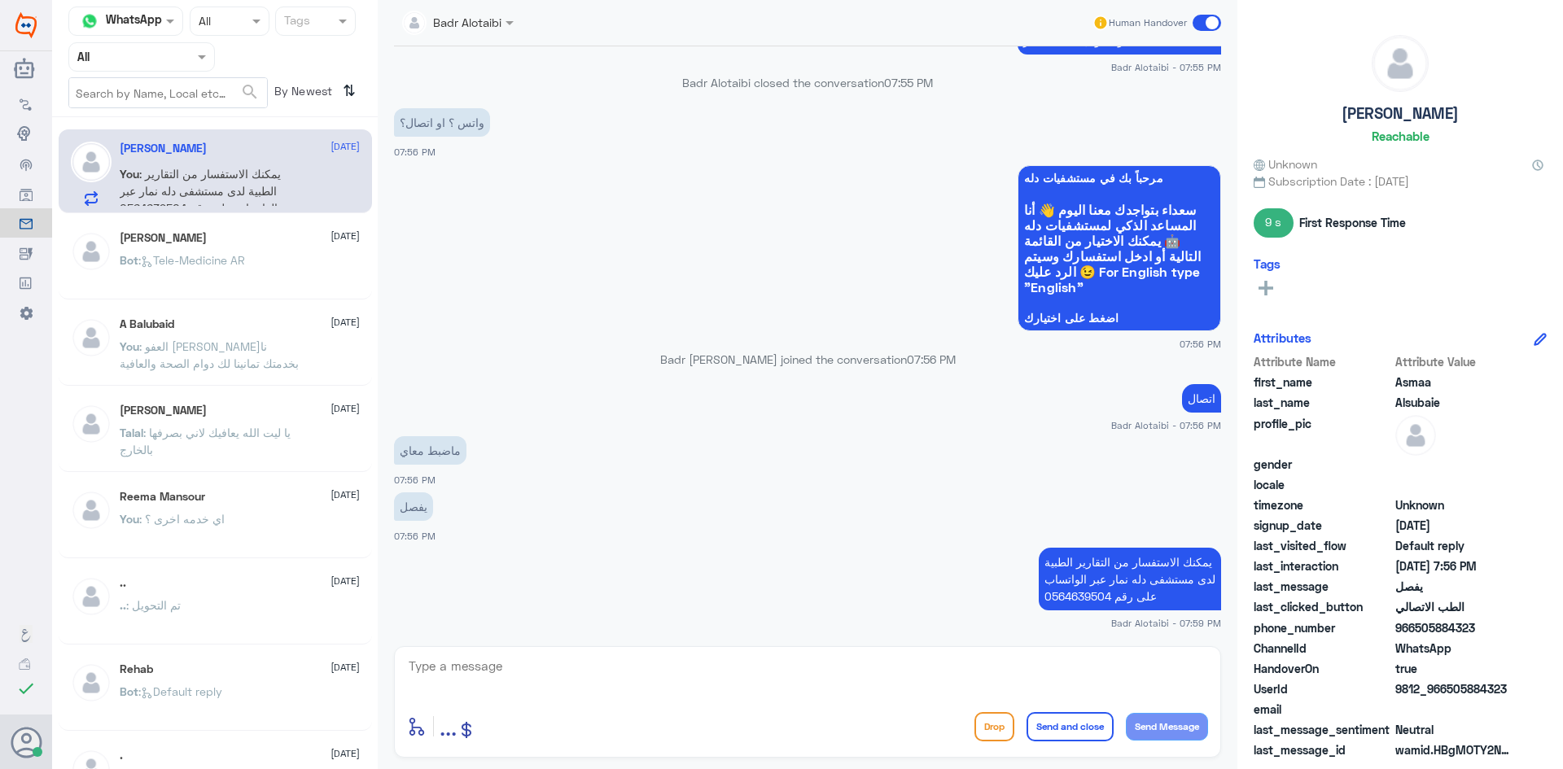
click at [1196, 36] on div "Badr Alotaibi Human Handover" at bounding box center [807, 23] width 827 height 46
click at [1196, 29] on span at bounding box center [1206, 23] width 28 height 16
click at [0, 0] on input "checkbox" at bounding box center [0, 0] width 0 height 0
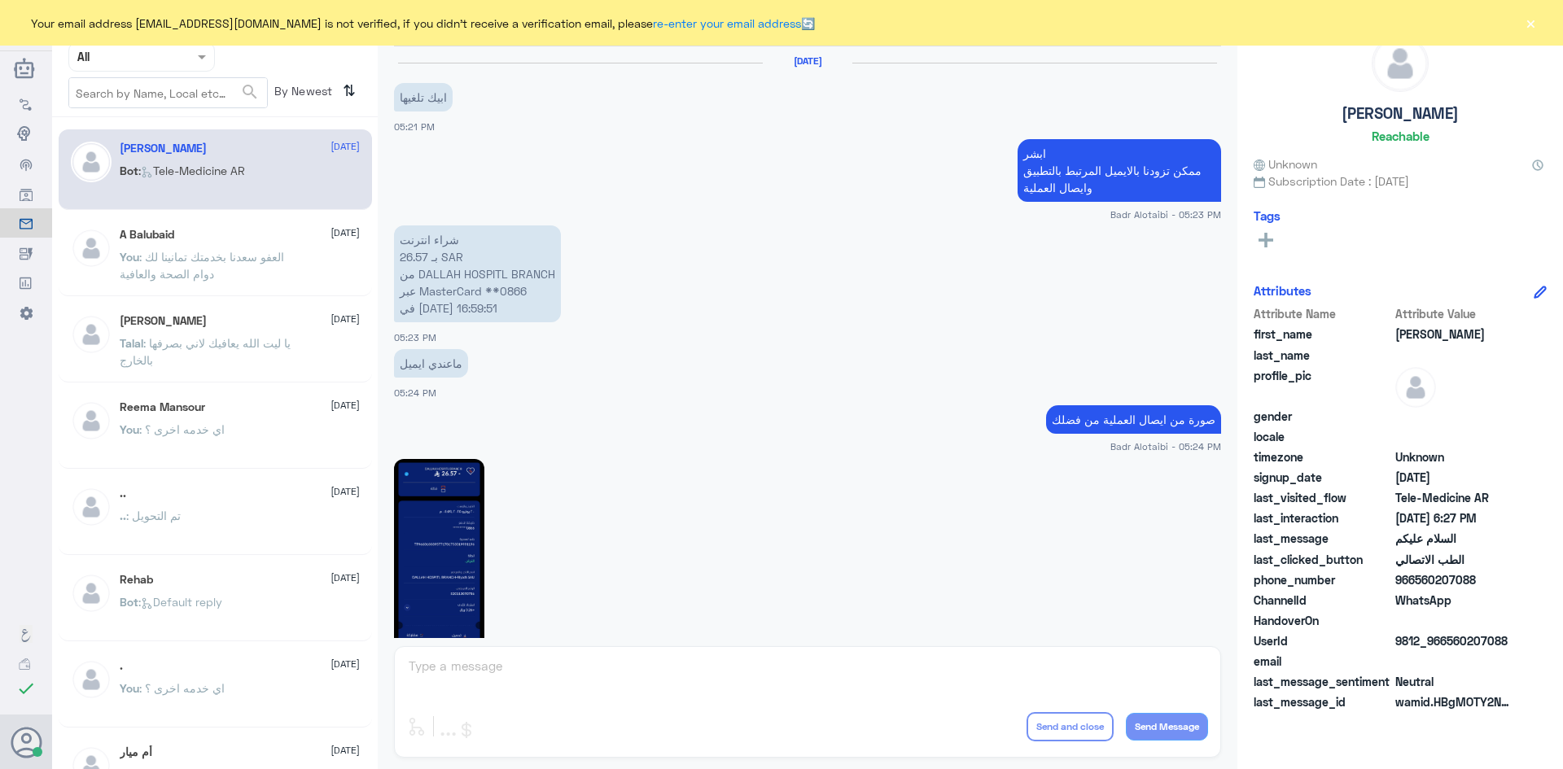
scroll to position [915, 0]
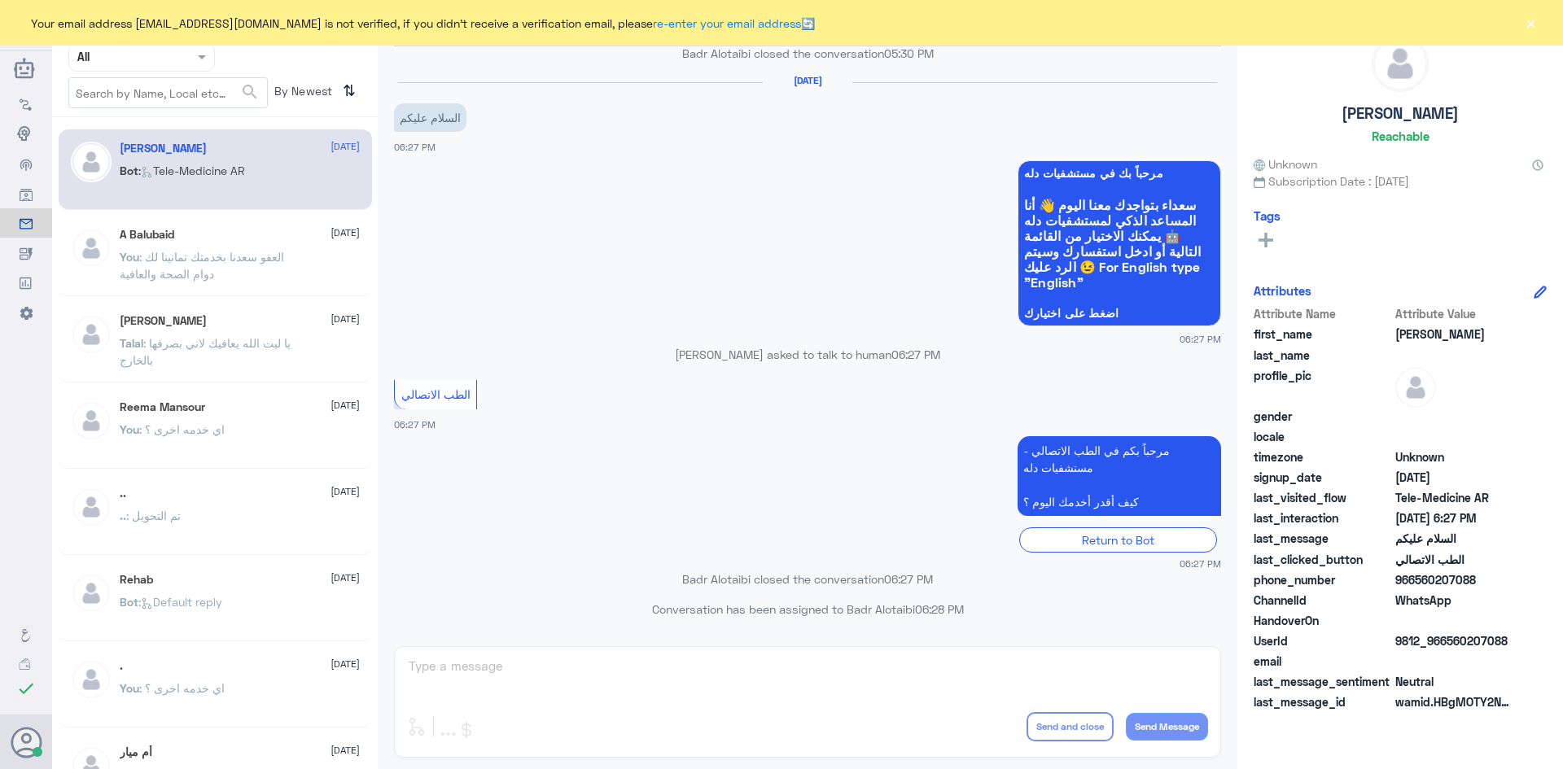
click at [1538, 23] on div "Your email address [EMAIL_ADDRESS][DOMAIN_NAME] is not verified, if you didn't …" at bounding box center [781, 23] width 1563 height 46
click at [1542, 14] on div "Your email address [EMAIL_ADDRESS][DOMAIN_NAME] is not verified, if you didn't …" at bounding box center [781, 23] width 1563 height 46
click at [1534, 20] on button "×" at bounding box center [1530, 23] width 16 height 16
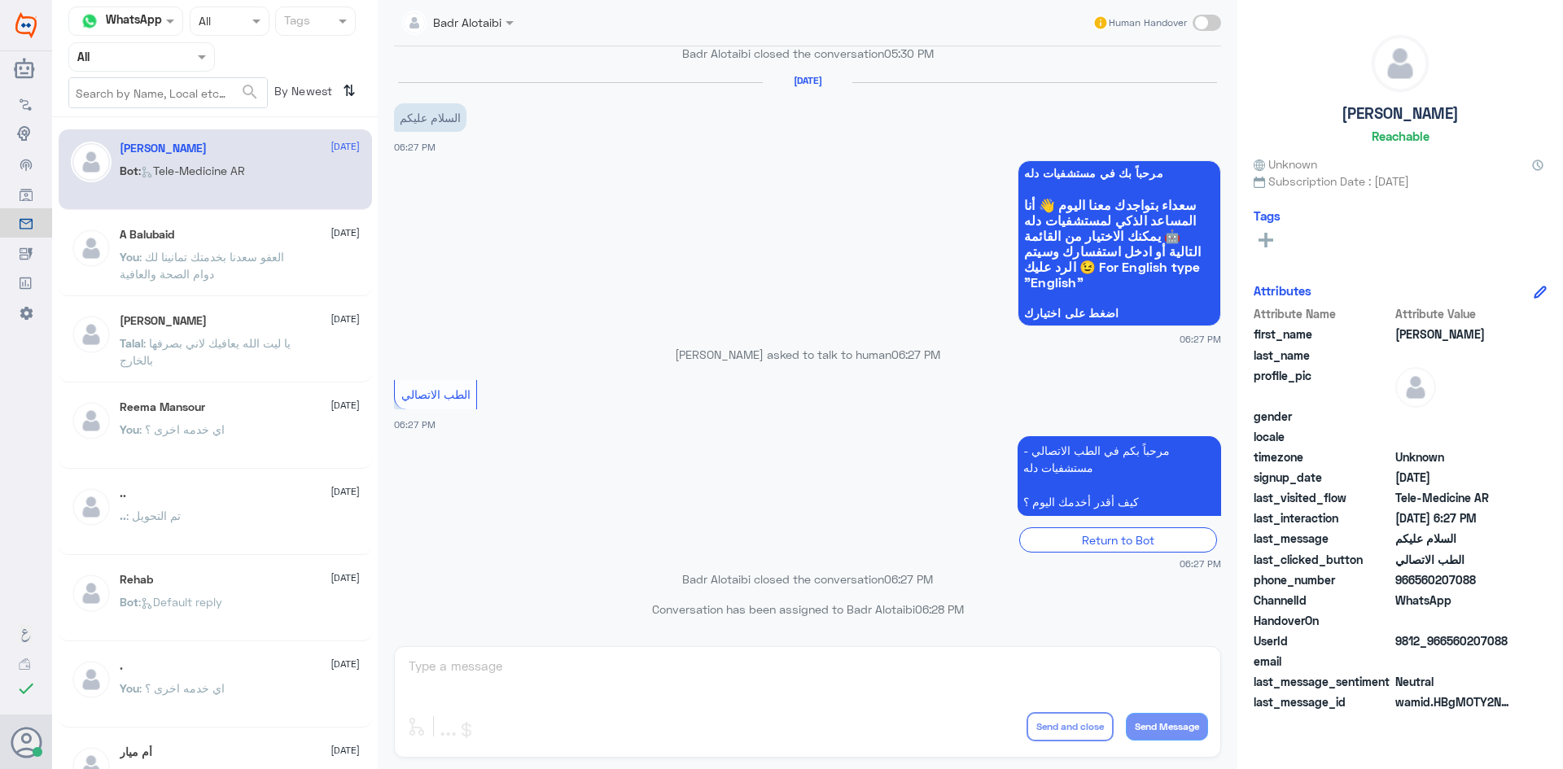
click at [199, 64] on span at bounding box center [204, 56] width 20 height 17
click at [303, 275] on div "You : العفو سعدنا بخدمتك تمانينا لك دوام الصحة والعافية" at bounding box center [240, 270] width 240 height 37
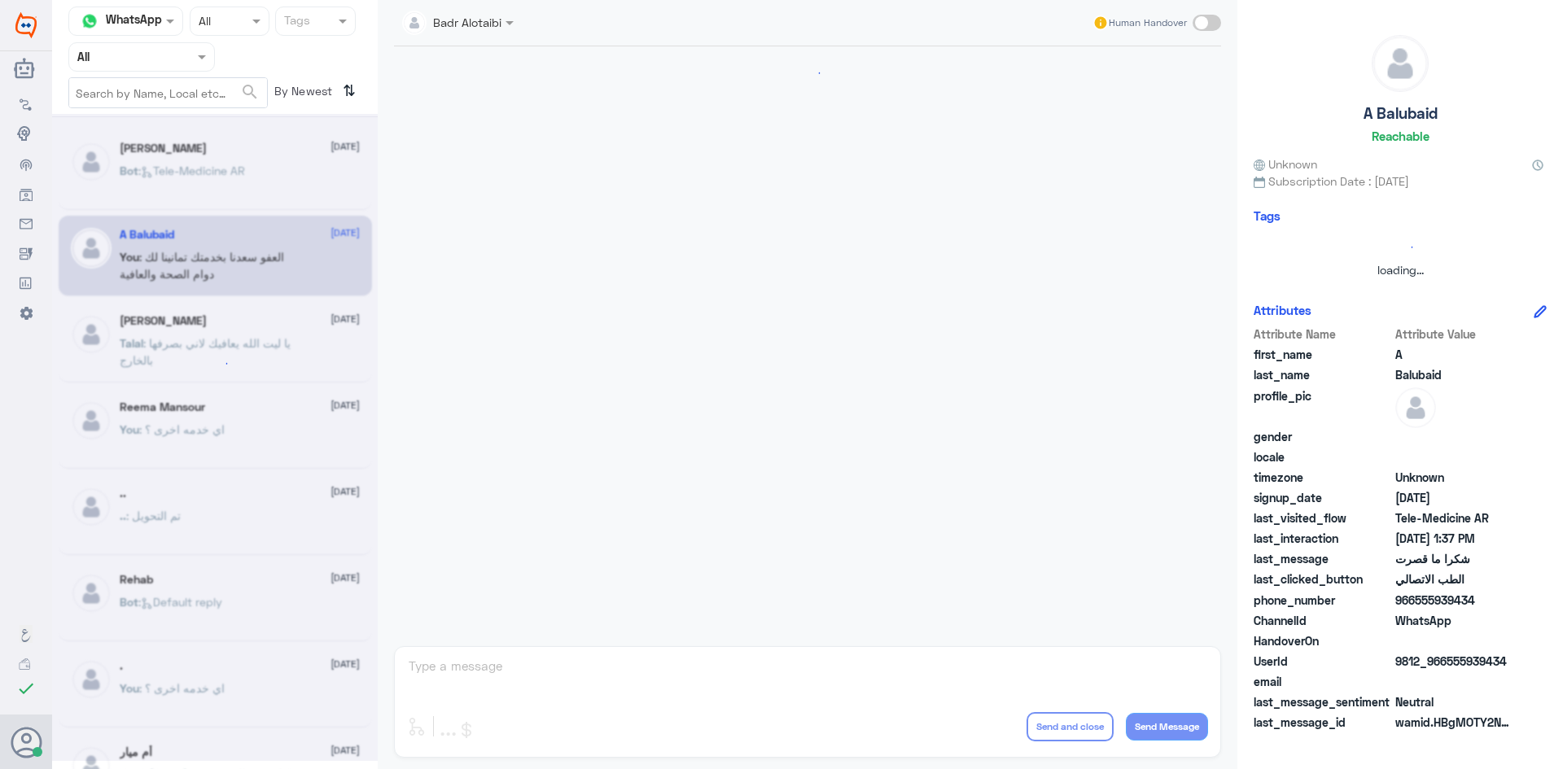
scroll to position [602, 0]
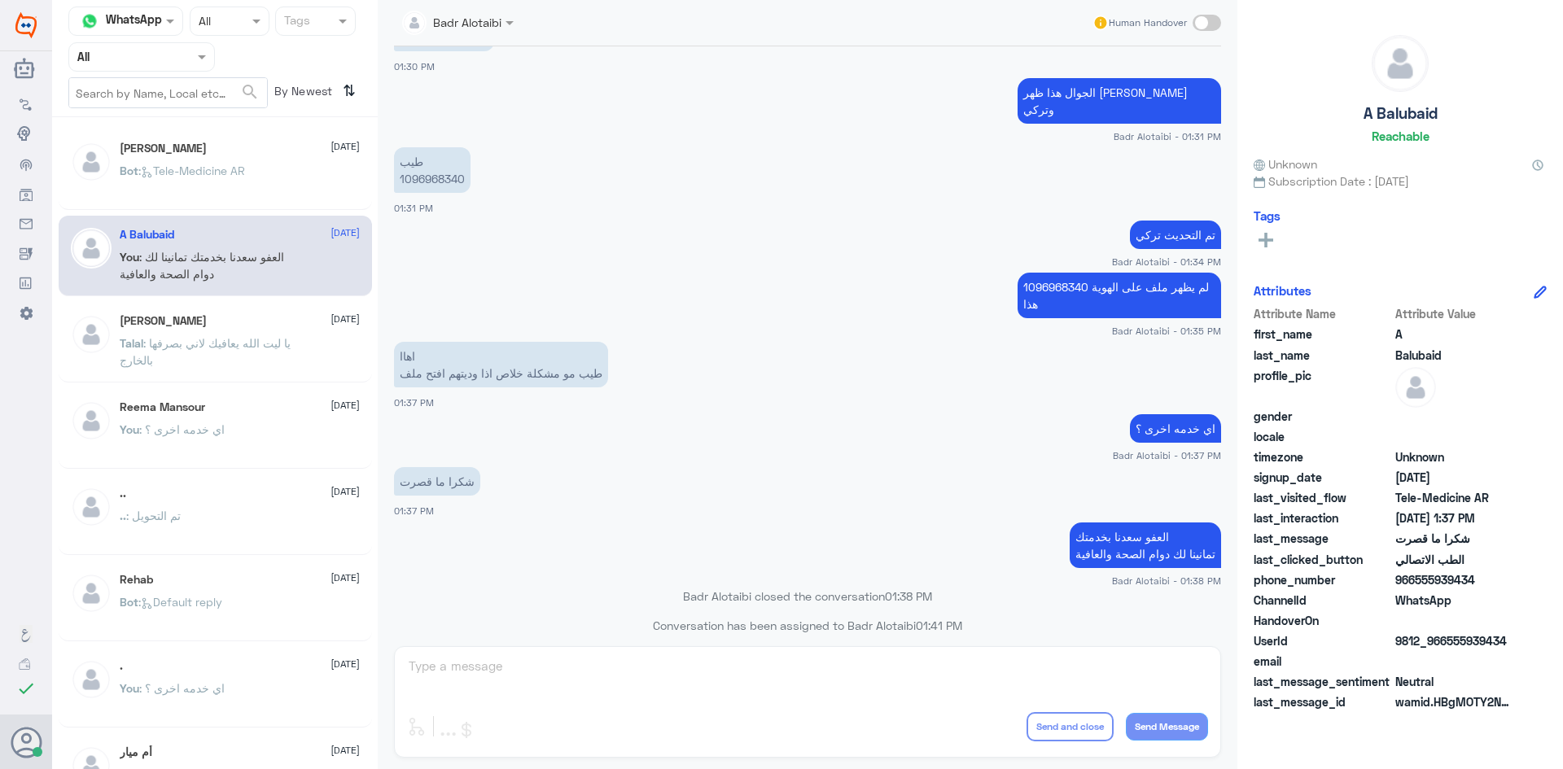
click at [242, 186] on p "Bot : Tele-Medicine AR" at bounding box center [182, 182] width 125 height 41
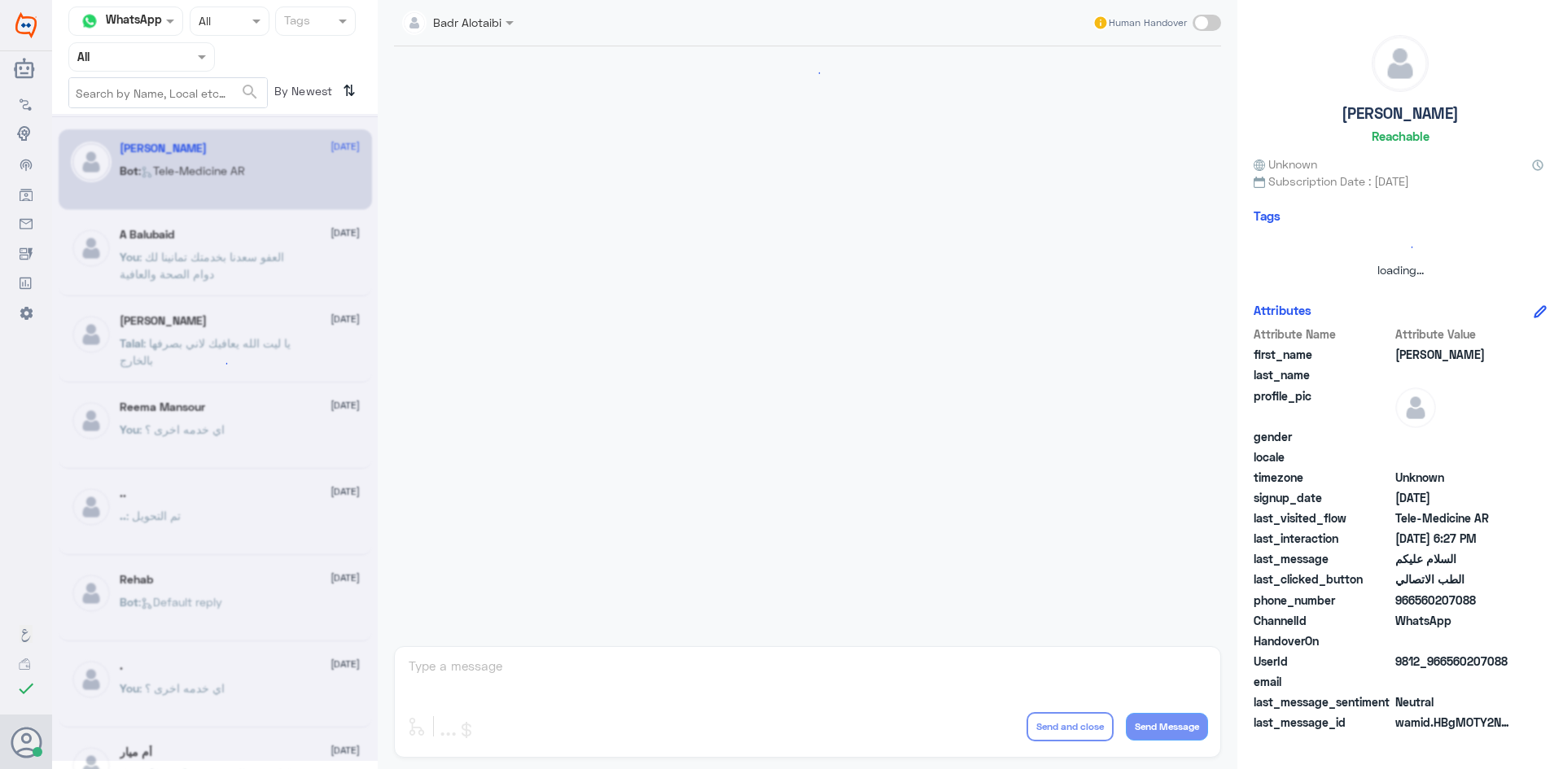
scroll to position [915, 0]
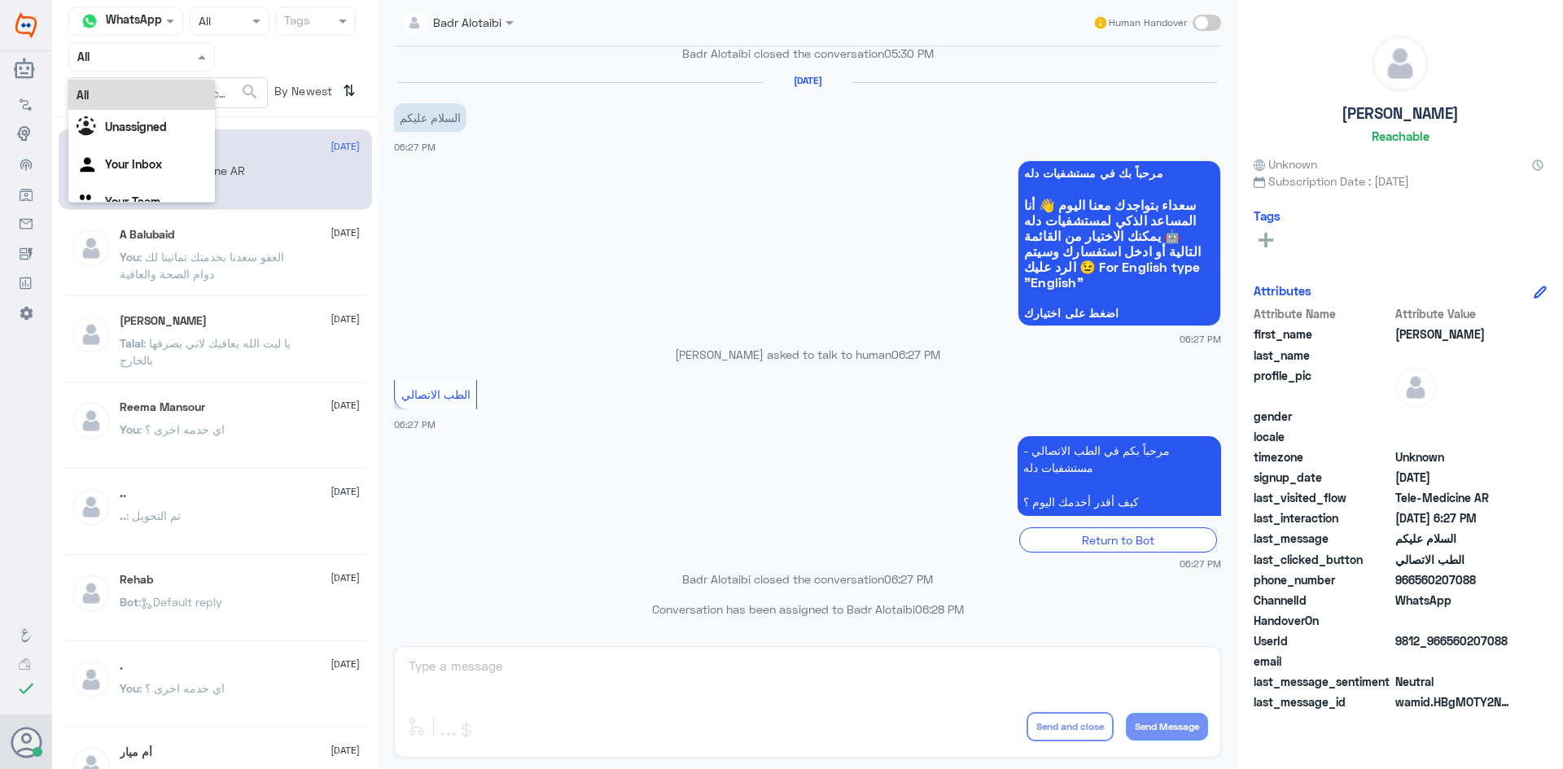
click at [184, 45] on div "Agent Filter All" at bounding box center [141, 56] width 147 height 29
click at [166, 120] on b "Unassigned" at bounding box center [136, 127] width 62 height 14
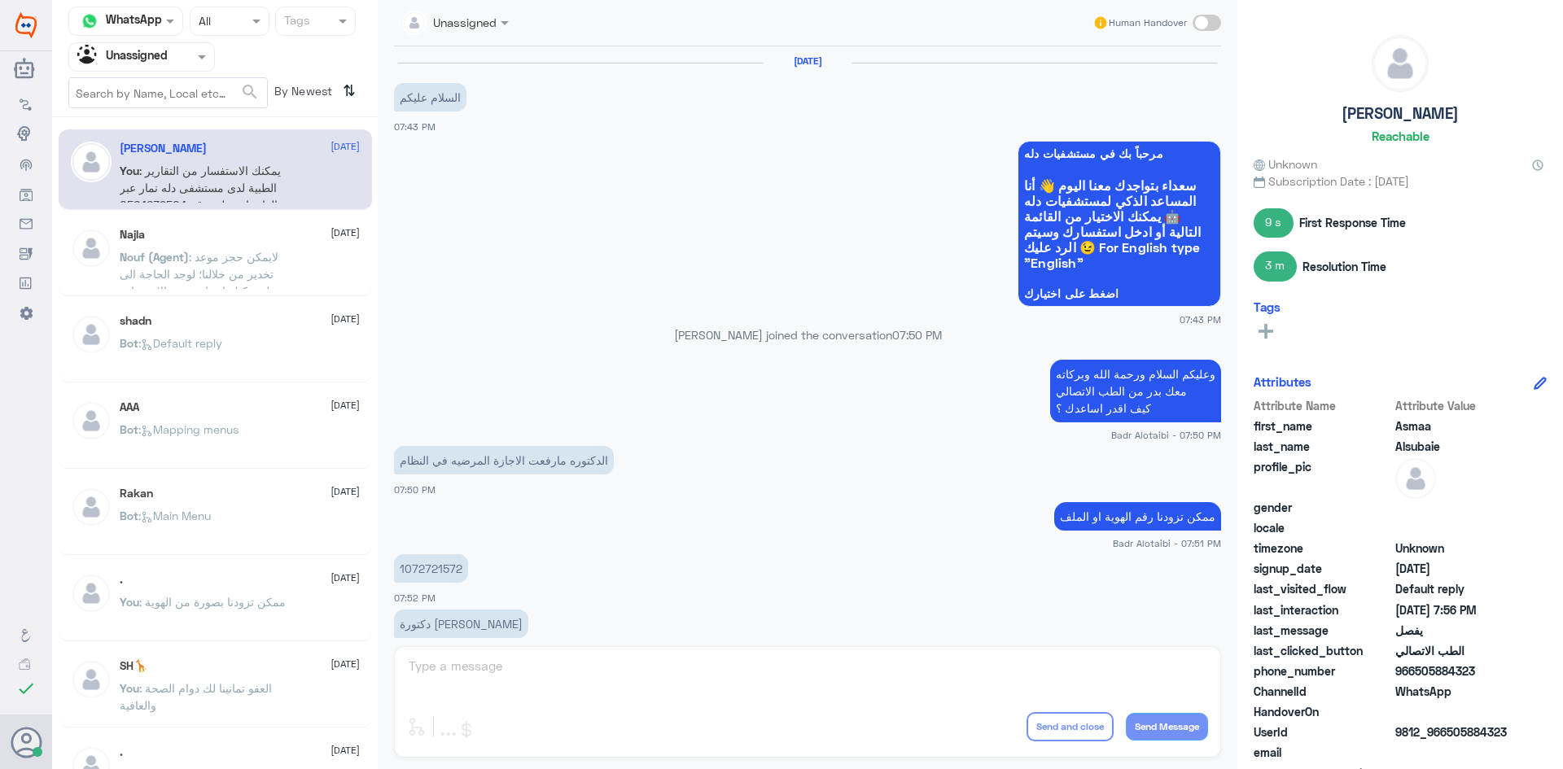
scroll to position [829, 0]
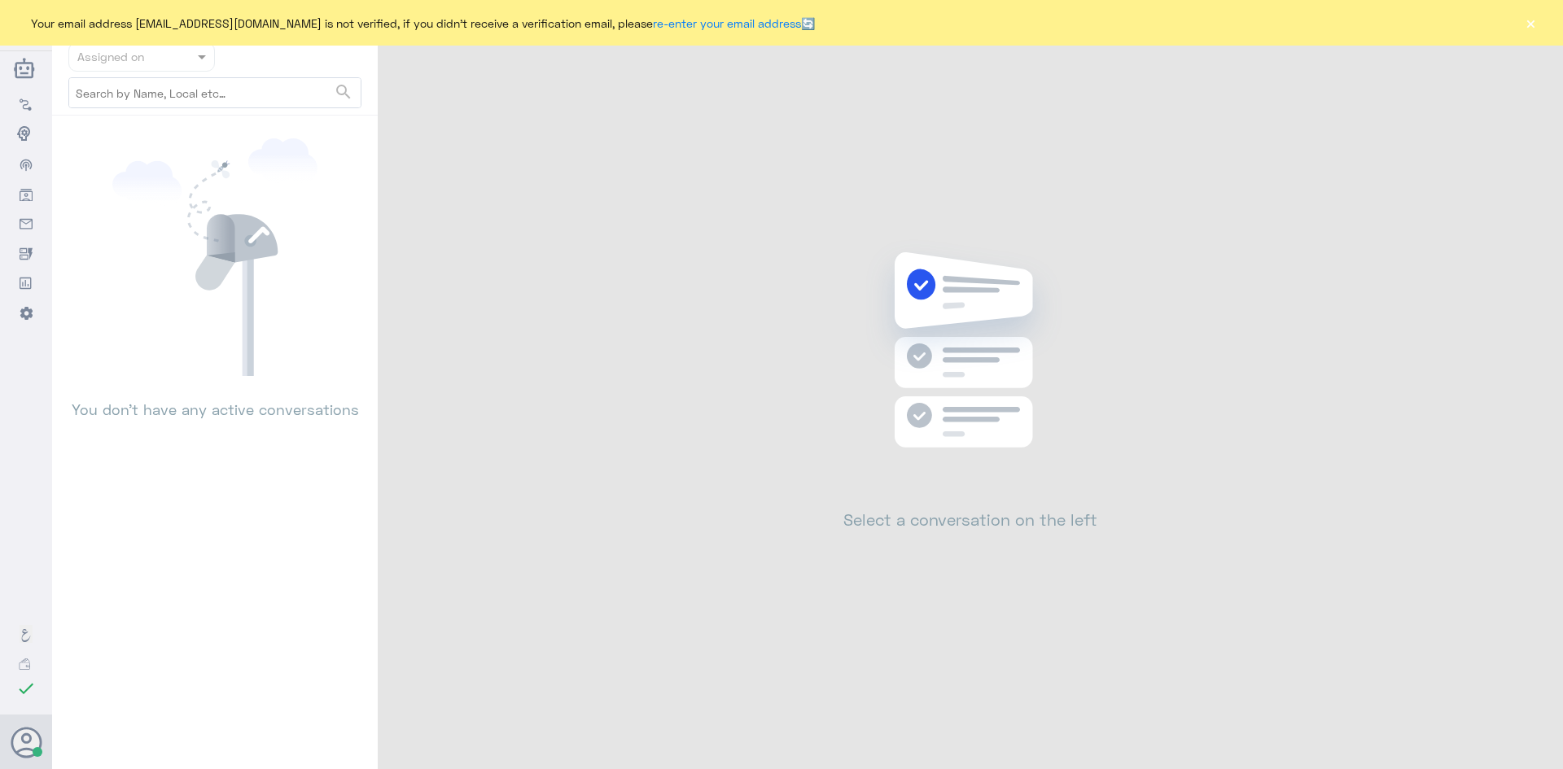
click at [1522, 20] on div "Your email address [EMAIL_ADDRESS][DOMAIN_NAME] is not verified, if you didn't …" at bounding box center [781, 23] width 1563 height 46
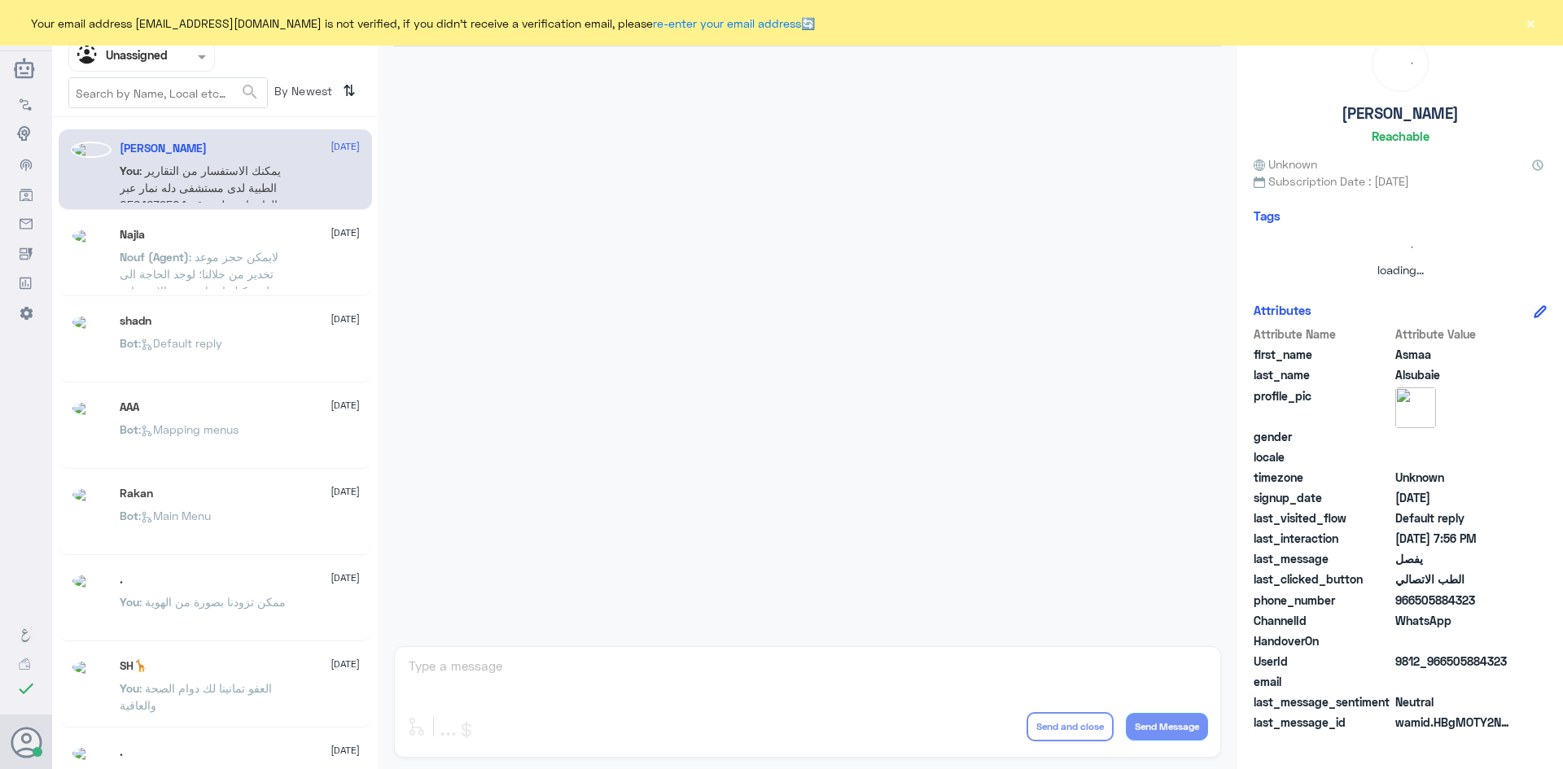
click at [1522, 20] on button "×" at bounding box center [1530, 23] width 16 height 16
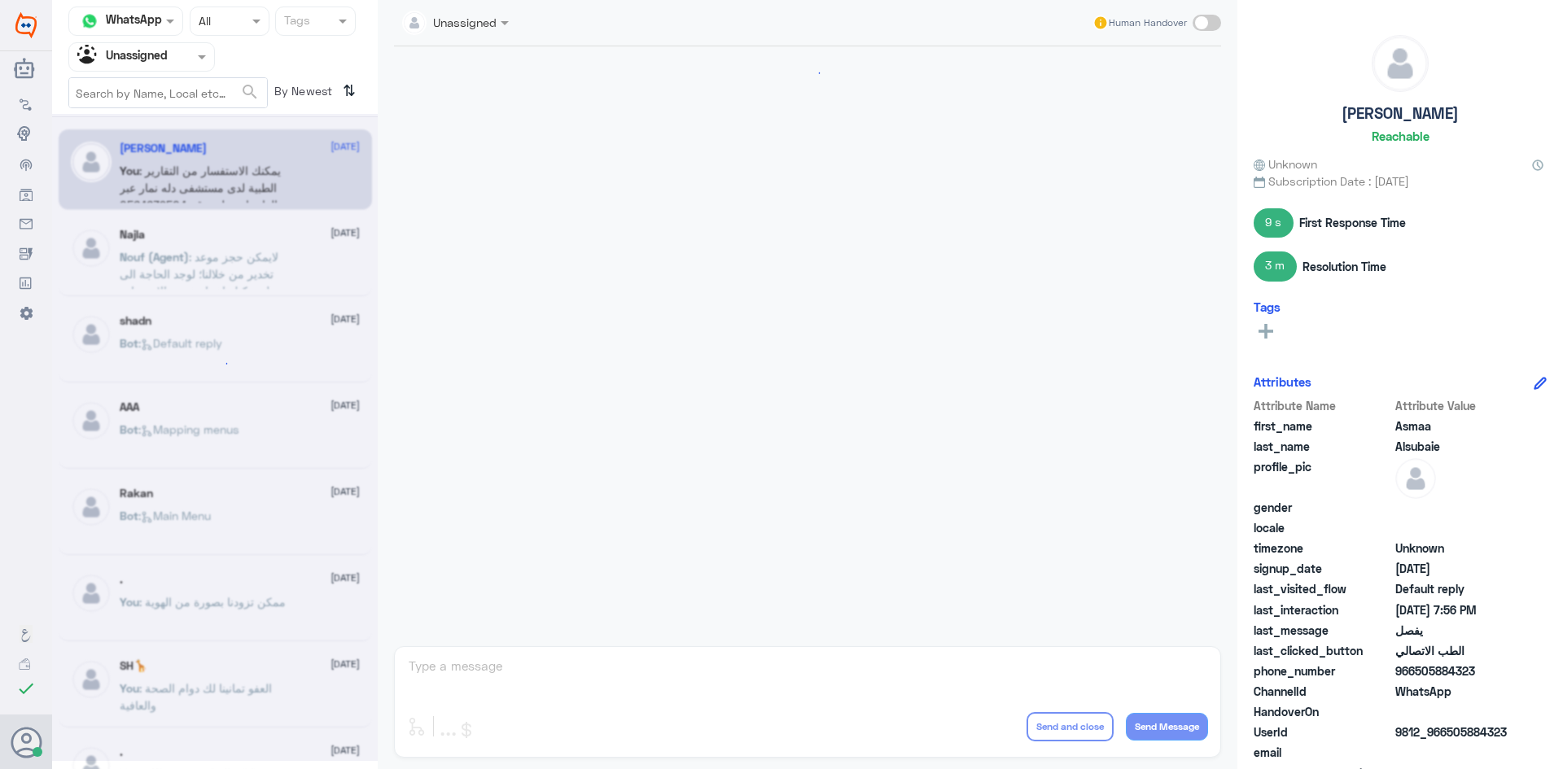
scroll to position [829, 0]
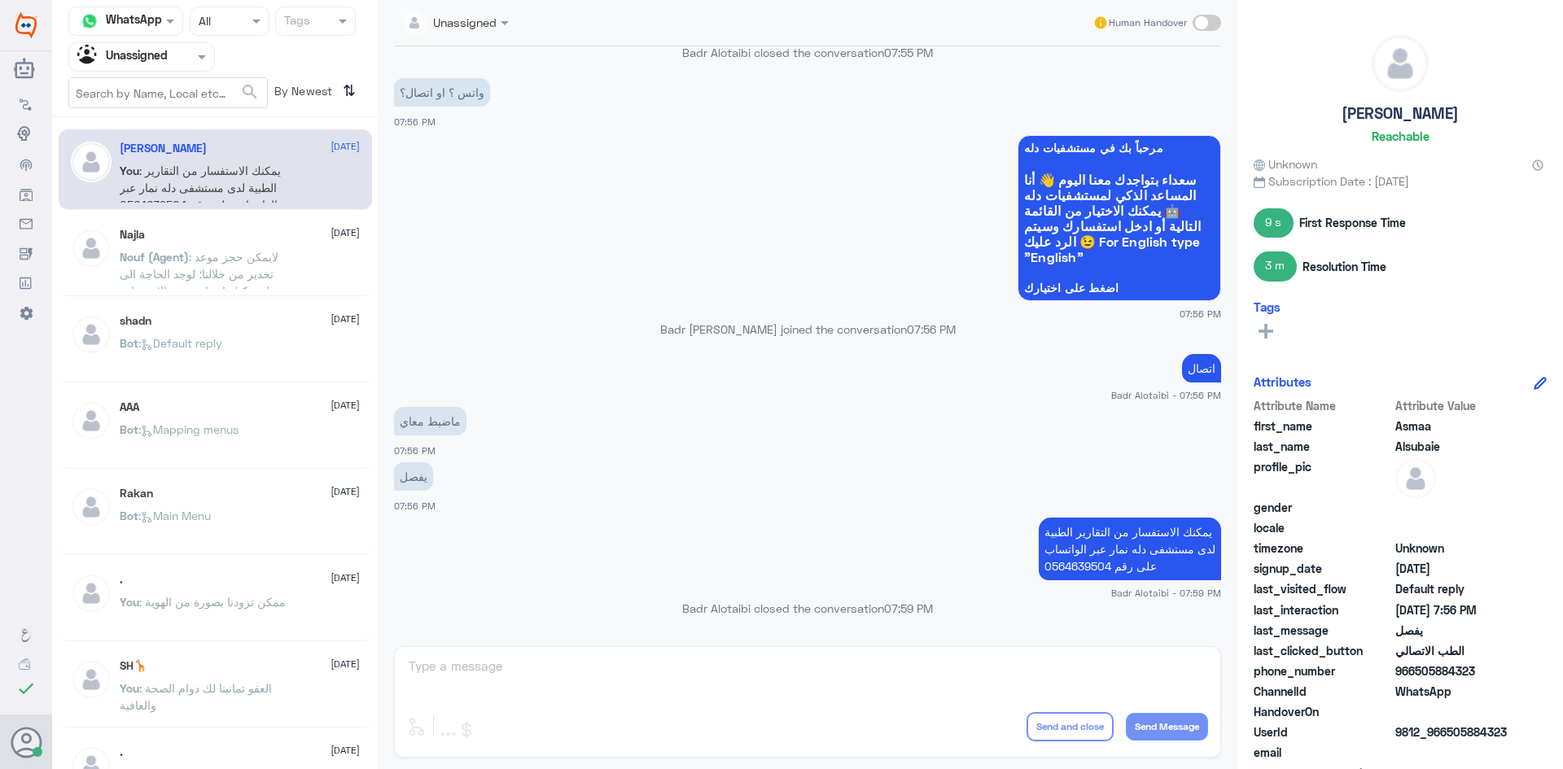
click at [209, 338] on span ": Default reply" at bounding box center [180, 343] width 84 height 14
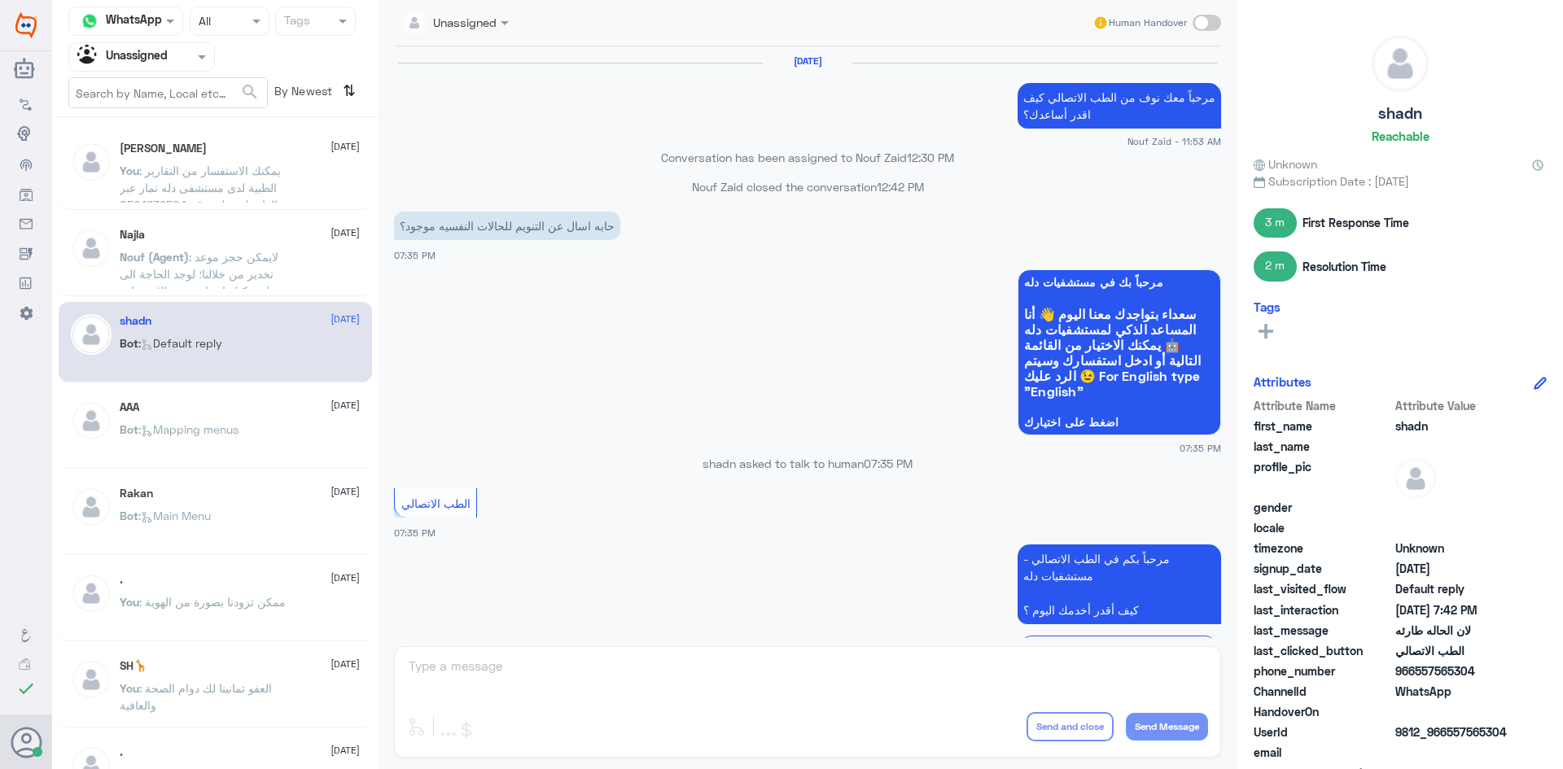
scroll to position [882, 0]
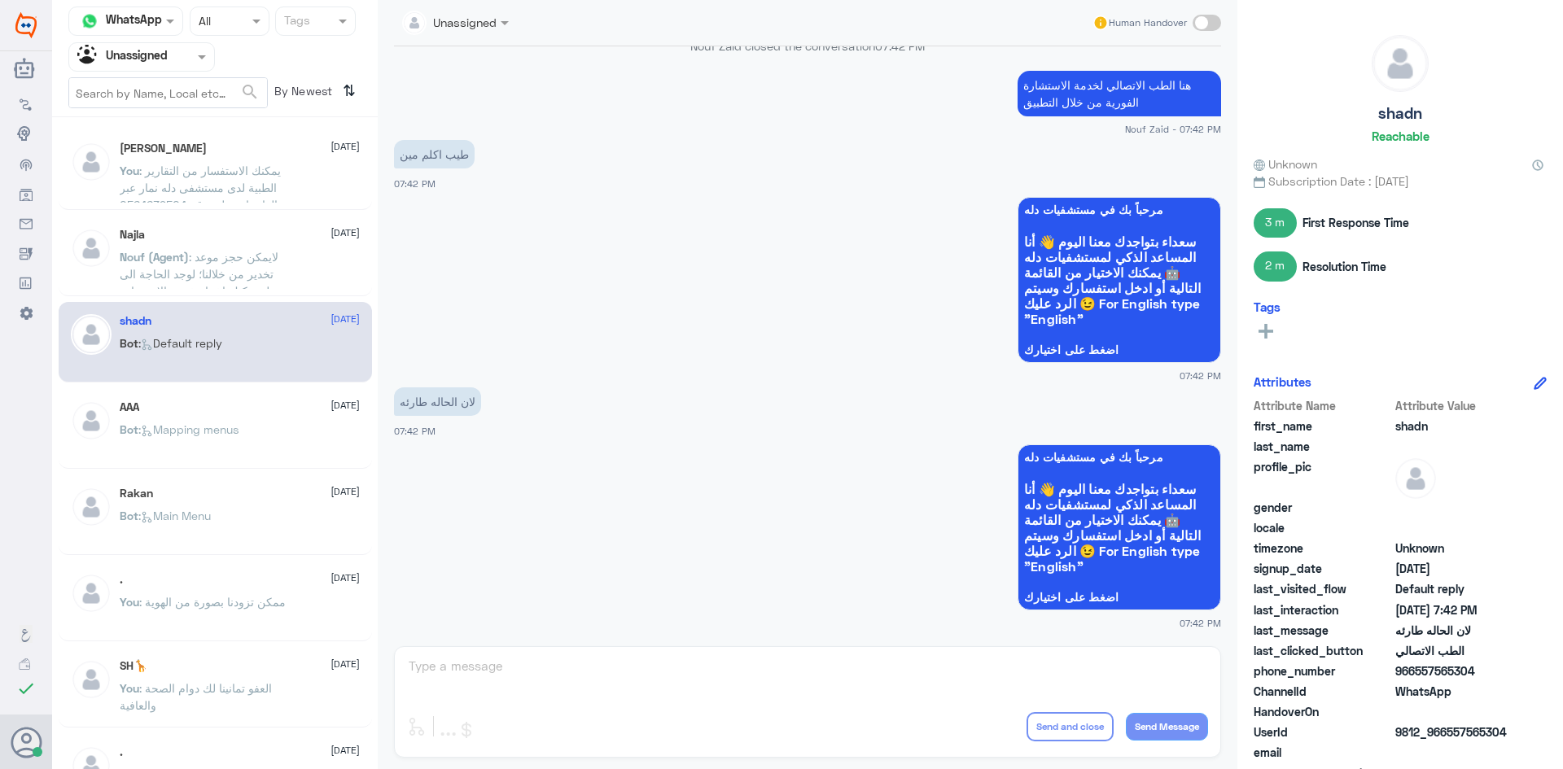
click at [195, 381] on div "shadn [DATE] Bot : Default reply" at bounding box center [215, 342] width 313 height 81
click at [191, 415] on div "AAA [DATE] Bot : Mapping menus" at bounding box center [240, 430] width 240 height 61
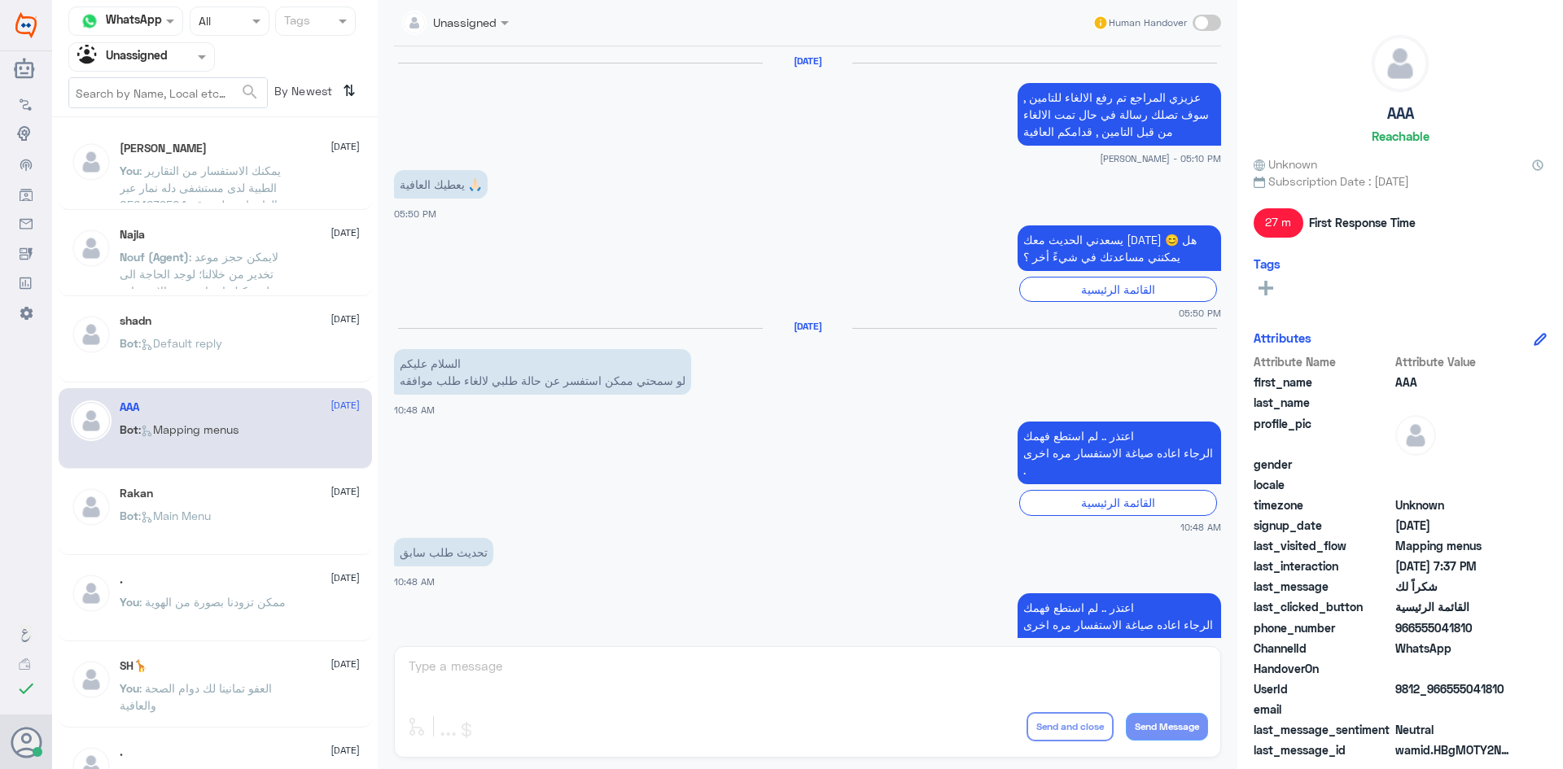
scroll to position [1671, 0]
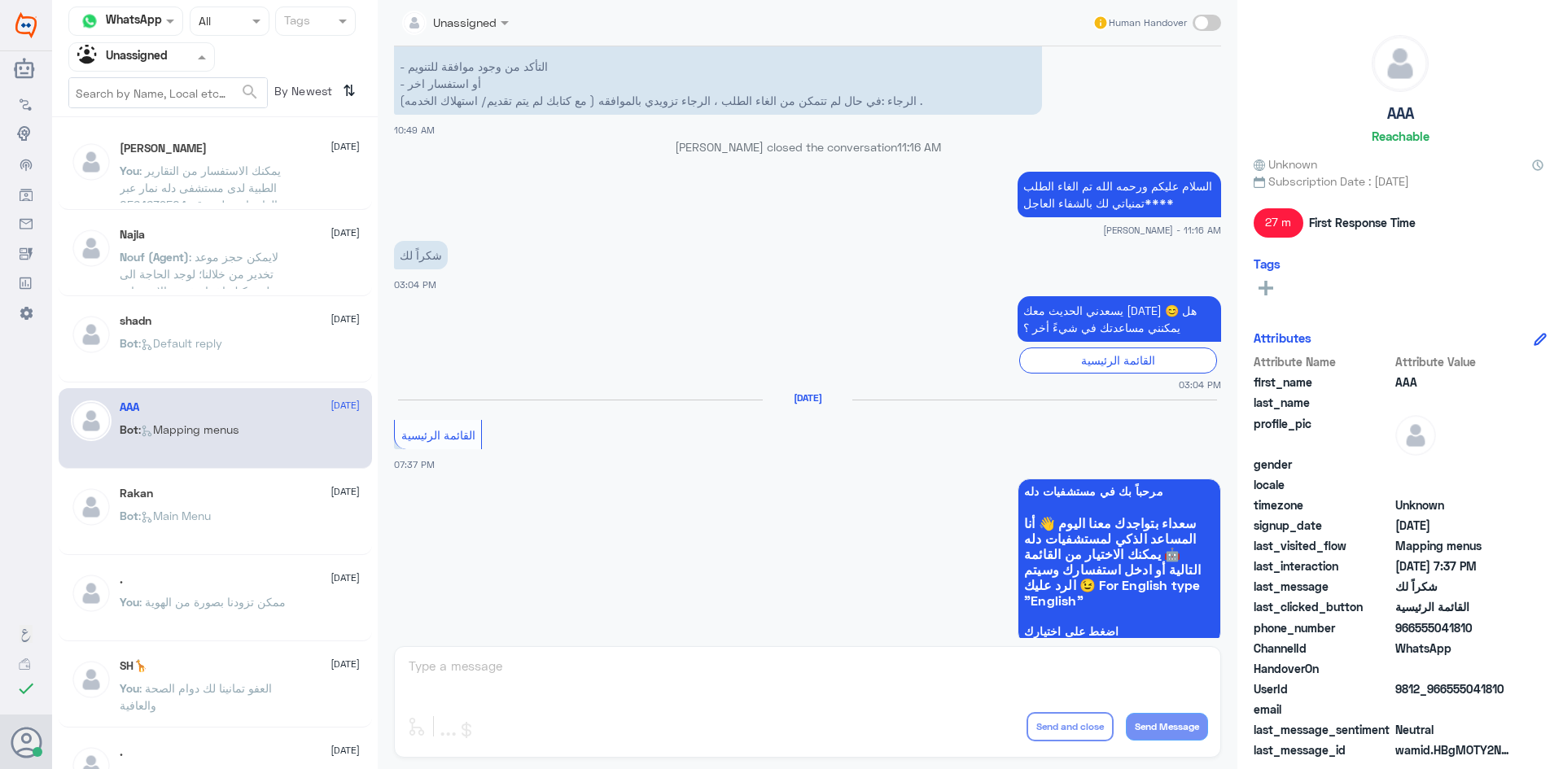
click at [177, 53] on div at bounding box center [141, 56] width 145 height 19
click at [173, 89] on div "All" at bounding box center [141, 95] width 147 height 30
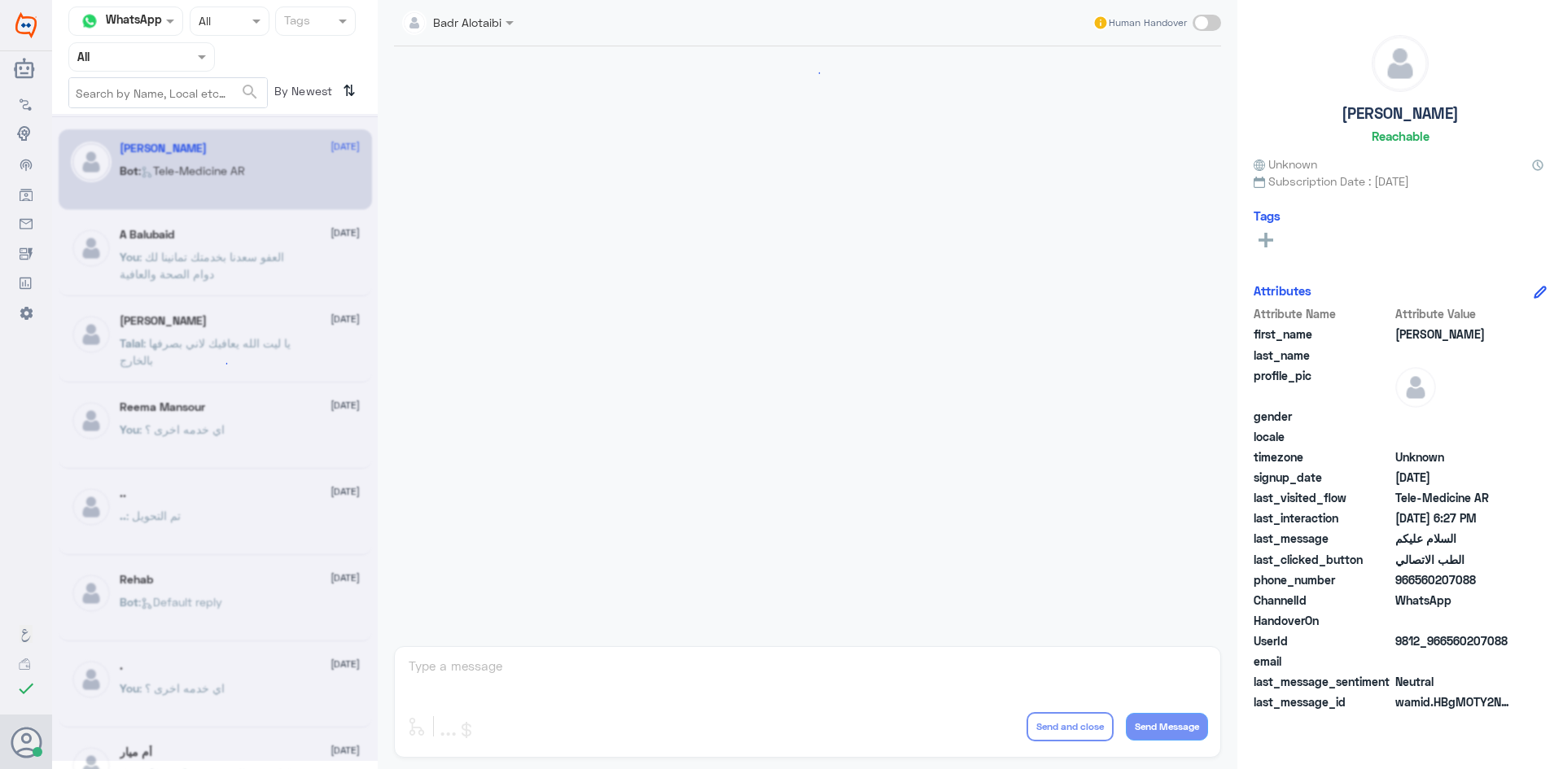
scroll to position [915, 0]
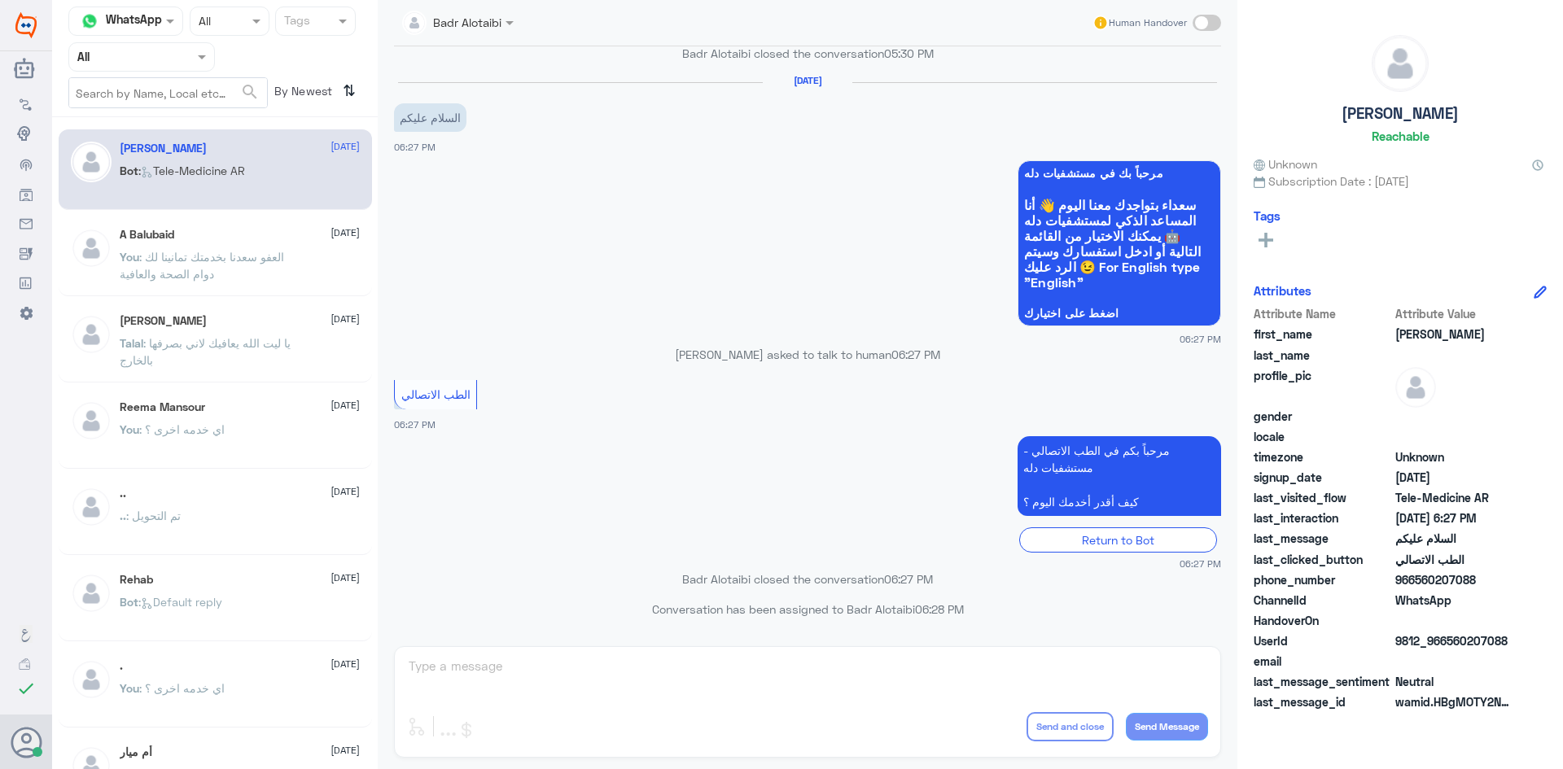
click at [207, 73] on nav "Channel WhatsApp Status × All Tags Agent Filter All search By Newest ⇅" at bounding box center [215, 62] width 326 height 111
click at [197, 69] on div "Agent Filter All" at bounding box center [141, 56] width 147 height 29
click at [208, 114] on div "Unassigned" at bounding box center [141, 128] width 147 height 37
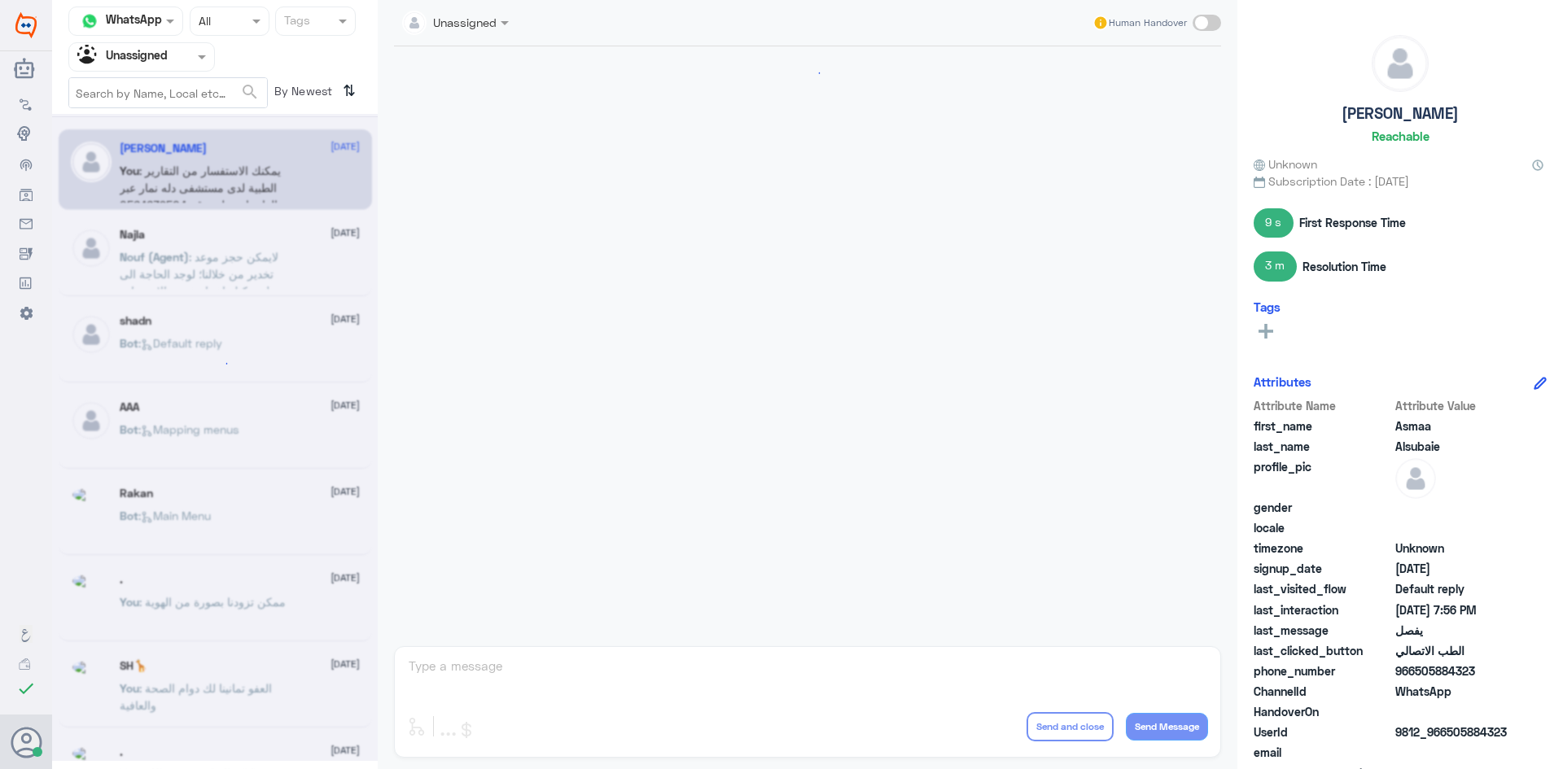
scroll to position [829, 0]
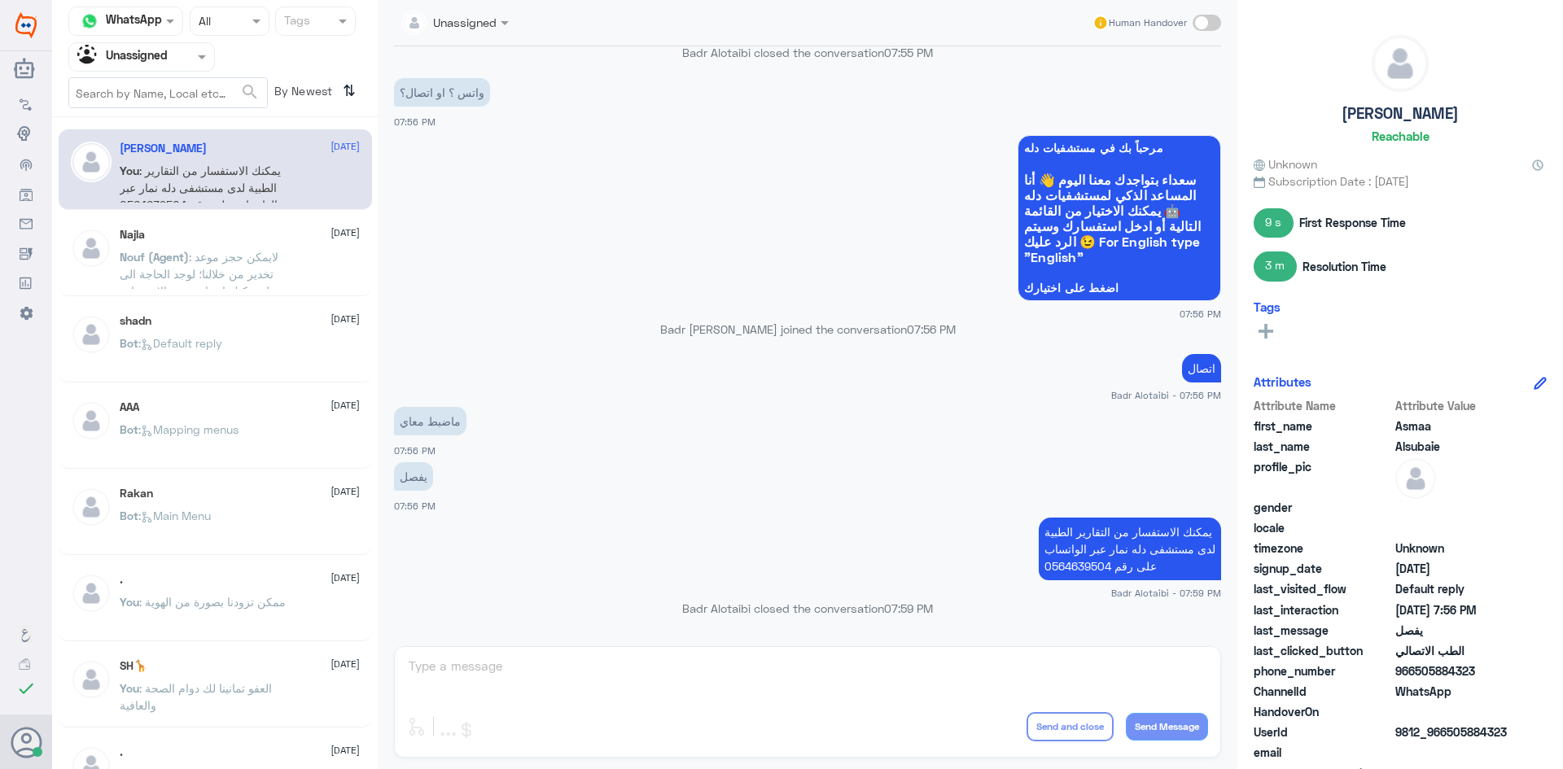
click at [201, 63] on span at bounding box center [204, 56] width 20 height 17
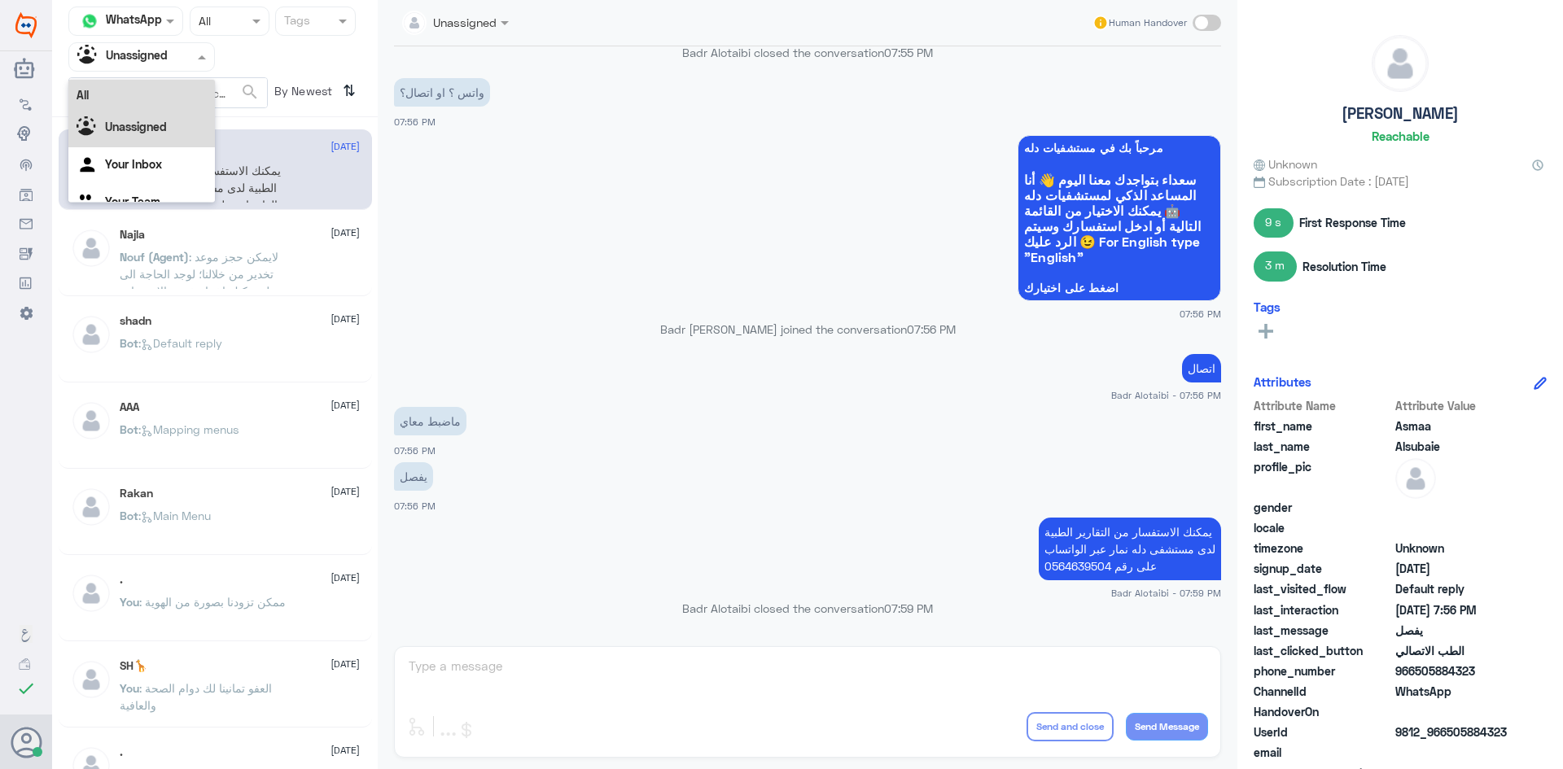
click at [177, 89] on div "All" at bounding box center [141, 95] width 147 height 30
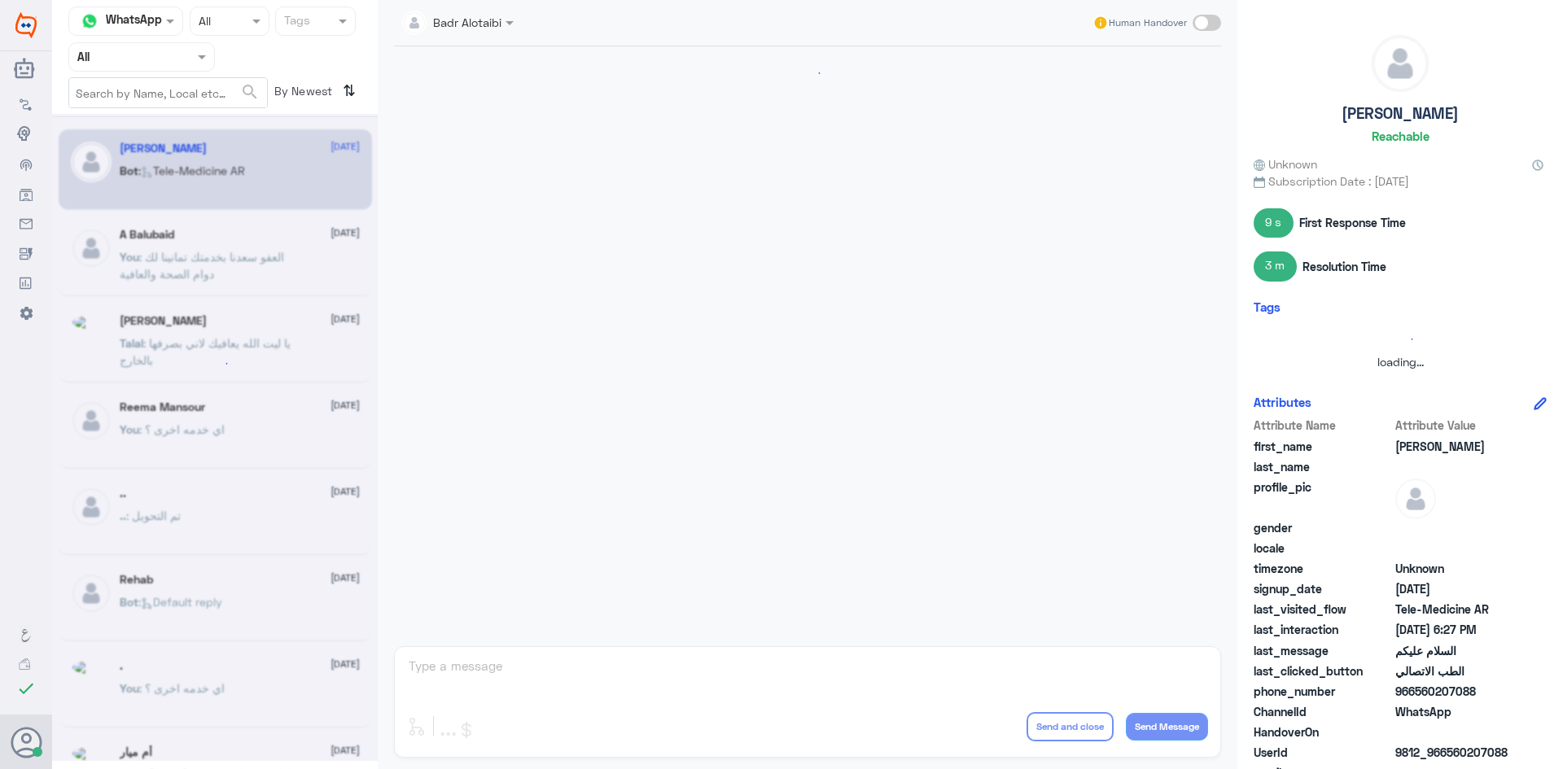
scroll to position [915, 0]
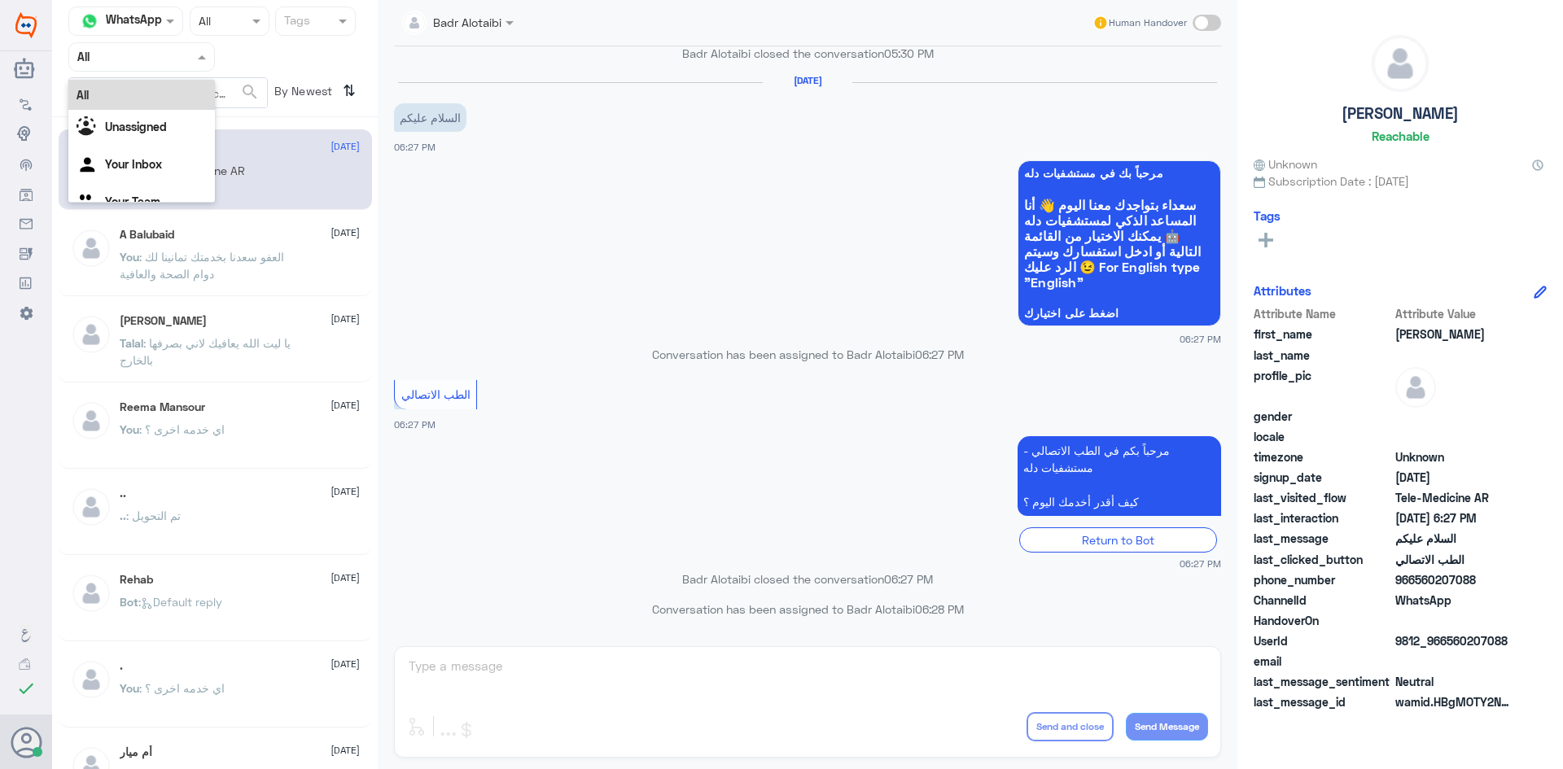
click at [214, 67] on div "Agent Filter All" at bounding box center [141, 56] width 147 height 29
drag, startPoint x: 195, startPoint y: 103, endPoint x: 191, endPoint y: 112, distance: 9.8
click at [193, 107] on div "All" at bounding box center [141, 95] width 147 height 30
click at [190, 113] on nav "Channel WhatsApp Status × All Tags Agent Filter All search By Newest ⇅" at bounding box center [215, 62] width 326 height 111
click at [184, 59] on div at bounding box center [141, 56] width 145 height 19
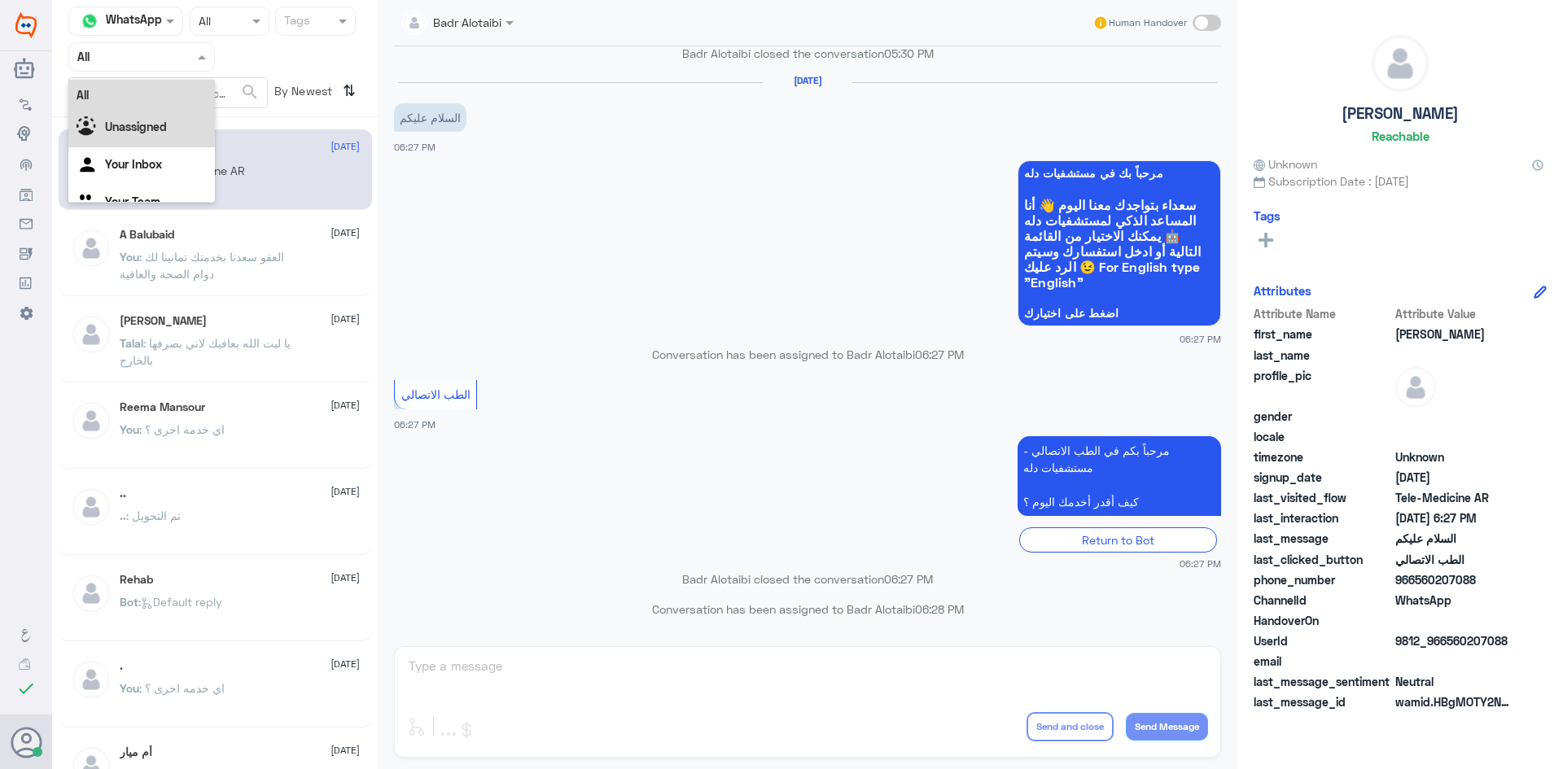
click at [182, 114] on div "Unassigned" at bounding box center [141, 128] width 147 height 37
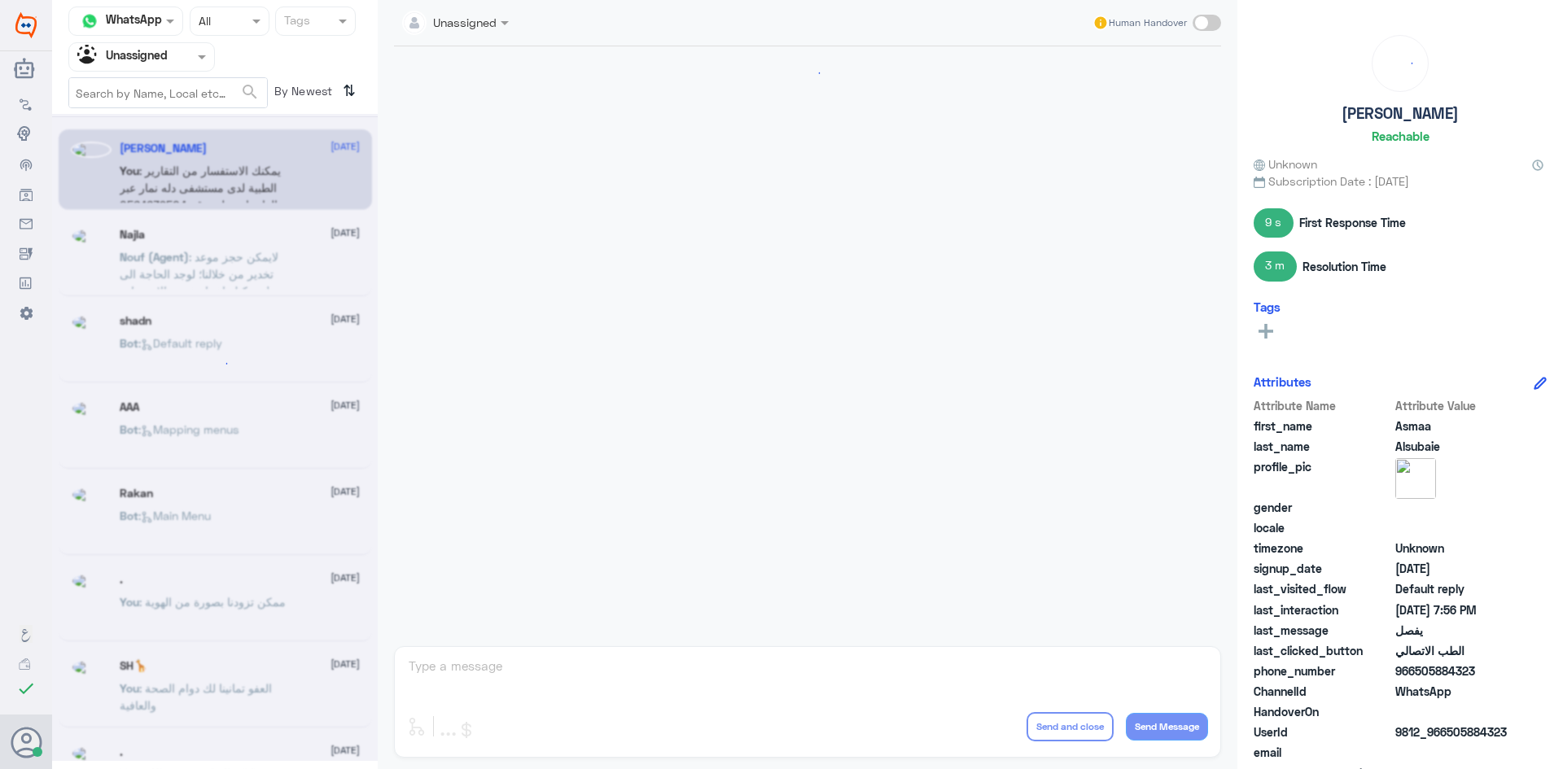
scroll to position [829, 0]
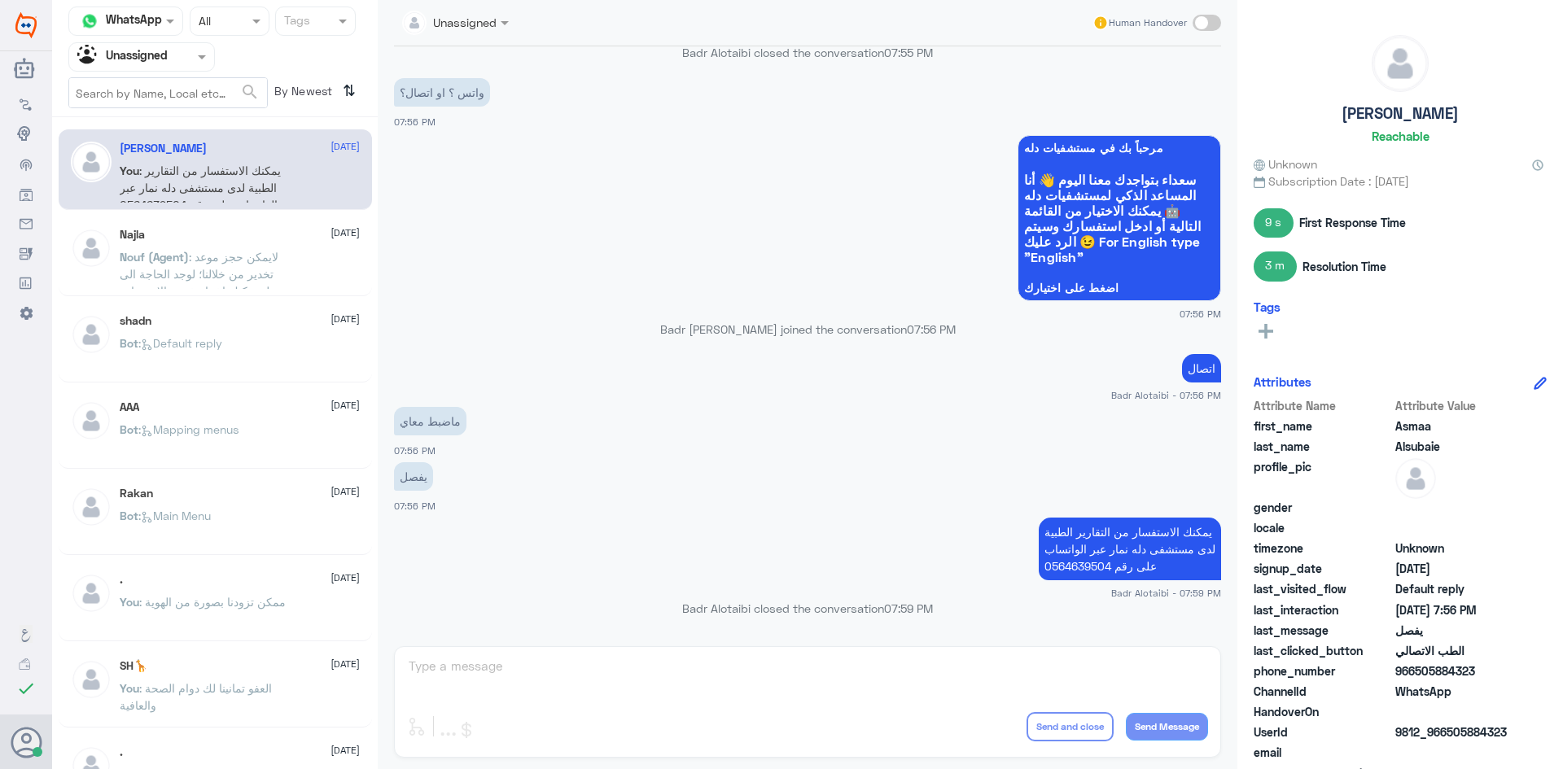
click at [156, 240] on div "Najla 10 August" at bounding box center [240, 235] width 240 height 14
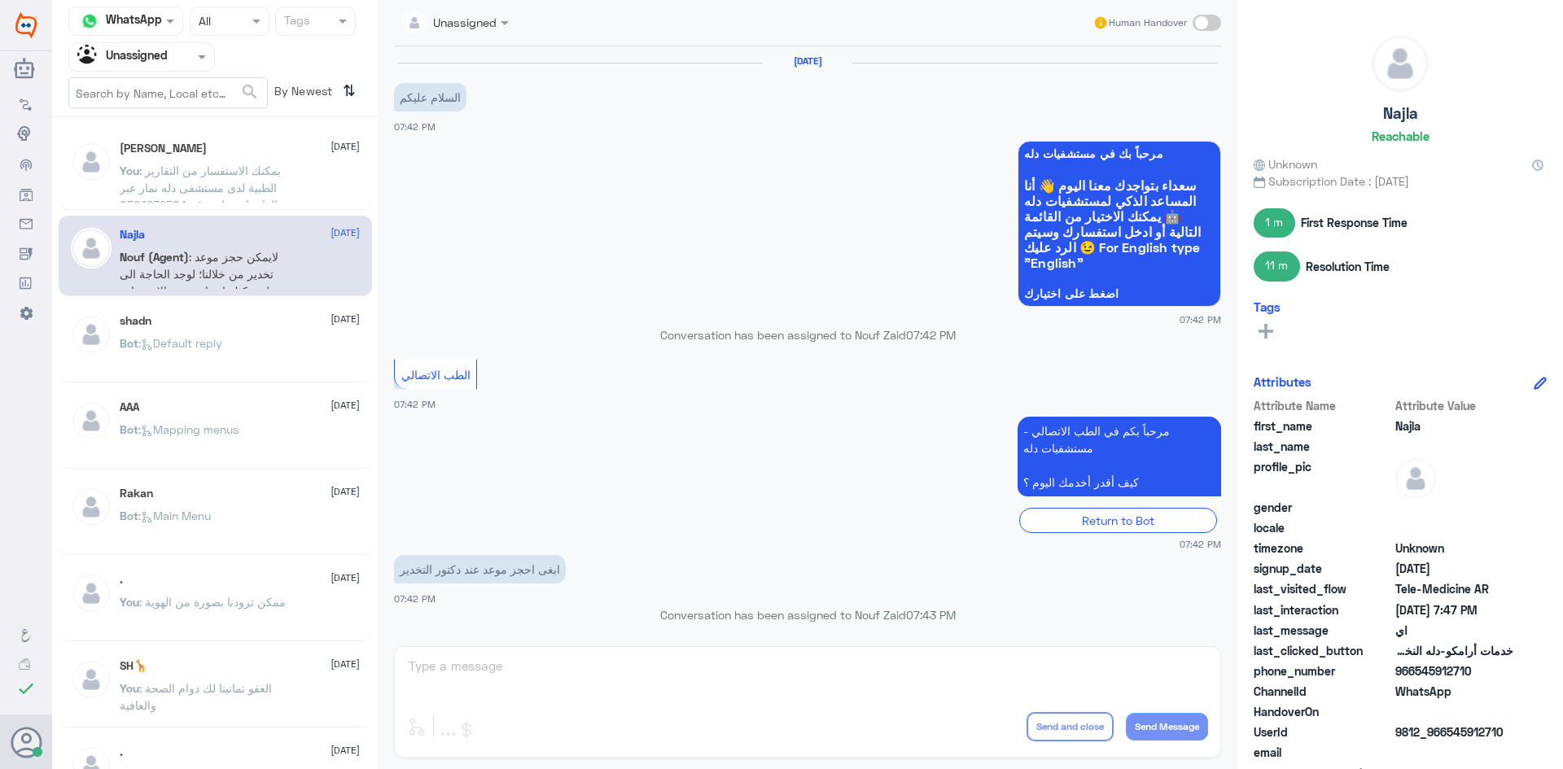
scroll to position [499, 0]
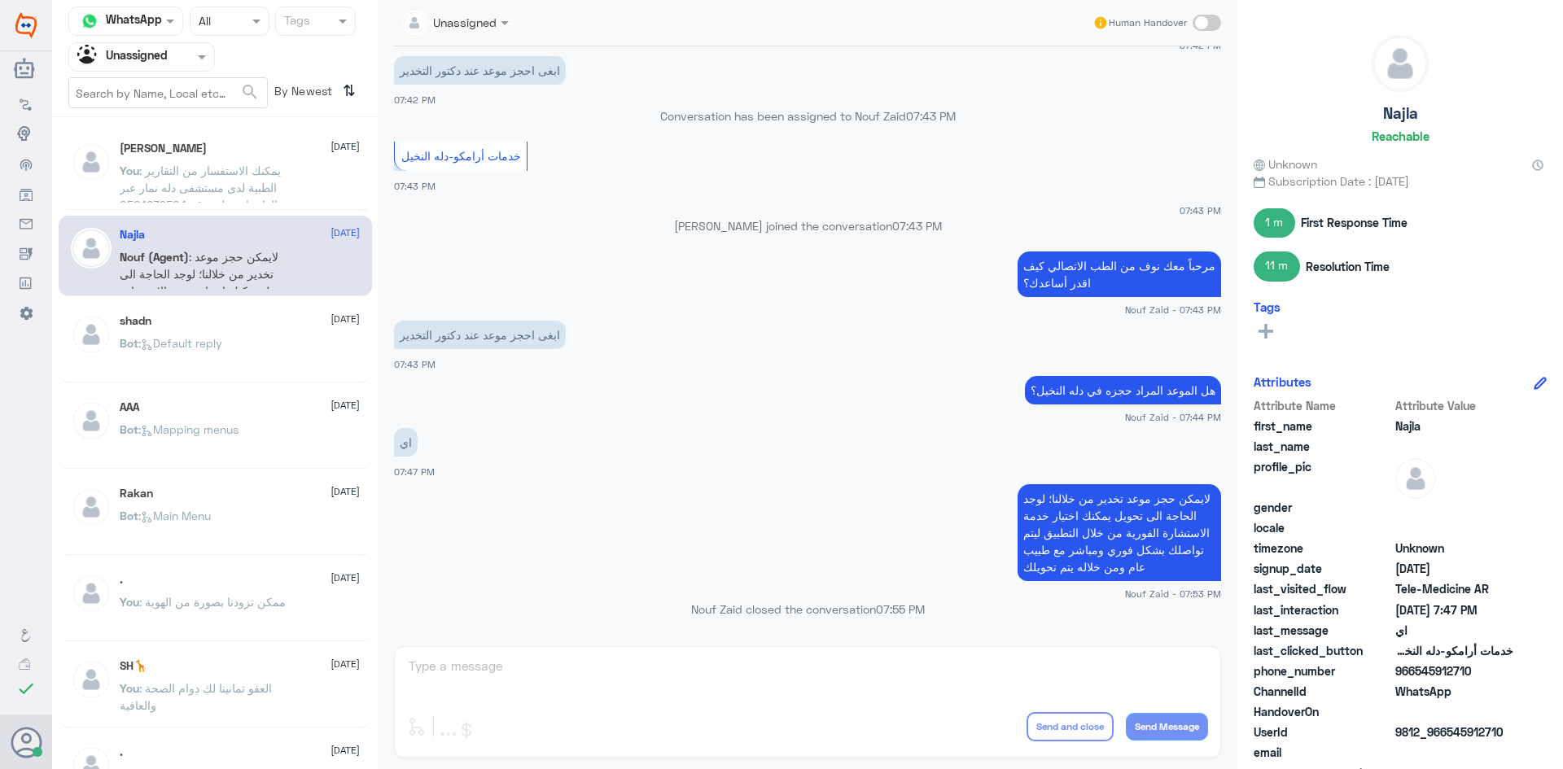
click at [195, 65] on span at bounding box center [204, 56] width 20 height 17
click at [178, 103] on div "All" at bounding box center [141, 95] width 147 height 30
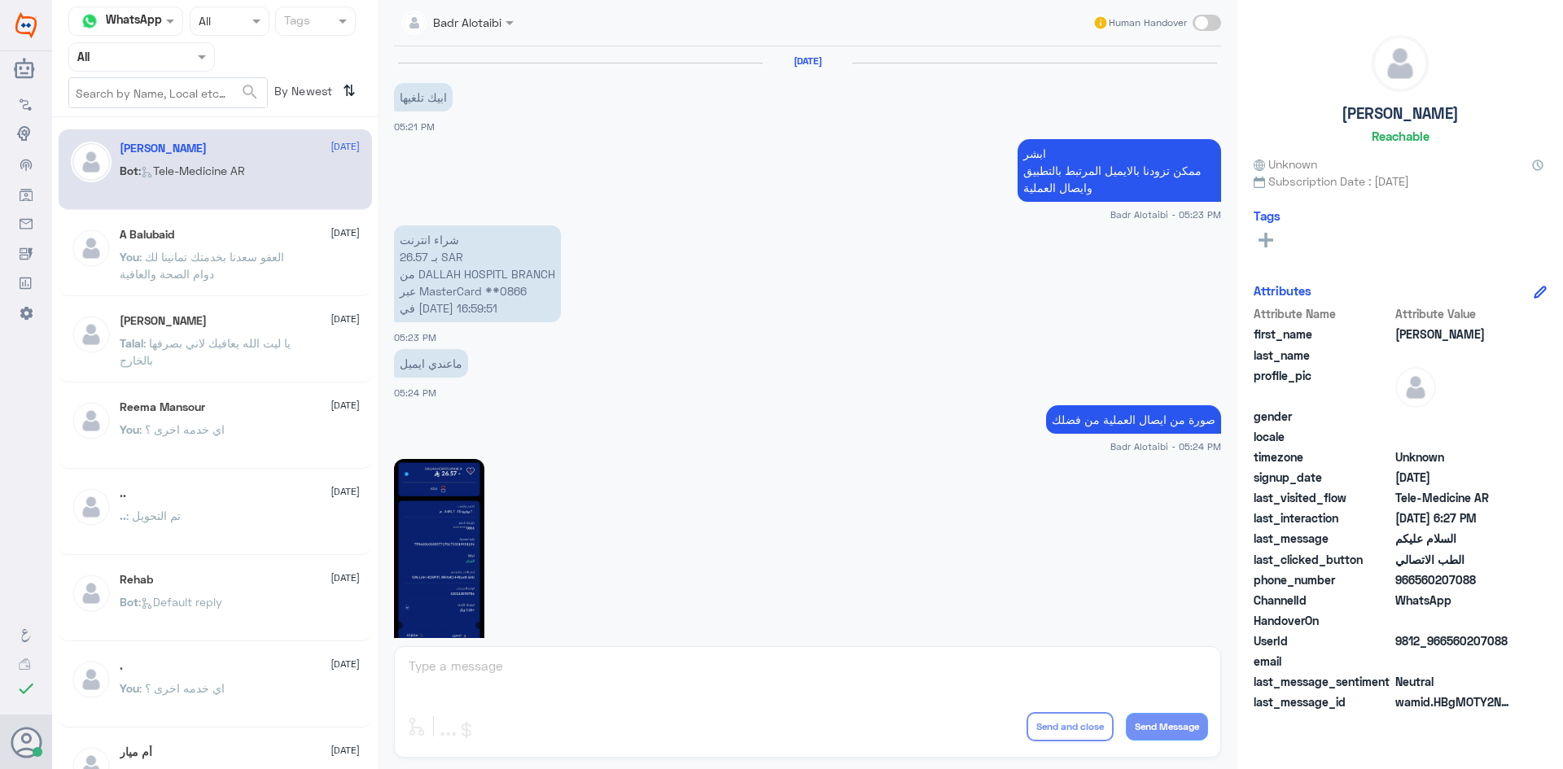
scroll to position [915, 0]
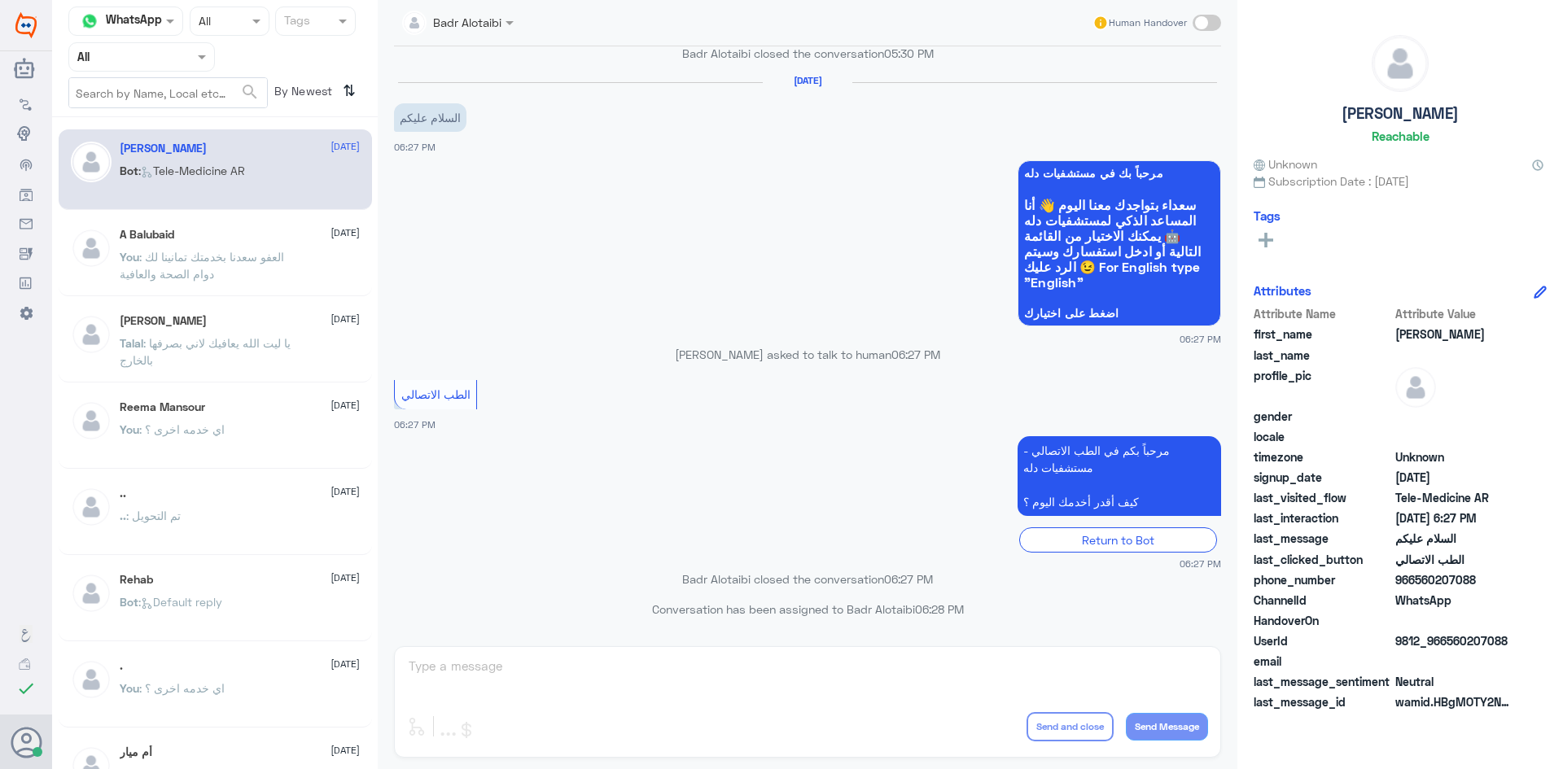
click at [275, 249] on p "You : العفو سعدنا بخدمتك تمانينا لك دوام الصحة والعافية" at bounding box center [211, 268] width 183 height 41
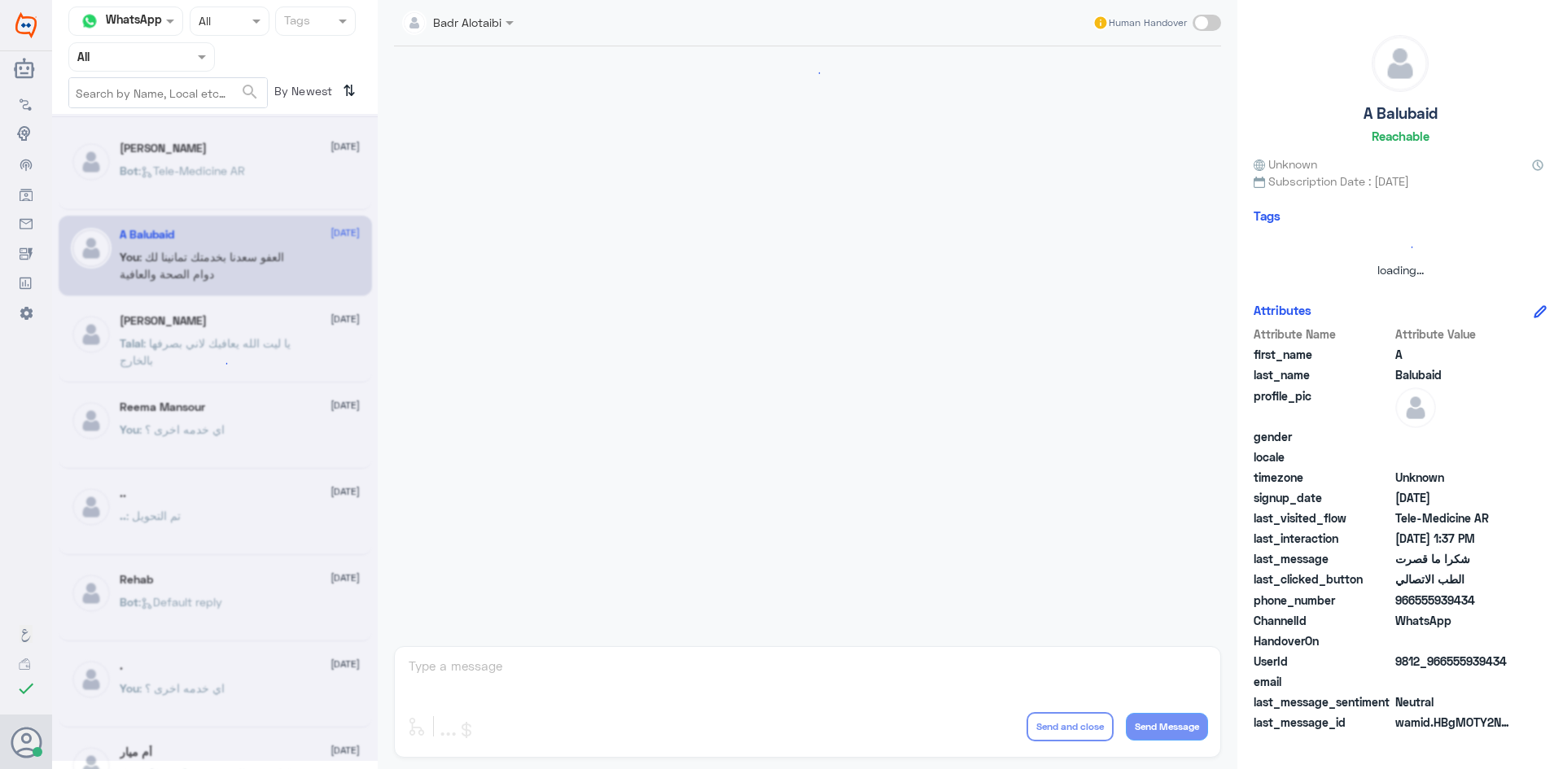
scroll to position [602, 0]
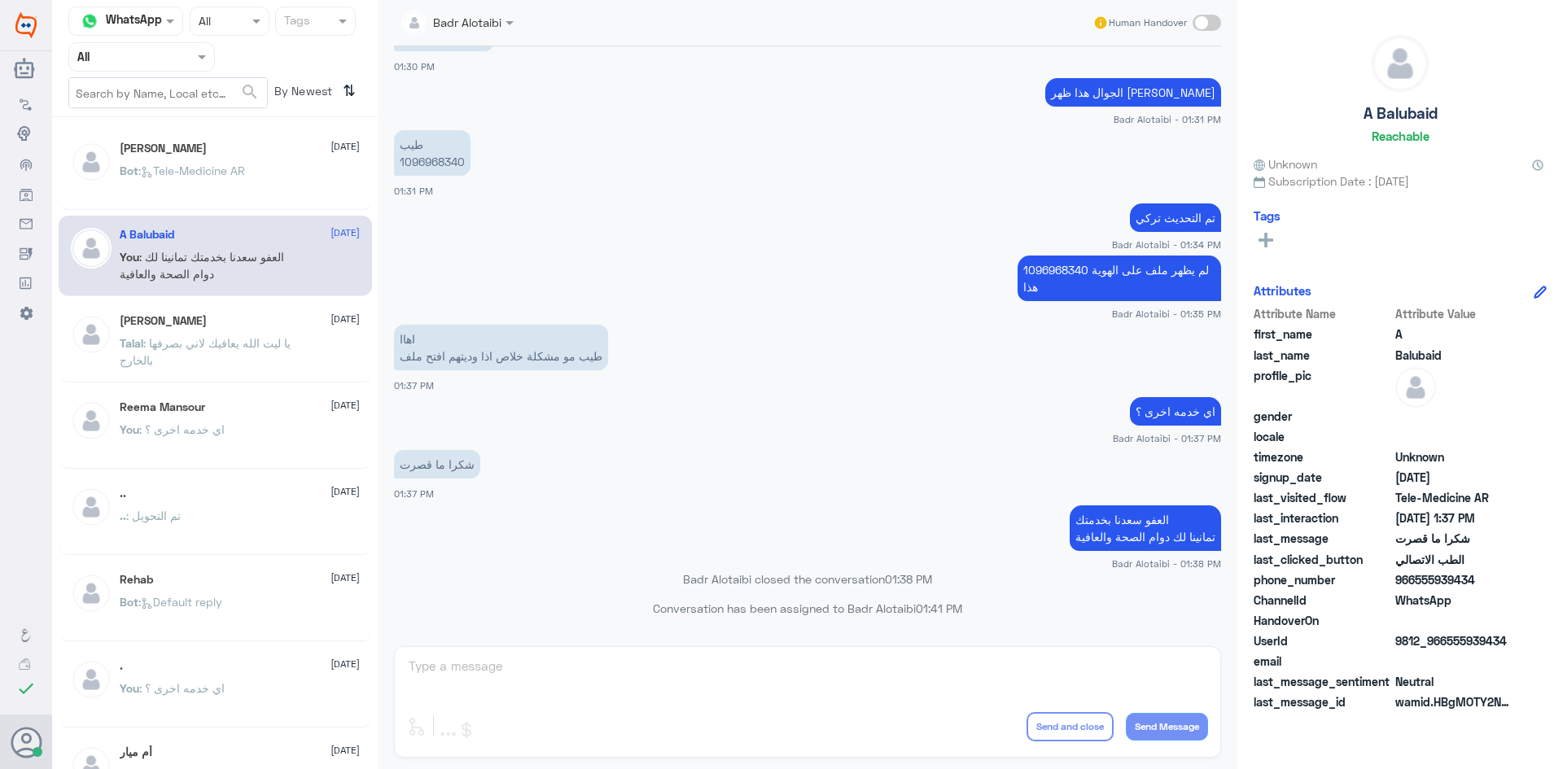
click at [256, 168] on div "Bot : Tele-Medicine AR" at bounding box center [240, 184] width 240 height 37
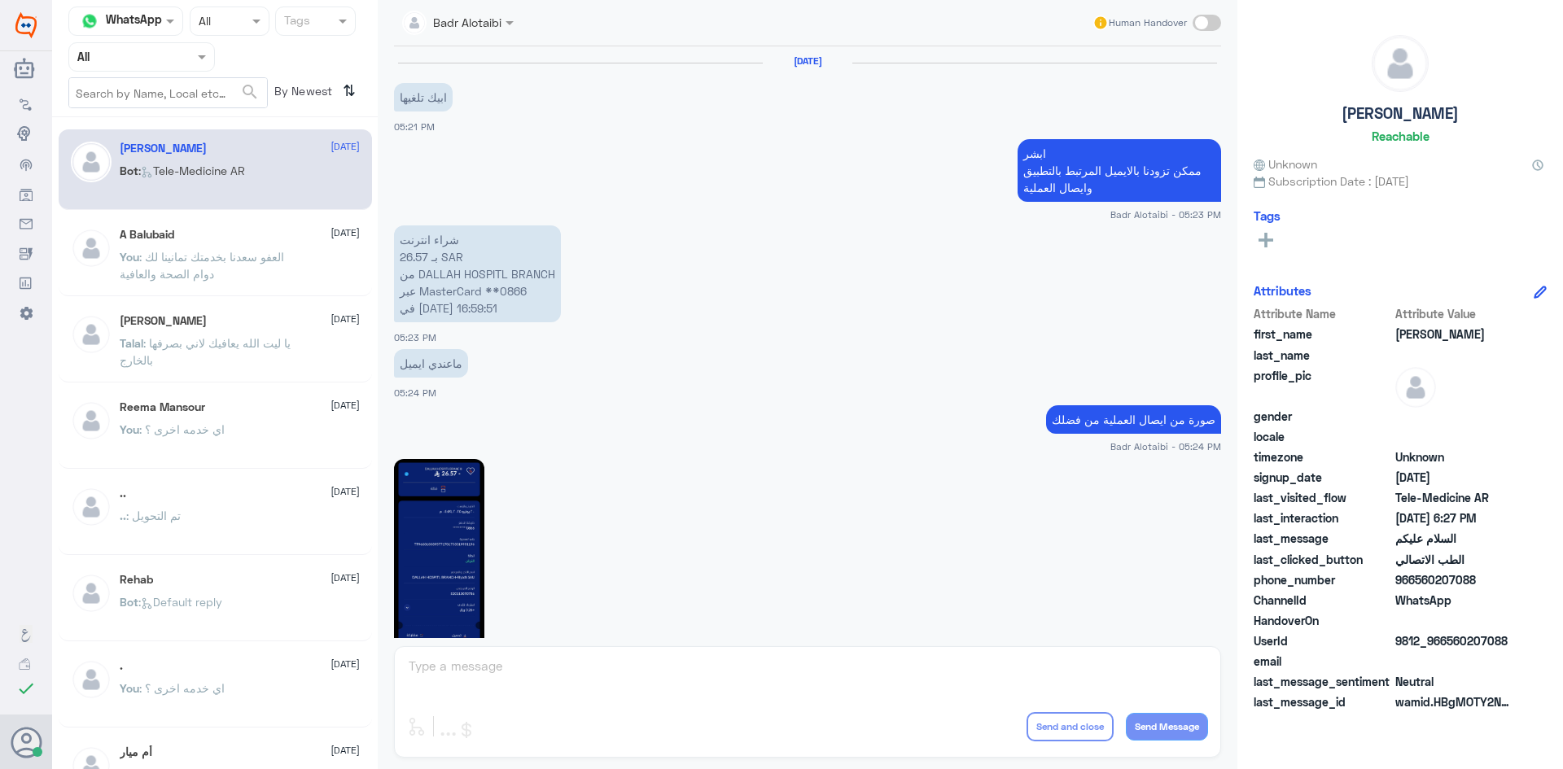
scroll to position [915, 0]
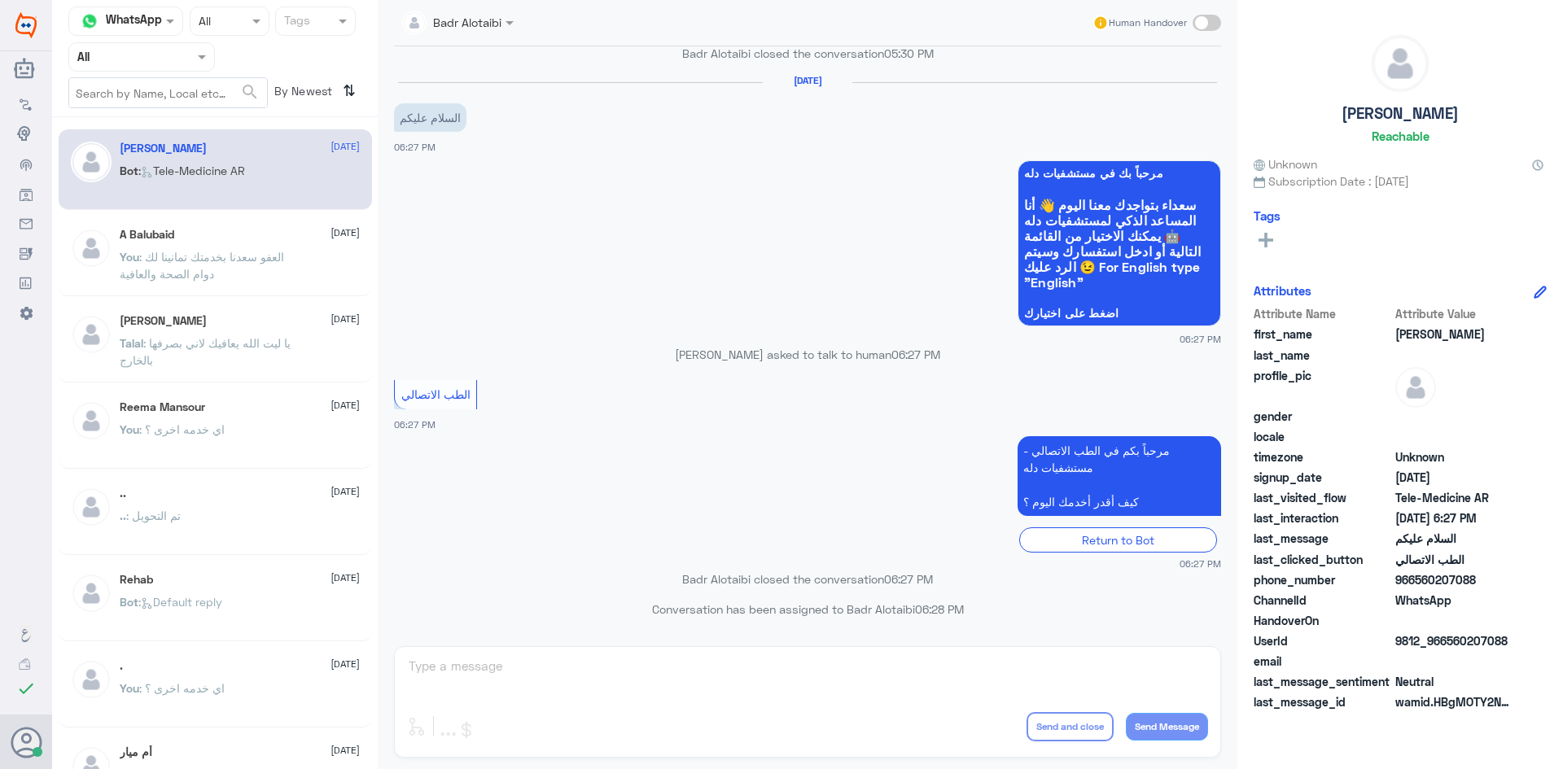
click at [173, 53] on div at bounding box center [141, 56] width 145 height 19
click at [168, 116] on div "Unassigned" at bounding box center [141, 128] width 147 height 37
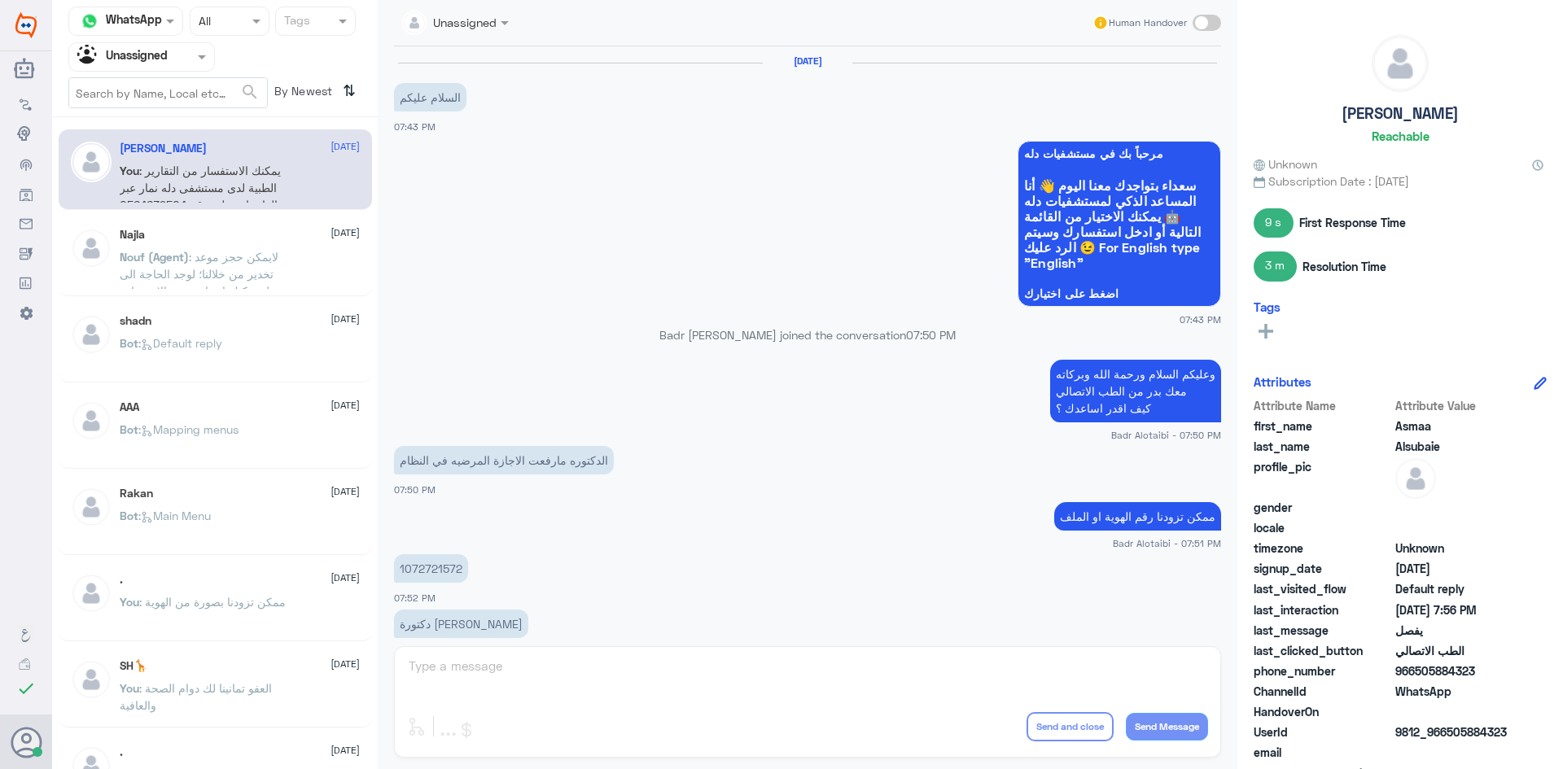
scroll to position [829, 0]
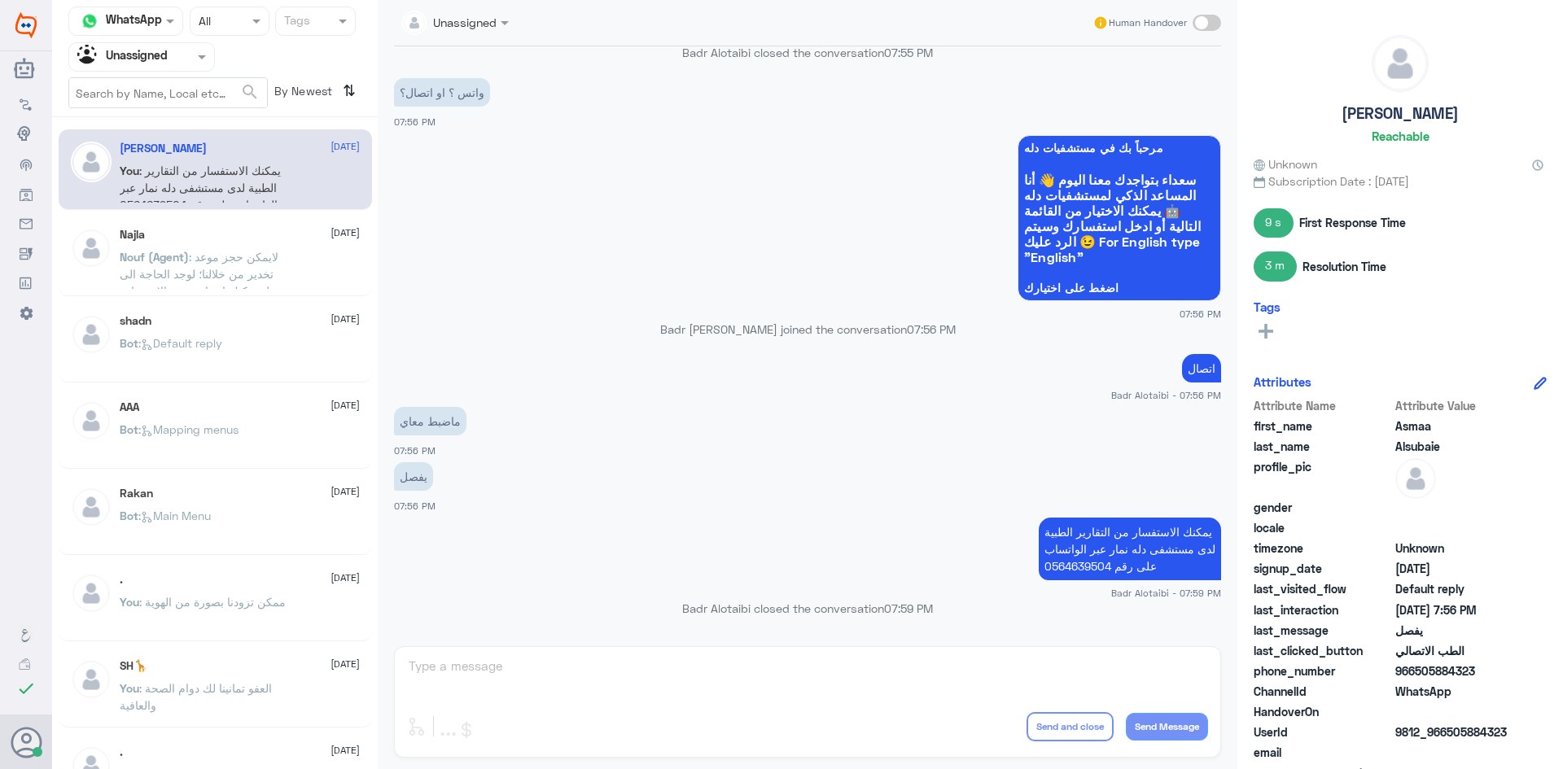
click at [190, 68] on div "Agent Filter Unassigned" at bounding box center [131, 57] width 125 height 24
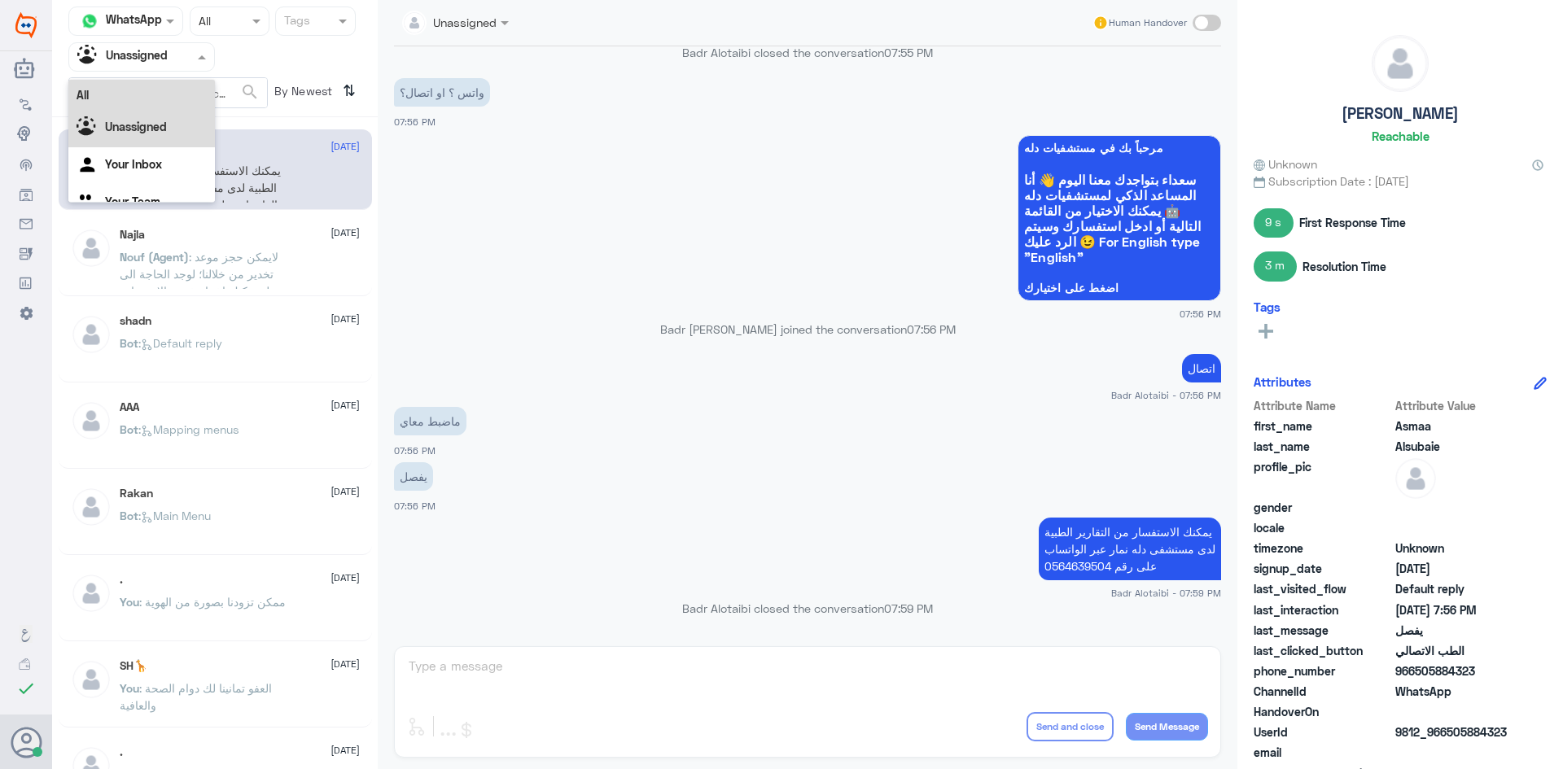
click at [168, 97] on div "All" at bounding box center [141, 95] width 147 height 30
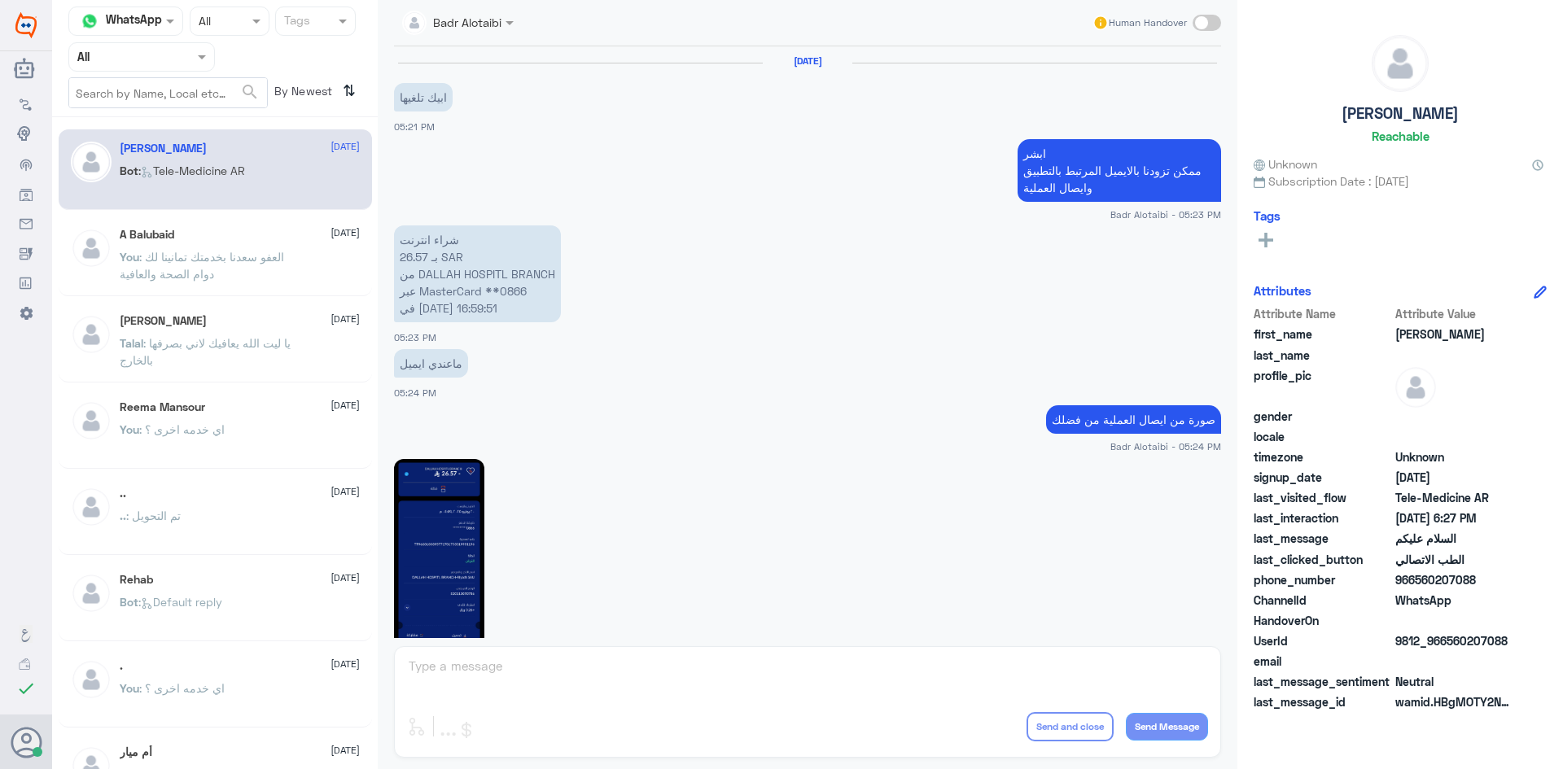
scroll to position [915, 0]
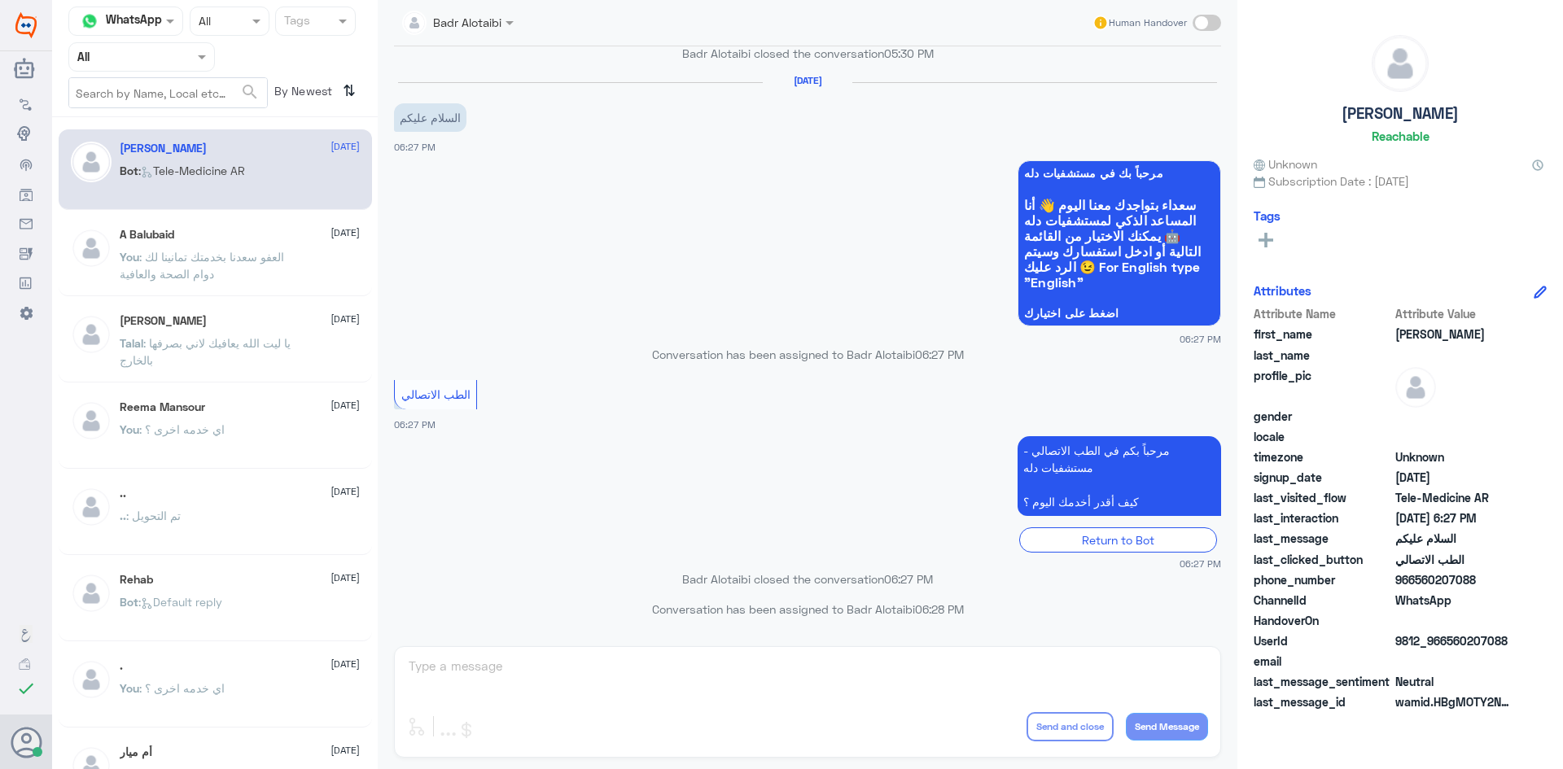
click at [650, 357] on p "Conversation has been assigned to Badr Alotaibi 06:27 PM" at bounding box center [807, 354] width 827 height 17
click at [648, 357] on p "Conversation has been assigned to Badr Alotaibi 06:27 PM" at bounding box center [807, 354] width 827 height 17
click at [746, 361] on p "Conversation has been assigned to Badr Alotaibi 06:27 PM" at bounding box center [807, 354] width 827 height 17
click at [733, 357] on p "Conversation has been assigned to Badr Alotaibi 06:27 PM" at bounding box center [807, 354] width 827 height 17
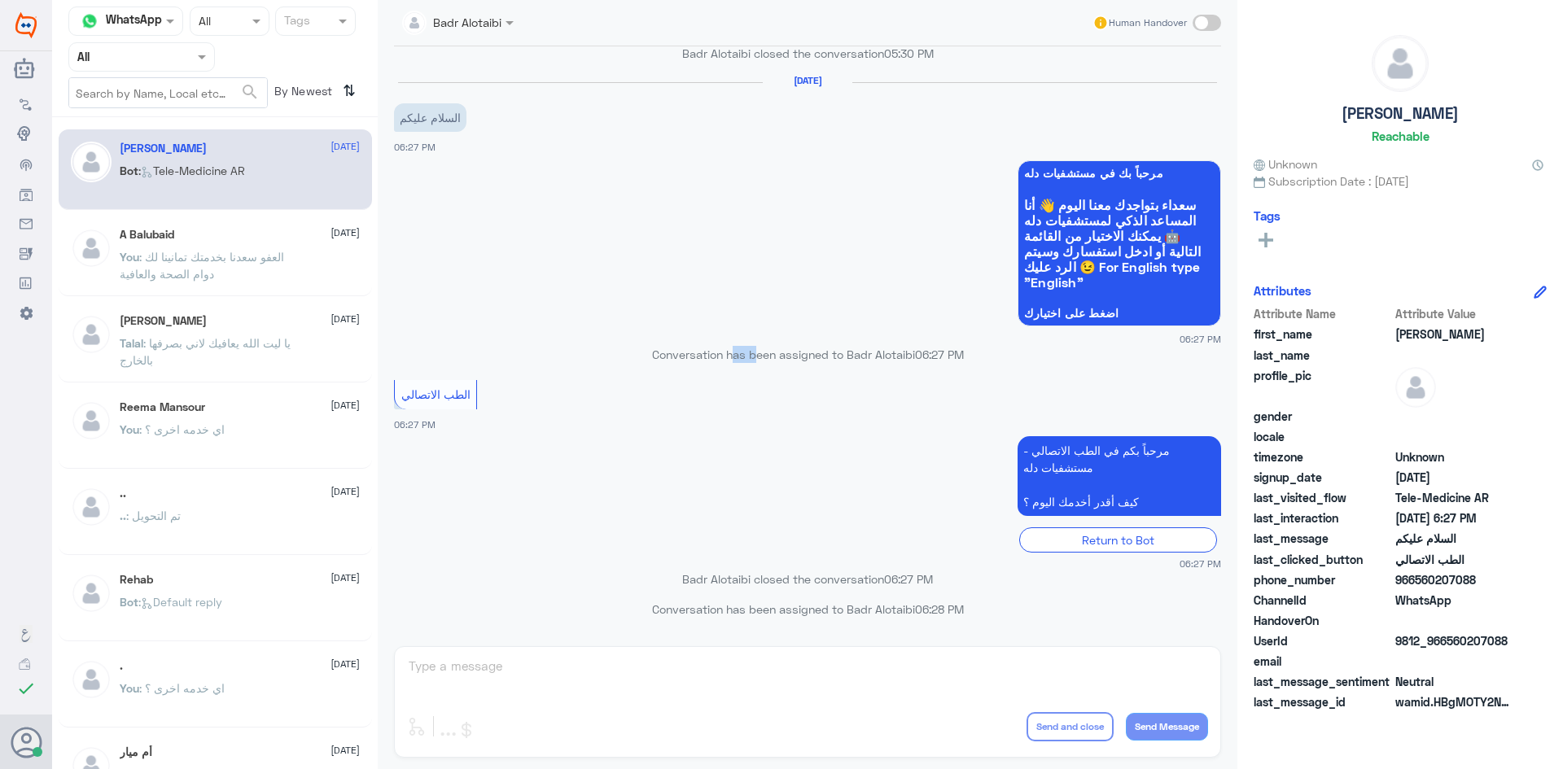
click at [733, 357] on p "Conversation has been assigned to Badr Alotaibi 06:27 PM" at bounding box center [807, 354] width 827 height 17
click at [671, 363] on p "Conversation has been assigned to Badr Alotaibi 06:27 PM" at bounding box center [807, 354] width 827 height 17
click at [669, 362] on p "Conversation has been assigned to Badr Alotaibi 06:27 PM" at bounding box center [807, 354] width 827 height 17
click at [601, 410] on app-msgs-text "الطب الاتصالي" at bounding box center [807, 395] width 827 height 31
drag, startPoint x: 195, startPoint y: 55, endPoint x: 183, endPoint y: 103, distance: 49.4
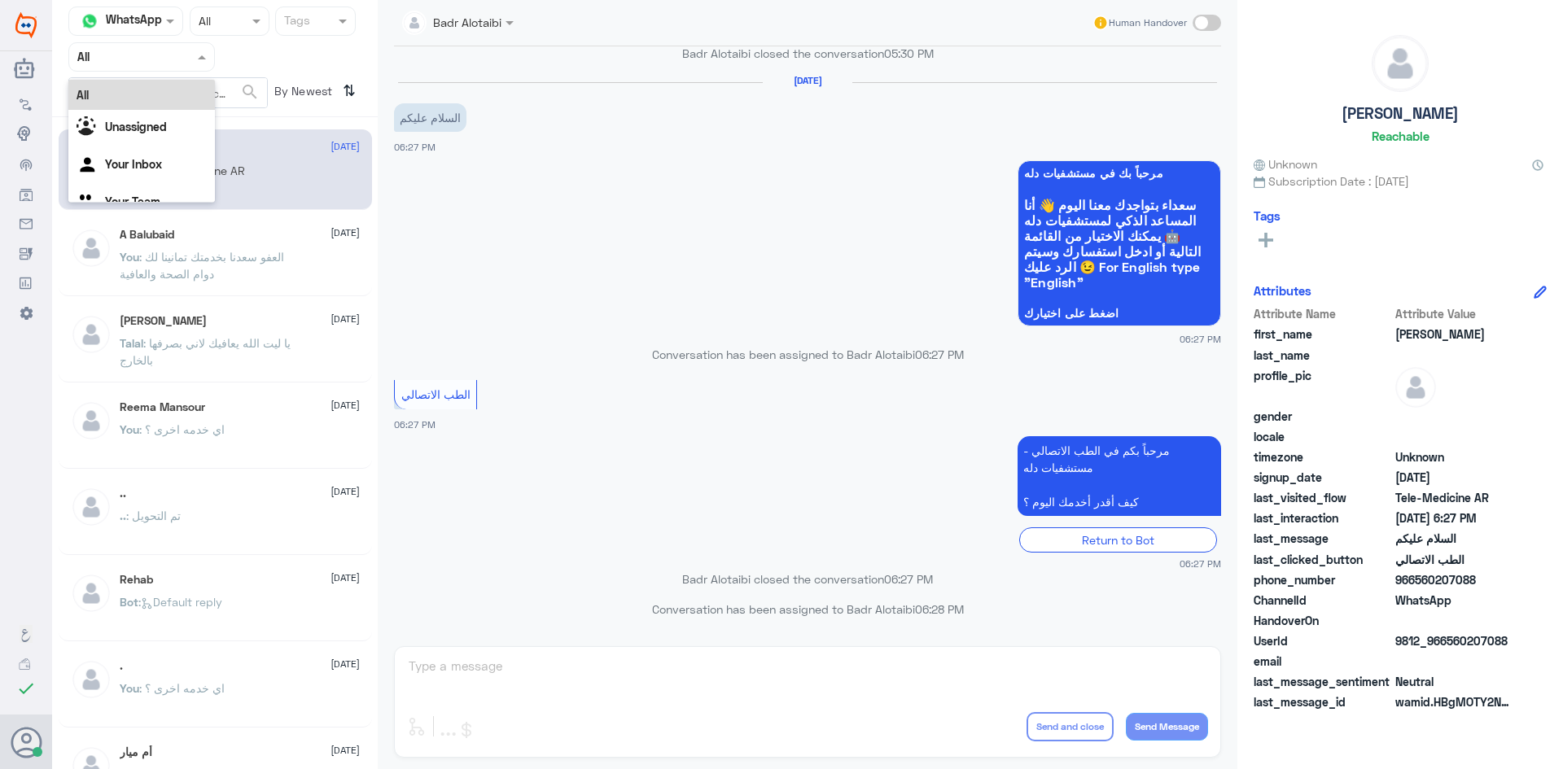
click at [194, 55] on span at bounding box center [204, 56] width 20 height 17
click at [178, 124] on div "Unassigned" at bounding box center [141, 128] width 147 height 37
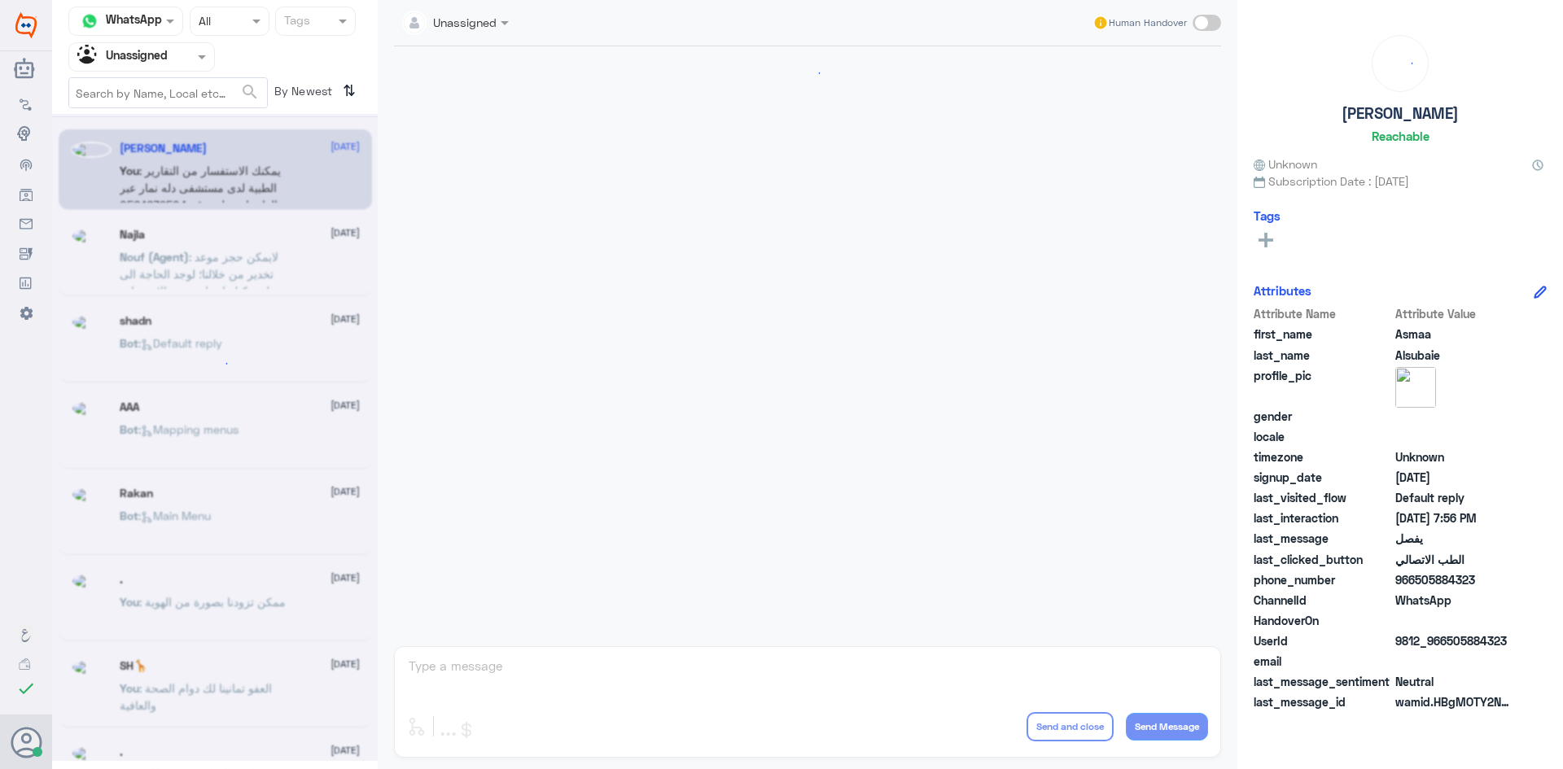
scroll to position [829, 0]
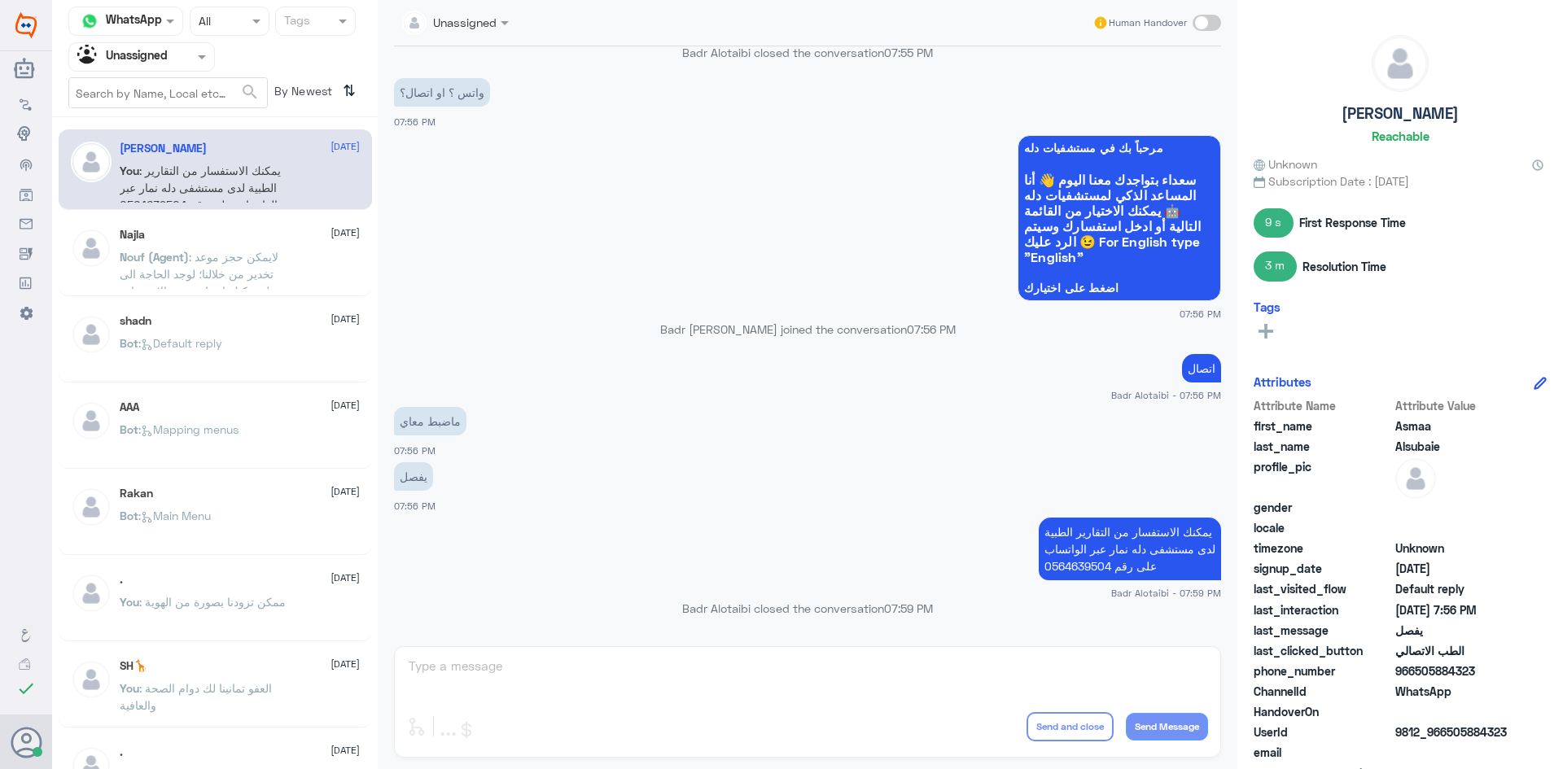
click at [261, 248] on p "Nouf (Agent) : لايمكن حجز موعد تخدير من خلالنا؛ لوجد الحاجة الى تحويل يمكنك اخت…" at bounding box center [211, 268] width 183 height 41
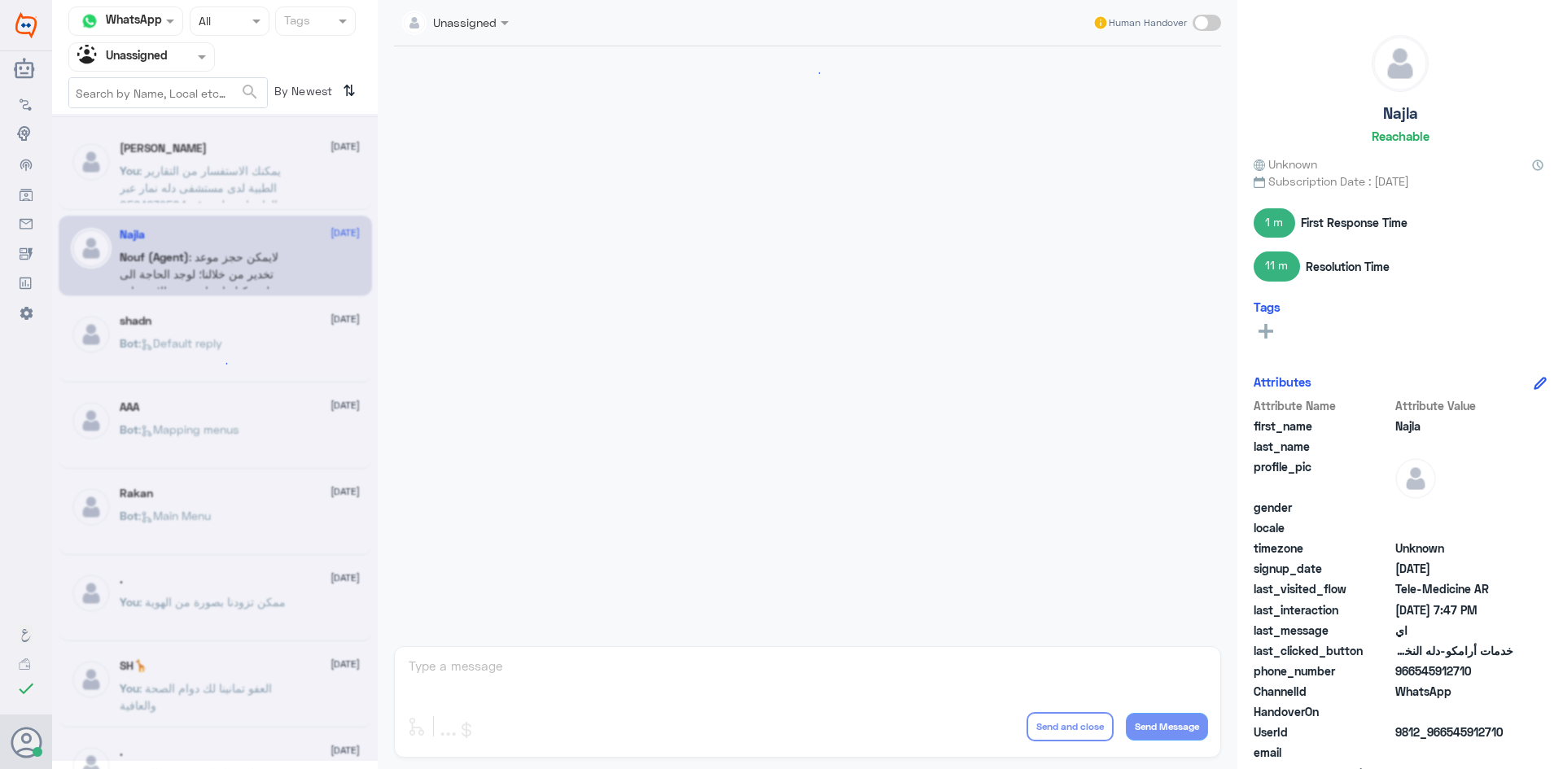
scroll to position [499, 0]
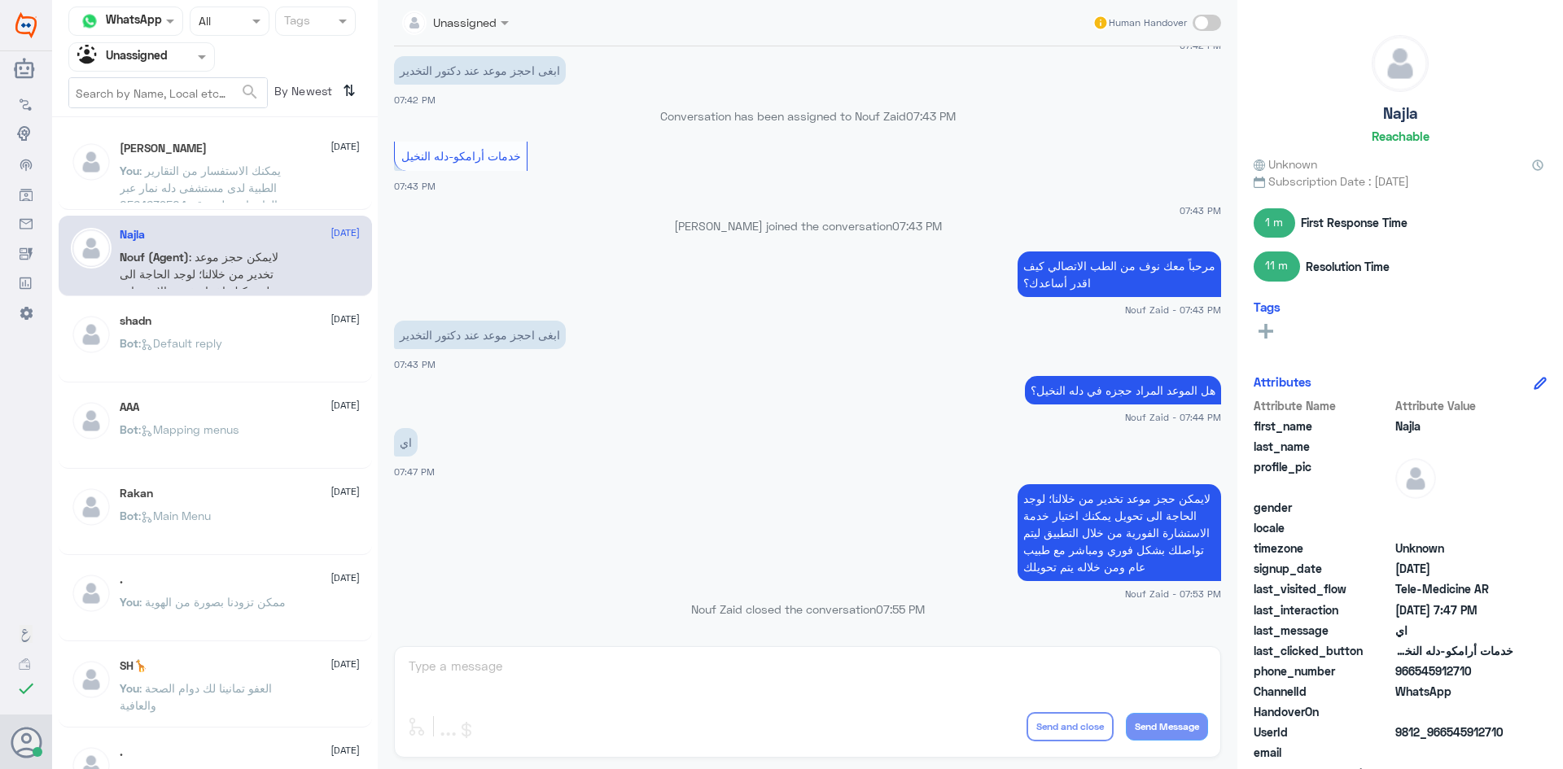
click at [250, 312] on div "shadn [DATE] Bot : Default reply" at bounding box center [215, 342] width 313 height 81
click at [247, 330] on div "shadn [DATE] Bot : Default reply" at bounding box center [240, 344] width 240 height 61
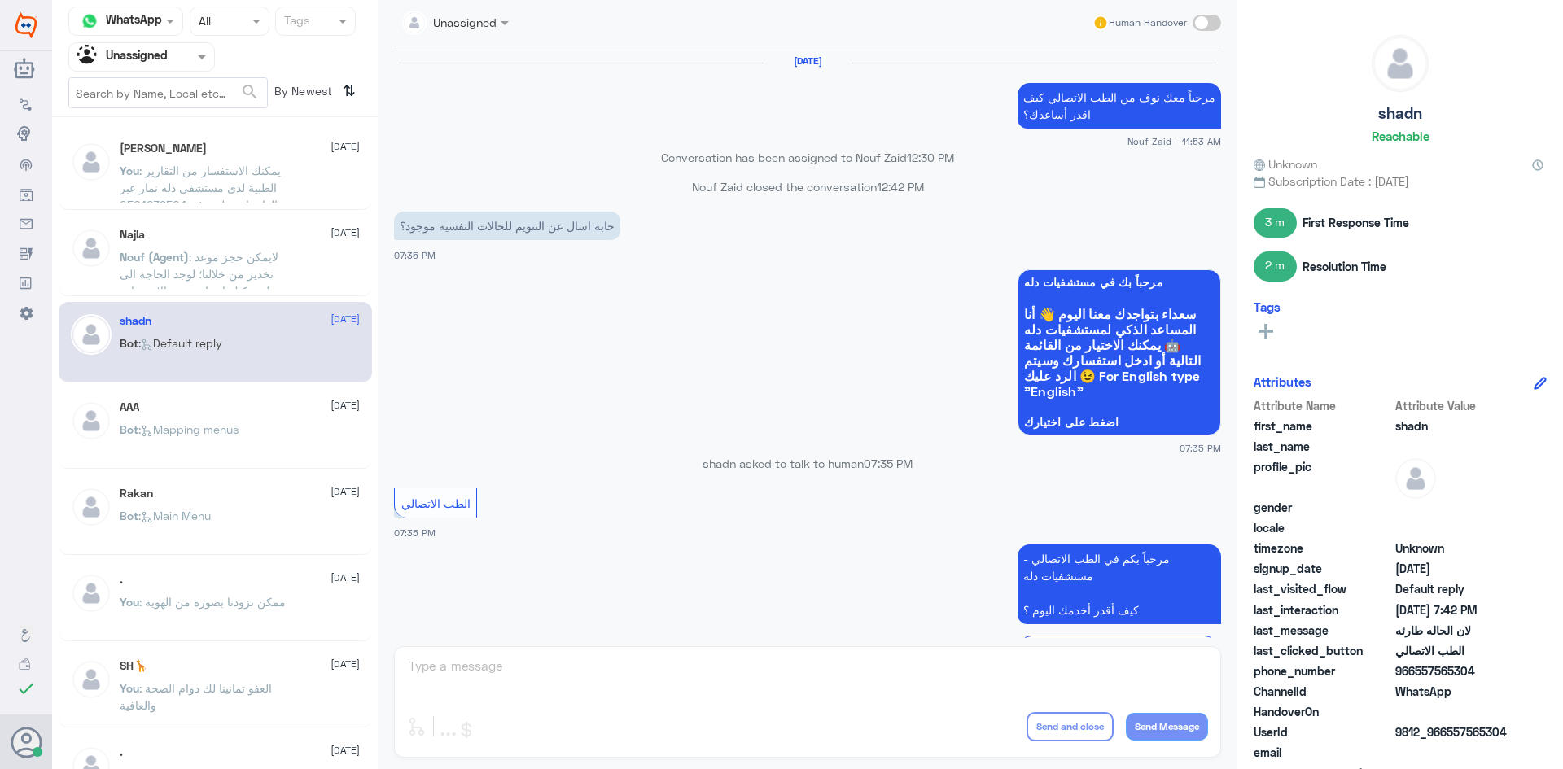
scroll to position [882, 0]
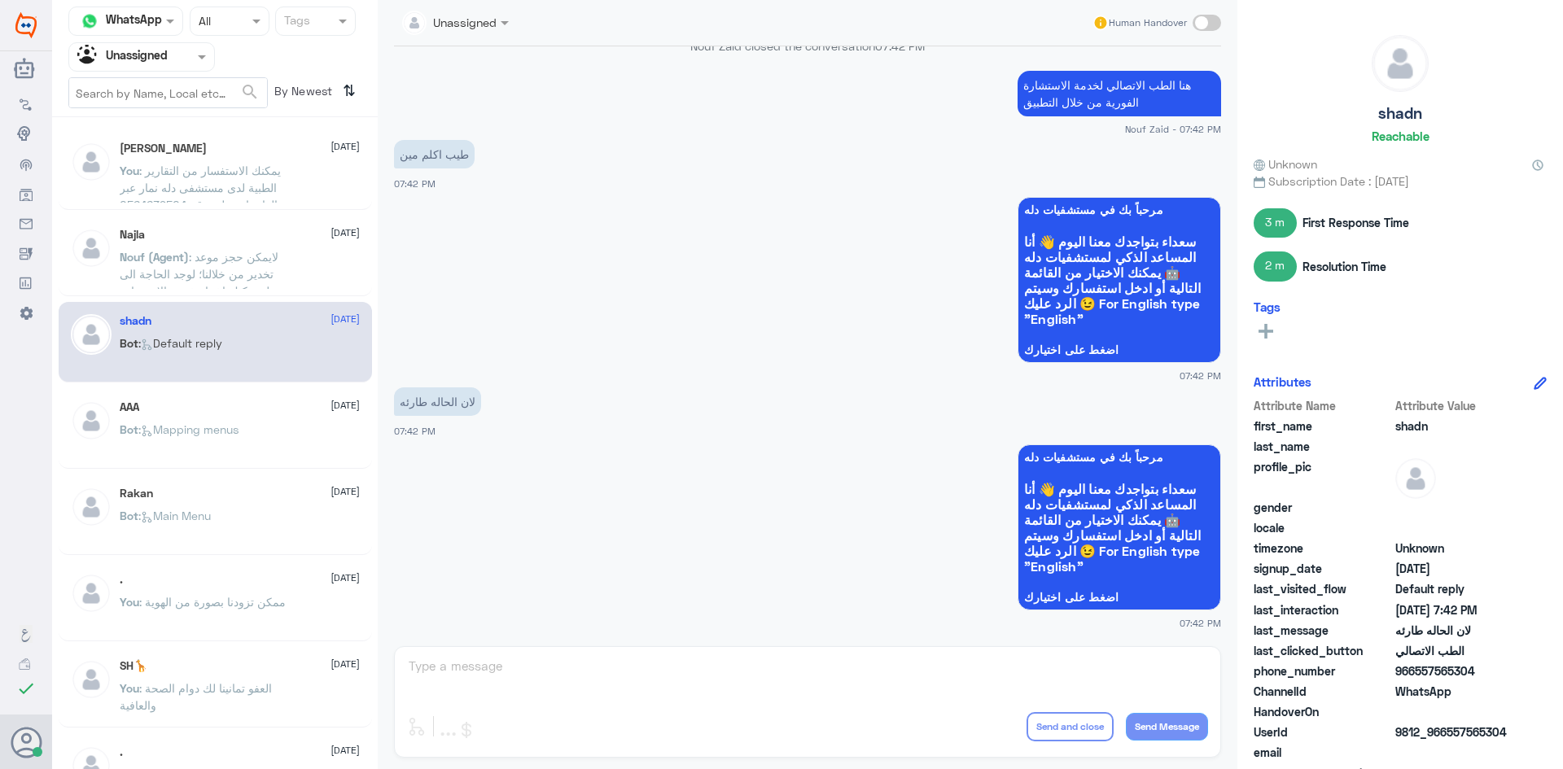
click at [230, 418] on div "AAA 10 August Bot : Mapping menus" at bounding box center [240, 430] width 240 height 61
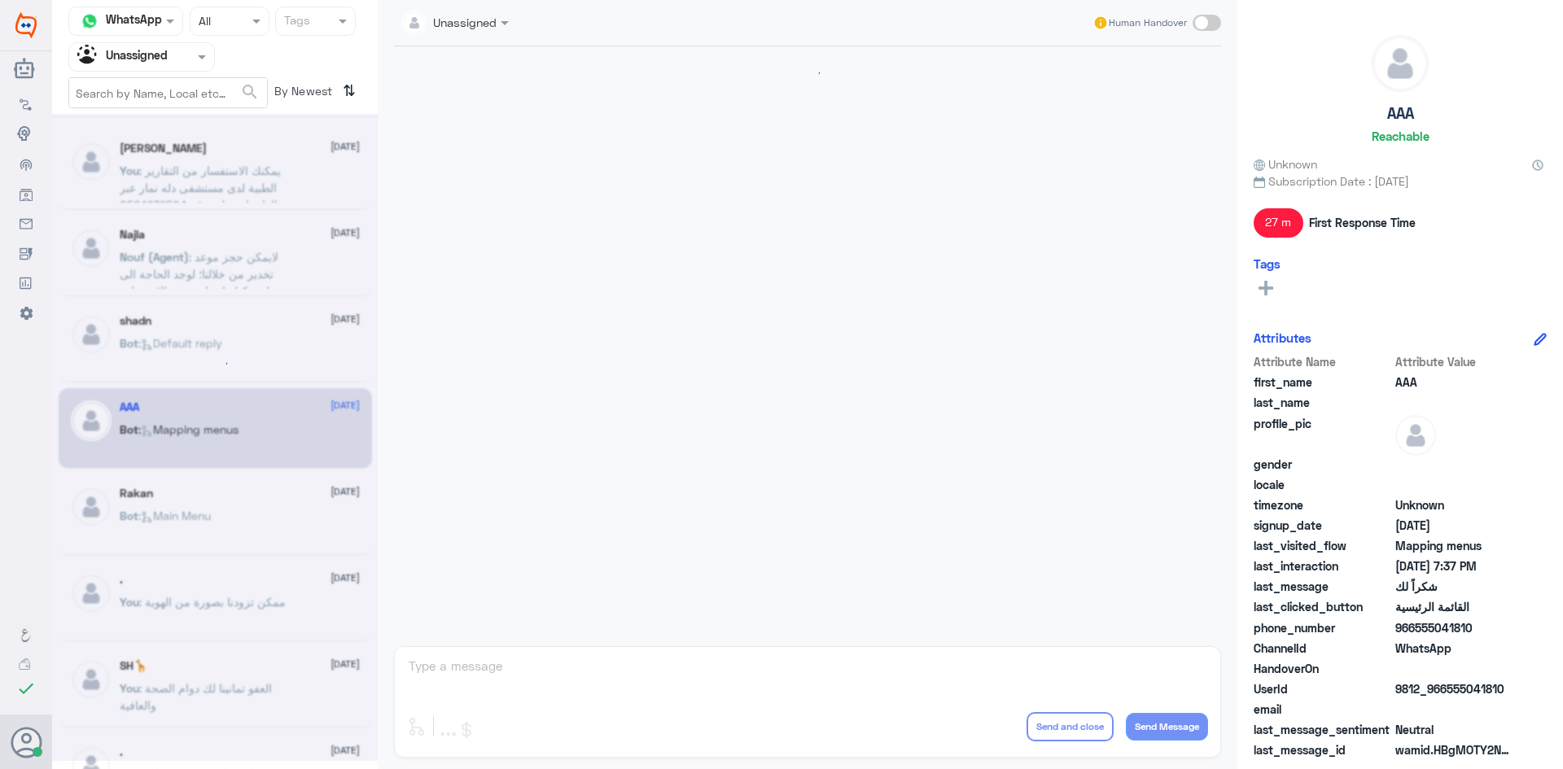
scroll to position [1671, 0]
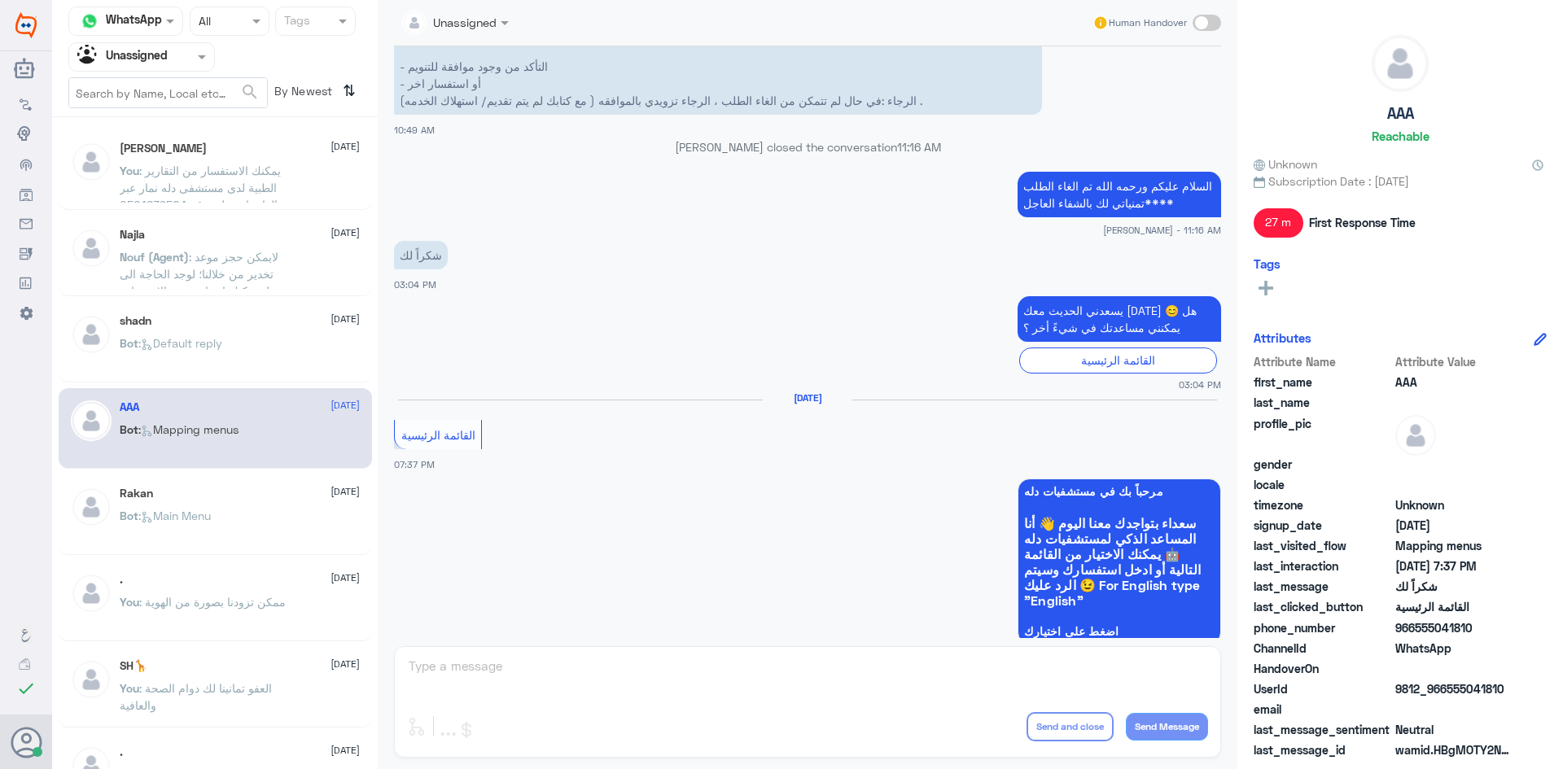
click at [234, 507] on div "Rakan [DATE] Bot : Main Menu" at bounding box center [240, 517] width 240 height 61
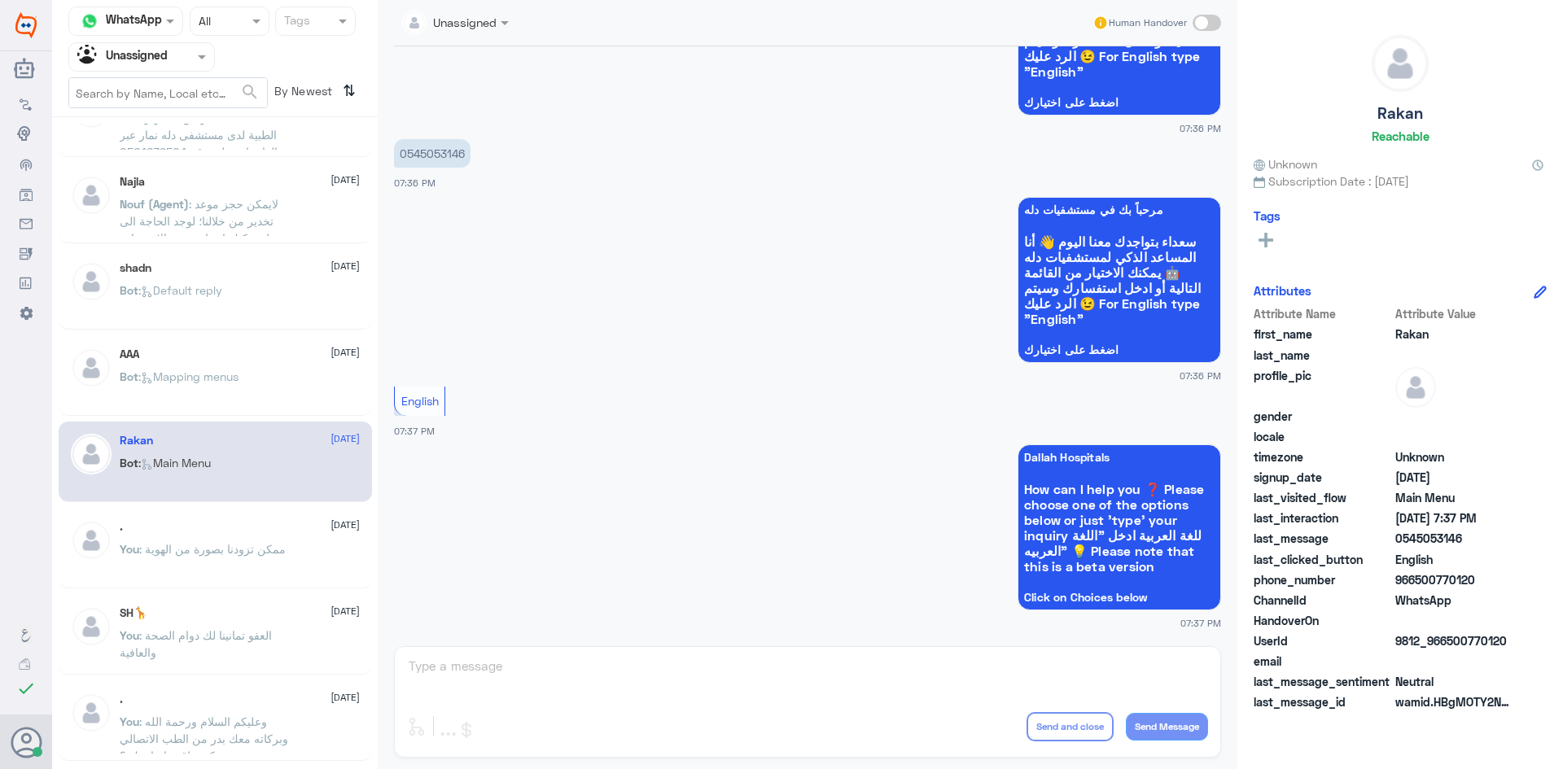
scroll to position [81, 0]
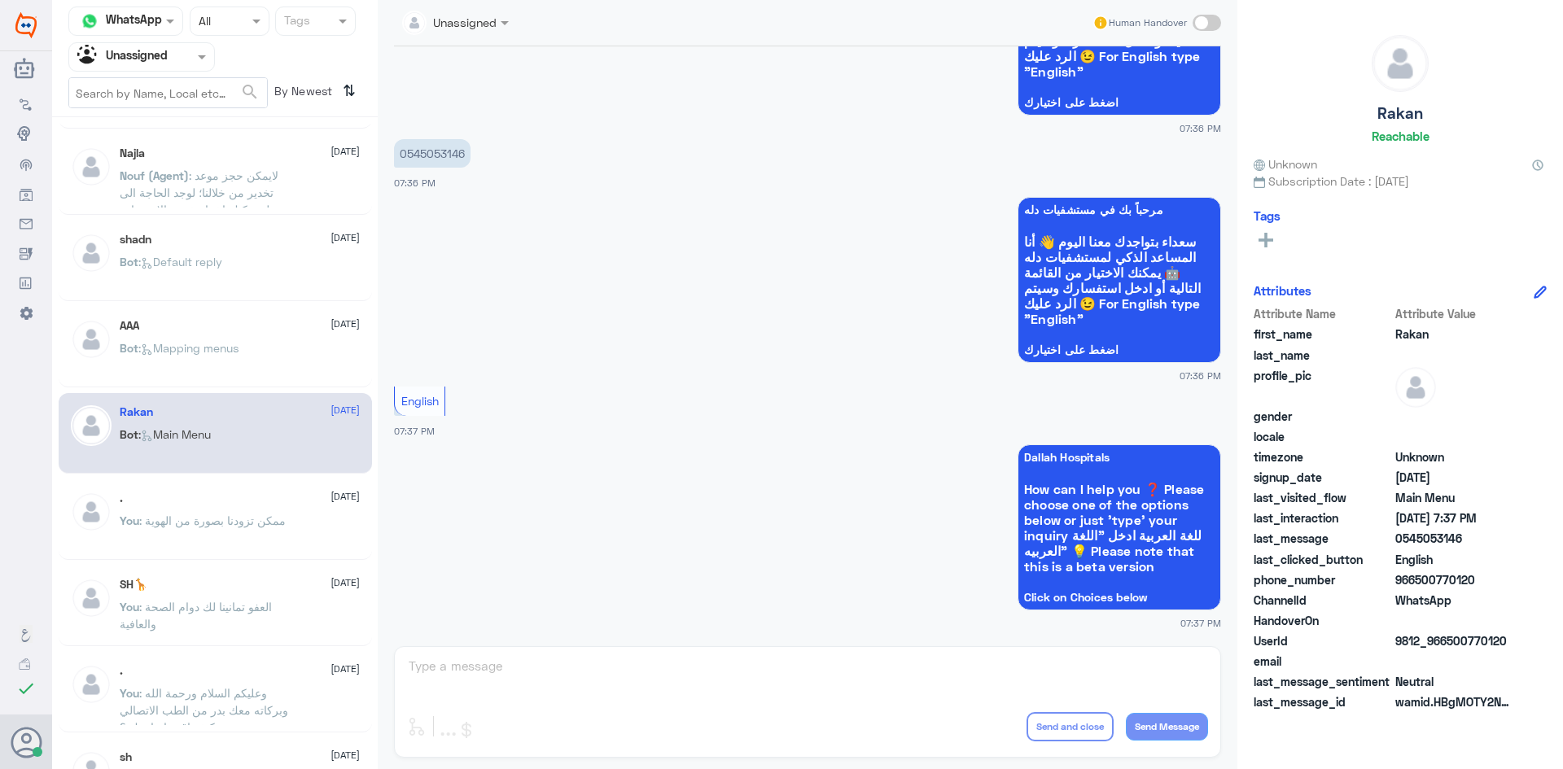
click at [234, 510] on div ". 10 August You : ممكن تزودنا بصورة من الهوية" at bounding box center [240, 522] width 240 height 61
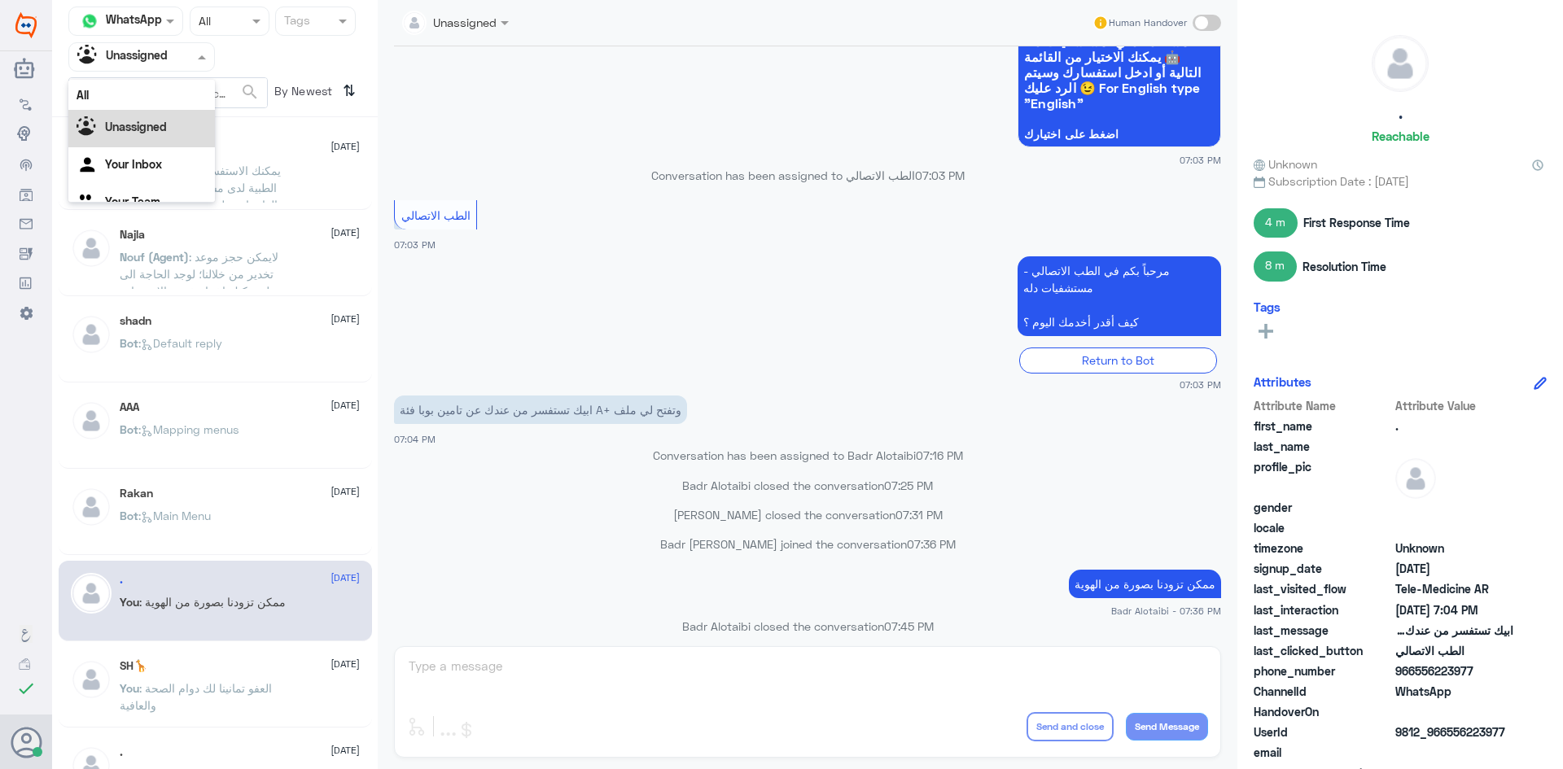
click at [154, 47] on input "text" at bounding box center [122, 56] width 90 height 19
click at [168, 112] on div "Unassigned" at bounding box center [141, 128] width 147 height 37
click at [168, 64] on div at bounding box center [141, 56] width 145 height 19
click at [164, 95] on div "All" at bounding box center [141, 95] width 147 height 30
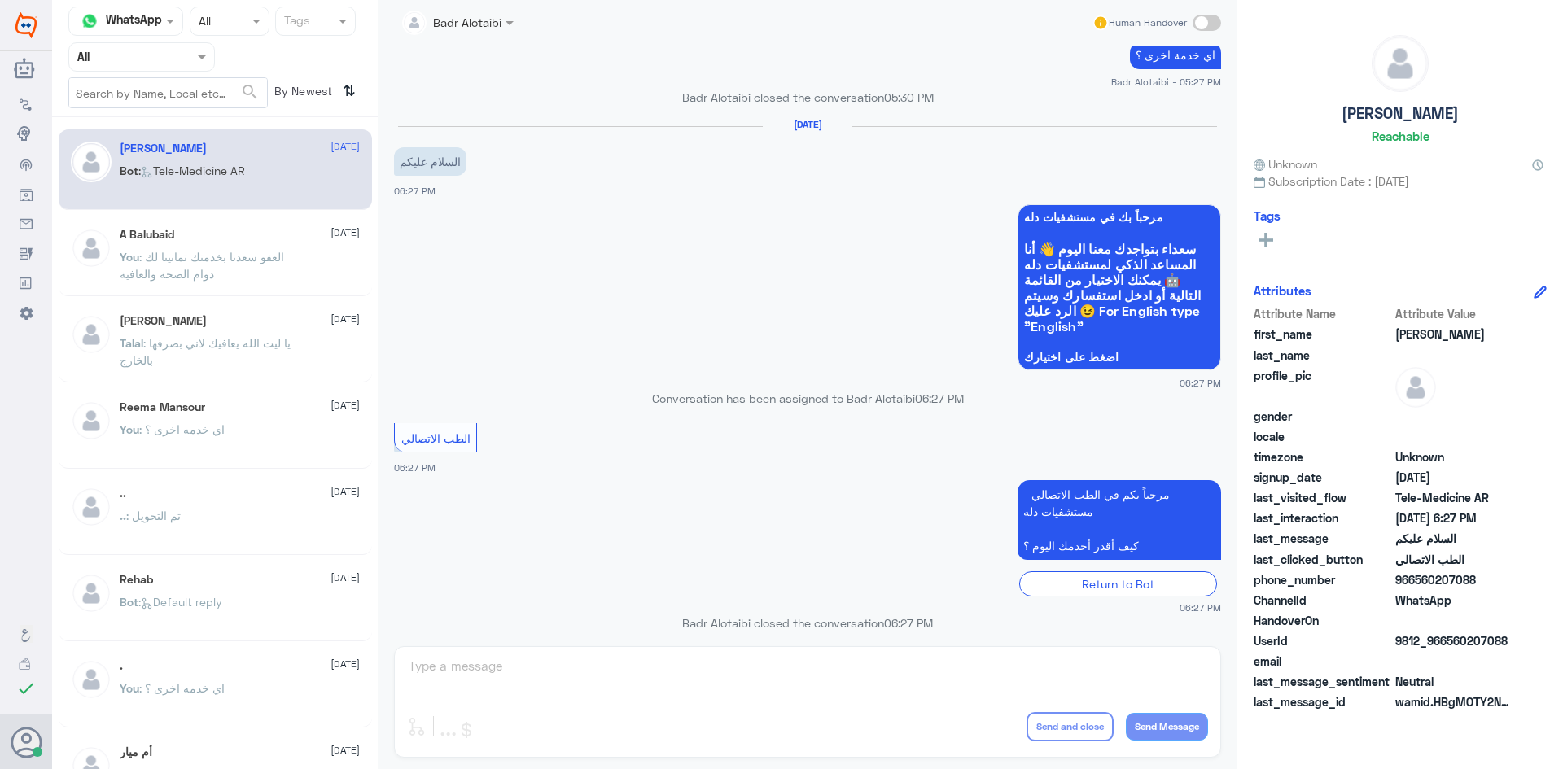
scroll to position [2487, 0]
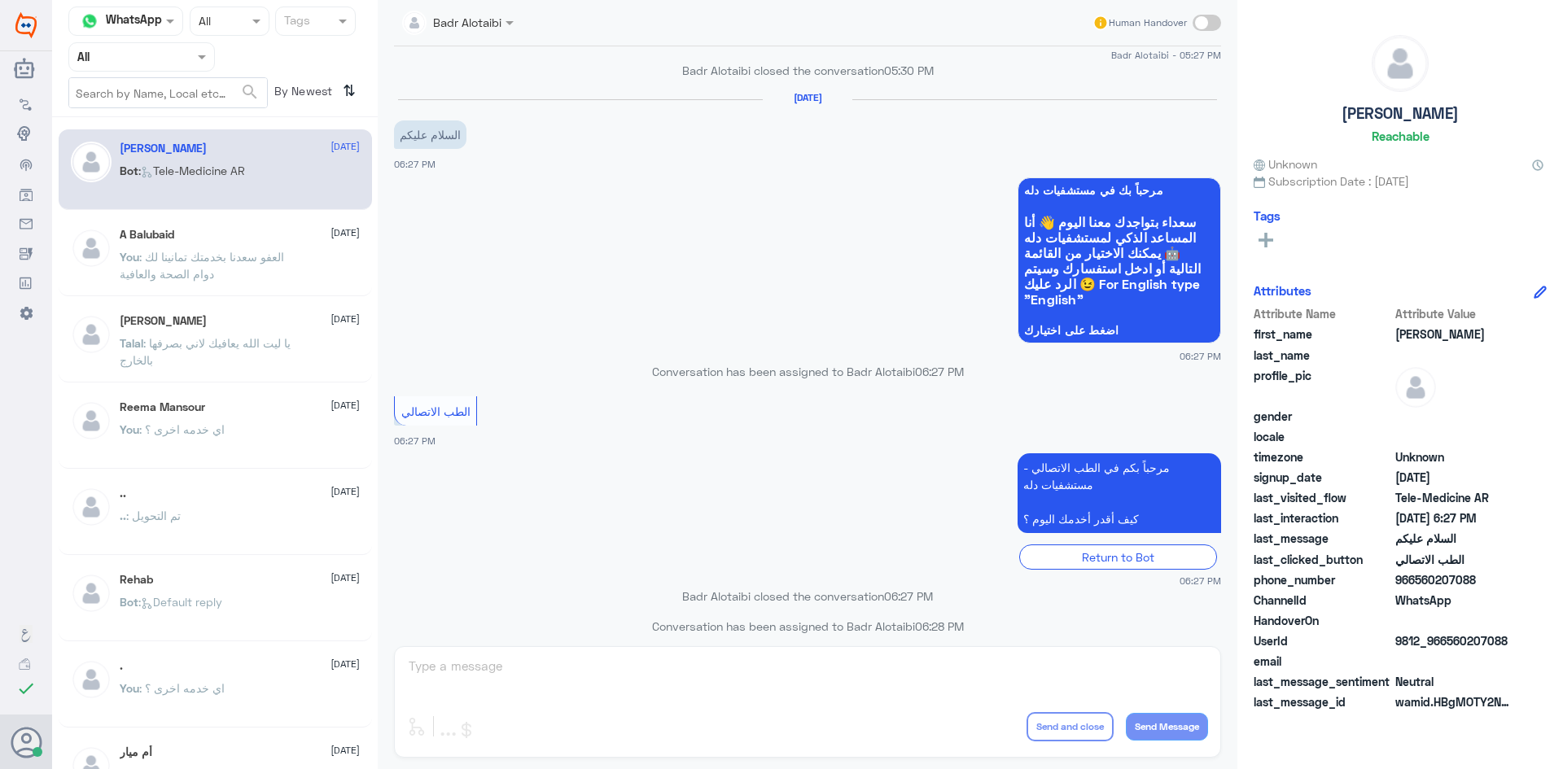
click at [203, 63] on span at bounding box center [204, 56] width 20 height 17
click at [158, 128] on b "Unassigned" at bounding box center [136, 127] width 62 height 14
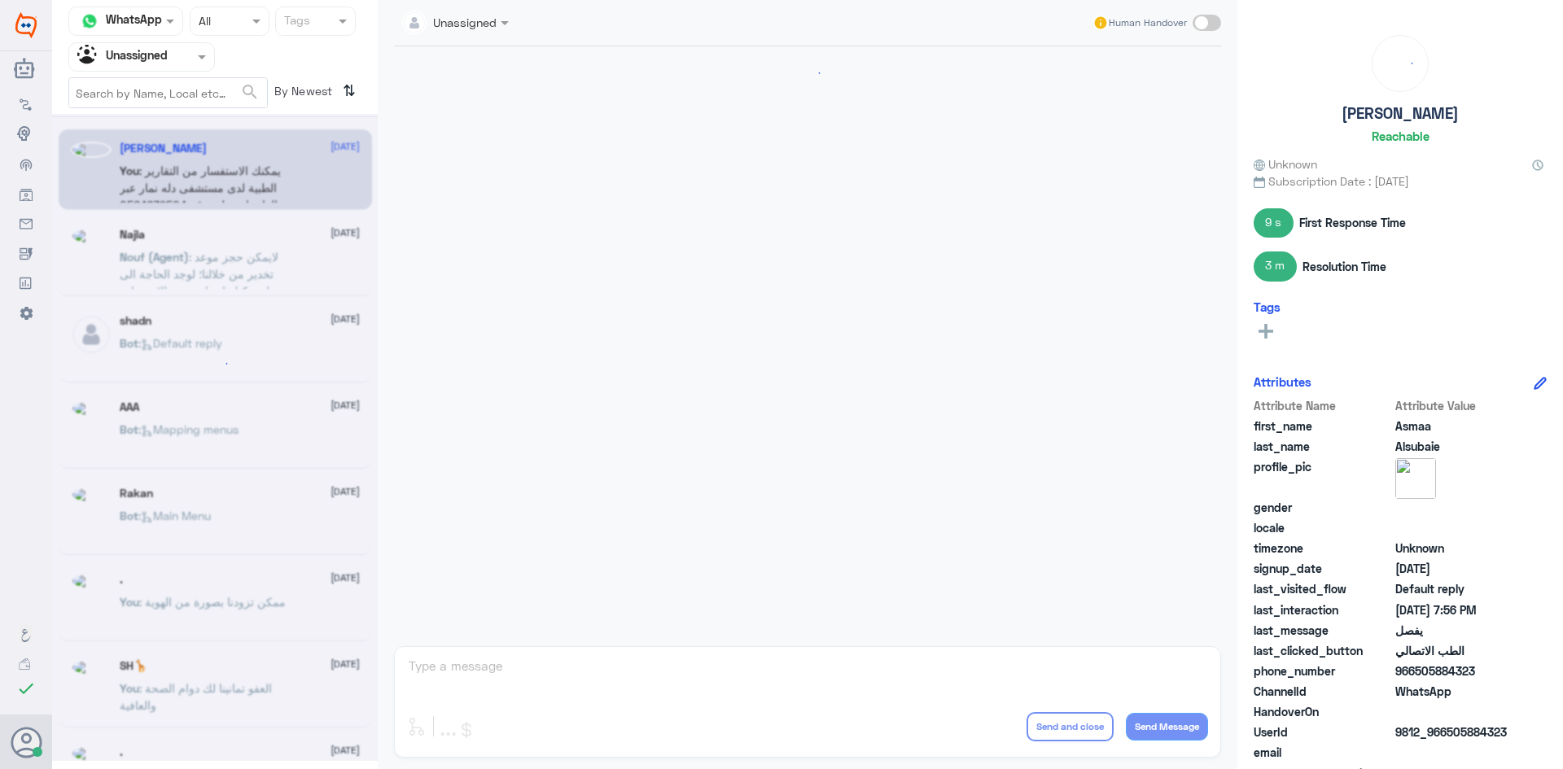
scroll to position [829, 0]
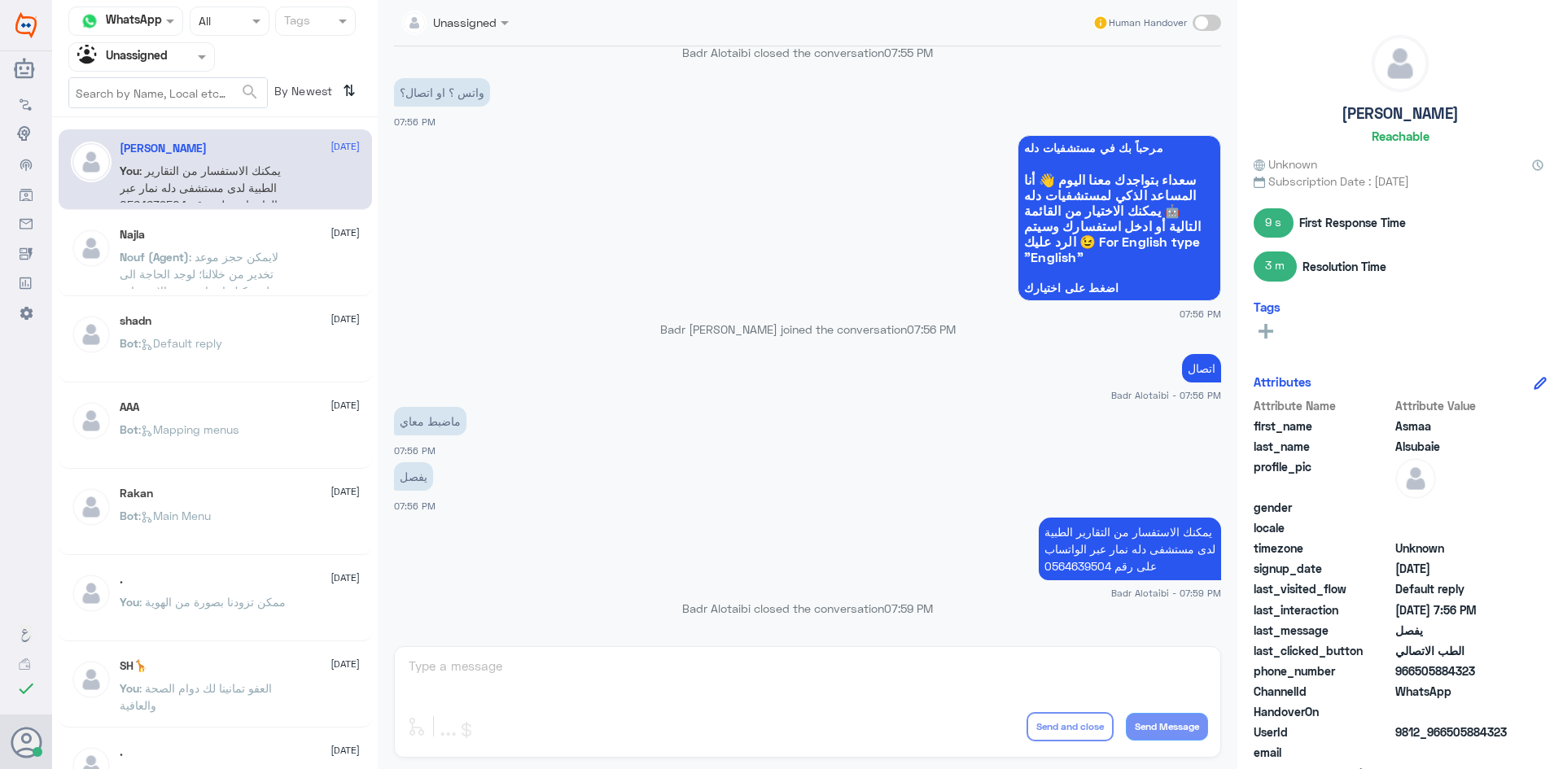
click at [356, 230] on div "Najla 10 August Nouf (Agent) : لايمكن حجز موعد تخدير من خلالنا؛ لوجد الحاجة الى…" at bounding box center [215, 256] width 313 height 81
click at [317, 252] on div "Nouf (Agent) : لايمكن حجز موعد تخدير من خلالنا؛ لوجد الحاجة الى تحويل يمكنك اخت…" at bounding box center [240, 270] width 240 height 37
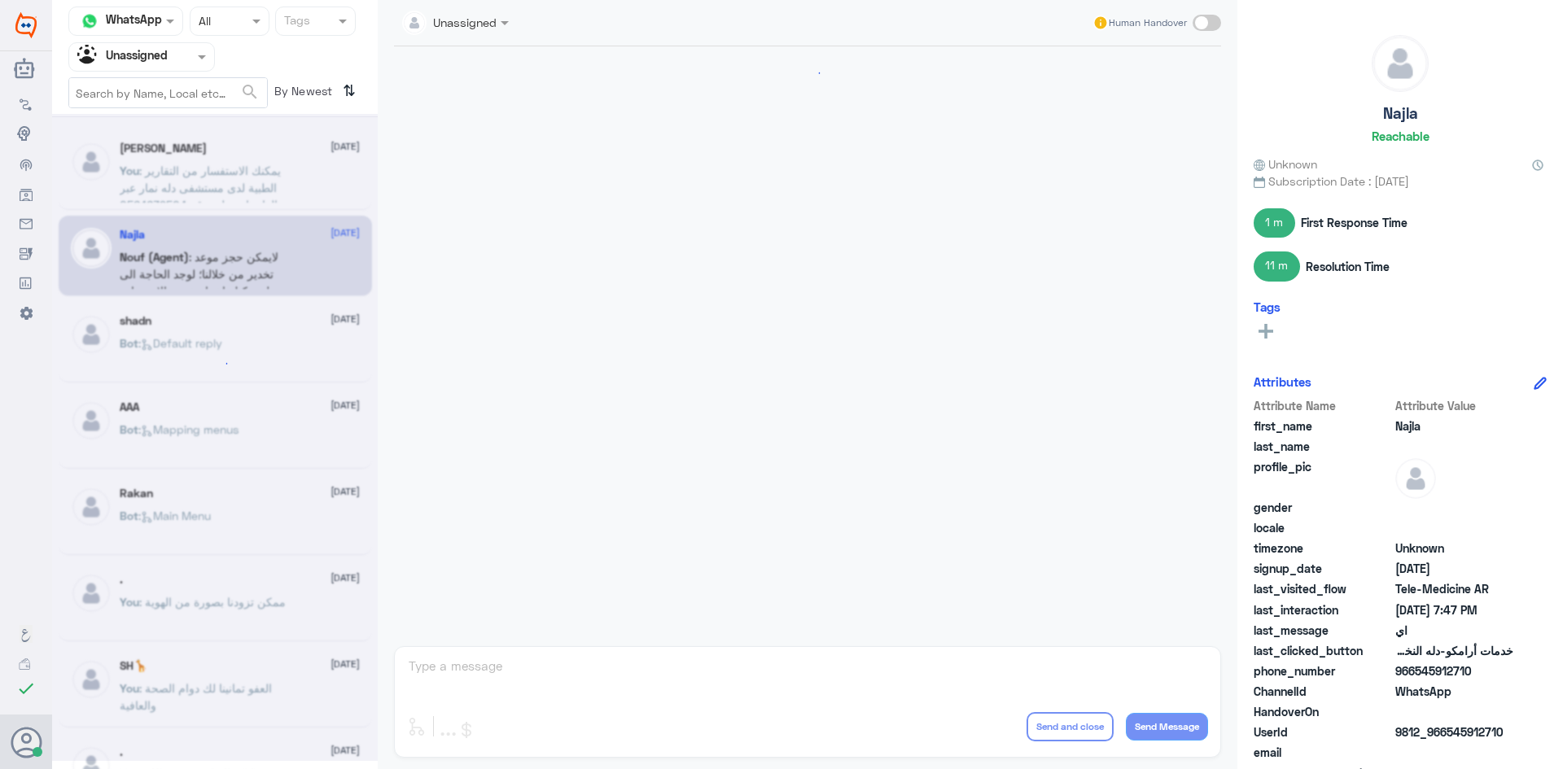
scroll to position [499, 0]
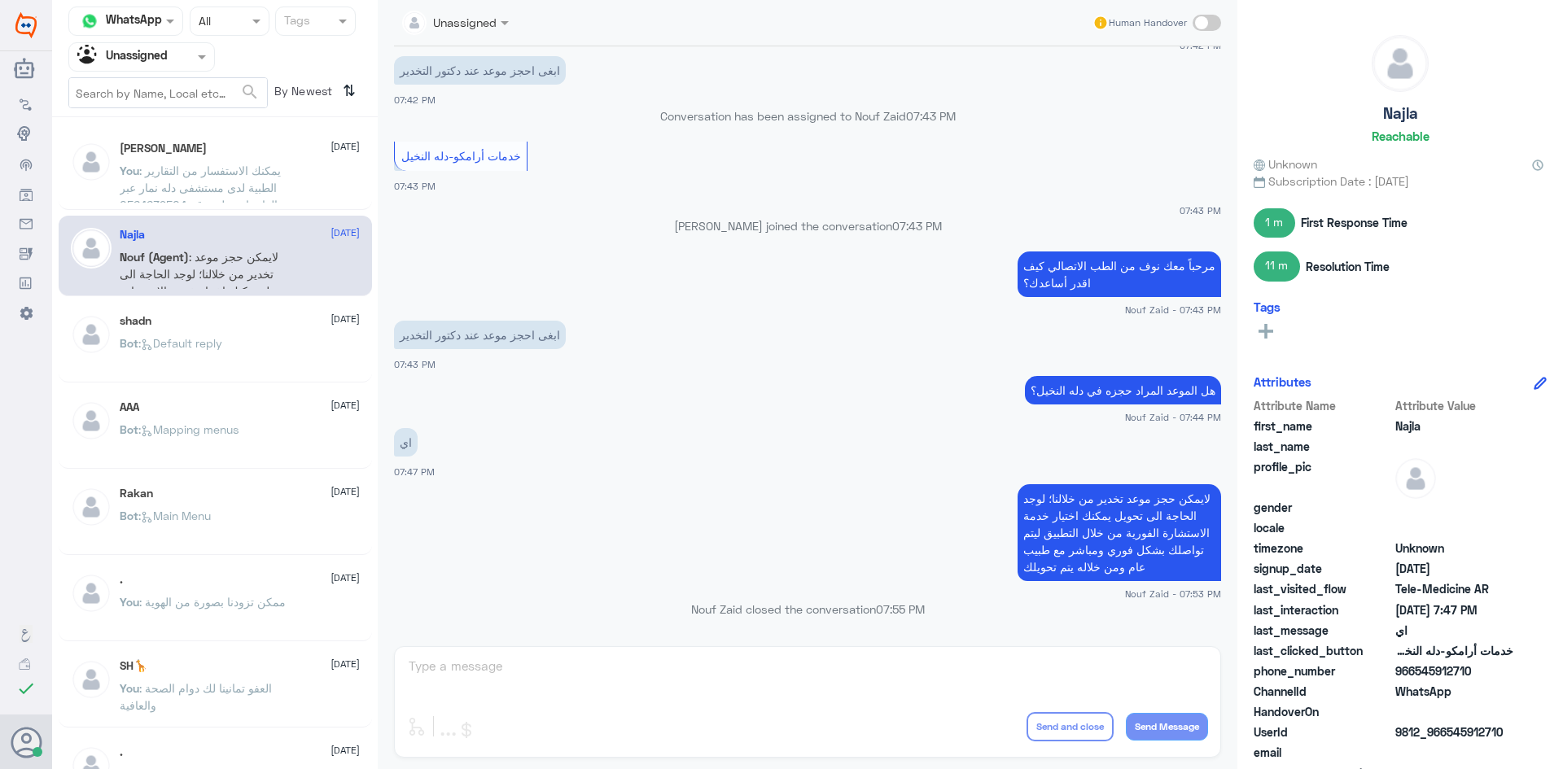
click at [182, 290] on div "Najla 10 August Nouf (Agent) : لايمكن حجز موعد تخدير من خلالنا؛ لوجد الحاجة الى…" at bounding box center [215, 256] width 313 height 81
click at [174, 329] on div "shadn [DATE] Bot : Default reply" at bounding box center [240, 344] width 240 height 61
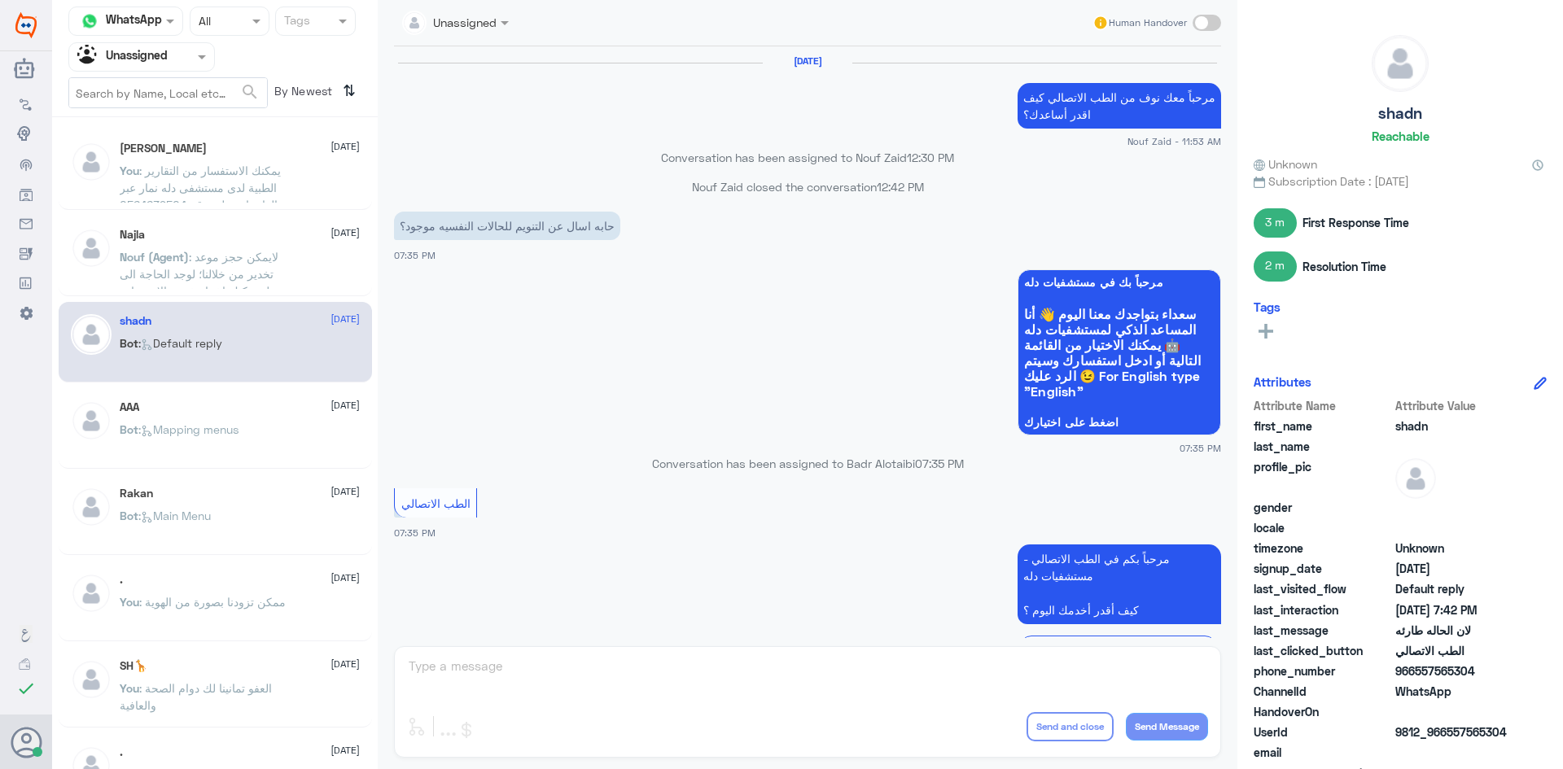
scroll to position [882, 0]
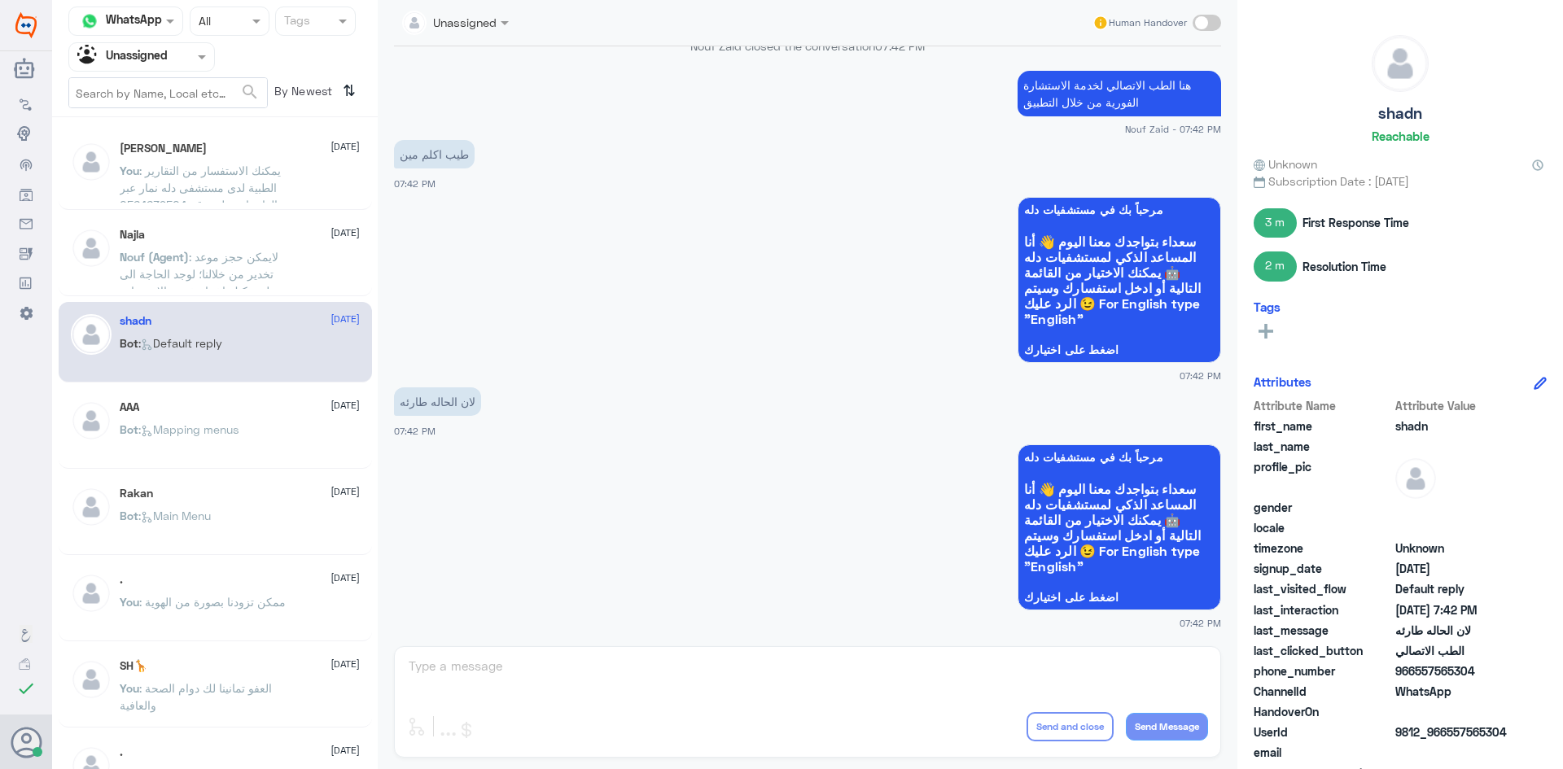
click at [190, 57] on div at bounding box center [141, 56] width 145 height 19
click at [170, 105] on div "All" at bounding box center [141, 95] width 147 height 30
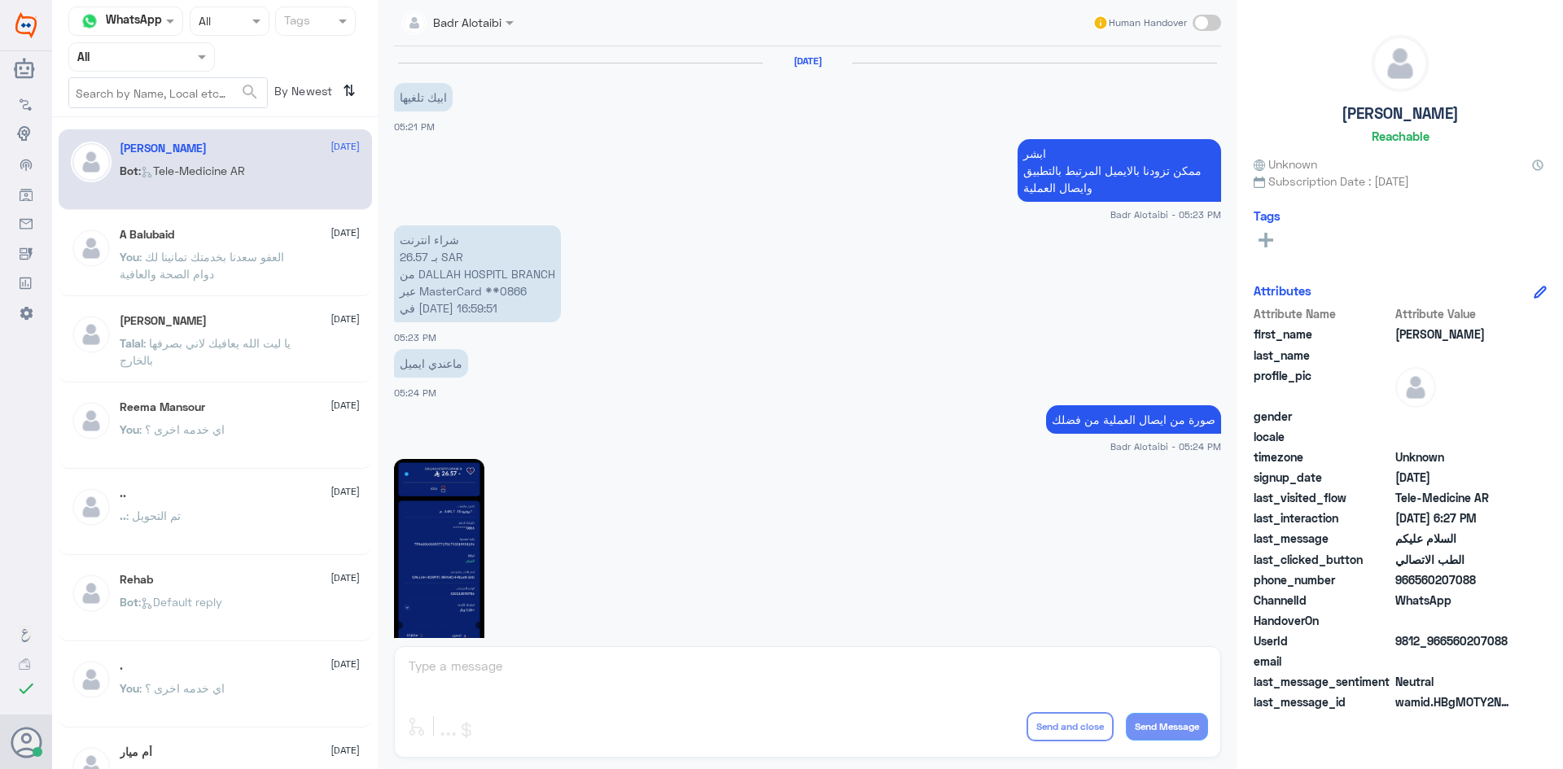
scroll to position [915, 0]
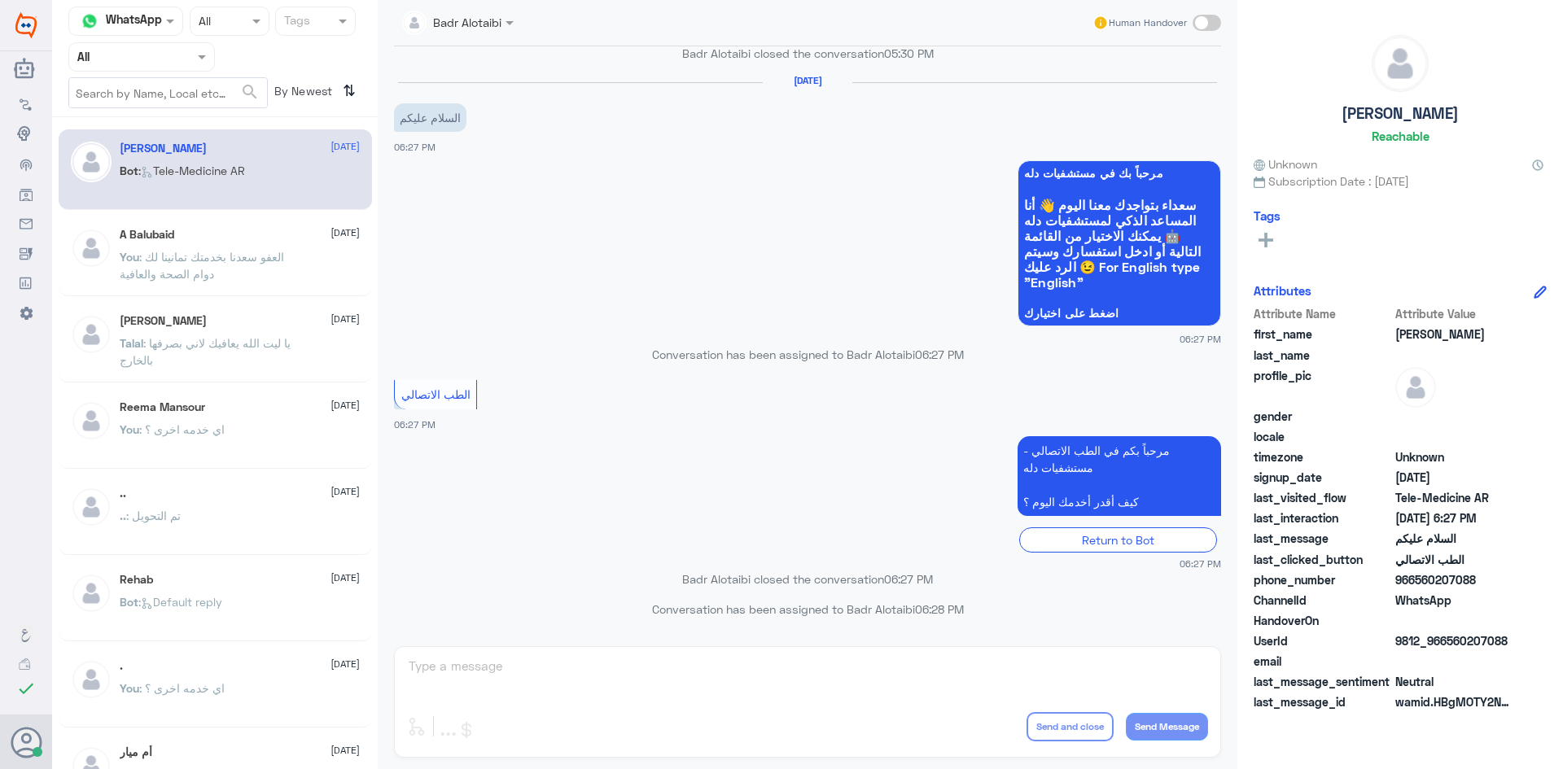
click at [667, 604] on p "Conversation has been assigned to Badr Alotaibi 06:28 PM" at bounding box center [807, 609] width 827 height 17
click at [691, 571] on p "Badr Alotaibi closed the conversation 06:27 PM" at bounding box center [807, 579] width 827 height 17
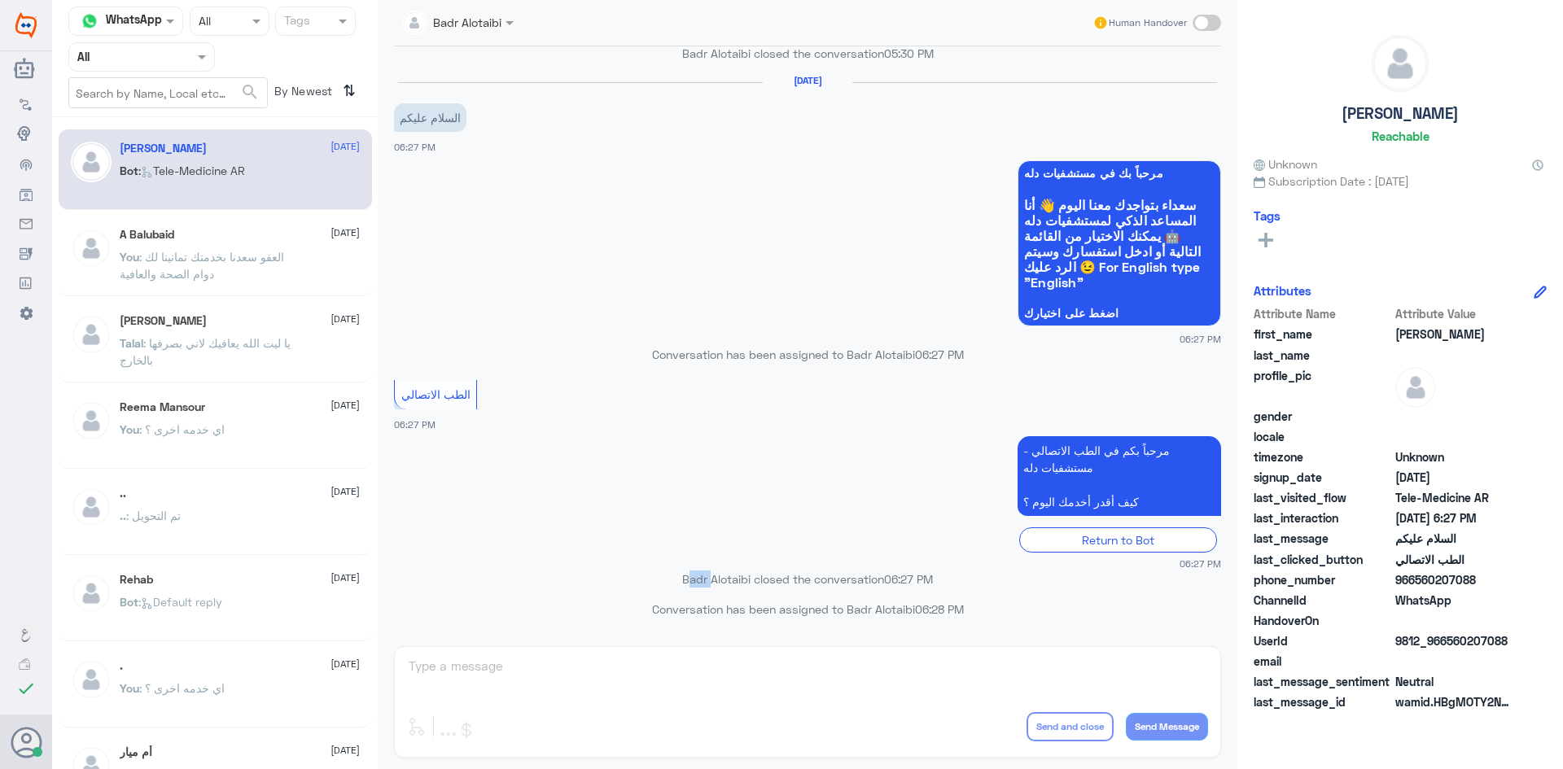
drag, startPoint x: 691, startPoint y: 571, endPoint x: 689, endPoint y: 581, distance: 9.9
click at [689, 581] on body "Dallah Hospitals Flow Builder Conversational Skills Broadcast Audience Inbox Gr…" at bounding box center [781, 384] width 1563 height 769
click at [689, 581] on p "Badr Alotaibi closed the conversation 06:27 PM" at bounding box center [807, 579] width 827 height 17
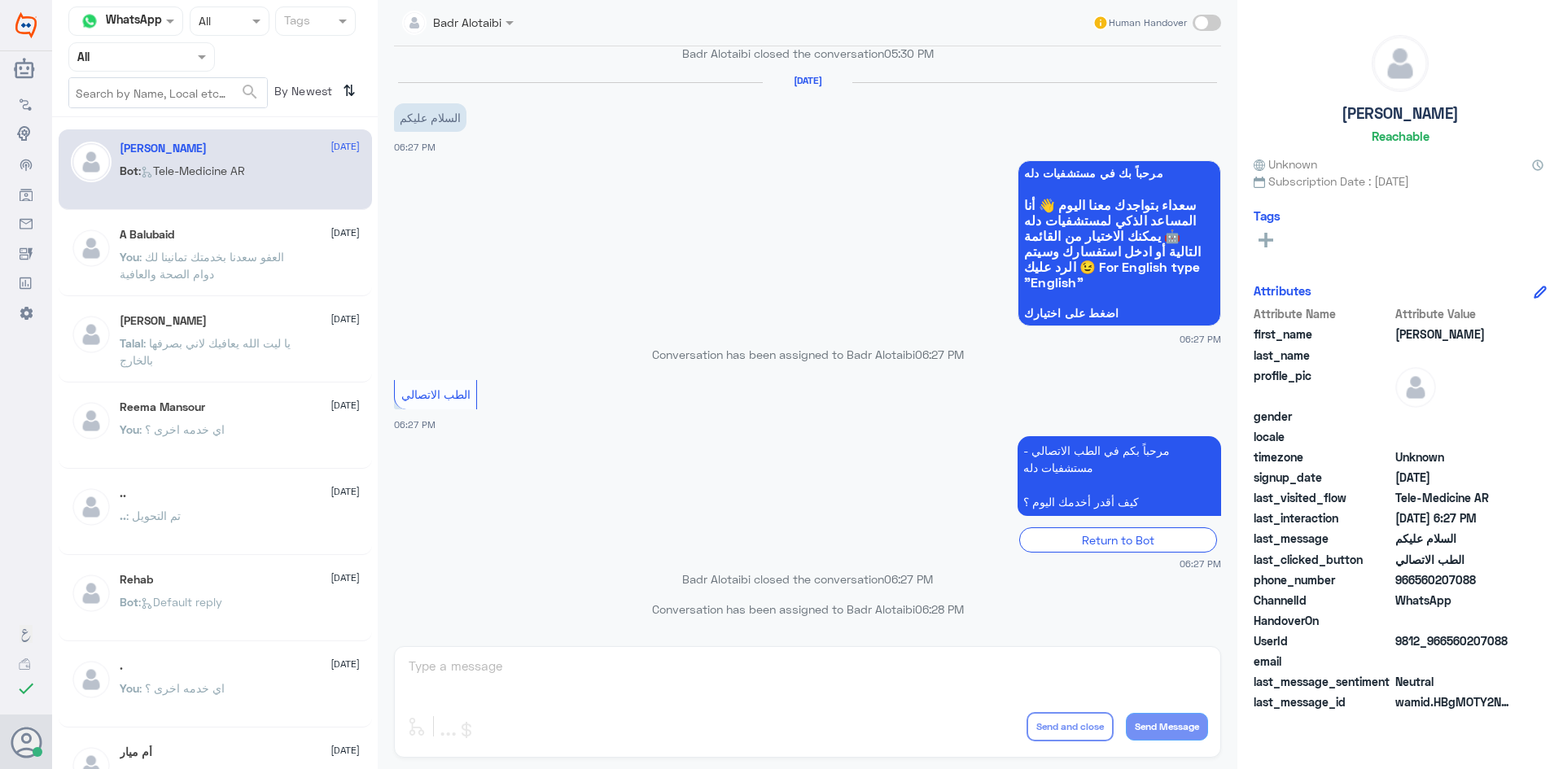
click at [662, 607] on p "Conversation has been assigned to Badr Alotaibi 06:28 PM" at bounding box center [807, 609] width 827 height 17
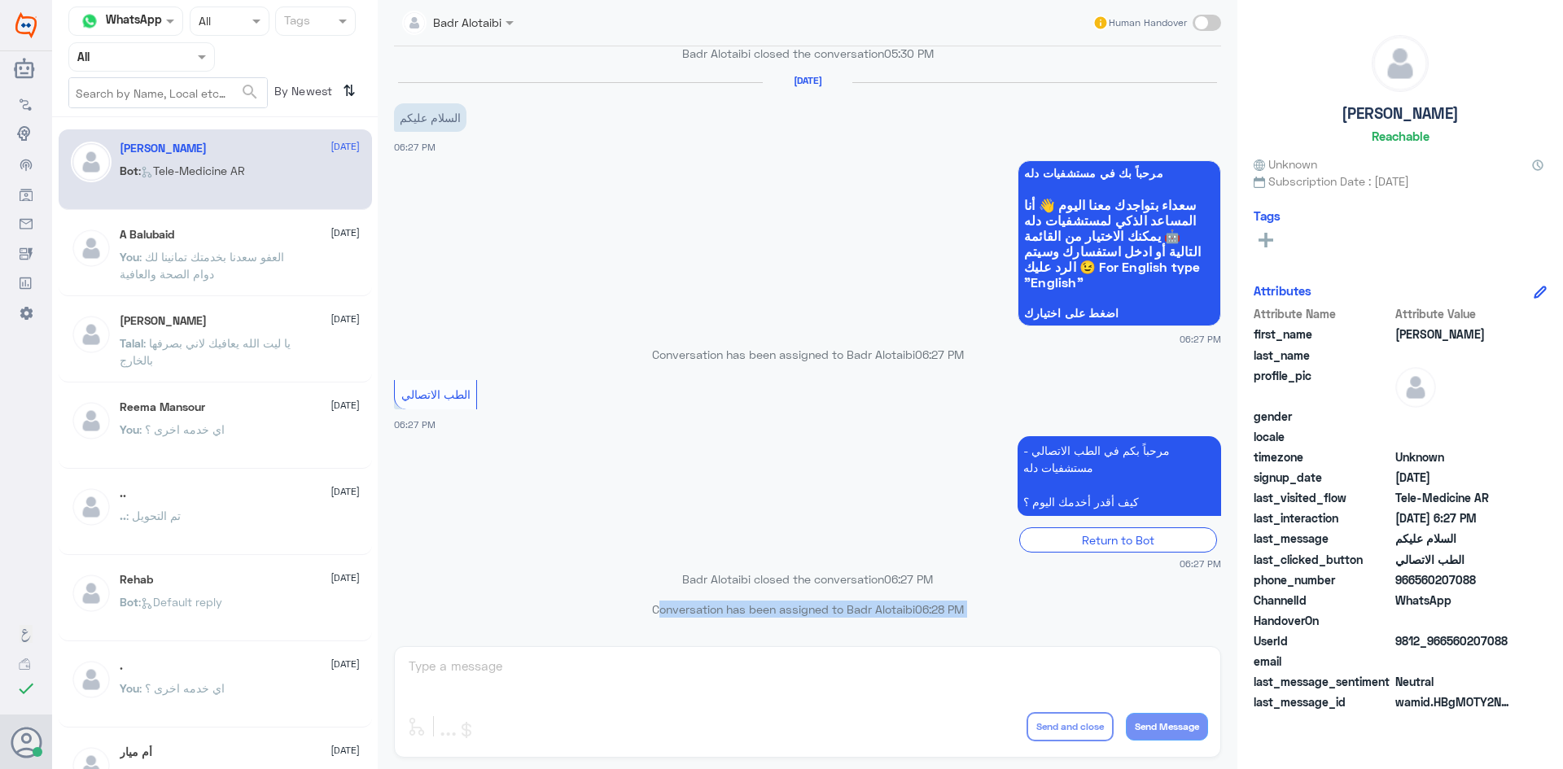
click at [662, 607] on p "Conversation has been assigned to Badr Alotaibi 06:28 PM" at bounding box center [807, 609] width 827 height 17
click at [688, 576] on p "Badr Alotaibi closed the conversation 06:27 PM" at bounding box center [807, 579] width 827 height 17
click at [698, 579] on p "Badr Alotaibi closed the conversation 06:27 PM" at bounding box center [807, 579] width 827 height 17
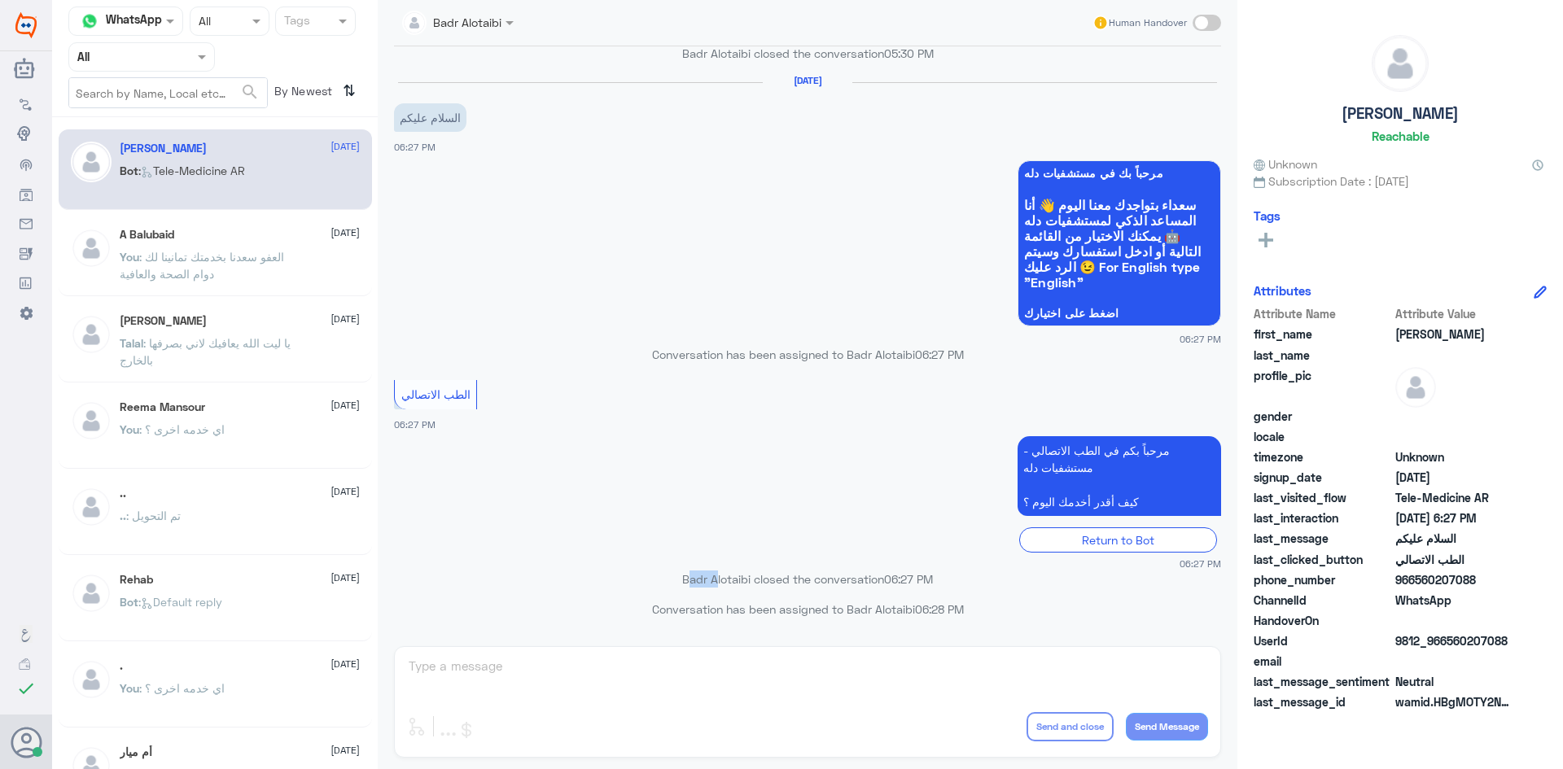
click at [701, 582] on p "Badr Alotaibi closed the conversation 06:27 PM" at bounding box center [807, 579] width 827 height 17
click at [693, 550] on div "Return to Bot" at bounding box center [807, 539] width 827 height 25
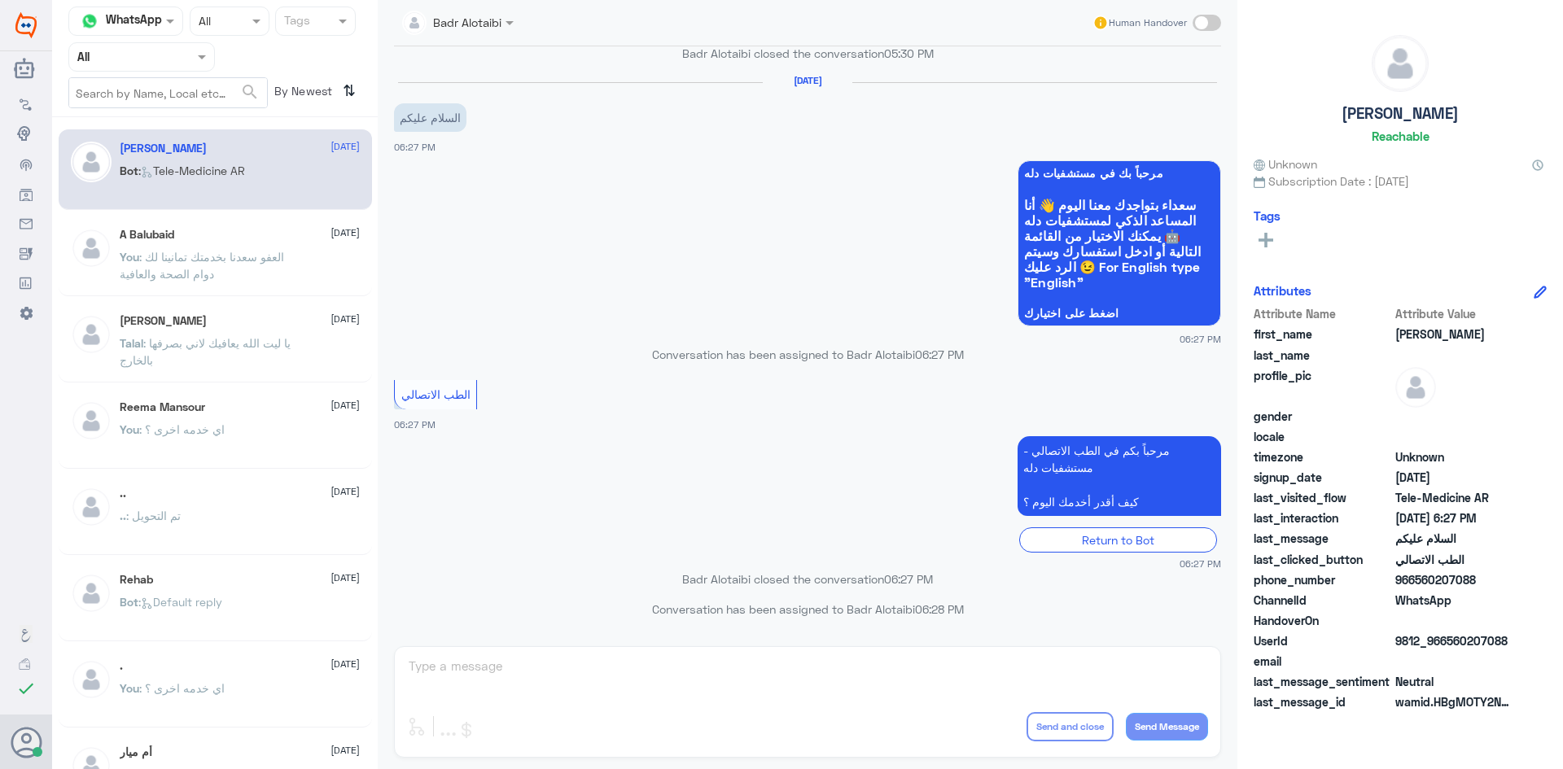
click at [676, 514] on app-msgs-text "مرحباً بكم في الطب الاتصالي - مستشفيات دله كيف أقدر أخدمك اليوم ؟" at bounding box center [807, 476] width 827 height 81
click at [655, 357] on p "Conversation has been assigned to Badr Alotaibi 06:27 PM" at bounding box center [807, 354] width 827 height 17
click at [649, 408] on app-msgs-text "الطب الاتصالي" at bounding box center [807, 395] width 827 height 31
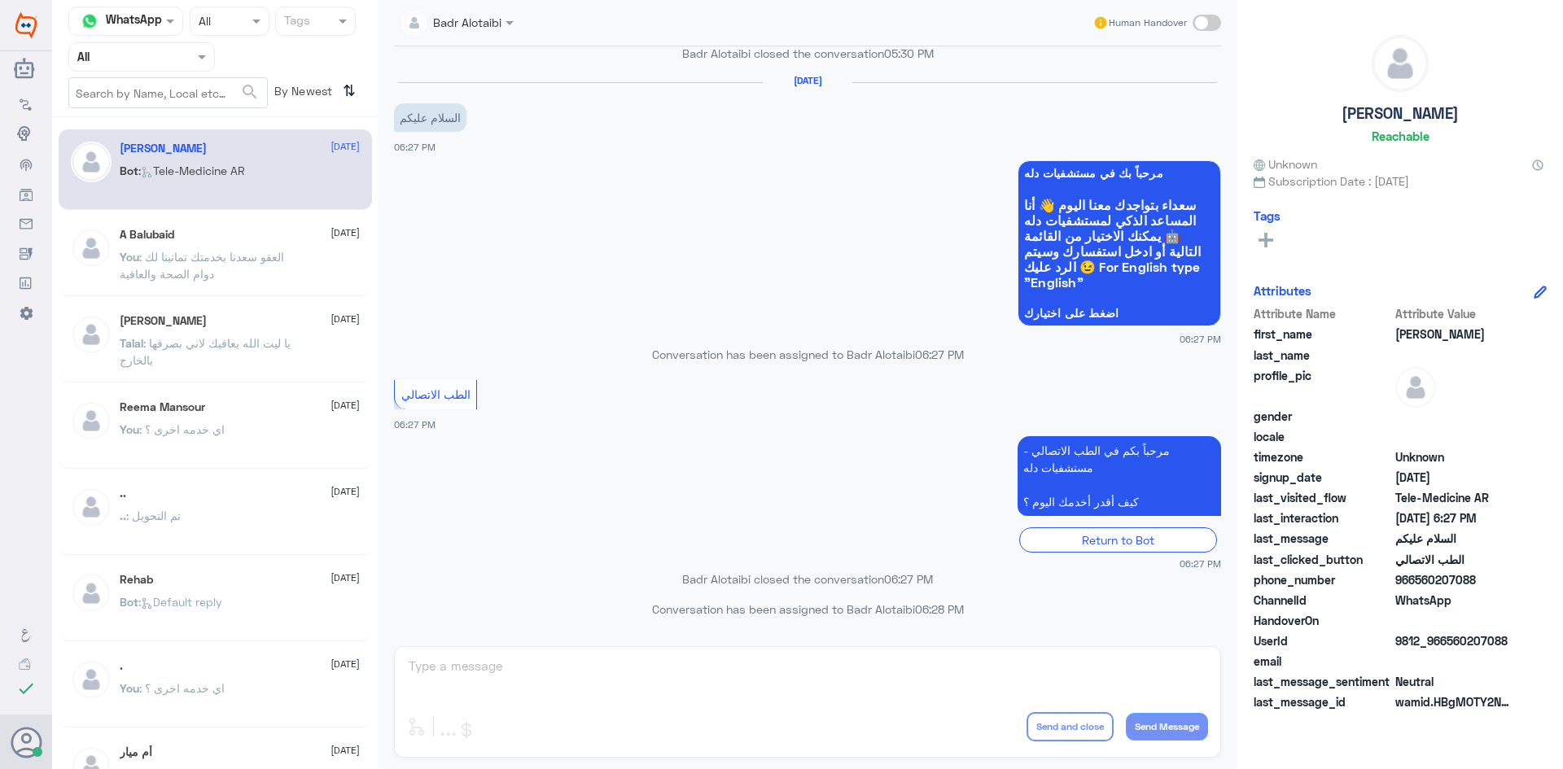
click at [684, 575] on p "Badr Alotaibi closed the conversation 06:27 PM" at bounding box center [807, 579] width 827 height 17
click at [684, 599] on div "Badr Alotaibi closed the conversation 06:27 PM" at bounding box center [807, 585] width 827 height 29
click at [673, 587] on div at bounding box center [673, 587] width 0 height 0
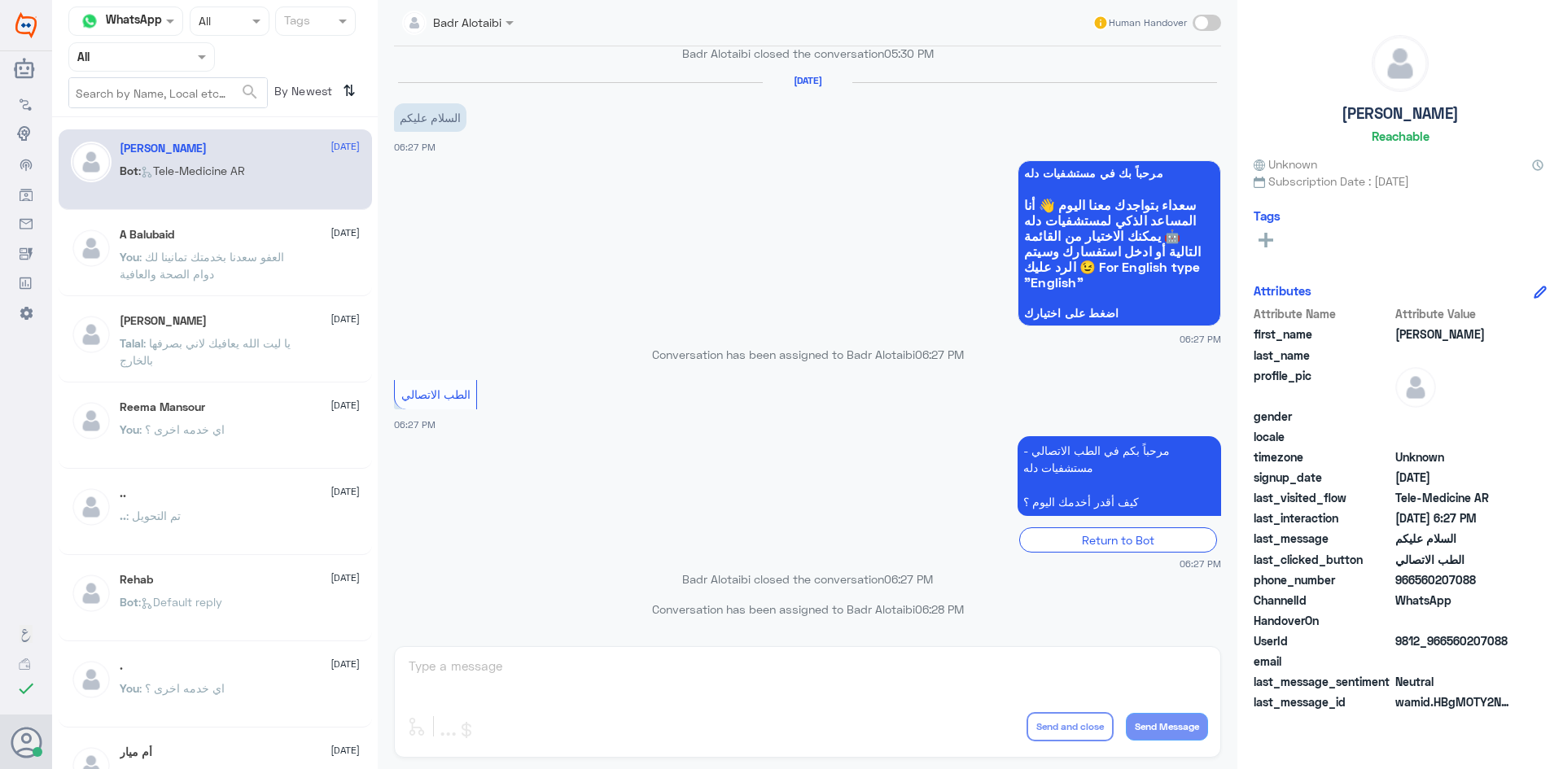
click at [676, 610] on p "Conversation has been assigned to Badr Alotaibi 06:28 PM" at bounding box center [807, 609] width 827 height 17
click at [680, 586] on p "Badr Alotaibi closed the conversation 06:27 PM" at bounding box center [807, 579] width 827 height 17
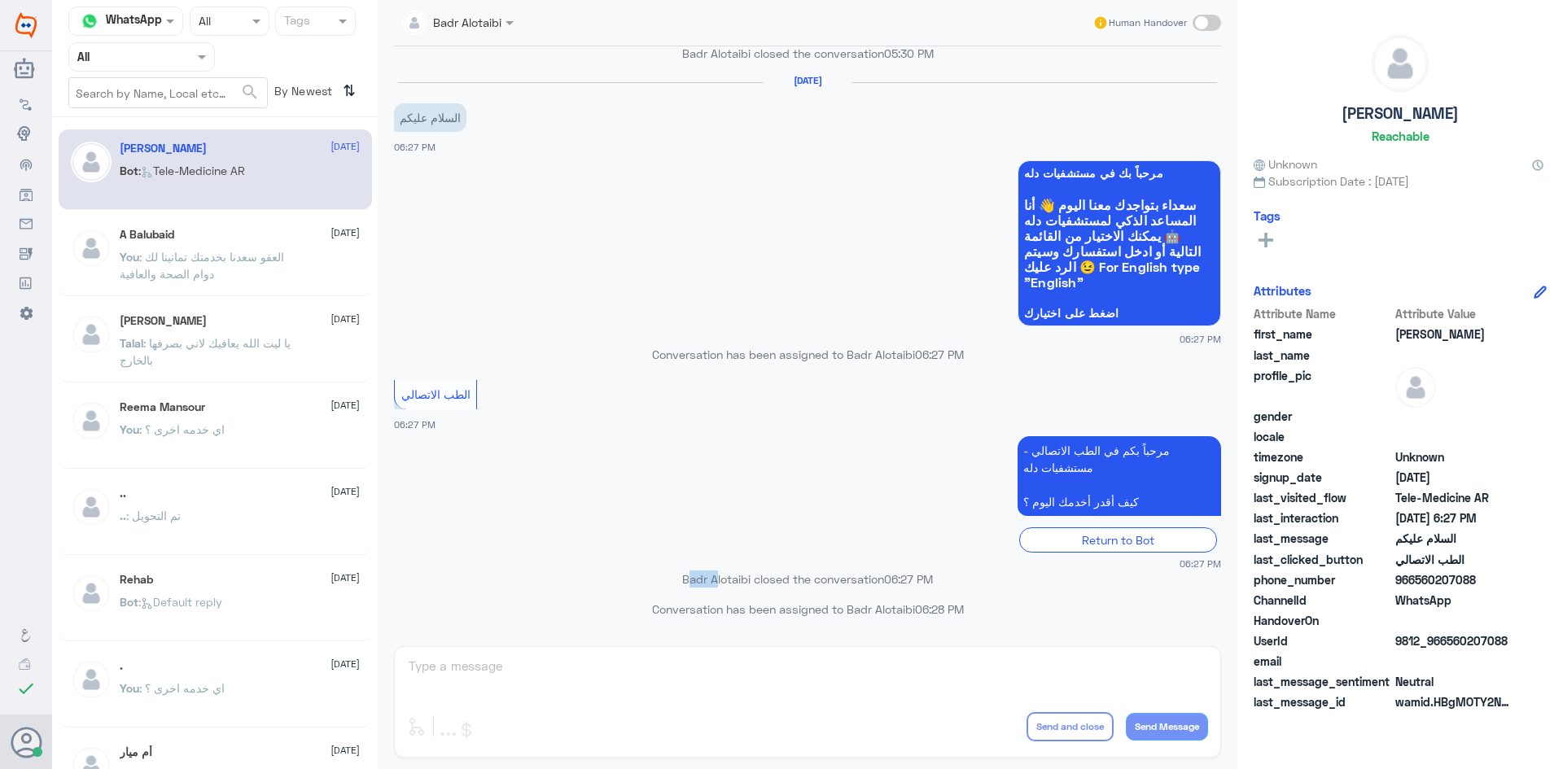
click at [685, 577] on p "Badr Alotaibi closed the conversation 06:27 PM" at bounding box center [807, 579] width 827 height 17
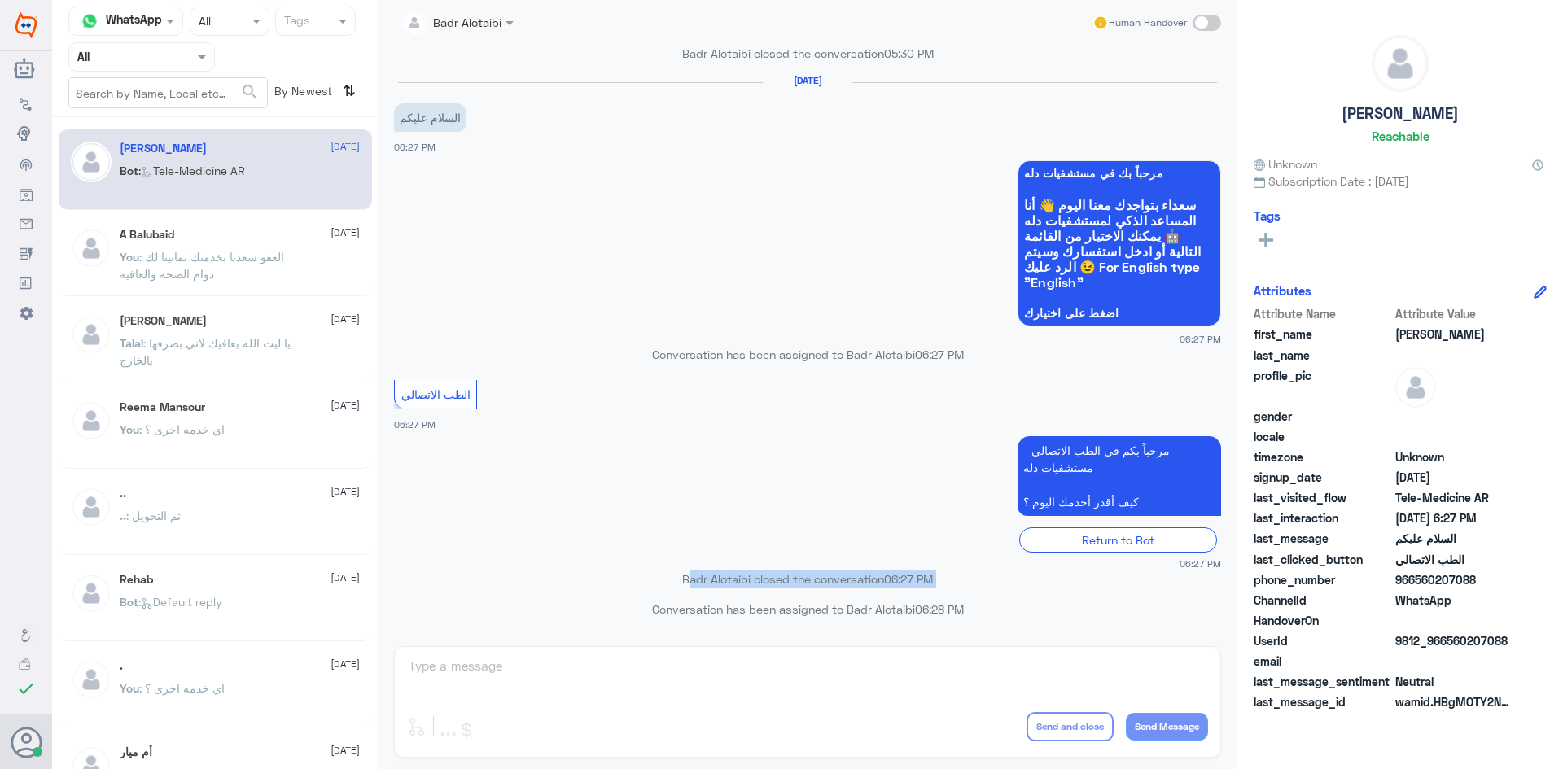
click at [685, 577] on p "Badr Alotaibi closed the conversation 06:27 PM" at bounding box center [807, 579] width 827 height 17
click at [678, 594] on div "Badr Alotaibi closed the conversation 06:27 PM" at bounding box center [807, 585] width 827 height 29
click at [667, 587] on div at bounding box center [667, 587] width 0 height 0
click at [675, 611] on p "Conversation has been assigned to Badr Alotaibi 06:28 PM" at bounding box center [807, 609] width 827 height 17
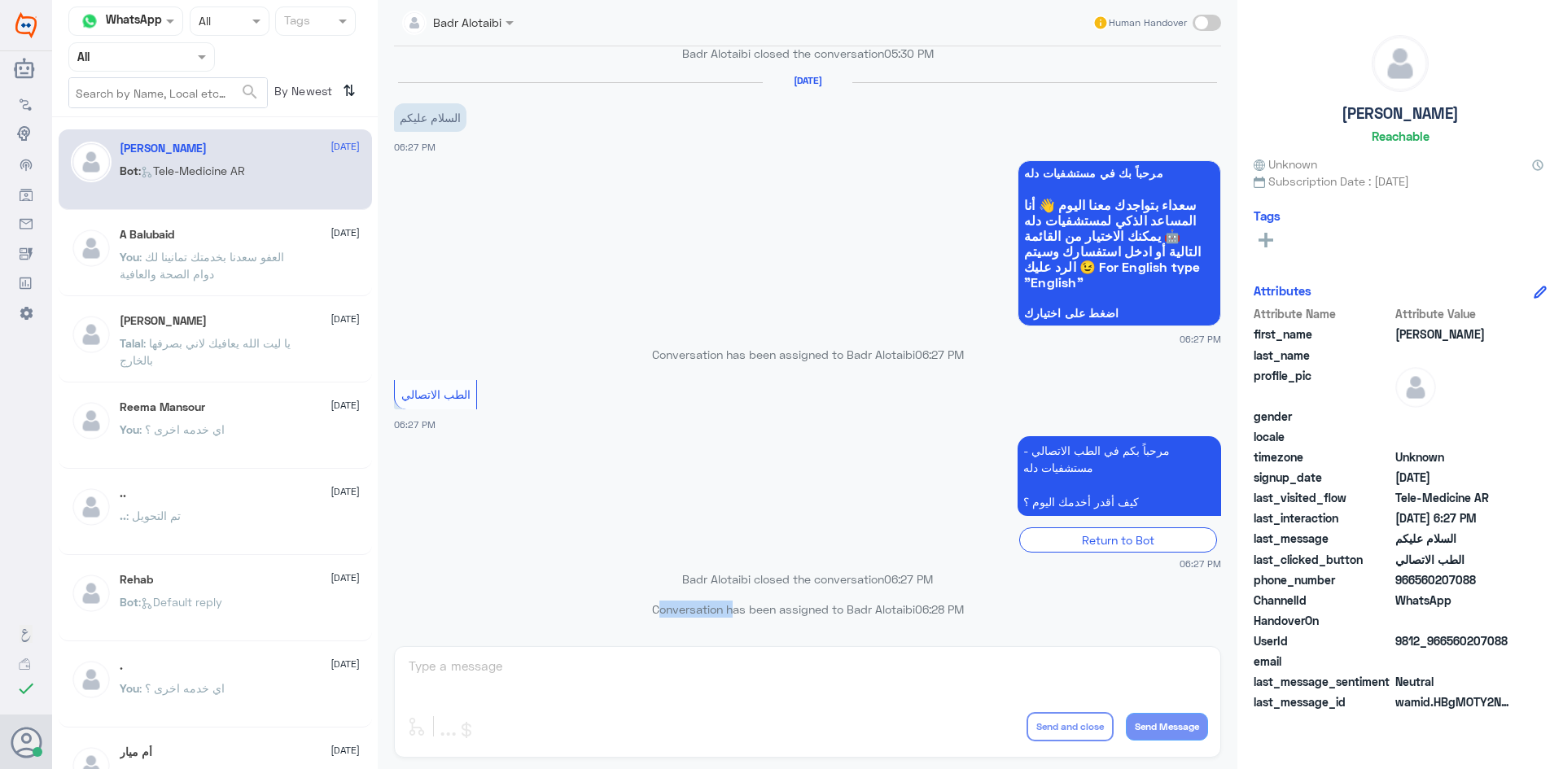
click at [675, 611] on p "Conversation has been assigned to Badr Alotaibi 06:28 PM" at bounding box center [807, 609] width 827 height 17
click at [655, 566] on small "06:27 PM" at bounding box center [807, 564] width 827 height 14
click at [675, 572] on p "Badr Alotaibi closed the conversation 06:27 PM" at bounding box center [807, 579] width 827 height 17
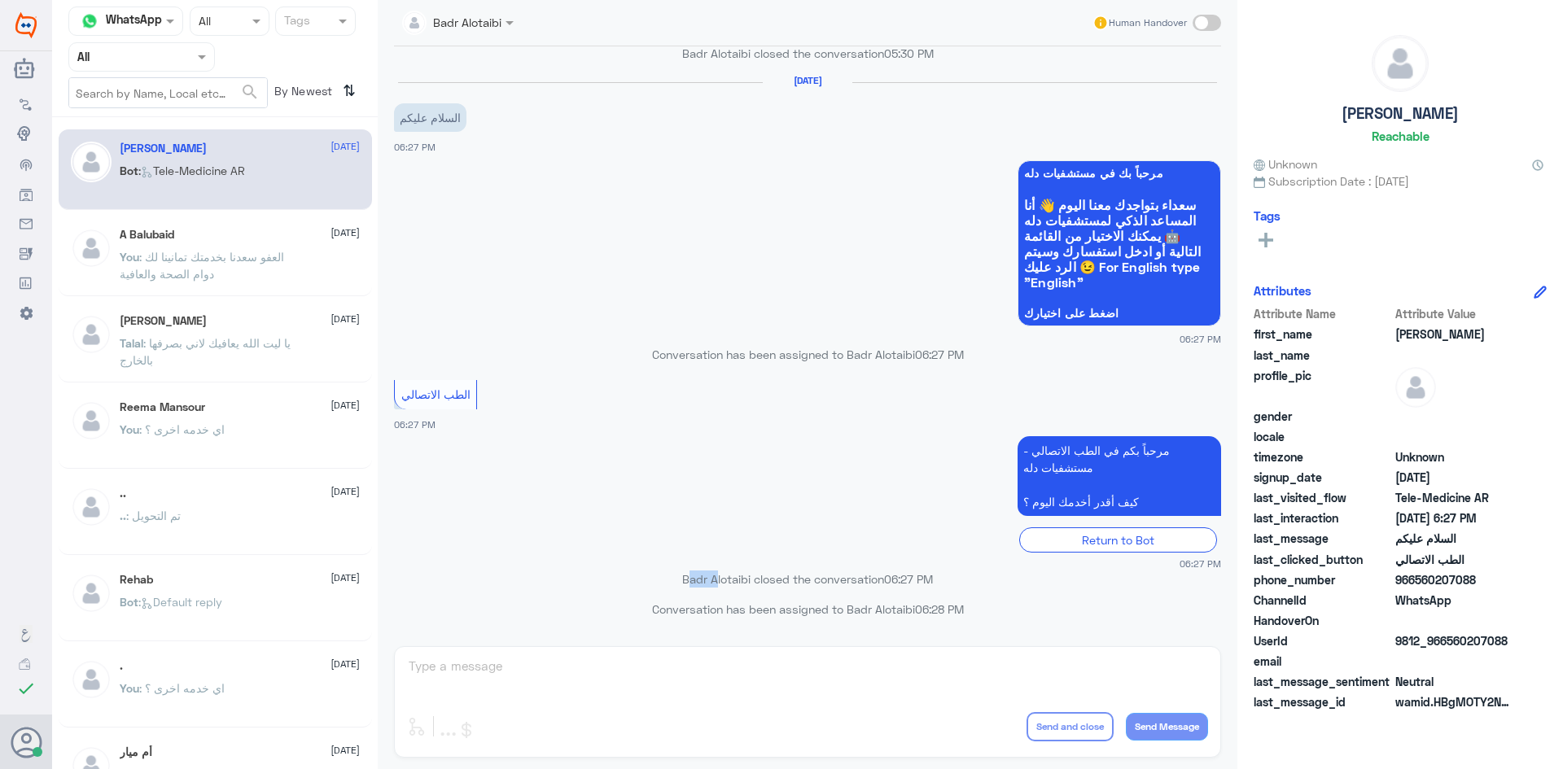
click at [685, 576] on p "Badr Alotaibi closed the conversation 06:27 PM" at bounding box center [807, 579] width 827 height 17
click at [685, 581] on p "Badr Alotaibi closed the conversation 06:27 PM" at bounding box center [807, 579] width 827 height 17
click at [685, 577] on p "Badr Alotaibi closed the conversation 06:27 PM" at bounding box center [807, 579] width 827 height 17
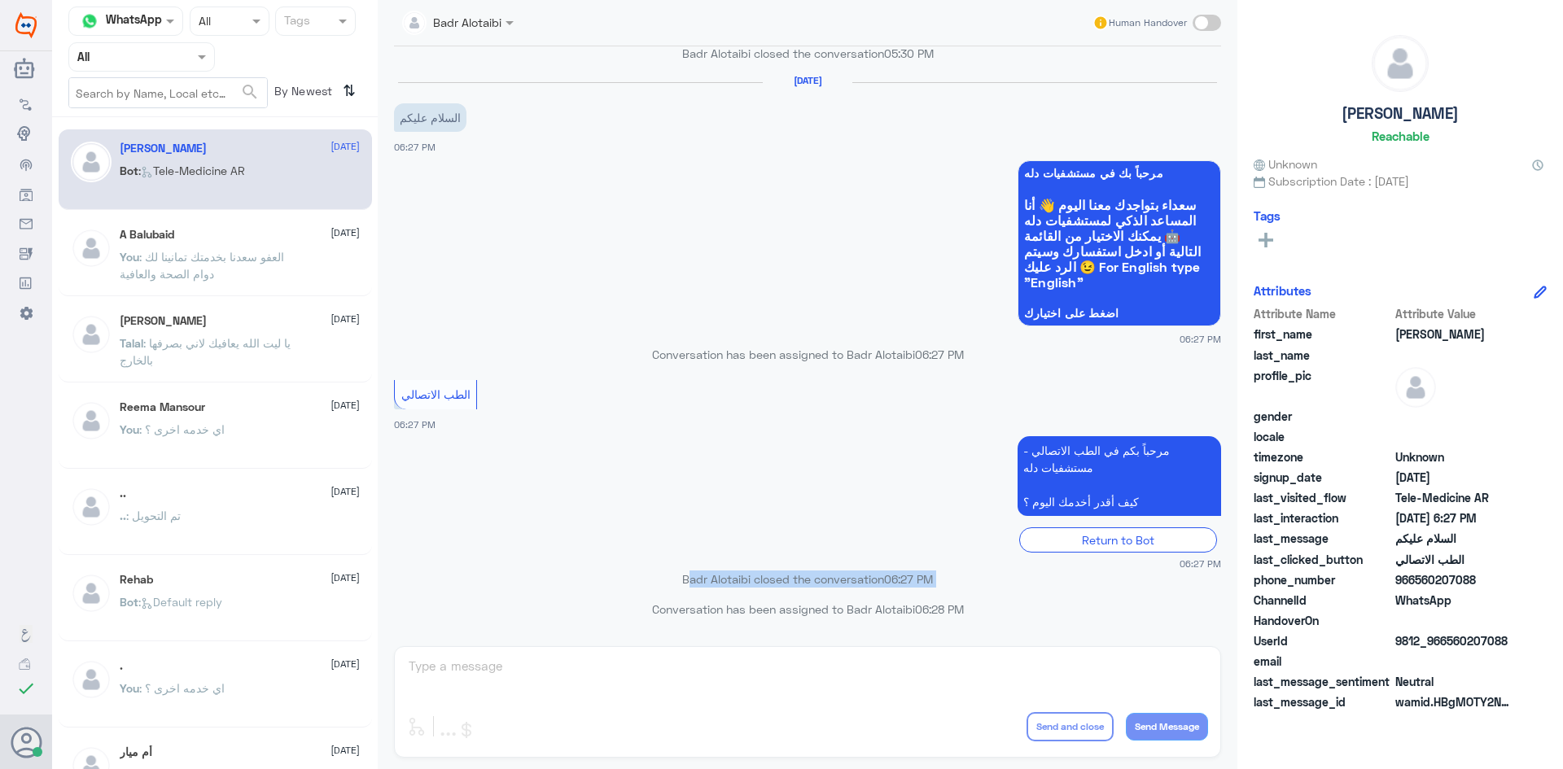
click at [685, 577] on p "Badr Alotaibi closed the conversation 06:27 PM" at bounding box center [807, 579] width 827 height 17
click at [660, 539] on div "Return to Bot" at bounding box center [807, 539] width 827 height 25
click at [649, 523] on div "Return to Bot" at bounding box center [807, 537] width 827 height 31
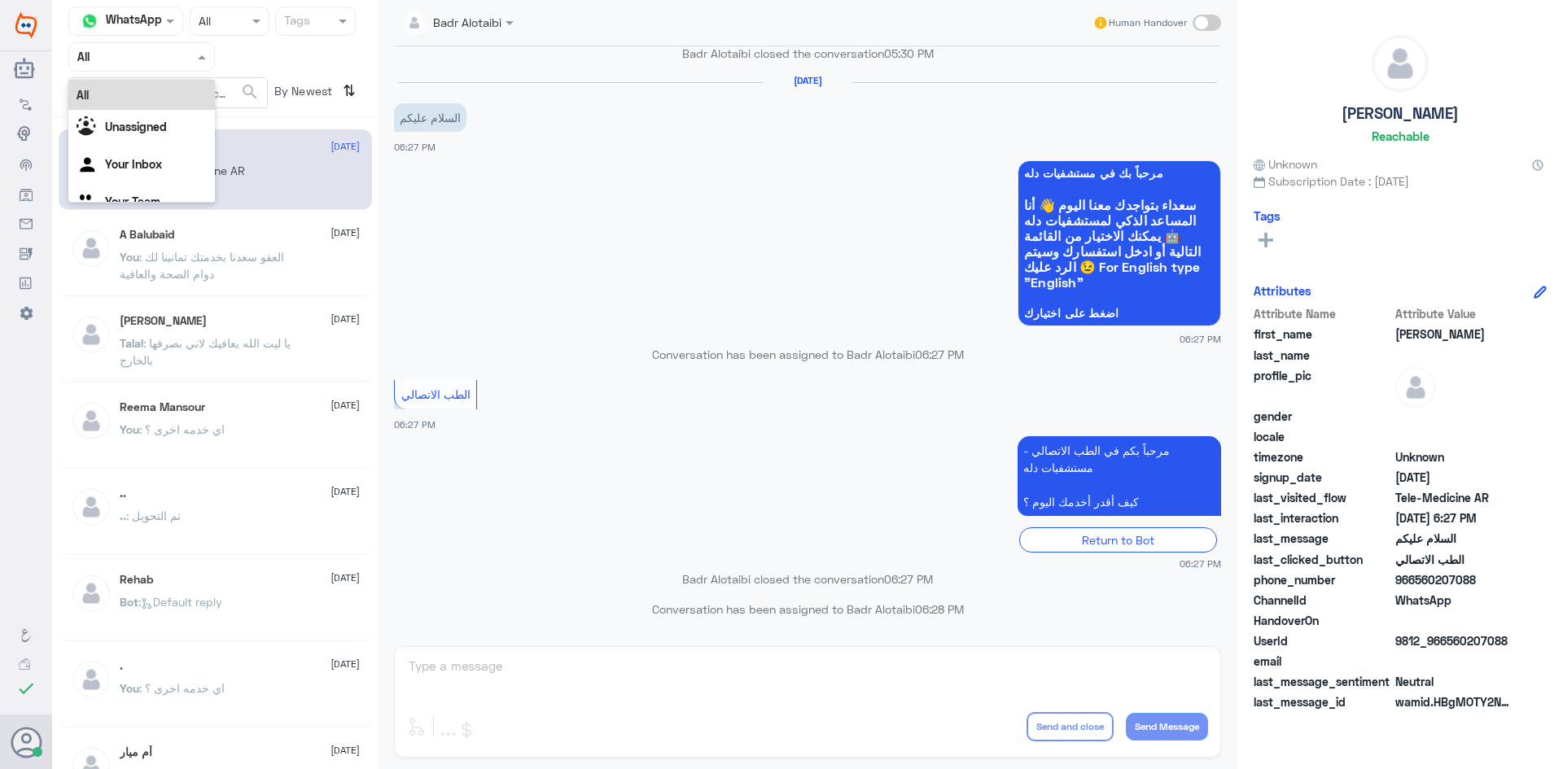
click at [171, 63] on div at bounding box center [141, 56] width 145 height 19
click at [169, 123] on div "Unassigned" at bounding box center [141, 128] width 147 height 37
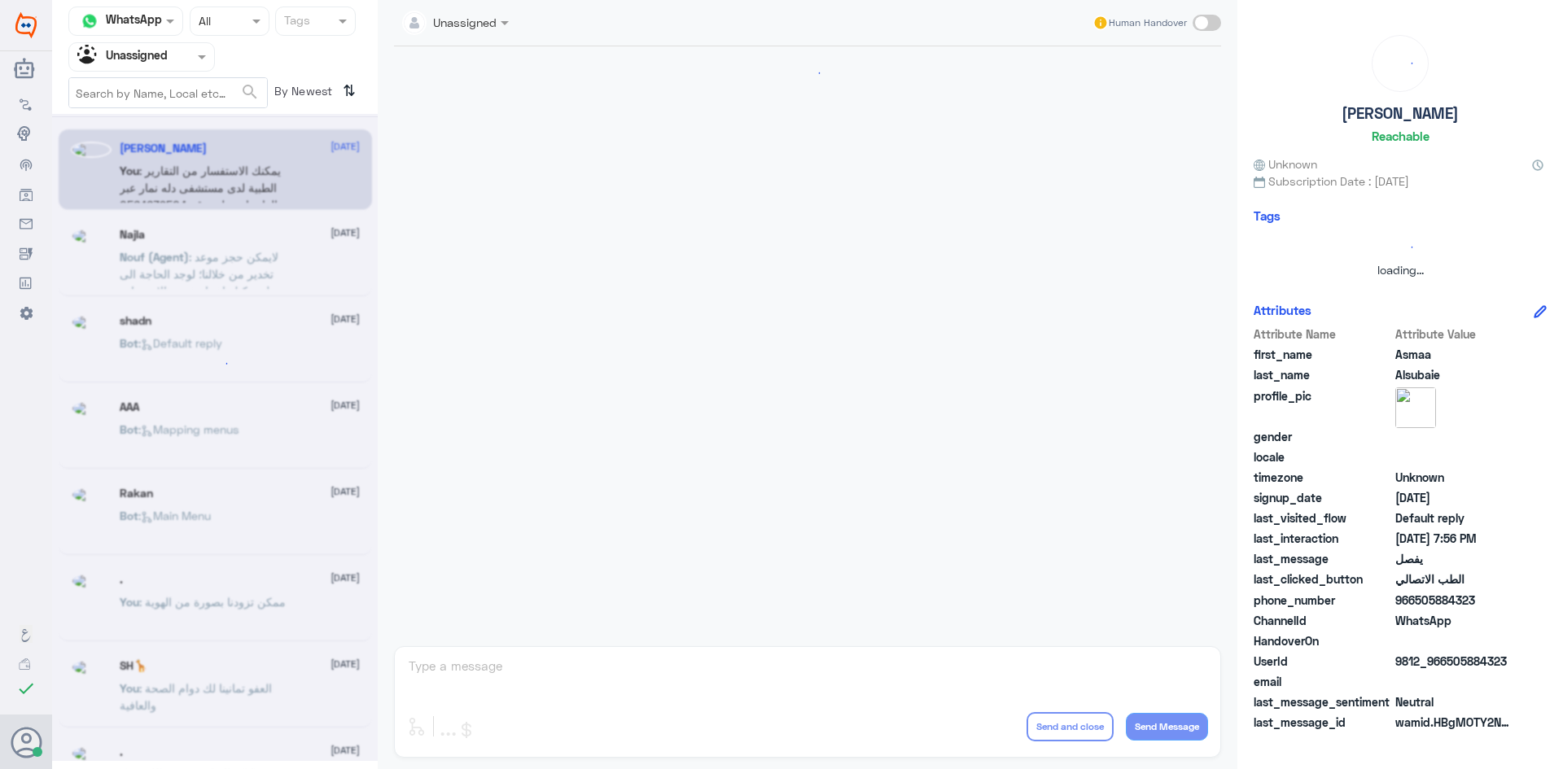
scroll to position [829, 0]
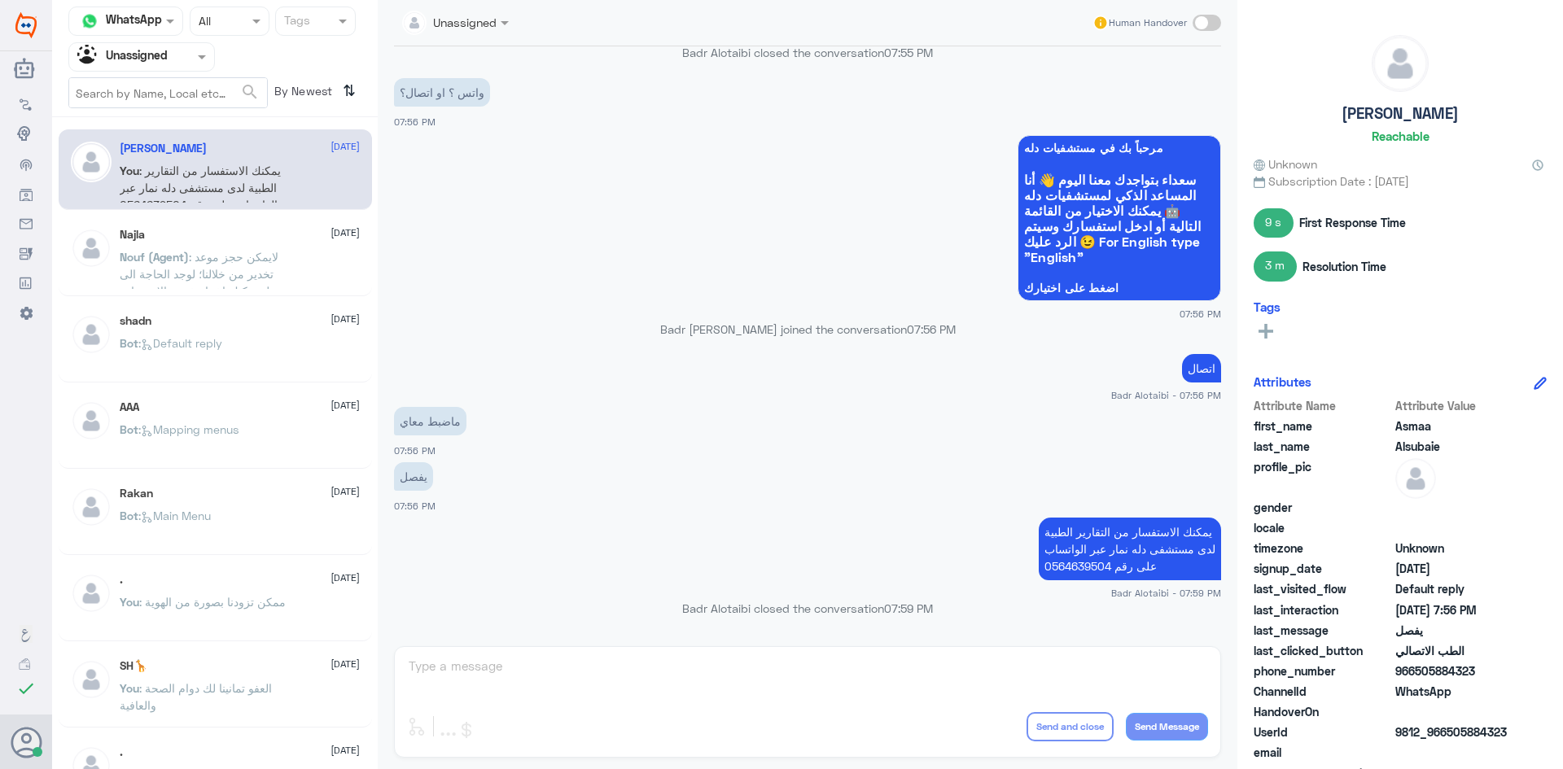
click at [233, 245] on div "Najla 10 August Nouf (Agent) : لايمكن حجز موعد تخدير من خلالنا؛ لوجد الحاجة الى…" at bounding box center [240, 258] width 240 height 61
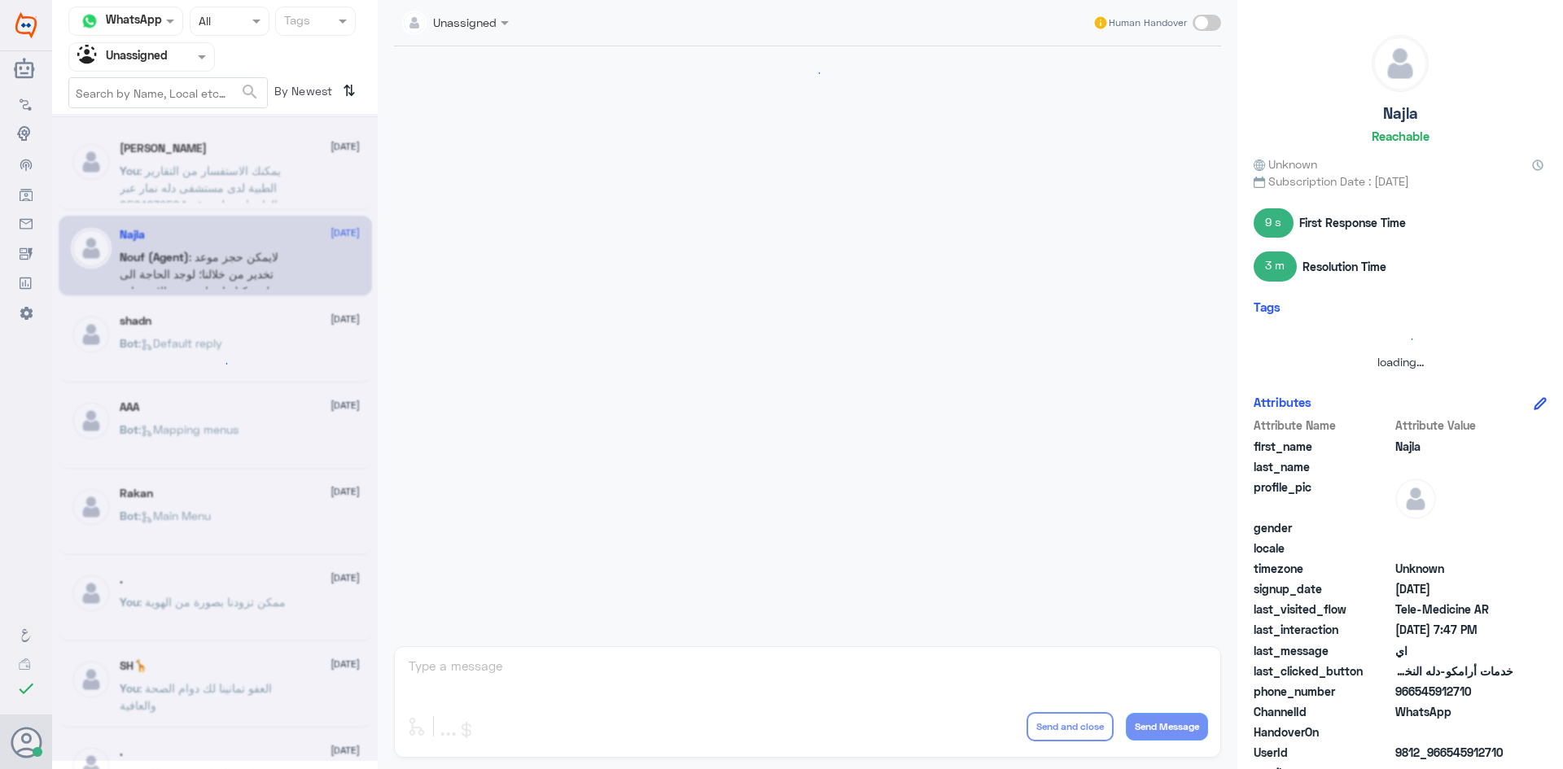
scroll to position [499, 0]
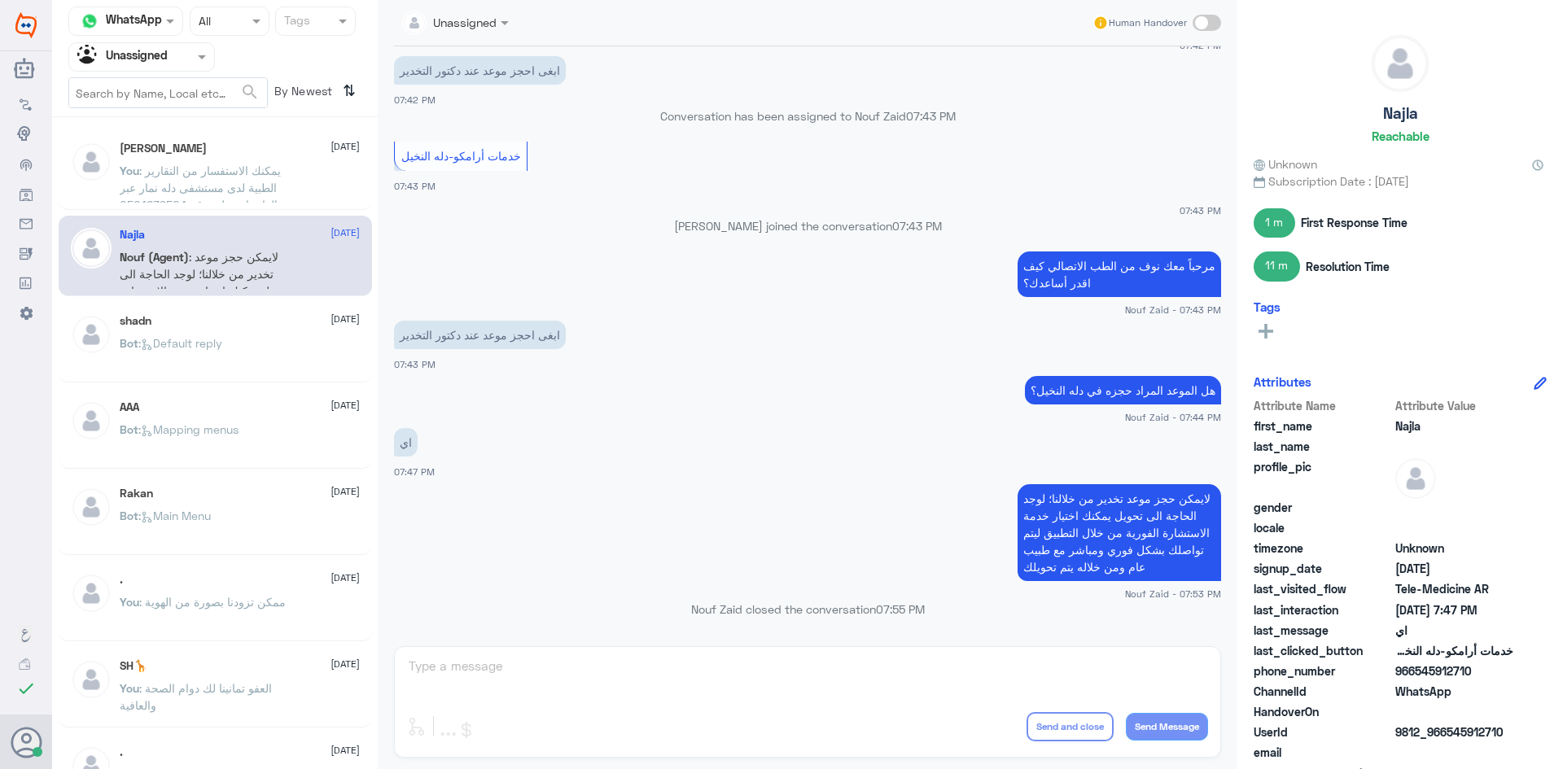
click at [177, 59] on div at bounding box center [141, 56] width 145 height 19
click at [177, 102] on div "All" at bounding box center [141, 95] width 147 height 30
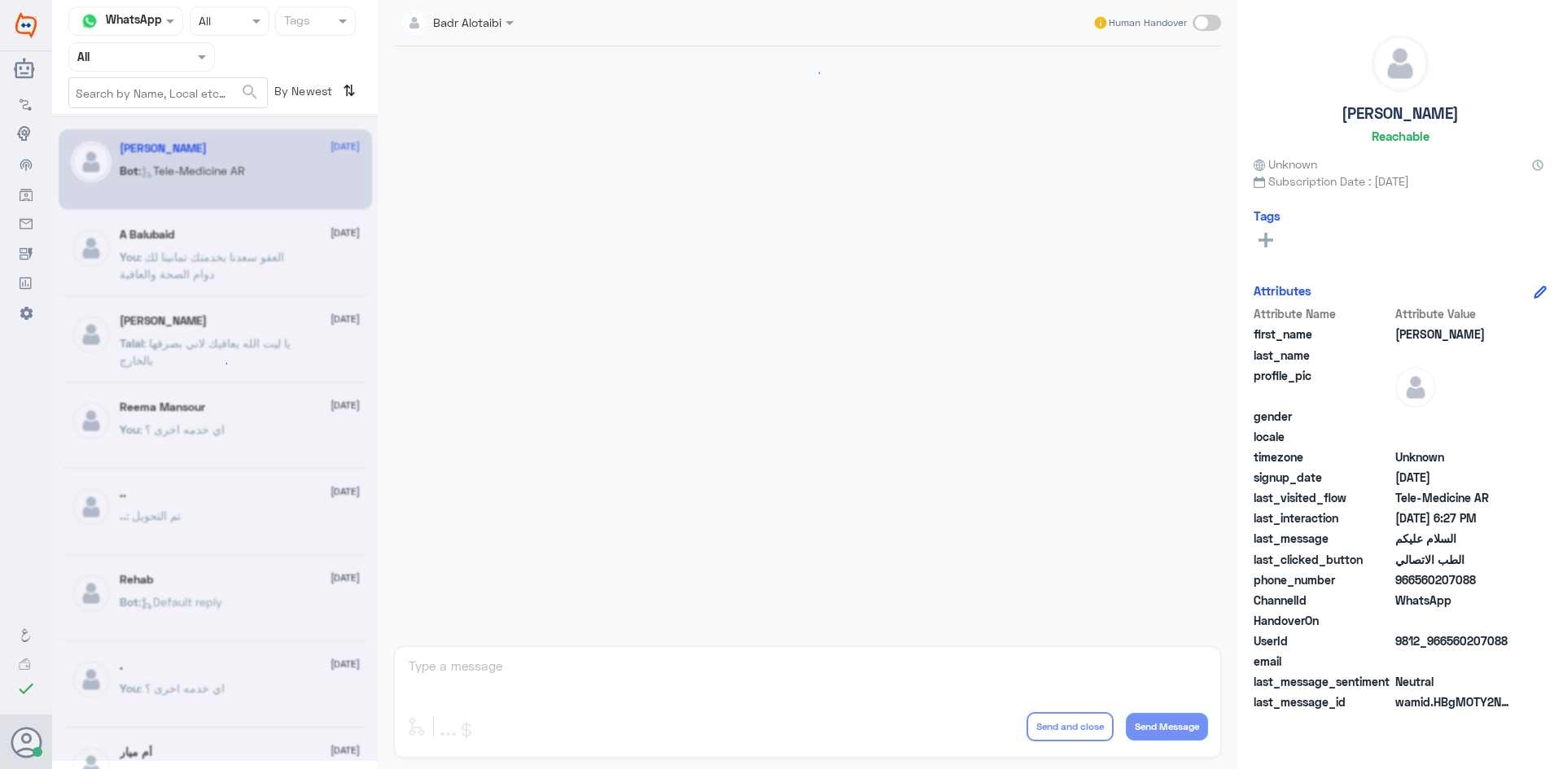
scroll to position [915, 0]
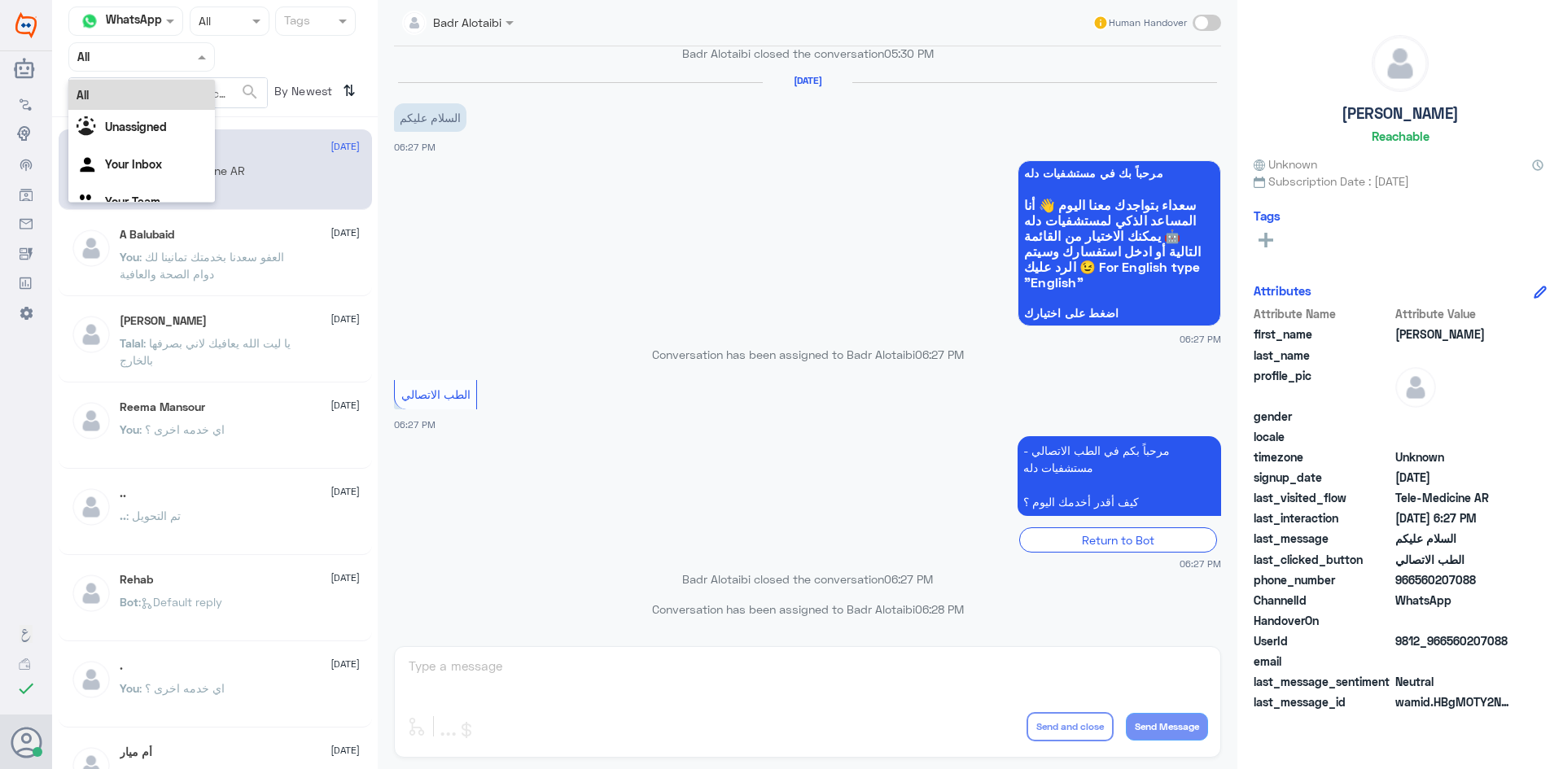
click at [176, 59] on div at bounding box center [141, 56] width 145 height 19
click at [151, 111] on div "Unassigned" at bounding box center [141, 128] width 147 height 37
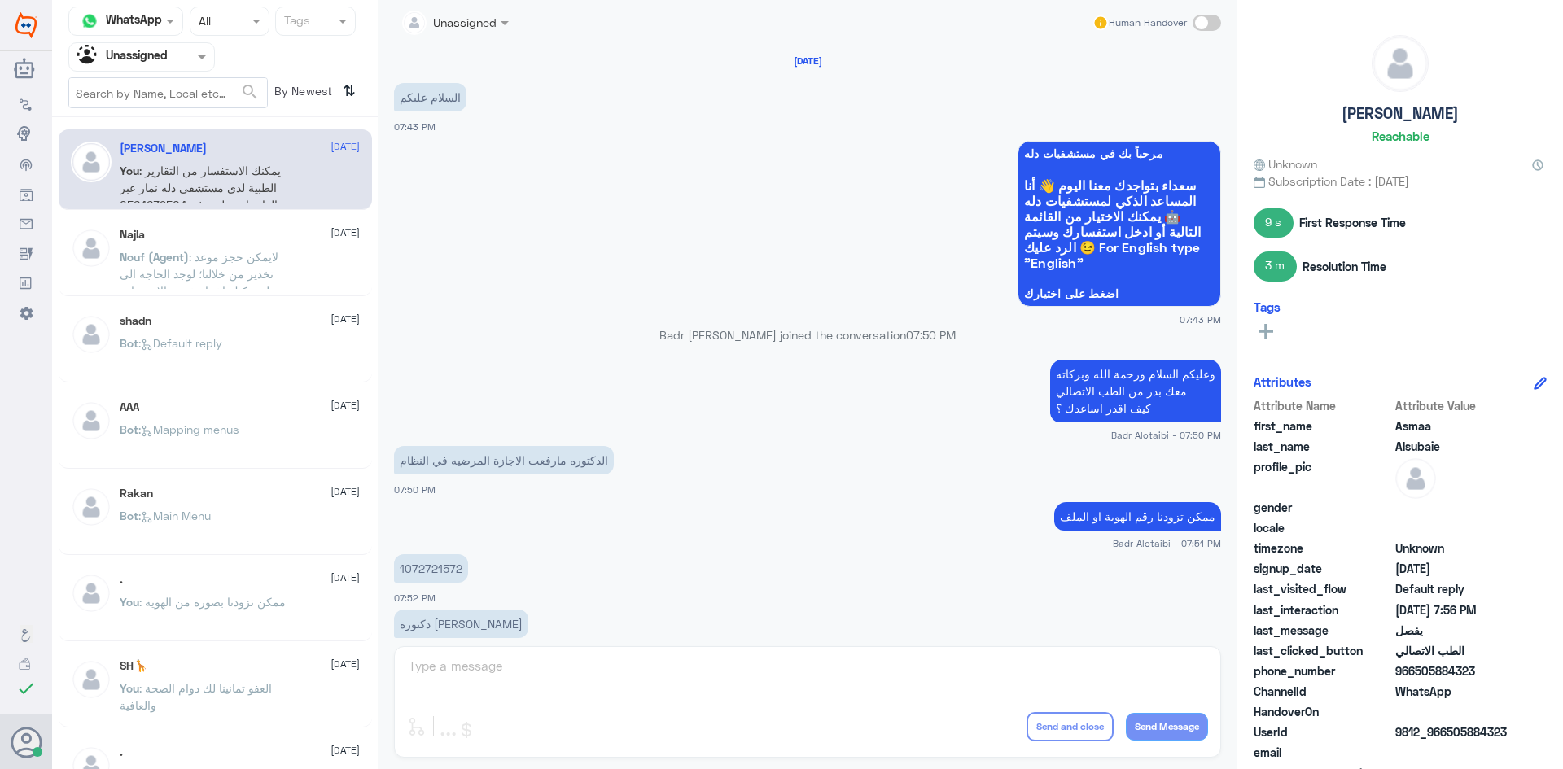
scroll to position [829, 0]
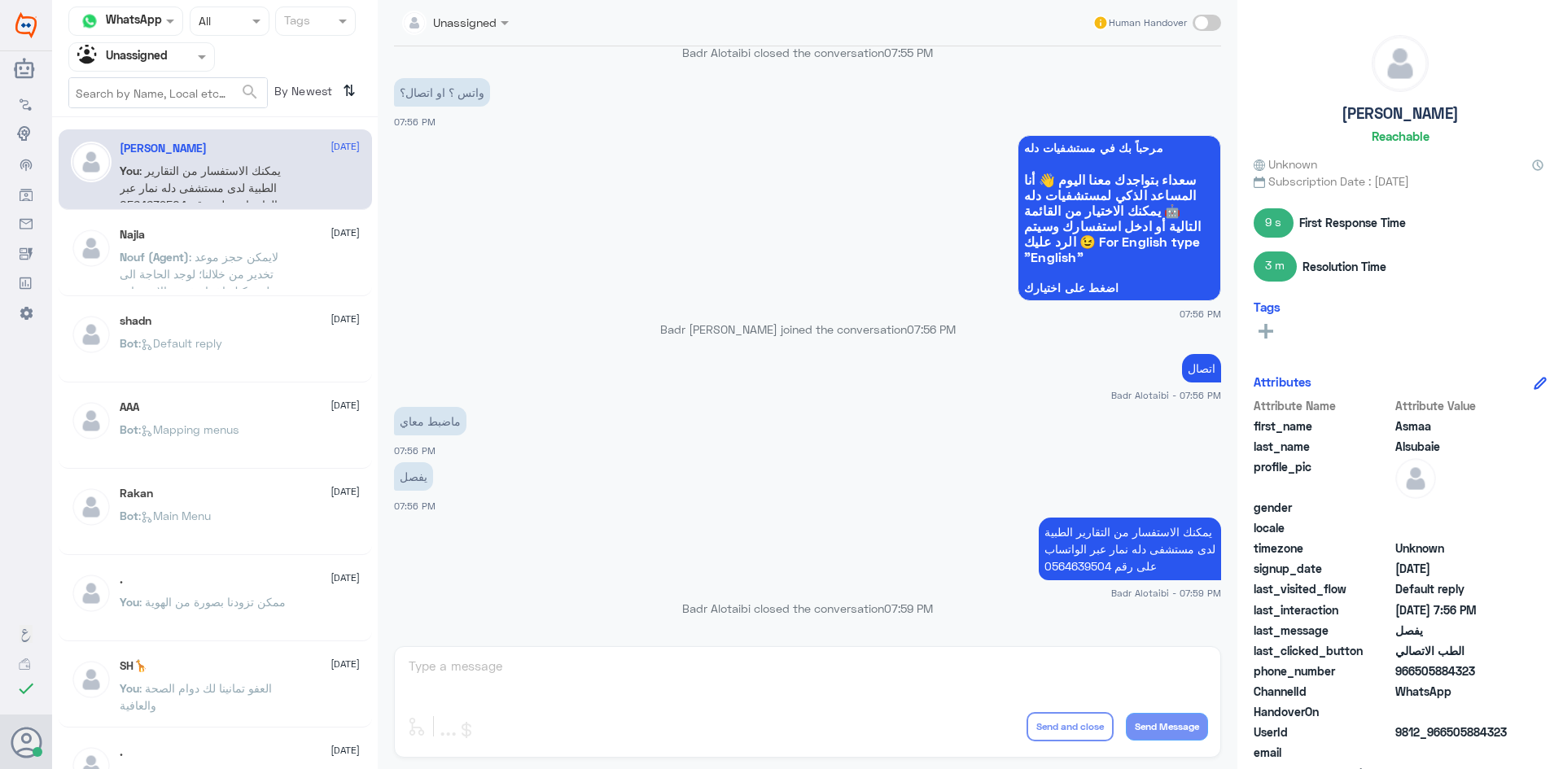
click at [295, 203] on div "[PERSON_NAME] [DATE] You : يمكنك الاستفسار من التقارير الطبية لدى مستشفى دله نم…" at bounding box center [215, 169] width 313 height 81
click at [284, 226] on div "Najla 10 August Nouf (Agent) : لايمكن حجز موعد تخدير من خلالنا؛ لوجد الحاجة الى…" at bounding box center [215, 256] width 313 height 81
click at [268, 234] on div "Najla 10 August" at bounding box center [240, 235] width 240 height 14
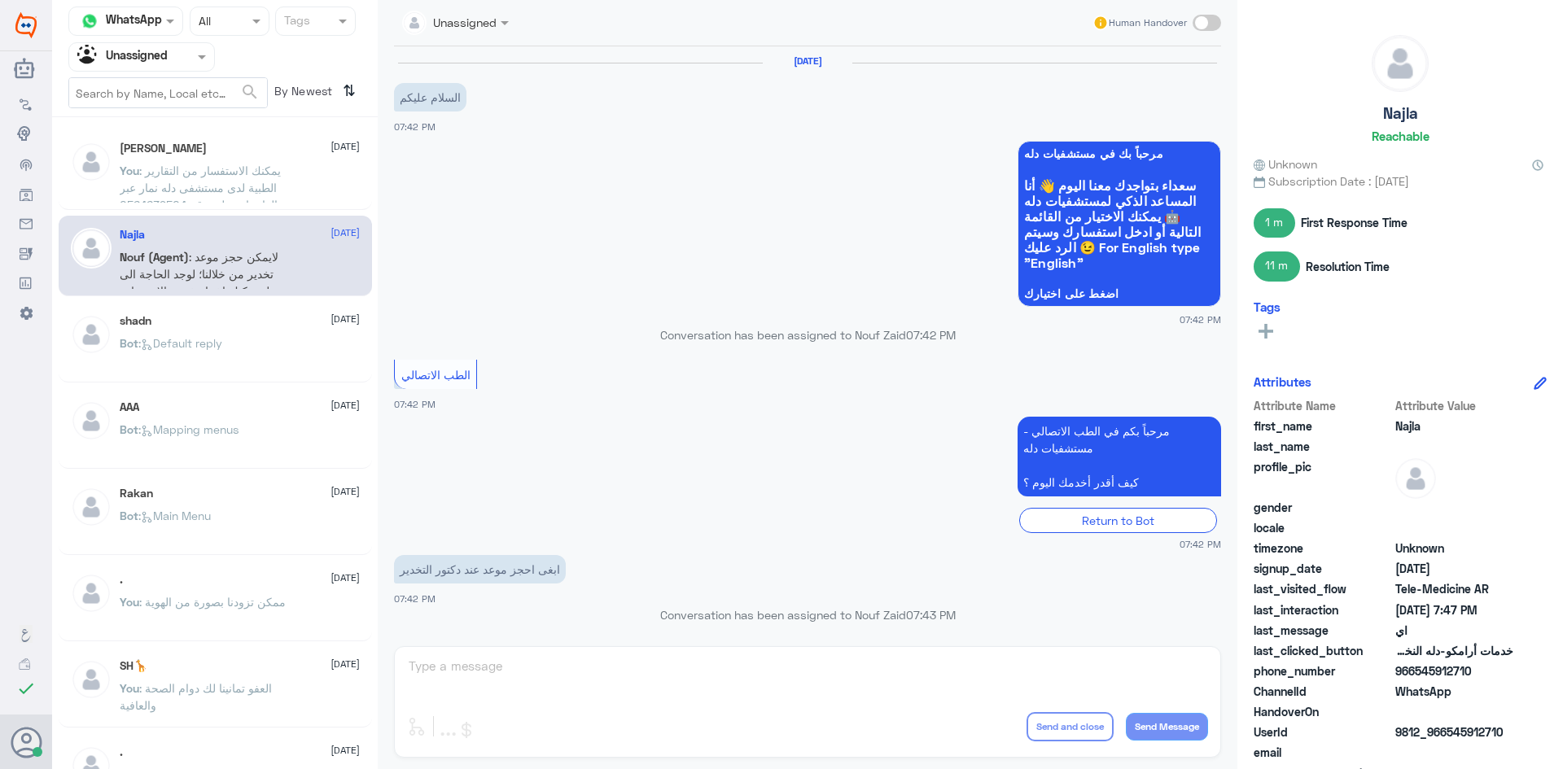
scroll to position [499, 0]
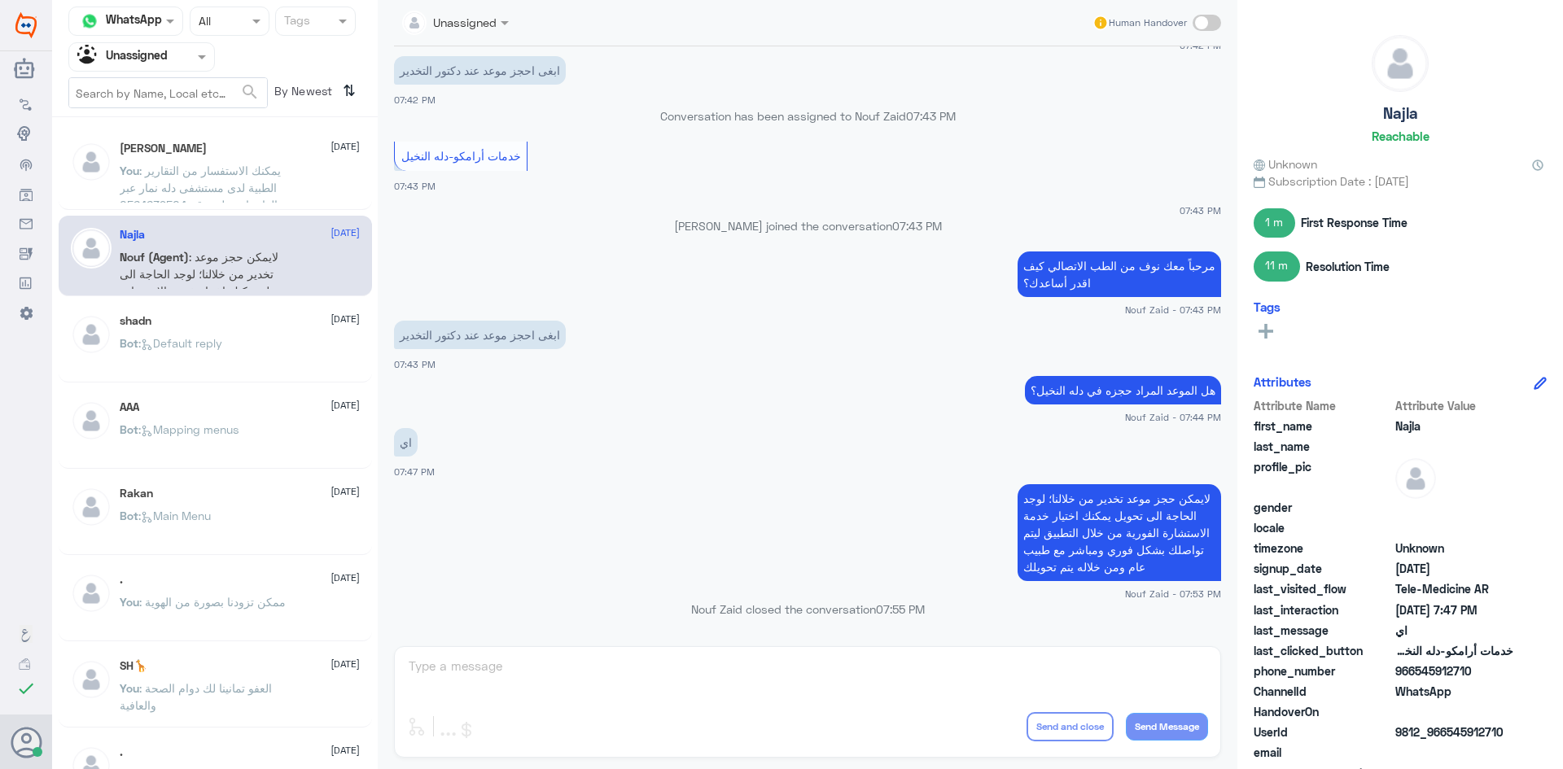
click at [203, 315] on div "shadn 10 August" at bounding box center [240, 321] width 240 height 14
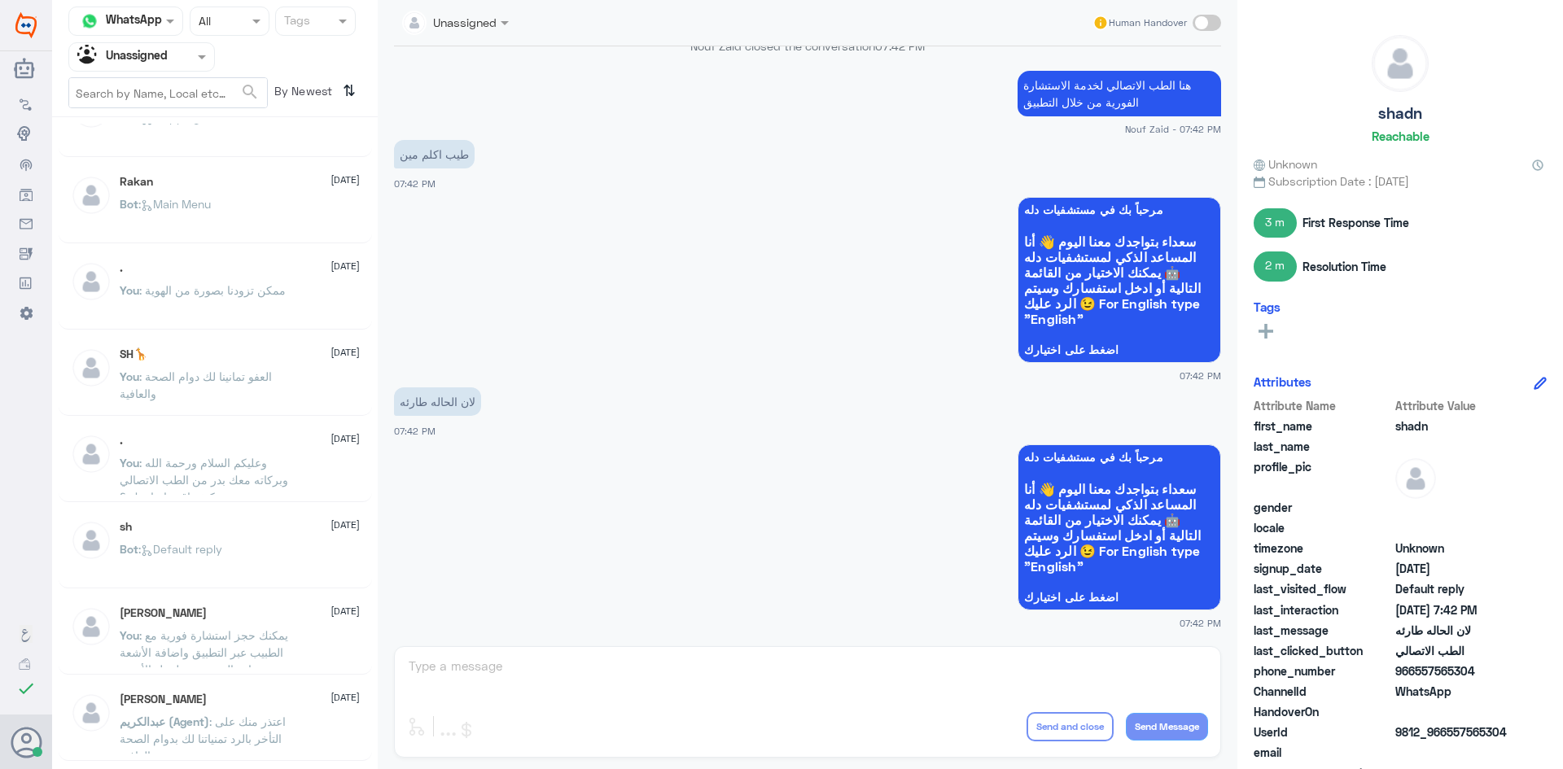
scroll to position [326, 0]
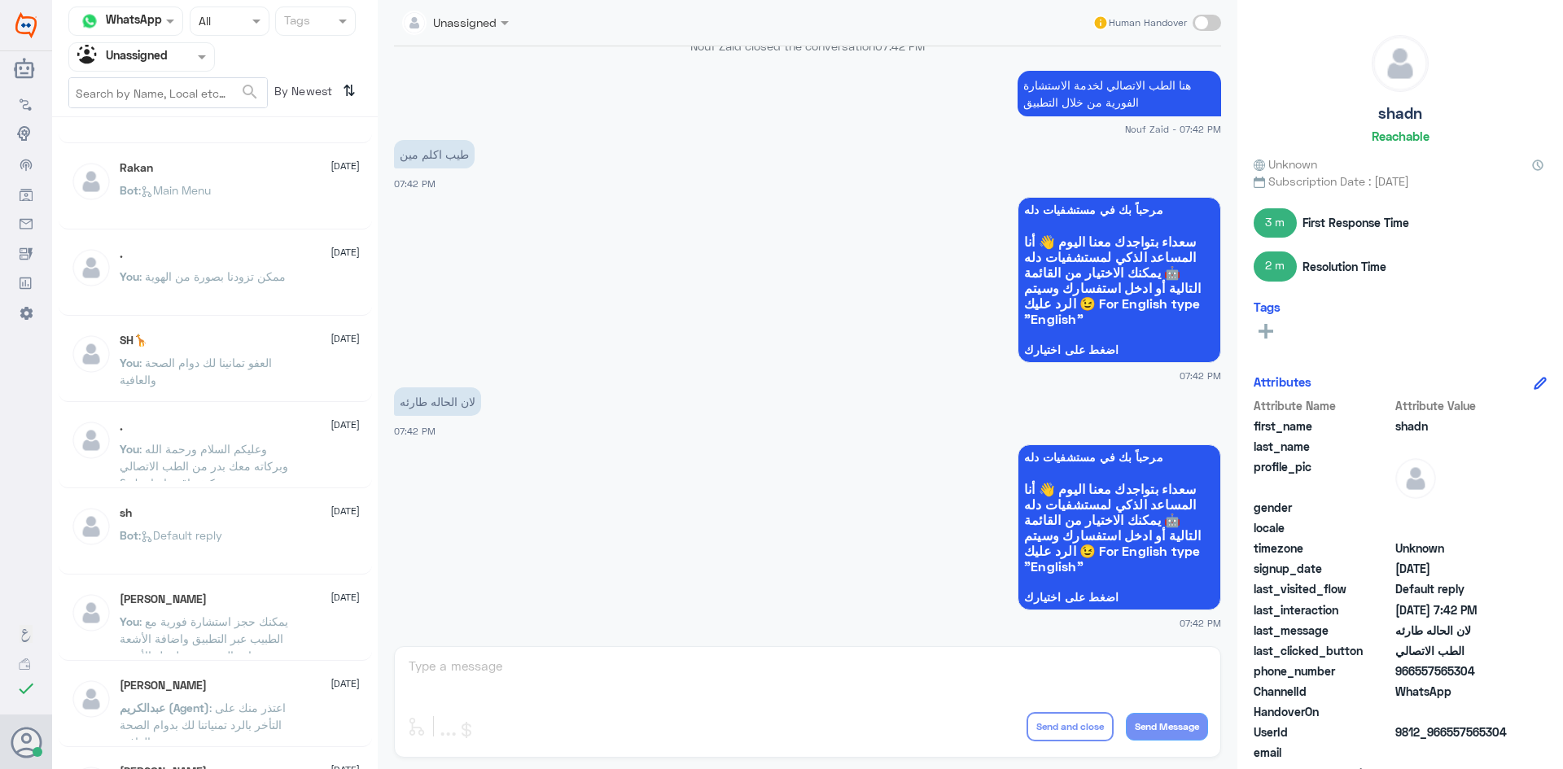
click at [231, 447] on span ": وعليكم السلام ورحمة الله وبركاته معك بدر من الطب الاتصالي كيف اقدر اساعدك ؟" at bounding box center [204, 466] width 168 height 48
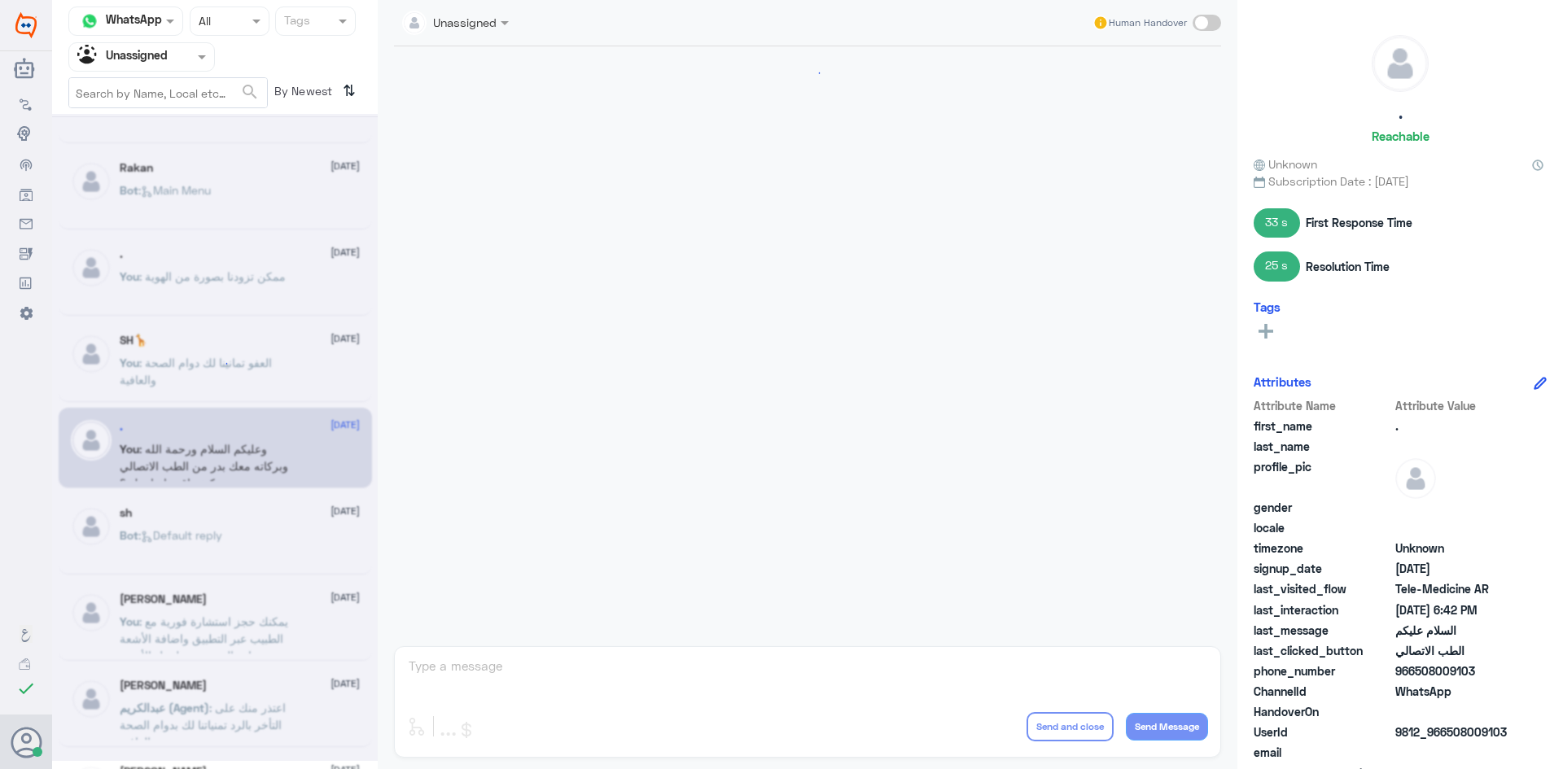
scroll to position [96, 0]
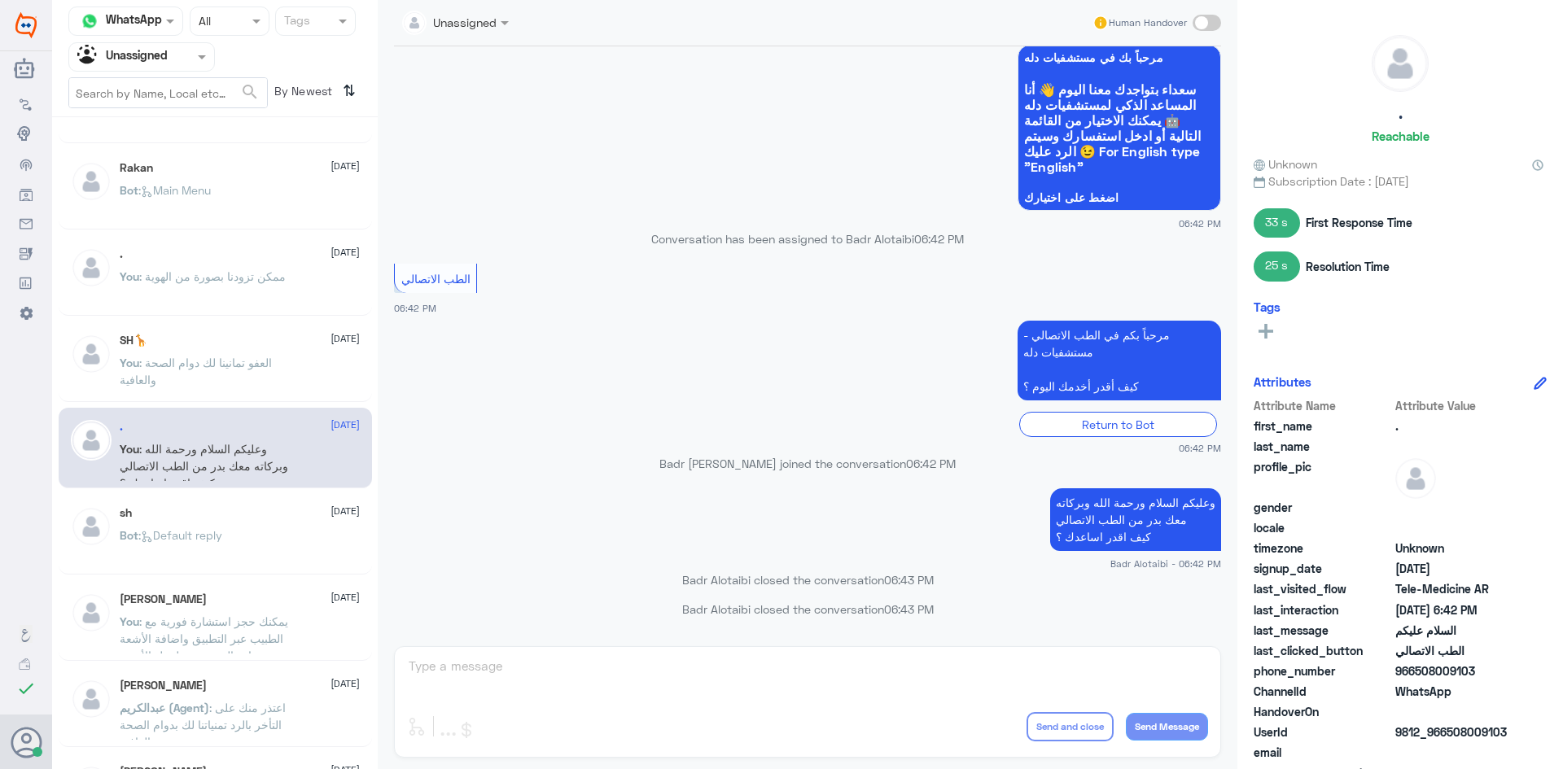
click at [230, 510] on div "sh 10 August" at bounding box center [240, 513] width 240 height 14
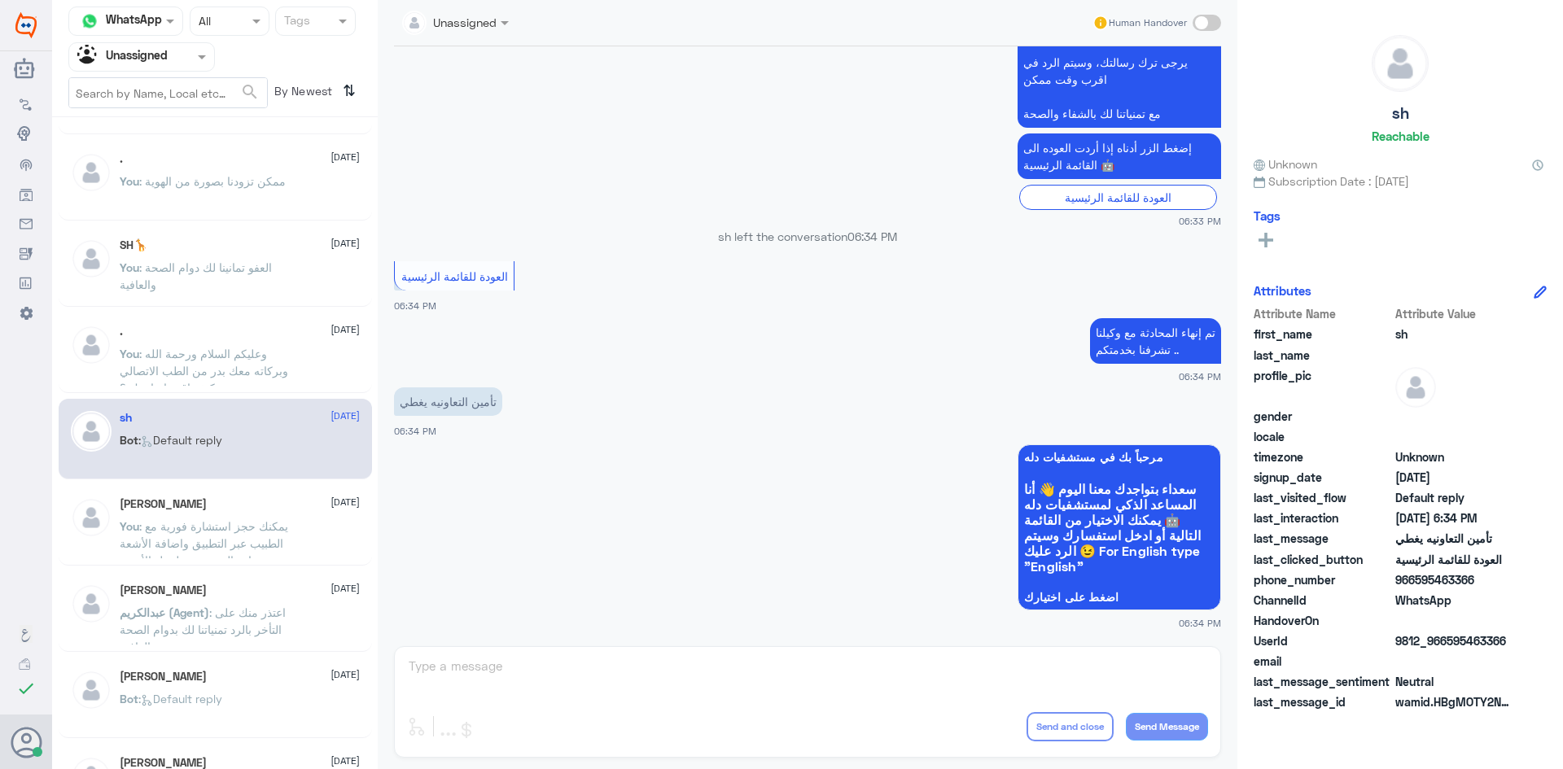
scroll to position [488, 0]
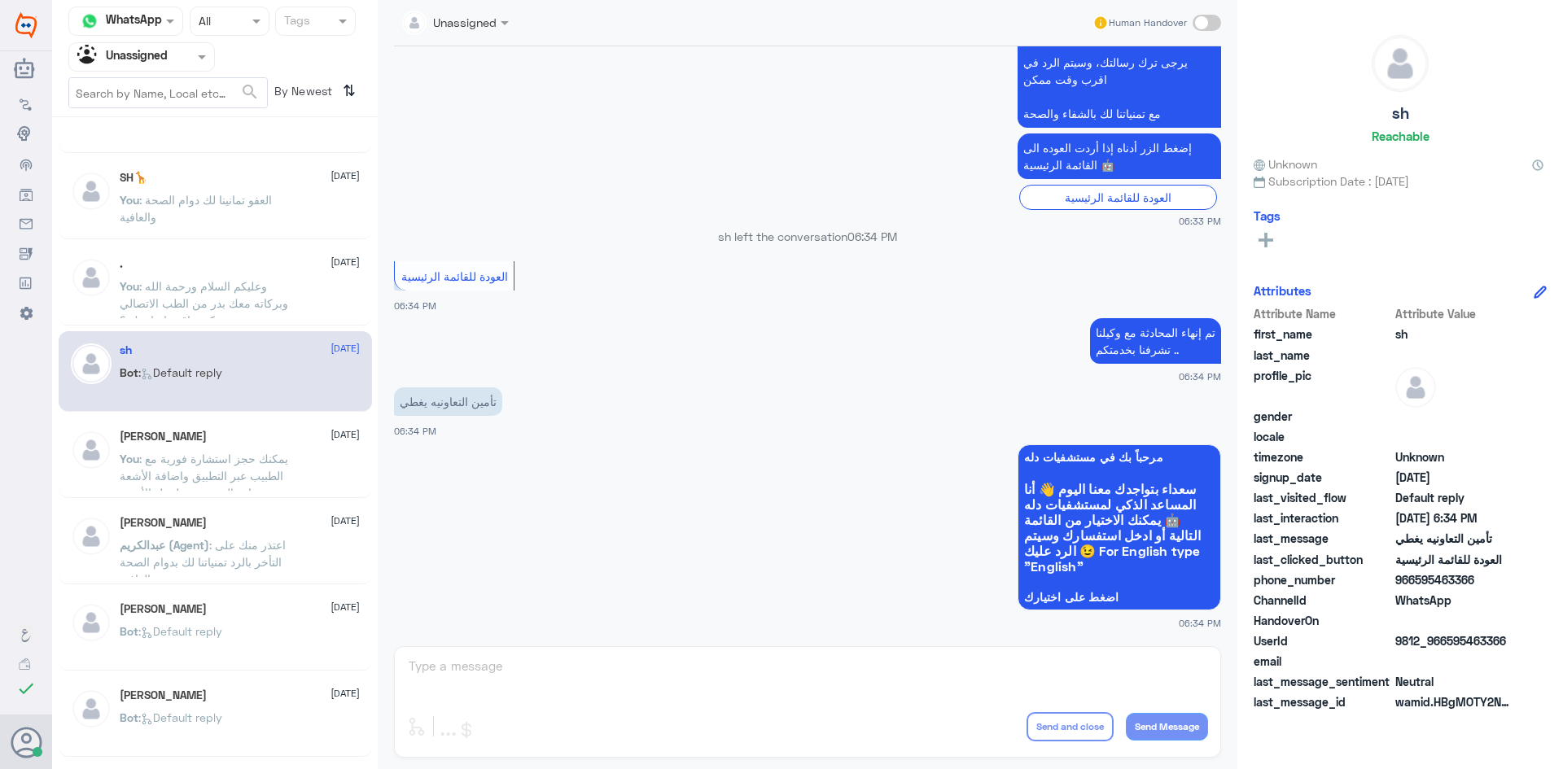
click at [320, 491] on div "Ibrahim Alsaif 10 August You : يمكنك حجز استشارة فورية مع الطبيب عبر التطبيق وا…" at bounding box center [215, 458] width 313 height 81
click at [298, 470] on p "You : يمكنك حجز استشارة فورية مع الطبيب عبر التطبيق واضافة الأشعة وزيارة المستش…" at bounding box center [211, 470] width 183 height 41
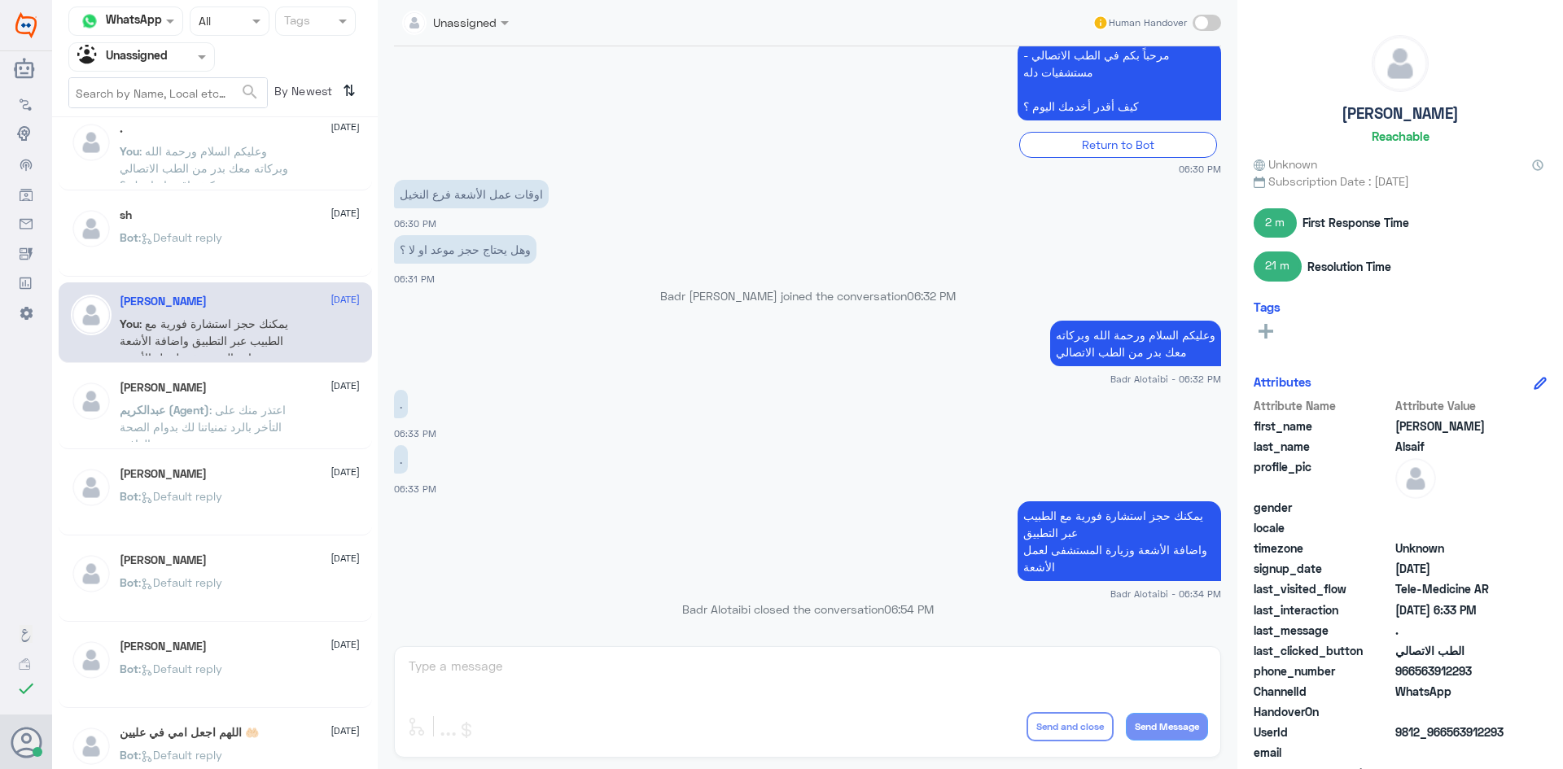
scroll to position [651, 0]
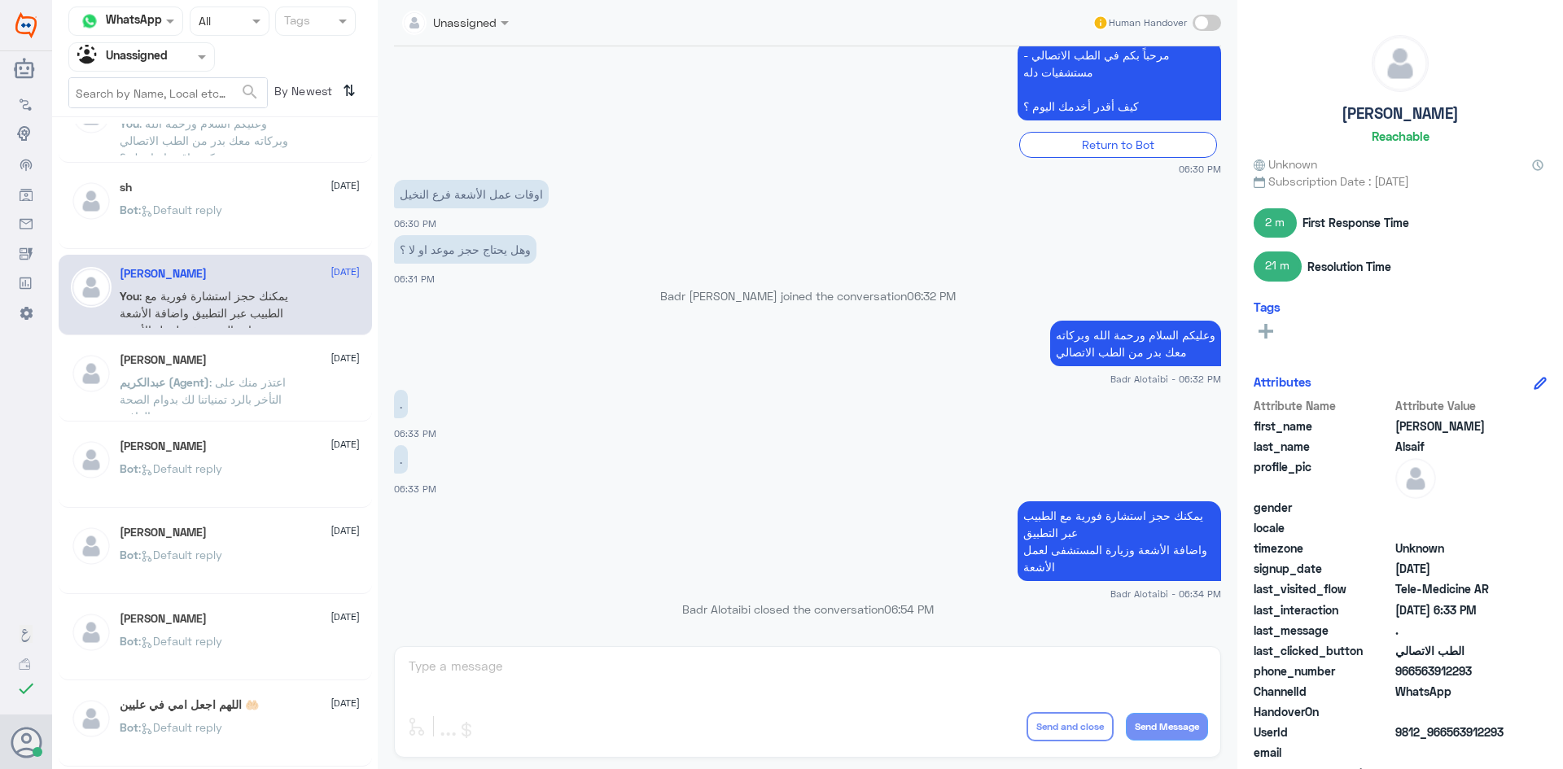
click at [265, 550] on div "Bot : Default reply" at bounding box center [240, 568] width 240 height 37
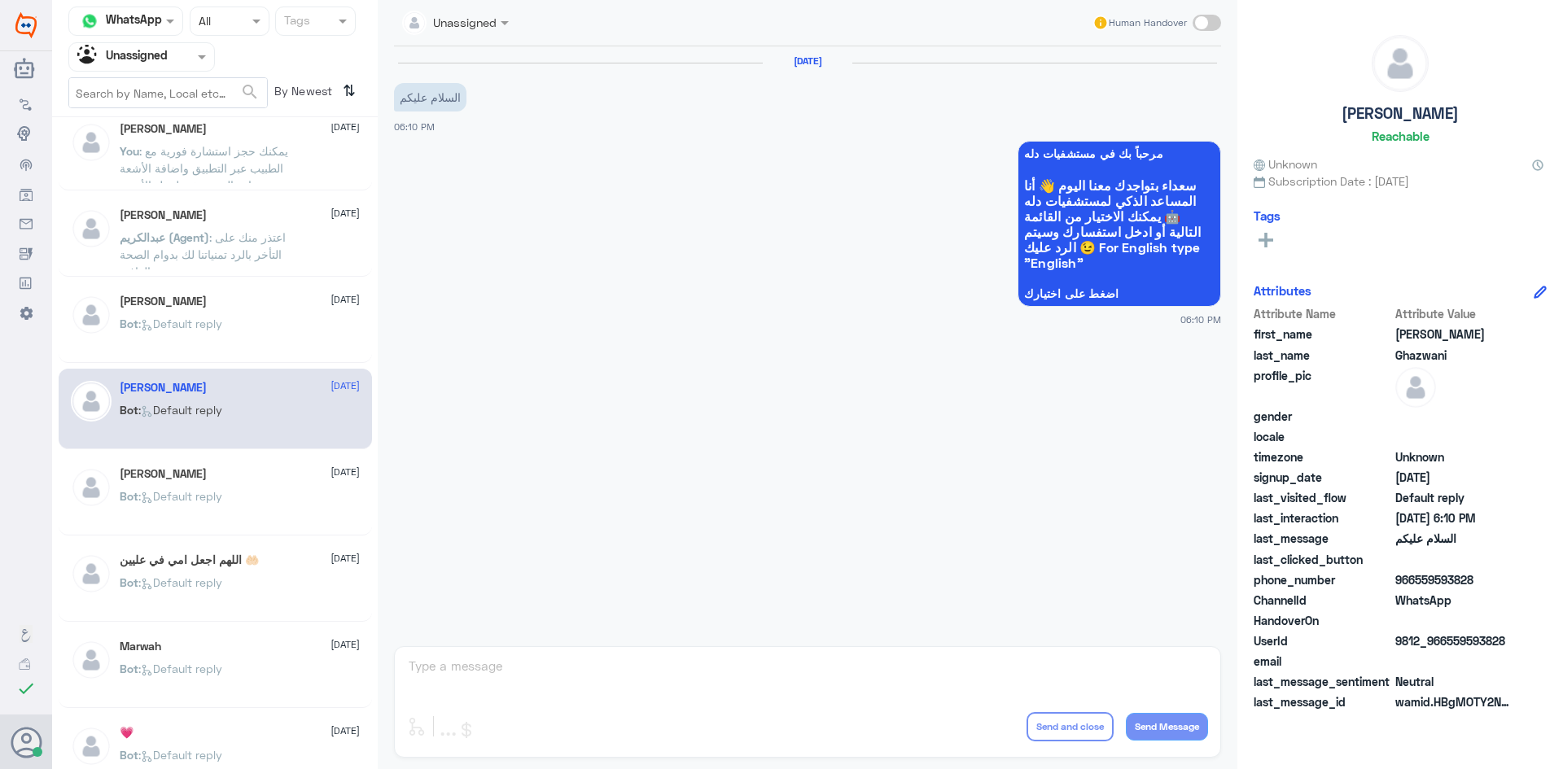
scroll to position [814, 0]
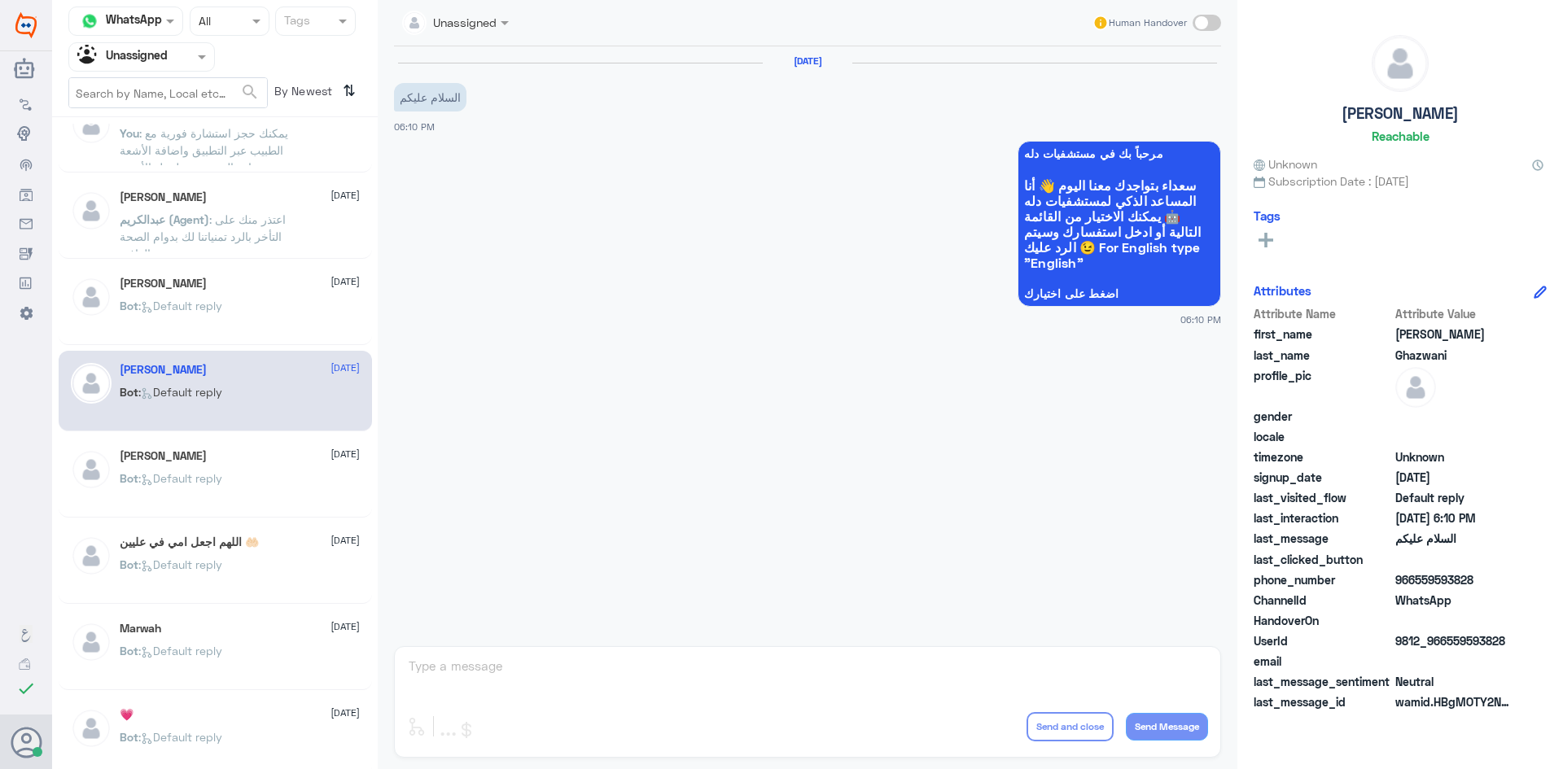
click at [241, 498] on div "Bot : Default reply" at bounding box center [240, 492] width 240 height 37
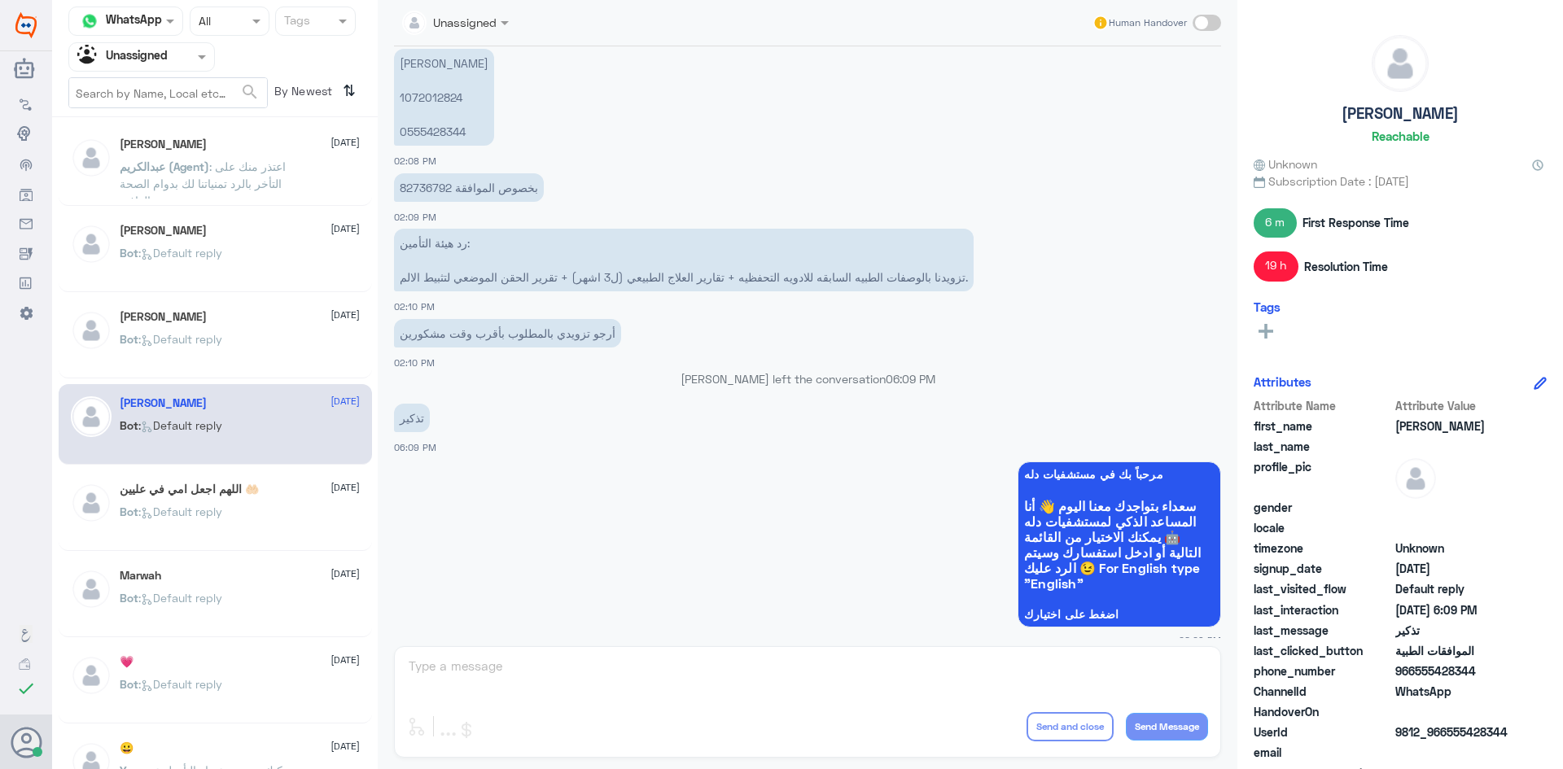
scroll to position [895, 0]
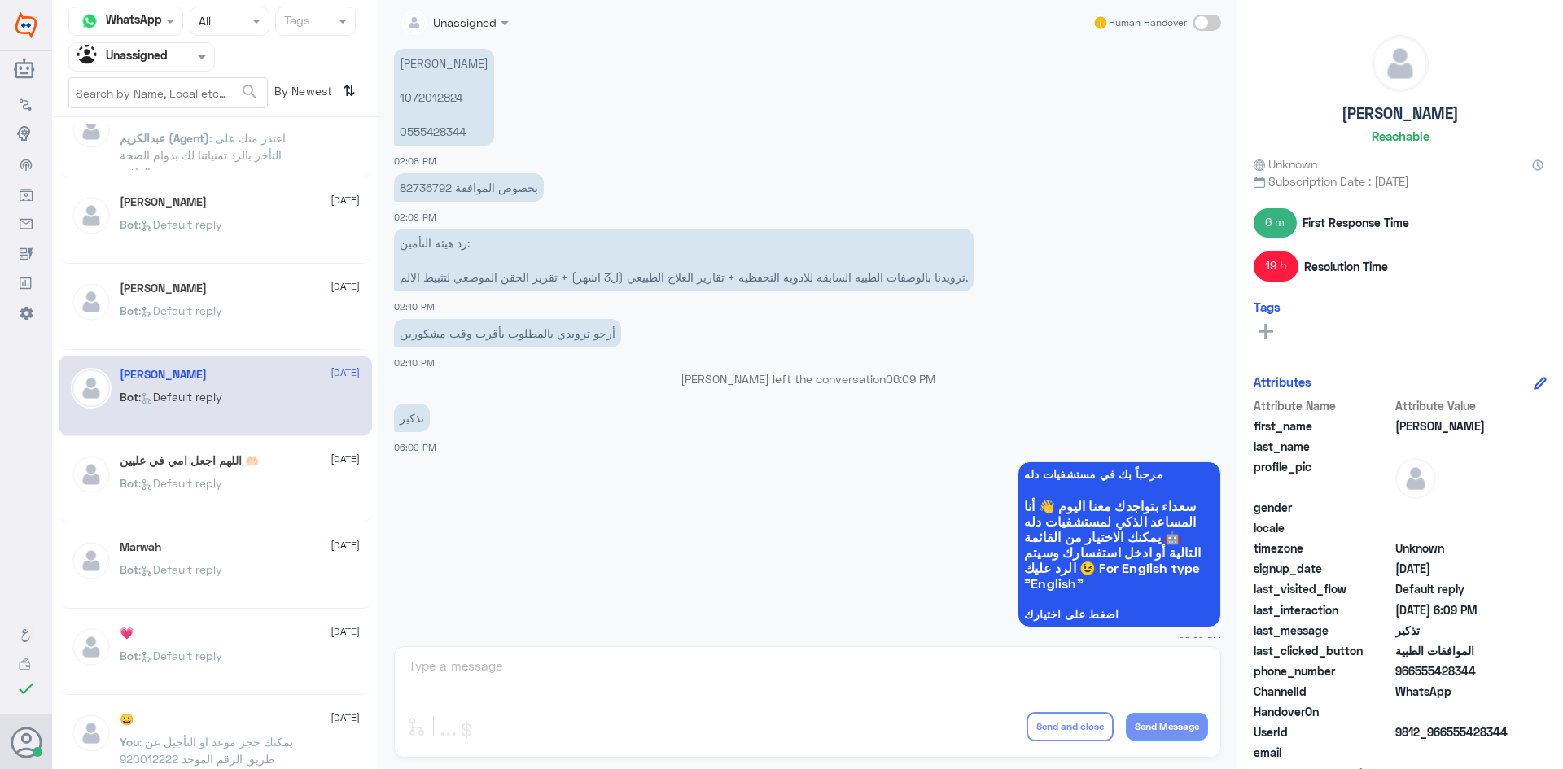
click at [249, 487] on div "Bot : Default reply" at bounding box center [240, 497] width 240 height 37
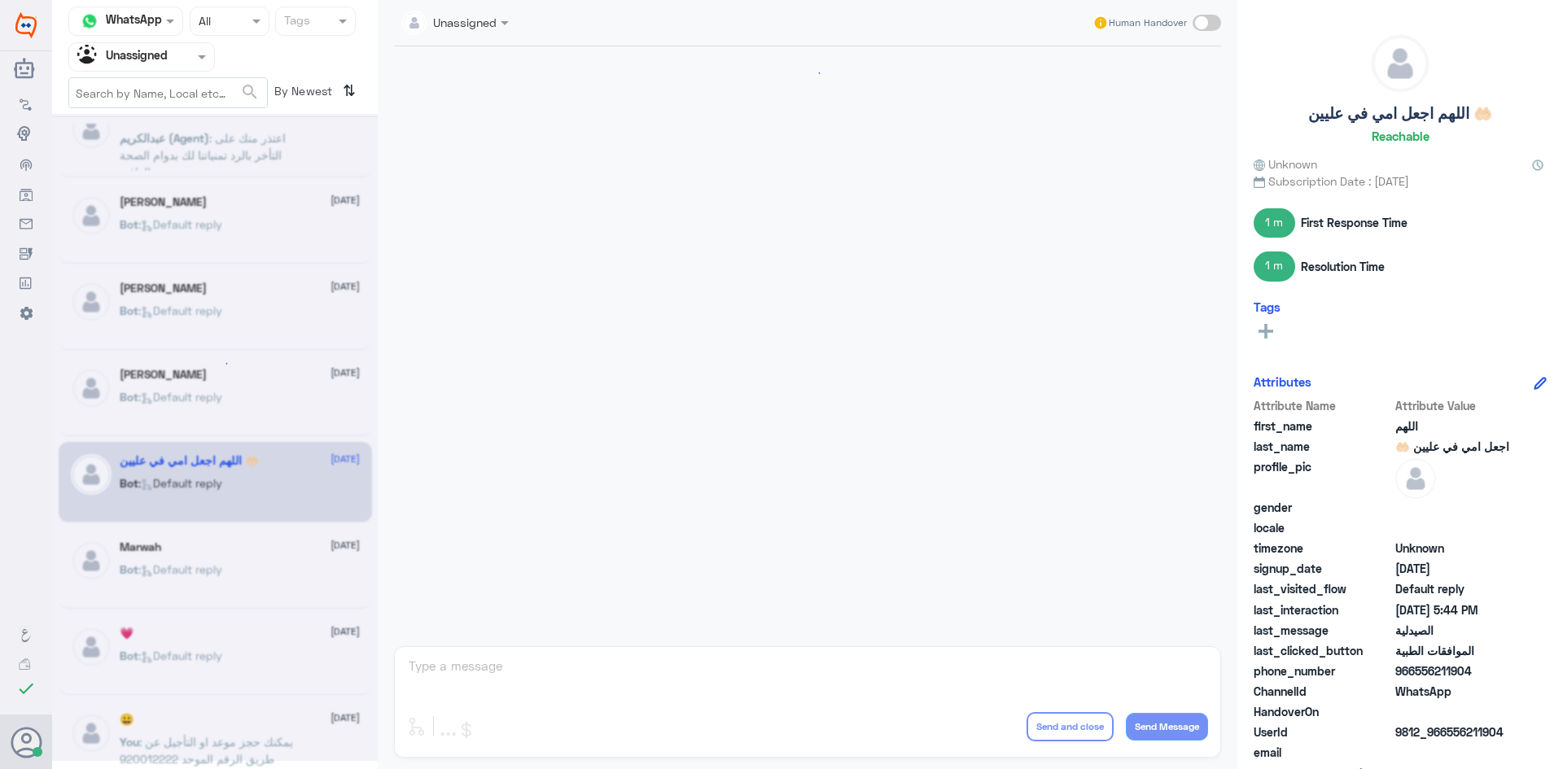
scroll to position [1584, 0]
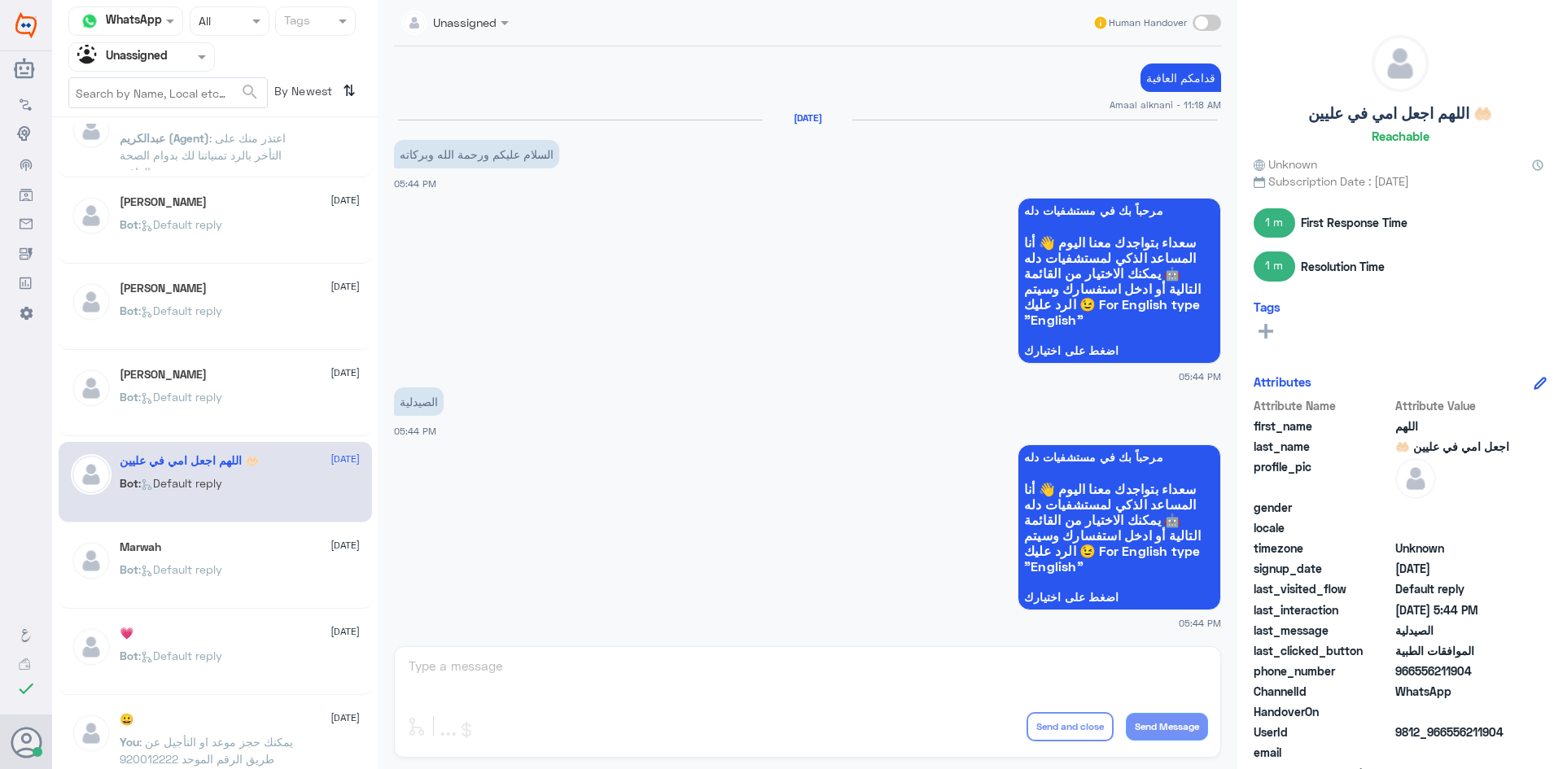
click at [268, 542] on div "Marwah 10 August" at bounding box center [240, 547] width 240 height 14
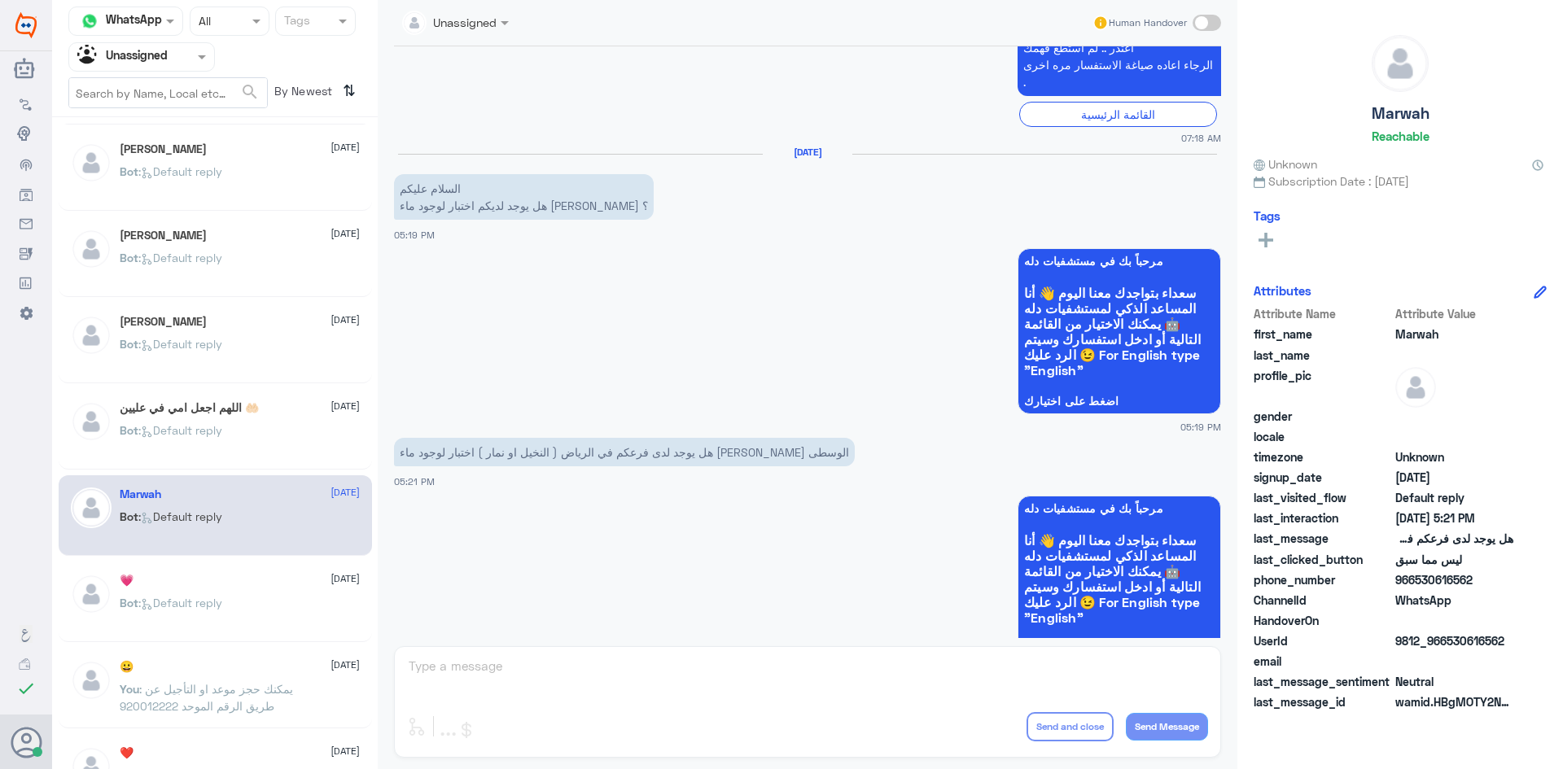
scroll to position [977, 0]
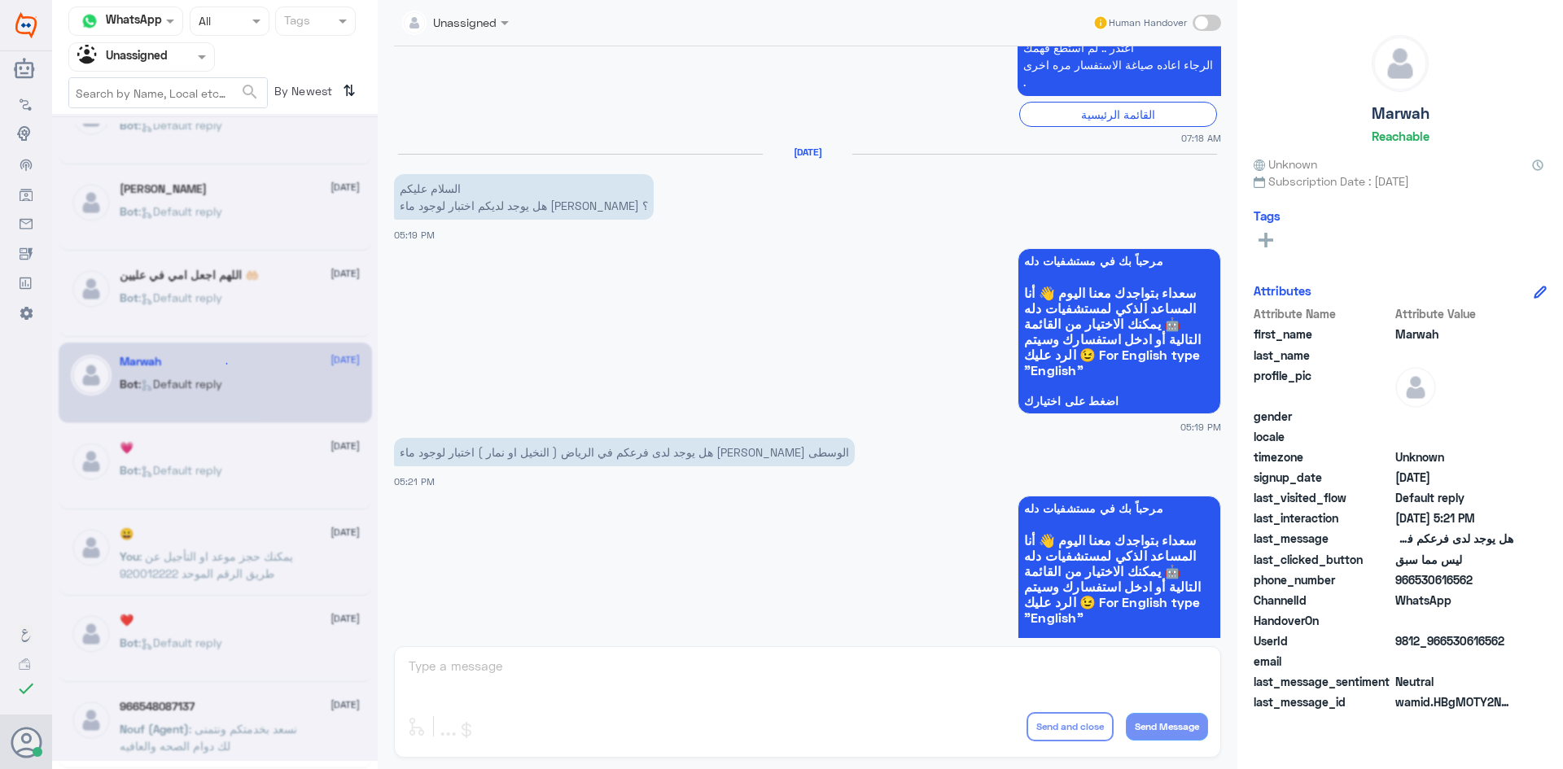
click at [321, 390] on div at bounding box center [215, 437] width 326 height 647
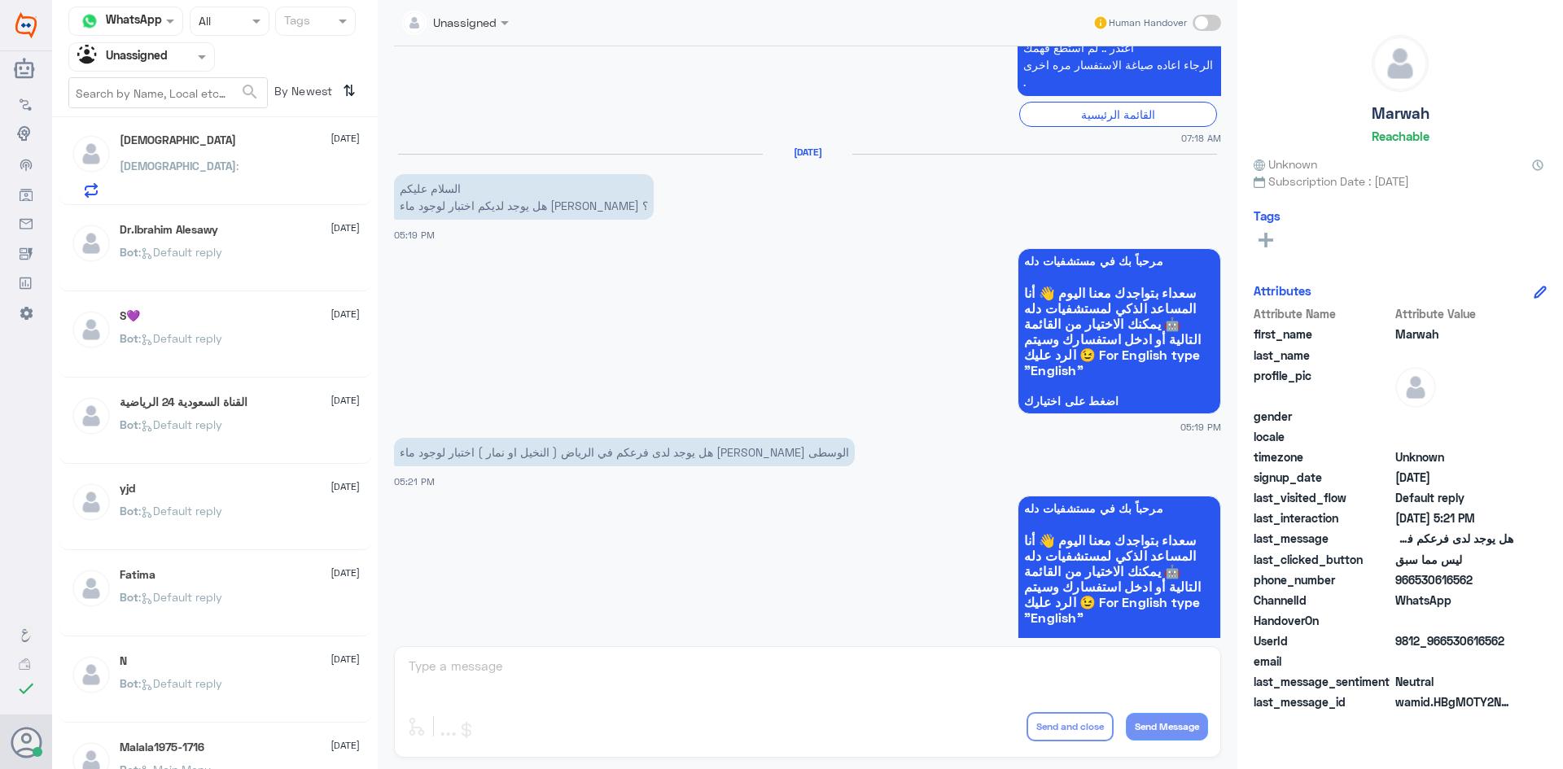
click at [291, 503] on div "yjd 10 August Bot : Default reply" at bounding box center [240, 512] width 240 height 61
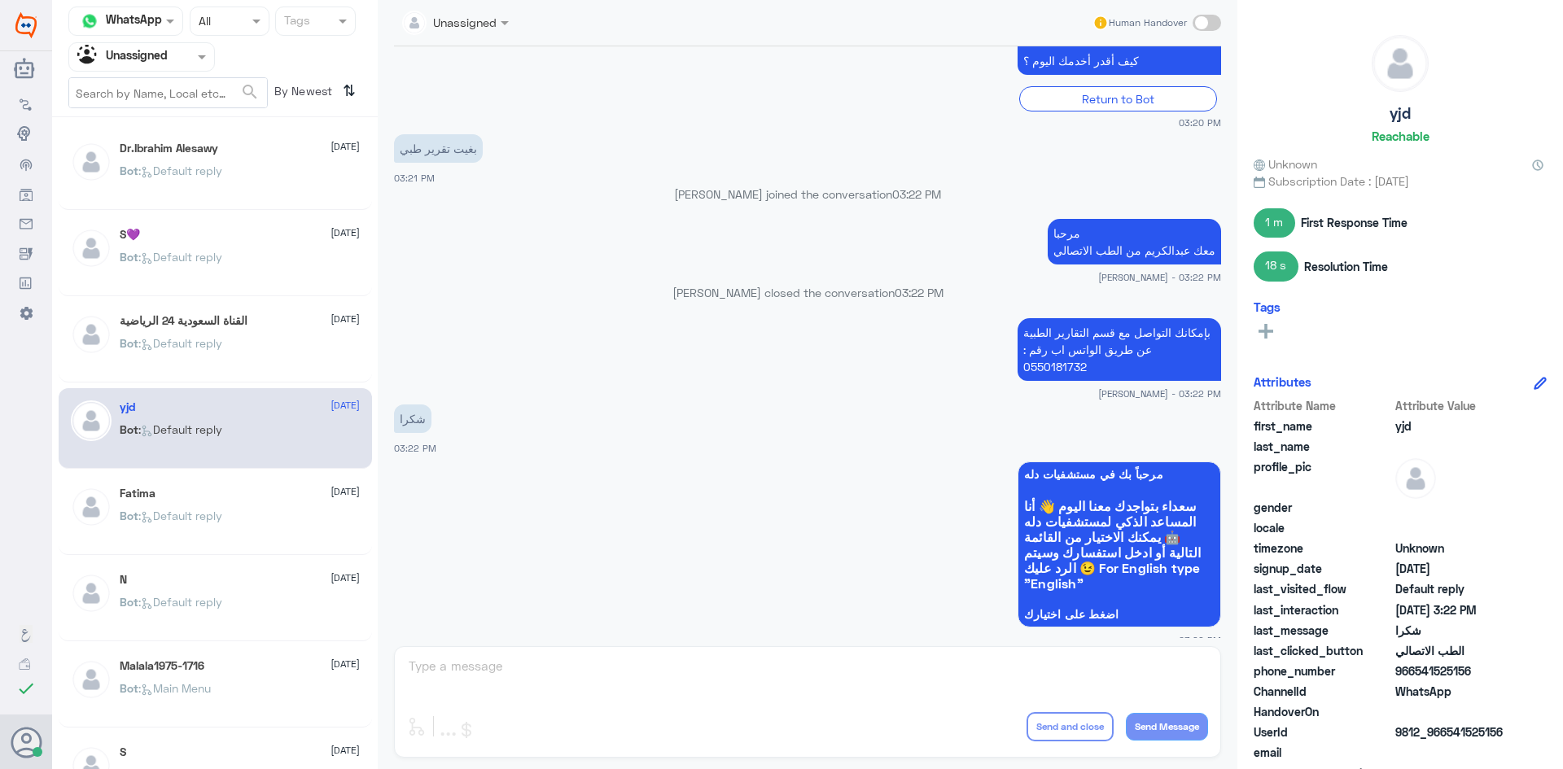
scroll to position [171, 0]
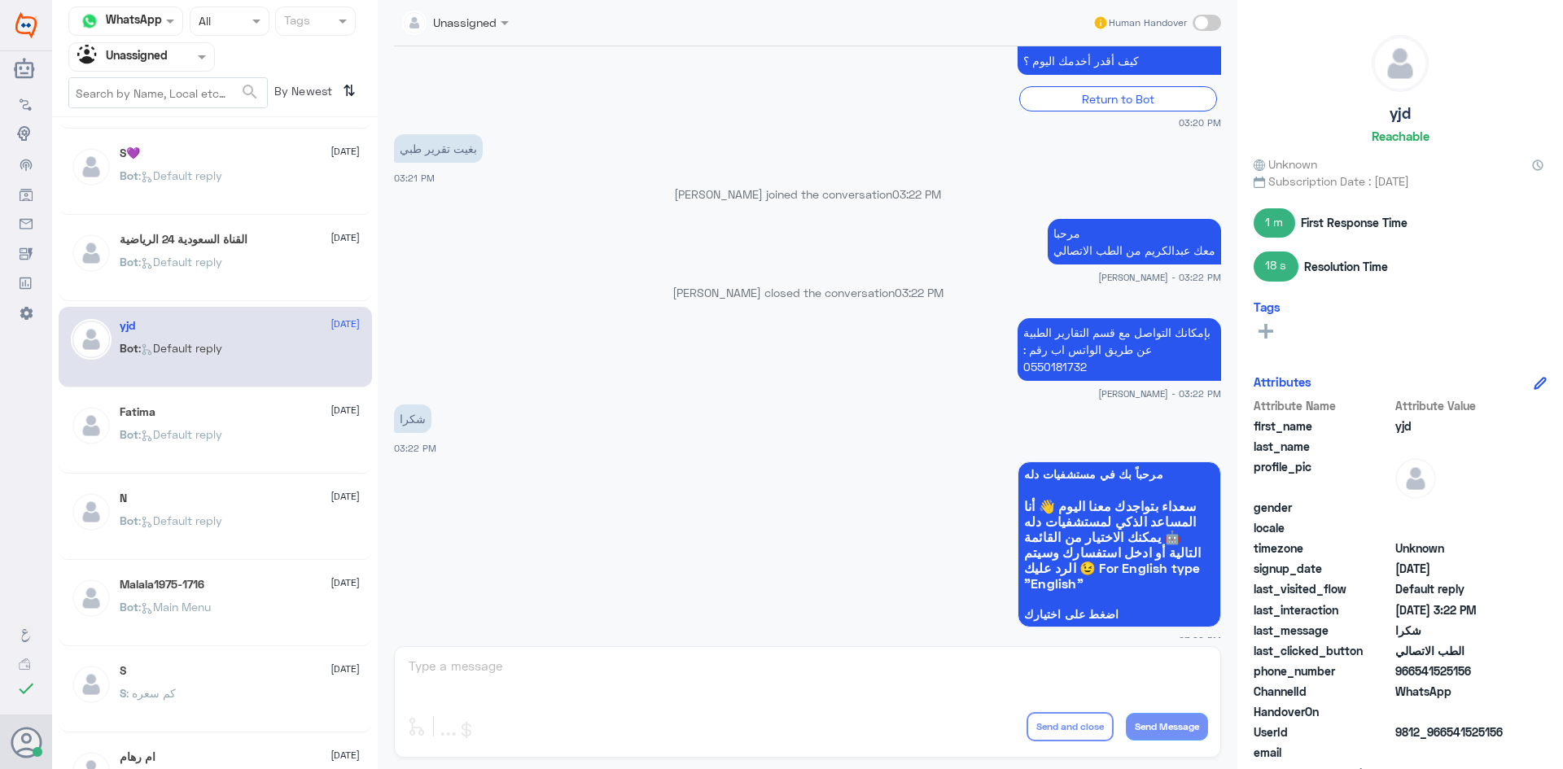
click at [295, 470] on div "Fatima 10 August Bot : Default reply" at bounding box center [215, 433] width 313 height 81
click at [288, 458] on div "Bot : Default reply" at bounding box center [240, 448] width 240 height 37
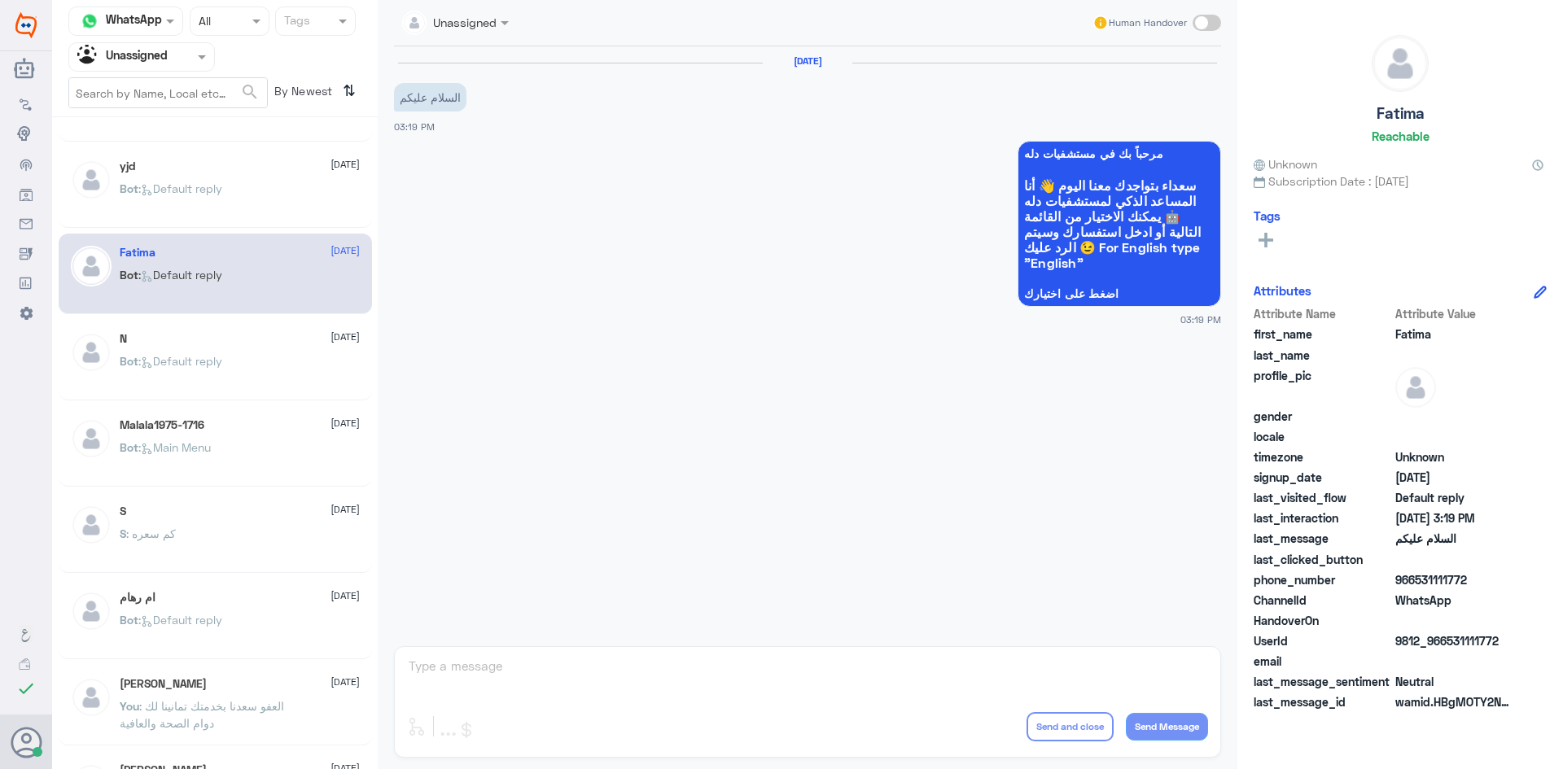
scroll to position [334, 0]
click at [288, 458] on div "Bot : Main Menu" at bounding box center [240, 458] width 240 height 37
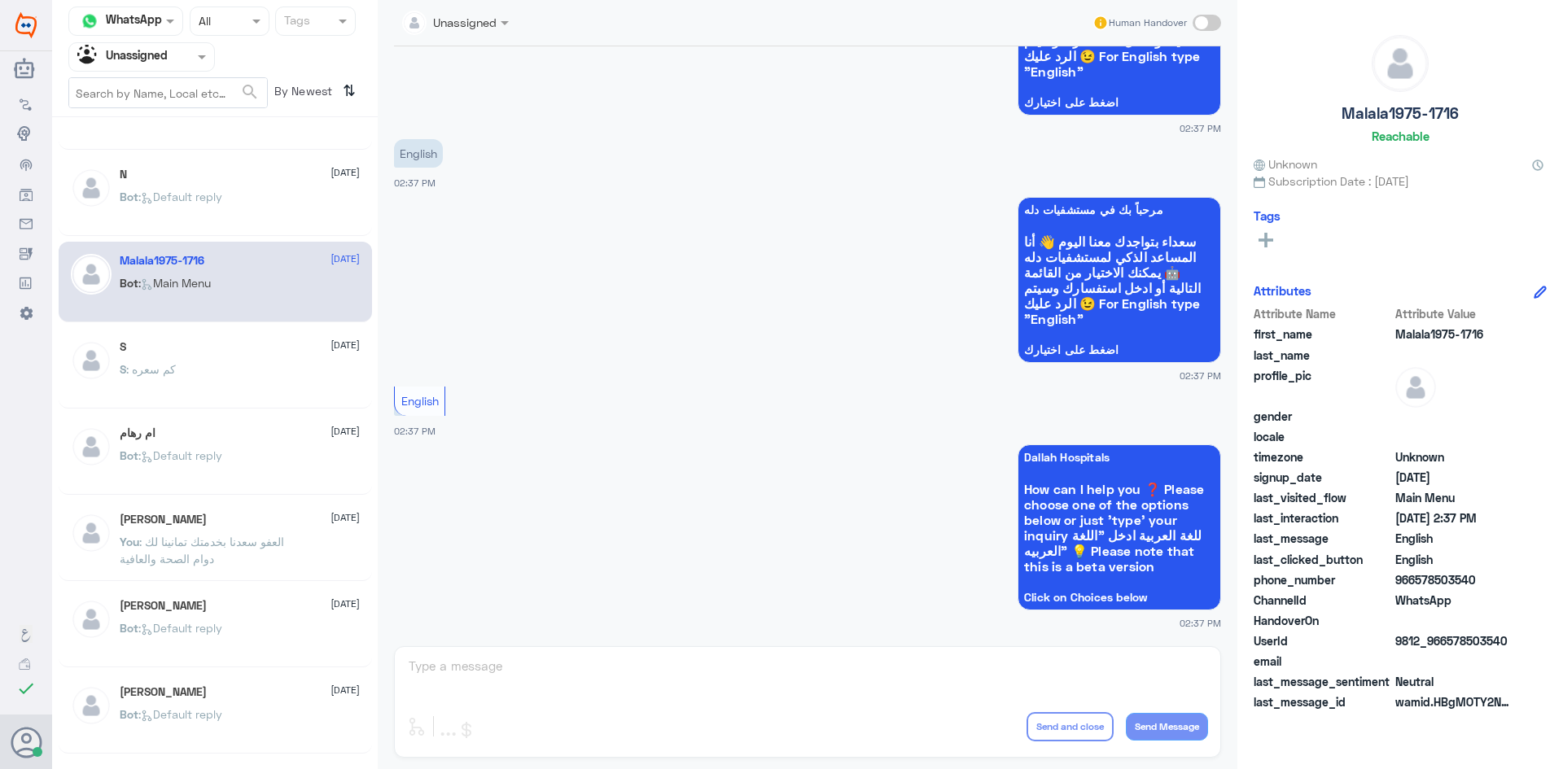
scroll to position [497, 0]
click at [288, 458] on div "Bot : Default reply" at bounding box center [240, 467] width 240 height 37
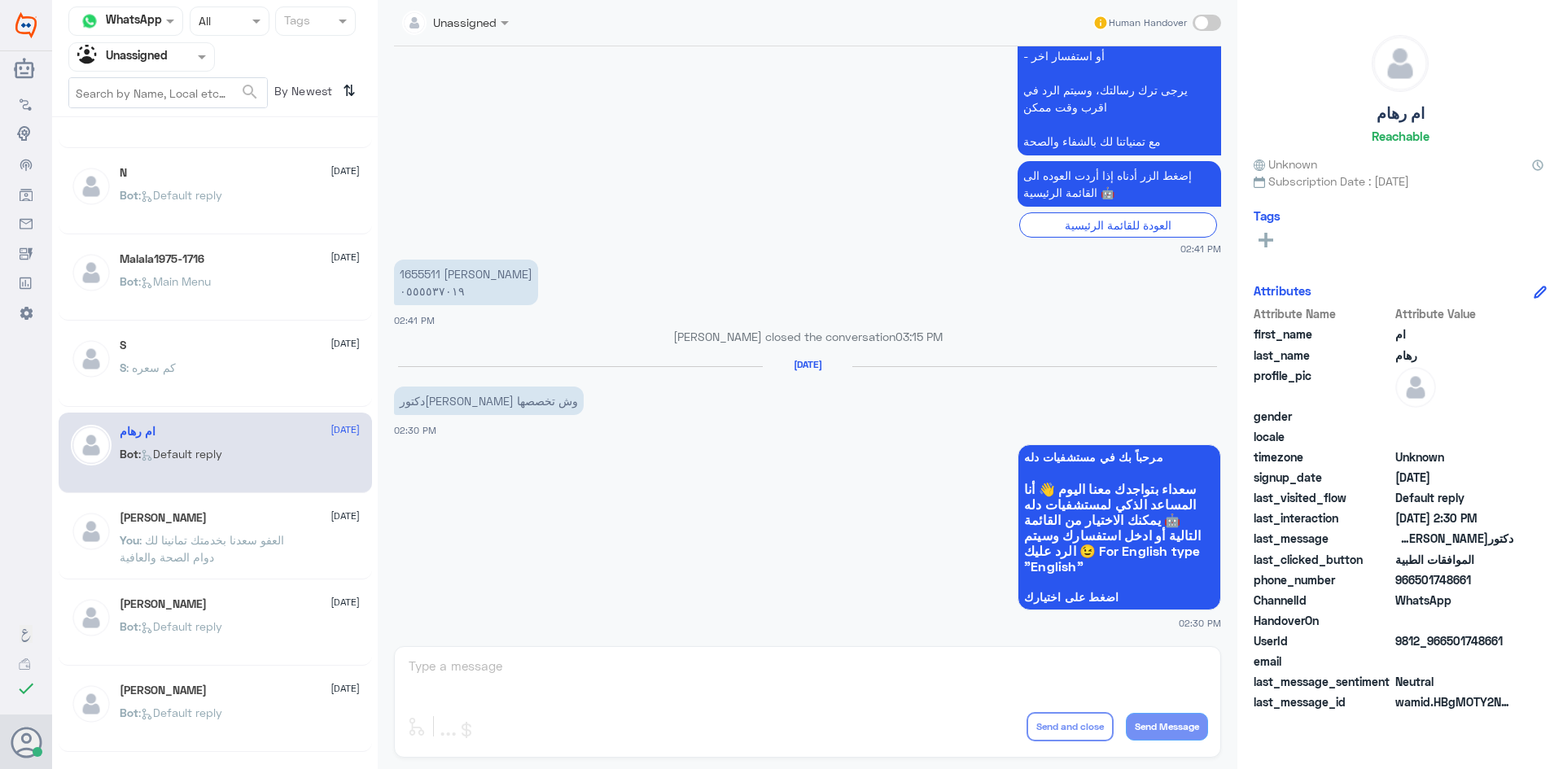
scroll to position [578, 0]
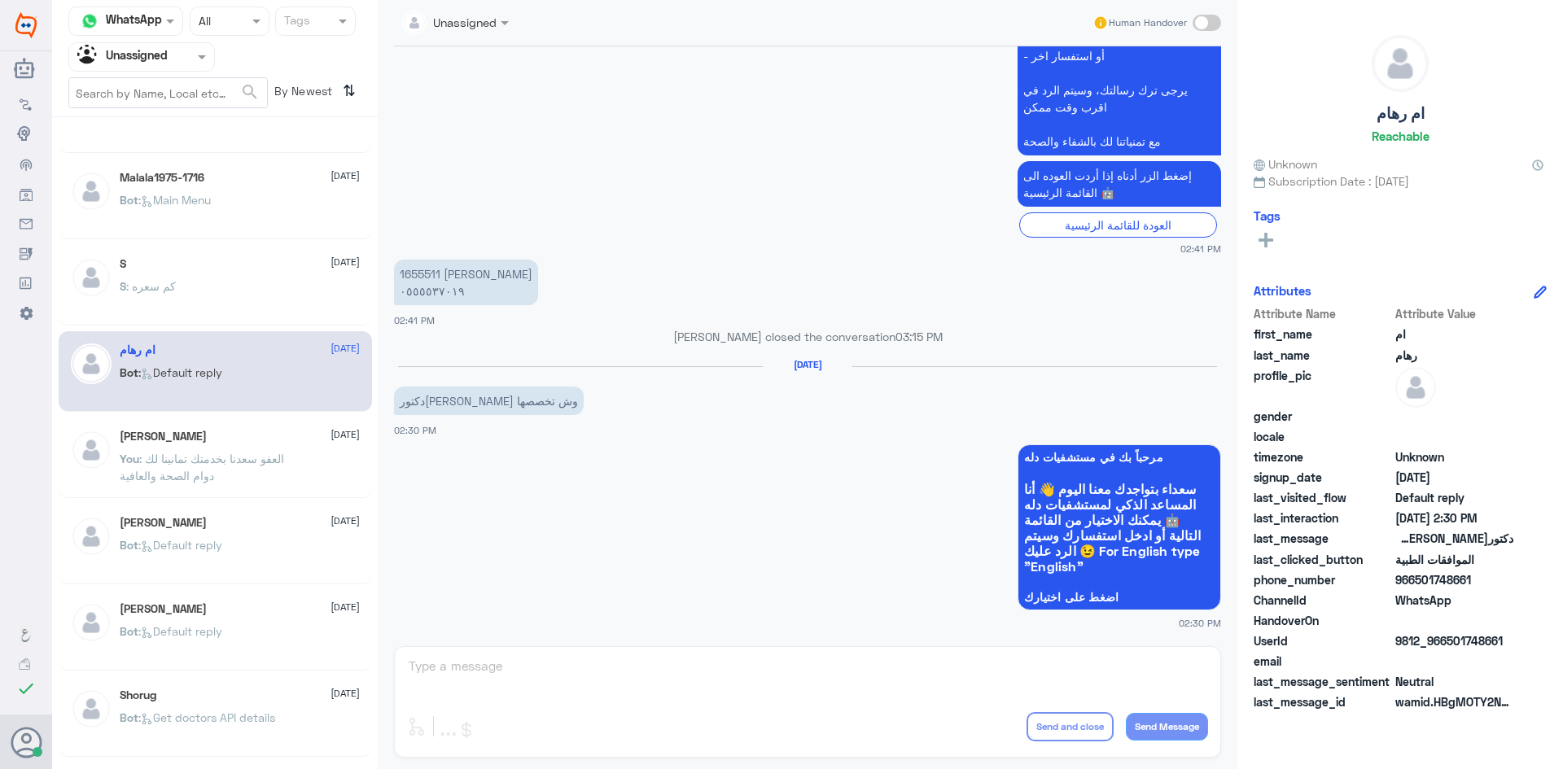
click at [284, 458] on span ": العفو سعدنا بخدمتك تمانينا لك دوام الصحة والعافية" at bounding box center [202, 467] width 164 height 31
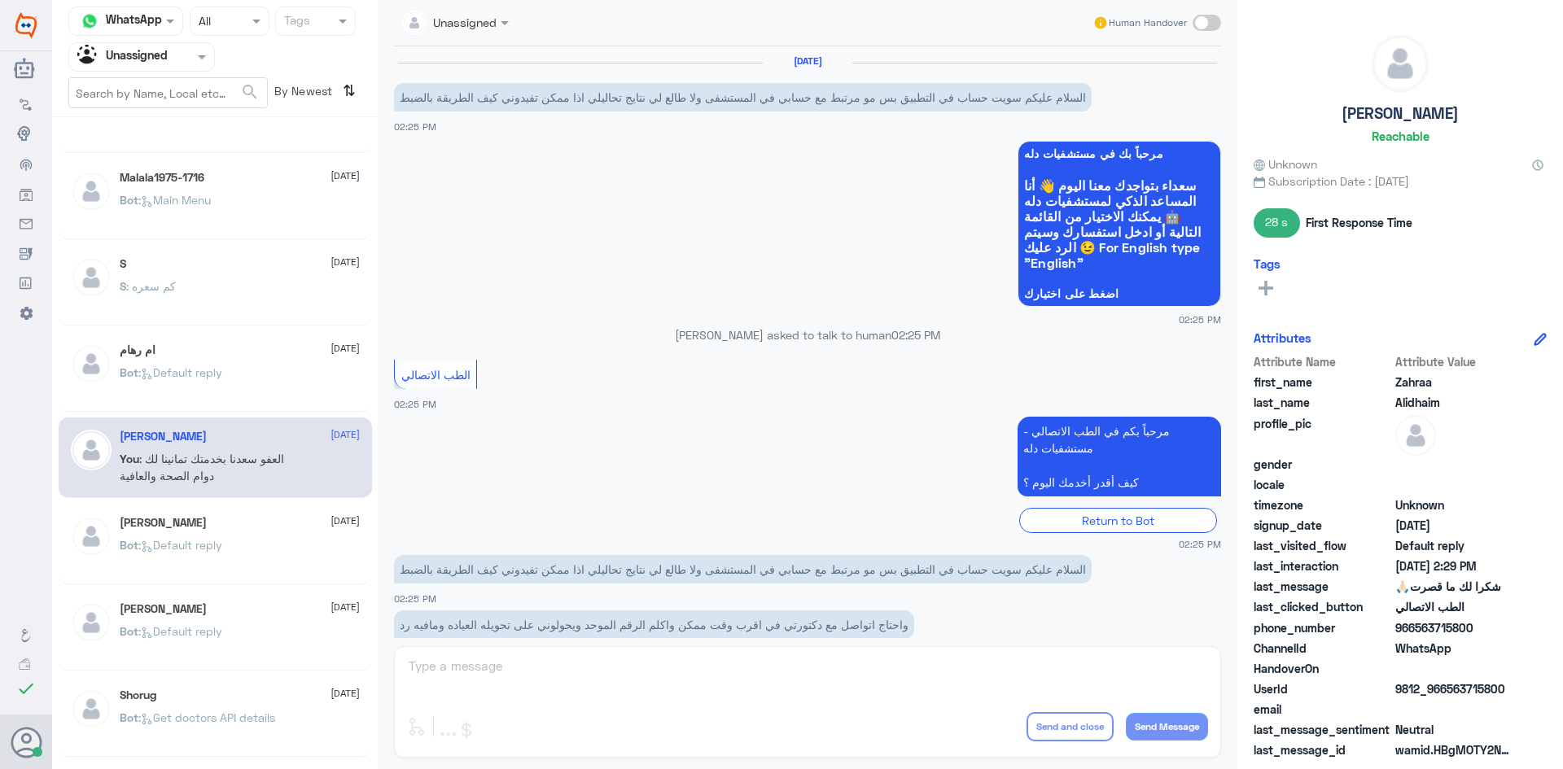
scroll to position [803, 0]
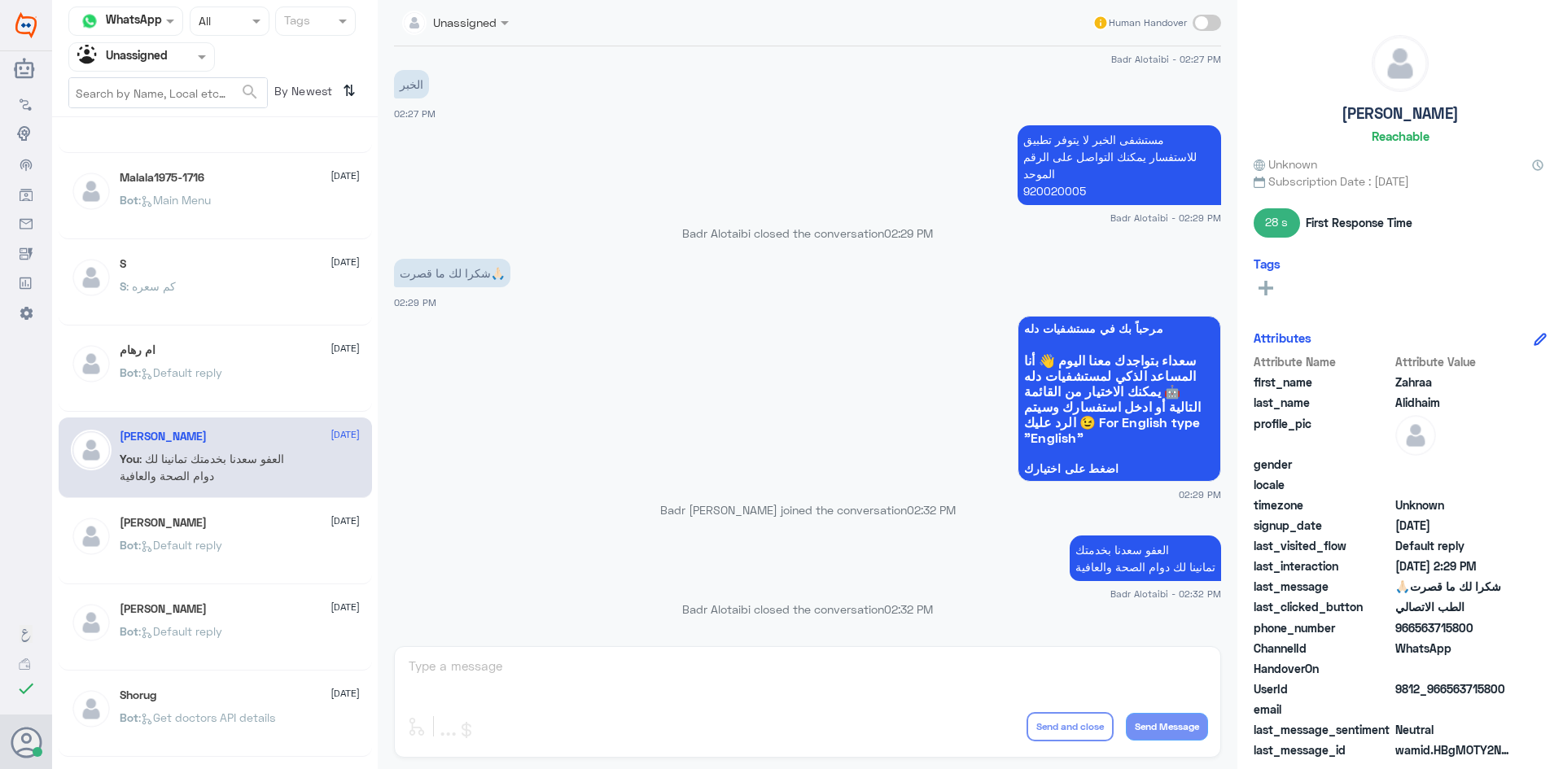
click at [287, 536] on div "أبو عبد الرحمن 10 August Bot : Default reply" at bounding box center [240, 546] width 240 height 61
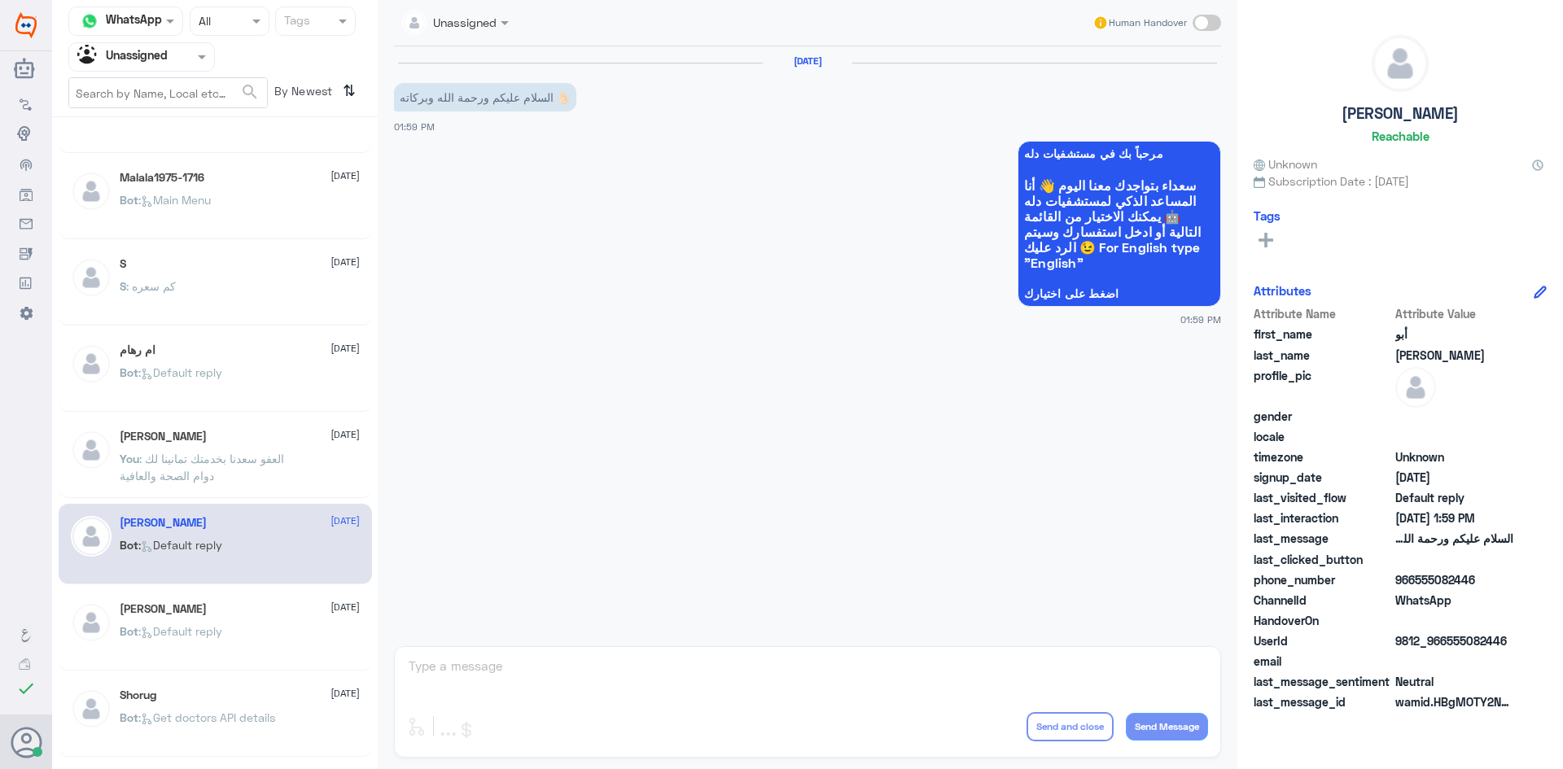
click at [288, 589] on div "سبحان الله 10 August سبحان : Dr.Ibrahim Alesawy 10 August Bot : Default reply S…" at bounding box center [215, 449] width 326 height 651
click at [276, 614] on div "Sara 10 August" at bounding box center [240, 609] width 240 height 14
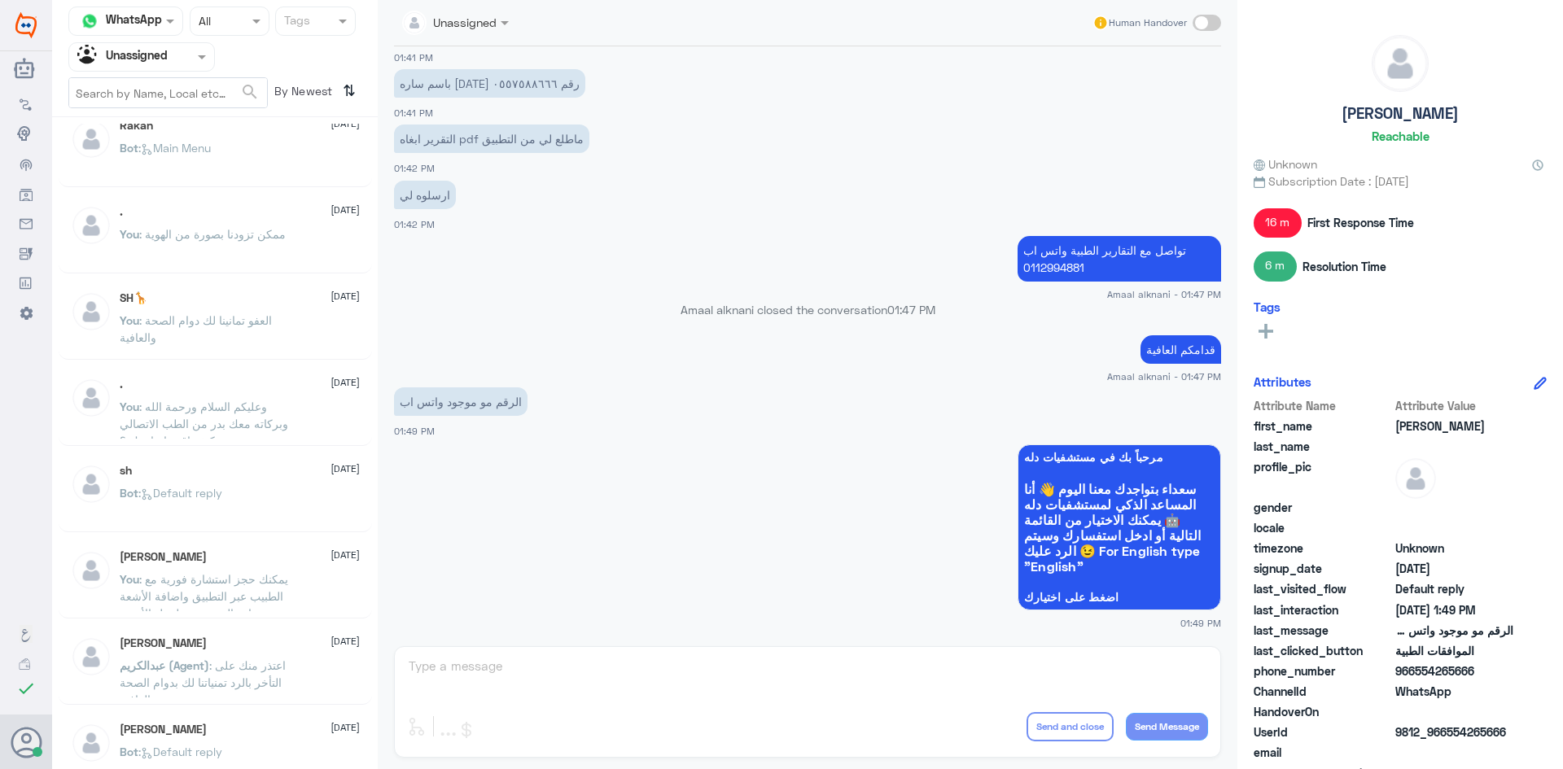
scroll to position [407, 0]
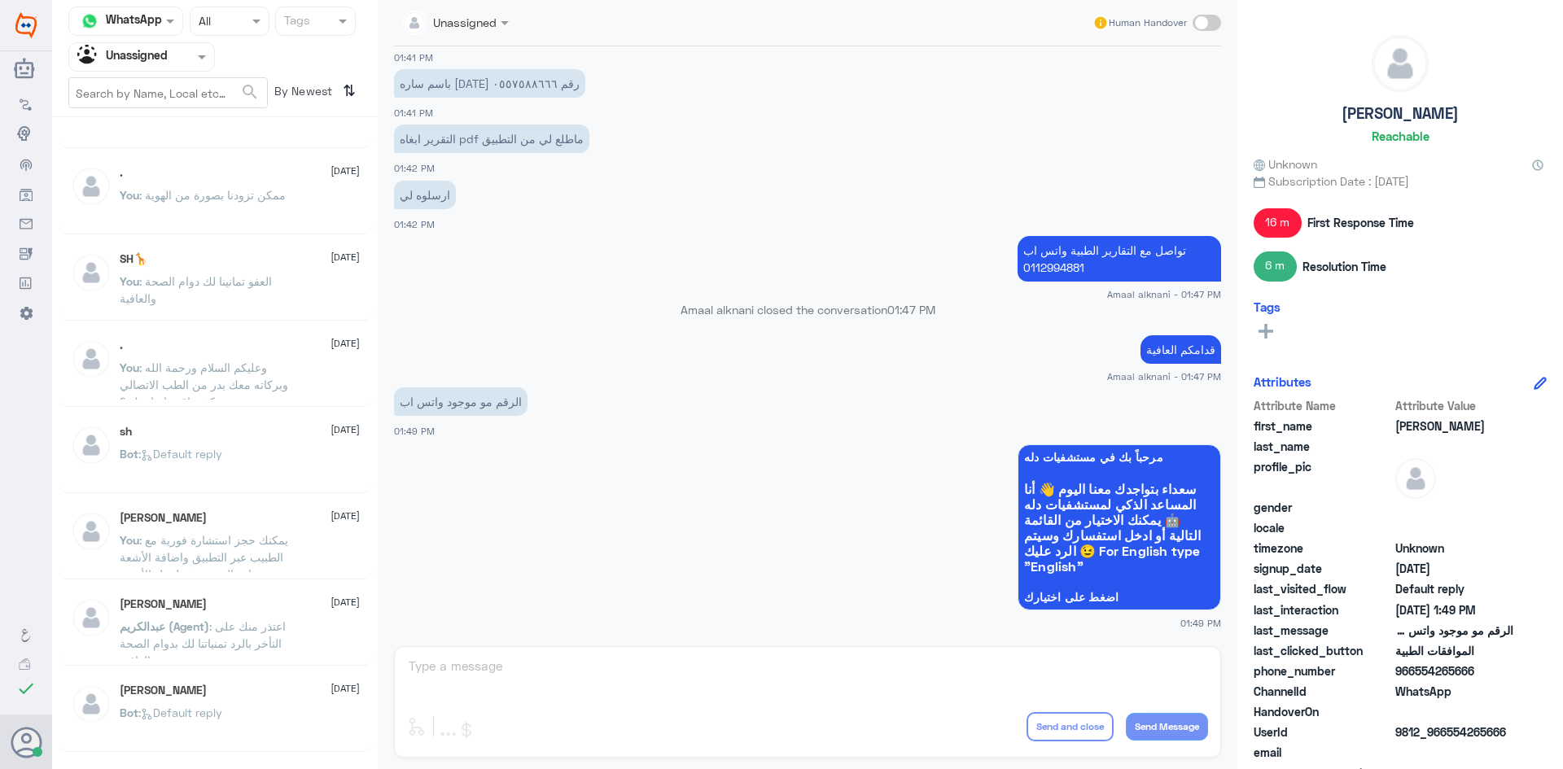
click at [1197, 19] on span at bounding box center [1206, 23] width 28 height 16
click at [0, 0] on input "checkbox" at bounding box center [0, 0] width 0 height 0
click at [746, 676] on textarea at bounding box center [807, 675] width 801 height 40
click at [654, 679] on textarea at bounding box center [807, 675] width 801 height 40
drag, startPoint x: 499, startPoint y: 659, endPoint x: 402, endPoint y: 677, distance: 98.7
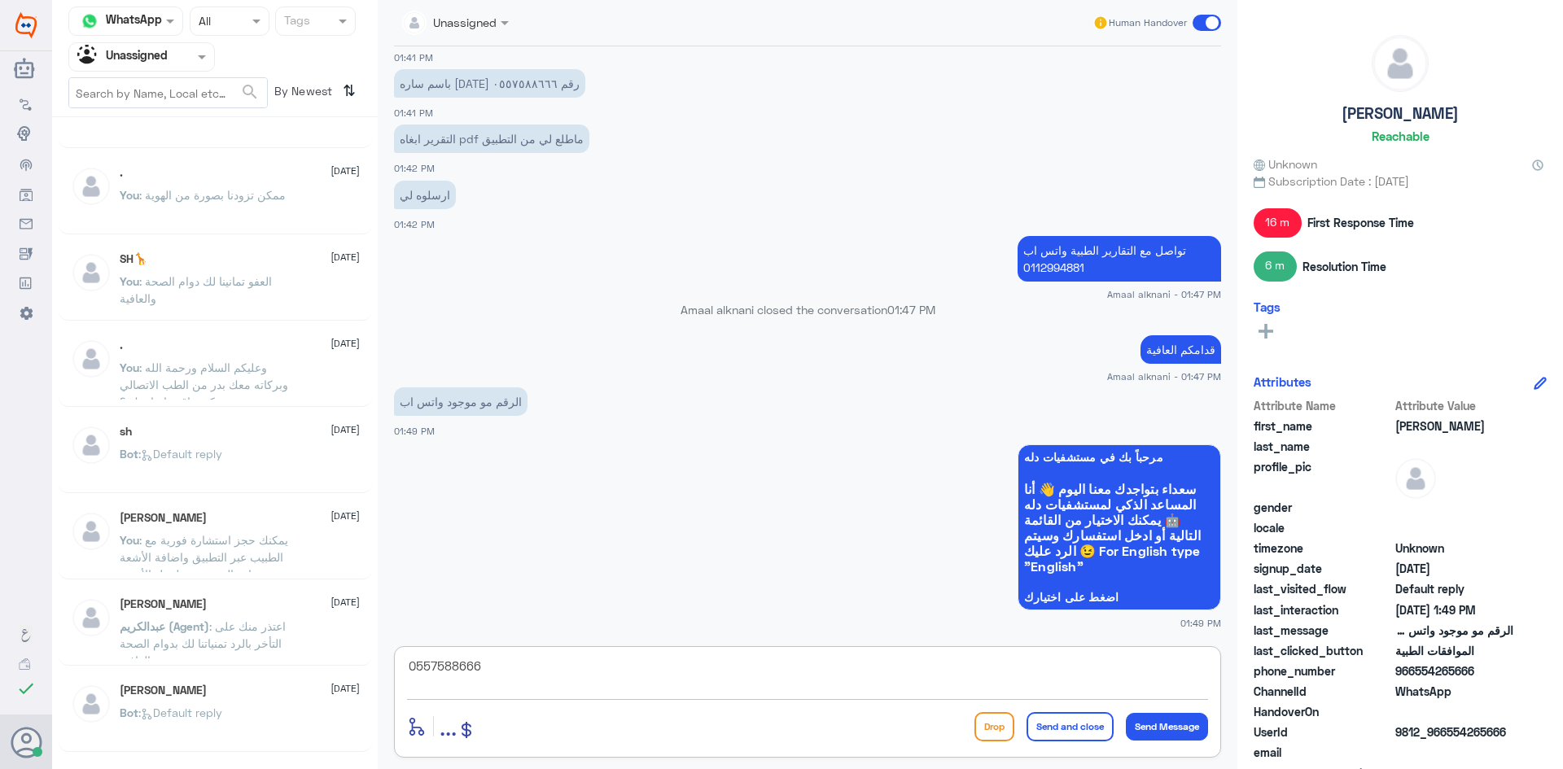
click at [402, 677] on div "0557588666 enter flow name ... Drop Send and close Send Message" at bounding box center [807, 702] width 827 height 112
type textarea "0557588666"
type textarea "يمكنك التواصل مع التقارير الطبية عبر الواتساب على الرقم 0550181732"
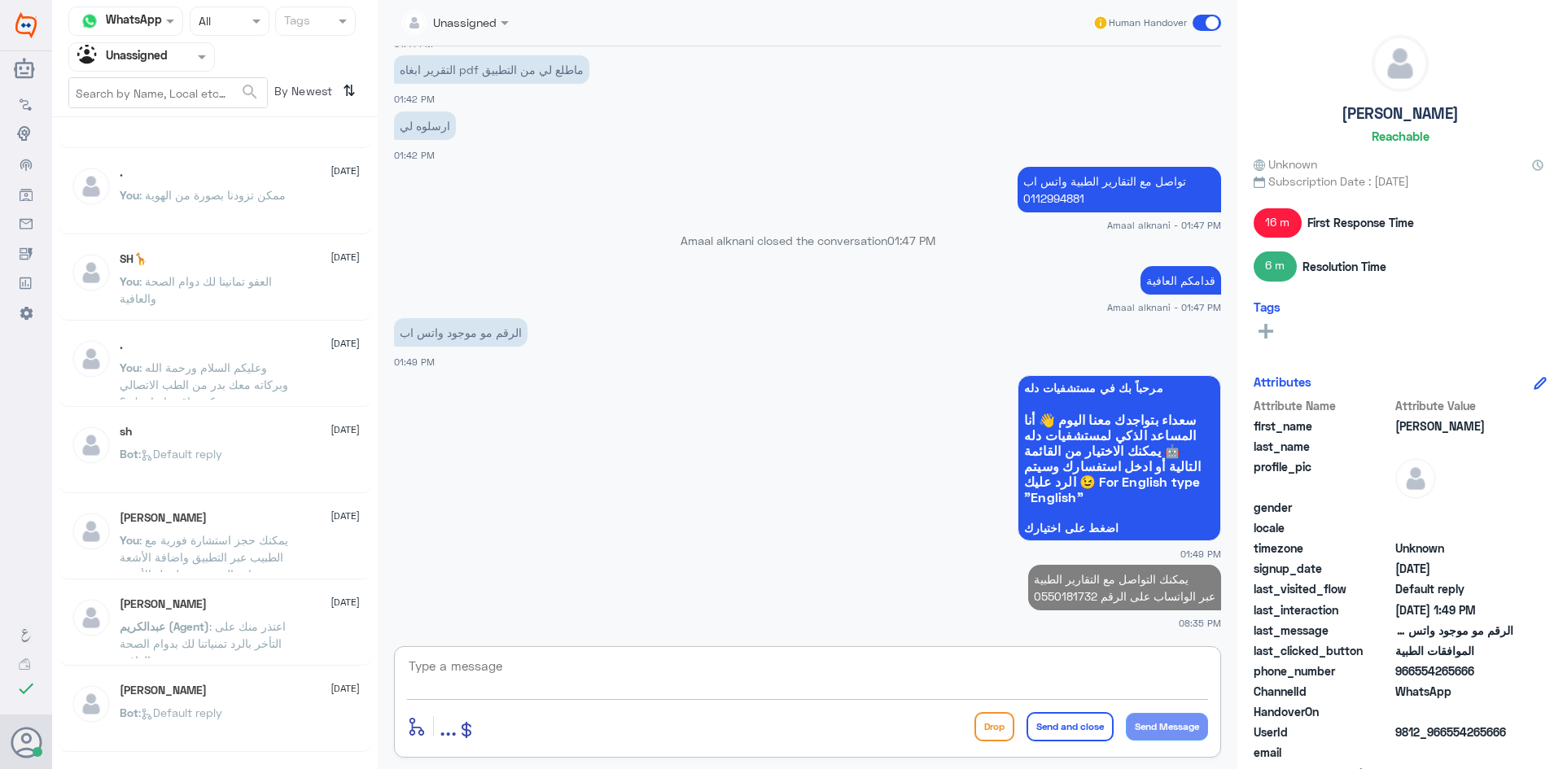
click at [1148, 677] on textarea at bounding box center [807, 675] width 801 height 40
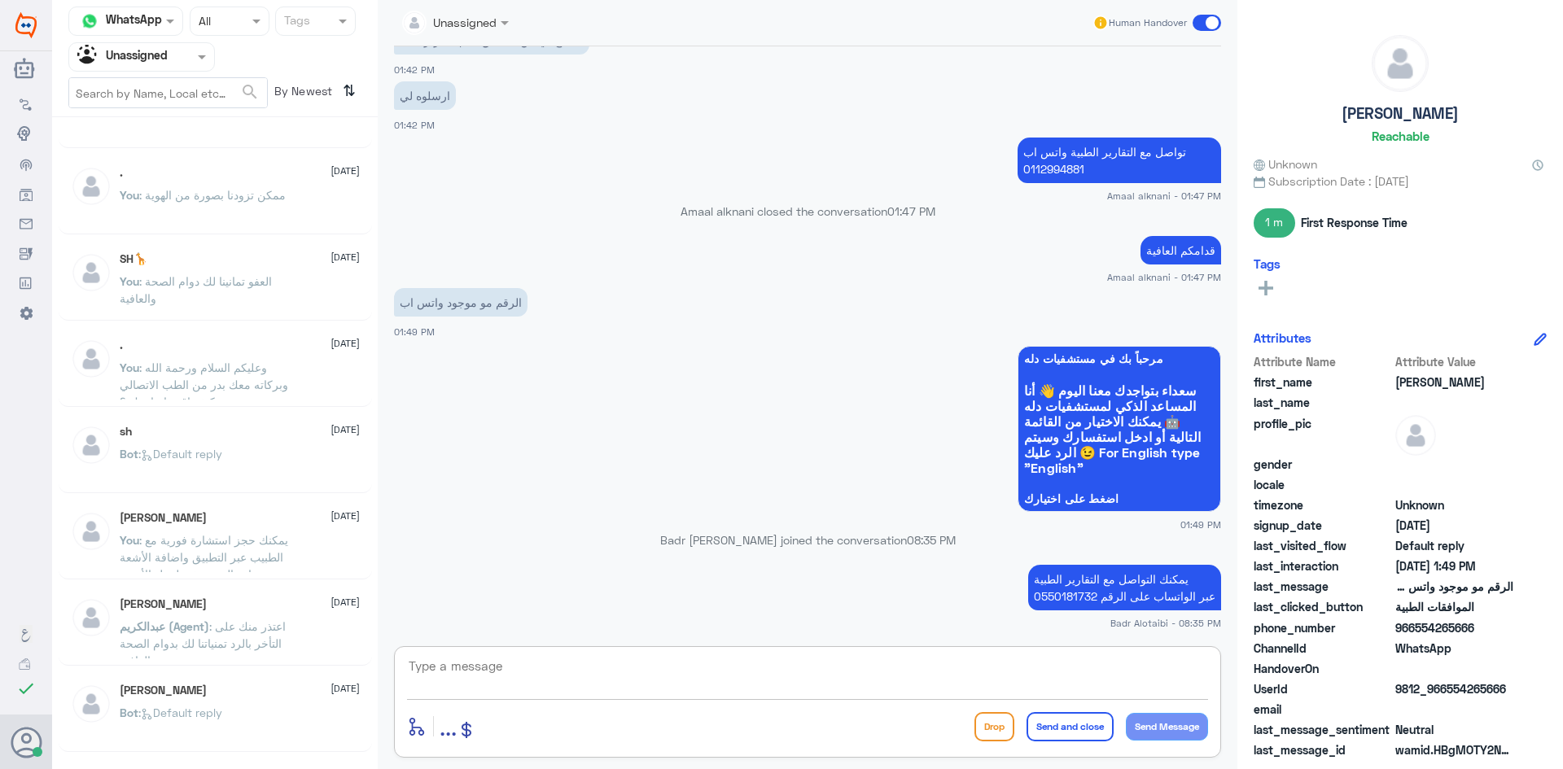
click at [234, 201] on span ": ممكن تزودنا بصورة من الهوية" at bounding box center [212, 195] width 147 height 14
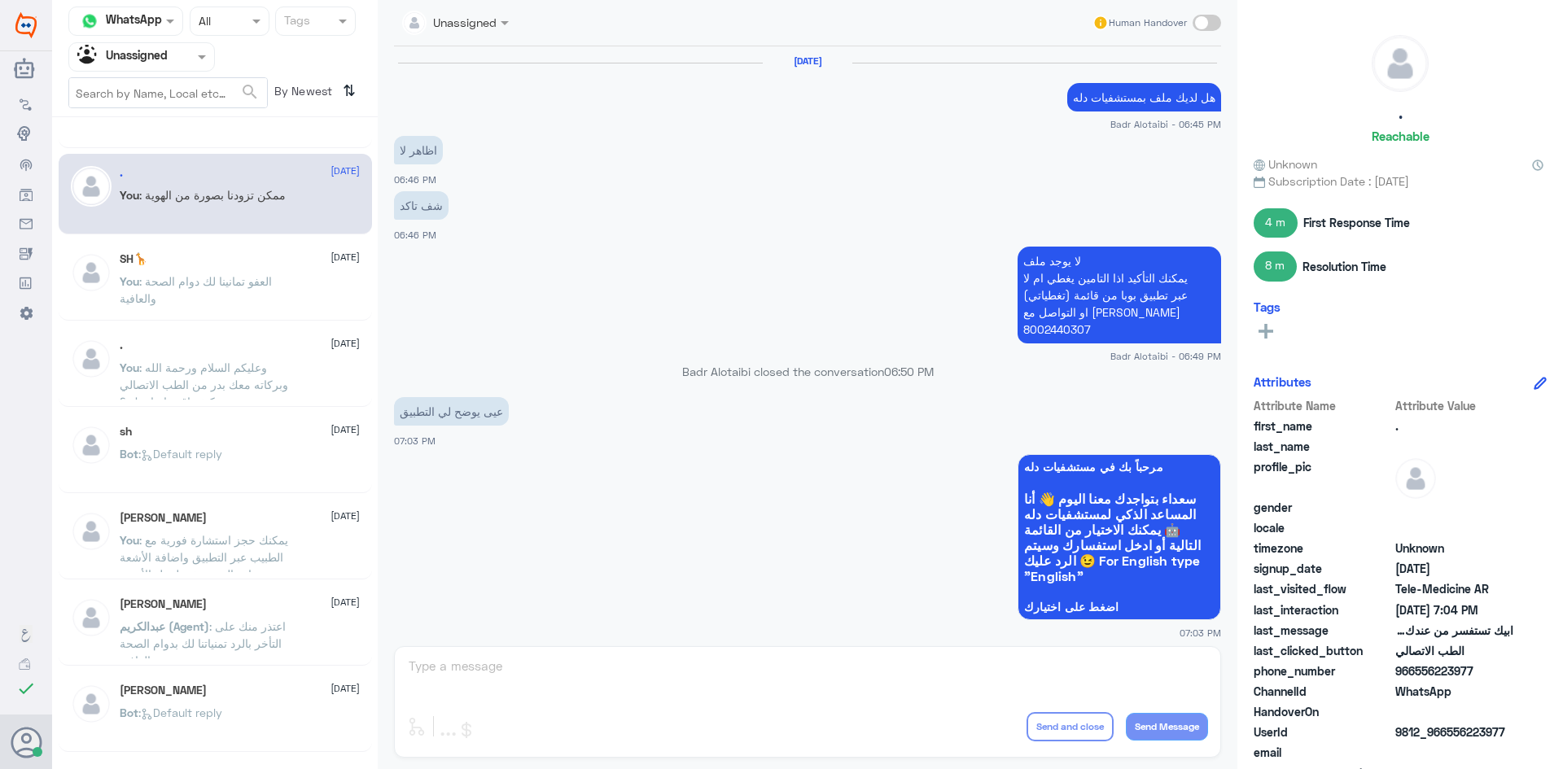
scroll to position [720, 0]
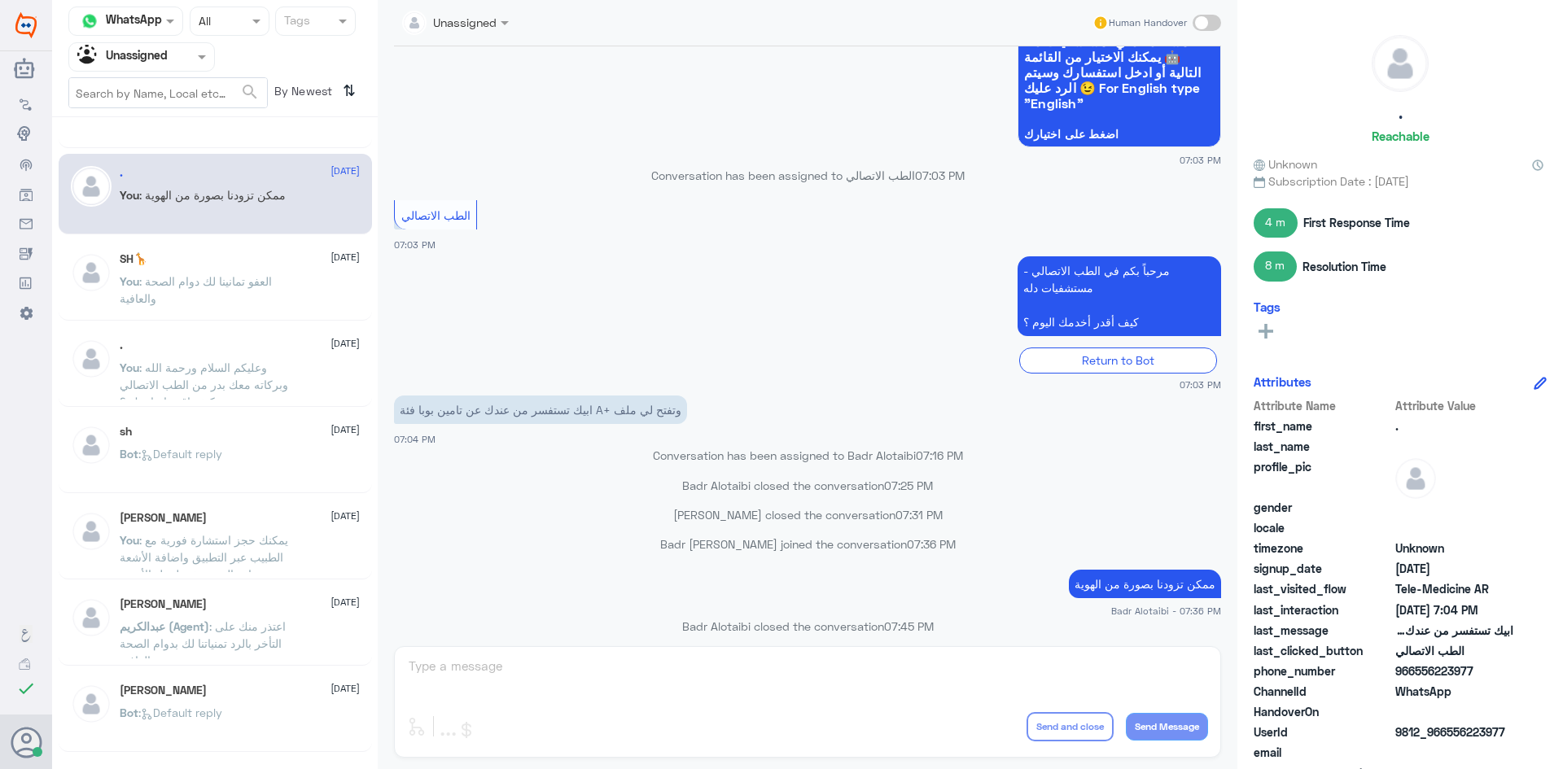
click at [195, 62] on span at bounding box center [204, 56] width 20 height 17
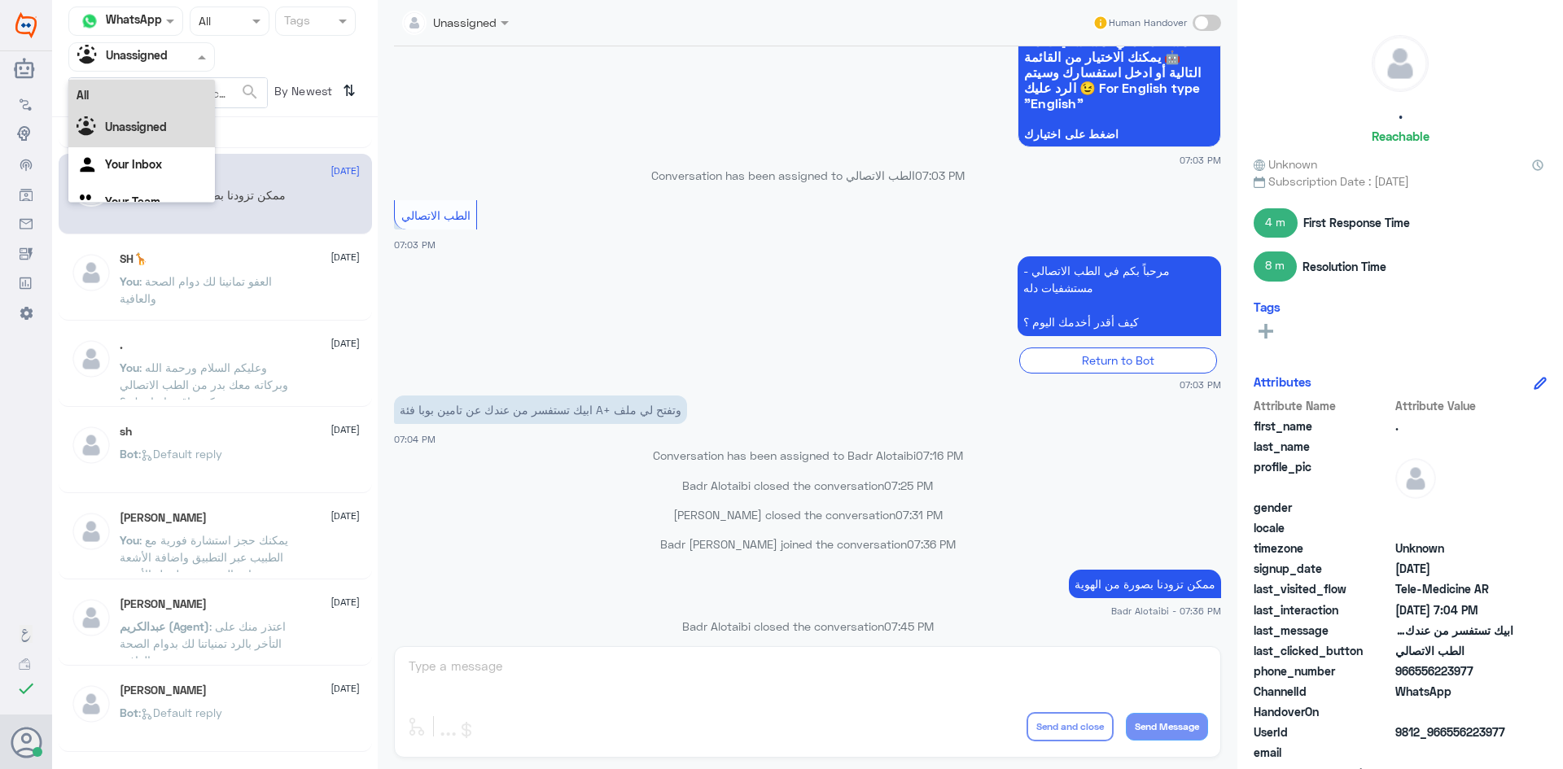
click at [167, 90] on div "All" at bounding box center [141, 95] width 147 height 30
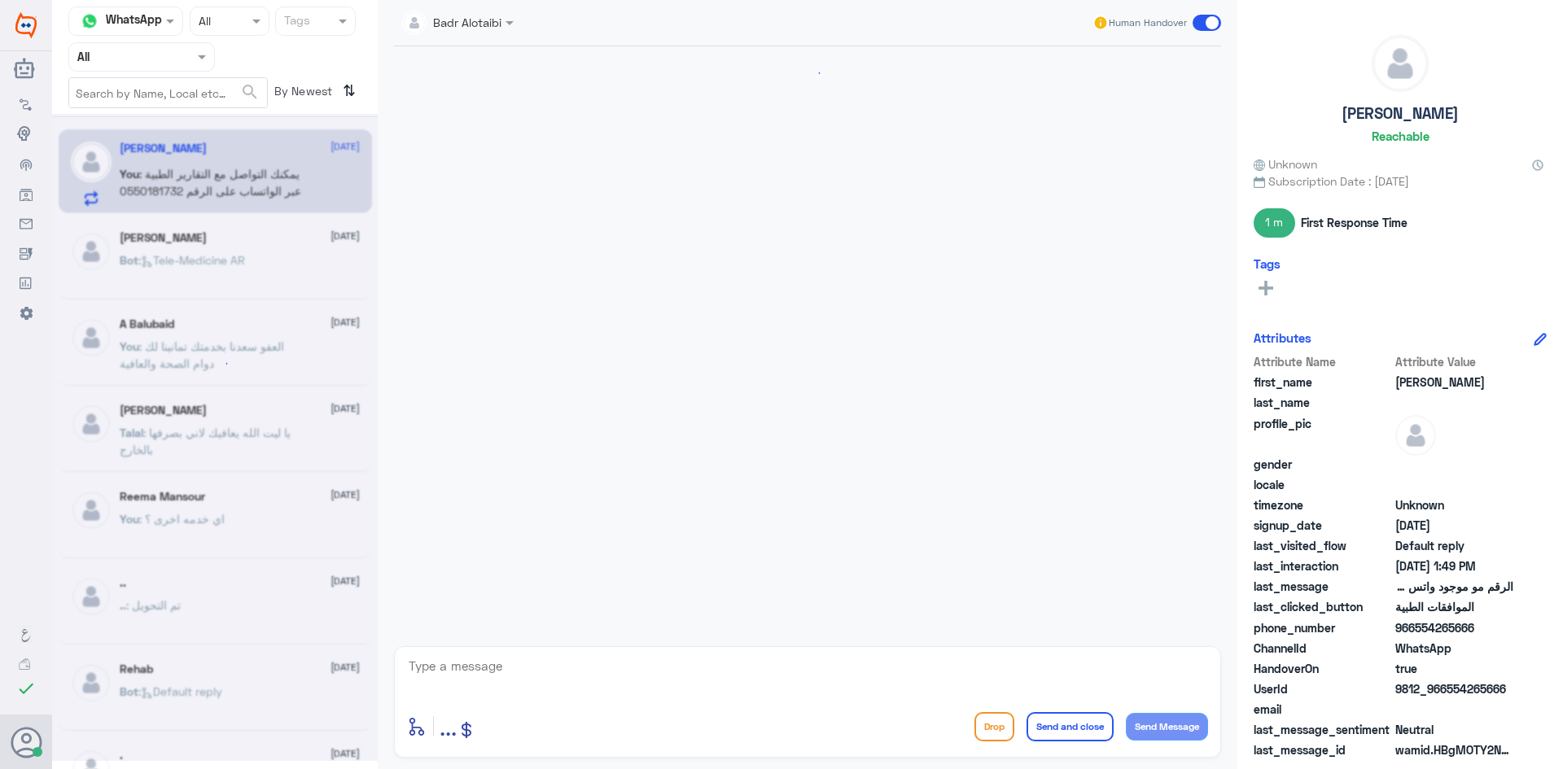
scroll to position [1008, 0]
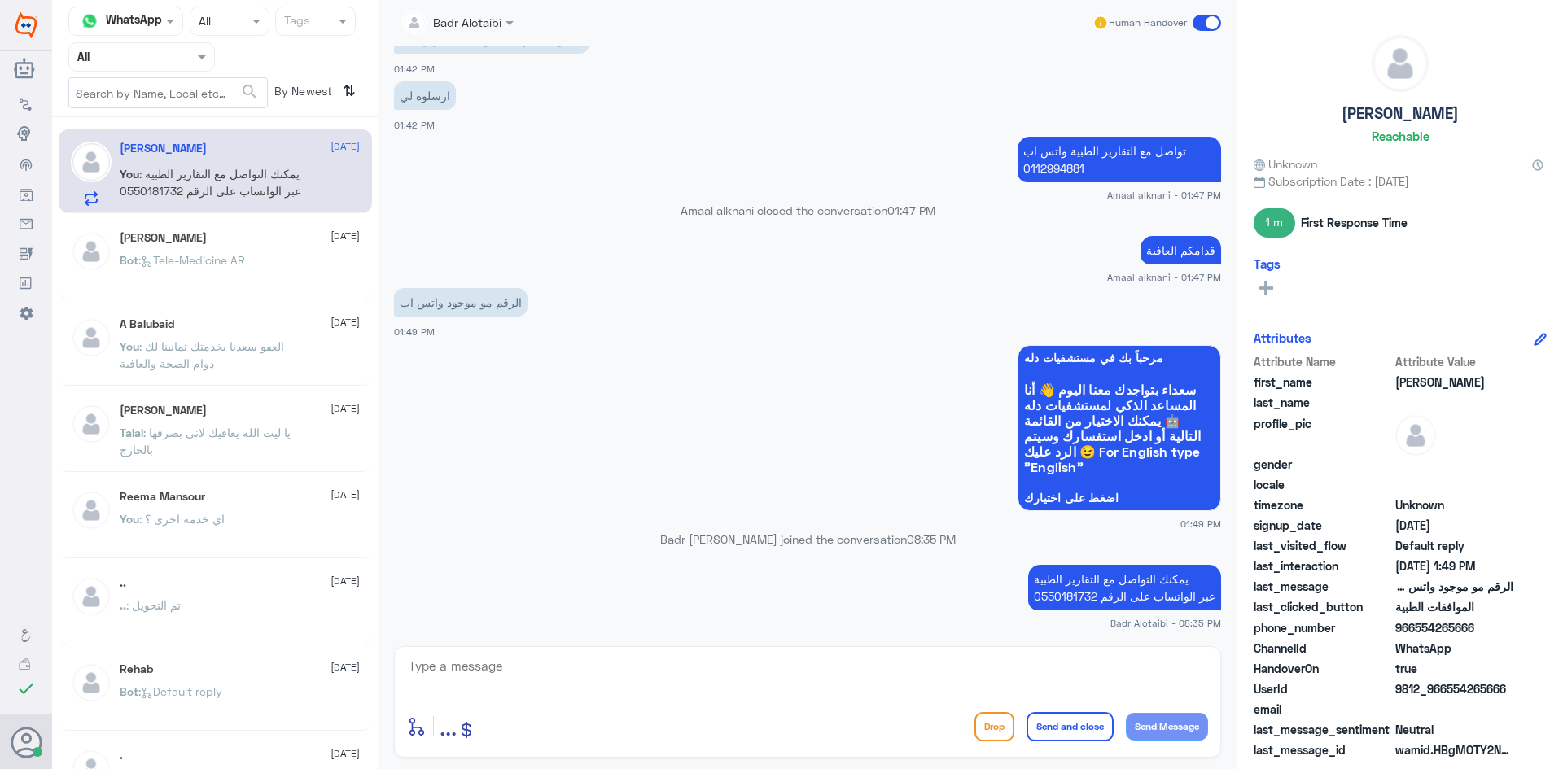
click at [1212, 24] on span at bounding box center [1206, 23] width 28 height 16
click at [0, 0] on input "checkbox" at bounding box center [0, 0] width 0 height 0
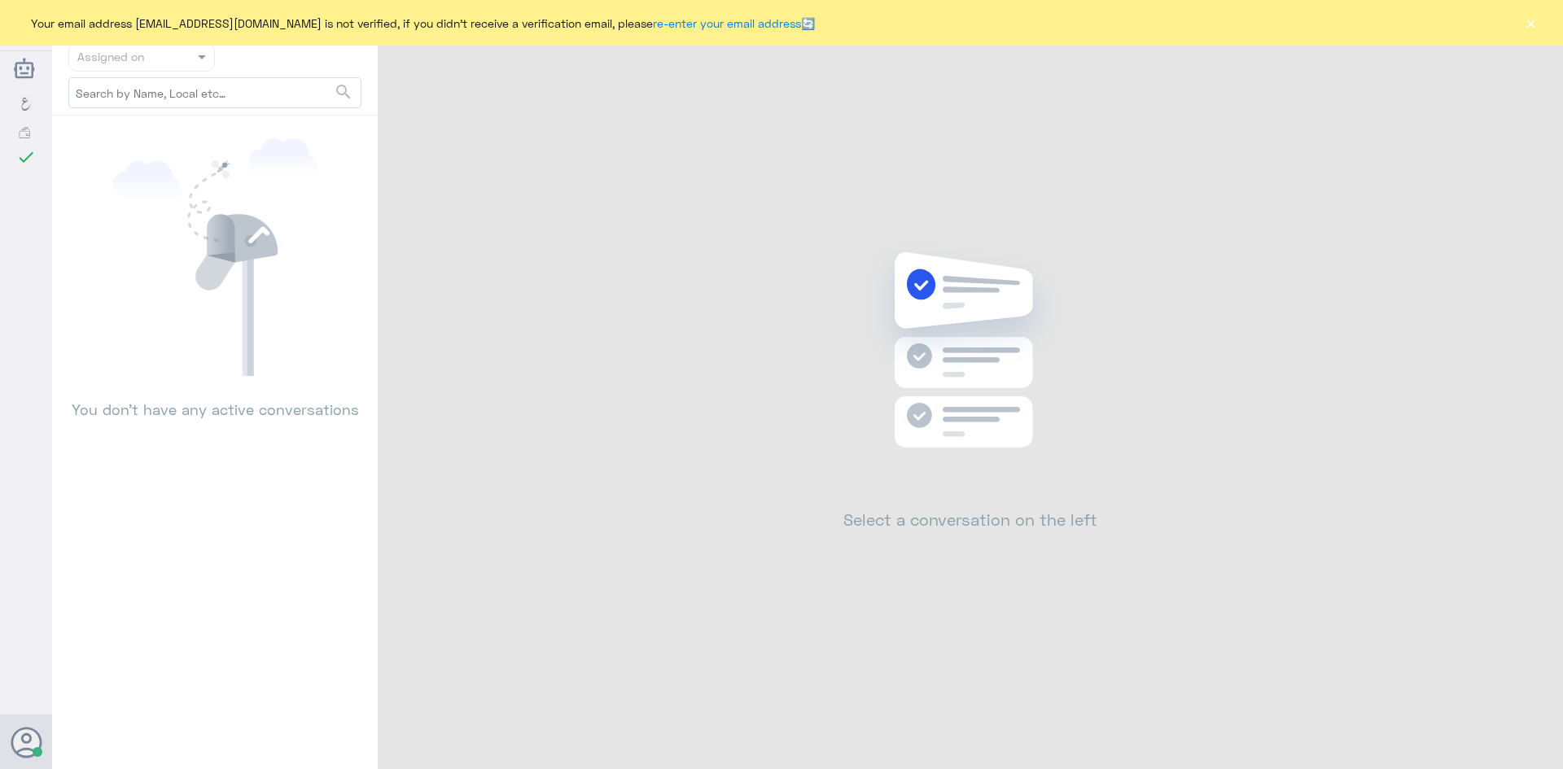
click at [1530, 35] on div "Your email address [EMAIL_ADDRESS][DOMAIN_NAME] is not verified, if you didn't …" at bounding box center [781, 23] width 1563 height 46
click at [1529, 30] on button "×" at bounding box center [1530, 23] width 16 height 16
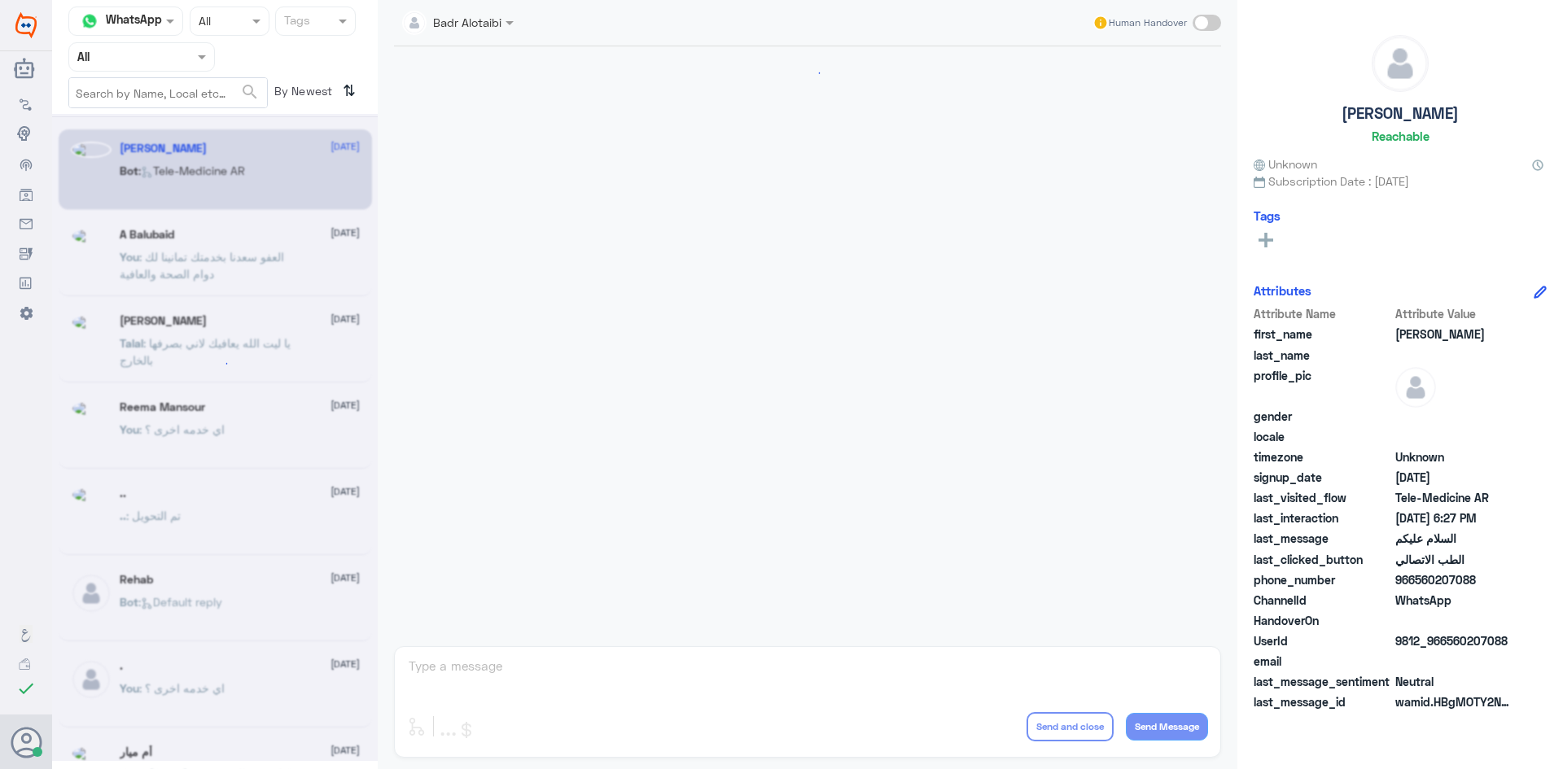
scroll to position [915, 0]
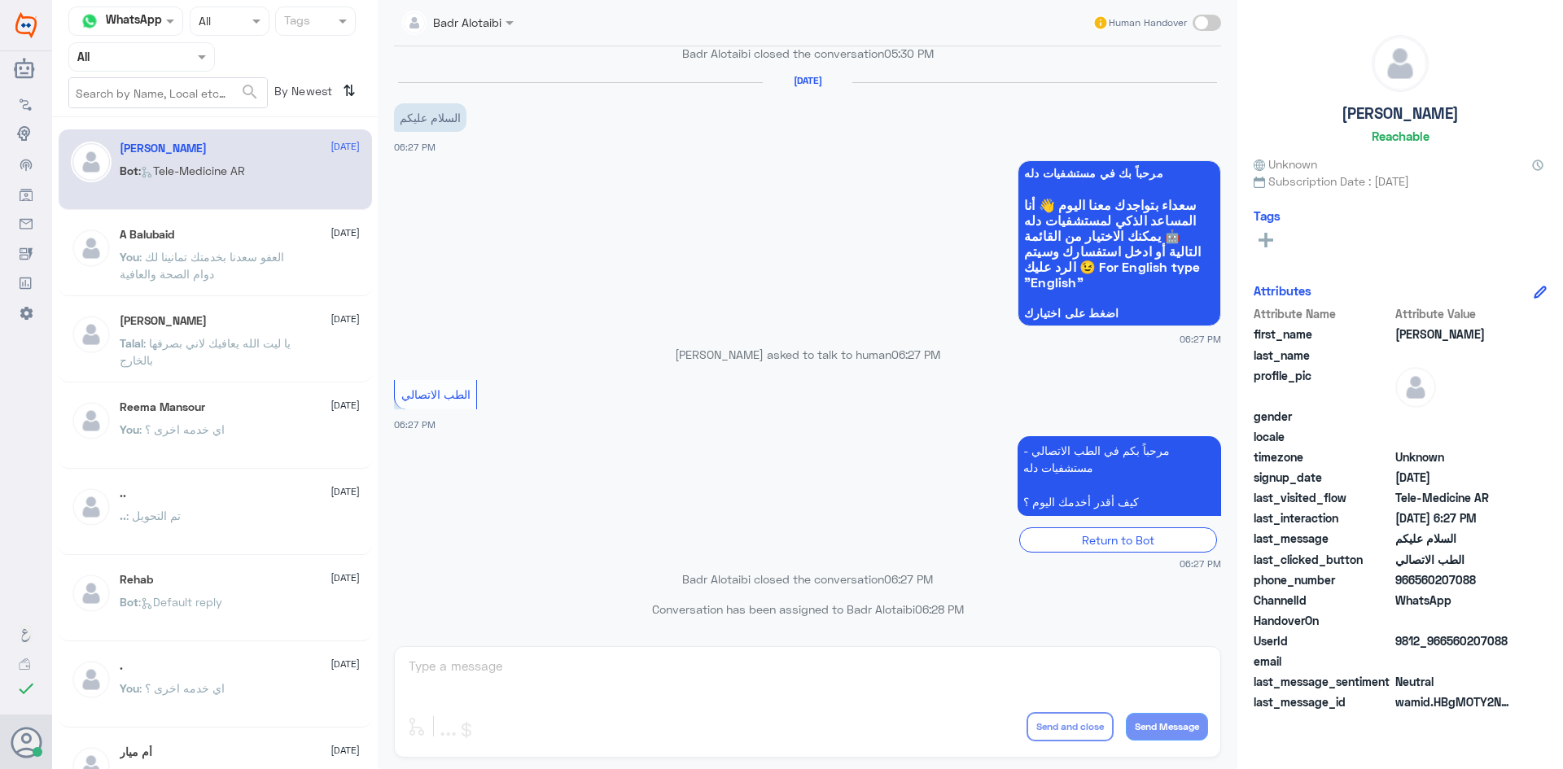
click at [182, 63] on div at bounding box center [141, 56] width 145 height 19
click at [187, 133] on div "Unassigned" at bounding box center [141, 128] width 147 height 37
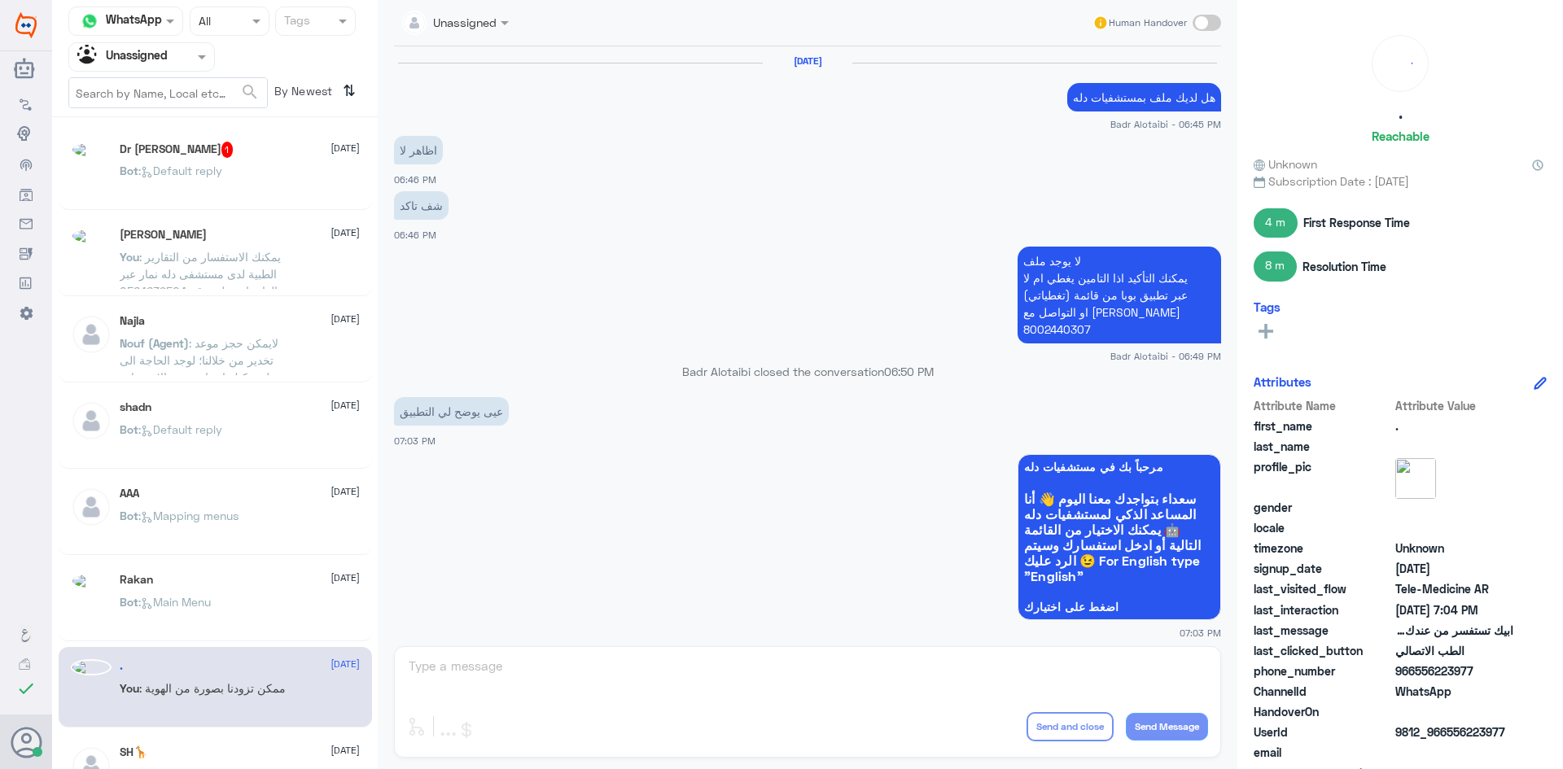
scroll to position [720, 0]
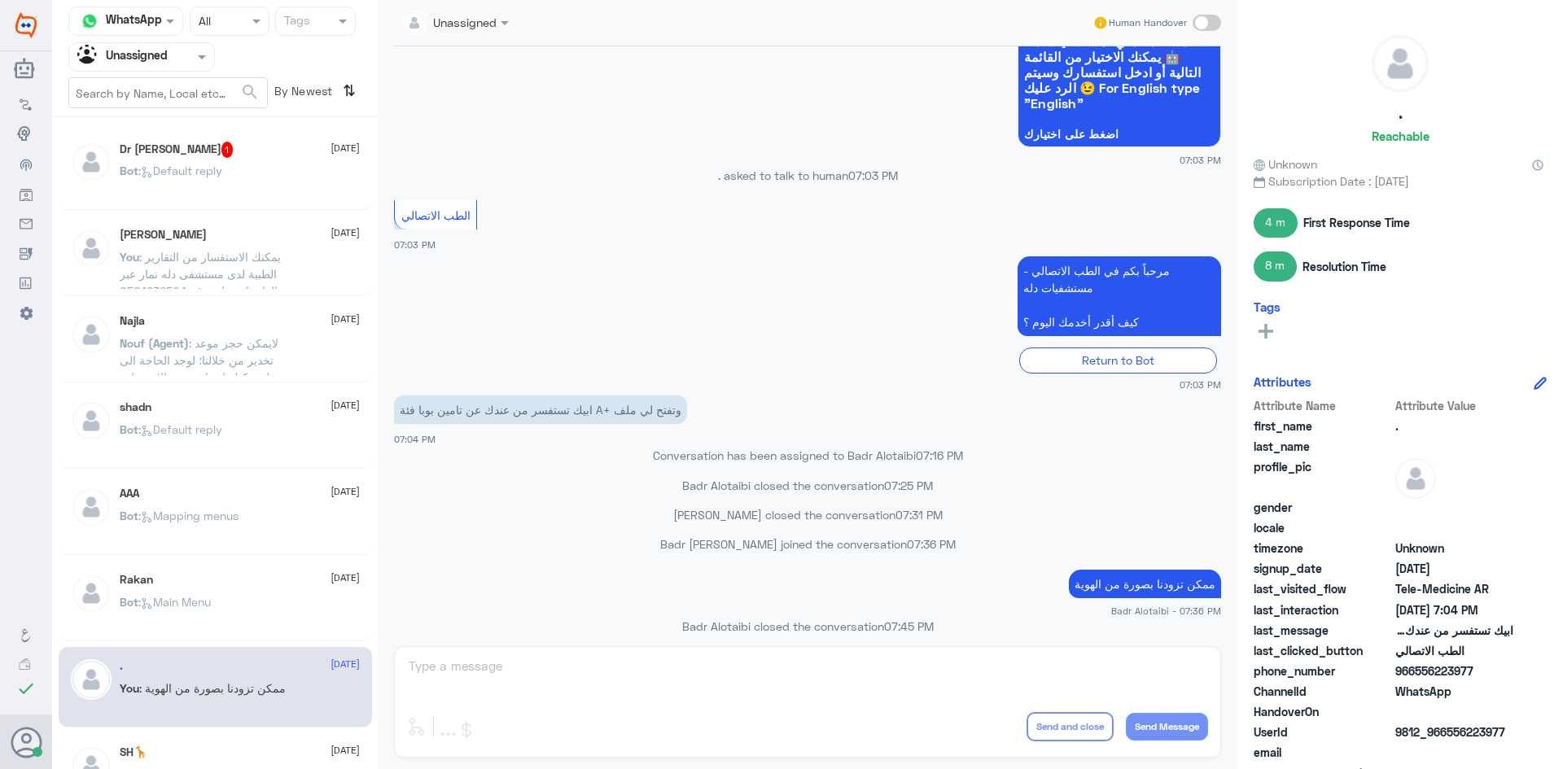
click at [264, 221] on div "[PERSON_NAME] [DATE] You : يمكنك الاستفسار من التقارير الطبية لدى مستشفى دله نم…" at bounding box center [215, 256] width 313 height 81
click at [268, 173] on div "Bot : Default reply" at bounding box center [240, 184] width 240 height 37
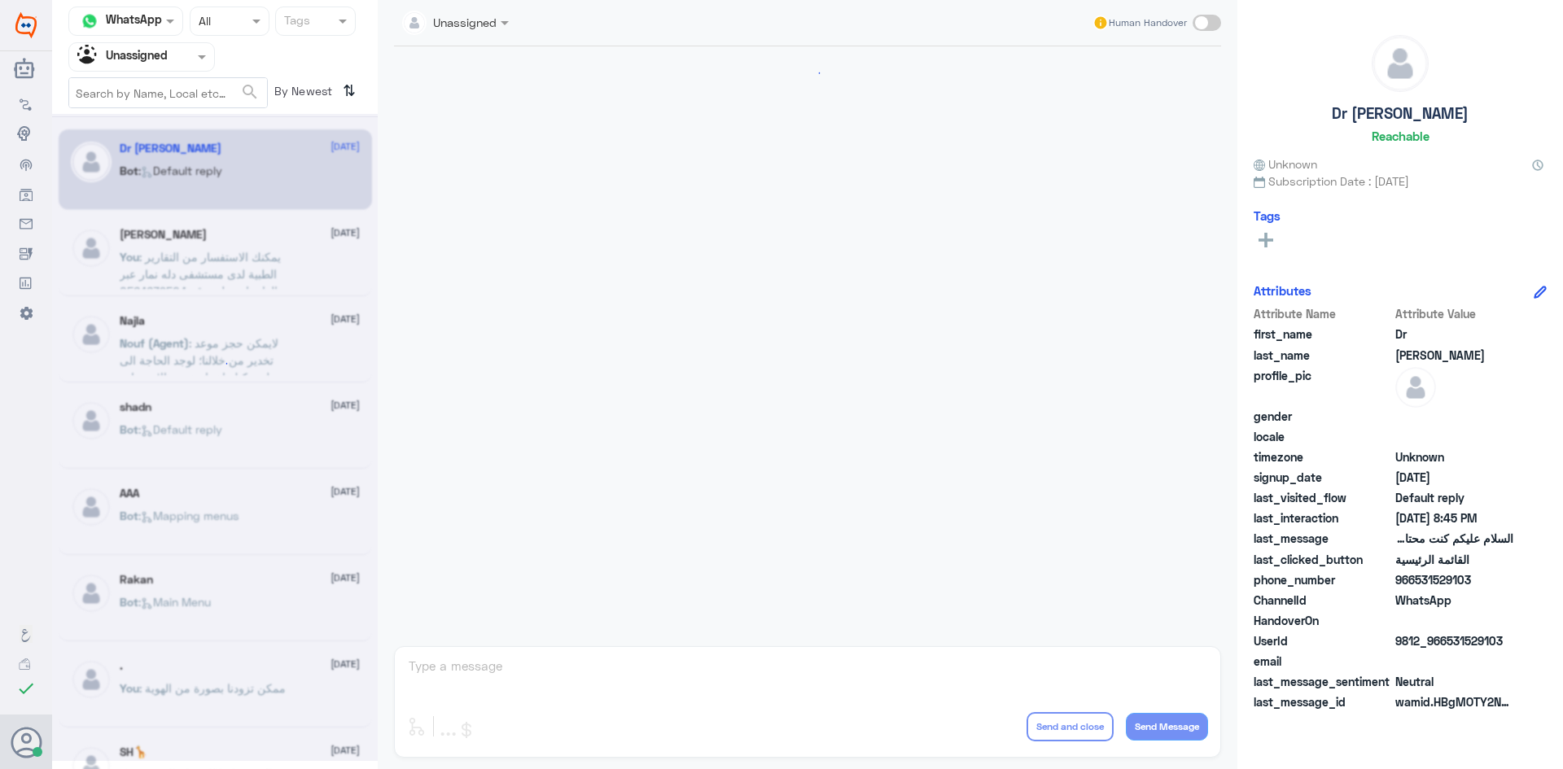
scroll to position [158, 0]
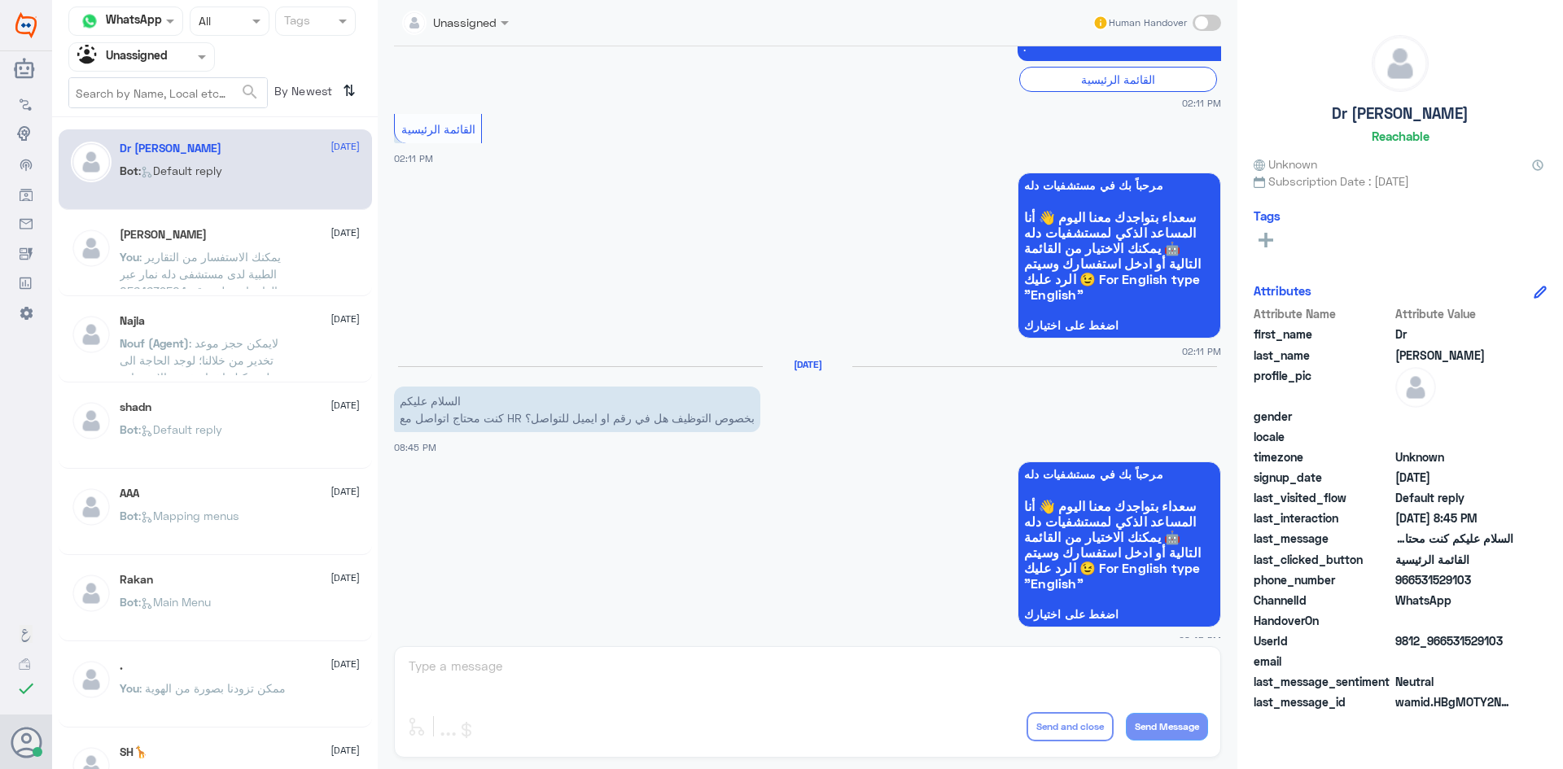
click at [256, 249] on p "You : يمكنك الاستفسار من التقارير الطبية لدى مستشفى دله نمار عبر الواتساب على ر…" at bounding box center [211, 268] width 183 height 41
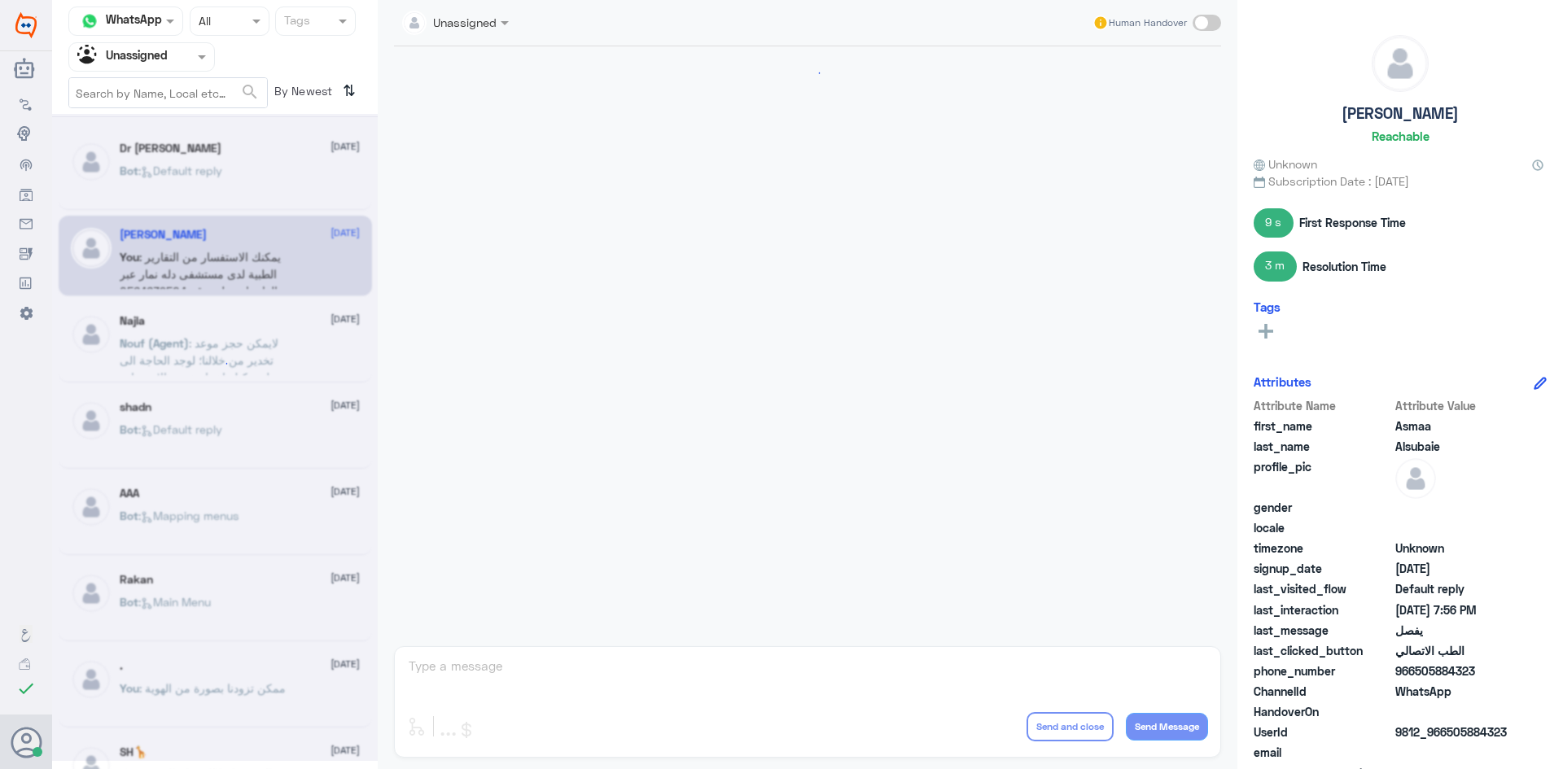
scroll to position [829, 0]
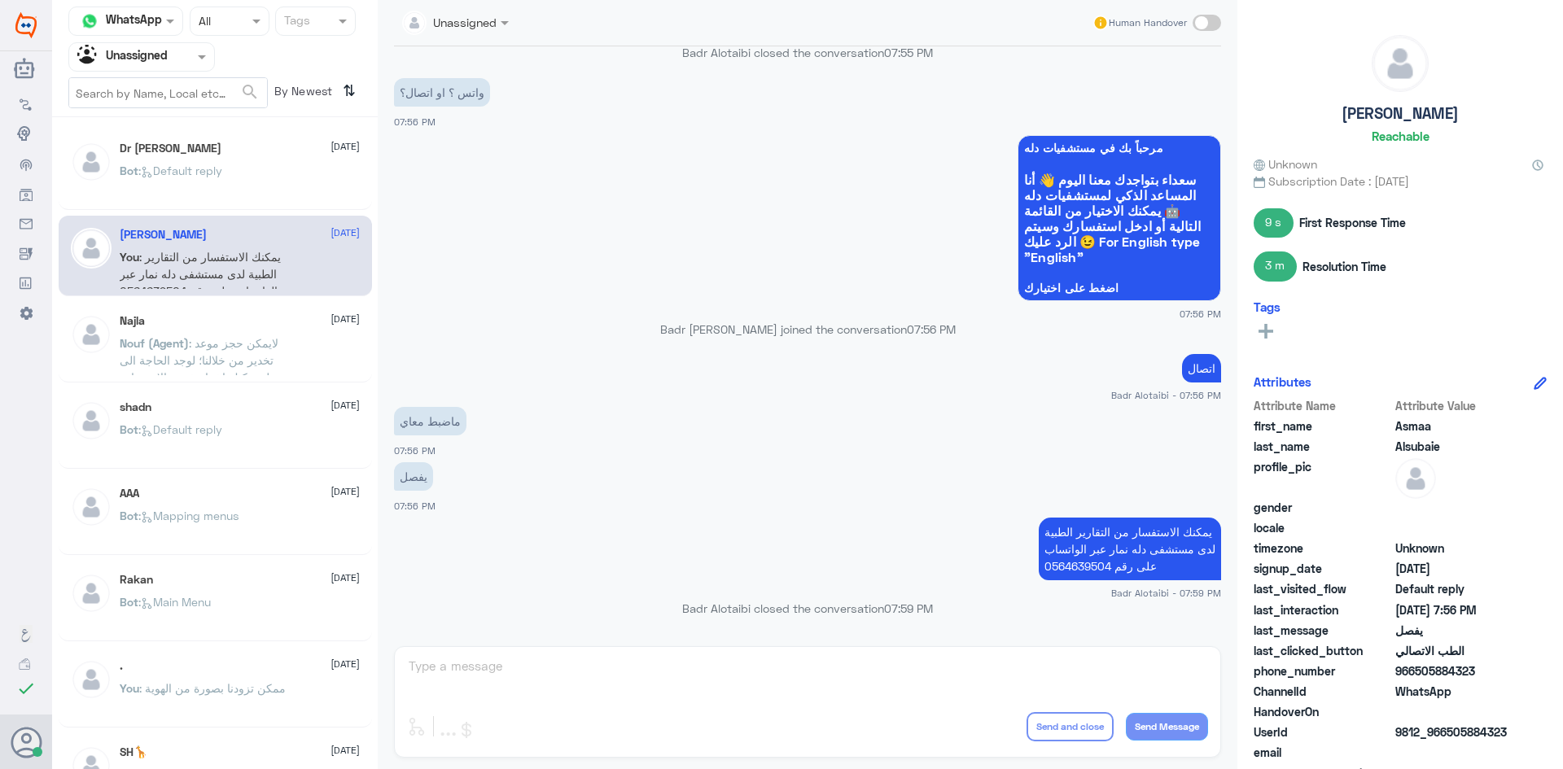
click at [270, 352] on p "Nouf (Agent) : لايمكن حجز موعد تخدير من خلالنا؛ لوجد الحاجة الى تحويل يمكنك اخت…" at bounding box center [211, 355] width 183 height 41
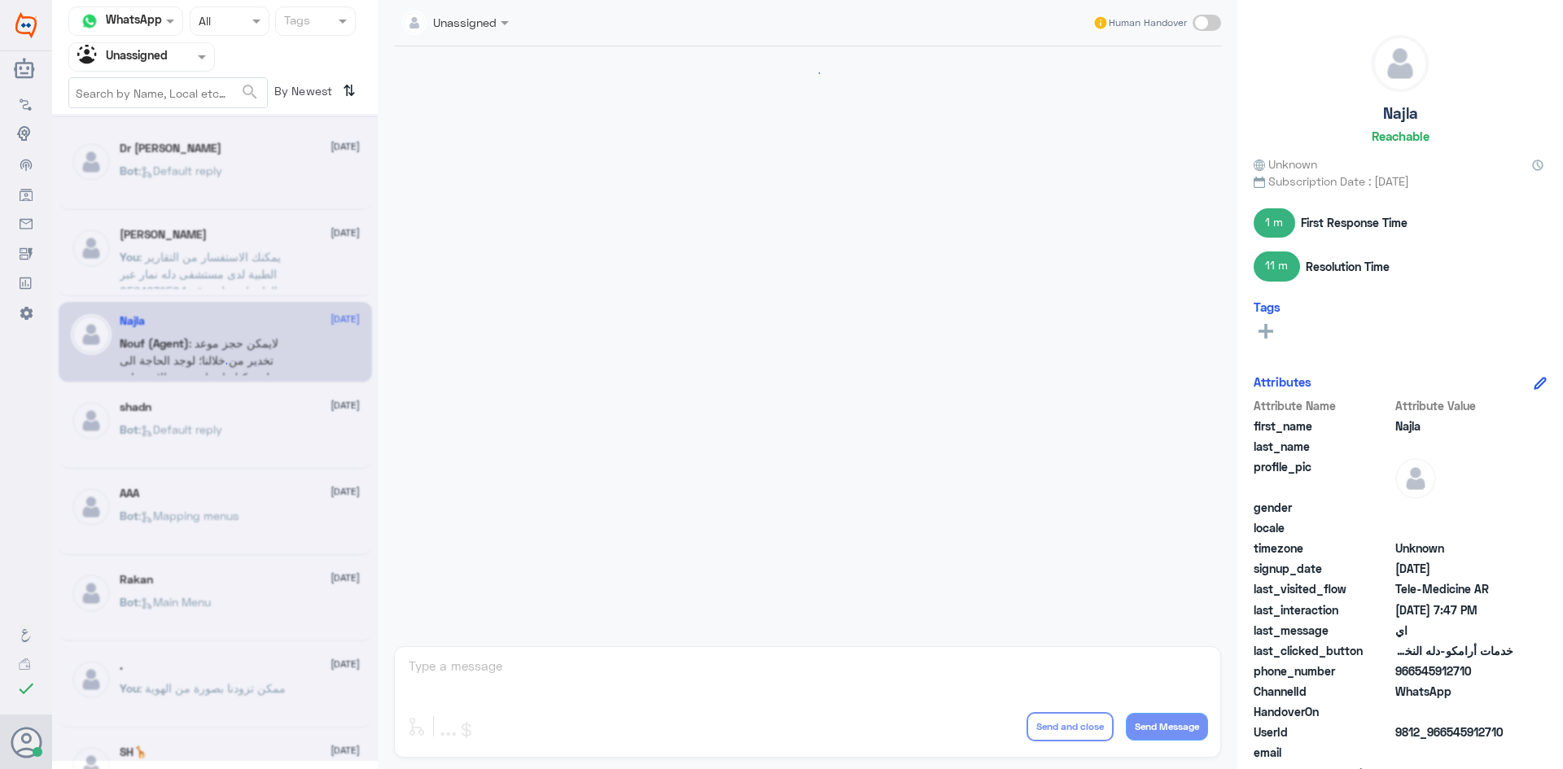
scroll to position [499, 0]
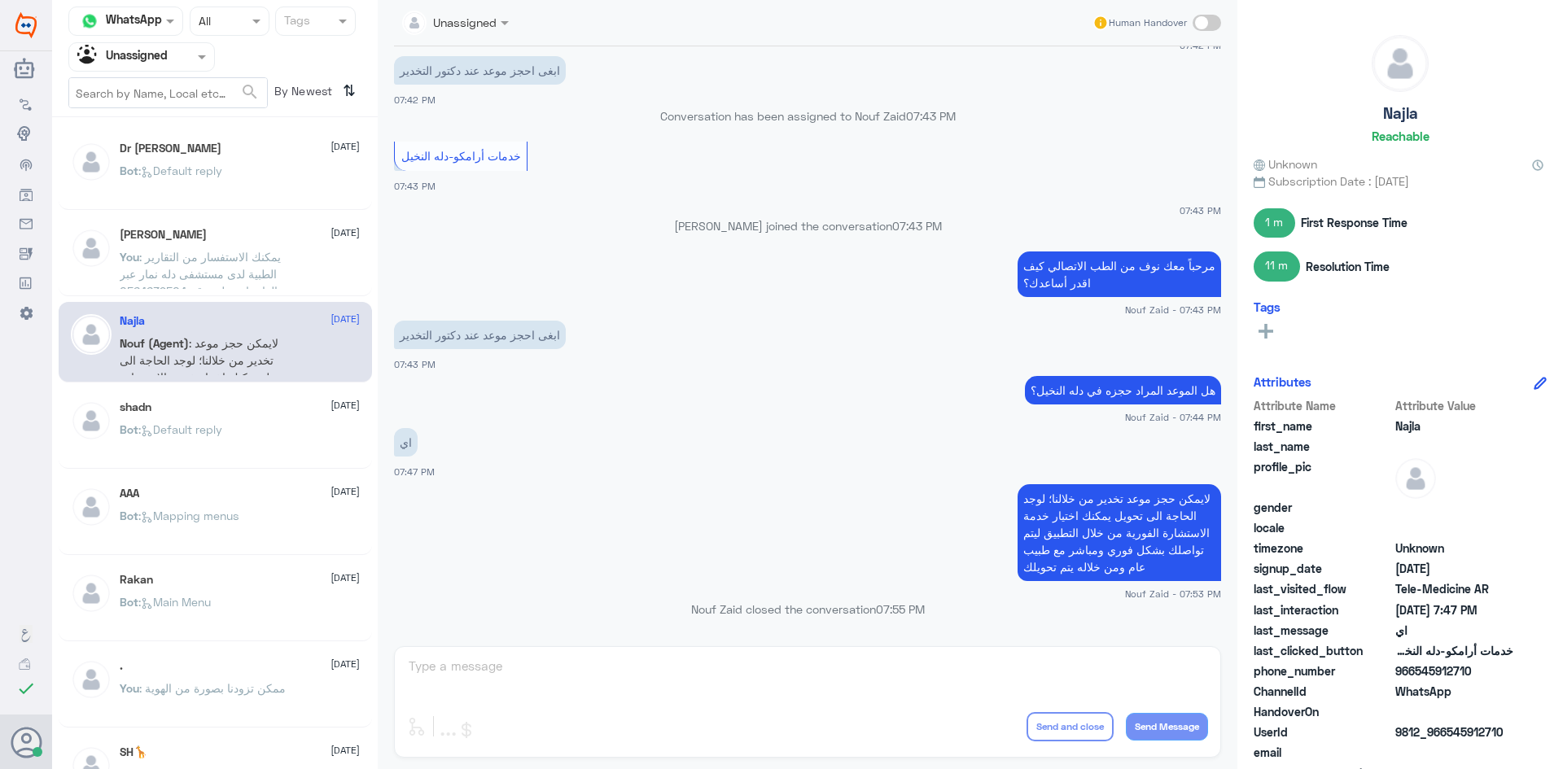
click at [246, 420] on div "shadn [DATE] Bot : Default reply" at bounding box center [240, 430] width 240 height 61
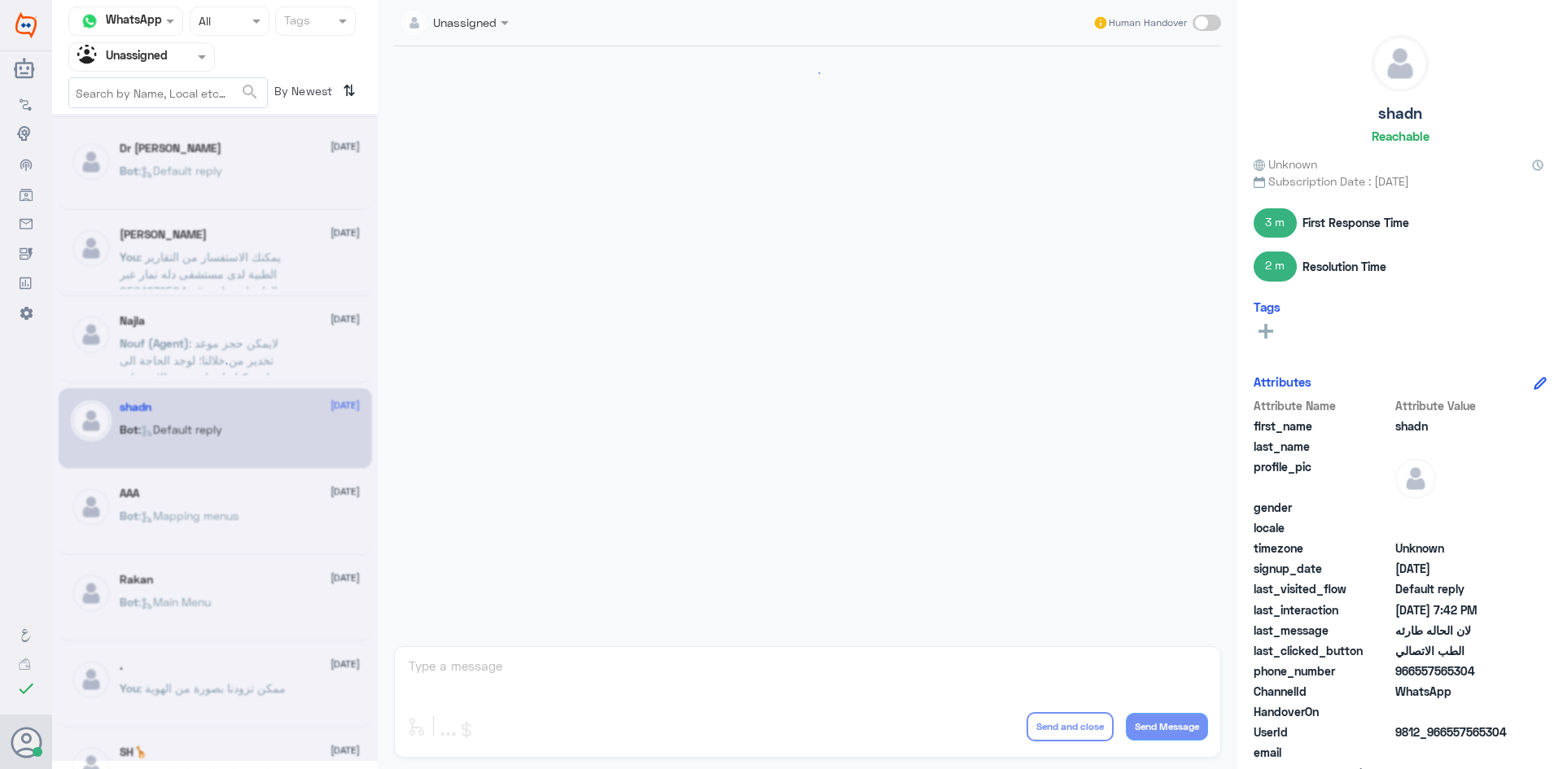
scroll to position [882, 0]
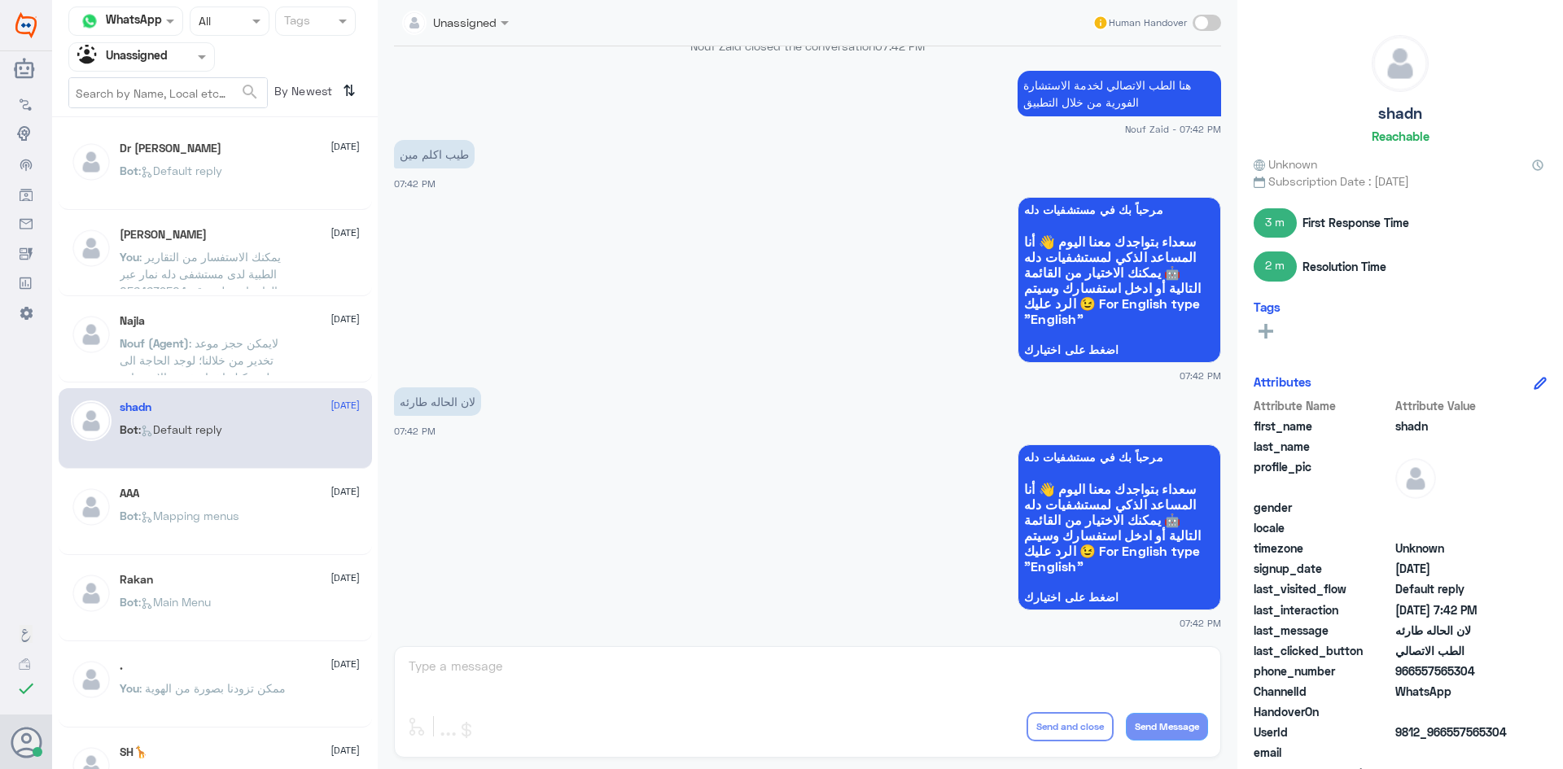
click at [238, 514] on span ": Mapping menus" at bounding box center [188, 516] width 100 height 14
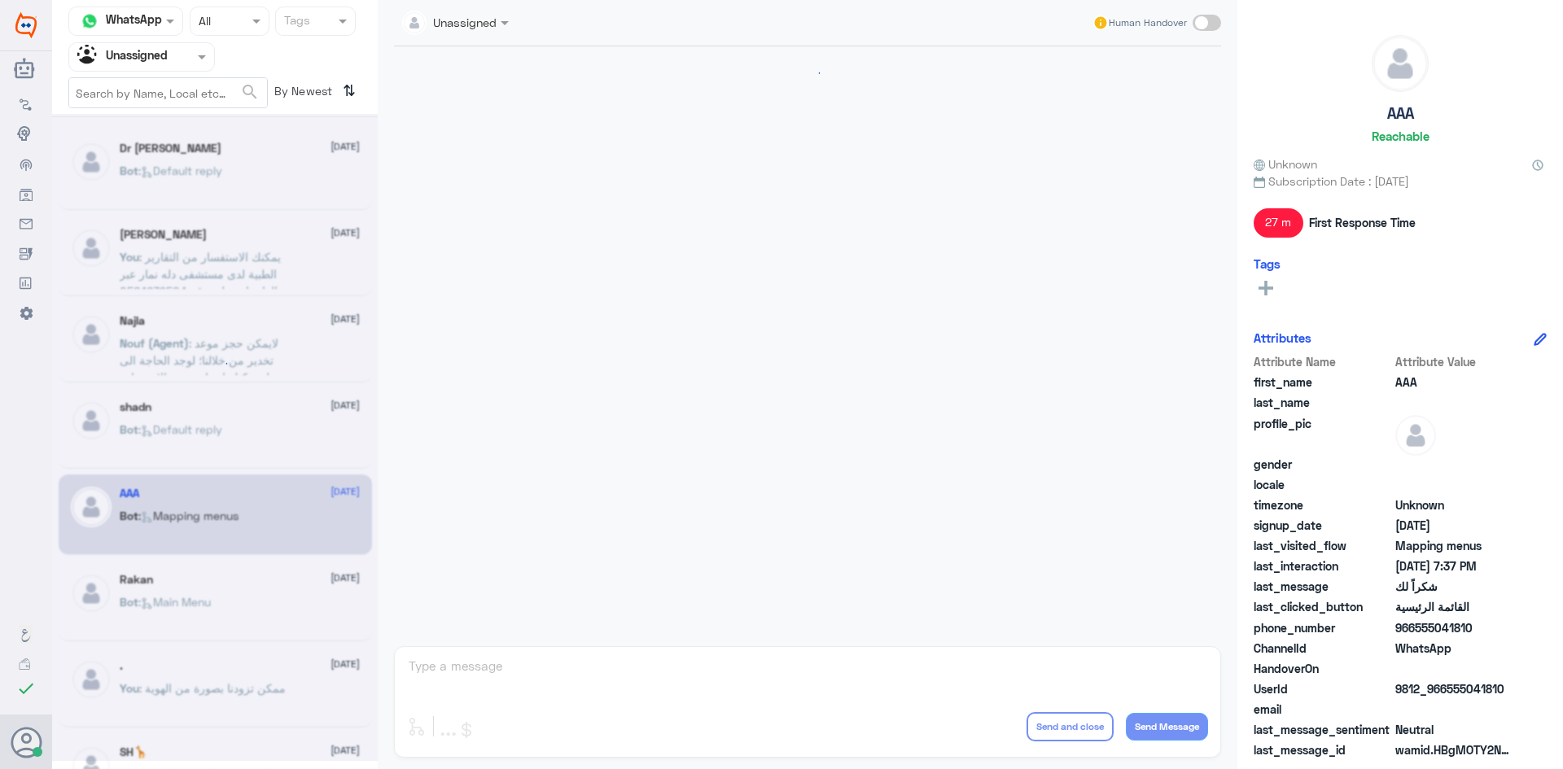
scroll to position [1671, 0]
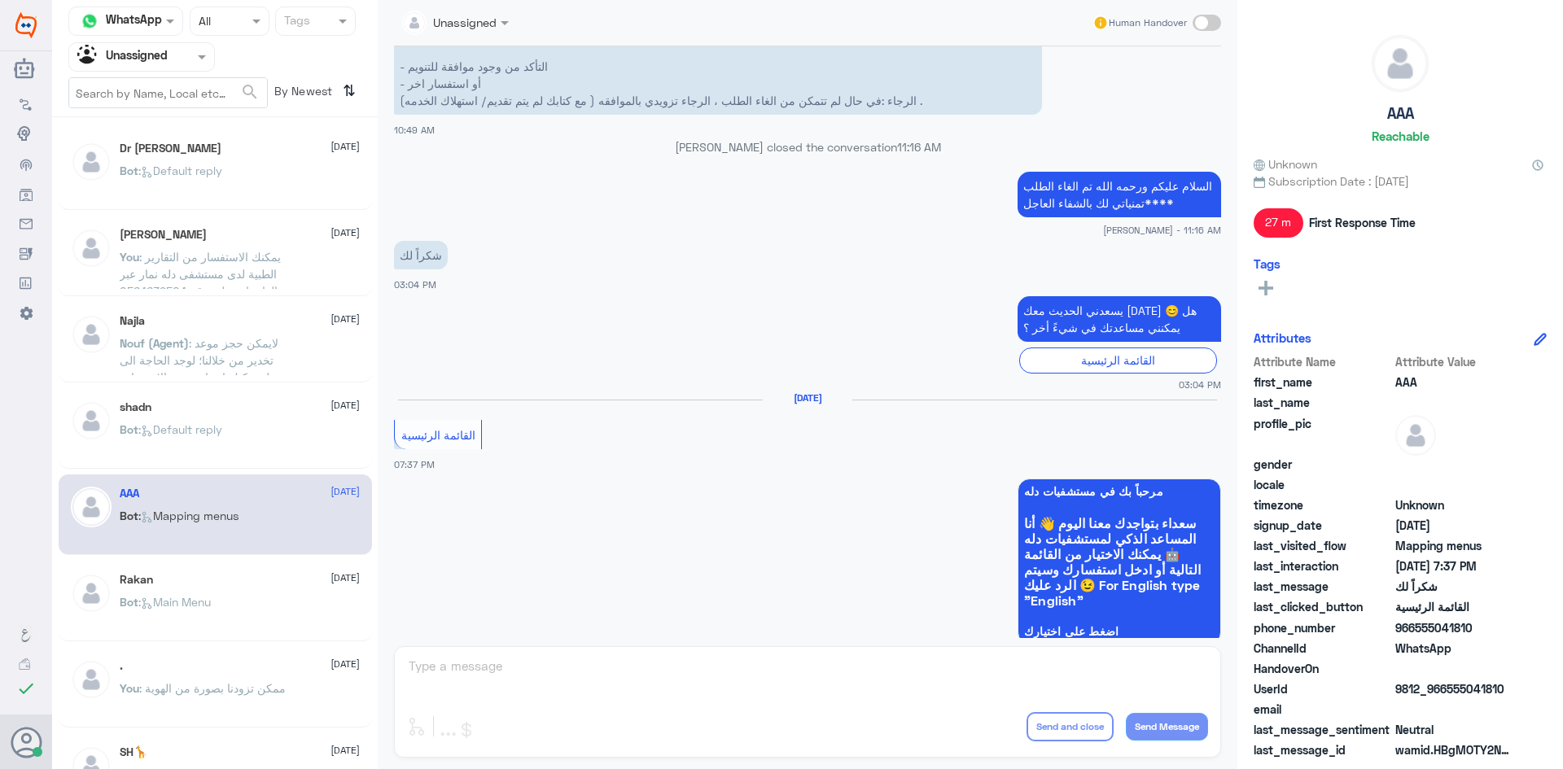
click at [183, 572] on div "Rakan [DATE] Bot : Main Menu" at bounding box center [215, 601] width 313 height 81
click at [188, 584] on div "Rakan [DATE]" at bounding box center [240, 580] width 240 height 14
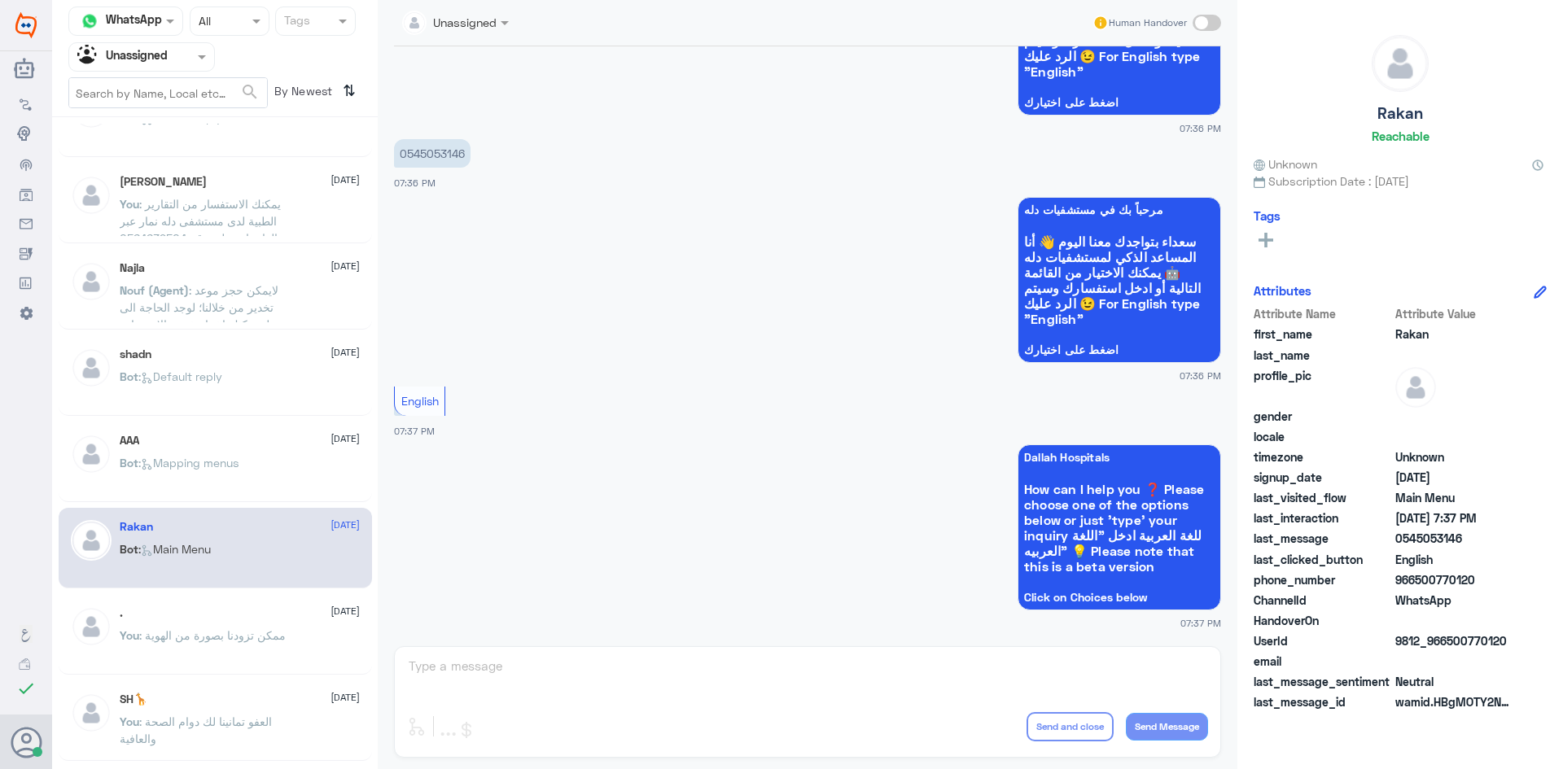
scroll to position [81, 0]
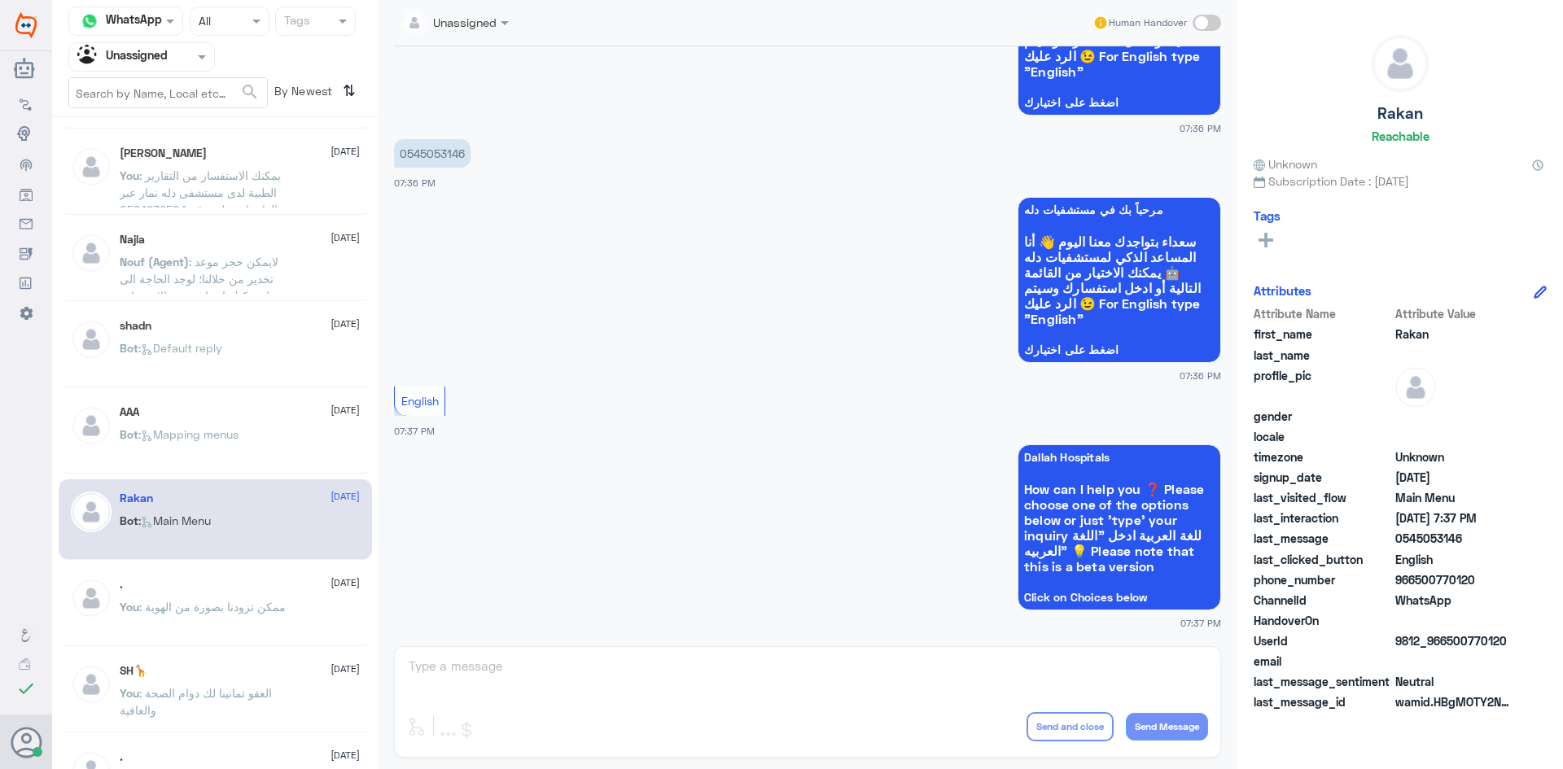
click at [249, 632] on p "You : ممكن تزودنا بصورة من الهوية" at bounding box center [203, 618] width 166 height 41
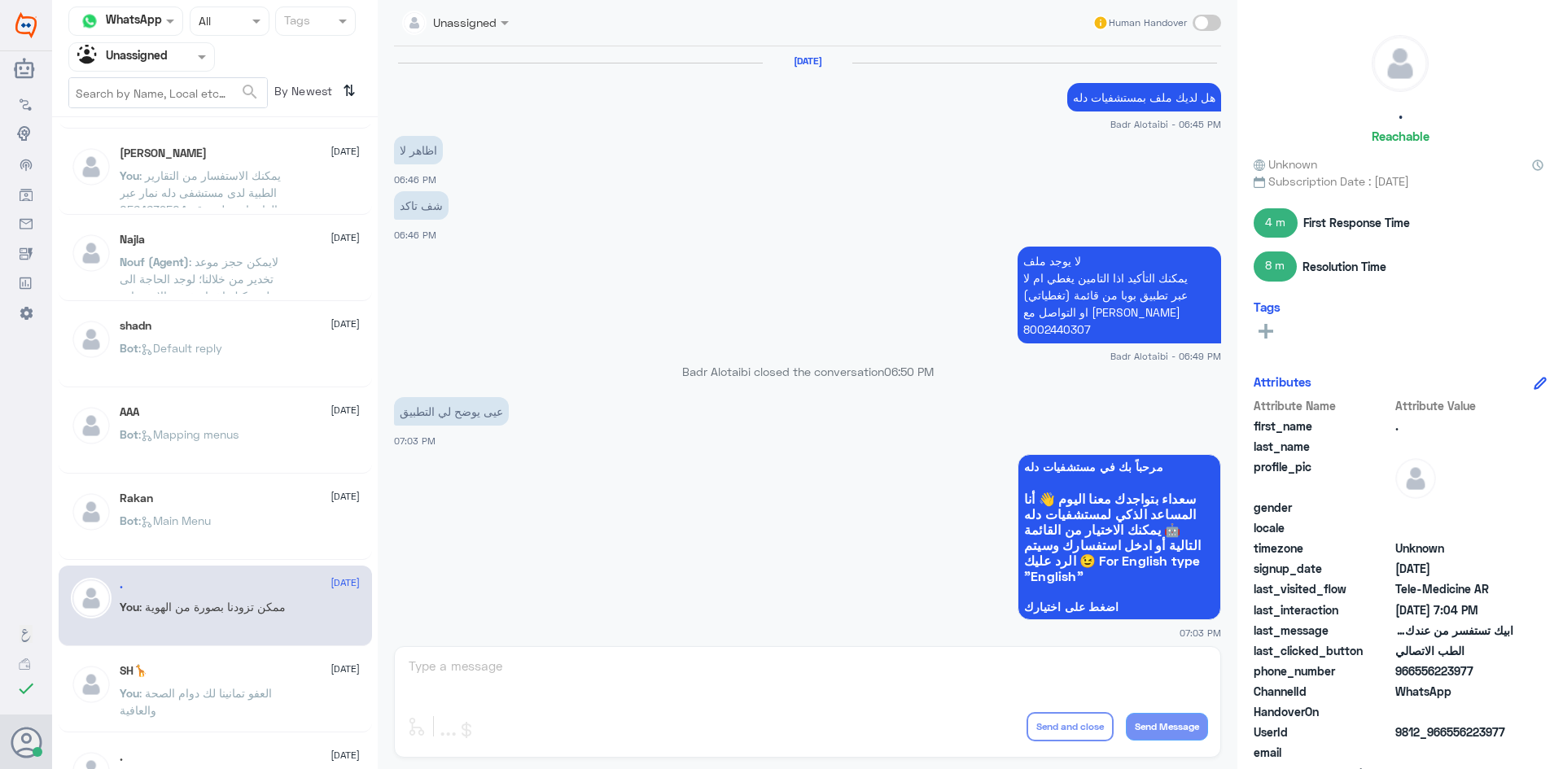
scroll to position [720, 0]
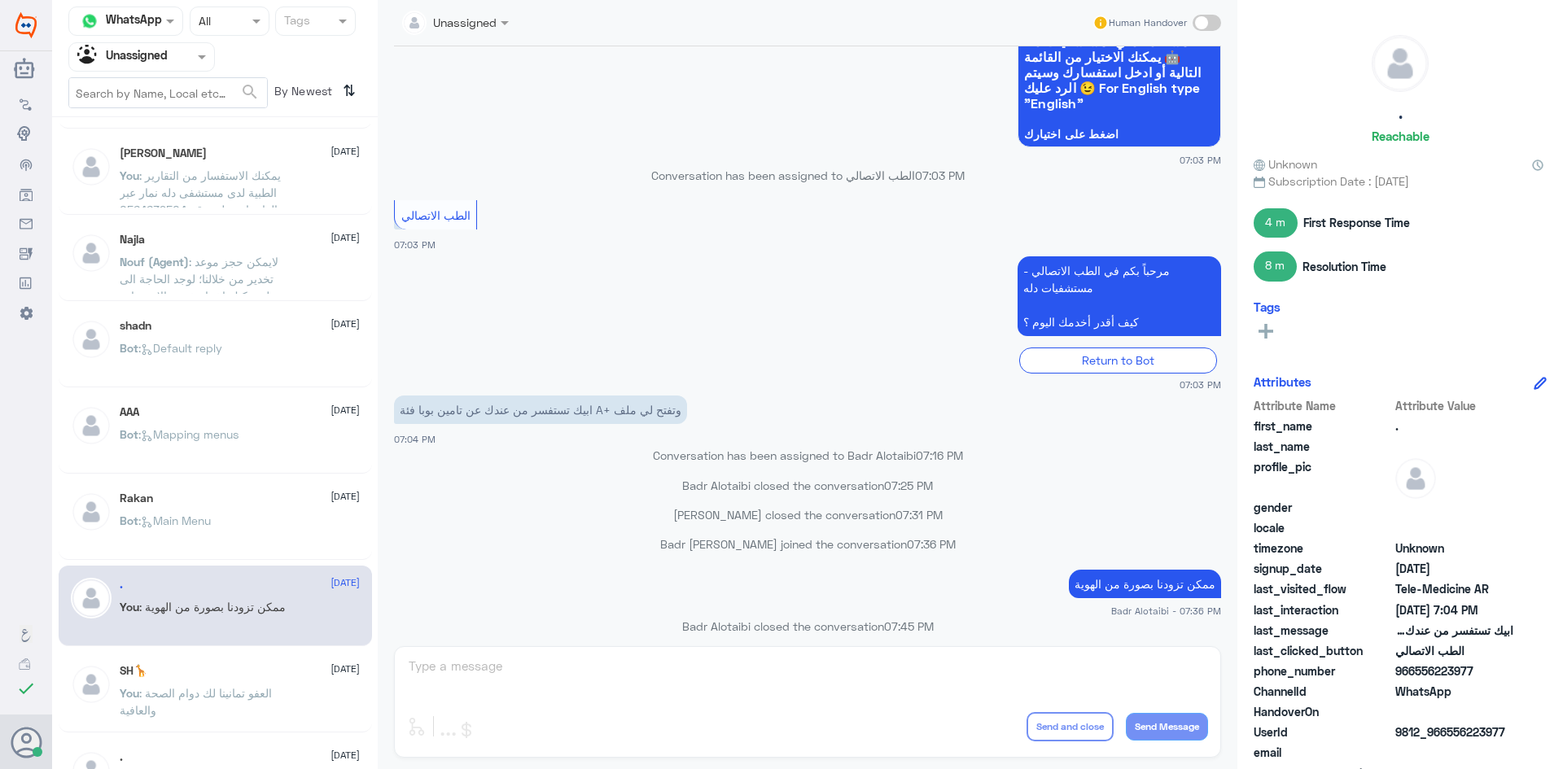
drag, startPoint x: 1473, startPoint y: 665, endPoint x: 1417, endPoint y: 667, distance: 56.2
click at [1417, 667] on span "966556223977" at bounding box center [1454, 671] width 118 height 17
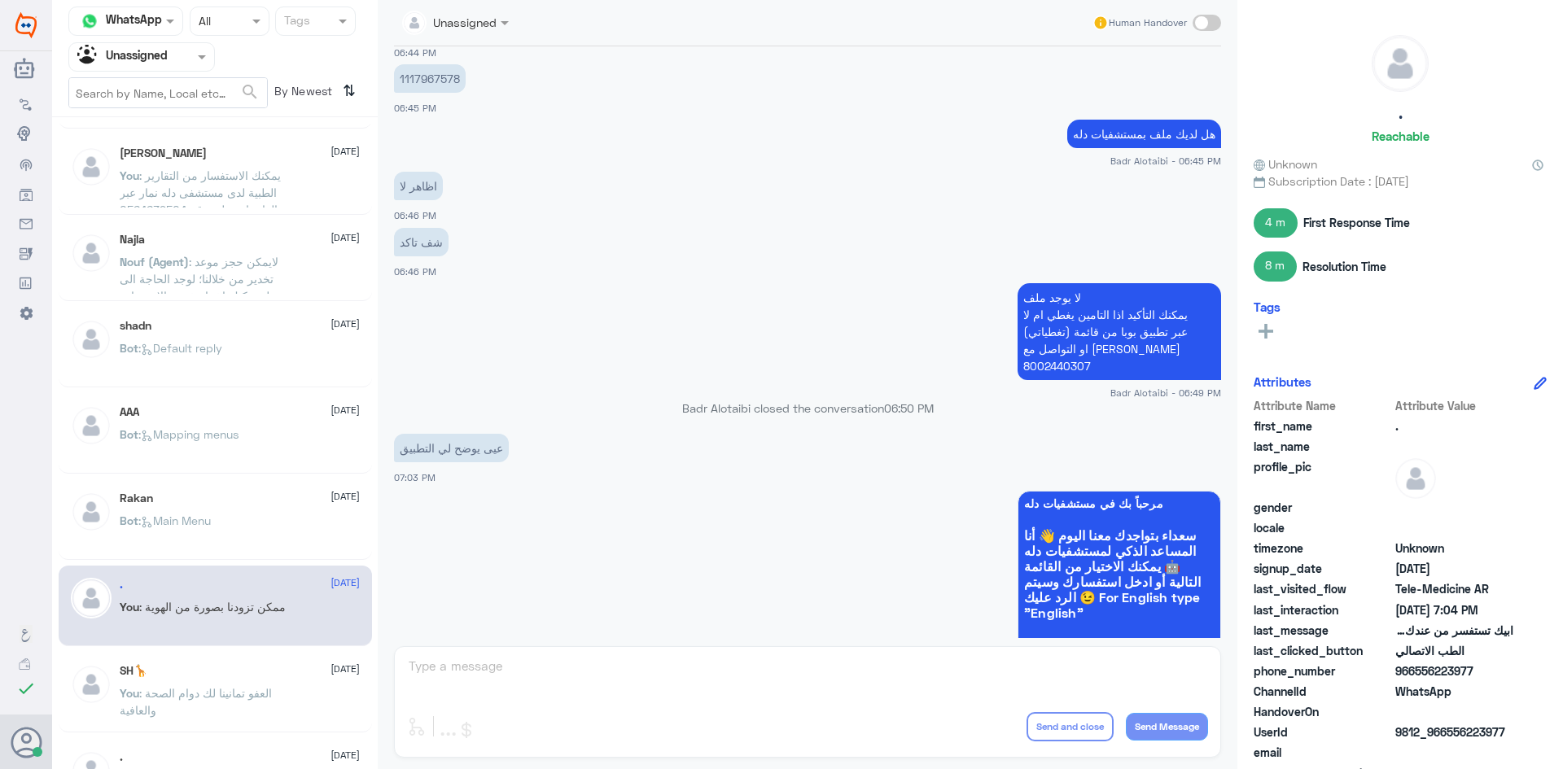
scroll to position [1230, 0]
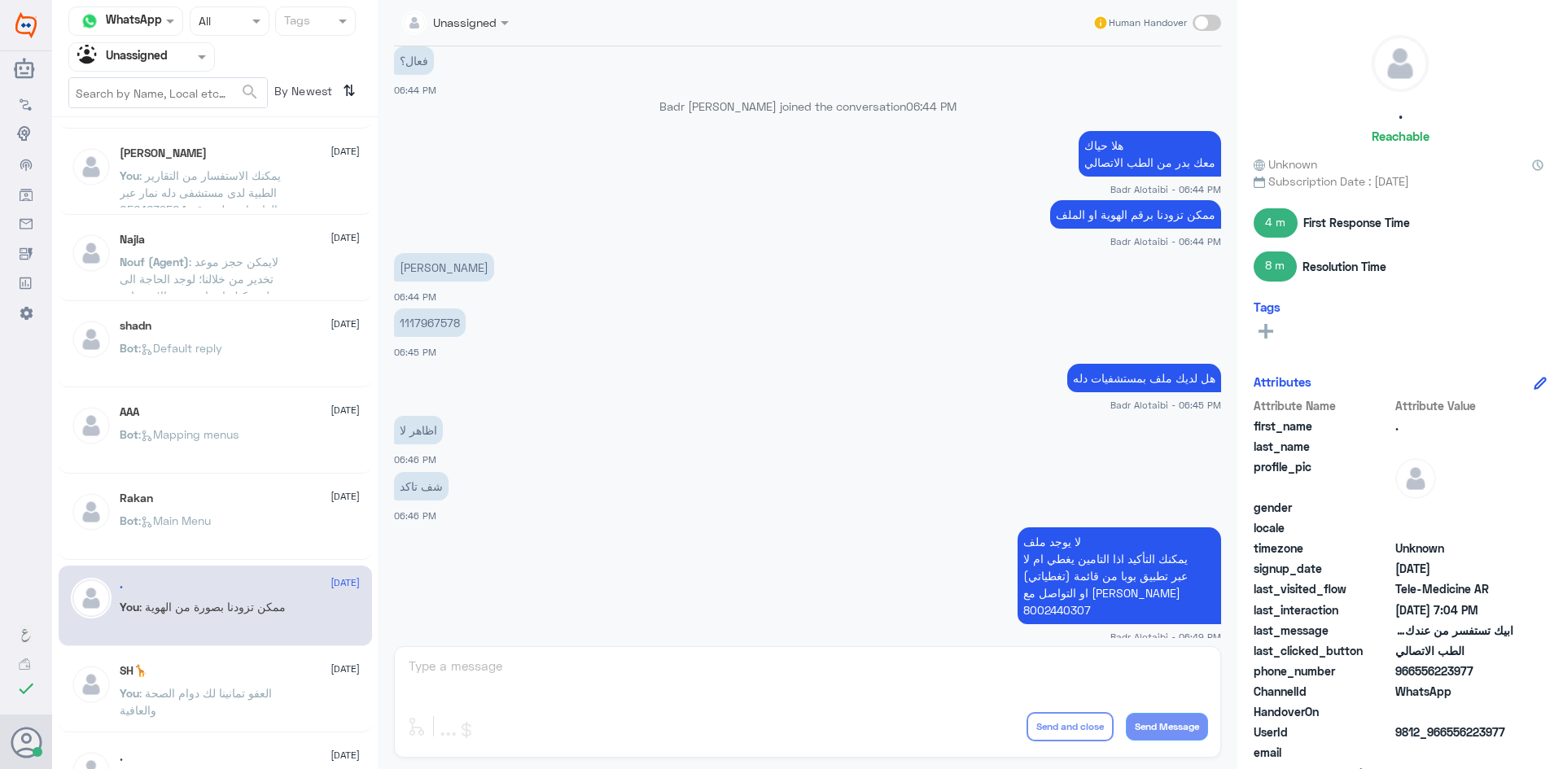
click at [462, 327] on p "1117967578" at bounding box center [430, 322] width 72 height 28
click at [454, 324] on p "1117967578" at bounding box center [430, 322] width 72 height 28
copy p "1117967578"
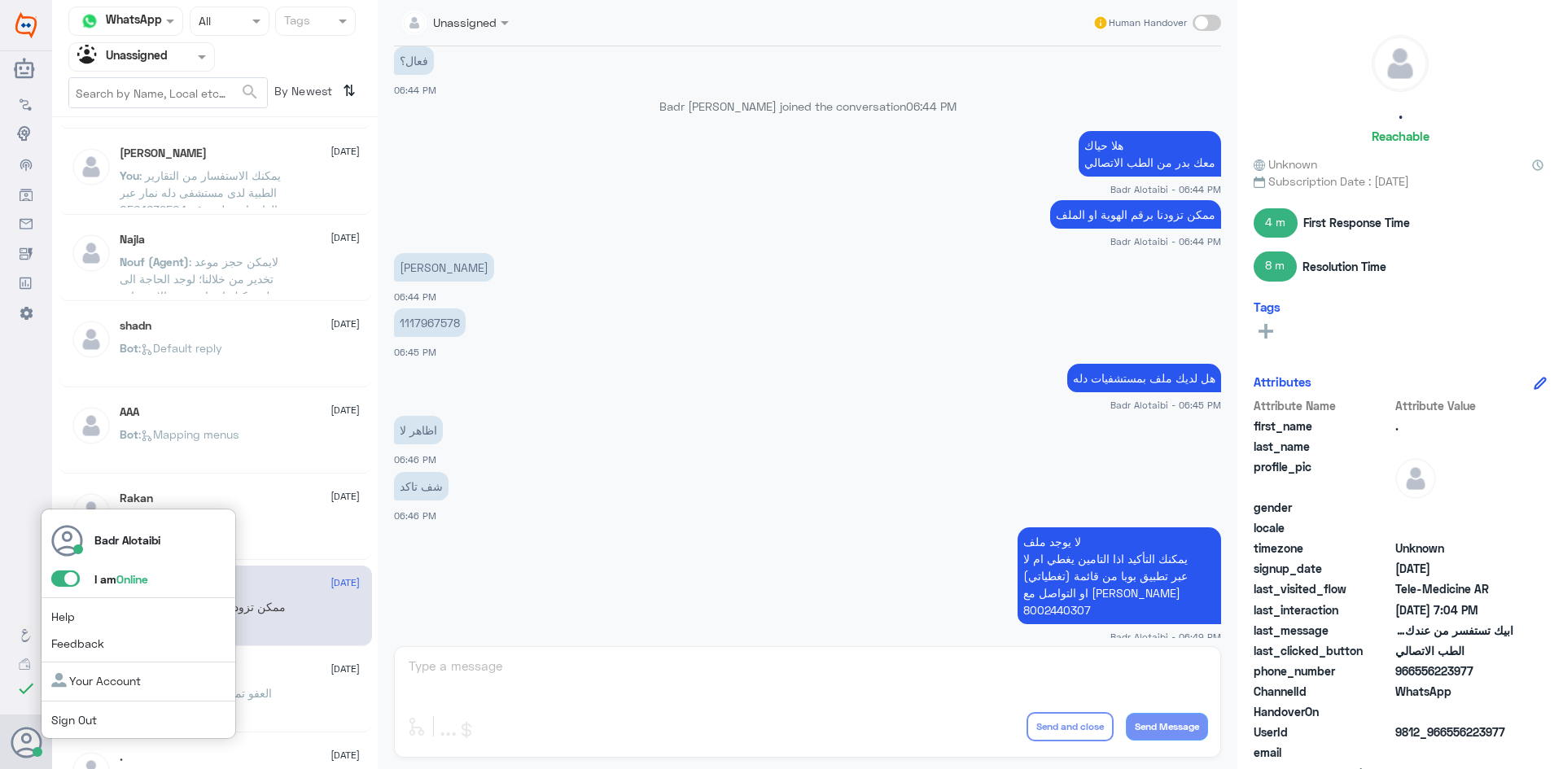
click at [70, 580] on span at bounding box center [65, 579] width 28 height 16
click at [0, 0] on input "checkbox" at bounding box center [0, 0] width 0 height 0
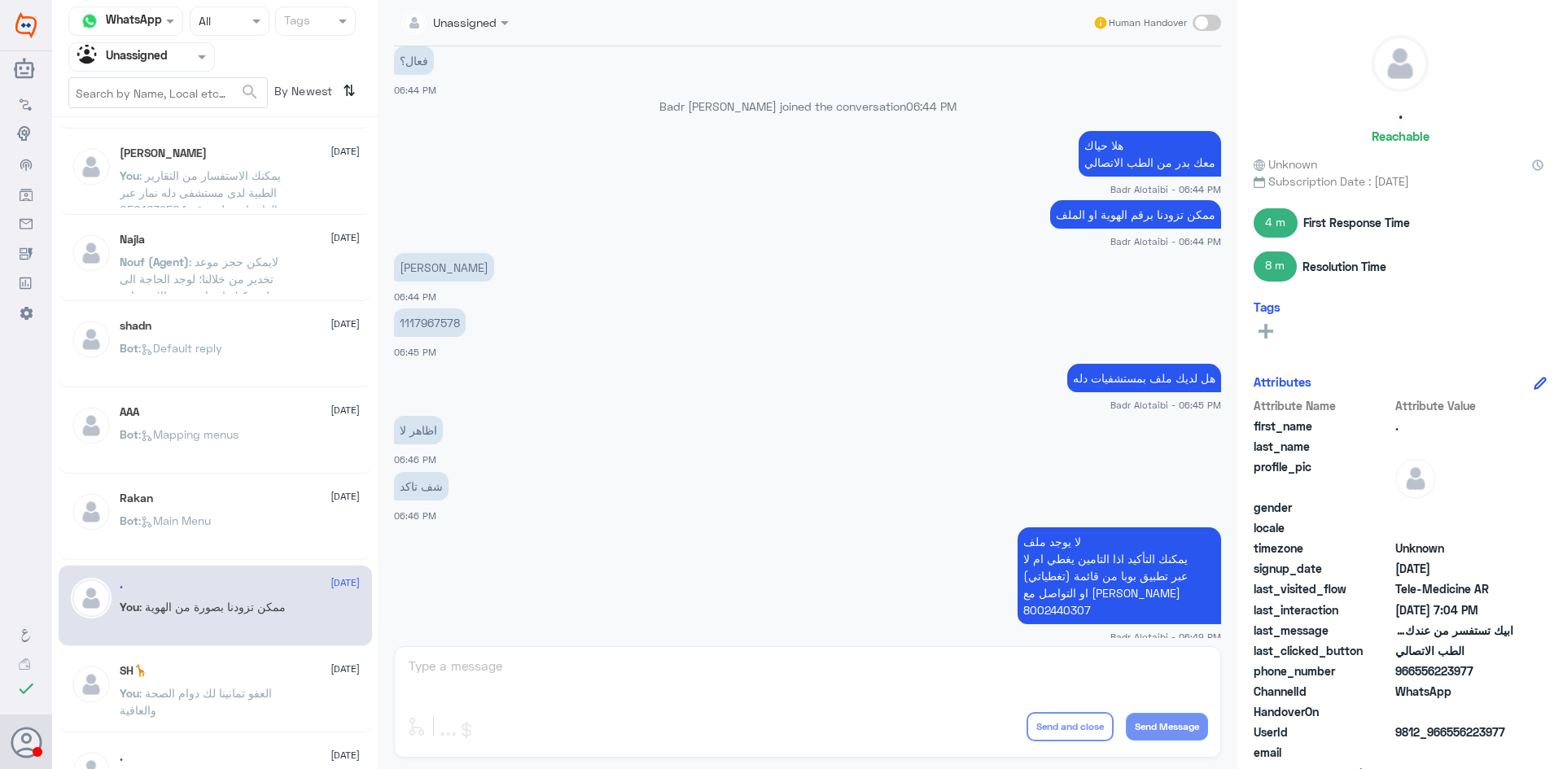
click at [179, 55] on div at bounding box center [141, 56] width 145 height 19
click at [154, 89] on div "All" at bounding box center [141, 95] width 147 height 30
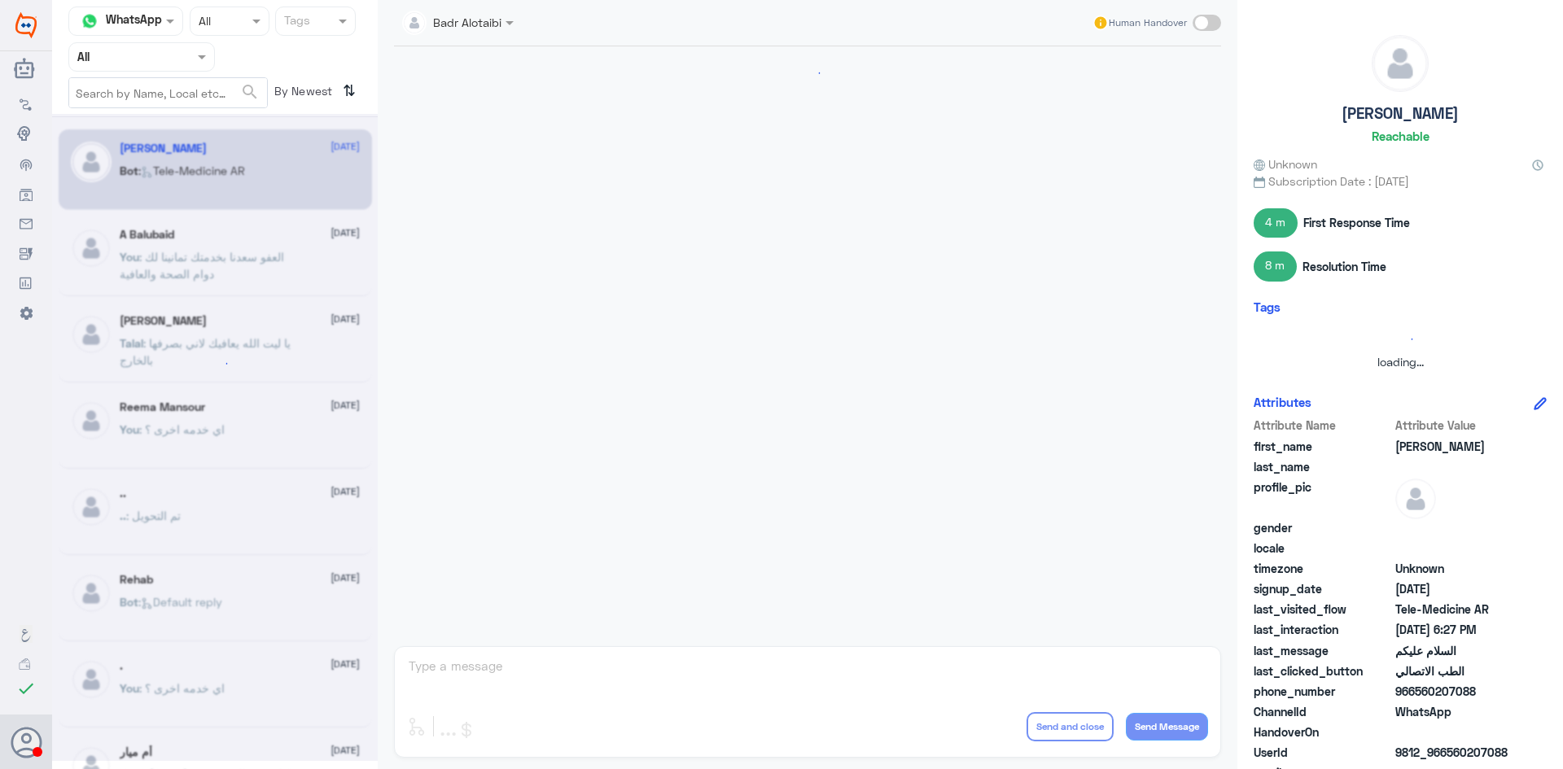
scroll to position [915, 0]
